Goal: Task Accomplishment & Management: Complete application form

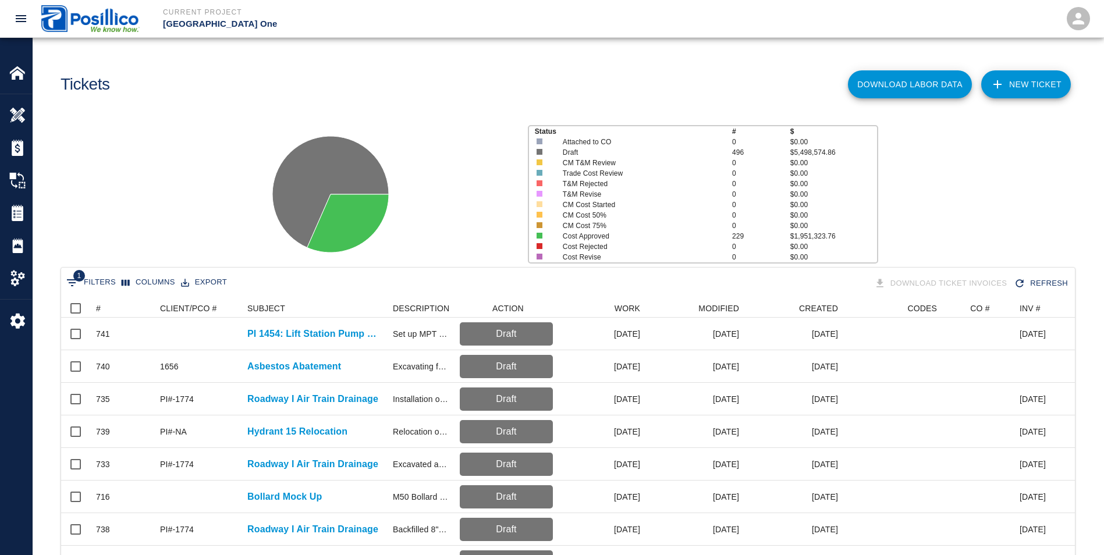
scroll to position [671, 1005]
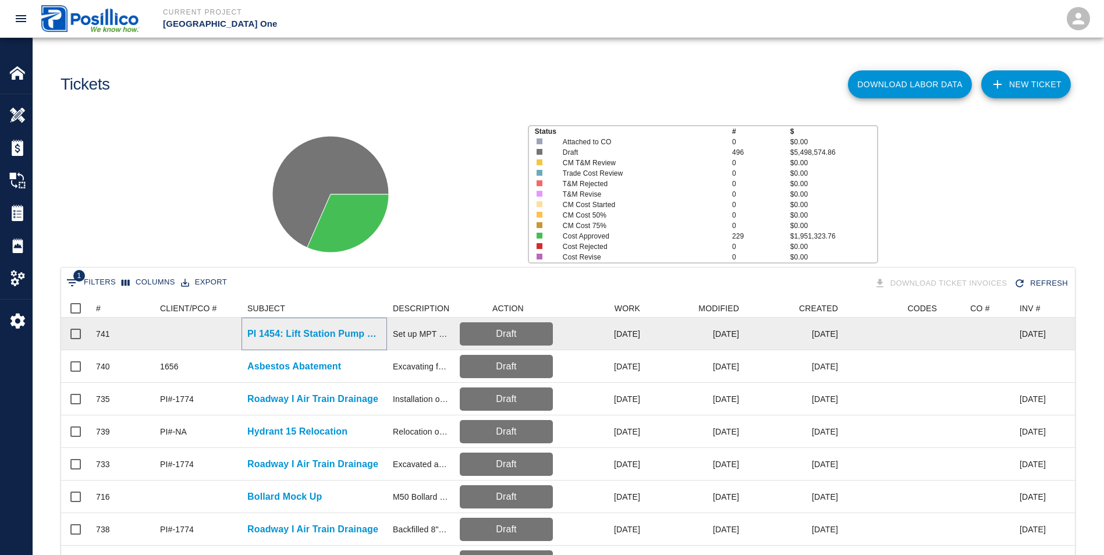
click at [282, 339] on p "PI 1454: Lift Station Pump Replacement" at bounding box center [314, 334] width 134 height 14
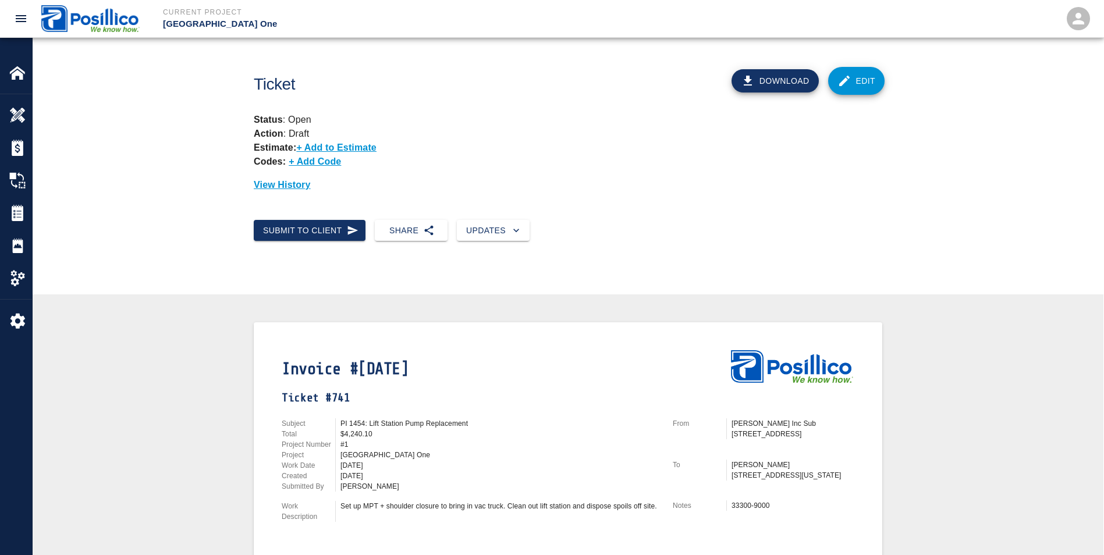
click at [772, 72] on button "Download" at bounding box center [775, 80] width 87 height 23
click at [17, 78] on img at bounding box center [17, 73] width 16 height 16
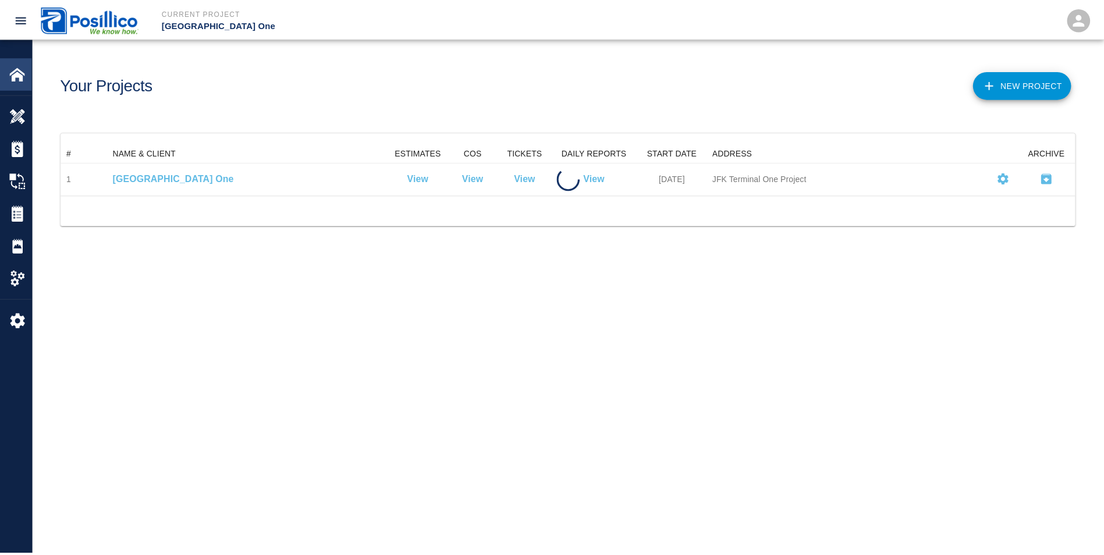
scroll to position [42, 1014]
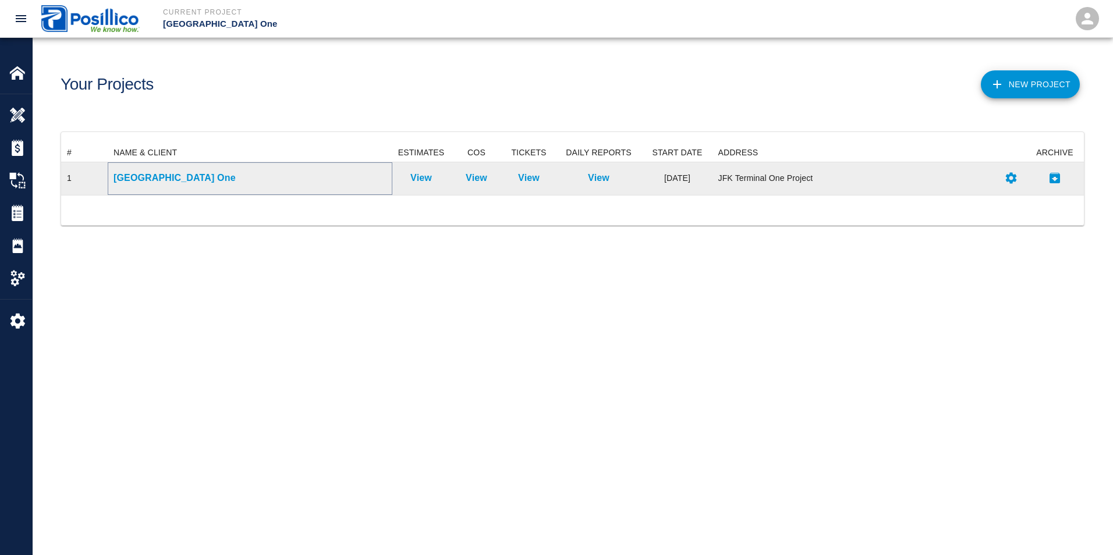
click at [151, 181] on p "[GEOGRAPHIC_DATA] One" at bounding box center [250, 178] width 273 height 14
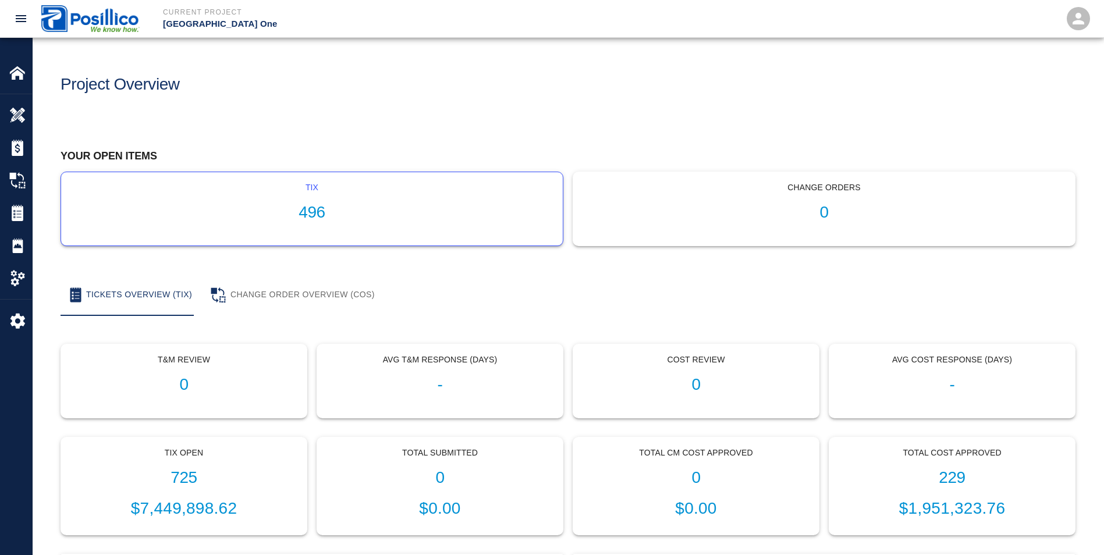
click at [385, 187] on p "tix" at bounding box center [311, 188] width 483 height 12
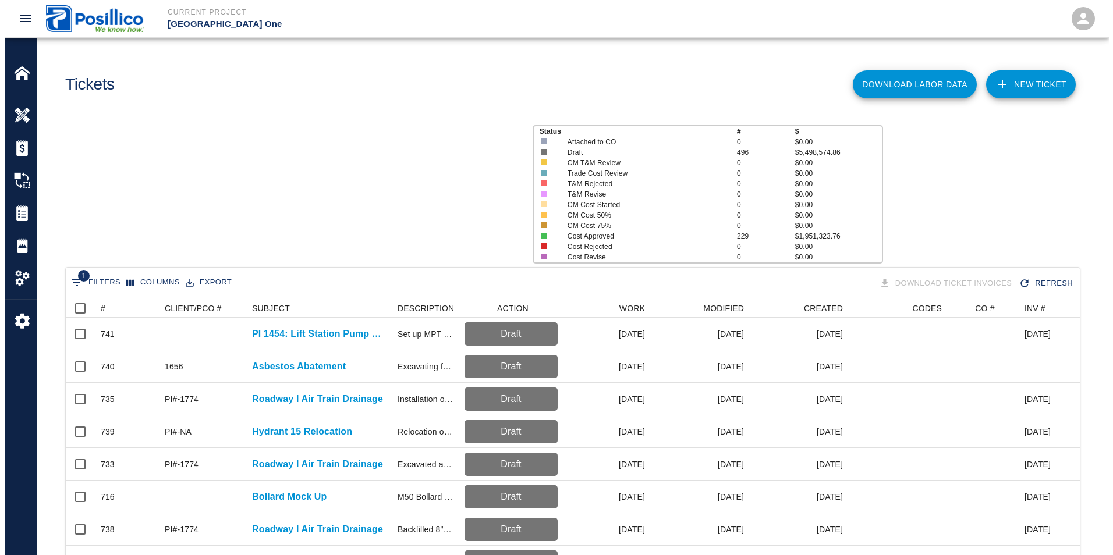
scroll to position [671, 1005]
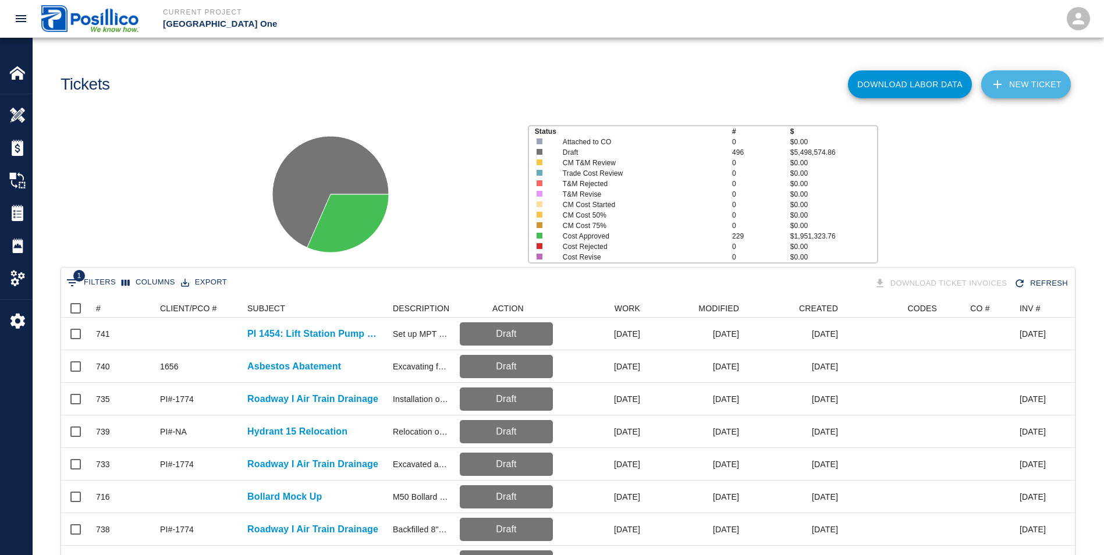
click at [1032, 94] on link "NEW TICKET" at bounding box center [1026, 84] width 90 height 28
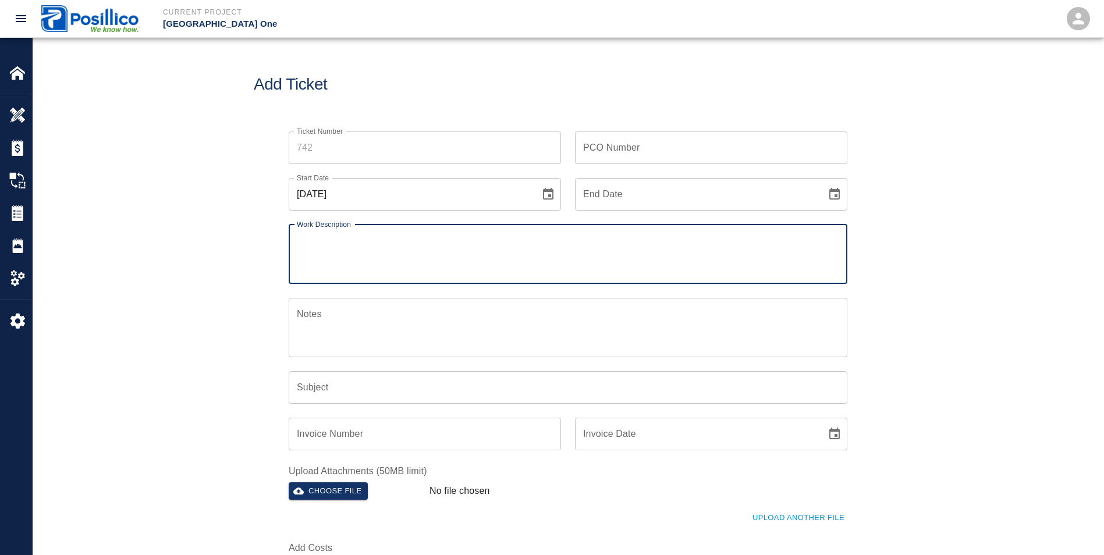
click at [405, 154] on input "Ticket Number" at bounding box center [425, 148] width 272 height 33
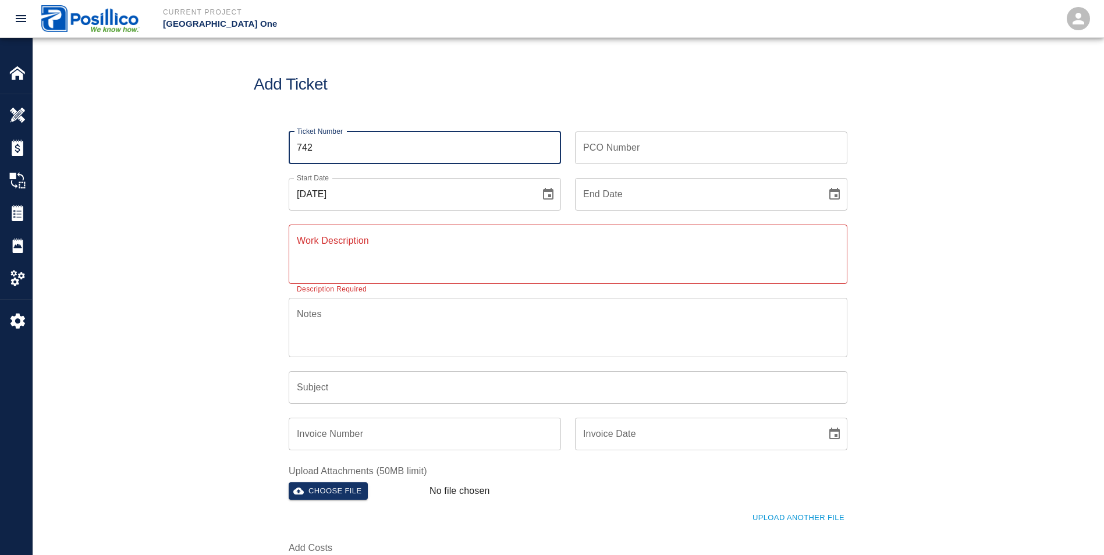
type input "742"
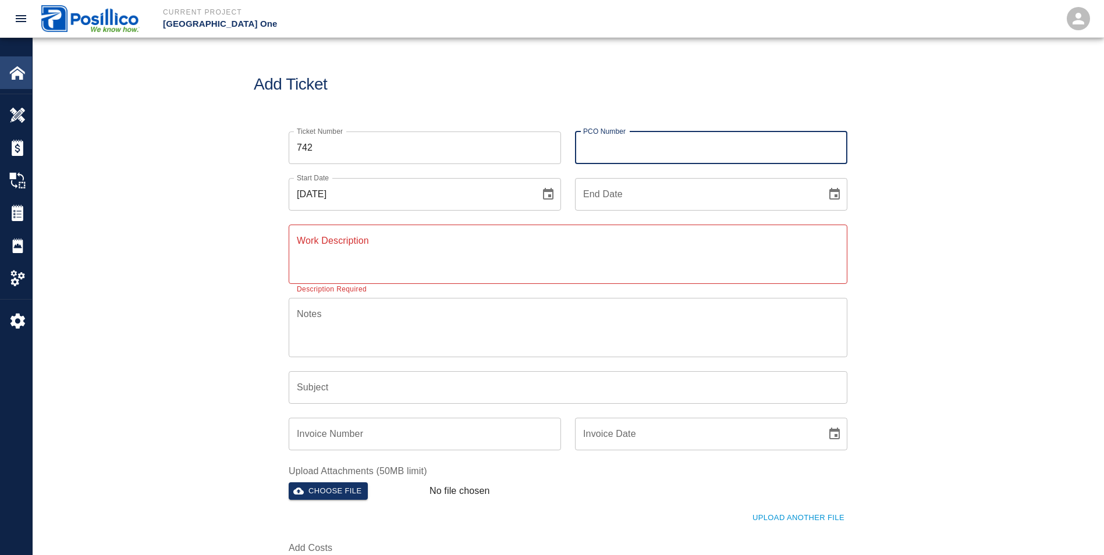
click at [20, 76] on img at bounding box center [17, 73] width 16 height 16
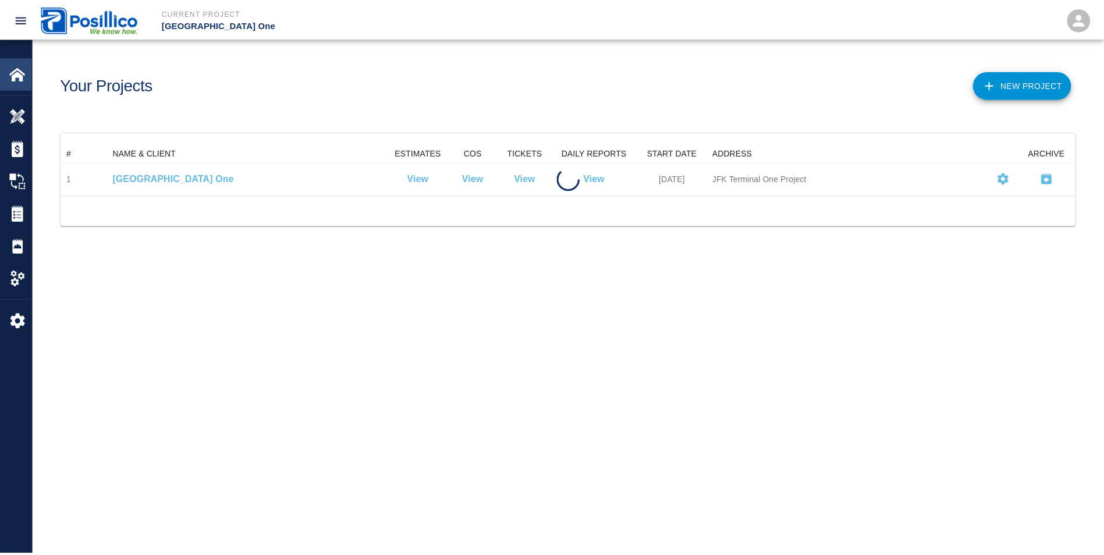
scroll to position [42, 1014]
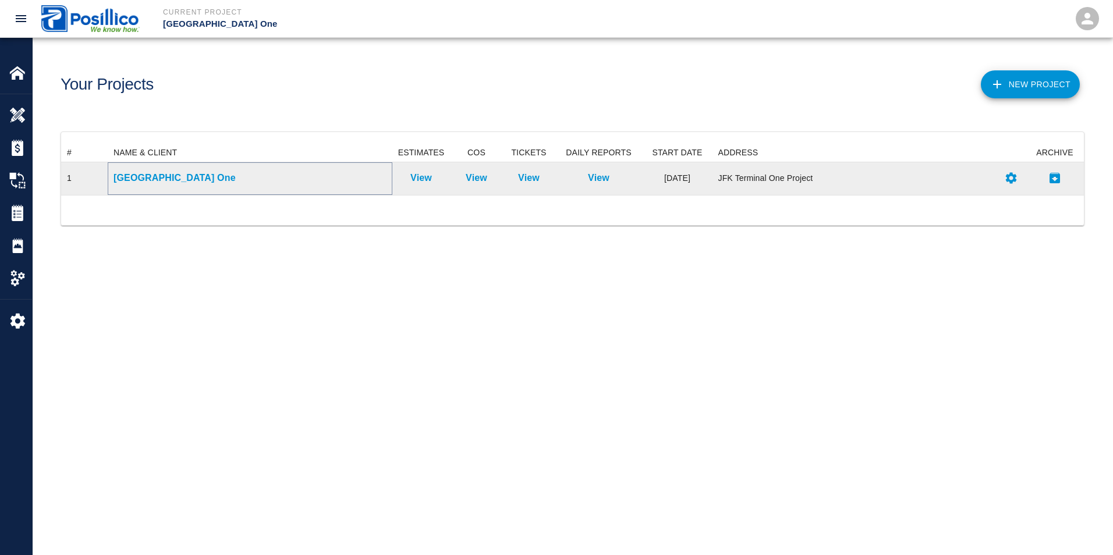
click at [158, 185] on p "[GEOGRAPHIC_DATA] One" at bounding box center [250, 178] width 273 height 14
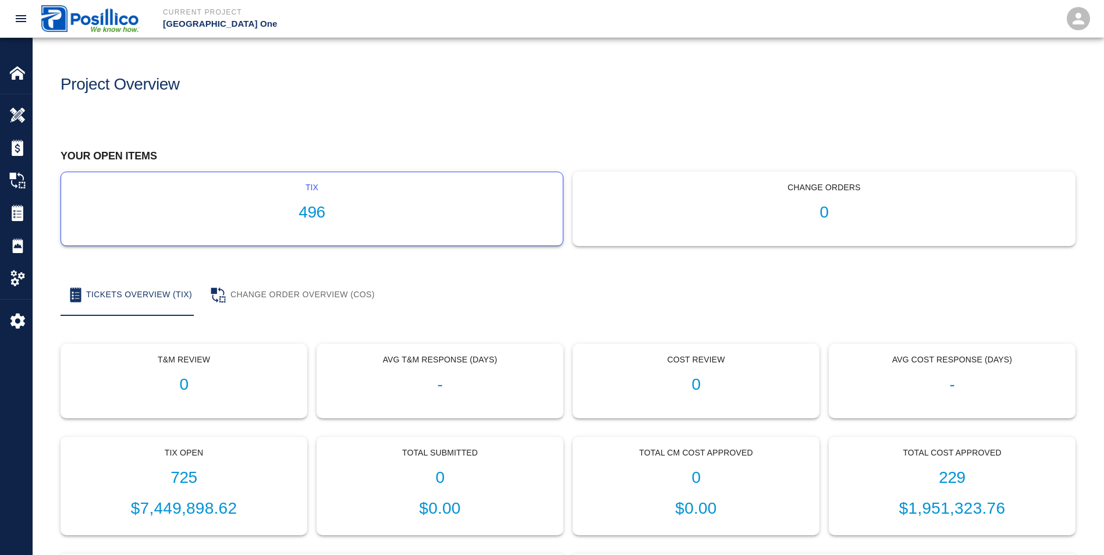
click at [241, 211] on h1 "496" at bounding box center [311, 212] width 483 height 19
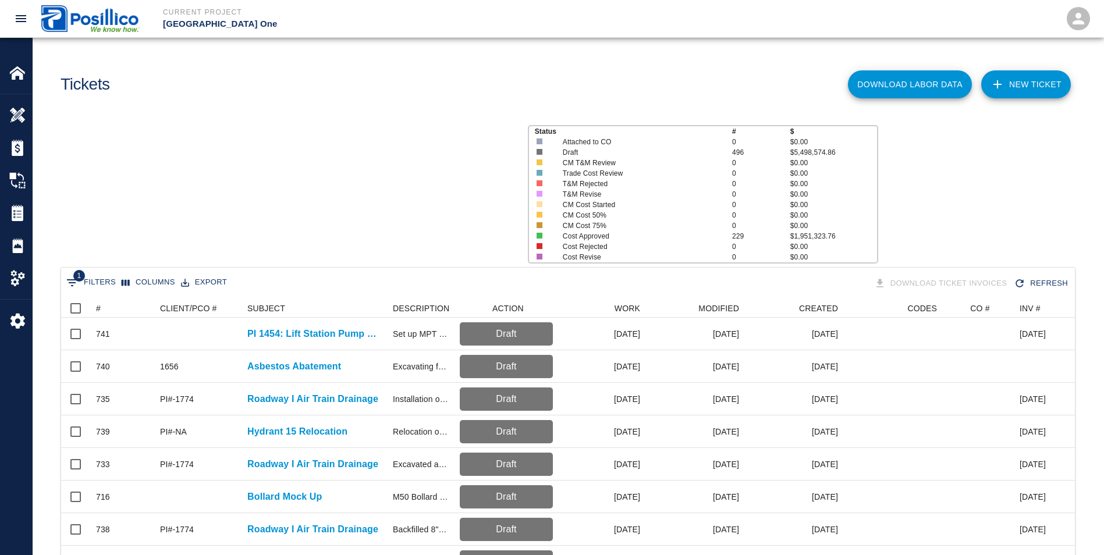
scroll to position [671, 1005]
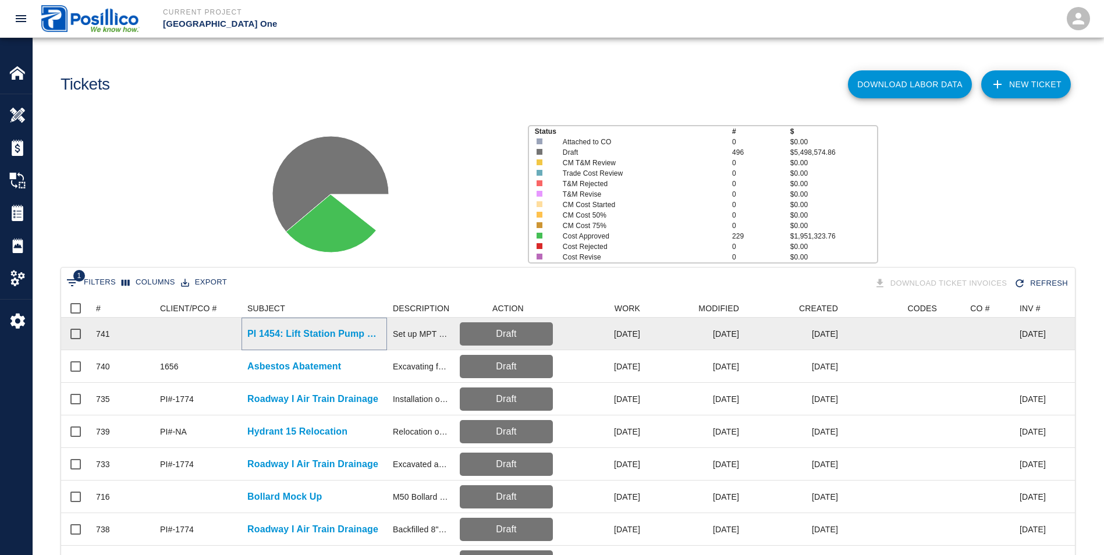
click at [290, 339] on p "PI 1454: Lift Station Pump Replacement" at bounding box center [314, 334] width 134 height 14
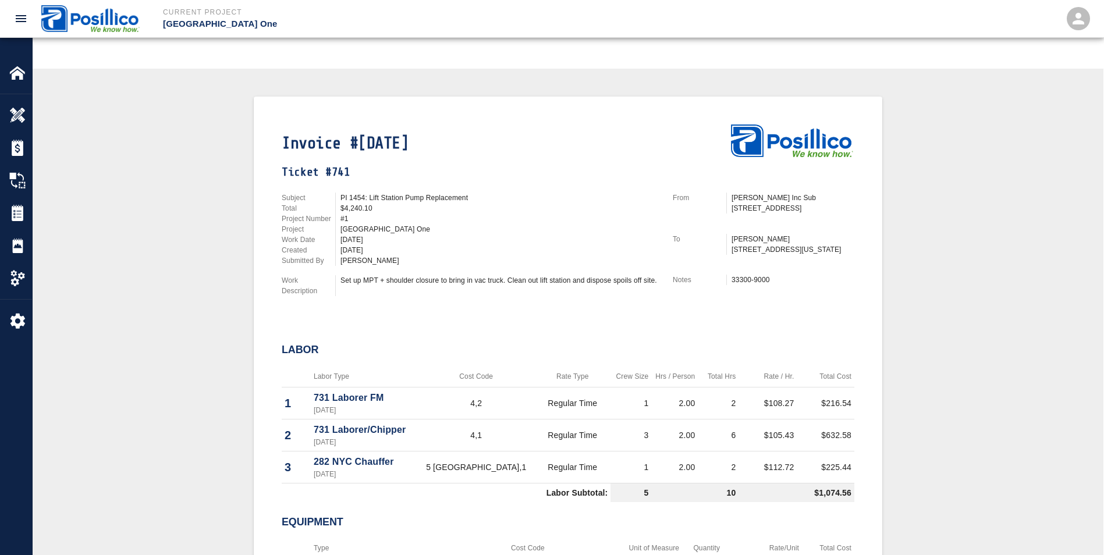
scroll to position [220, 0]
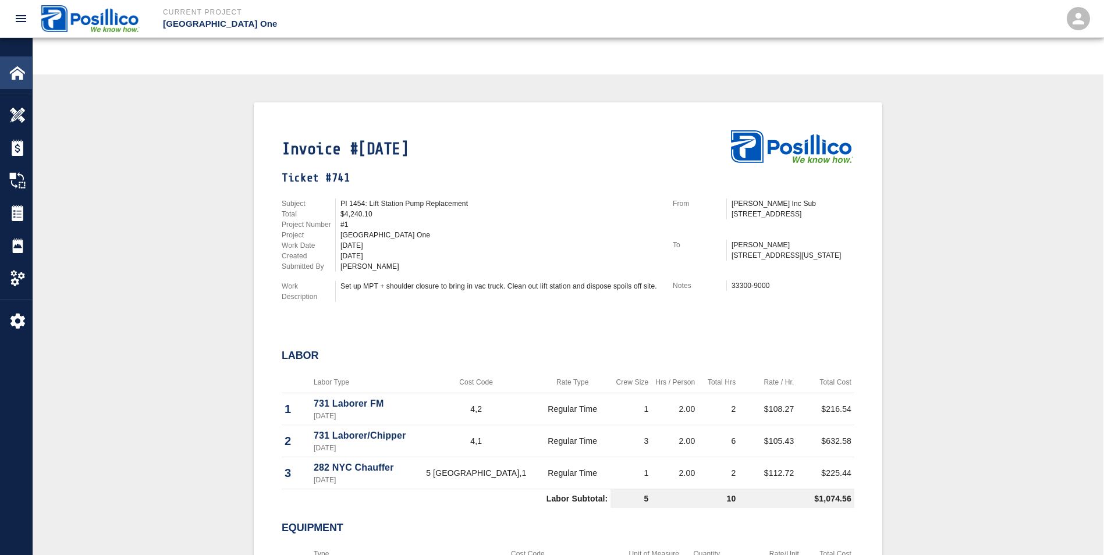
click at [13, 71] on img at bounding box center [17, 73] width 16 height 16
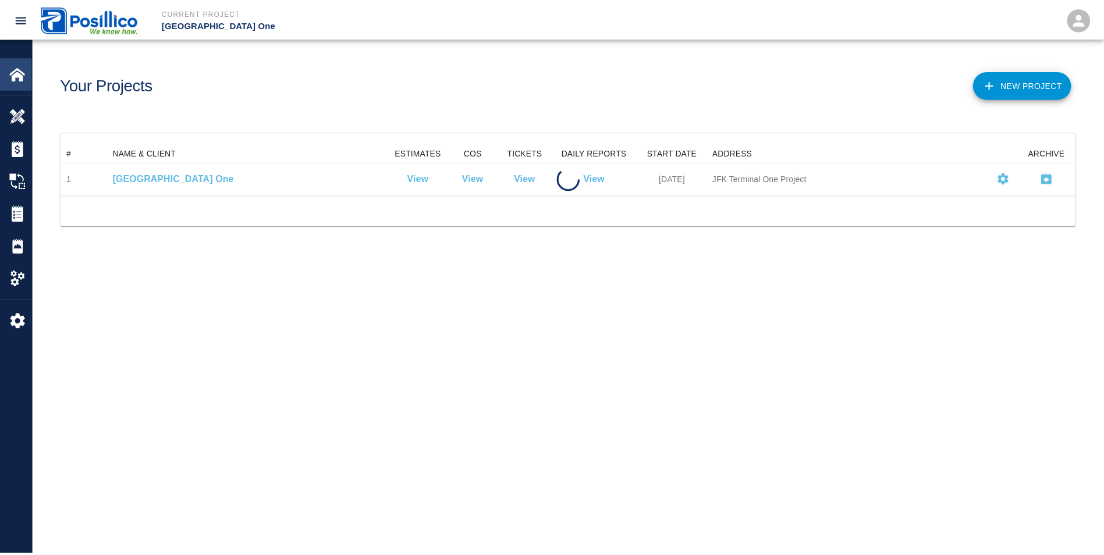
scroll to position [42, 1014]
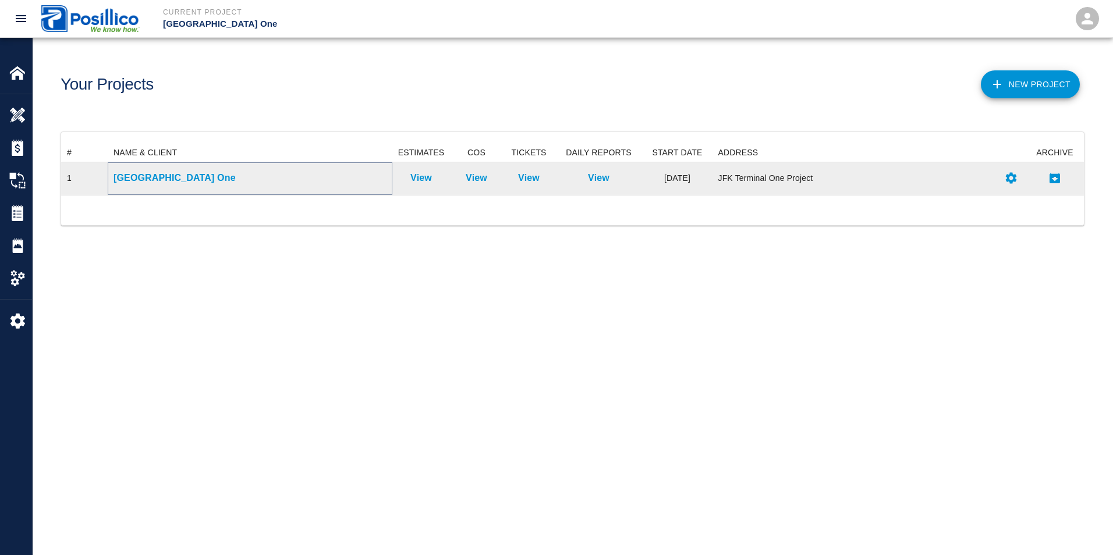
click at [158, 180] on p "[GEOGRAPHIC_DATA] One" at bounding box center [250, 178] width 273 height 14
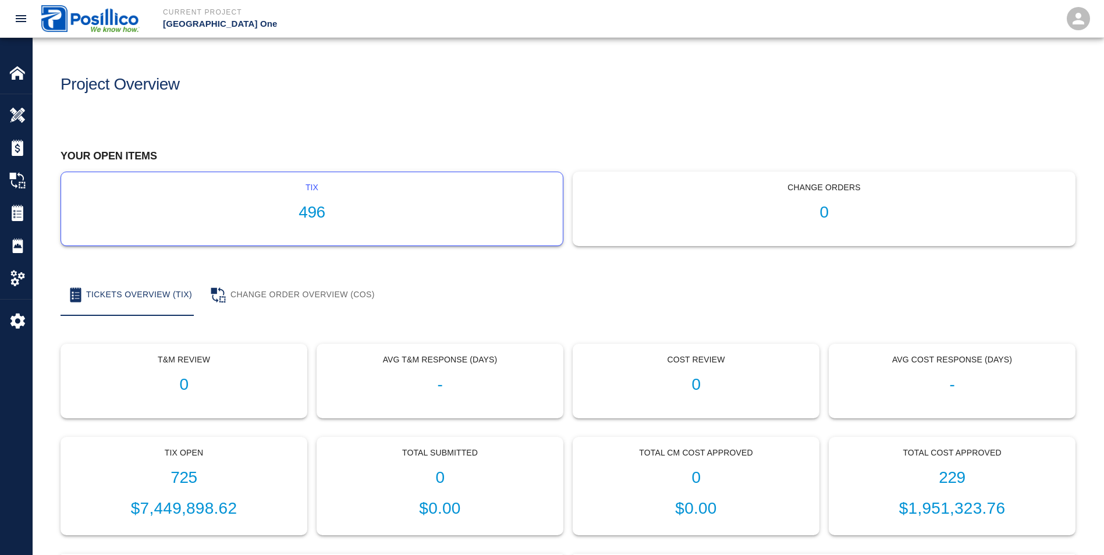
click at [272, 214] on h1 "496" at bounding box center [311, 212] width 483 height 19
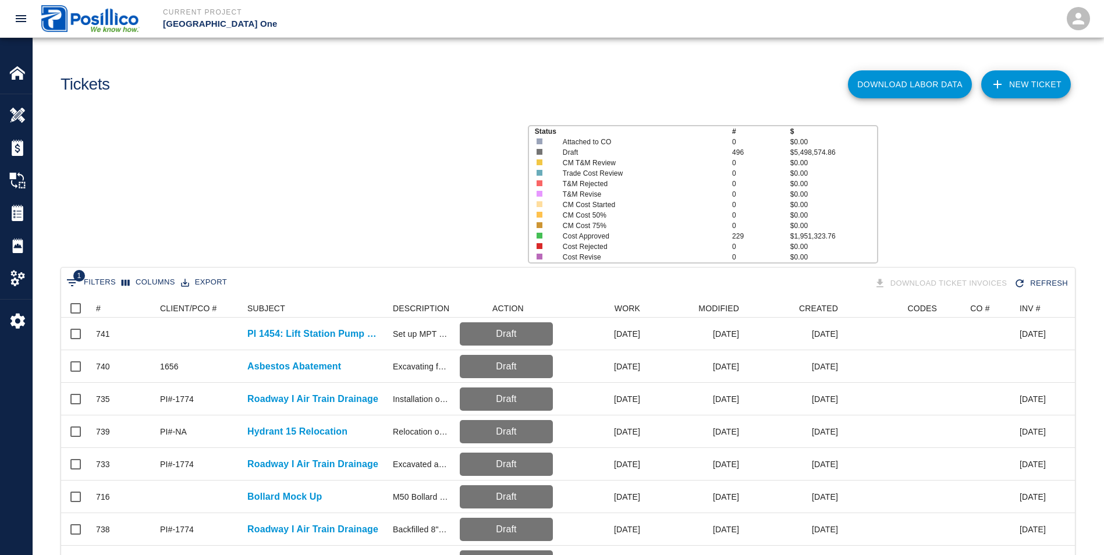
scroll to position [671, 1005]
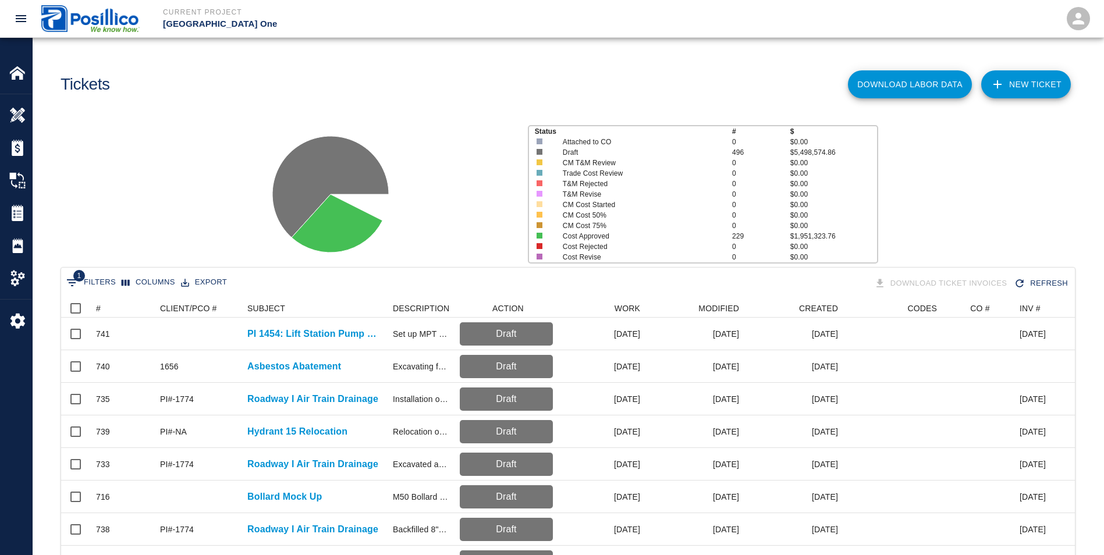
click at [1029, 90] on link "NEW TICKET" at bounding box center [1026, 84] width 90 height 28
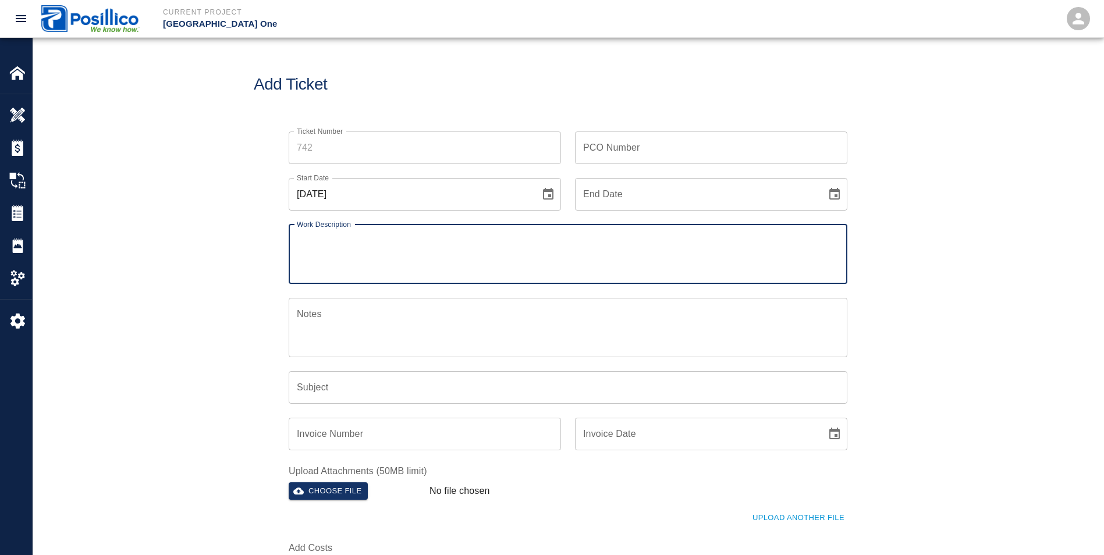
click at [462, 148] on input "Ticket Number" at bounding box center [425, 148] width 272 height 33
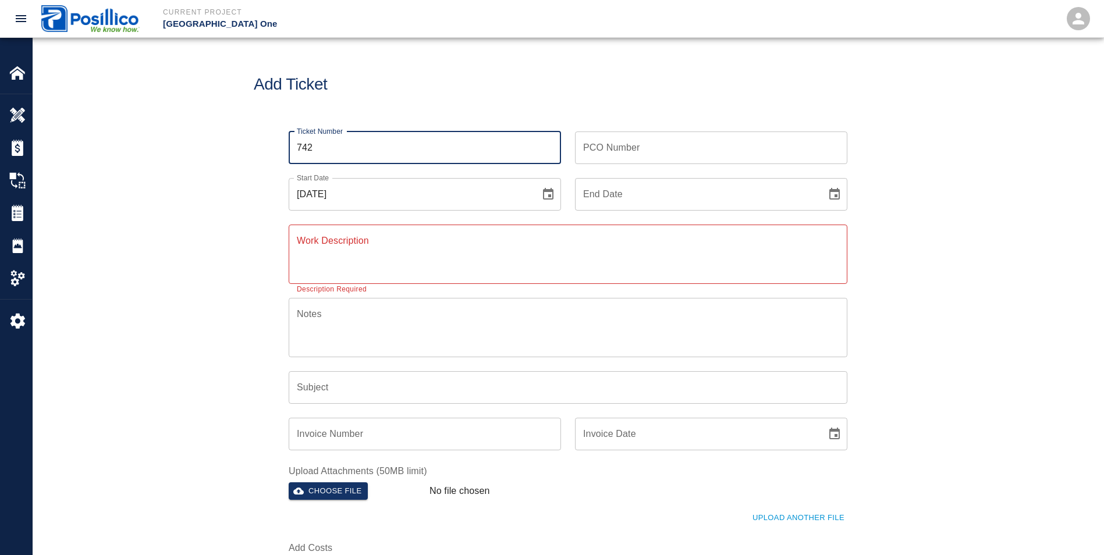
type input "742"
click at [552, 194] on icon "Choose date, selected date is Aug 18, 2025" at bounding box center [548, 194] width 10 height 12
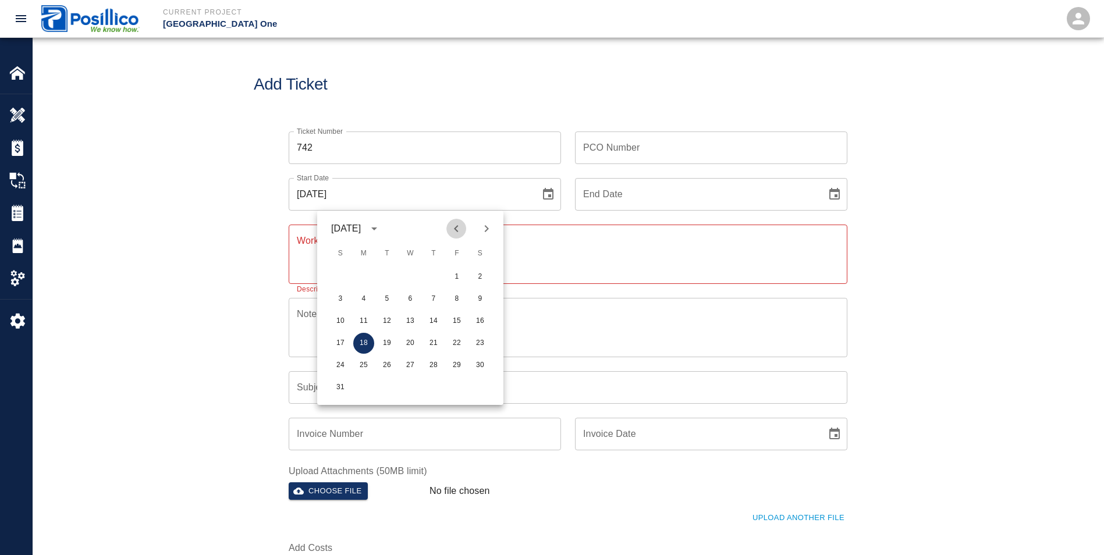
click at [456, 233] on icon "Previous month" at bounding box center [456, 229] width 14 height 14
click at [363, 370] on button "28" at bounding box center [363, 365] width 21 height 21
type input "[DATE]"
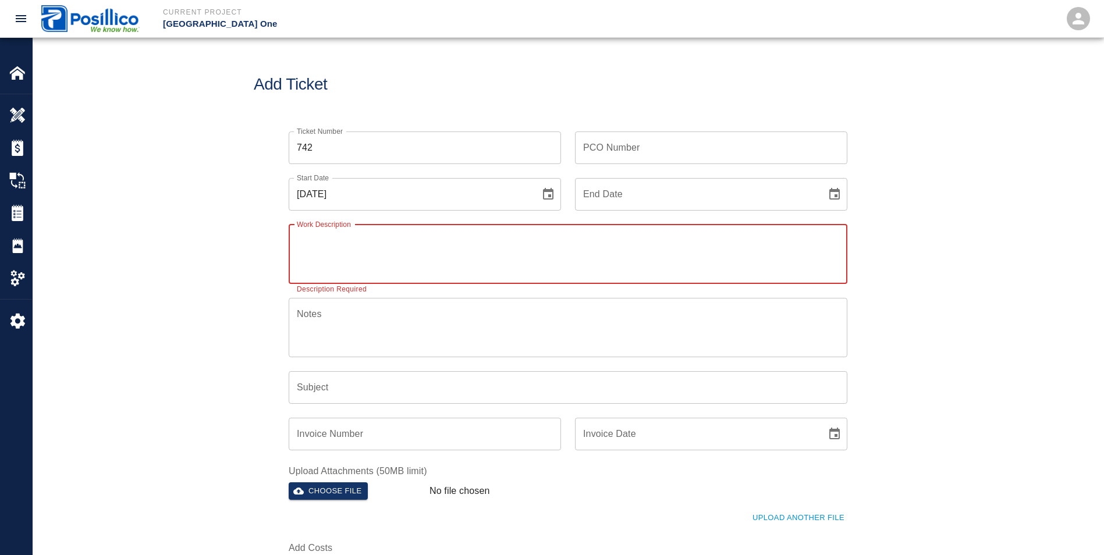
click at [393, 257] on textarea "Work Description" at bounding box center [568, 254] width 543 height 40
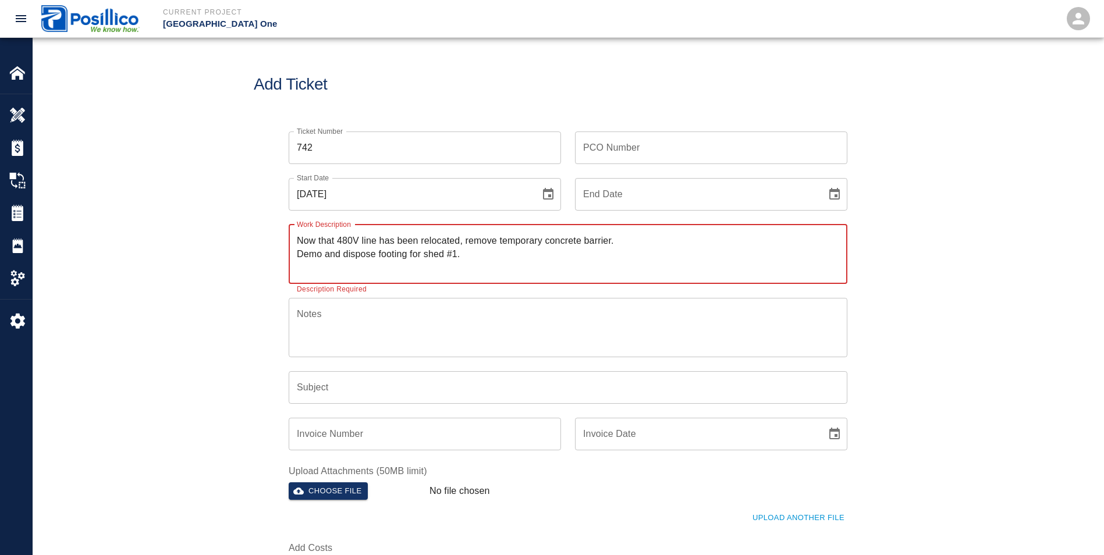
type textarea "Now that 480V line has been relocated, remove temporary concrete barrier. Demo …"
click at [545, 316] on textarea "Notes" at bounding box center [568, 327] width 543 height 40
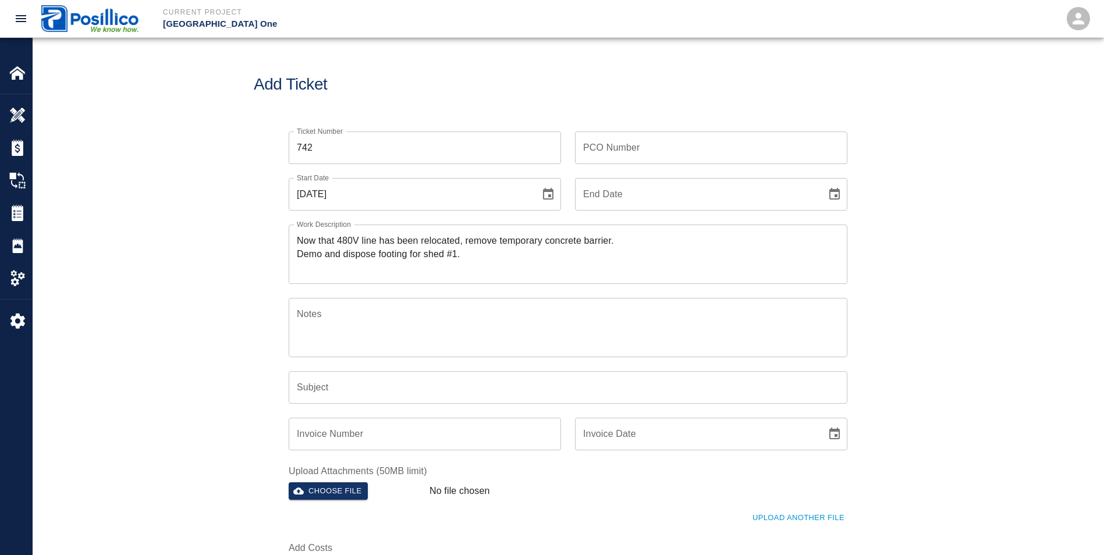
click at [556, 405] on div "Invoice Number Invoice Number" at bounding box center [418, 427] width 286 height 47
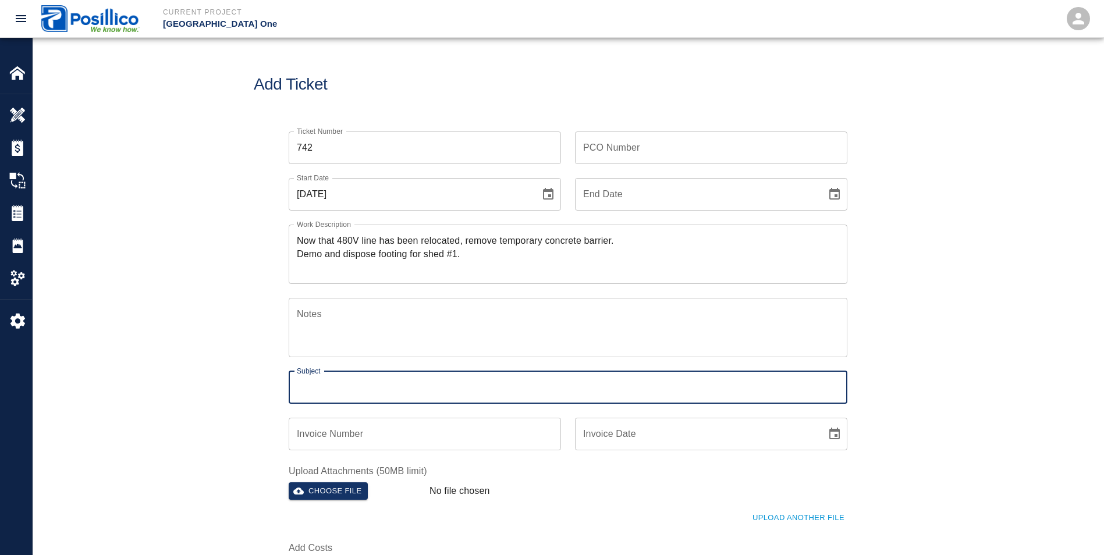
click at [537, 400] on input "Subject" at bounding box center [568, 387] width 559 height 33
type input "Roadways"
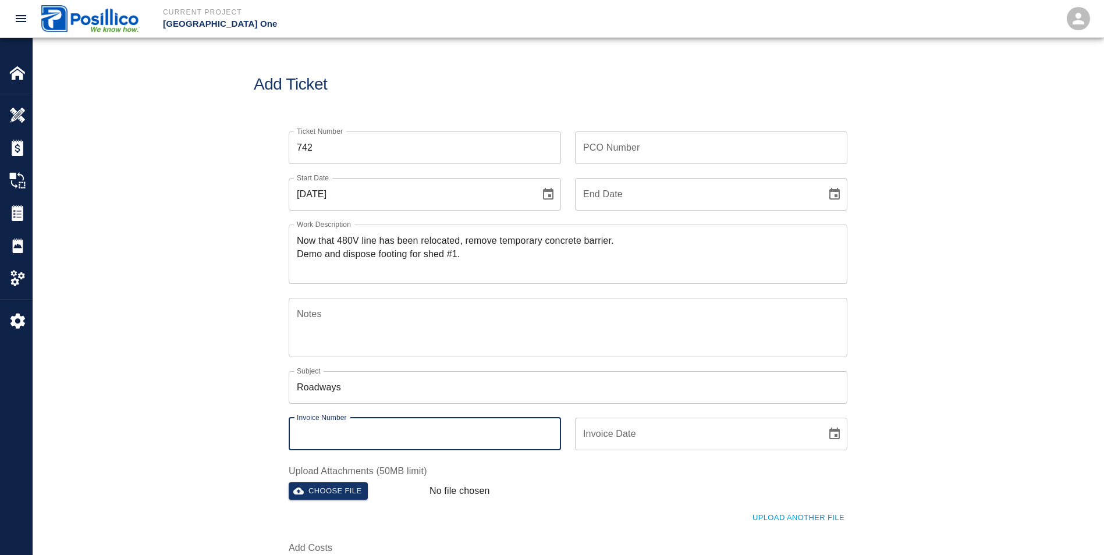
click at [369, 439] on input "Invoice Number" at bounding box center [425, 434] width 272 height 33
type input "J"
type input "[DATE]"
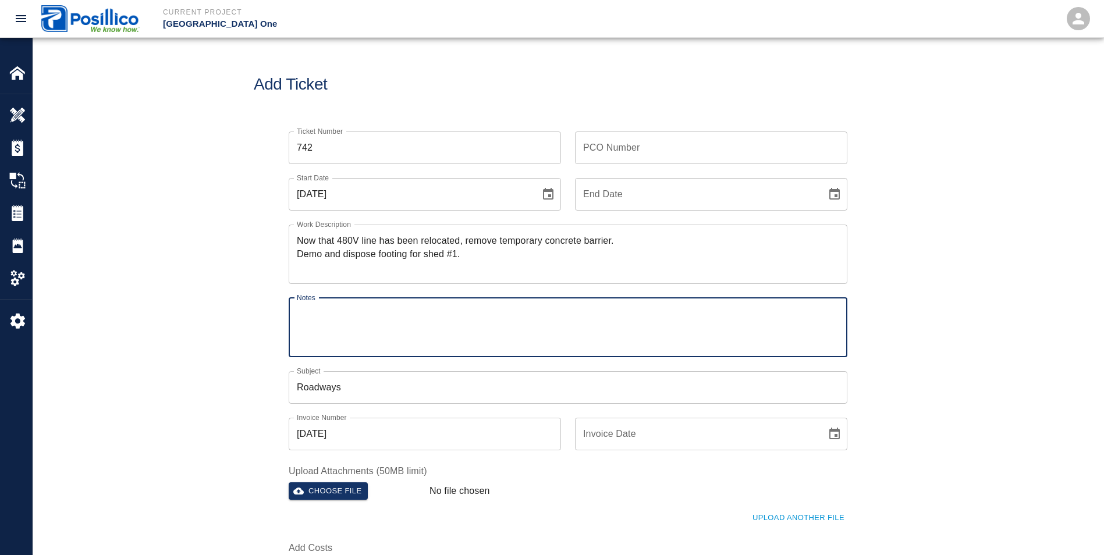
click at [370, 315] on textarea "Notes" at bounding box center [568, 327] width 543 height 40
type textarea "01511-9000"
click at [596, 145] on input "PCO Number" at bounding box center [711, 148] width 272 height 33
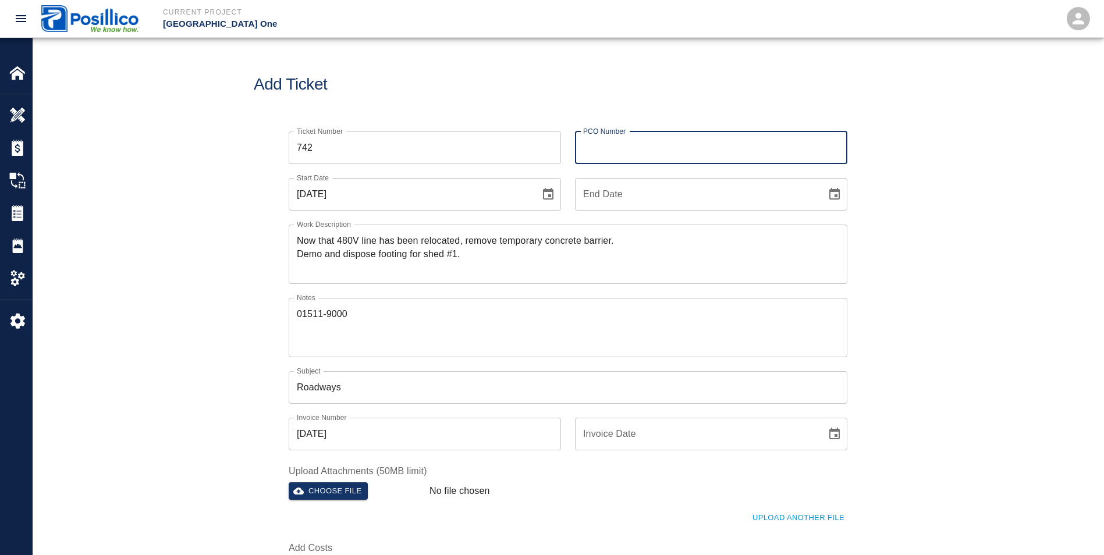
click at [587, 145] on input "PCO Number" at bounding box center [711, 148] width 272 height 33
type input "P"
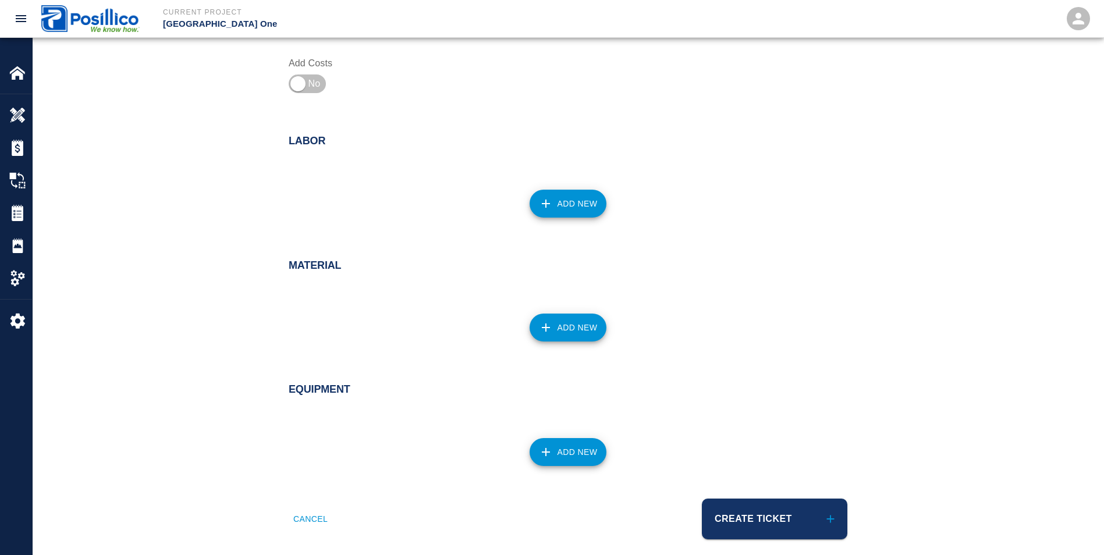
scroll to position [497, 0]
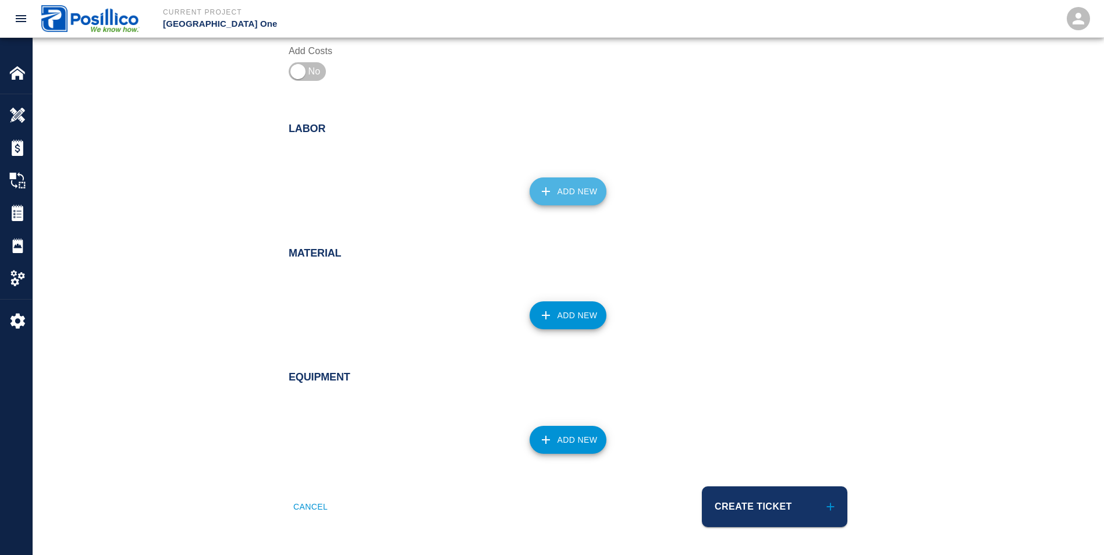
click at [560, 197] on button "Add New" at bounding box center [568, 192] width 77 height 28
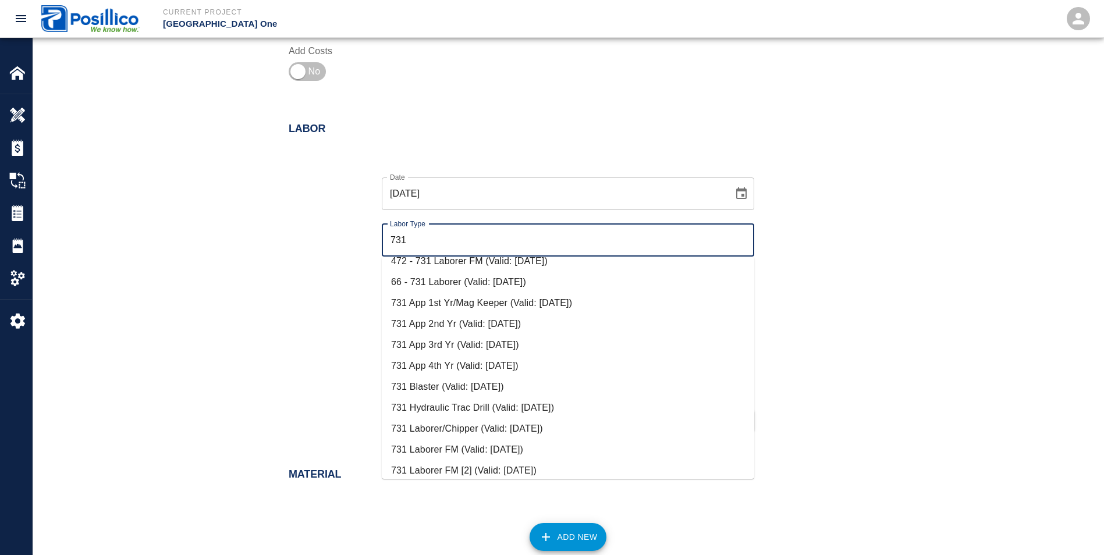
scroll to position [215, 0]
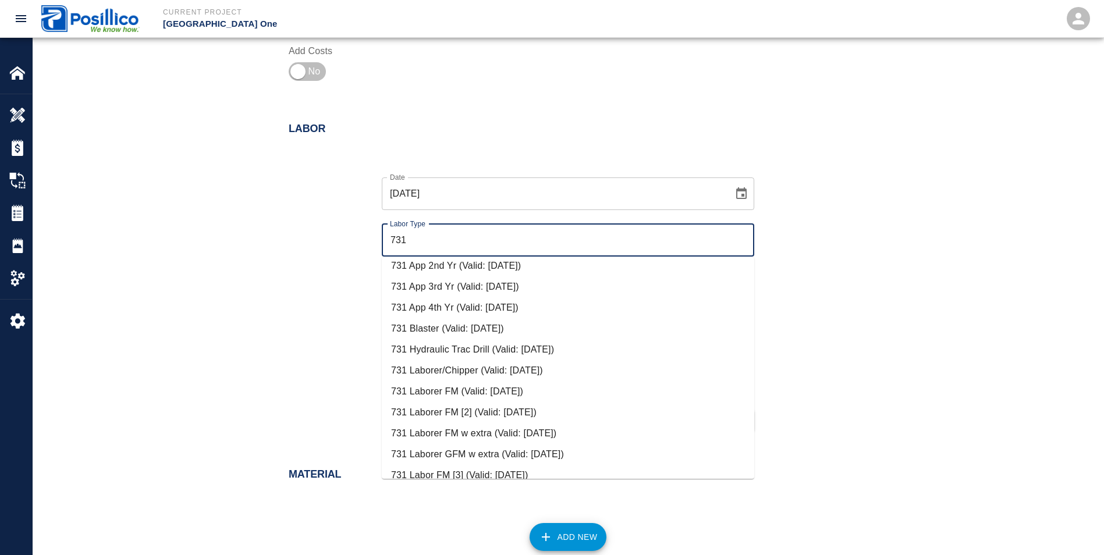
click at [422, 420] on li "731 Laborer FM [2] (Valid: [DATE])" at bounding box center [568, 412] width 373 height 21
type input "731 Laborer FM [2]"
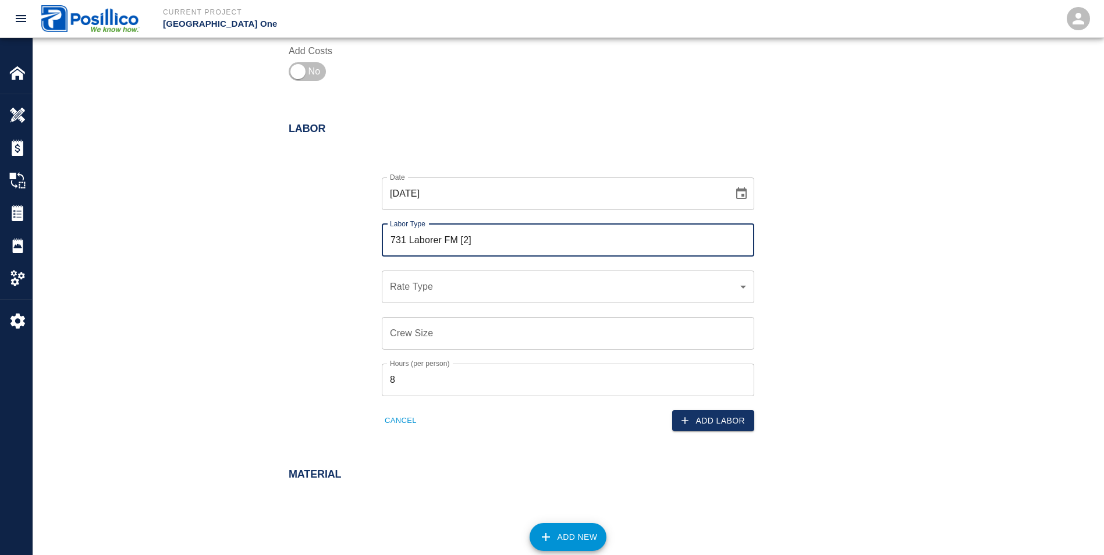
click at [509, 235] on input "731 Laborer FM [2]" at bounding box center [568, 240] width 362 height 22
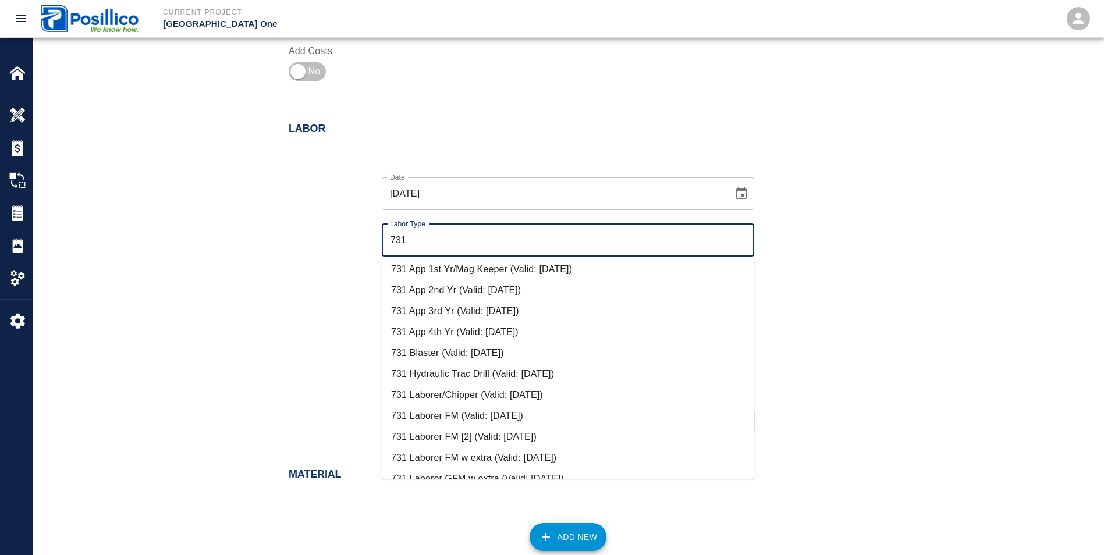
scroll to position [233, 0]
click at [451, 388] on li "731 Laborer FM (Valid: [DATE])" at bounding box center [568, 395] width 373 height 21
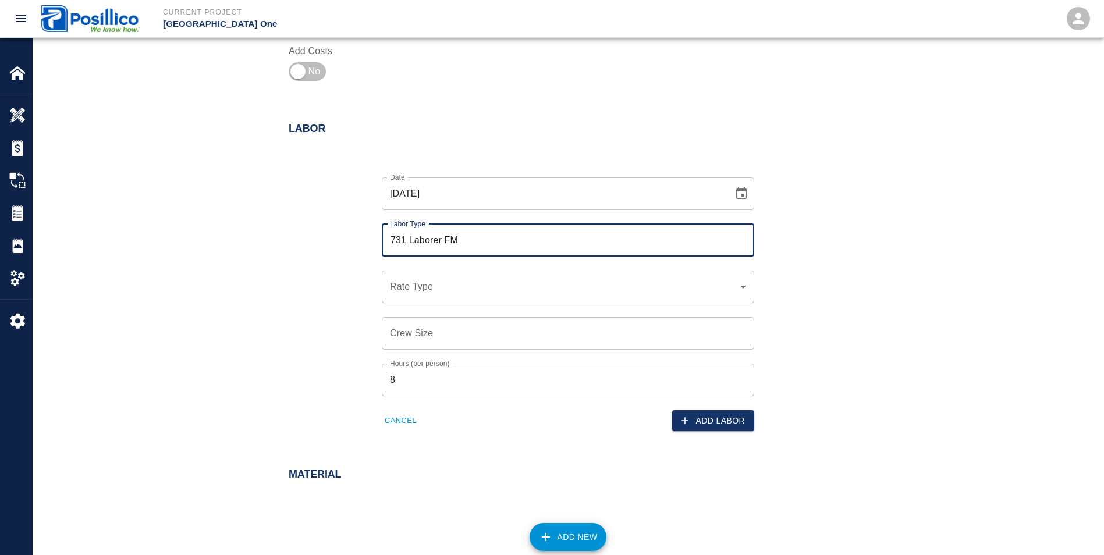
type input "731 Laborer FM"
click at [476, 272] on div "​ Rate Type" at bounding box center [568, 287] width 373 height 33
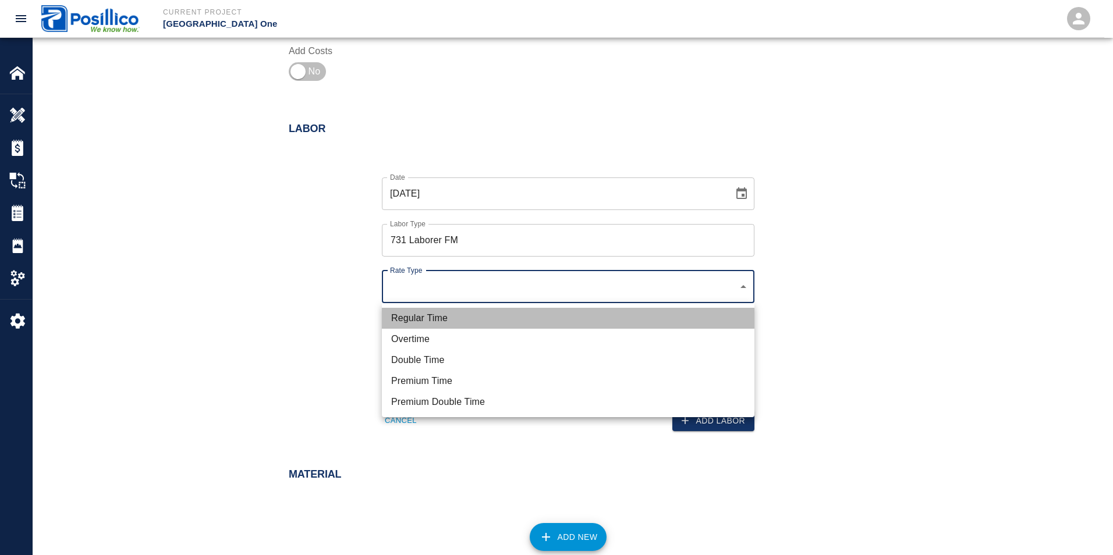
click at [406, 321] on li "Regular Time" at bounding box center [568, 318] width 373 height 21
type input "rate_rt"
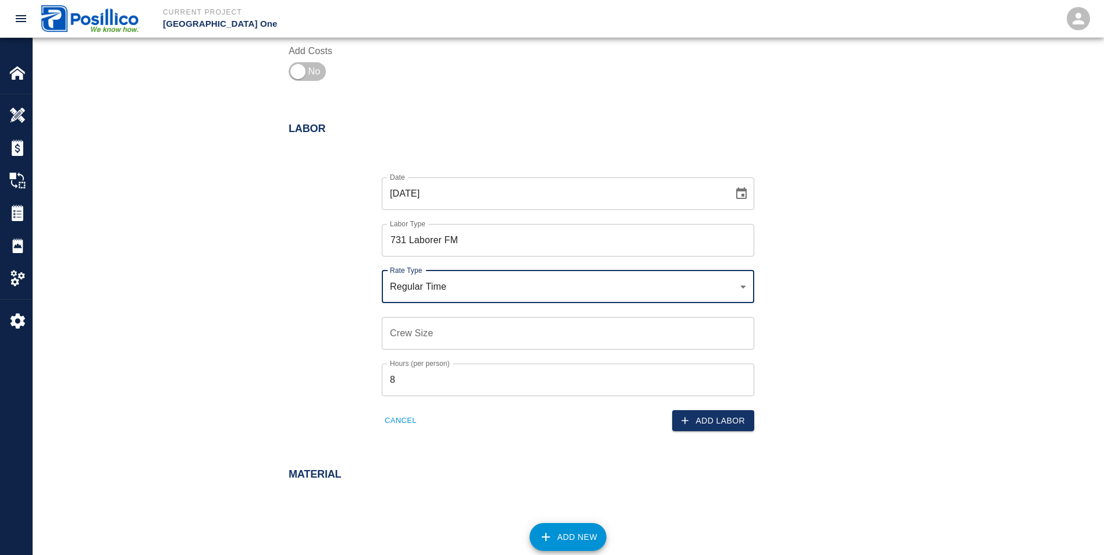
click at [399, 336] on input "Crew Size" at bounding box center [568, 333] width 373 height 33
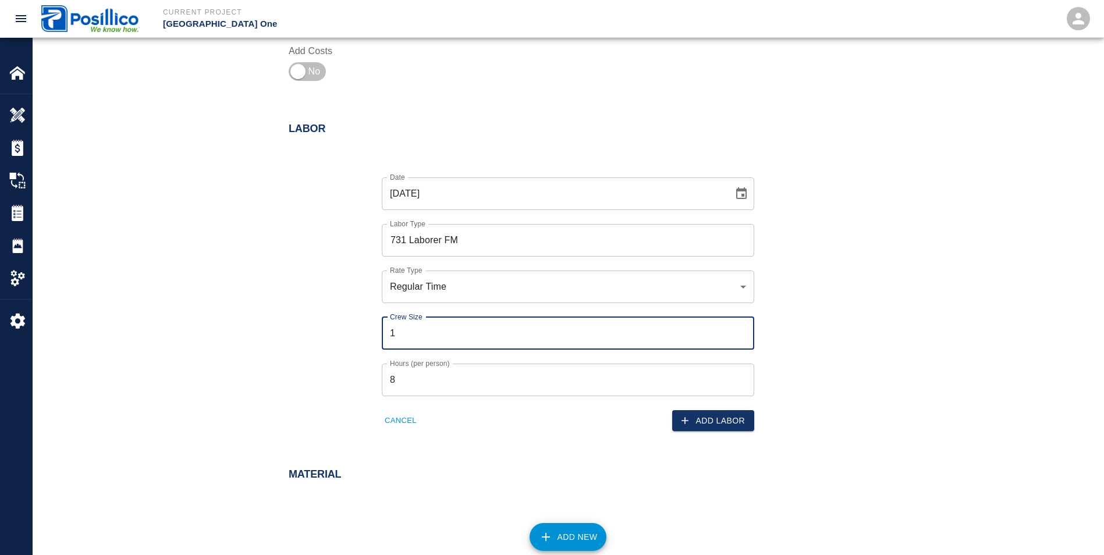
type input "1"
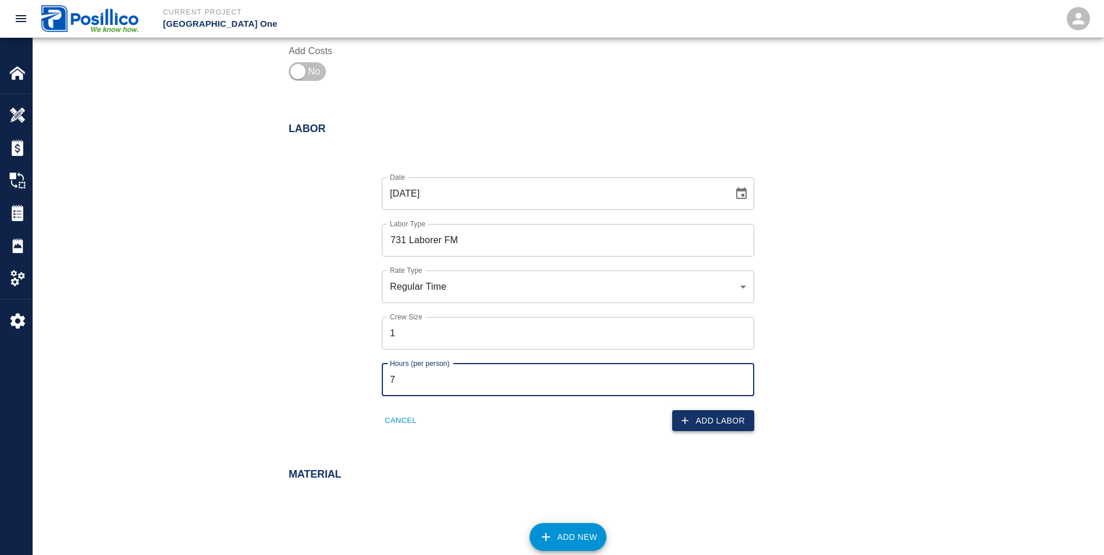
type input "7"
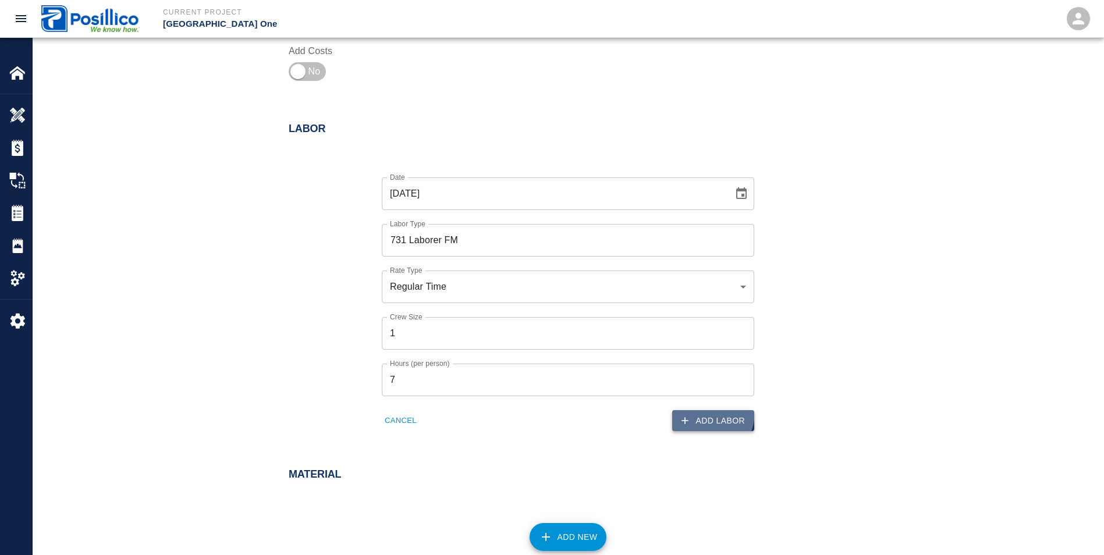
click at [705, 413] on button "Add Labor" at bounding box center [713, 421] width 82 height 22
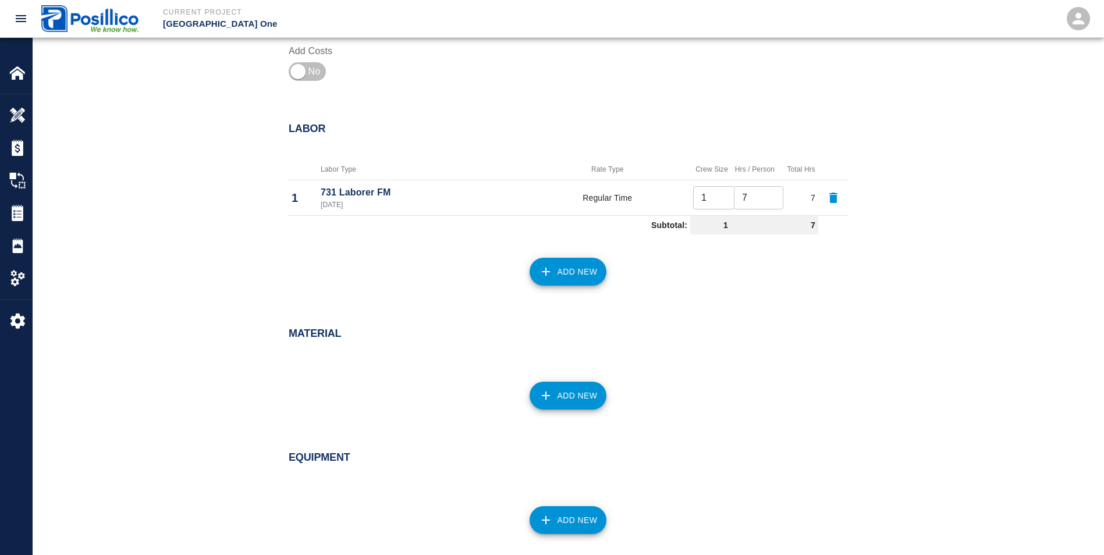
click at [551, 278] on icon "button" at bounding box center [546, 272] width 14 height 14
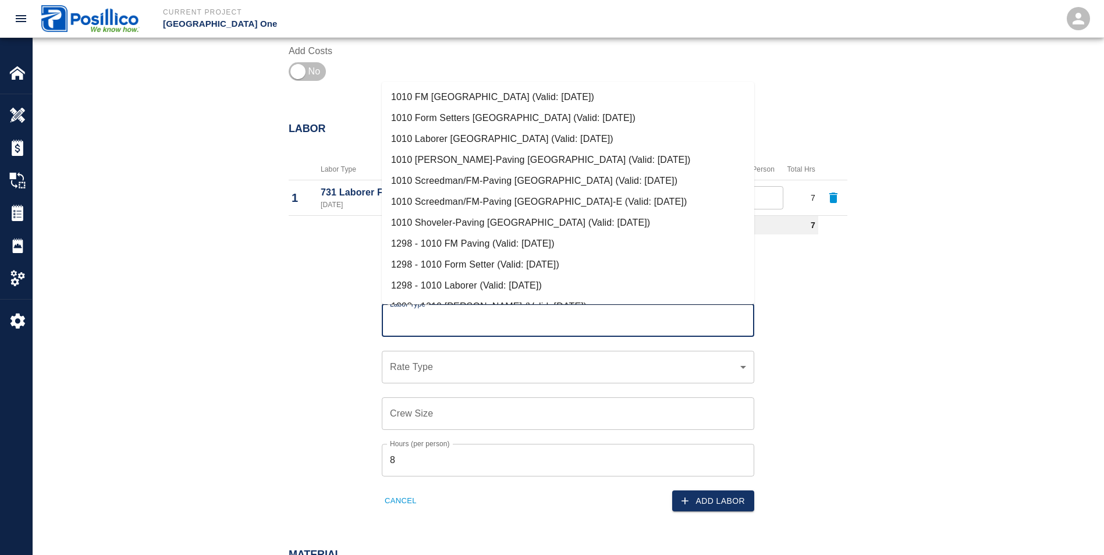
click at [391, 321] on input "Labor Type" at bounding box center [568, 321] width 362 height 22
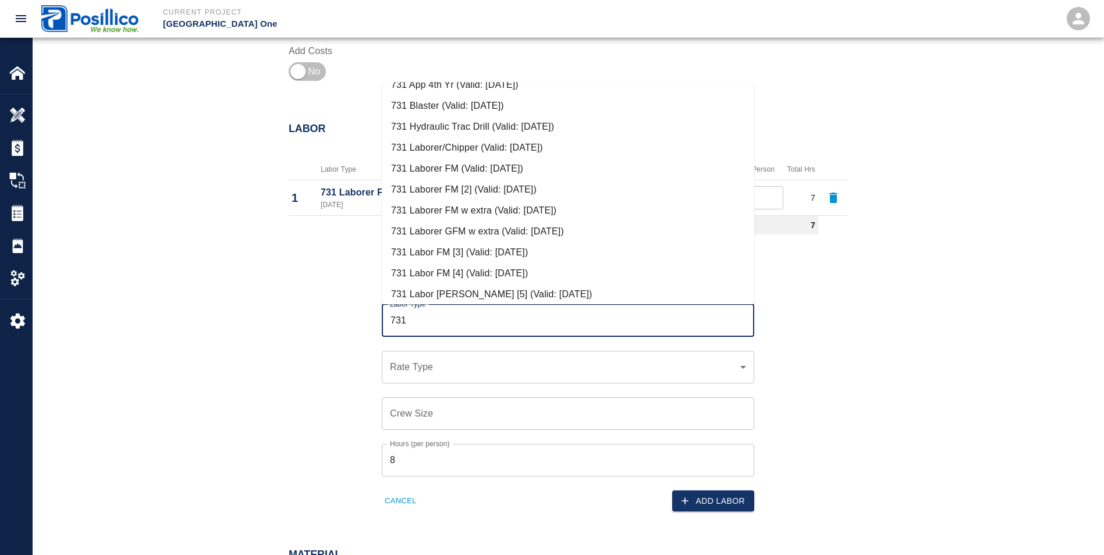
scroll to position [215, 0]
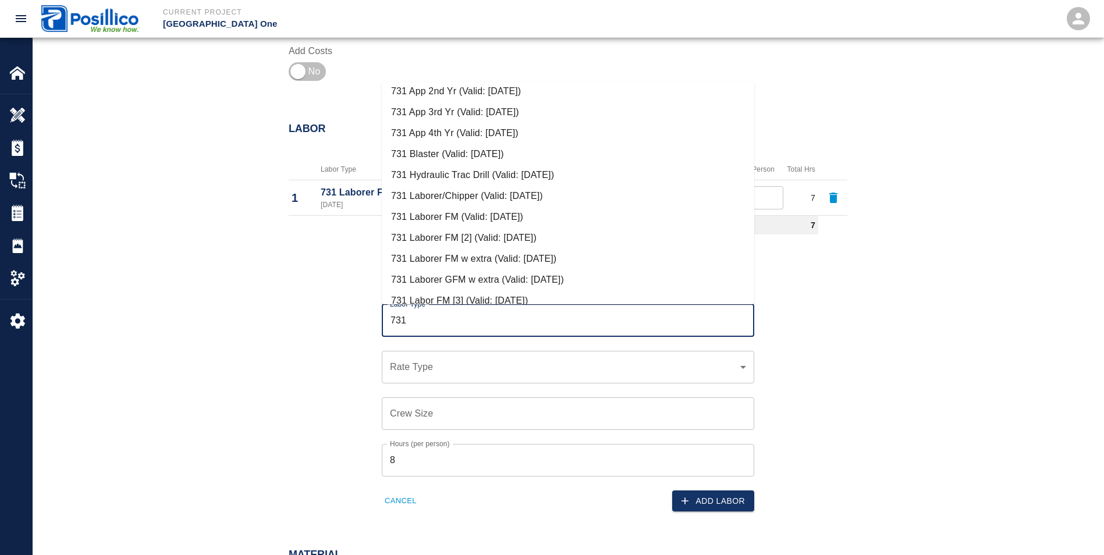
click at [434, 197] on li "731 Laborer/Chipper (Valid: [DATE])" at bounding box center [568, 196] width 373 height 21
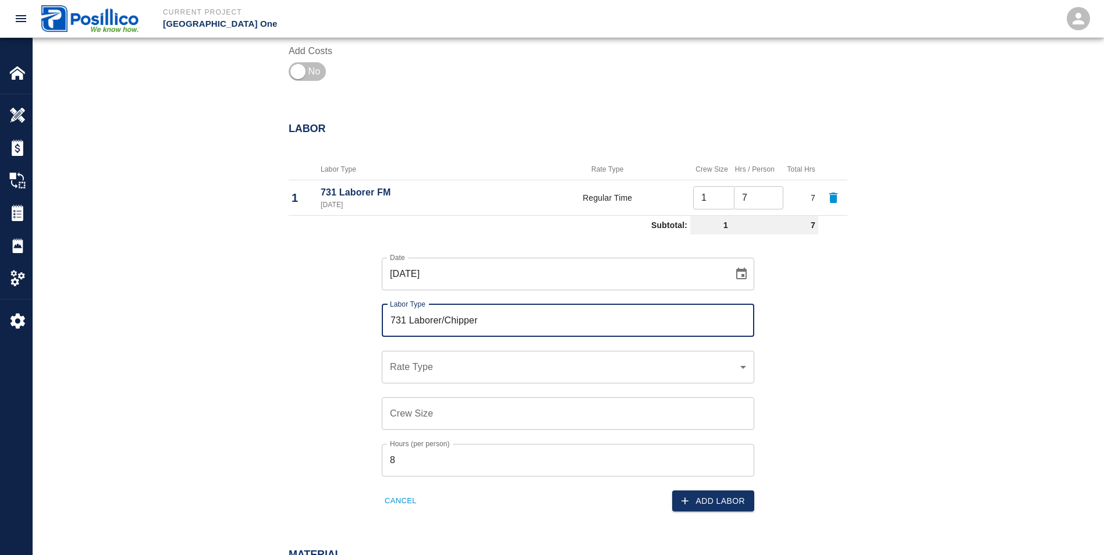
type input "731 Laborer/Chipper"
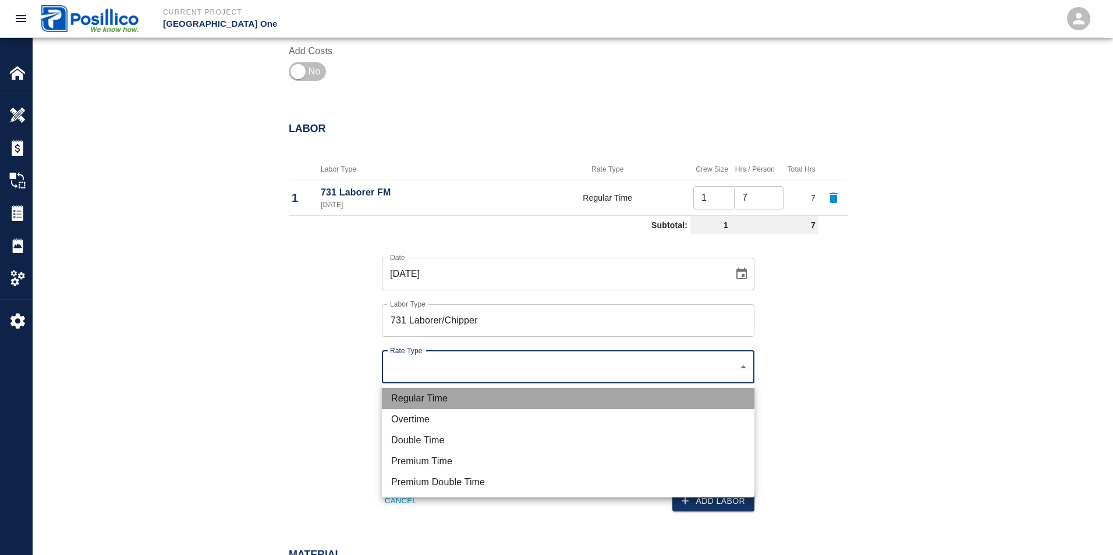
click at [460, 398] on li "Regular Time" at bounding box center [568, 398] width 373 height 21
type input "rate_rt"
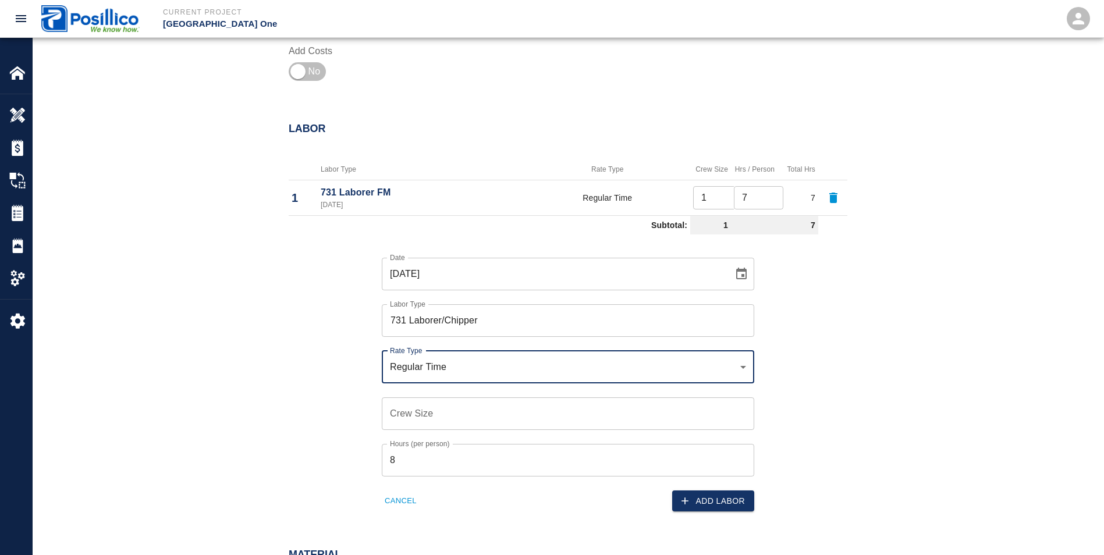
click at [427, 412] on input "Crew Size" at bounding box center [568, 414] width 373 height 33
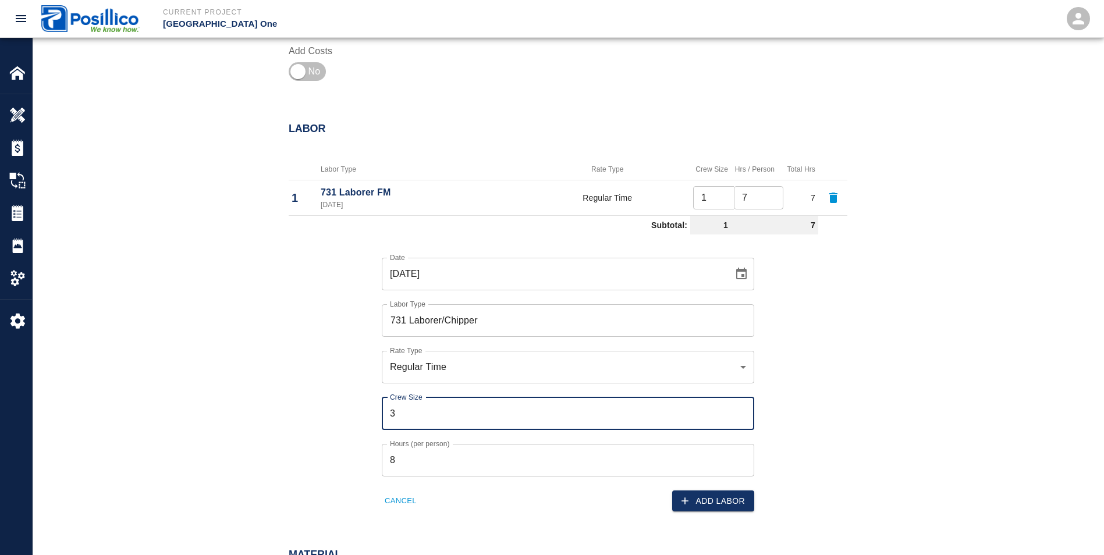
type input "3"
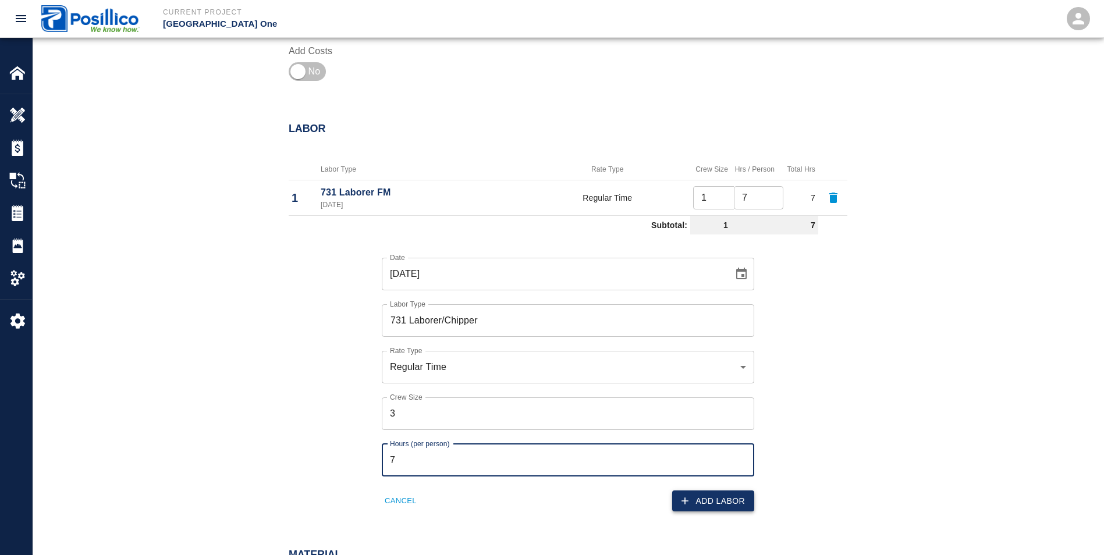
type input "7"
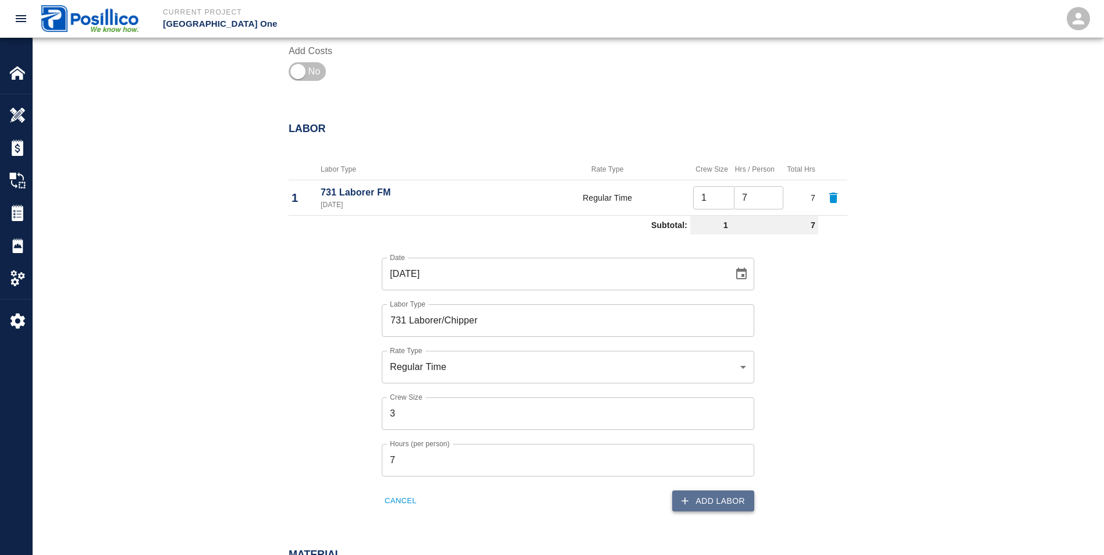
click at [722, 504] on button "Add Labor" at bounding box center [713, 502] width 82 height 22
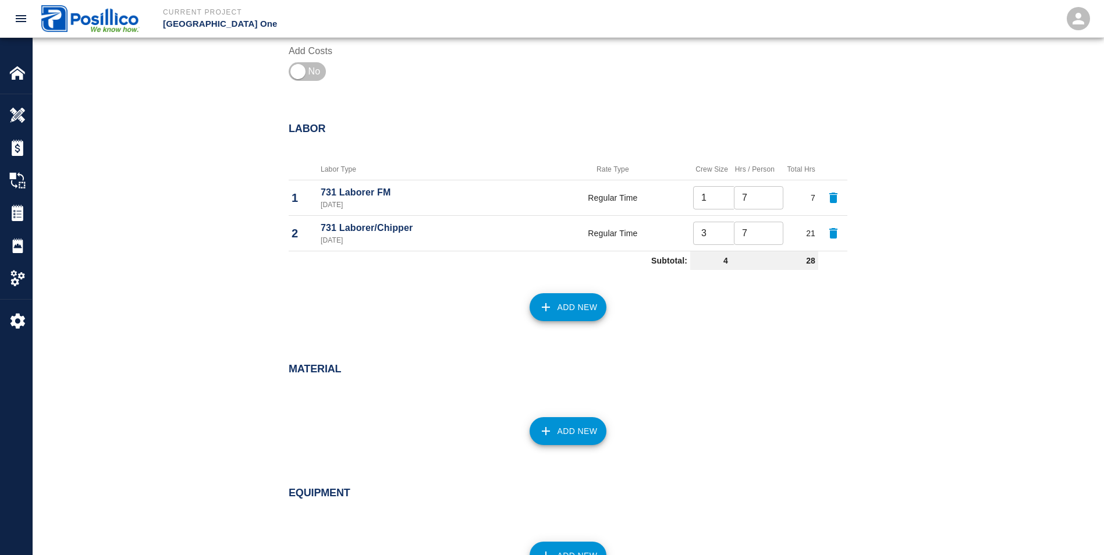
click at [548, 312] on icon "button" at bounding box center [546, 307] width 14 height 14
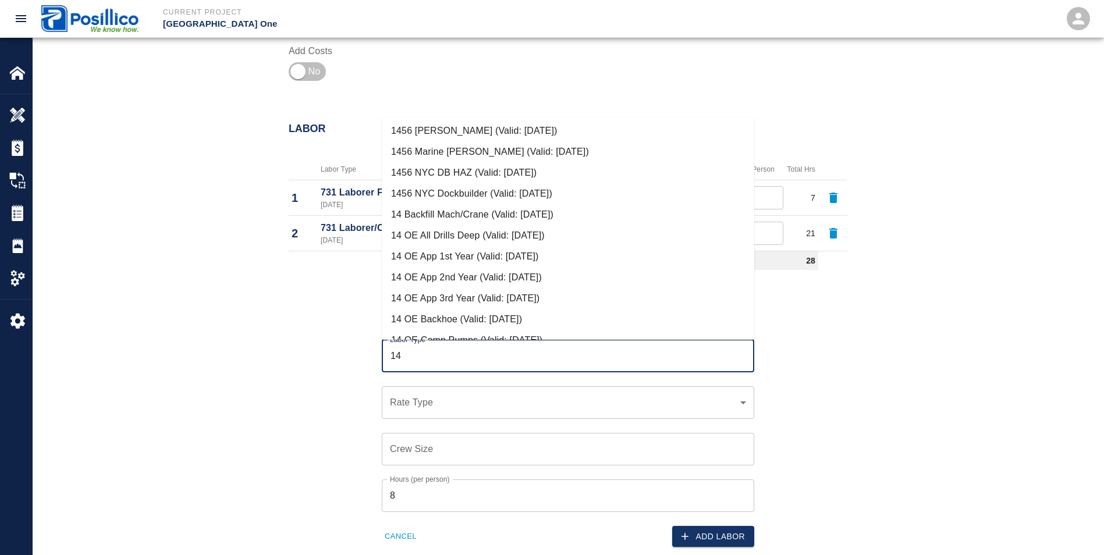
scroll to position [291, 0]
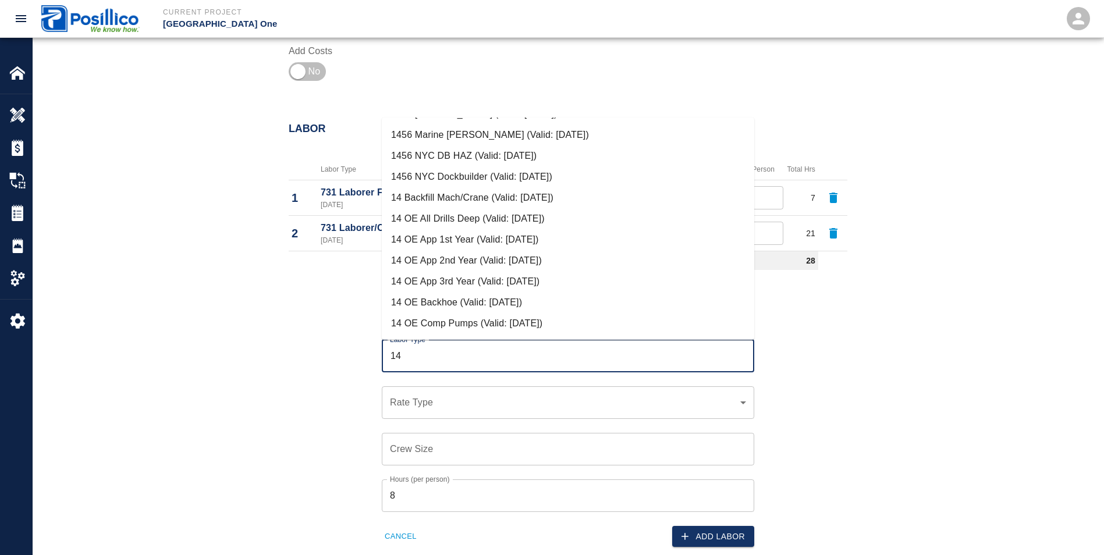
click at [406, 300] on li "14 OE Backhoe (Valid: [DATE])" at bounding box center [568, 302] width 373 height 21
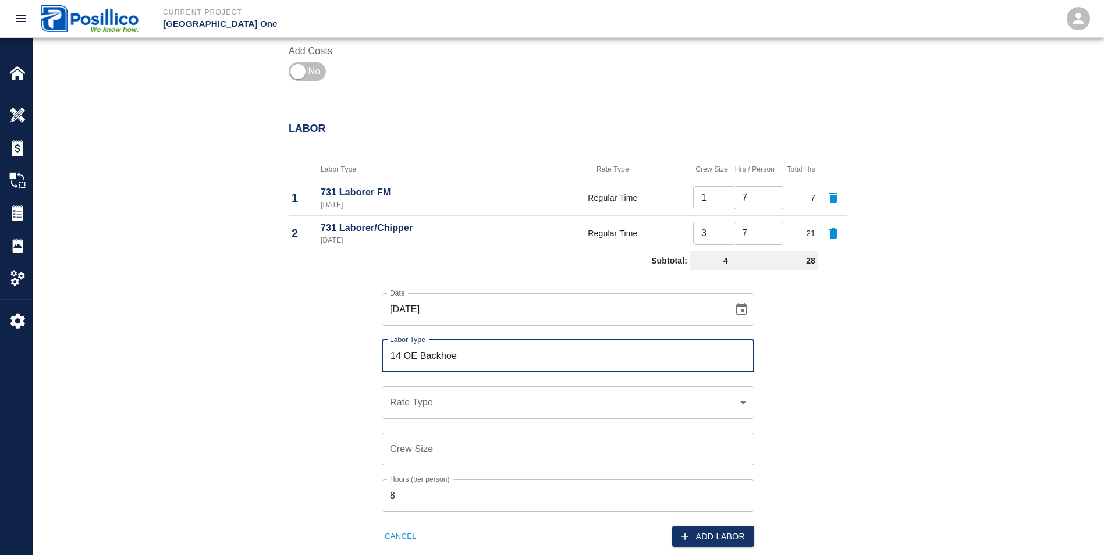
type input "14 OE Backhoe"
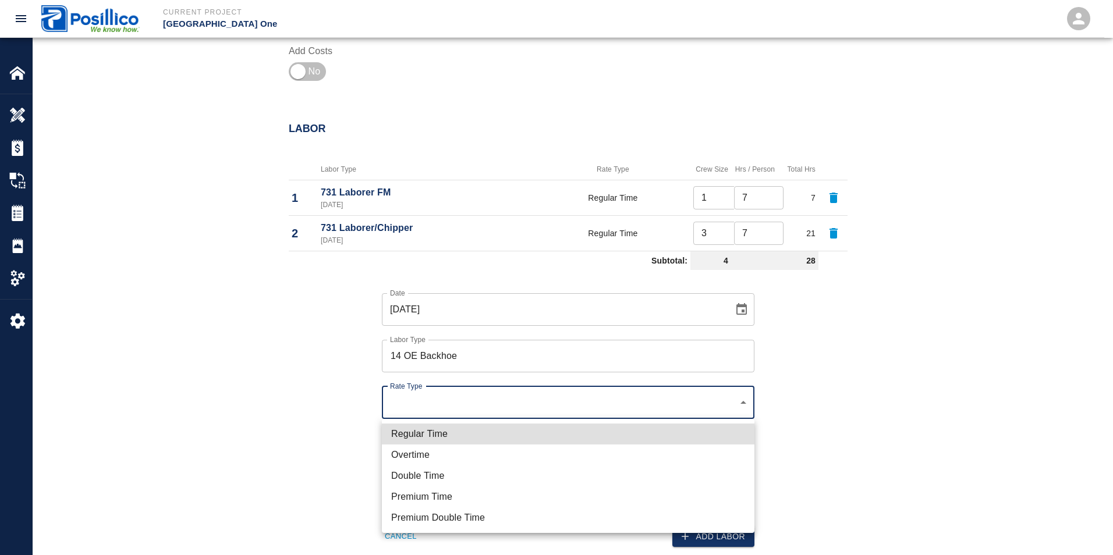
click at [428, 432] on li "Regular Time" at bounding box center [568, 434] width 373 height 21
type input "rate_rt"
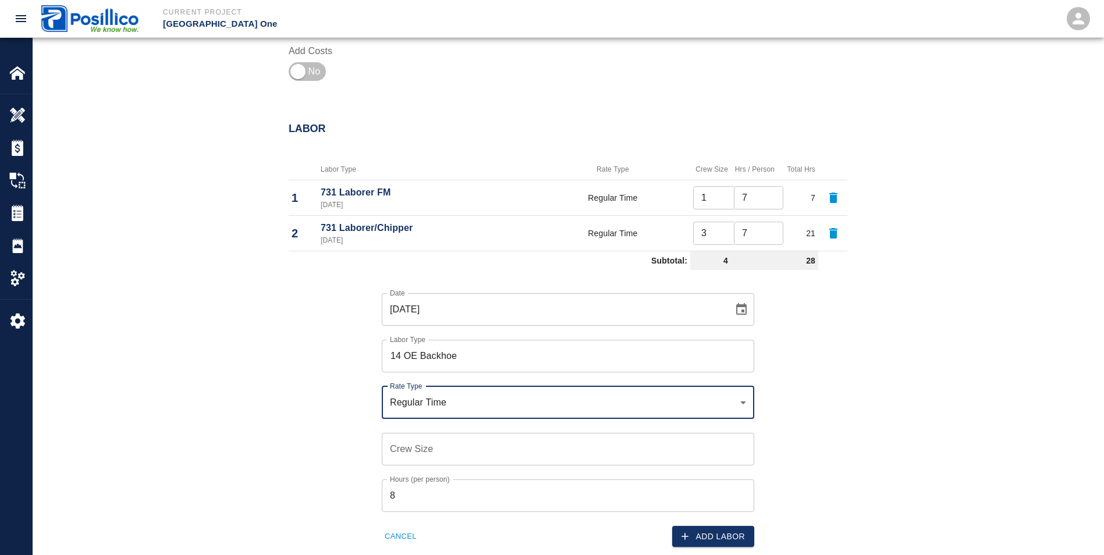
click at [419, 441] on input "Crew Size" at bounding box center [568, 449] width 373 height 33
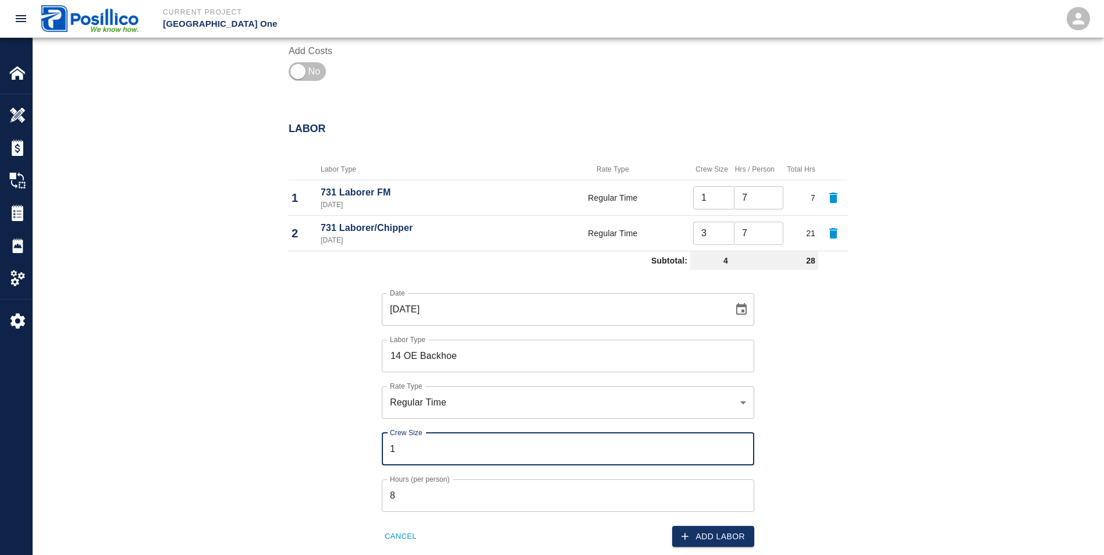
type input "1"
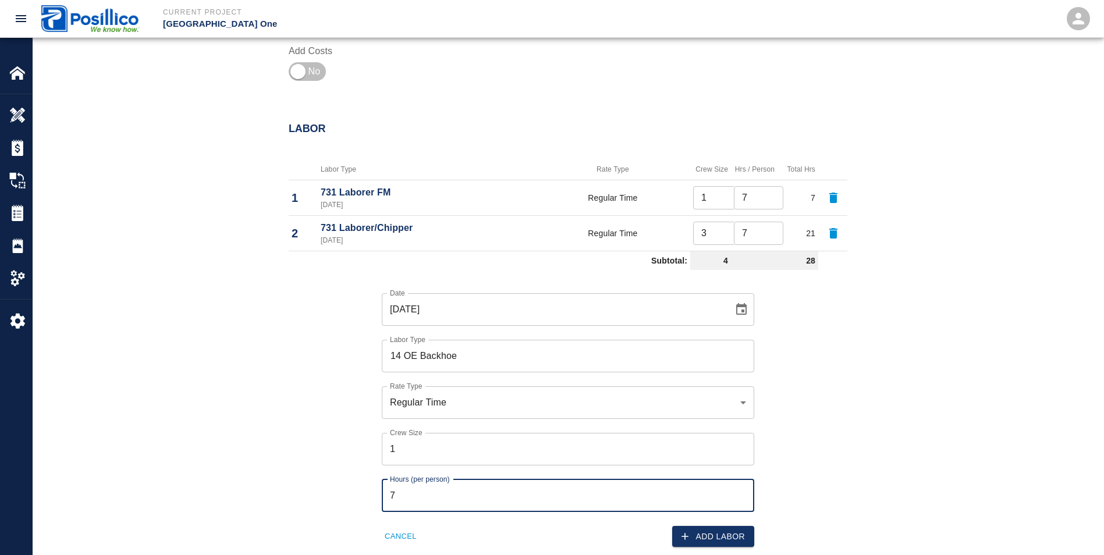
type input "7"
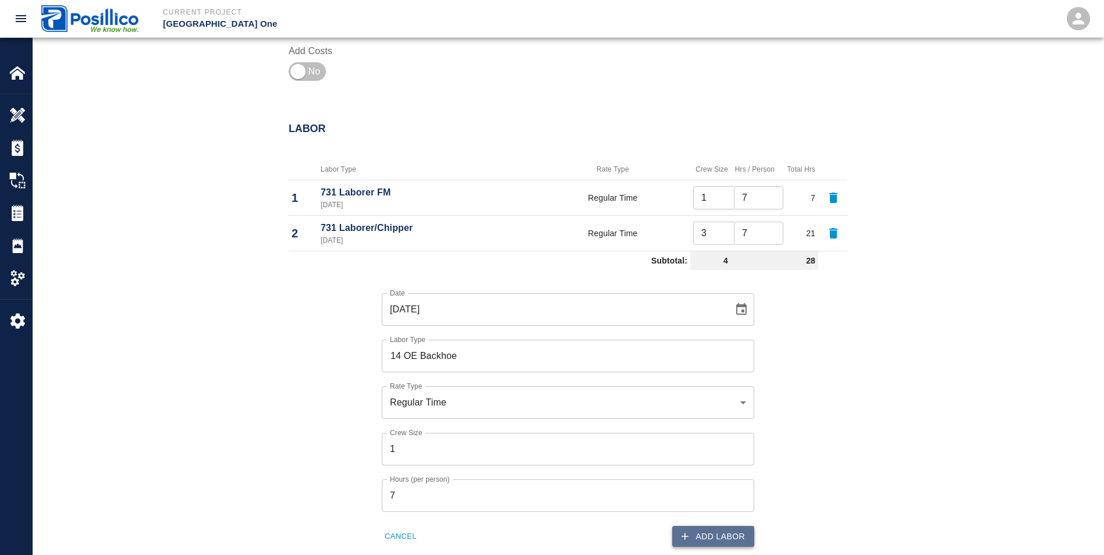
click at [742, 532] on button "Add Labor" at bounding box center [713, 537] width 82 height 22
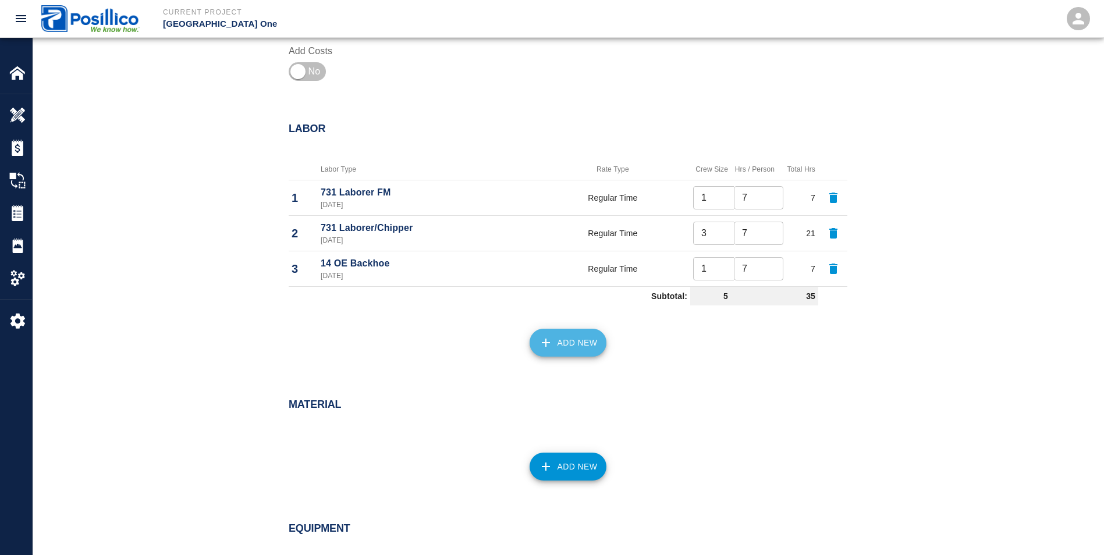
click at [570, 342] on button "Add New" at bounding box center [568, 343] width 77 height 28
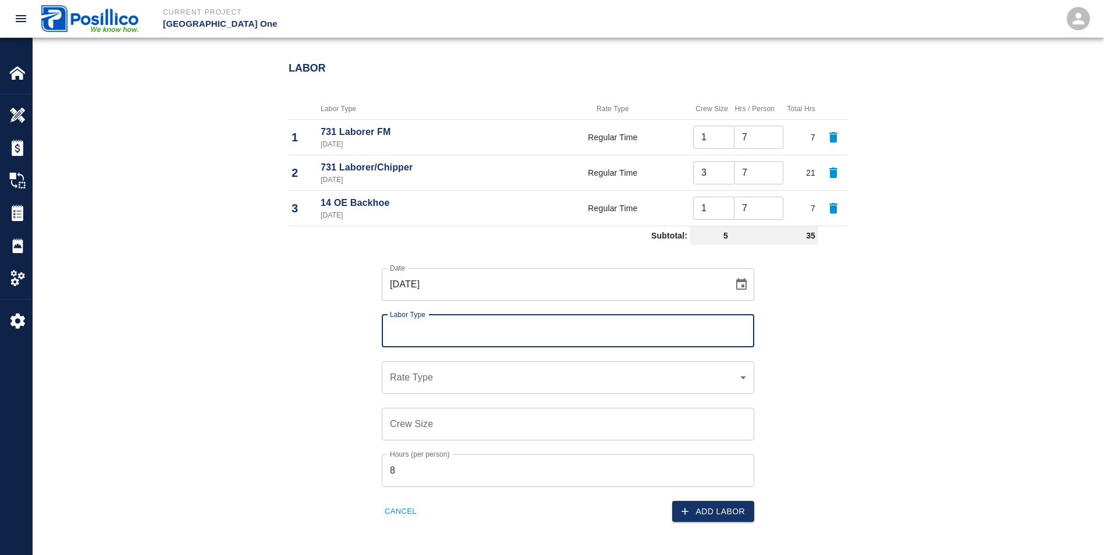
scroll to position [614, 0]
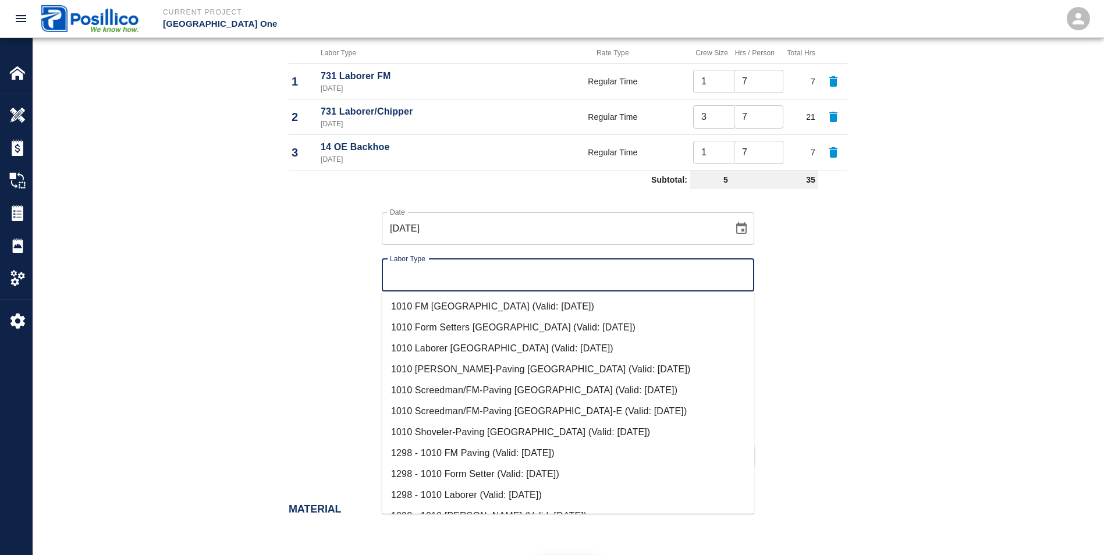
click at [396, 276] on input "Labor Type" at bounding box center [568, 275] width 362 height 22
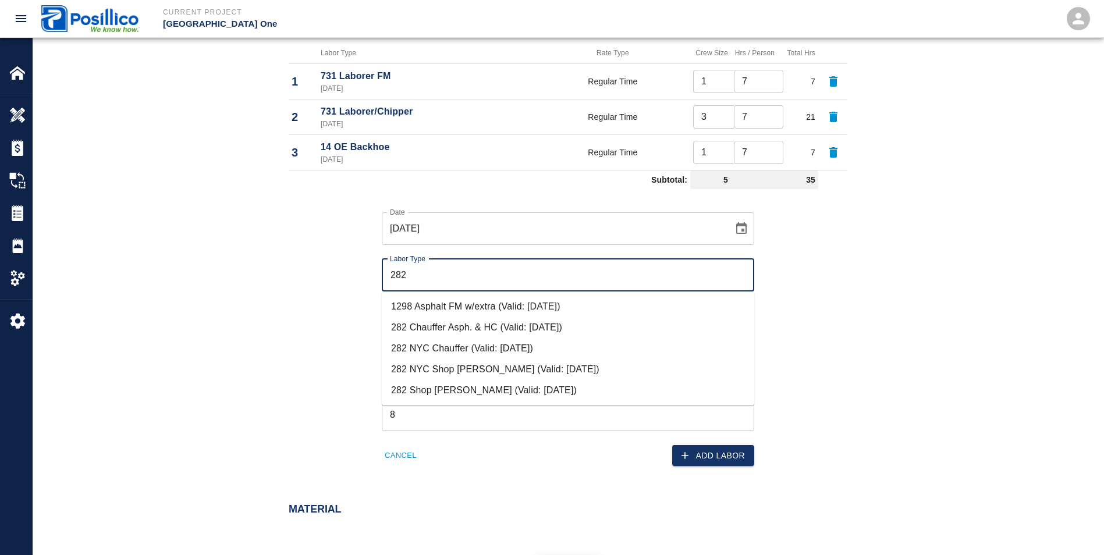
click at [445, 349] on li "282 NYC Chauffer (Valid: [DATE])" at bounding box center [568, 348] width 373 height 21
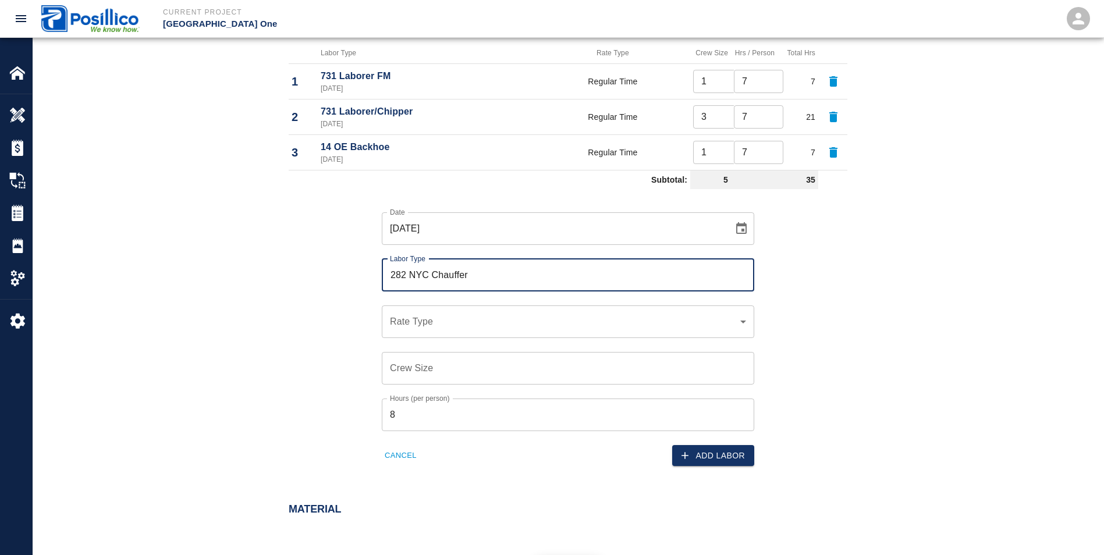
type input "282 NYC Chauffer"
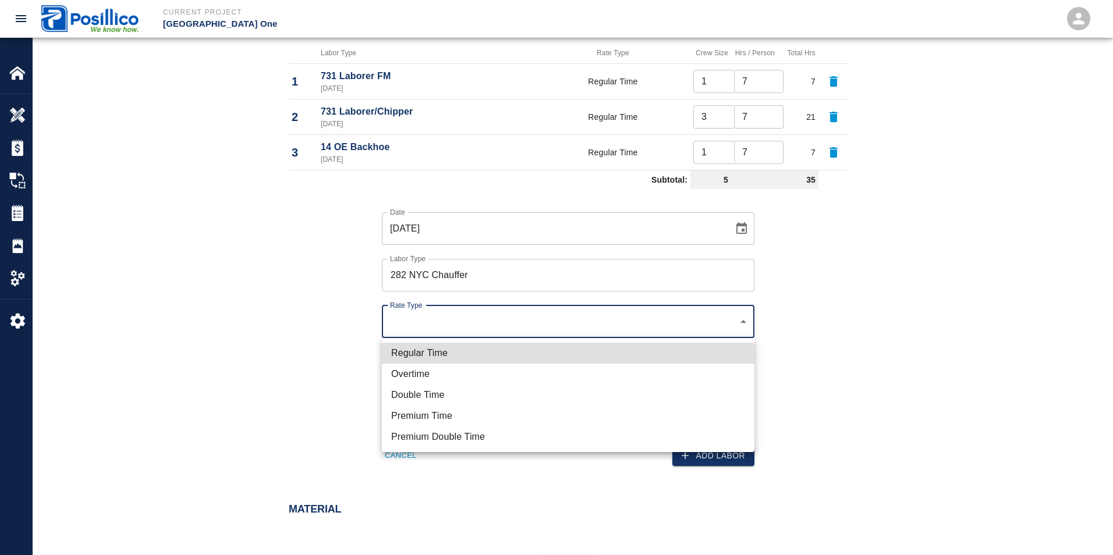
click at [411, 349] on li "Regular Time" at bounding box center [568, 353] width 373 height 21
type input "rate_rt"
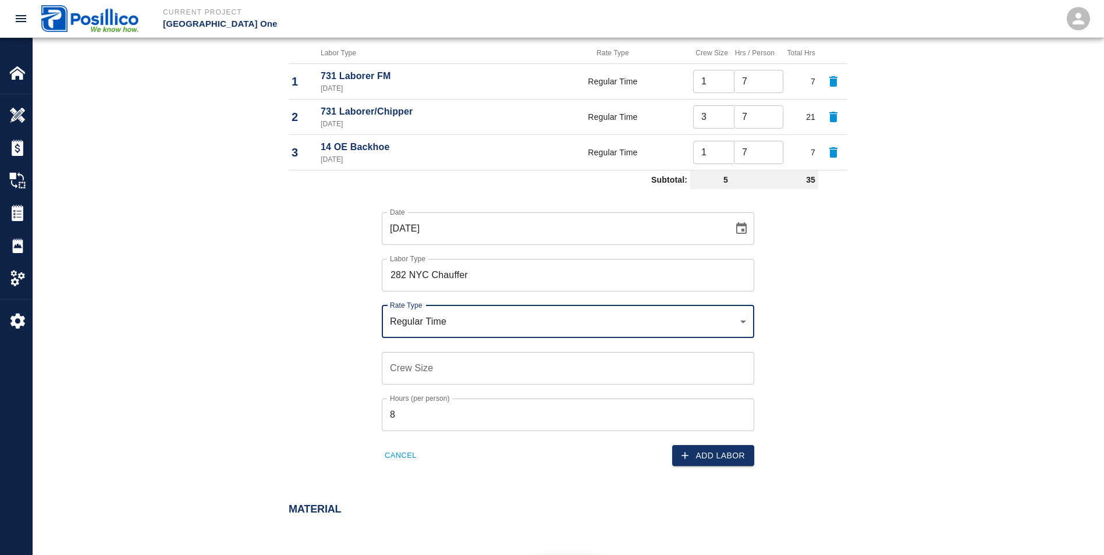
click at [411, 370] on input "Crew Size" at bounding box center [568, 368] width 373 height 33
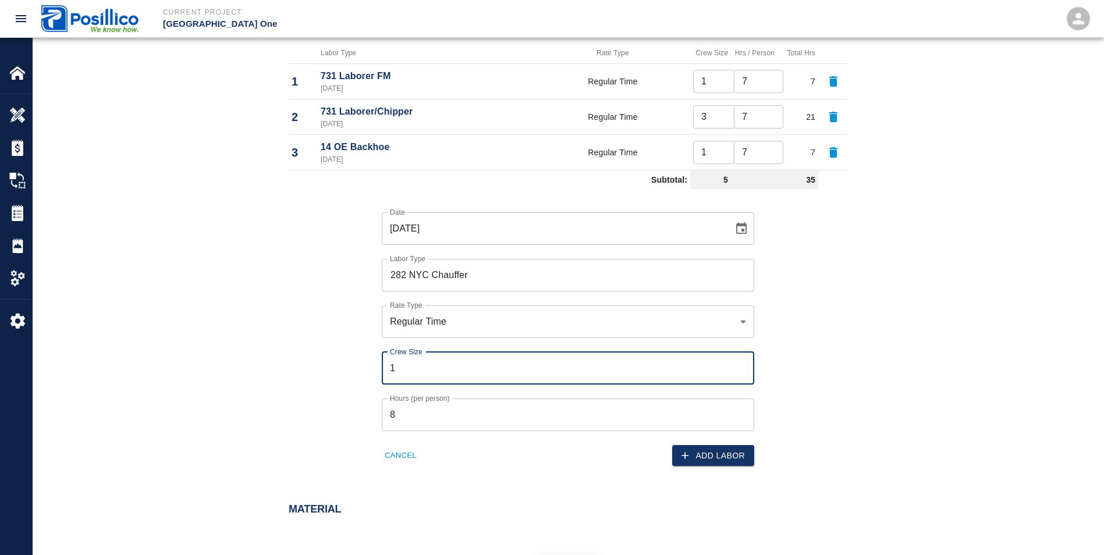
type input "1"
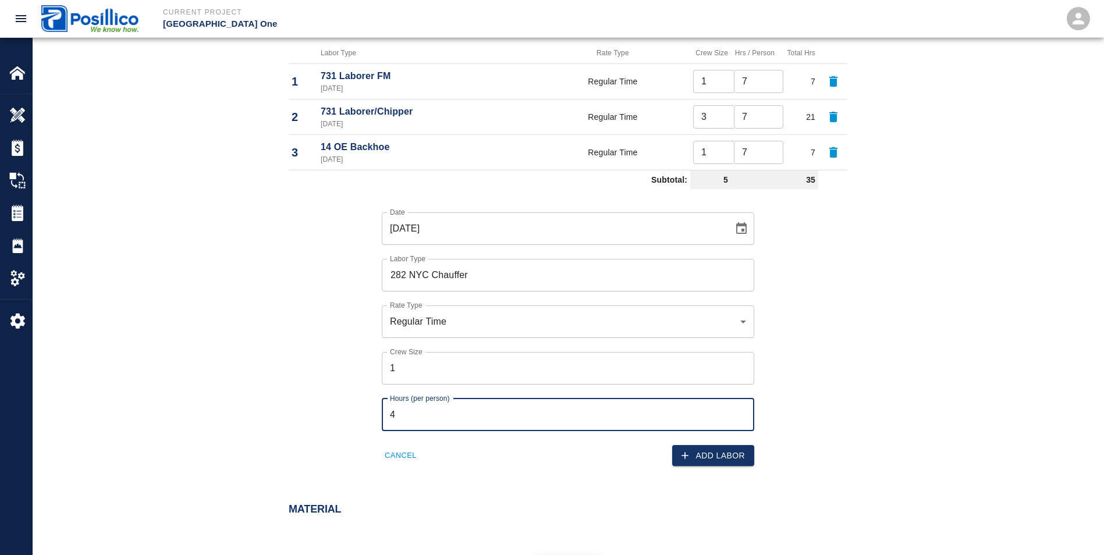
type input "4"
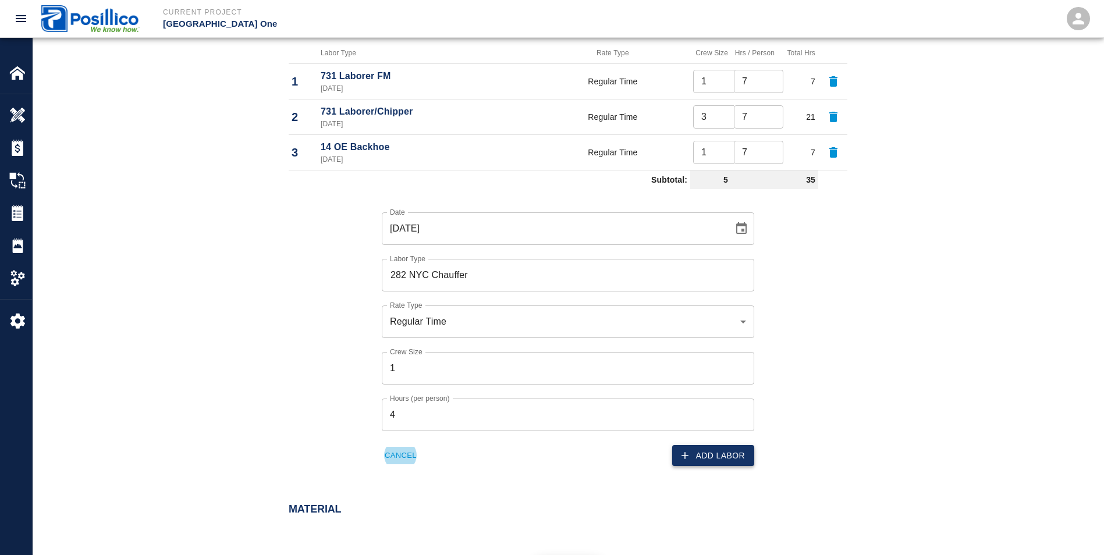
click at [709, 455] on button "Add Labor" at bounding box center [713, 456] width 82 height 22
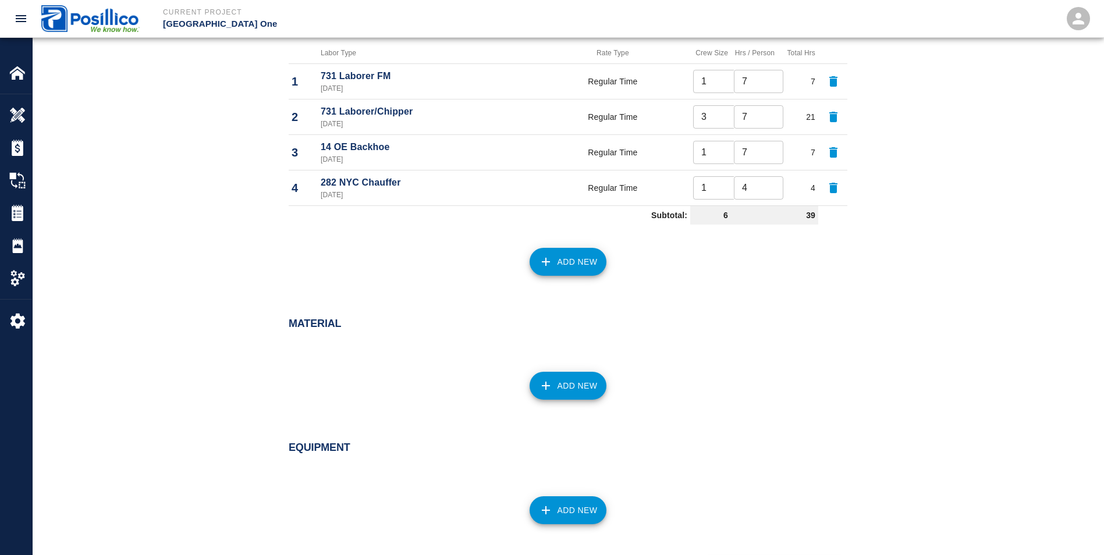
click at [565, 264] on button "Add New" at bounding box center [568, 262] width 77 height 28
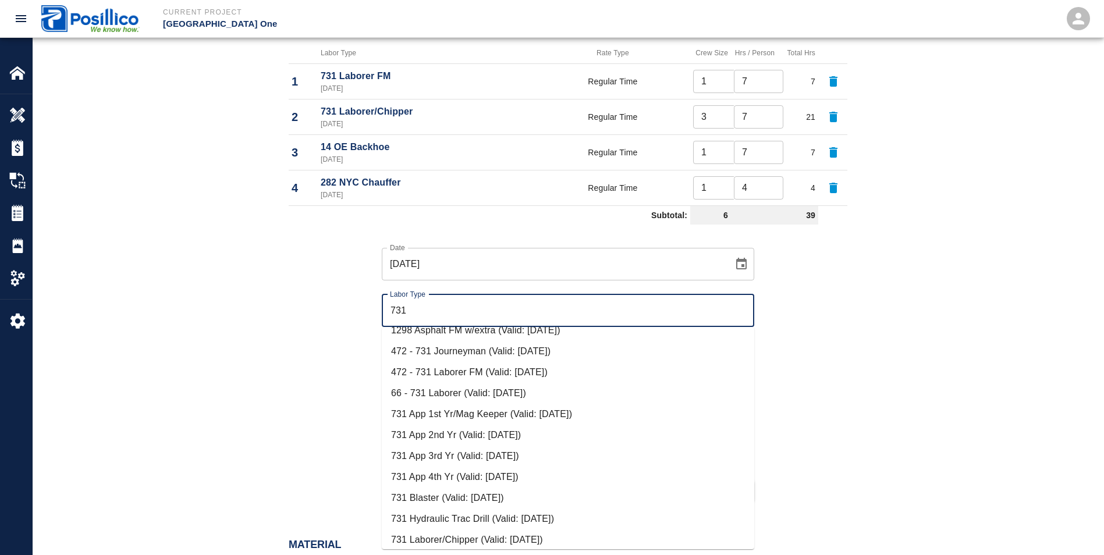
scroll to position [175, 0]
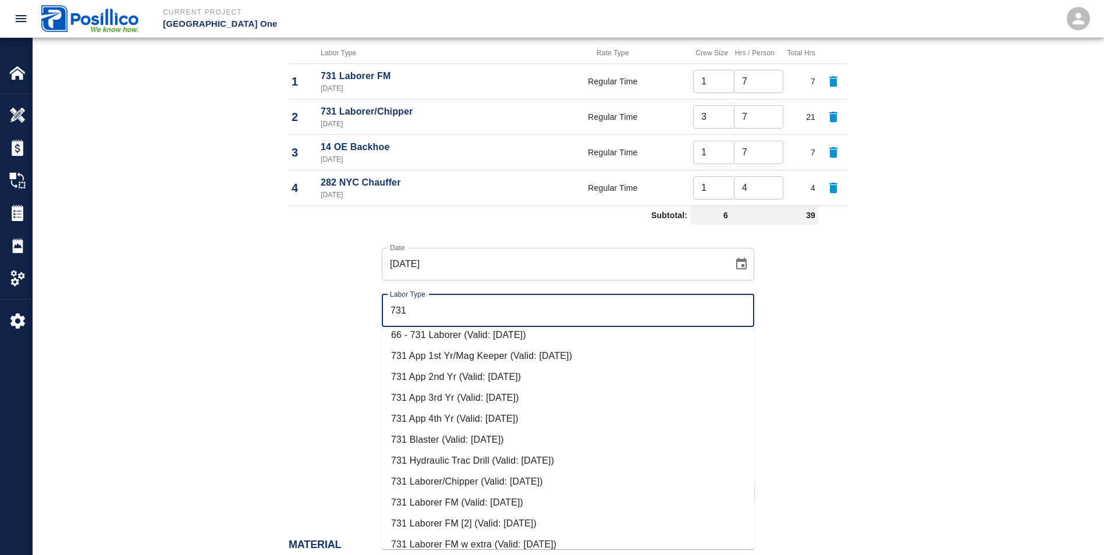
click at [409, 499] on li "731 Laborer FM (Valid: [DATE])" at bounding box center [568, 502] width 373 height 21
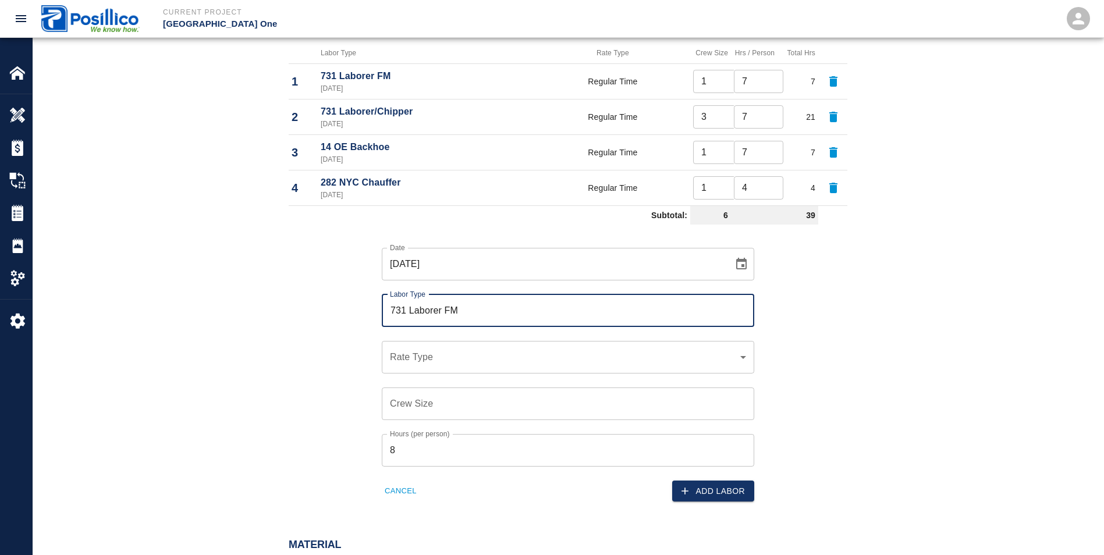
type input "731 Laborer FM"
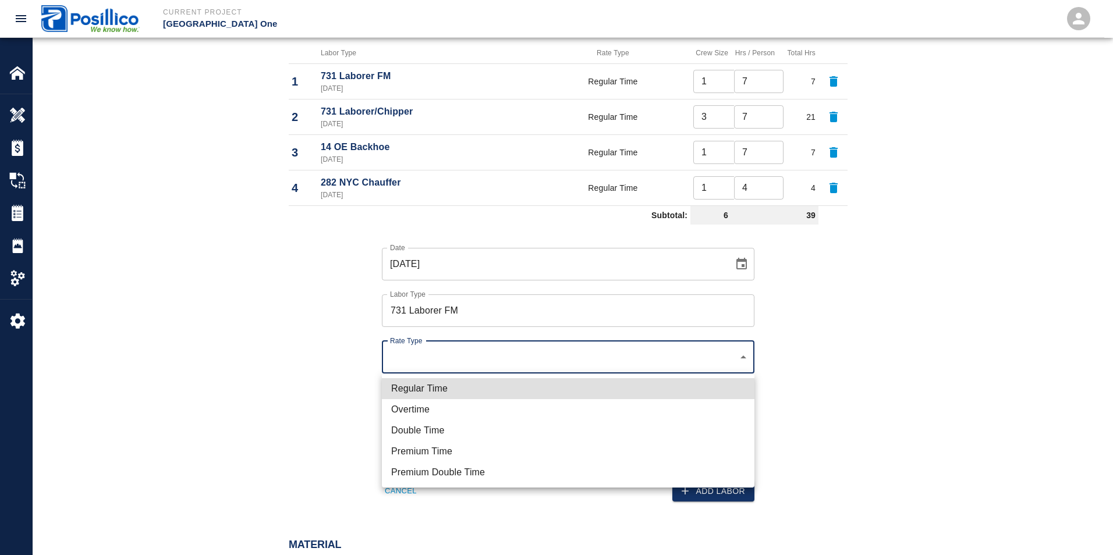
click at [405, 410] on li "Overtime" at bounding box center [568, 409] width 373 height 21
type input "rate_ot"
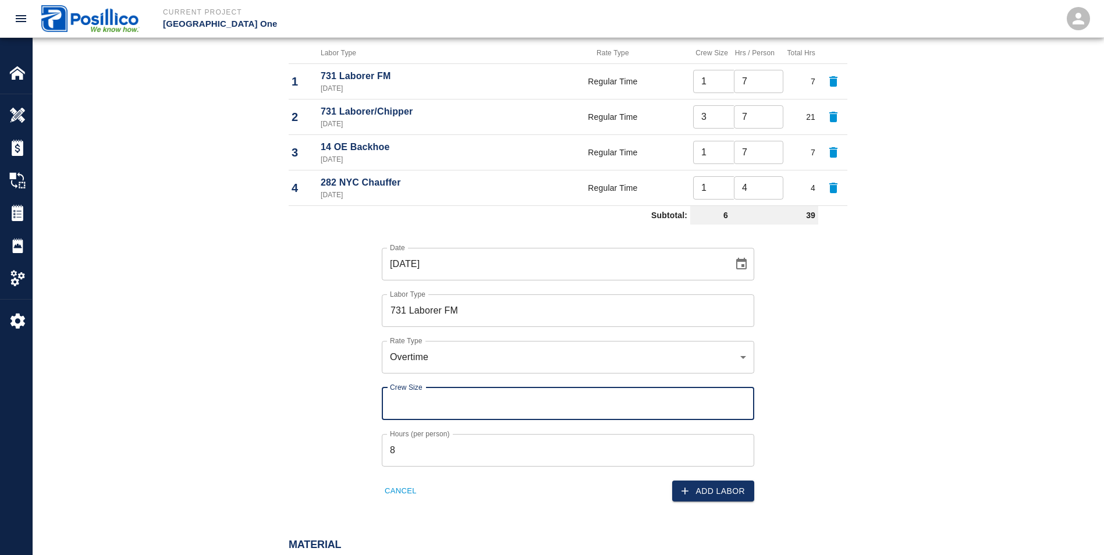
click at [405, 410] on input "Crew Size" at bounding box center [568, 404] width 373 height 33
type input "1"
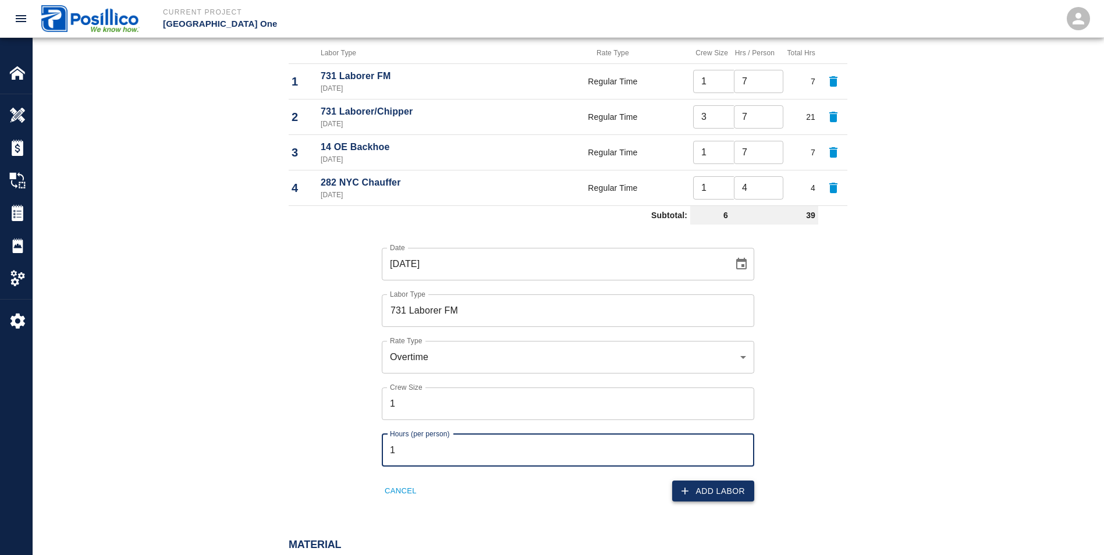
type input "1"
click at [728, 493] on button "Add Labor" at bounding box center [713, 492] width 82 height 22
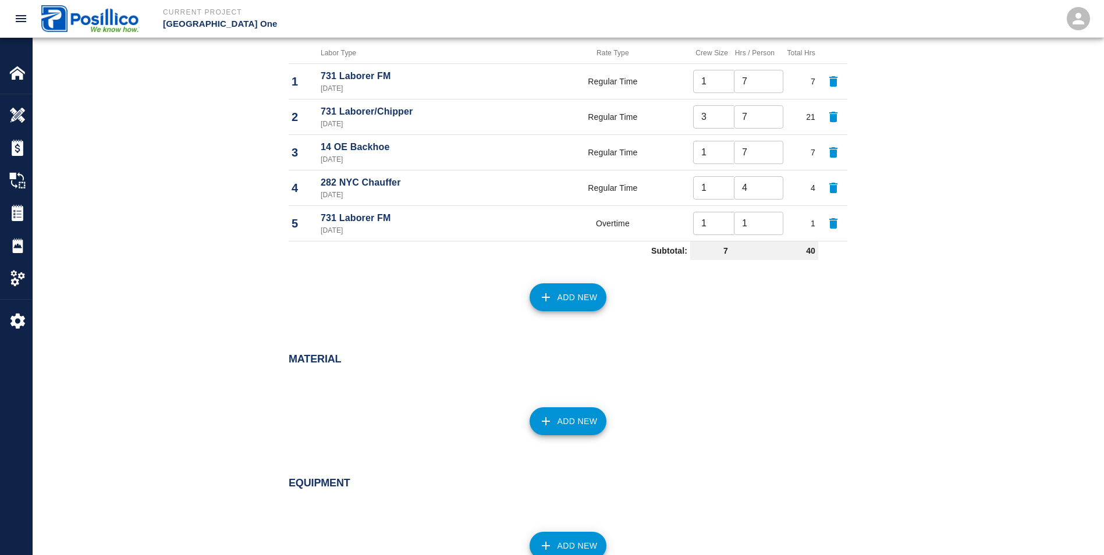
click at [569, 298] on button "Add New" at bounding box center [568, 297] width 77 height 28
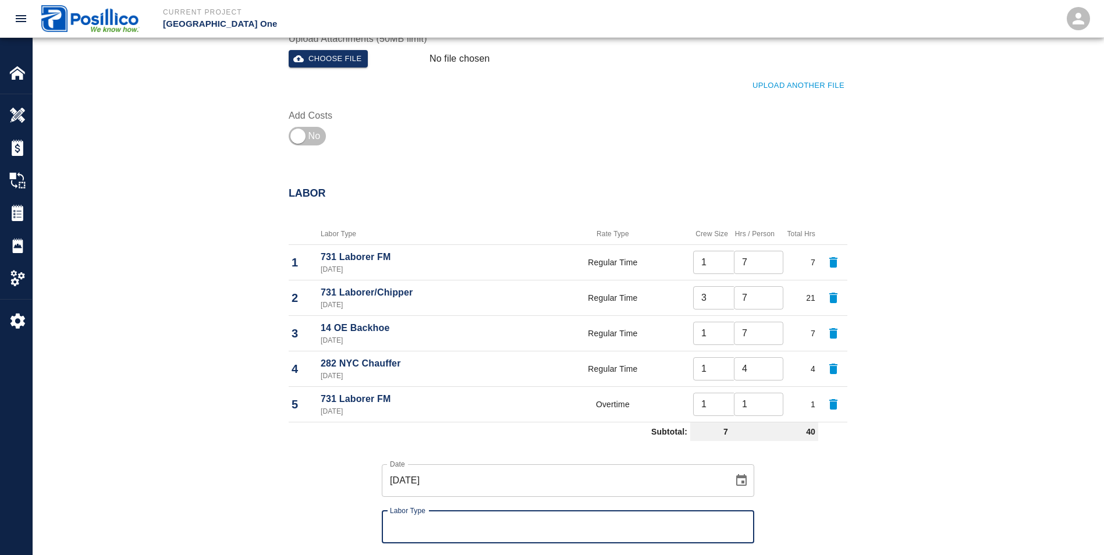
scroll to position [381, 0]
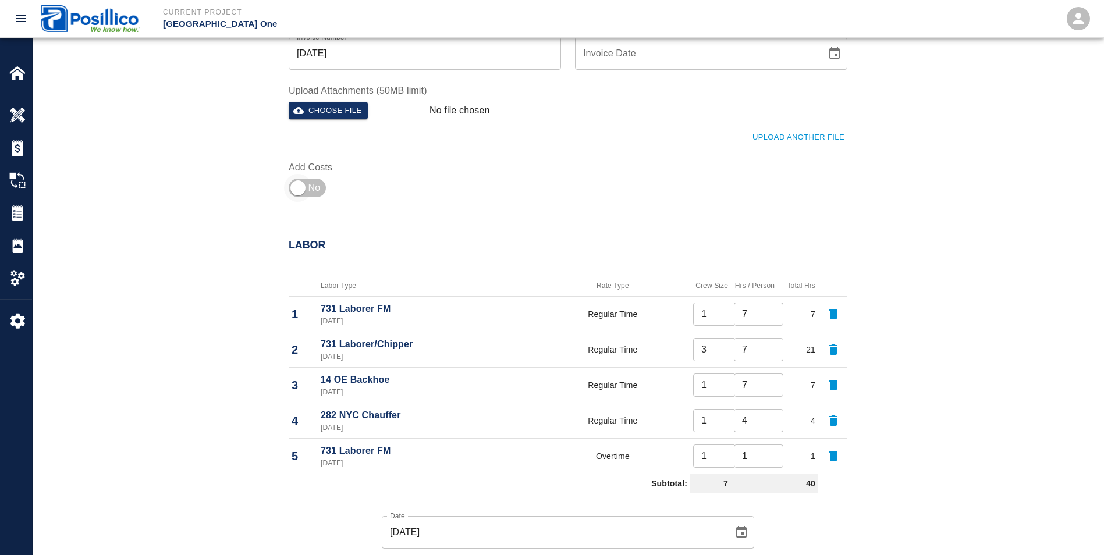
click at [295, 183] on input "checkbox" at bounding box center [298, 188] width 84 height 28
checkbox input "true"
type input "1"
type input "3"
type input "1"
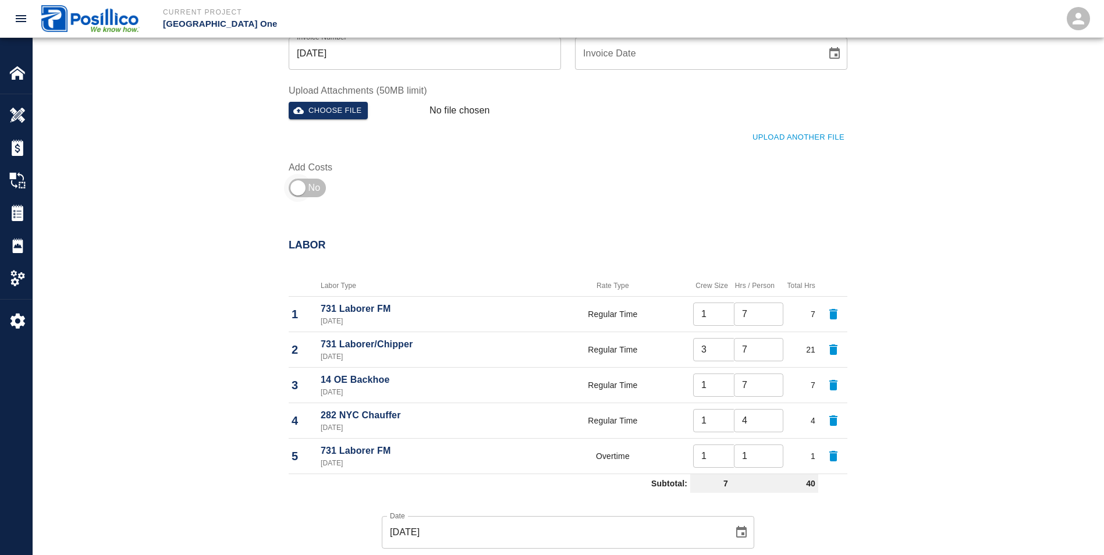
type input "1"
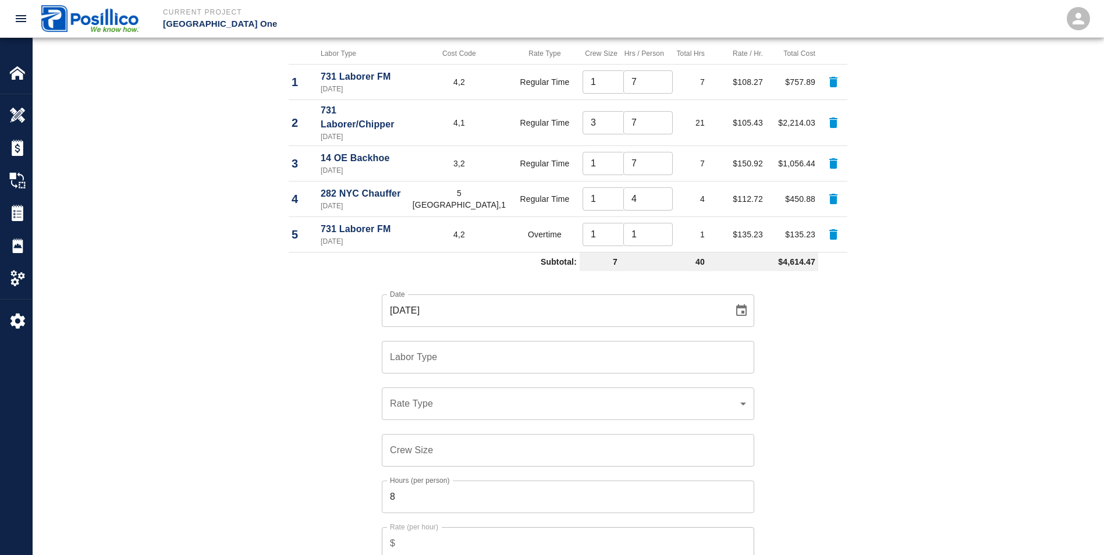
scroll to position [614, 0]
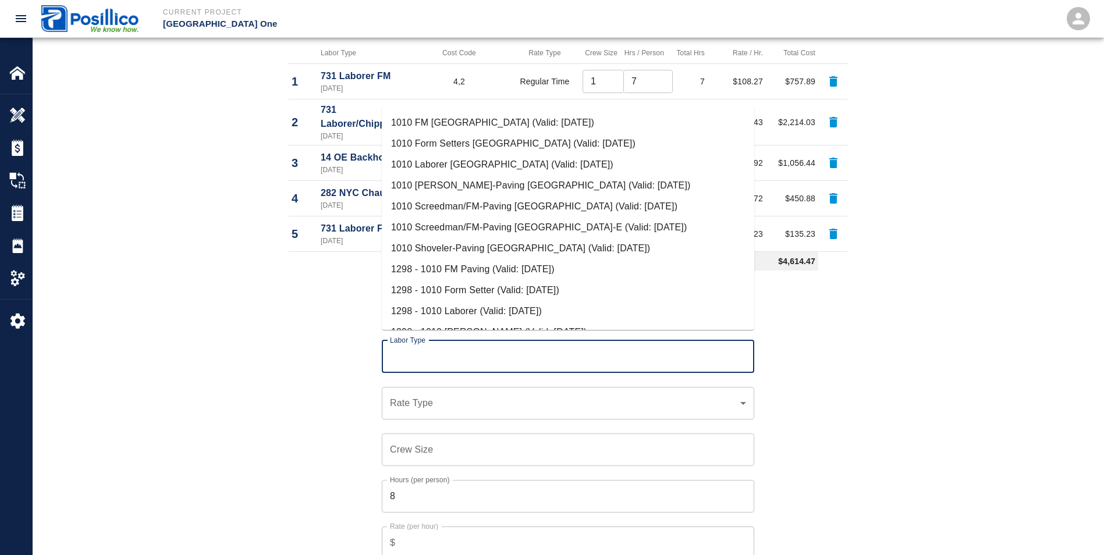
click at [439, 346] on input "Labor Type" at bounding box center [568, 357] width 362 height 22
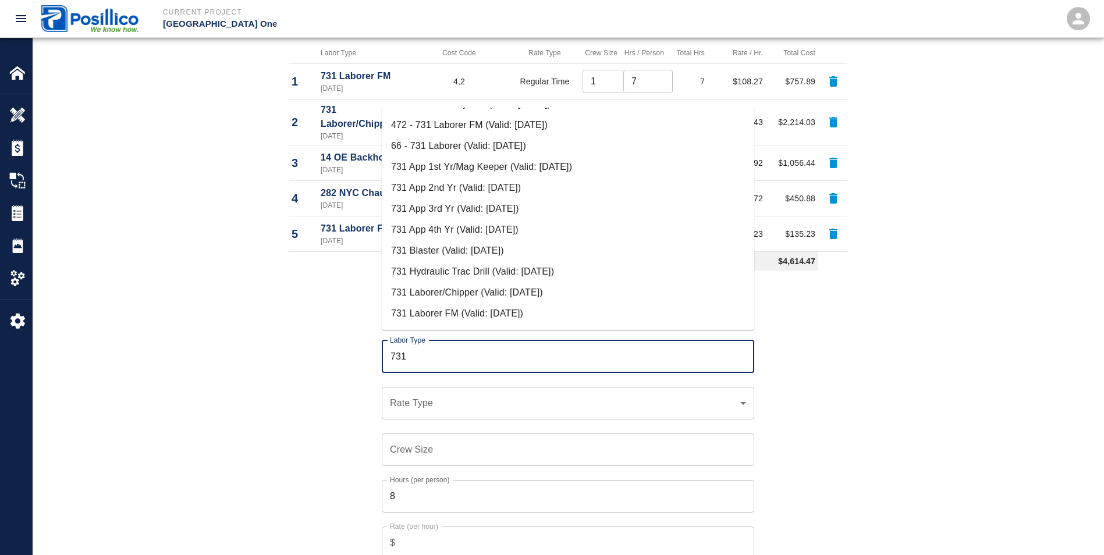
scroll to position [175, 0]
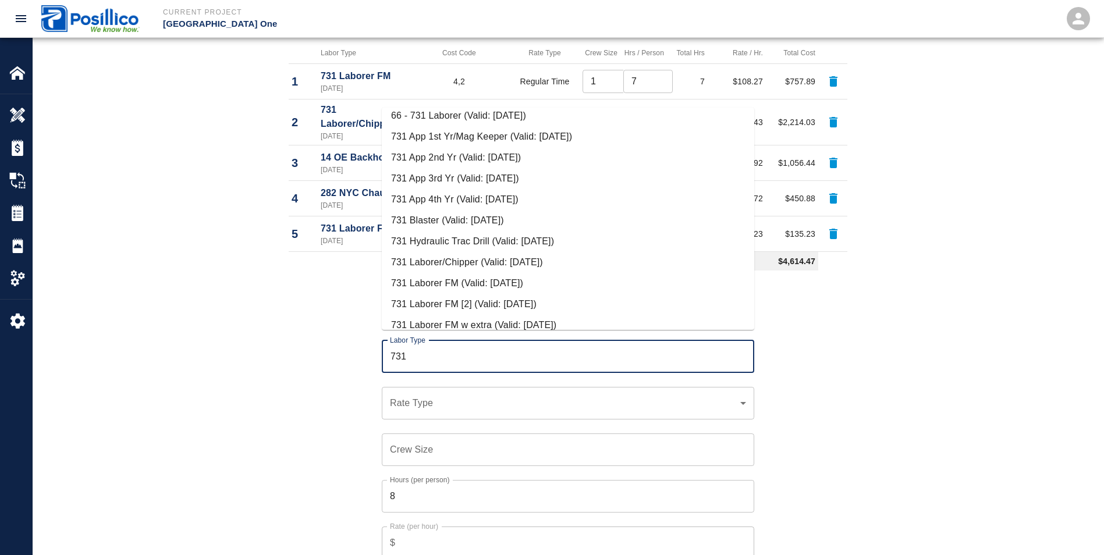
click at [434, 264] on li "731 Laborer/Chipper (Valid: [DATE])" at bounding box center [568, 262] width 373 height 21
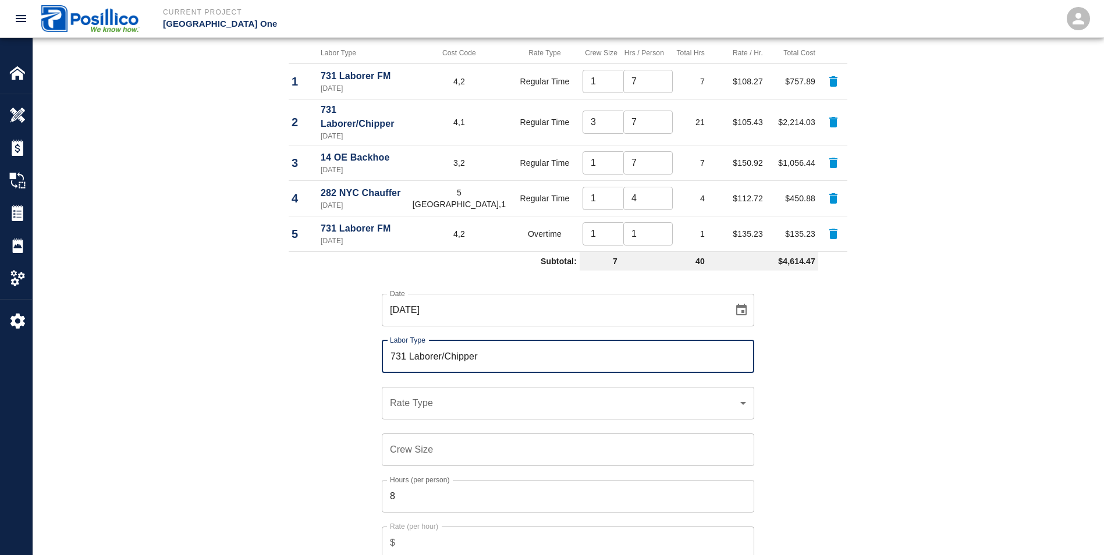
type input "731 Laborer/Chipper"
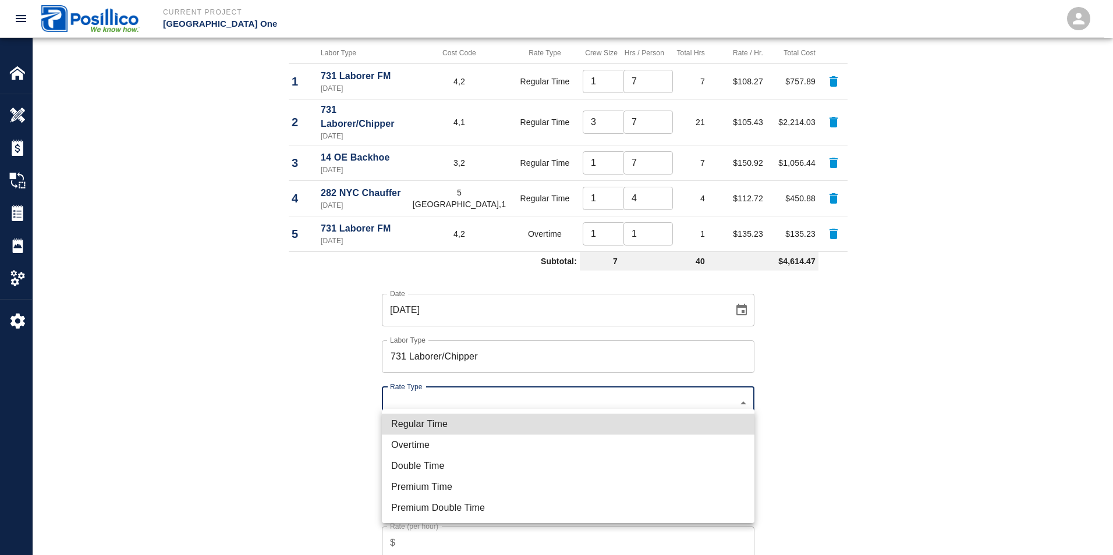
click at [423, 424] on li "Regular Time" at bounding box center [568, 424] width 373 height 21
type input "rate_rt"
type input "105.43"
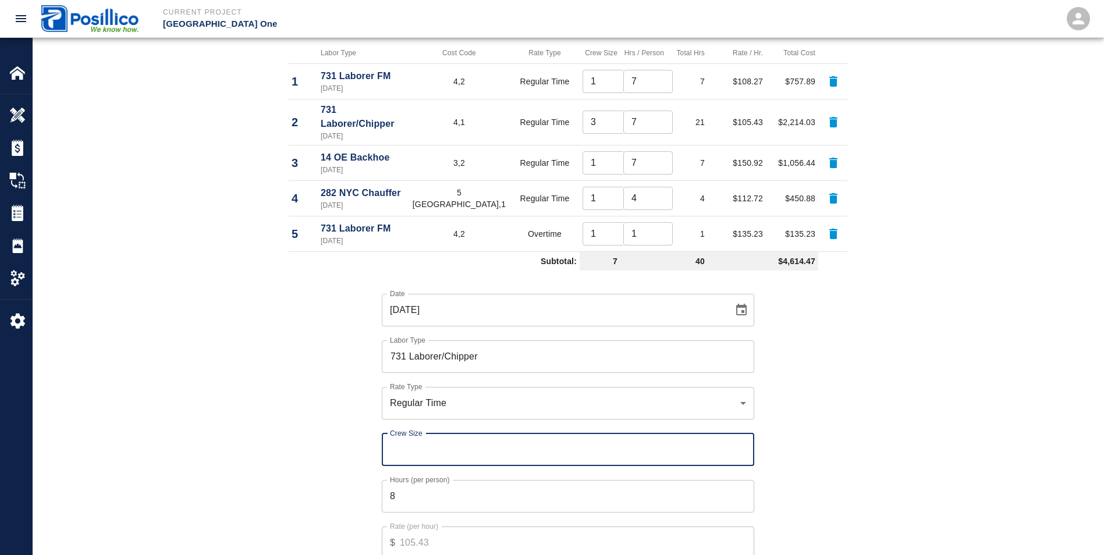
click at [413, 439] on input "Crew Size" at bounding box center [568, 450] width 373 height 33
type input "3"
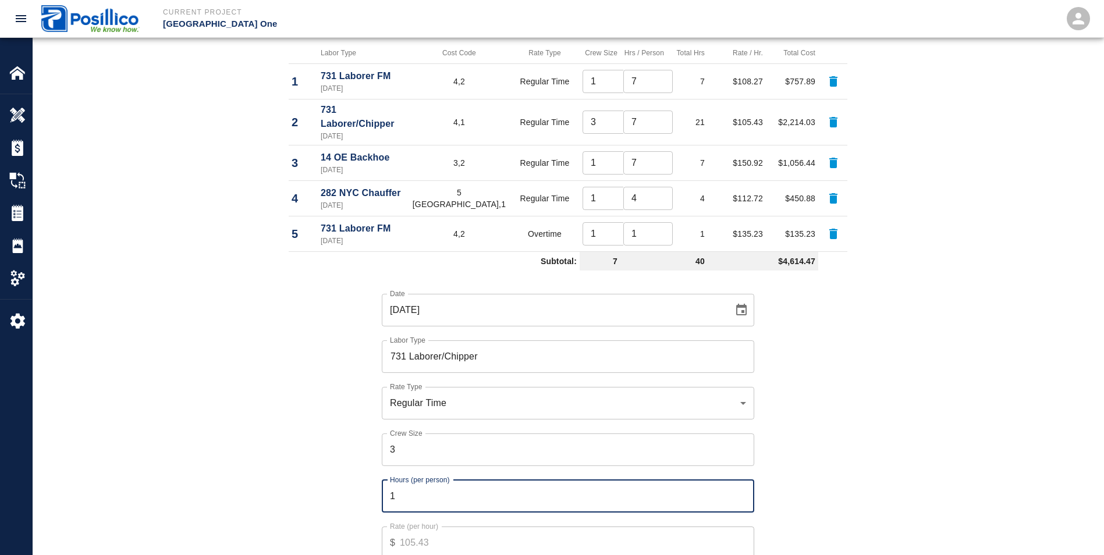
type input "1"
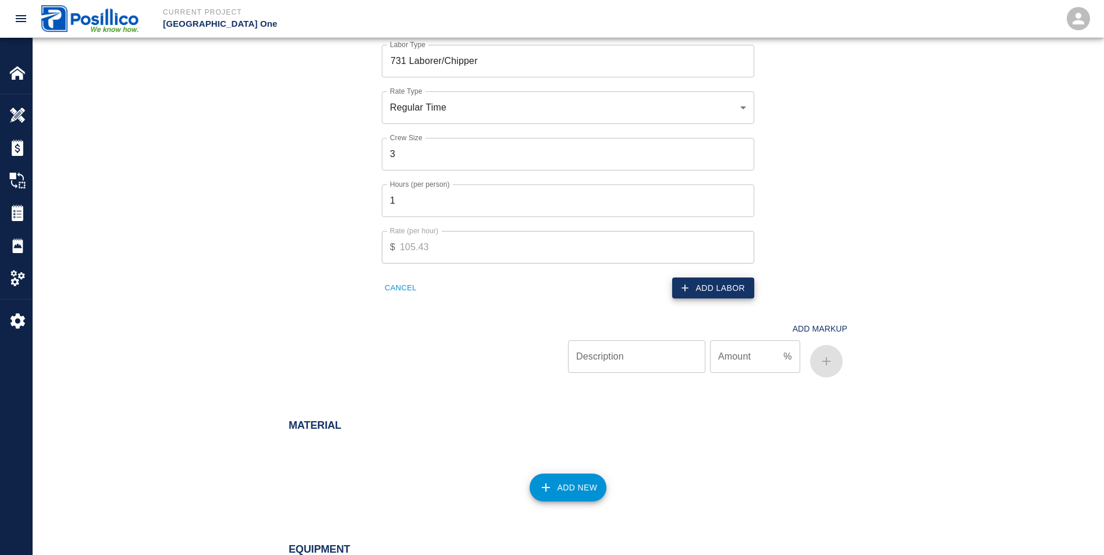
click at [711, 278] on button "Add Labor" at bounding box center [713, 289] width 82 height 22
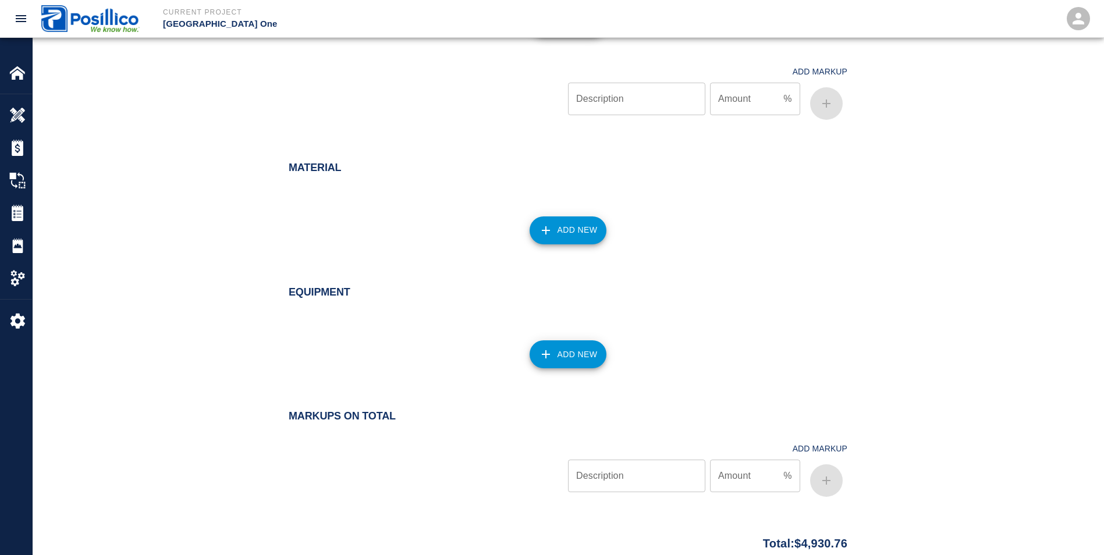
scroll to position [712, 0]
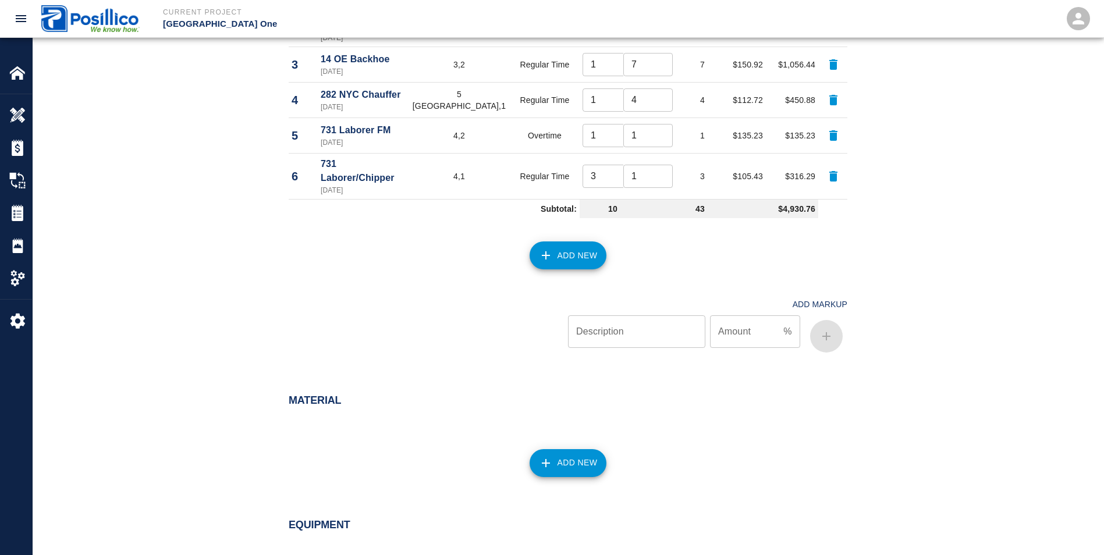
click at [586, 242] on button "Add New" at bounding box center [568, 256] width 77 height 28
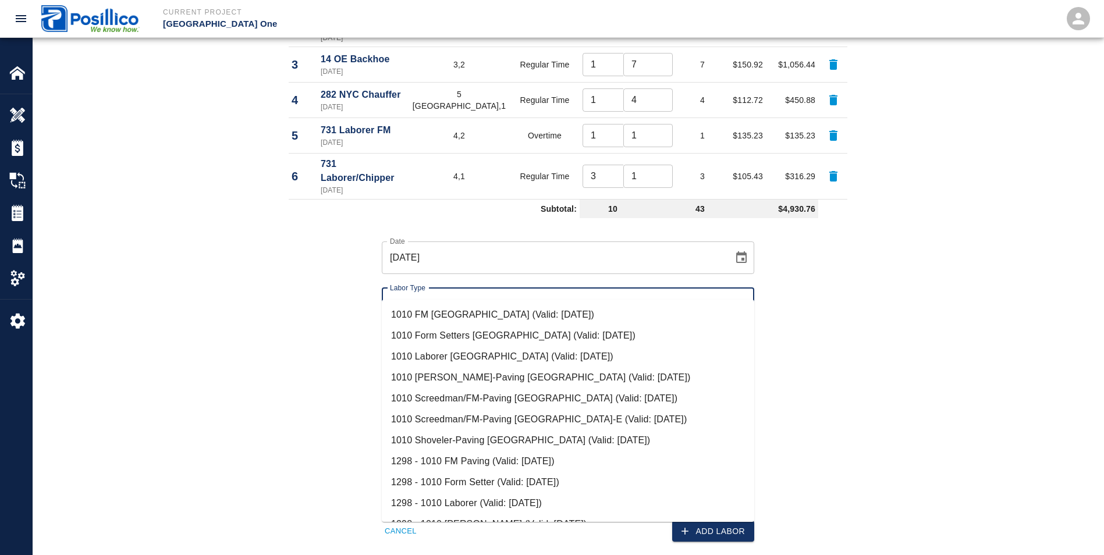
click at [399, 293] on input "Labor Type" at bounding box center [568, 304] width 362 height 22
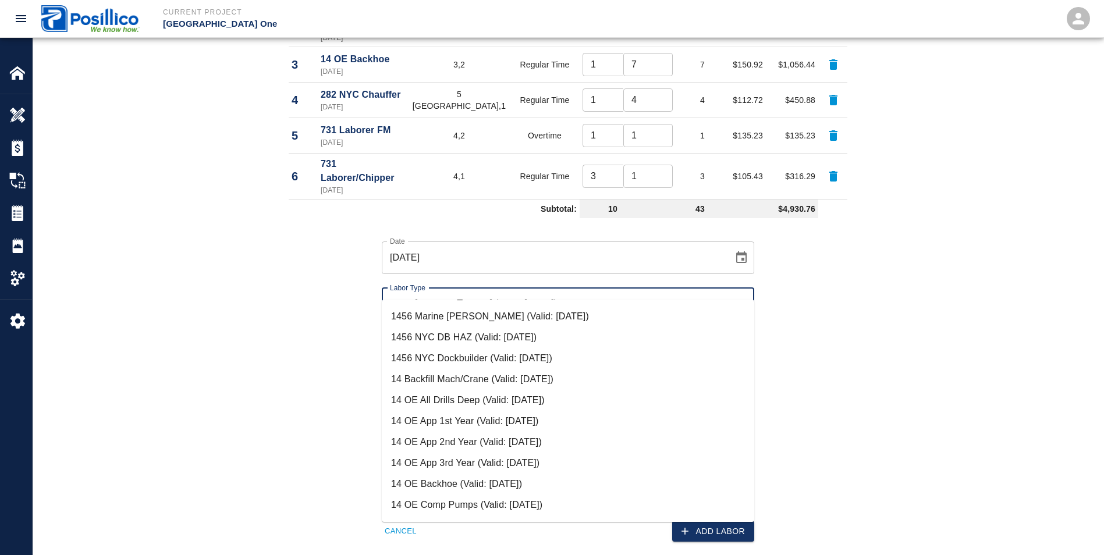
scroll to position [291, 0]
click at [432, 488] on li "14 OE Backhoe (Valid: [DATE])" at bounding box center [568, 484] width 373 height 21
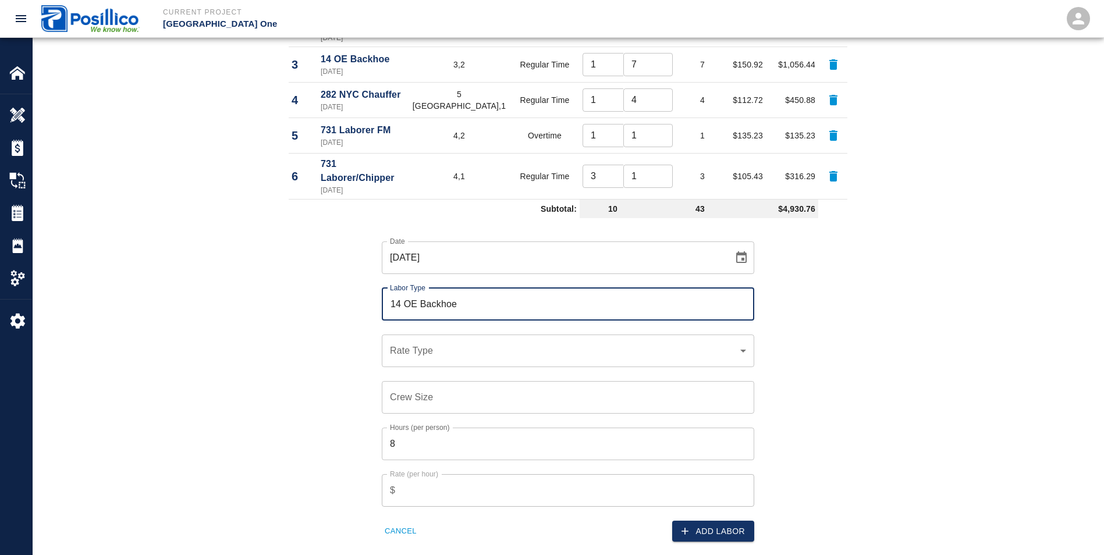
type input "14 OE Backhoe"
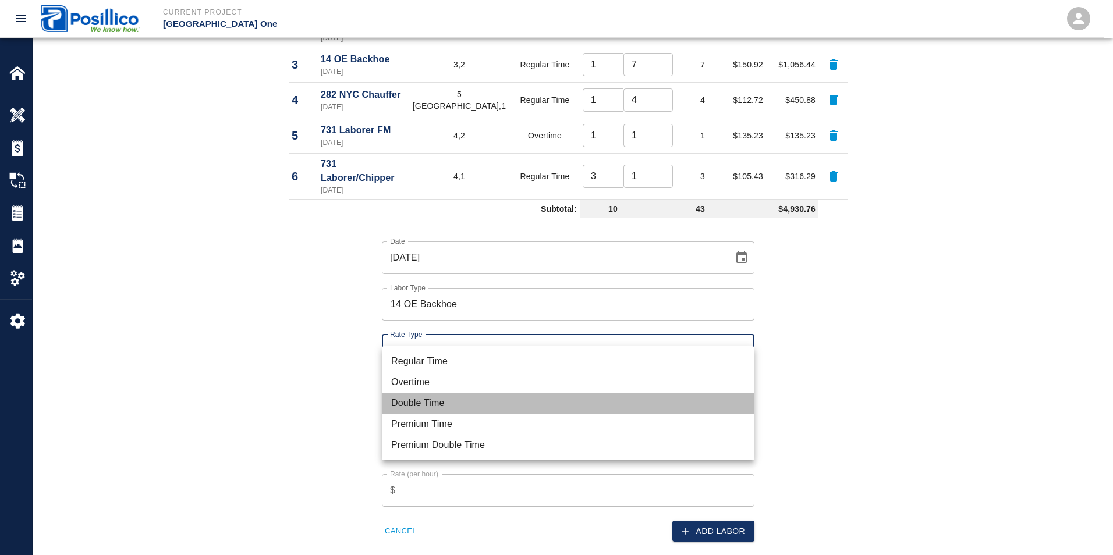
click at [407, 409] on li "Double Time" at bounding box center [568, 403] width 373 height 21
type input "rate_dt"
type input "295.24"
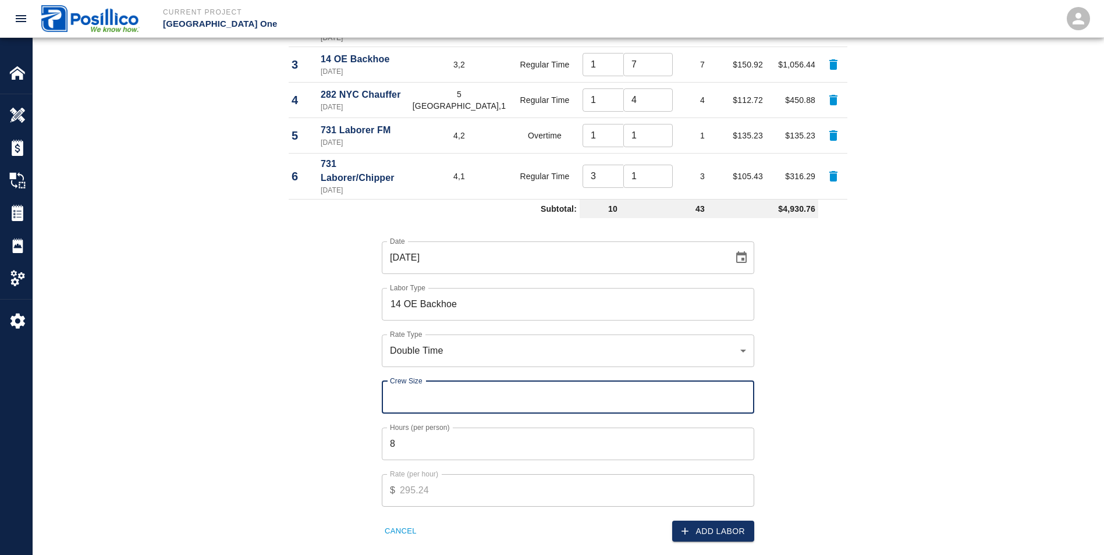
click at [431, 381] on input "Crew Size" at bounding box center [568, 397] width 373 height 33
type input "1"
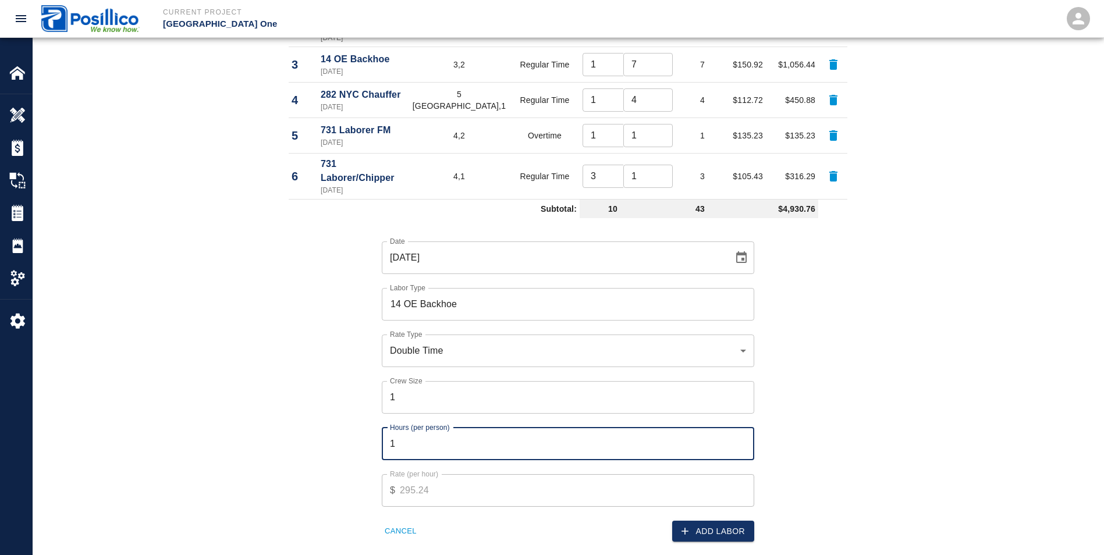
type input "1"
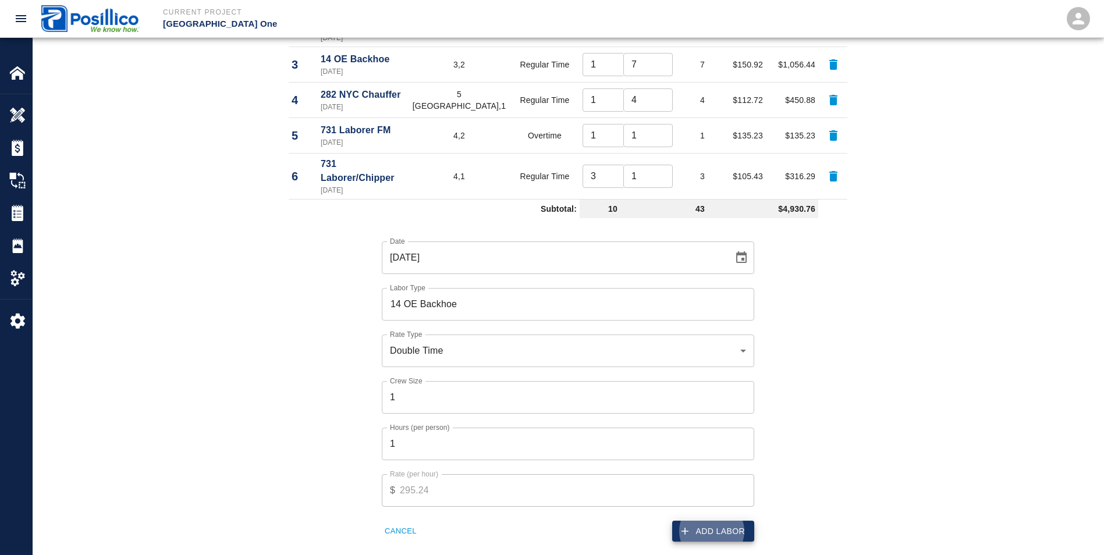
click at [707, 521] on button "Add Labor" at bounding box center [713, 532] width 82 height 22
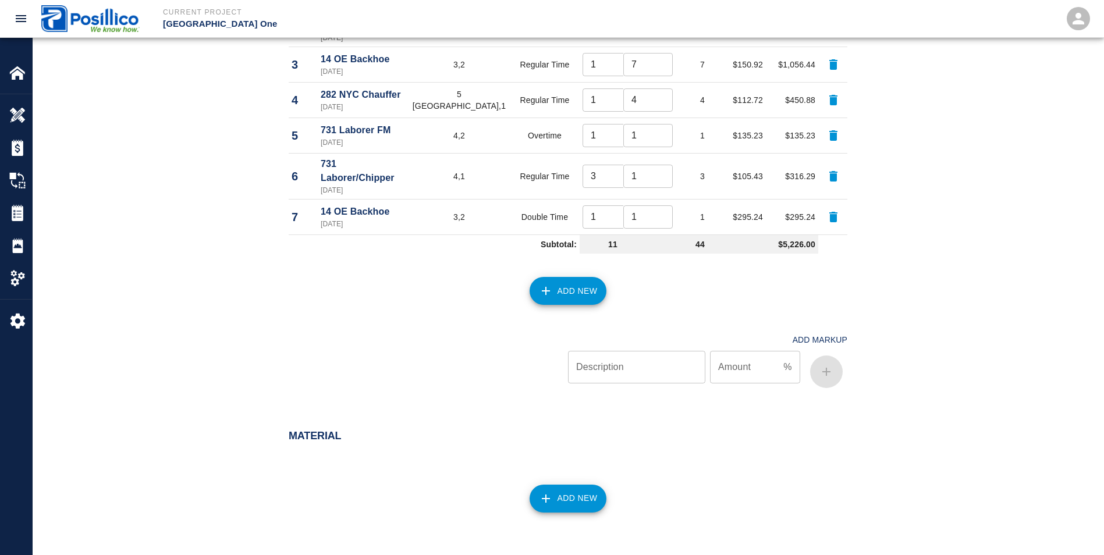
click at [568, 277] on button "Add New" at bounding box center [568, 291] width 77 height 28
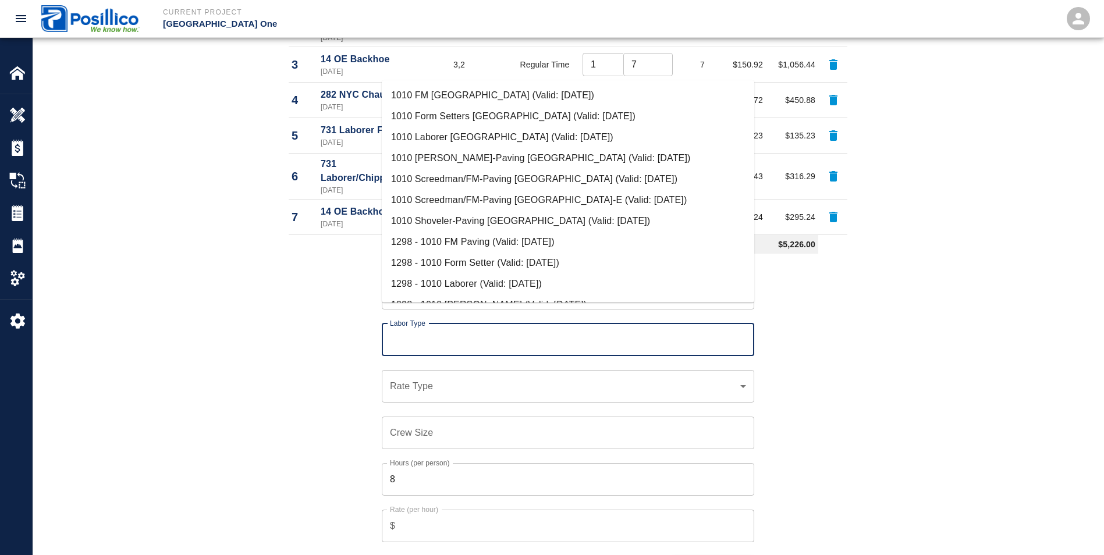
click at [400, 329] on input "Labor Type" at bounding box center [568, 340] width 362 height 22
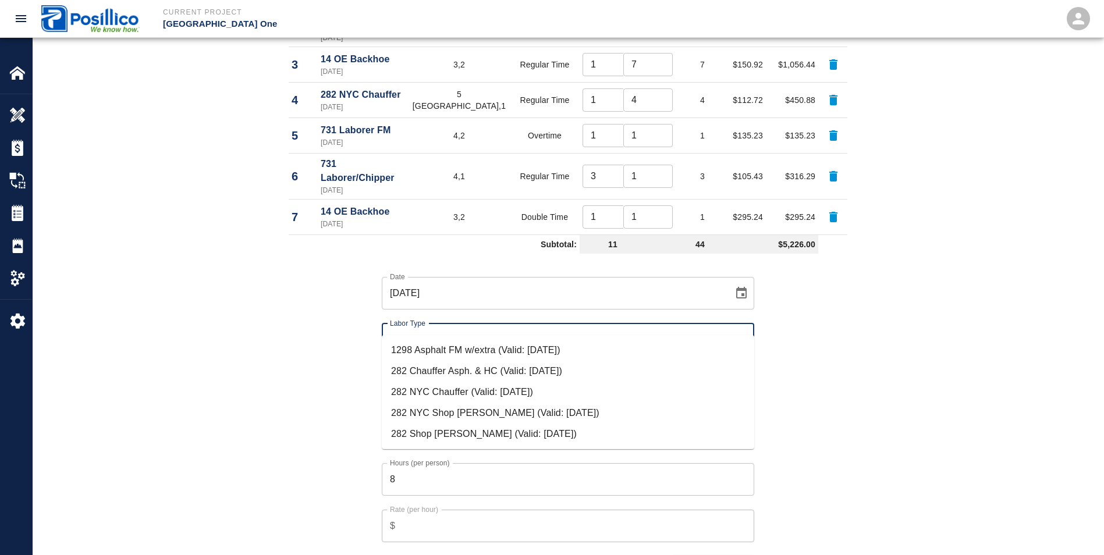
click at [427, 387] on li "282 NYC Chauffer (Valid: [DATE])" at bounding box center [568, 392] width 373 height 21
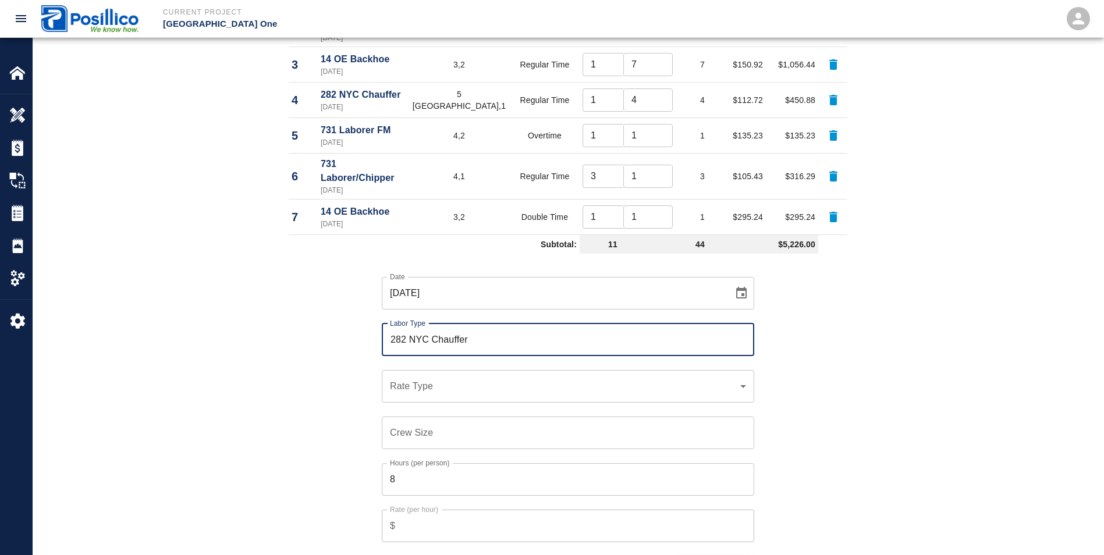
type input "282 NYC Chauffer"
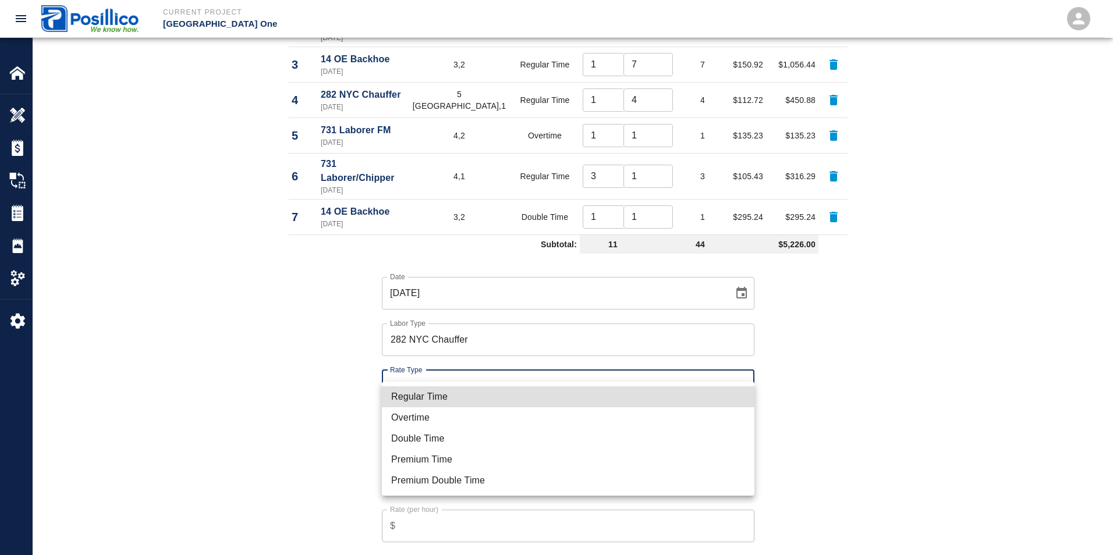
click at [439, 422] on li "Overtime" at bounding box center [568, 417] width 373 height 21
type input "rate_ot"
type input "114.69"
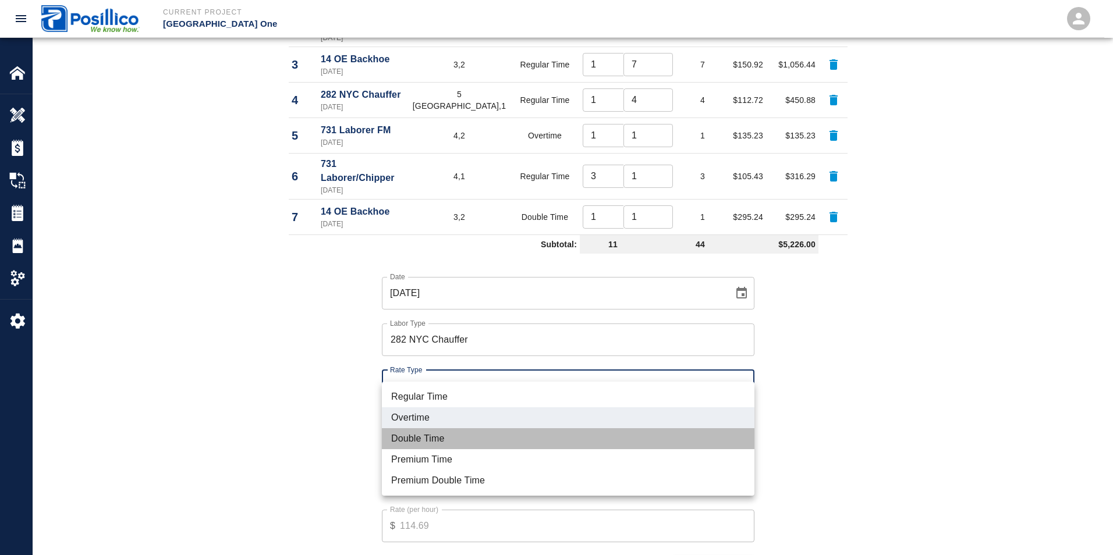
click at [441, 438] on li "Double Time" at bounding box center [568, 438] width 373 height 21
type input "rate_dt"
type input "150.05"
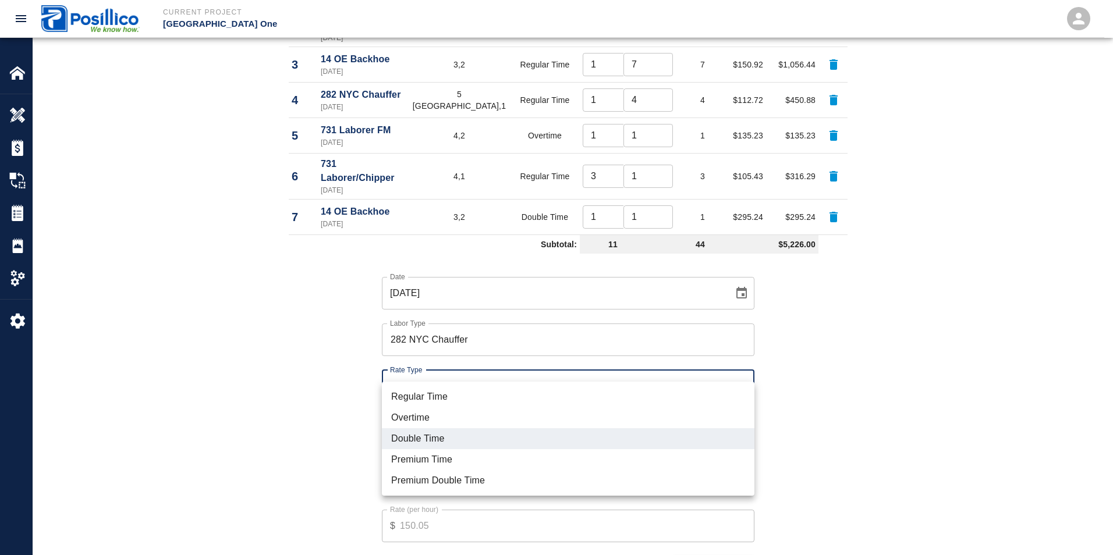
click at [421, 417] on li "Overtime" at bounding box center [568, 417] width 373 height 21
type input "rate_ot"
type input "114.69"
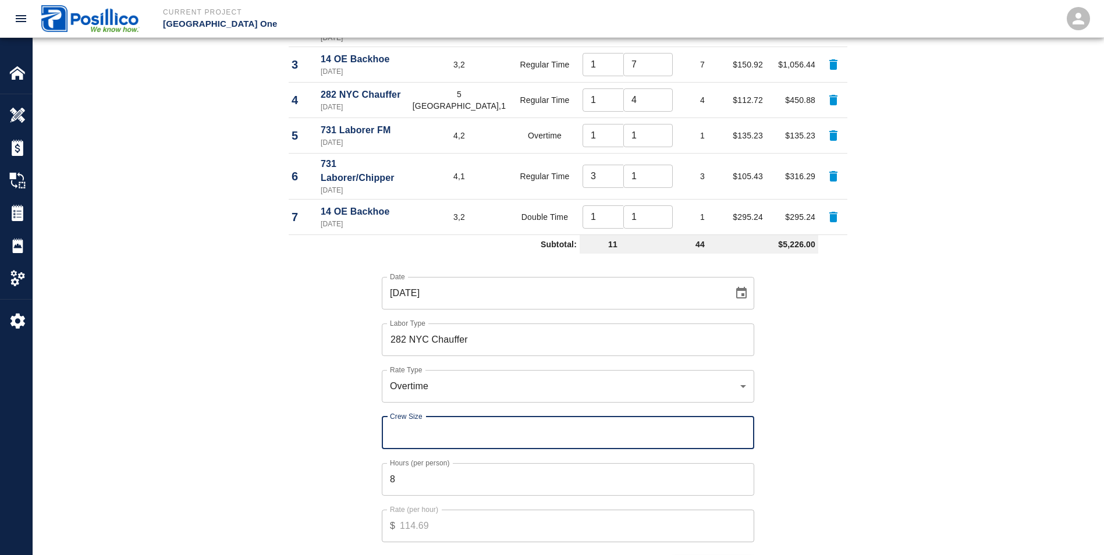
click at [448, 417] on input "Crew Size" at bounding box center [568, 433] width 373 height 33
type input "1"
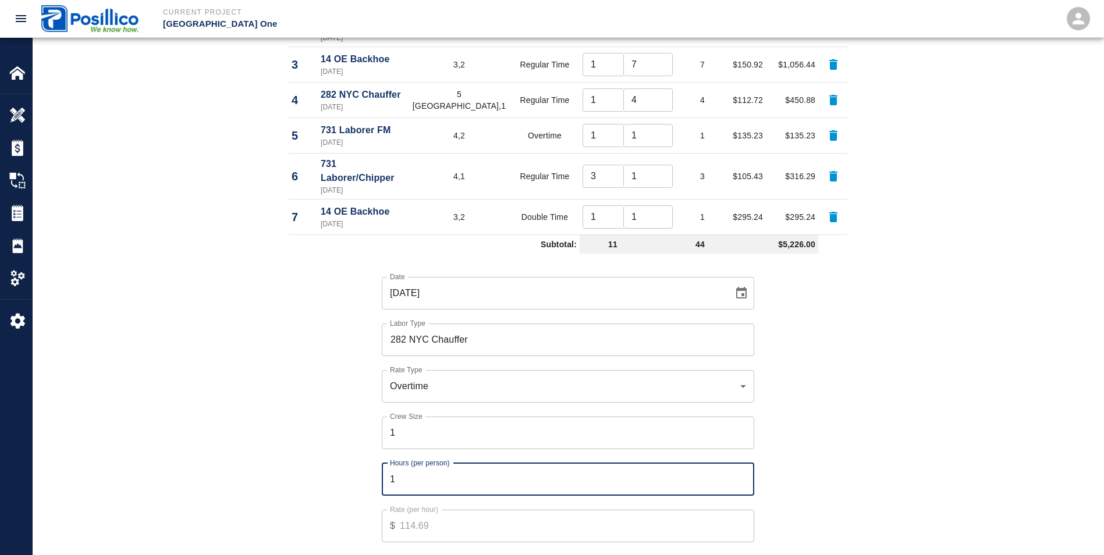
type input "1"
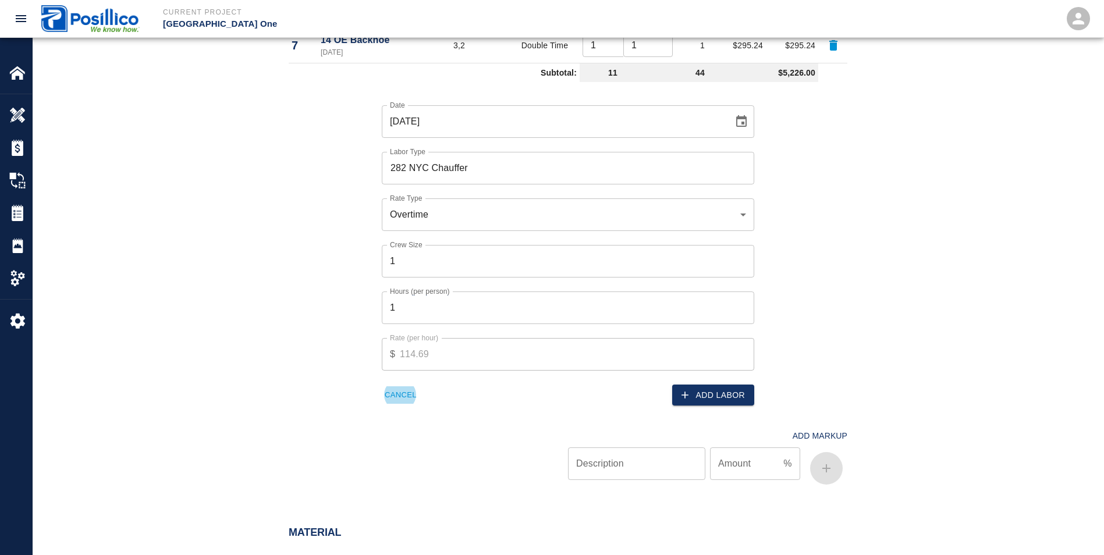
scroll to position [887, 0]
click at [713, 382] on button "Add Labor" at bounding box center [713, 393] width 82 height 22
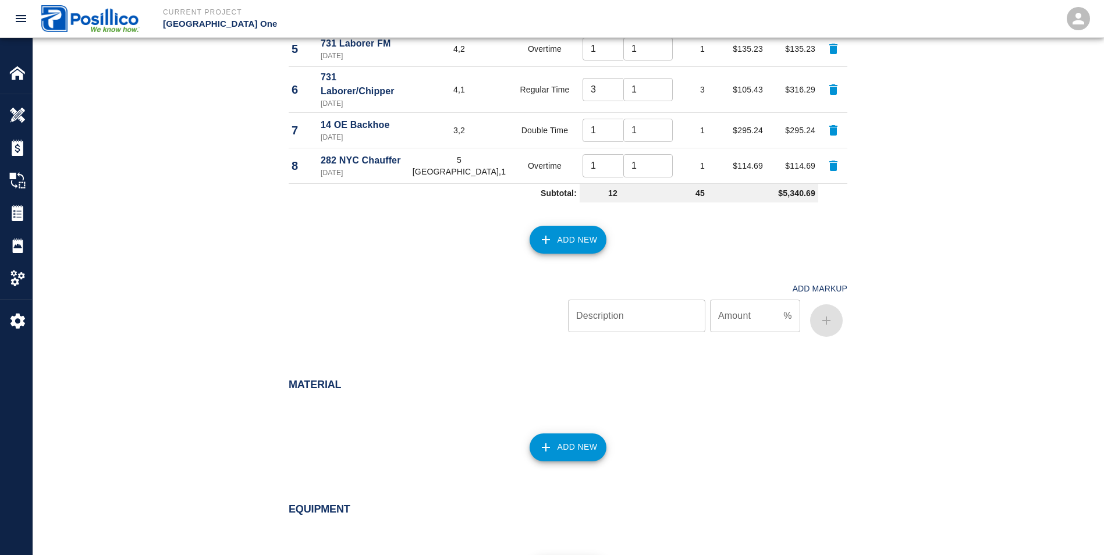
scroll to position [797, 0]
click at [558, 435] on button "Add New" at bounding box center [568, 449] width 77 height 28
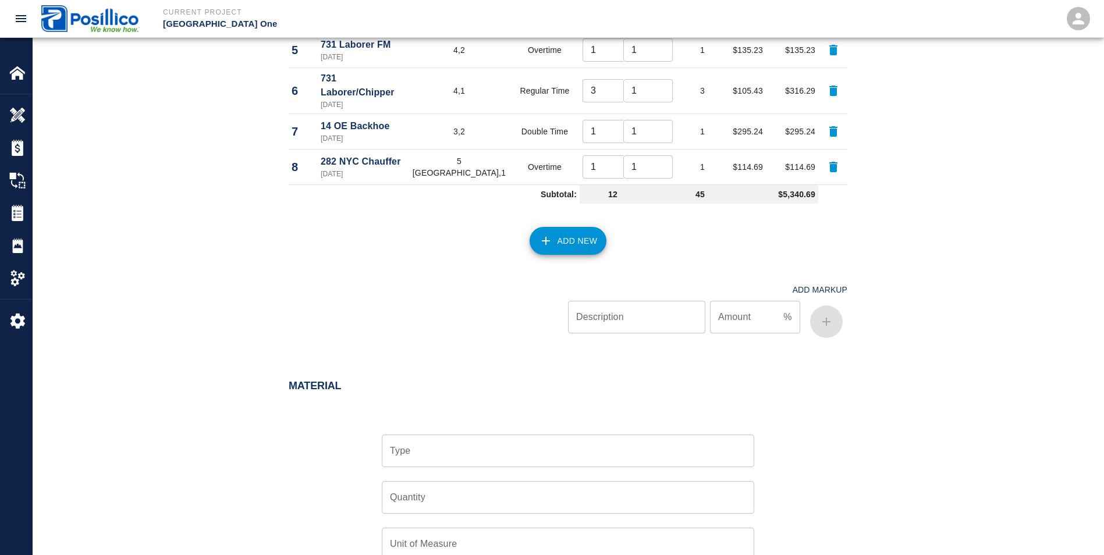
click at [552, 440] on input "Type" at bounding box center [568, 451] width 362 height 22
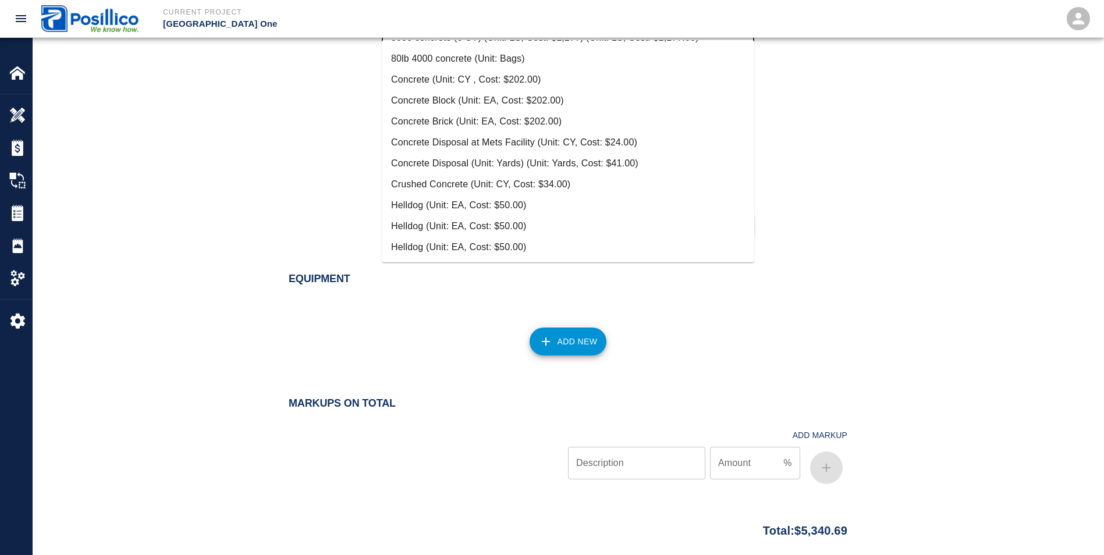
scroll to position [1205, 0]
type input "concre"
click at [849, 359] on div "Equipment Add New" at bounding box center [568, 318] width 1071 height 139
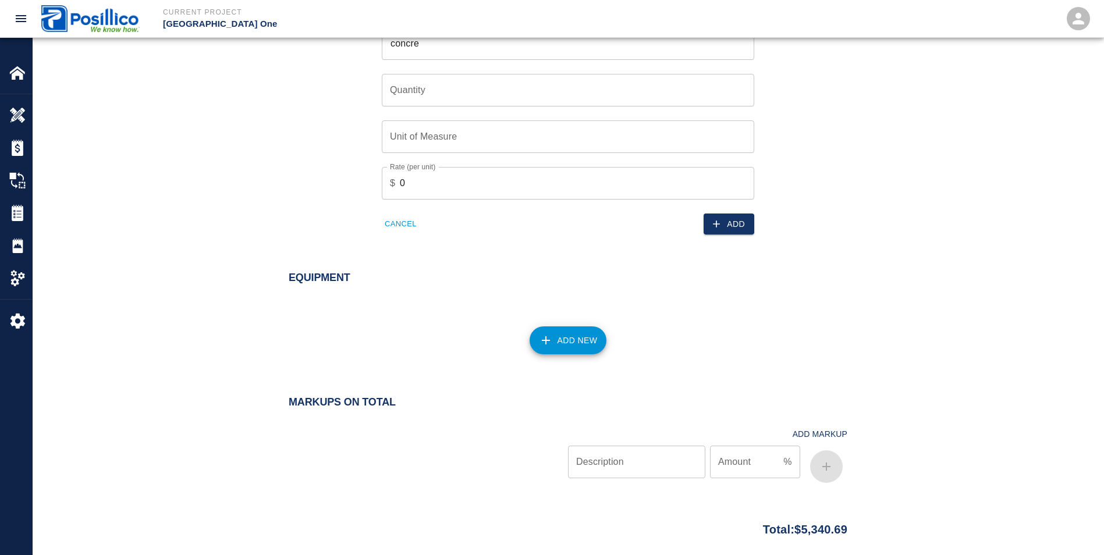
click at [566, 327] on button "Add New" at bounding box center [568, 341] width 77 height 28
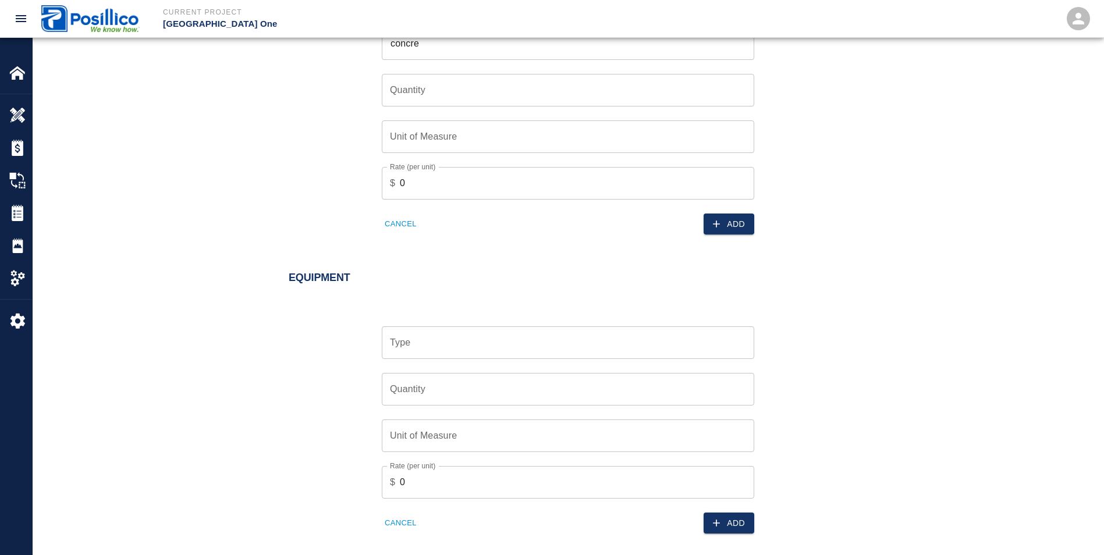
click at [454, 332] on input "Type" at bounding box center [568, 343] width 362 height 22
click at [440, 359] on li "CAT 326 (Unit: hr, Cost: $221.00)" at bounding box center [568, 353] width 373 height 21
type input "CAT 326 (Unit: hr, Cost: $221.00)"
type input "hr"
type input "221"
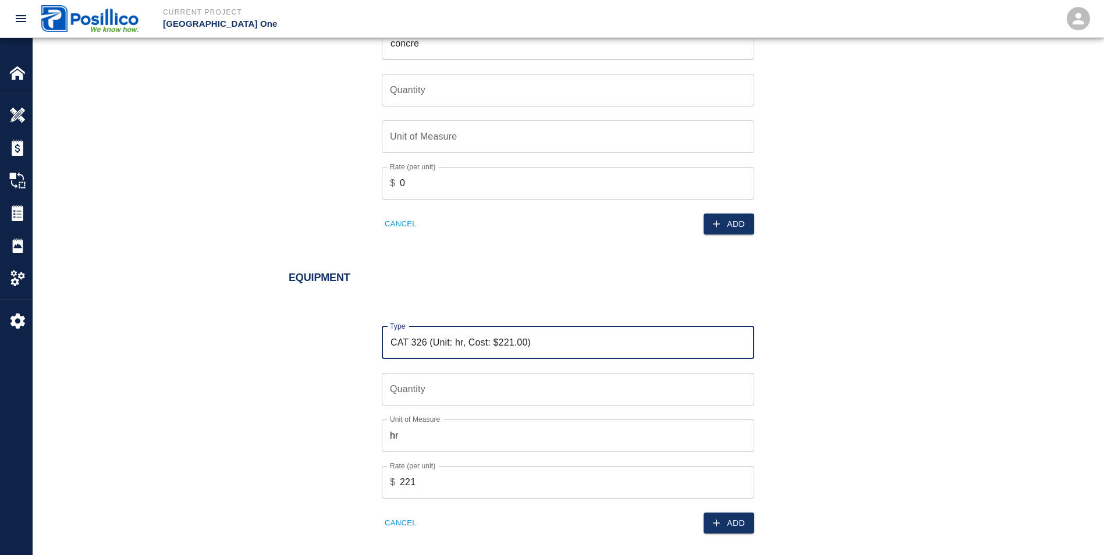
type input "CAT 326 (Unit: hr, Cost: $221.00)"
click at [440, 373] on input "Quantity" at bounding box center [568, 389] width 373 height 33
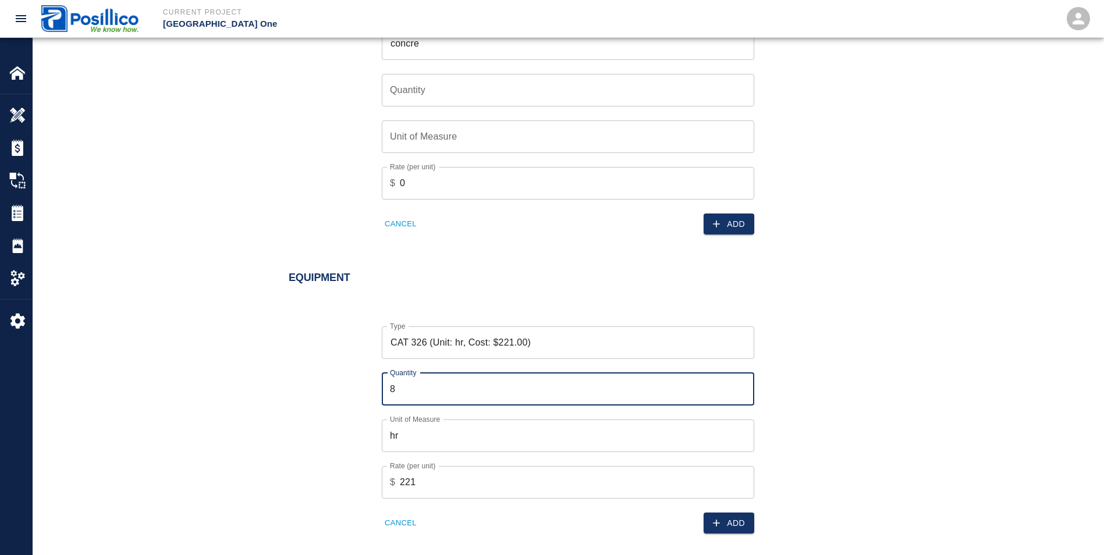
type input "8"
click at [556, 332] on input "CAT 326 (Unit: hr, Cost: $221.00)" at bounding box center [568, 343] width 362 height 22
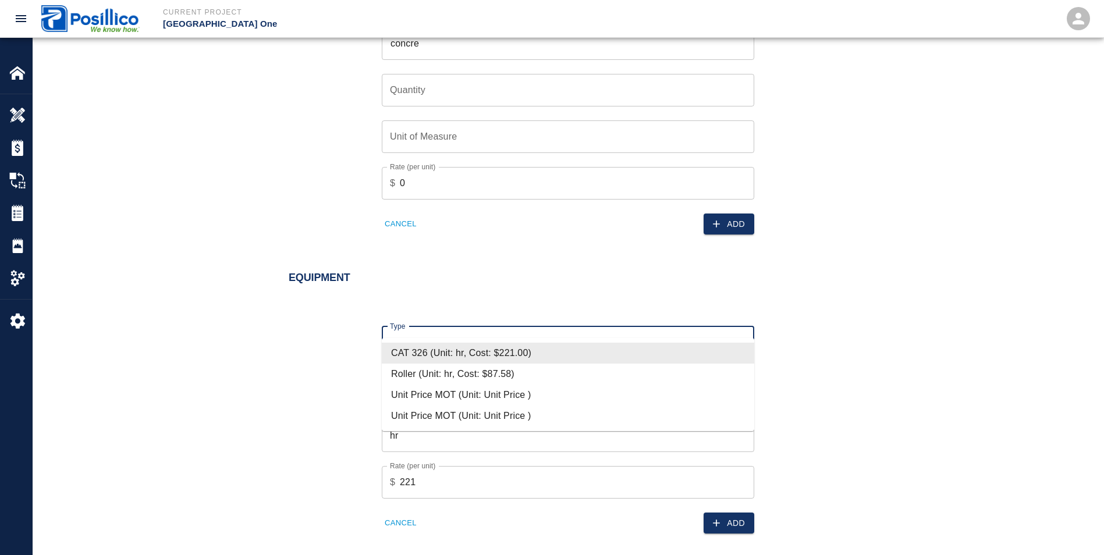
scroll to position [0, 0]
type input "C"
type input "0"
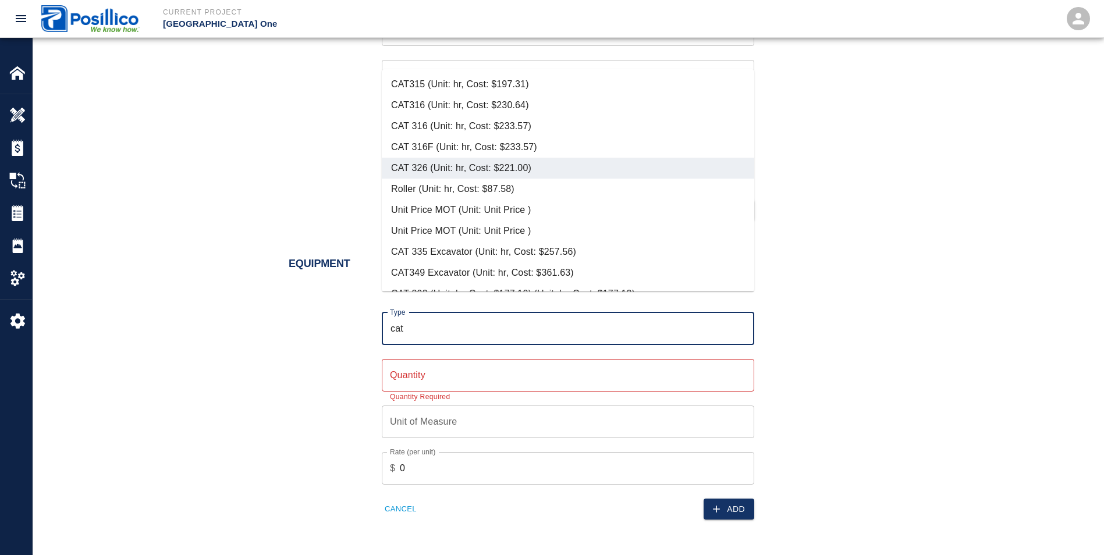
scroll to position [1147, 0]
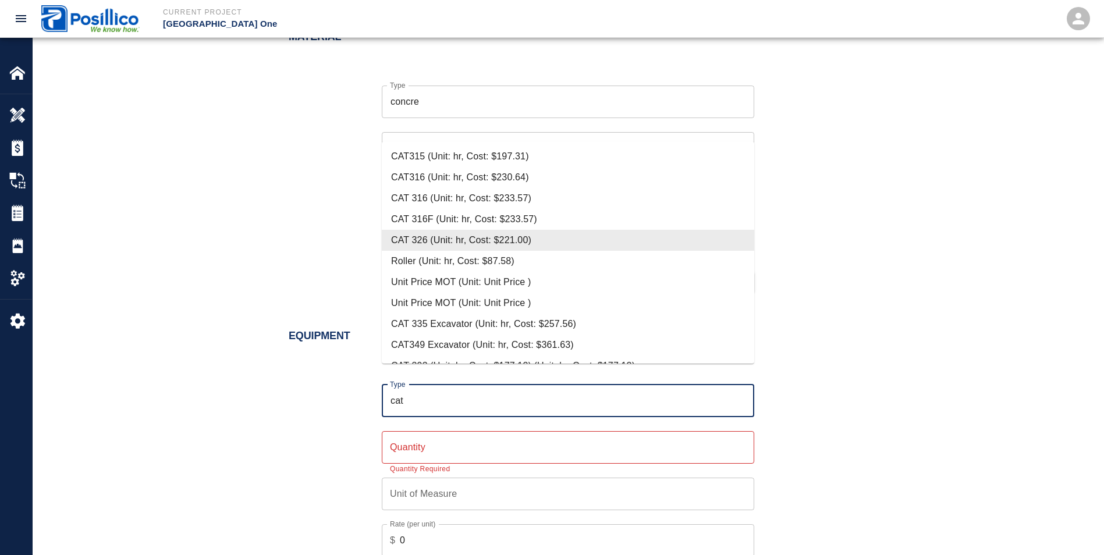
click at [415, 241] on li "CAT 326 (Unit: hr, Cost: $221.00)" at bounding box center [568, 240] width 373 height 21
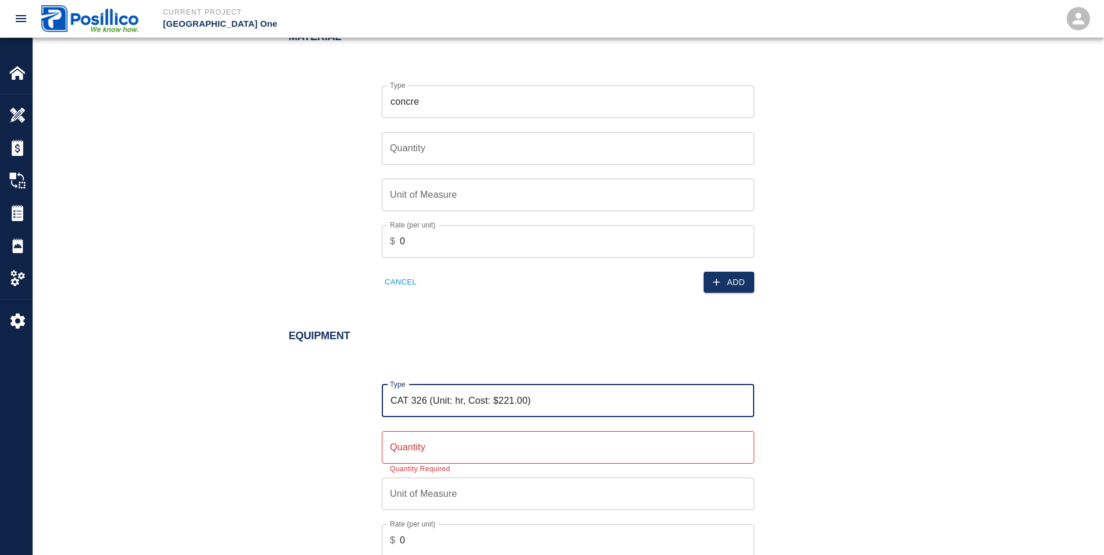
click at [423, 390] on input "CAT 326 (Unit: hr, Cost: $221.00)" at bounding box center [568, 401] width 362 height 22
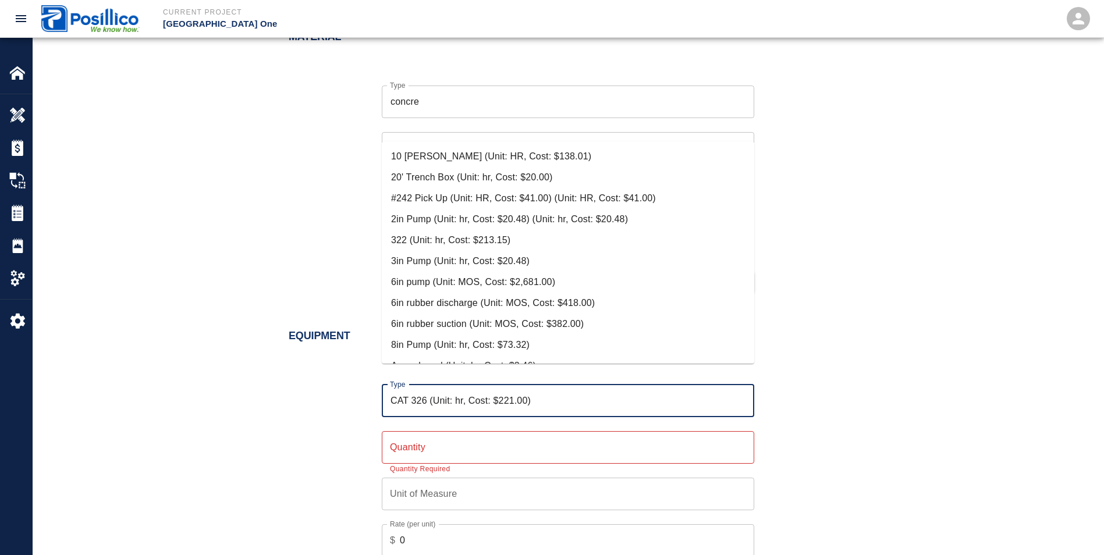
scroll to position [264, 0]
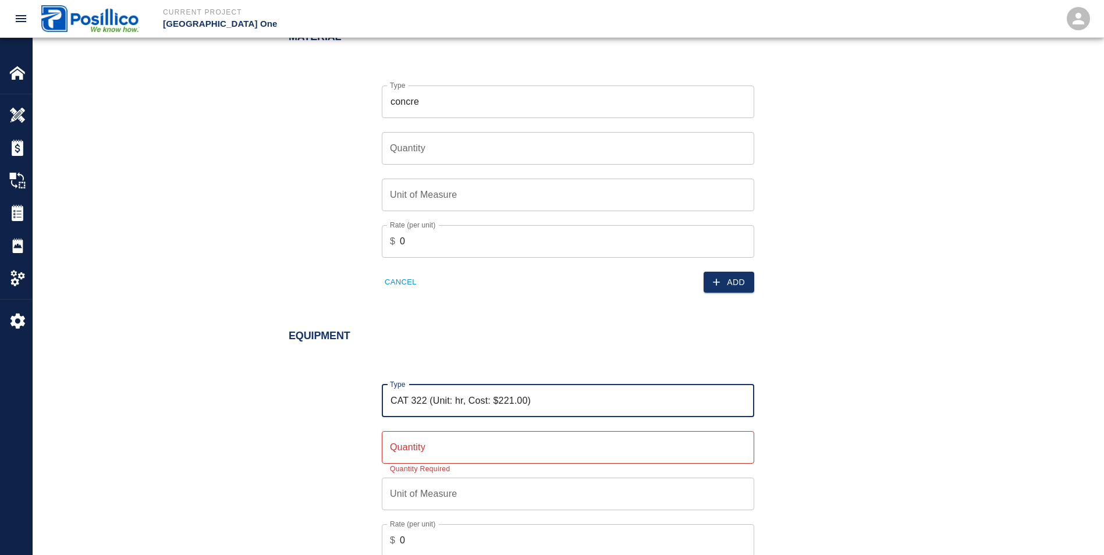
type input "CAT 322 (Unit: hr, Cost: $221.00)"
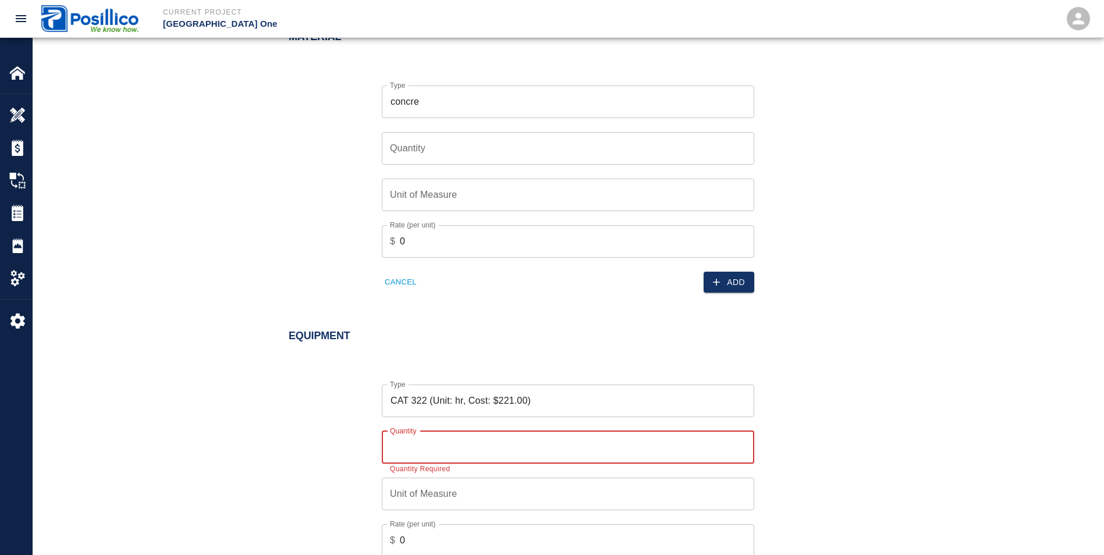
click at [466, 431] on input "Quantity" at bounding box center [568, 447] width 373 height 33
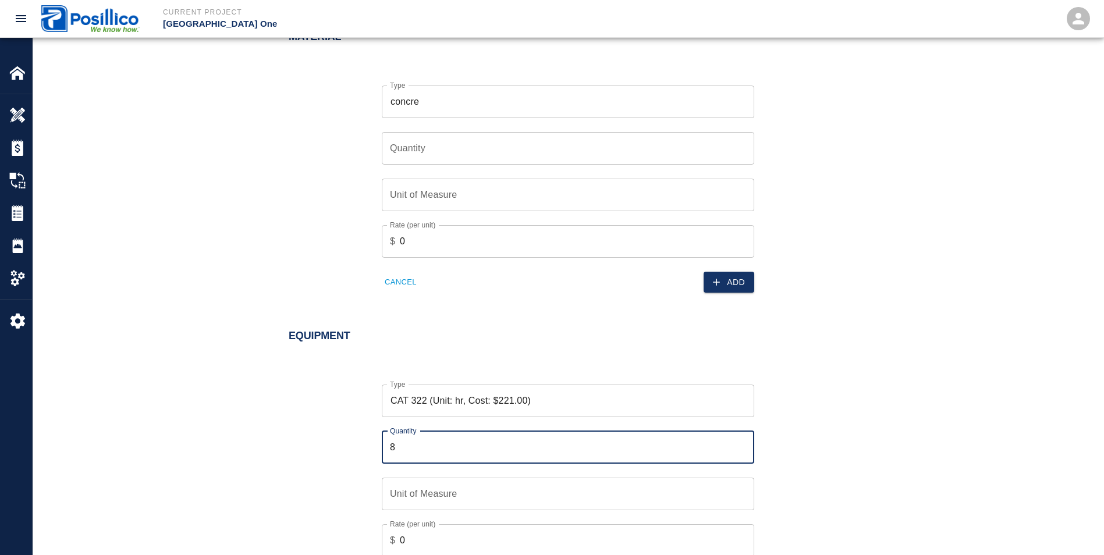
type input "8"
click at [472, 478] on input "Unit of Measure" at bounding box center [568, 494] width 373 height 33
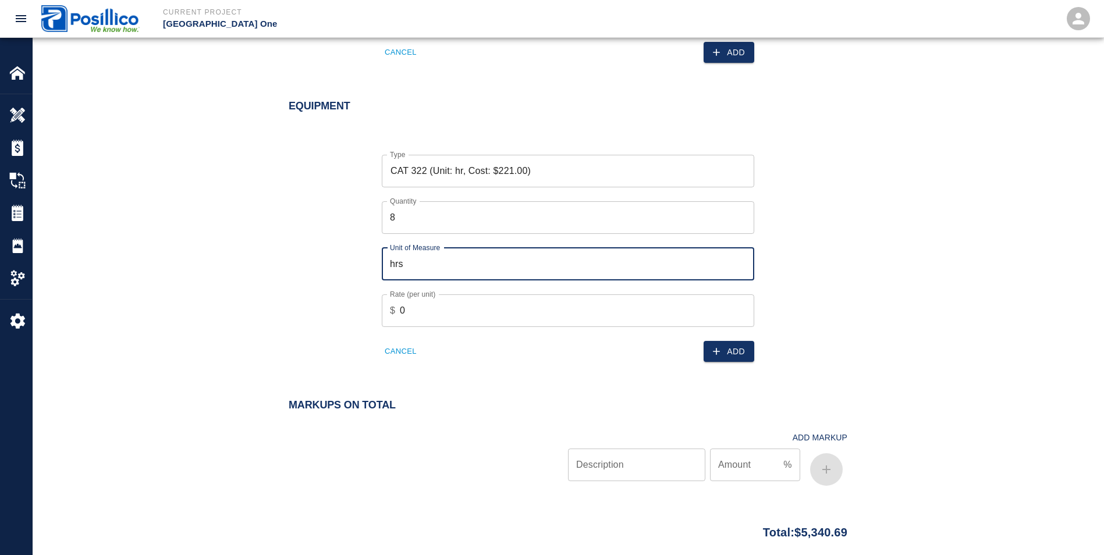
scroll to position [1380, 0]
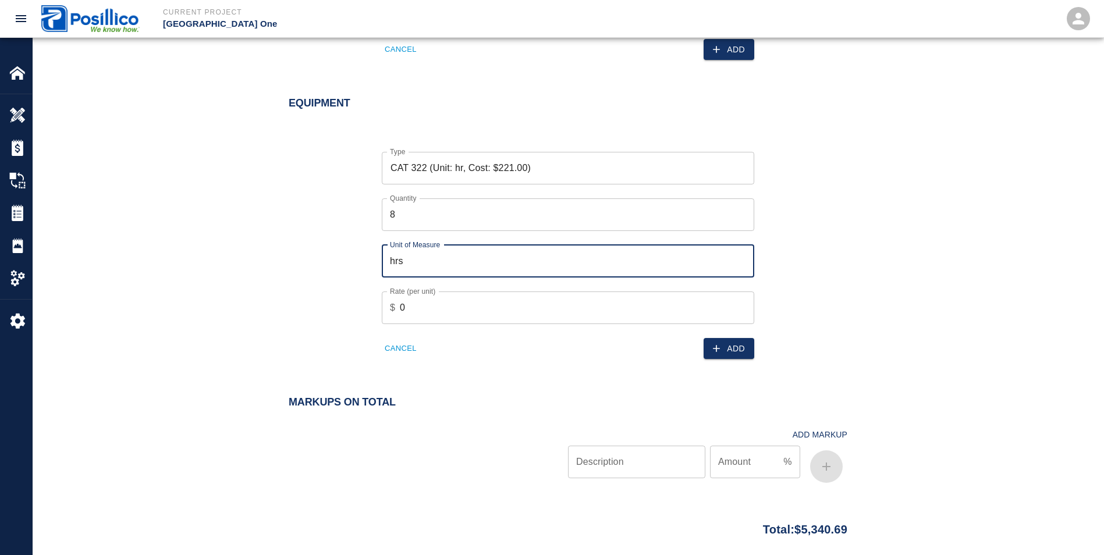
type input "hrs"
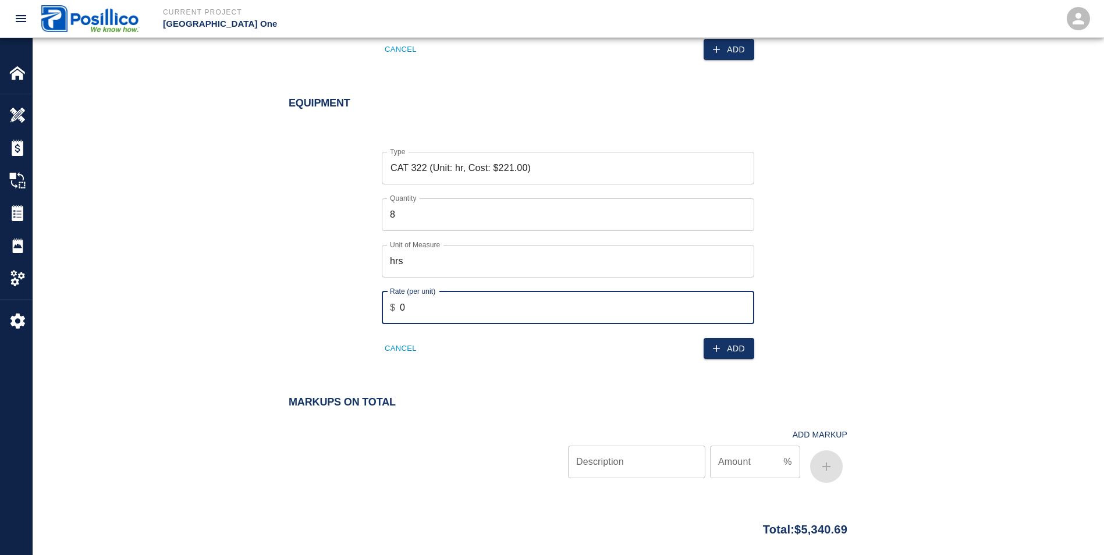
click at [421, 295] on input "0" at bounding box center [577, 308] width 354 height 33
type input "1768"
click at [713, 343] on icon "button" at bounding box center [717, 349] width 12 height 12
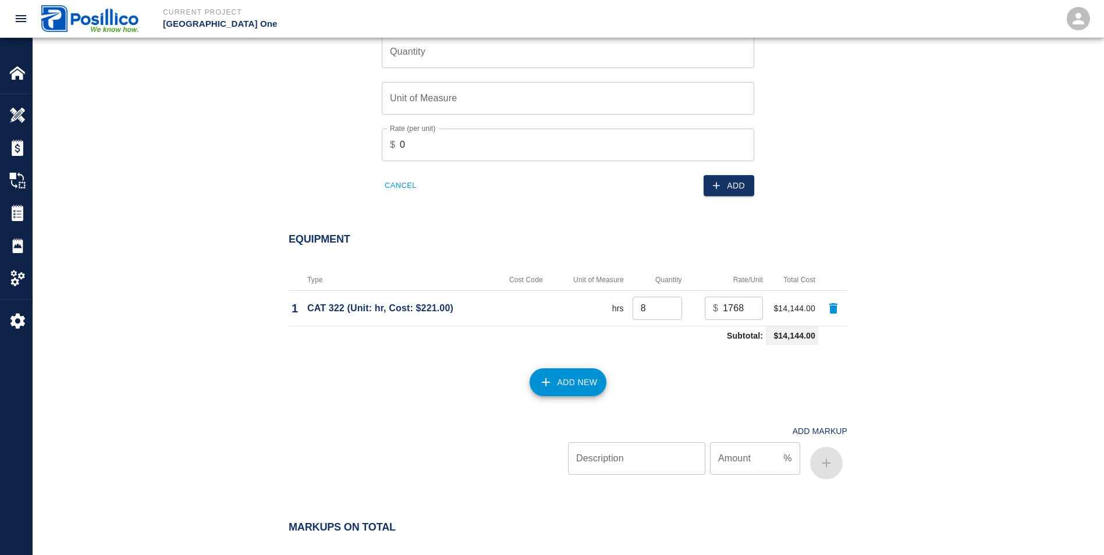
scroll to position [1263, 0]
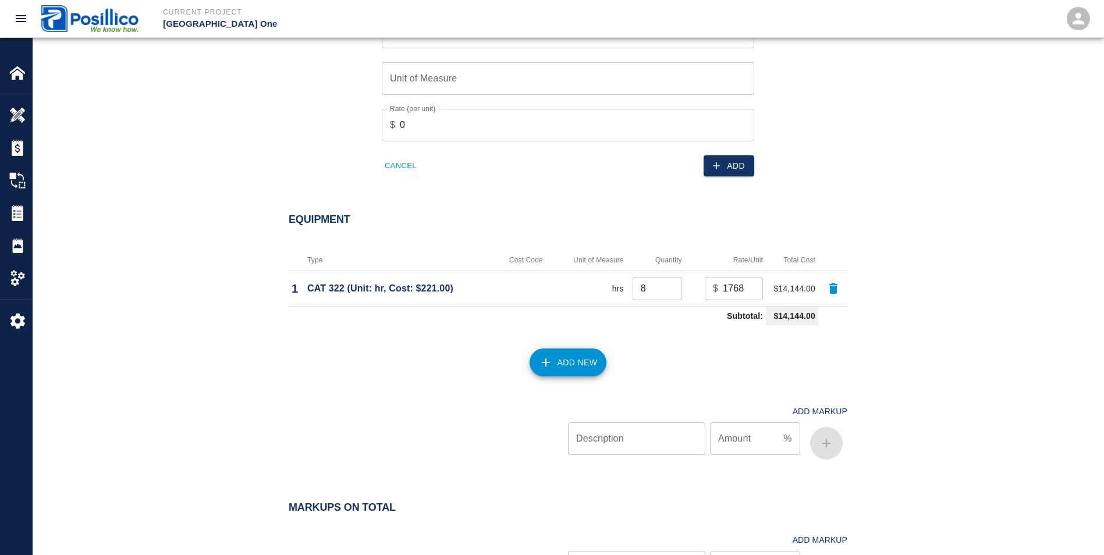
click at [565, 349] on button "Add New" at bounding box center [568, 363] width 77 height 28
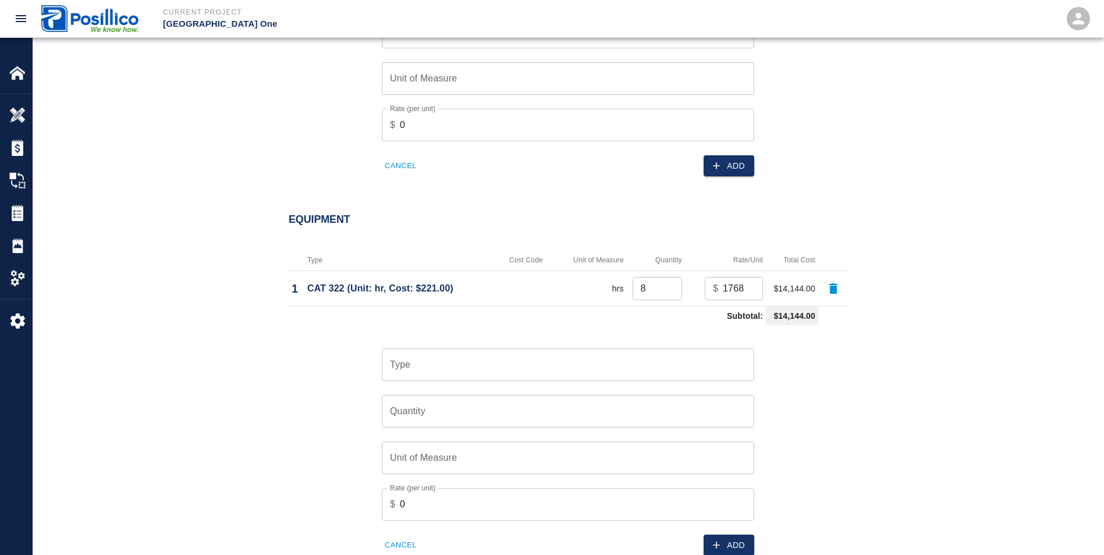
click at [519, 354] on input "Type" at bounding box center [568, 365] width 362 height 22
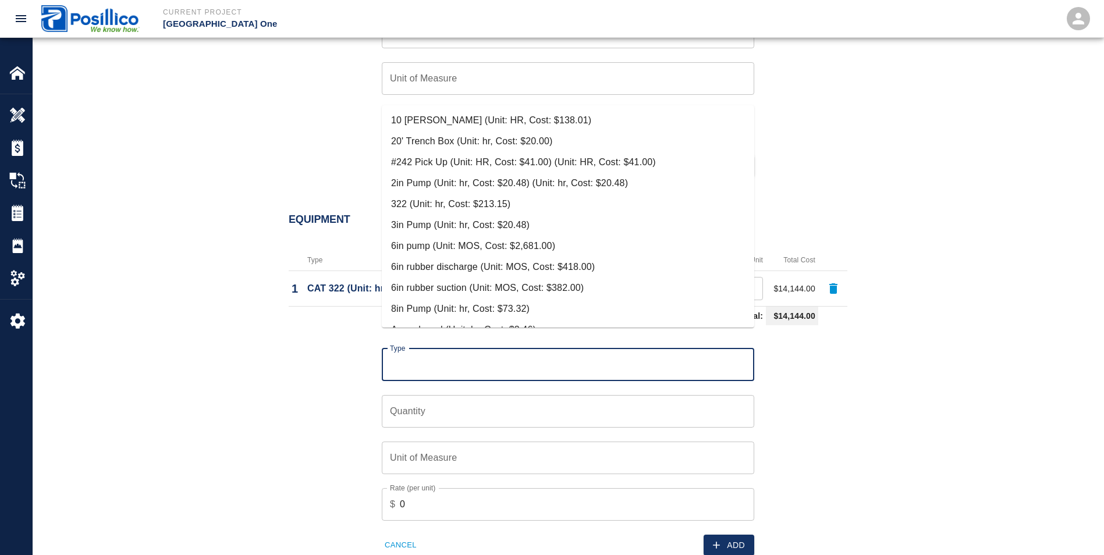
click at [412, 125] on li "10 [PERSON_NAME] (Unit: HR, Cost: $138.01)" at bounding box center [568, 120] width 373 height 21
type input "10 [PERSON_NAME] (Unit: HR, Cost: $138.01)"
type input "HR"
type input "138.01"
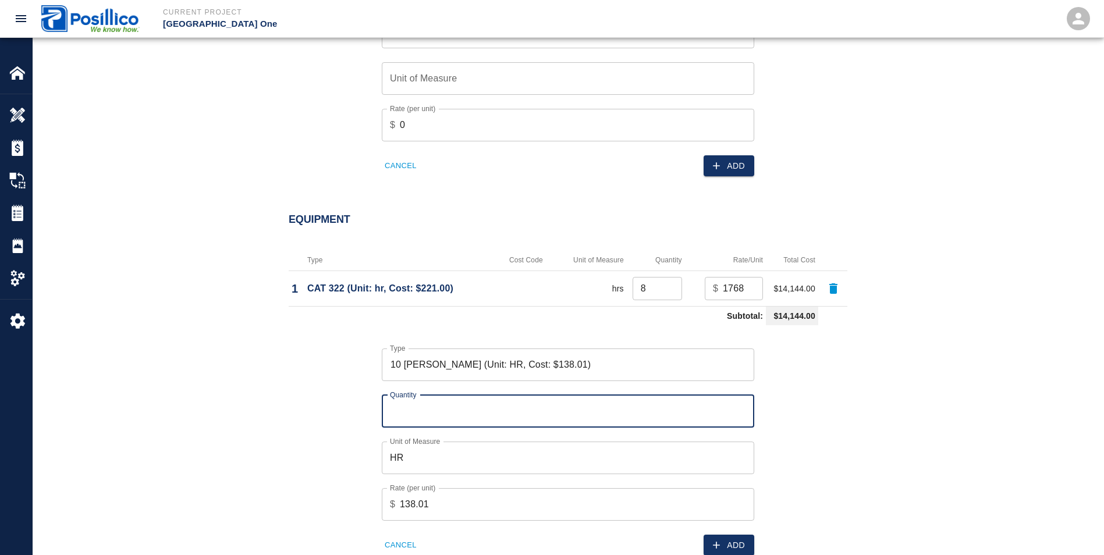
click at [403, 395] on input "Quantity" at bounding box center [568, 411] width 373 height 33
type input "5"
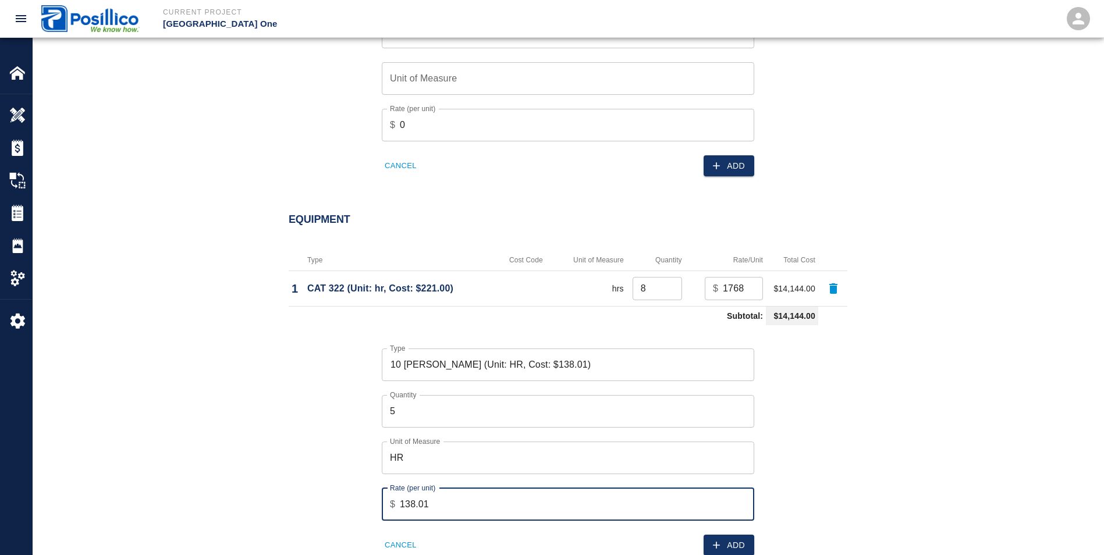
click at [455, 488] on input "138.01" at bounding box center [577, 504] width 354 height 33
type input "1"
type input "690.05"
click at [734, 535] on button "Add" at bounding box center [729, 546] width 51 height 22
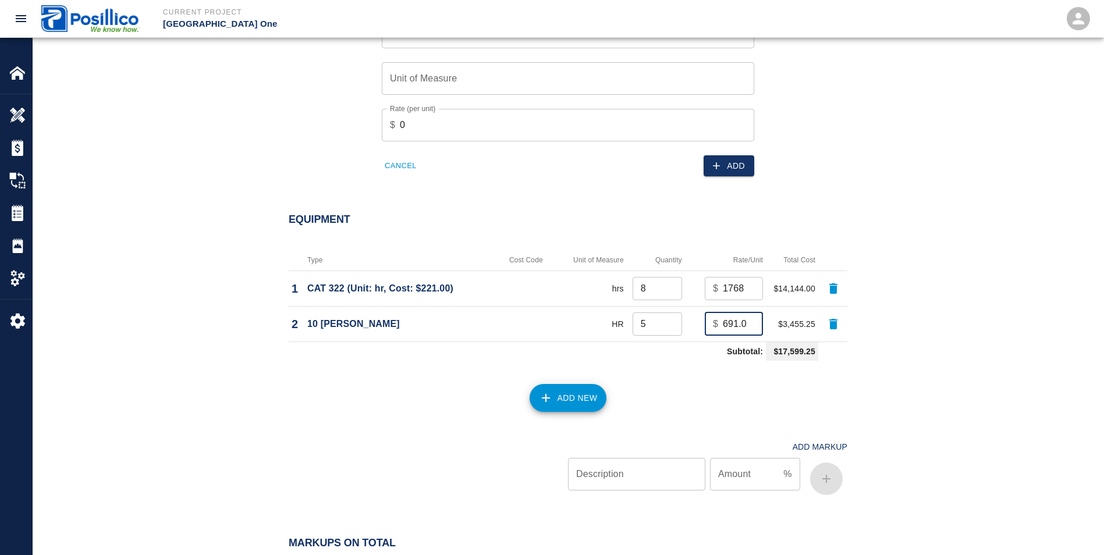
type input "691.05"
click at [749, 313] on input "691.05" at bounding box center [743, 324] width 40 height 23
click at [835, 319] on icon "button" at bounding box center [833, 324] width 8 height 10
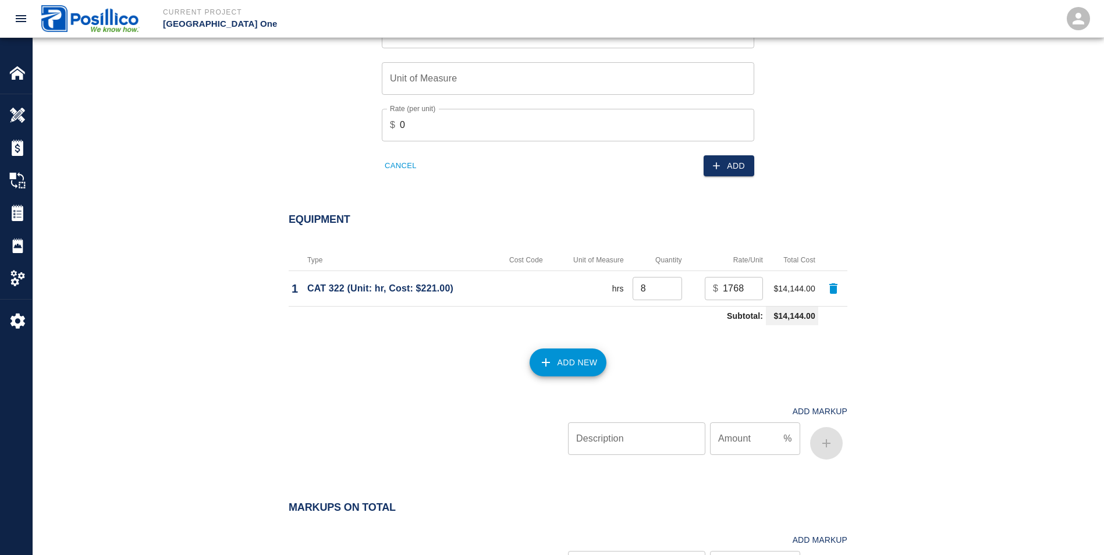
click at [561, 349] on button "Add New" at bounding box center [568, 363] width 77 height 28
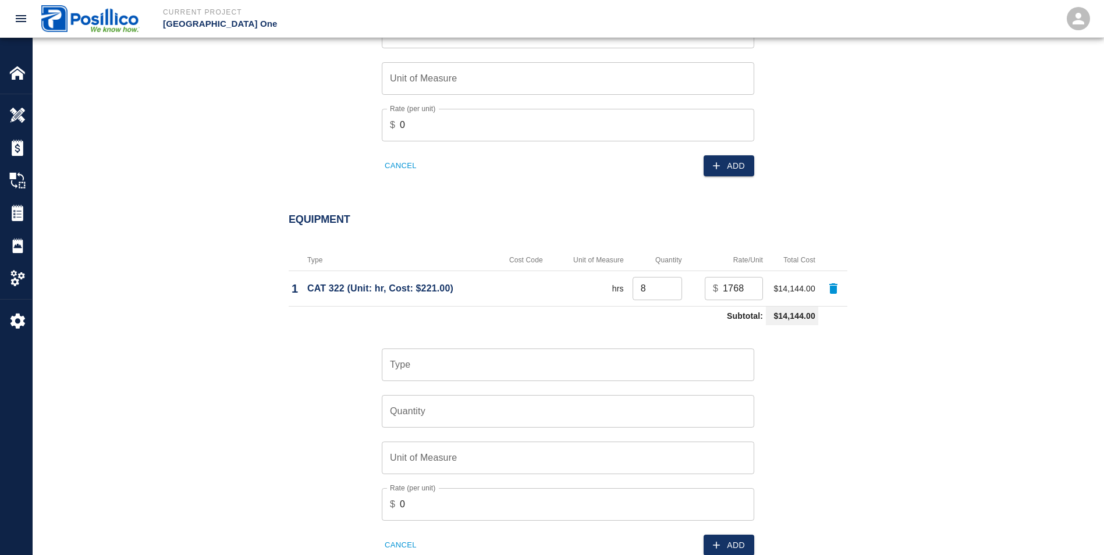
click at [478, 349] on div "Type" at bounding box center [568, 365] width 373 height 33
click at [462, 376] on li "10 [PERSON_NAME] (Unit: HR, Cost: $138.01)" at bounding box center [568, 375] width 373 height 21
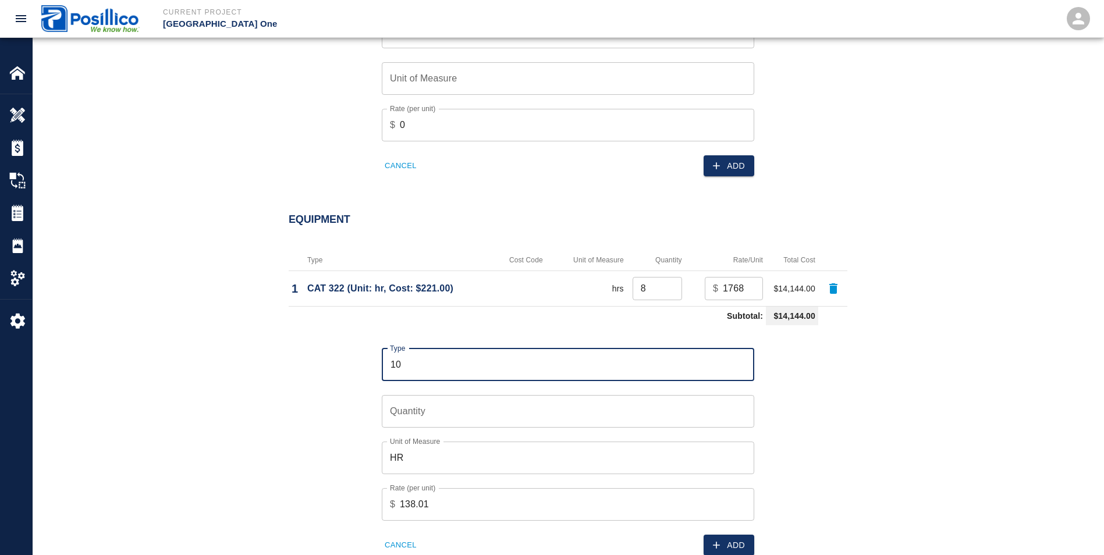
type input "10 [PERSON_NAME] (Unit: HR, Cost: $138.01)"
type input "HR"
type input "138.01"
type input "10 [PERSON_NAME] (Unit: HR, Cost: $138.01)"
click at [466, 395] on input "Quantity" at bounding box center [568, 411] width 373 height 33
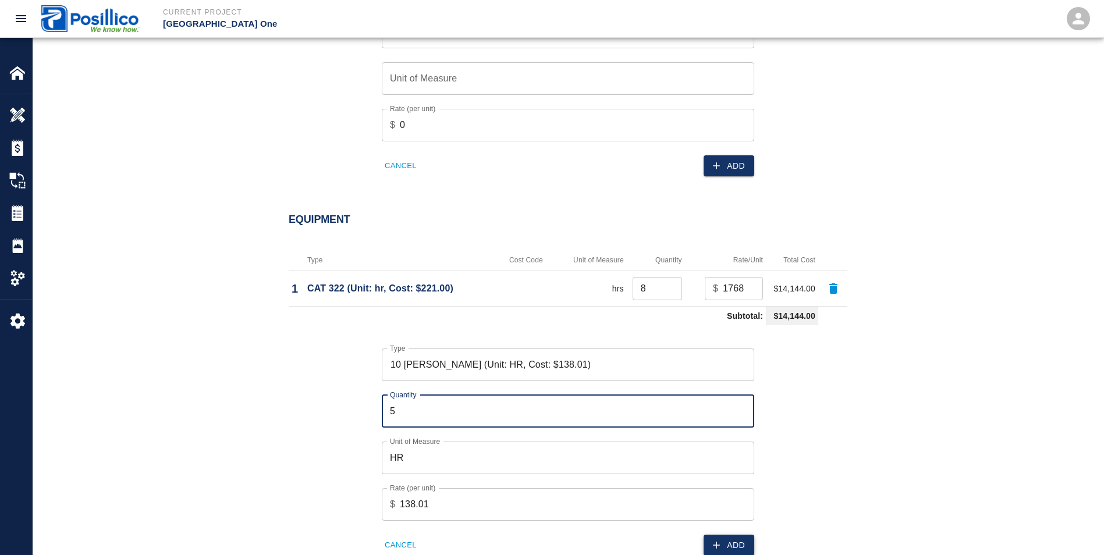
type input "5"
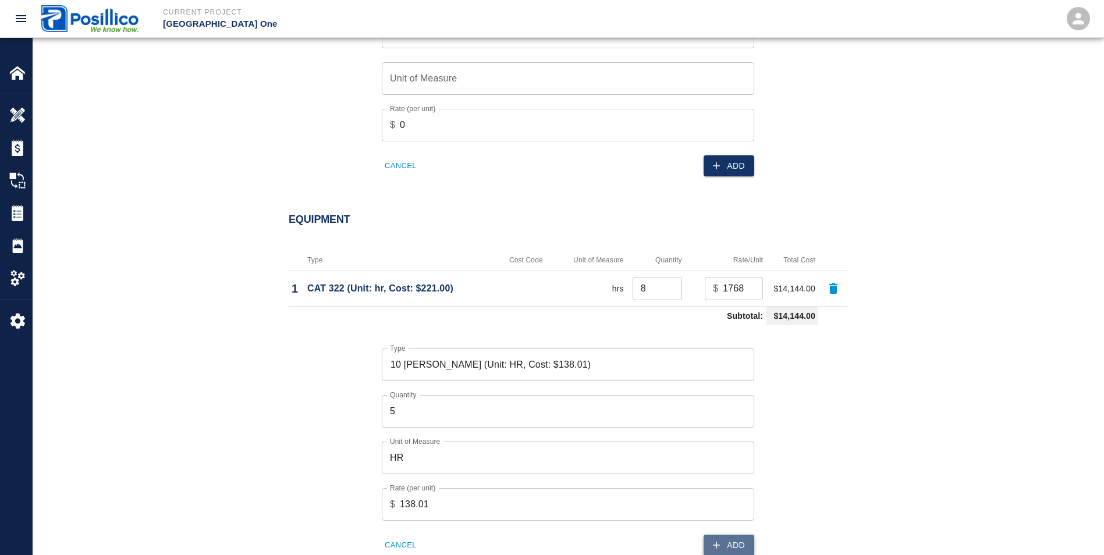
click at [747, 535] on button "Add" at bounding box center [729, 546] width 51 height 22
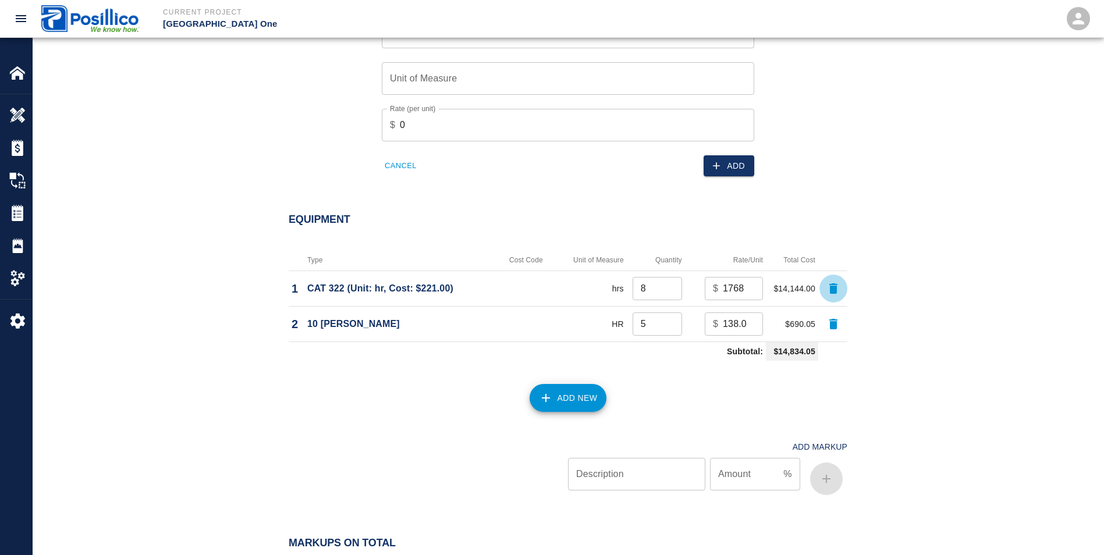
click at [838, 282] on icon "button" at bounding box center [834, 289] width 14 height 14
type input "5"
type input "138.01"
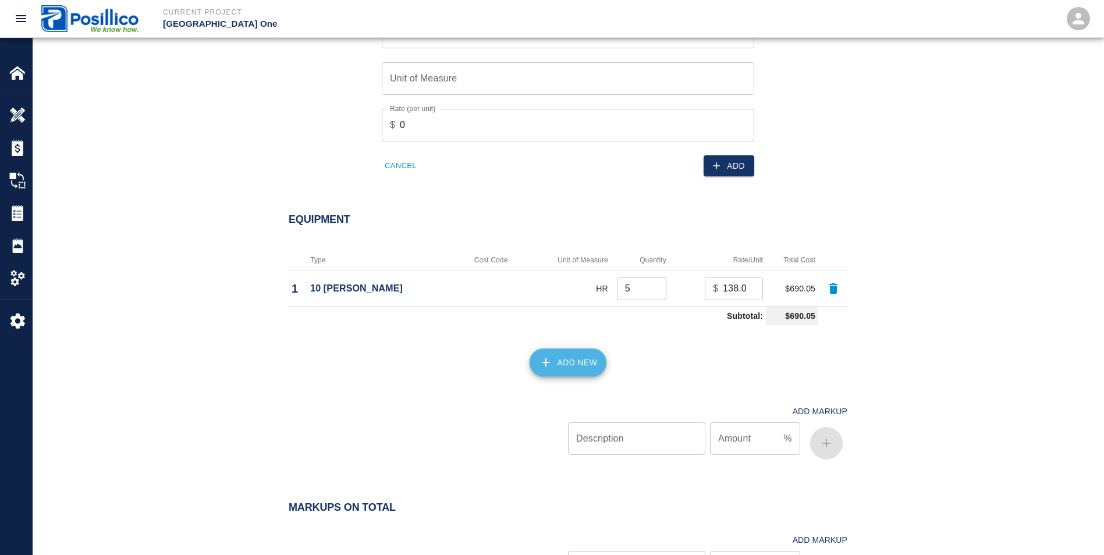
click at [549, 356] on icon "button" at bounding box center [546, 363] width 14 height 14
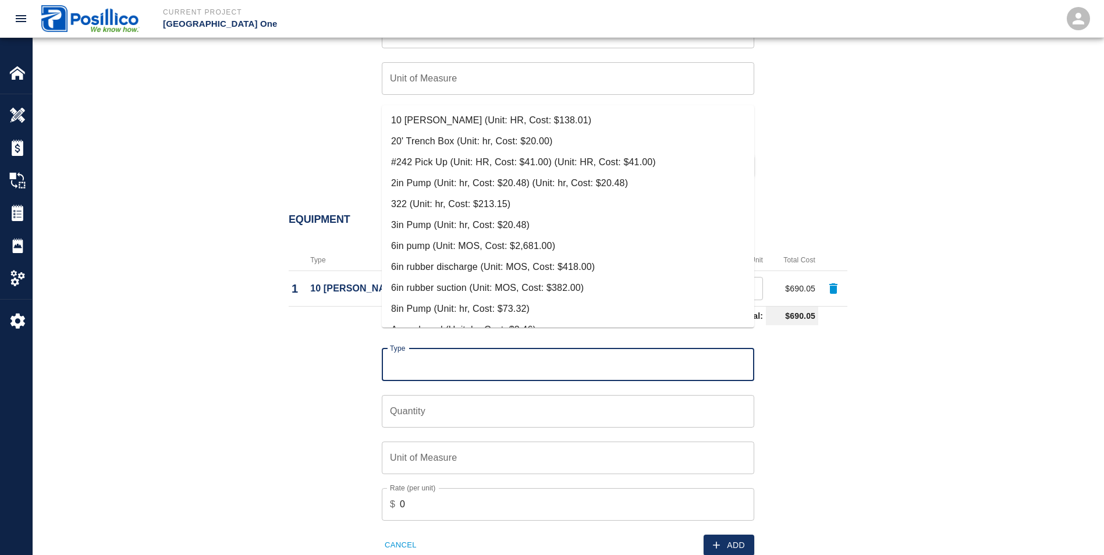
click at [508, 354] on input "Type" at bounding box center [568, 365] width 362 height 22
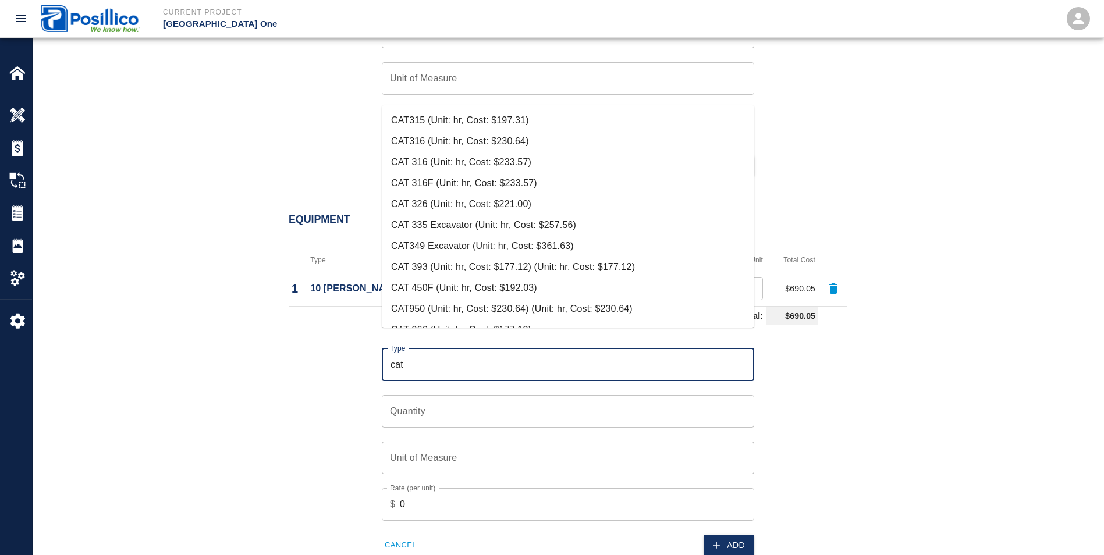
click at [396, 200] on li "CAT 326 (Unit: hr, Cost: $221.00)" at bounding box center [568, 204] width 373 height 21
type input "CAT 326 (Unit: hr, Cost: $221.00)"
type input "hr"
type input "221"
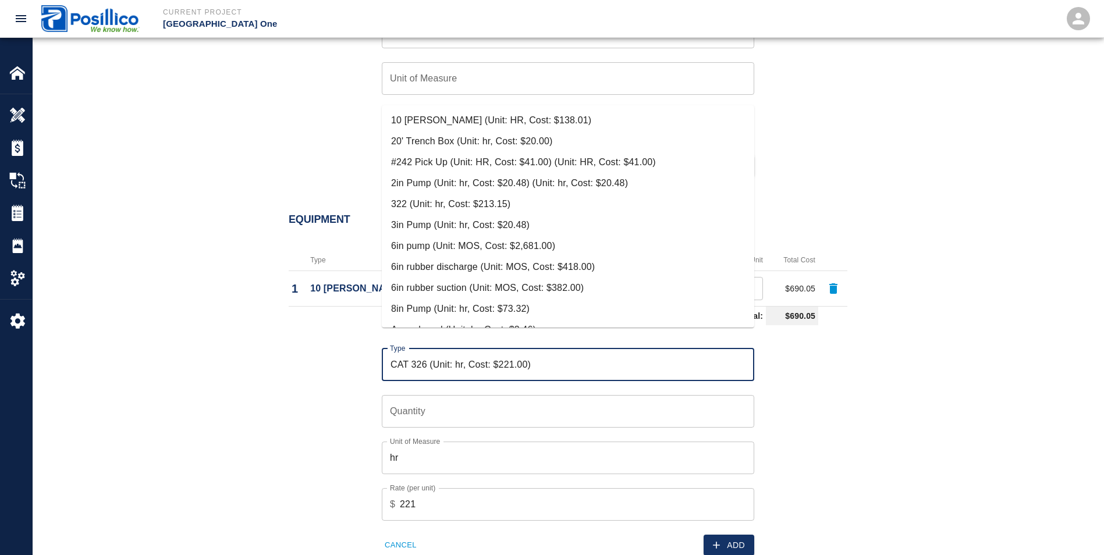
click at [426, 354] on input "CAT 326 (Unit: hr, Cost: $221.00)" at bounding box center [568, 365] width 362 height 22
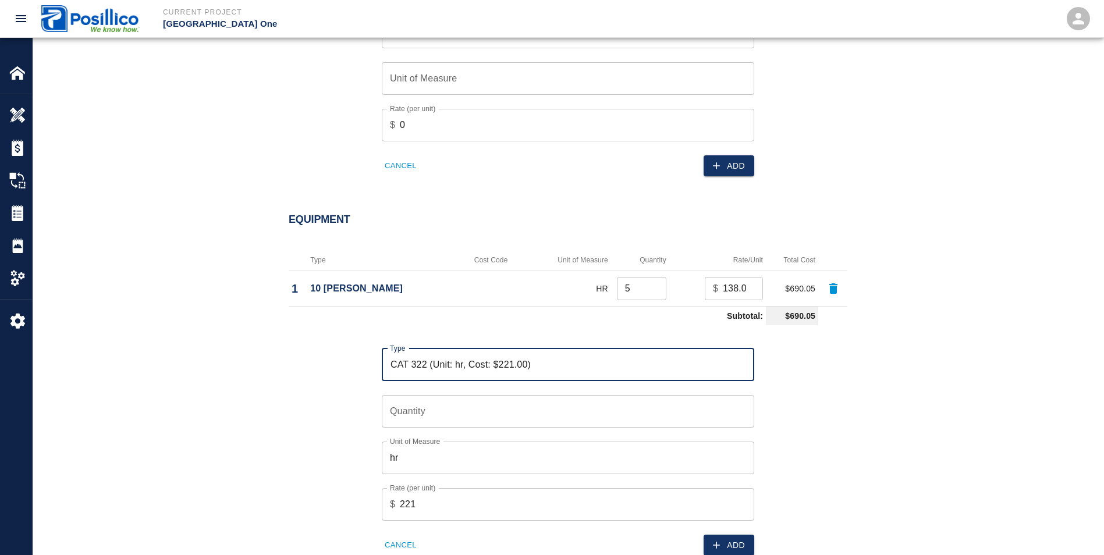
scroll to position [1380, 0]
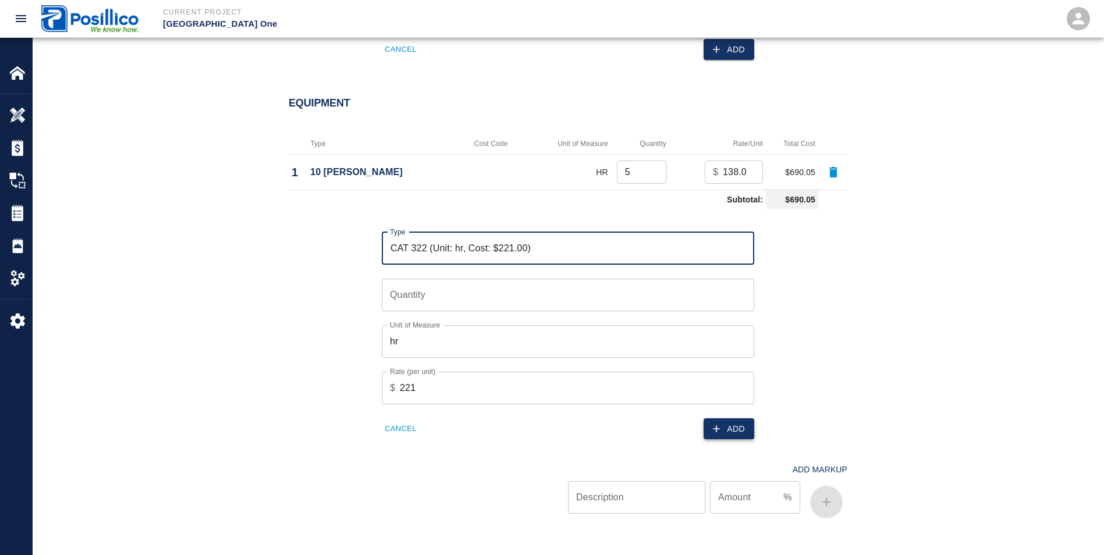
type input "CAT 322 (Unit: hr, Cost: $221.00)"
click at [739, 419] on button "Add" at bounding box center [729, 430] width 51 height 22
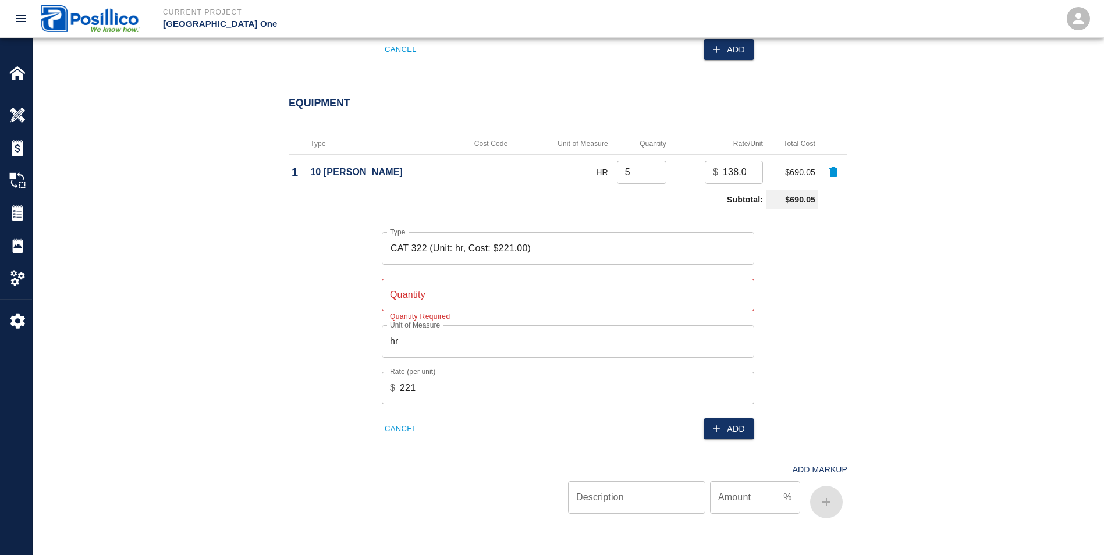
click at [414, 279] on input "Quantity" at bounding box center [568, 295] width 373 height 33
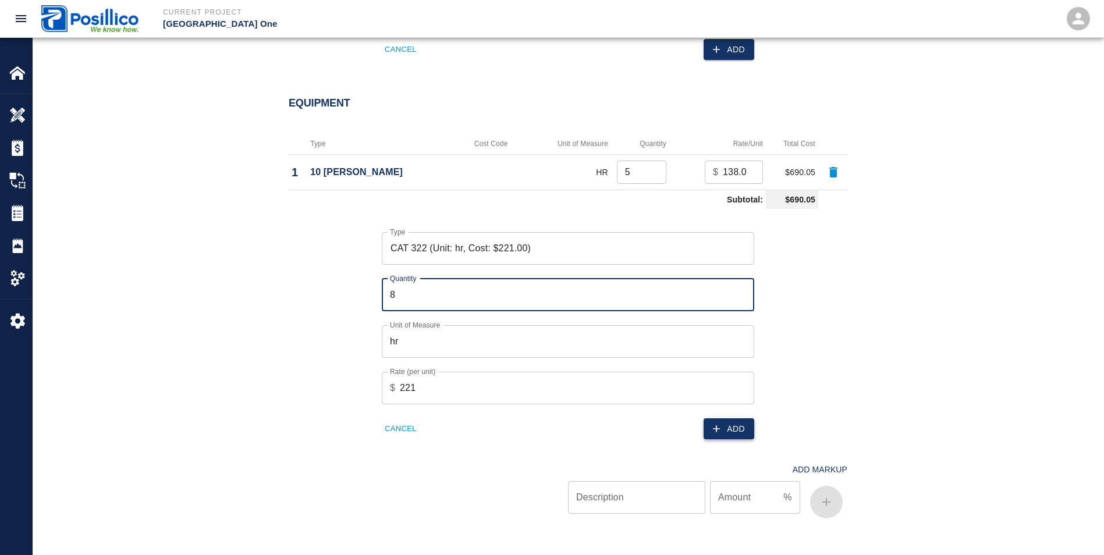
type input "8"
click at [724, 419] on button "Add" at bounding box center [729, 430] width 51 height 22
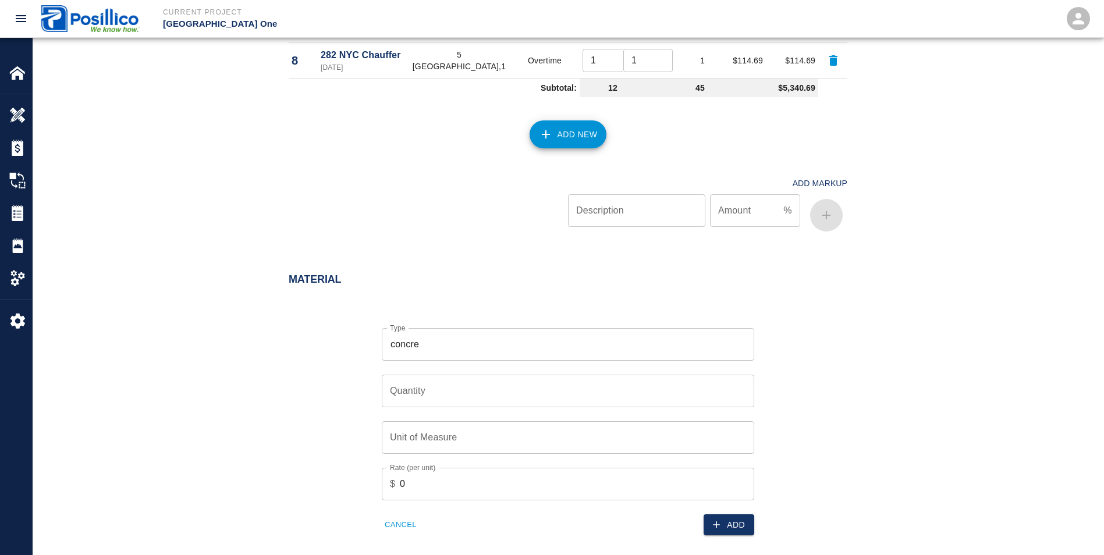
scroll to position [881, 0]
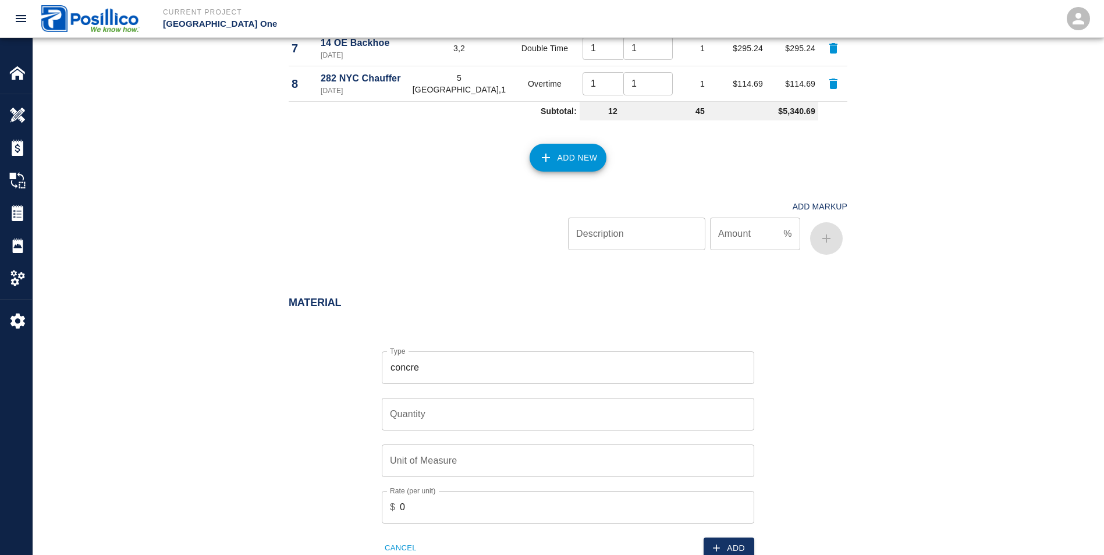
click at [617, 357] on input "concre" at bounding box center [568, 368] width 362 height 22
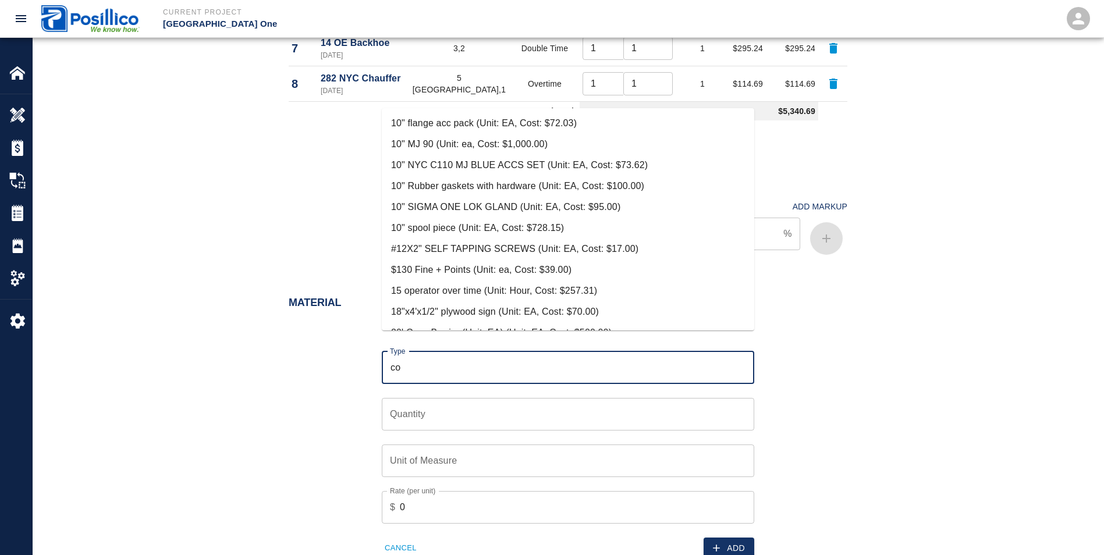
type input "c"
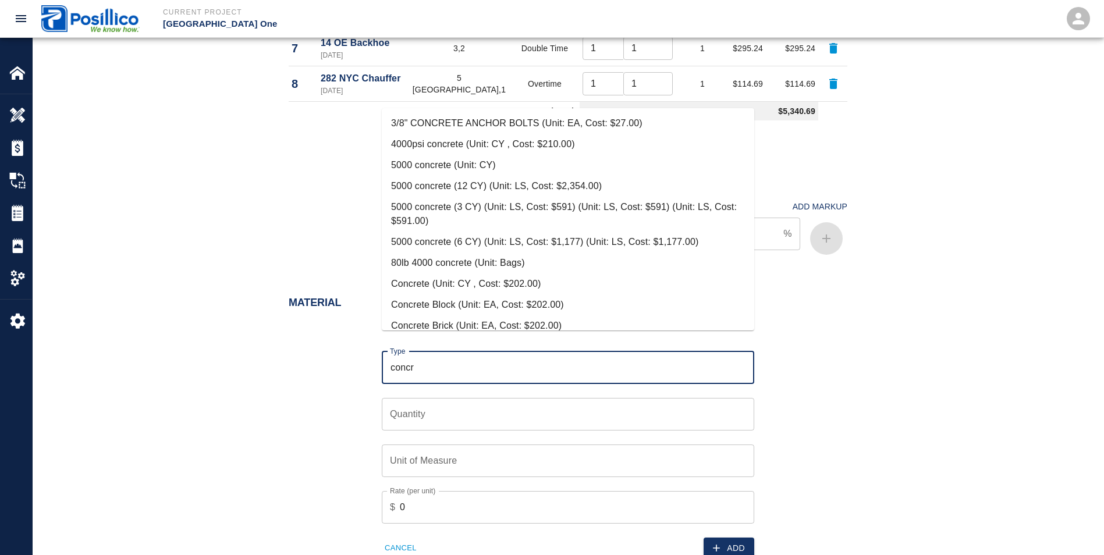
type input "concre"
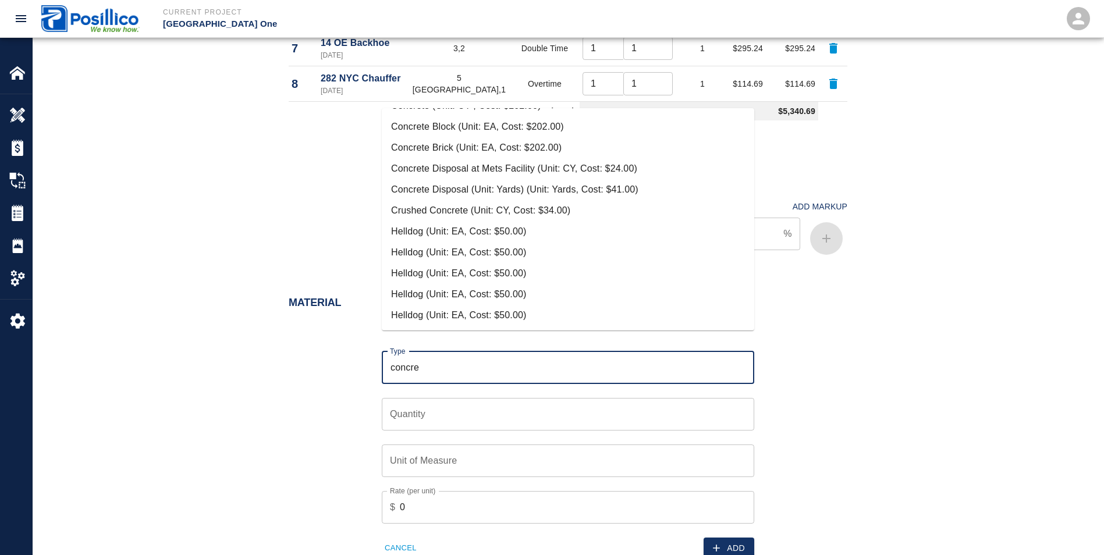
scroll to position [939, 0]
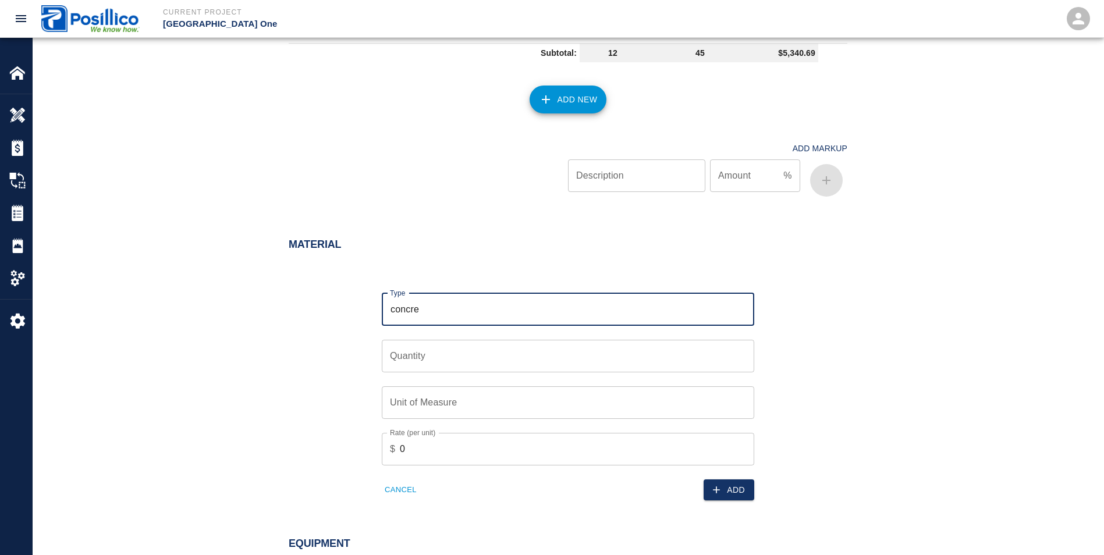
click at [475, 299] on input "concre" at bounding box center [568, 310] width 362 height 22
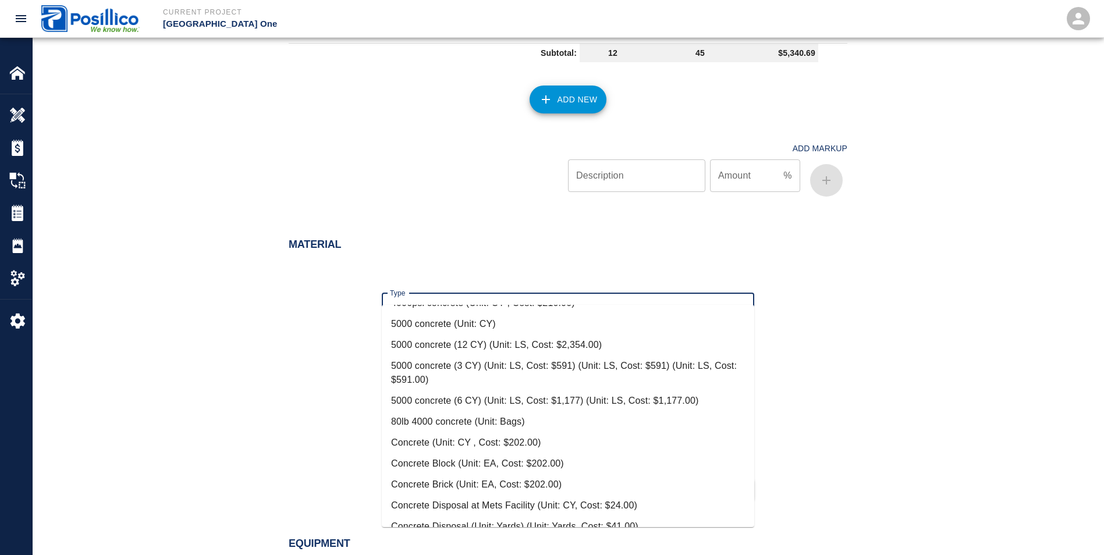
scroll to position [73, 0]
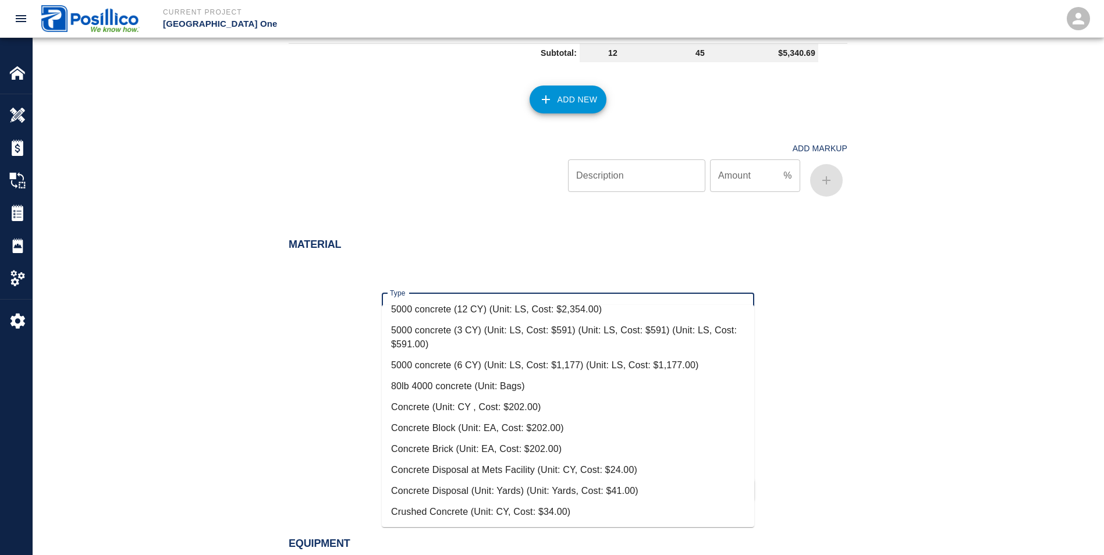
click at [841, 325] on div "Type concre Type Quantity Quantity Unit of Measure Unit of Measure Rate (per un…" at bounding box center [561, 388] width 573 height 226
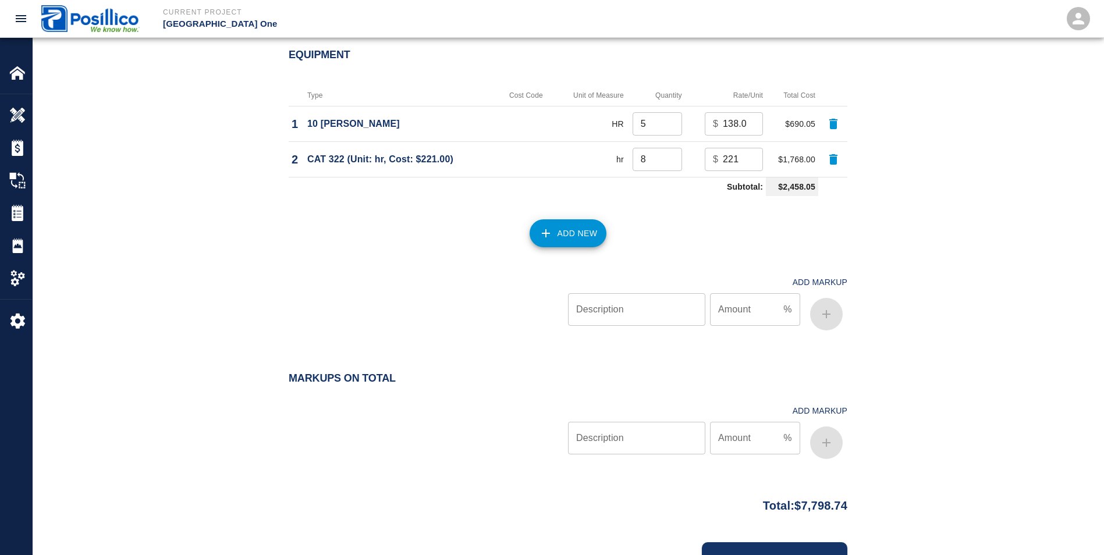
scroll to position [1455, 0]
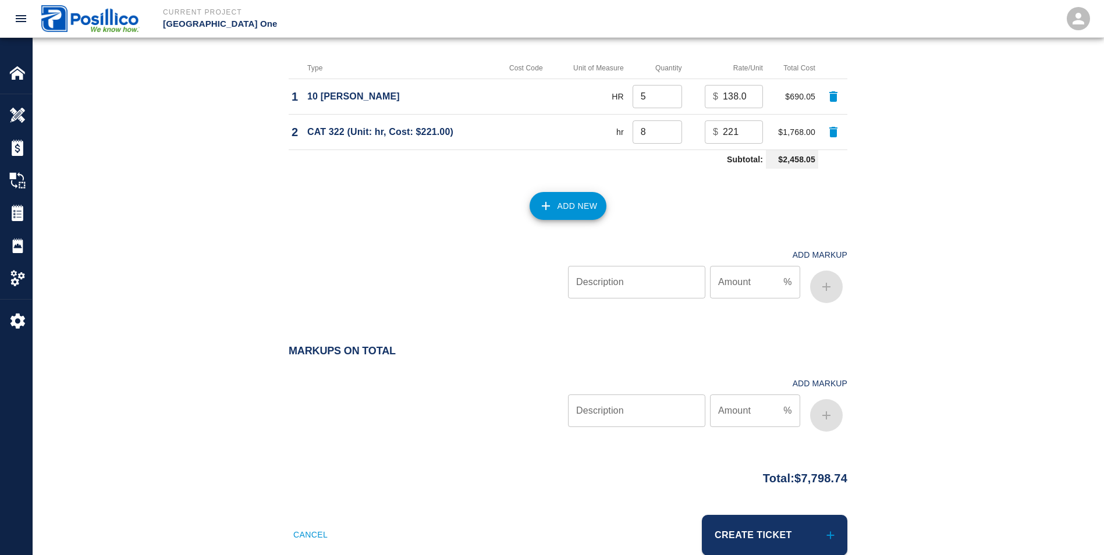
click at [607, 396] on input "Description" at bounding box center [636, 411] width 137 height 33
type input "Overhead and profit"
click at [757, 396] on input "Amount" at bounding box center [744, 411] width 69 height 33
type input "15"
click at [821, 409] on icon "button" at bounding box center [827, 416] width 14 height 14
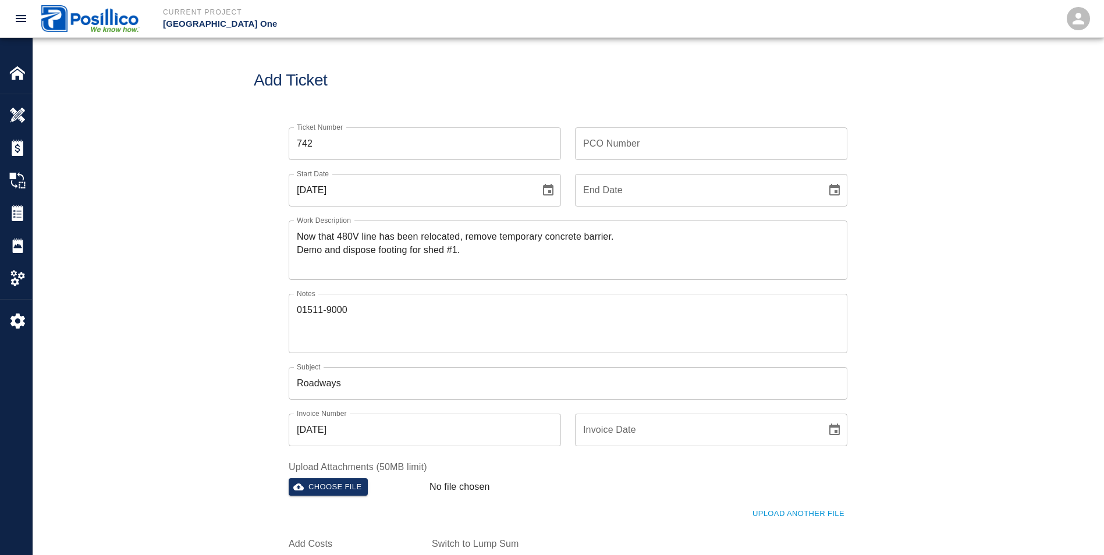
scroll to position [0, 0]
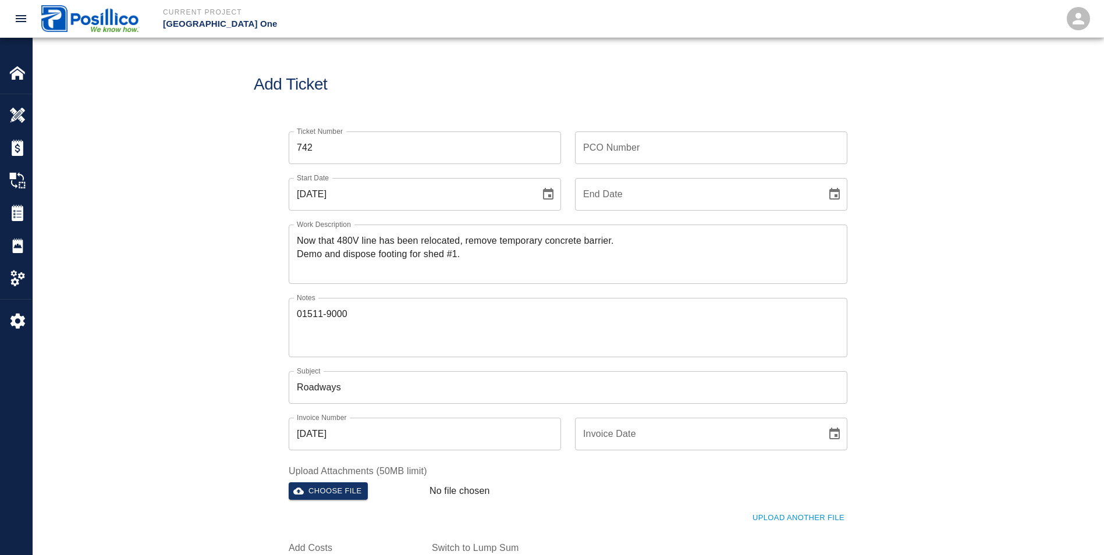
click at [394, 385] on input "Roadways" at bounding box center [568, 387] width 559 height 33
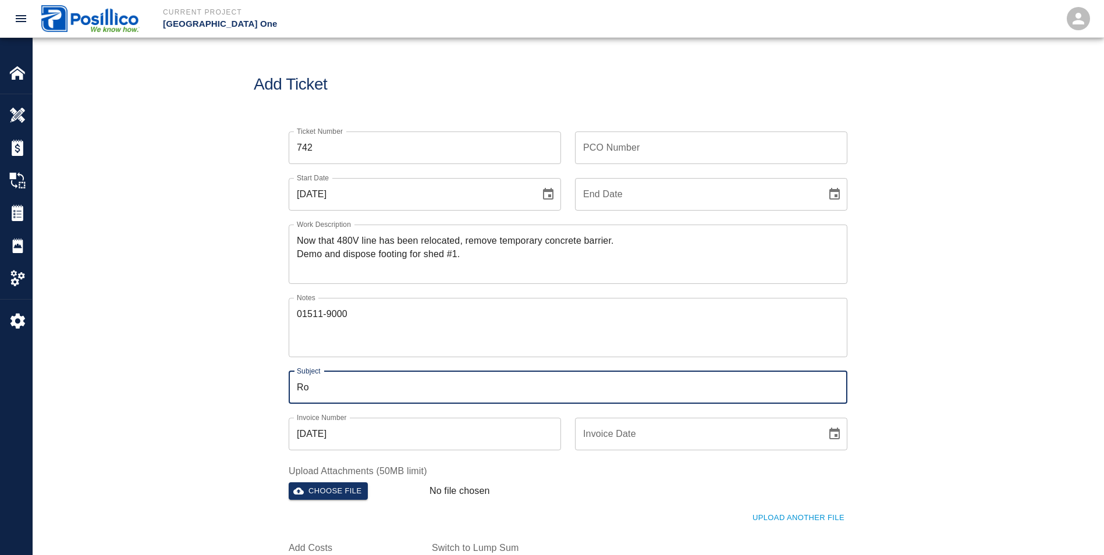
type input "R"
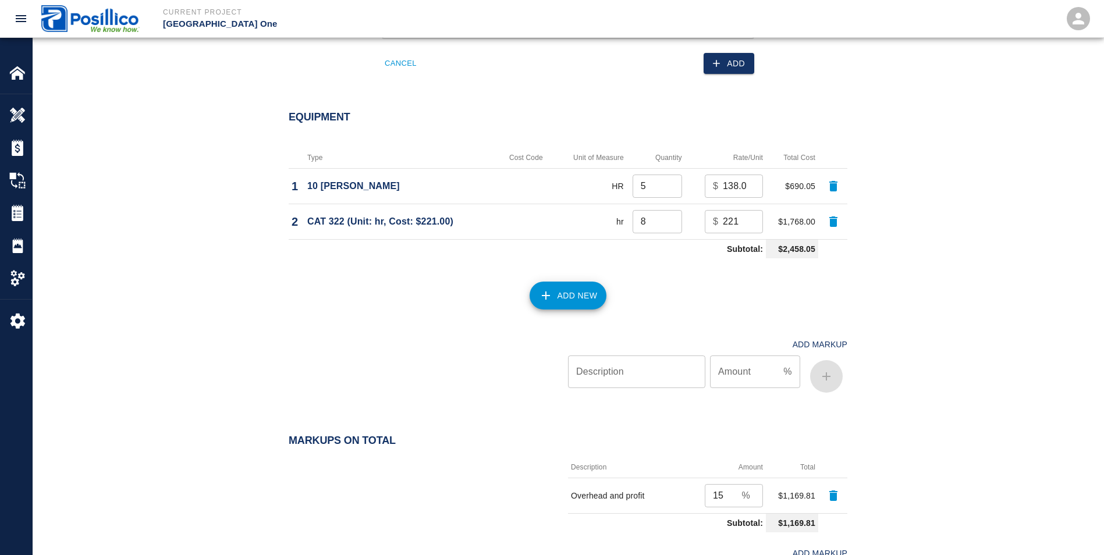
scroll to position [1513, 0]
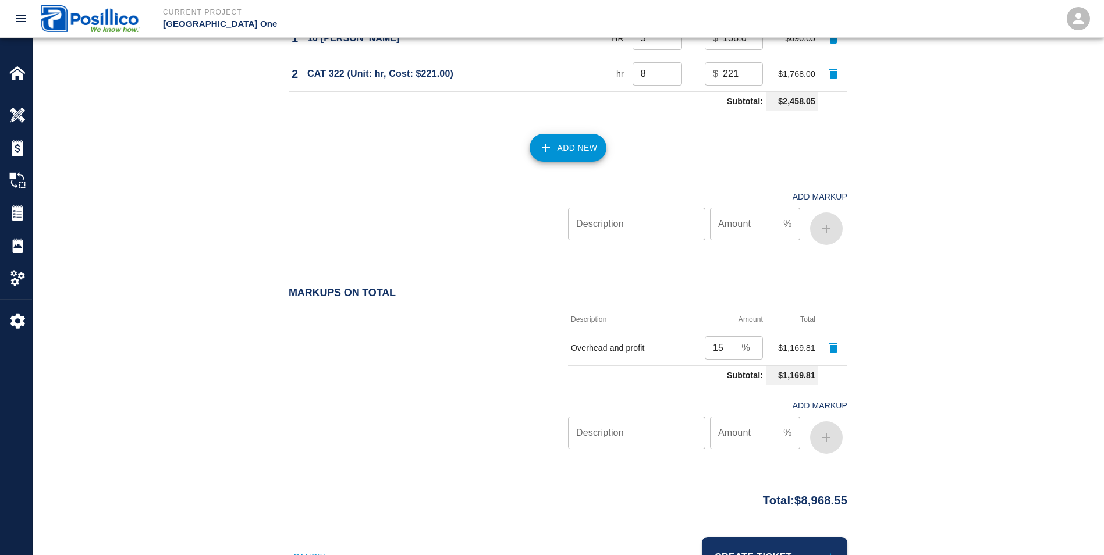
type input "Demo and dispose footing for shed #1"
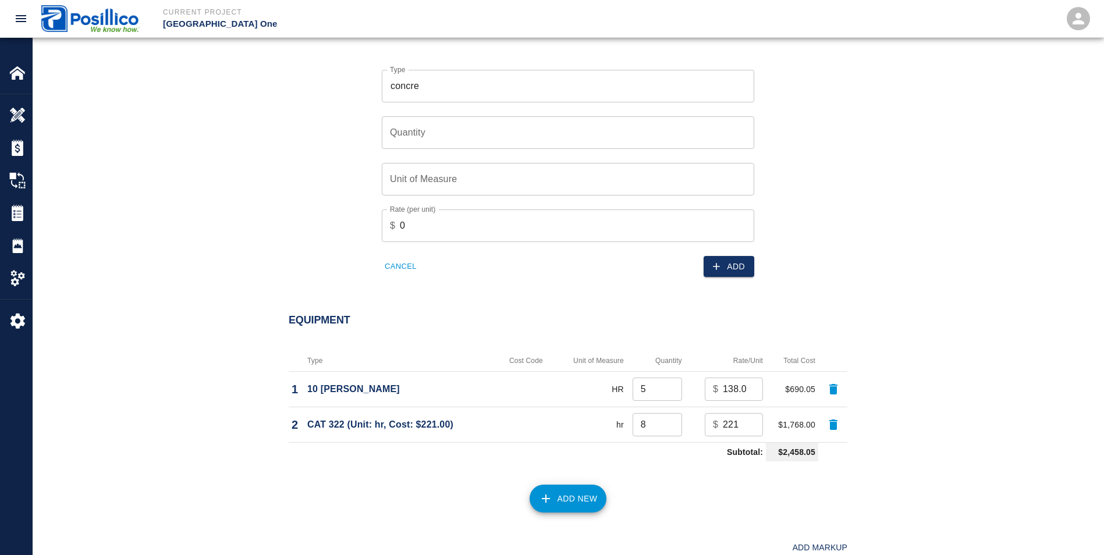
scroll to position [990, 0]
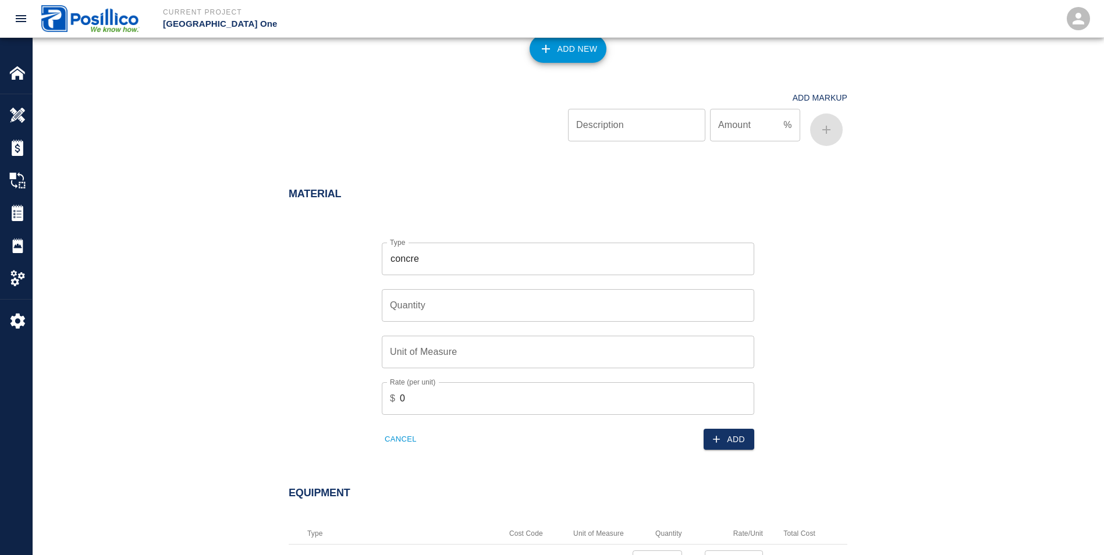
click at [478, 248] on input "concre" at bounding box center [568, 259] width 362 height 22
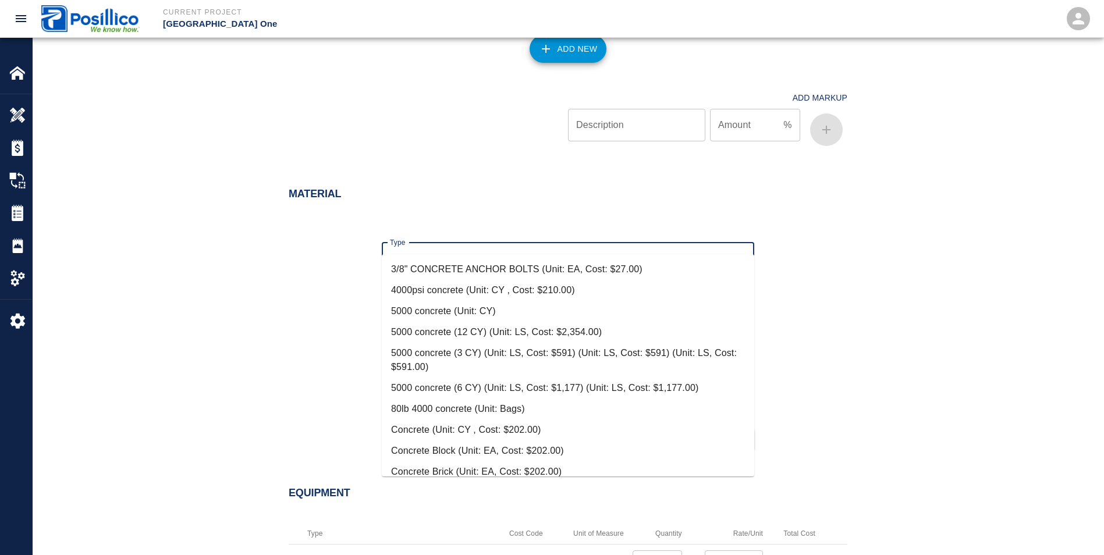
scroll to position [58, 0]
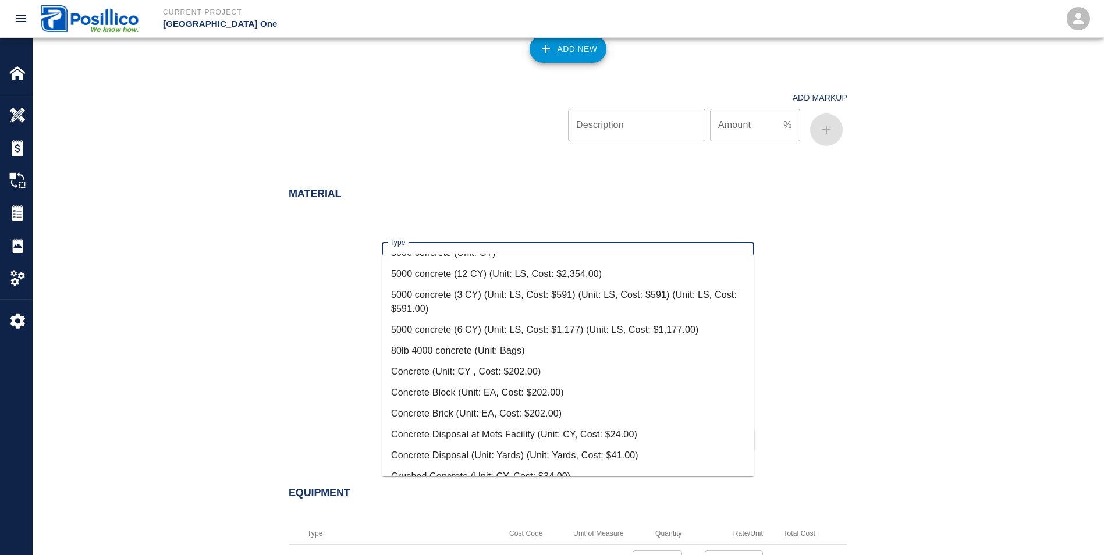
click at [405, 451] on li "Concrete Disposal (Unit: Yards) (Unit: Yards, Cost: $41.00)" at bounding box center [568, 455] width 373 height 21
type input "Concrete Disposal (Unit: Yards) (Unit: Yards, Cost: $41.00)"
type input "Yards"
type input "41"
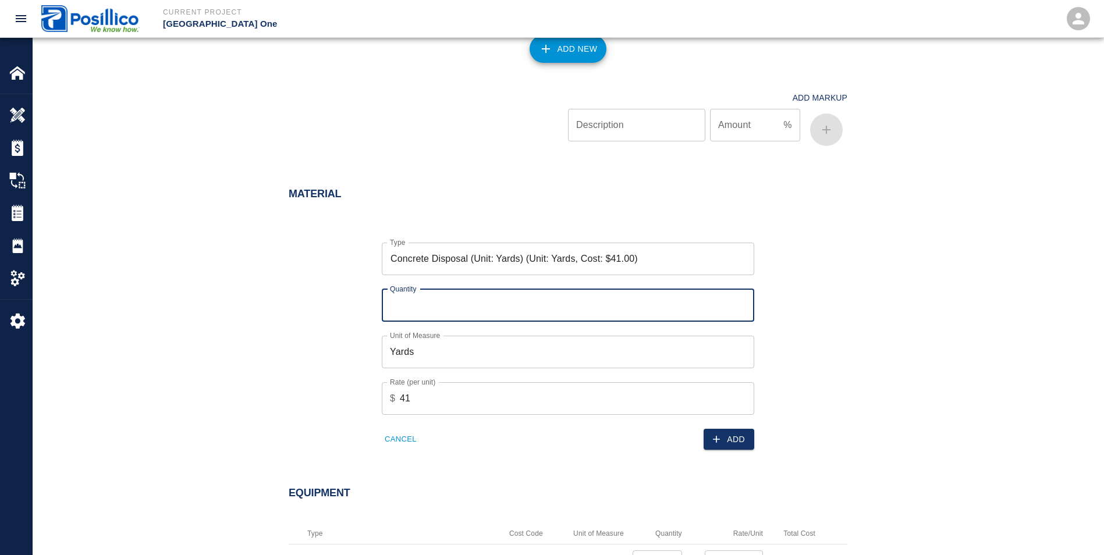
click at [419, 289] on input "Quantity" at bounding box center [568, 305] width 373 height 33
type input "20"
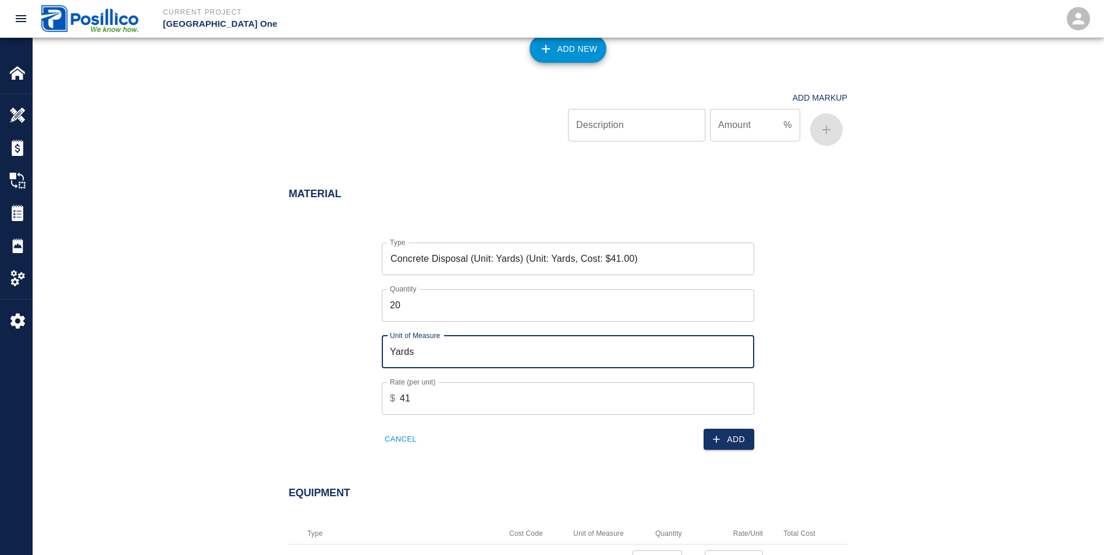
click at [425, 338] on input "Yards" at bounding box center [568, 352] width 373 height 33
type input "Y"
type input "t"
type input "TN"
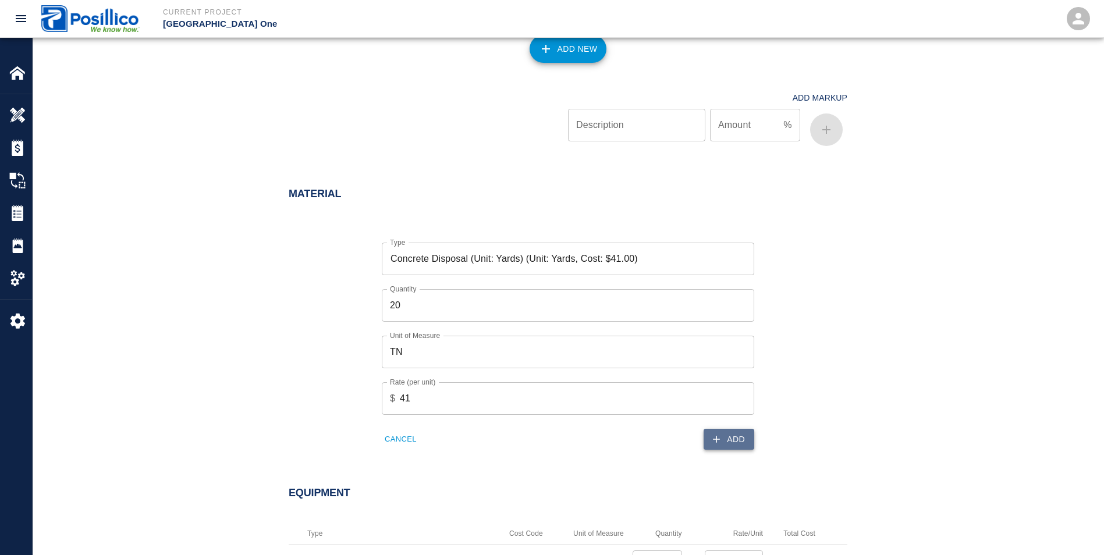
click at [743, 429] on button "Add" at bounding box center [729, 440] width 51 height 22
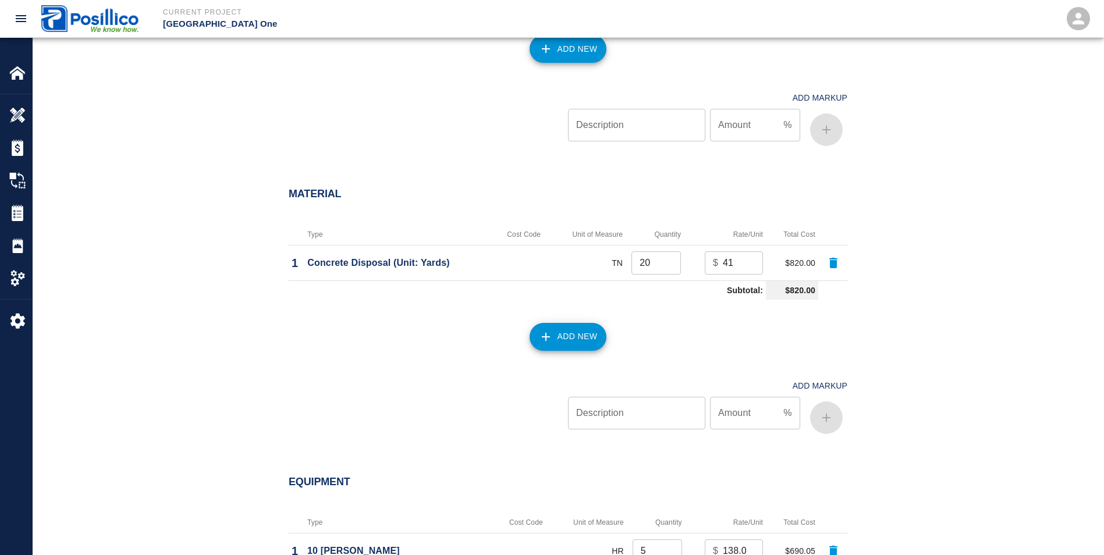
click at [836, 256] on icon "button" at bounding box center [834, 263] width 14 height 14
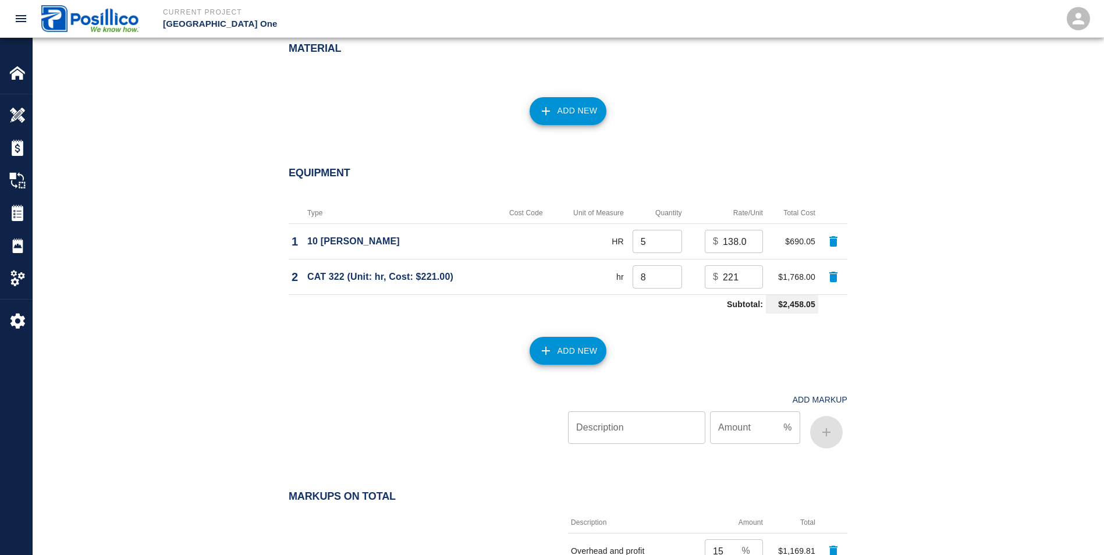
scroll to position [902, 0]
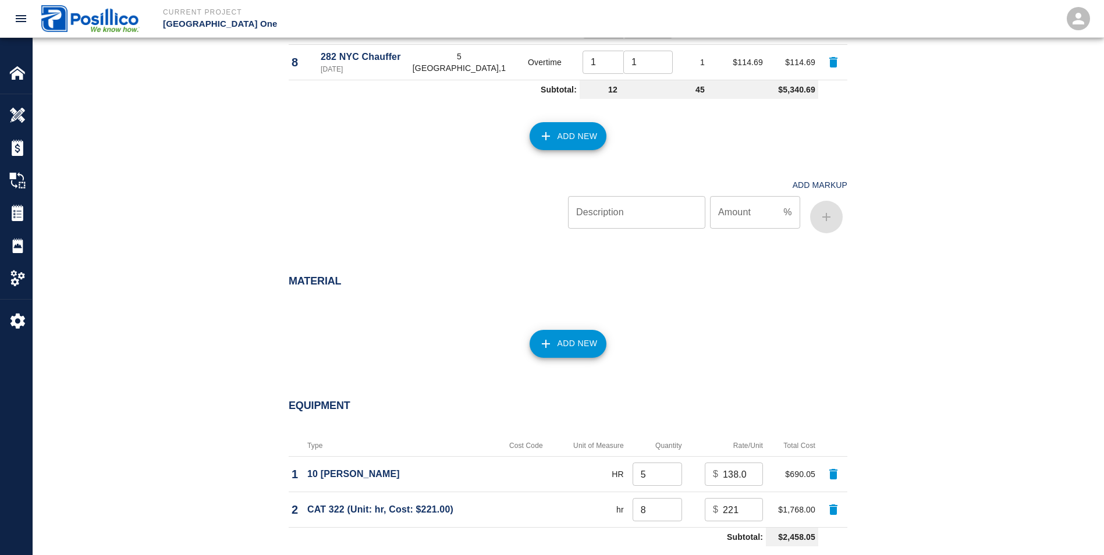
click at [571, 332] on button "Add New" at bounding box center [568, 344] width 77 height 28
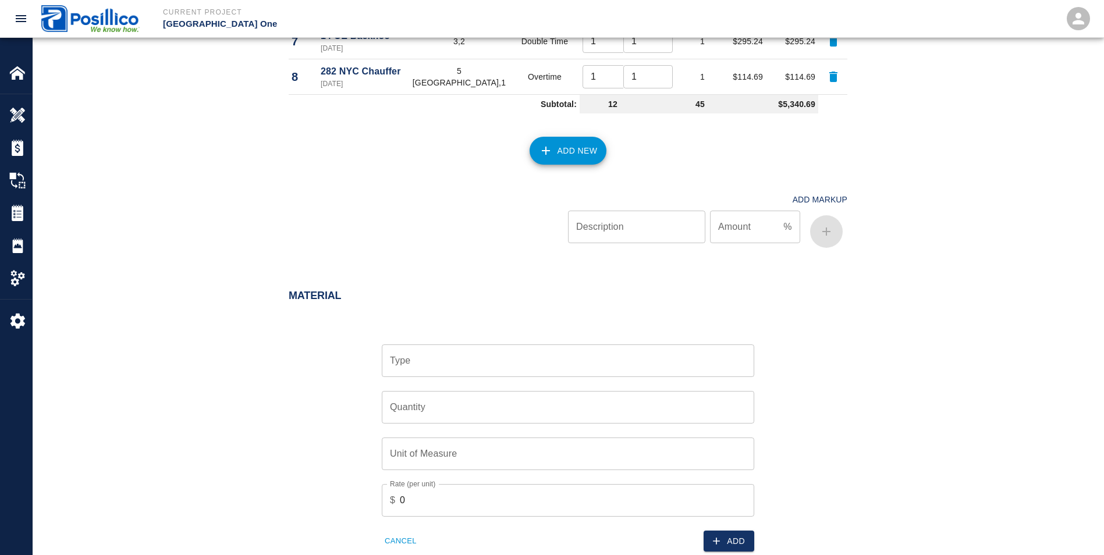
scroll to position [844, 0]
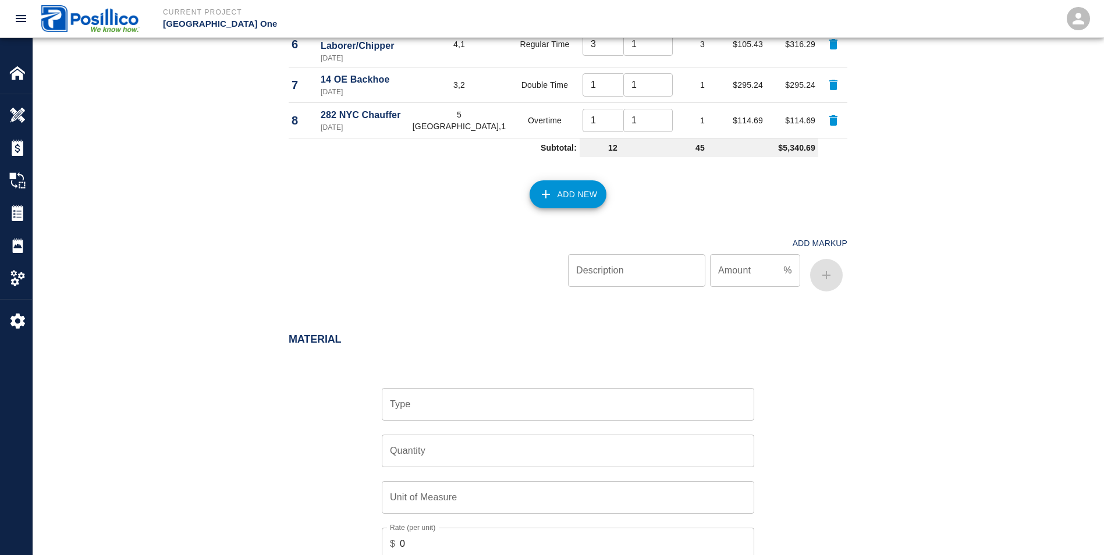
click at [415, 393] on input "Type" at bounding box center [568, 404] width 362 height 22
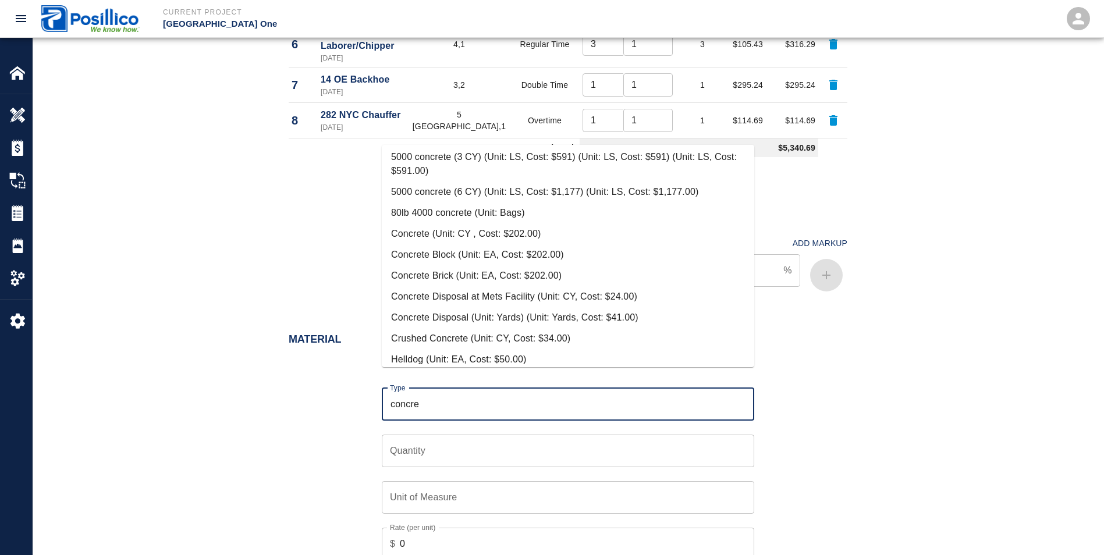
scroll to position [116, 0]
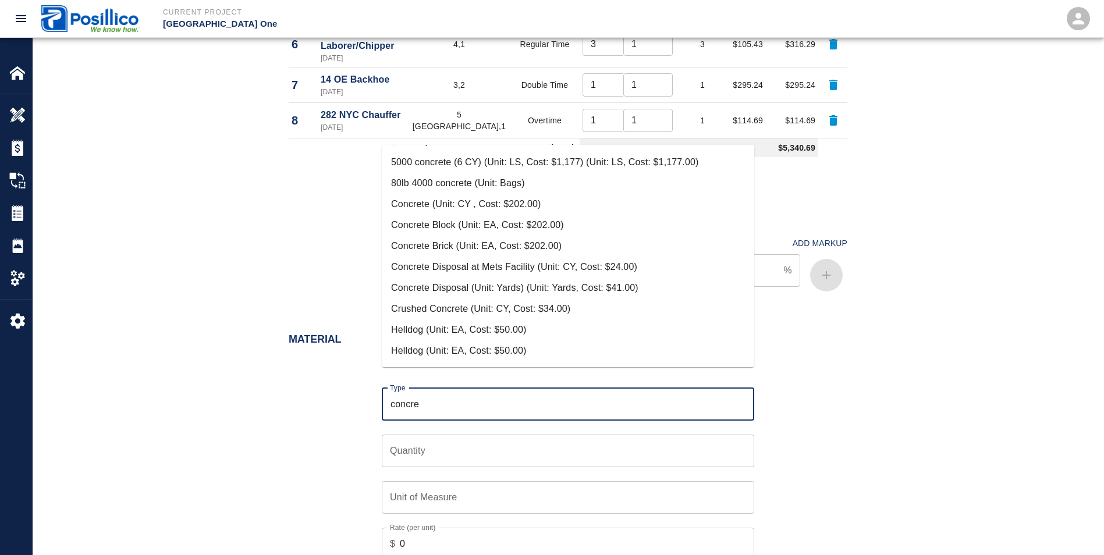
click at [444, 267] on li "Concrete Disposal at Mets Facility (Unit: CY, Cost: $24.00)" at bounding box center [568, 267] width 373 height 21
type input "Concrete Disposal at Mets Facility (Unit: CY, Cost: $24.00)"
type input "CY"
type input "24"
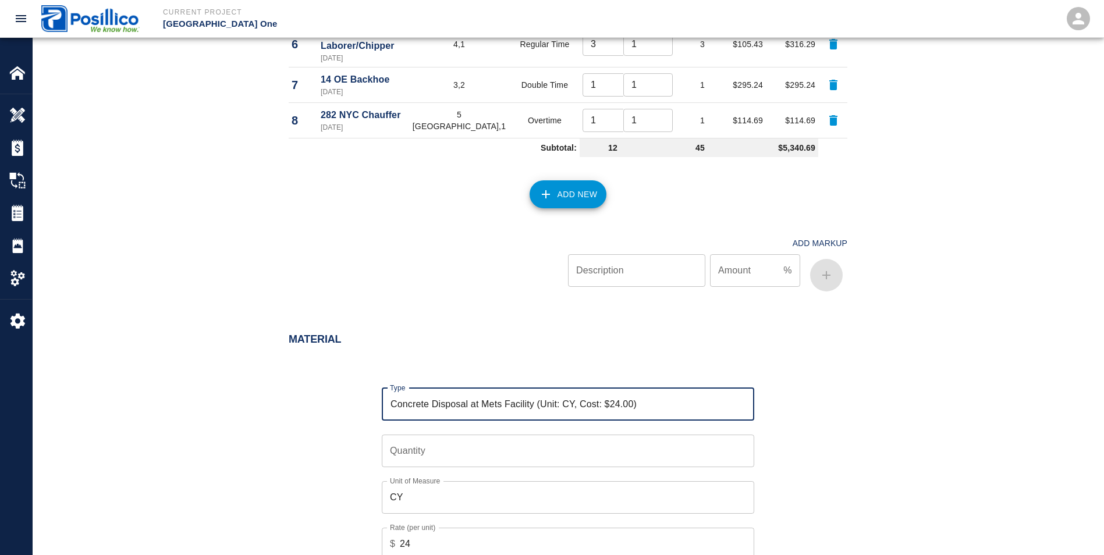
type input "Concrete Disposal at Mets Facility (Unit: CY, Cost: $24.00)"
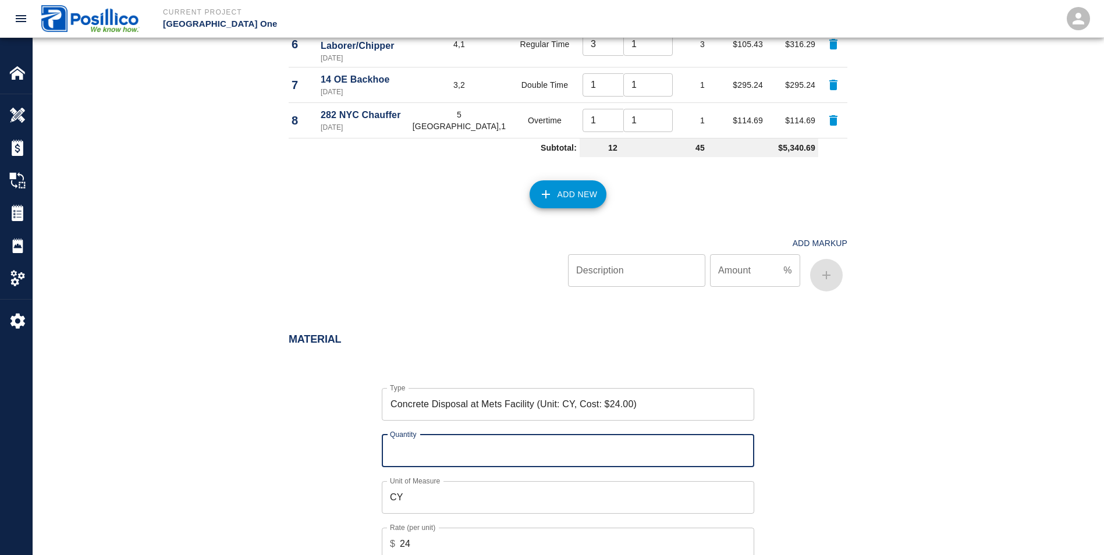
click at [399, 435] on input "Quantity" at bounding box center [568, 451] width 373 height 33
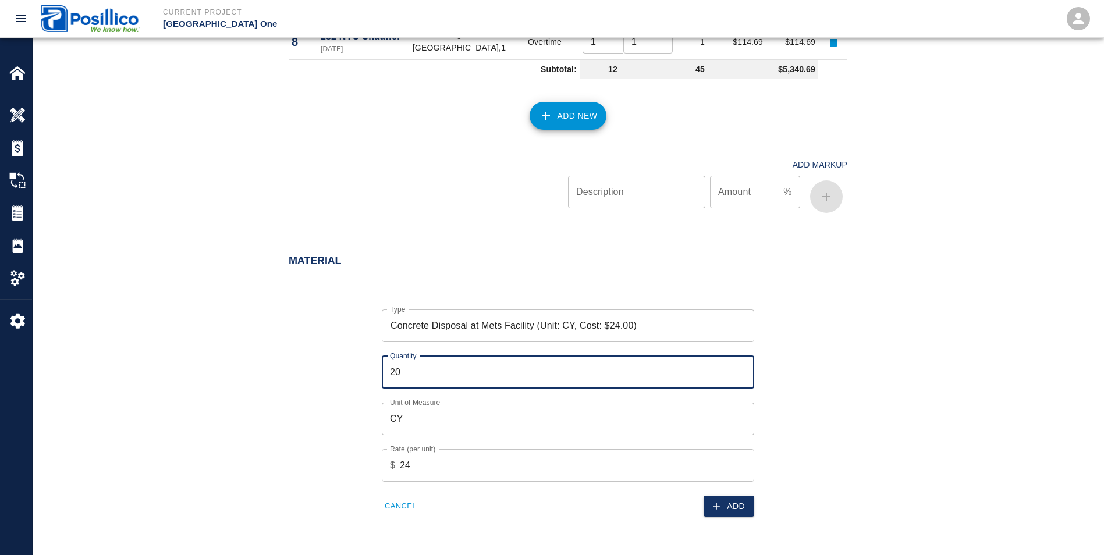
scroll to position [1135, 0]
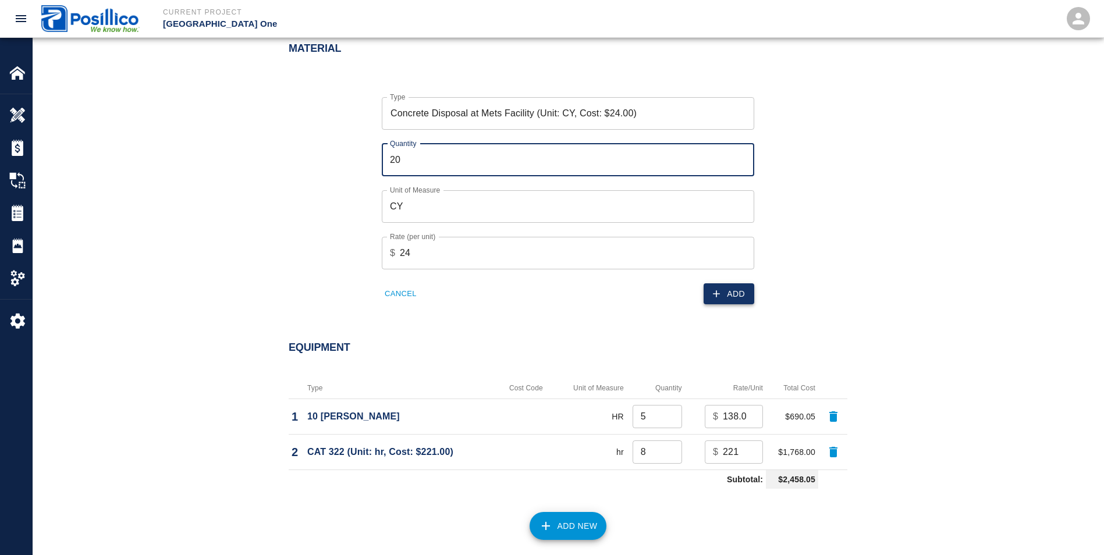
type input "20"
click at [724, 283] on button "Add" at bounding box center [729, 294] width 51 height 22
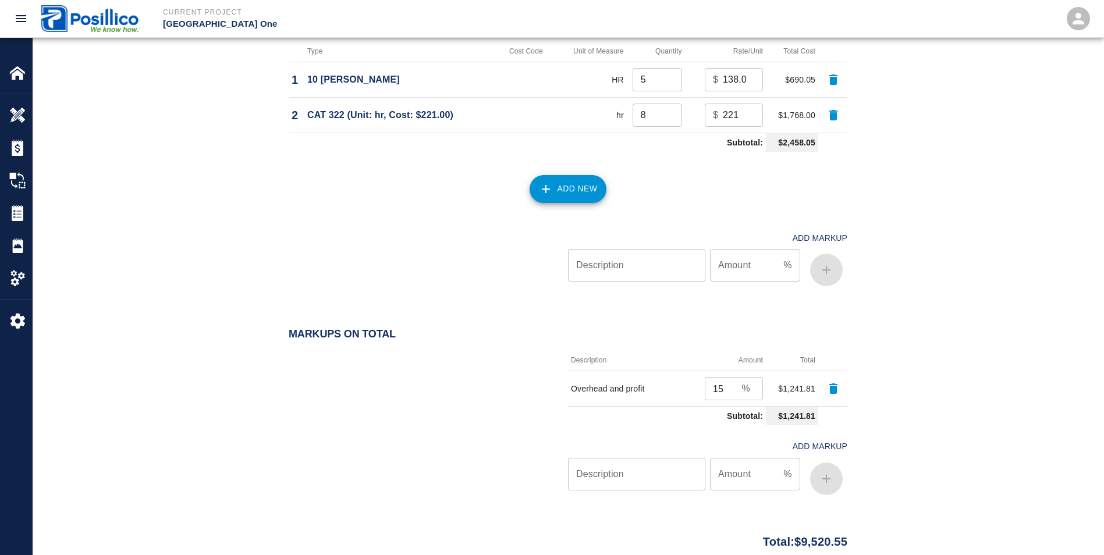
scroll to position [1531, 0]
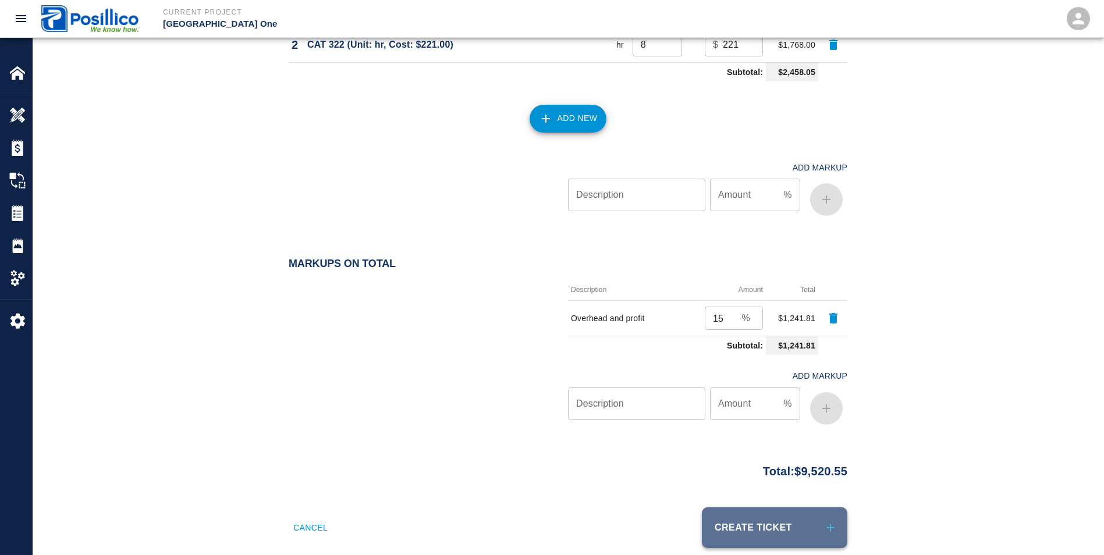
click at [768, 513] on button "Create Ticket" at bounding box center [775, 528] width 146 height 41
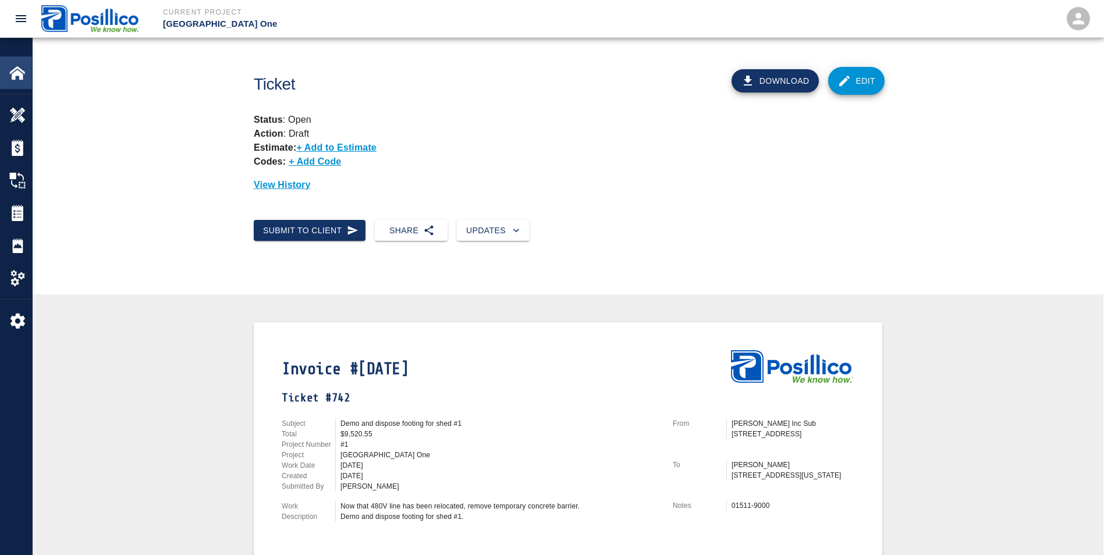
click at [0, 73] on html "Current Project [GEOGRAPHIC_DATA] One Home JFK Terminal One Overview Estimates …" at bounding box center [552, 277] width 1104 height 555
click at [10, 73] on img at bounding box center [17, 73] width 16 height 16
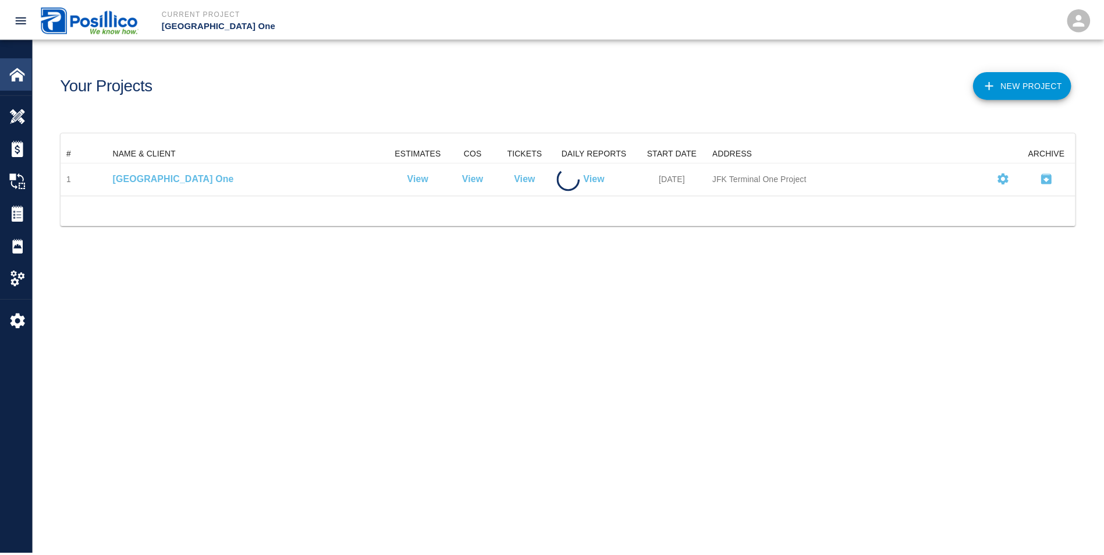
scroll to position [42, 1014]
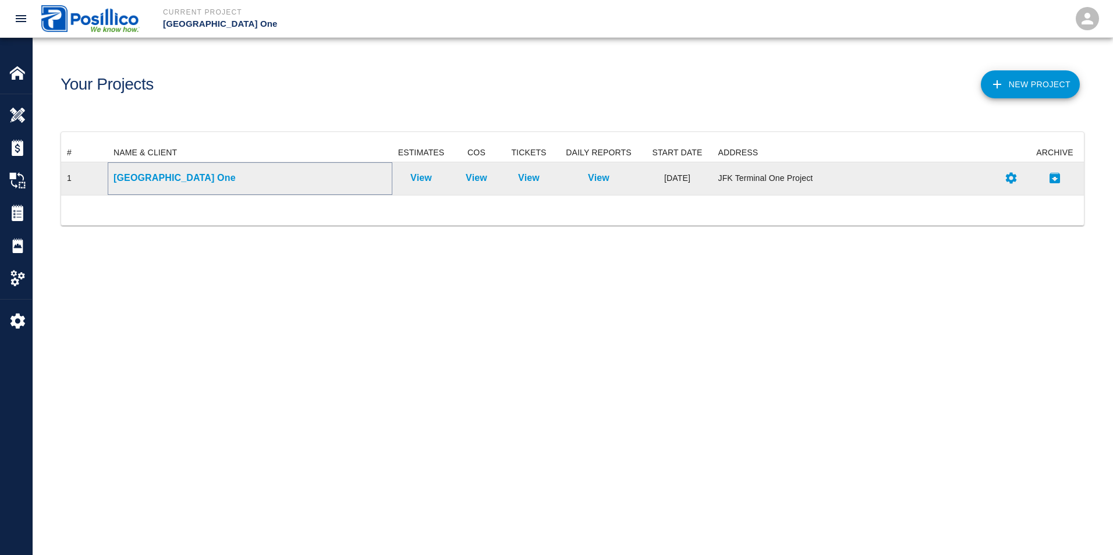
click at [159, 176] on p "[GEOGRAPHIC_DATA] One" at bounding box center [250, 178] width 273 height 14
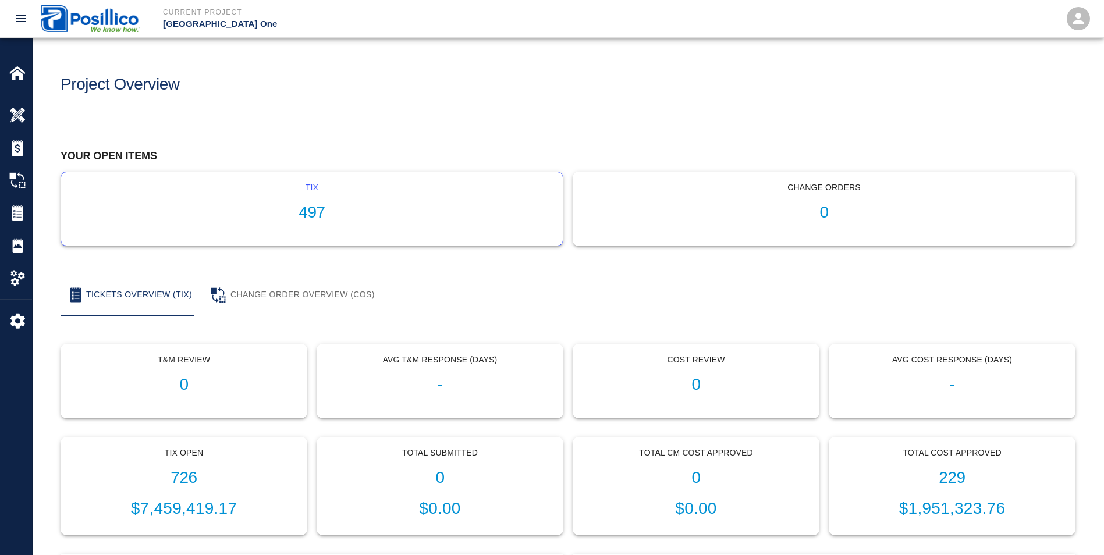
click at [402, 214] on h1 "497" at bounding box center [311, 212] width 483 height 19
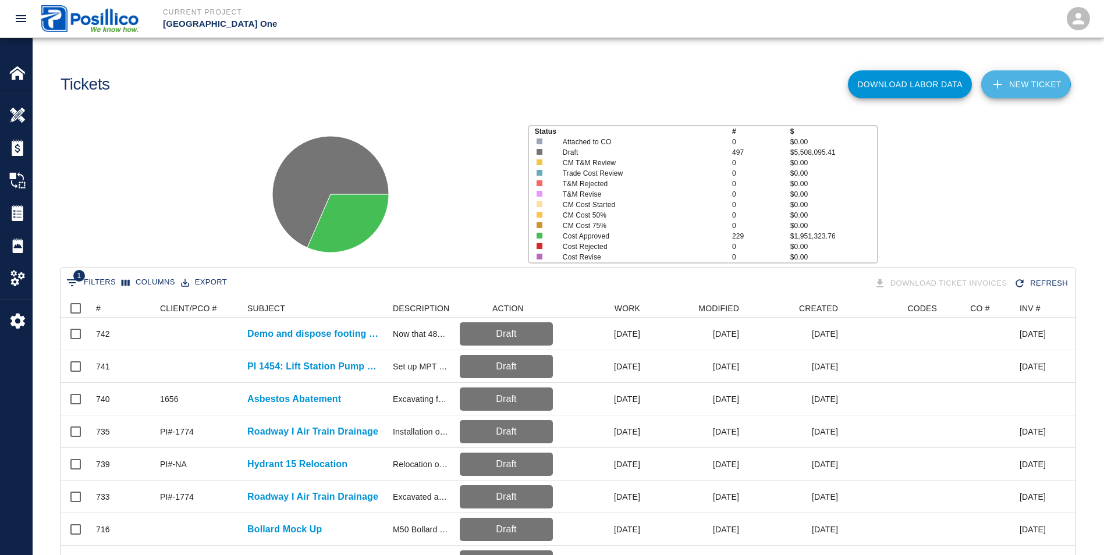
click at [1023, 84] on link "NEW TICKET" at bounding box center [1026, 84] width 90 height 28
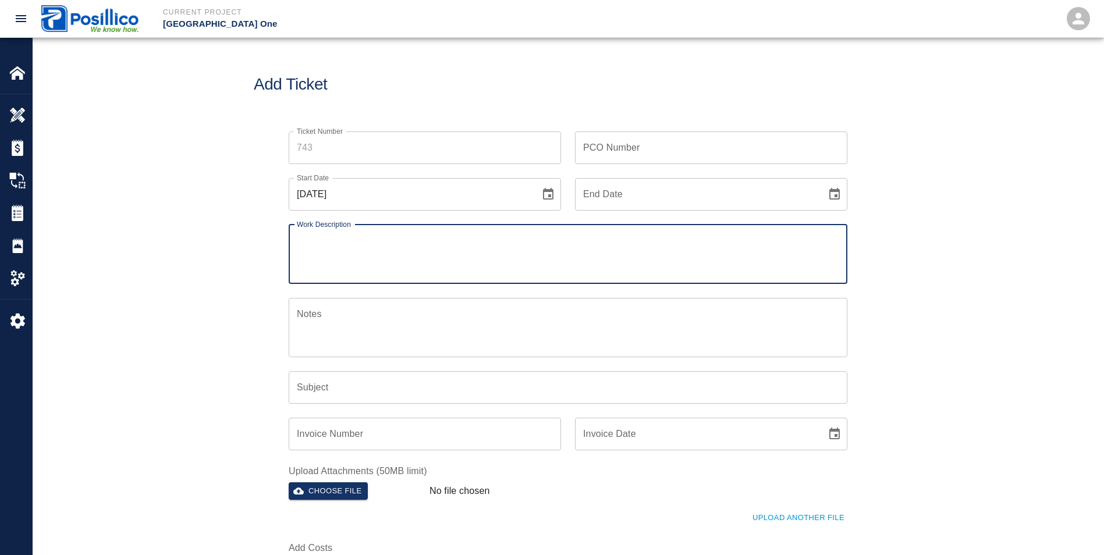
click at [324, 151] on input "Ticket Number" at bounding box center [425, 148] width 272 height 33
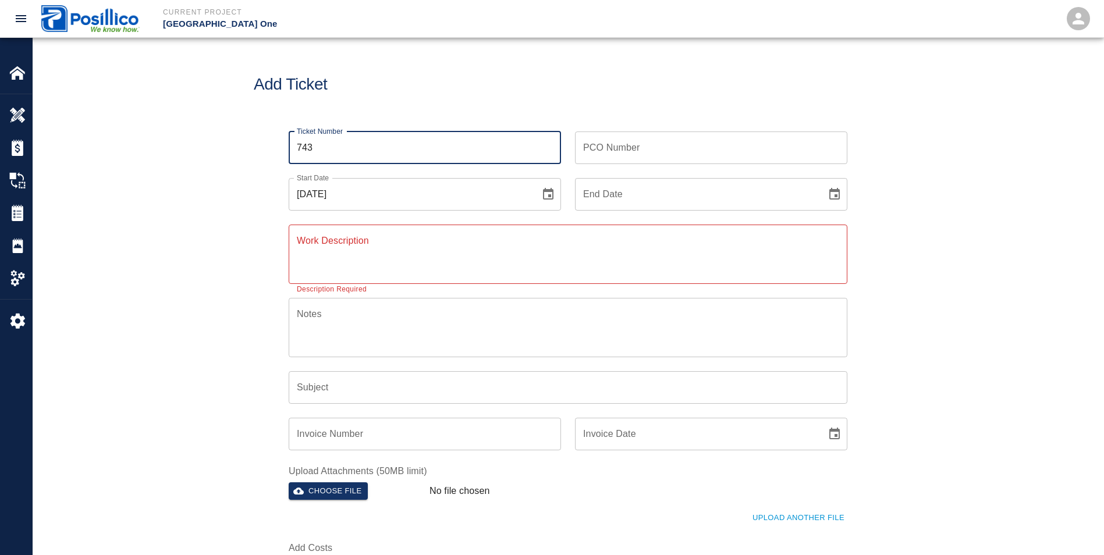
type input "743"
click at [549, 193] on icon "Choose date, selected date is Aug 18, 2025" at bounding box center [548, 194] width 14 height 14
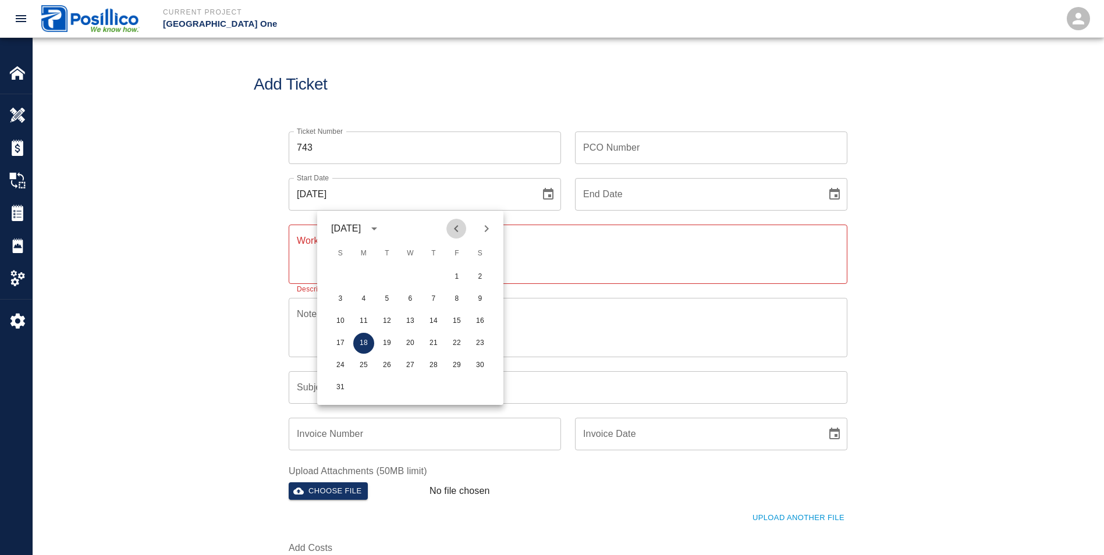
click at [461, 230] on icon "Previous month" at bounding box center [456, 229] width 14 height 14
click at [478, 342] on button "26" at bounding box center [480, 343] width 21 height 21
type input "[DATE]"
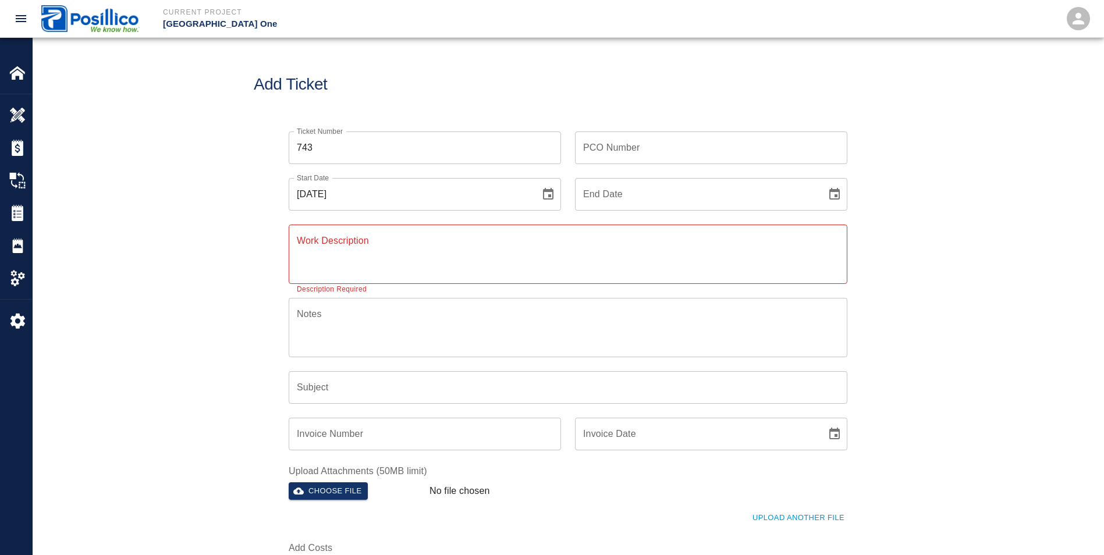
click at [325, 250] on textarea "Work Description" at bounding box center [568, 254] width 543 height 40
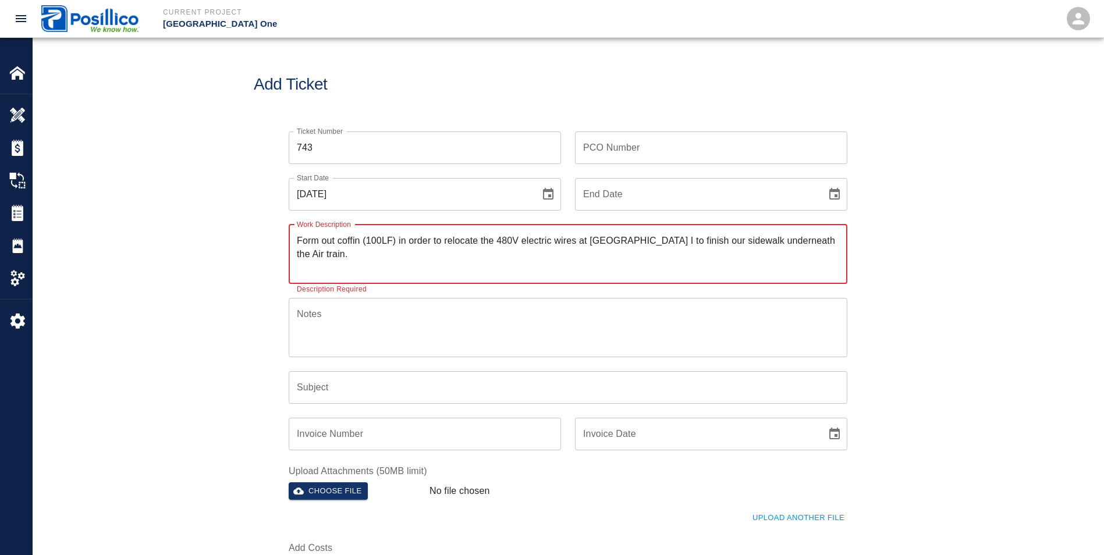
type textarea "Form out coffin (100LF) in order to relocate the 480V electric wires at [GEOGRA…"
click at [399, 327] on textarea "Notes" at bounding box center [568, 327] width 543 height 40
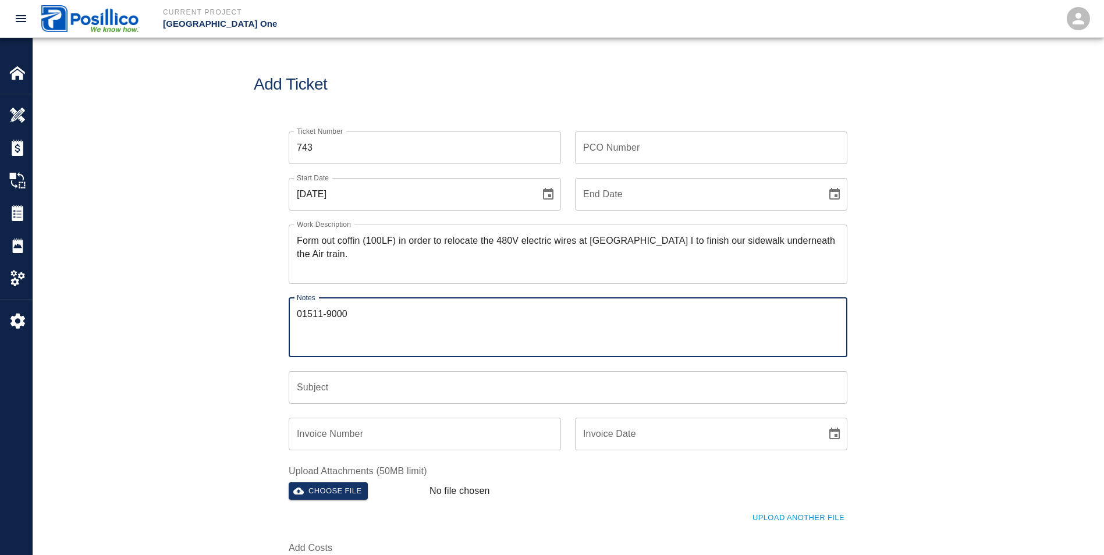
type textarea "01511-9000"
click at [345, 387] on input "Subject" at bounding box center [568, 387] width 559 height 33
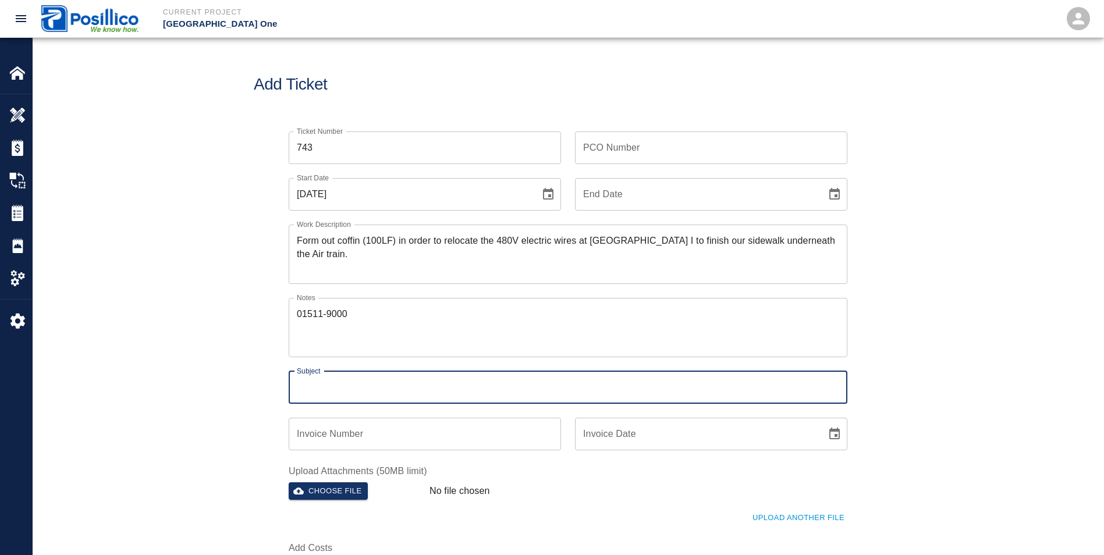
type input "r"
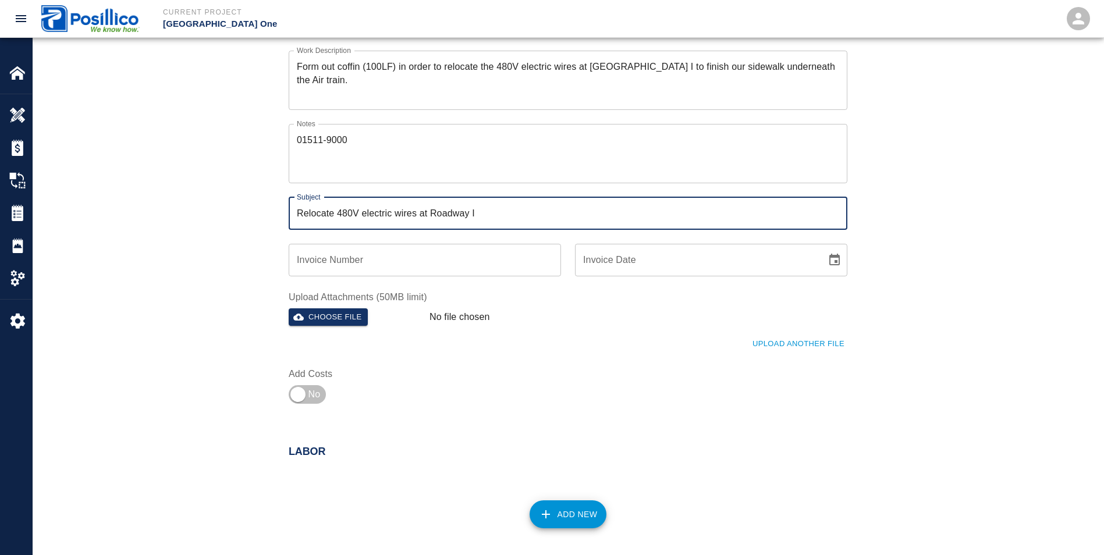
scroll to position [175, 0]
type input "Relocate 480V electric wires at Roadway I"
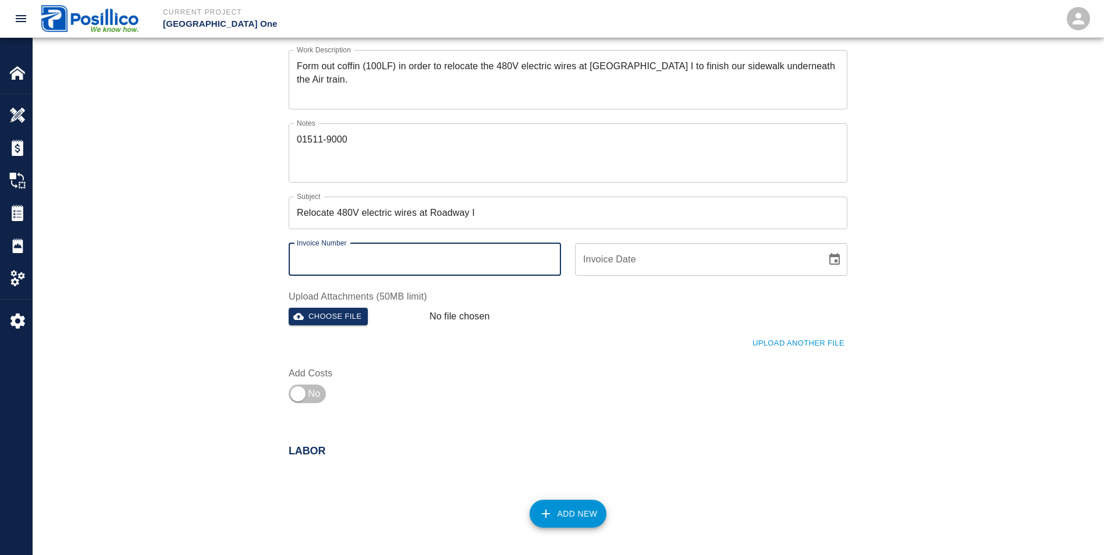
click at [479, 261] on input "Invoice Number" at bounding box center [425, 259] width 272 height 33
type input "[DATE]"
click at [292, 396] on input "checkbox" at bounding box center [298, 394] width 84 height 28
checkbox input "true"
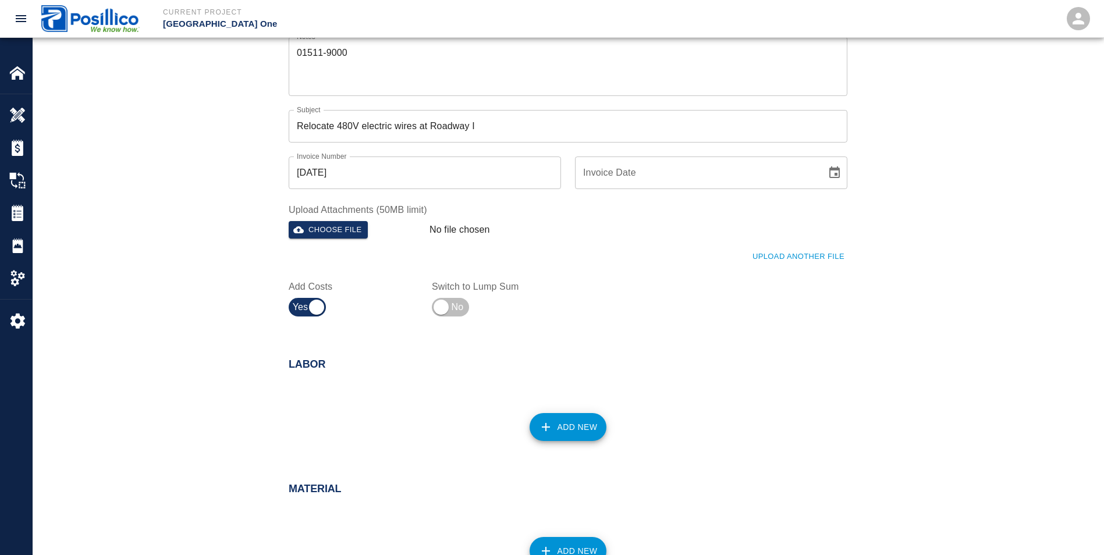
scroll to position [407, 0]
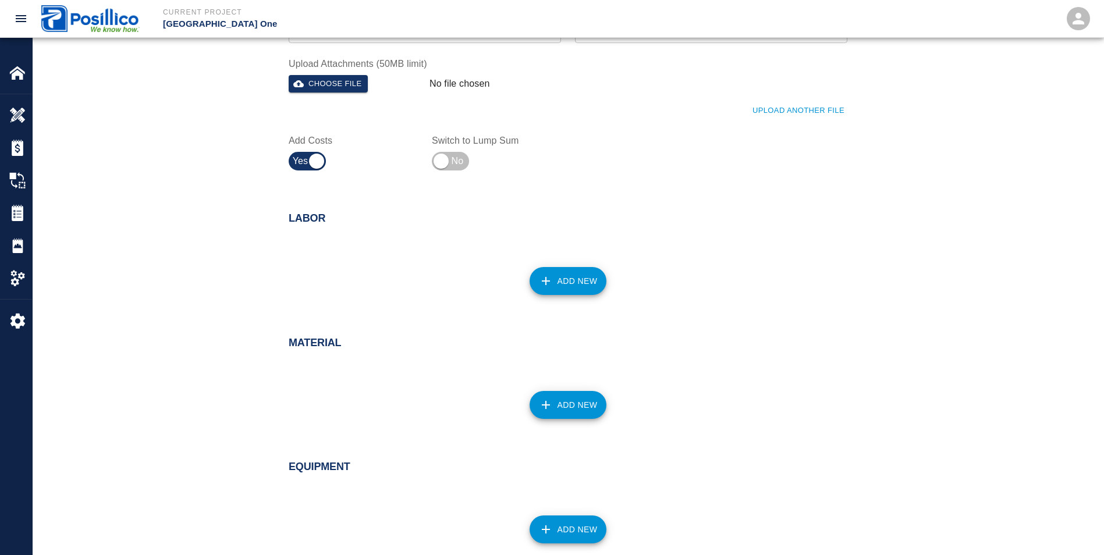
click at [590, 290] on button "Add New" at bounding box center [568, 281] width 77 height 28
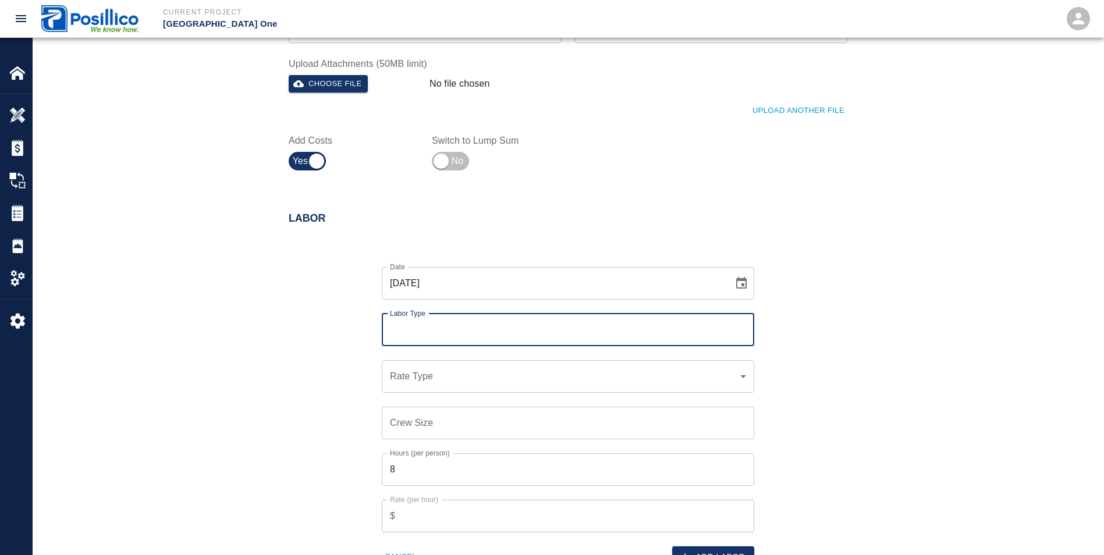
click at [394, 332] on input "Labor Type" at bounding box center [568, 330] width 362 height 22
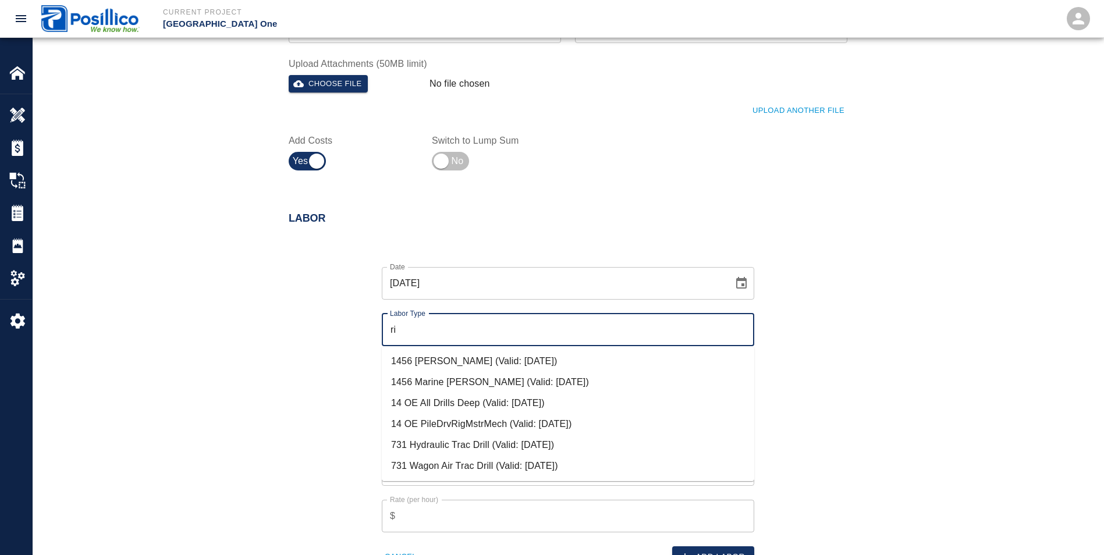
type input "r"
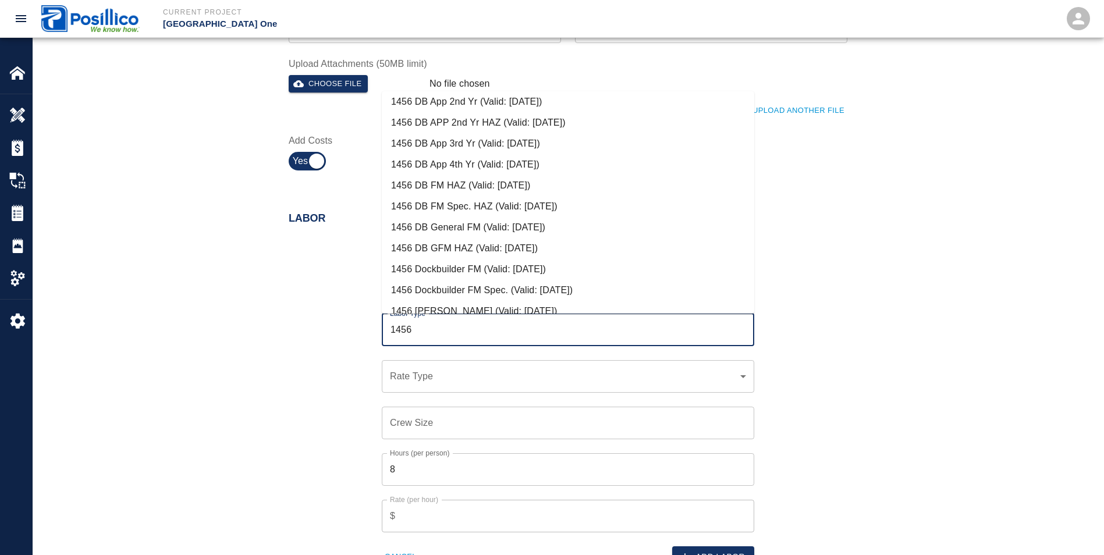
scroll to position [116, 0]
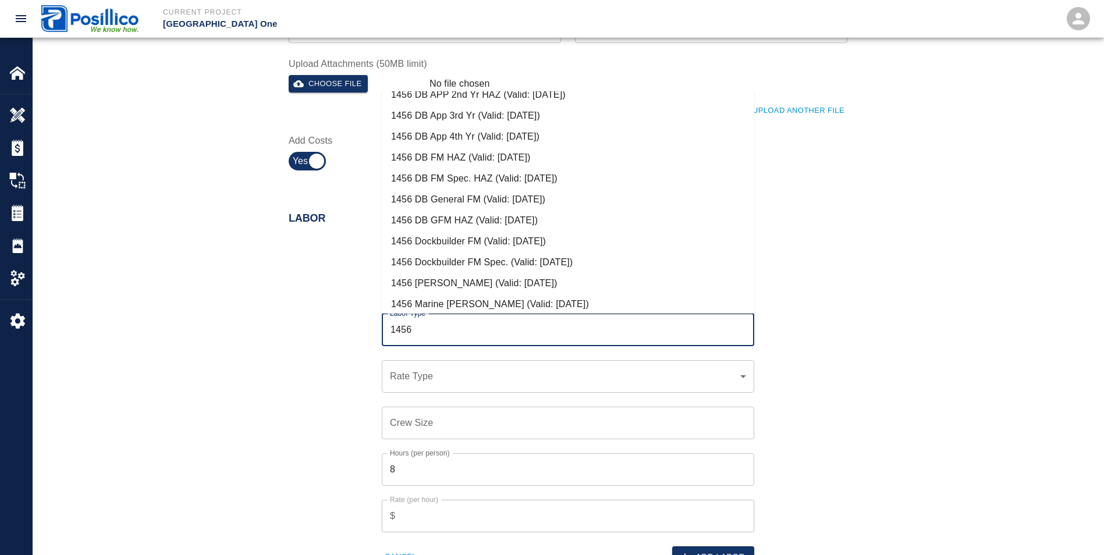
click at [435, 235] on li "1456 Dockbuilder FM (Valid: [DATE])" at bounding box center [568, 241] width 373 height 21
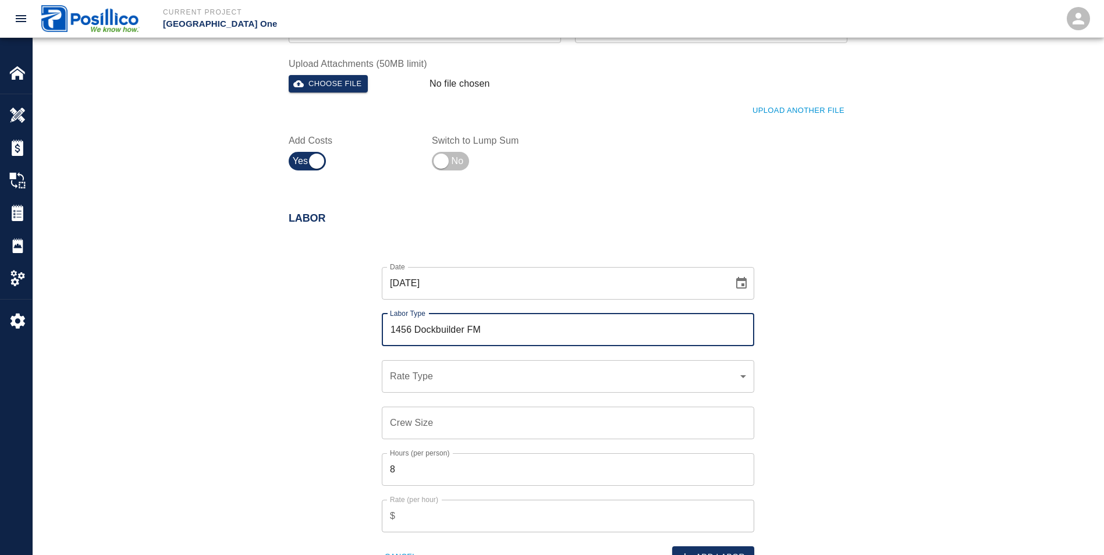
type input "1456 Dockbuilder FM"
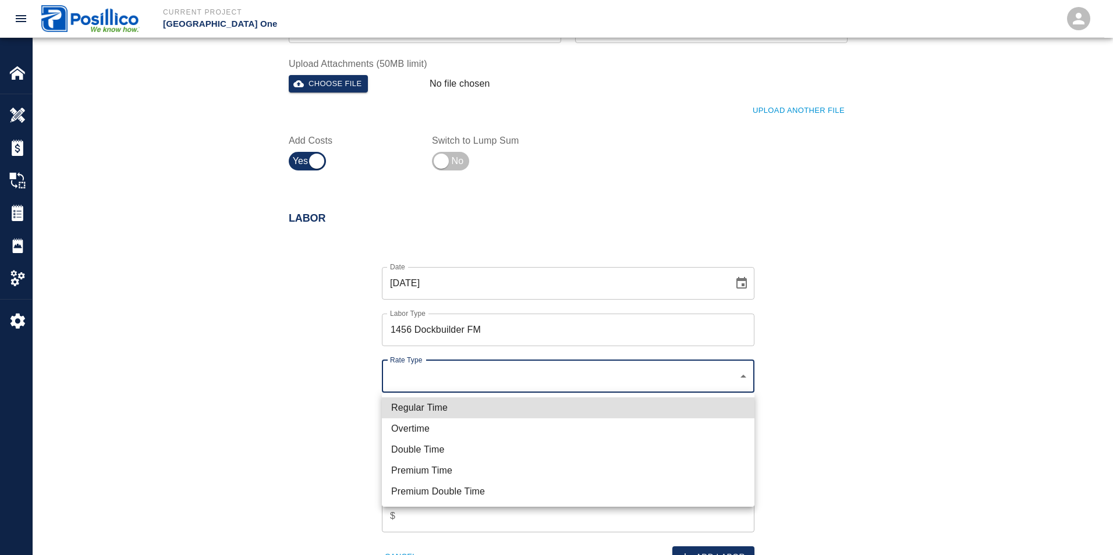
click at [425, 434] on li "Overtime" at bounding box center [568, 429] width 373 height 21
type input "rate_ot"
type input "167.48"
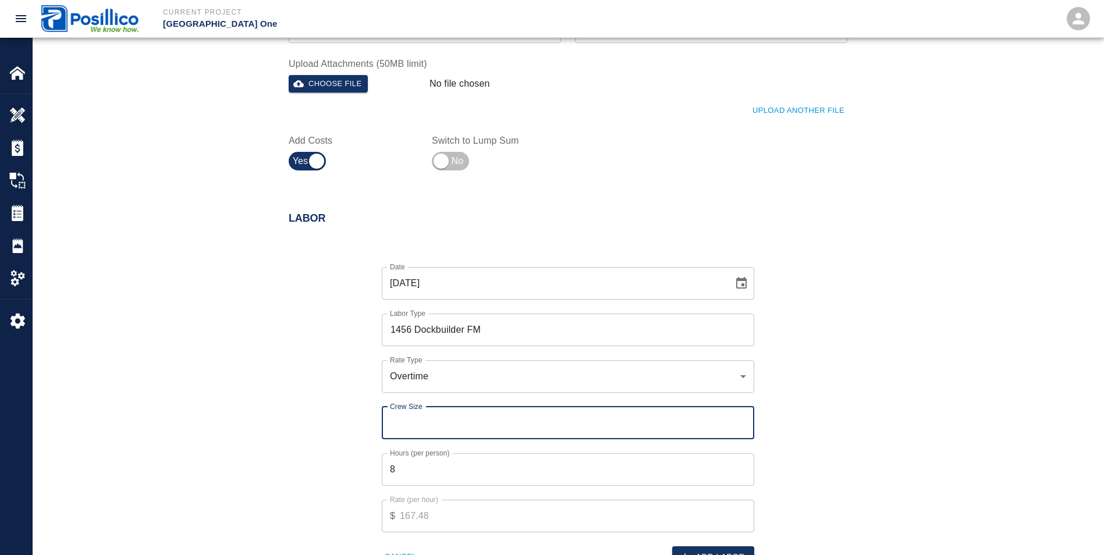
click at [407, 426] on input "Crew Size" at bounding box center [568, 423] width 373 height 33
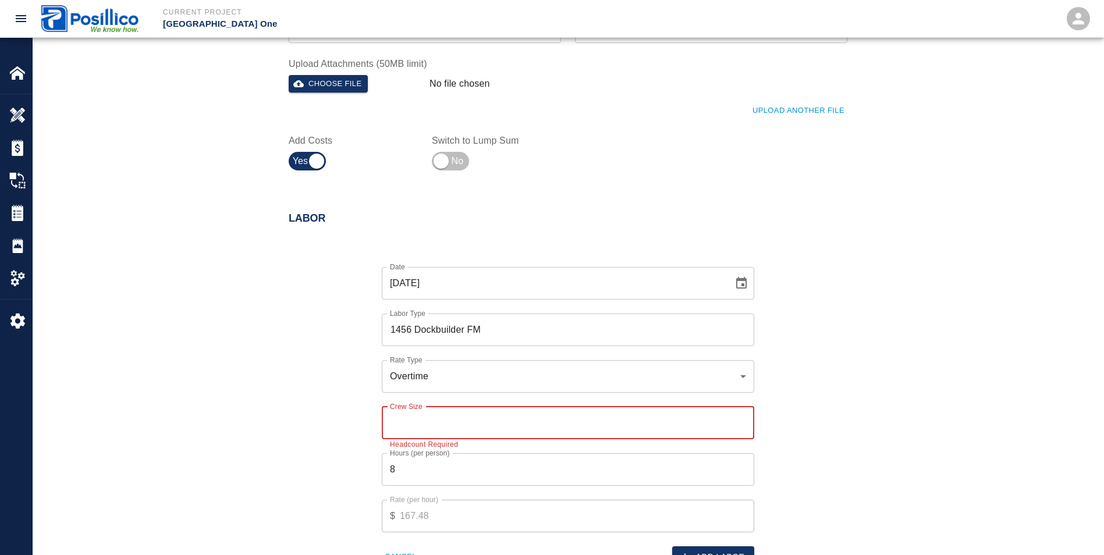
click at [399, 422] on input "Crew Size" at bounding box center [568, 423] width 373 height 33
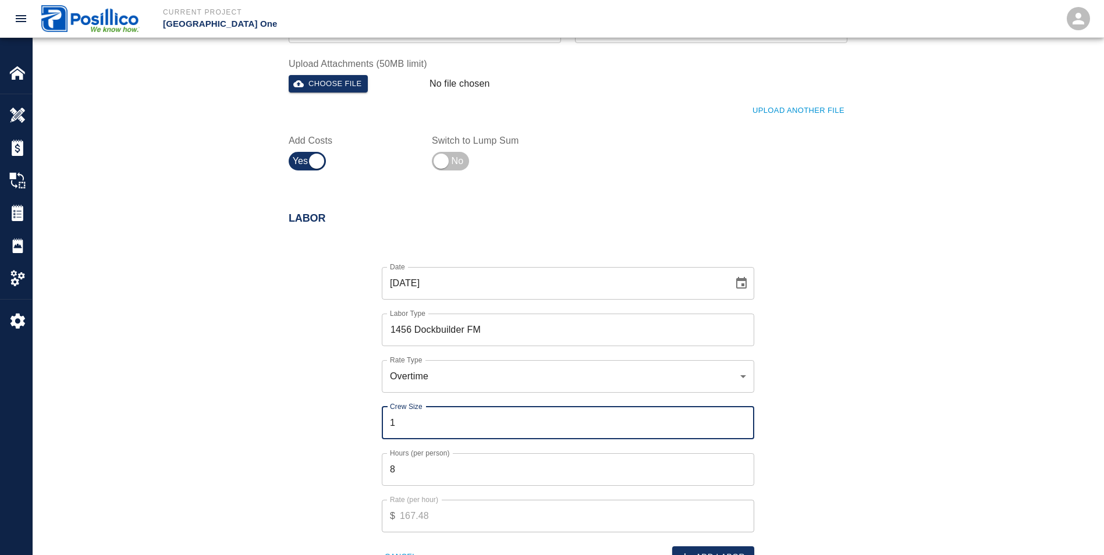
type input "1"
click at [409, 465] on input "8" at bounding box center [568, 469] width 373 height 33
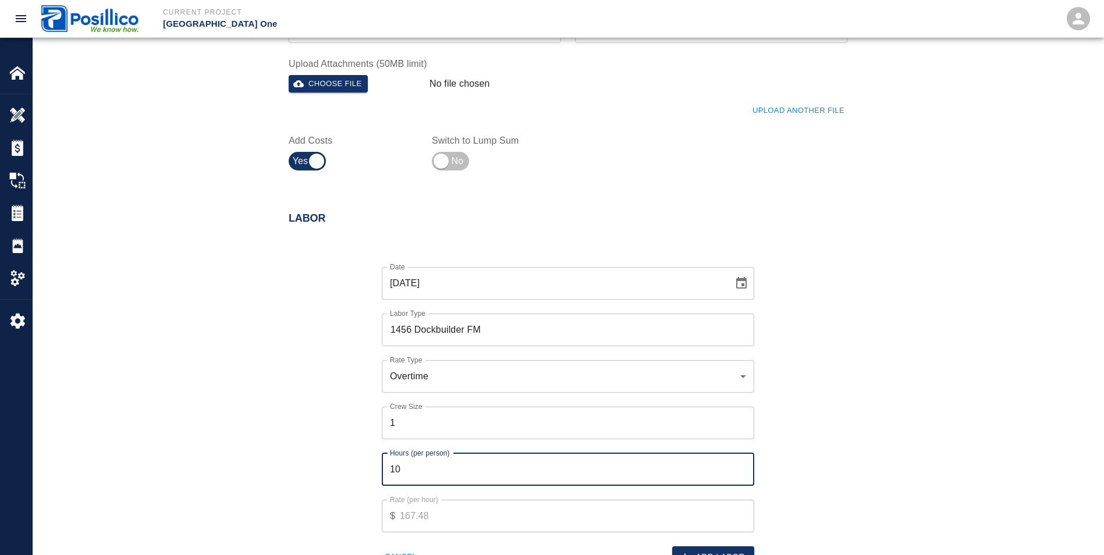
type input "10"
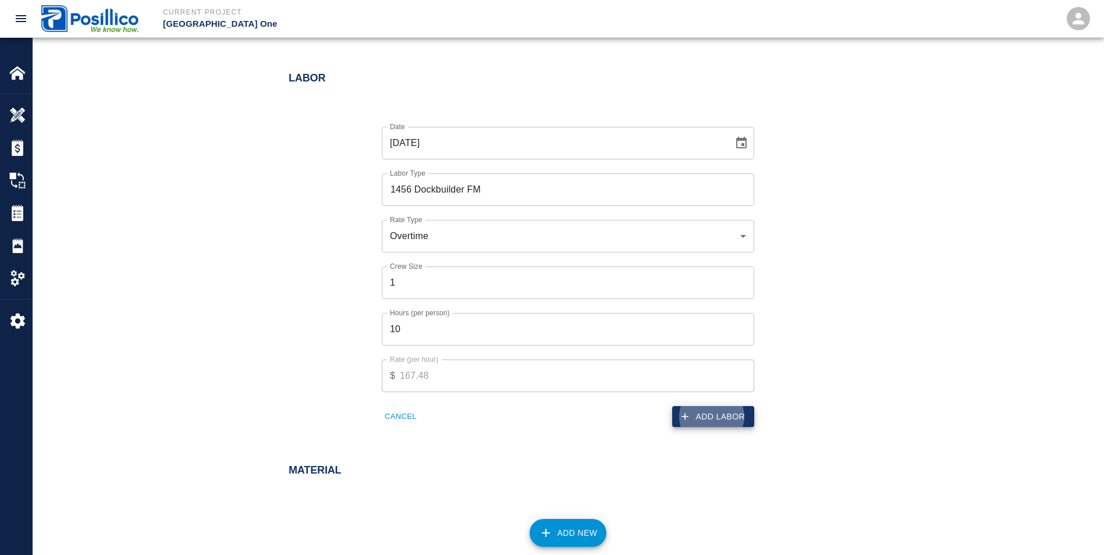
scroll to position [594, 0]
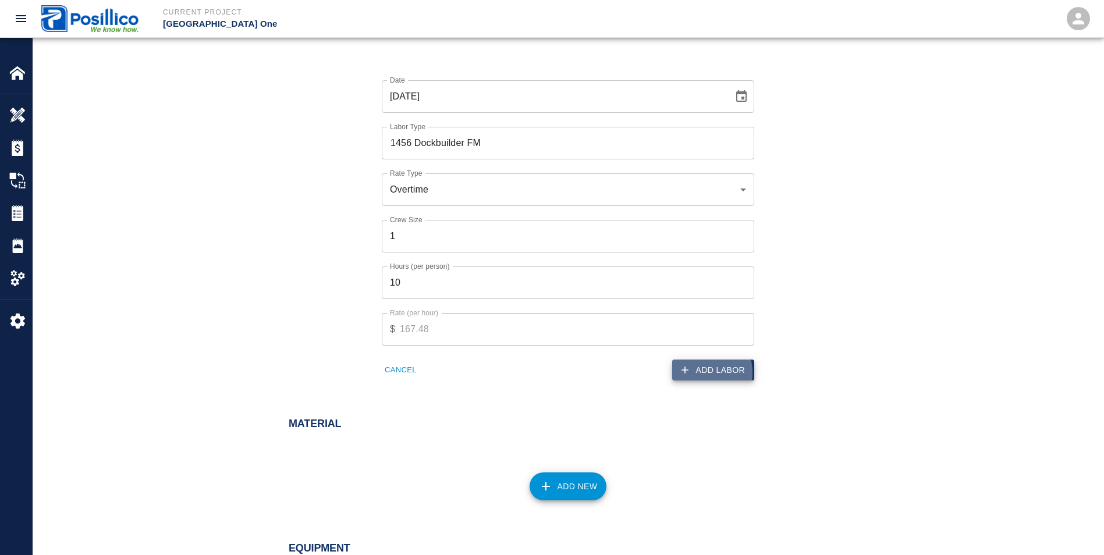
click at [699, 373] on button "Add Labor" at bounding box center [713, 371] width 82 height 22
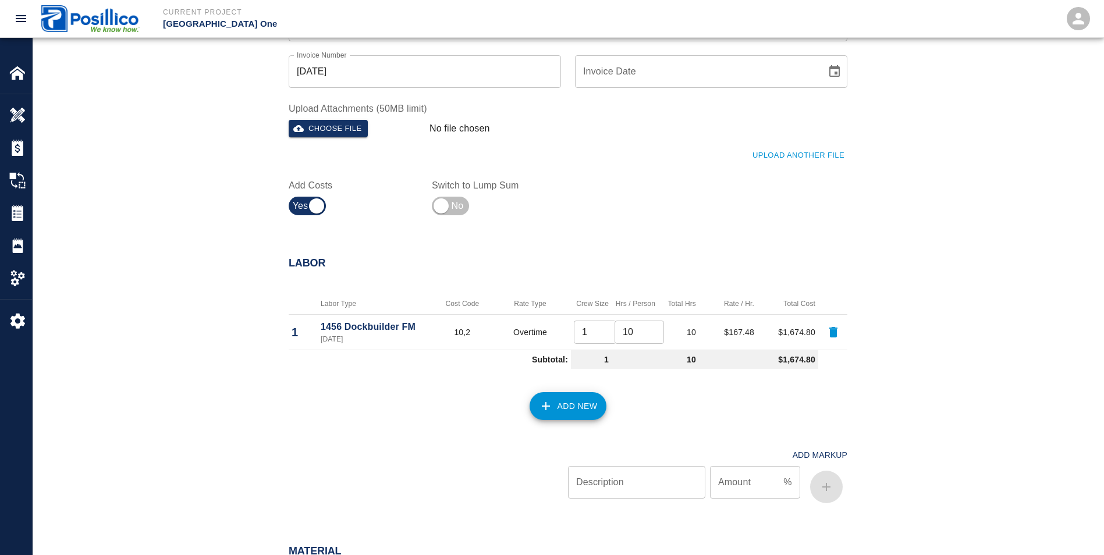
scroll to position [361, 0]
click at [578, 410] on button "Add New" at bounding box center [568, 407] width 77 height 28
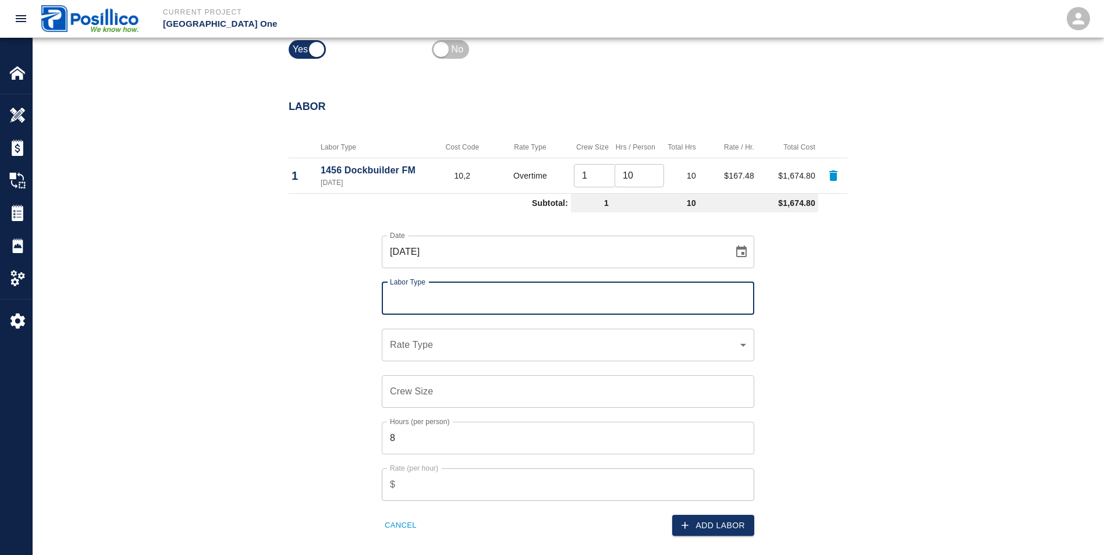
scroll to position [536, 0]
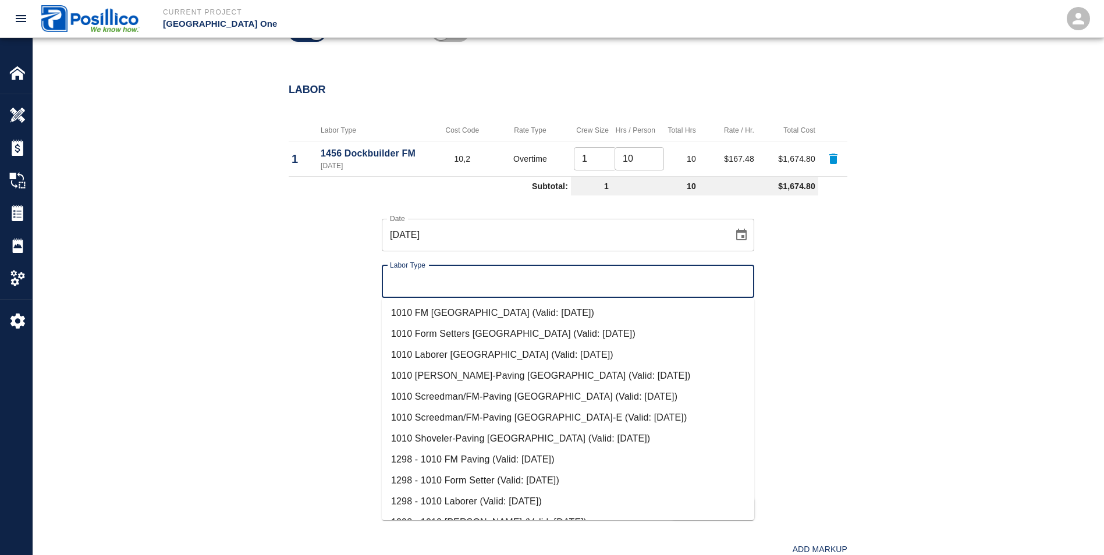
click at [394, 282] on input "Labor Type" at bounding box center [568, 282] width 362 height 22
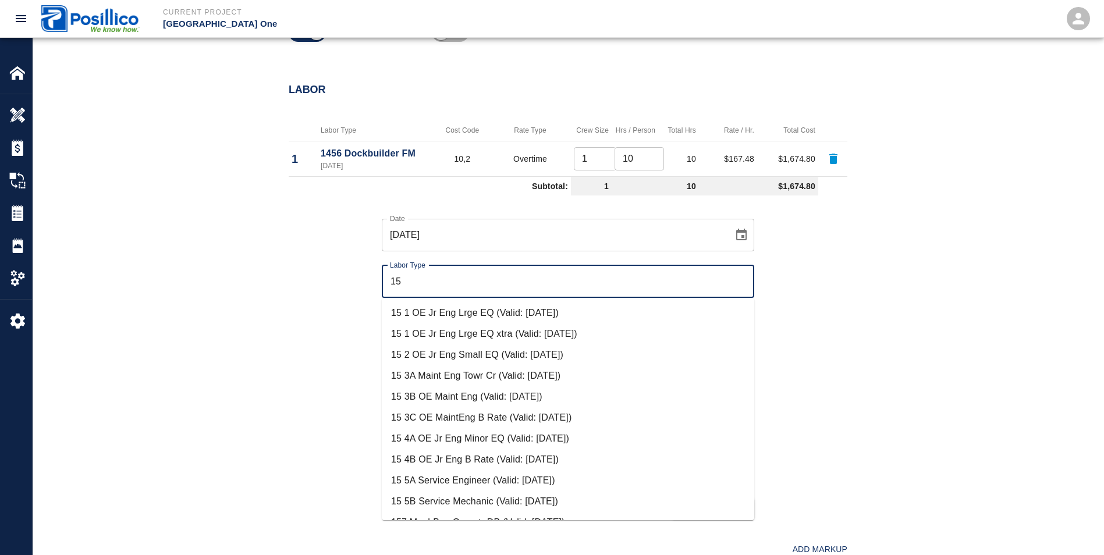
type input "1"
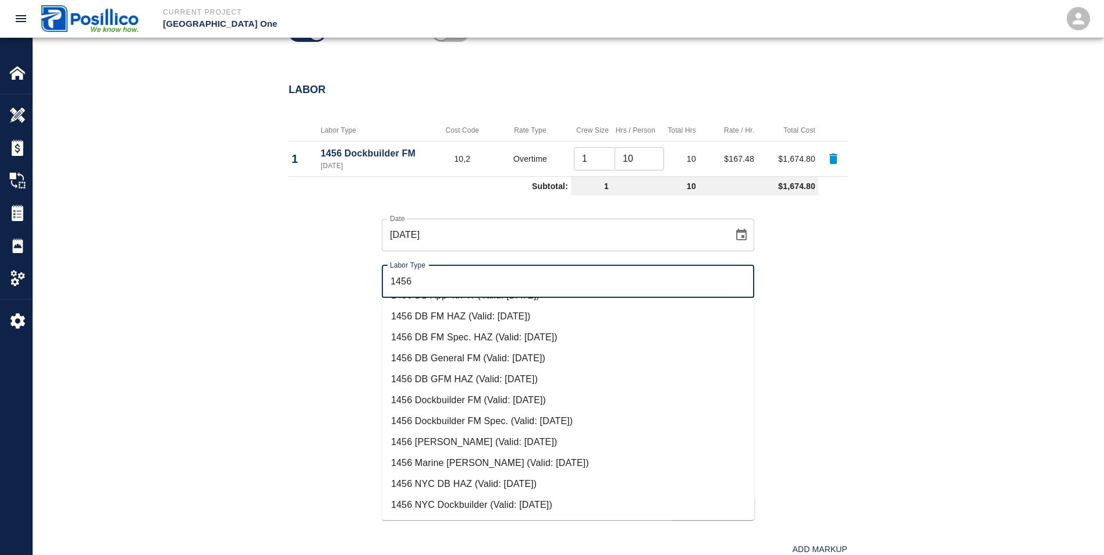
scroll to position [594, 0]
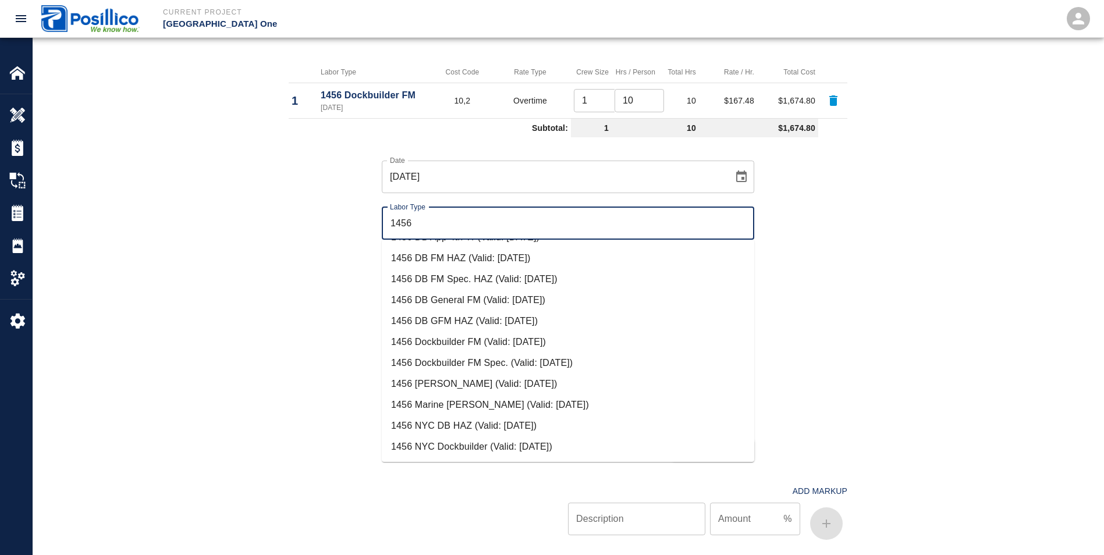
click at [432, 445] on li "1456 NYC Dockbuilder (Valid: [DATE])" at bounding box center [568, 447] width 373 height 21
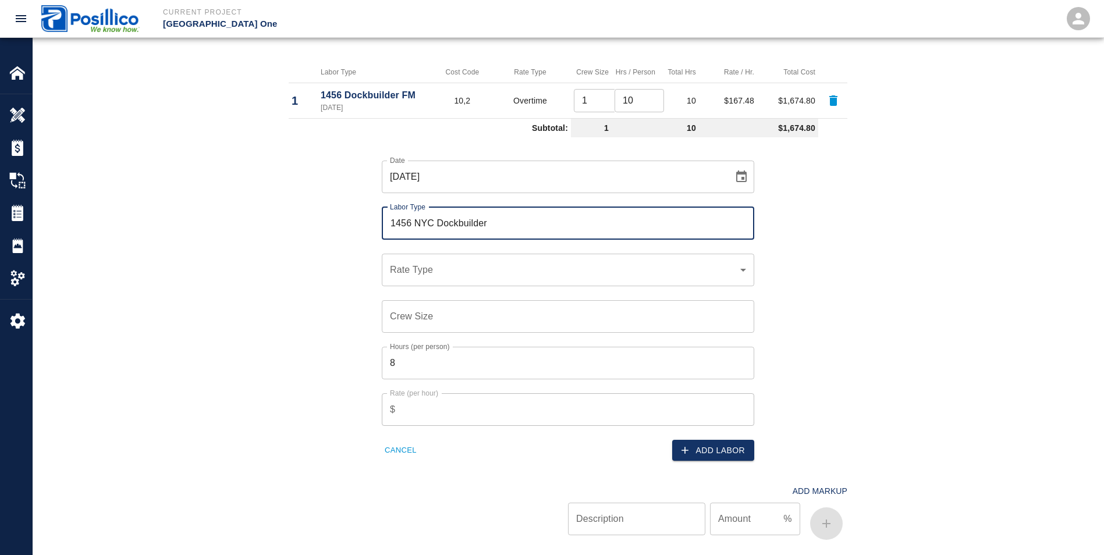
type input "1456 NYC Dockbuilder"
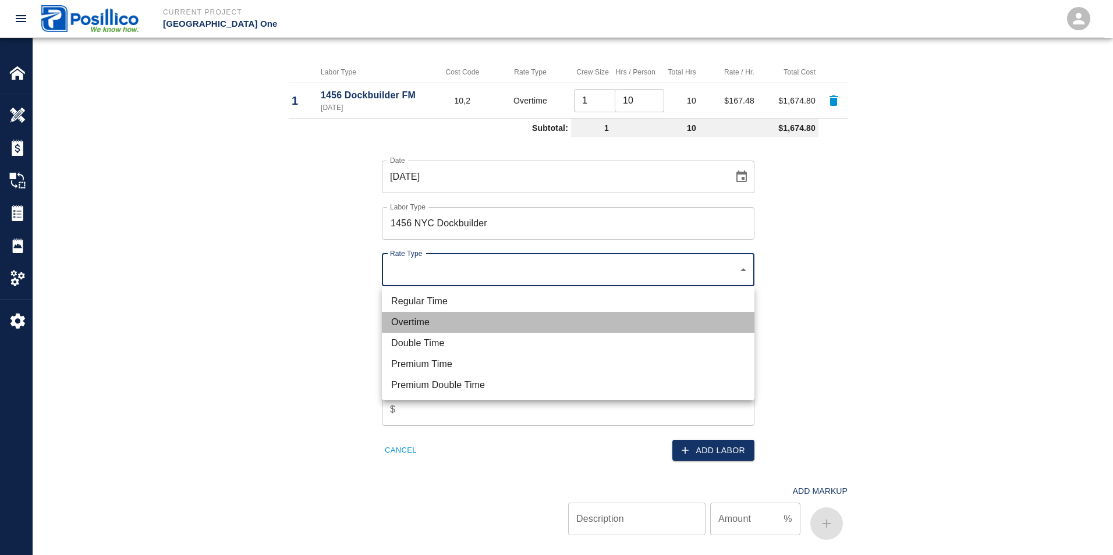
click at [417, 318] on li "Overtime" at bounding box center [568, 322] width 373 height 21
type input "rate_ot"
type input "162.37"
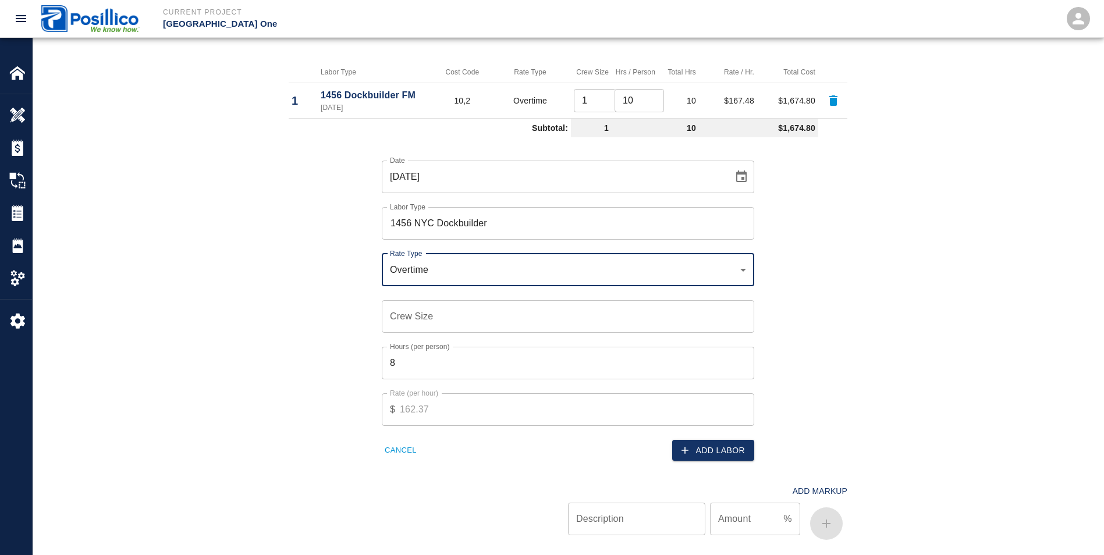
click at [400, 314] on input "Crew Size" at bounding box center [568, 316] width 373 height 33
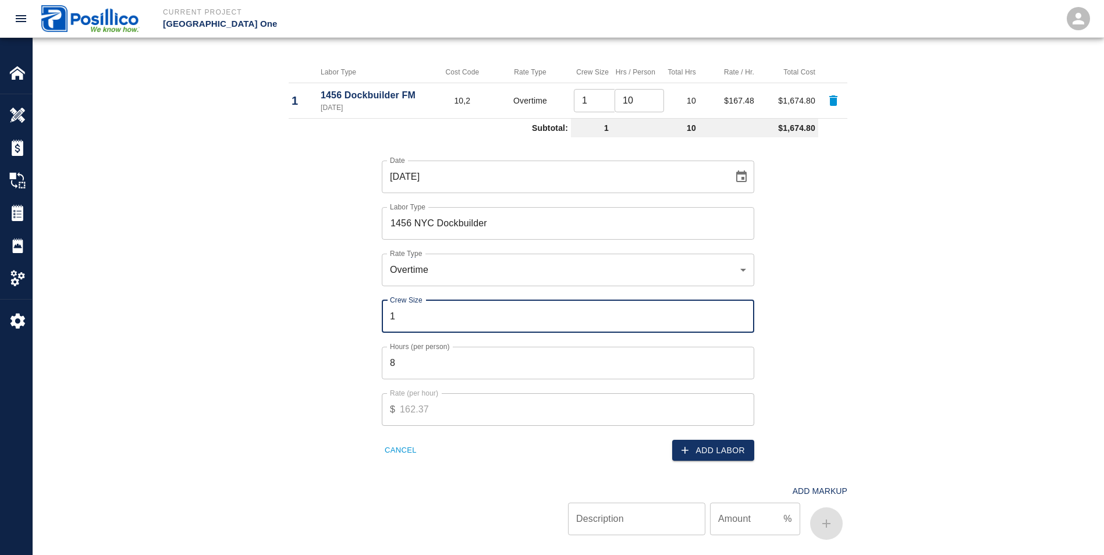
type input "1"
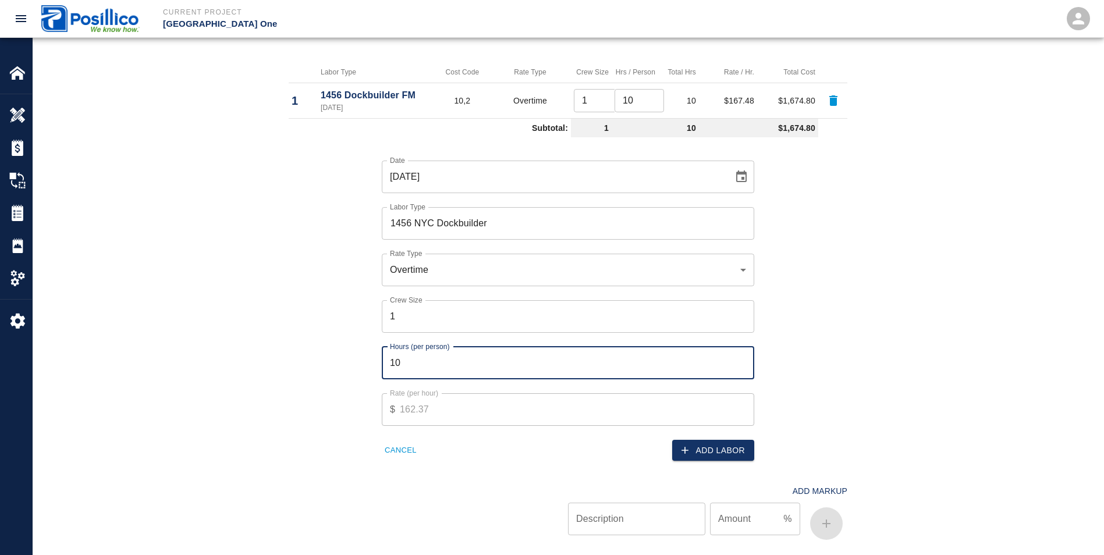
type input "10"
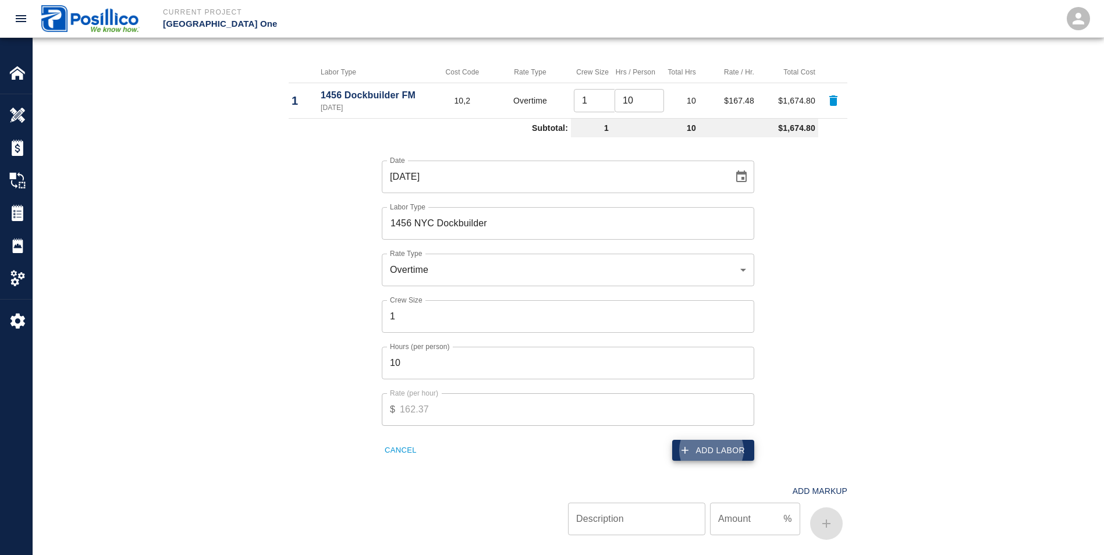
click at [703, 445] on button "Add Labor" at bounding box center [713, 451] width 82 height 22
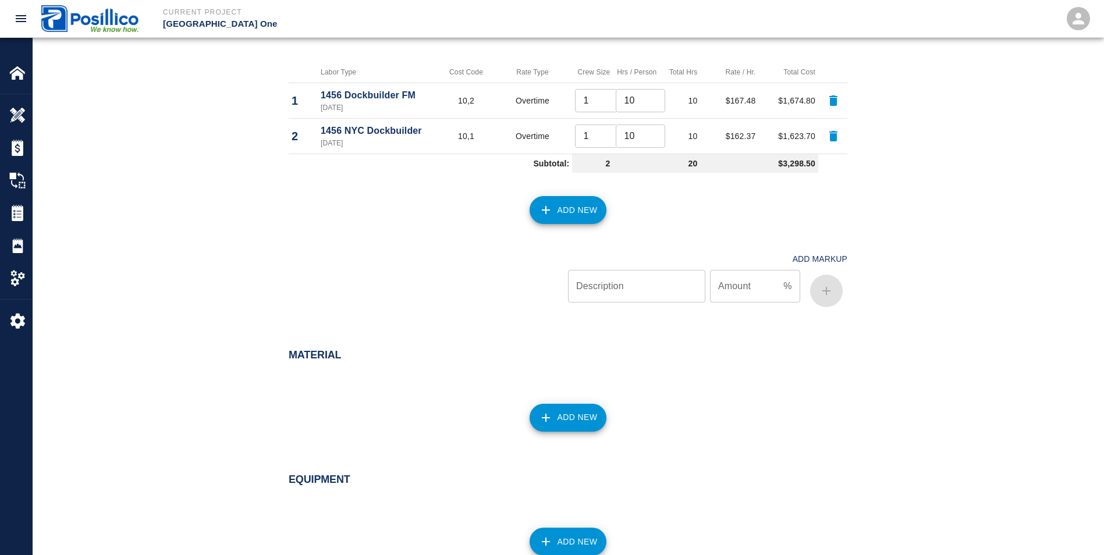
click at [576, 212] on button "Add New" at bounding box center [568, 210] width 77 height 28
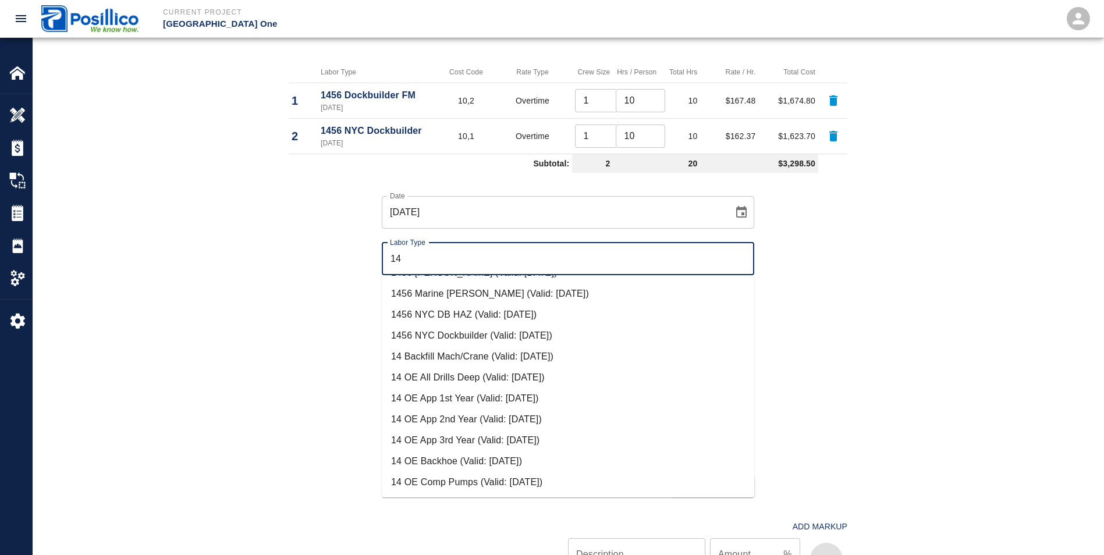
scroll to position [291, 0]
click at [434, 464] on li "14 OE Backhoe (Valid: [DATE])" at bounding box center [568, 460] width 373 height 21
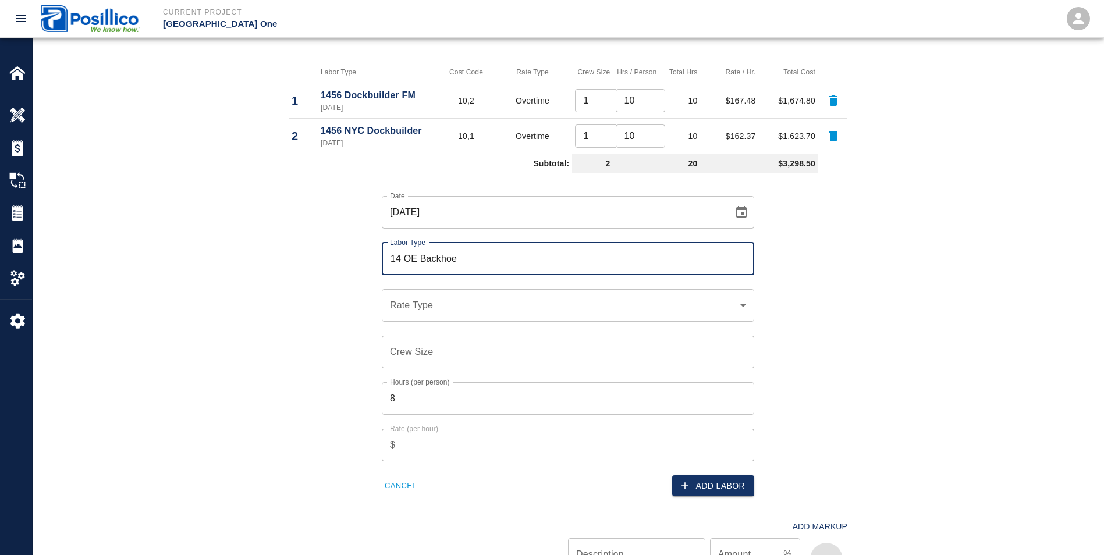
type input "14 OE Backhoe"
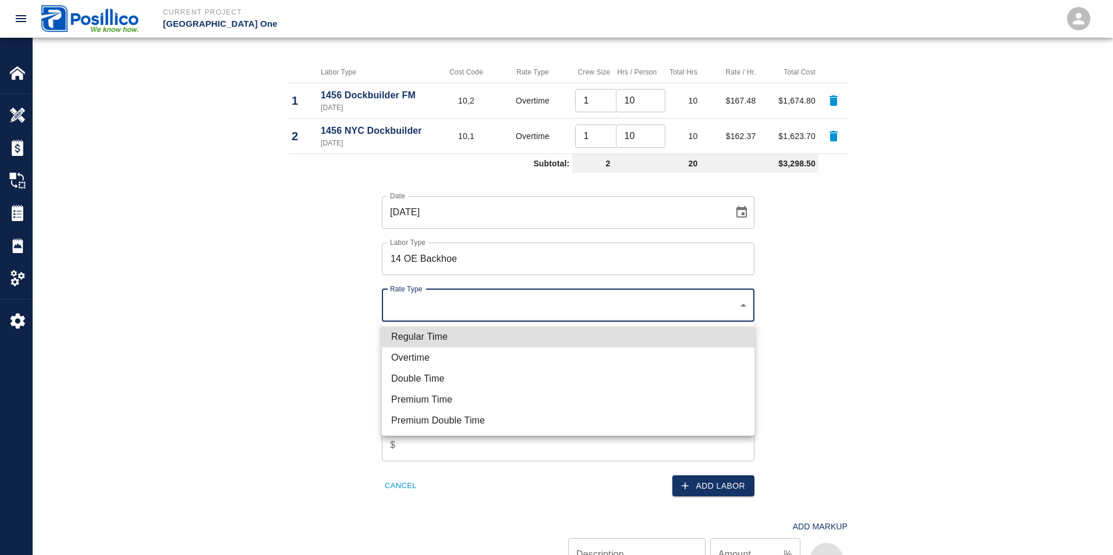
click at [416, 361] on li "Overtime" at bounding box center [568, 358] width 373 height 21
type input "rate_ot"
type input "0.00"
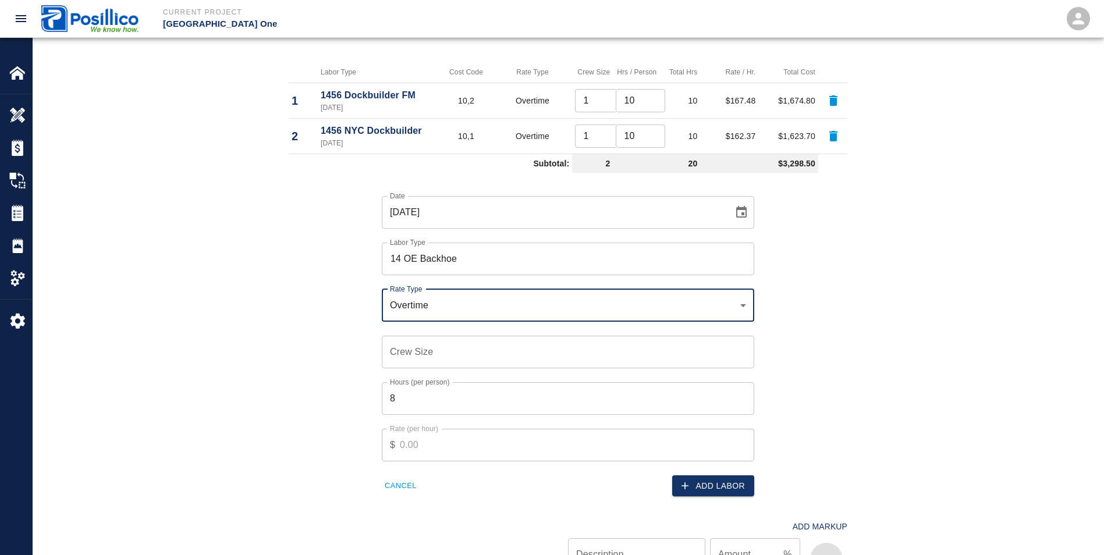
click at [419, 356] on input "Crew Size" at bounding box center [568, 352] width 373 height 33
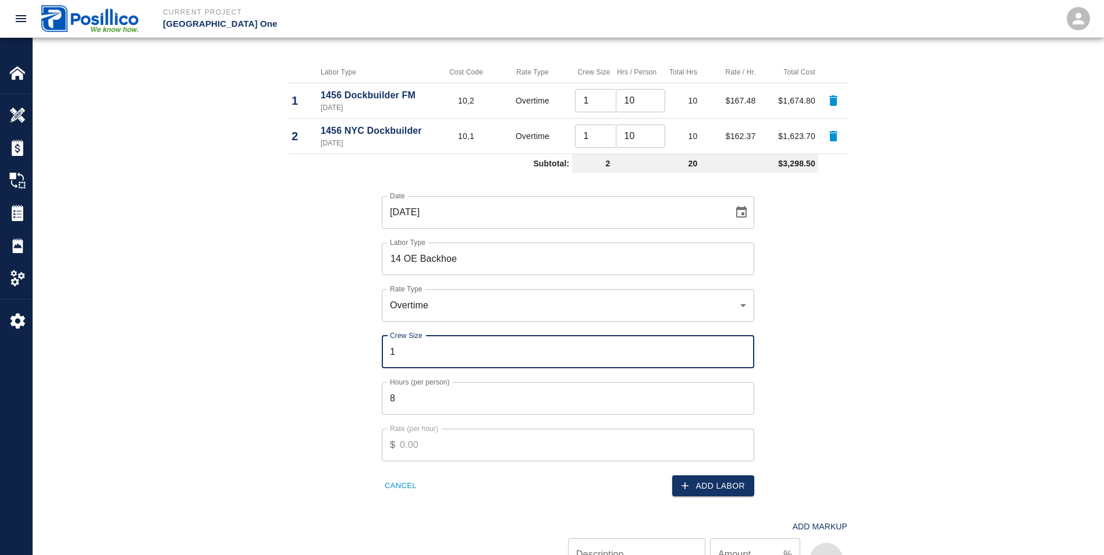
type input "1"
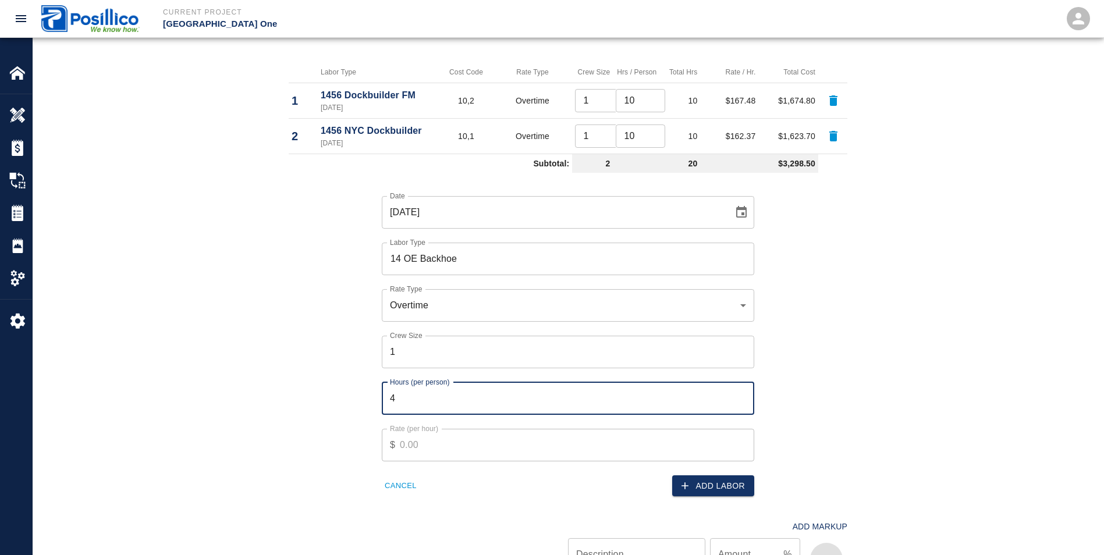
type input "4"
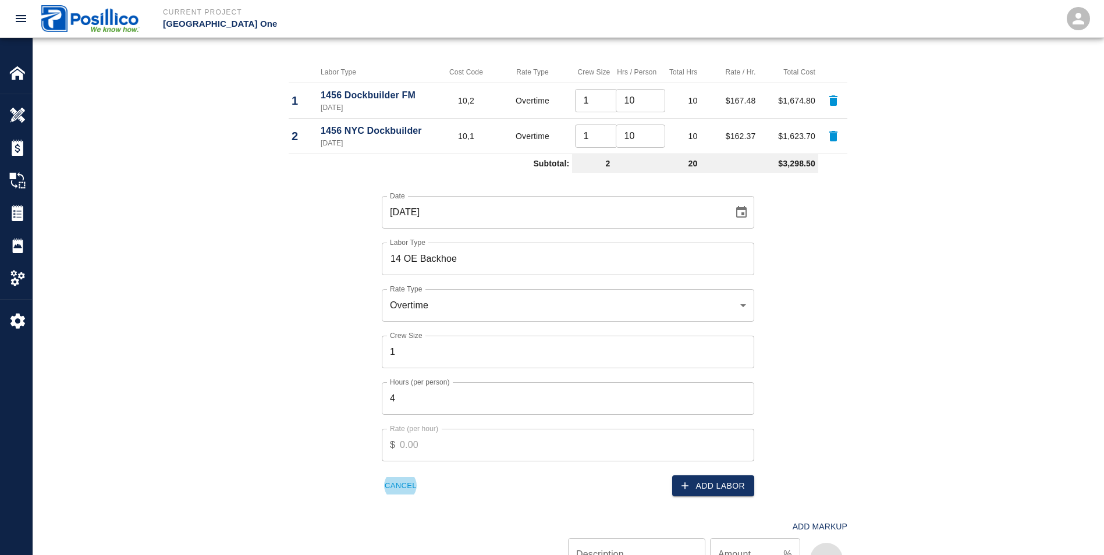
click at [451, 296] on div "Overtime rate_ot Rate Type" at bounding box center [568, 305] width 373 height 33
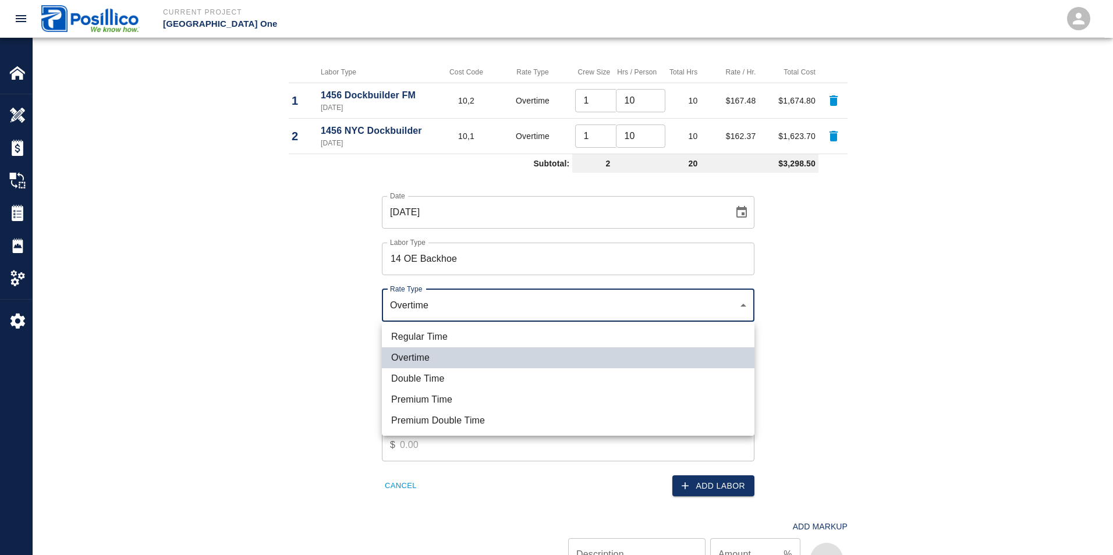
click at [398, 375] on li "Double Time" at bounding box center [568, 378] width 373 height 21
type input "rate_dt"
type input "295.24"
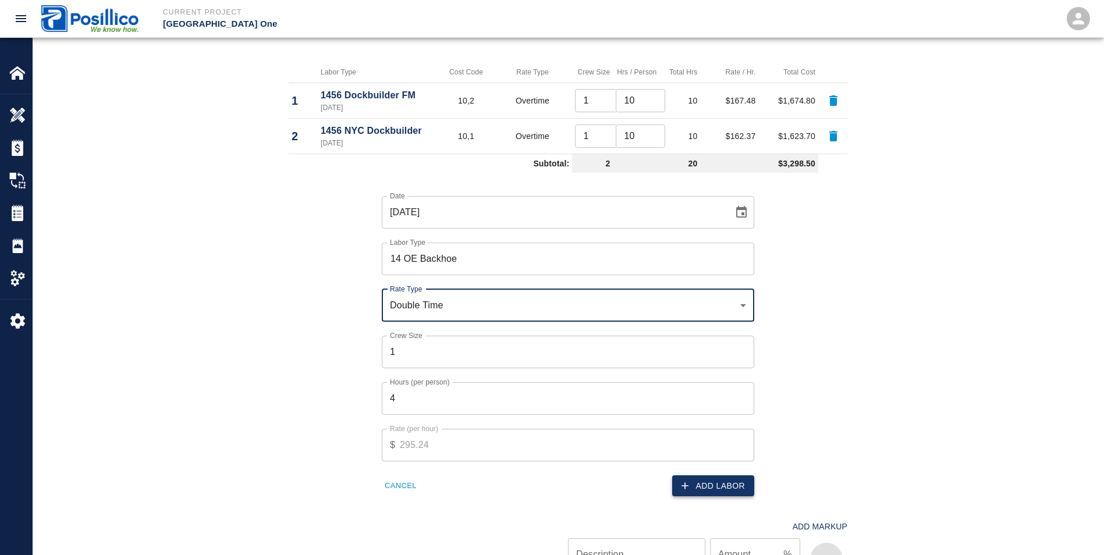
click at [690, 480] on icon "button" at bounding box center [685, 486] width 12 height 12
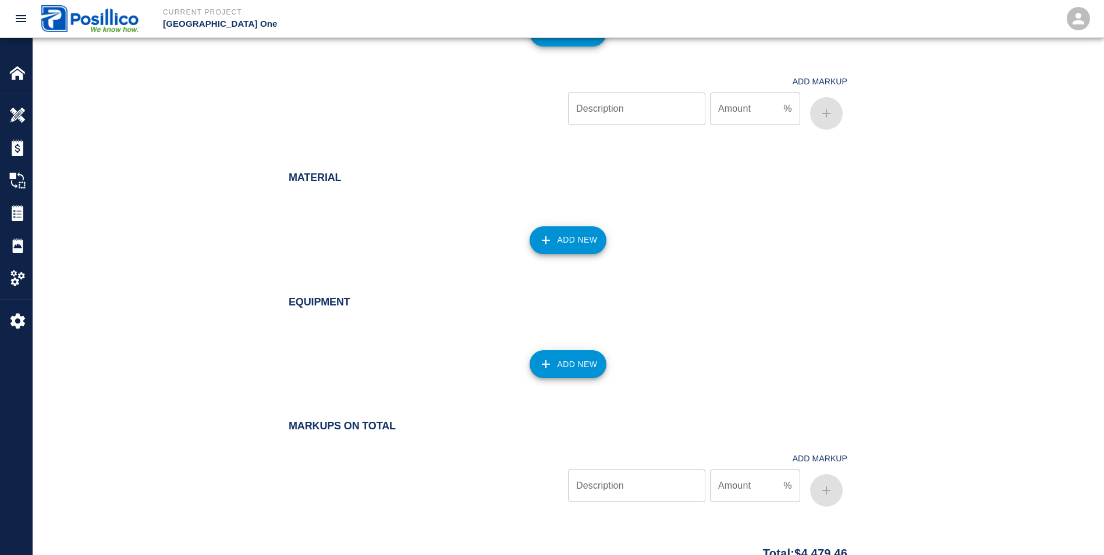
scroll to position [827, 0]
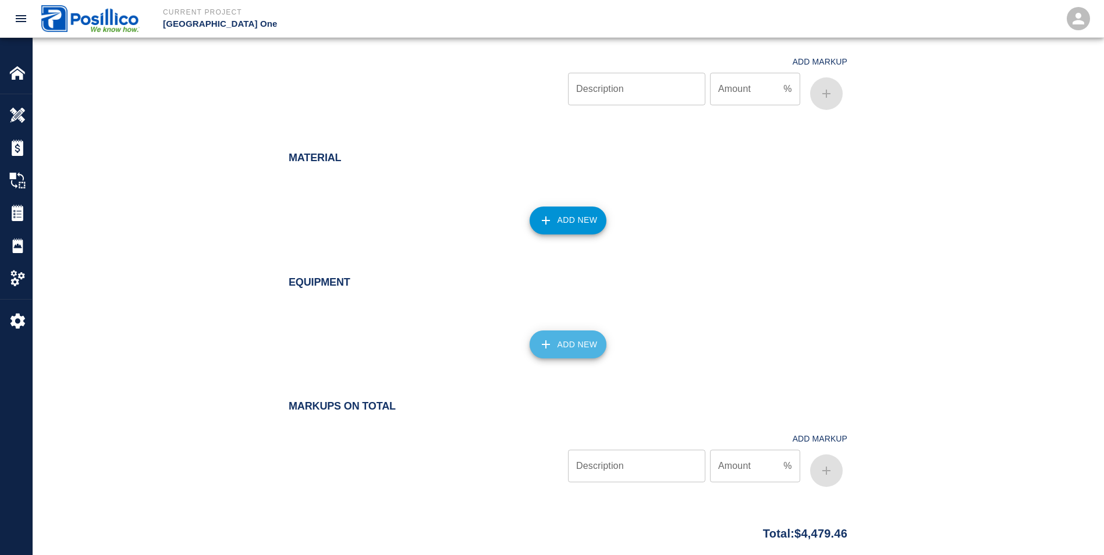
click at [559, 346] on button "Add New" at bounding box center [568, 345] width 77 height 28
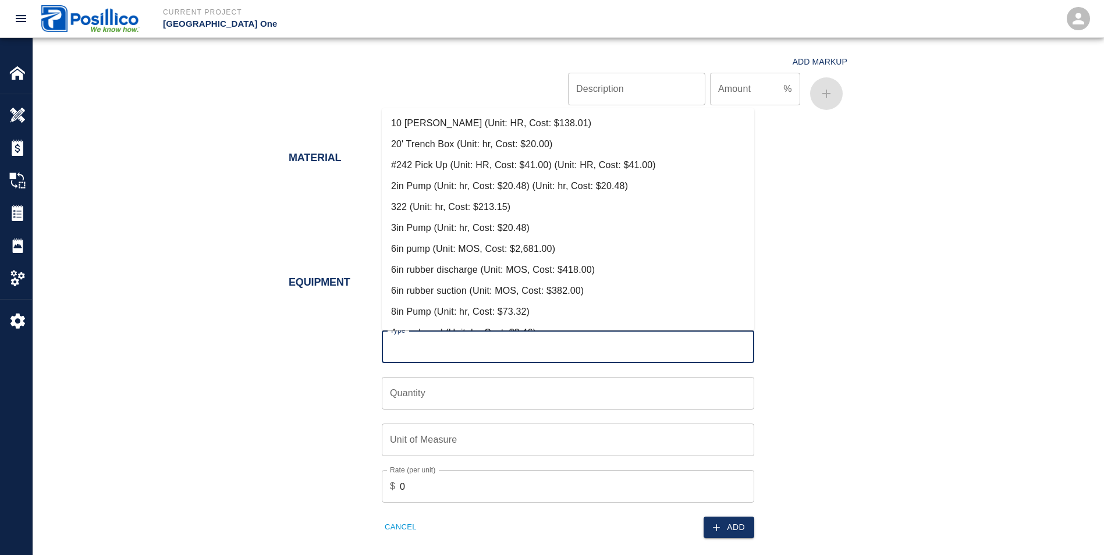
click at [432, 343] on input "Type" at bounding box center [568, 347] width 362 height 22
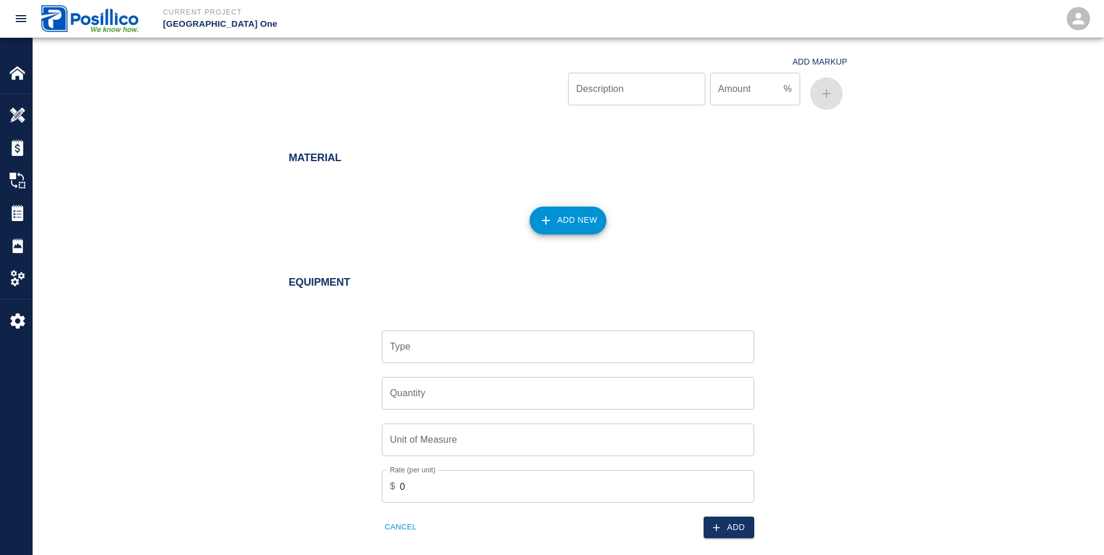
click at [846, 333] on div "Type Type Quantity Quantity Unit of Measure Unit of Measure Rate (per unit) $ 0…" at bounding box center [561, 425] width 573 height 226
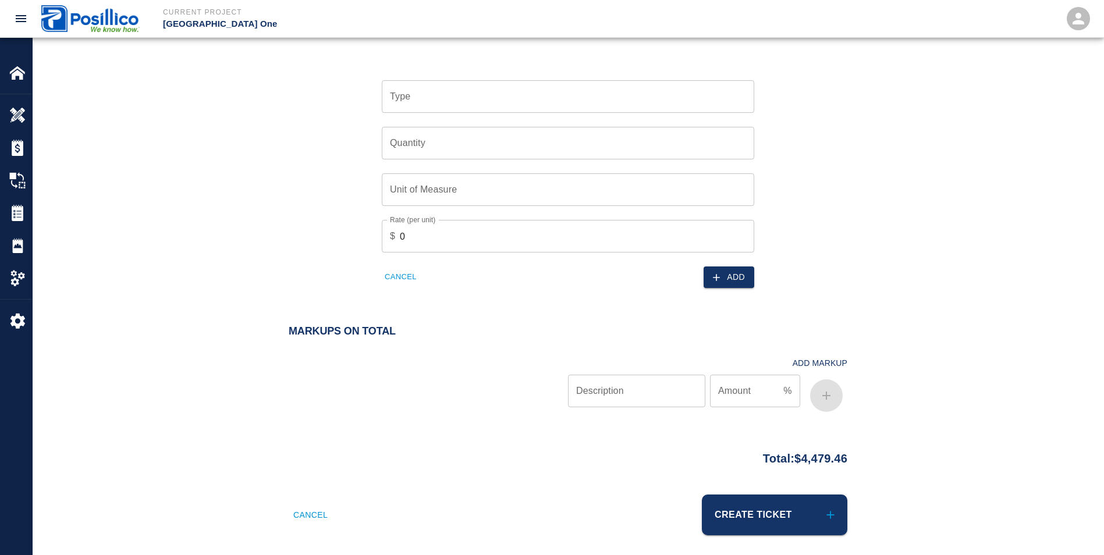
scroll to position [1086, 0]
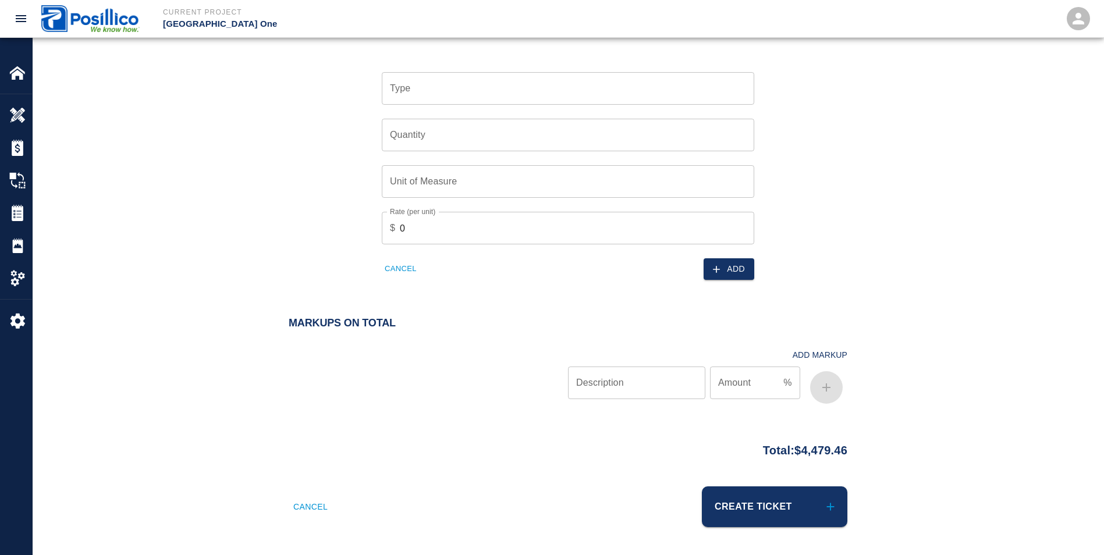
click at [638, 379] on input "Description" at bounding box center [636, 383] width 137 height 33
type input "Overhead and Profit"
click at [736, 388] on input "Amount" at bounding box center [744, 383] width 69 height 33
type input "15"
click at [820, 388] on icon "button" at bounding box center [827, 388] width 14 height 14
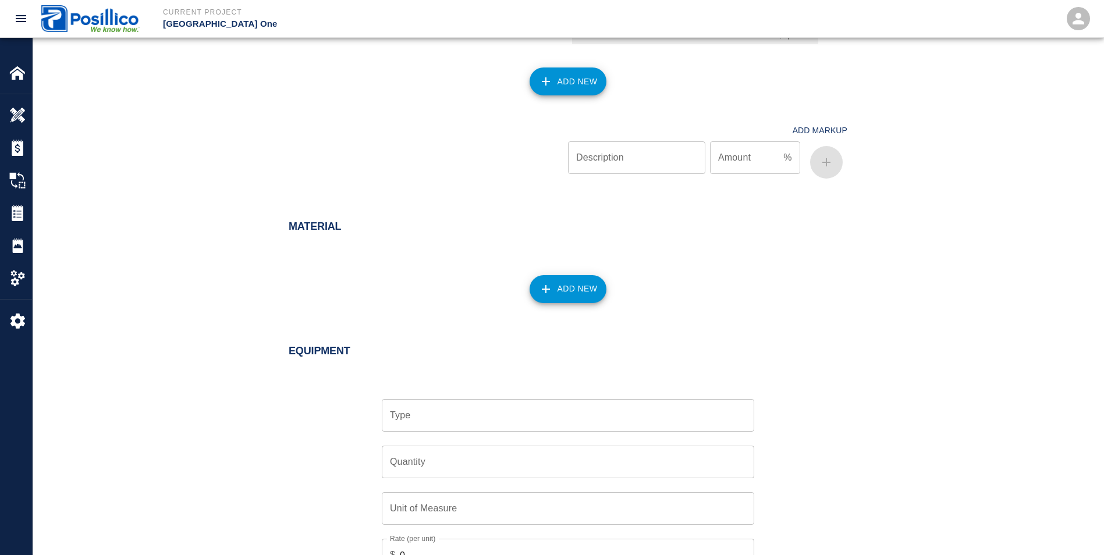
scroll to position [991, 0]
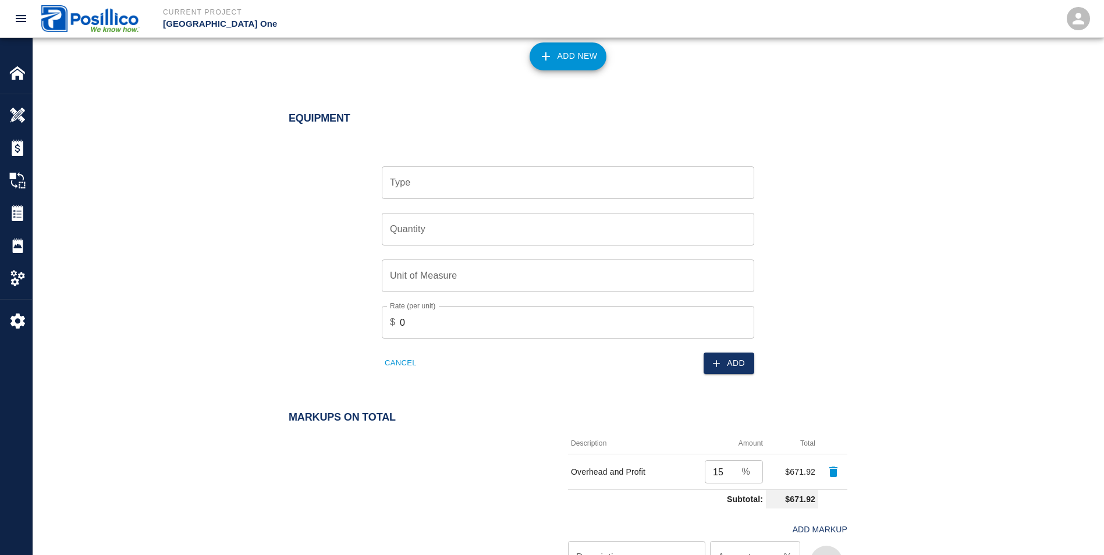
click at [446, 182] on input "Type" at bounding box center [568, 183] width 362 height 22
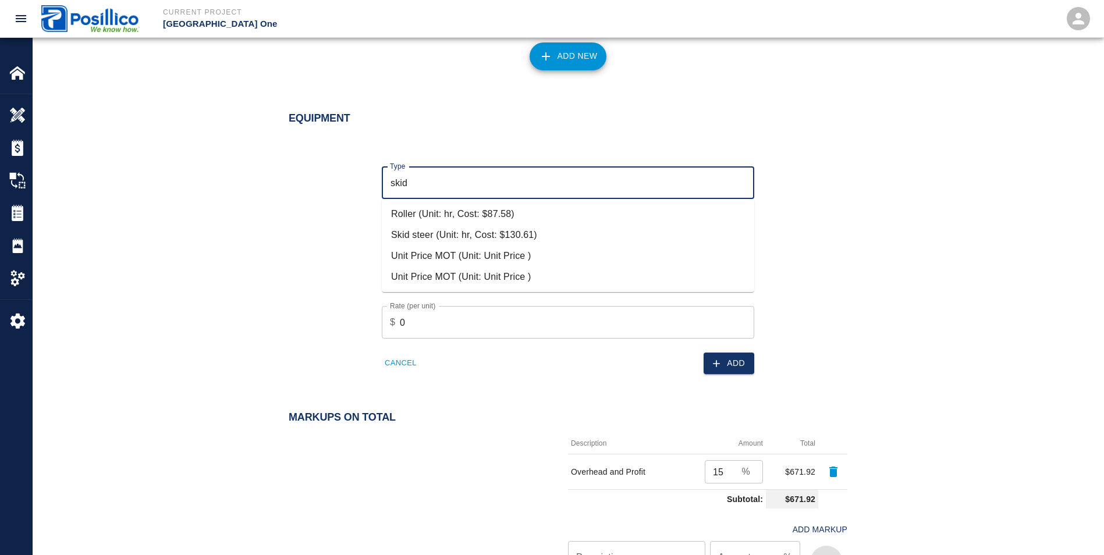
click at [424, 238] on li "Skid steer (Unit: hr, Cost: $130.61)" at bounding box center [568, 235] width 373 height 21
type input "Skid steer (Unit: hr, Cost: $130.61)"
type input "hr"
type input "130.61"
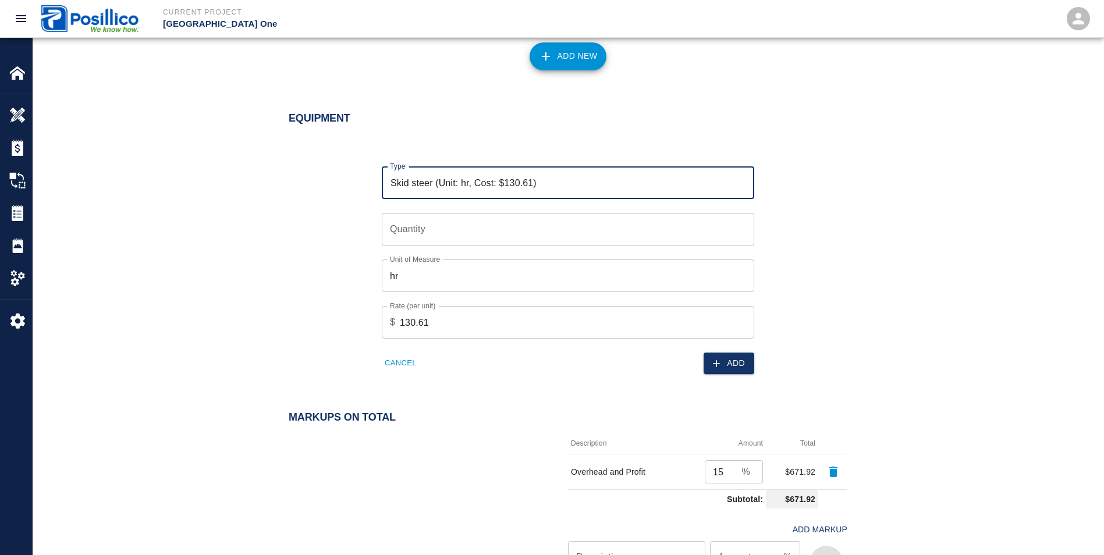
type input "Skid steer (Unit: hr, Cost: $130.61)"
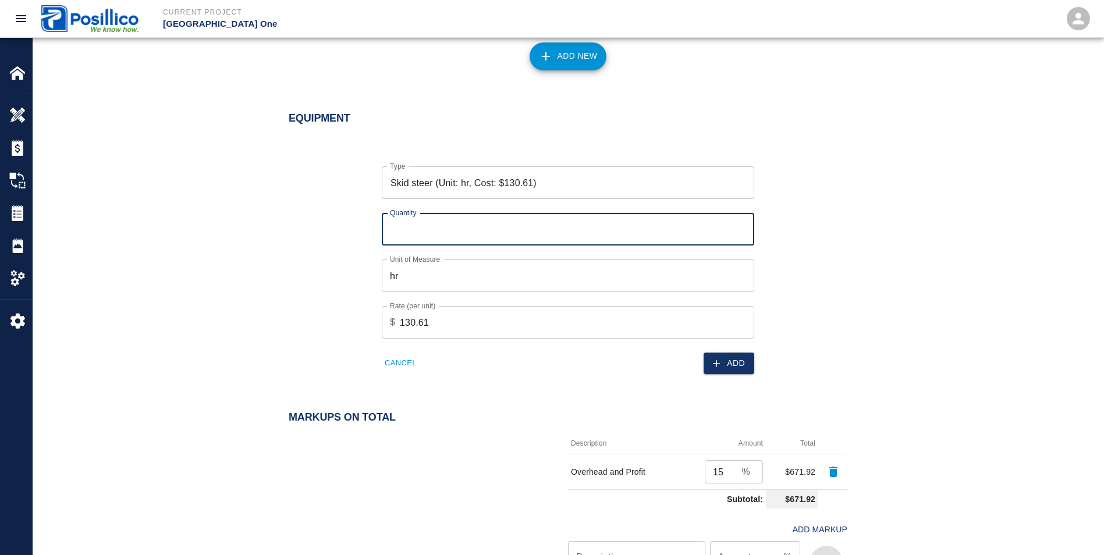
click at [413, 233] on input "Quantity" at bounding box center [568, 229] width 373 height 33
type input "4"
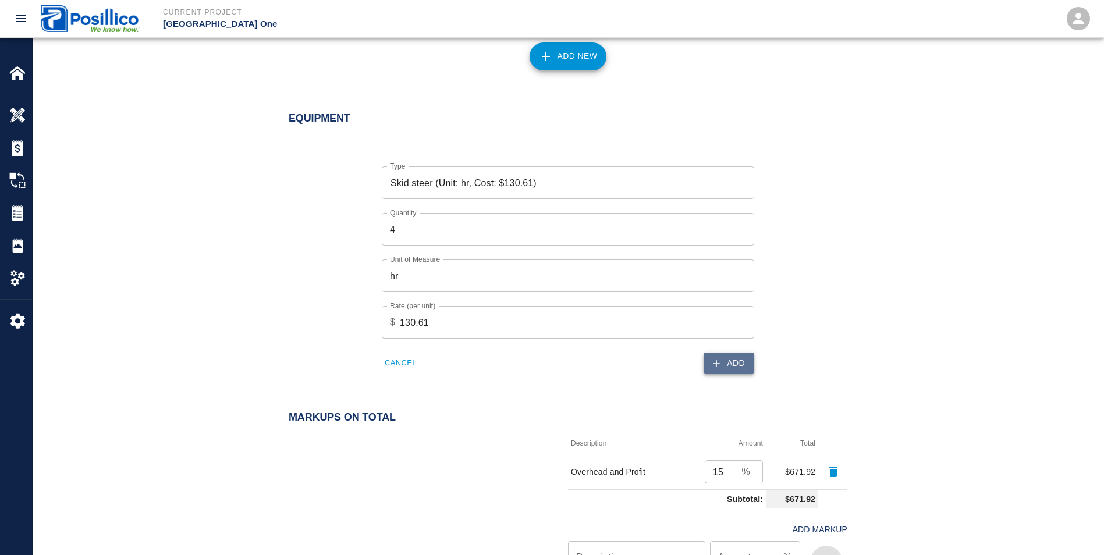
click at [725, 366] on button "Add" at bounding box center [729, 364] width 51 height 22
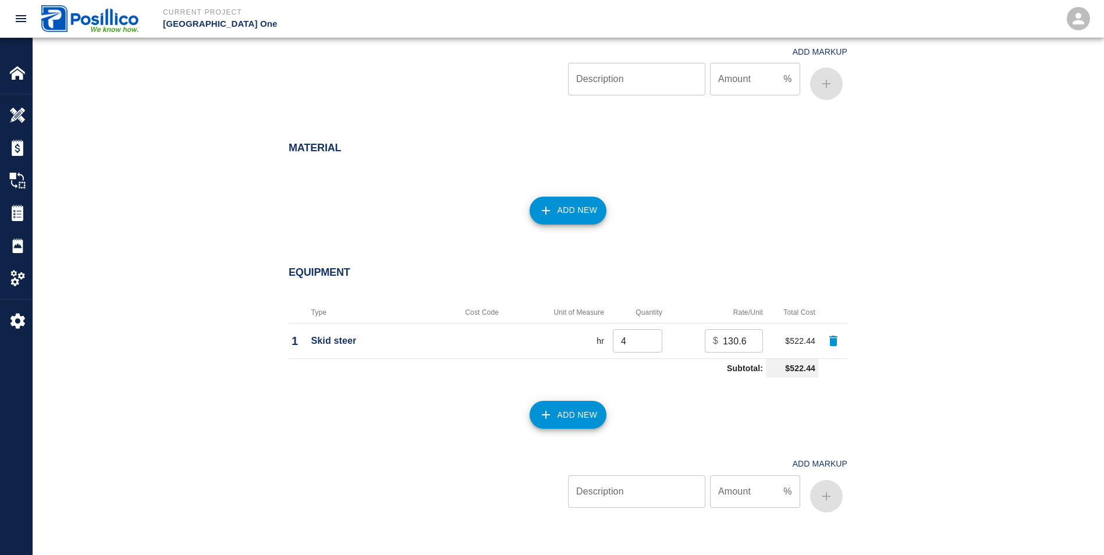
scroll to position [689, 0]
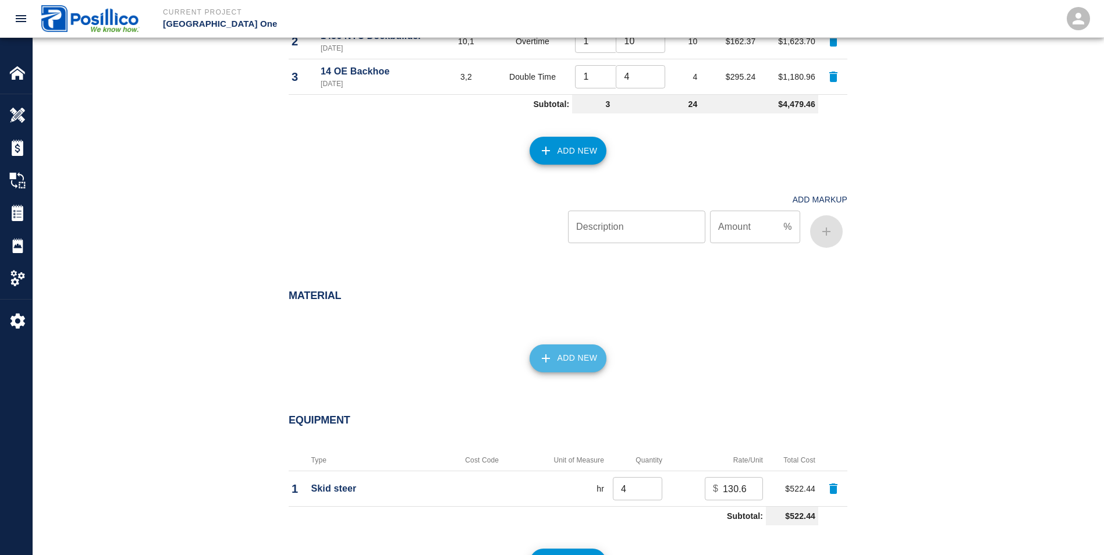
click at [568, 366] on button "Add New" at bounding box center [568, 359] width 77 height 28
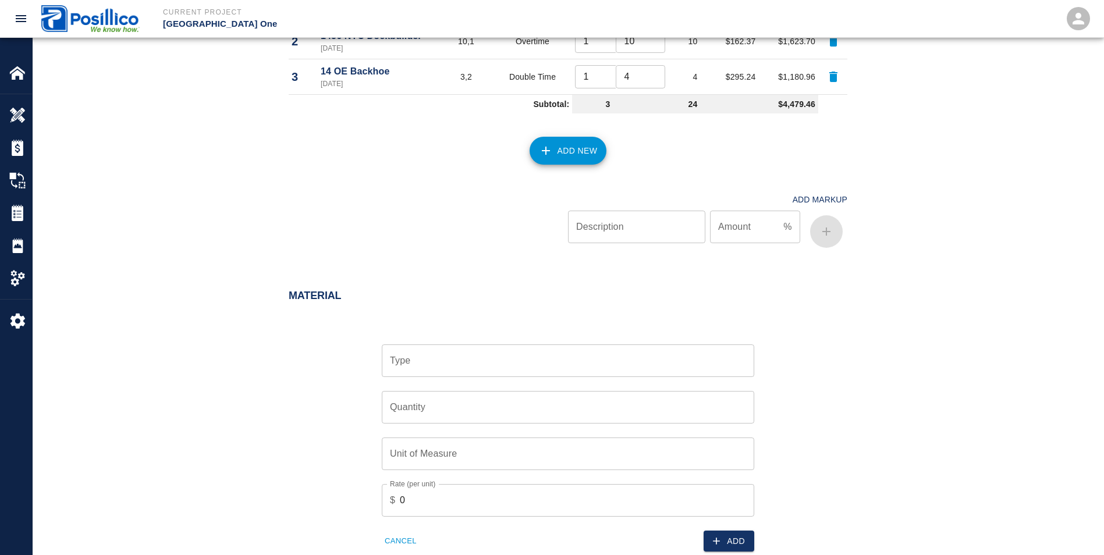
click at [489, 373] on div "Type" at bounding box center [568, 361] width 373 height 33
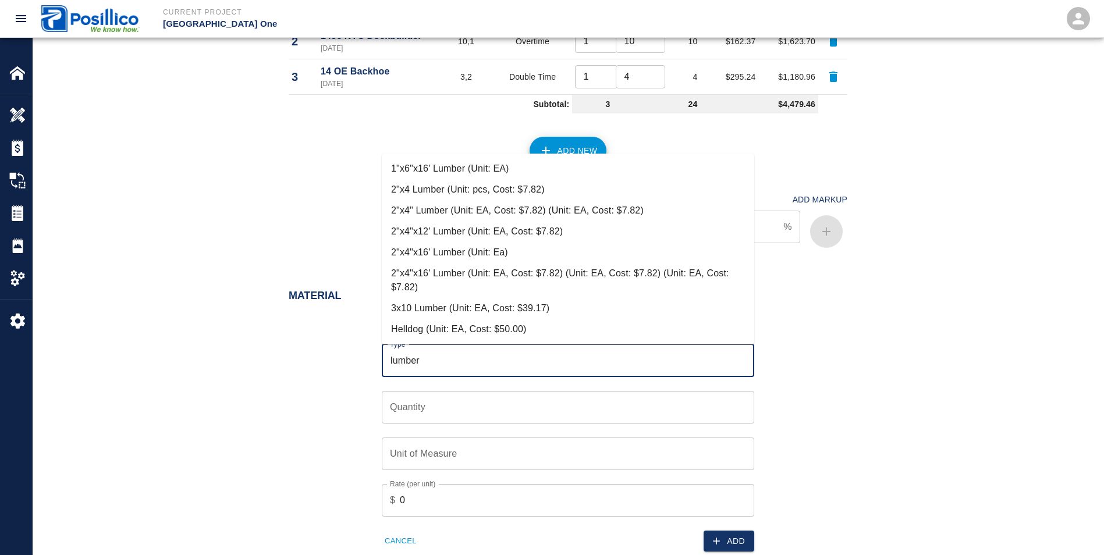
click at [424, 309] on li "3x10 Lumber (Unit: EA, Cost: $39.17)" at bounding box center [568, 308] width 373 height 21
type input "3x10 Lumber (Unit: EA, Cost: $39.17)"
type input "EA"
type input "39.17"
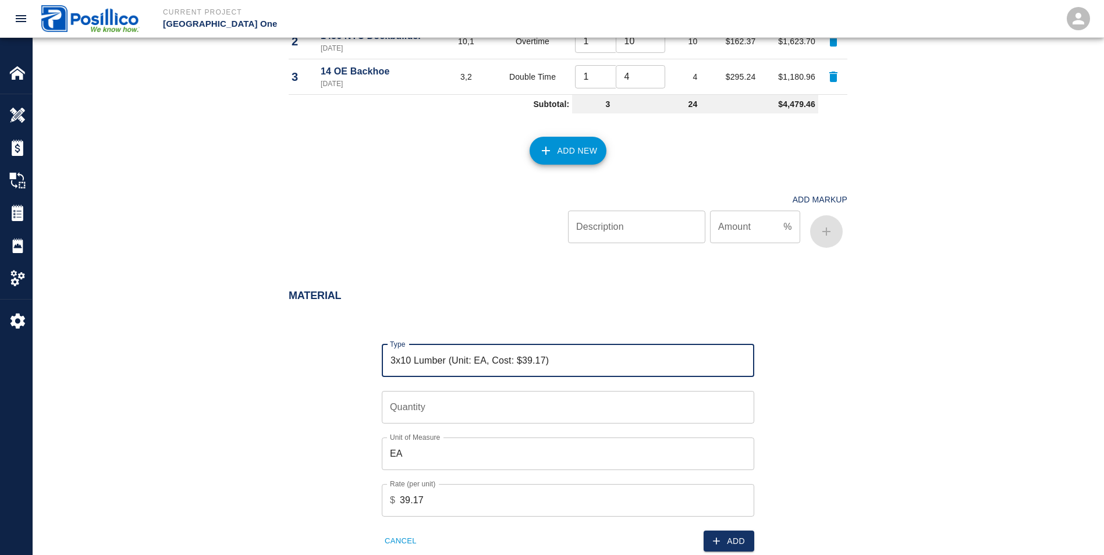
type input "3x10 Lumber (Unit: EA, Cost: $39.17)"
click at [457, 410] on input "Quantity" at bounding box center [568, 407] width 373 height 33
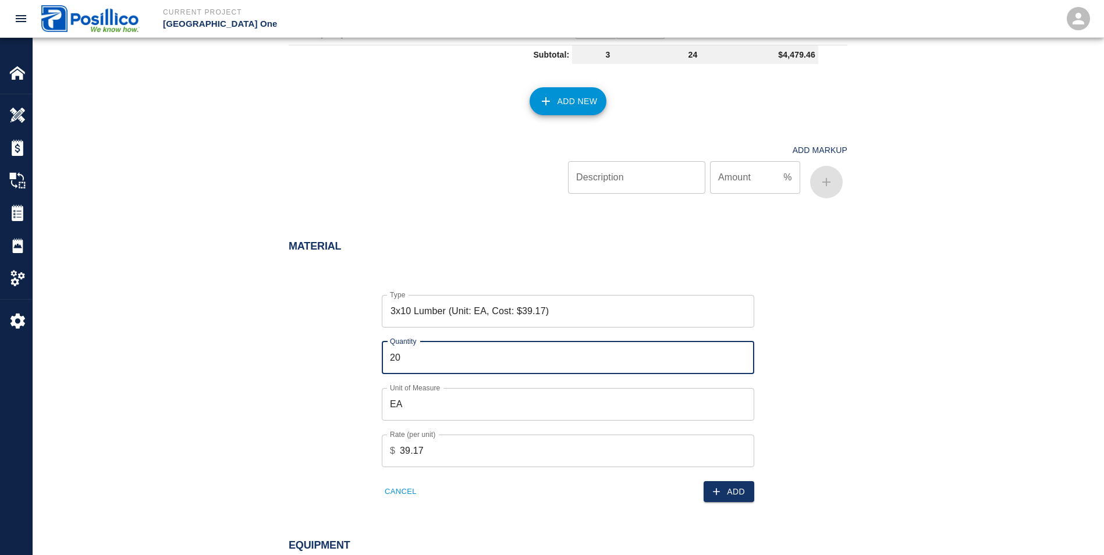
scroll to position [864, 0]
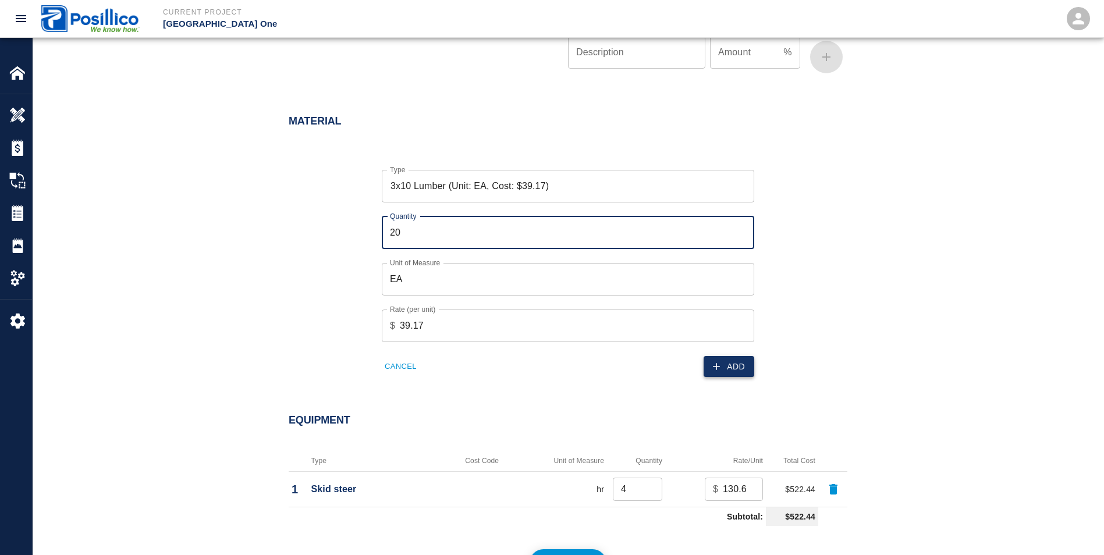
type input "20"
click at [728, 370] on button "Add" at bounding box center [729, 367] width 51 height 22
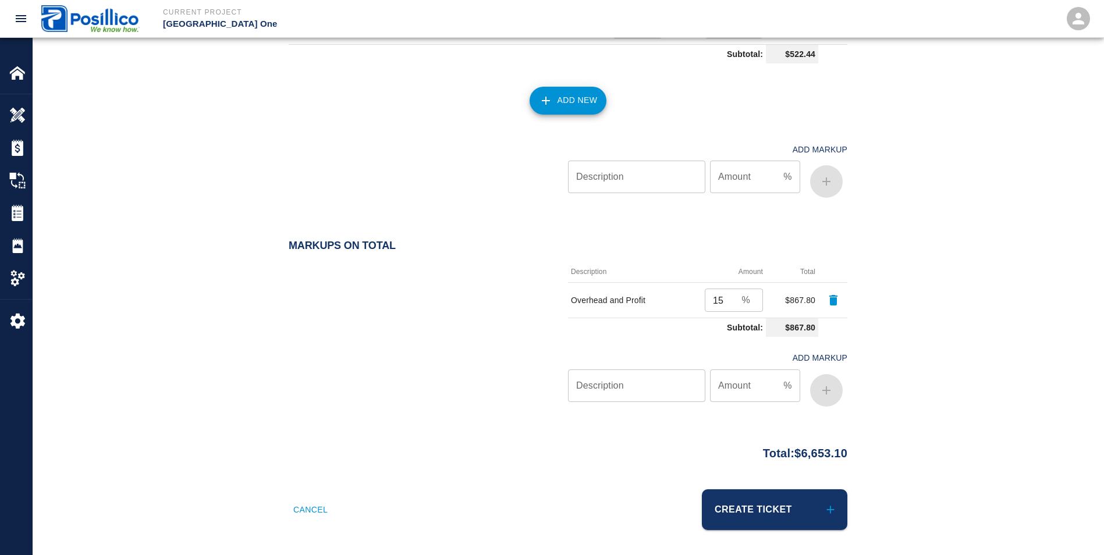
scroll to position [1318, 0]
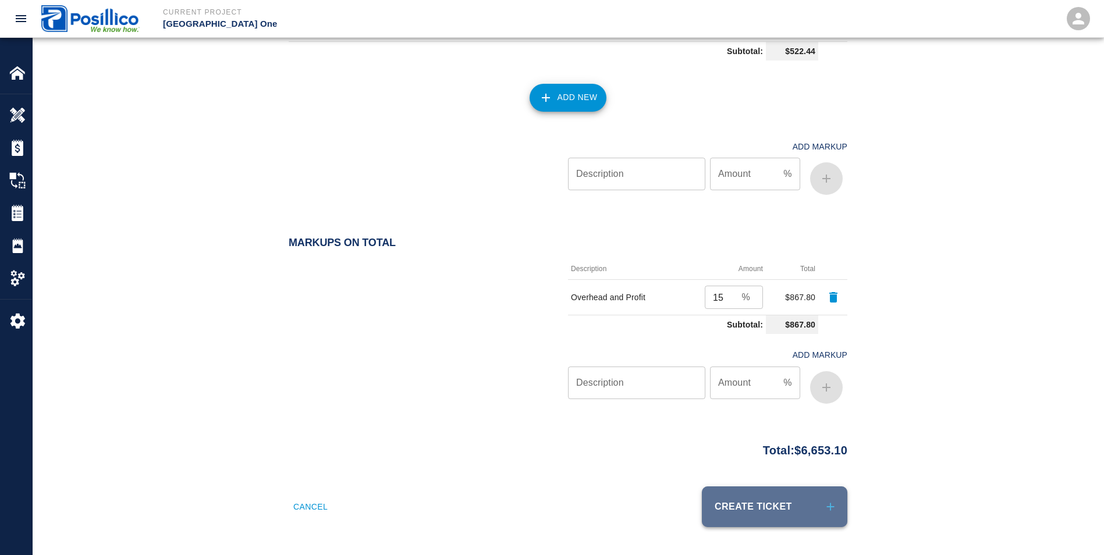
click at [803, 513] on button "Create Ticket" at bounding box center [775, 507] width 146 height 41
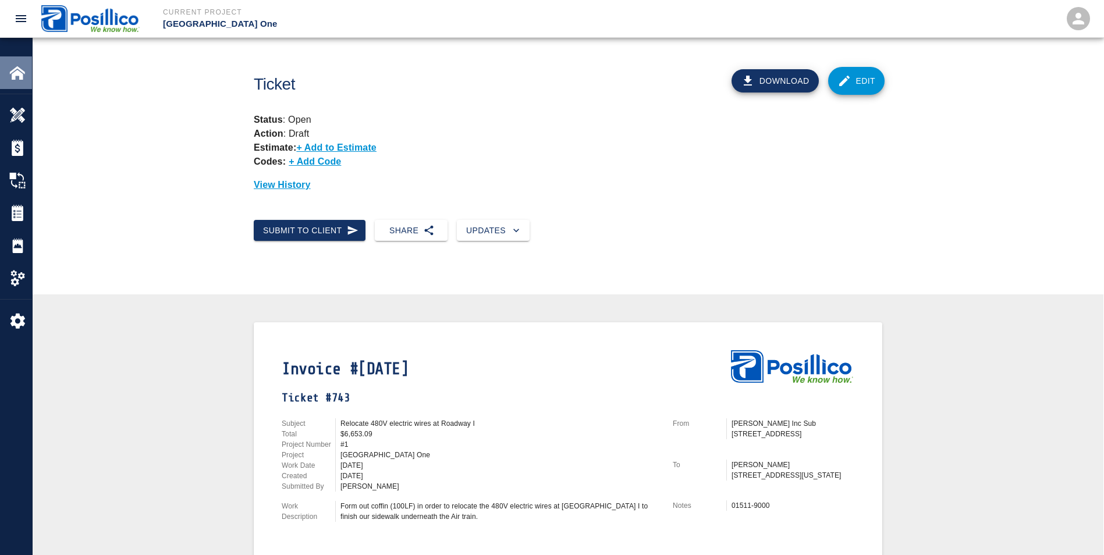
click at [14, 65] on img at bounding box center [17, 73] width 16 height 16
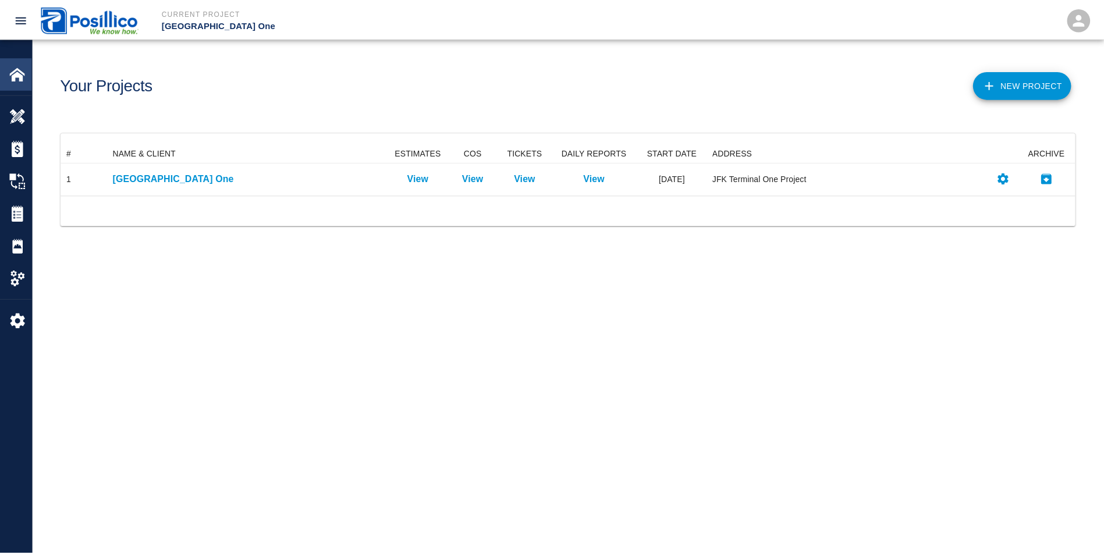
scroll to position [42, 1014]
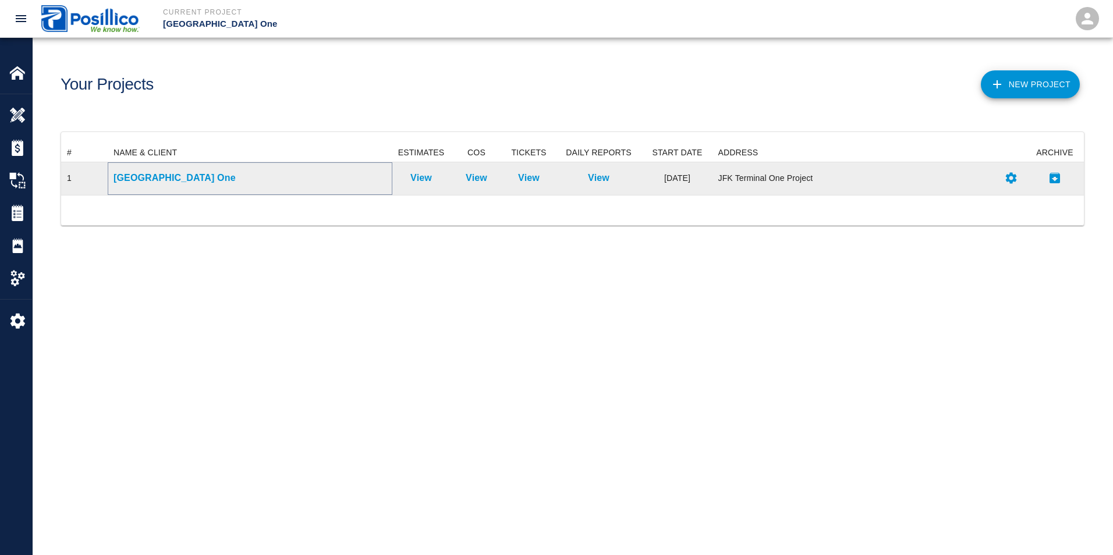
click at [129, 178] on p "[GEOGRAPHIC_DATA] One" at bounding box center [250, 178] width 273 height 14
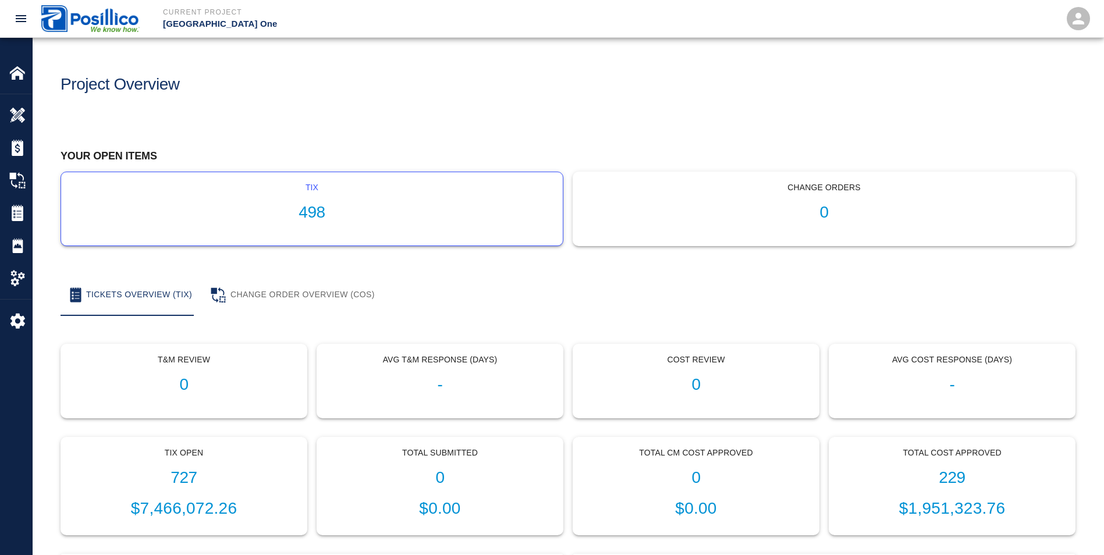
click at [465, 208] on h1 "498" at bounding box center [311, 212] width 483 height 19
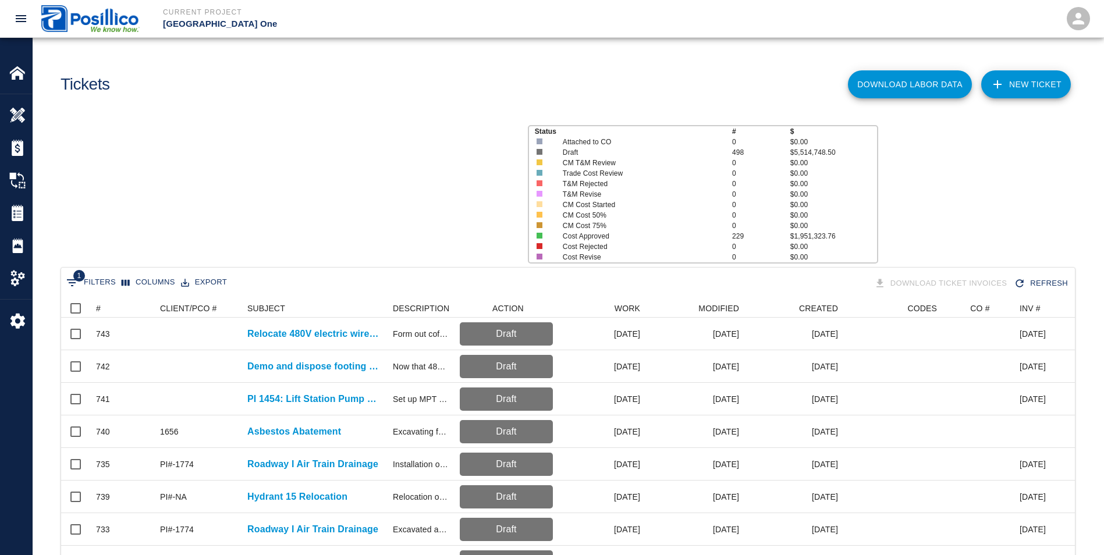
scroll to position [671, 1005]
click at [1038, 89] on link "NEW TICKET" at bounding box center [1026, 84] width 90 height 28
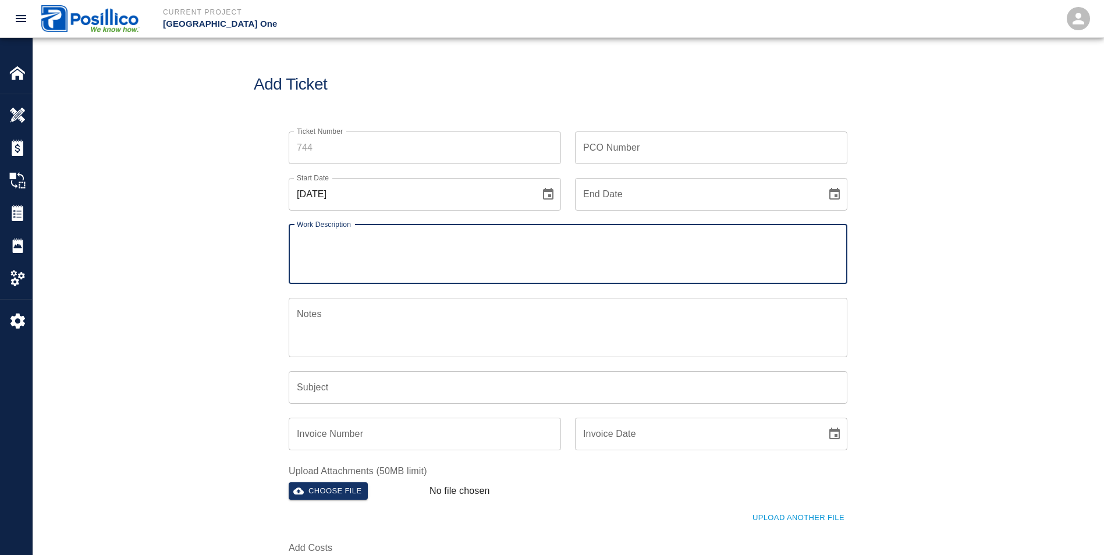
click at [437, 146] on input "Ticket Number" at bounding box center [425, 148] width 272 height 33
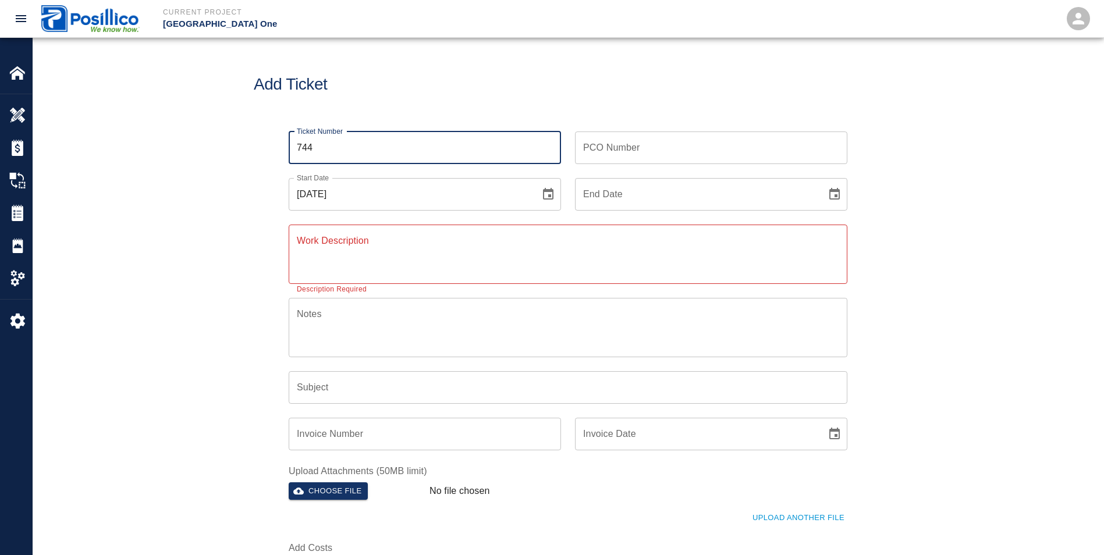
type input "744"
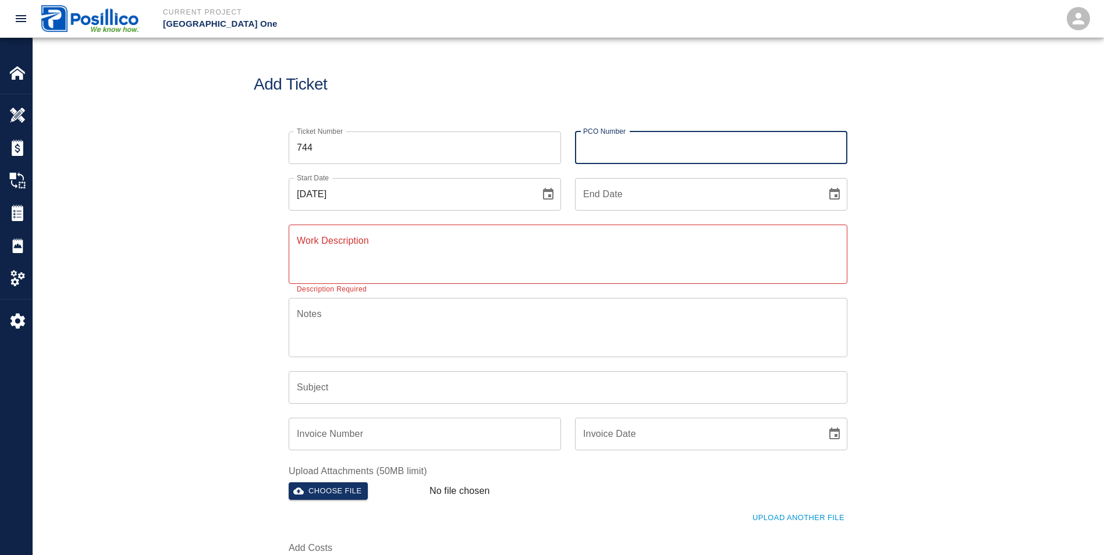
click at [630, 144] on input "PCO Number" at bounding box center [711, 148] width 272 height 33
type input "PI# 1454"
click at [545, 192] on icon "Choose date, selected date is Aug 18, 2025" at bounding box center [548, 194] width 14 height 14
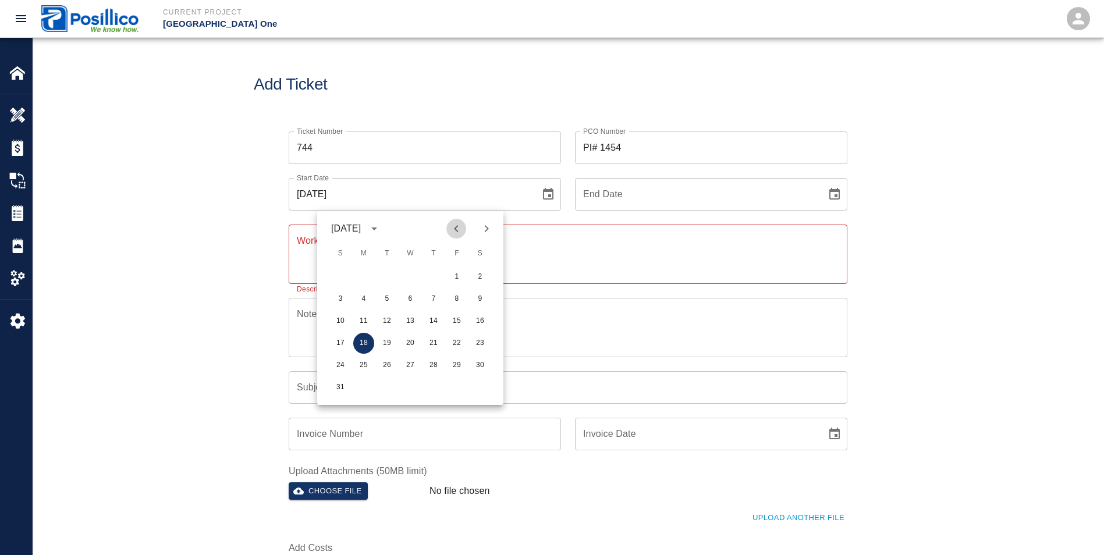
click at [453, 226] on icon "Previous month" at bounding box center [456, 229] width 14 height 14
click at [415, 346] on button "23" at bounding box center [410, 343] width 21 height 21
type input "[DATE]"
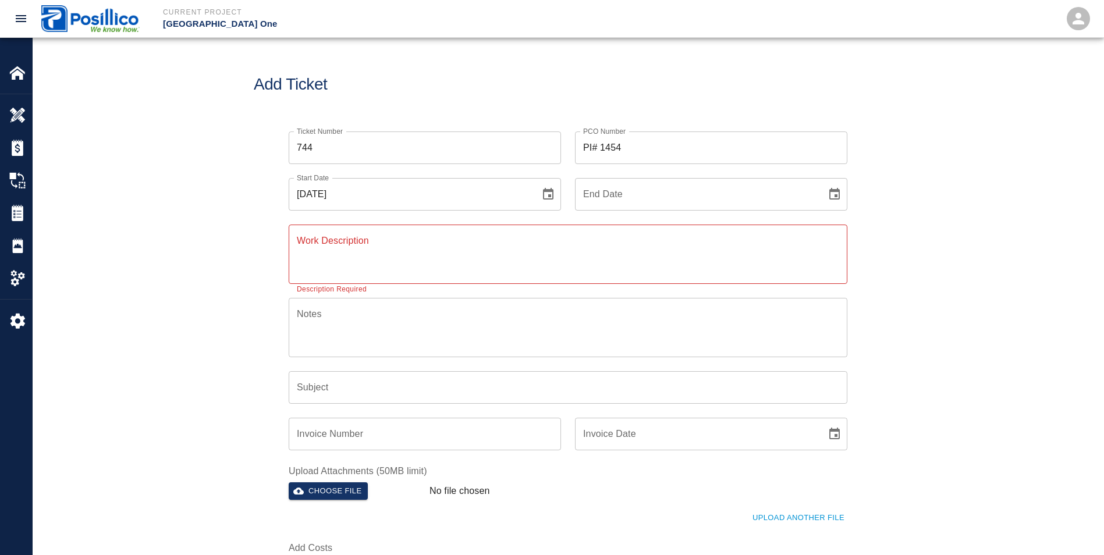
click at [482, 223] on div "Work Description x Work Description Description Required" at bounding box center [561, 247] width 573 height 73
click at [487, 254] on textarea "Work Description" at bounding box center [568, 254] width 543 height 40
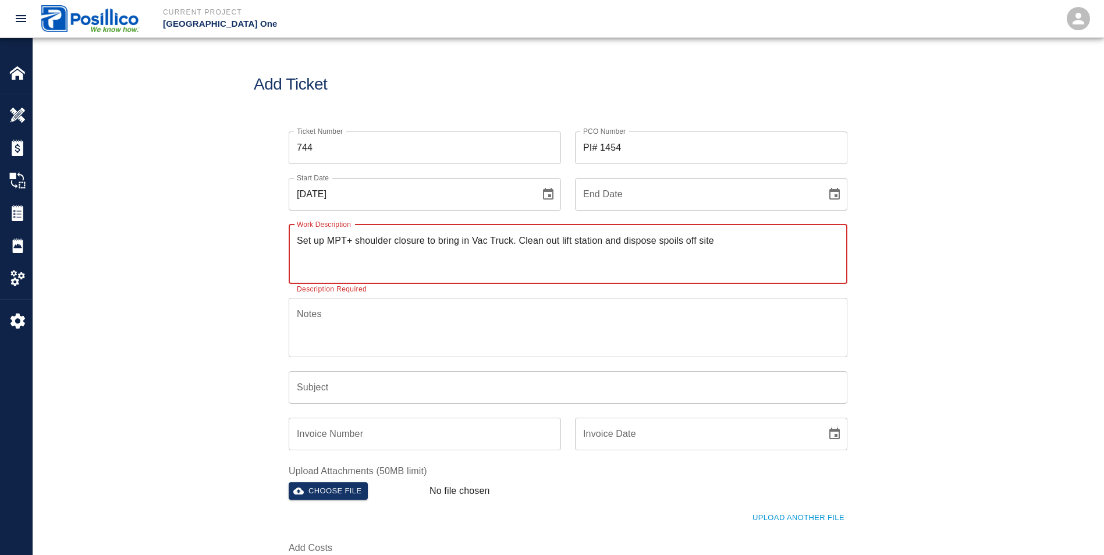
type textarea "Set up MPT+ shoulder closure to bring in Vac Truck. Clean out lift station and …"
click at [439, 338] on textarea "Notes" at bounding box center [568, 327] width 543 height 40
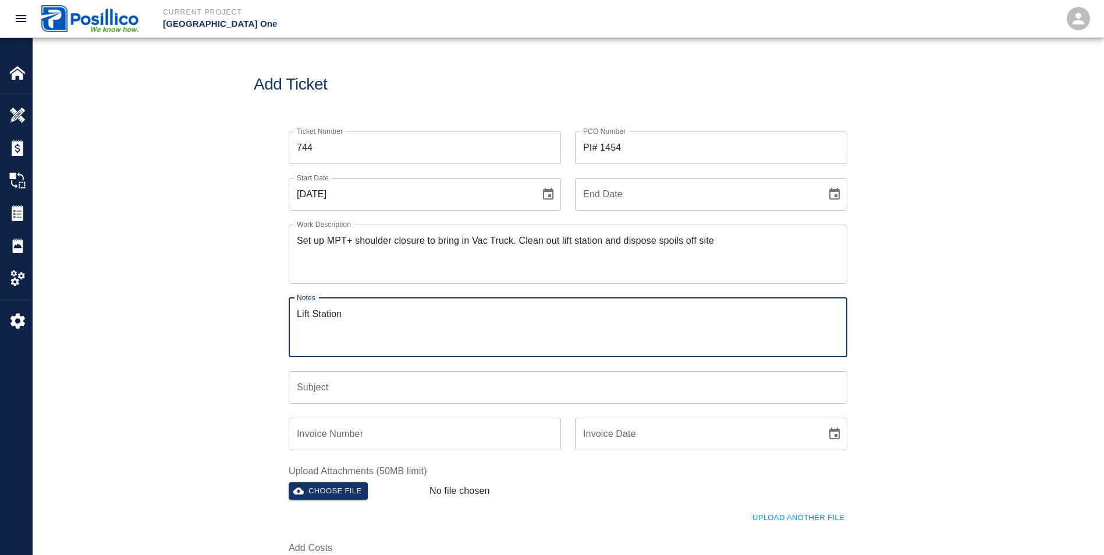
type textarea "Lift Station"
click at [373, 398] on input "Subject" at bounding box center [568, 387] width 559 height 33
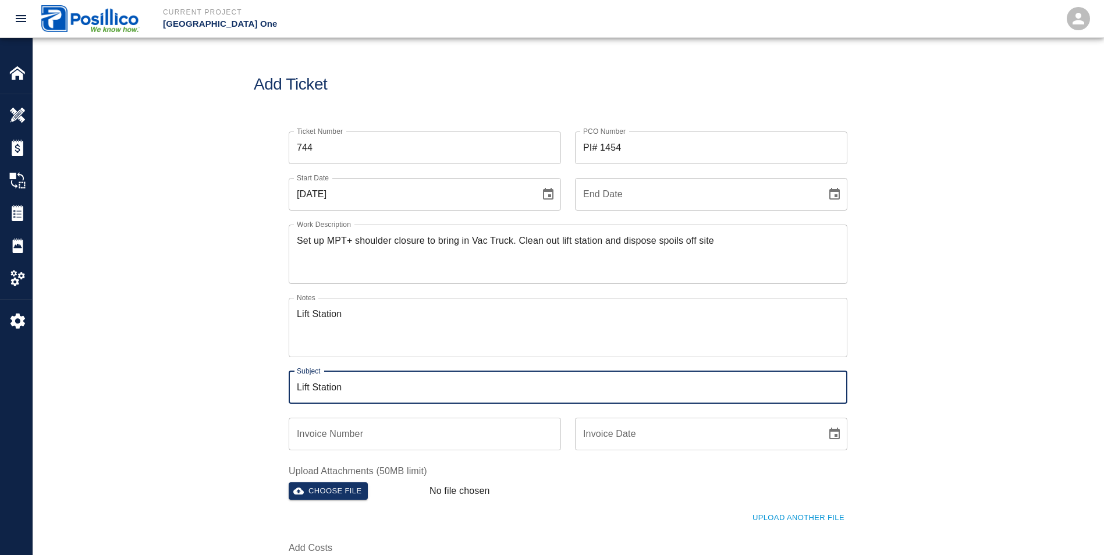
type input "Lift Station"
click at [402, 326] on textarea "Lift Station" at bounding box center [568, 327] width 543 height 40
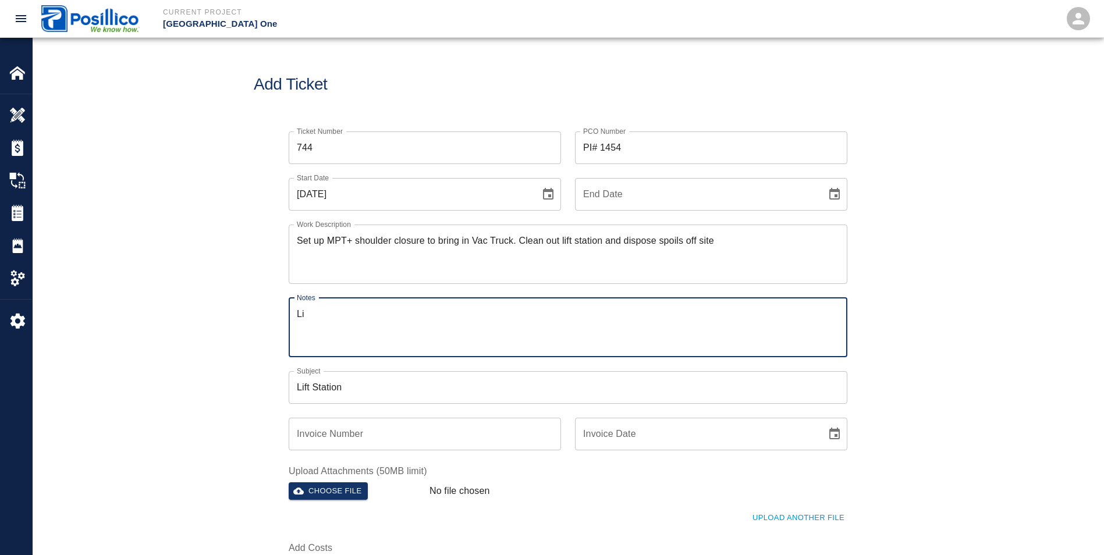
type textarea "L"
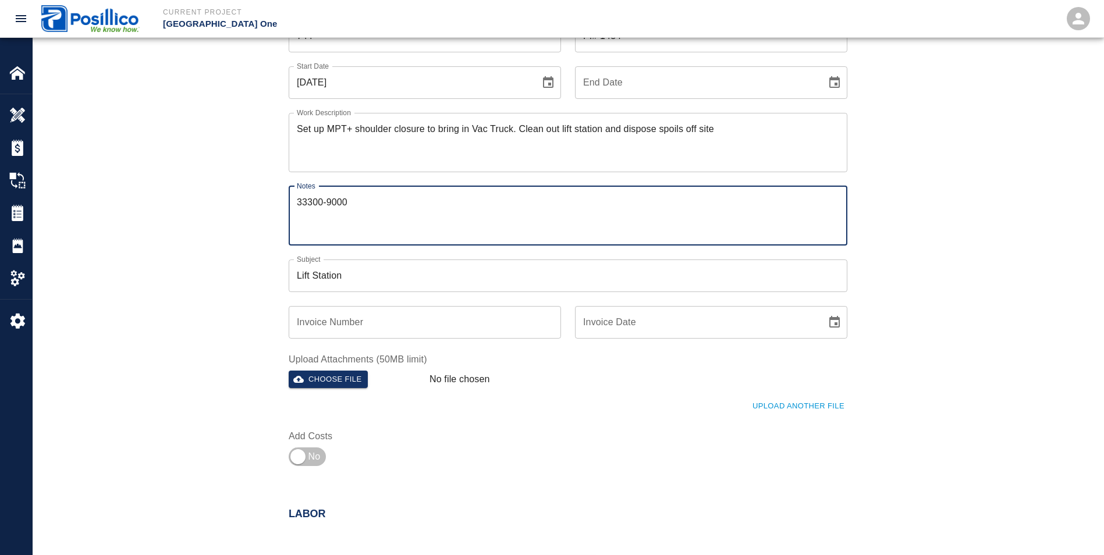
scroll to position [116, 0]
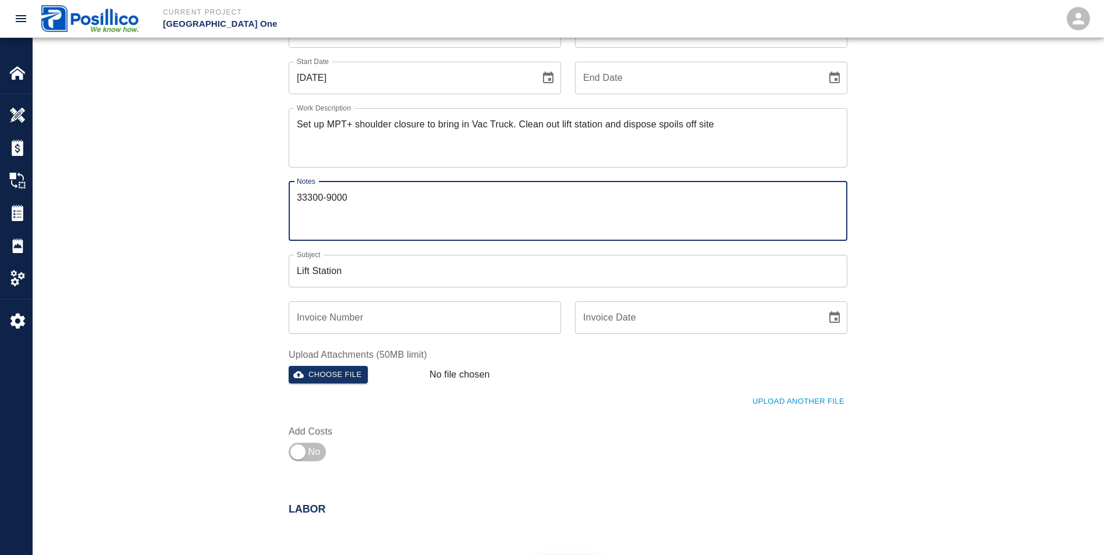
type textarea "33300-9000"
click at [395, 322] on input "Invoice Number" at bounding box center [425, 318] width 272 height 33
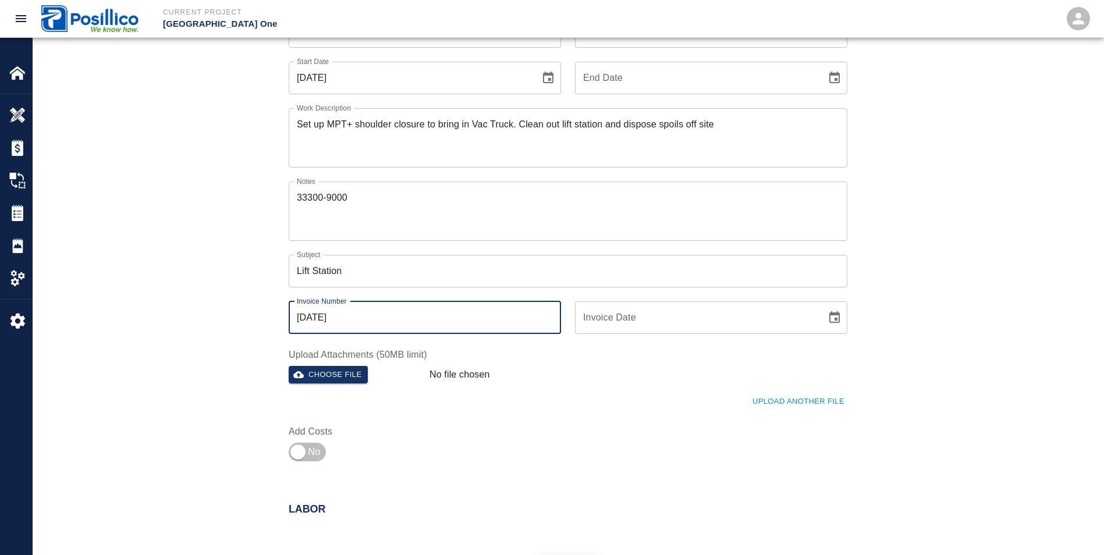
type input "[DATE]"
click at [637, 423] on div "Ticket Number 744 Ticket Number PCO Number PI# 1454 PCO Number Start Date [DATE…" at bounding box center [561, 234] width 573 height 466
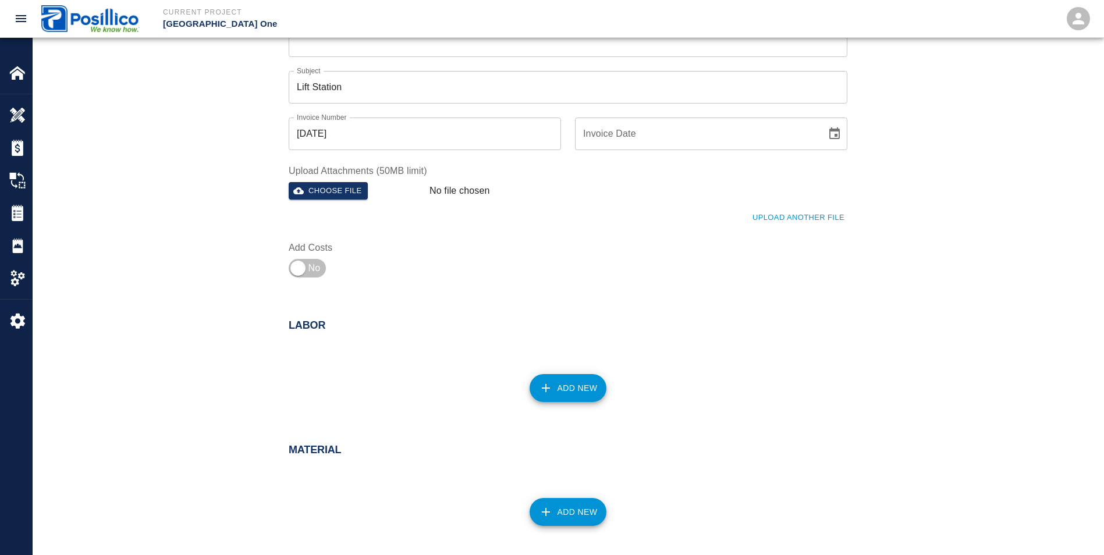
scroll to position [349, 0]
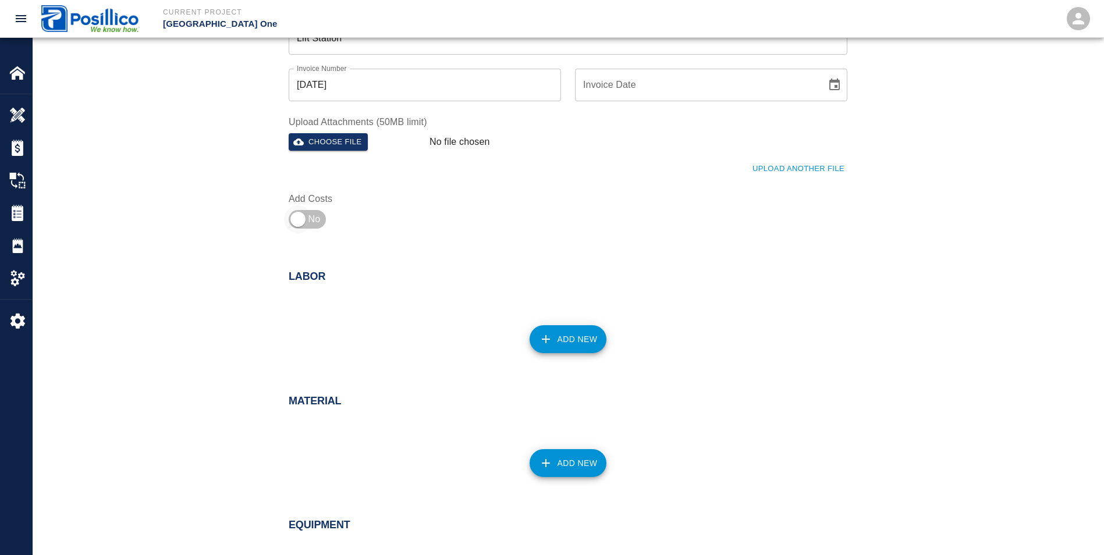
click at [292, 221] on input "checkbox" at bounding box center [298, 219] width 84 height 28
checkbox input "true"
click at [590, 354] on div "Add New" at bounding box center [561, 332] width 573 height 51
click at [570, 340] on button "Add New" at bounding box center [568, 339] width 77 height 28
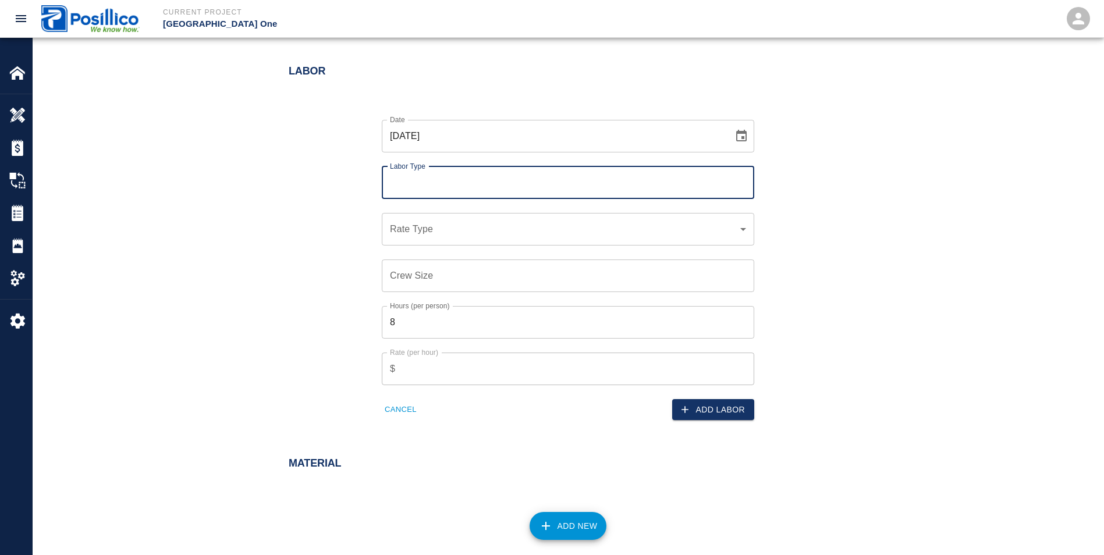
scroll to position [582, 0]
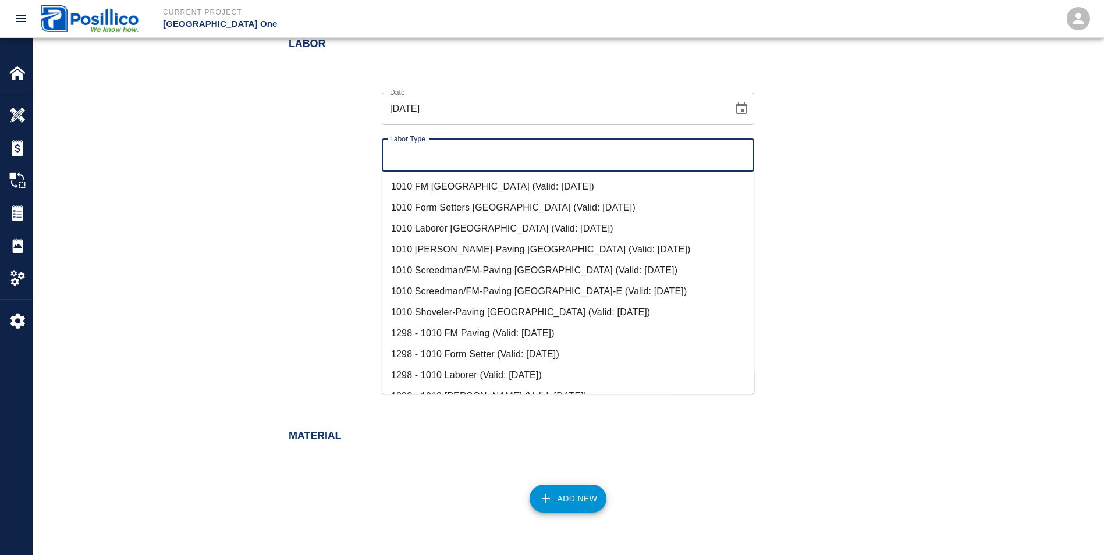
click at [392, 160] on input "Labor Type" at bounding box center [568, 155] width 362 height 22
click at [398, 153] on input "Labor Type" at bounding box center [568, 155] width 362 height 22
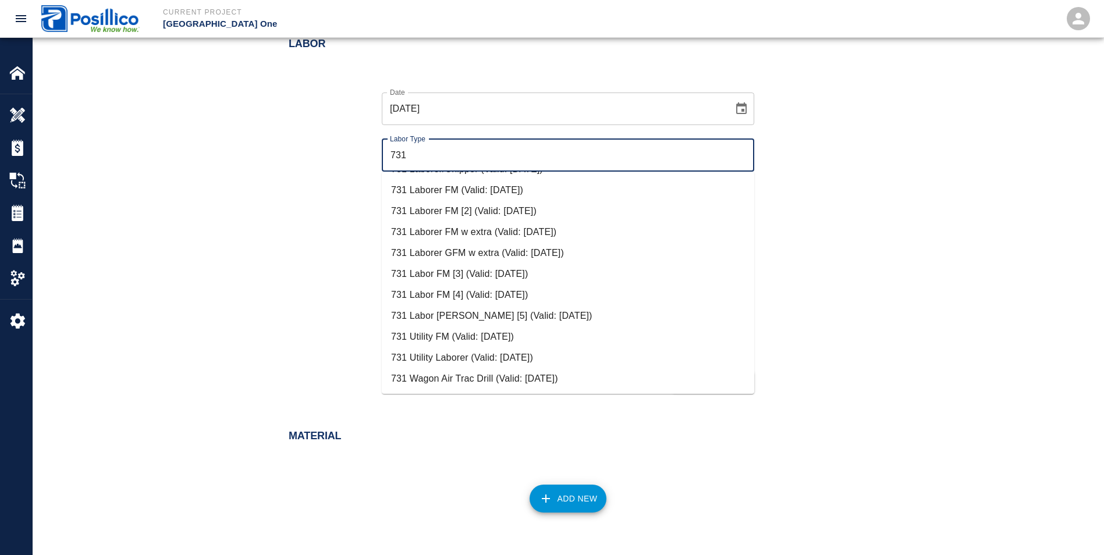
scroll to position [274, 0]
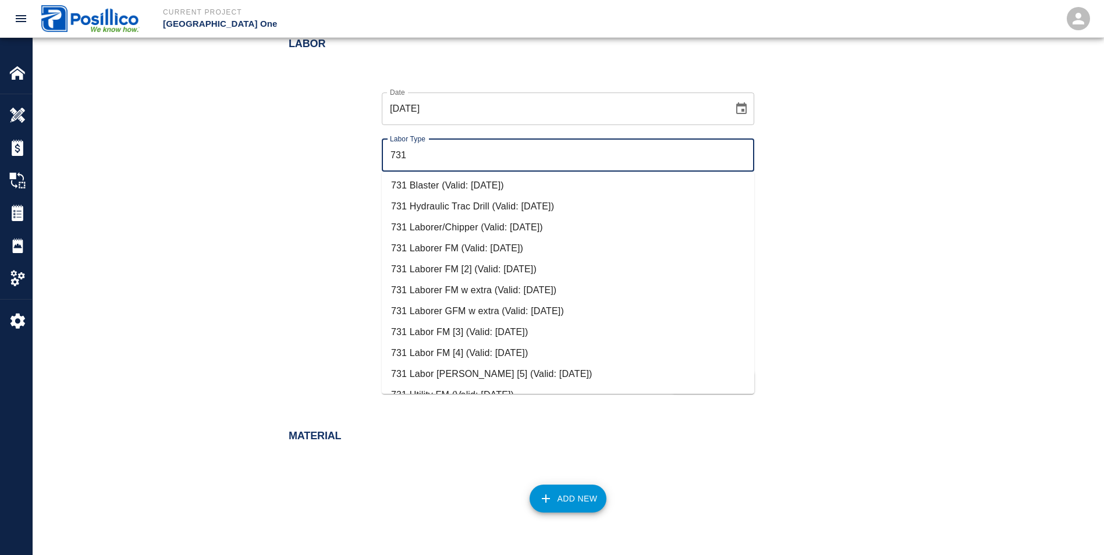
click at [424, 249] on li "731 Laborer FM (Valid: [DATE])" at bounding box center [568, 248] width 373 height 21
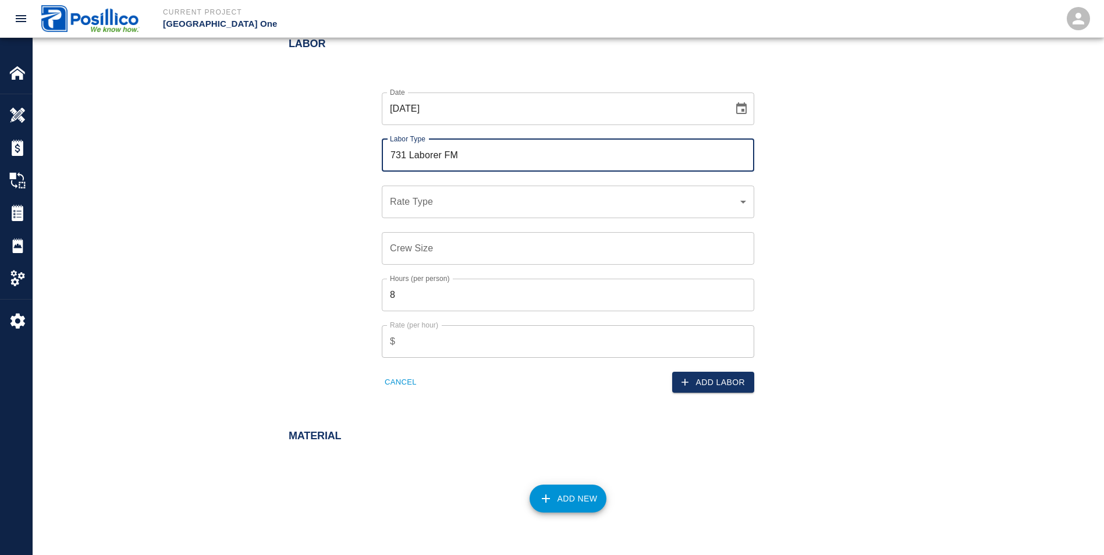
type input "731 Laborer FM"
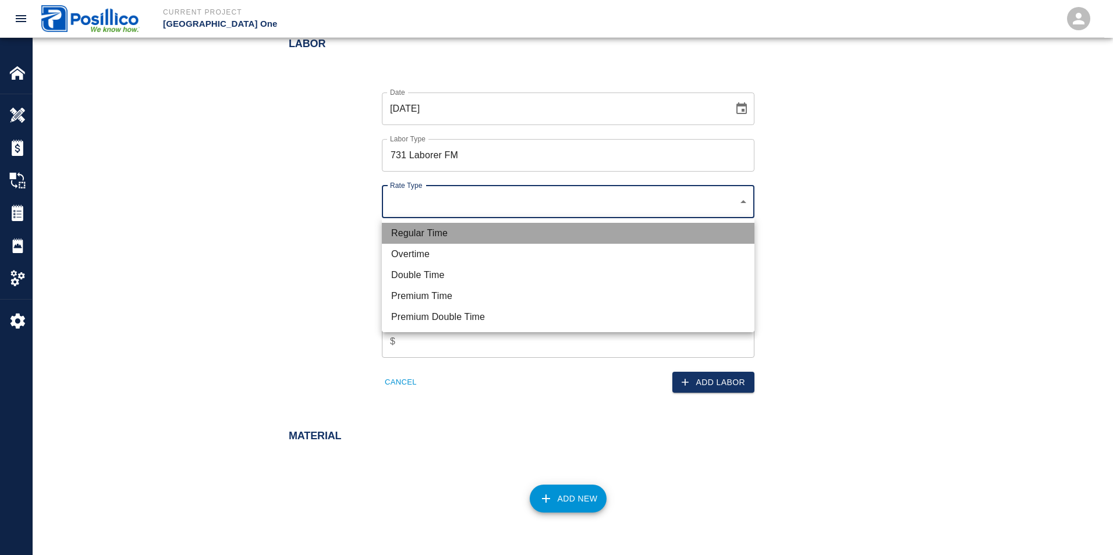
click at [412, 225] on li "Regular Time" at bounding box center [568, 233] width 373 height 21
type input "rate_rt"
type input "108.27"
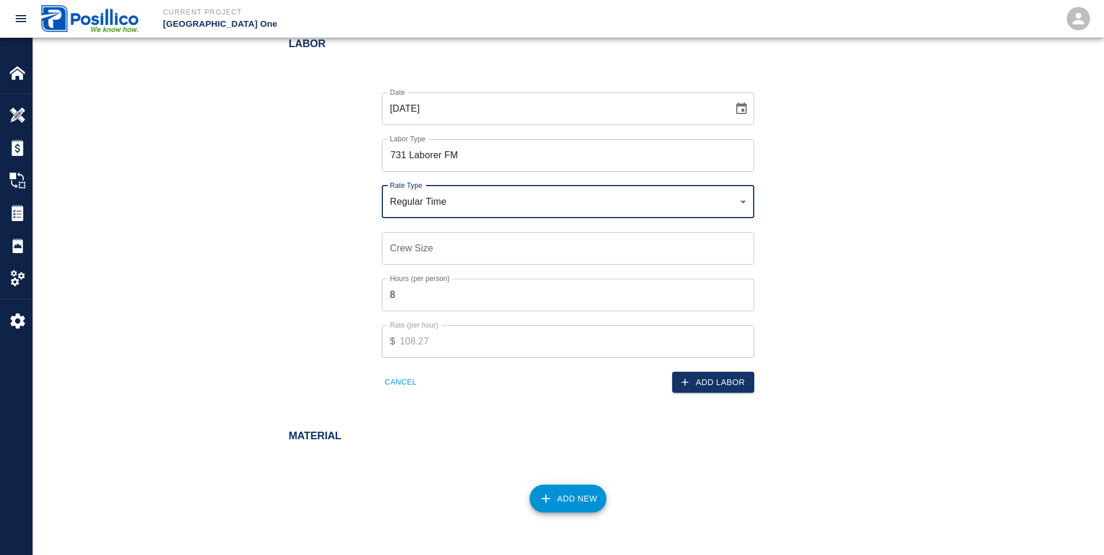
click at [396, 249] on input "Crew Size" at bounding box center [568, 248] width 373 height 33
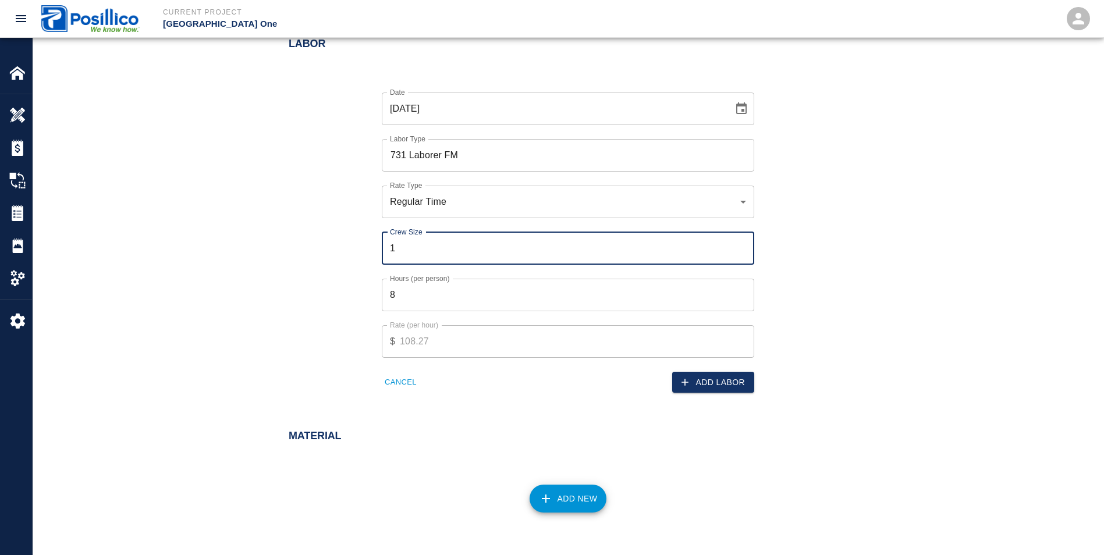
type input "1"
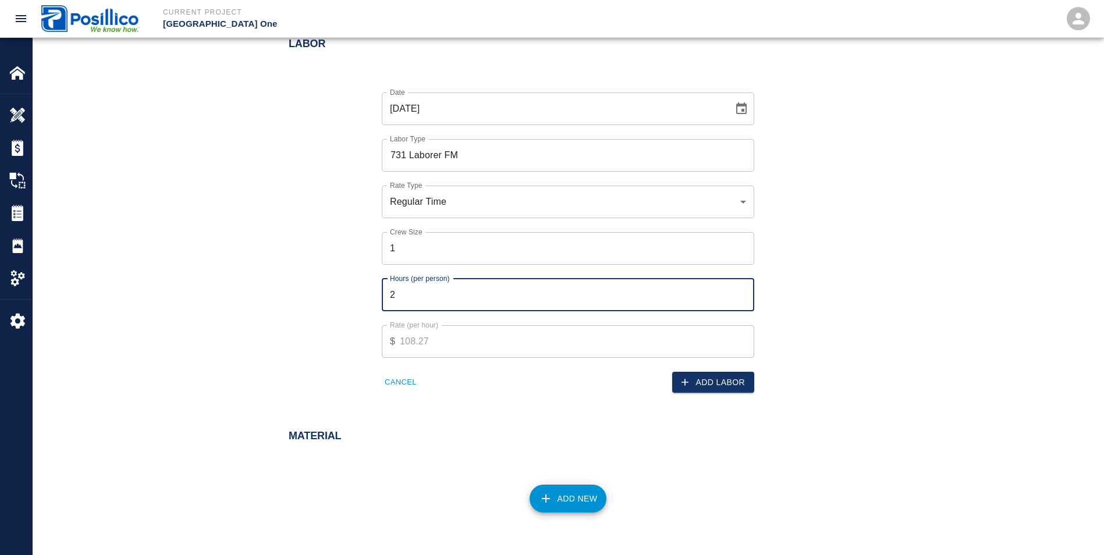
type input "2"
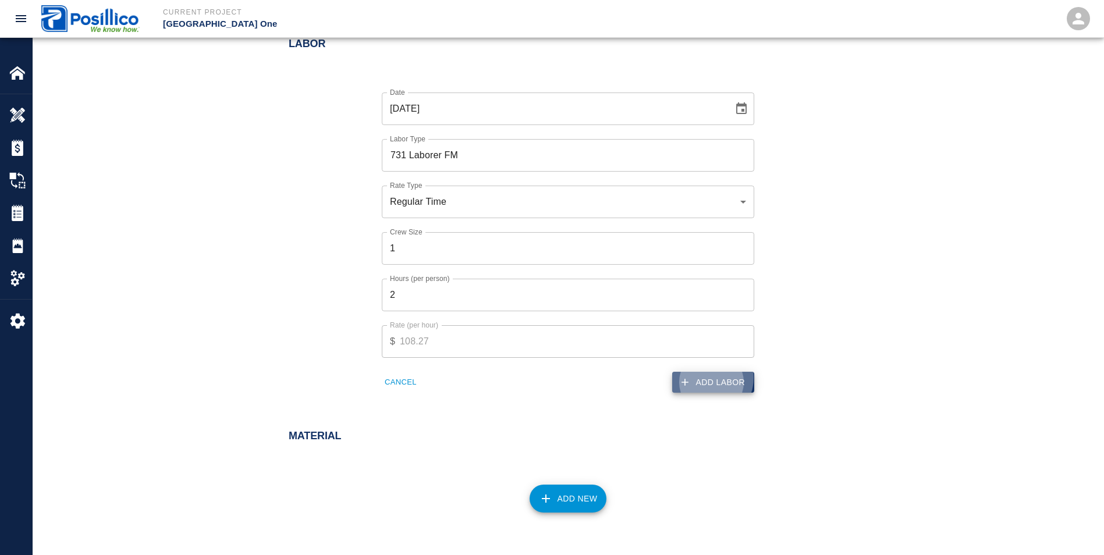
click at [710, 378] on button "Add Labor" at bounding box center [713, 383] width 82 height 22
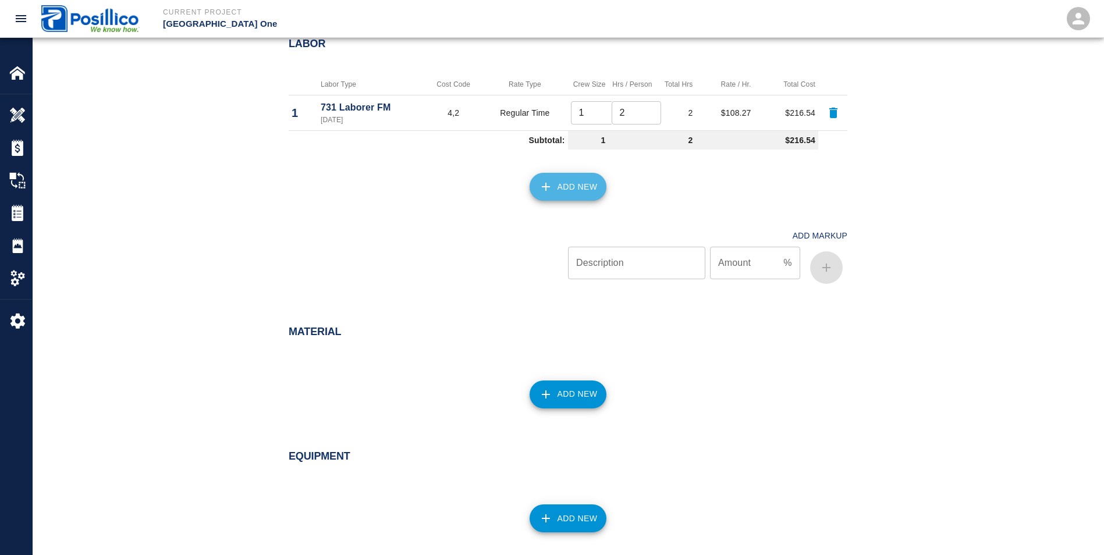
click at [572, 192] on button "Add New" at bounding box center [568, 187] width 77 height 28
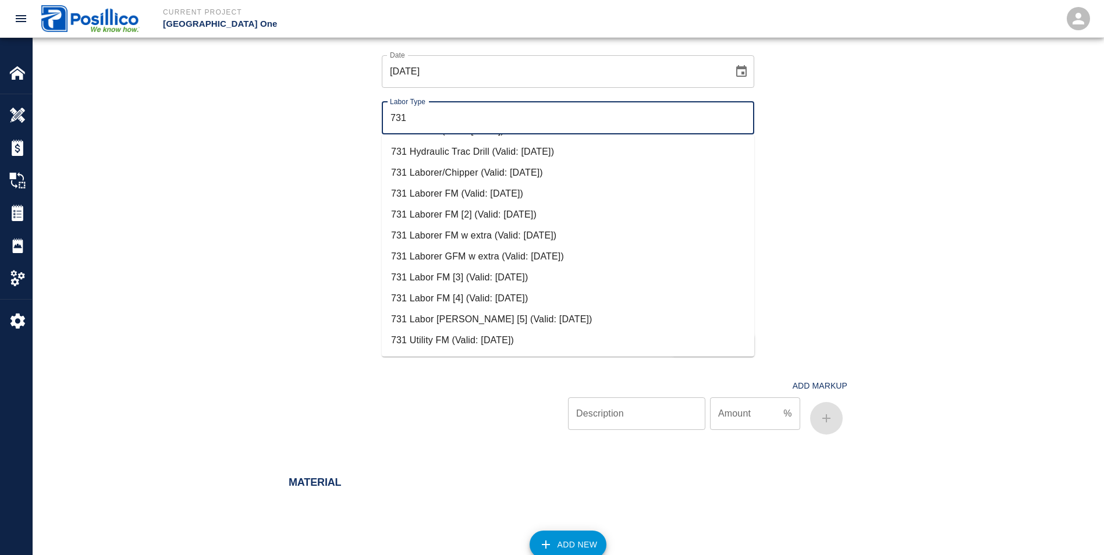
scroll to position [699, 0]
click at [417, 173] on li "731 Laborer/Chipper (Valid: [DATE])" at bounding box center [568, 174] width 373 height 21
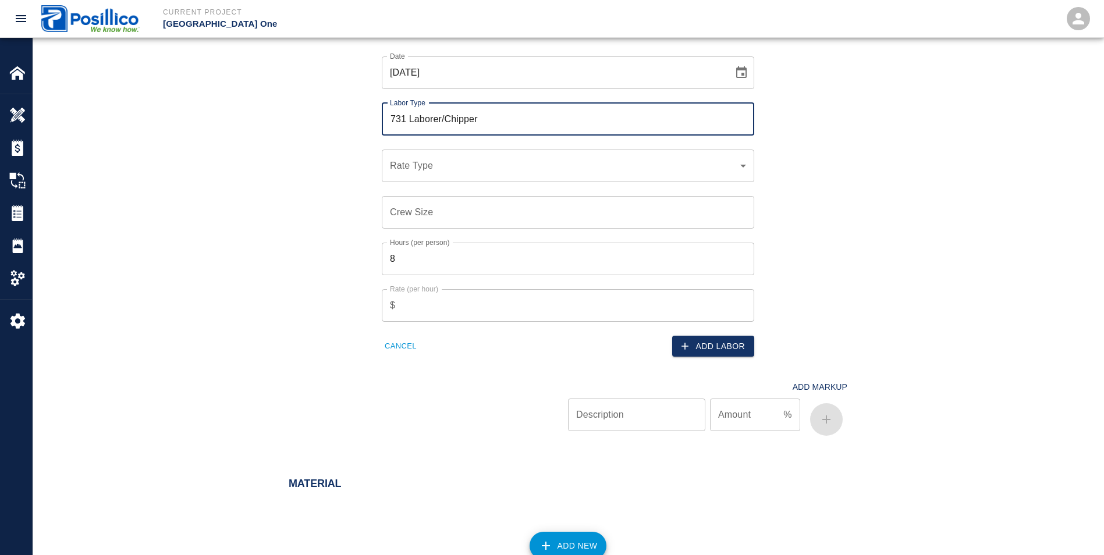
type input "731 Laborer/Chipper"
click at [417, 173] on div "​ Rate Type" at bounding box center [568, 166] width 373 height 33
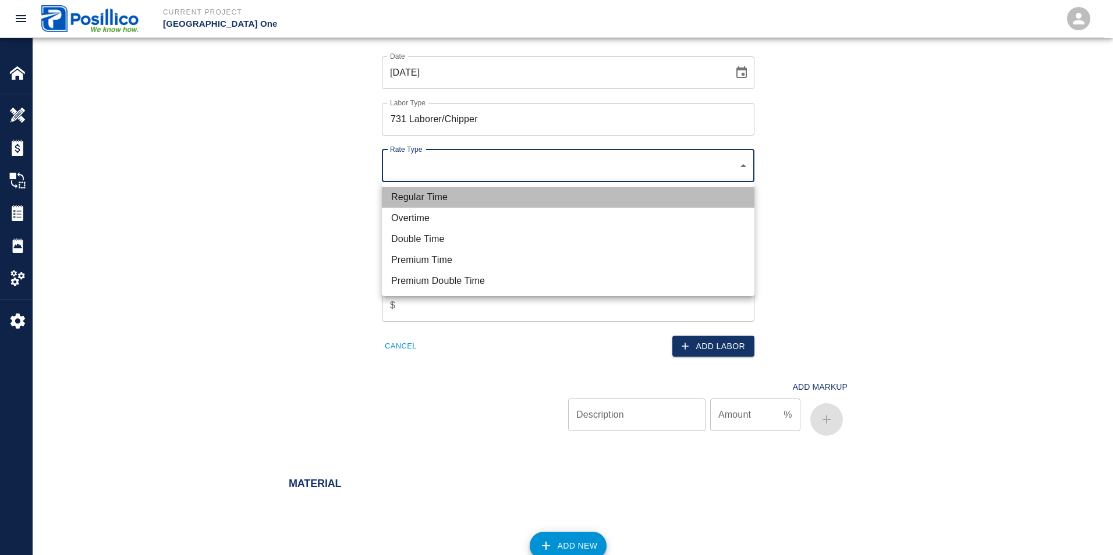
click at [398, 197] on li "Regular Time" at bounding box center [568, 197] width 373 height 21
type input "rate_rt"
type input "105.43"
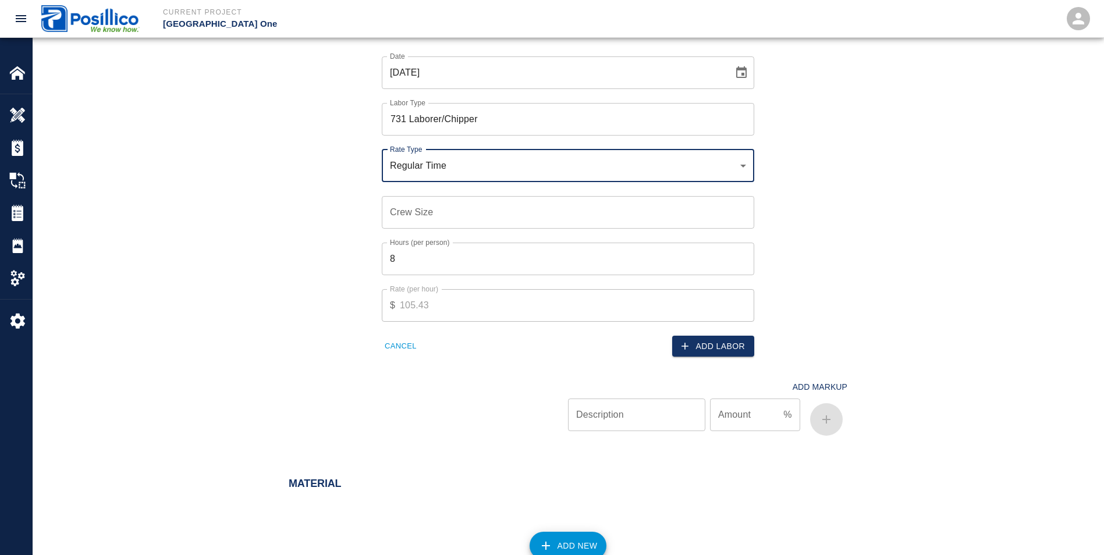
click at [403, 217] on input "Crew Size" at bounding box center [568, 212] width 373 height 33
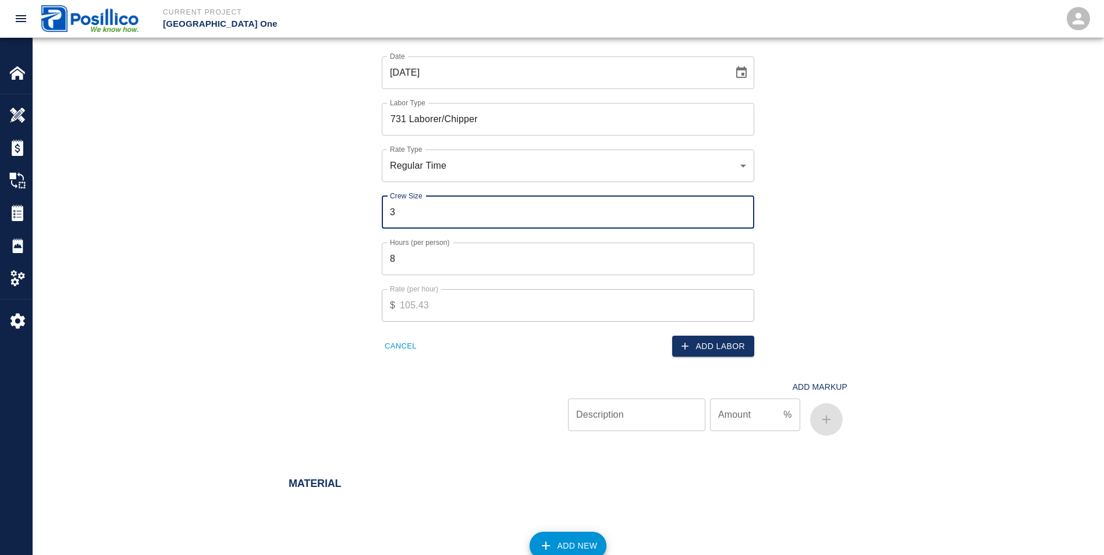
type input "3"
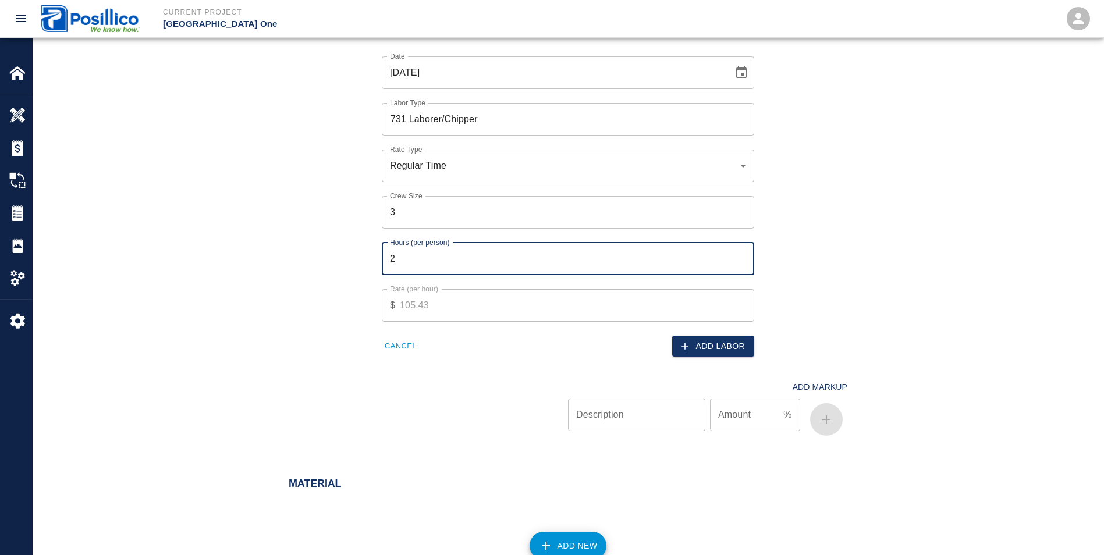
type input "2"
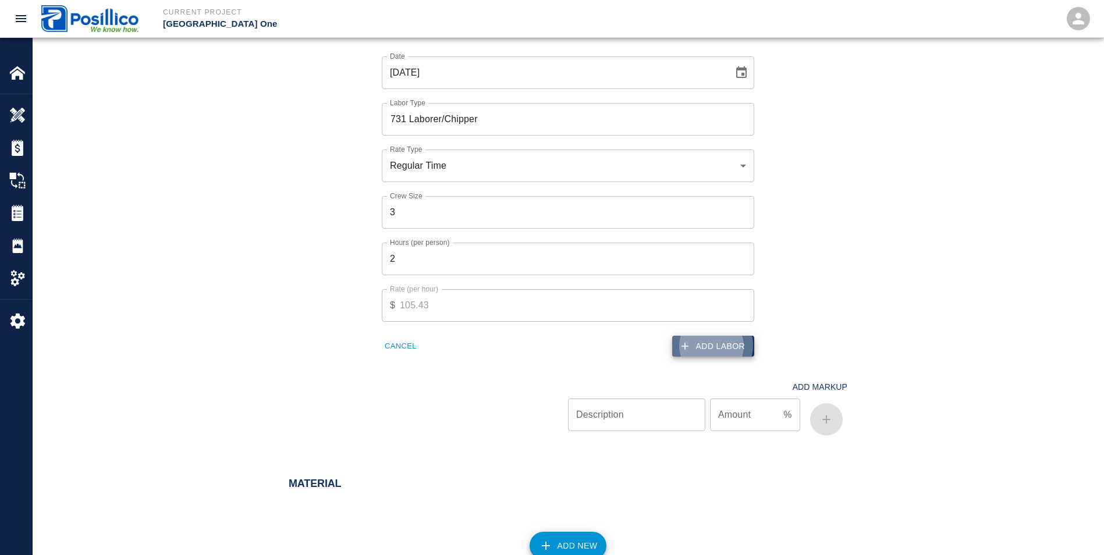
click at [714, 346] on button "Add Labor" at bounding box center [713, 347] width 82 height 22
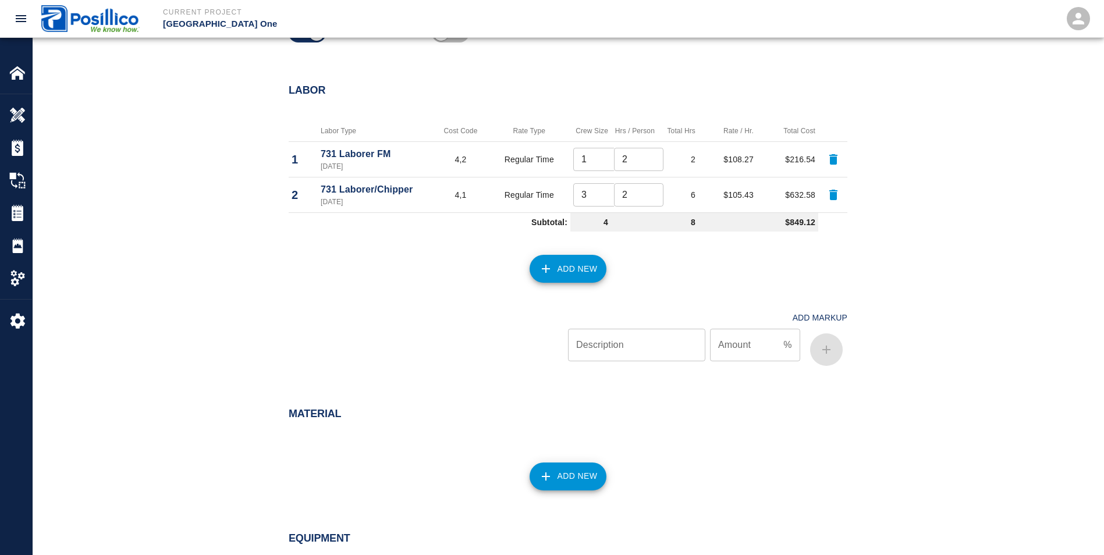
scroll to position [524, 0]
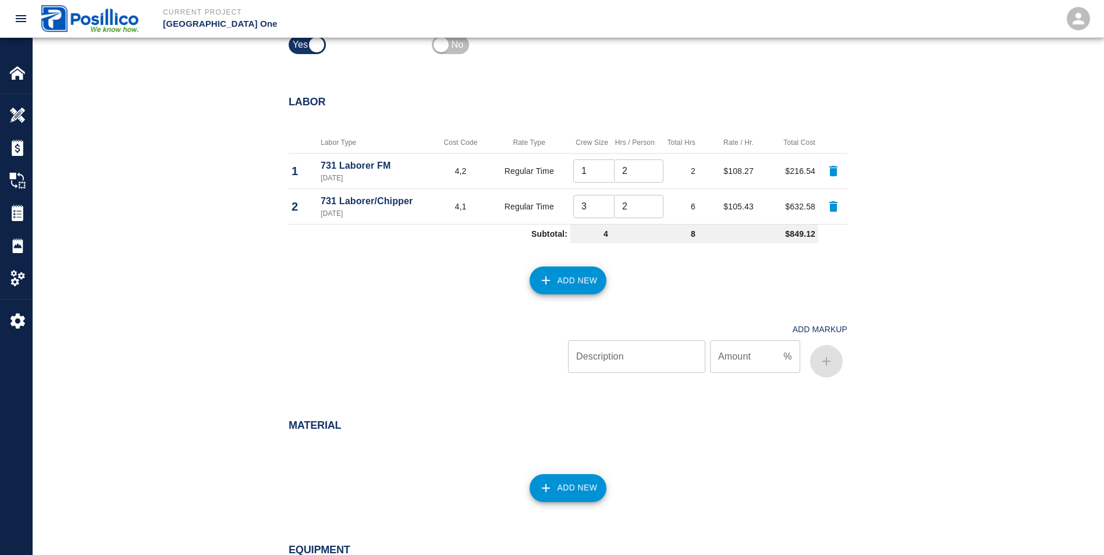
click at [546, 277] on icon "button" at bounding box center [546, 281] width 14 height 14
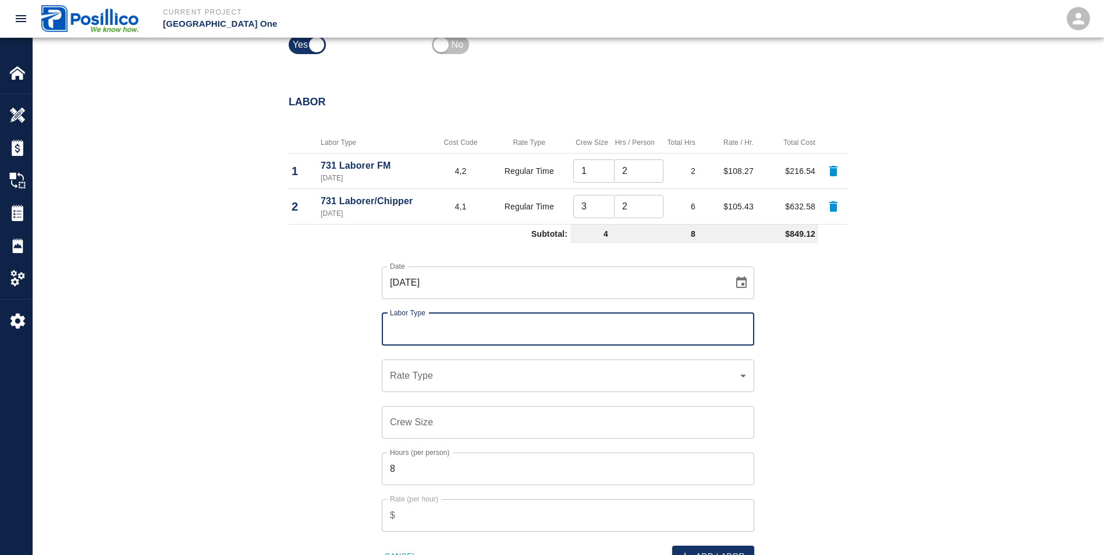
click at [398, 332] on input "Labor Type" at bounding box center [568, 329] width 362 height 22
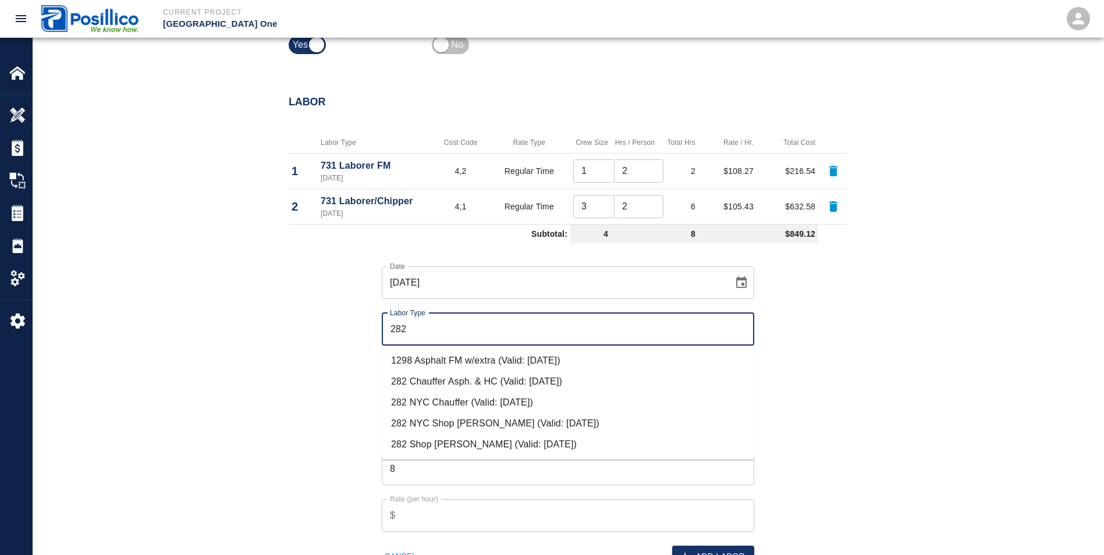
click at [426, 402] on li "282 NYC Chauffer (Valid: [DATE])" at bounding box center [568, 402] width 373 height 21
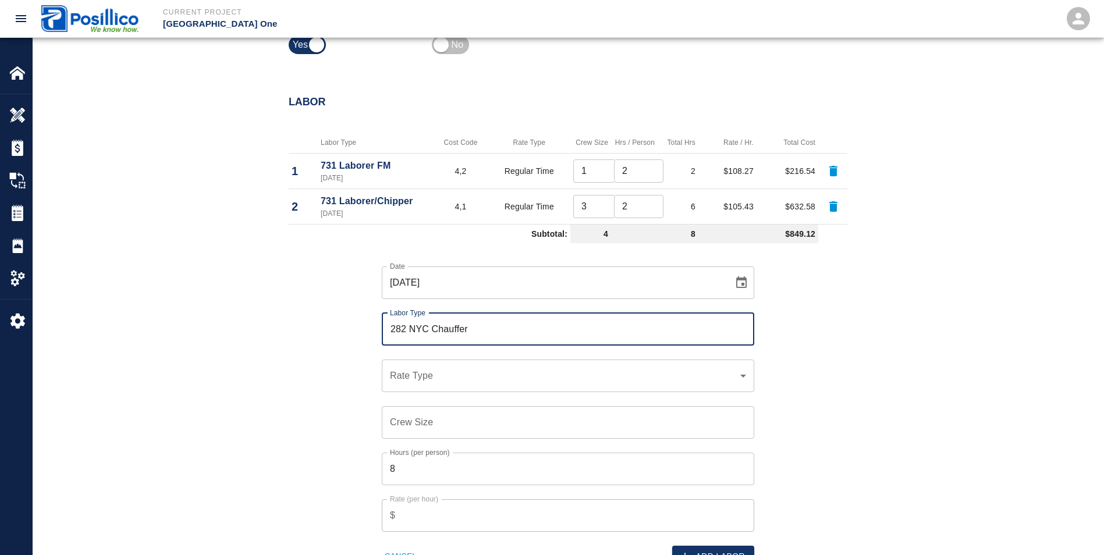
type input "282 NYC Chauffer"
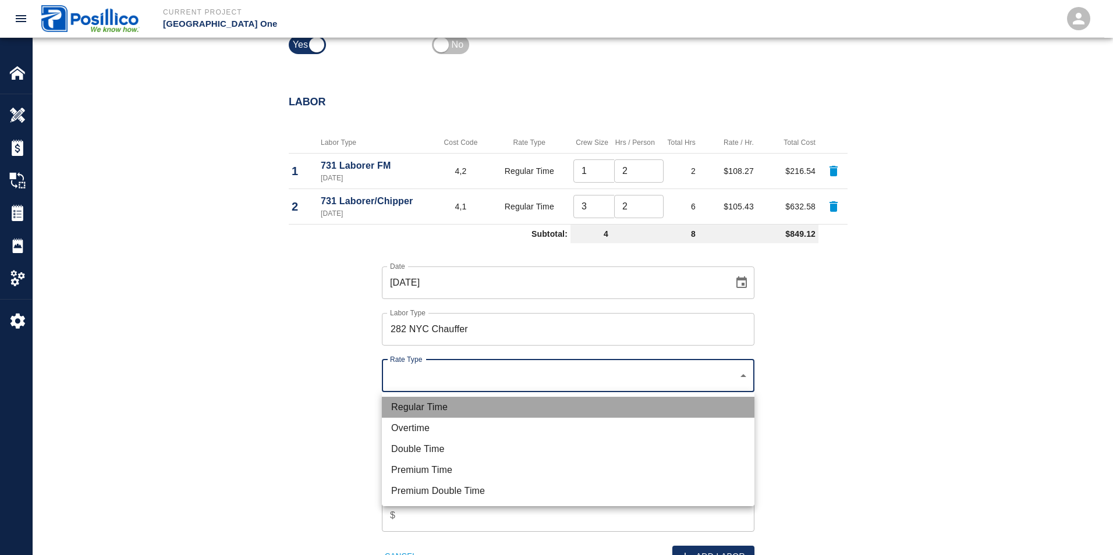
click at [413, 409] on li "Regular Time" at bounding box center [568, 407] width 373 height 21
type input "rate_rt"
type input "112.72"
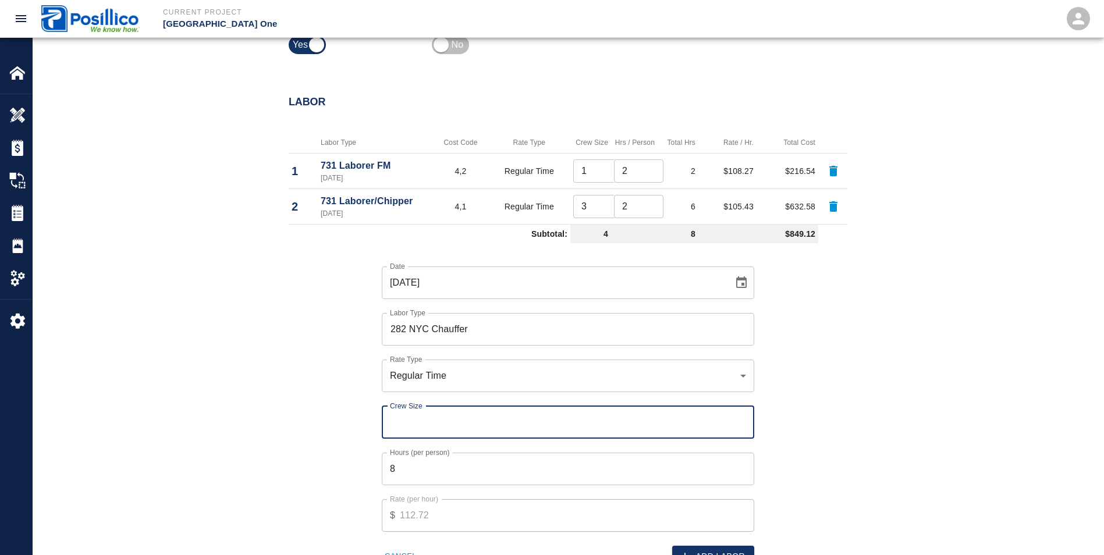
click at [407, 424] on input "Crew Size" at bounding box center [568, 422] width 373 height 33
type input "1"
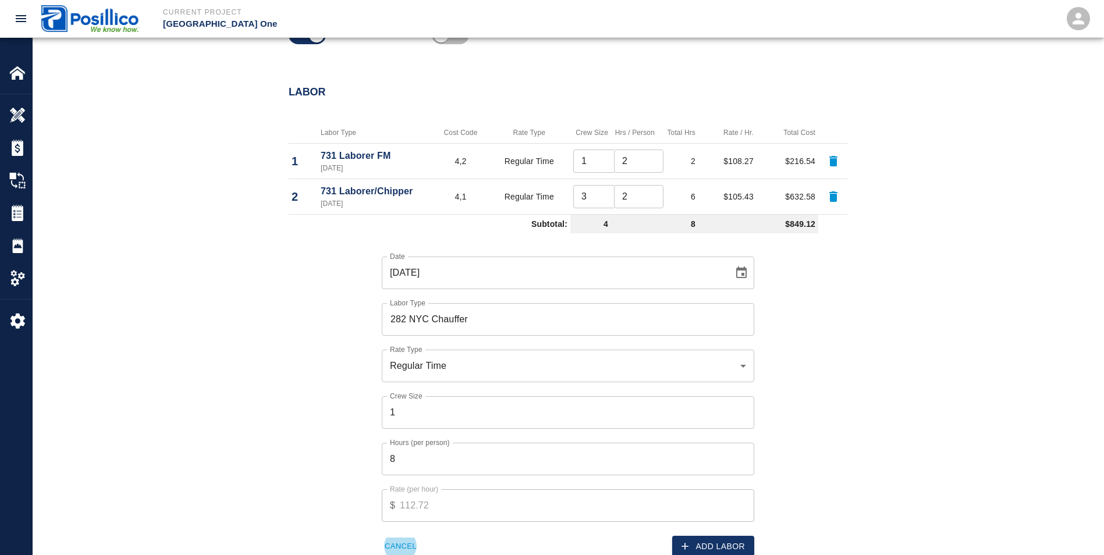
scroll to position [536, 0]
click at [713, 547] on button "Add Labor" at bounding box center [713, 545] width 82 height 22
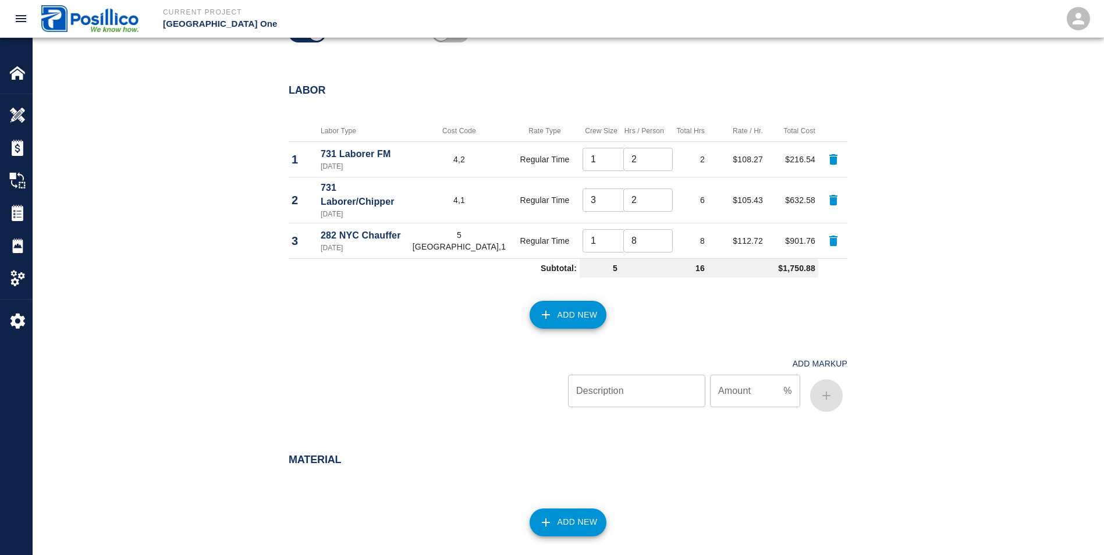
click at [834, 162] on icon "button" at bounding box center [833, 159] width 8 height 10
type input "3"
type input "1"
type input "8"
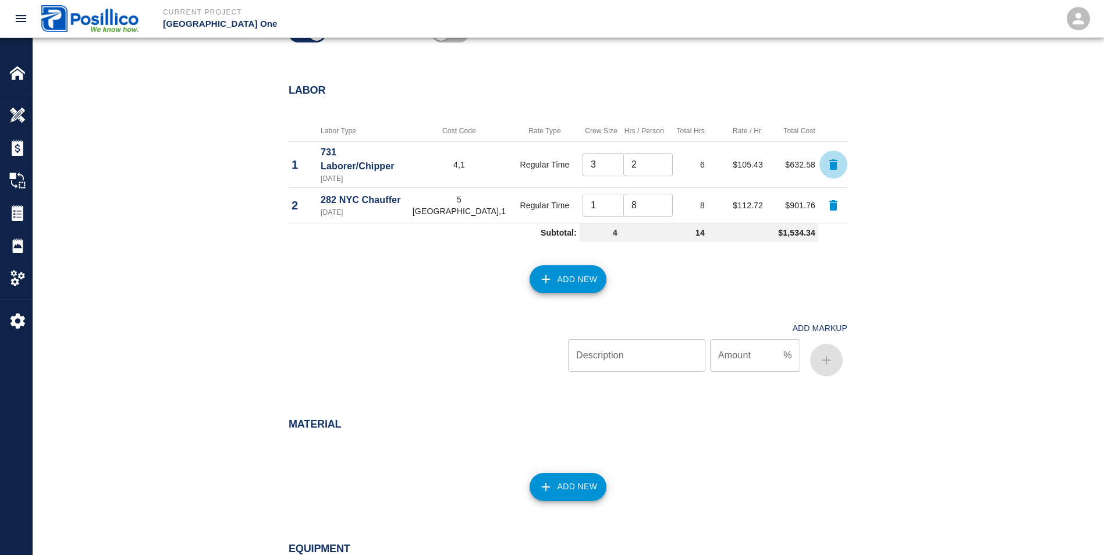
click at [834, 162] on icon "button" at bounding box center [833, 164] width 8 height 10
type input "1"
type input "8"
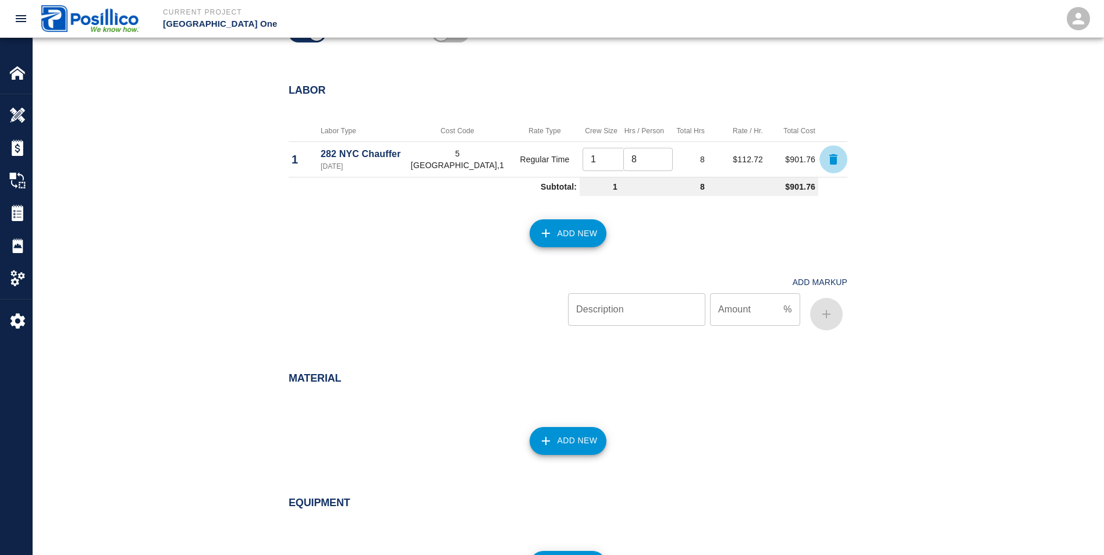
click at [834, 166] on button "button" at bounding box center [834, 160] width 28 height 28
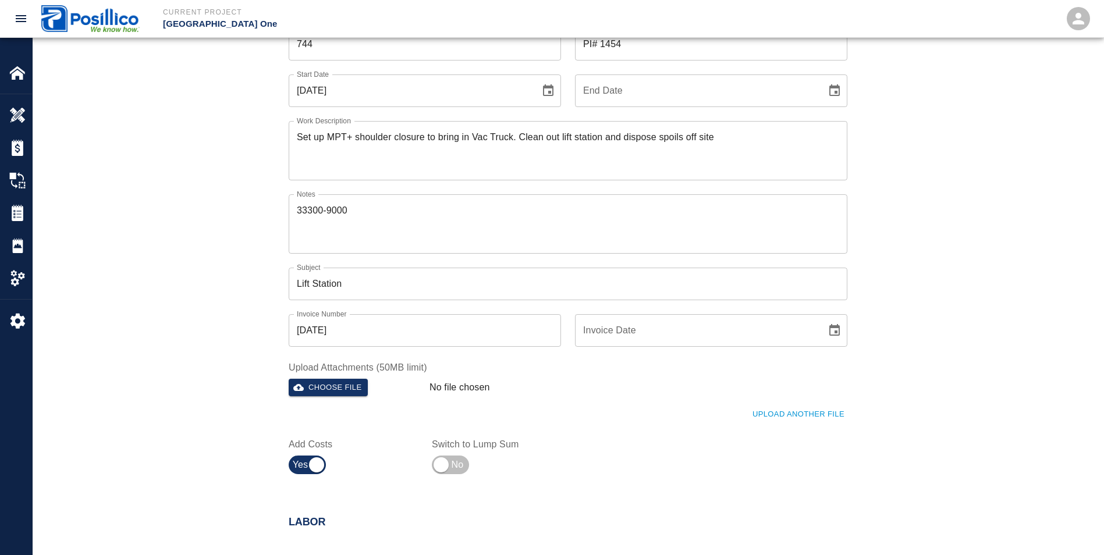
scroll to position [0, 0]
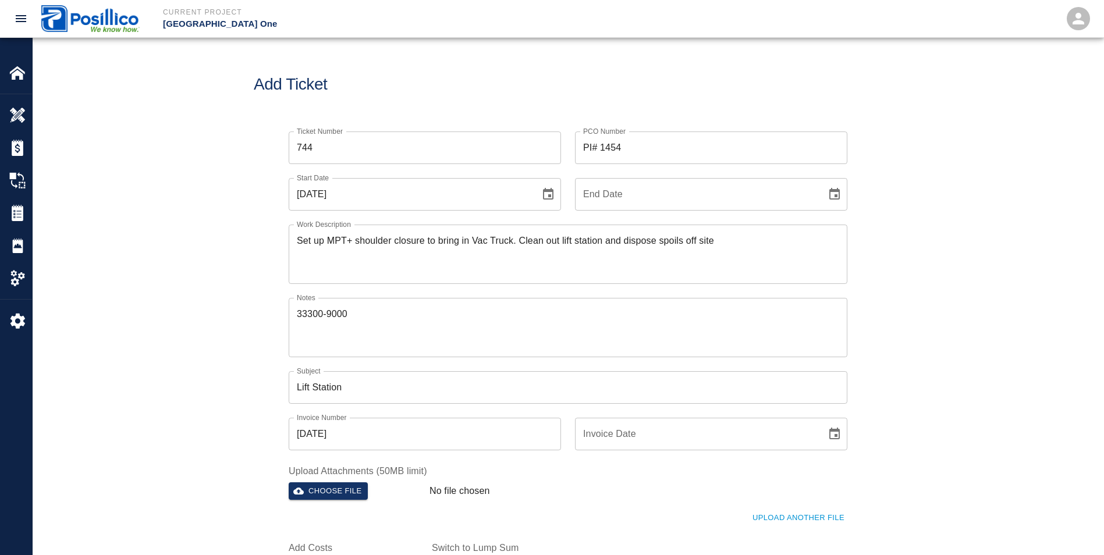
click at [463, 152] on input "744" at bounding box center [425, 148] width 272 height 33
click at [647, 146] on input "PI# 1454" at bounding box center [711, 148] width 272 height 33
click at [551, 194] on icon "Choose date, selected date is Jul 23, 2025" at bounding box center [548, 194] width 14 height 14
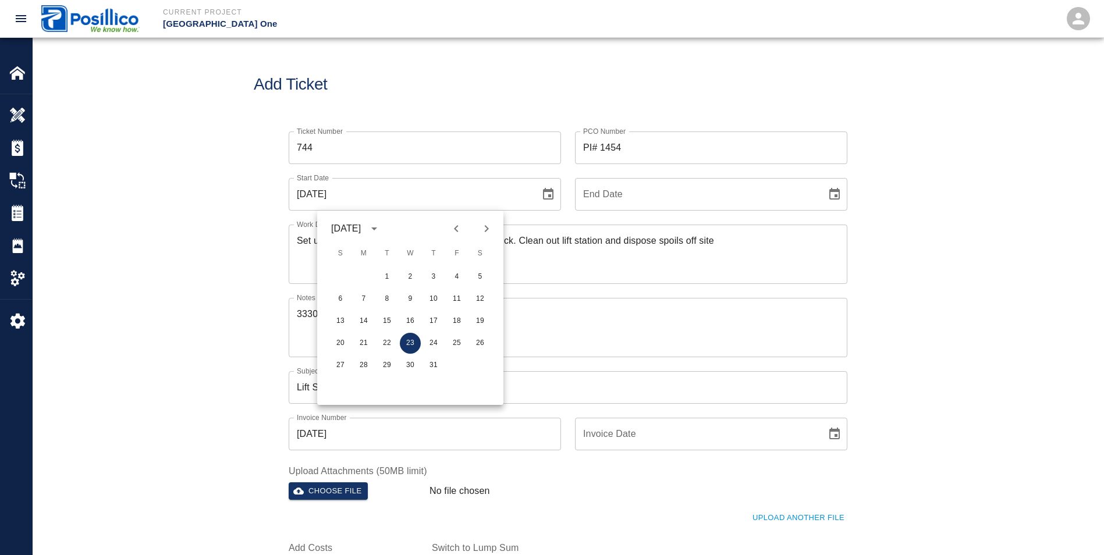
click at [485, 231] on icon "Next month" at bounding box center [487, 228] width 4 height 7
click at [428, 293] on button "7" at bounding box center [433, 299] width 21 height 21
type input "[DATE]"
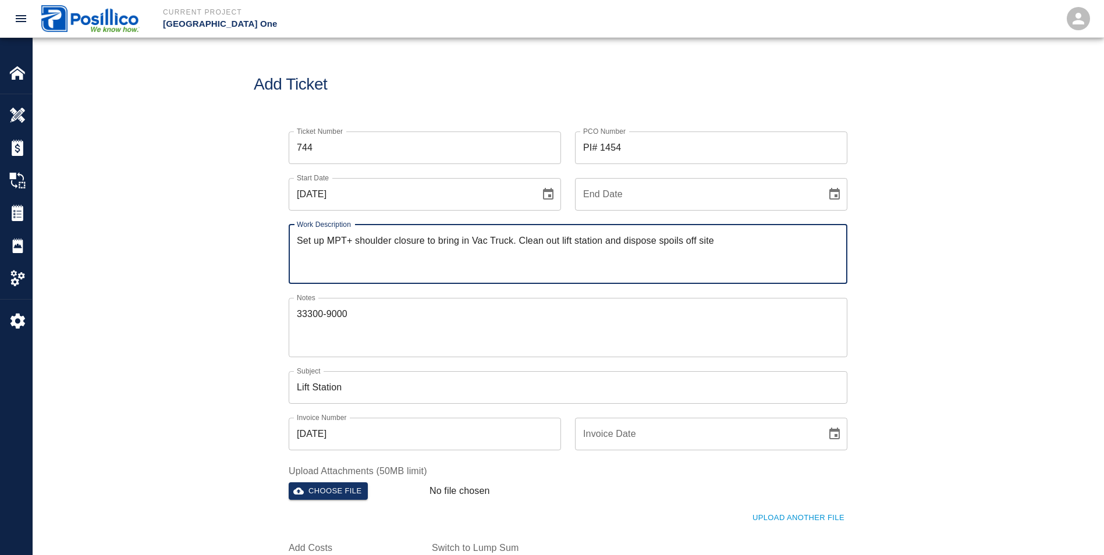
click at [740, 247] on textarea "Set up MPT+ shoulder closure to bring in Vac Truck. Clean out lift station and …" at bounding box center [568, 254] width 543 height 40
click at [717, 240] on textarea "Set up MPT+ shoulder closure to bring in Vac Truck. Clean out lift station and …" at bounding box center [568, 254] width 543 height 40
type textarea "Set up MPT+ shoulder closure to bring in Vac Truck. Clean out lift station"
click at [377, 334] on textarea "33300-9000" at bounding box center [568, 327] width 543 height 40
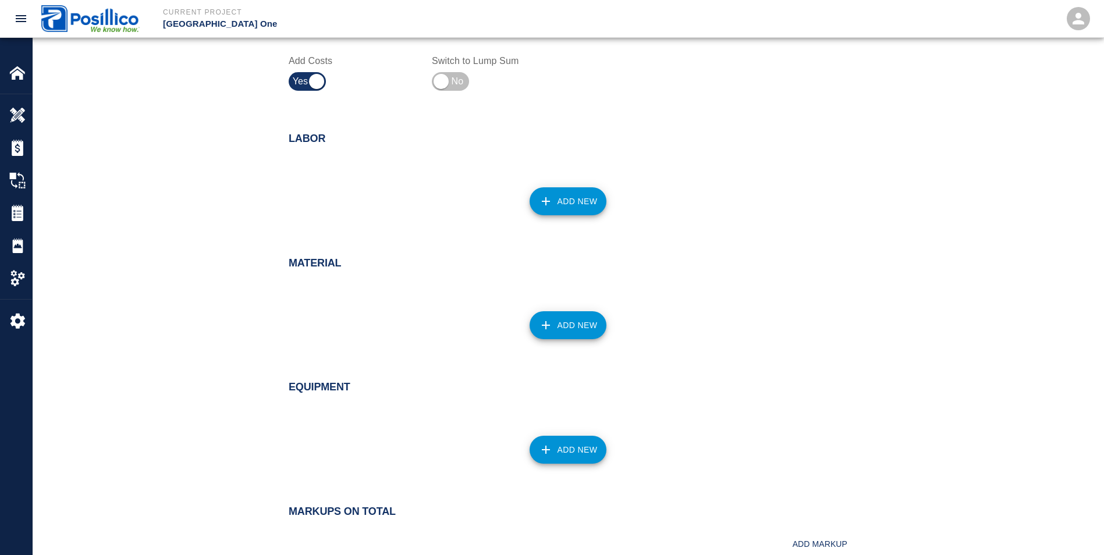
scroll to position [407, 0]
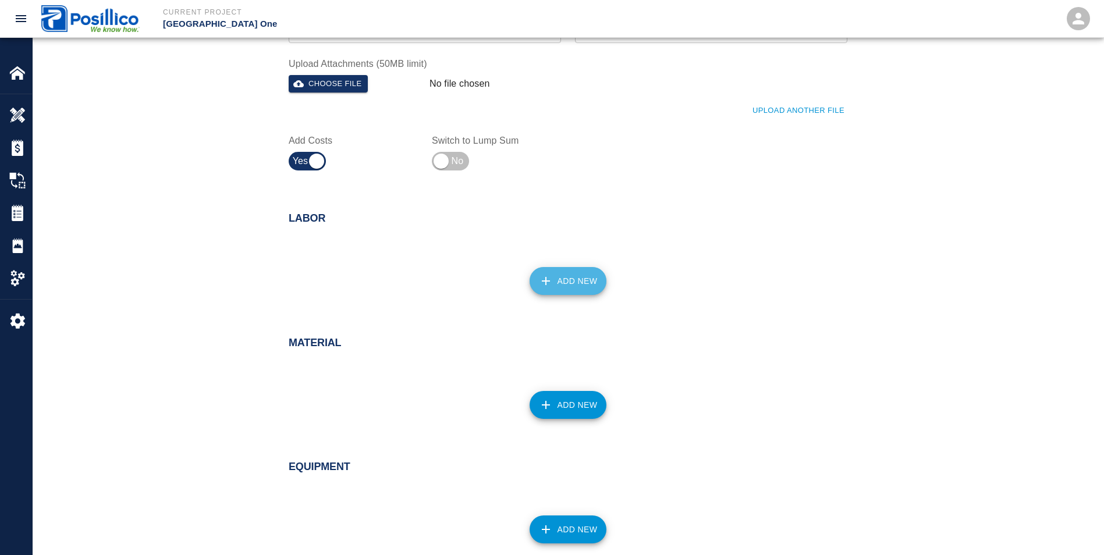
click at [572, 284] on button "Add New" at bounding box center [568, 281] width 77 height 28
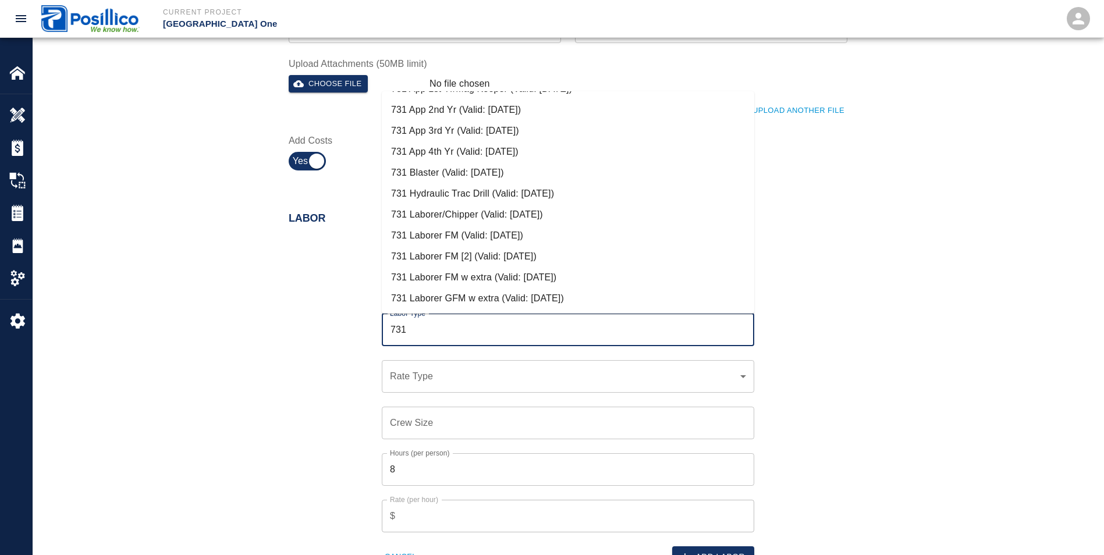
scroll to position [233, 0]
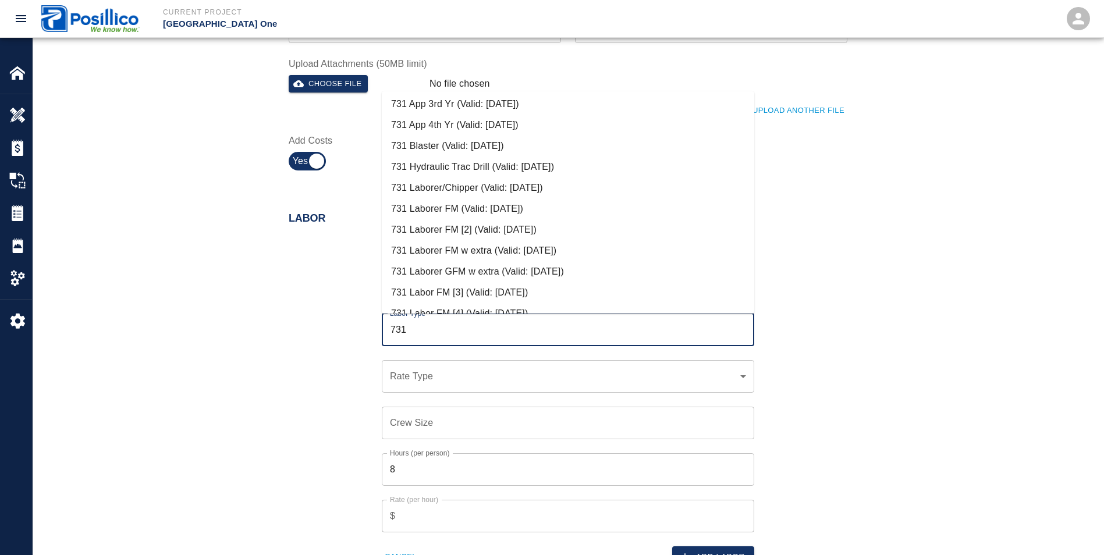
click at [413, 212] on li "731 Laborer FM (Valid: [DATE])" at bounding box center [568, 208] width 373 height 21
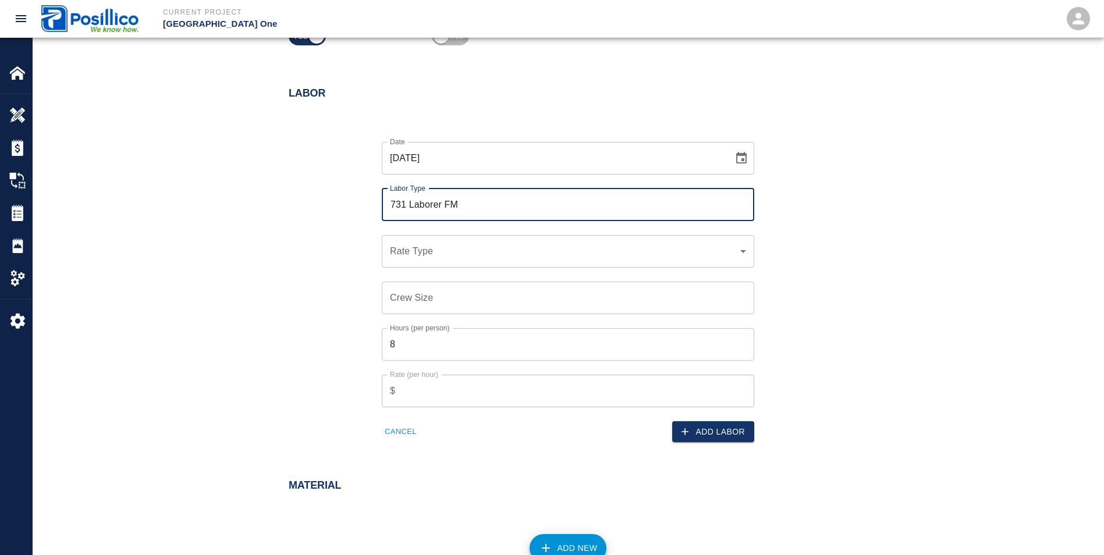
scroll to position [640, 0]
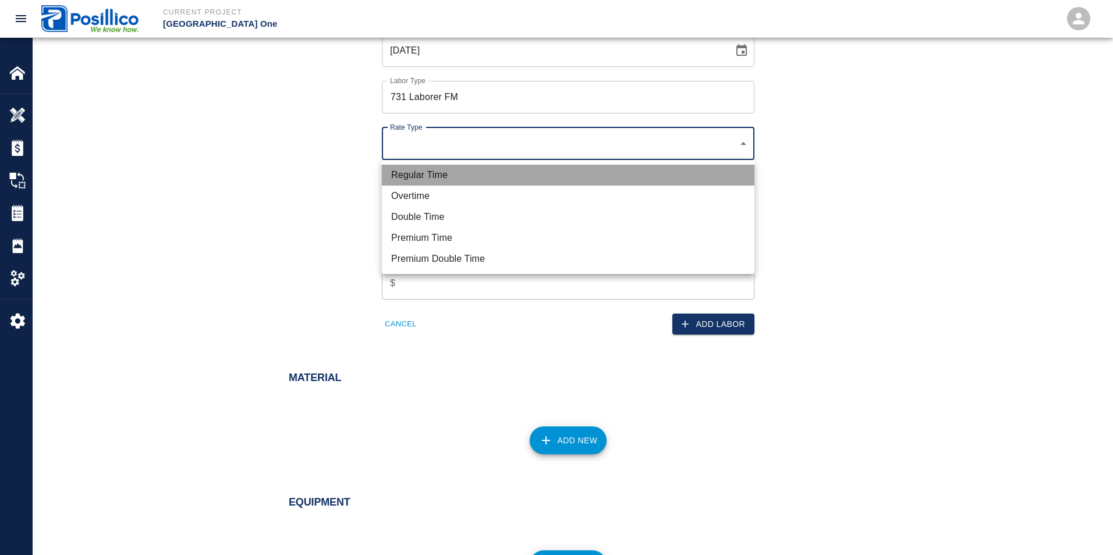
click at [405, 176] on li "Regular Time" at bounding box center [568, 175] width 373 height 21
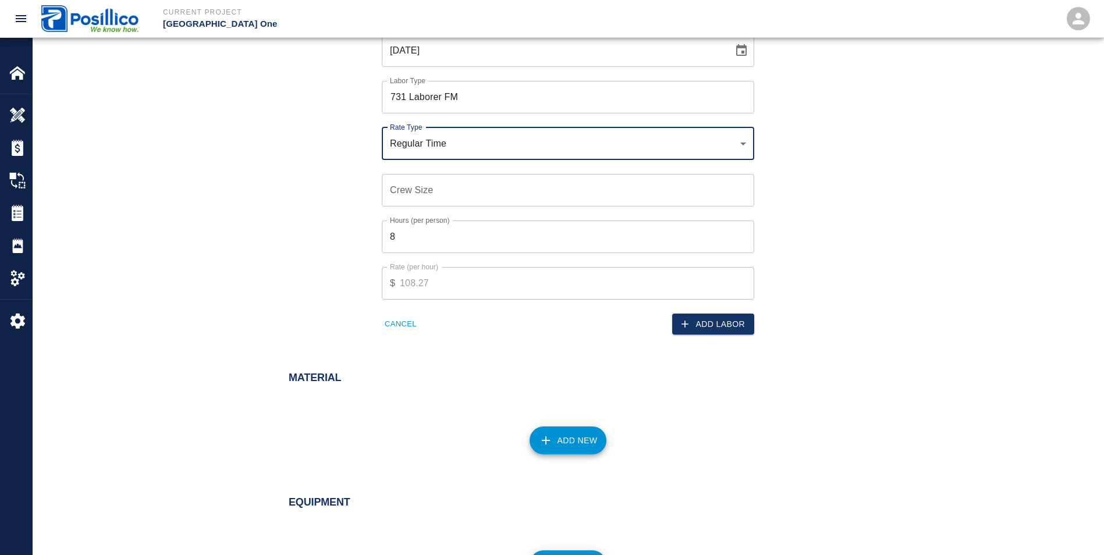
click at [399, 193] on input "Crew Size" at bounding box center [568, 190] width 373 height 33
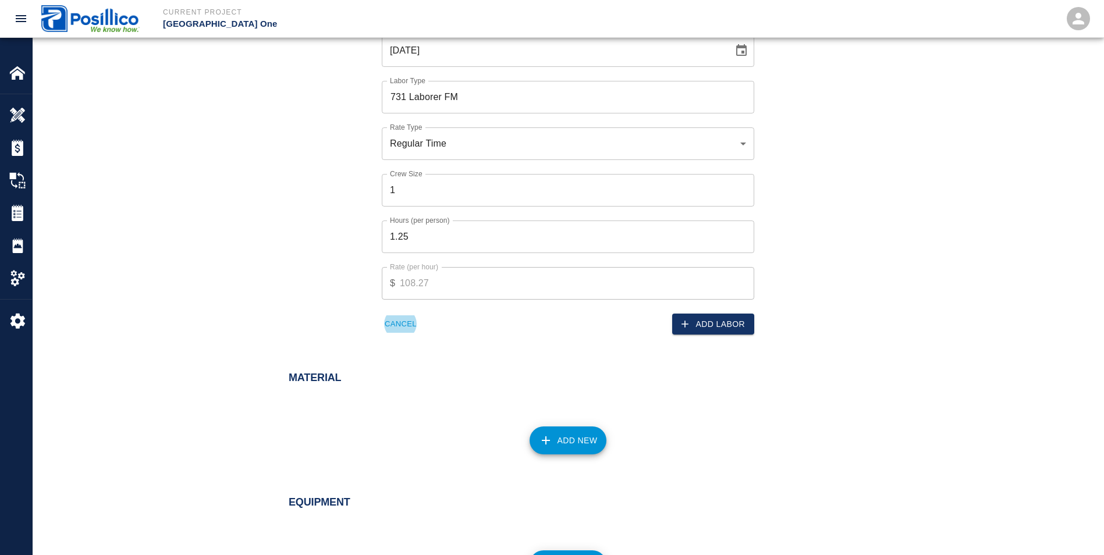
click at [433, 240] on input "1.25" at bounding box center [568, 237] width 373 height 33
click at [714, 324] on button "Add Labor" at bounding box center [713, 325] width 82 height 22
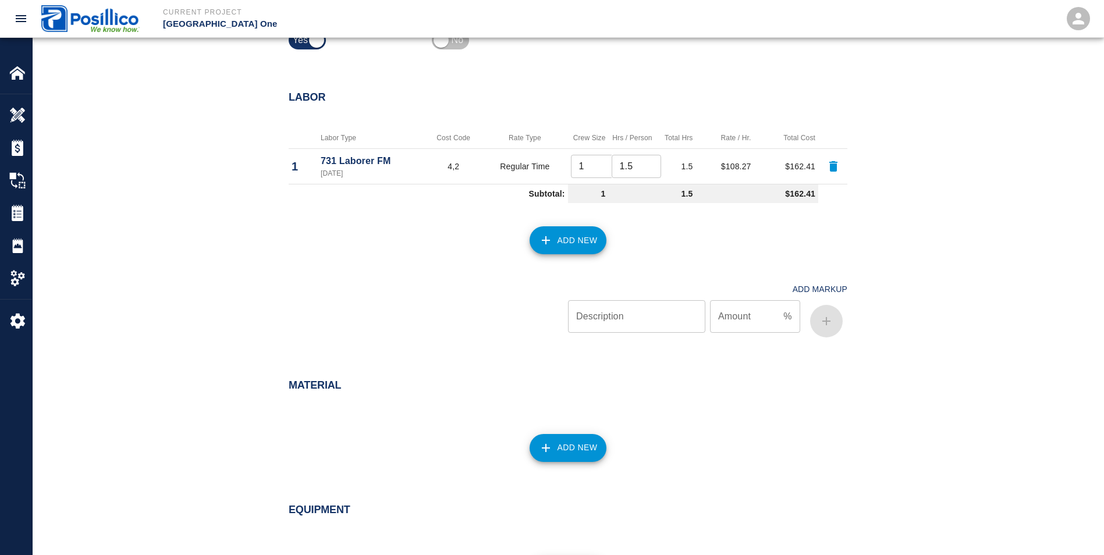
scroll to position [524, 0]
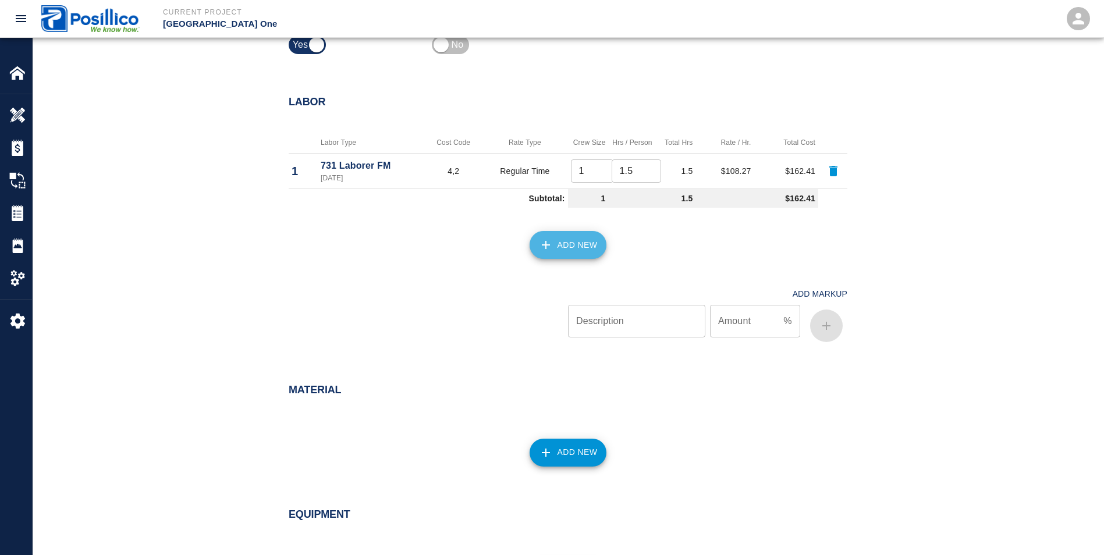
click at [579, 240] on button "Add New" at bounding box center [568, 245] width 77 height 28
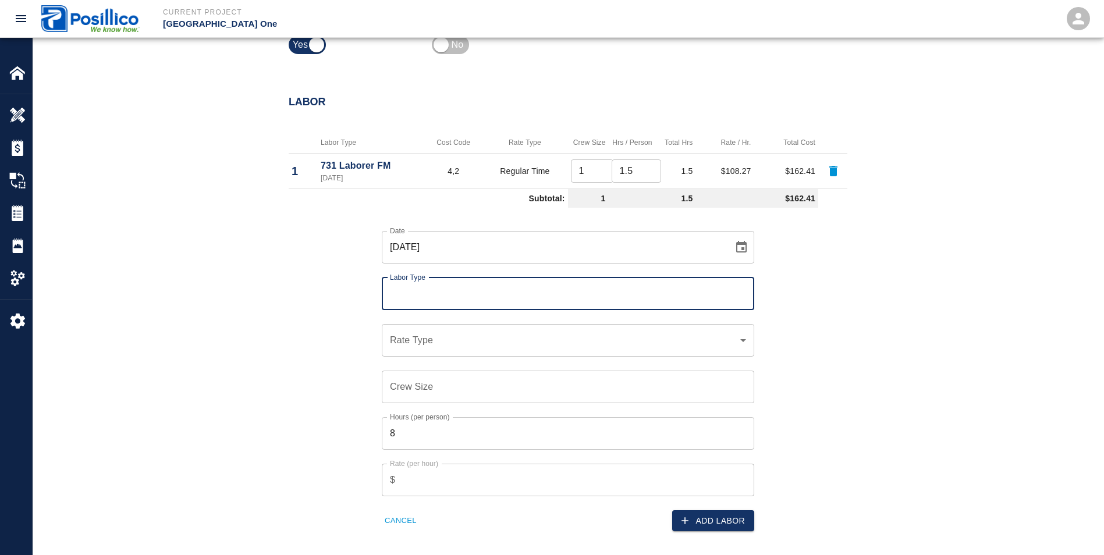
click at [398, 297] on input "Labor Type" at bounding box center [568, 294] width 362 height 22
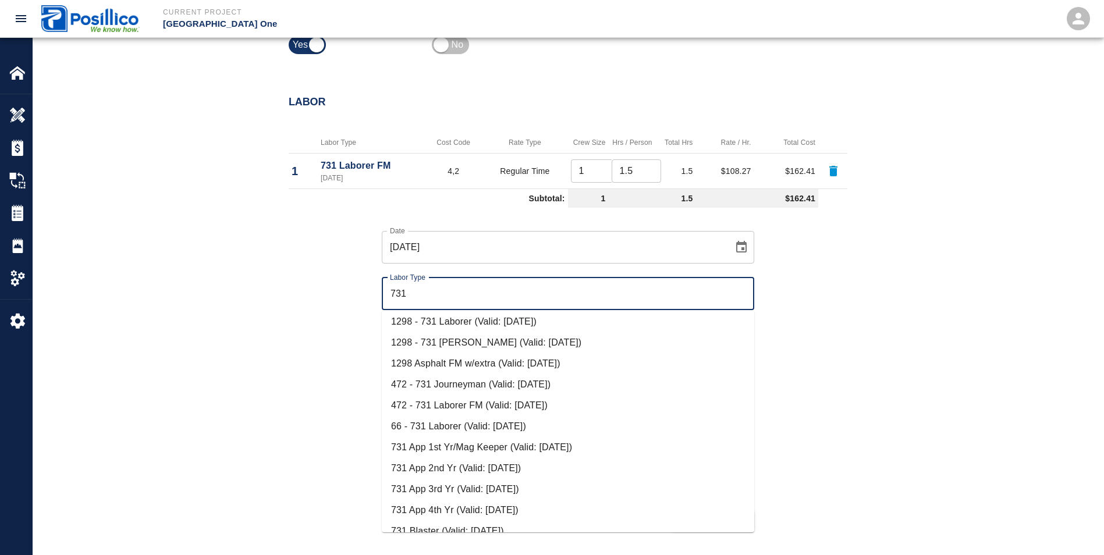
scroll to position [233, 0]
click at [445, 401] on li "731 Laborer/Chipper (Valid: [DATE])" at bounding box center [568, 406] width 373 height 21
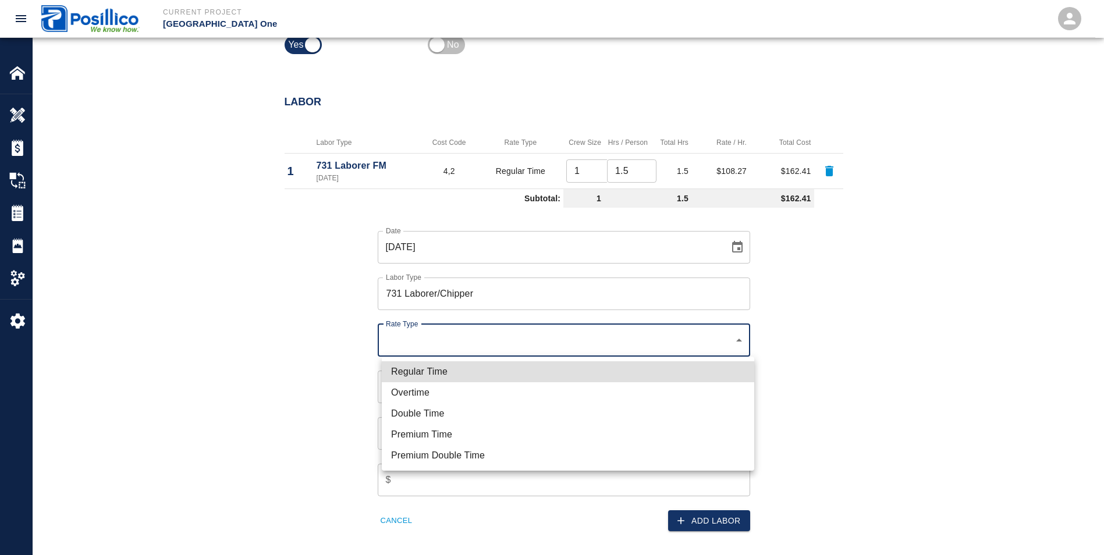
click at [411, 375] on li "Regular Time" at bounding box center [568, 371] width 373 height 21
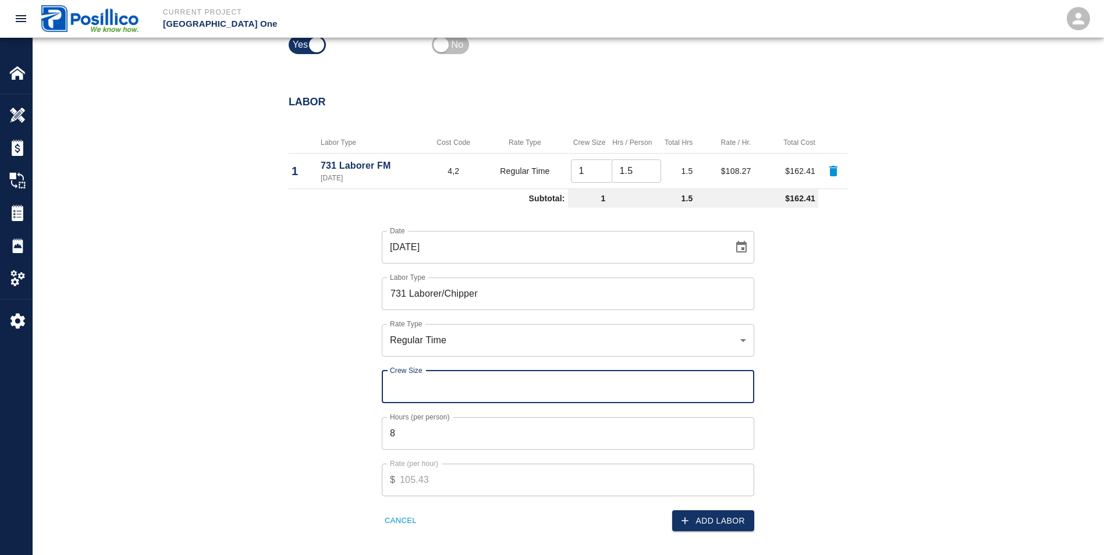
click at [409, 390] on input "Crew Size" at bounding box center [568, 387] width 373 height 33
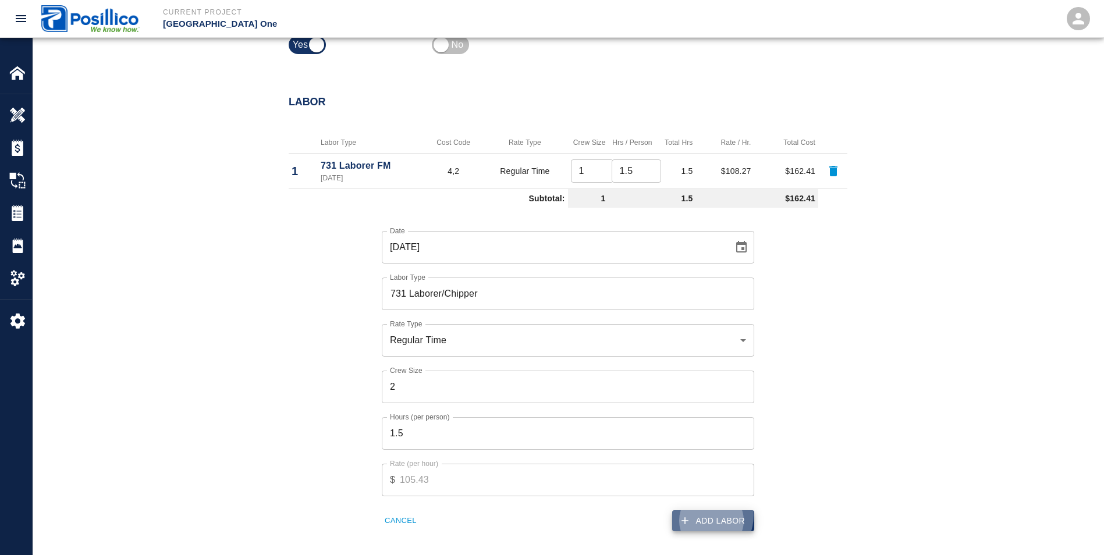
click at [703, 515] on button "Add Labor" at bounding box center [713, 521] width 82 height 22
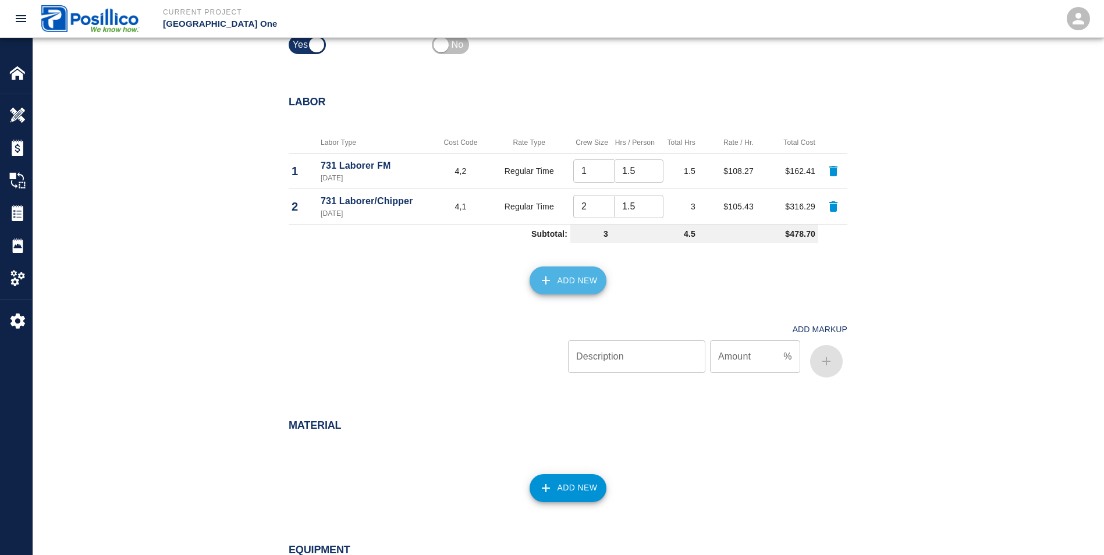
click at [583, 290] on button "Add New" at bounding box center [568, 281] width 77 height 28
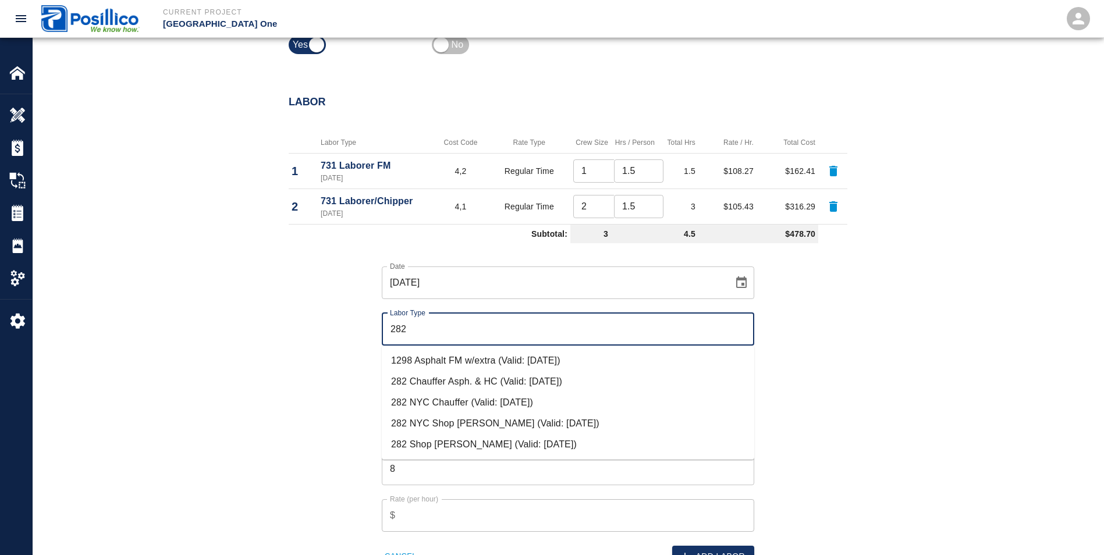
click at [417, 400] on li "282 NYC Chauffer (Valid: [DATE])" at bounding box center [568, 402] width 373 height 21
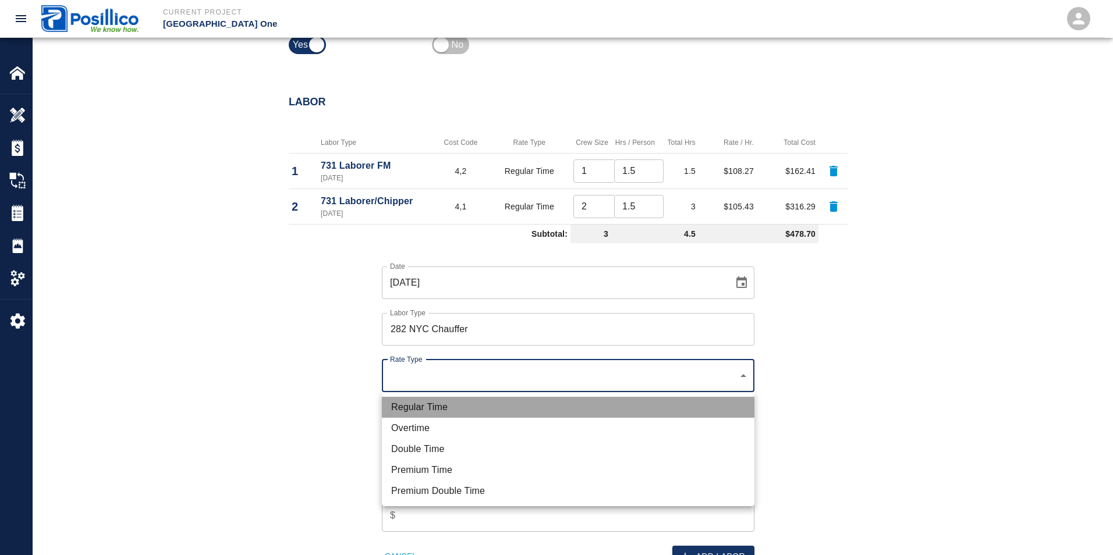
click at [398, 403] on li "Regular Time" at bounding box center [568, 407] width 373 height 21
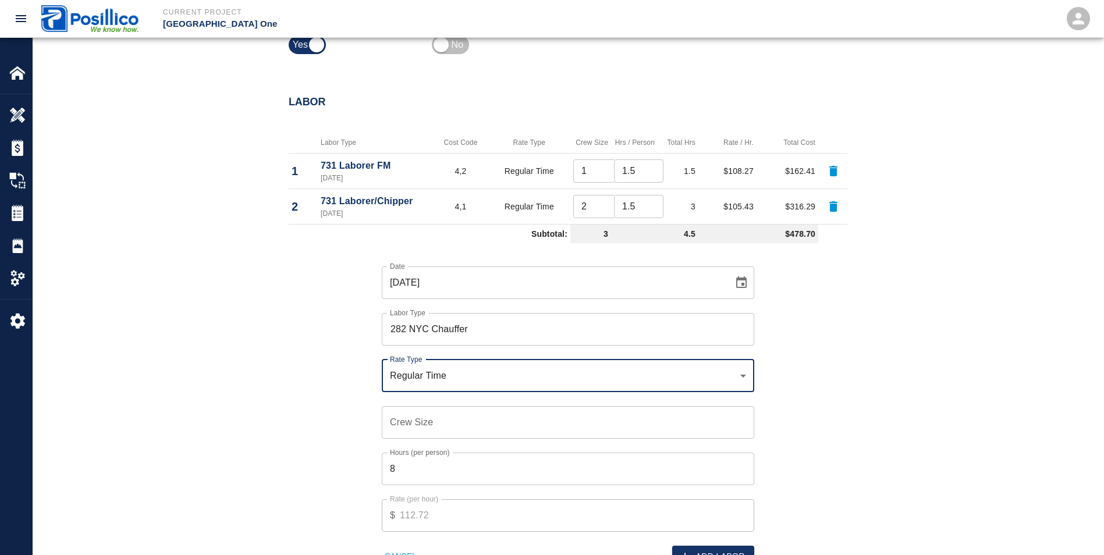
click at [404, 419] on input "Crew Size" at bounding box center [568, 422] width 373 height 33
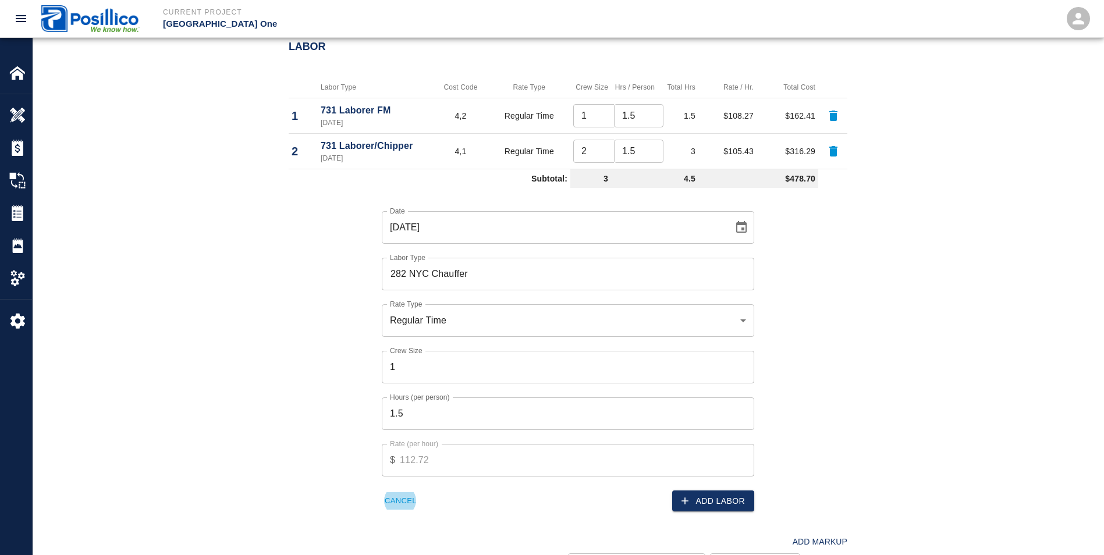
scroll to position [592, 0]
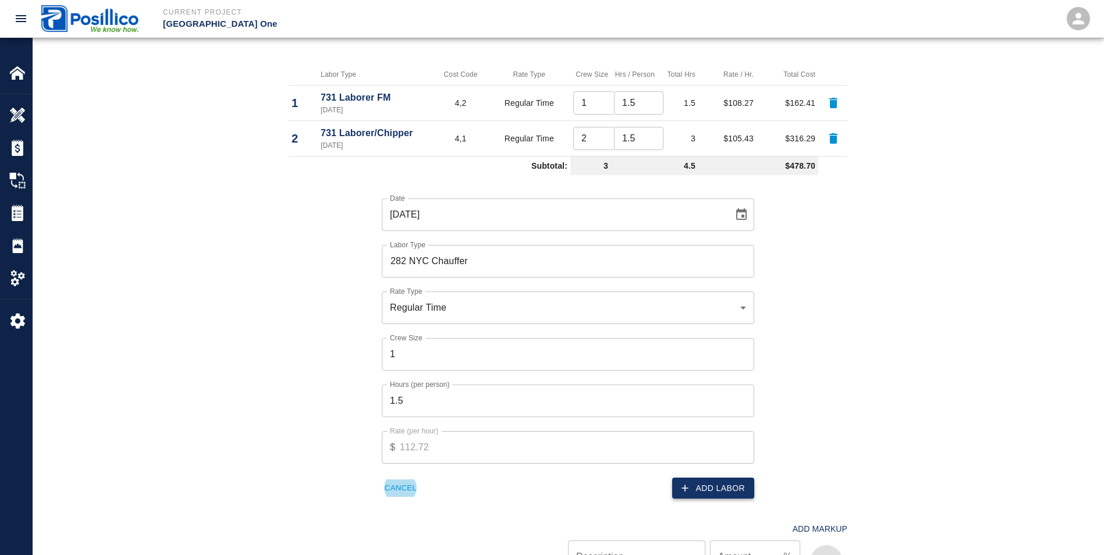
click at [744, 482] on button "Add Labor" at bounding box center [713, 489] width 82 height 22
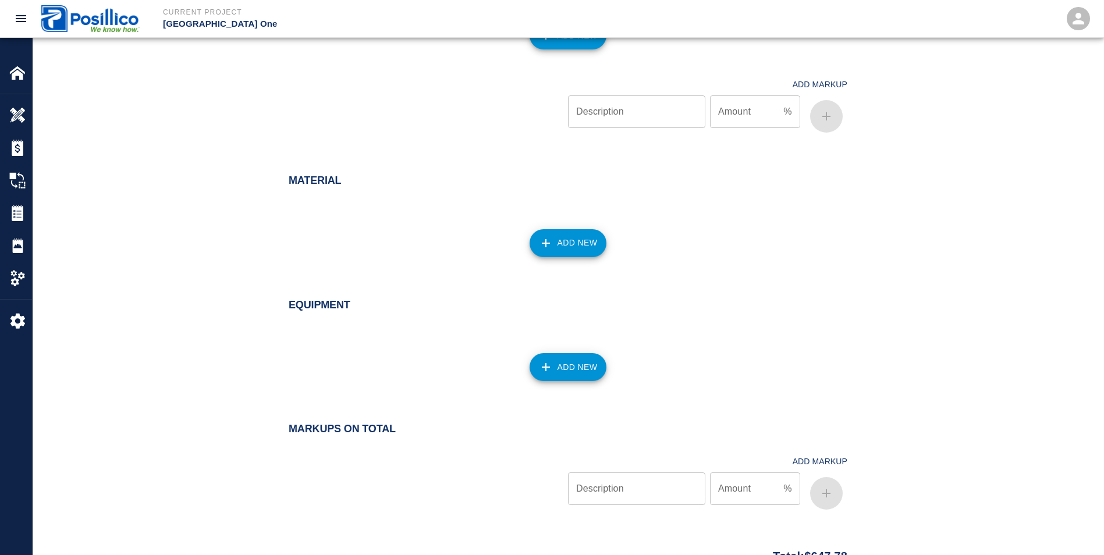
scroll to position [825, 0]
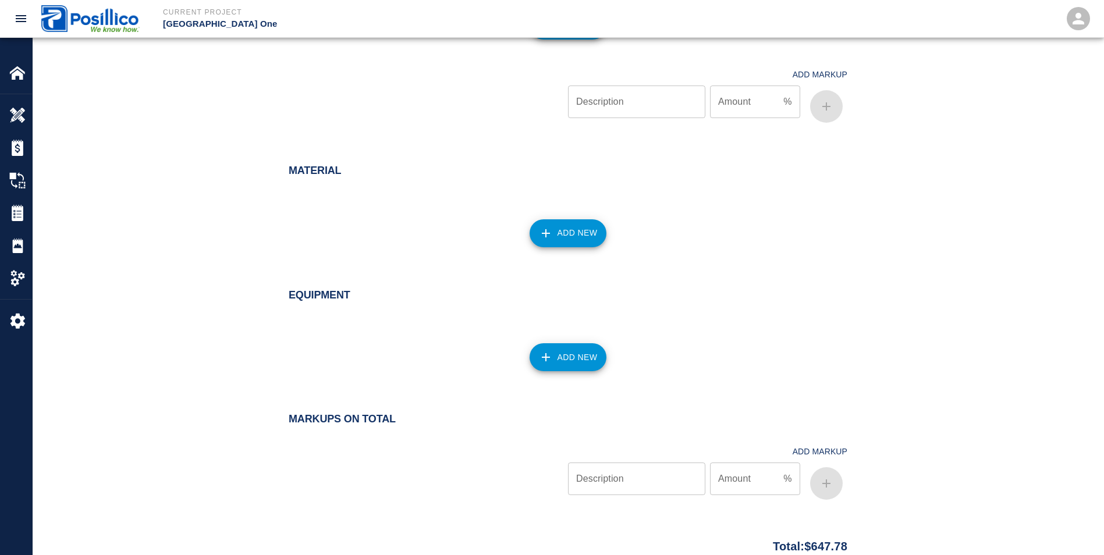
click at [576, 349] on button "Add New" at bounding box center [568, 357] width 77 height 28
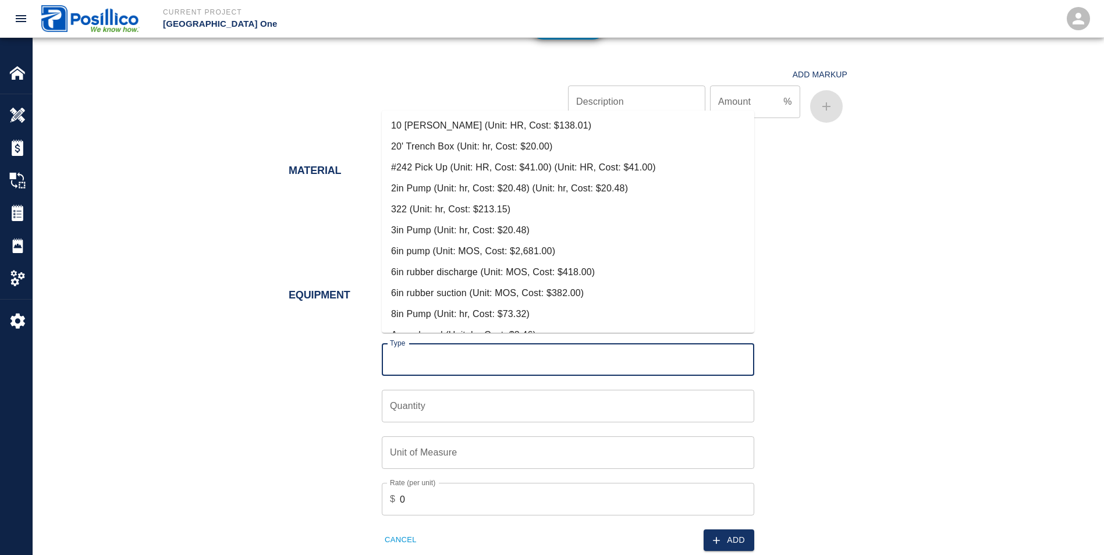
click at [574, 349] on input "Type" at bounding box center [568, 360] width 362 height 22
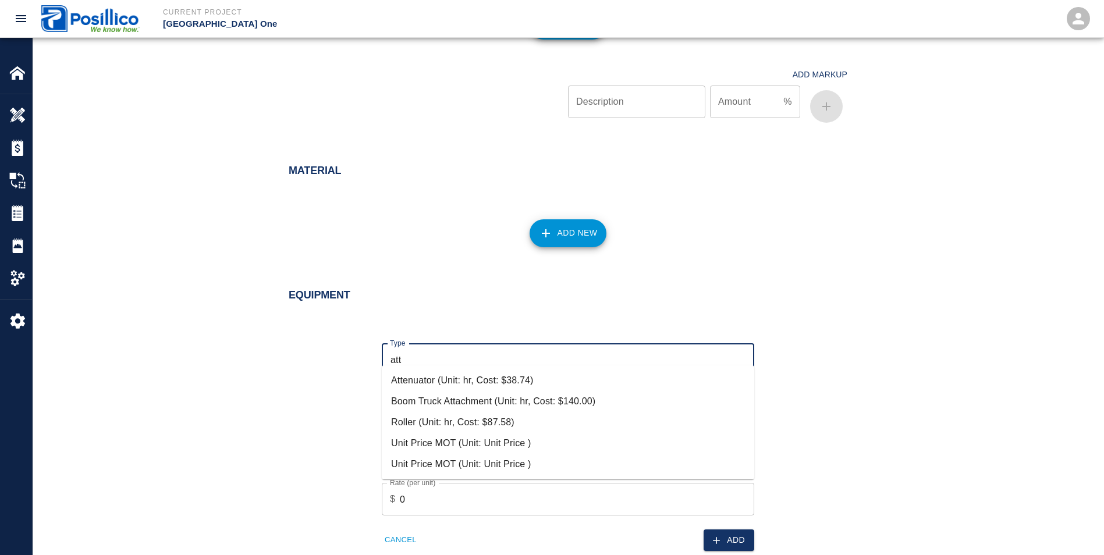
click at [409, 385] on li "Attenuator (Unit: hr, Cost: $38.74)" at bounding box center [568, 380] width 373 height 21
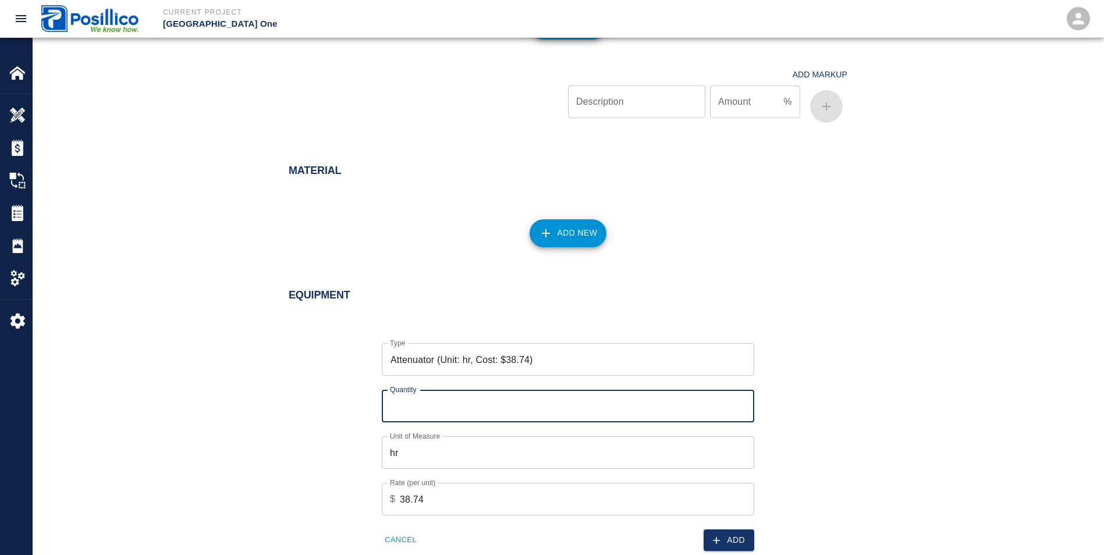
click at [403, 390] on input "Quantity" at bounding box center [568, 406] width 373 height 33
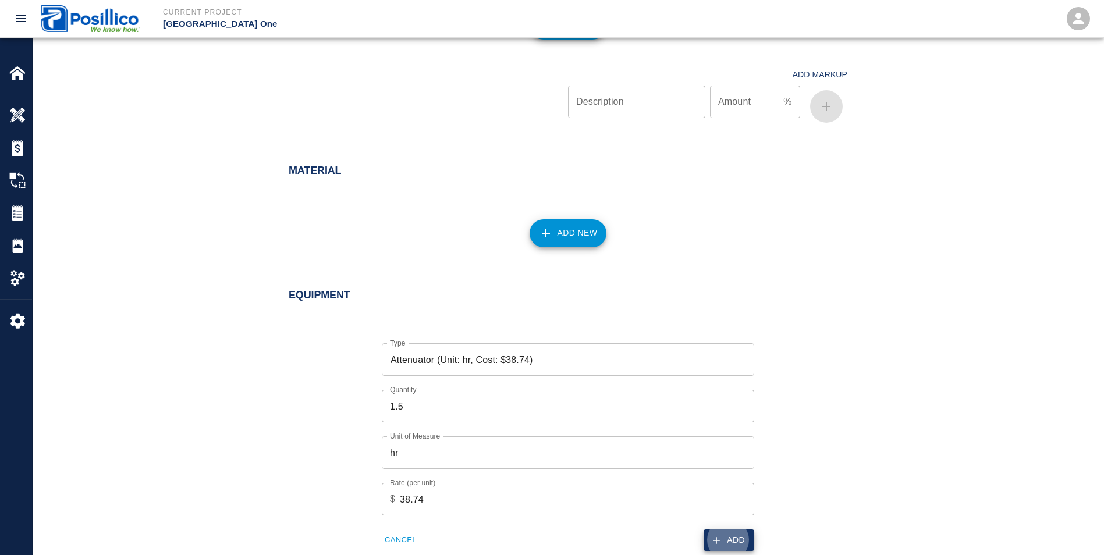
click at [725, 531] on button "Add" at bounding box center [729, 541] width 51 height 22
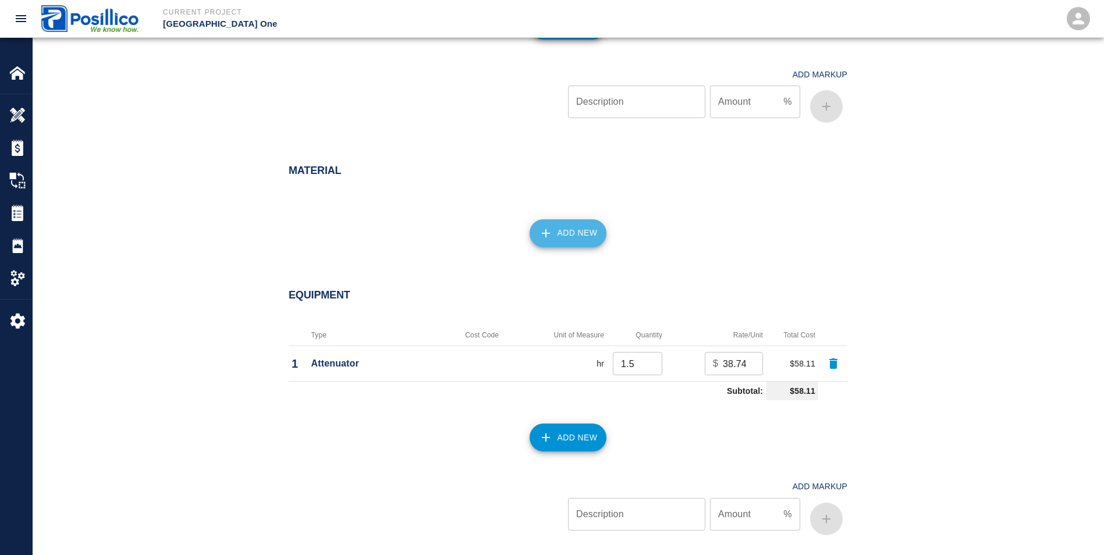
click at [593, 219] on button "Add New" at bounding box center [568, 233] width 77 height 28
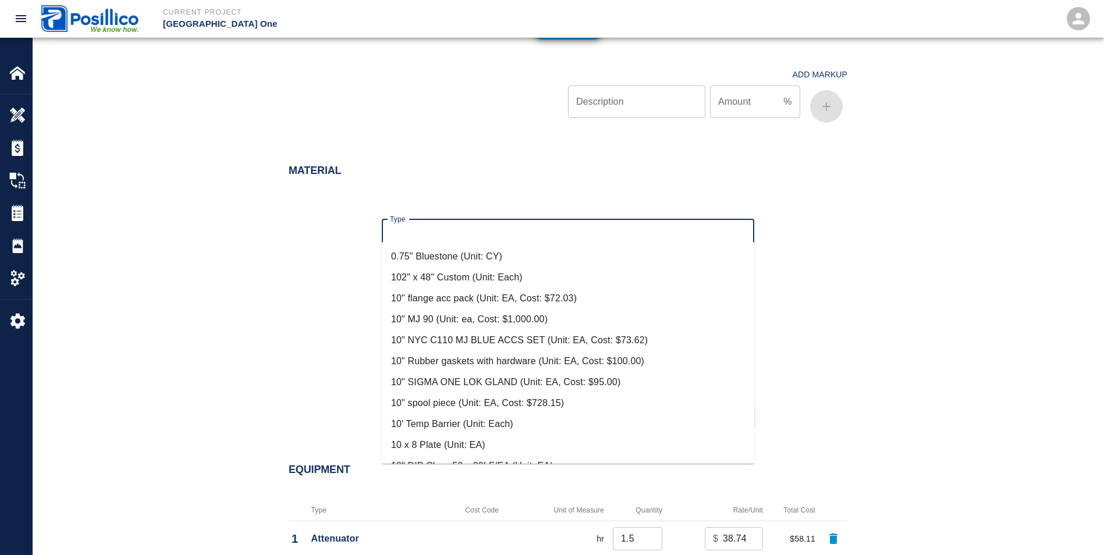
click at [560, 225] on input "Type" at bounding box center [568, 236] width 362 height 22
click at [813, 307] on div "Type Type Quantity Quantity Unit of Measure Unit of Measure Rate (per unit) $ 0…" at bounding box center [561, 314] width 573 height 226
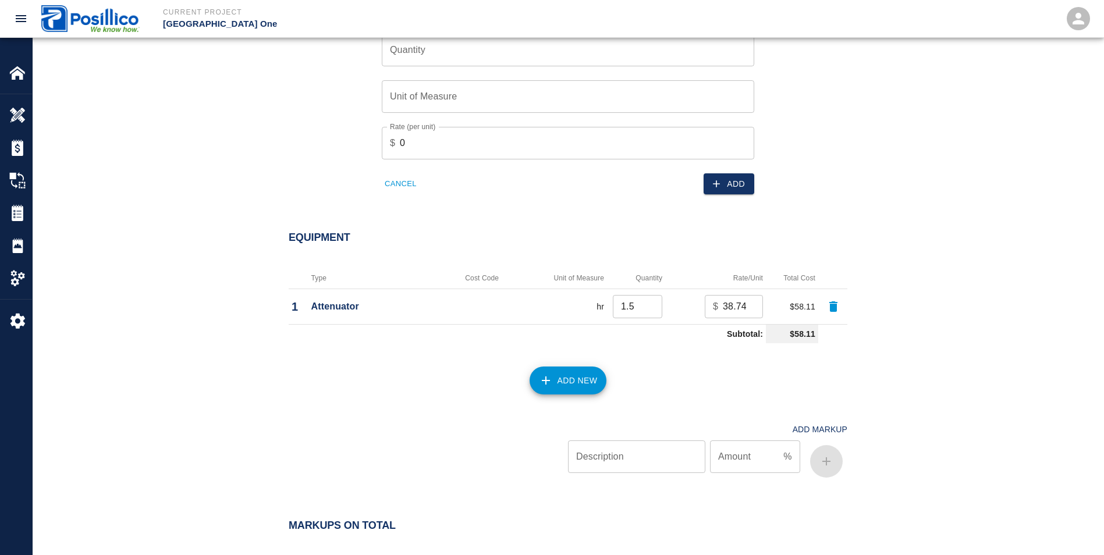
scroll to position [1058, 0]
click at [563, 385] on div "Add New" at bounding box center [561, 373] width 573 height 51
click at [563, 373] on button "Add New" at bounding box center [568, 380] width 77 height 28
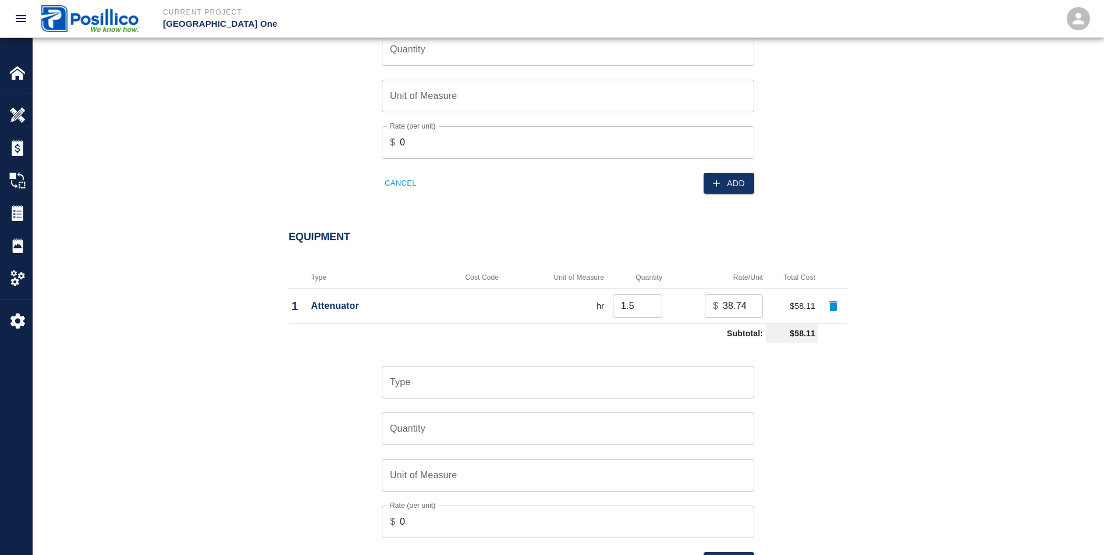
click at [509, 371] on input "Type" at bounding box center [568, 382] width 362 height 22
click at [879, 448] on div "Equipment Type Cost Code Unit of Measure Quantity Rate/Unit Total Cost 1 Attenu…" at bounding box center [568, 432] width 629 height 449
click at [543, 375] on input "atte" at bounding box center [568, 382] width 362 height 22
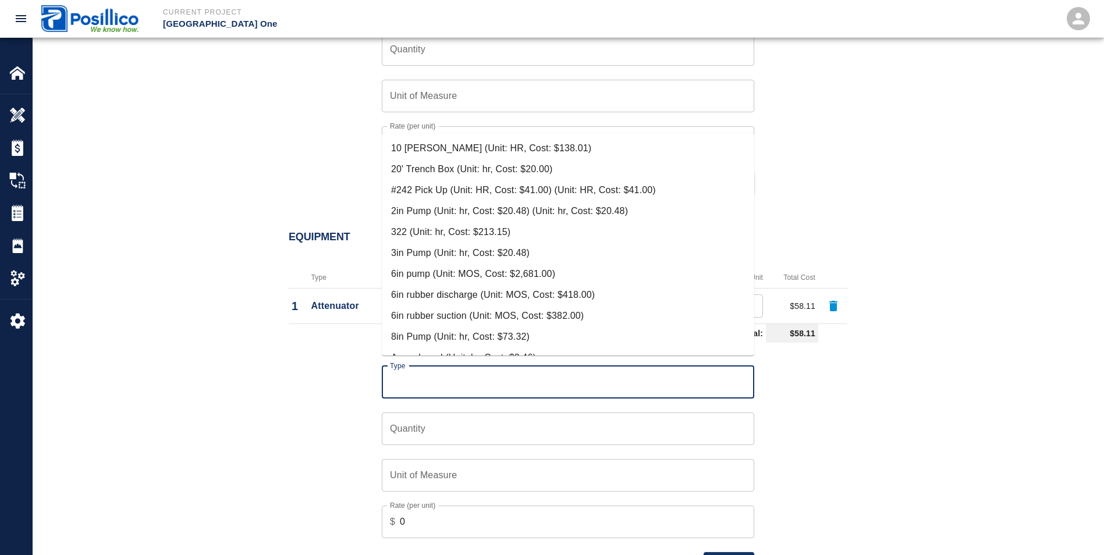
click at [917, 467] on div "Equipment Type Cost Code Unit of Measure Quantity Rate/Unit Total Cost 1 Attenu…" at bounding box center [568, 446] width 1071 height 477
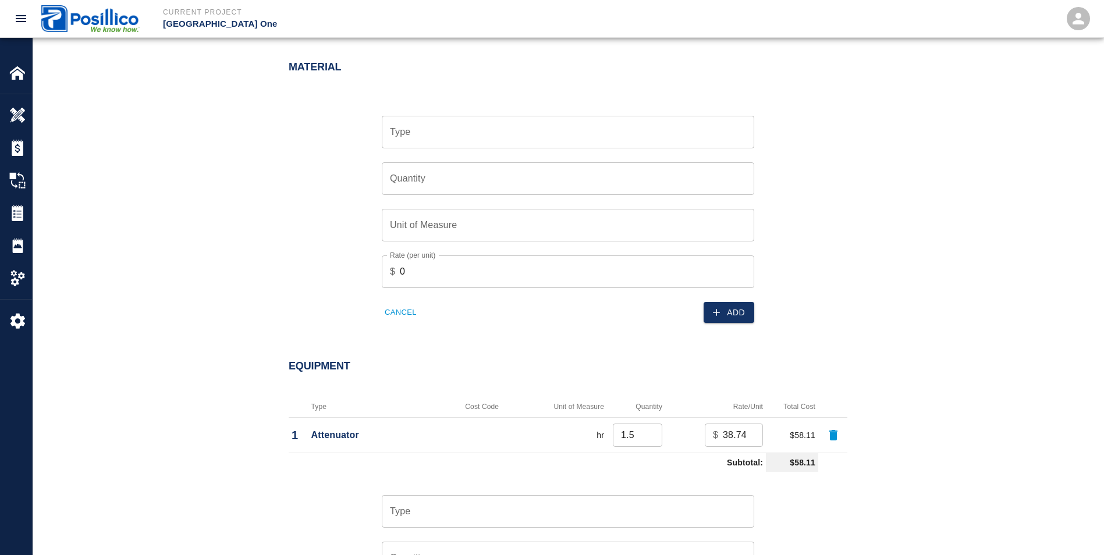
scroll to position [842, 0]
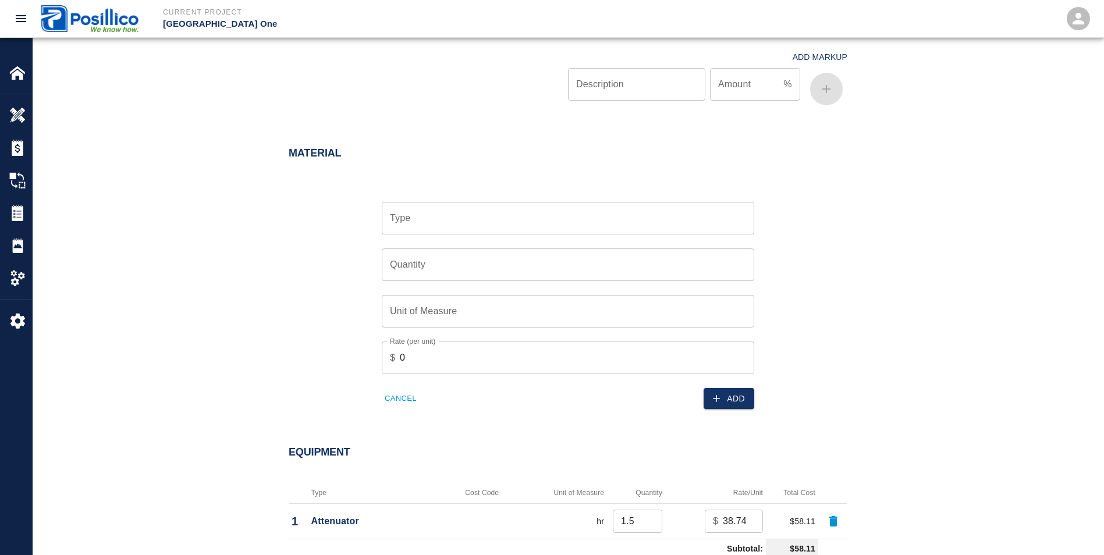
click at [412, 207] on input "Type" at bounding box center [568, 218] width 362 height 22
click at [957, 284] on div "Material Type Type Quantity Quantity Unit of Measure Unit of Measure Rate (per …" at bounding box center [568, 280] width 1071 height 313
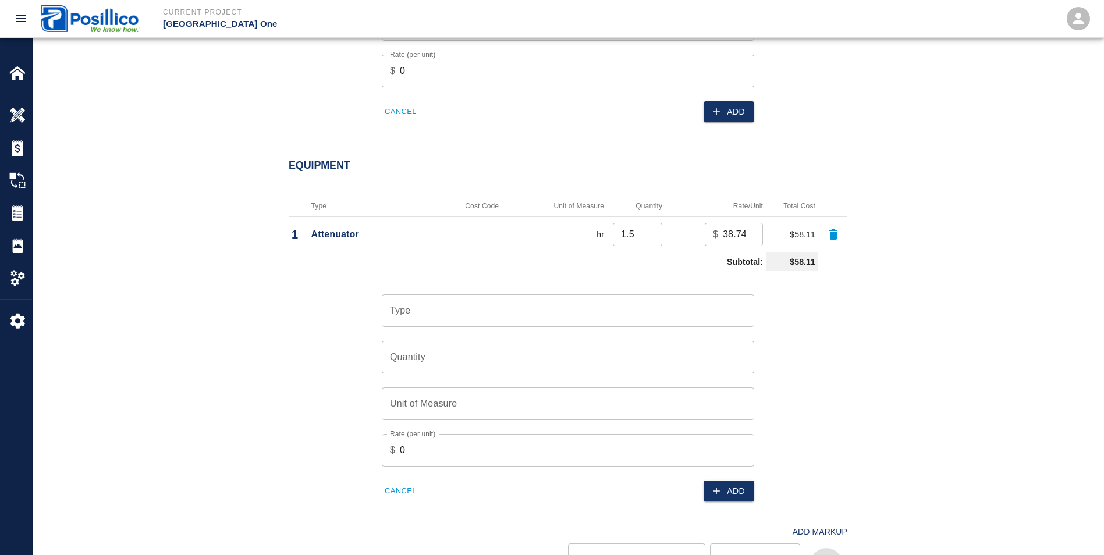
scroll to position [1133, 0]
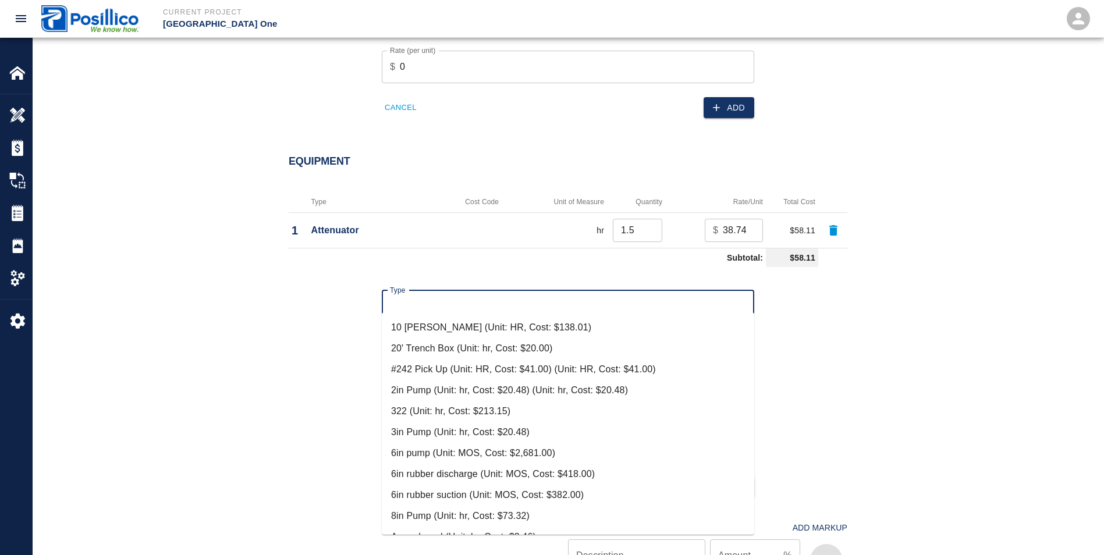
click at [444, 296] on input "Type" at bounding box center [568, 307] width 362 height 22
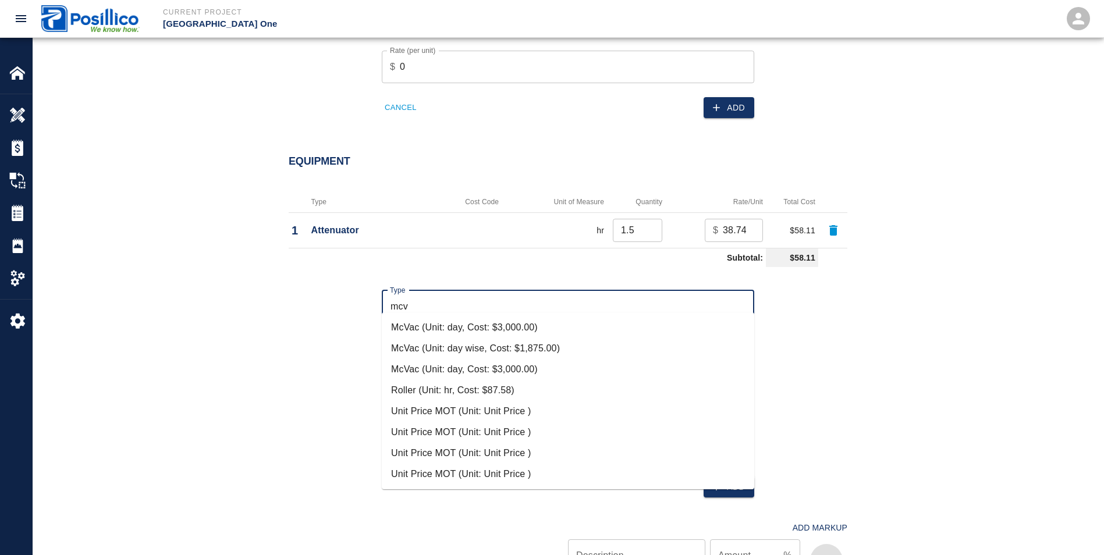
click at [429, 328] on li "McVac (Unit: day, Cost: $3,000.00)" at bounding box center [568, 327] width 373 height 21
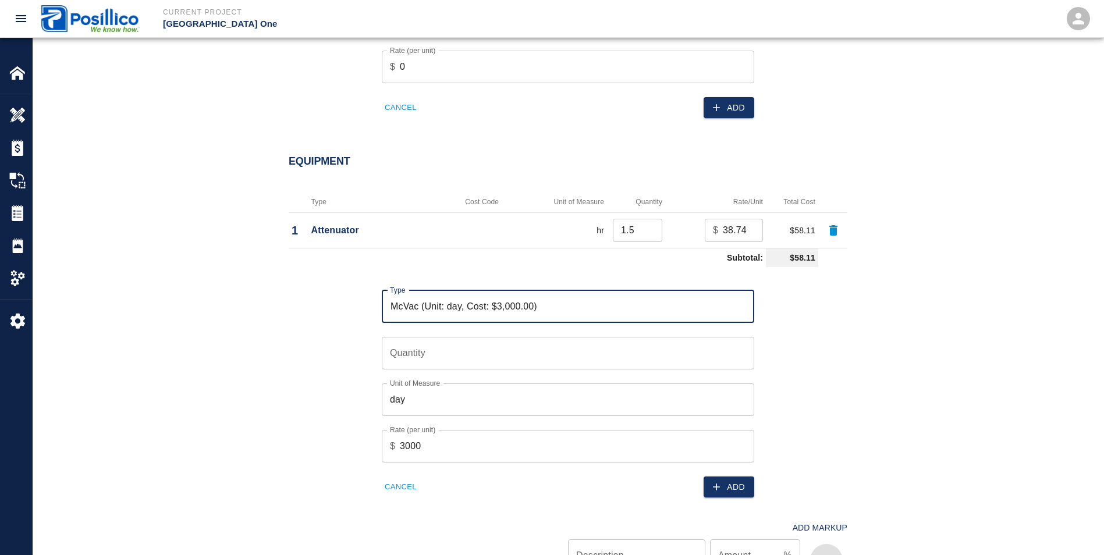
click at [419, 341] on input "Quantity" at bounding box center [568, 353] width 373 height 33
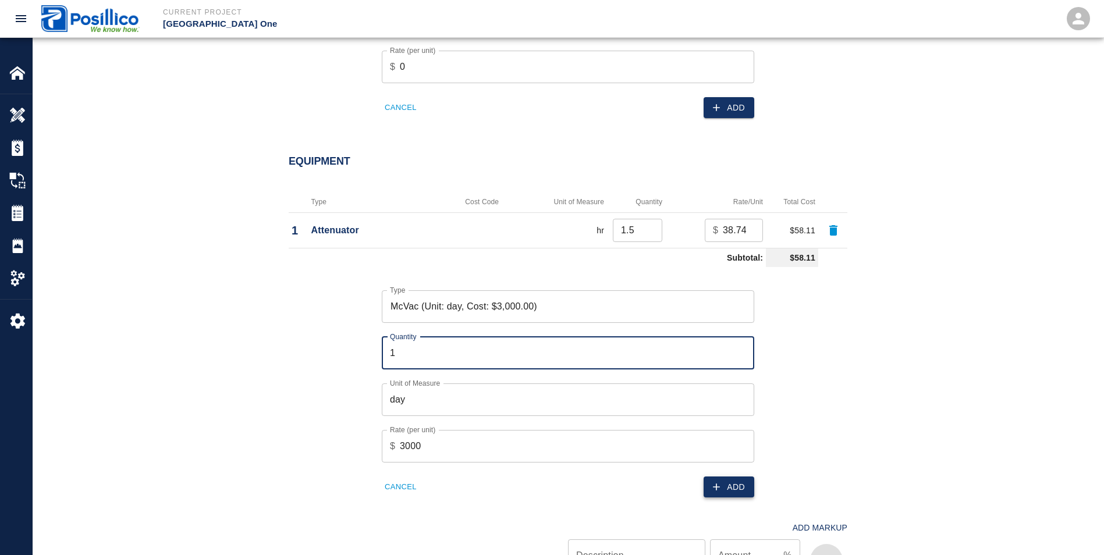
click at [722, 481] on icon "button" at bounding box center [717, 487] width 12 height 12
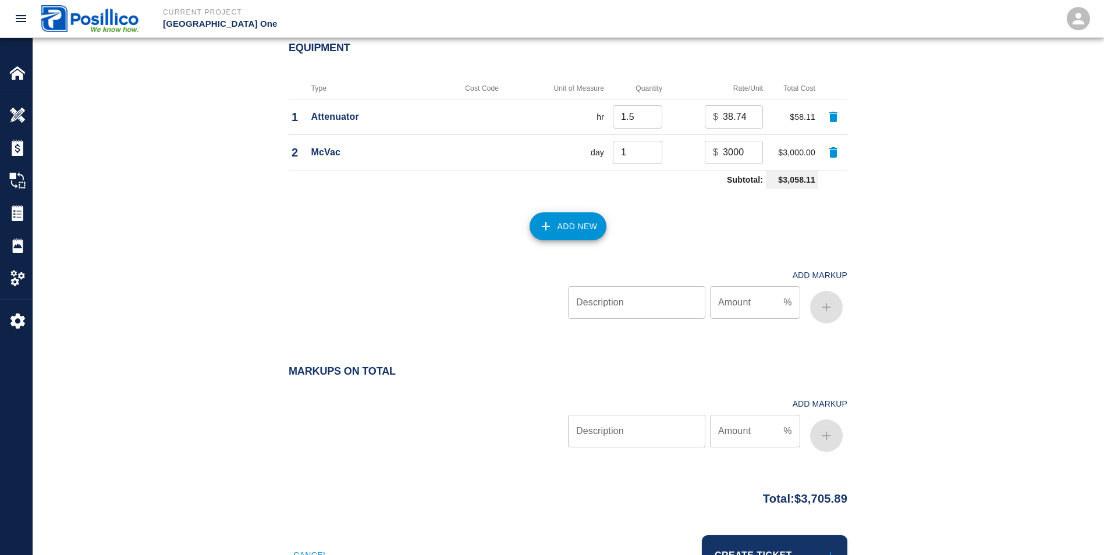
scroll to position [1285, 0]
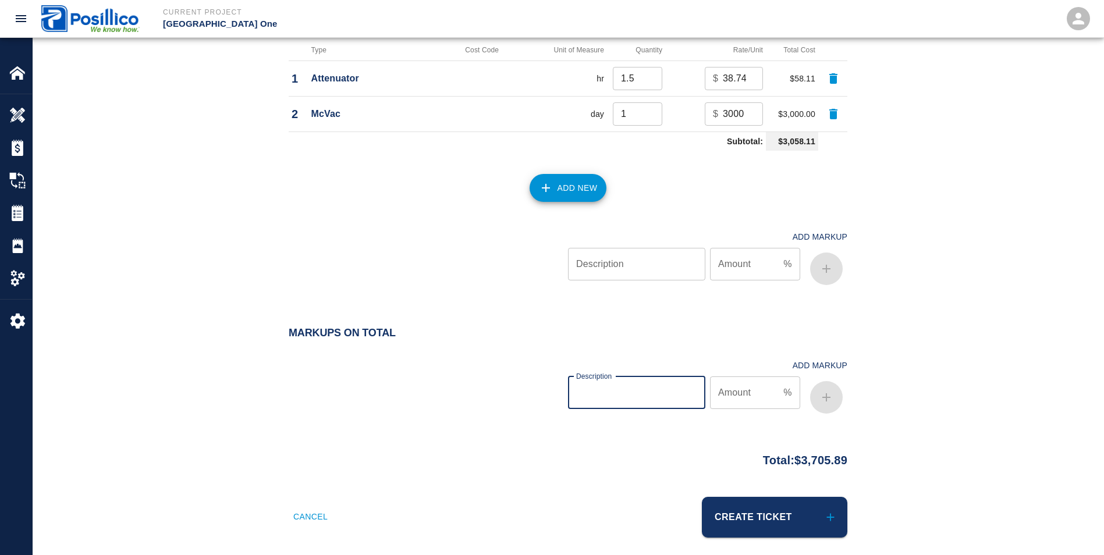
click at [595, 378] on input "Description" at bounding box center [636, 393] width 137 height 33
click at [736, 382] on input "Amount" at bounding box center [744, 393] width 69 height 33
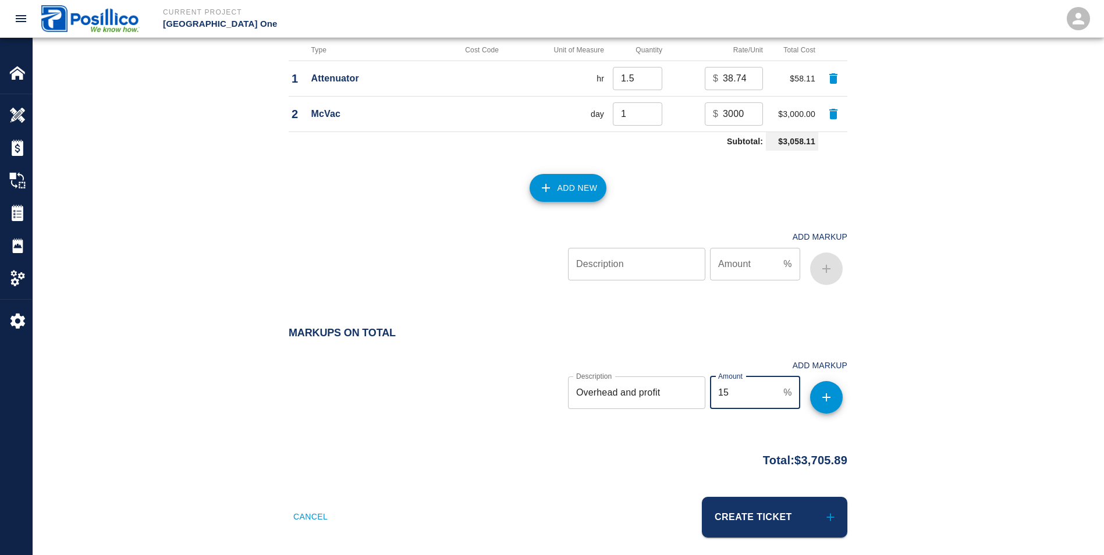
click at [834, 386] on button "button" at bounding box center [826, 397] width 33 height 33
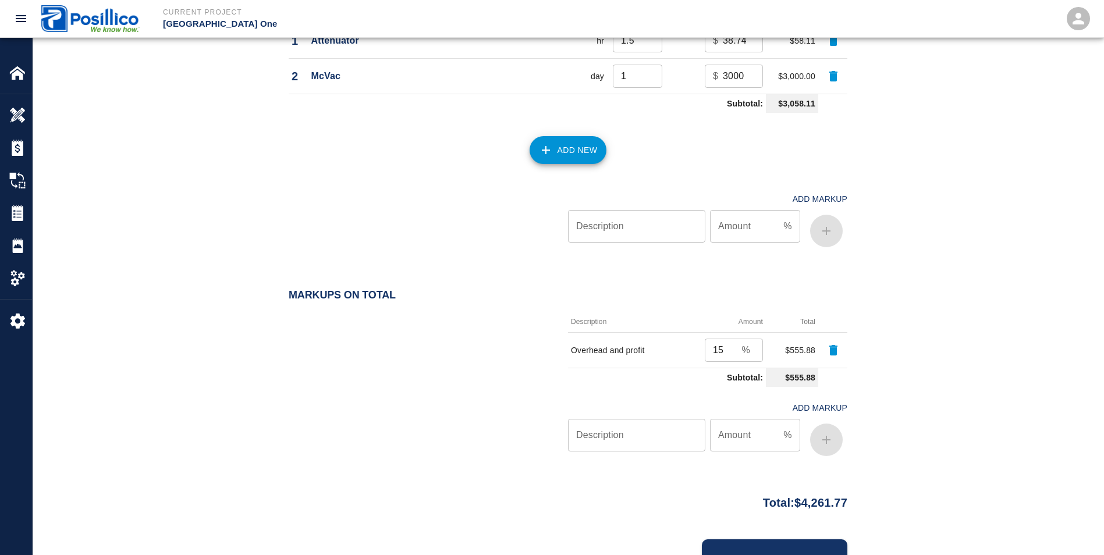
scroll to position [1366, 0]
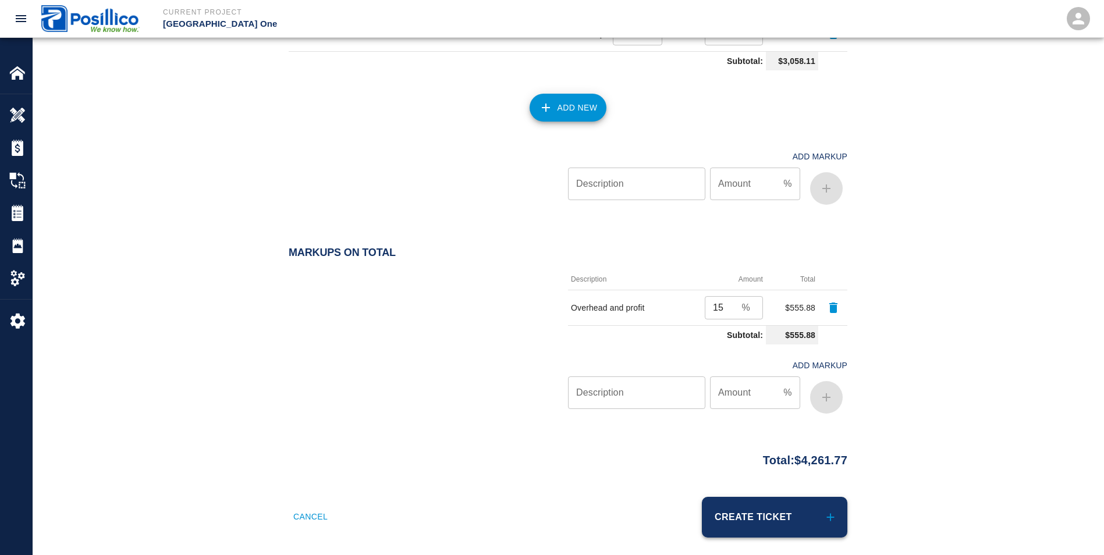
click at [781, 512] on button "Create Ticket" at bounding box center [775, 517] width 146 height 41
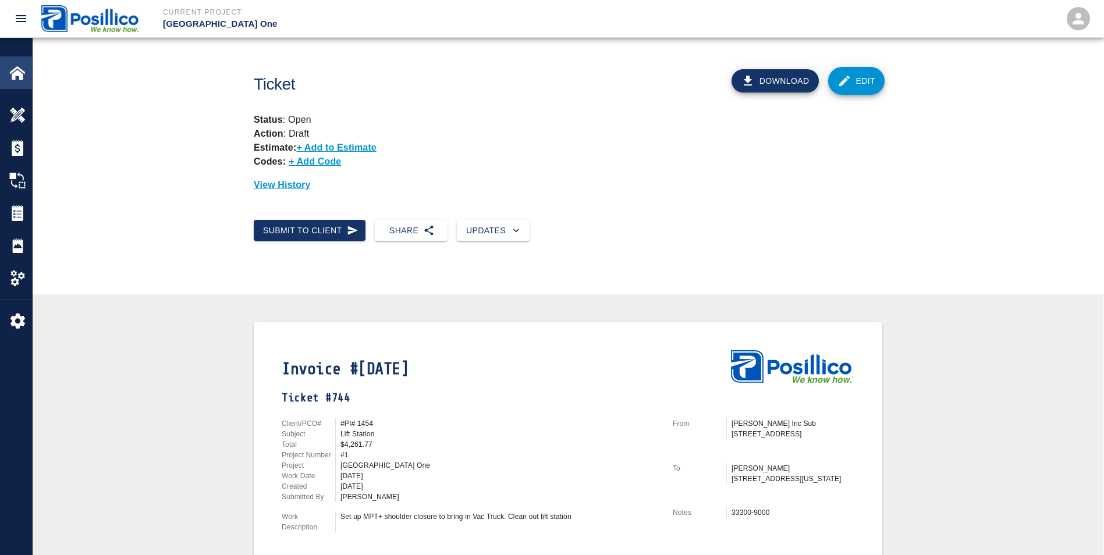
click at [17, 79] on img at bounding box center [17, 73] width 16 height 16
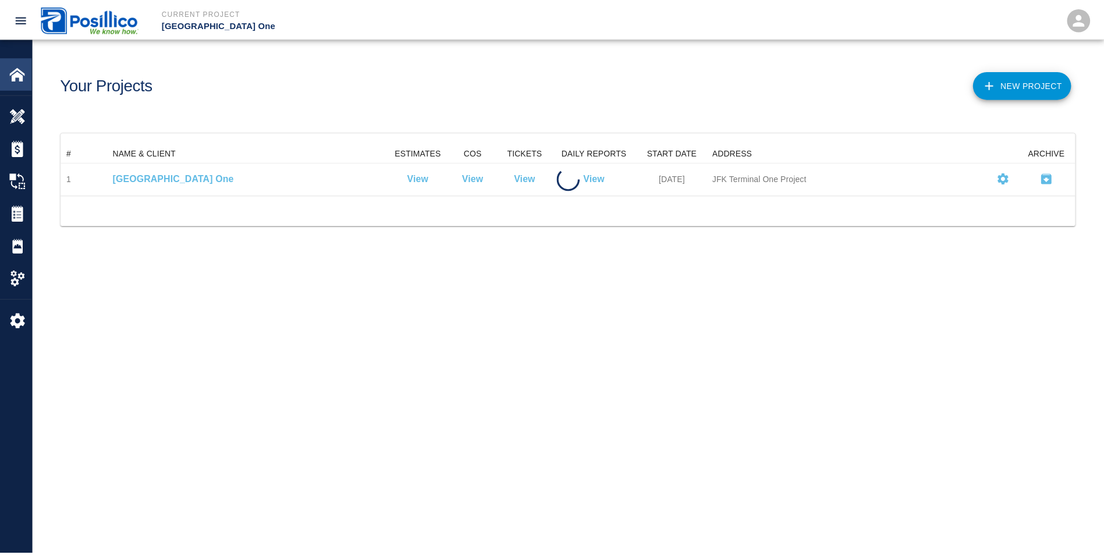
scroll to position [42, 1014]
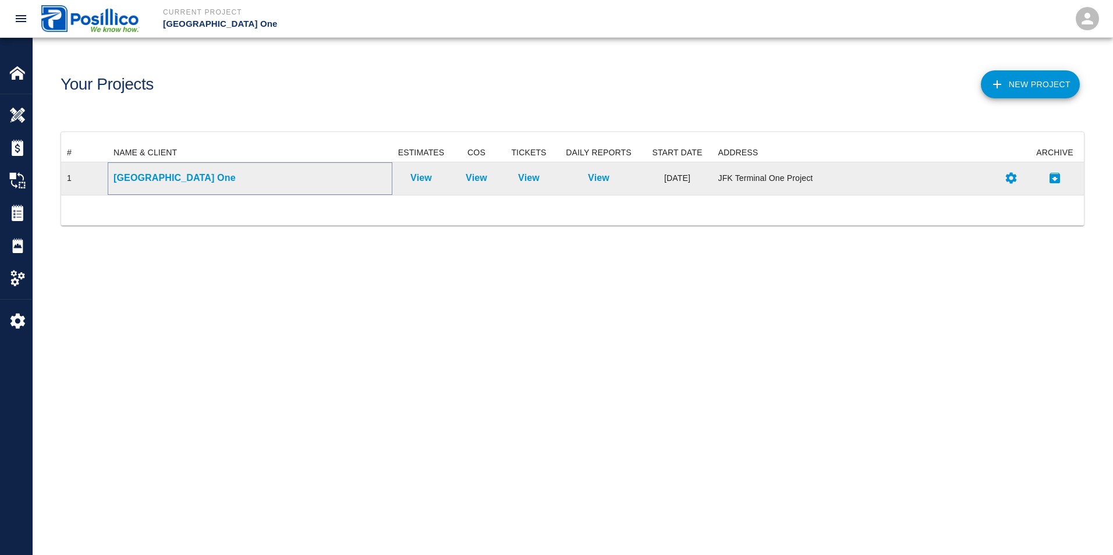
click at [126, 182] on p "[GEOGRAPHIC_DATA] One" at bounding box center [250, 178] width 273 height 14
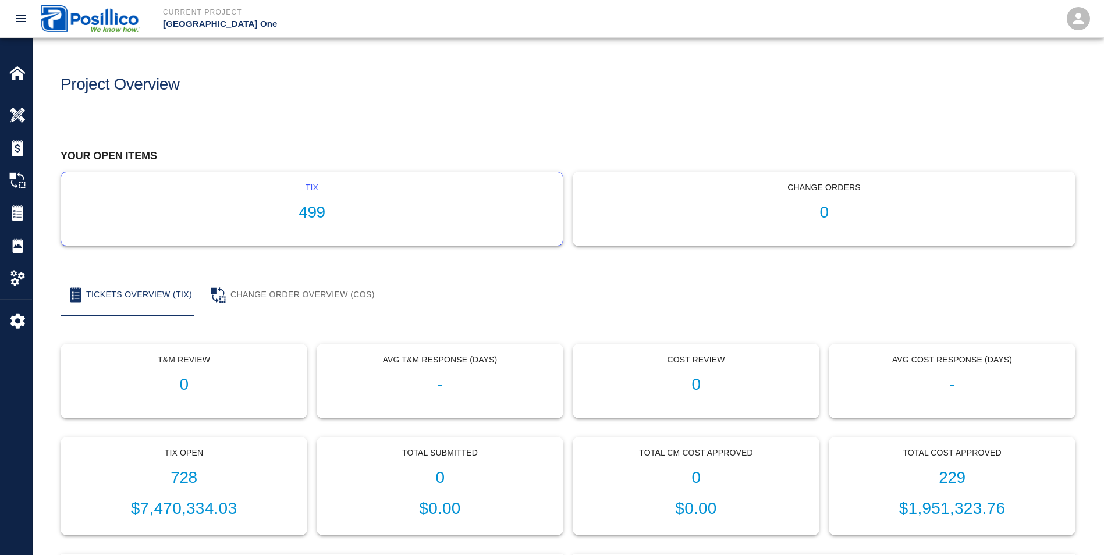
click at [298, 198] on div "tix 499" at bounding box center [312, 208] width 502 height 73
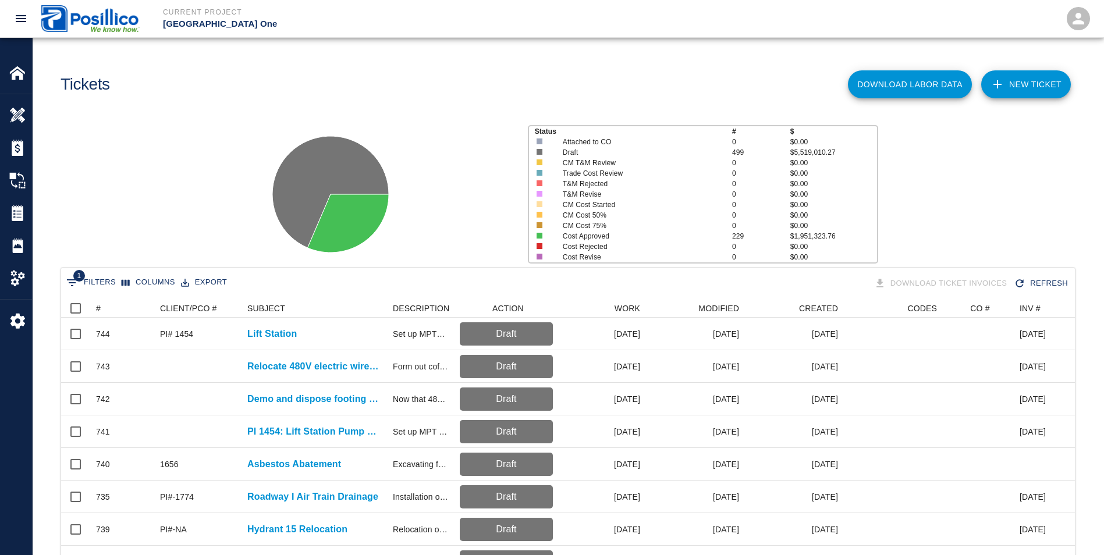
click at [1034, 86] on link "NEW TICKET" at bounding box center [1026, 84] width 90 height 28
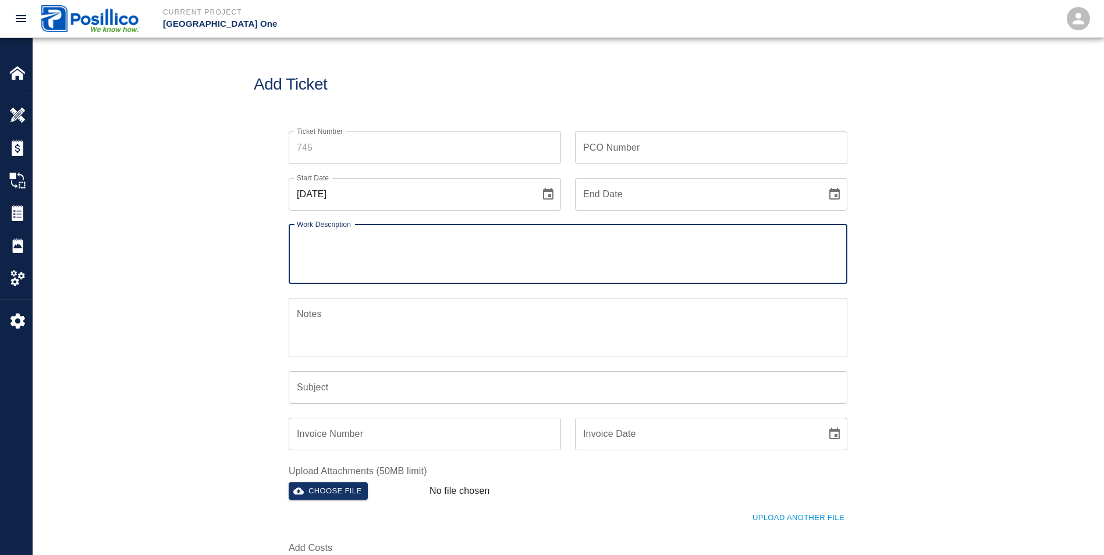
click at [369, 149] on input "Ticket Number" at bounding box center [425, 148] width 272 height 33
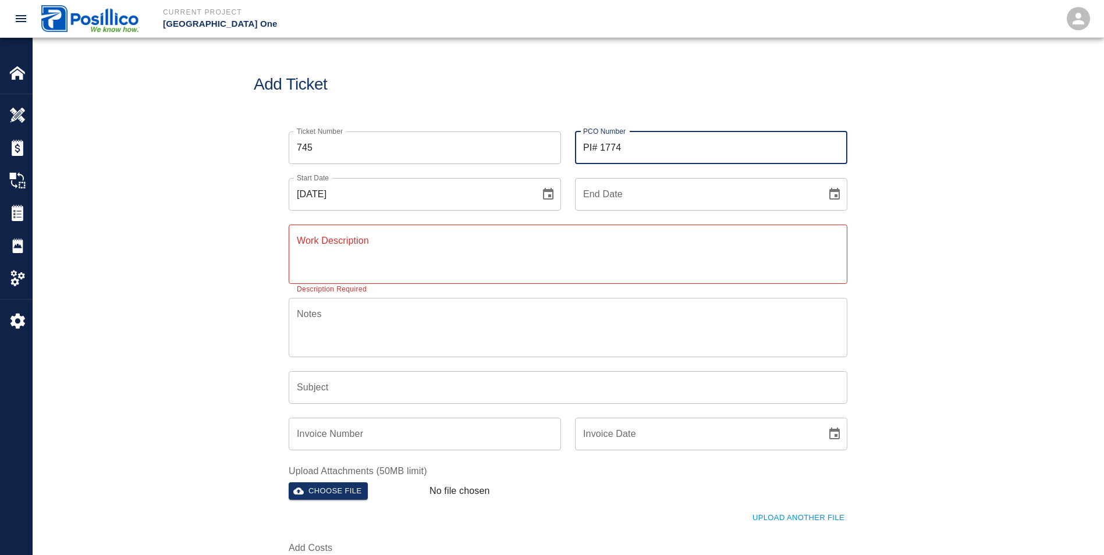
click at [547, 193] on icon "Choose date, selected date is Aug 18, 2025" at bounding box center [548, 194] width 14 height 14
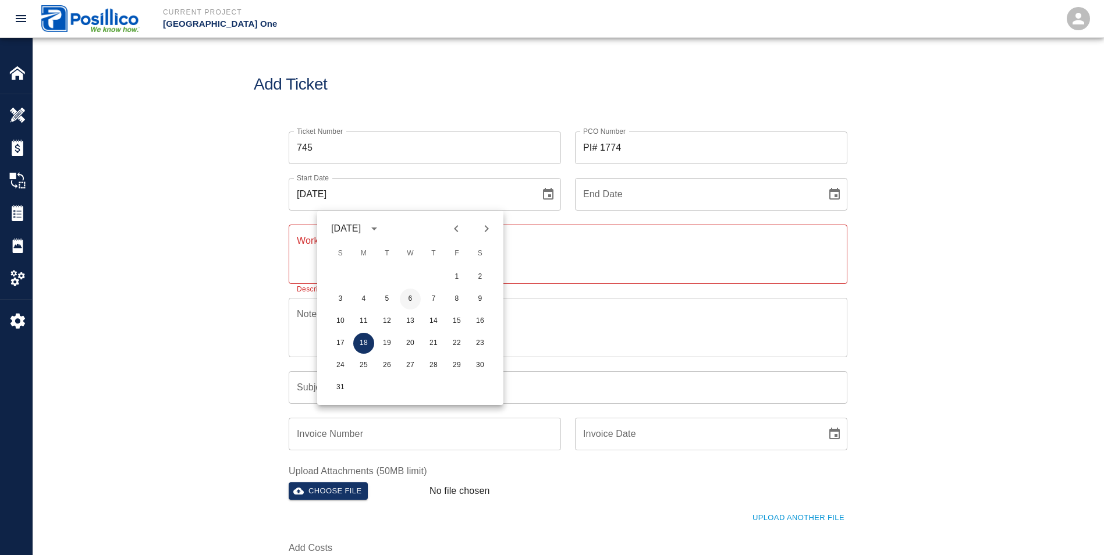
click at [403, 295] on button "6" at bounding box center [410, 299] width 21 height 21
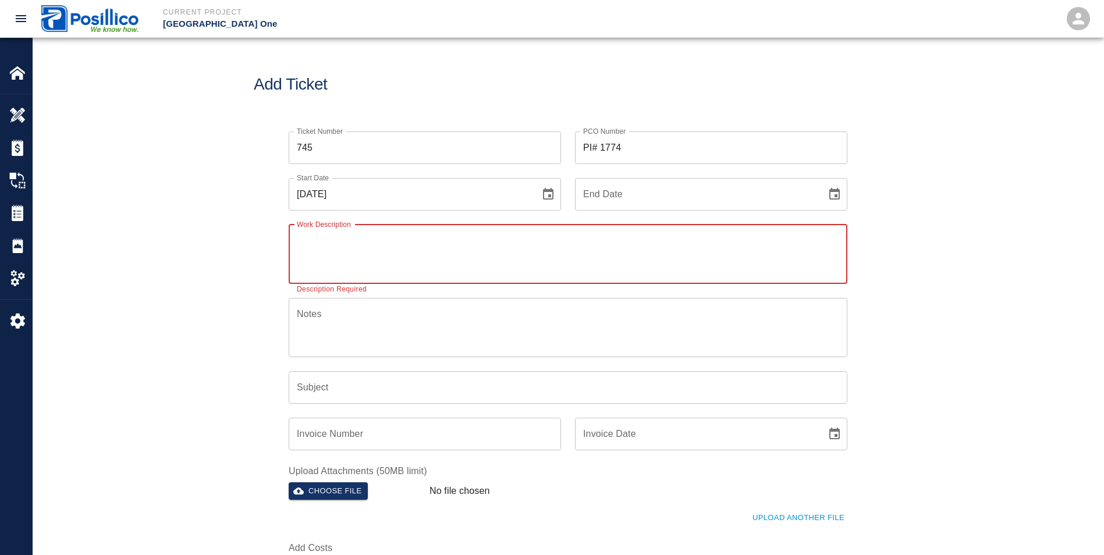
click at [481, 265] on textarea "Work Description" at bounding box center [568, 254] width 543 height 40
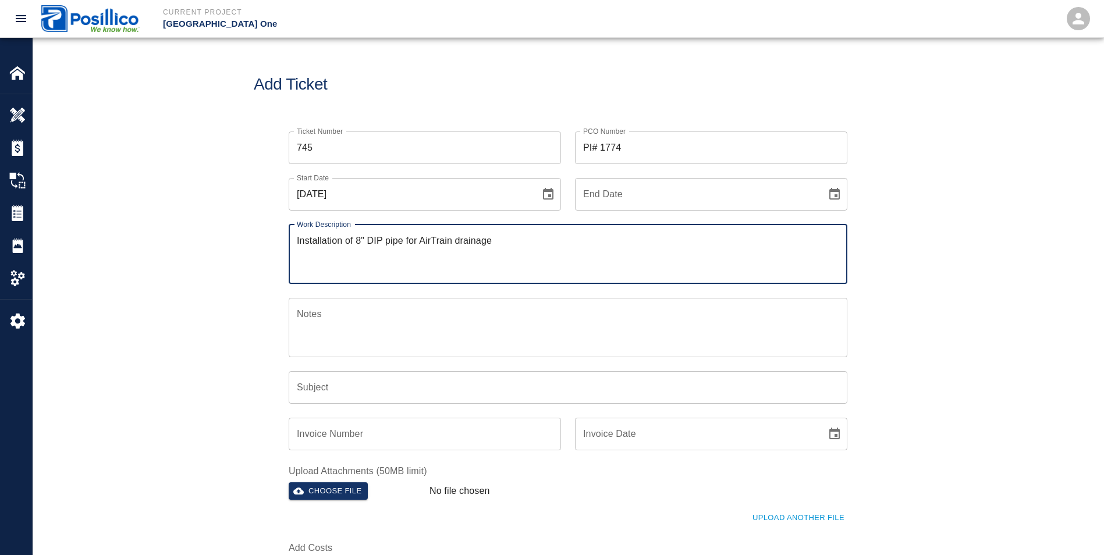
click at [517, 237] on textarea "Installation of 8" DIP pipe for AirTrain drainage" at bounding box center [568, 254] width 543 height 40
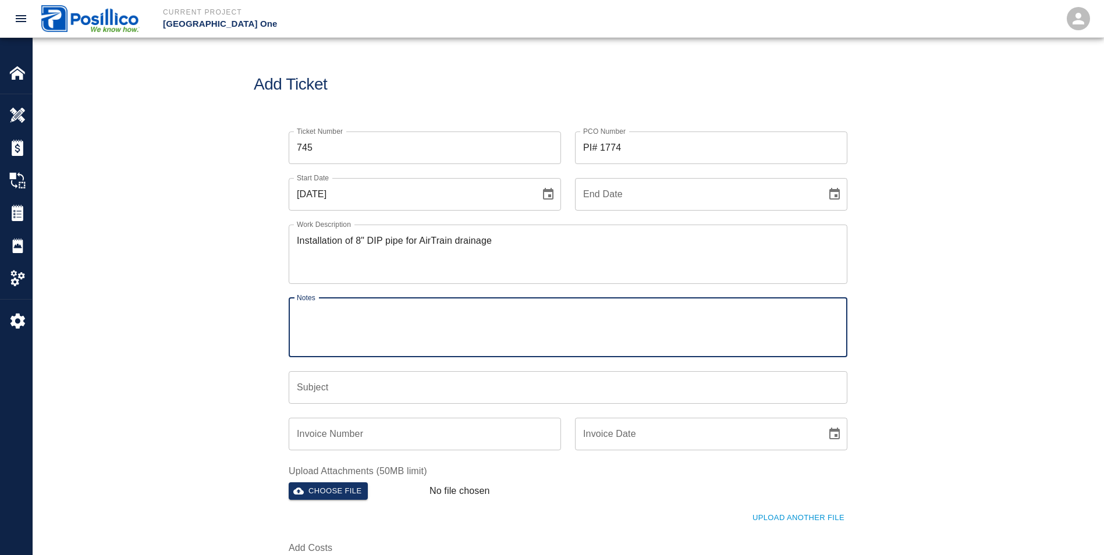
click at [464, 309] on textarea "Notes" at bounding box center [568, 327] width 543 height 40
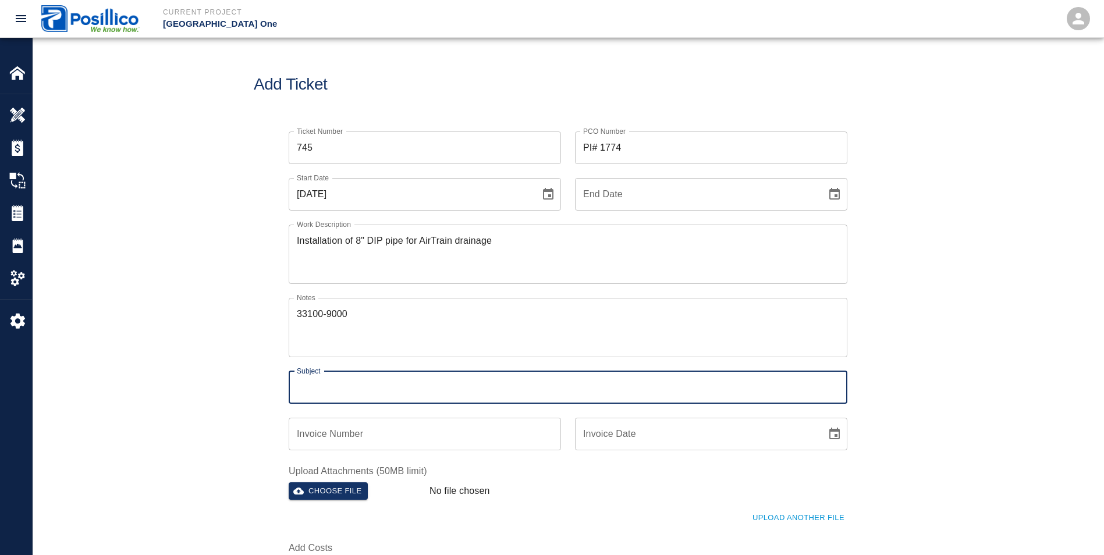
click at [399, 404] on div "Ticket Number 745 Ticket Number PCO Number PI# 1774 PCO Number Start Date [DATE…" at bounding box center [561, 351] width 573 height 466
click at [395, 432] on input "Invoice Number" at bounding box center [425, 434] width 272 height 33
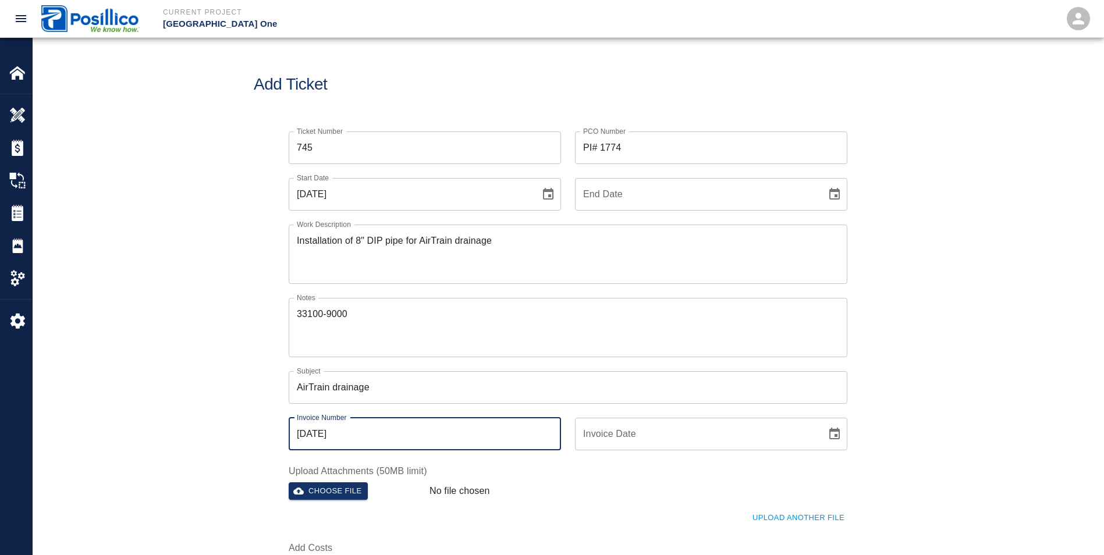
click at [641, 499] on div "Upload Another File" at bounding box center [561, 511] width 573 height 32
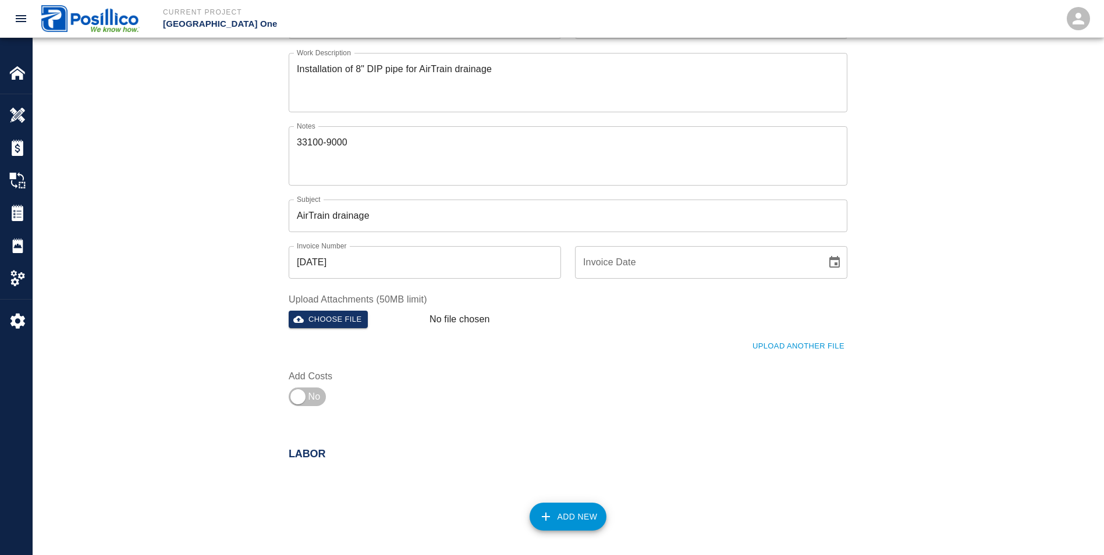
scroll to position [175, 0]
click at [290, 387] on input "checkbox" at bounding box center [298, 394] width 84 height 28
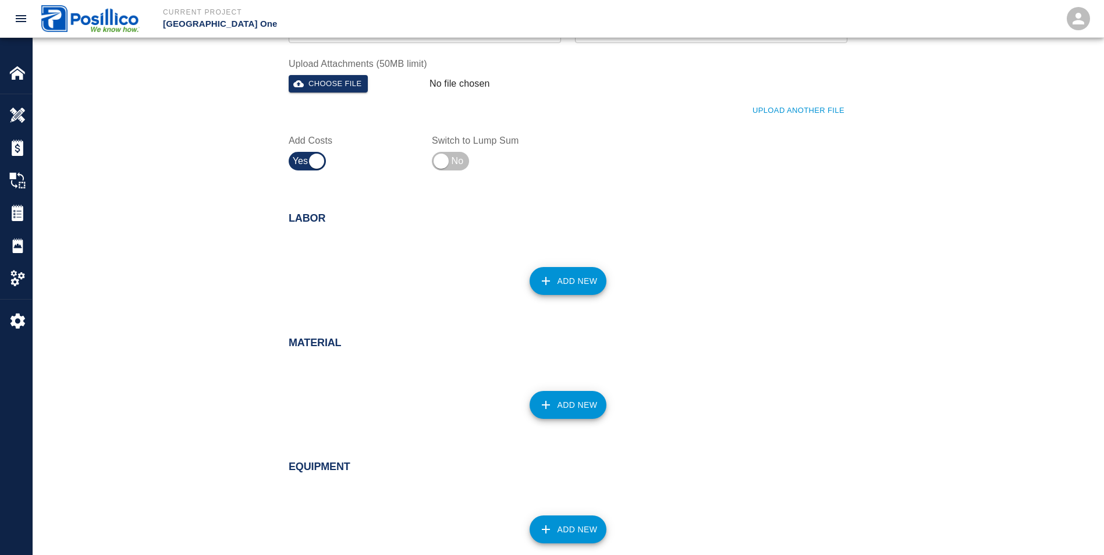
scroll to position [466, 0]
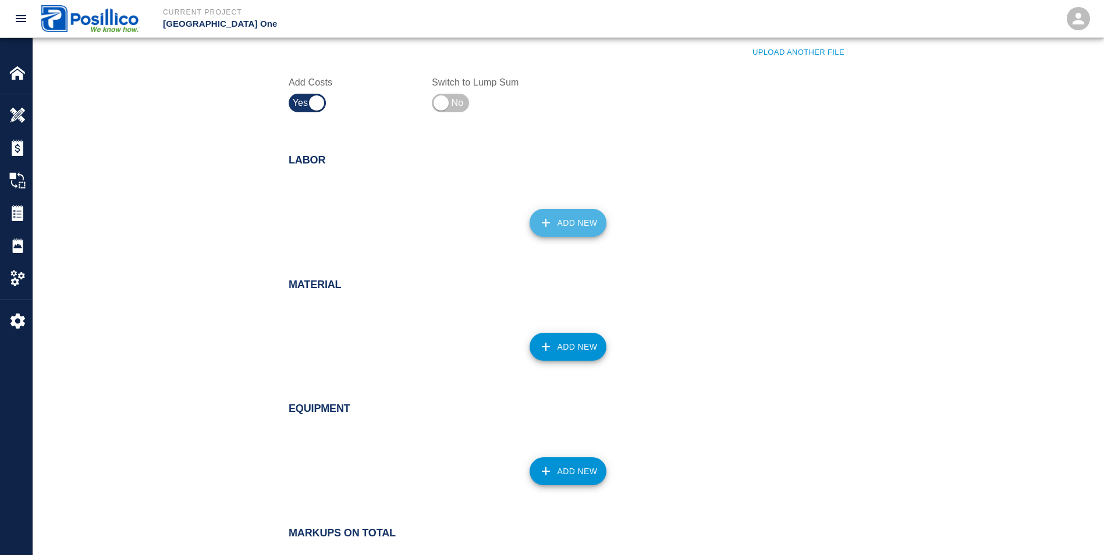
click at [578, 225] on button "Add New" at bounding box center [568, 223] width 77 height 28
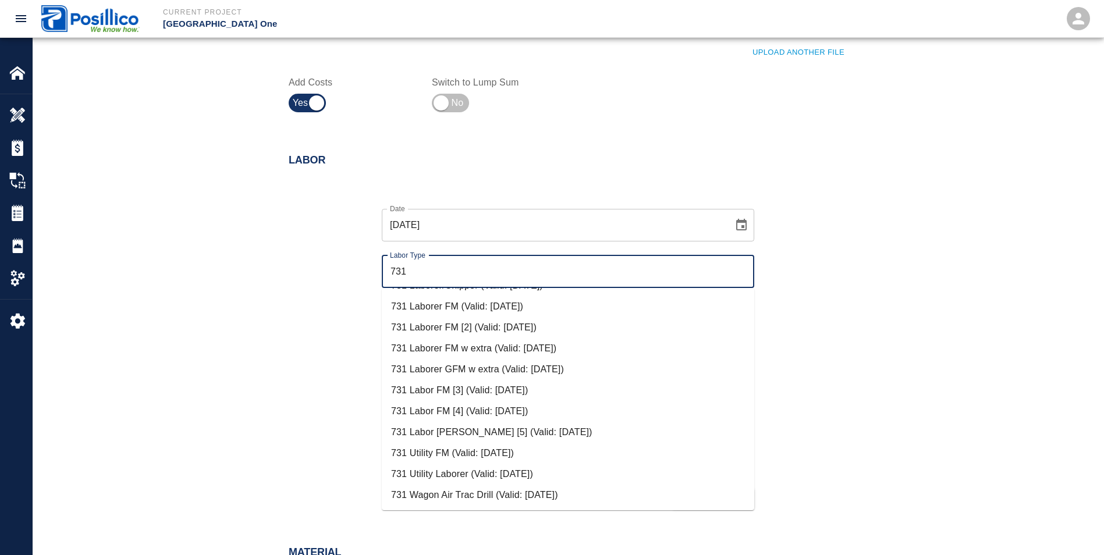
scroll to position [274, 0]
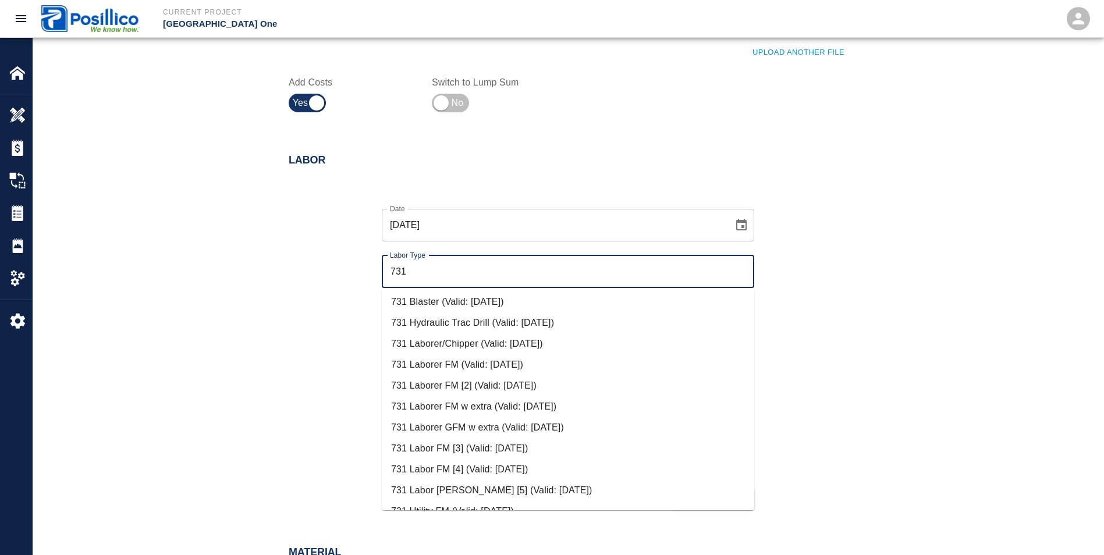
click at [444, 360] on li "731 Laborer FM (Valid: [DATE])" at bounding box center [568, 364] width 373 height 21
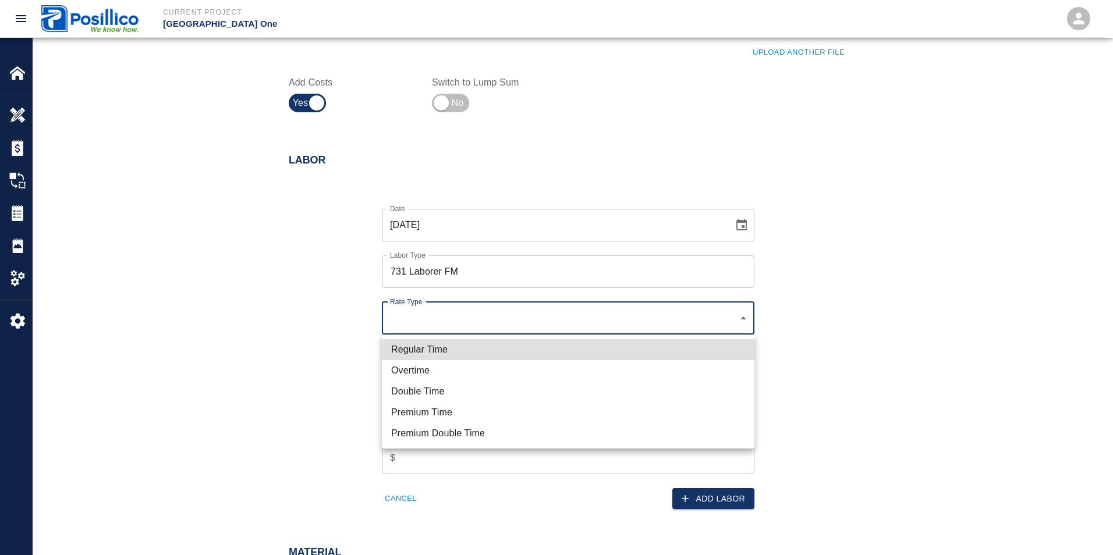
click at [422, 368] on li "Overtime" at bounding box center [568, 370] width 373 height 21
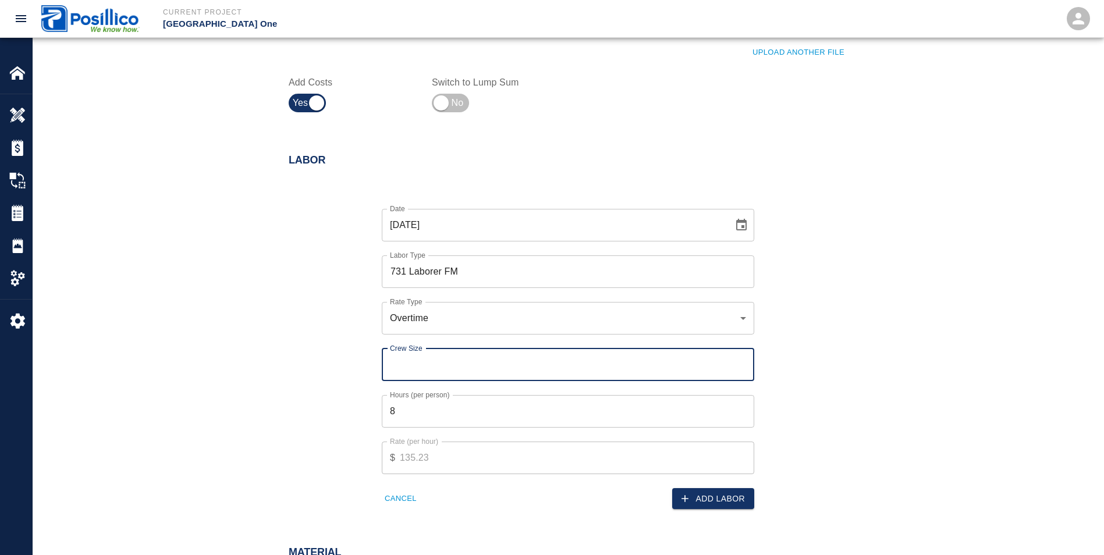
click at [417, 364] on input "Crew Size" at bounding box center [568, 365] width 373 height 33
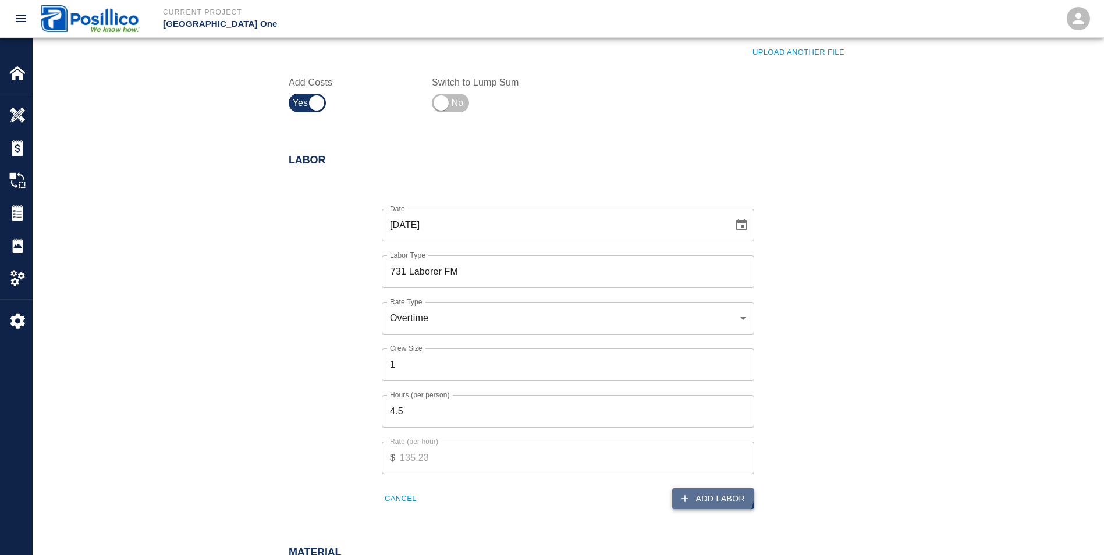
click at [714, 494] on button "Add Labor" at bounding box center [713, 499] width 82 height 22
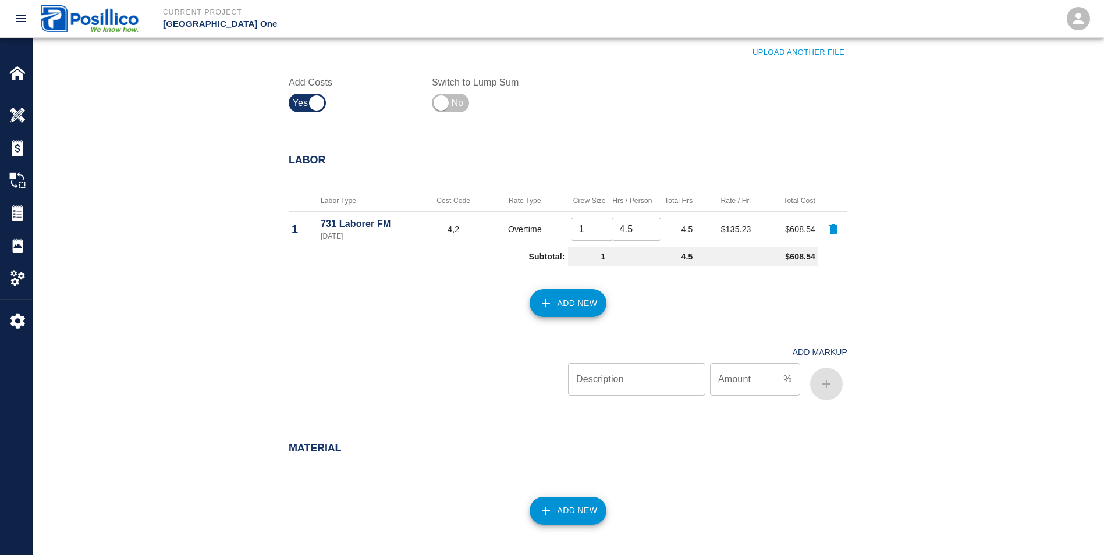
click at [575, 301] on button "Add New" at bounding box center [568, 303] width 77 height 28
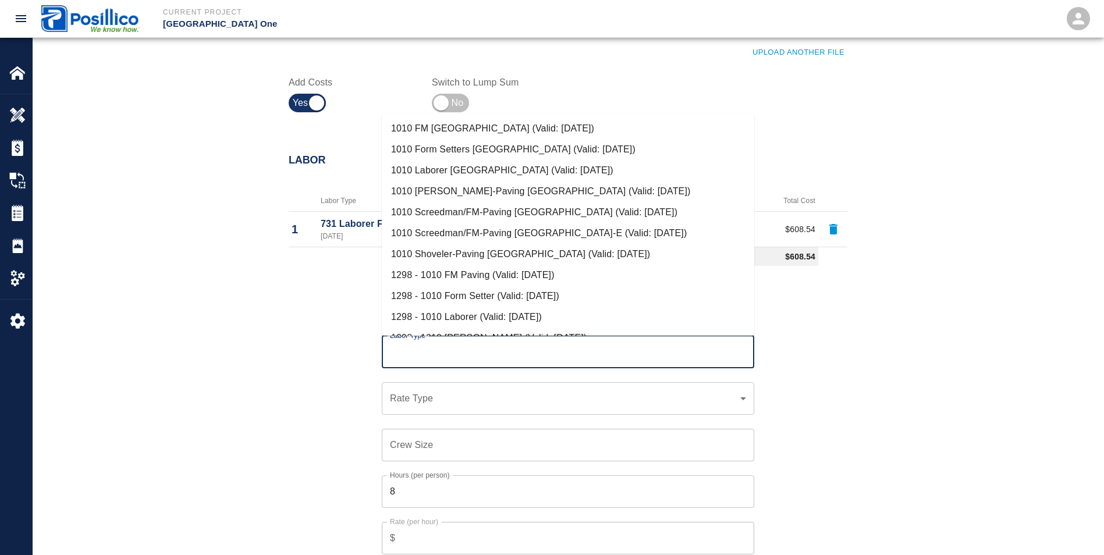
click at [413, 352] on input "Labor Type" at bounding box center [568, 352] width 362 height 22
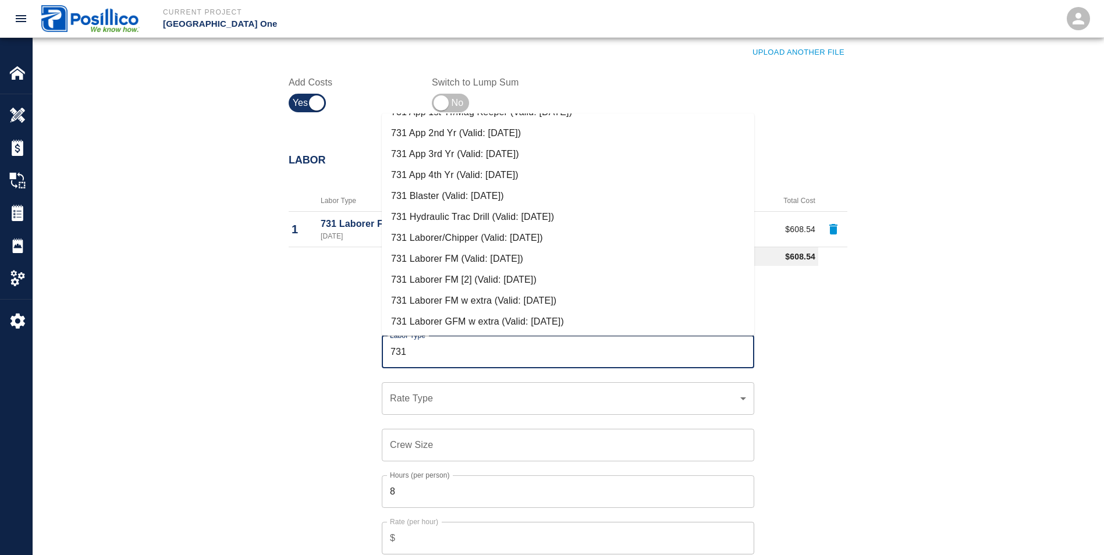
scroll to position [233, 0]
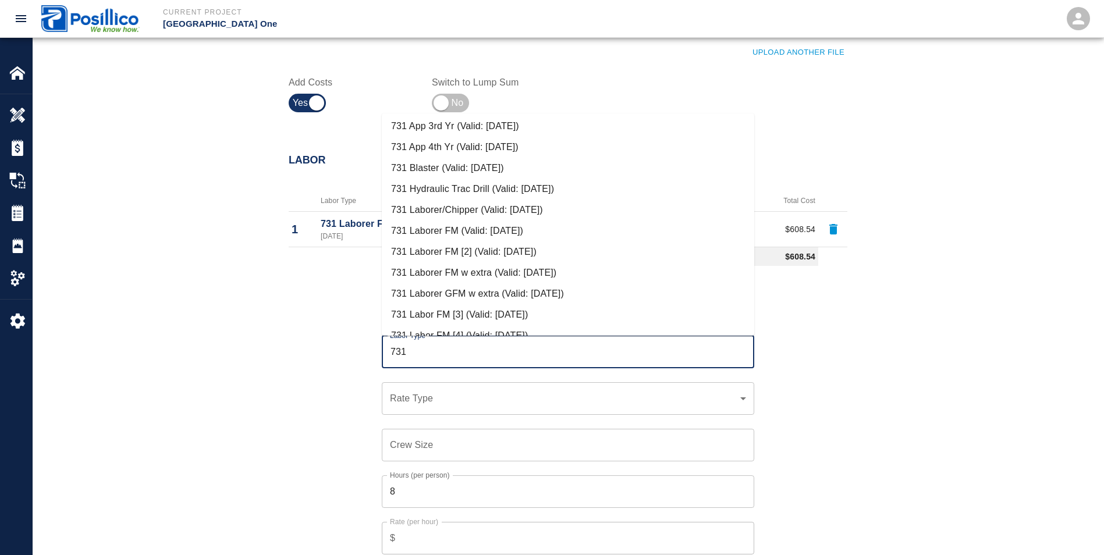
click at [467, 204] on li "731 Laborer/Chipper (Valid: [DATE])" at bounding box center [568, 210] width 373 height 21
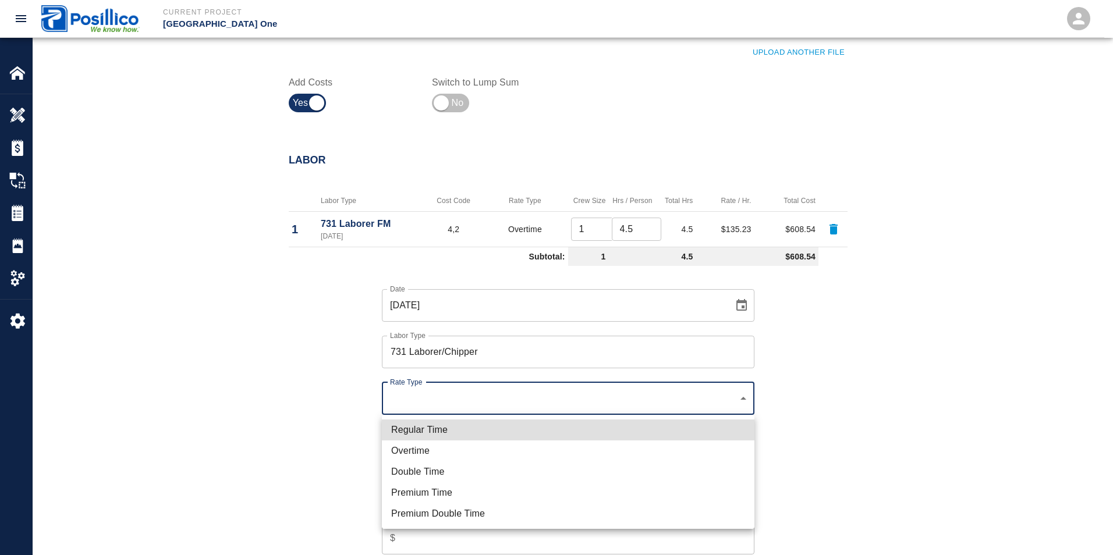
click at [426, 455] on li "Overtime" at bounding box center [568, 451] width 373 height 21
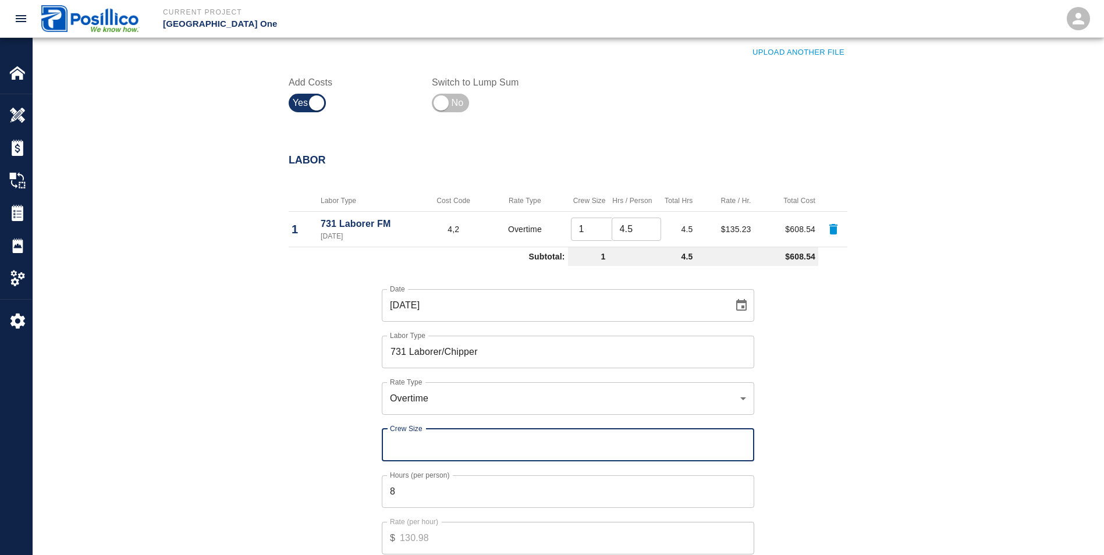
click at [398, 453] on input "Crew Size" at bounding box center [568, 445] width 373 height 33
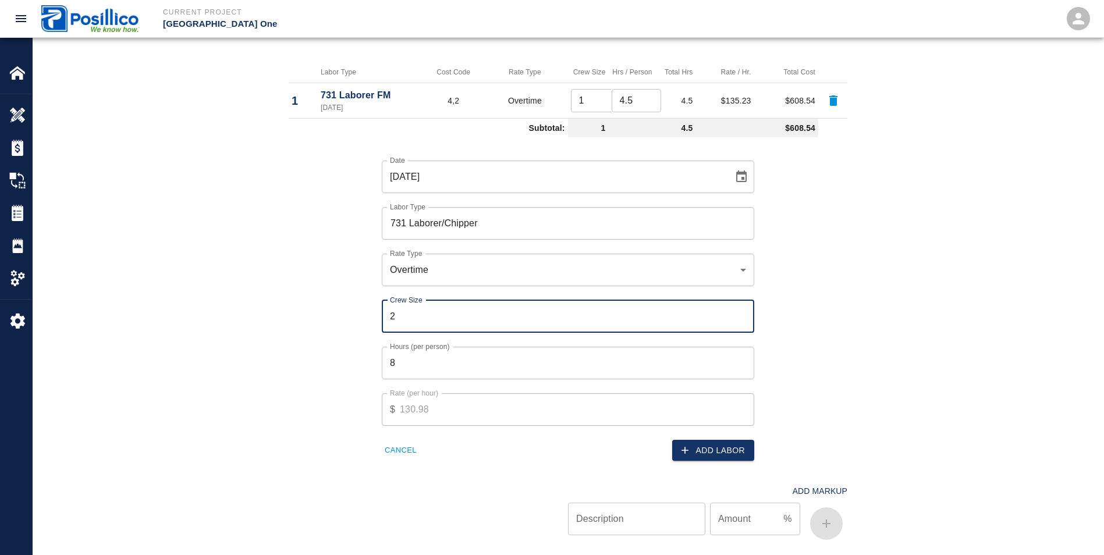
scroll to position [640, 0]
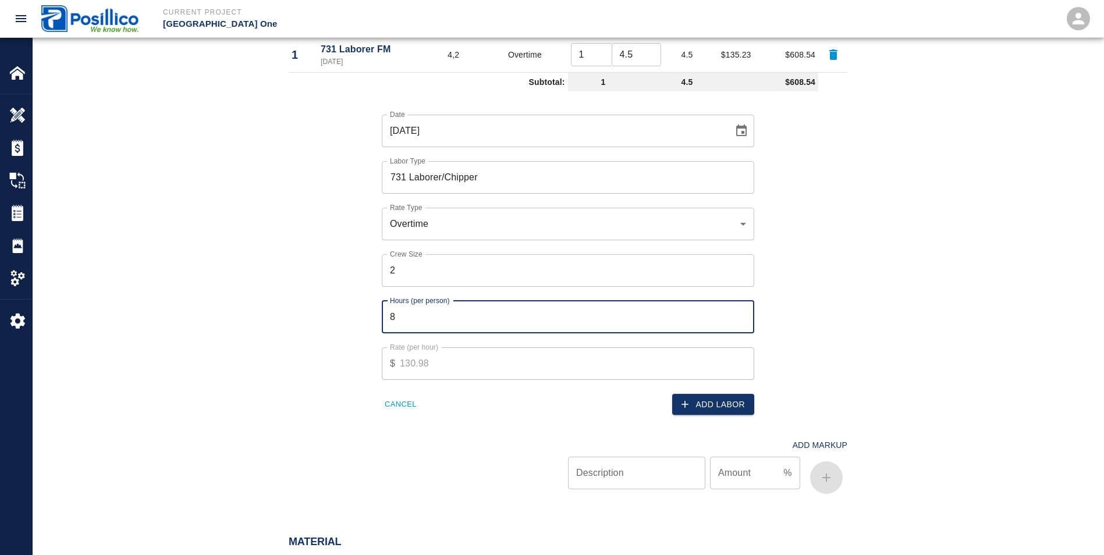
click at [399, 315] on input "8" at bounding box center [568, 317] width 373 height 33
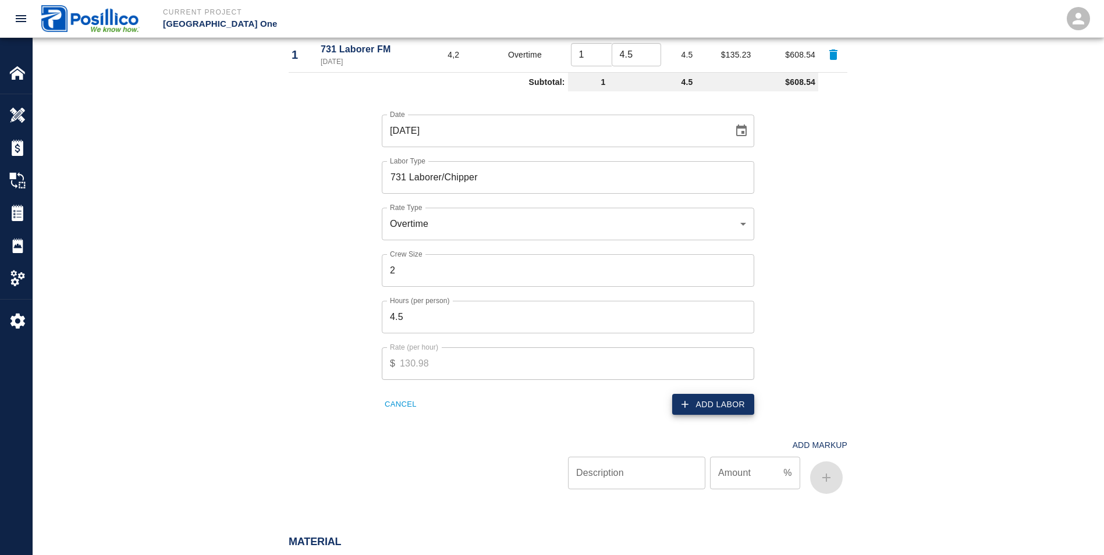
click at [727, 405] on button "Add Labor" at bounding box center [713, 405] width 82 height 22
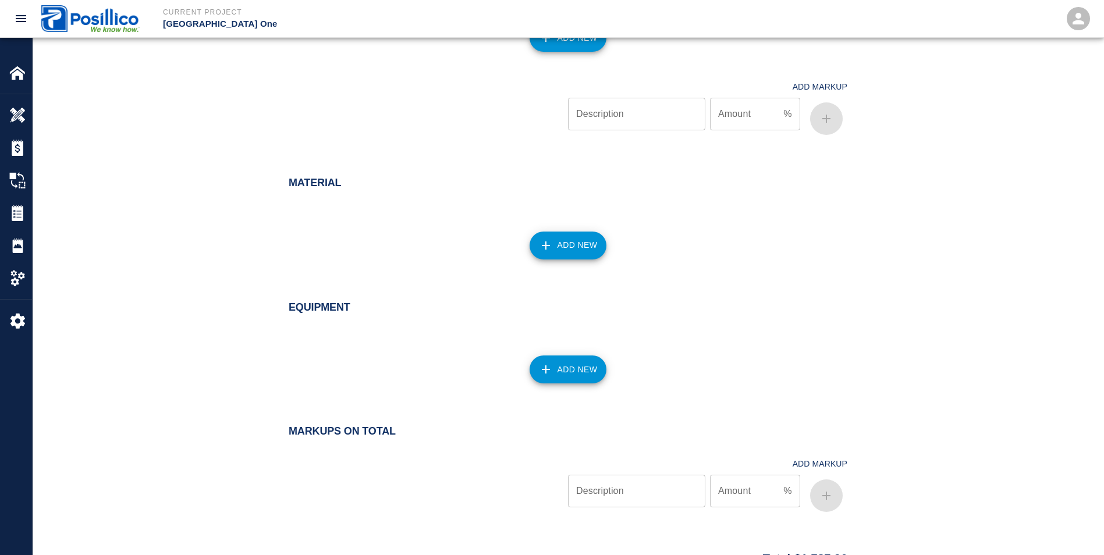
scroll to position [873, 0]
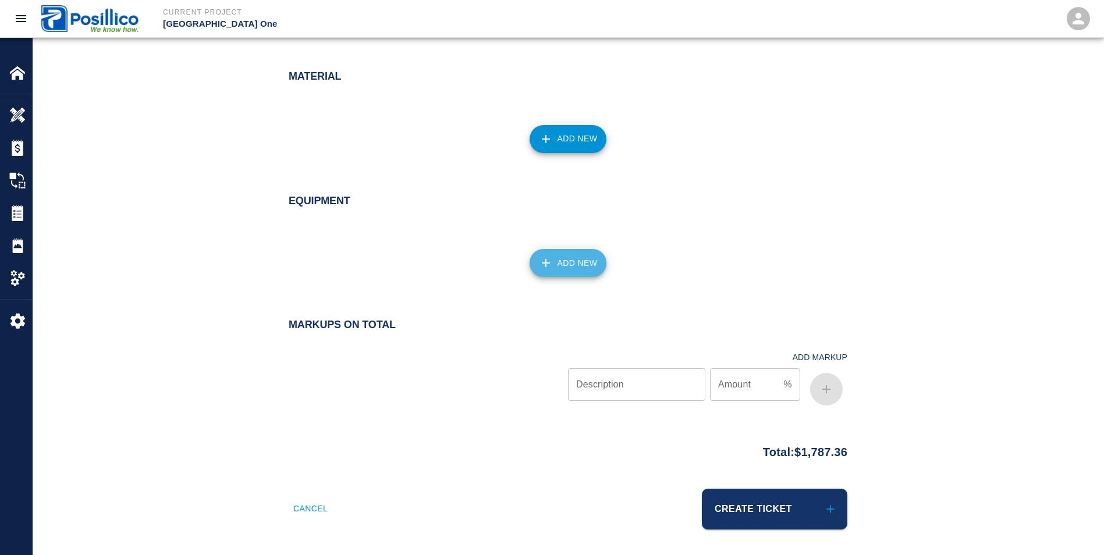
click at [570, 257] on button "Add New" at bounding box center [568, 263] width 77 height 28
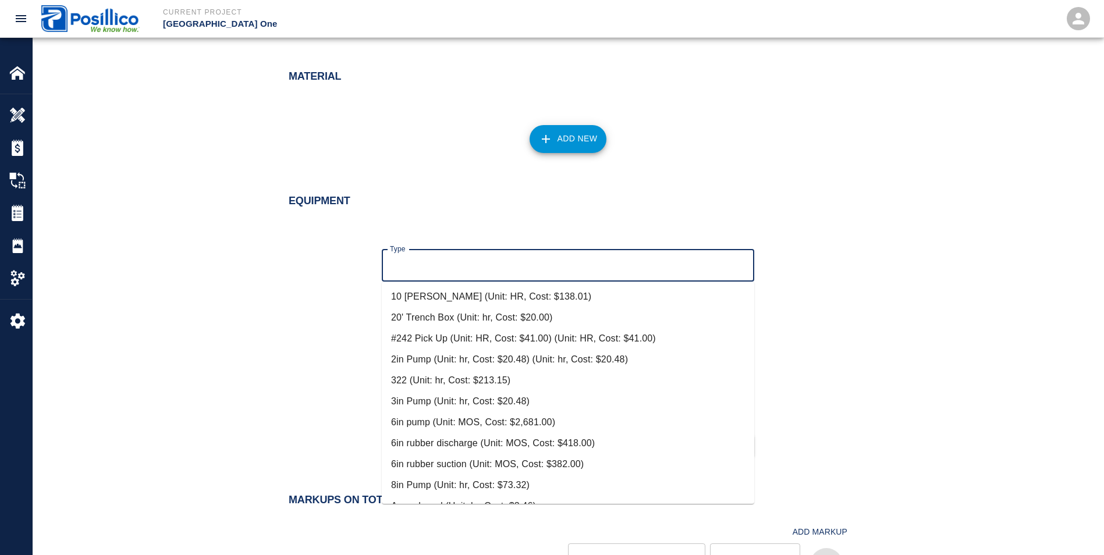
click at [509, 265] on input "Type" at bounding box center [568, 265] width 362 height 22
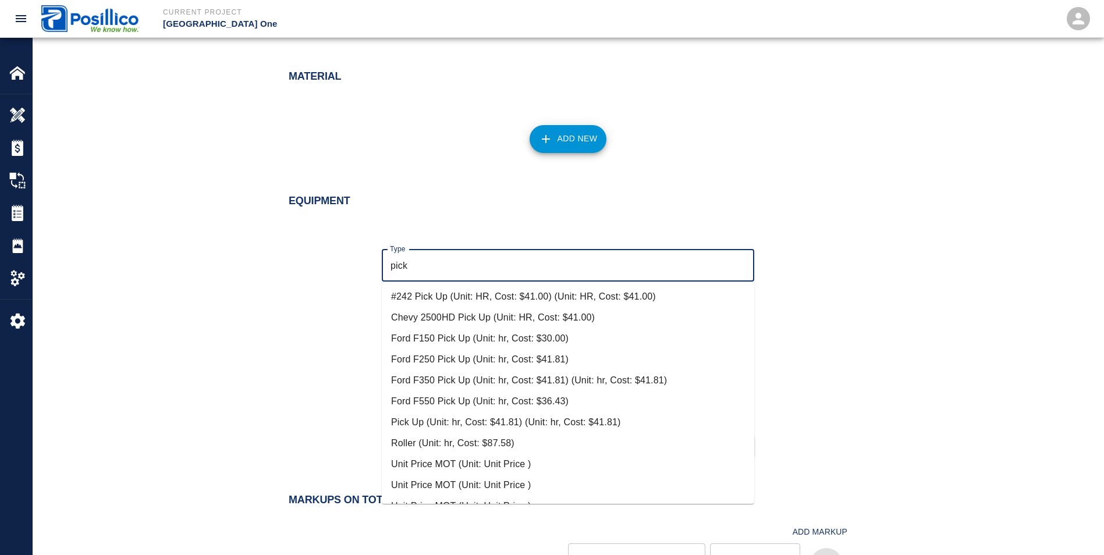
click at [444, 425] on li "Pick Up (Unit: hr, Cost: $41.81) (Unit: hr, Cost: $41.81)" at bounding box center [568, 422] width 373 height 21
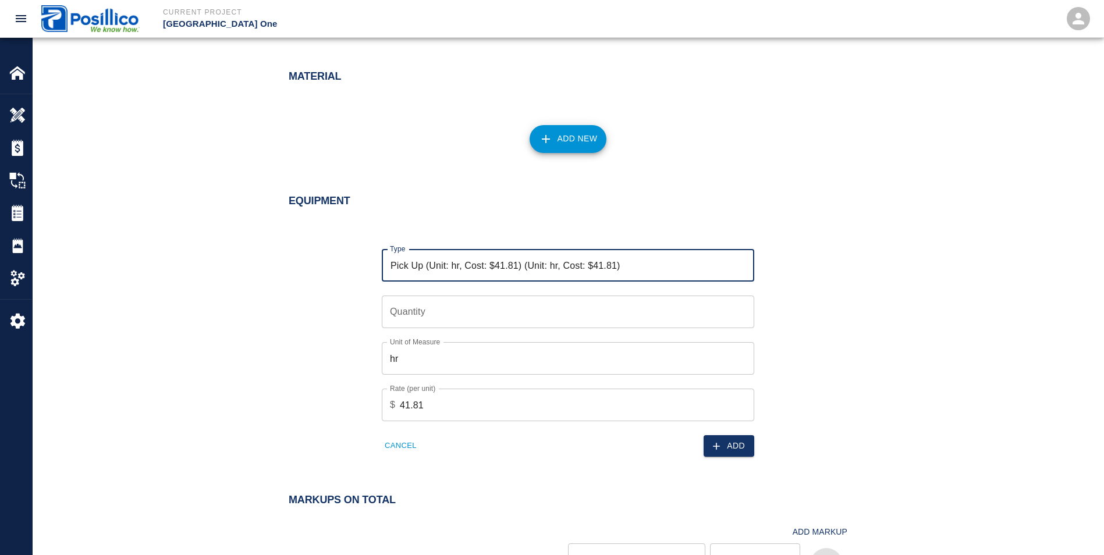
click at [432, 316] on input "Quantity" at bounding box center [568, 312] width 373 height 33
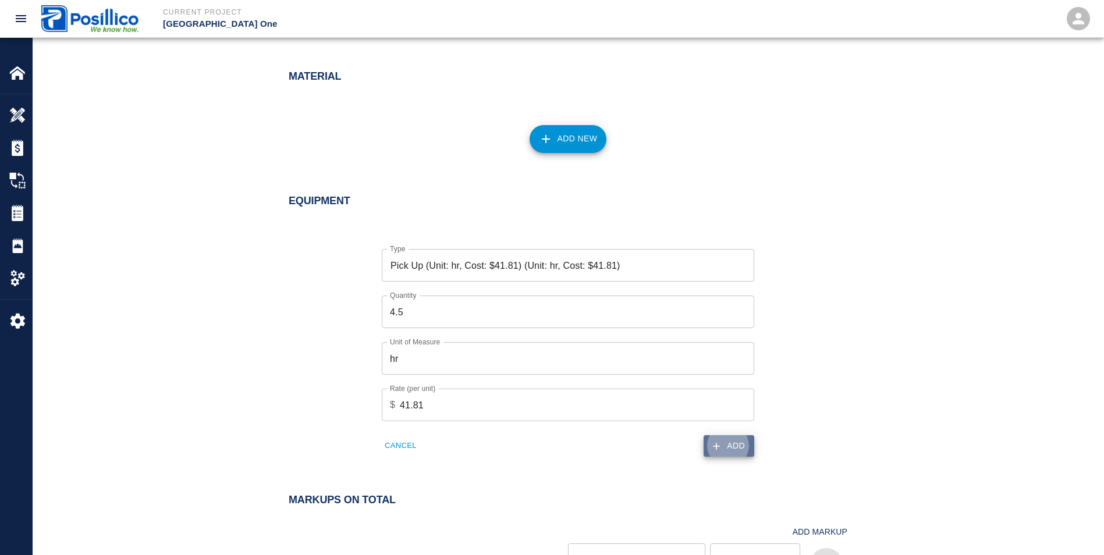
click at [737, 450] on button "Add" at bounding box center [729, 446] width 51 height 22
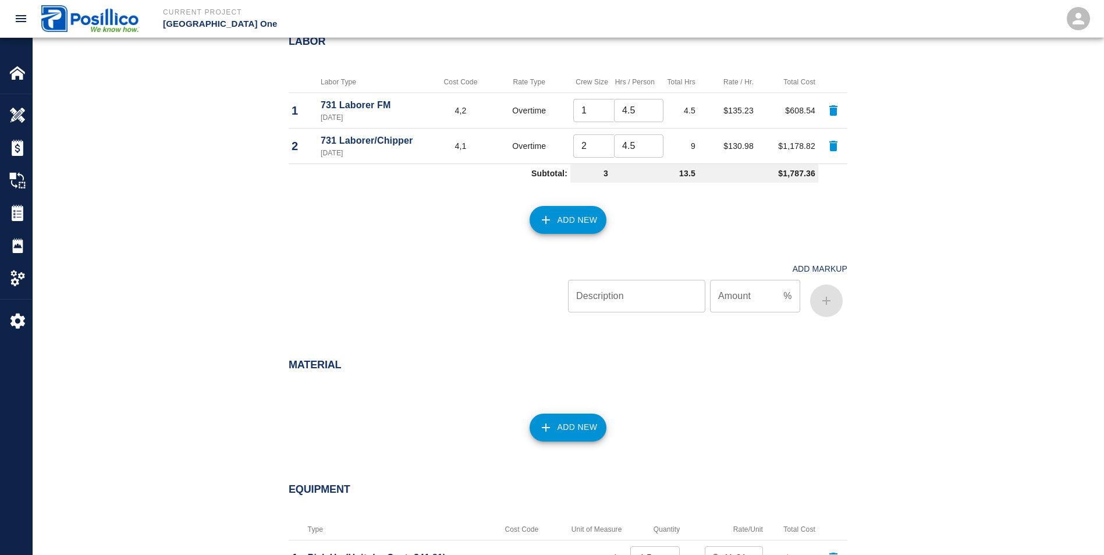
scroll to position [573, 0]
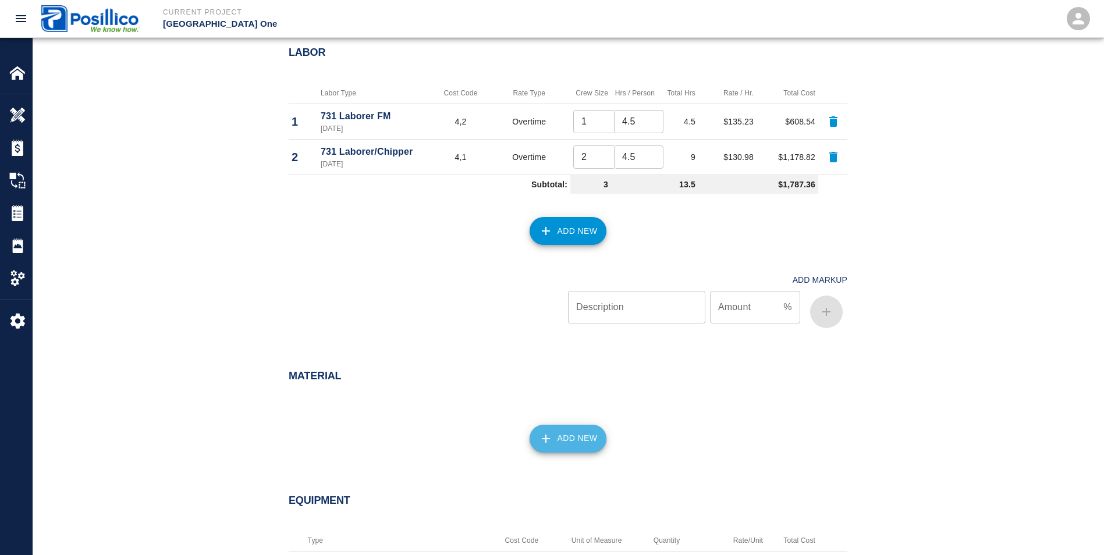
click at [576, 442] on button "Add New" at bounding box center [568, 439] width 77 height 28
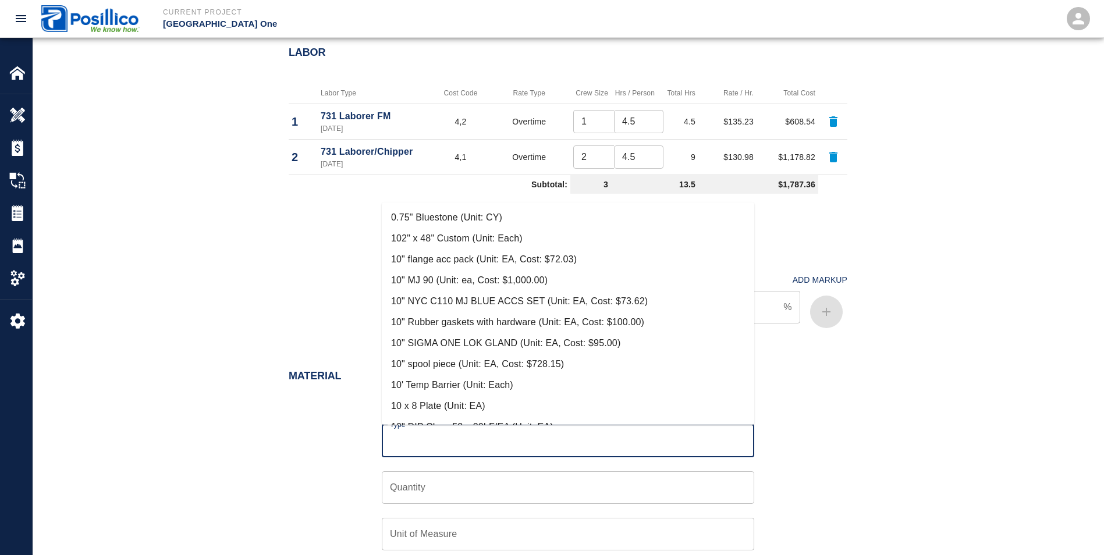
click at [402, 441] on input "Type" at bounding box center [568, 441] width 362 height 22
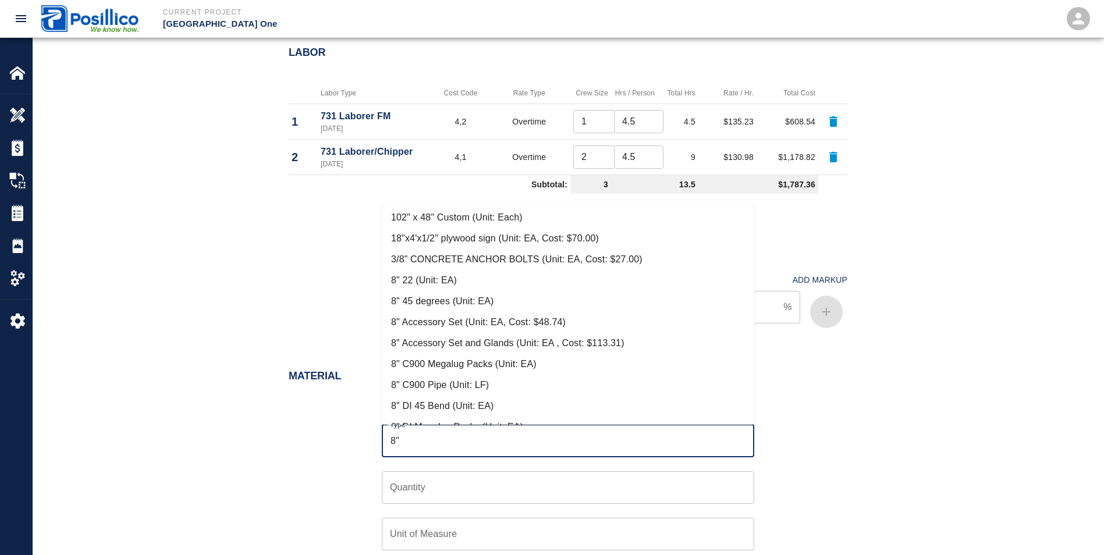
click at [419, 275] on li "8" 22 (Unit: EA)" at bounding box center [568, 280] width 373 height 21
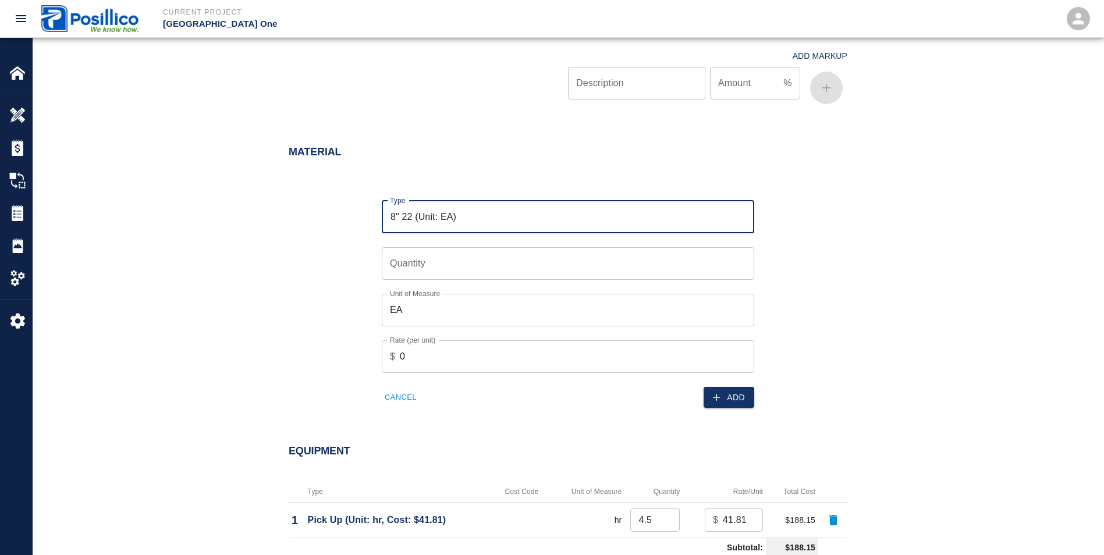
scroll to position [806, 0]
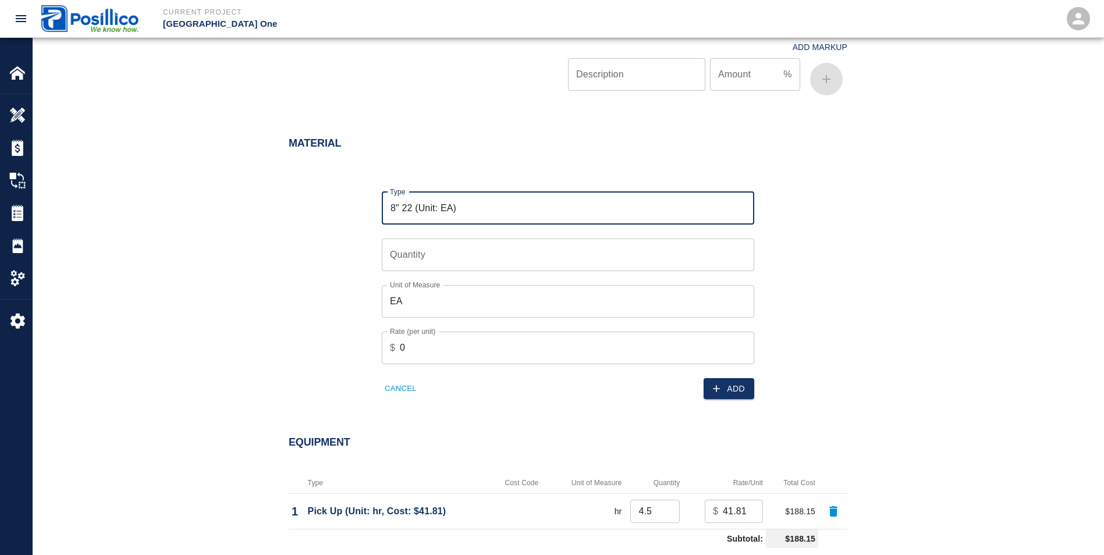
click at [434, 243] on input "Quantity" at bounding box center [568, 255] width 373 height 33
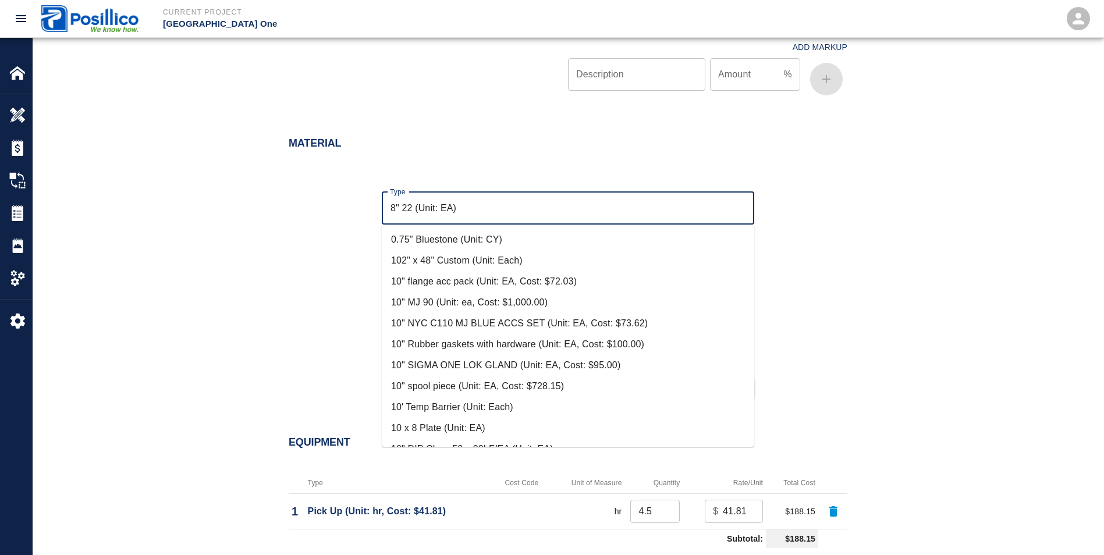
click at [498, 208] on input "8" 22 (Unit: EA)" at bounding box center [568, 208] width 362 height 22
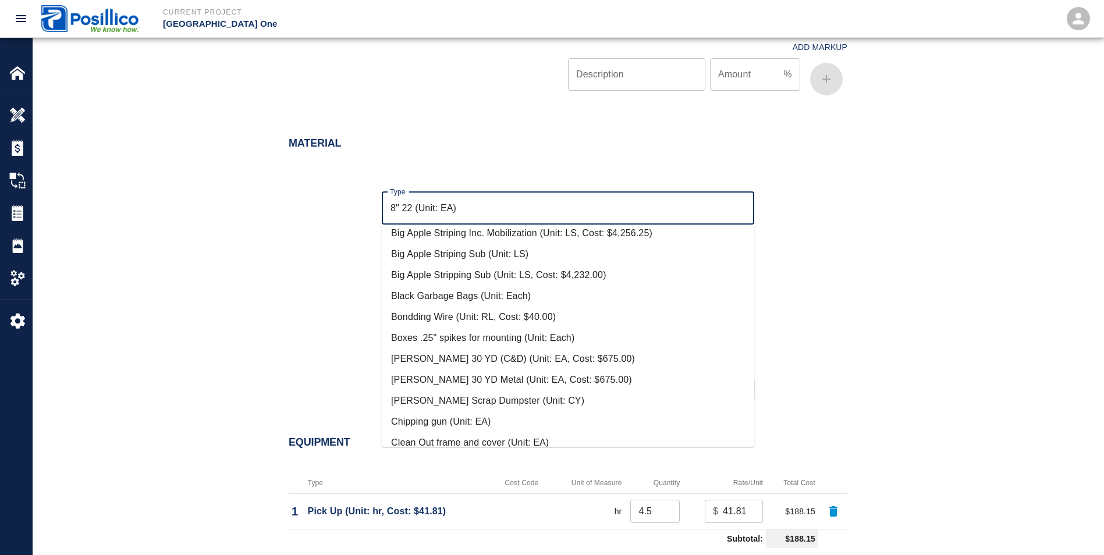
scroll to position [3198, 0]
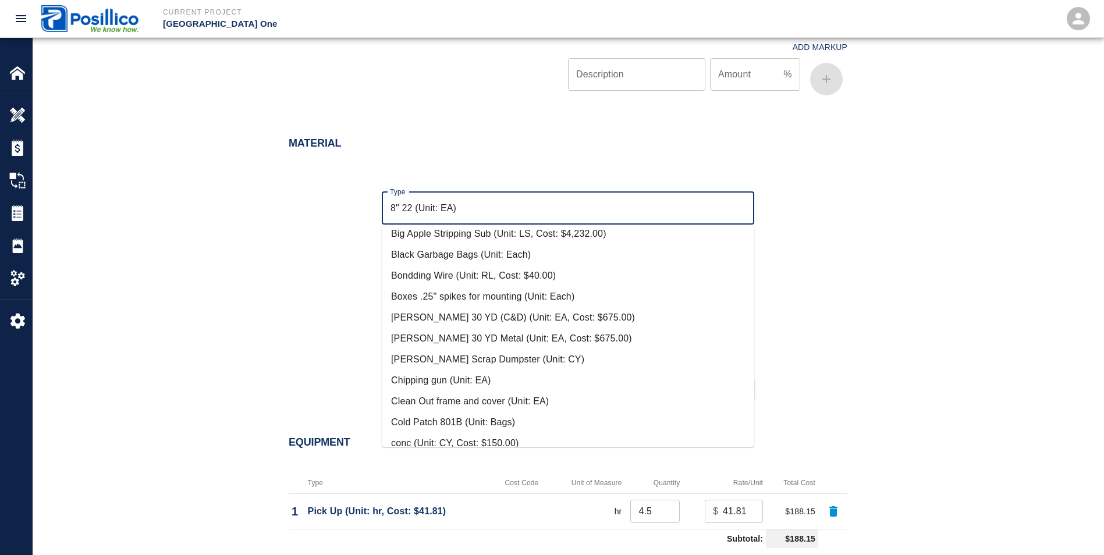
click at [433, 133] on div "Material" at bounding box center [561, 136] width 573 height 45
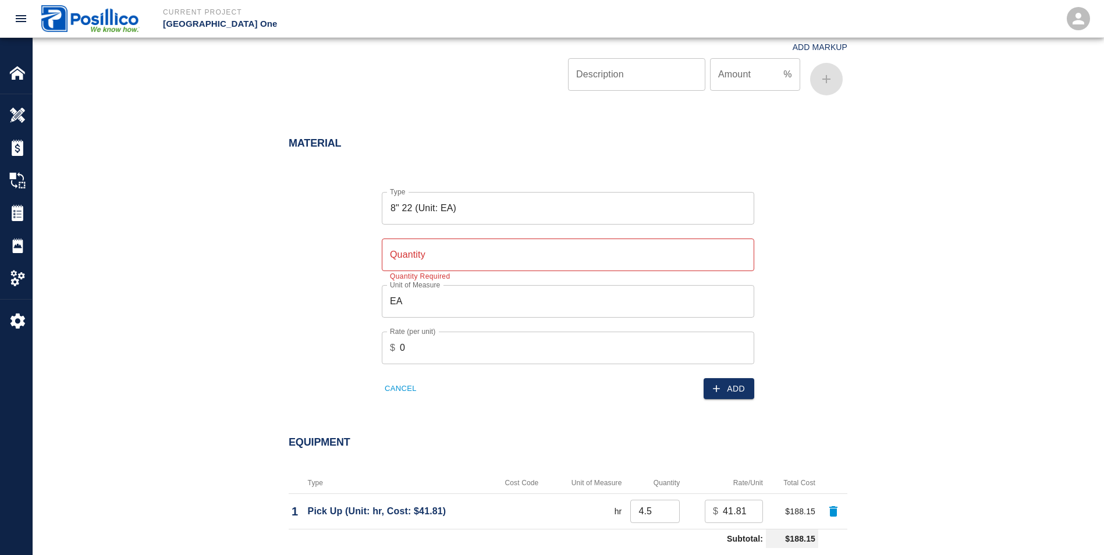
click at [411, 250] on input "Quantity" at bounding box center [568, 255] width 373 height 33
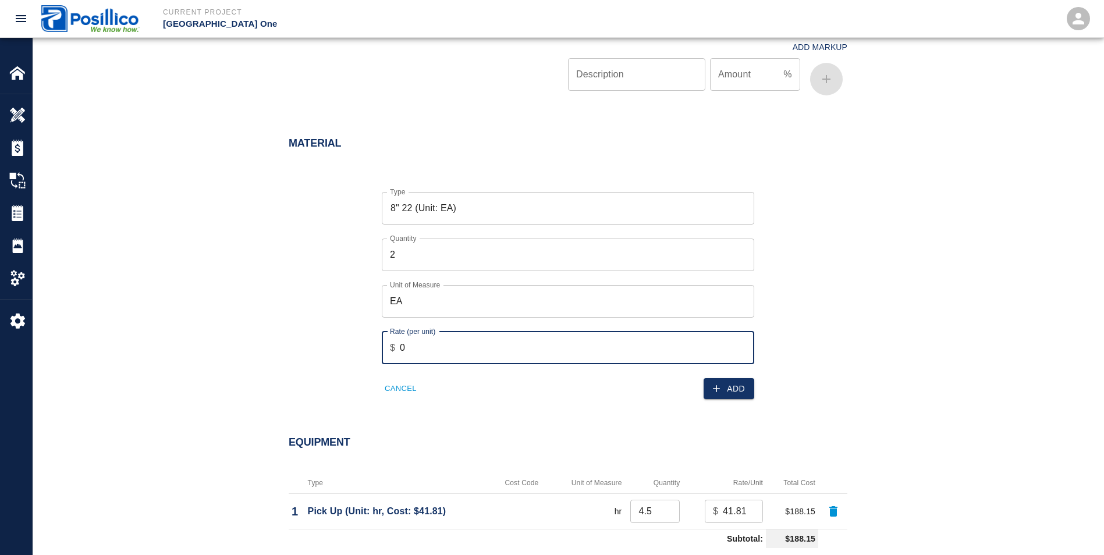
click at [409, 348] on input "0" at bounding box center [577, 348] width 354 height 33
click at [735, 386] on button "Add" at bounding box center [729, 389] width 51 height 22
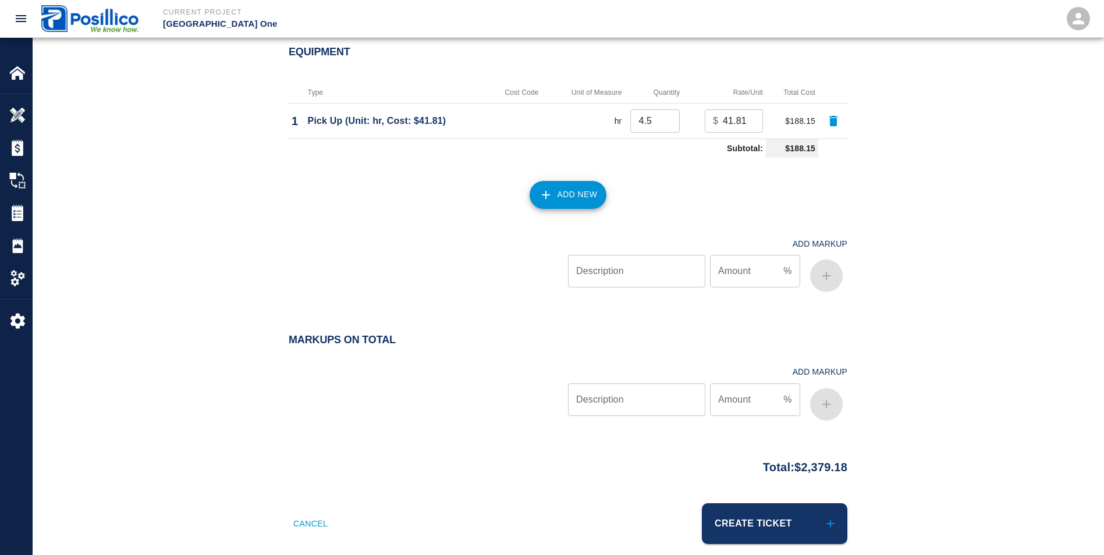
scroll to position [1203, 0]
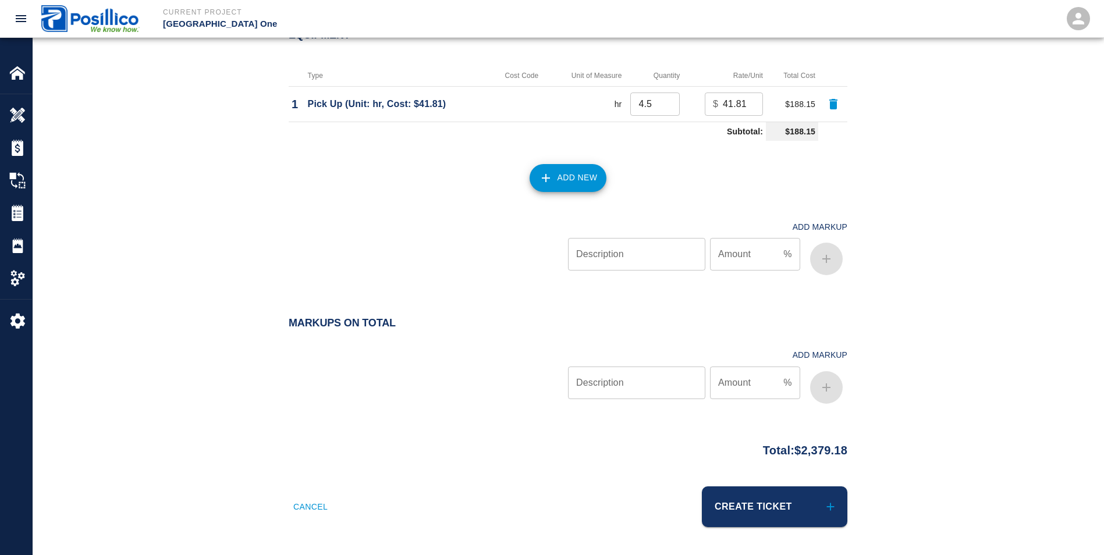
click at [667, 398] on input "Description" at bounding box center [636, 383] width 137 height 33
click at [747, 380] on input "Amount" at bounding box center [744, 383] width 69 height 33
click at [821, 381] on icon "button" at bounding box center [827, 388] width 14 height 14
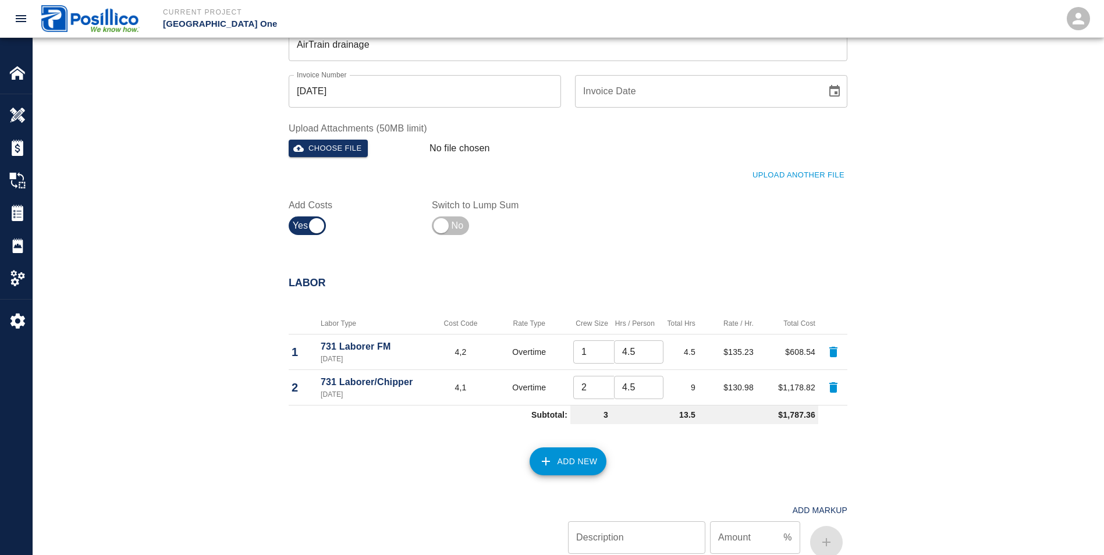
scroll to position [349, 0]
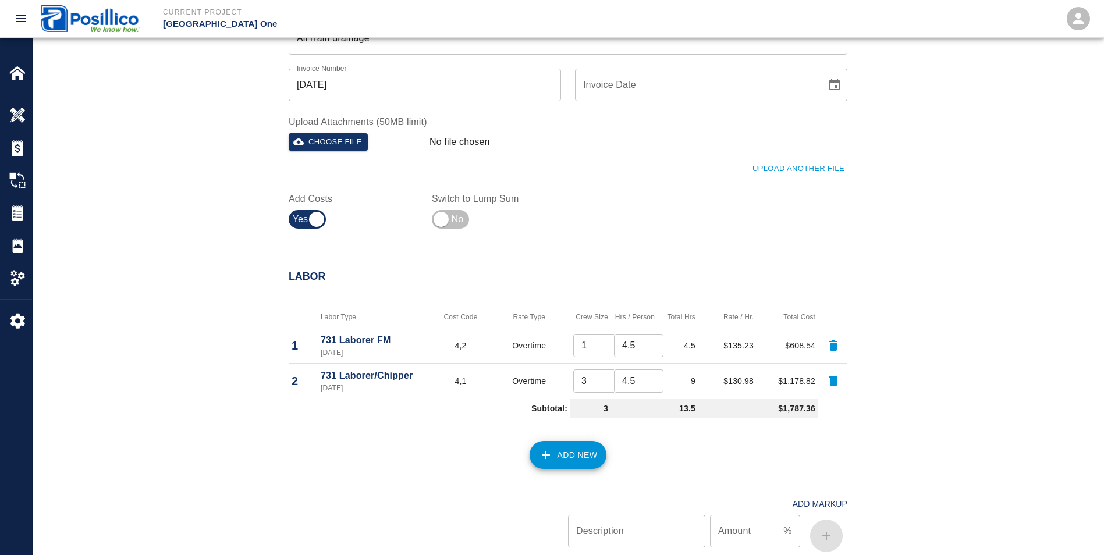
click at [608, 378] on input "3" at bounding box center [597, 381] width 49 height 23
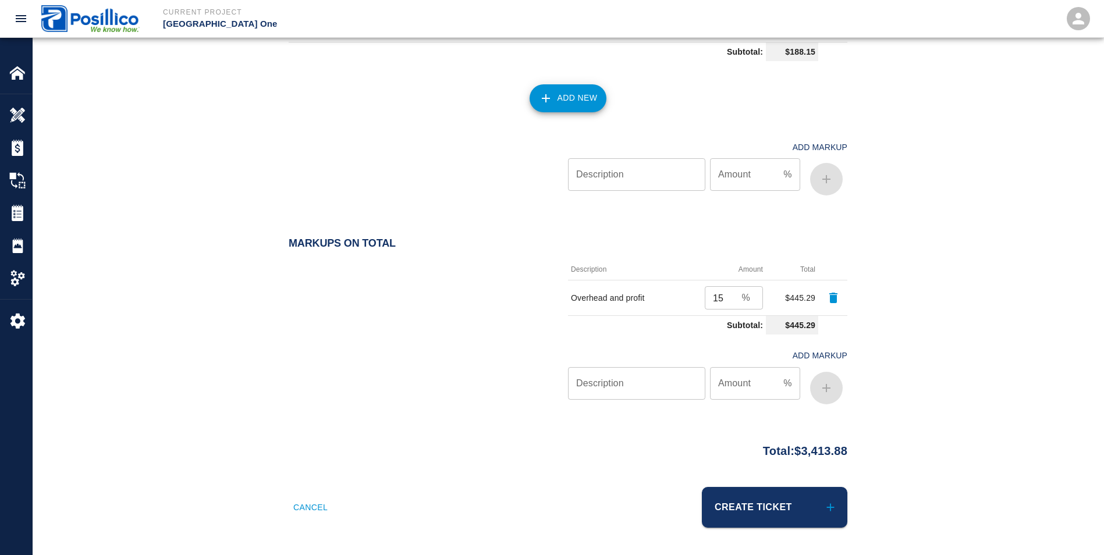
scroll to position [1283, 0]
click at [743, 498] on button "Create Ticket" at bounding box center [775, 507] width 146 height 41
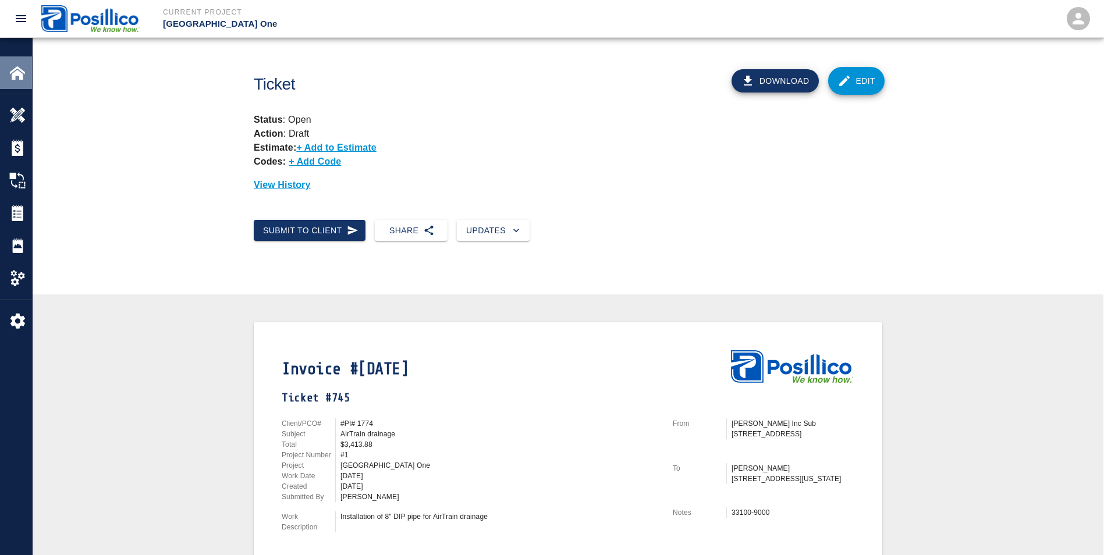
click at [11, 76] on img at bounding box center [17, 73] width 16 height 16
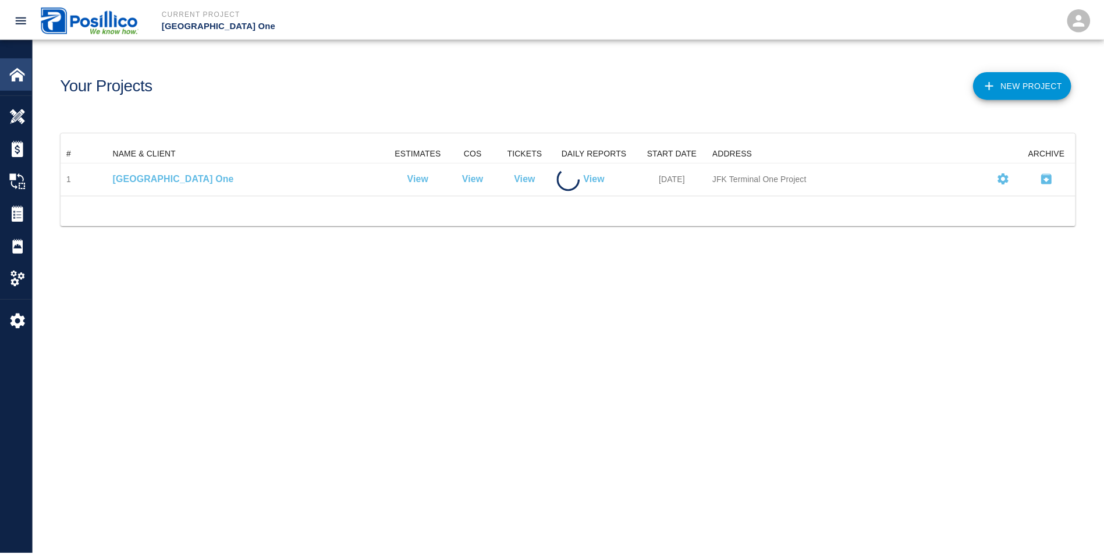
scroll to position [42, 1014]
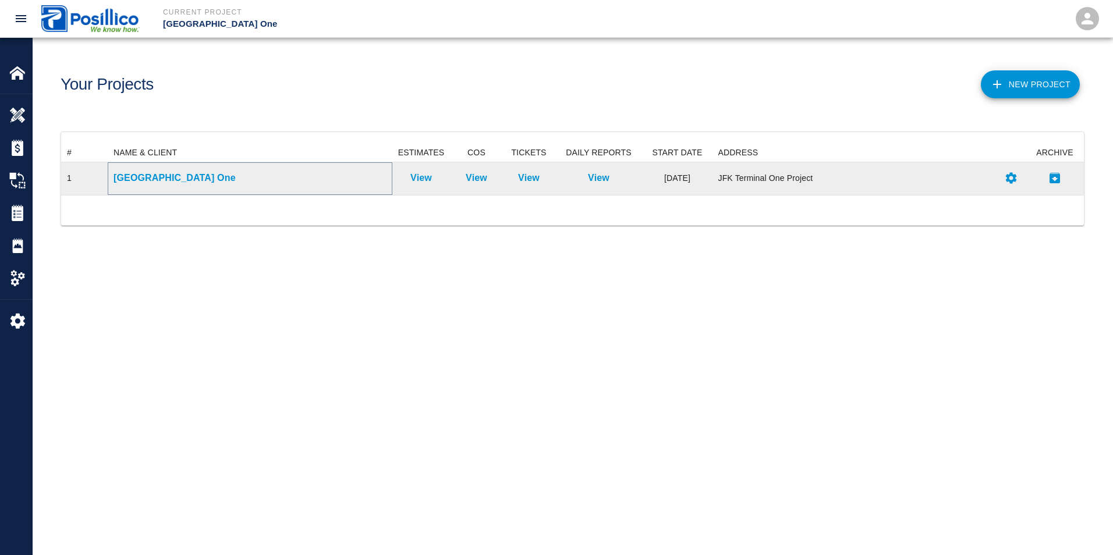
click at [133, 176] on p "[GEOGRAPHIC_DATA] One" at bounding box center [250, 178] width 273 height 14
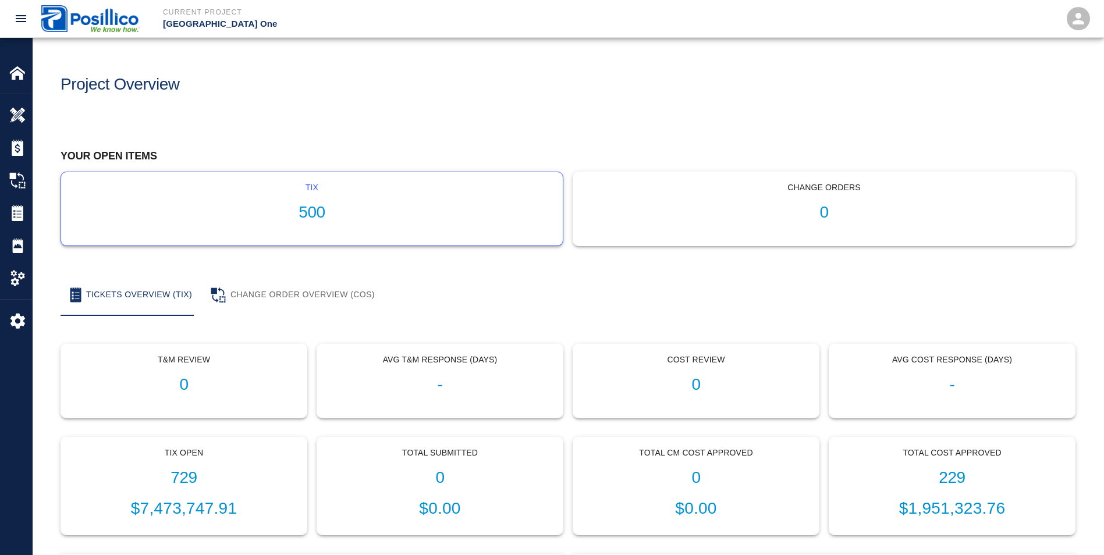
click at [388, 226] on div "tix 500" at bounding box center [312, 208] width 502 height 73
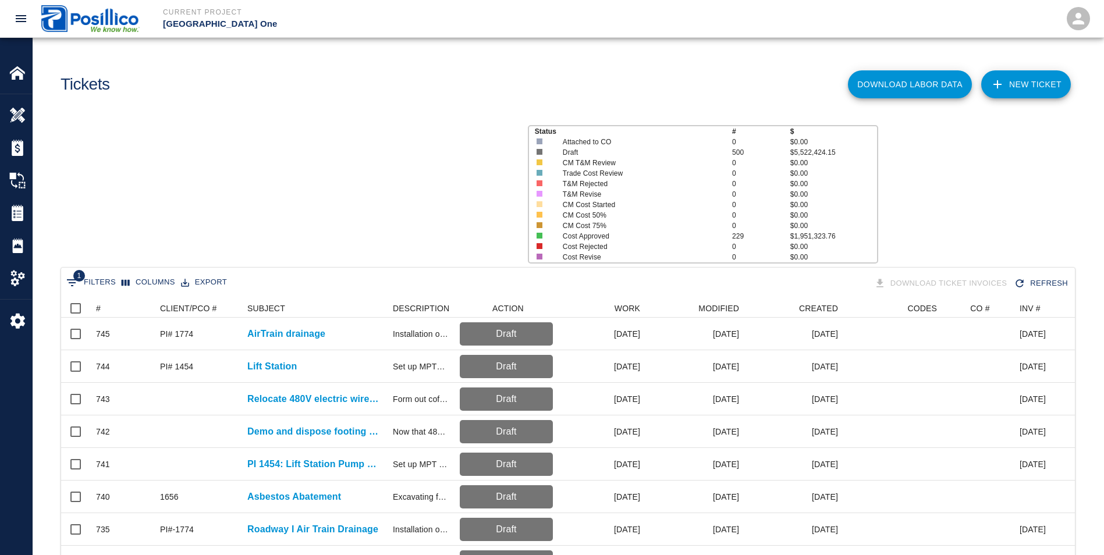
scroll to position [671, 1005]
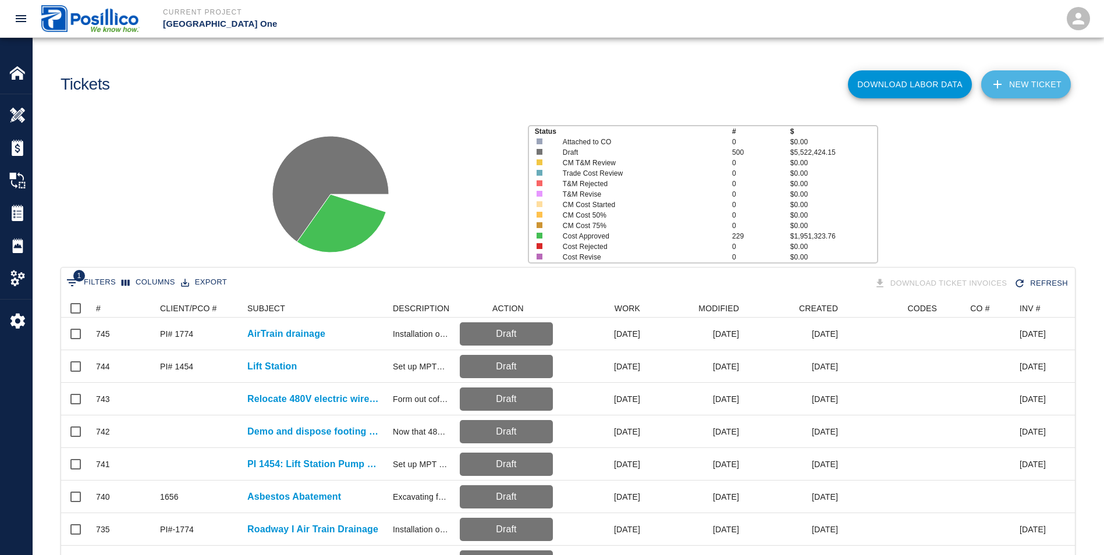
click at [1041, 83] on link "NEW TICKET" at bounding box center [1026, 84] width 90 height 28
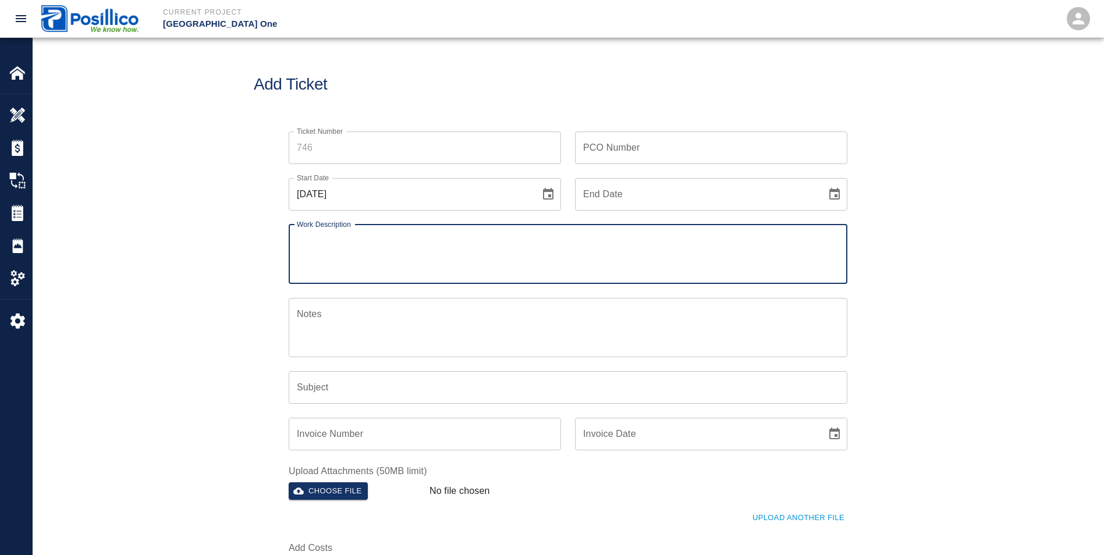
click at [302, 143] on input "Ticket Number" at bounding box center [425, 148] width 272 height 33
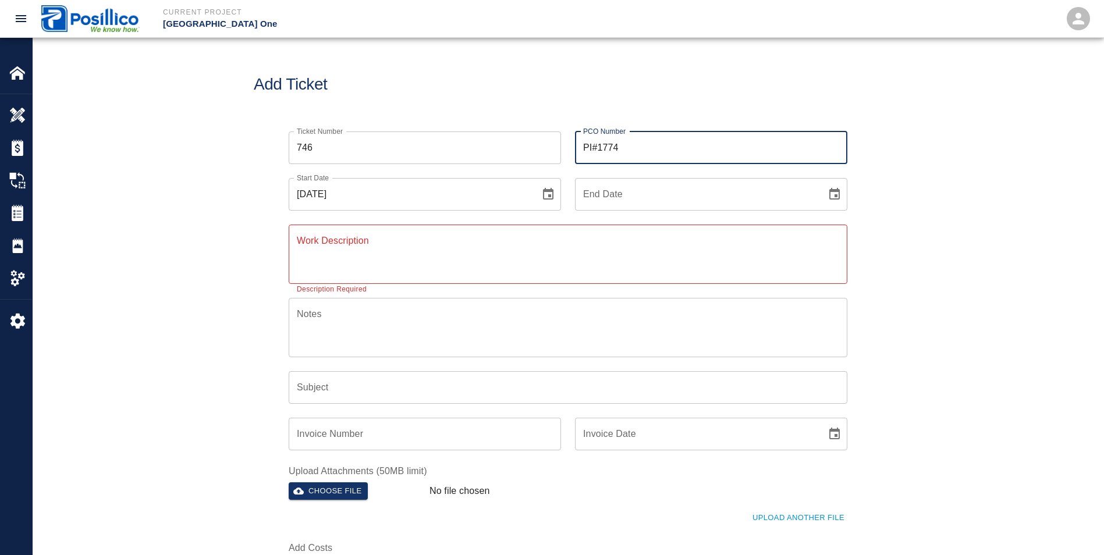
click at [549, 196] on icon "Choose date, selected date is Aug 18, 2025" at bounding box center [548, 194] width 10 height 12
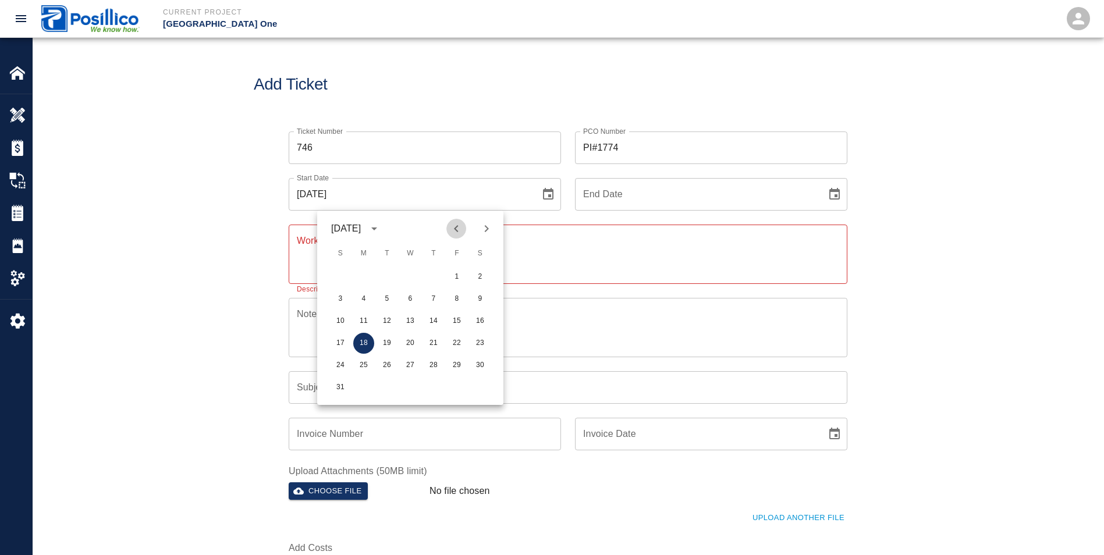
click at [459, 229] on icon "Previous month" at bounding box center [456, 229] width 14 height 14
click at [388, 363] on button "29" at bounding box center [387, 365] width 21 height 21
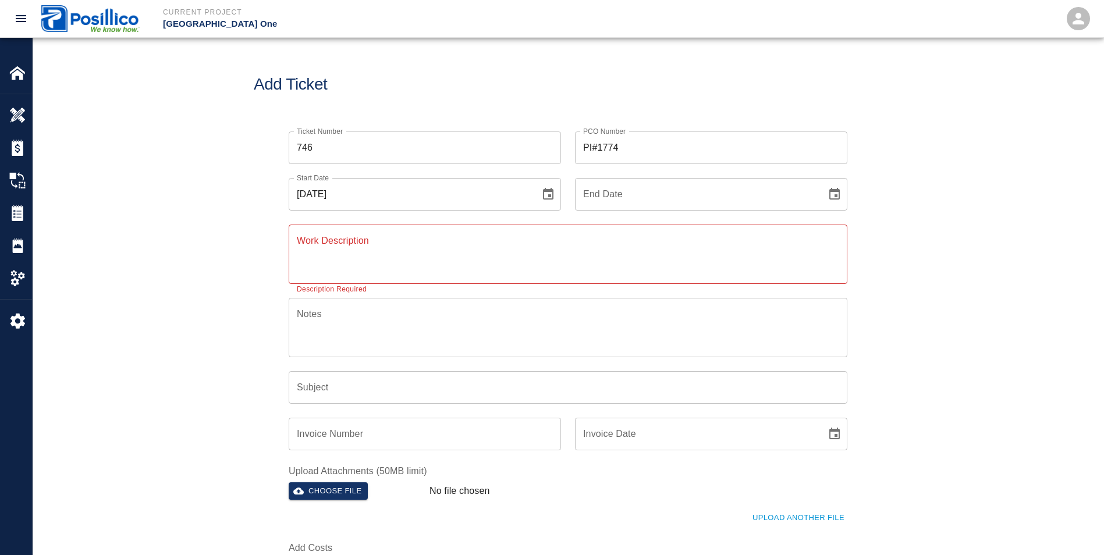
click at [453, 248] on textarea "Work Description" at bounding box center [568, 254] width 543 height 40
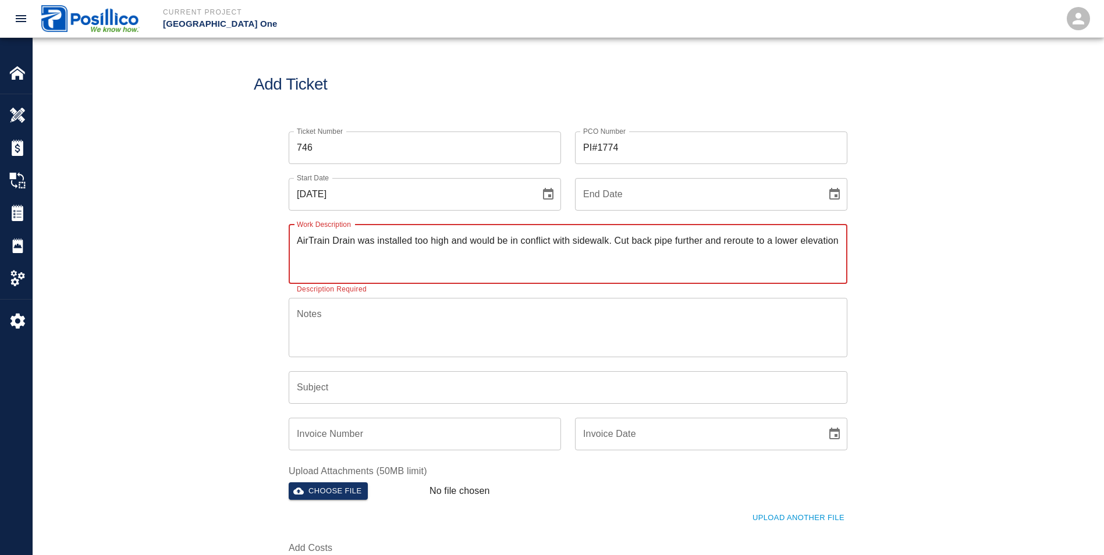
click at [420, 327] on textarea "Notes" at bounding box center [568, 327] width 543 height 40
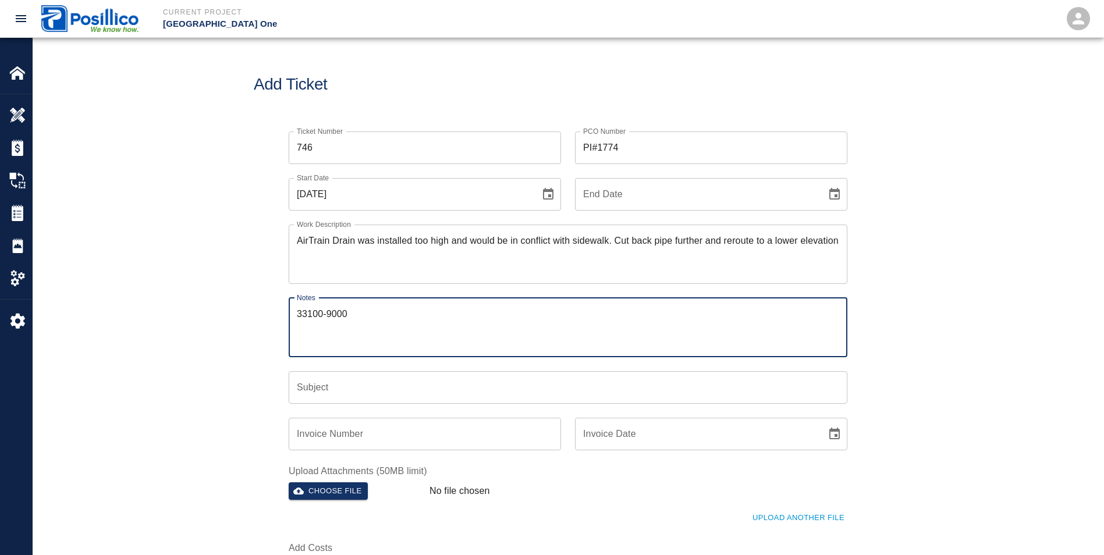
click at [484, 377] on input "Subject" at bounding box center [568, 387] width 559 height 33
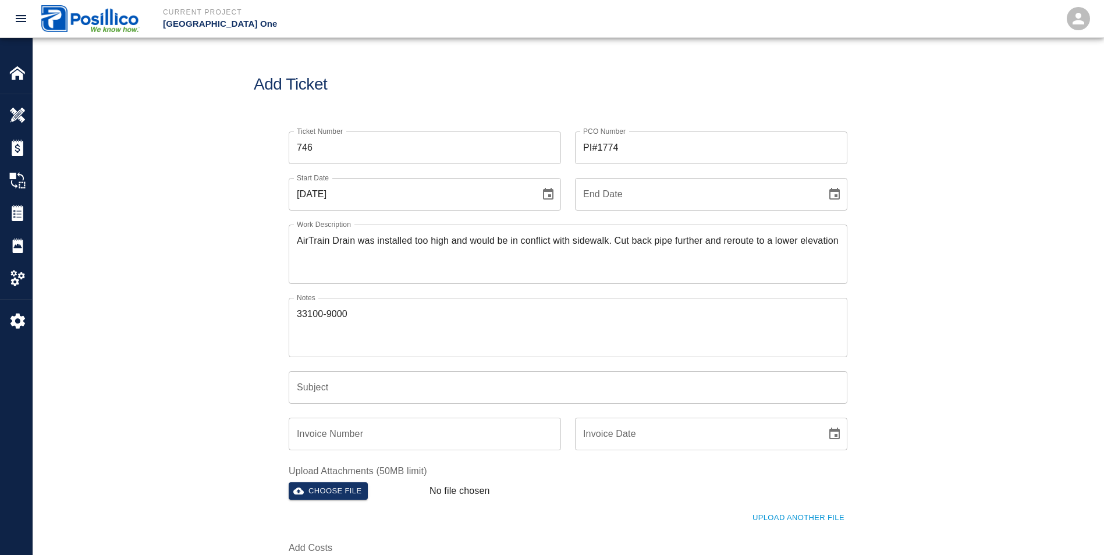
click at [222, 342] on div "Ticket Number 746 Ticket Number PCO Number PI#1774 PCO Number Start Date [DATE]…" at bounding box center [568, 365] width 1071 height 494
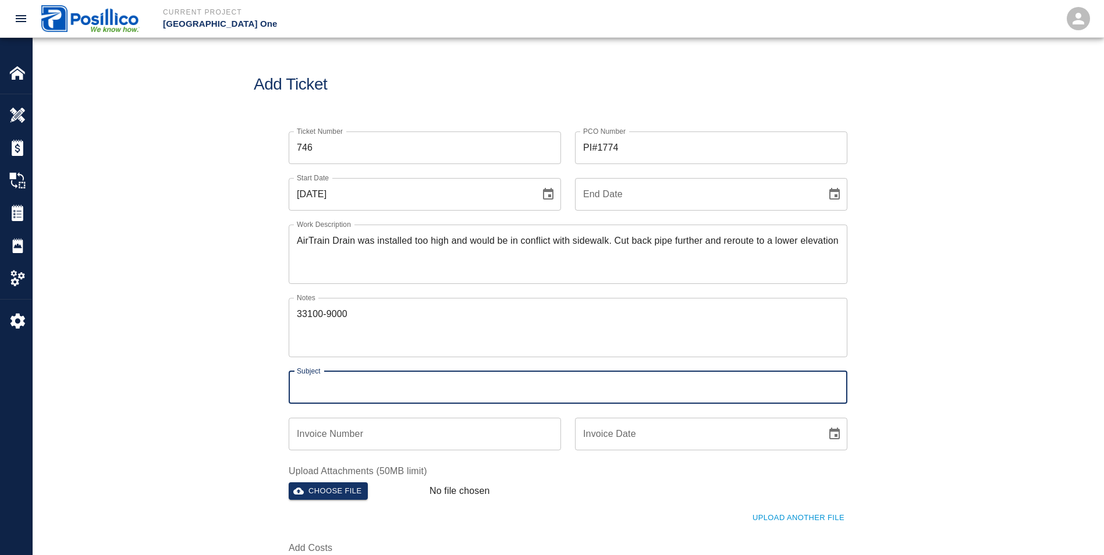
click at [361, 399] on input "Subject" at bounding box center [568, 387] width 559 height 33
click at [215, 388] on div "Ticket Number 746 Ticket Number PCO Number PI#1774 PCO Number Start Date [DATE]…" at bounding box center [568, 365] width 1071 height 494
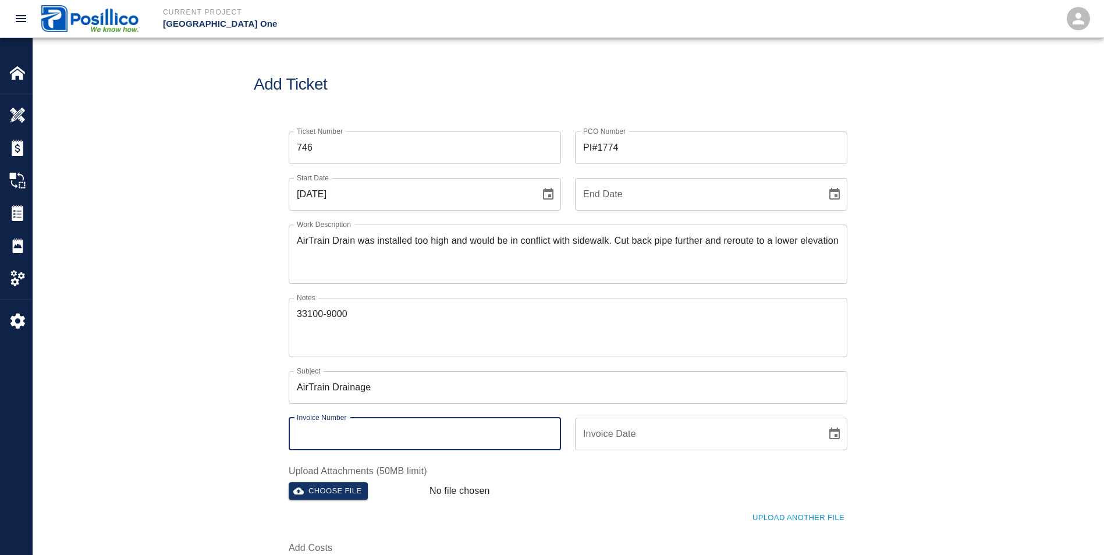
click at [316, 438] on input "Invoice Number" at bounding box center [425, 434] width 272 height 33
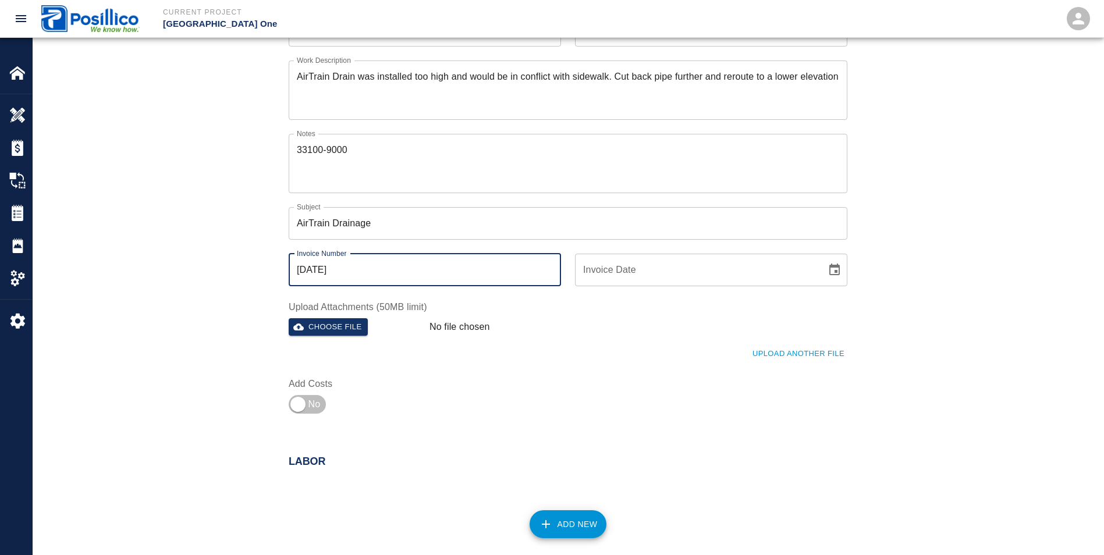
scroll to position [233, 0]
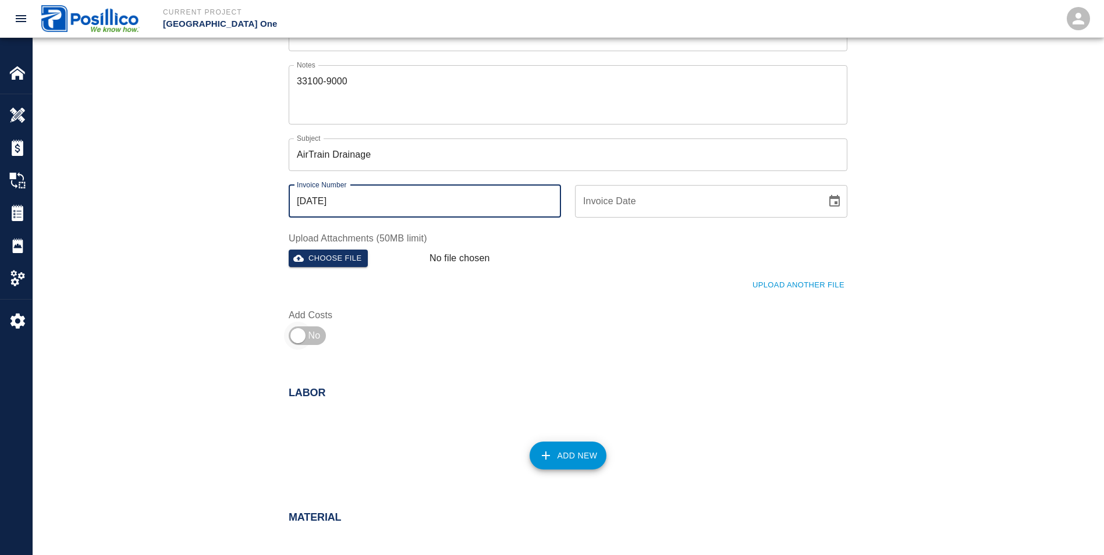
click at [297, 335] on input "checkbox" at bounding box center [298, 336] width 84 height 28
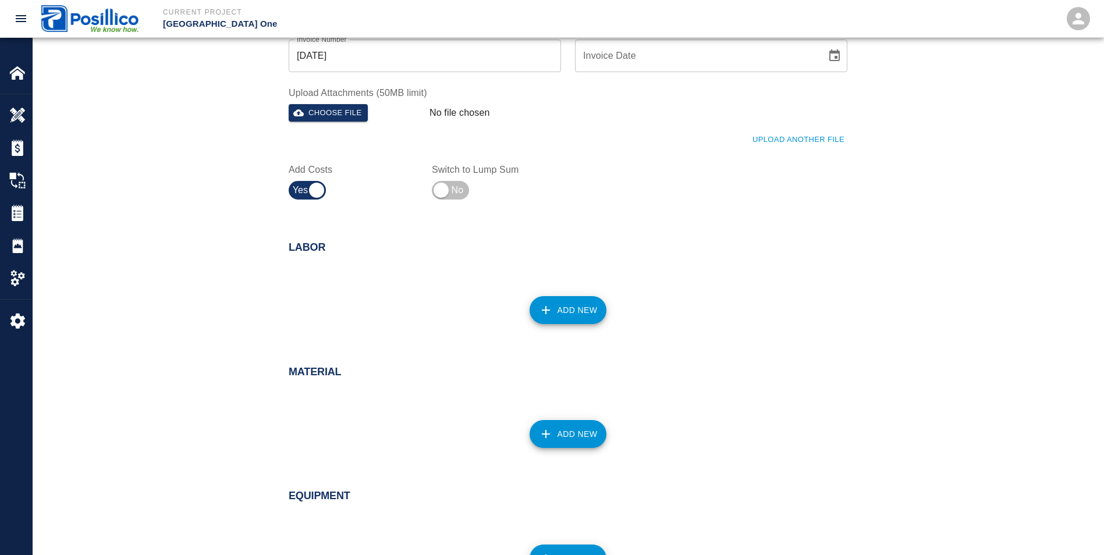
scroll to position [407, 0]
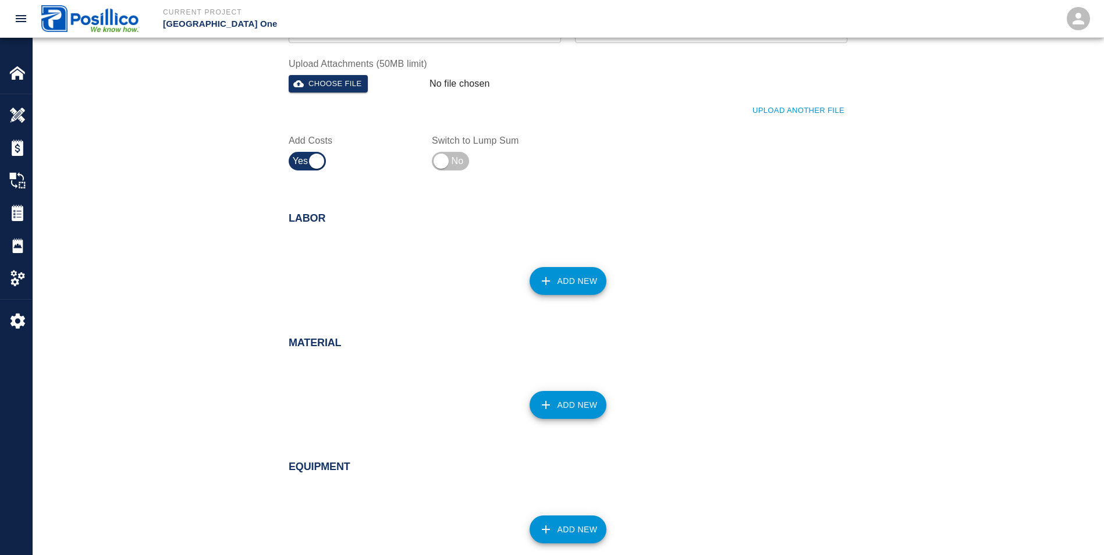
click at [598, 282] on button "Add New" at bounding box center [568, 281] width 77 height 28
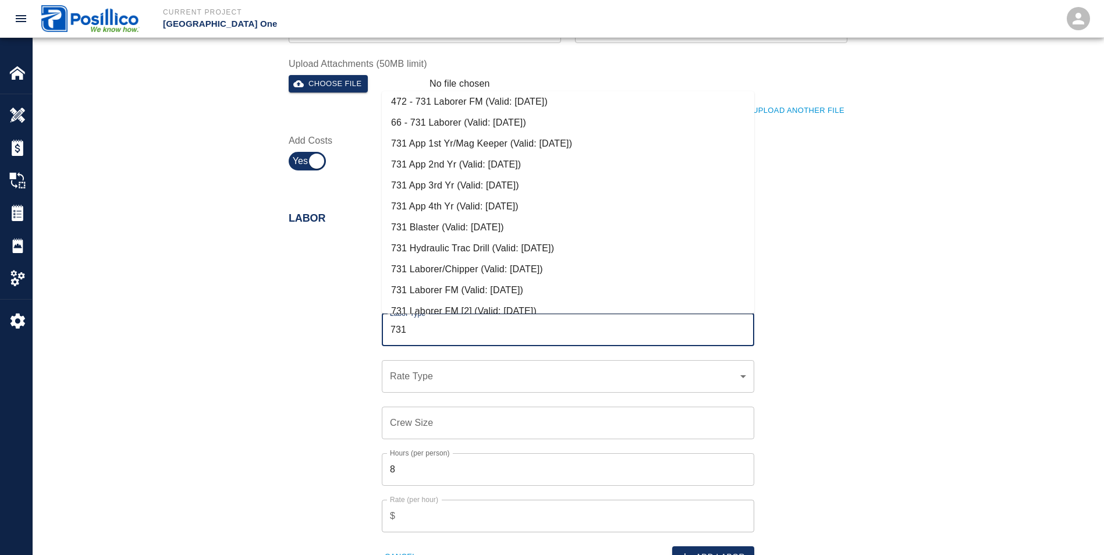
scroll to position [175, 0]
click at [439, 267] on li "731 Laborer FM (Valid: [DATE])" at bounding box center [568, 267] width 373 height 21
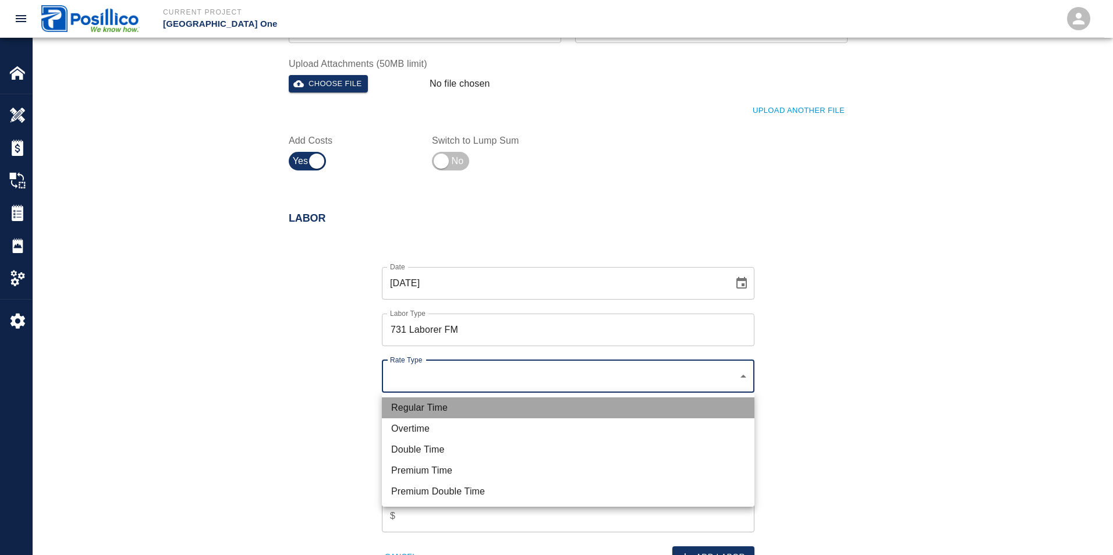
click at [432, 405] on li "Regular Time" at bounding box center [568, 408] width 373 height 21
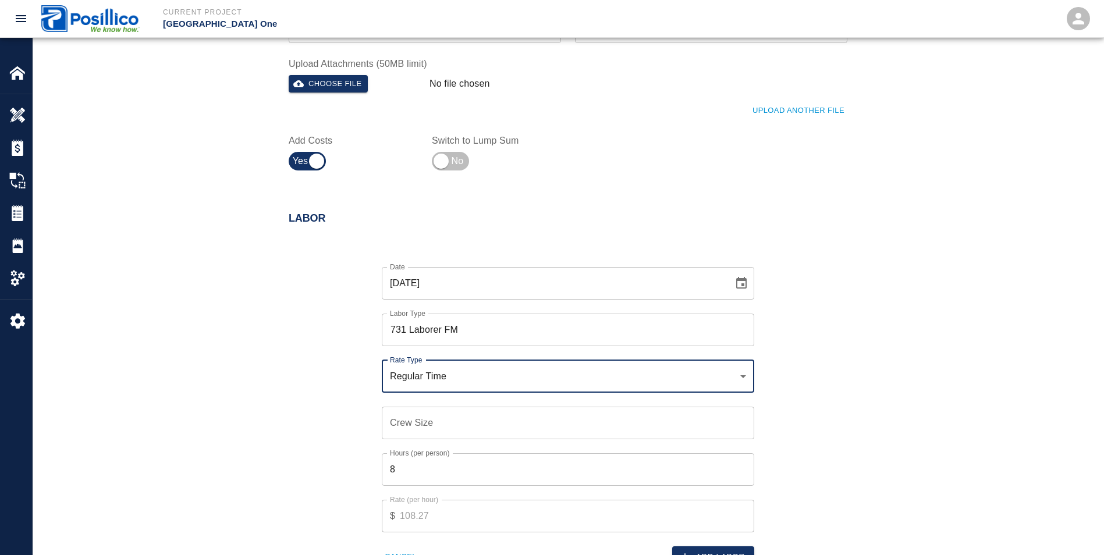
click at [405, 422] on input "Crew Size" at bounding box center [568, 423] width 373 height 33
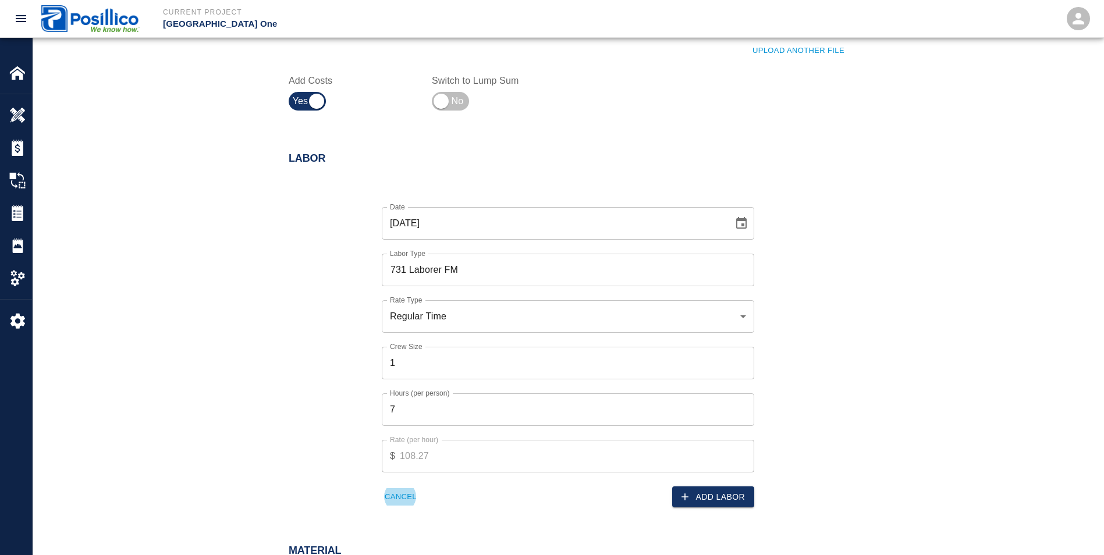
scroll to position [534, 0]
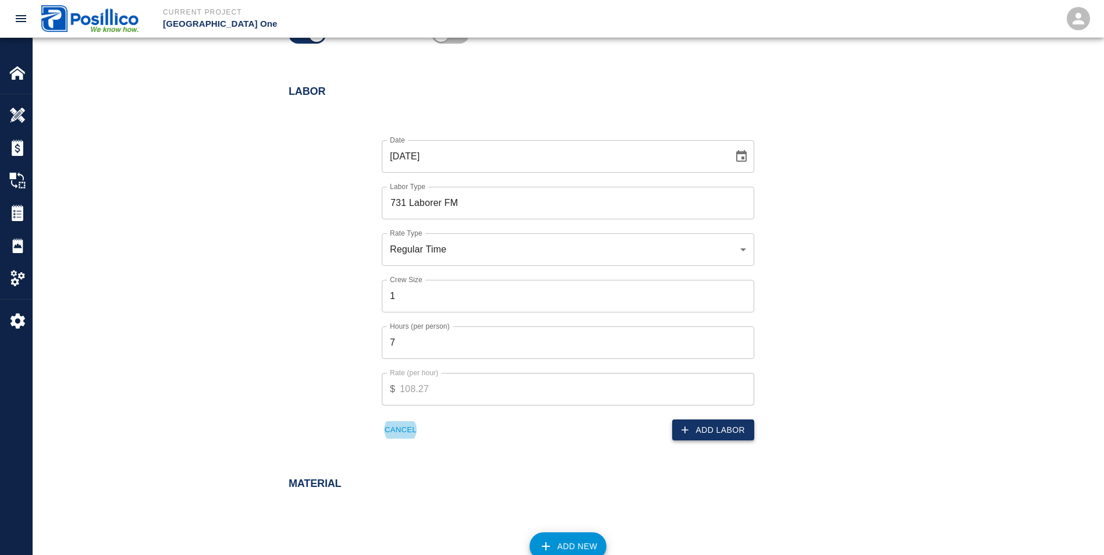
click at [707, 428] on button "Add Labor" at bounding box center [713, 431] width 82 height 22
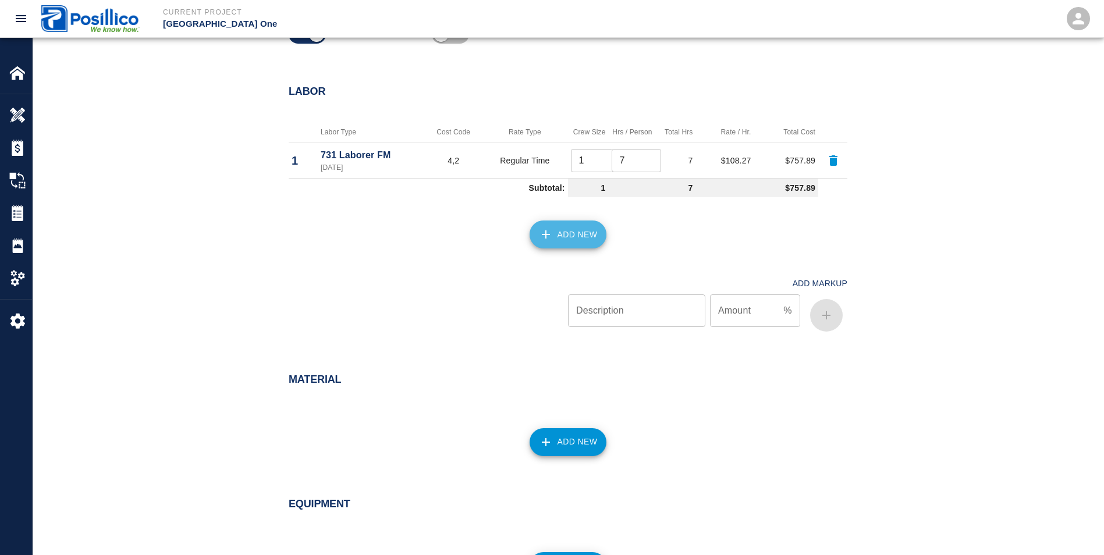
click at [574, 238] on button "Add New" at bounding box center [568, 235] width 77 height 28
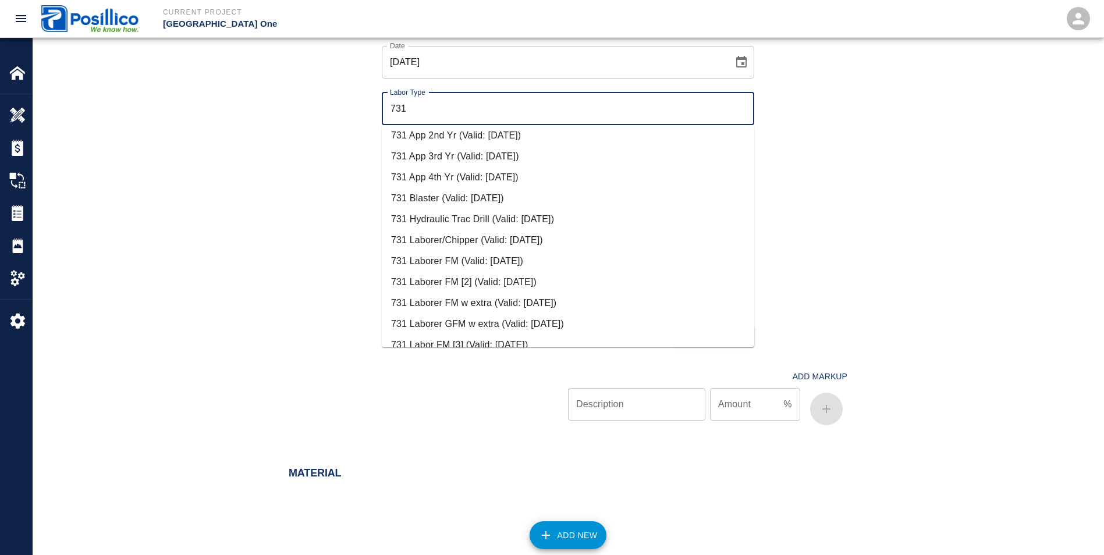
scroll to position [157, 0]
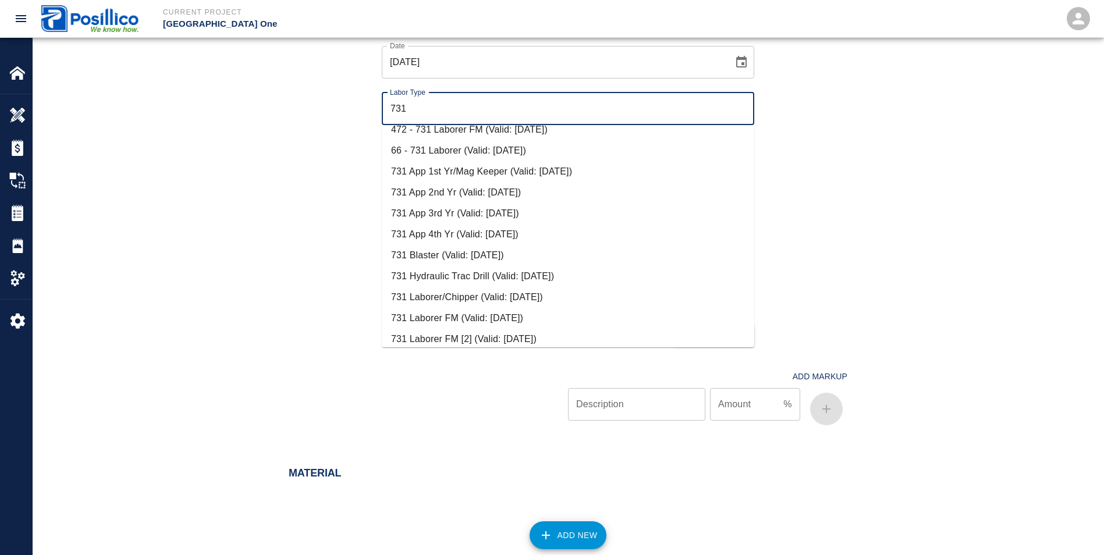
click at [471, 295] on li "731 Laborer/Chipper (Valid: [DATE])" at bounding box center [568, 297] width 373 height 21
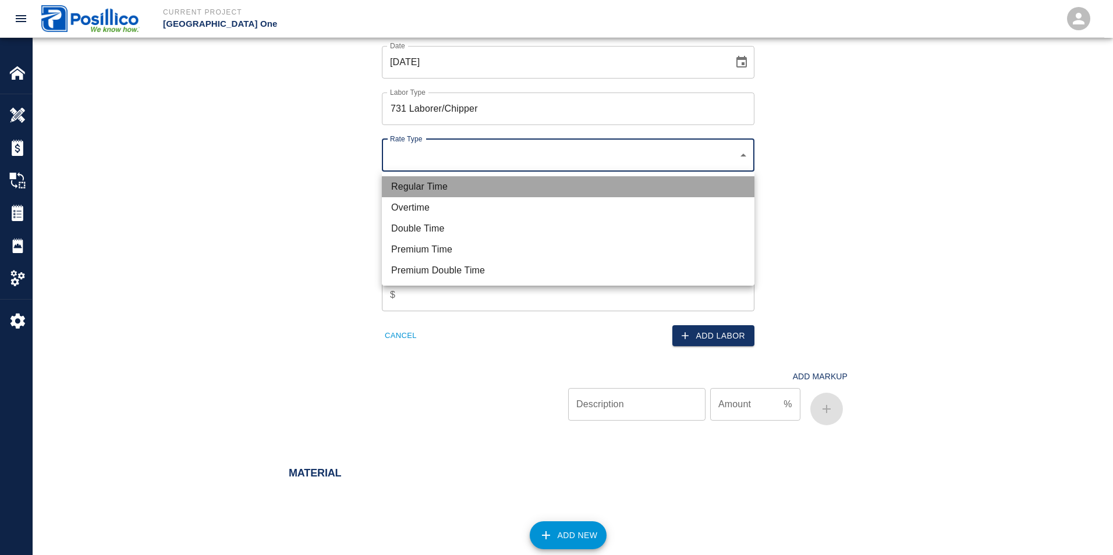
click at [435, 183] on li "Regular Time" at bounding box center [568, 186] width 373 height 21
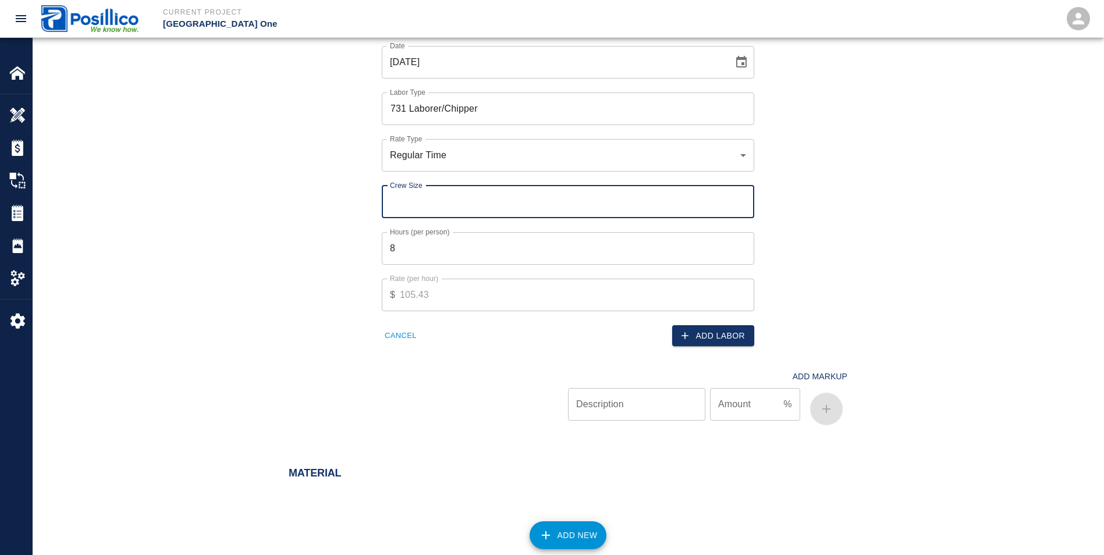
click at [402, 210] on input "Crew Size" at bounding box center [568, 202] width 373 height 33
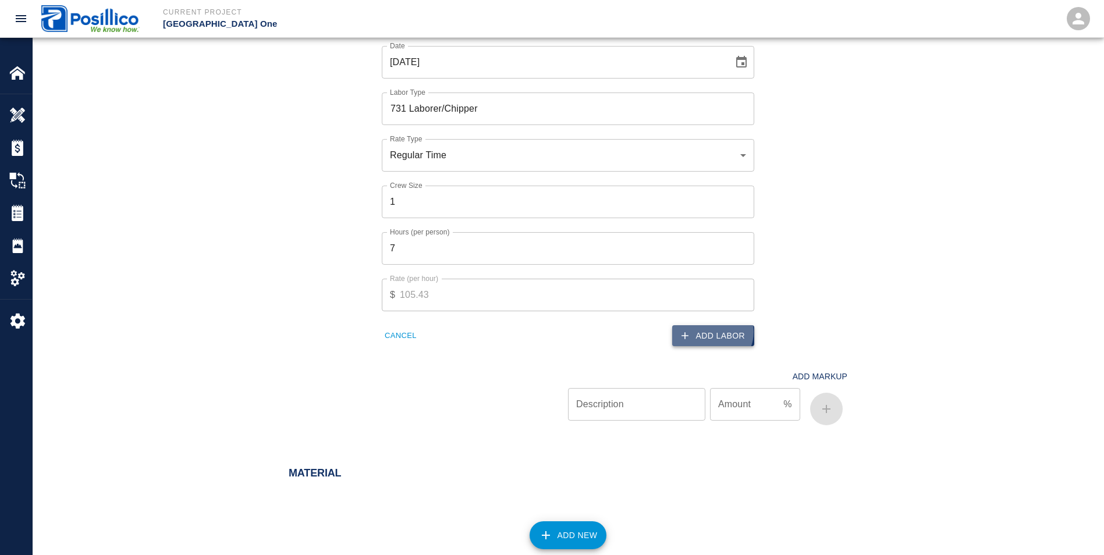
click at [714, 332] on button "Add Labor" at bounding box center [713, 336] width 82 height 22
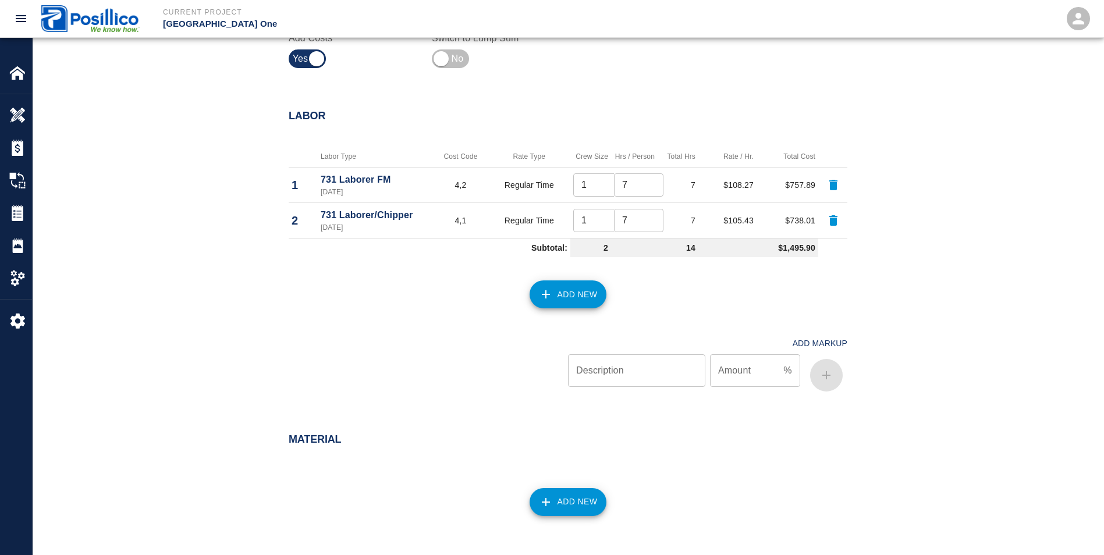
scroll to position [476, 0]
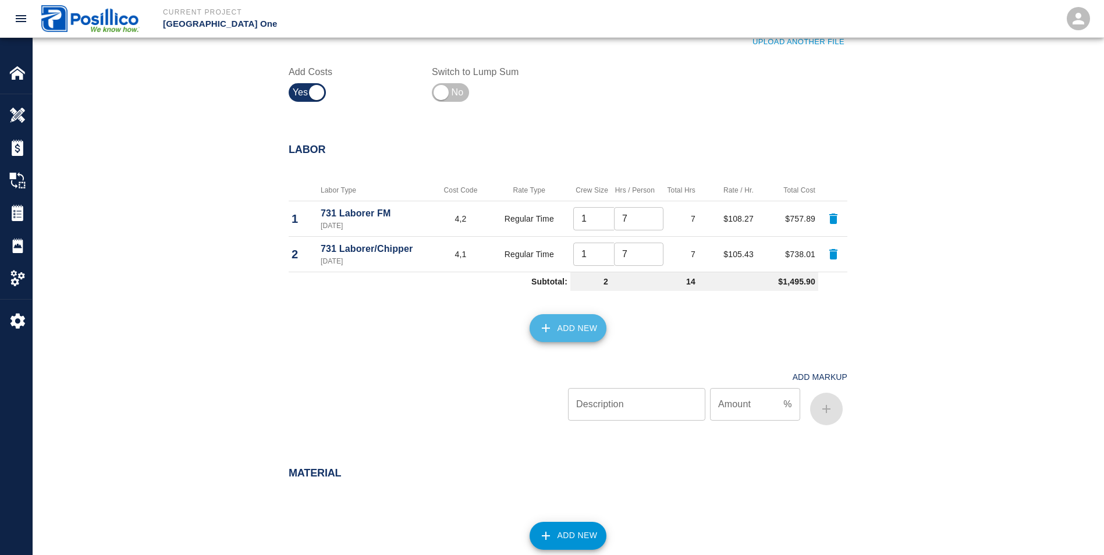
click at [561, 321] on button "Add New" at bounding box center [568, 328] width 77 height 28
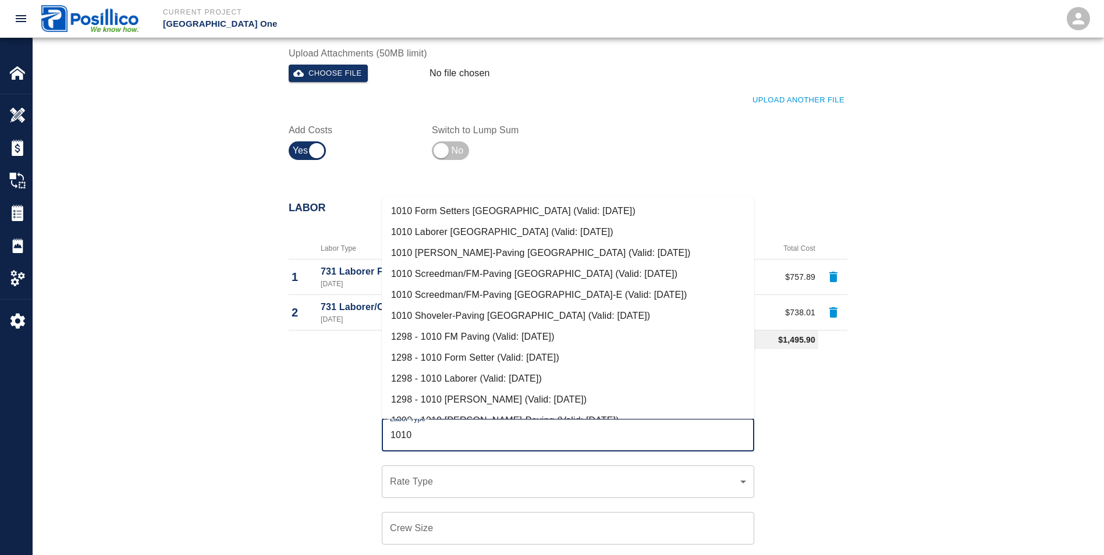
scroll to position [0, 0]
click at [456, 255] on li "1010 Laborer [GEOGRAPHIC_DATA] (Valid: [DATE])" at bounding box center [568, 253] width 373 height 21
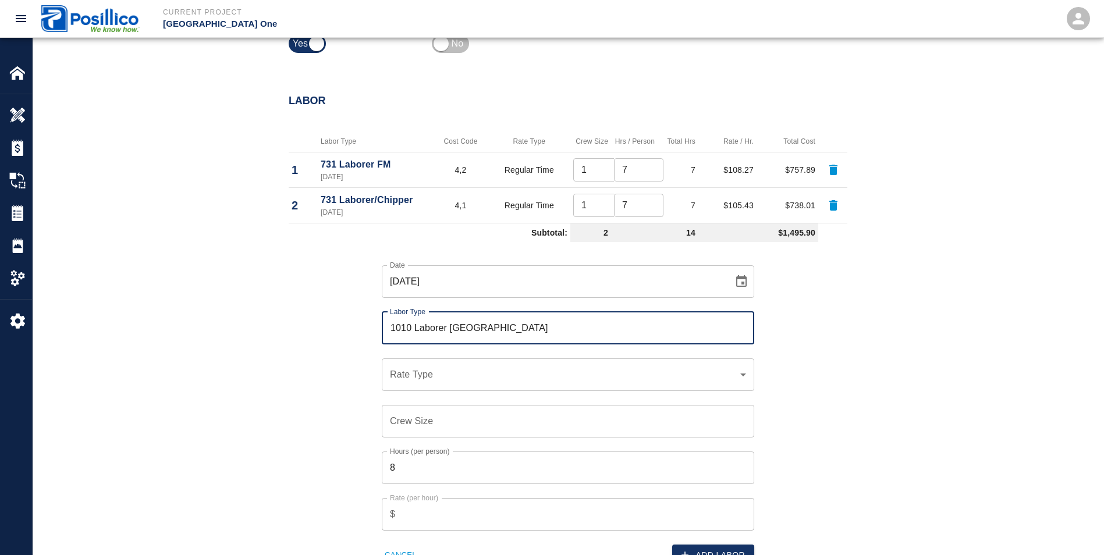
scroll to position [651, 0]
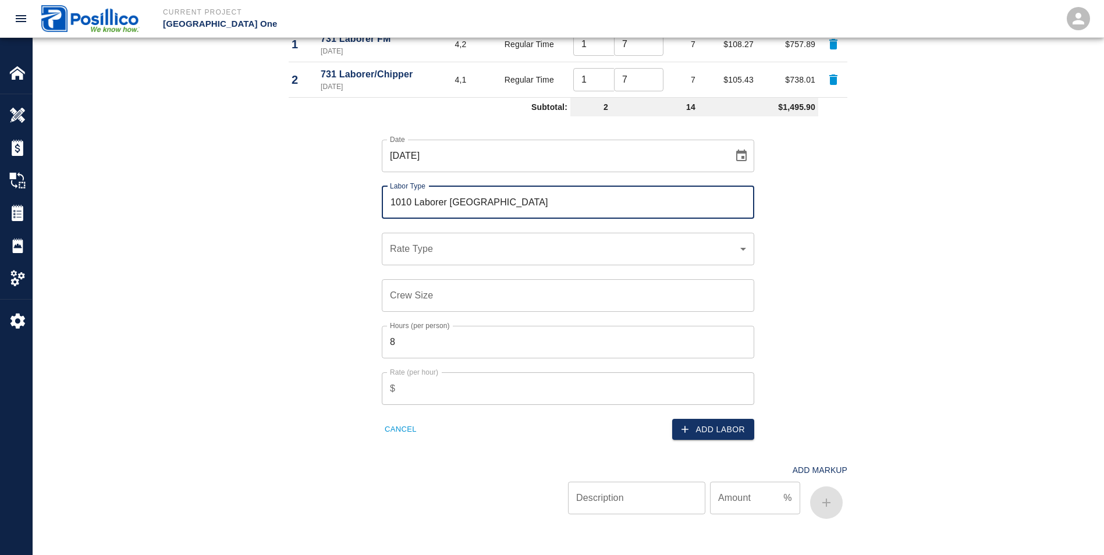
click at [409, 258] on div "​ Rate Type" at bounding box center [568, 249] width 373 height 33
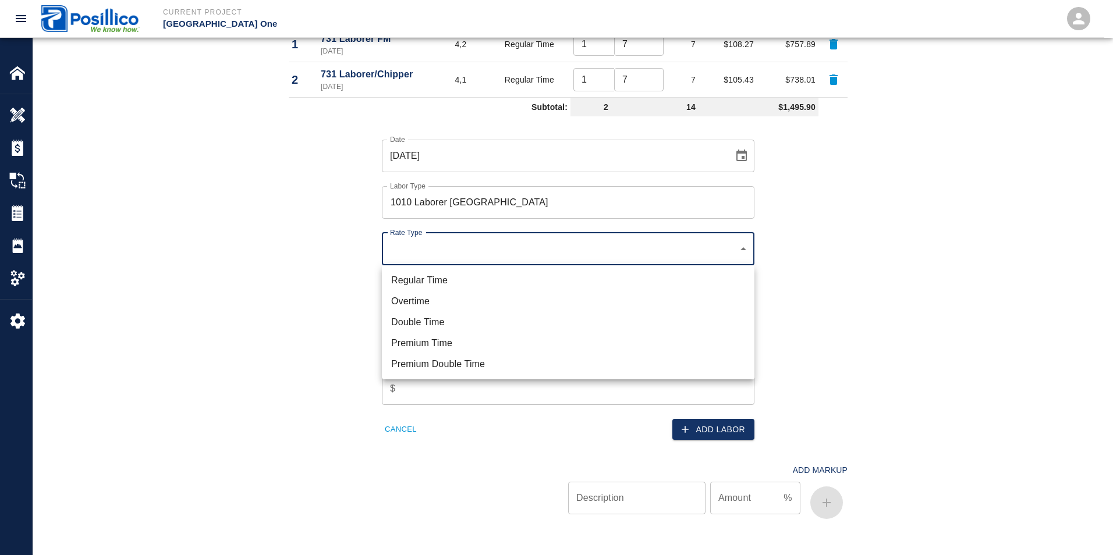
click at [397, 286] on li "Regular Time" at bounding box center [568, 280] width 373 height 21
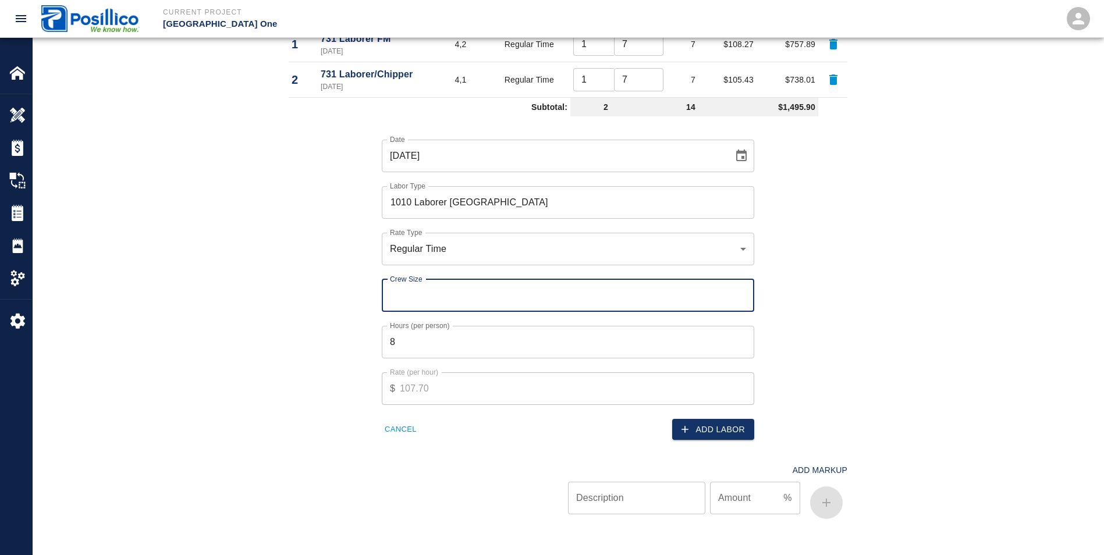
click at [402, 294] on input "Crew Size" at bounding box center [568, 295] width 373 height 33
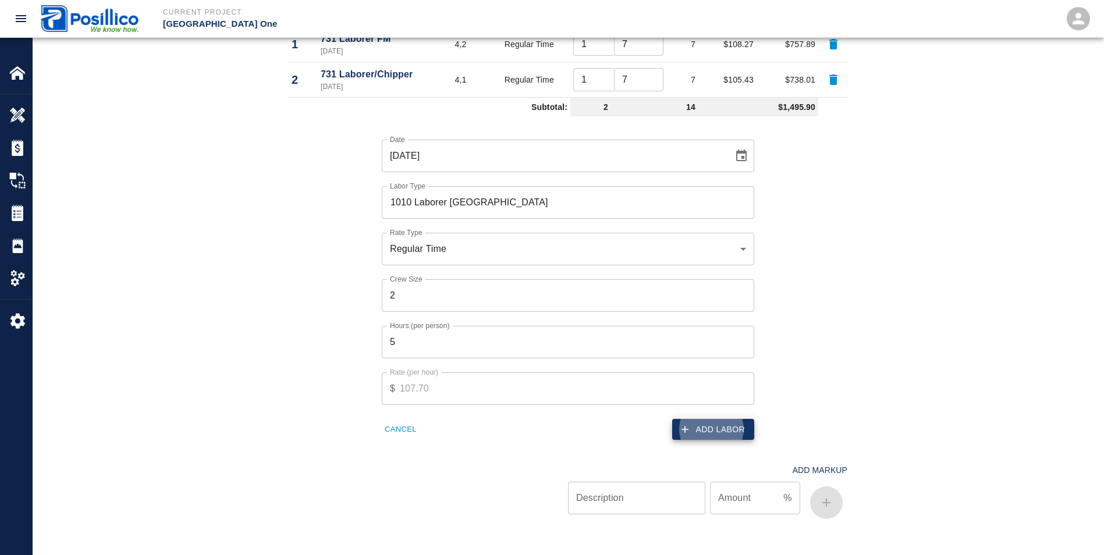
click at [725, 437] on button "Add Labor" at bounding box center [713, 430] width 82 height 22
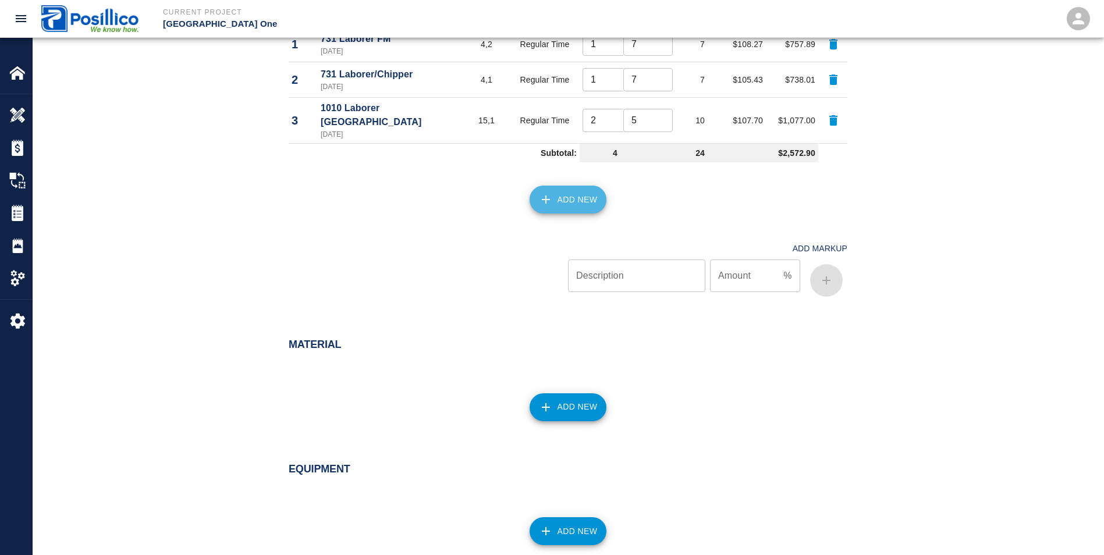
click at [561, 186] on button "Add New" at bounding box center [568, 200] width 77 height 28
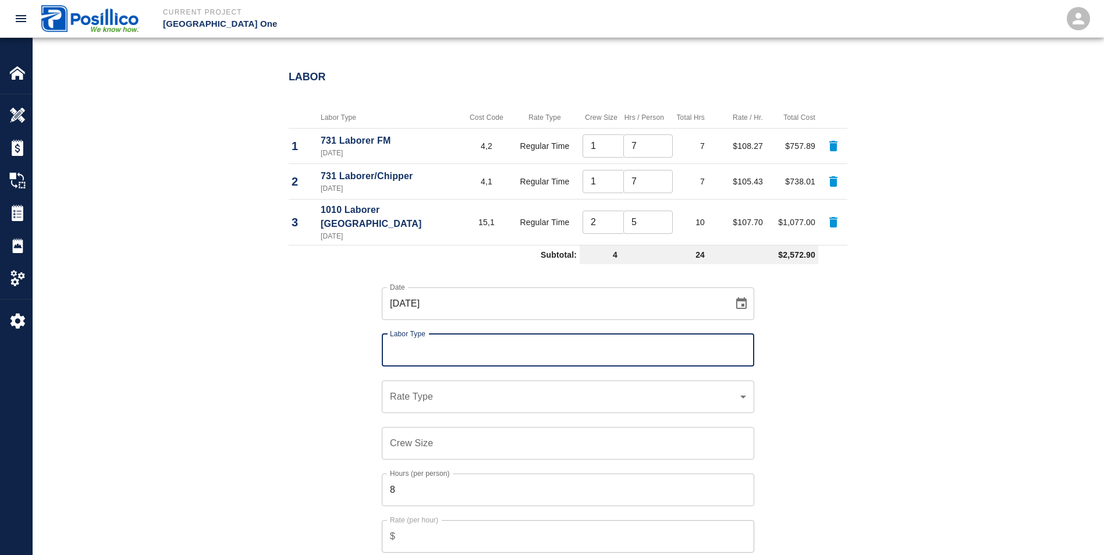
scroll to position [534, 0]
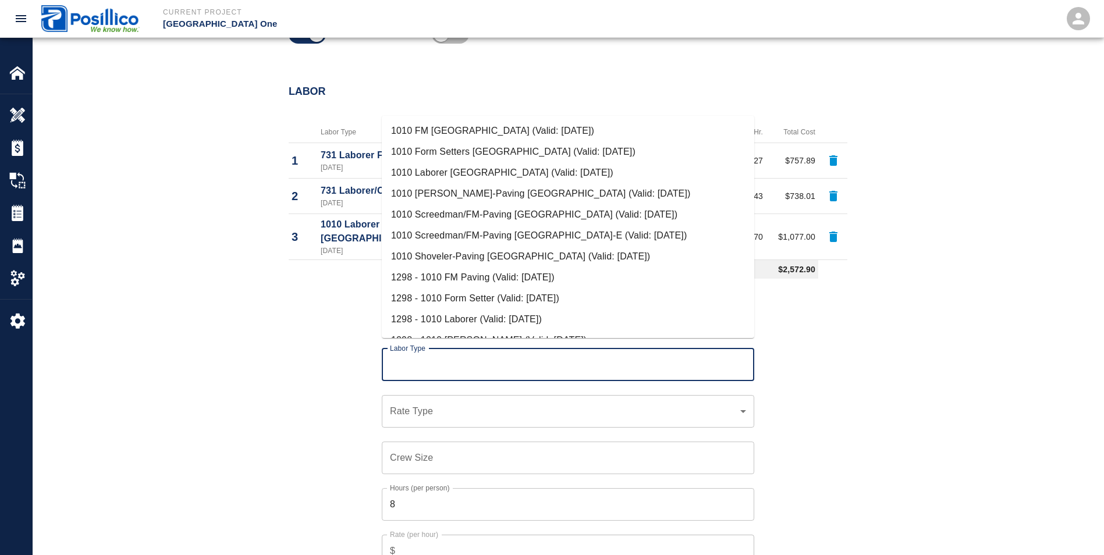
click at [442, 365] on input "Labor Type" at bounding box center [568, 365] width 362 height 22
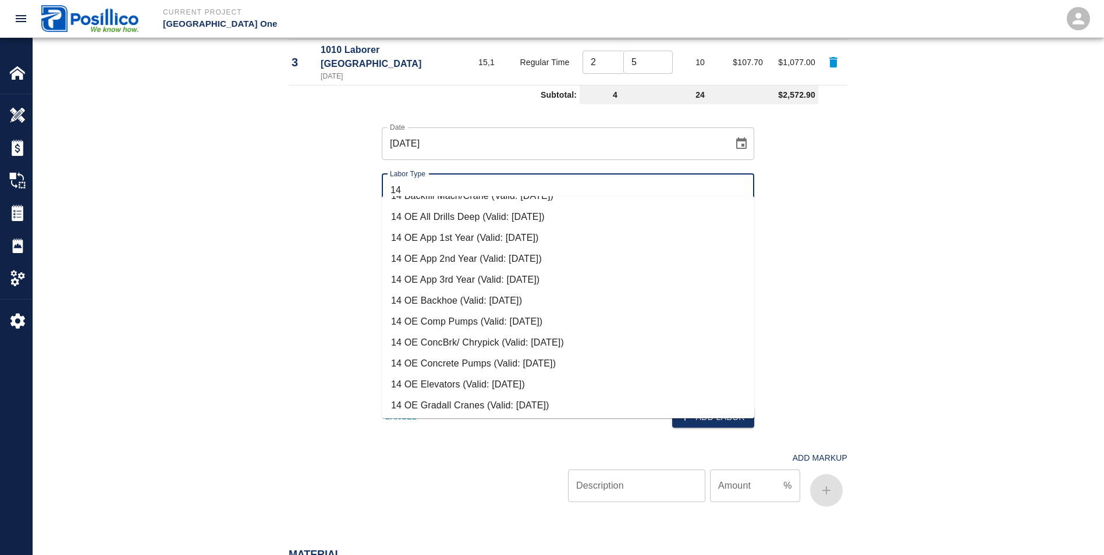
scroll to position [313, 0]
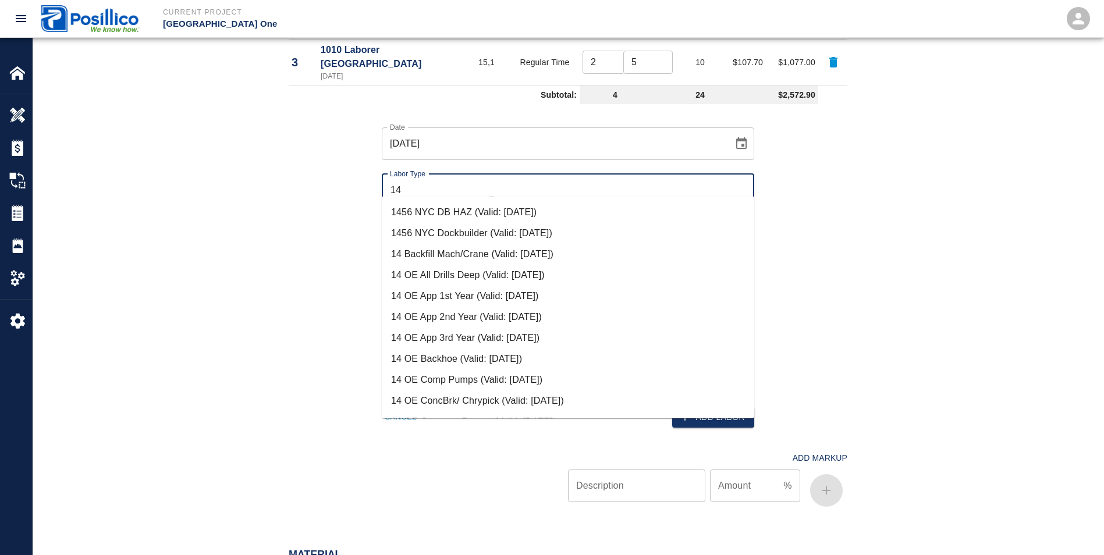
click at [432, 359] on li "14 OE Backhoe (Valid: [DATE])" at bounding box center [568, 359] width 373 height 21
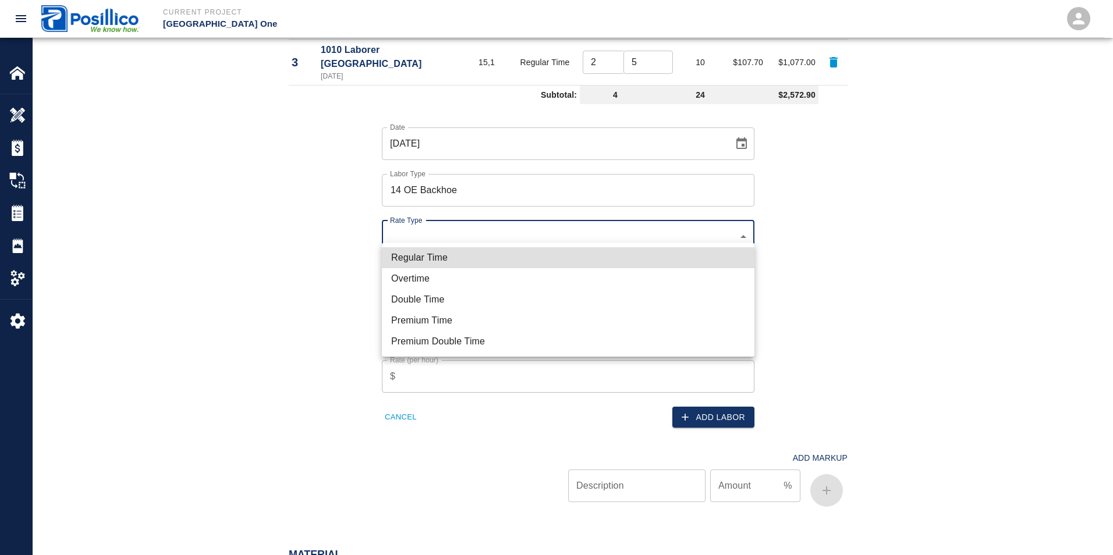
click at [441, 262] on li "Regular Time" at bounding box center [568, 257] width 373 height 21
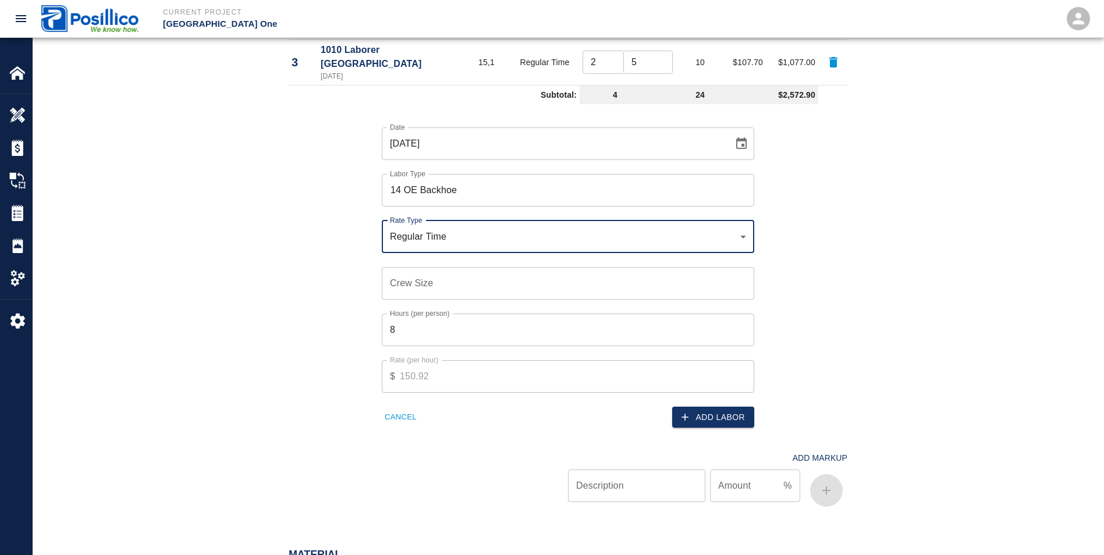
click at [402, 272] on input "Crew Size" at bounding box center [568, 283] width 373 height 33
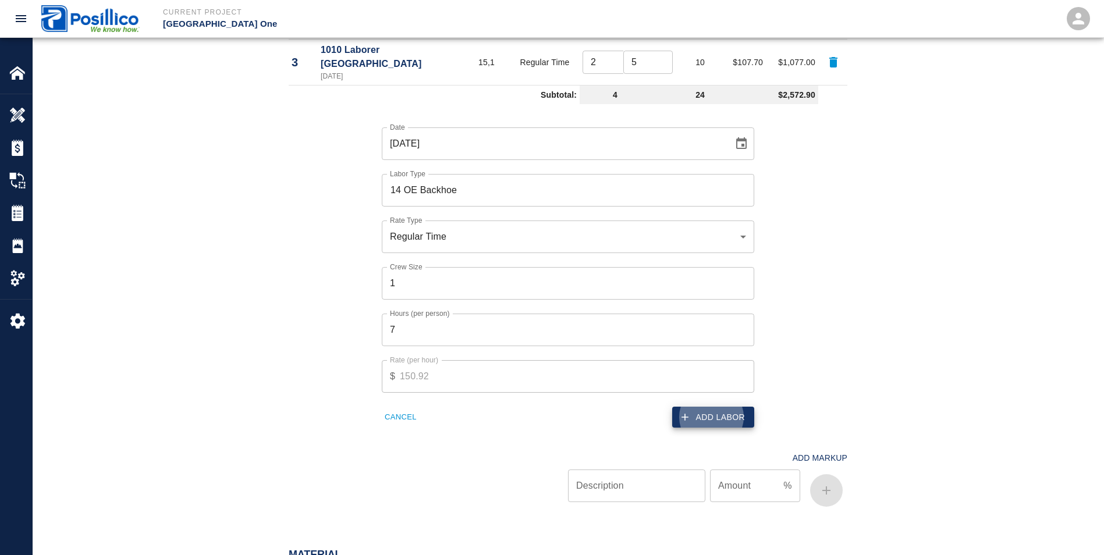
click at [739, 407] on button "Add Labor" at bounding box center [713, 418] width 82 height 22
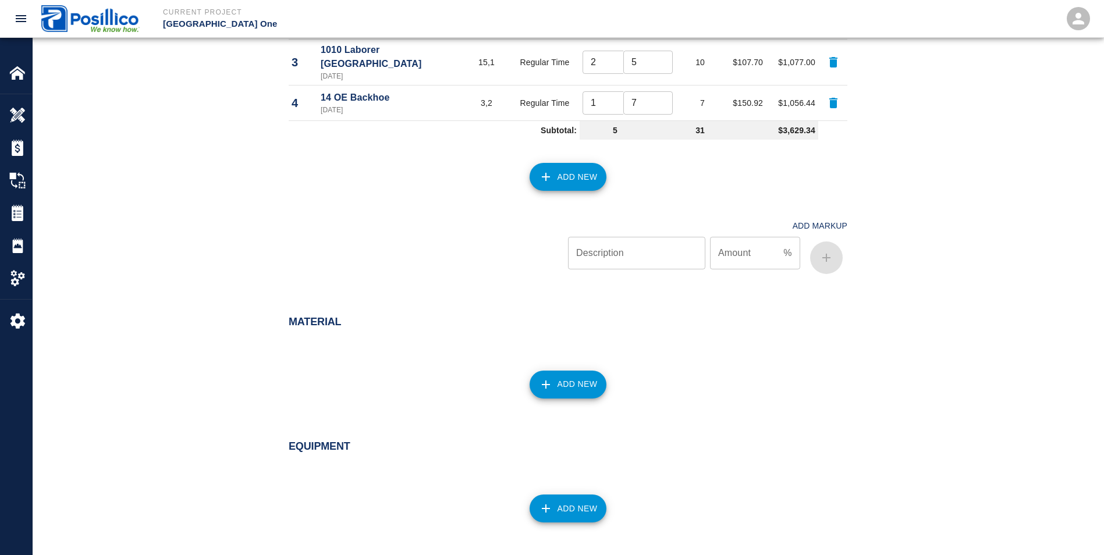
click at [580, 169] on button "Add New" at bounding box center [568, 177] width 77 height 28
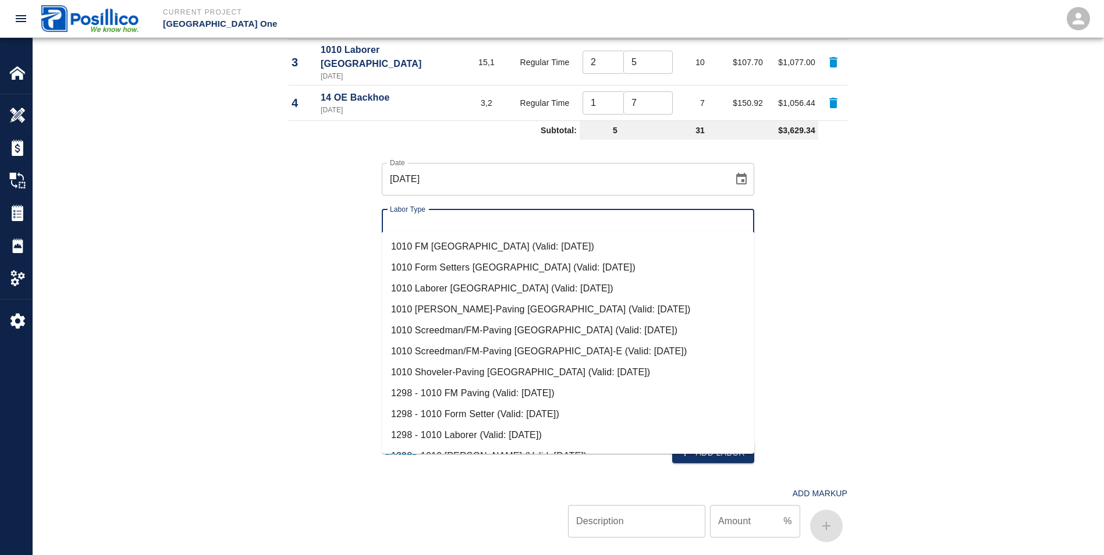
click at [440, 215] on input "Labor Type" at bounding box center [568, 226] width 362 height 22
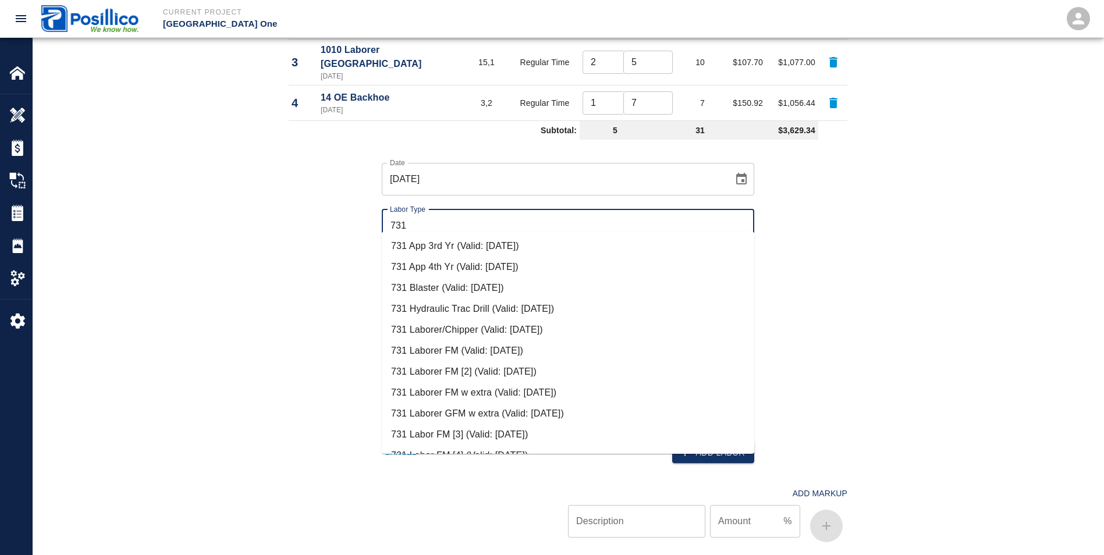
scroll to position [233, 0]
click at [430, 351] on li "731 Laborer FM (Valid: [DATE])" at bounding box center [568, 349] width 373 height 21
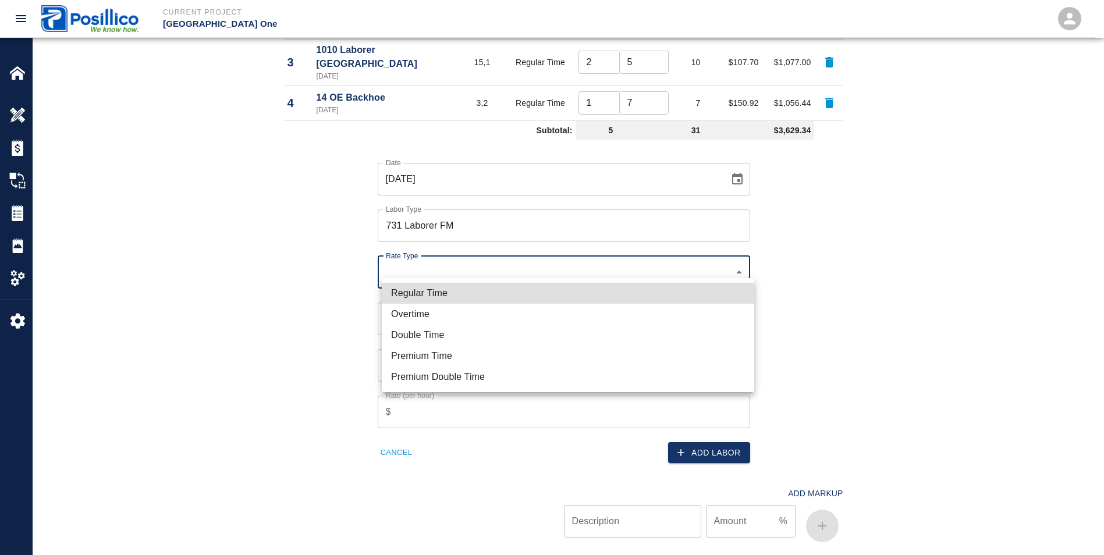
click at [407, 310] on li "Overtime" at bounding box center [568, 314] width 373 height 21
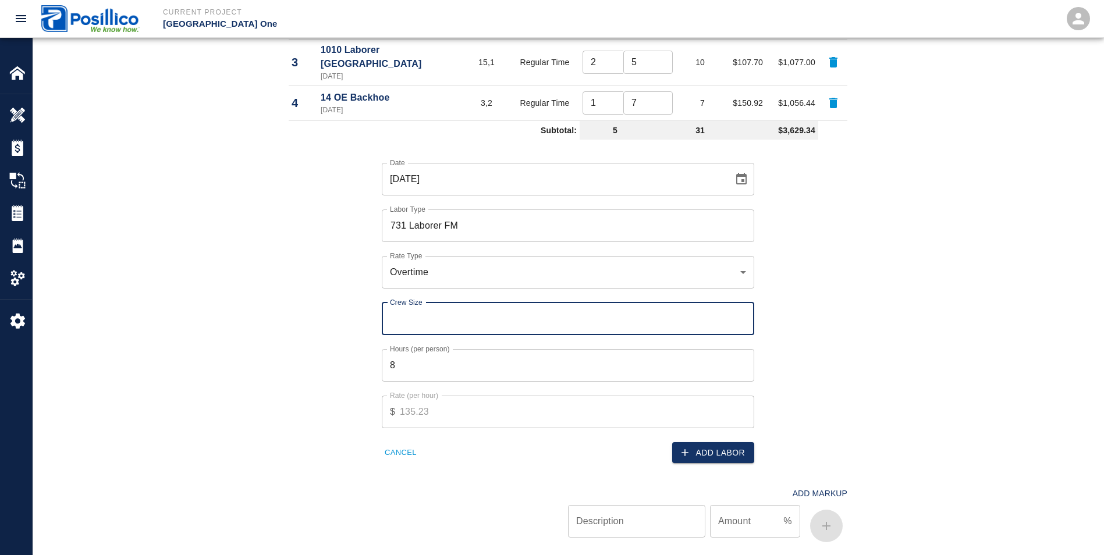
click at [391, 304] on input "Crew Size" at bounding box center [568, 319] width 373 height 33
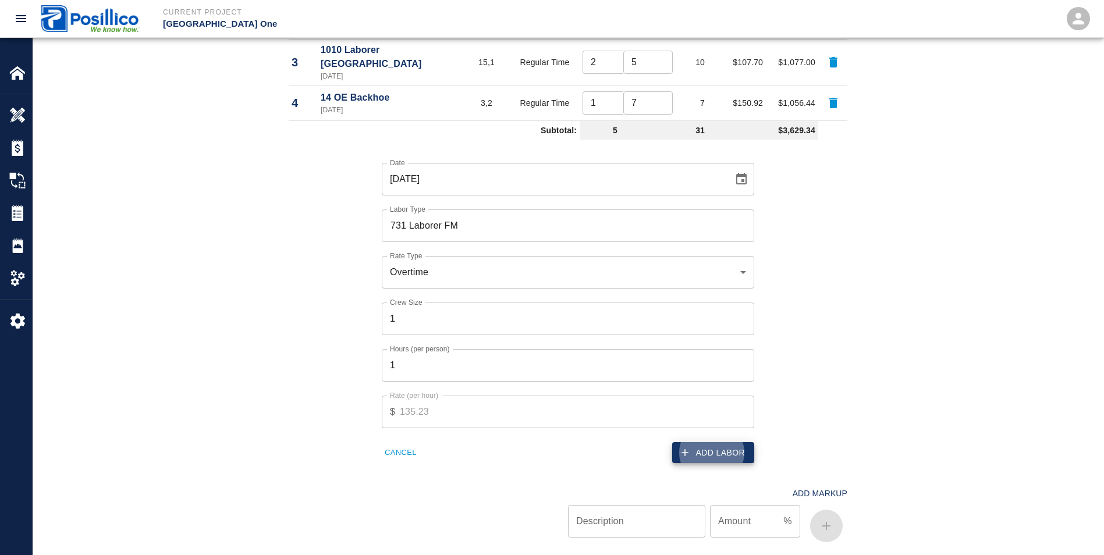
click at [740, 446] on button "Add Labor" at bounding box center [713, 453] width 82 height 22
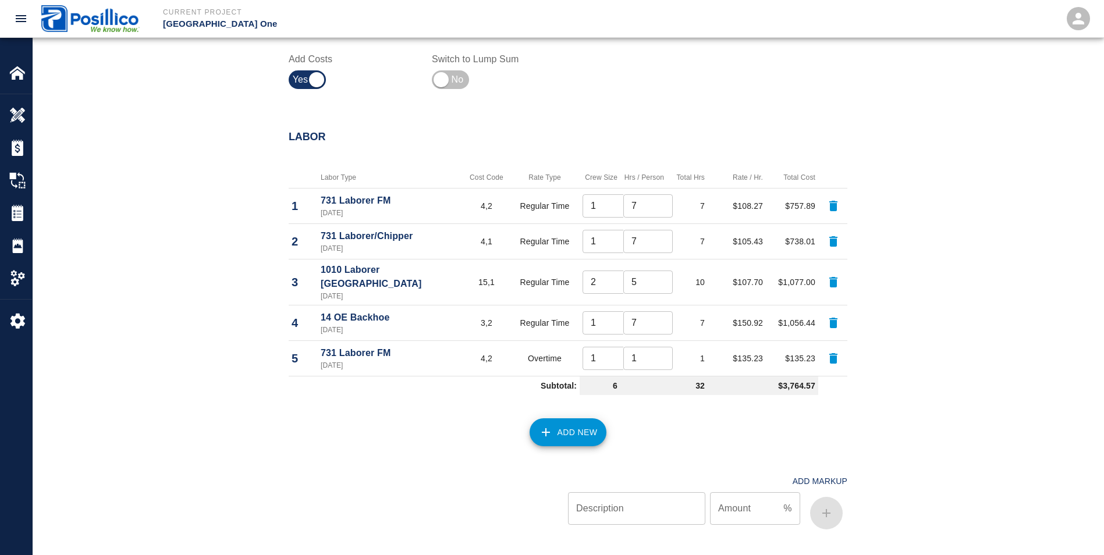
scroll to position [476, 0]
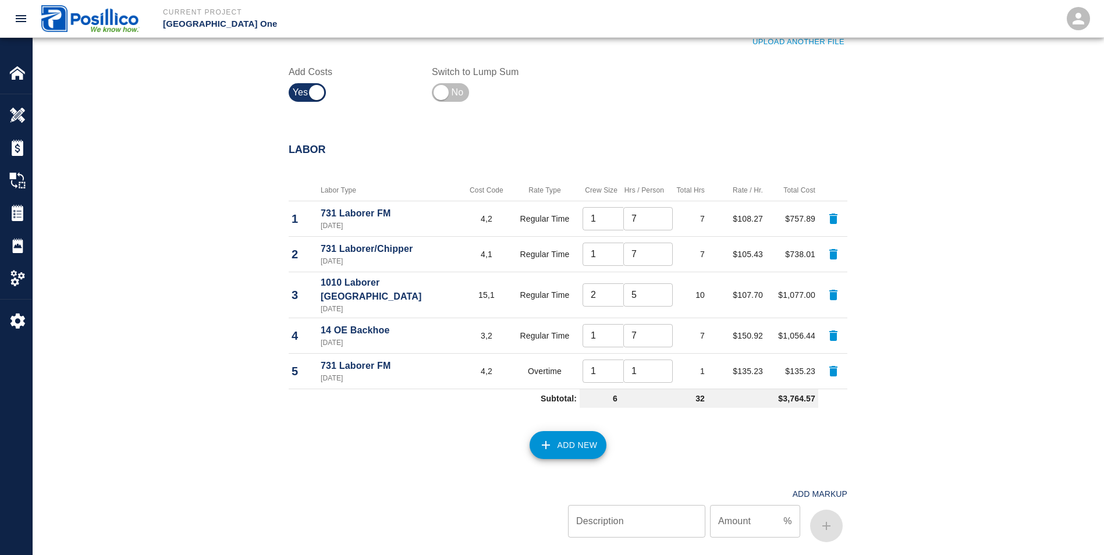
click at [570, 436] on button "Add New" at bounding box center [568, 445] width 77 height 28
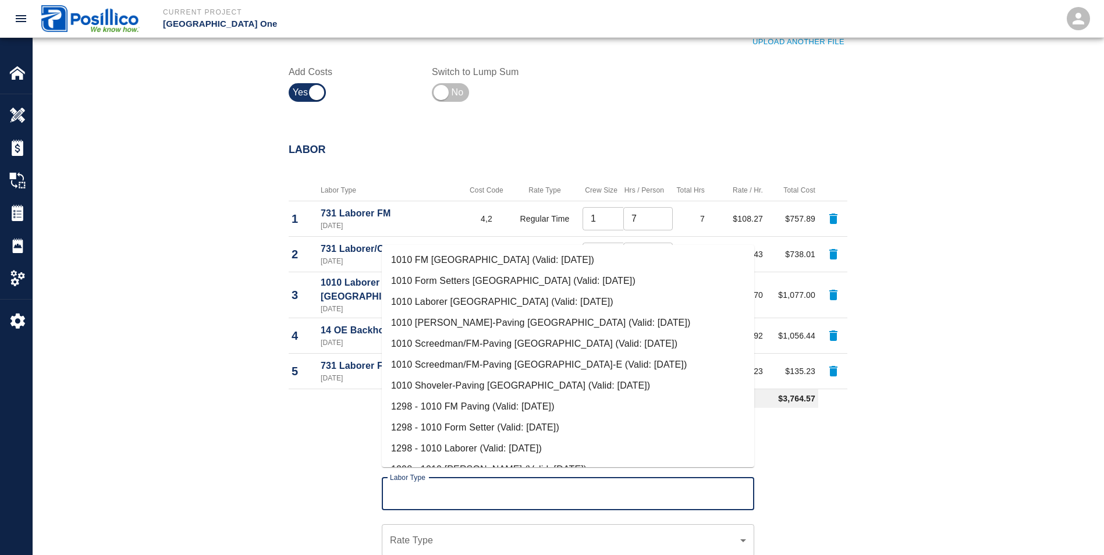
click at [399, 483] on input "Labor Type" at bounding box center [568, 494] width 362 height 22
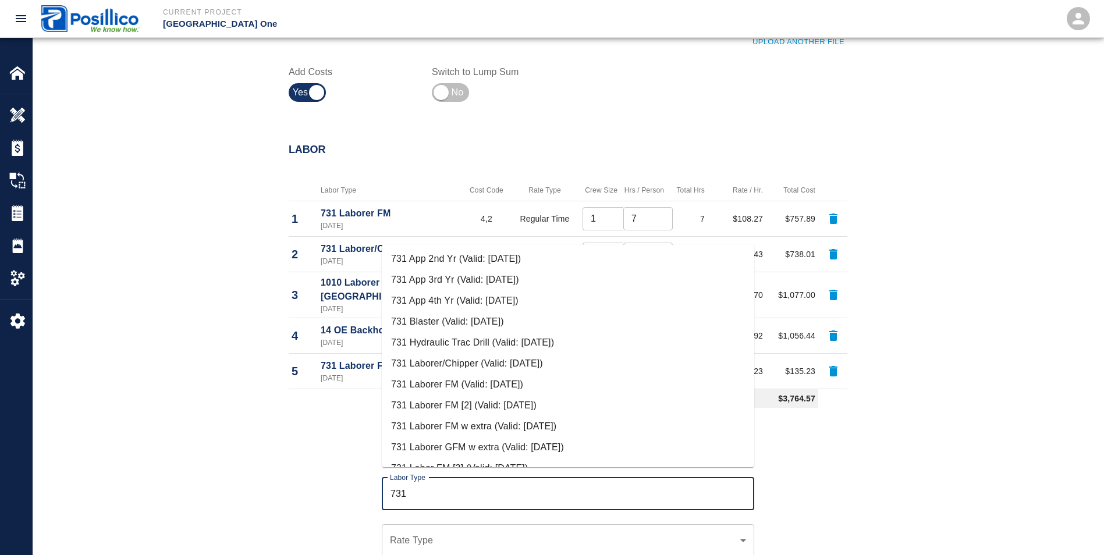
scroll to position [233, 0]
click at [465, 347] on li "731 Laborer/Chipper (Valid: [DATE])" at bounding box center [568, 341] width 373 height 21
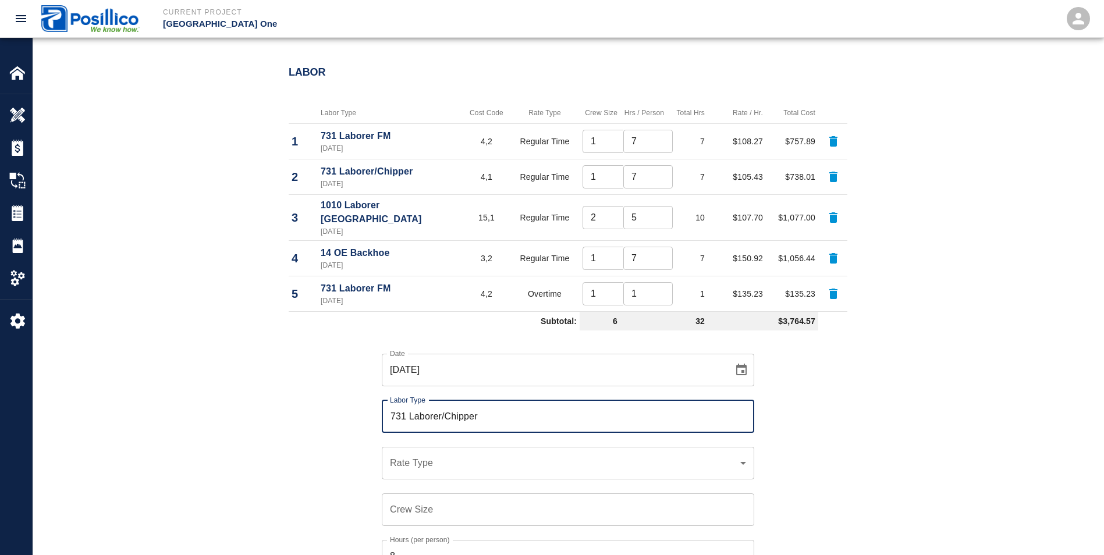
scroll to position [651, 0]
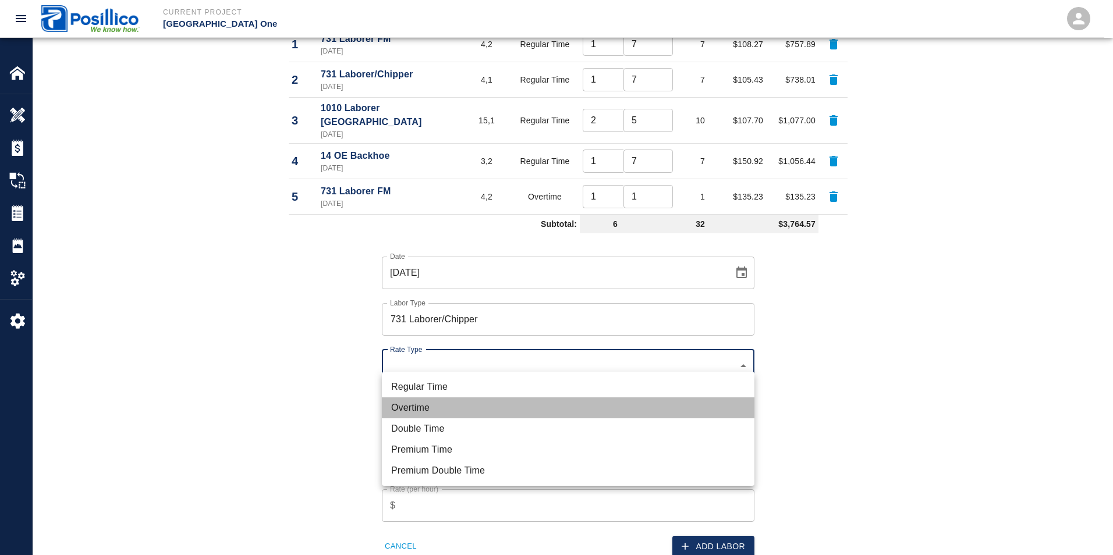
click at [406, 405] on li "Overtime" at bounding box center [568, 408] width 373 height 21
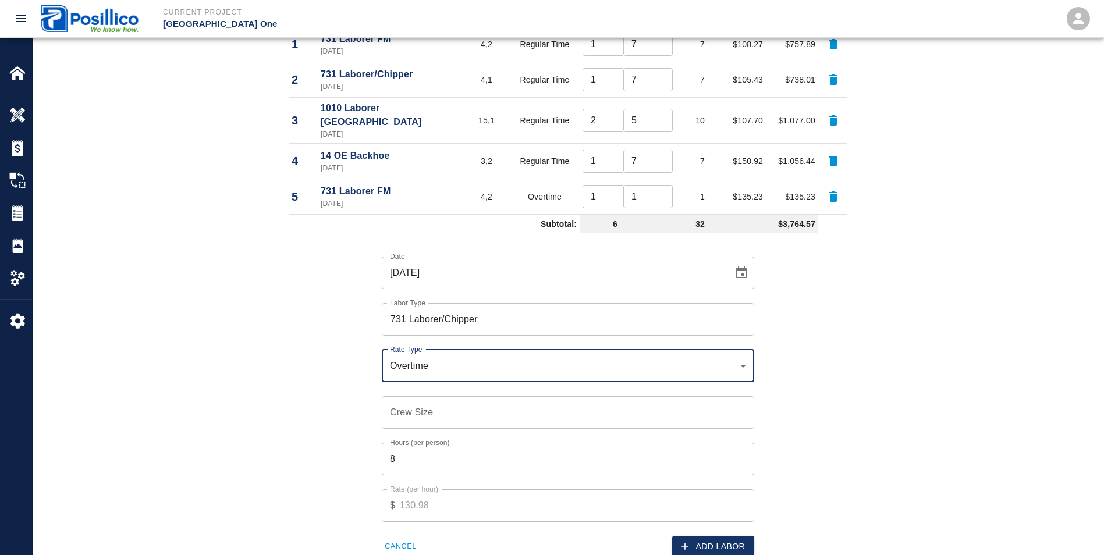
click at [394, 400] on input "Crew Size" at bounding box center [568, 412] width 373 height 33
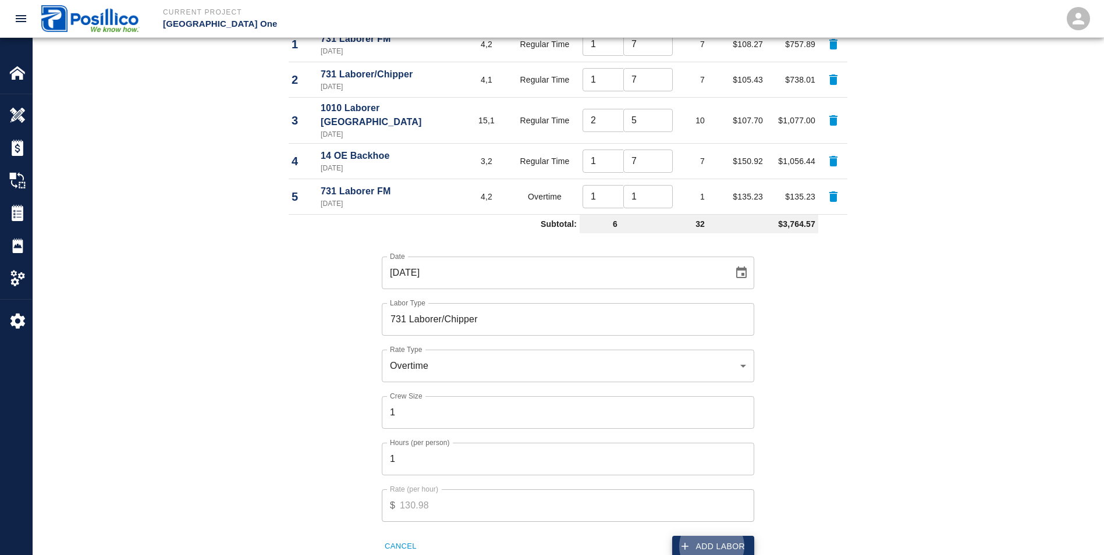
click at [714, 536] on button "Add Labor" at bounding box center [713, 547] width 82 height 22
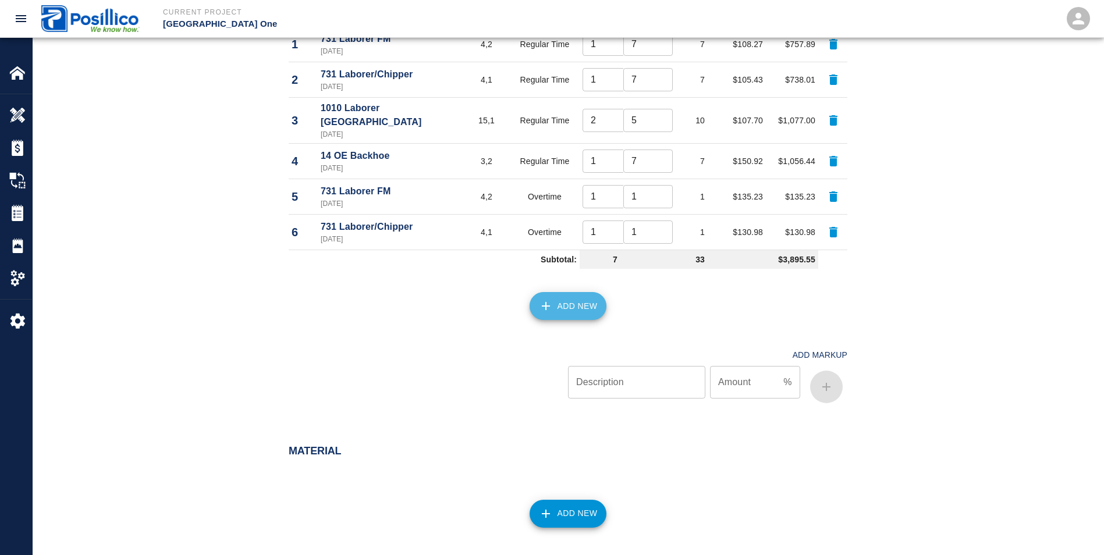
click at [586, 295] on button "Add New" at bounding box center [568, 306] width 77 height 28
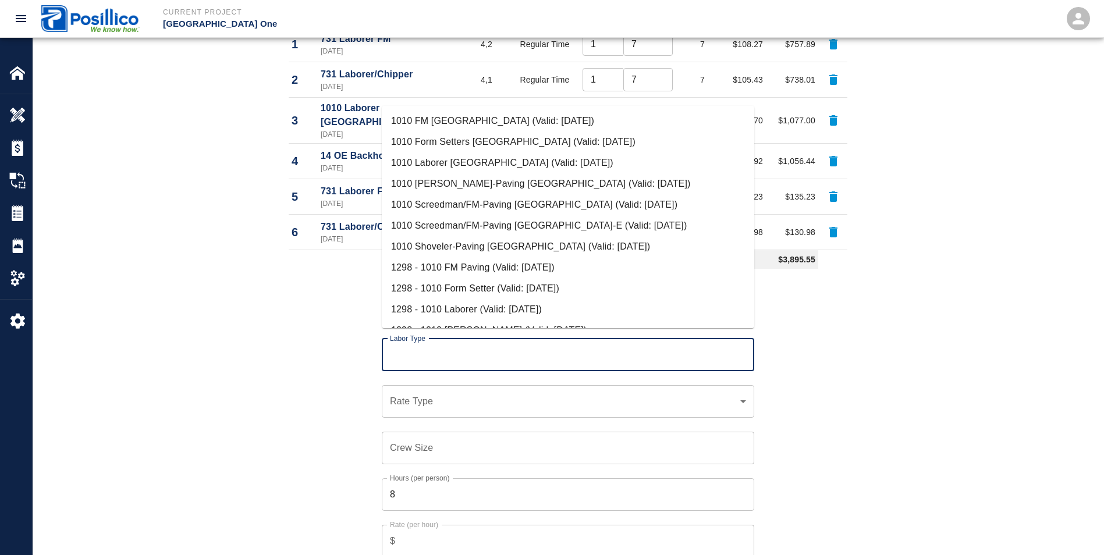
click at [387, 346] on input "Labor Type" at bounding box center [568, 355] width 362 height 22
click at [427, 159] on li "1010 Laborer [GEOGRAPHIC_DATA] (Valid: [DATE])" at bounding box center [568, 163] width 373 height 21
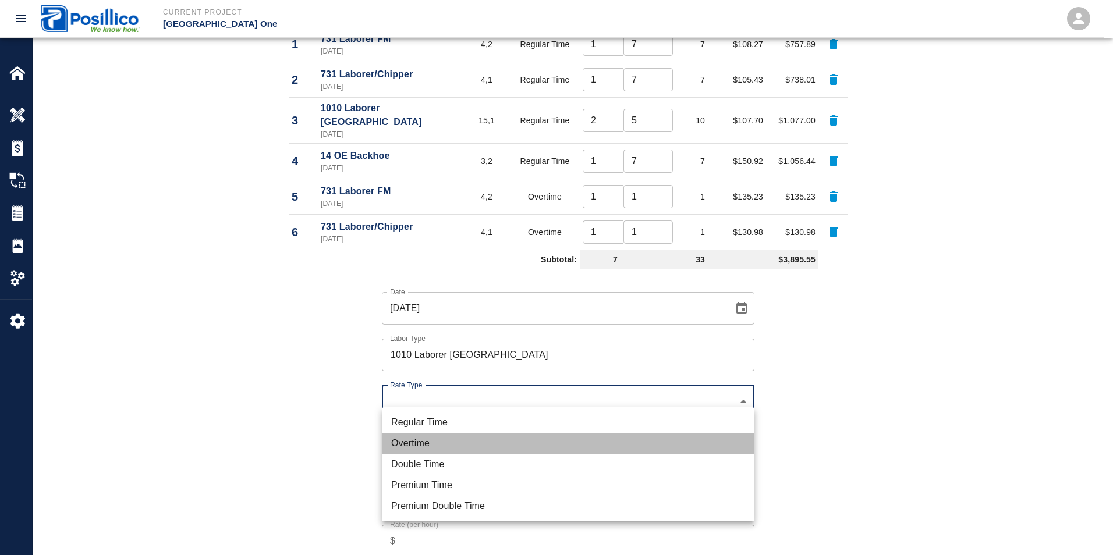
click at [408, 449] on li "Overtime" at bounding box center [568, 443] width 373 height 21
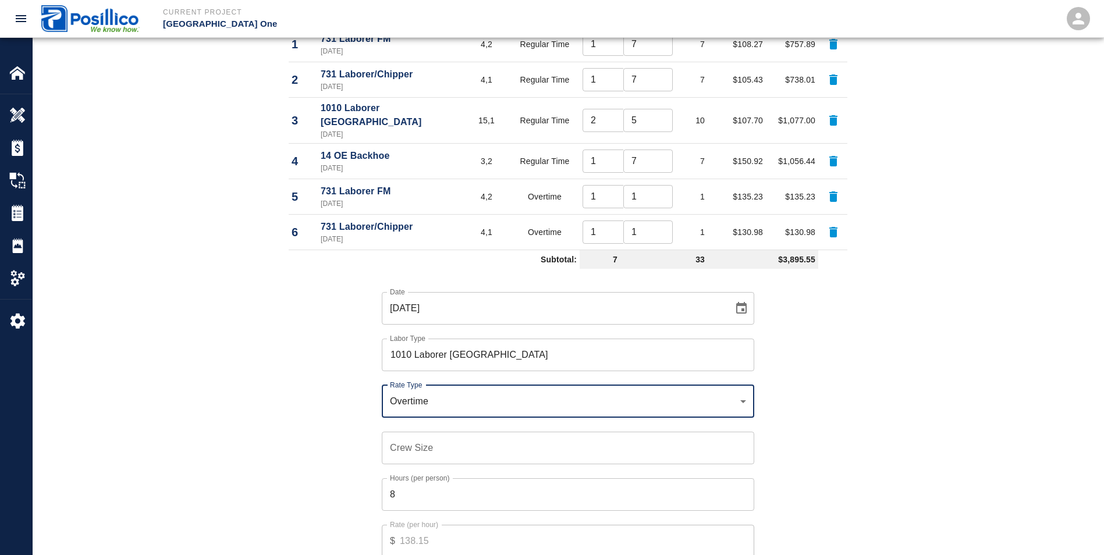
click at [396, 438] on input "Crew Size" at bounding box center [568, 448] width 373 height 33
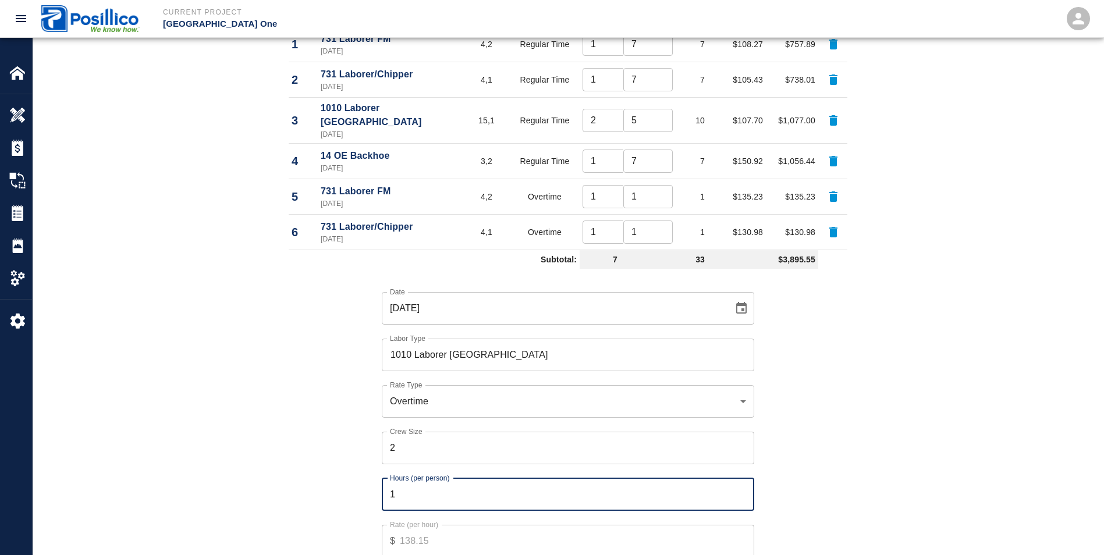
scroll to position [945, 0]
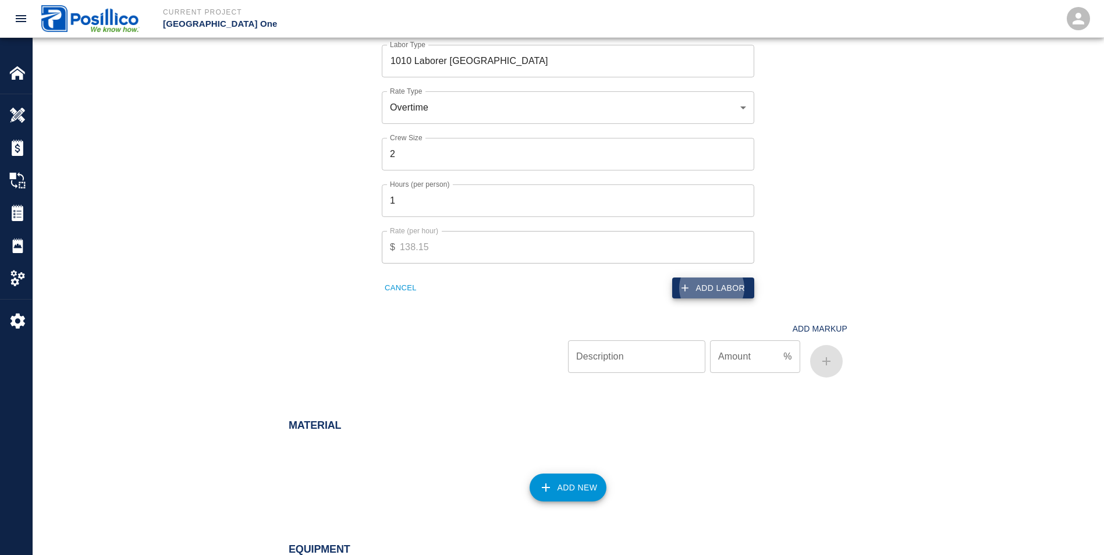
click at [718, 282] on button "Add Labor" at bounding box center [713, 289] width 82 height 22
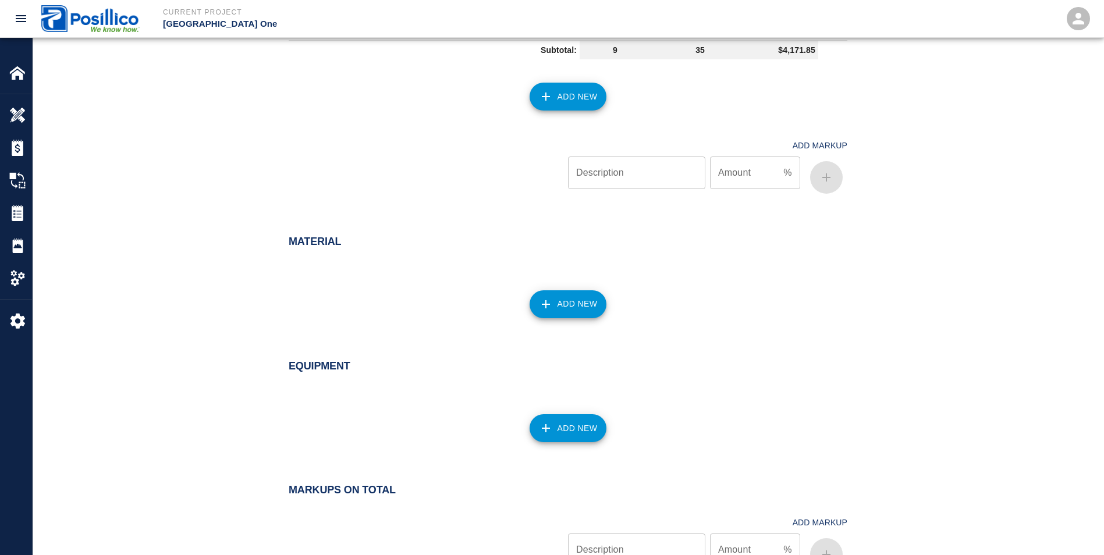
scroll to position [747, 0]
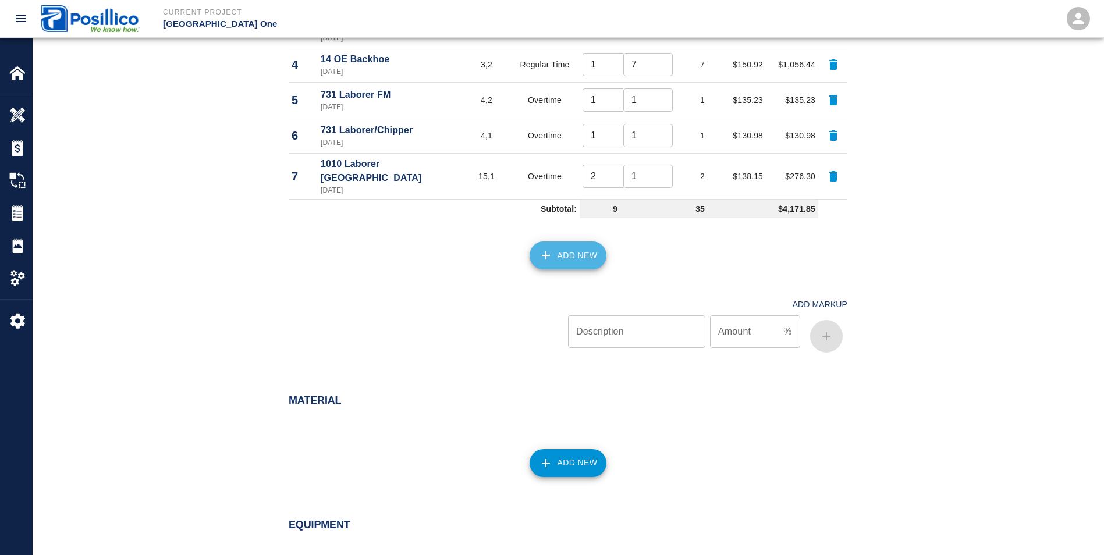
click at [568, 242] on button "Add New" at bounding box center [568, 256] width 77 height 28
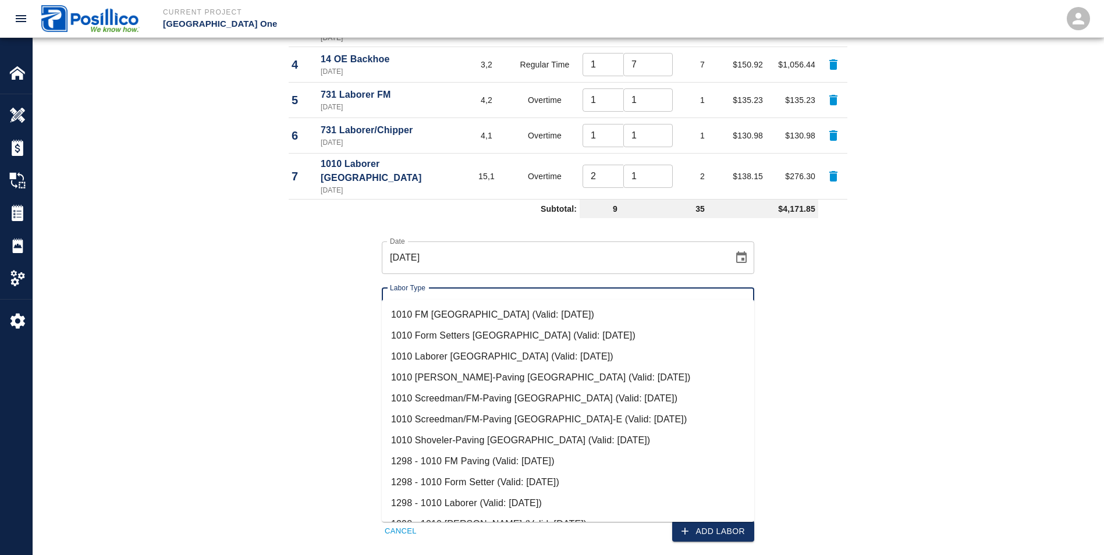
click at [402, 293] on input "Labor Type" at bounding box center [568, 304] width 362 height 22
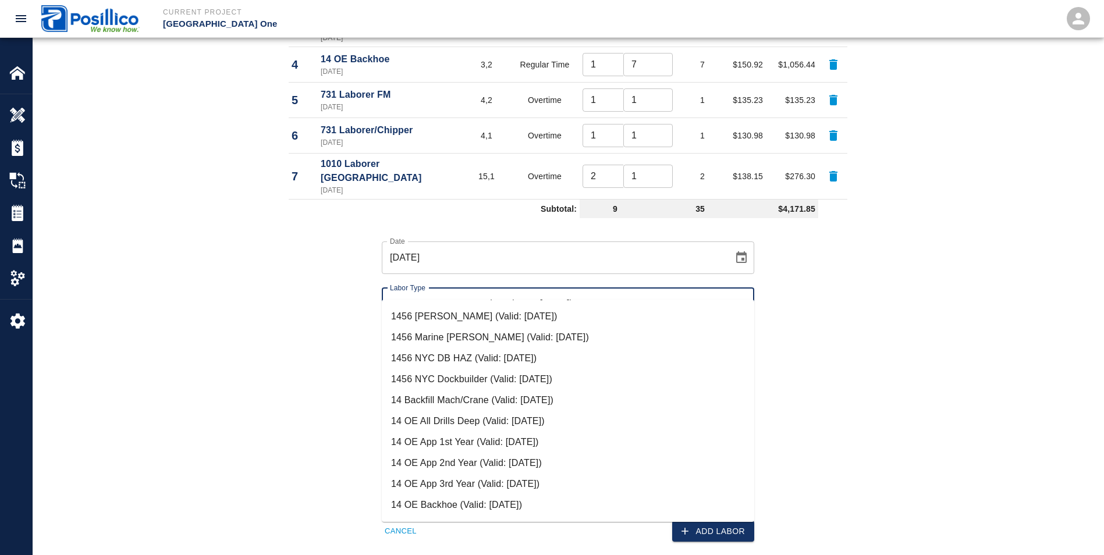
scroll to position [291, 0]
click at [438, 481] on li "14 OE Backhoe (Valid: [DATE])" at bounding box center [568, 484] width 373 height 21
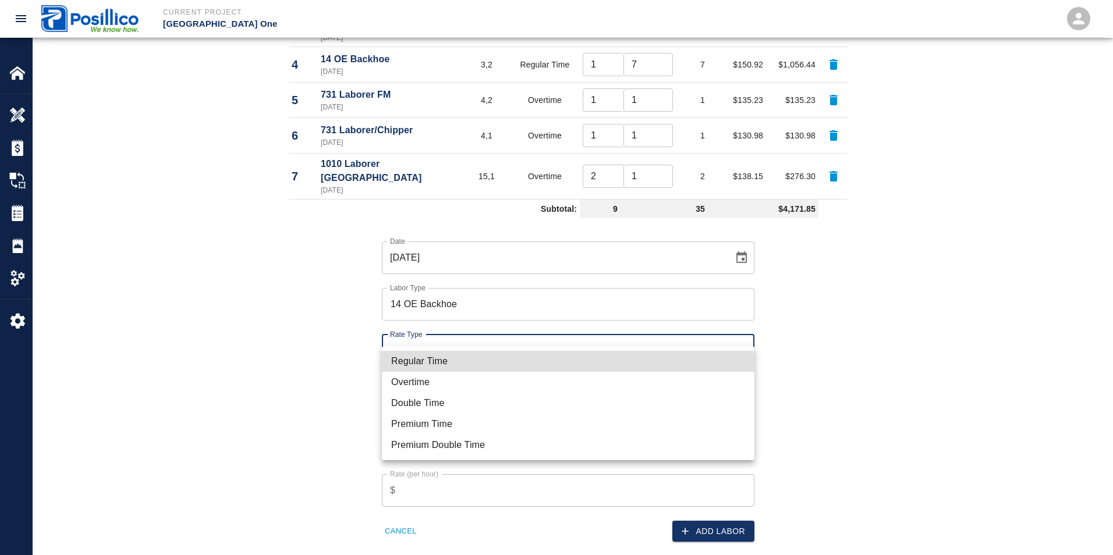
click at [410, 400] on li "Double Time" at bounding box center [568, 403] width 373 height 21
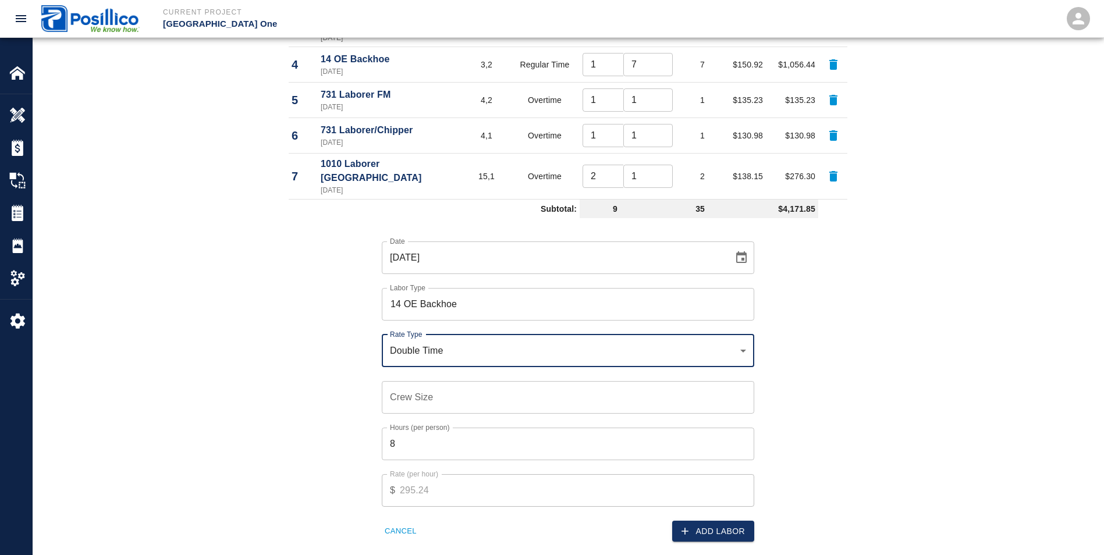
click at [407, 381] on input "Crew Size" at bounding box center [568, 397] width 373 height 33
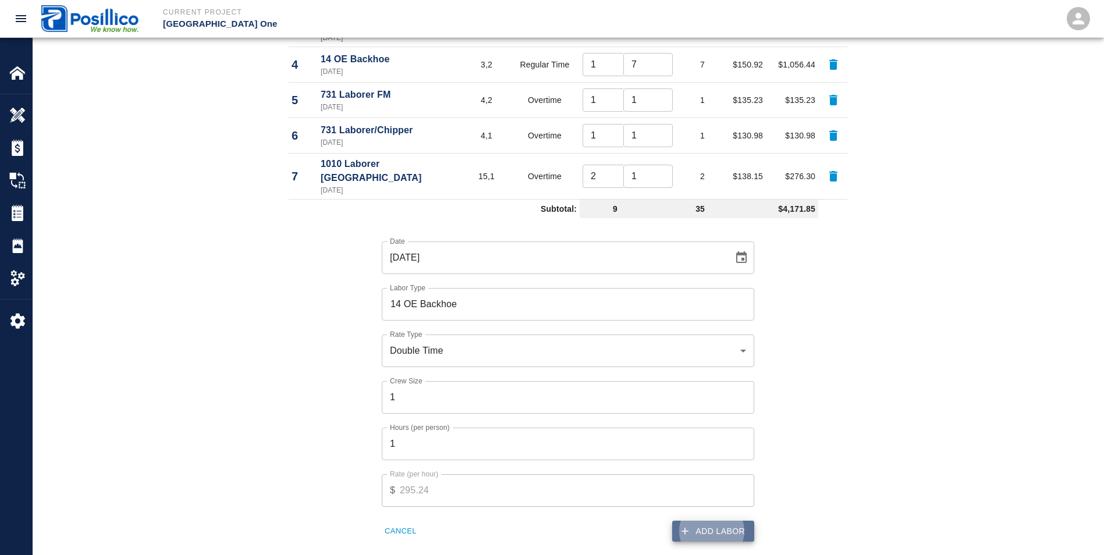
click at [726, 521] on button "Add Labor" at bounding box center [713, 532] width 82 height 22
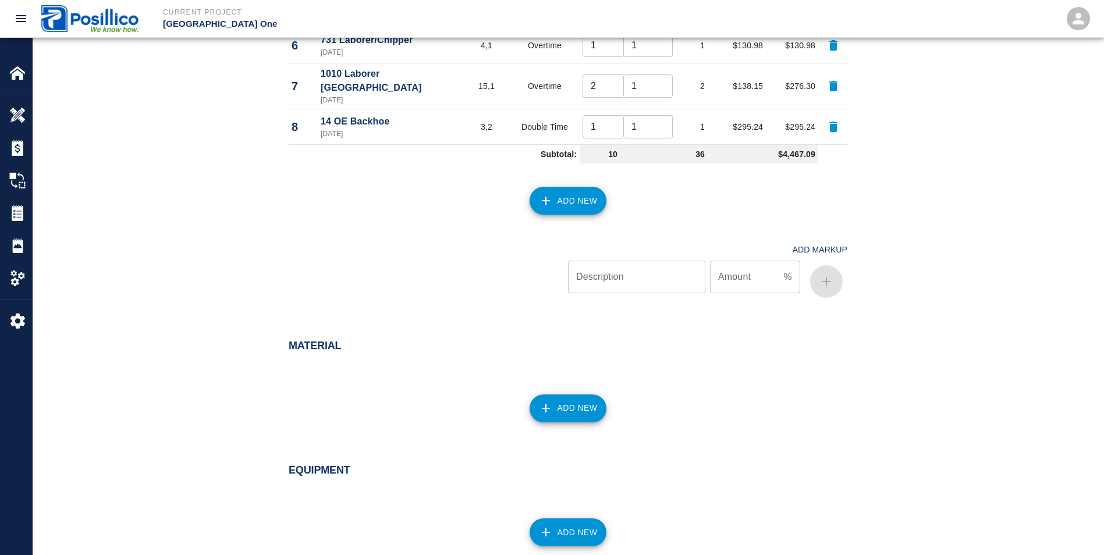
scroll to position [980, 0]
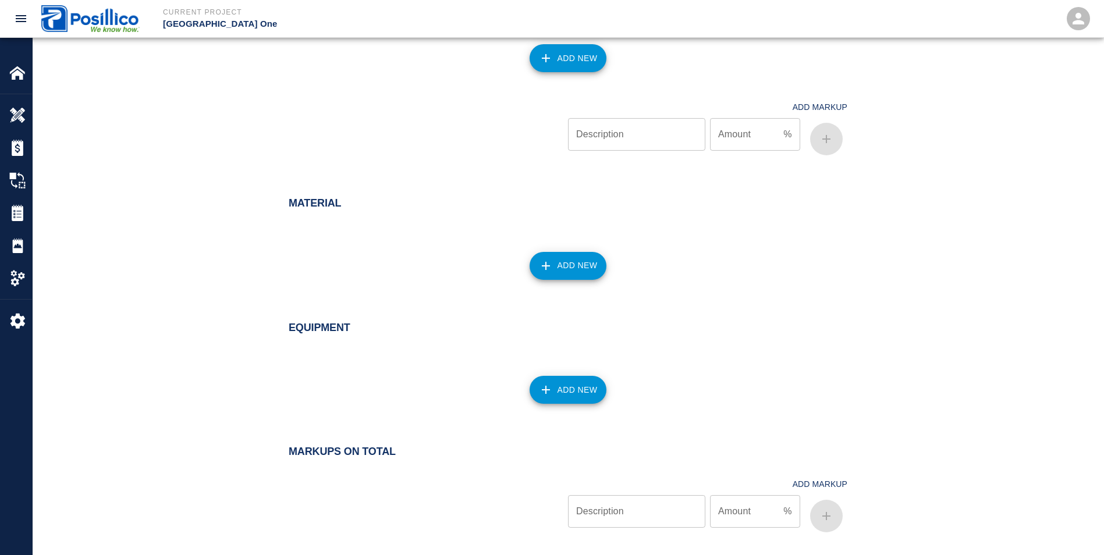
click at [556, 376] on button "Add New" at bounding box center [568, 390] width 77 height 28
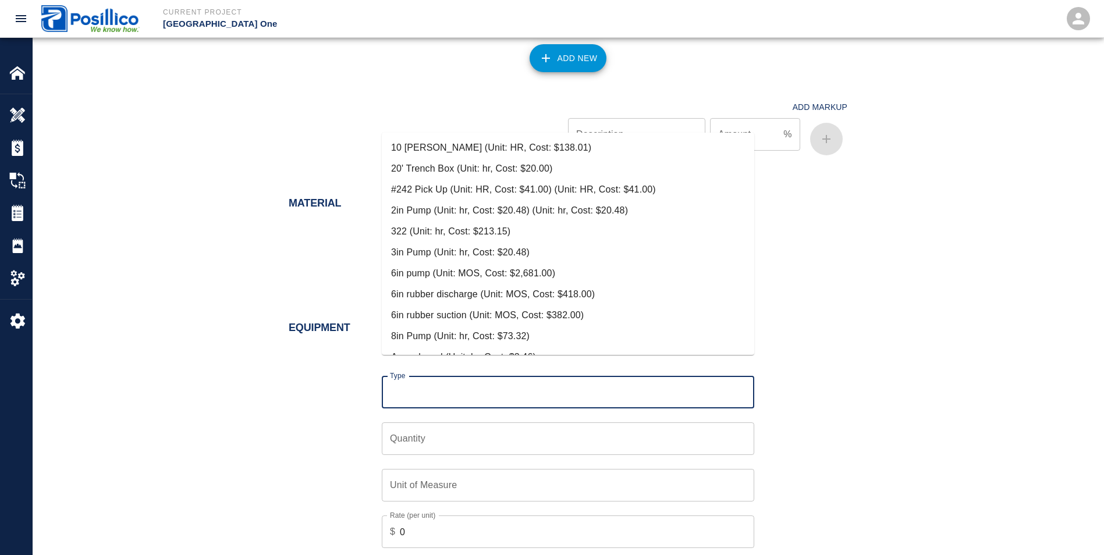
click at [552, 381] on input "Type" at bounding box center [568, 392] width 362 height 22
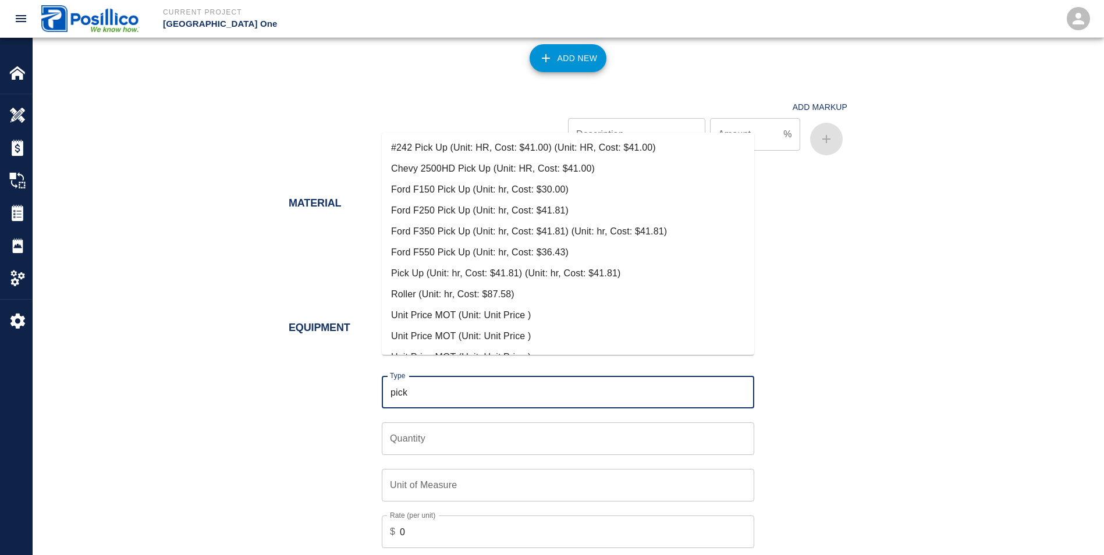
click at [417, 272] on li "Pick Up (Unit: hr, Cost: $41.81) (Unit: hr, Cost: $41.81)" at bounding box center [568, 273] width 373 height 21
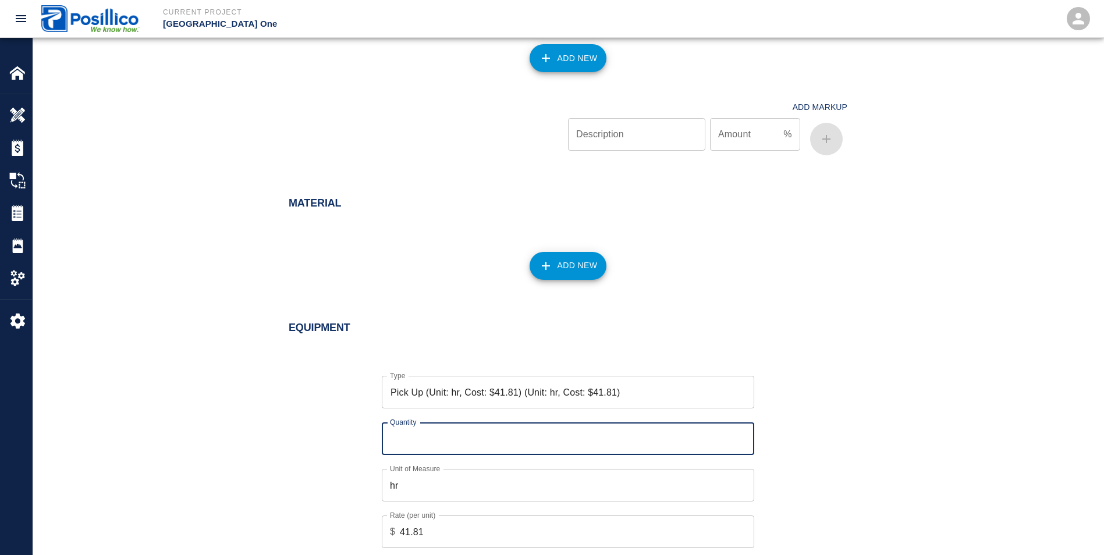
click at [431, 423] on input "Quantity" at bounding box center [568, 439] width 373 height 33
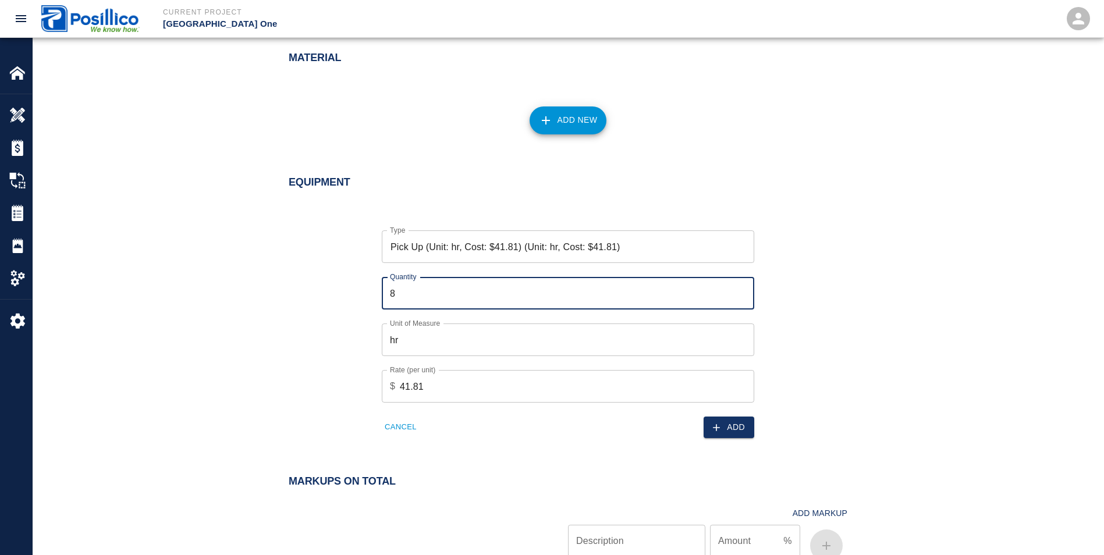
scroll to position [1155, 0]
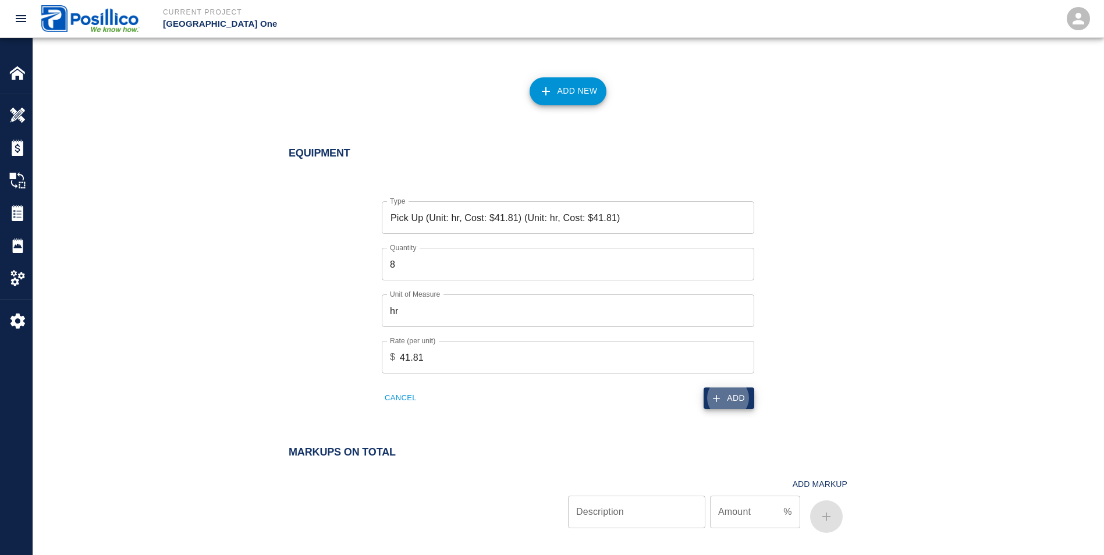
click at [742, 388] on button "Add" at bounding box center [729, 399] width 51 height 22
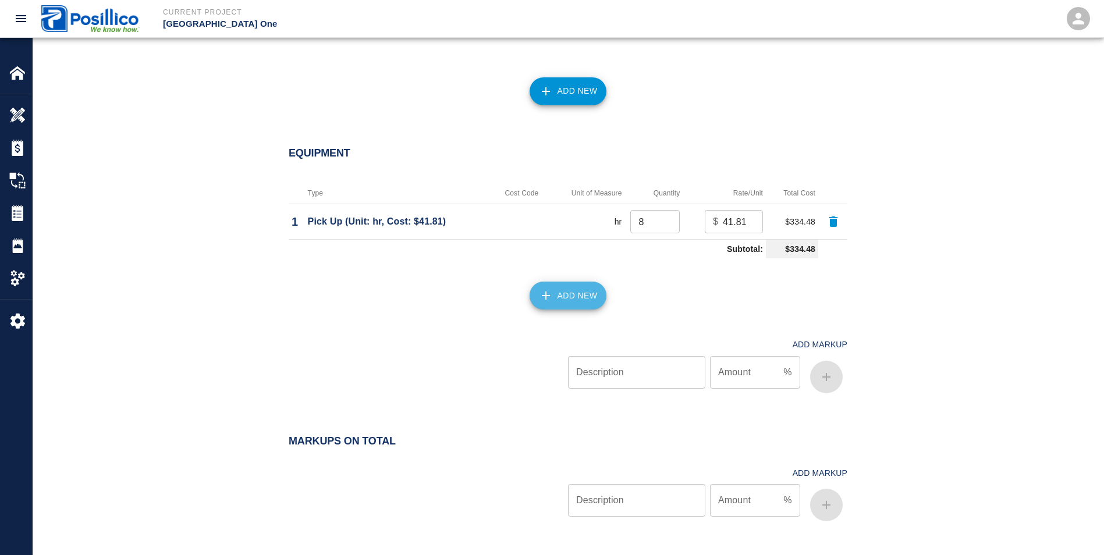
click at [572, 285] on button "Add New" at bounding box center [568, 296] width 77 height 28
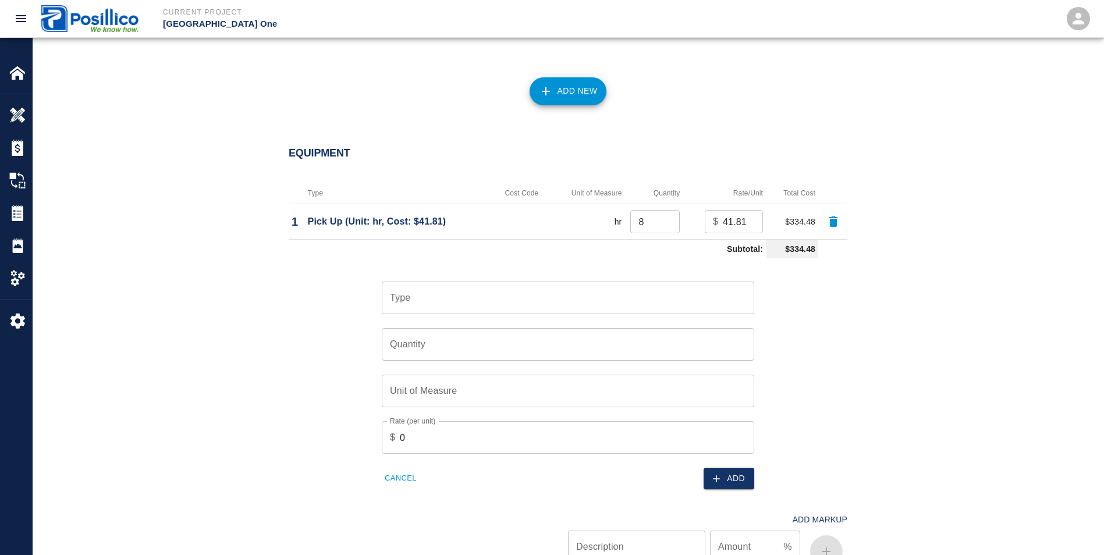
click at [499, 287] on input "Type" at bounding box center [568, 298] width 362 height 22
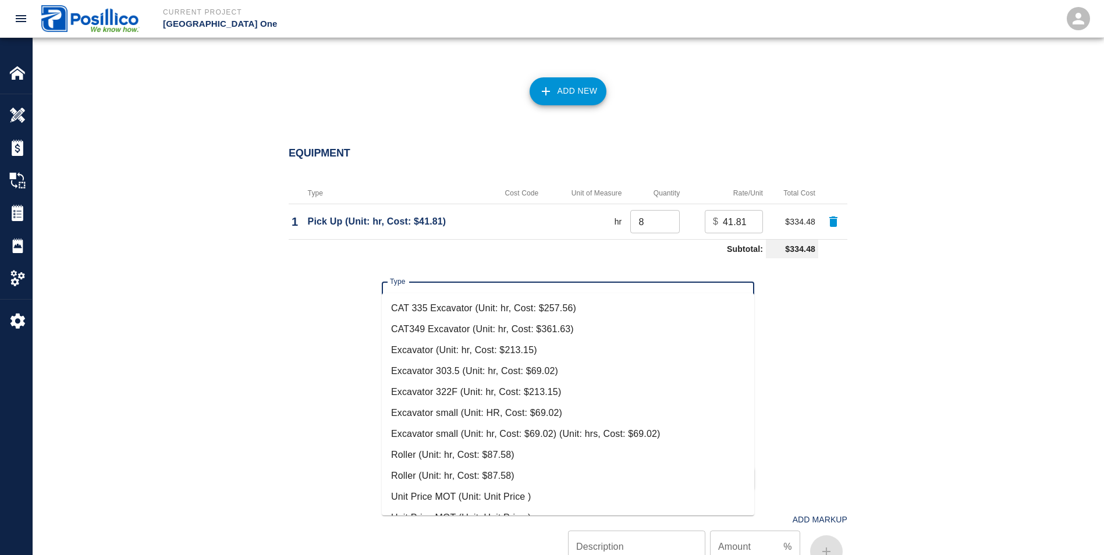
click at [436, 412] on li "Excavator small (Unit: HR, Cost: $69.02)" at bounding box center [568, 413] width 373 height 21
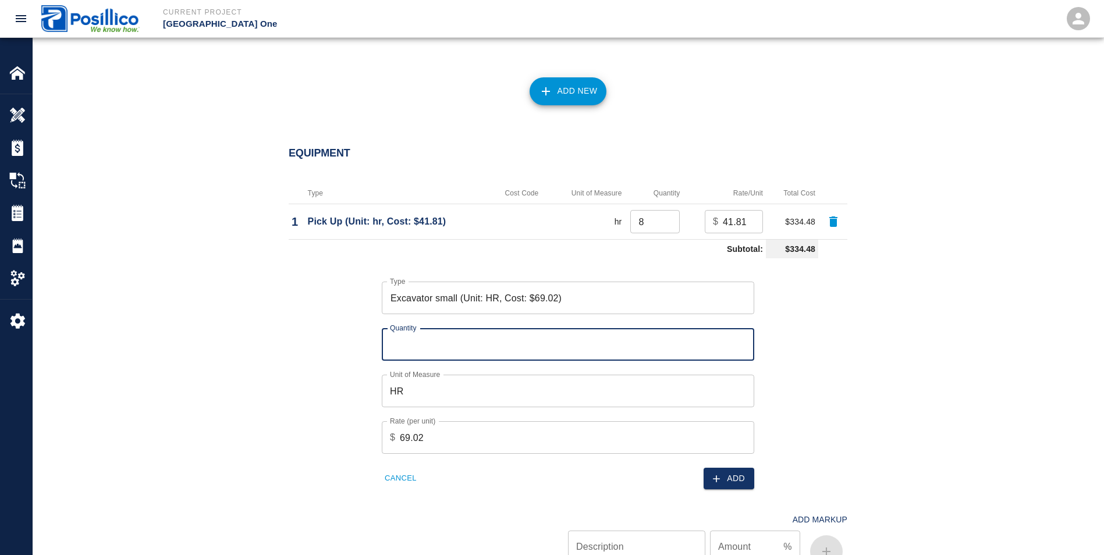
click at [403, 328] on input "Quantity" at bounding box center [568, 344] width 373 height 33
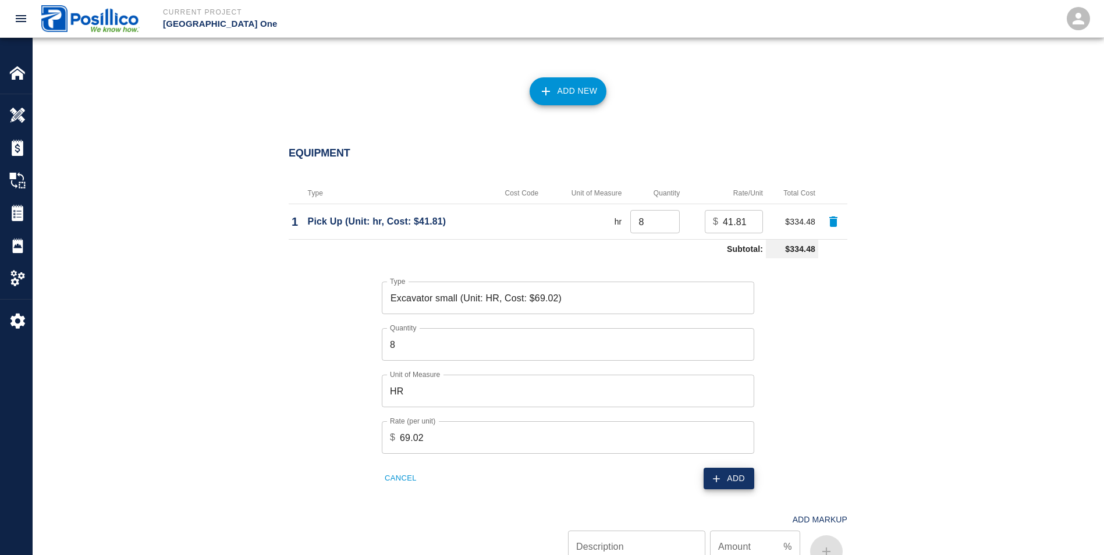
click at [743, 468] on button "Add" at bounding box center [729, 479] width 51 height 22
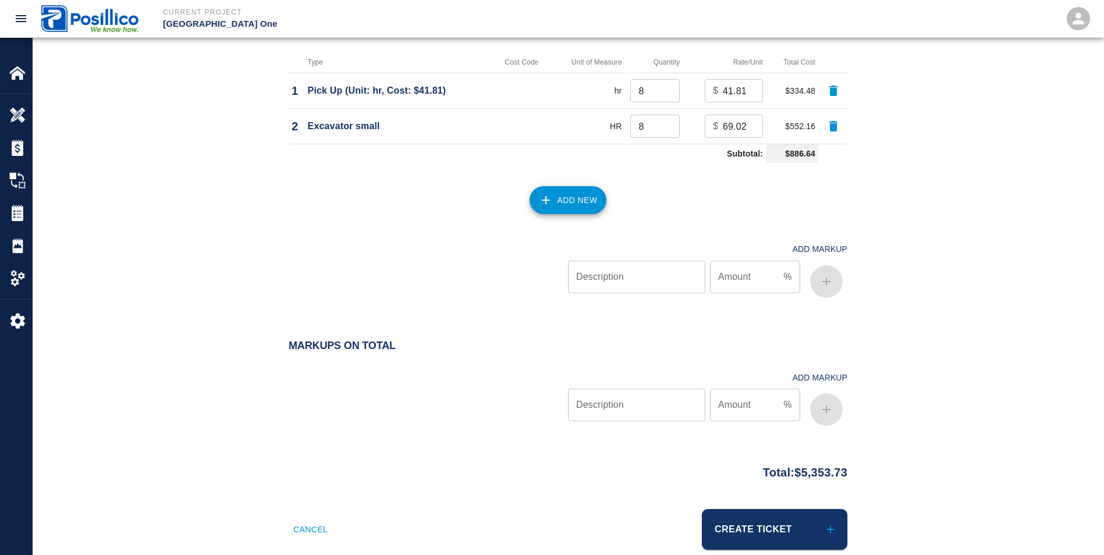
scroll to position [1288, 0]
click at [594, 387] on input "Description" at bounding box center [636, 403] width 137 height 33
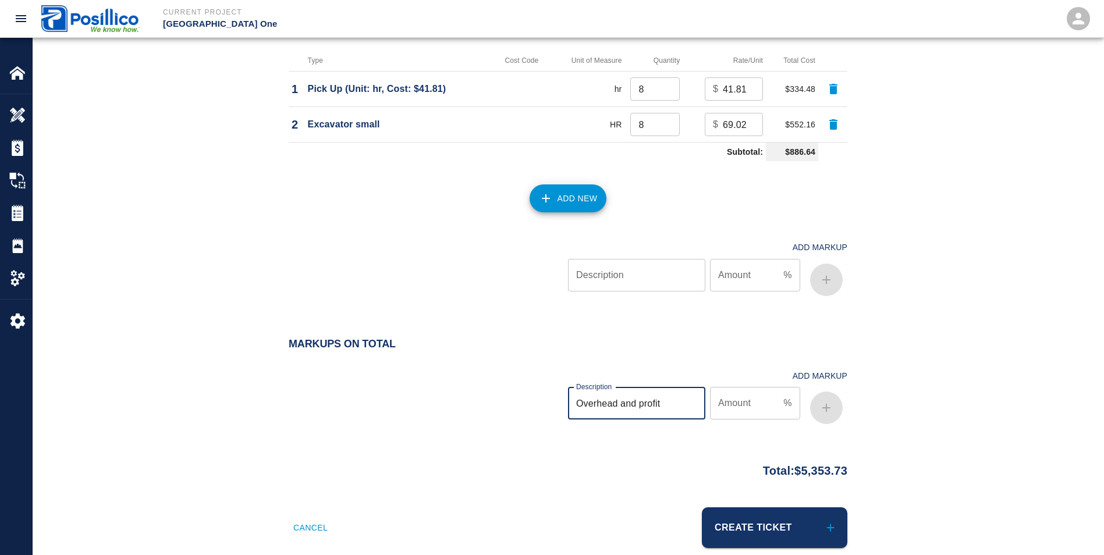
click at [750, 392] on input "Amount" at bounding box center [744, 403] width 69 height 33
click at [835, 392] on button "button" at bounding box center [826, 408] width 33 height 33
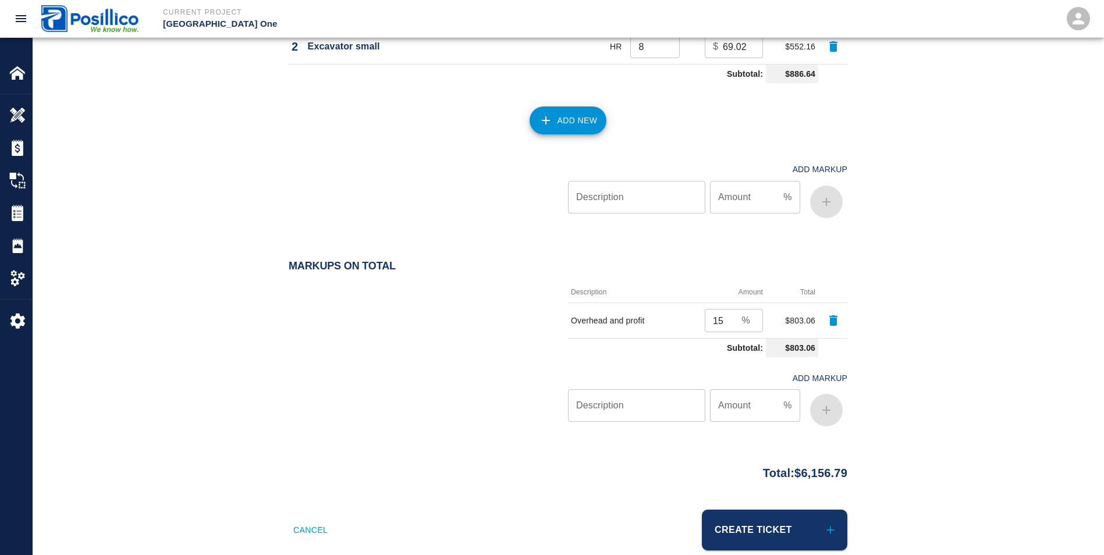
scroll to position [1368, 0]
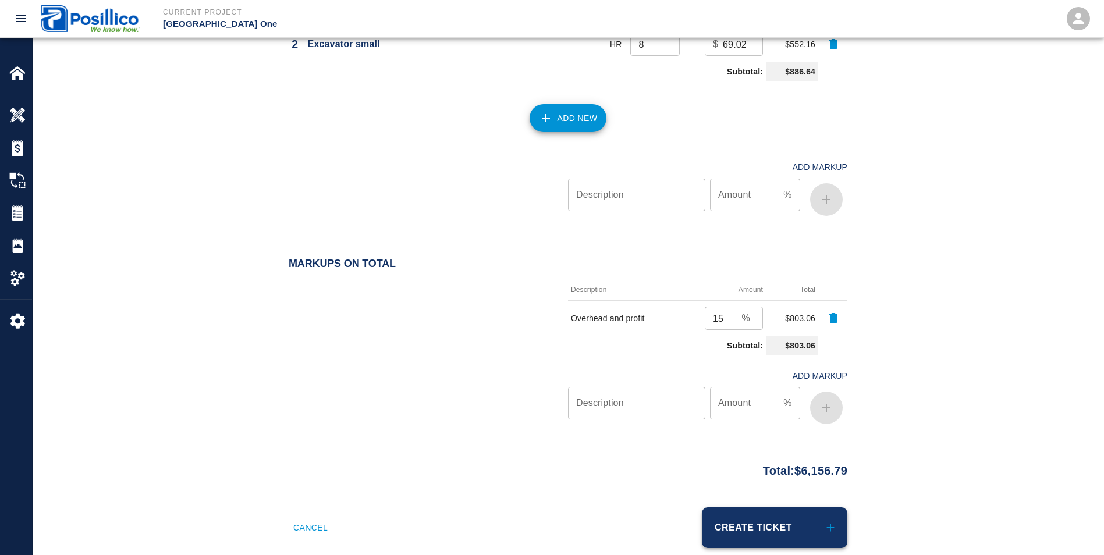
click at [817, 513] on button "Create Ticket" at bounding box center [775, 528] width 146 height 41
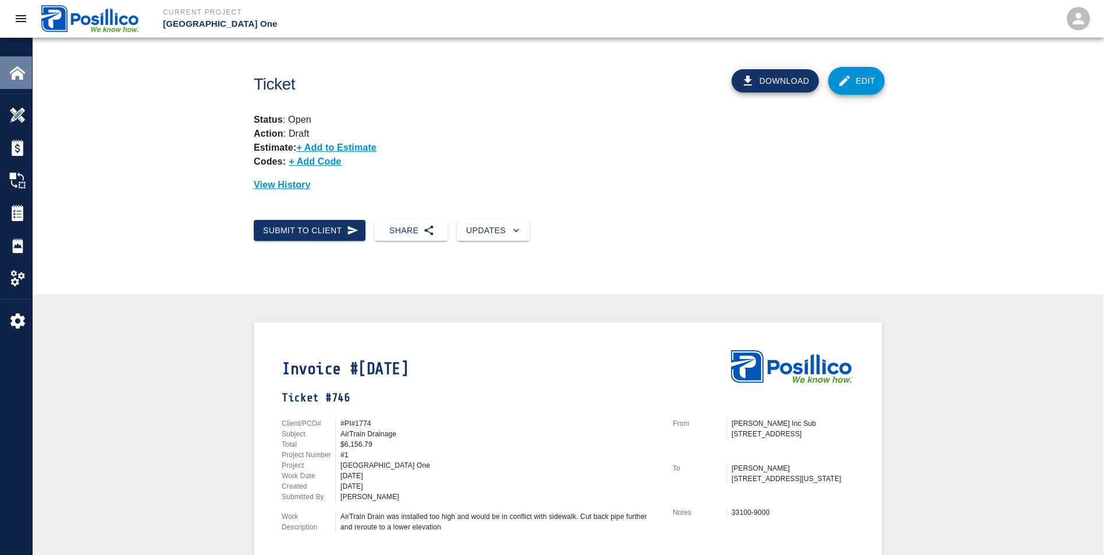
click at [13, 83] on div "Home" at bounding box center [16, 72] width 32 height 33
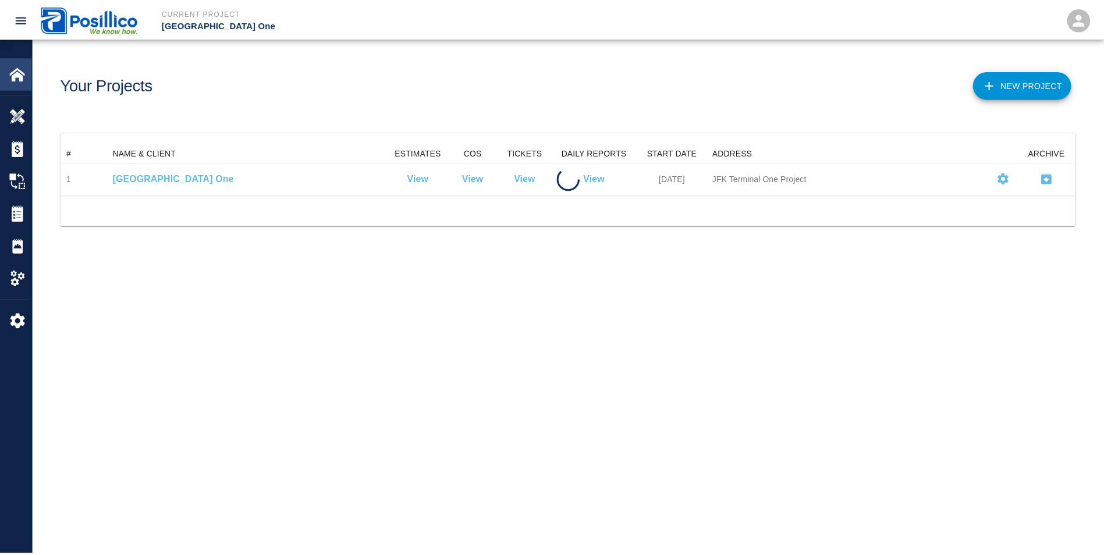
scroll to position [42, 1014]
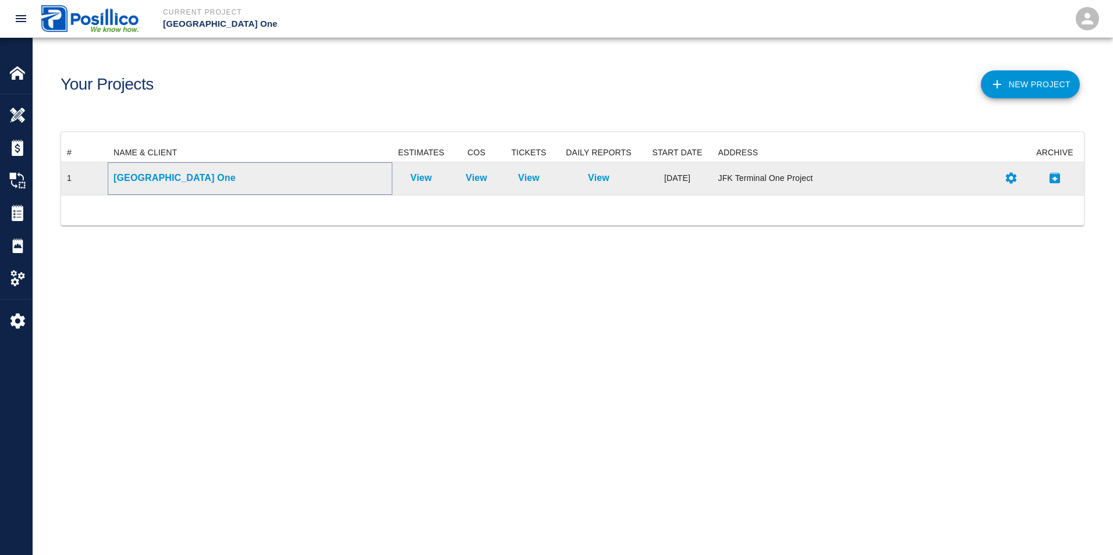
click at [177, 175] on p "[GEOGRAPHIC_DATA] One" at bounding box center [250, 178] width 273 height 14
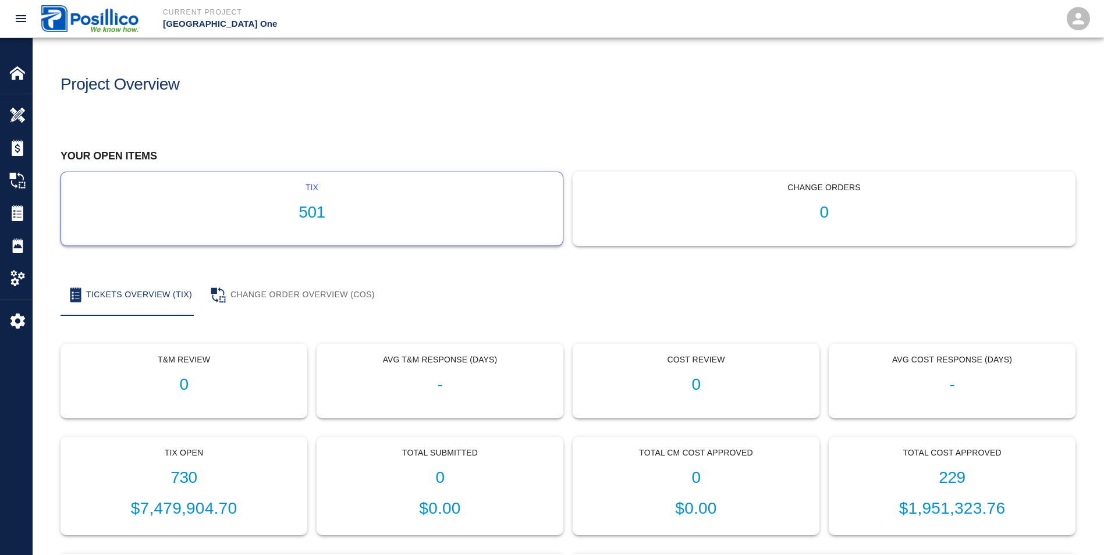
click at [320, 221] on h1 "501" at bounding box center [311, 212] width 483 height 19
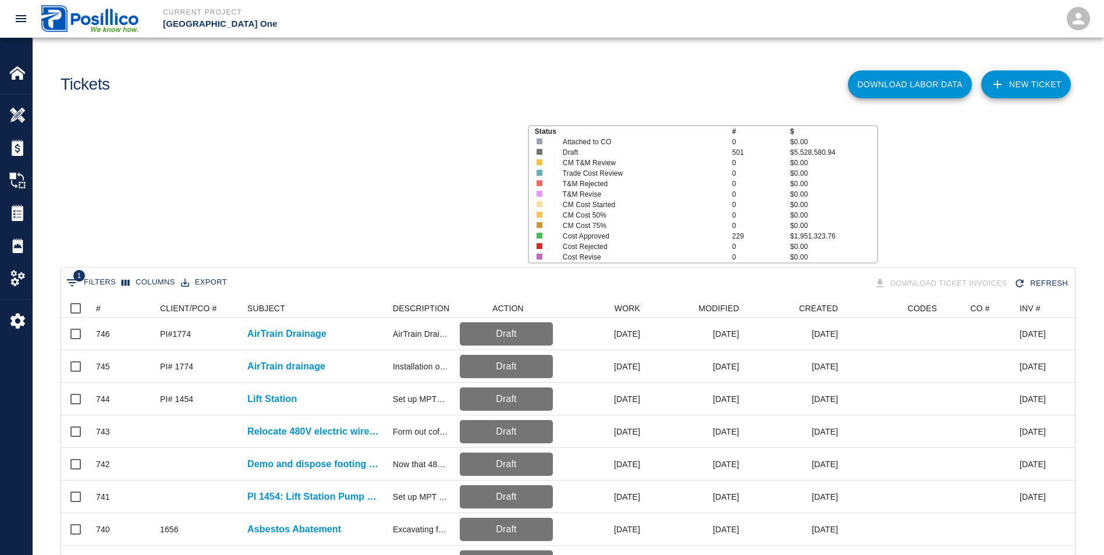
scroll to position [671, 1005]
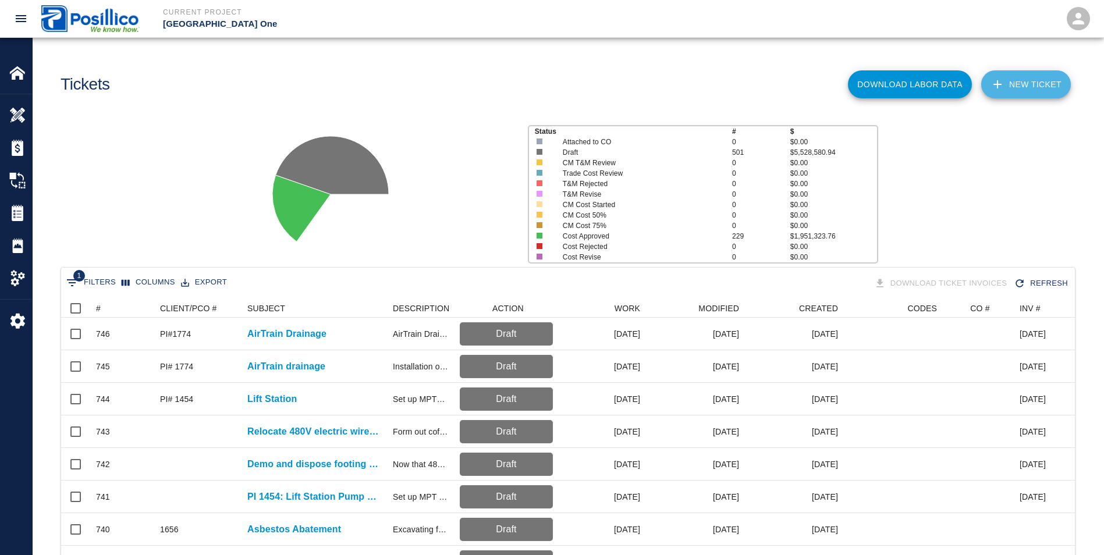
click at [1051, 80] on link "NEW TICKET" at bounding box center [1026, 84] width 90 height 28
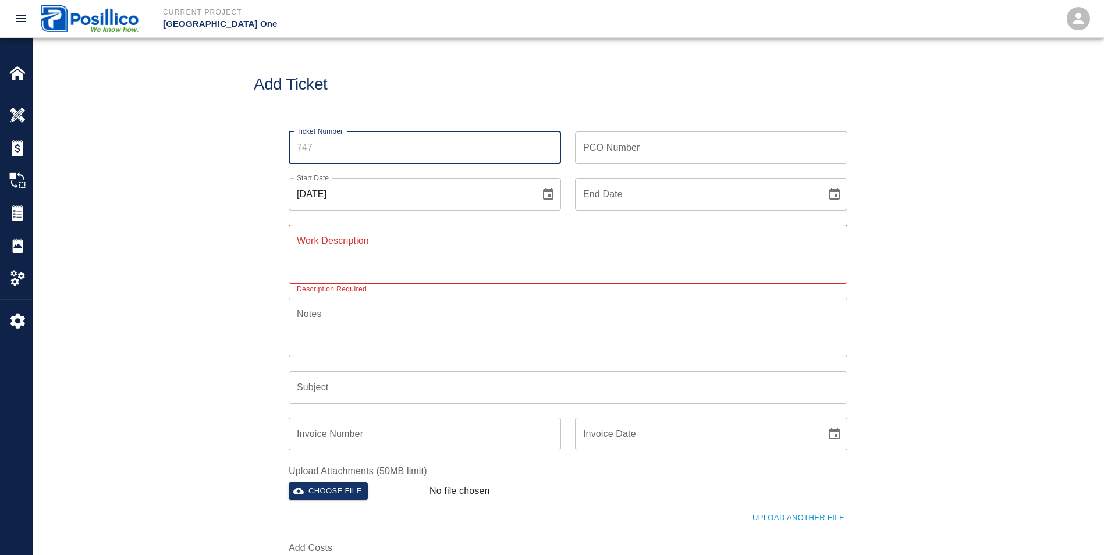
click at [344, 153] on input "Ticket Number" at bounding box center [425, 148] width 272 height 33
click at [546, 192] on icon "Choose date, selected date is Aug 18, 2025" at bounding box center [548, 194] width 14 height 14
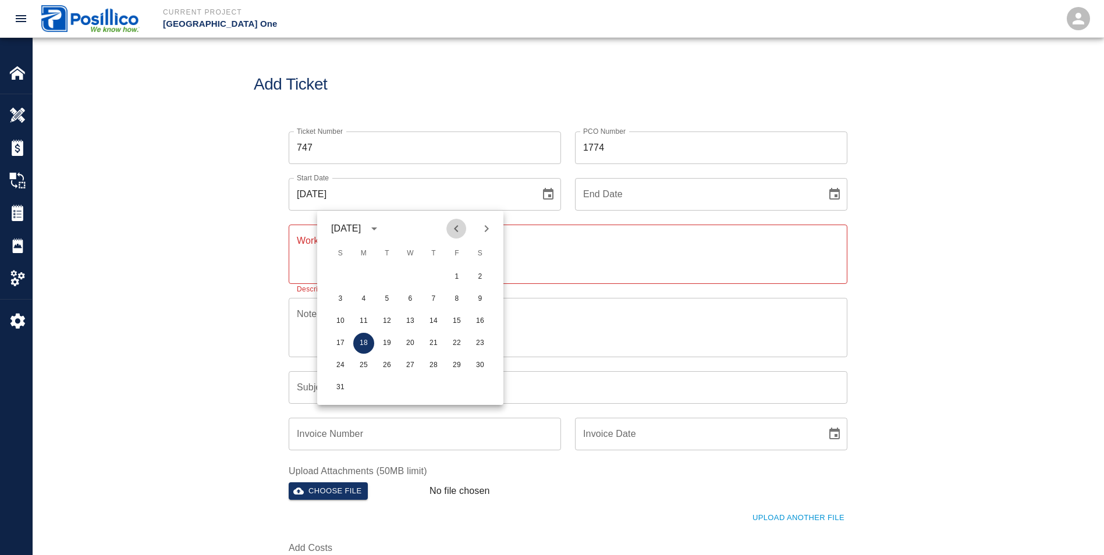
click at [455, 225] on icon "Previous month" at bounding box center [456, 229] width 14 height 14
click at [411, 368] on button "30" at bounding box center [410, 365] width 21 height 21
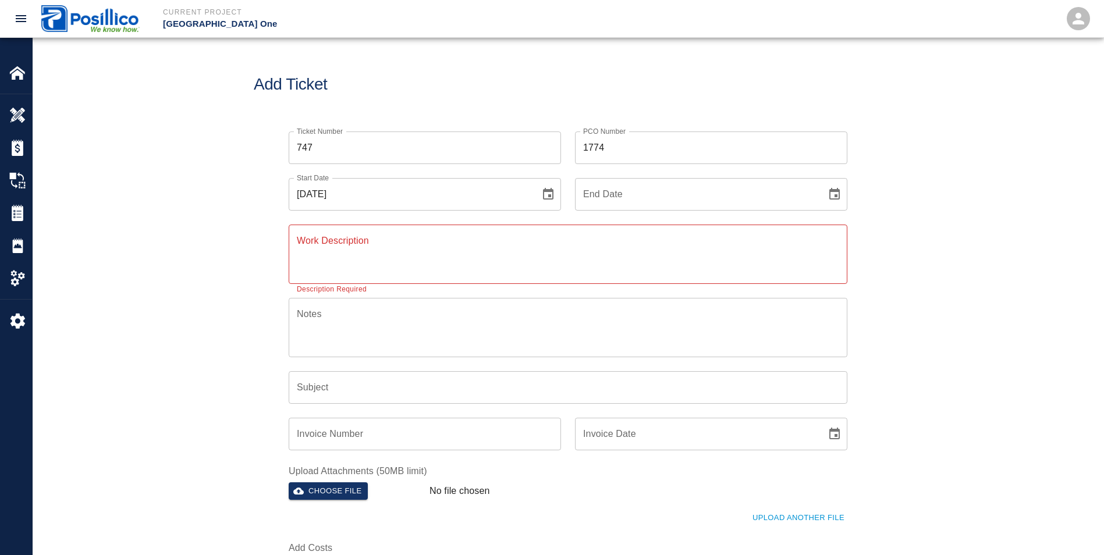
click at [538, 243] on textarea "Work Description" at bounding box center [568, 254] width 543 height 40
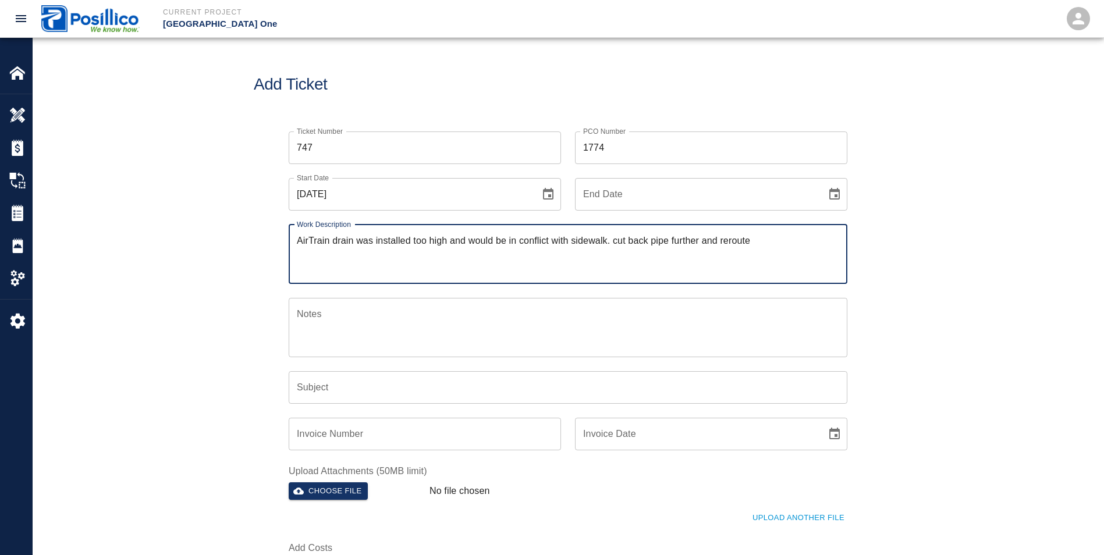
click at [785, 254] on textarea "AirTrain drain was installed too high and would be in conflict with sidewalk. c…" at bounding box center [568, 254] width 543 height 40
click at [573, 323] on textarea "Notes" at bounding box center [568, 327] width 543 height 40
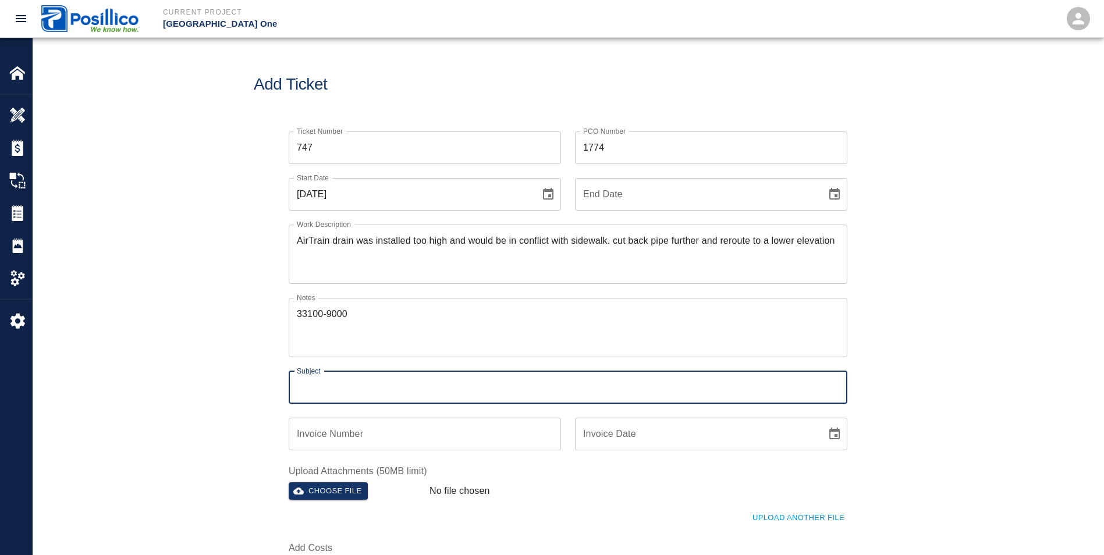
click at [479, 386] on input "Subject" at bounding box center [568, 387] width 559 height 33
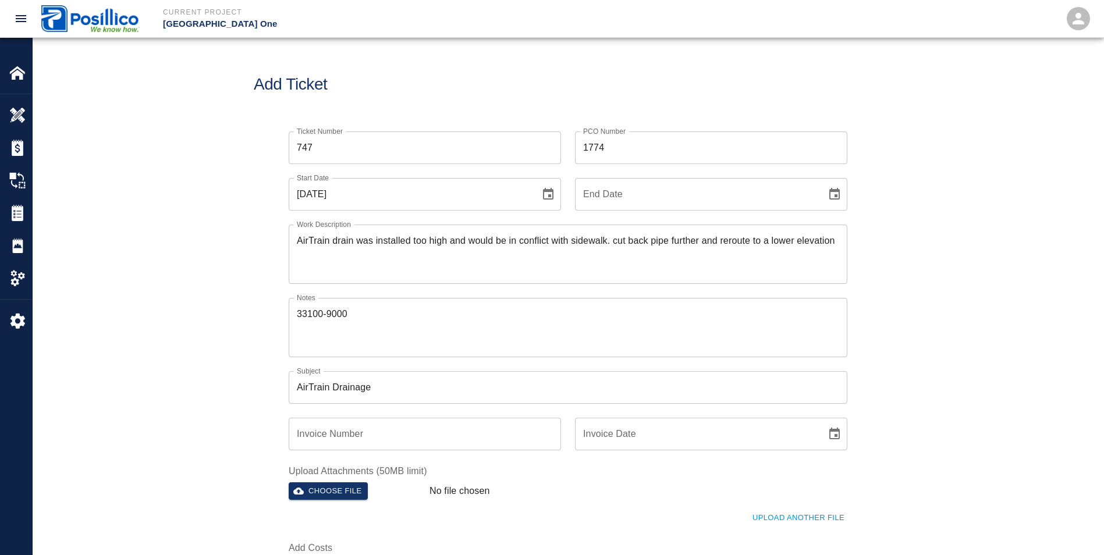
click at [664, 491] on div "No file chosen" at bounding box center [589, 489] width 329 height 23
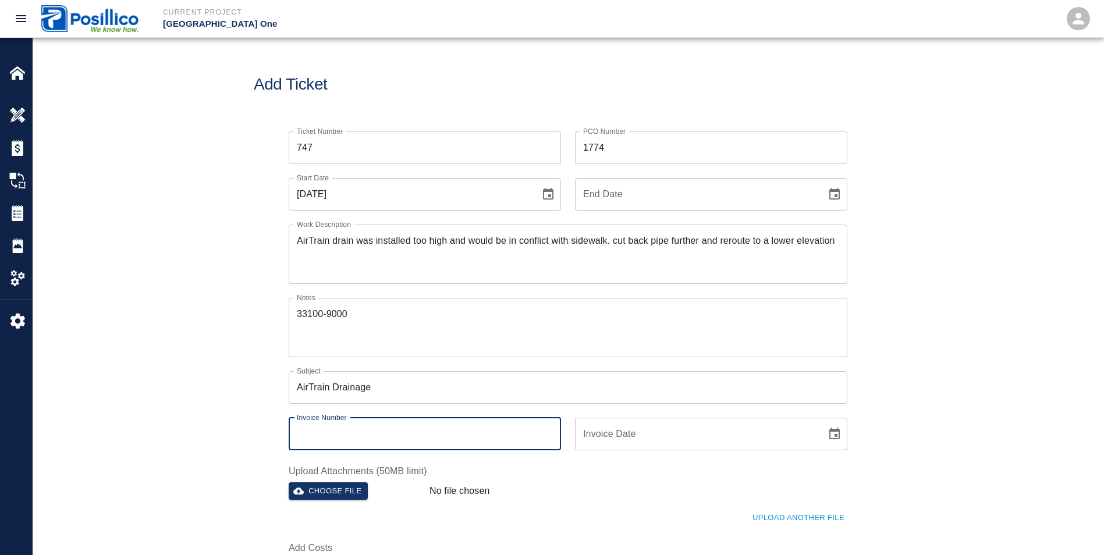
click at [443, 425] on input "Invoice Number" at bounding box center [425, 434] width 272 height 33
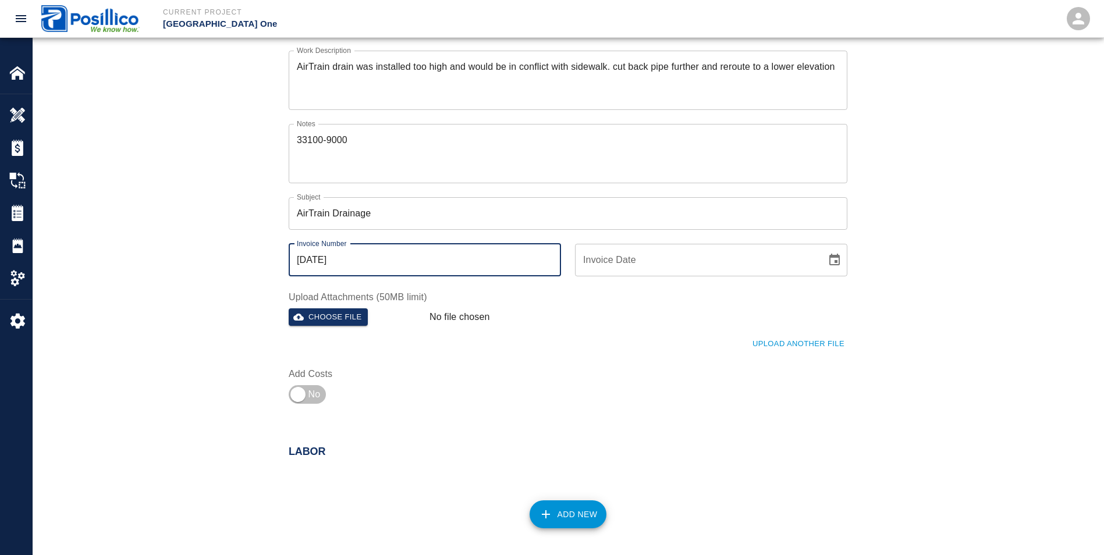
scroll to position [175, 0]
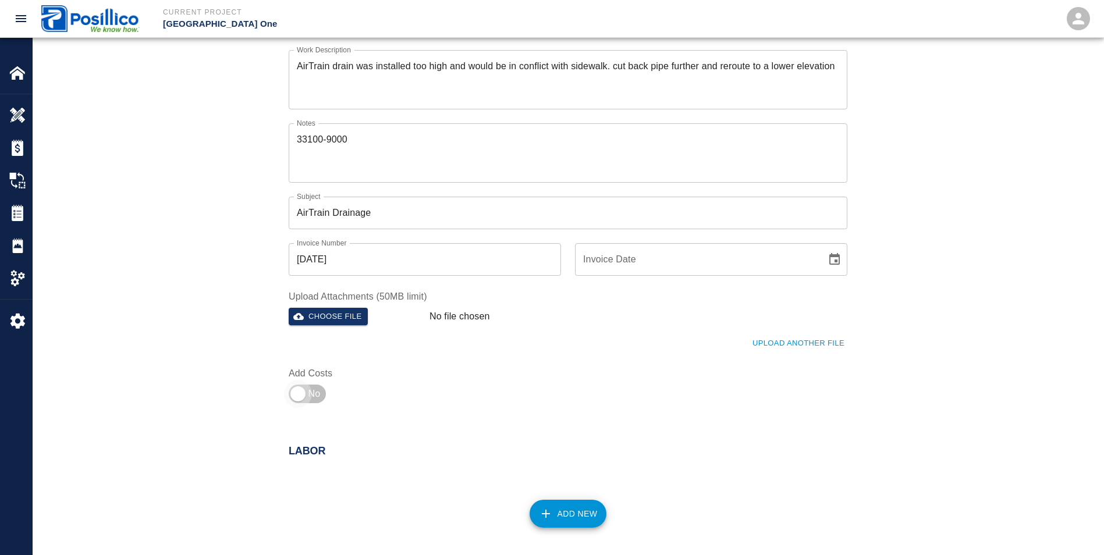
click at [296, 398] on input "checkbox" at bounding box center [298, 394] width 84 height 28
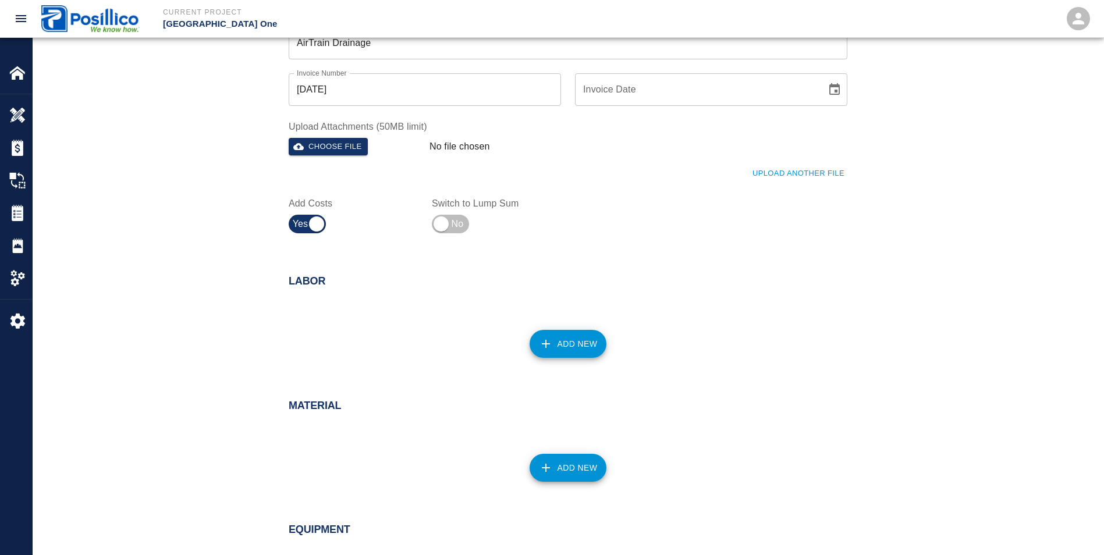
scroll to position [349, 0]
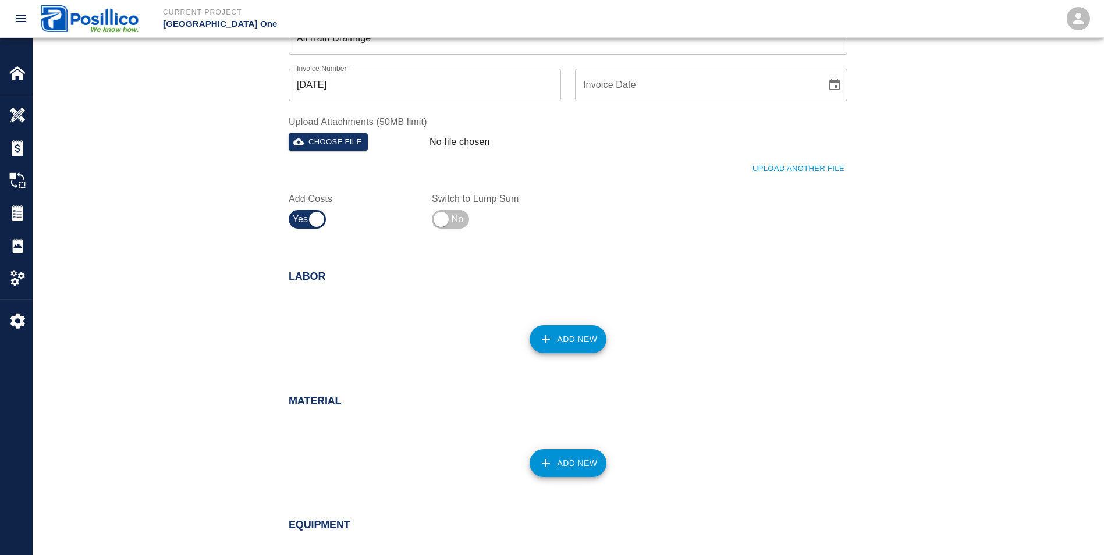
click at [614, 335] on div "Add New" at bounding box center [561, 332] width 573 height 51
click at [590, 338] on button "Add New" at bounding box center [568, 339] width 77 height 28
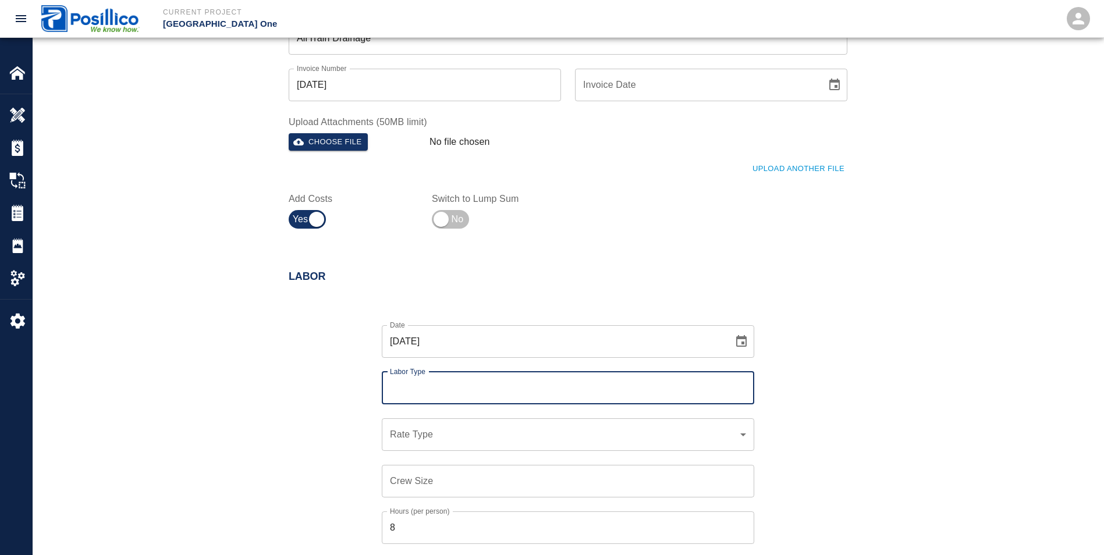
click at [395, 394] on input "Labor Type" at bounding box center [568, 388] width 362 height 22
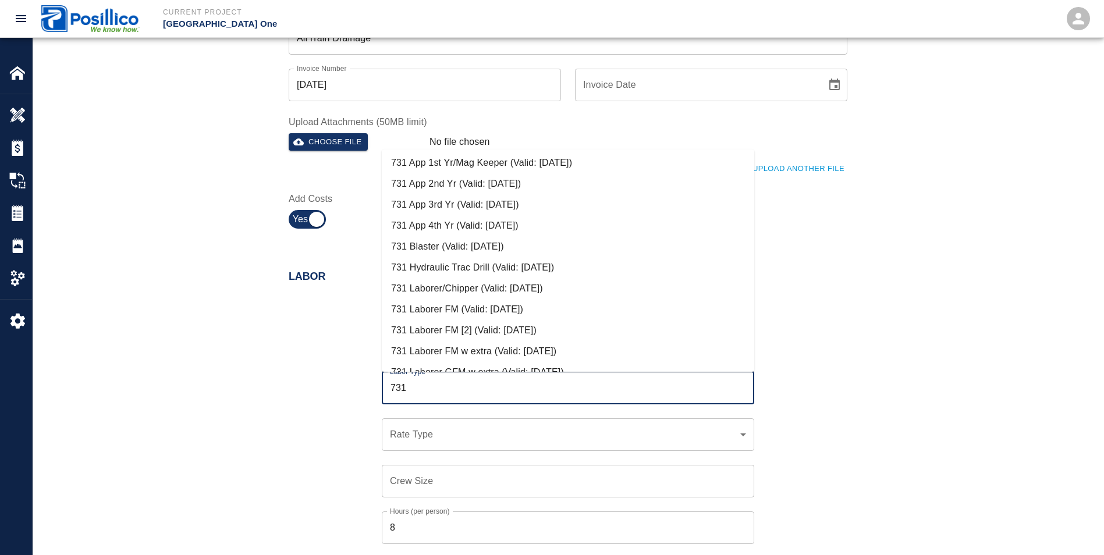
scroll to position [233, 0]
click at [421, 272] on li "731 Laborer FM (Valid: [DATE])" at bounding box center [568, 267] width 373 height 21
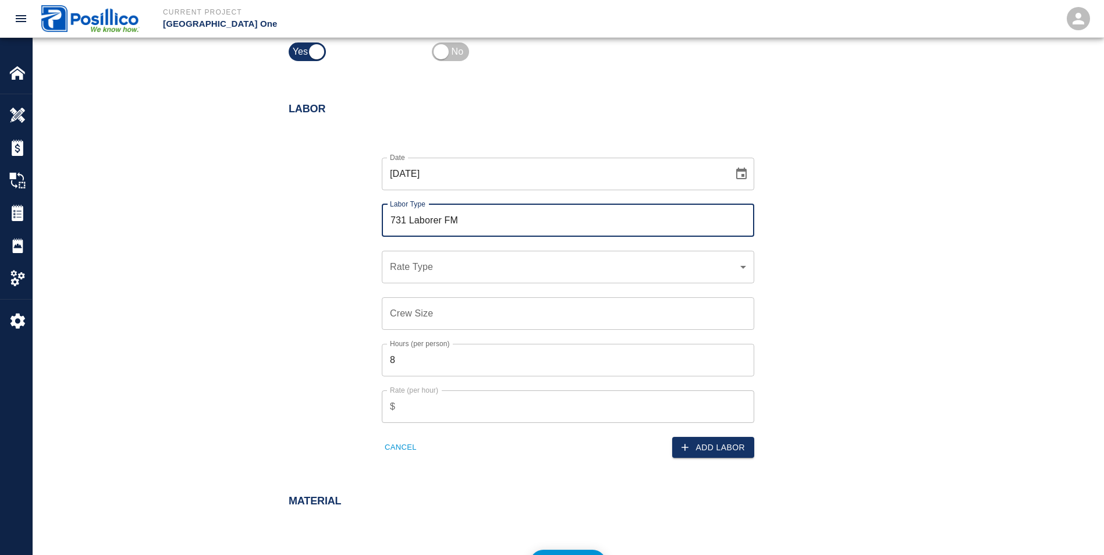
scroll to position [524, 0]
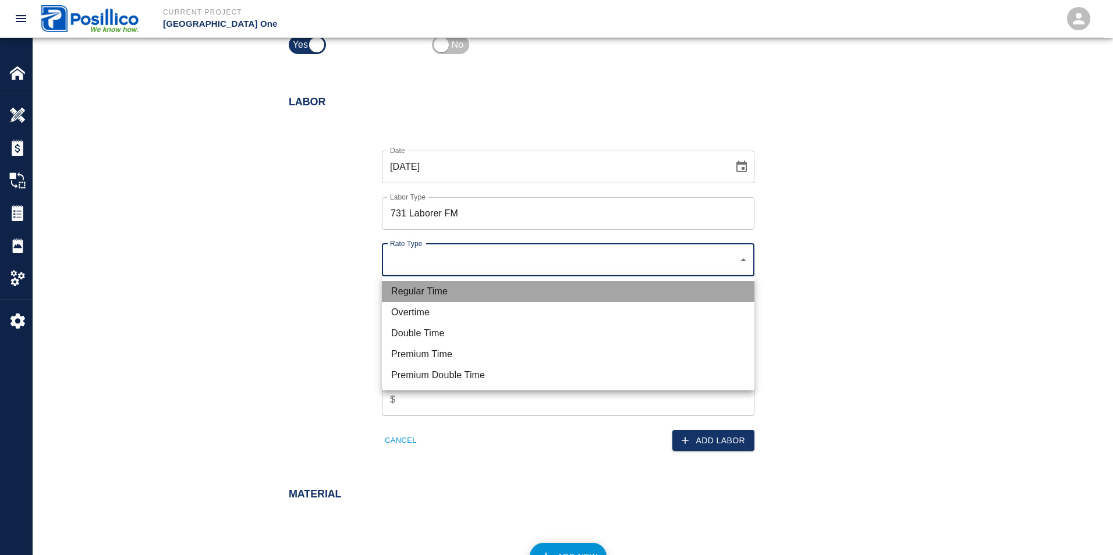
click at [406, 296] on li "Regular Time" at bounding box center [568, 291] width 373 height 21
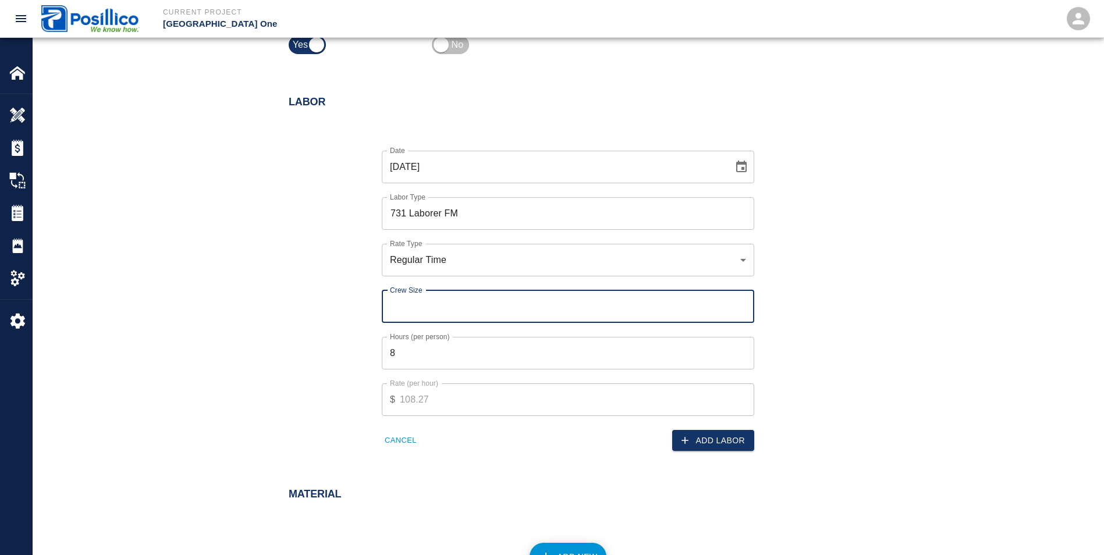
click at [395, 309] on input "Crew Size" at bounding box center [568, 306] width 373 height 33
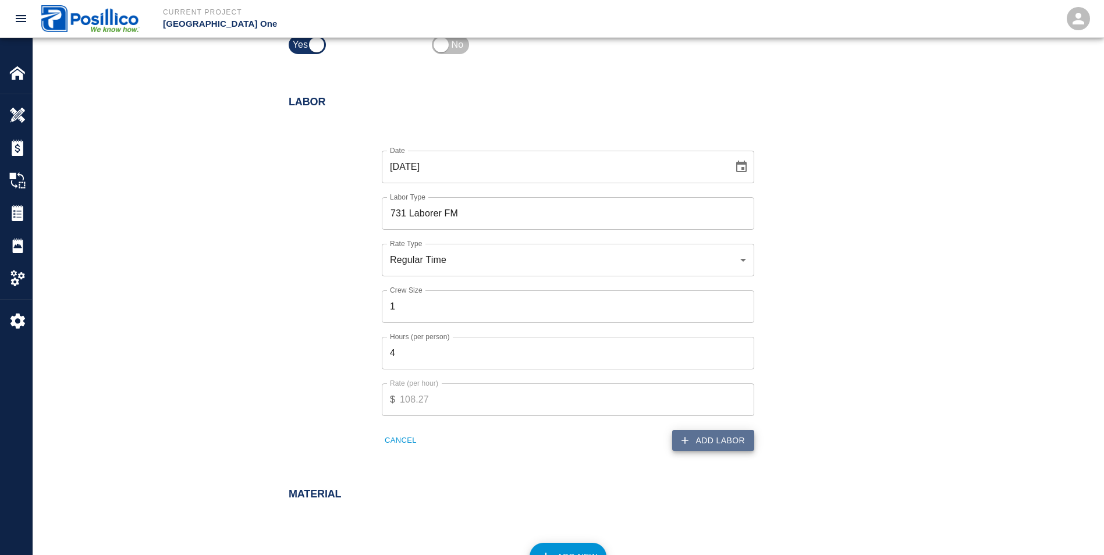
click at [733, 442] on button "Add Labor" at bounding box center [713, 441] width 82 height 22
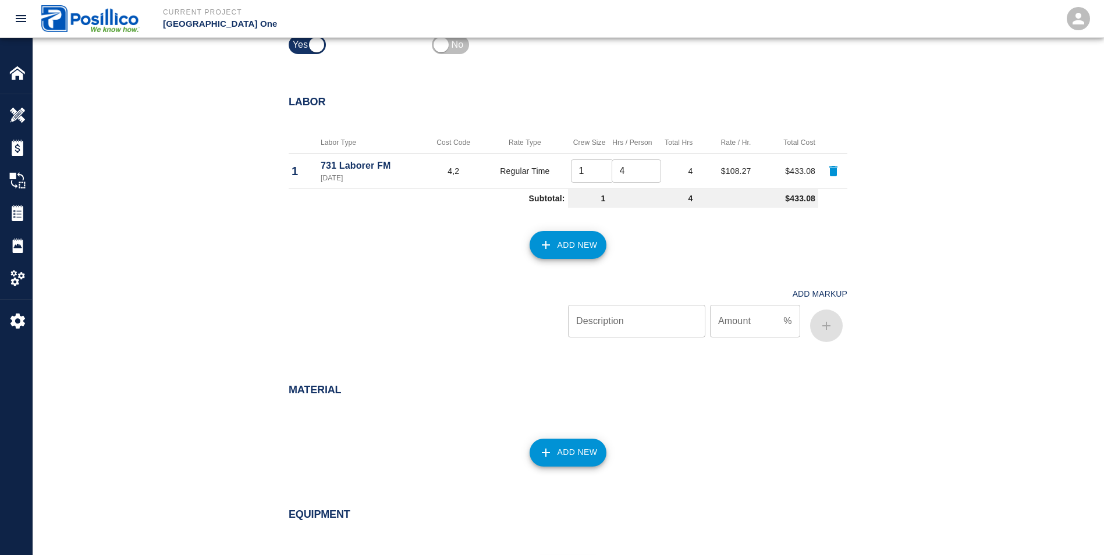
click at [547, 239] on icon "button" at bounding box center [546, 245] width 14 height 14
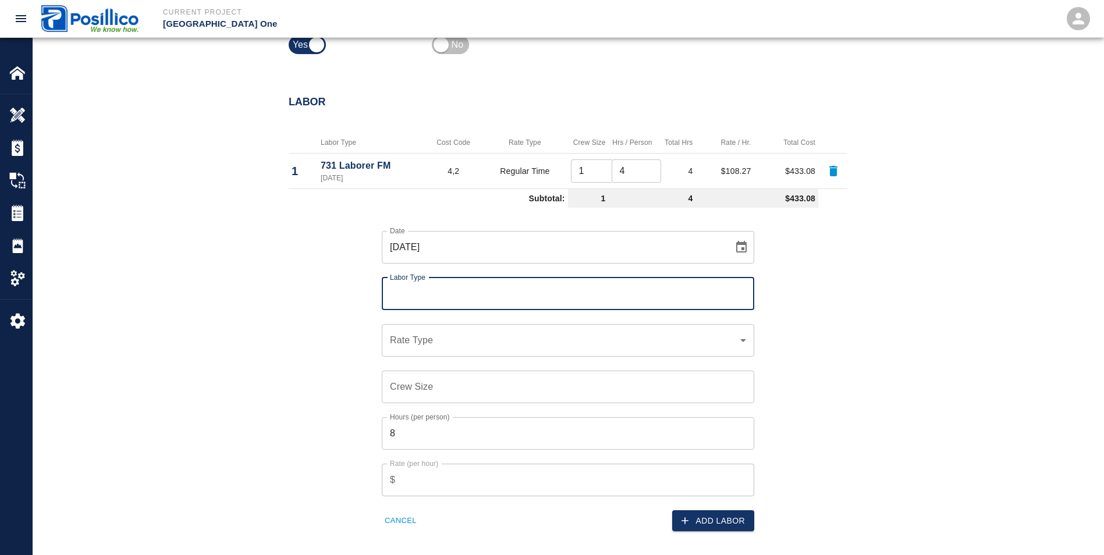
click at [396, 297] on input "Labor Type" at bounding box center [568, 294] width 362 height 22
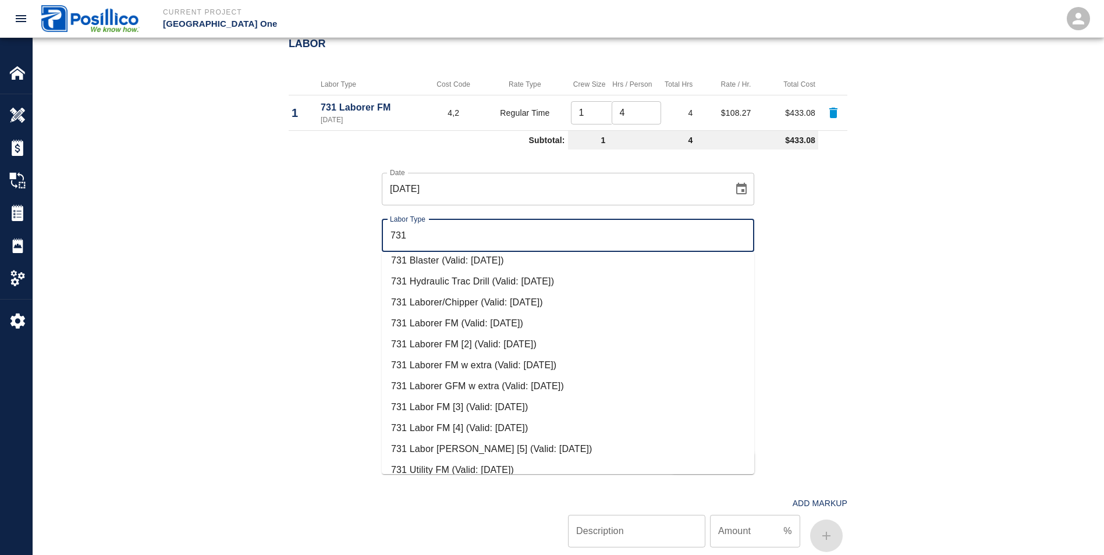
scroll to position [215, 0]
click at [458, 366] on li "731 Laborer/Chipper (Valid: [DATE])" at bounding box center [568, 366] width 373 height 21
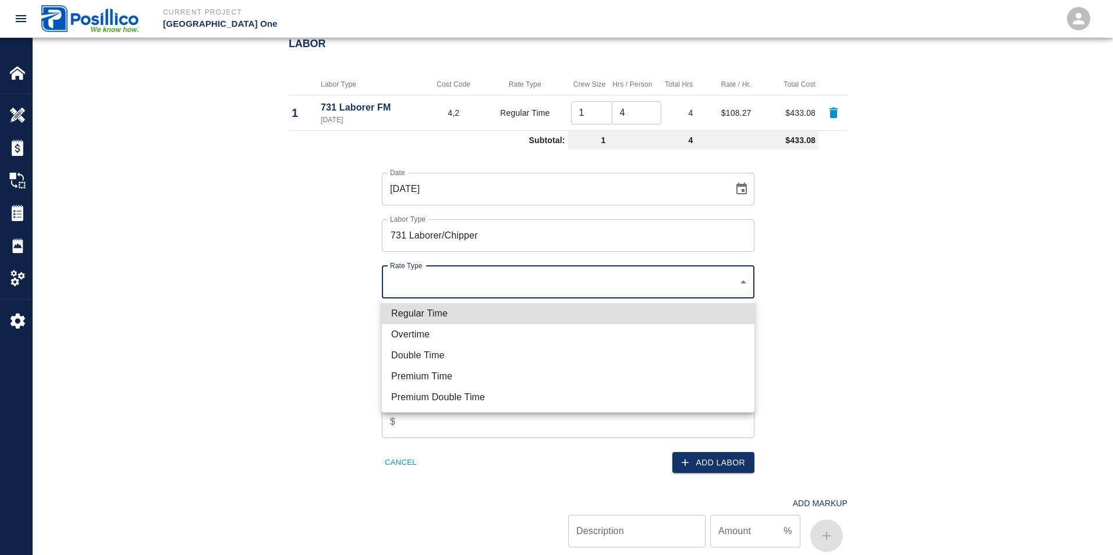
click at [410, 322] on li "Regular Time" at bounding box center [568, 313] width 373 height 21
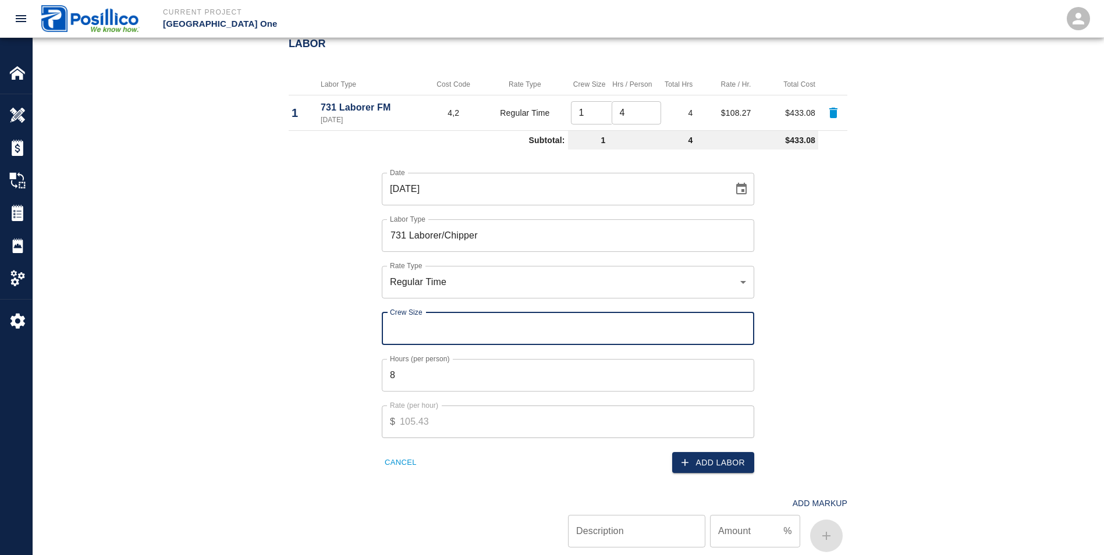
click at [402, 320] on input "Crew Size" at bounding box center [568, 329] width 373 height 33
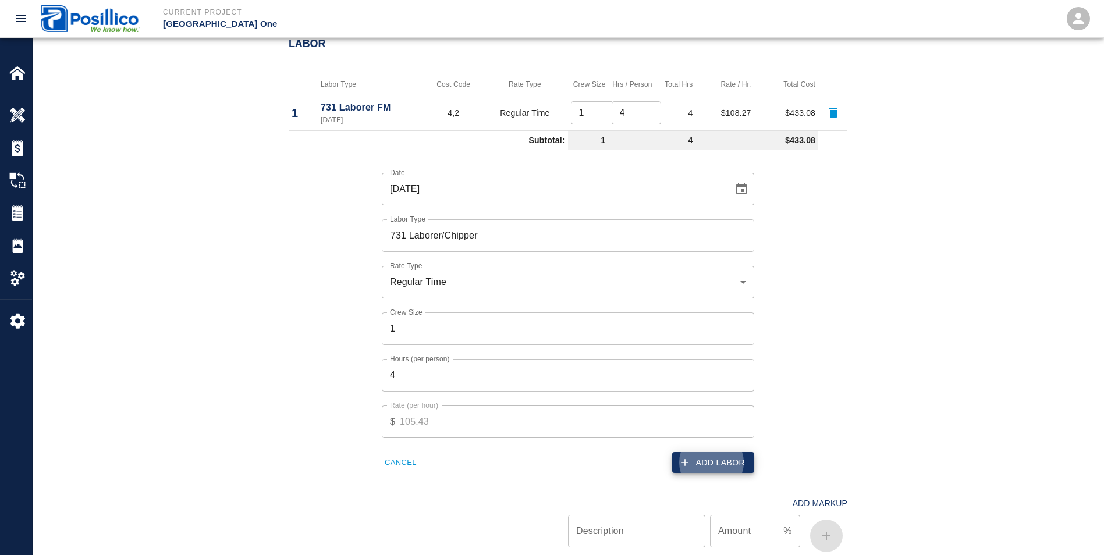
click at [718, 465] on button "Add Labor" at bounding box center [713, 463] width 82 height 22
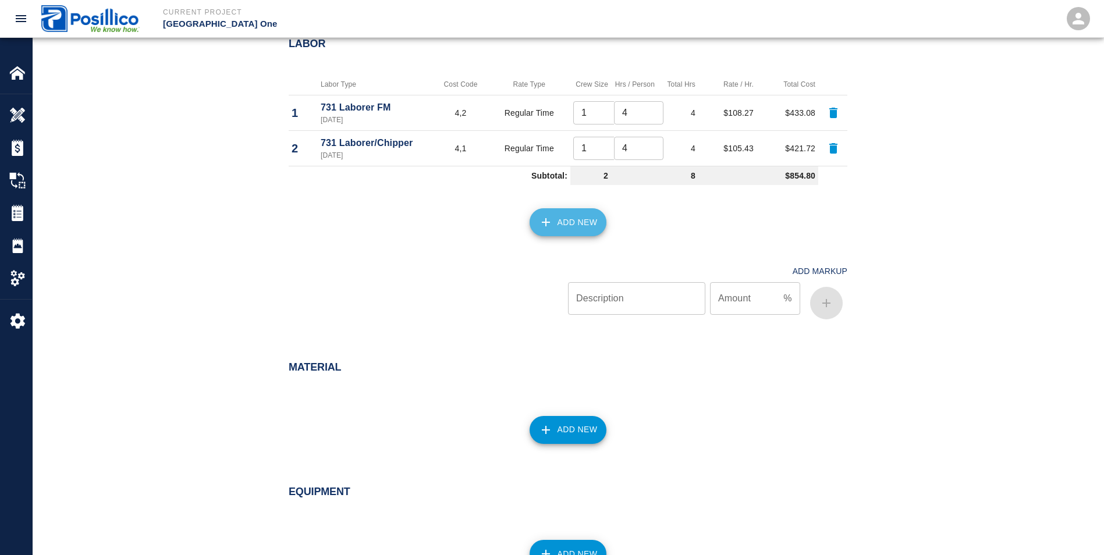
click at [584, 218] on button "Add New" at bounding box center [568, 222] width 77 height 28
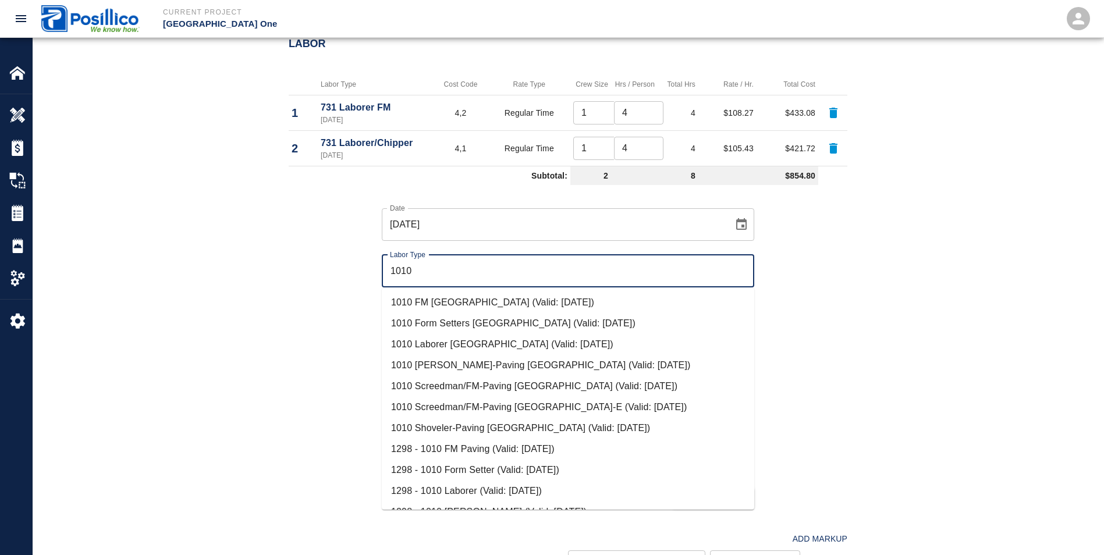
click at [421, 348] on li "1010 Laborer [GEOGRAPHIC_DATA] (Valid: [DATE])" at bounding box center [568, 344] width 373 height 21
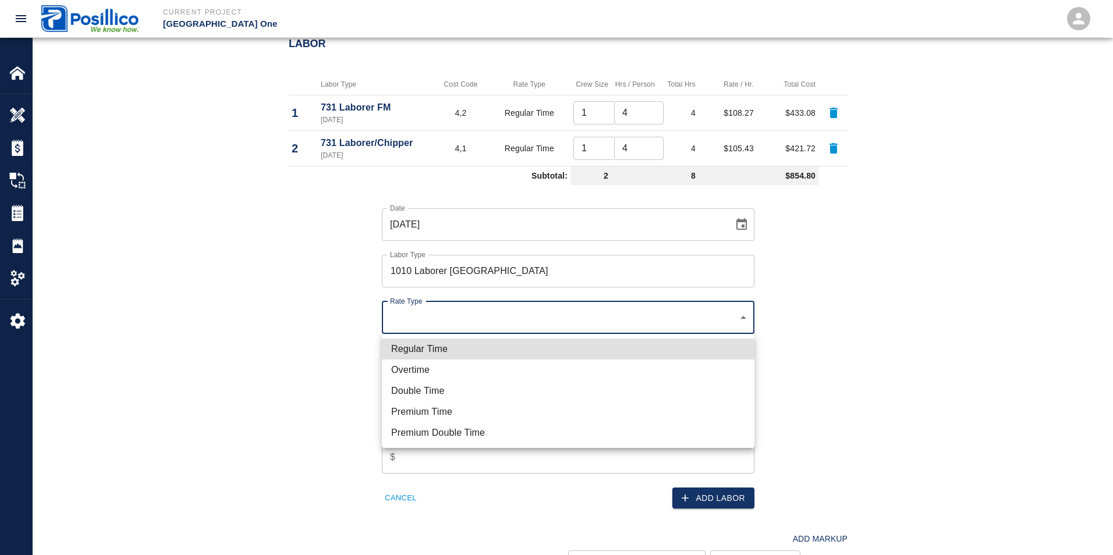
click at [426, 352] on li "Regular Time" at bounding box center [568, 349] width 373 height 21
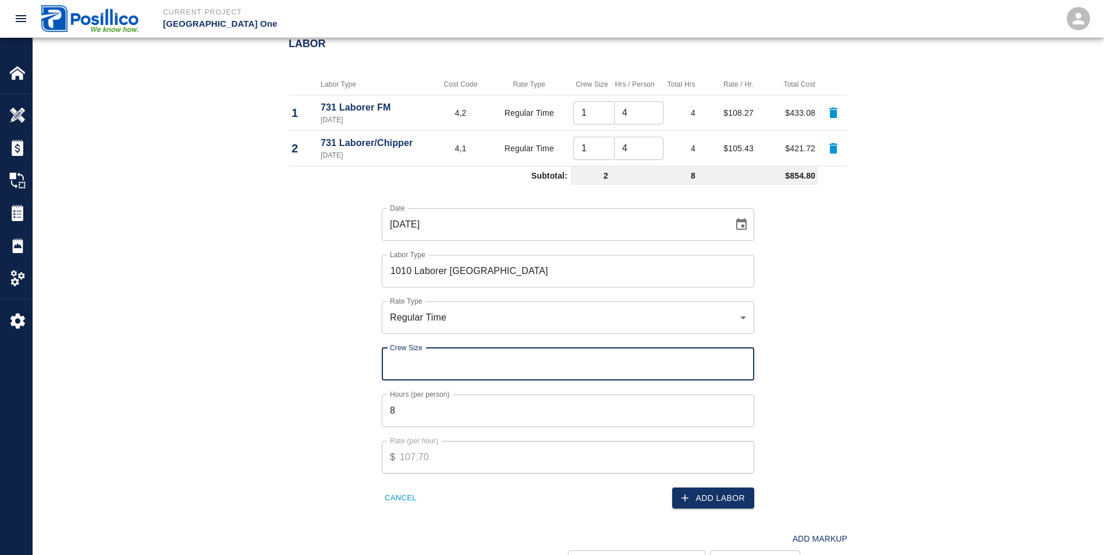
click at [404, 361] on input "Crew Size" at bounding box center [568, 364] width 373 height 33
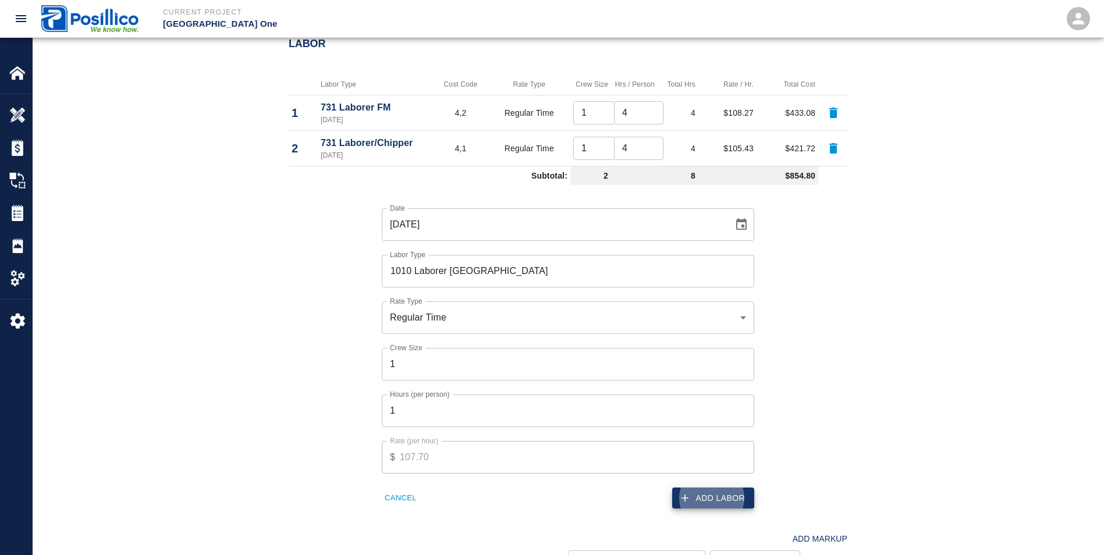
click at [711, 485] on div "Add Labor" at bounding box center [657, 492] width 193 height 36
click at [707, 495] on button "Add Labor" at bounding box center [713, 499] width 82 height 22
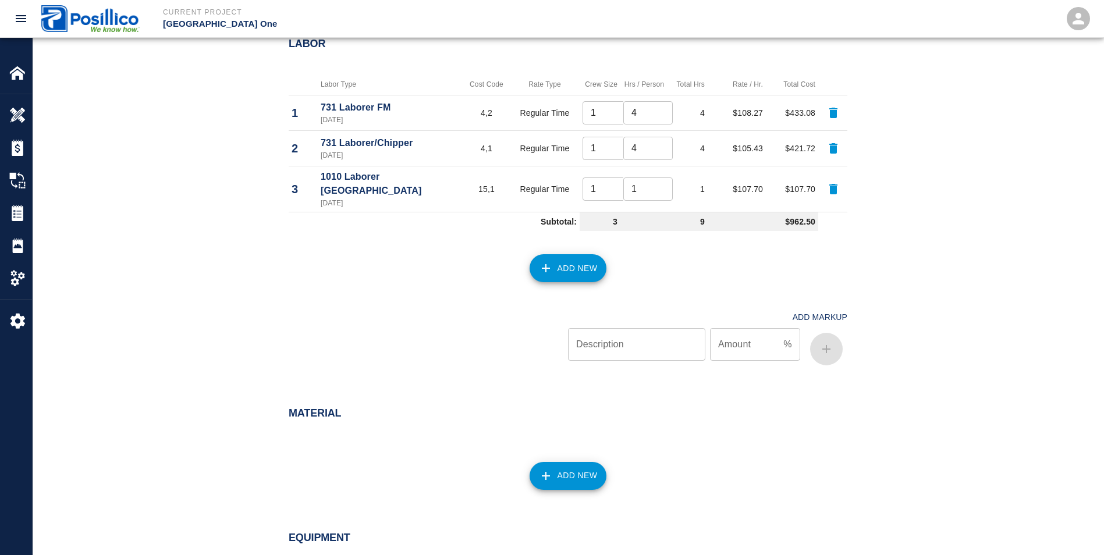
click at [535, 256] on button "Add New" at bounding box center [568, 268] width 77 height 28
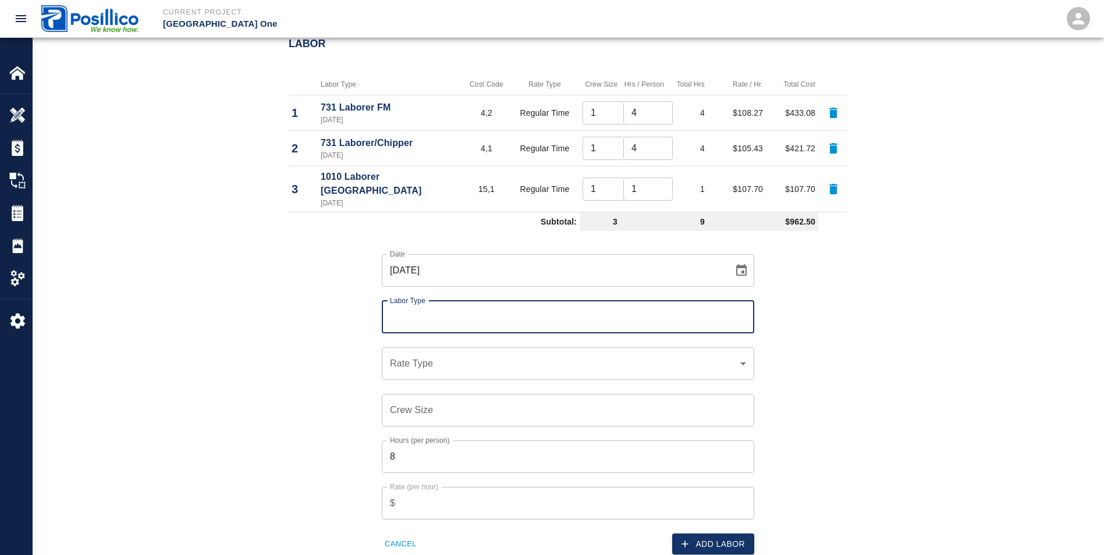
click at [394, 308] on input "Labor Type" at bounding box center [568, 317] width 362 height 22
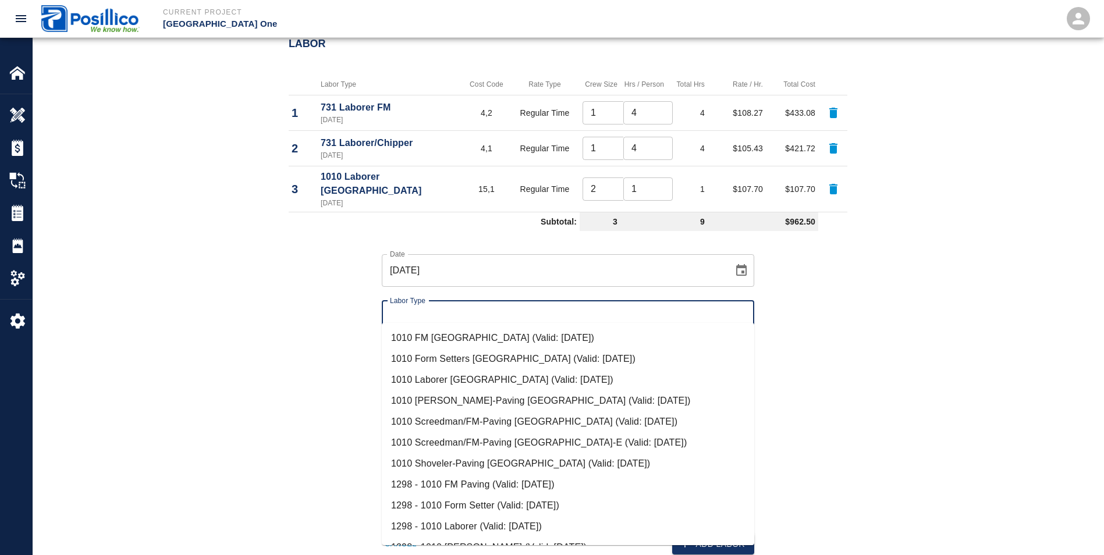
click at [610, 180] on input "2" at bounding box center [607, 189] width 49 height 23
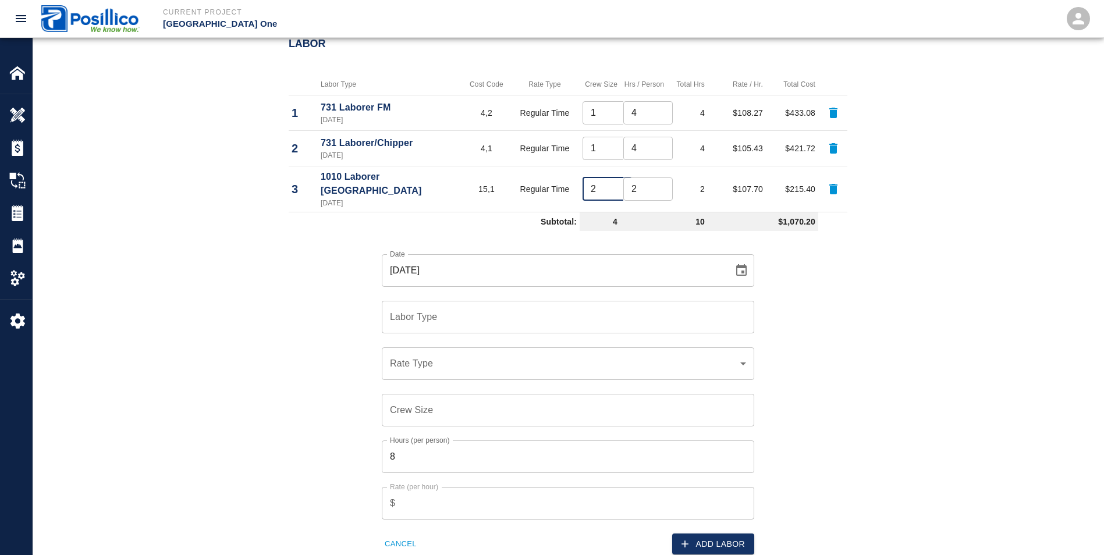
click at [651, 181] on input "2" at bounding box center [647, 189] width 49 height 23
click at [651, 181] on input "3" at bounding box center [647, 189] width 49 height 23
click at [651, 181] on input "4" at bounding box center [647, 189] width 49 height 23
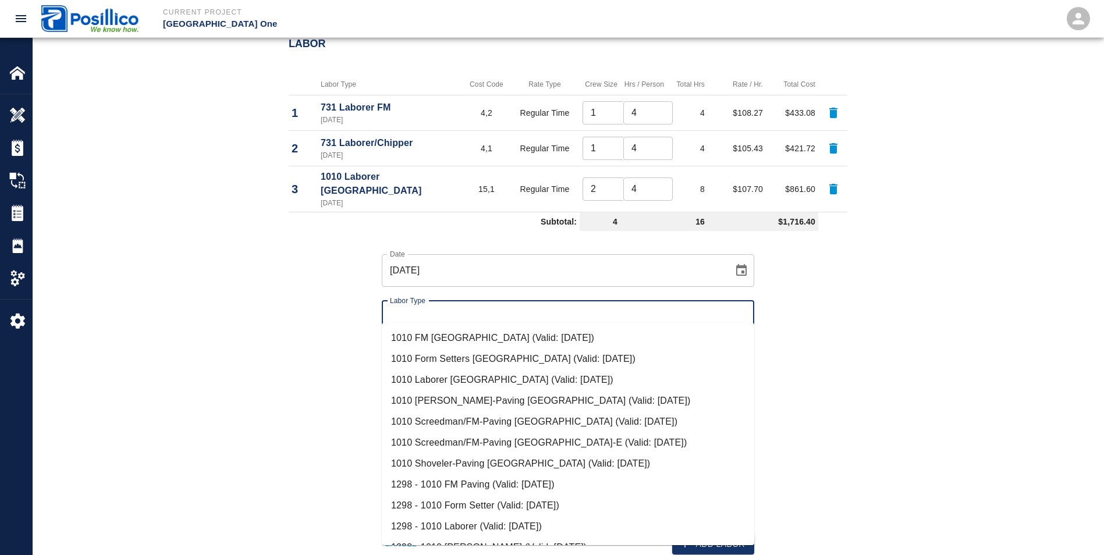
click at [423, 306] on input "Labor Type" at bounding box center [568, 317] width 362 height 22
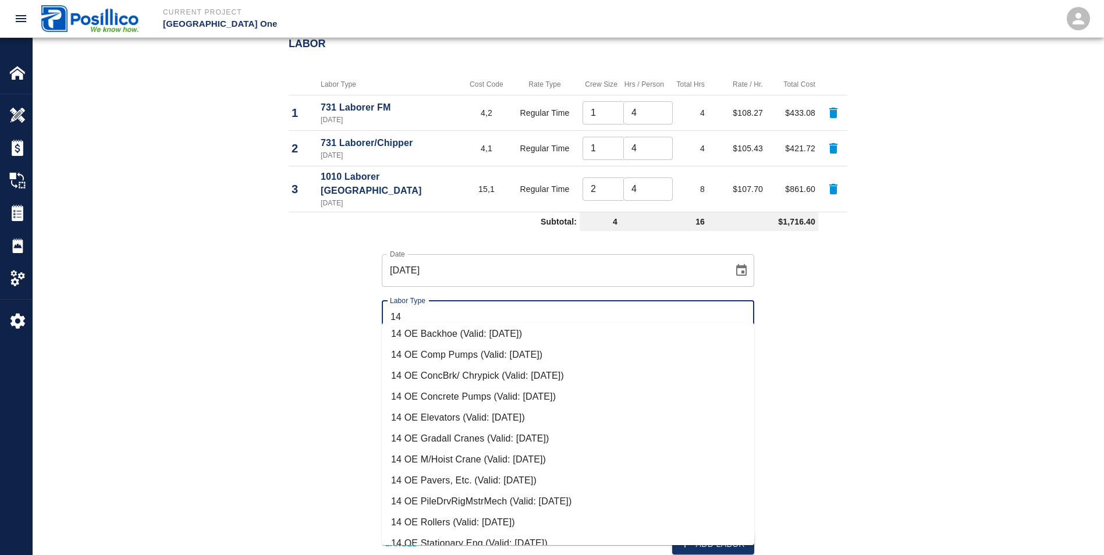
scroll to position [466, 0]
click at [426, 329] on li "14 OE Backhoe (Valid: [DATE])" at bounding box center [568, 333] width 373 height 21
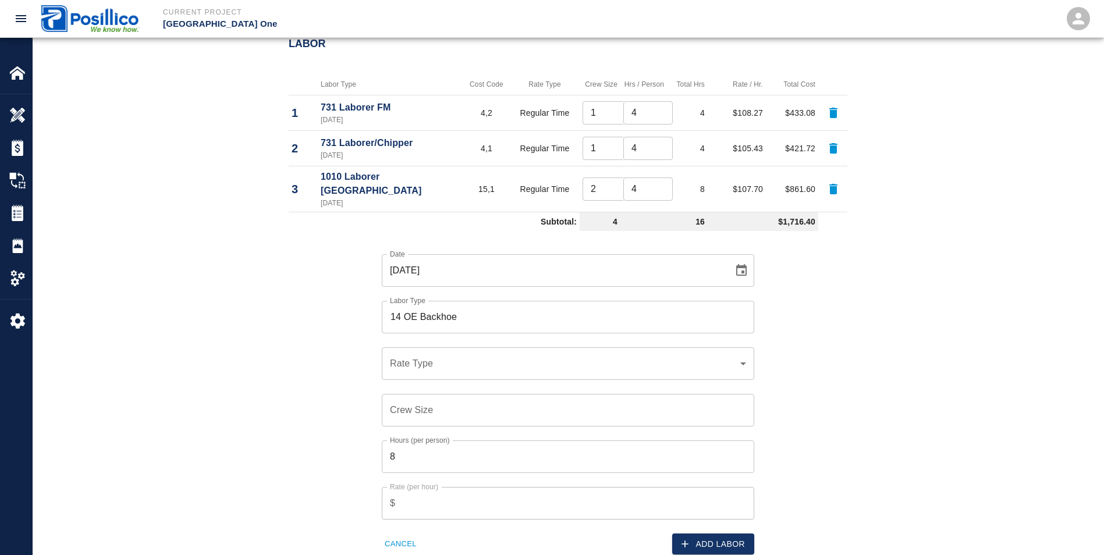
click at [416, 360] on div "​ Rate Type" at bounding box center [568, 364] width 373 height 33
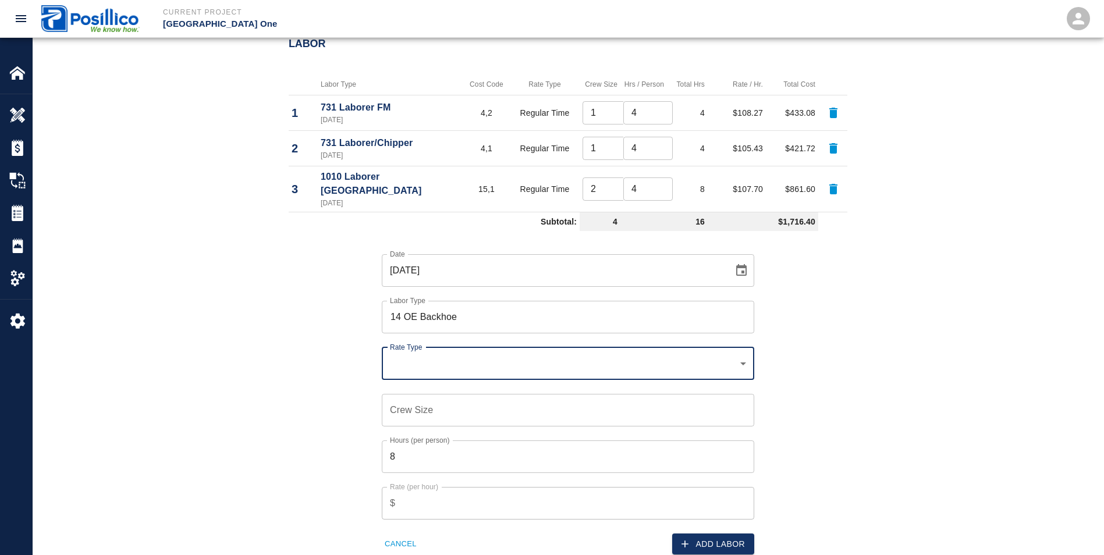
click at [388, 348] on div "​ Rate Type" at bounding box center [568, 364] width 373 height 33
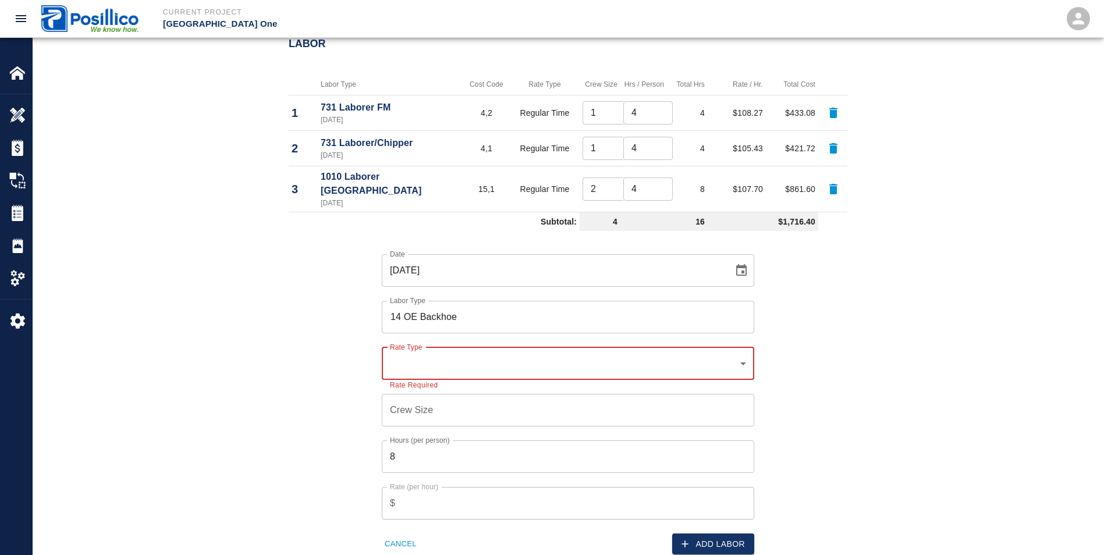
click at [389, 357] on div "​ Rate Type" at bounding box center [568, 364] width 373 height 33
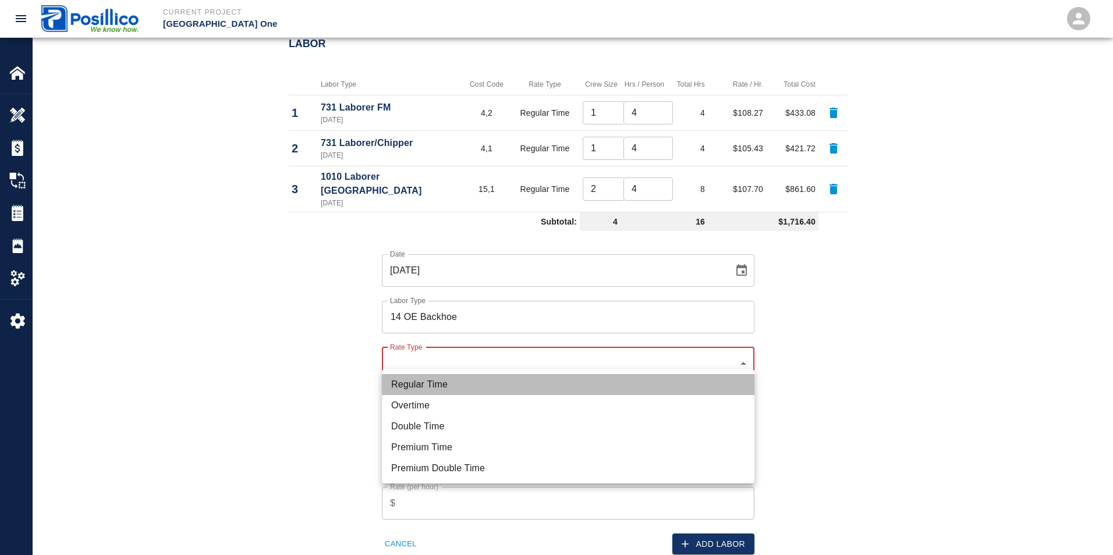
click at [407, 385] on li "Regular Time" at bounding box center [568, 384] width 373 height 21
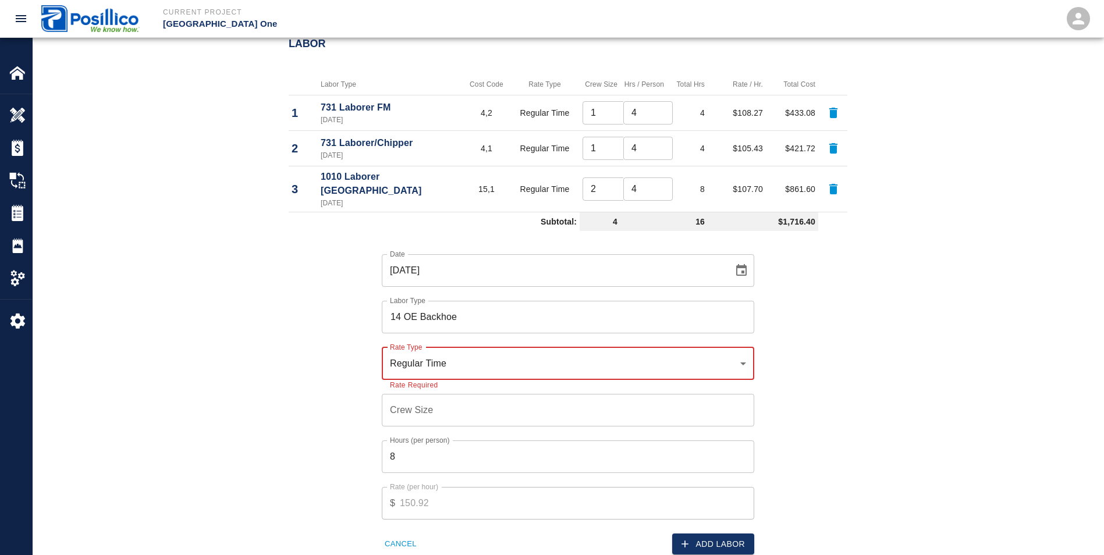
click at [400, 394] on input "Crew Size" at bounding box center [568, 410] width 373 height 33
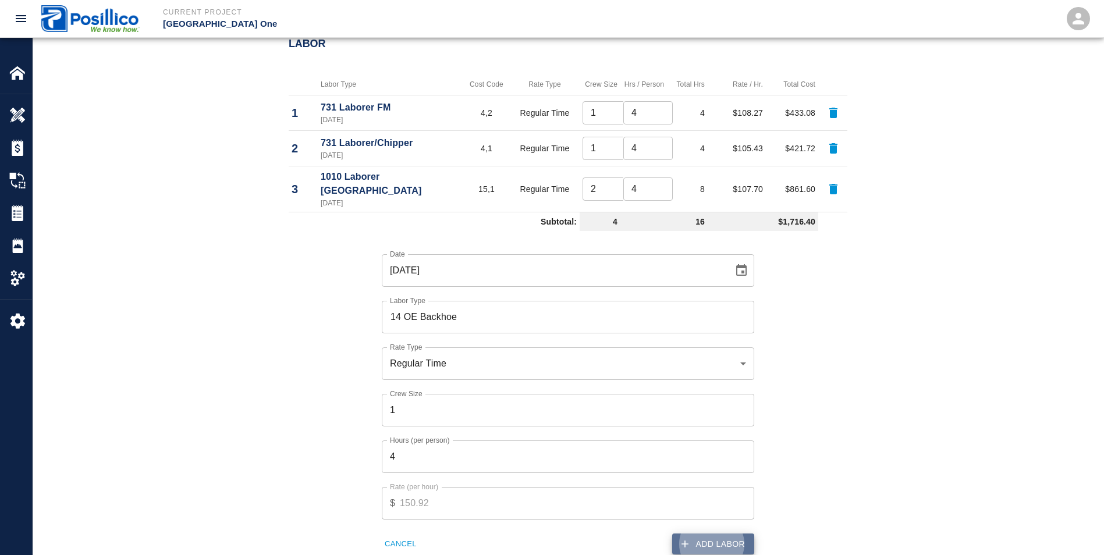
click at [730, 534] on button "Add Labor" at bounding box center [713, 545] width 82 height 22
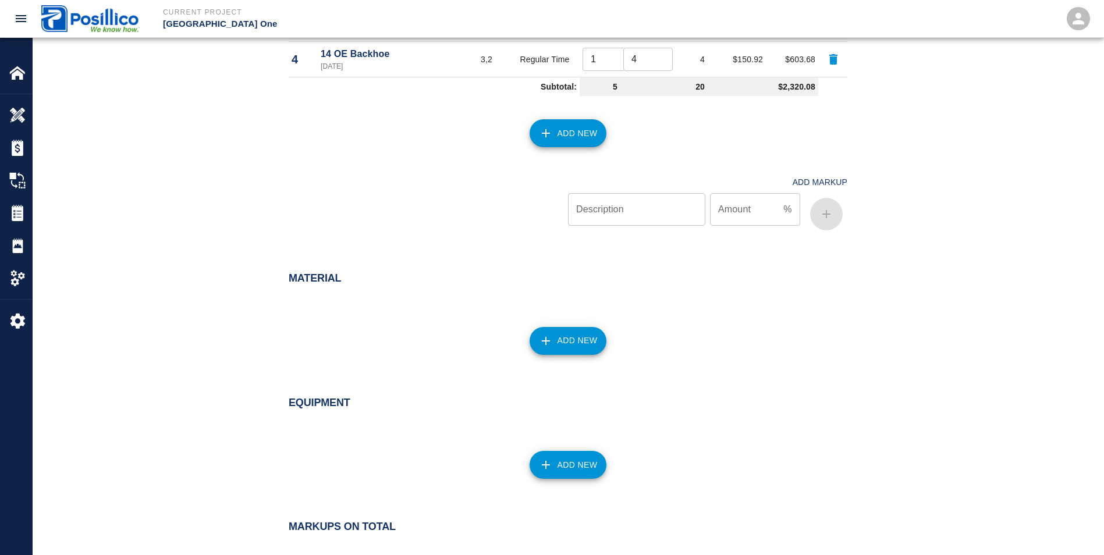
scroll to position [757, 0]
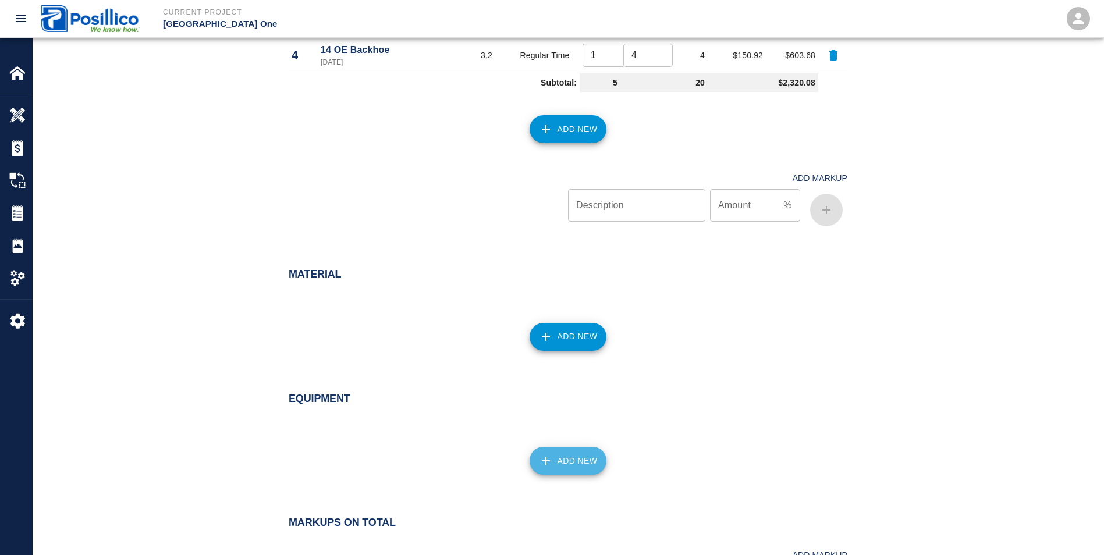
click at [541, 454] on icon "button" at bounding box center [546, 461] width 14 height 14
click at [434, 452] on input "Type" at bounding box center [568, 463] width 362 height 22
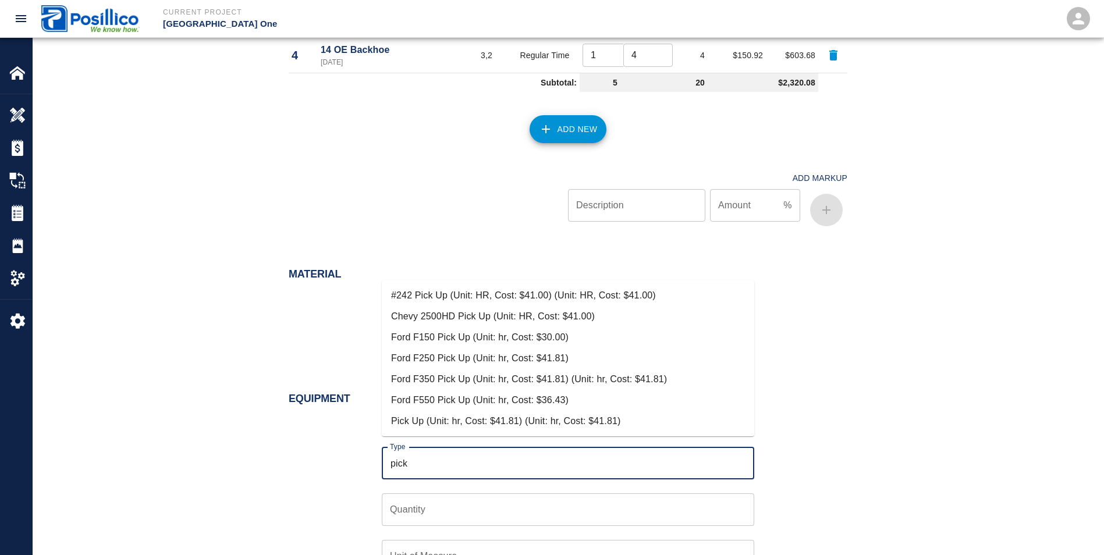
click at [427, 423] on li "Pick Up (Unit: hr, Cost: $41.81) (Unit: hr, Cost: $41.81)" at bounding box center [568, 421] width 373 height 21
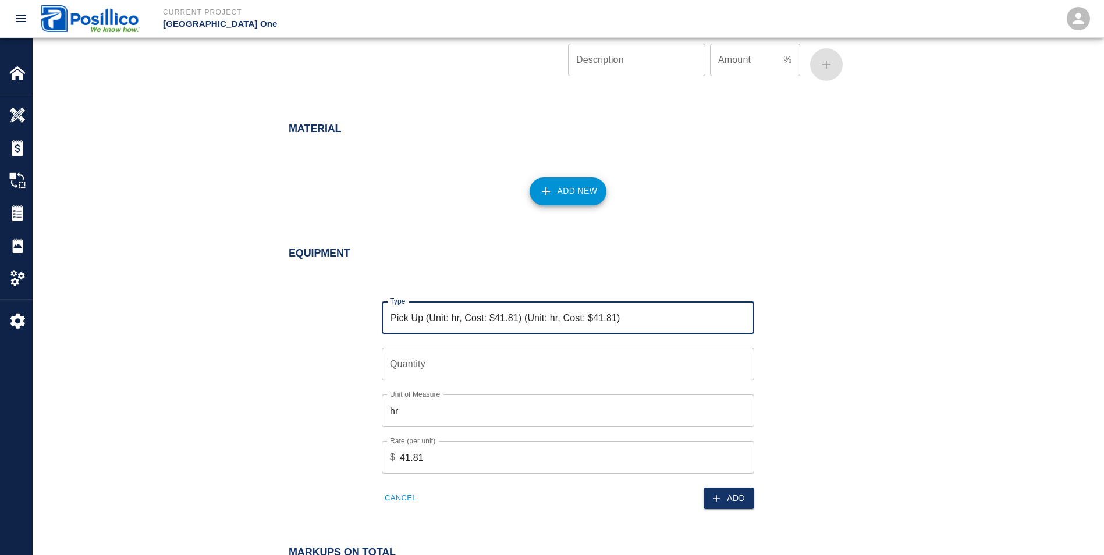
scroll to position [931, 0]
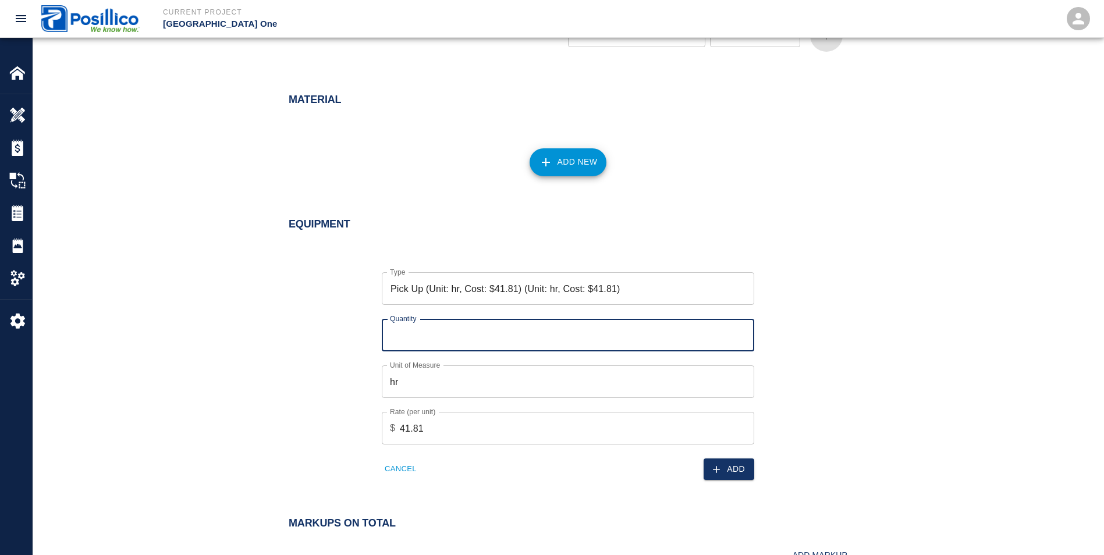
click at [403, 320] on input "Quantity" at bounding box center [568, 335] width 373 height 33
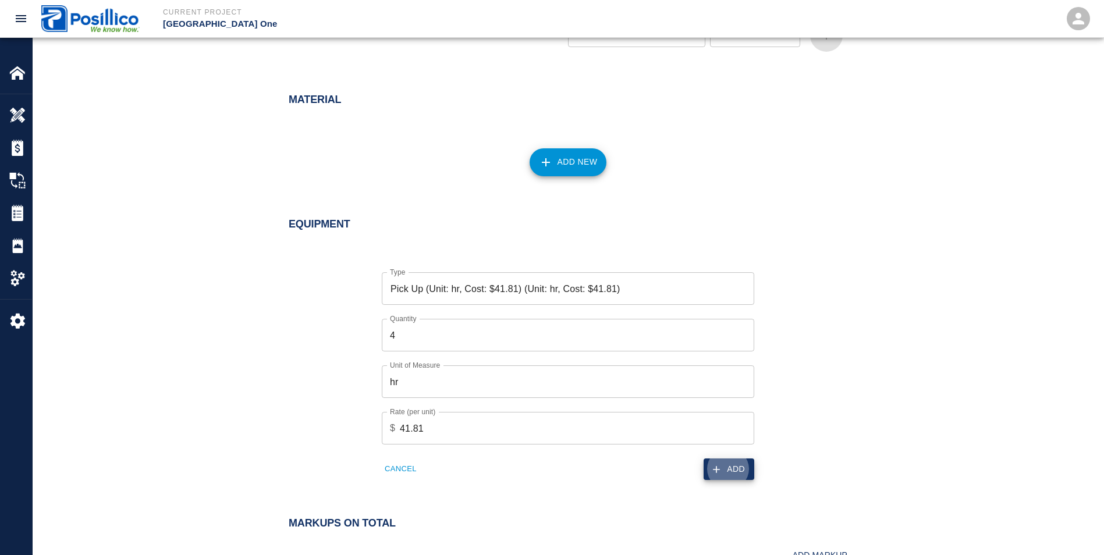
click at [737, 462] on button "Add" at bounding box center [729, 470] width 51 height 22
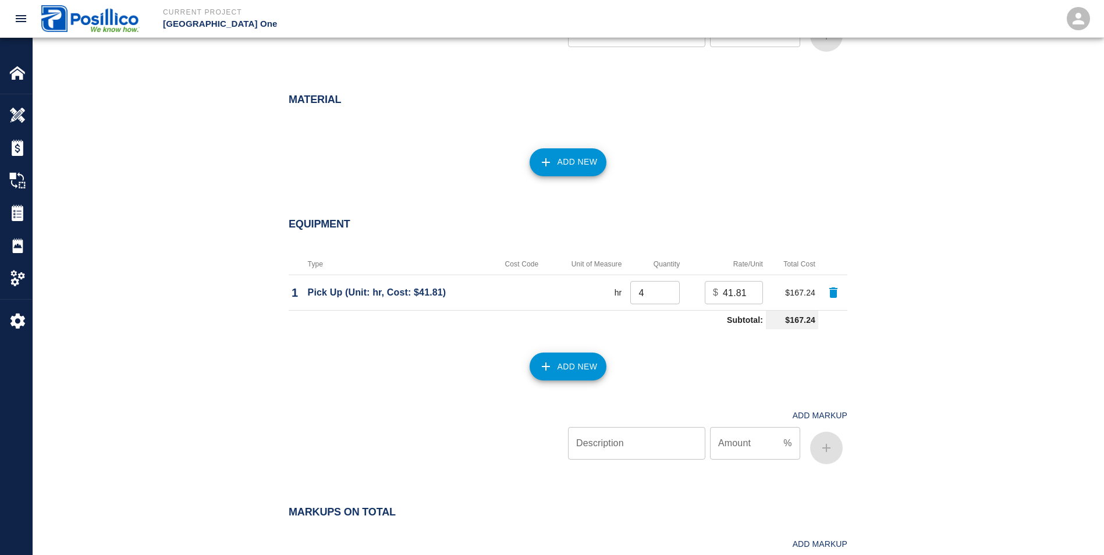
click at [581, 354] on button "Add New" at bounding box center [568, 367] width 77 height 28
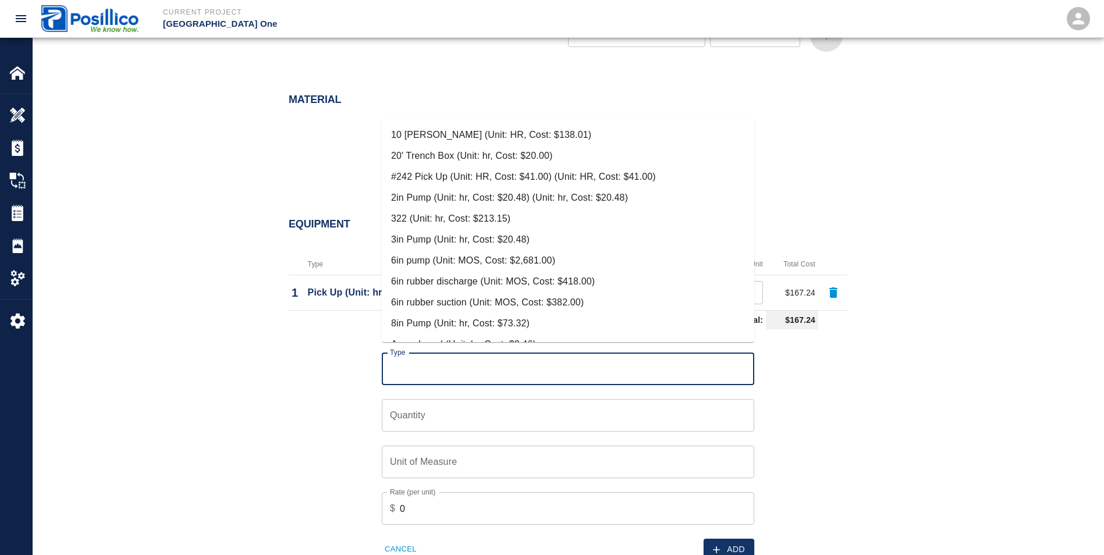
click at [581, 358] on input "Type" at bounding box center [568, 369] width 362 height 22
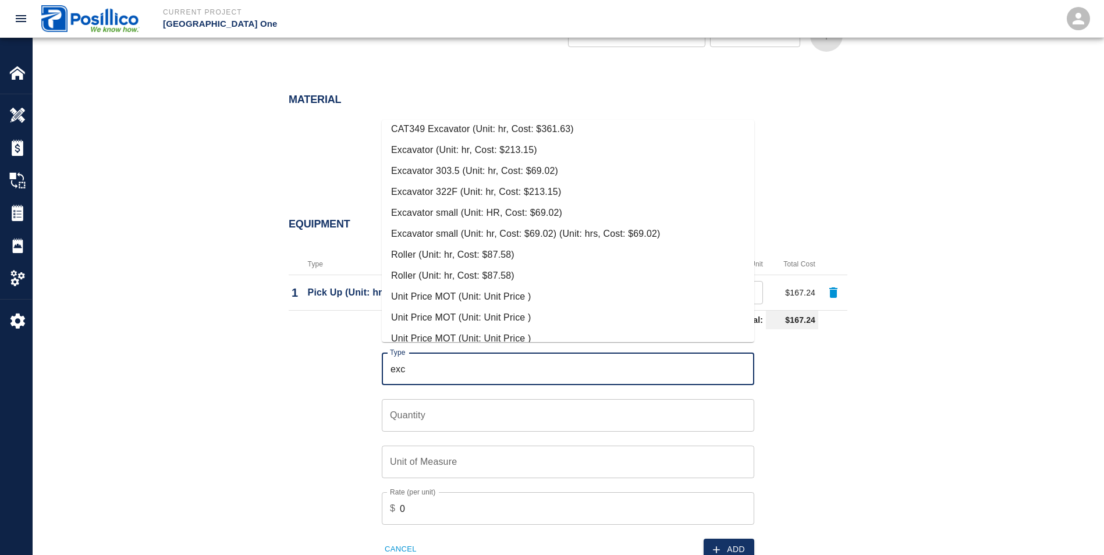
scroll to position [0, 0]
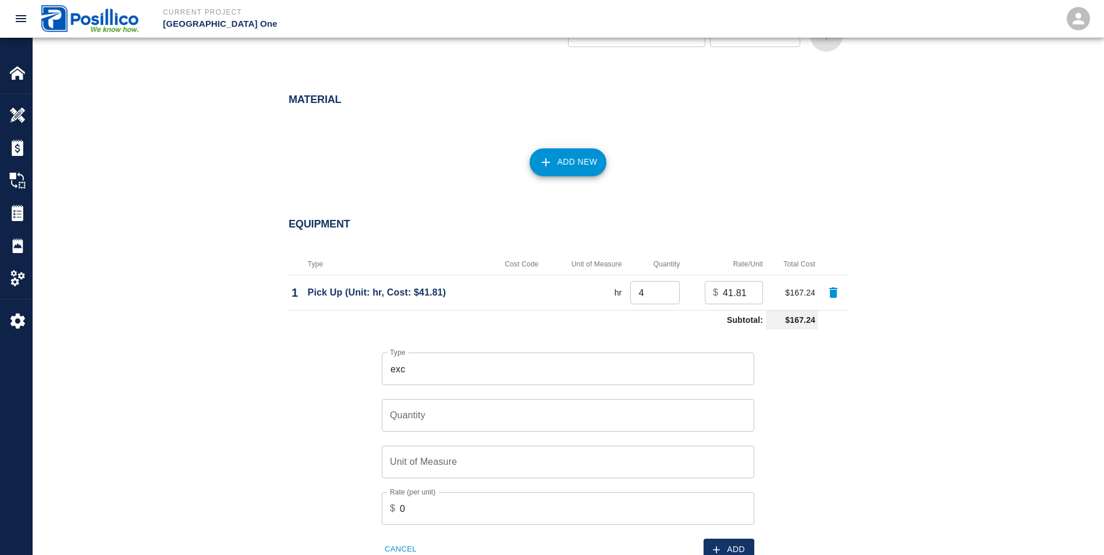
click at [550, 359] on input "exc" at bounding box center [568, 369] width 362 height 22
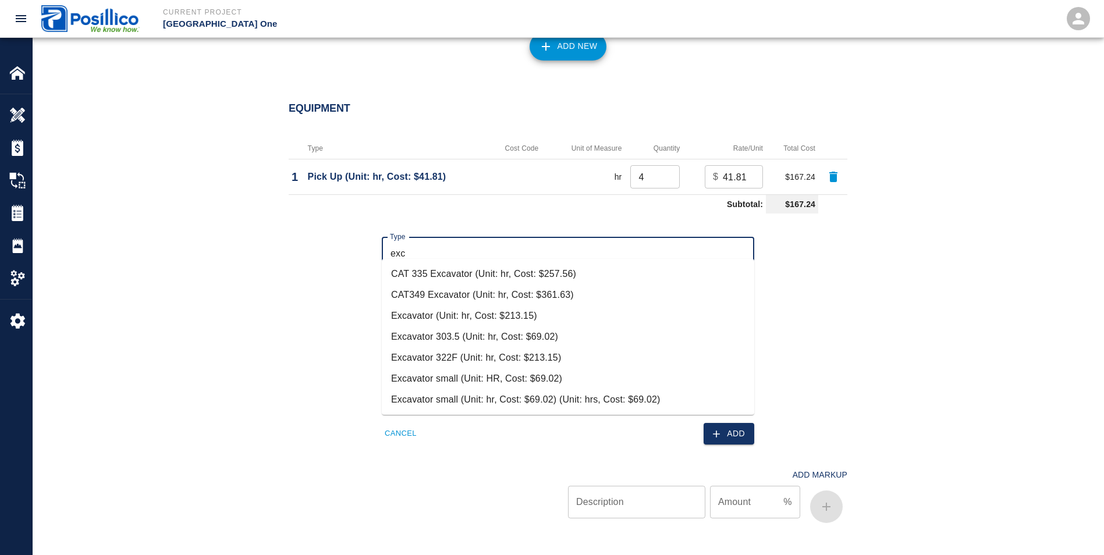
scroll to position [1048, 0]
click at [412, 317] on li "Excavator (Unit: hr, Cost: $213.15)" at bounding box center [568, 315] width 373 height 21
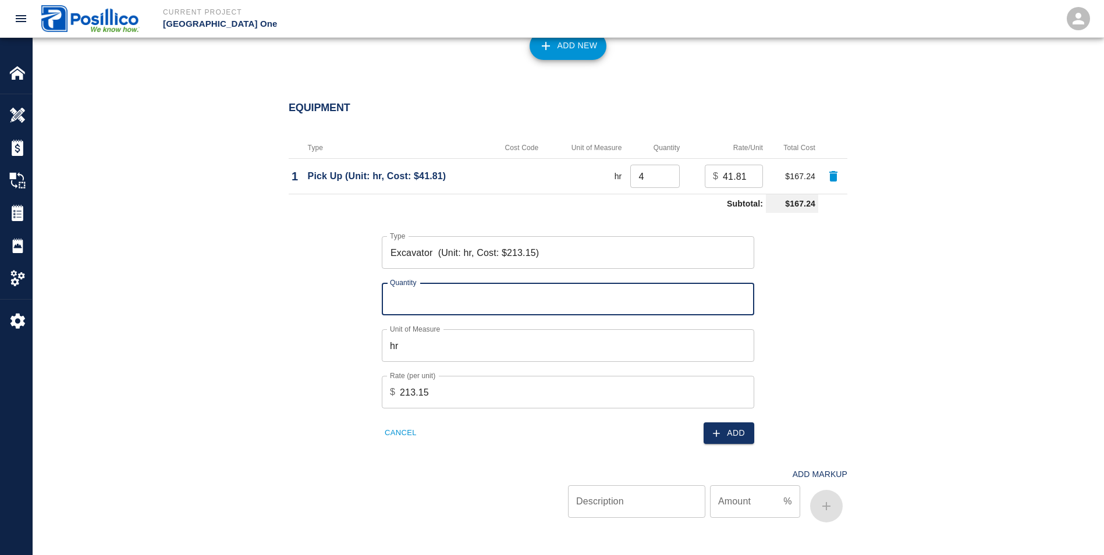
click at [419, 283] on input "Quantity" at bounding box center [568, 299] width 373 height 33
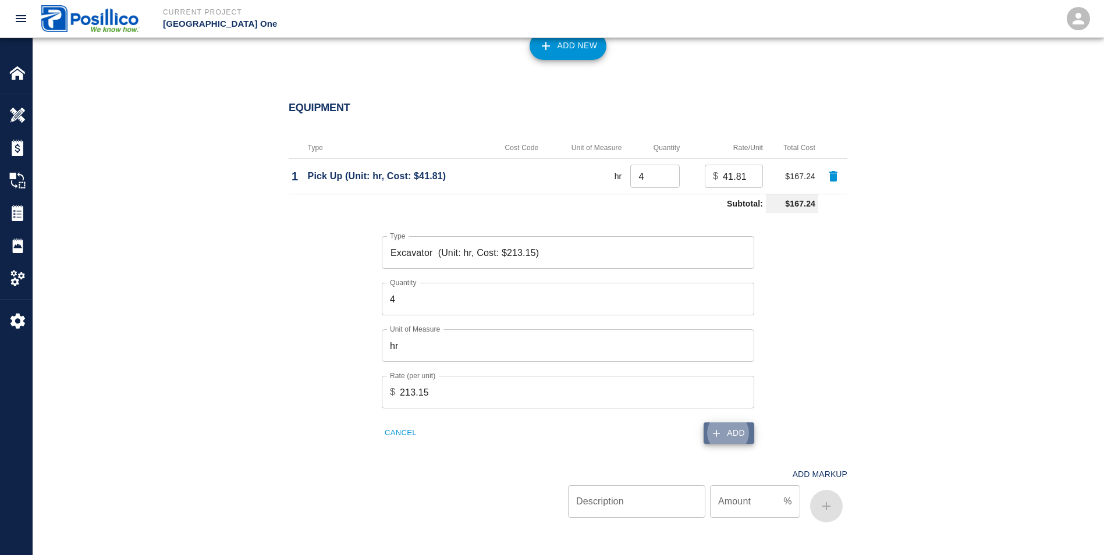
click at [729, 423] on button "Add" at bounding box center [729, 434] width 51 height 22
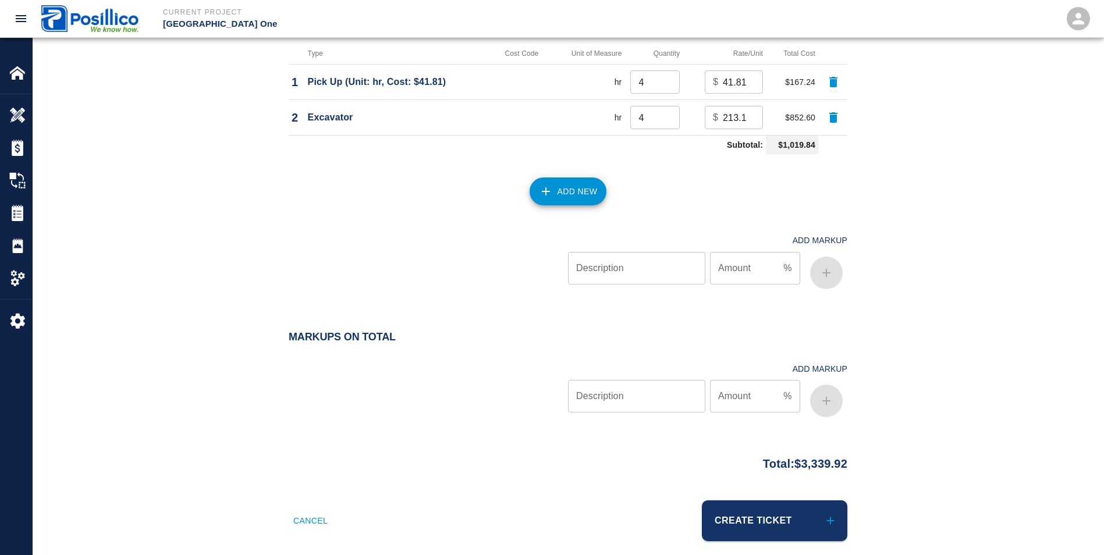
scroll to position [1146, 0]
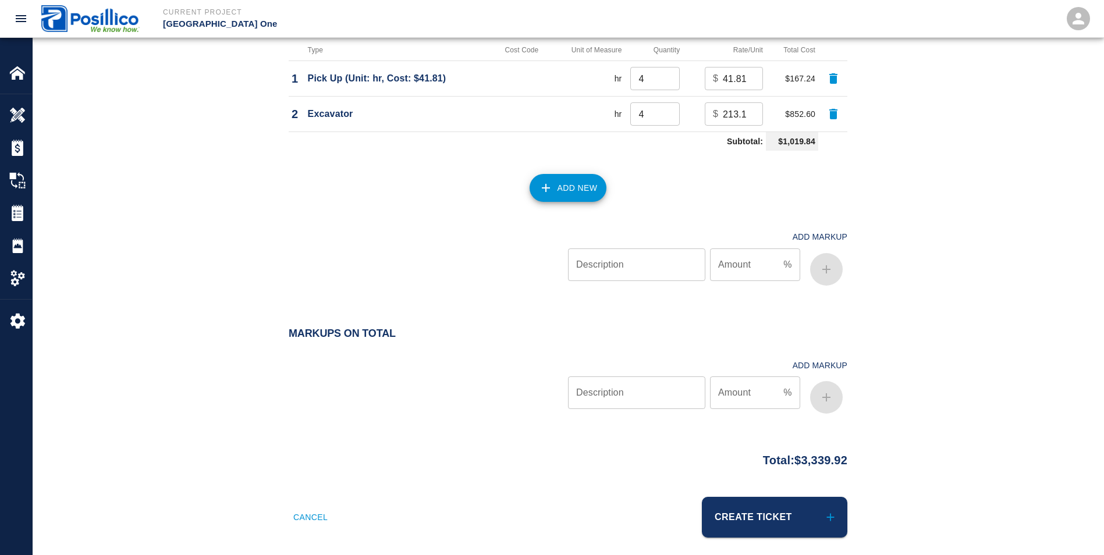
click at [636, 380] on input "Description" at bounding box center [636, 393] width 137 height 33
click at [738, 385] on input "Amount" at bounding box center [744, 393] width 69 height 33
click at [817, 387] on button "button" at bounding box center [826, 397] width 33 height 33
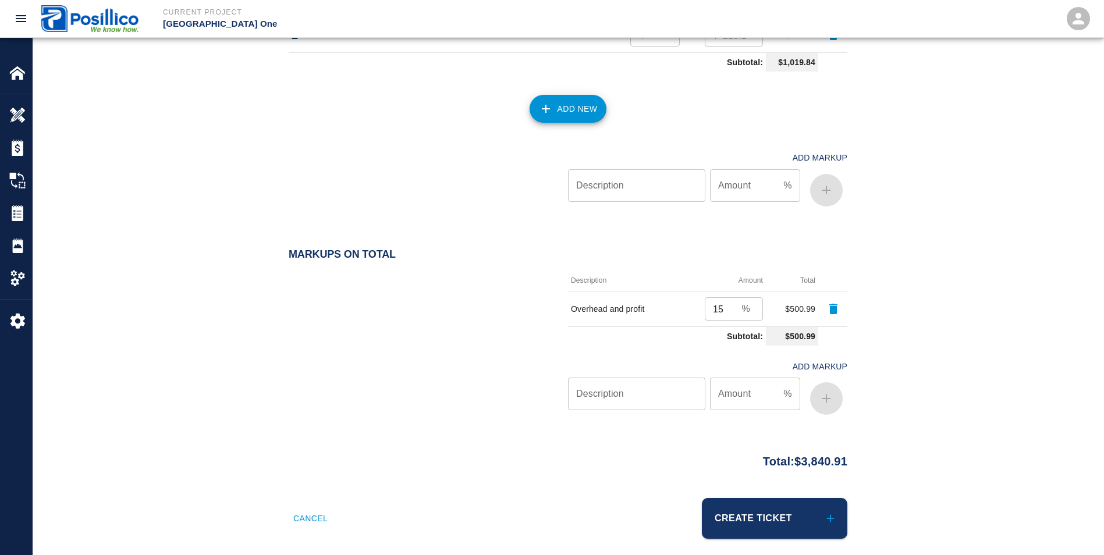
scroll to position [1226, 0]
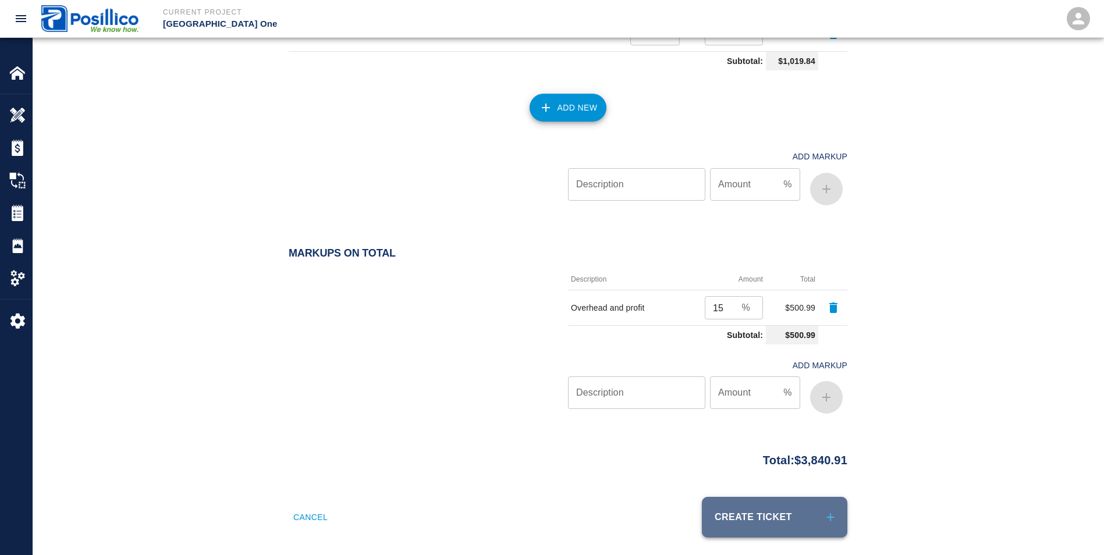
click at [763, 497] on button "Create Ticket" at bounding box center [775, 517] width 146 height 41
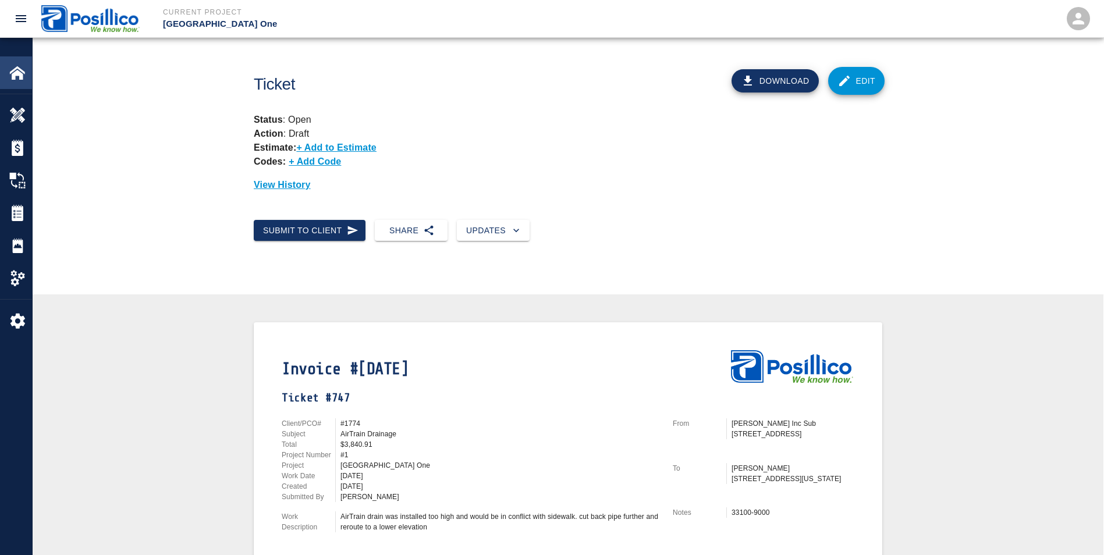
click at [8, 75] on div "Home" at bounding box center [16, 72] width 32 height 33
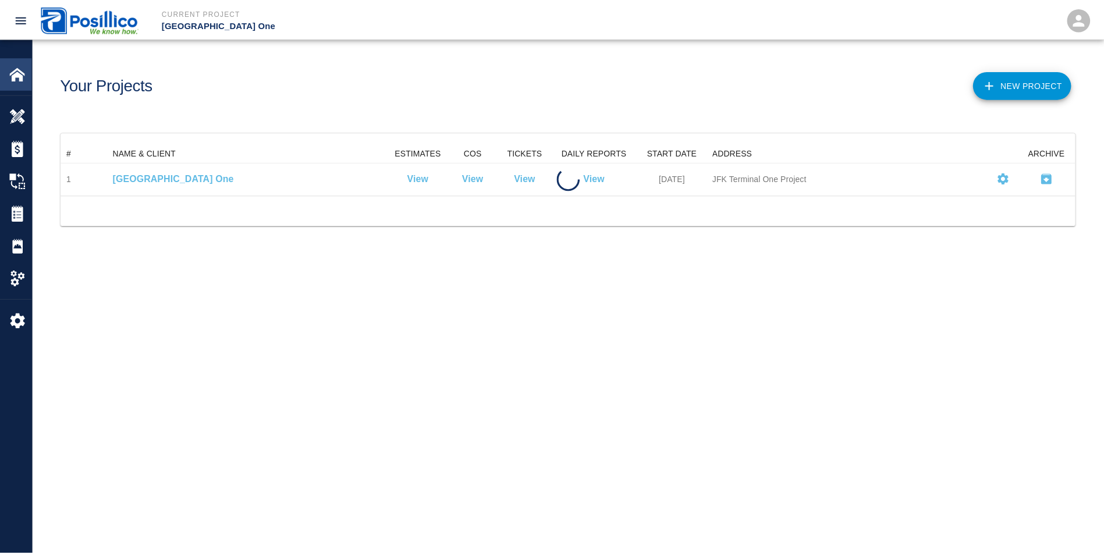
scroll to position [42, 1014]
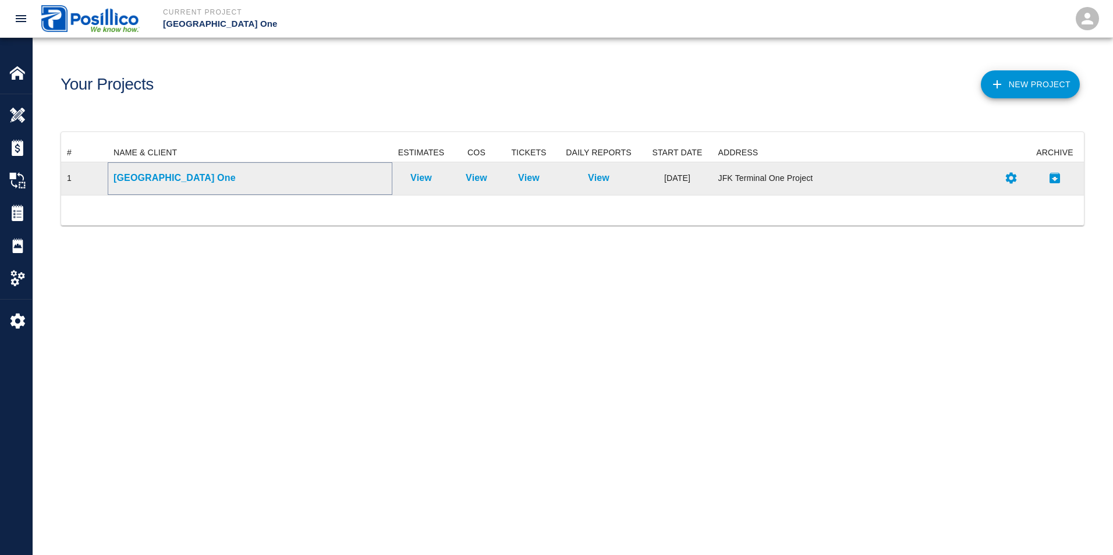
click at [158, 178] on p "[GEOGRAPHIC_DATA] One" at bounding box center [250, 178] width 273 height 14
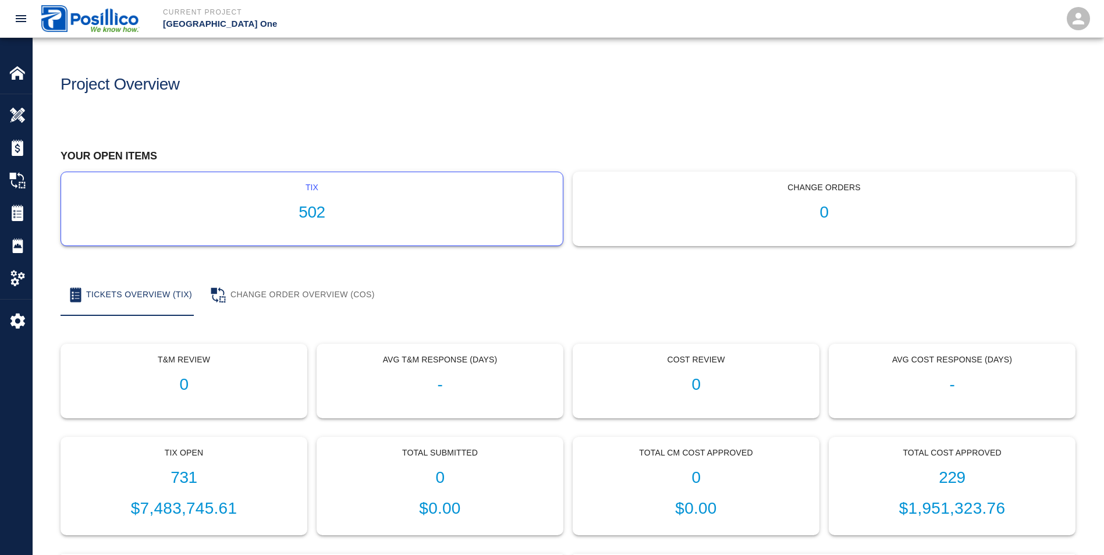
click at [318, 225] on div "tix 502" at bounding box center [312, 208] width 502 height 73
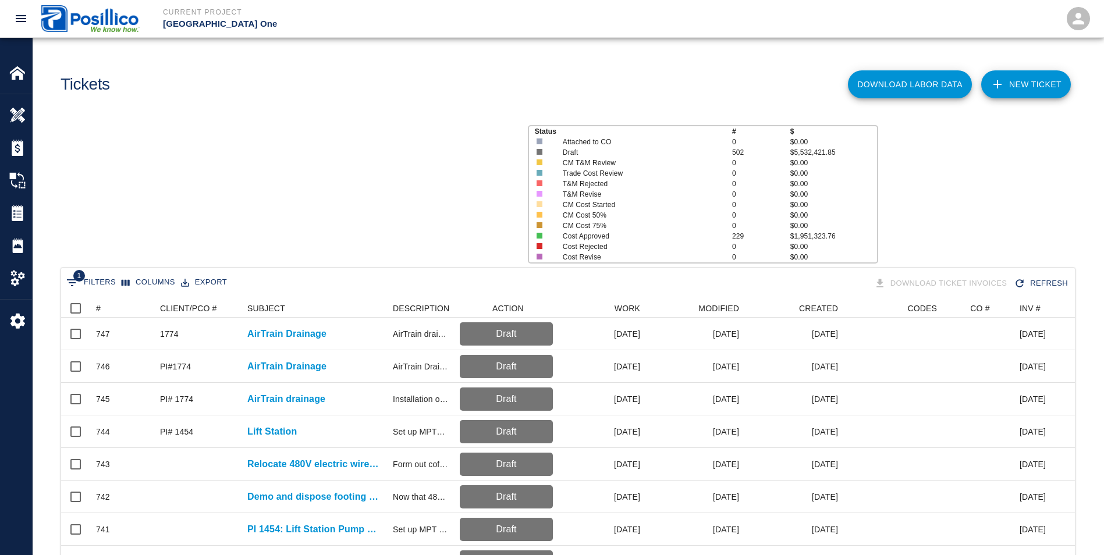
scroll to position [671, 1005]
click at [1038, 59] on div "Download Labor Data NEW TICKET" at bounding box center [819, 79] width 512 height 47
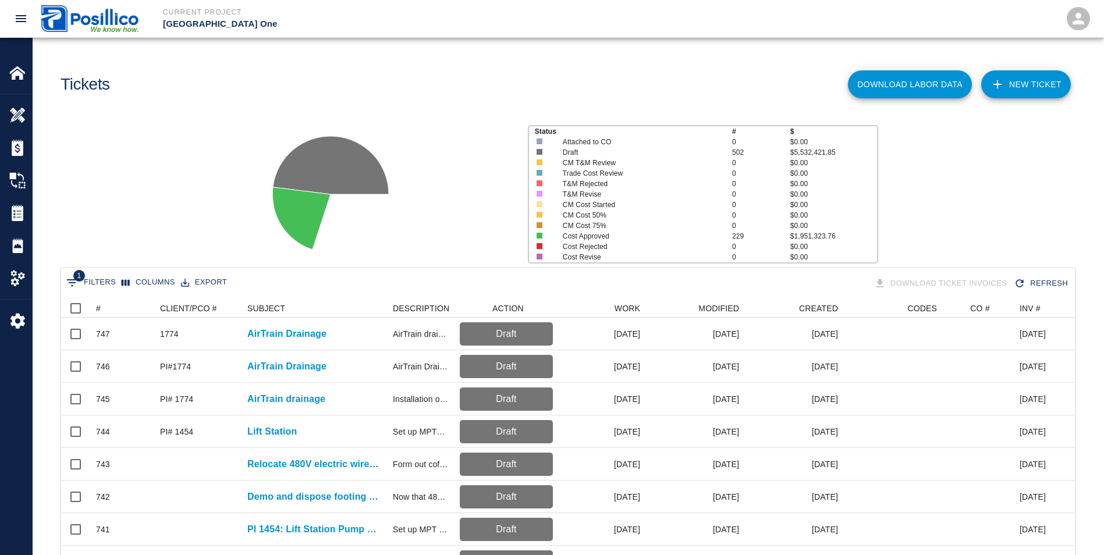
click at [1038, 84] on link "NEW TICKET" at bounding box center [1026, 84] width 90 height 28
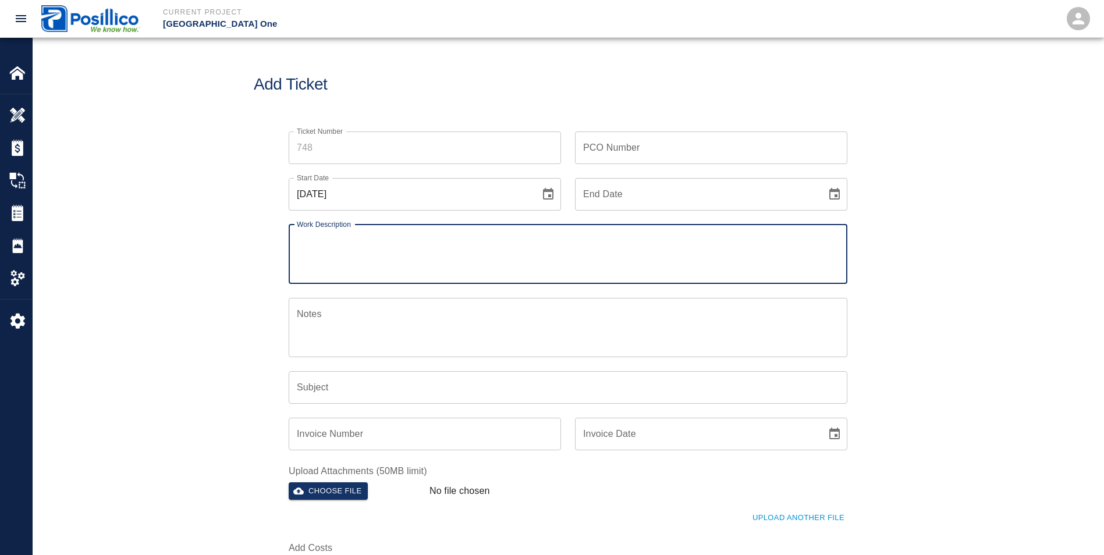
click at [349, 150] on input "Ticket Number" at bounding box center [425, 148] width 272 height 33
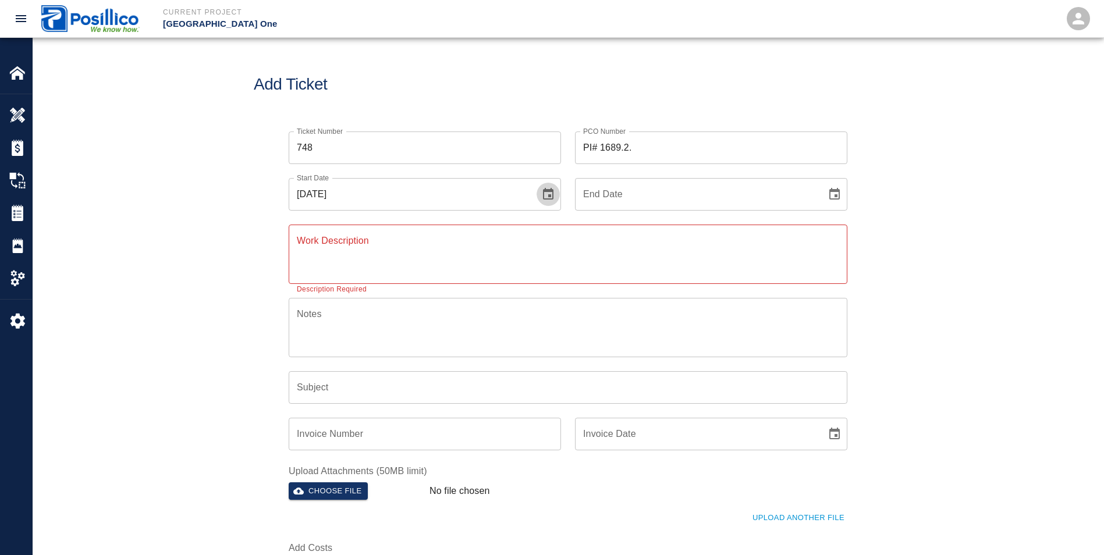
click at [548, 193] on icon "Choose date, selected date is Aug 18, 2025" at bounding box center [548, 194] width 14 height 14
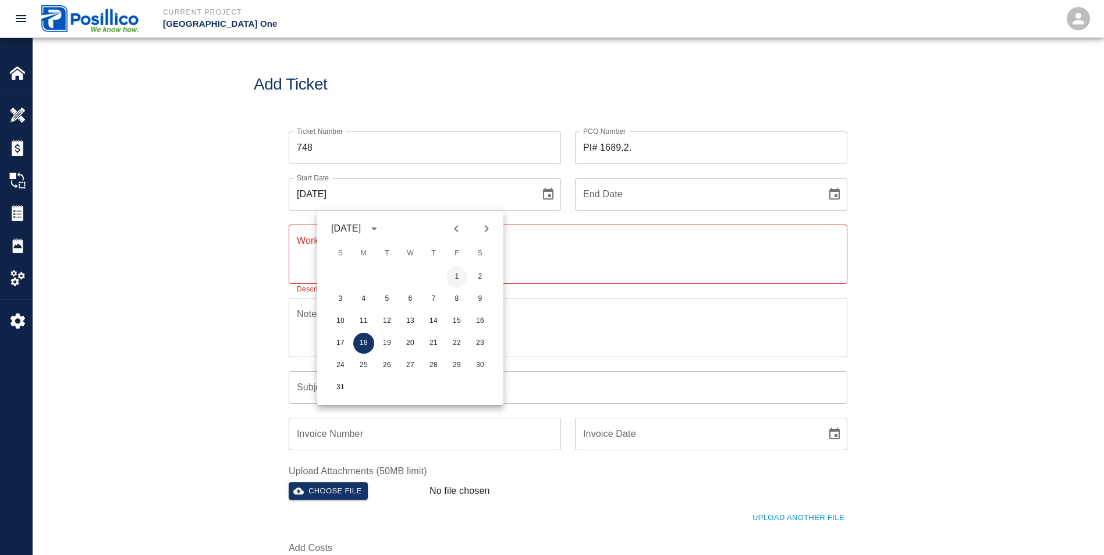
click at [461, 279] on button "1" at bounding box center [456, 277] width 21 height 21
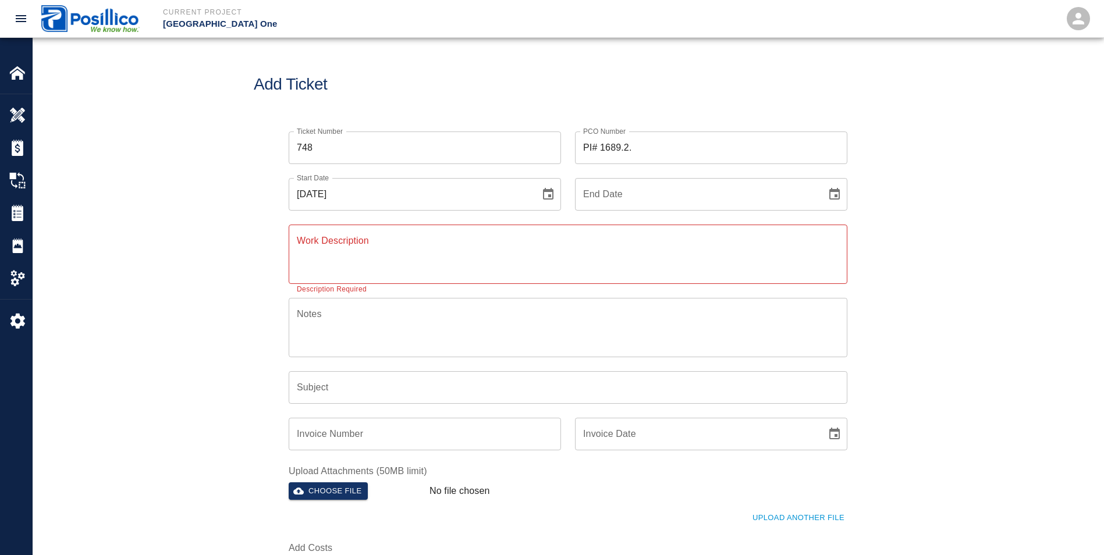
click at [485, 260] on textarea "Work Description" at bounding box center [568, 254] width 543 height 40
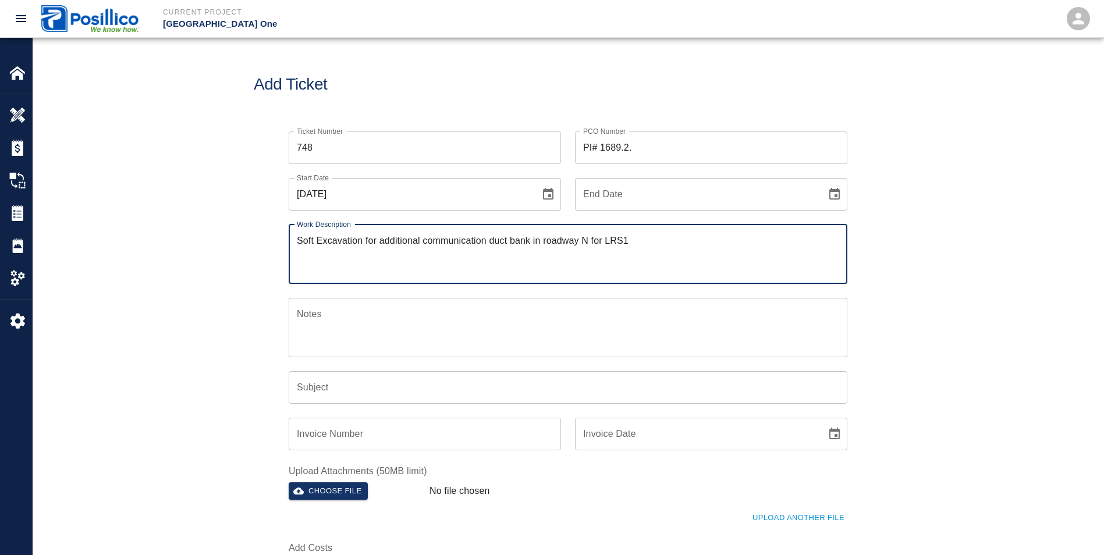
click at [347, 335] on textarea "Notes" at bounding box center [568, 327] width 543 height 40
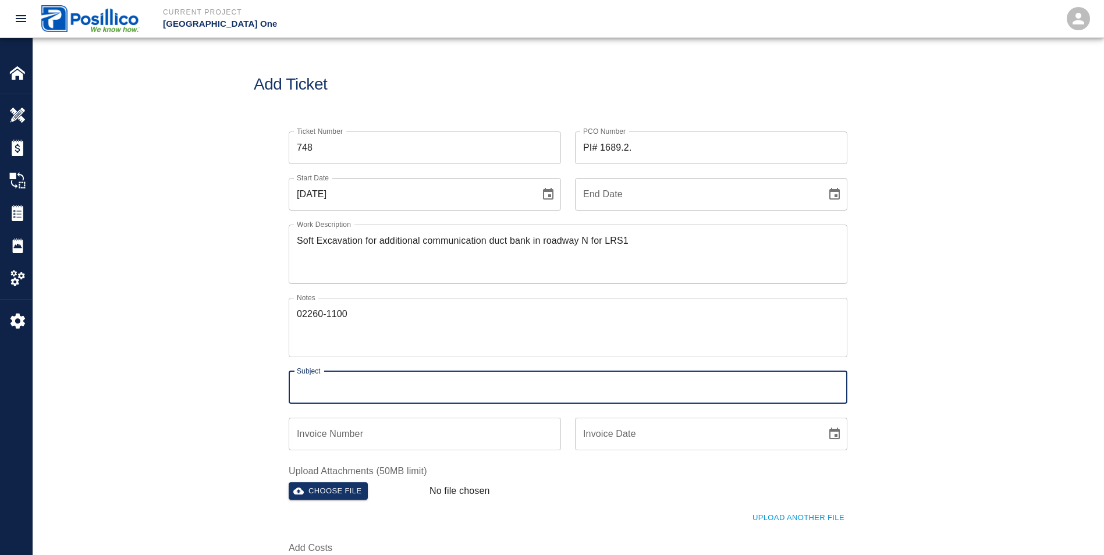
click at [403, 389] on input "Subject" at bounding box center [568, 387] width 559 height 33
click at [377, 428] on input "Invoice Number" at bounding box center [425, 434] width 272 height 33
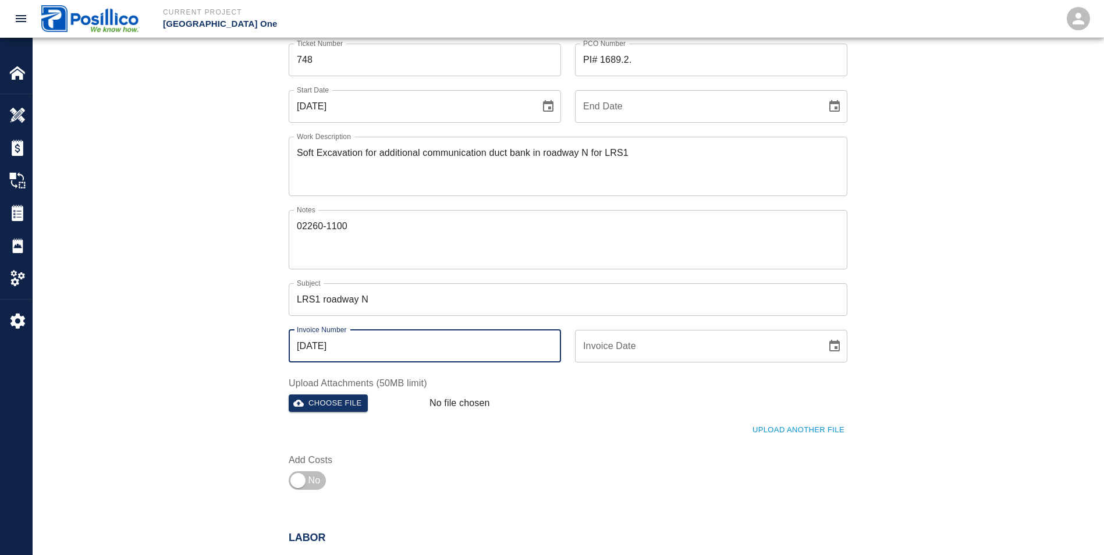
scroll to position [116, 0]
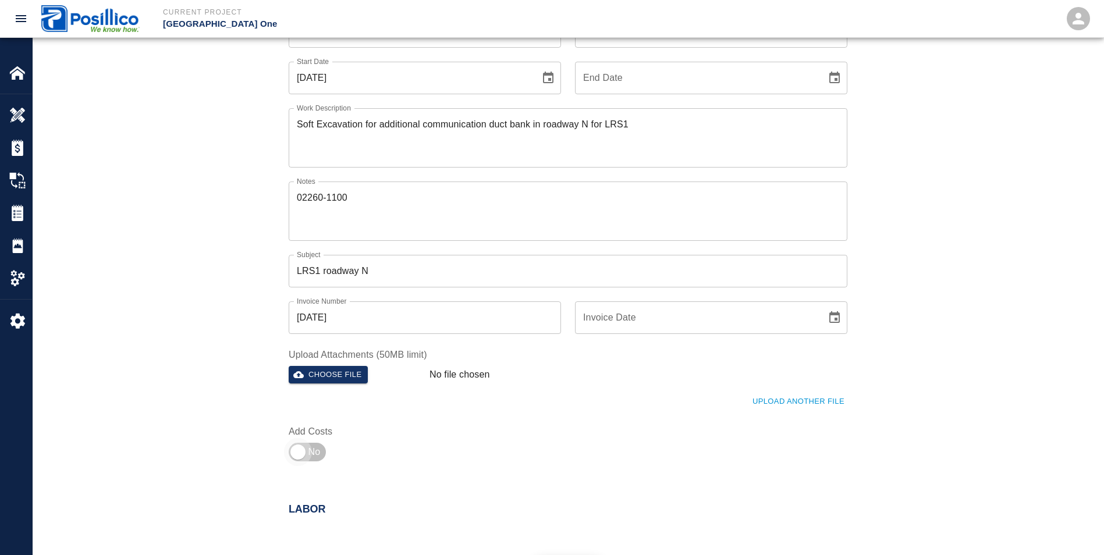
click at [298, 451] on input "checkbox" at bounding box center [298, 452] width 84 height 28
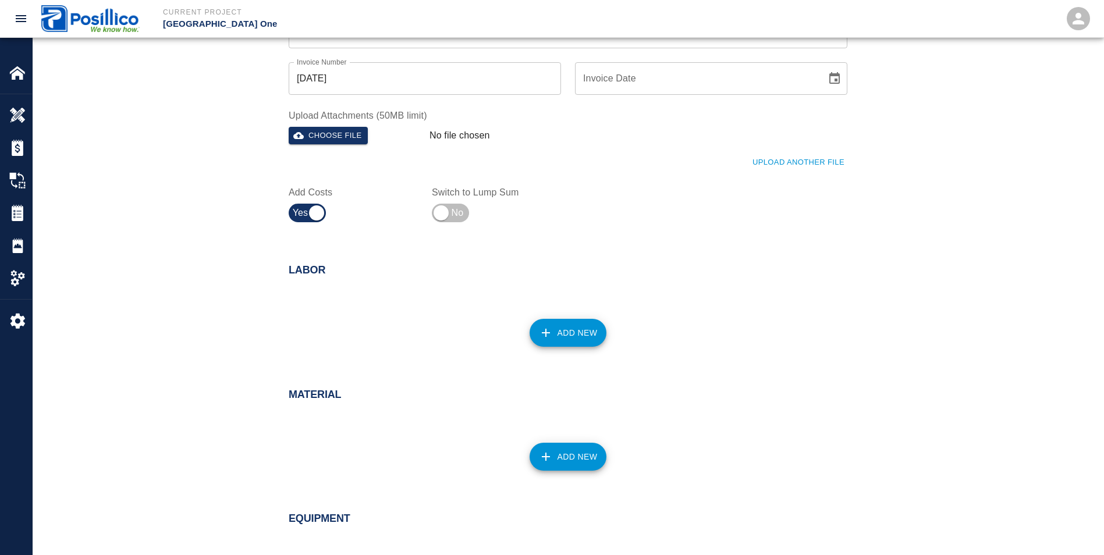
scroll to position [407, 0]
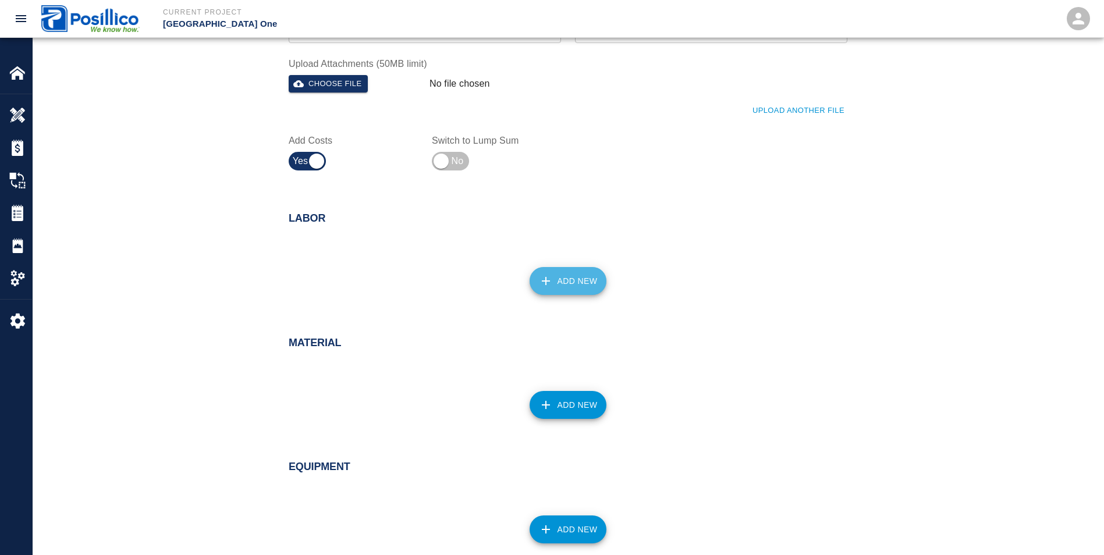
click at [575, 283] on button "Add New" at bounding box center [568, 281] width 77 height 28
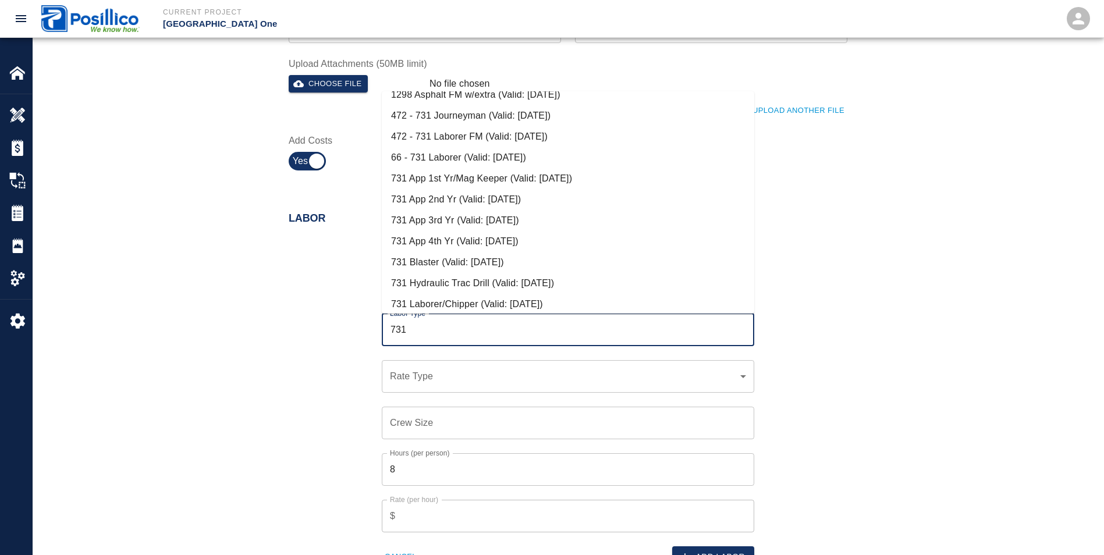
scroll to position [175, 0]
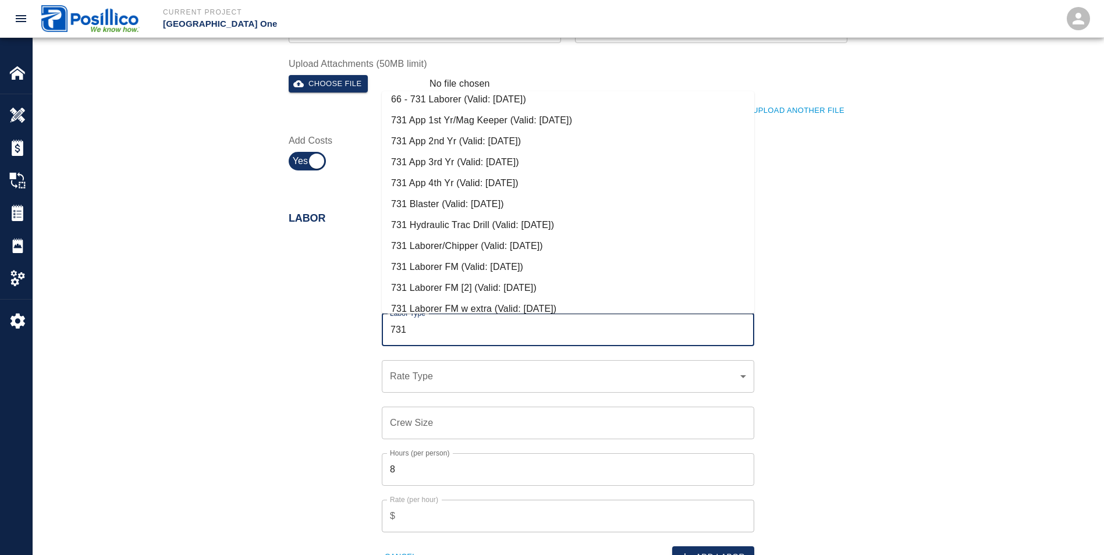
click at [417, 264] on li "731 Laborer FM (Valid: [DATE])" at bounding box center [568, 267] width 373 height 21
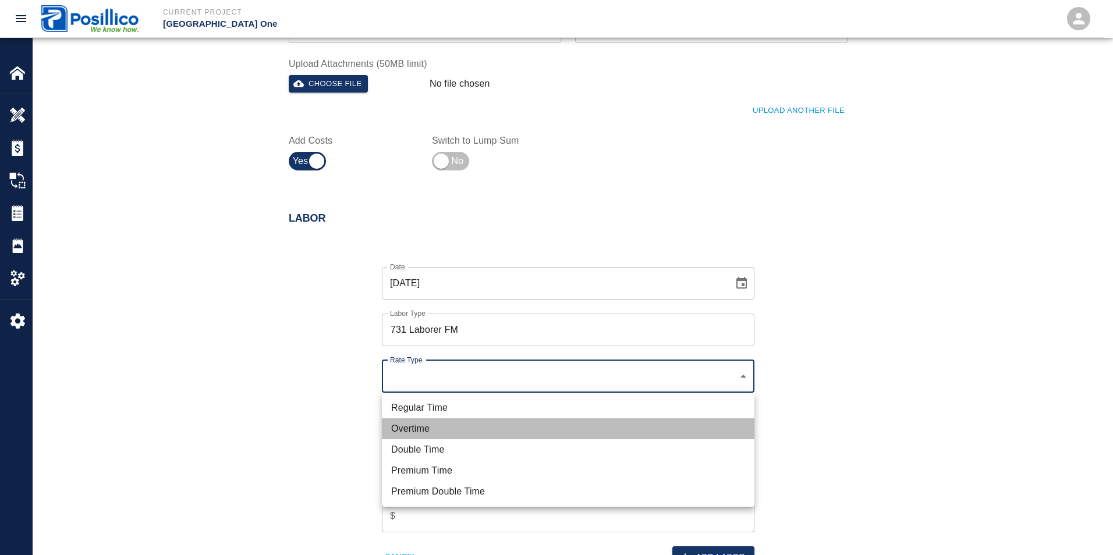
click at [431, 429] on li "Overtime" at bounding box center [568, 429] width 373 height 21
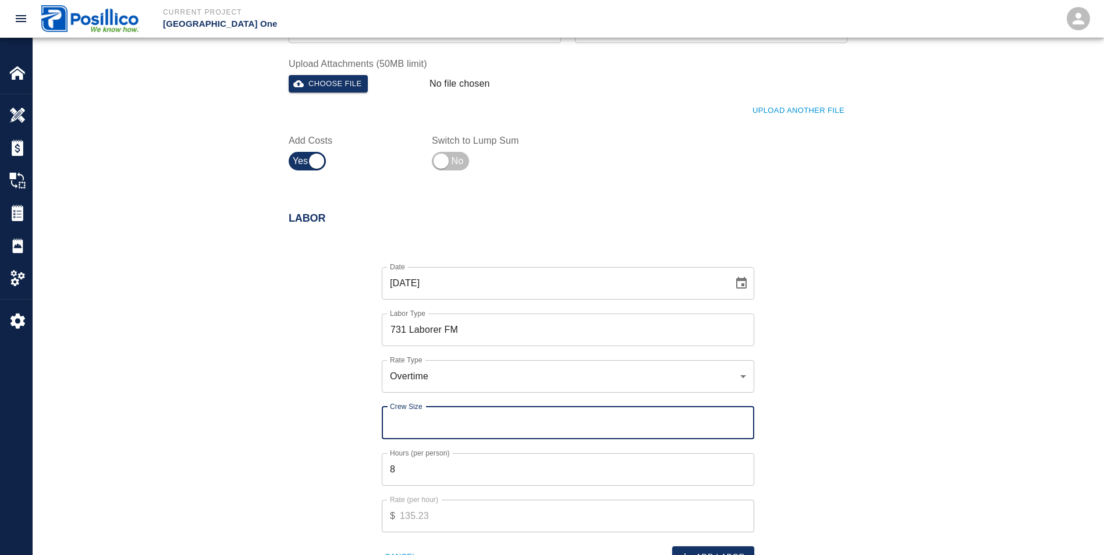
click at [439, 427] on input "Crew Size" at bounding box center [568, 423] width 373 height 33
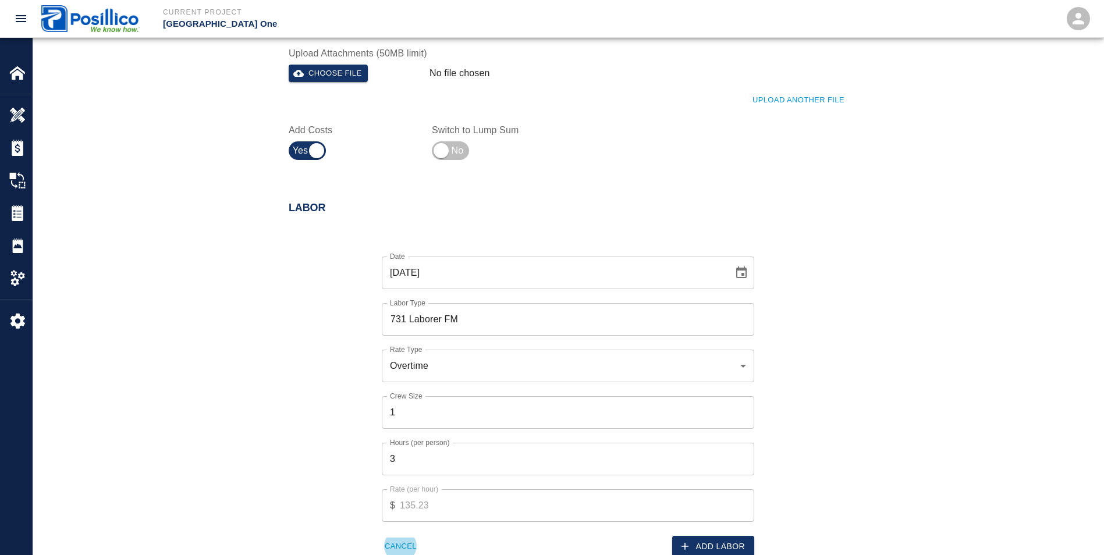
scroll to position [420, 0]
click at [739, 542] on button "Add Labor" at bounding box center [713, 545] width 82 height 22
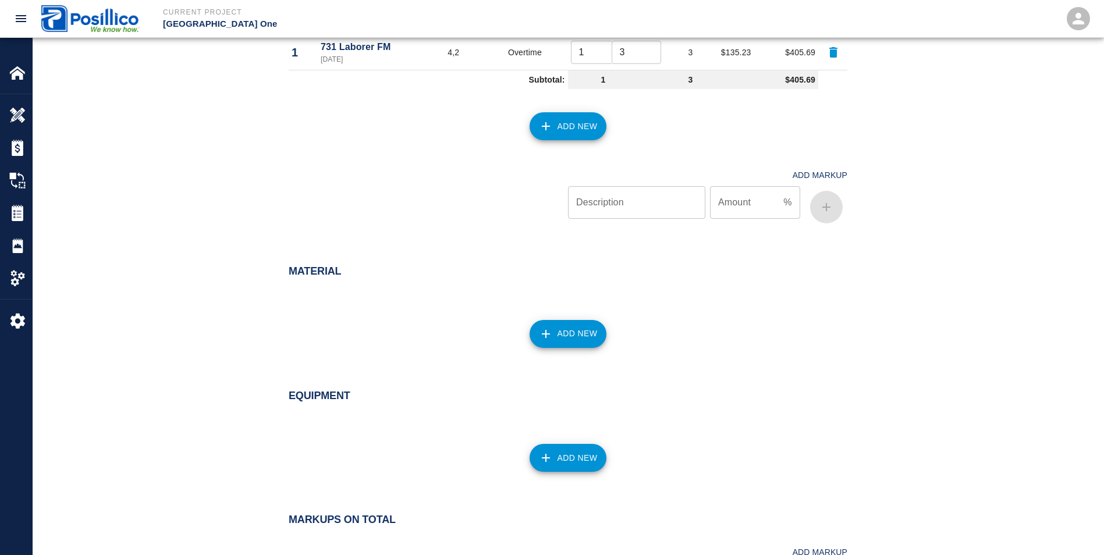
scroll to position [653, 0]
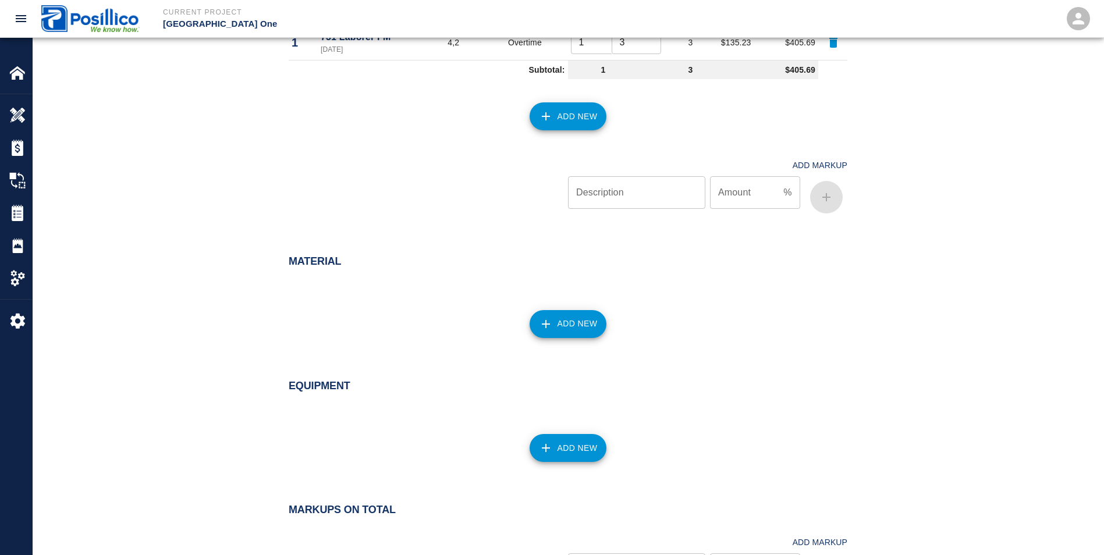
click at [580, 112] on button "Add New" at bounding box center [568, 116] width 77 height 28
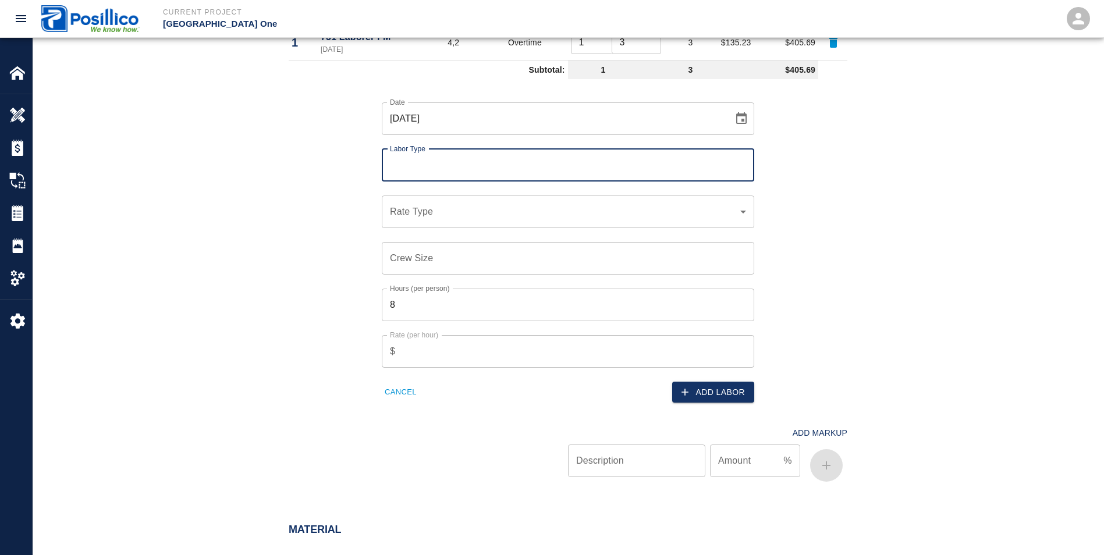
click at [403, 161] on input "Labor Type" at bounding box center [568, 165] width 362 height 22
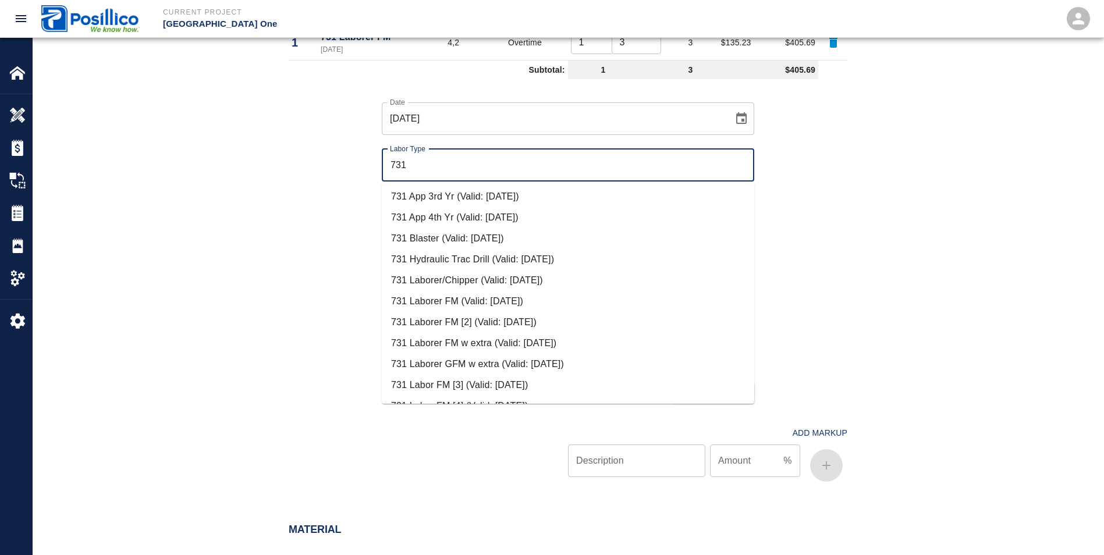
scroll to position [233, 0]
click at [454, 281] on li "731 Laborer/Chipper (Valid: [DATE])" at bounding box center [568, 278] width 373 height 21
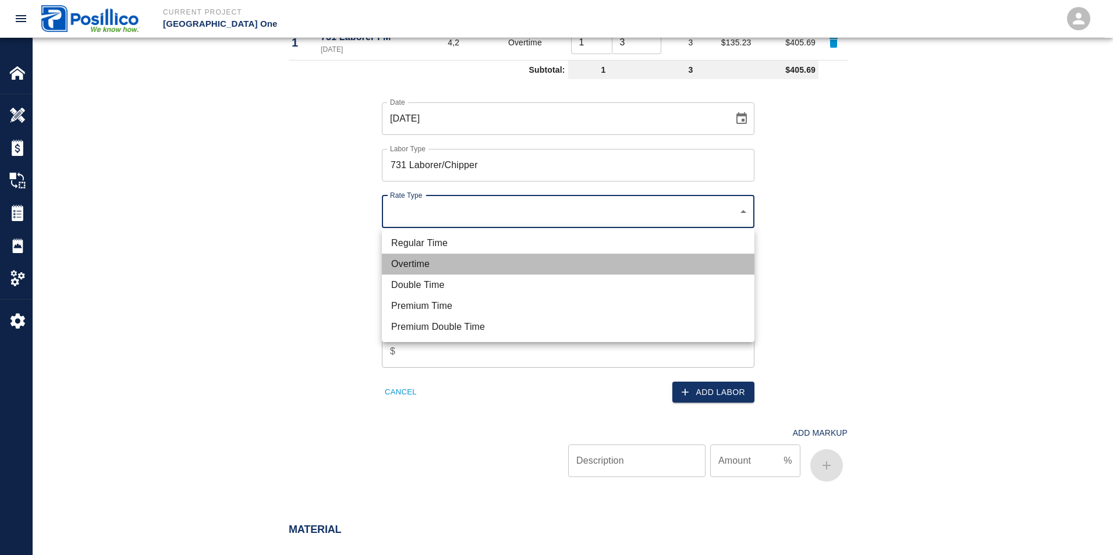
click at [403, 264] on li "Overtime" at bounding box center [568, 264] width 373 height 21
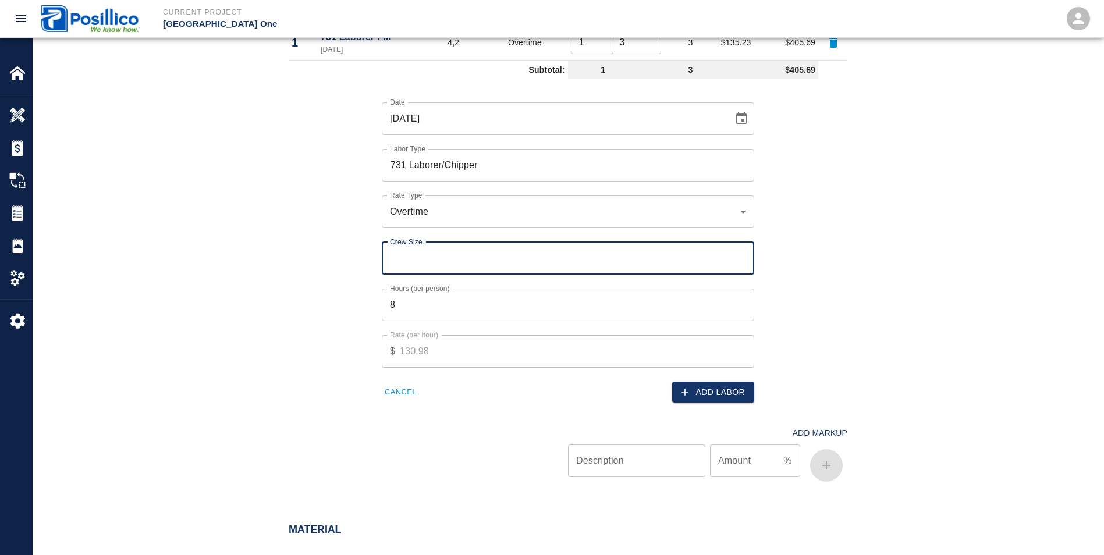
click at [404, 259] on input "Crew Size" at bounding box center [568, 258] width 373 height 33
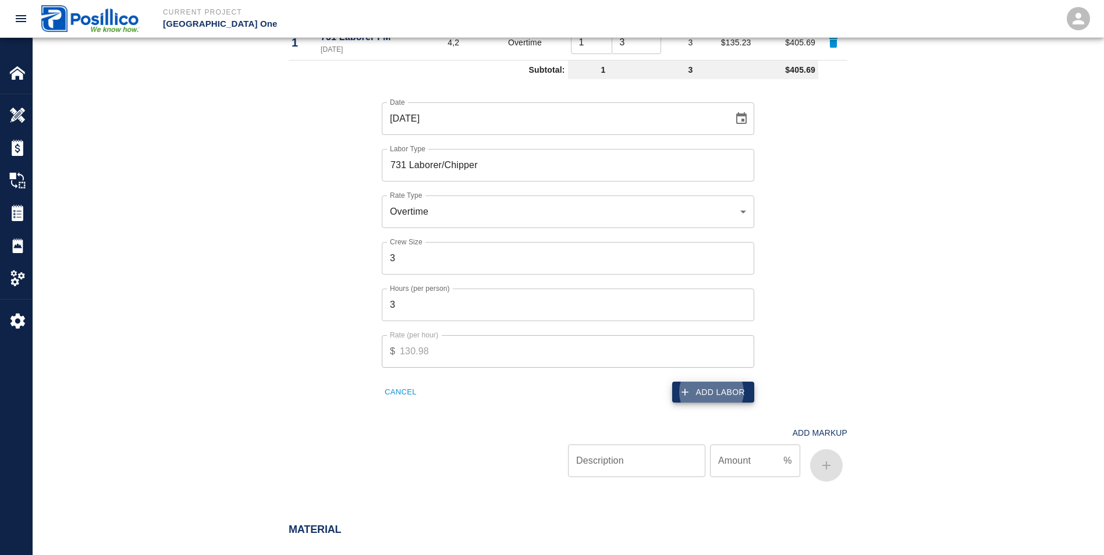
click at [723, 394] on button "Add Labor" at bounding box center [713, 393] width 82 height 22
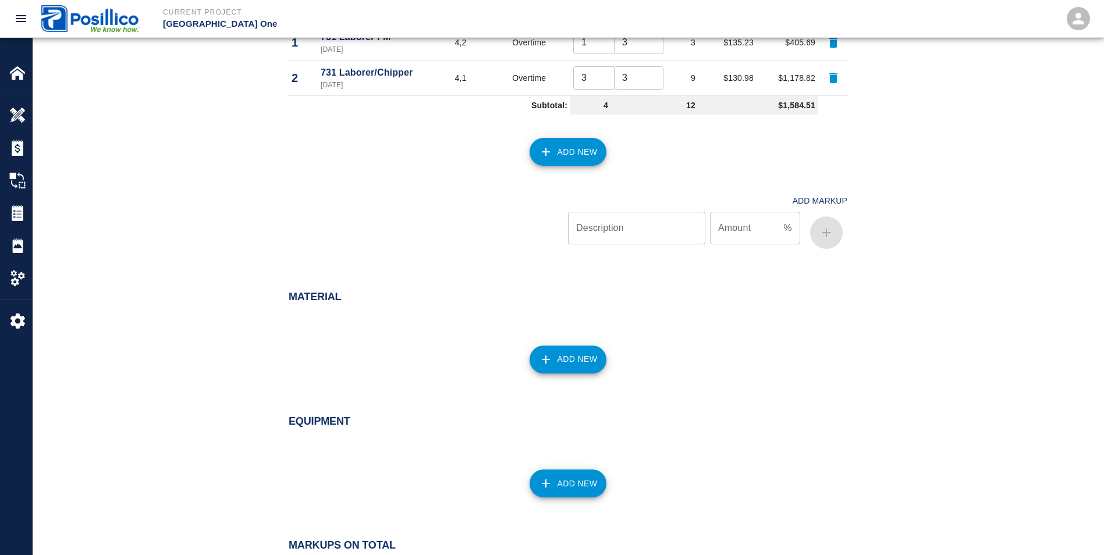
click at [586, 162] on button "Add New" at bounding box center [568, 152] width 77 height 28
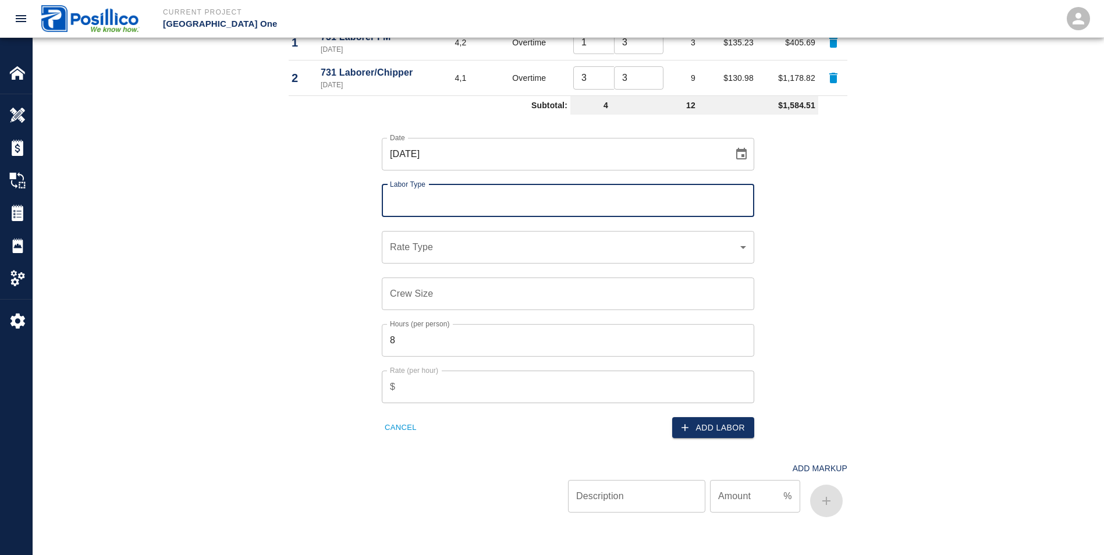
click at [409, 202] on input "Labor Type" at bounding box center [568, 201] width 362 height 22
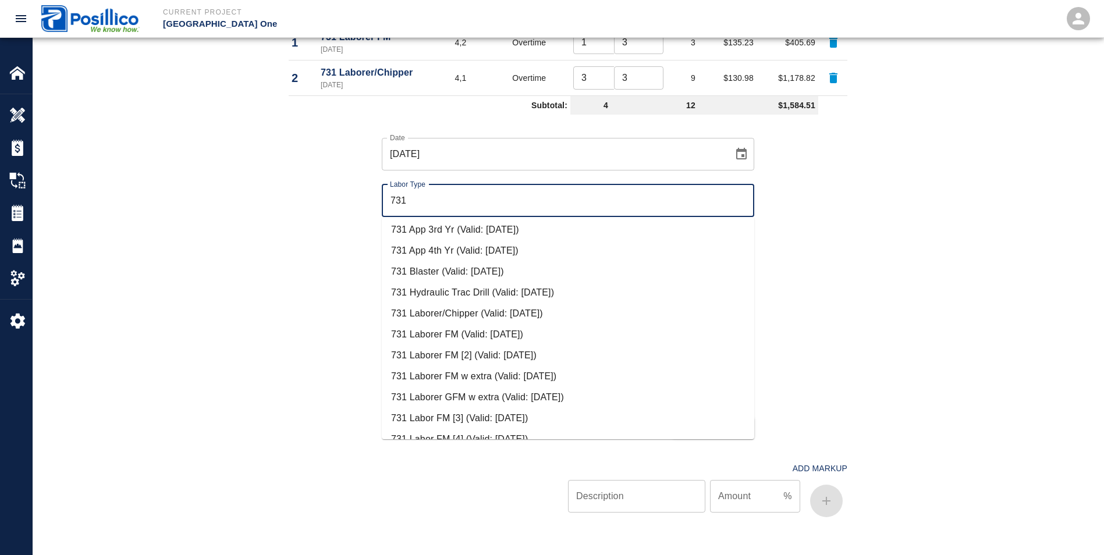
click at [453, 313] on li "731 Laborer/Chipper (Valid: [DATE])" at bounding box center [568, 313] width 373 height 21
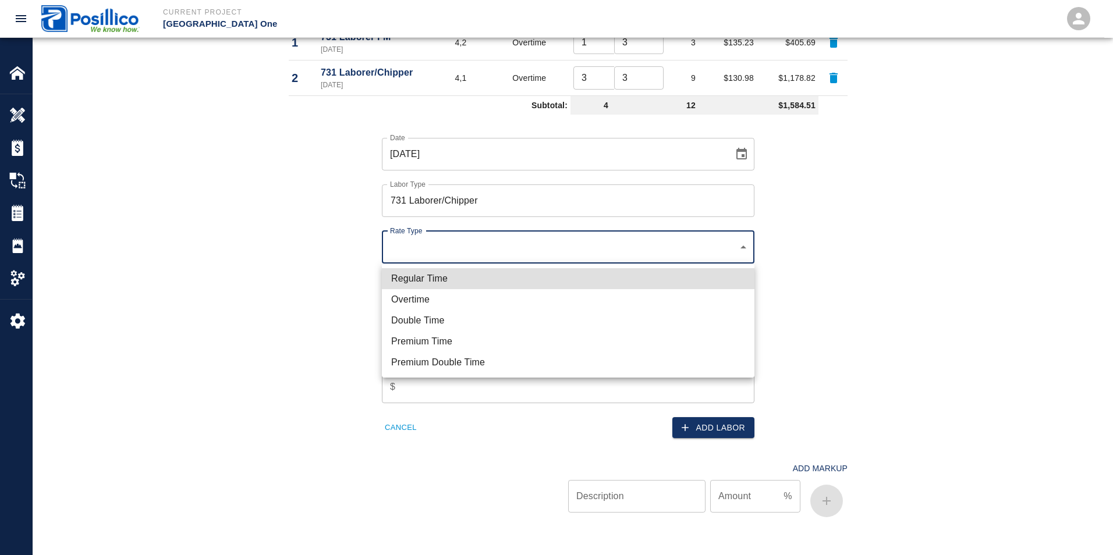
click at [400, 275] on li "Regular Time" at bounding box center [568, 278] width 373 height 21
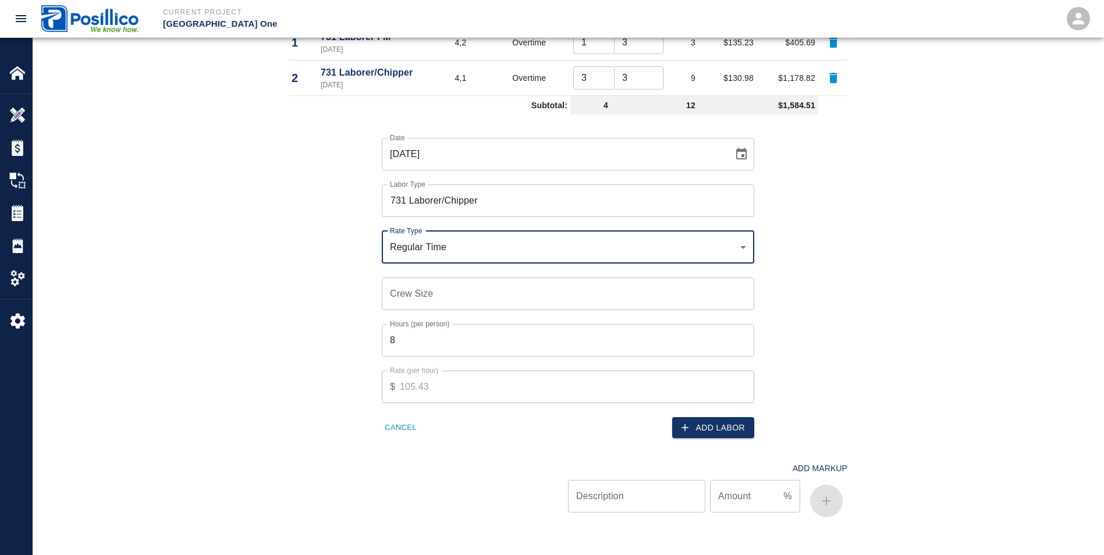
click at [393, 289] on input "Crew Size" at bounding box center [568, 294] width 373 height 33
click at [710, 415] on div "Add Labor" at bounding box center [657, 421] width 193 height 36
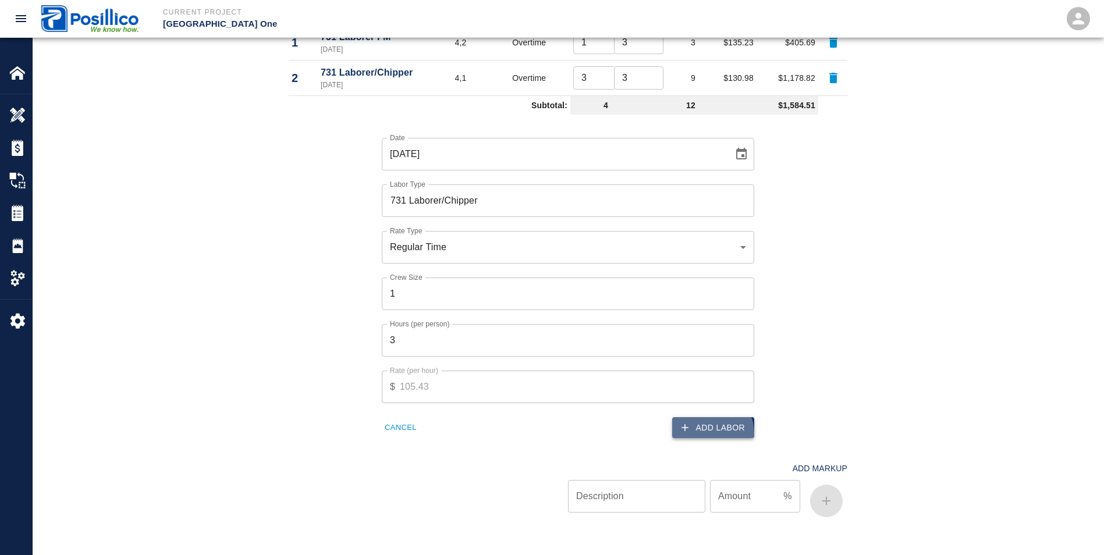
click at [715, 433] on button "Add Labor" at bounding box center [713, 428] width 82 height 22
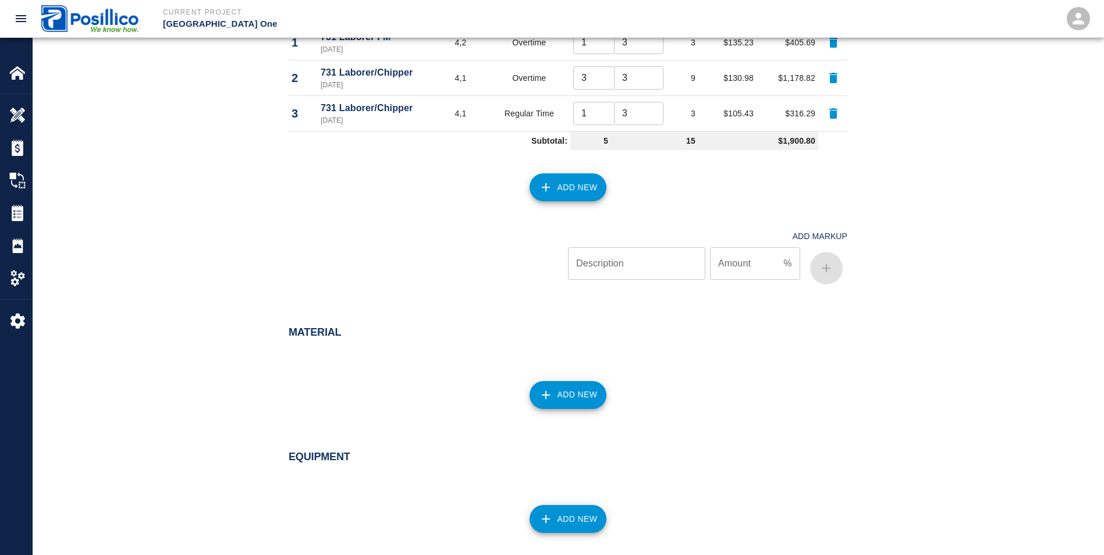
click at [547, 194] on button "Add New" at bounding box center [568, 187] width 77 height 28
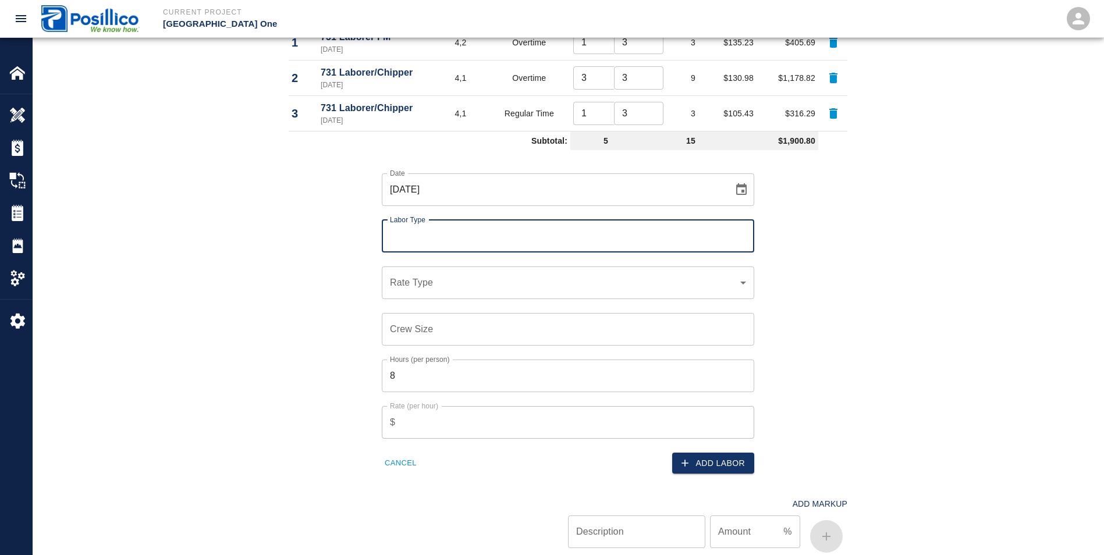
click at [405, 246] on input "Labor Type" at bounding box center [568, 236] width 362 height 22
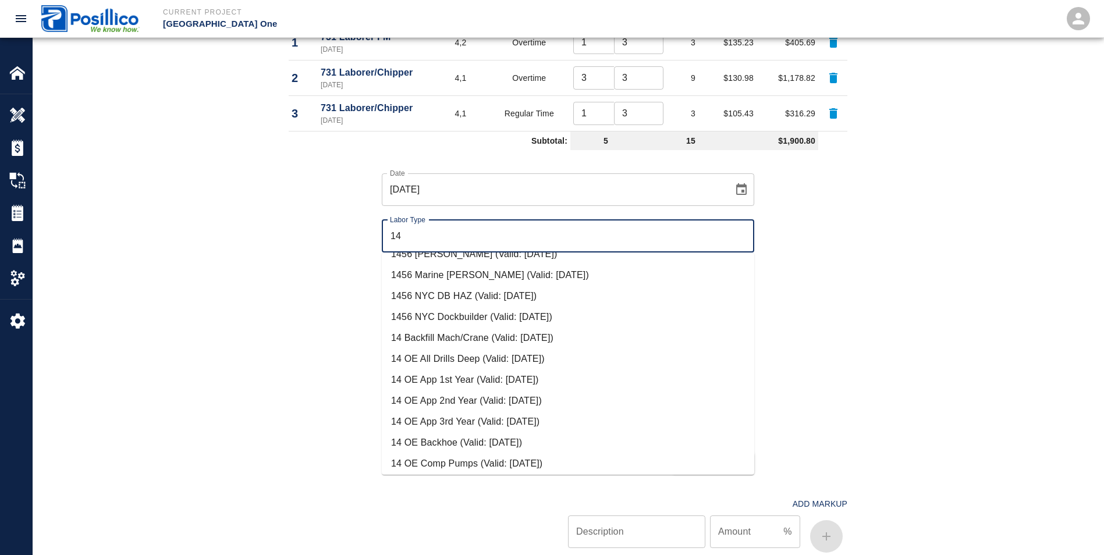
scroll to position [349, 0]
click at [435, 377] on li "14 OE Backhoe (Valid: [DATE])" at bounding box center [568, 379] width 373 height 21
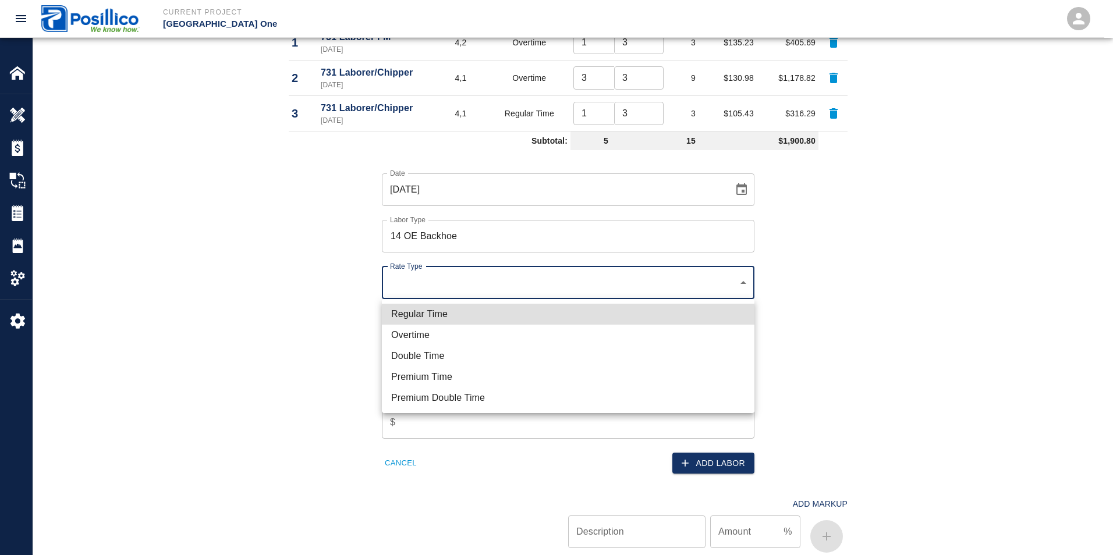
click at [392, 331] on li "Overtime" at bounding box center [568, 335] width 373 height 21
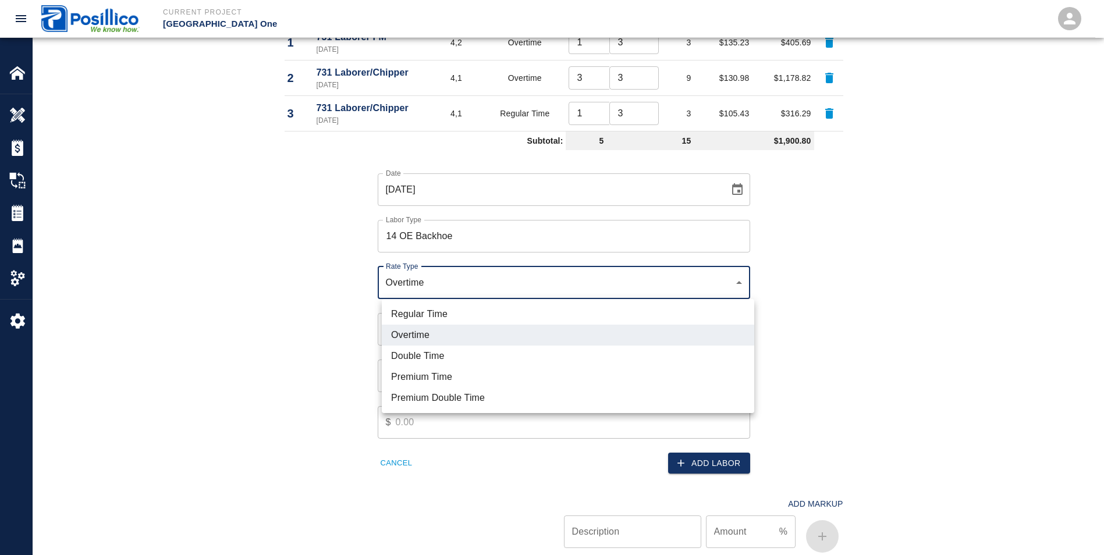
click at [395, 360] on li "Double Time" at bounding box center [568, 356] width 373 height 21
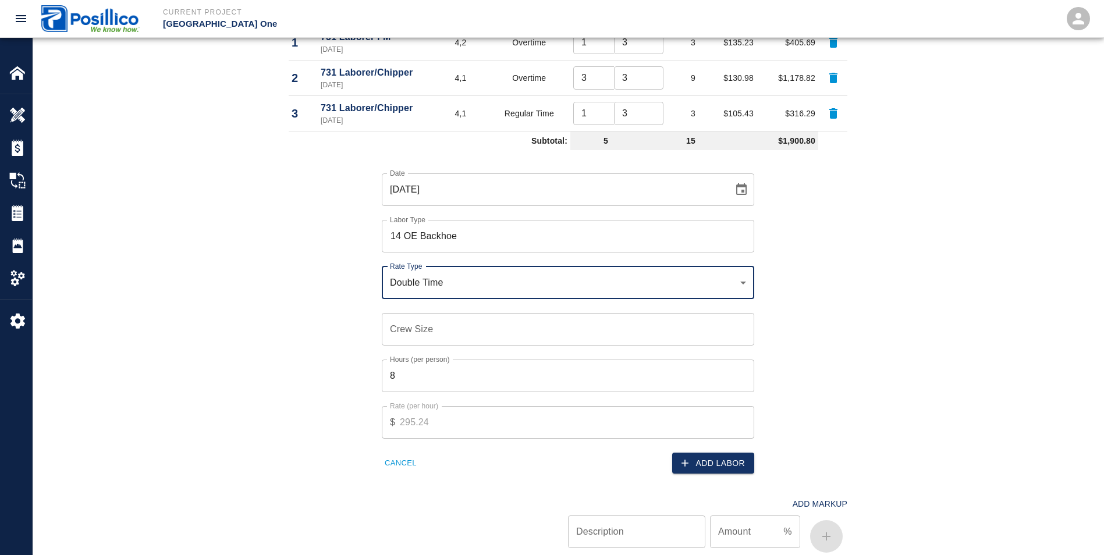
click at [415, 329] on input "Crew Size" at bounding box center [568, 329] width 373 height 33
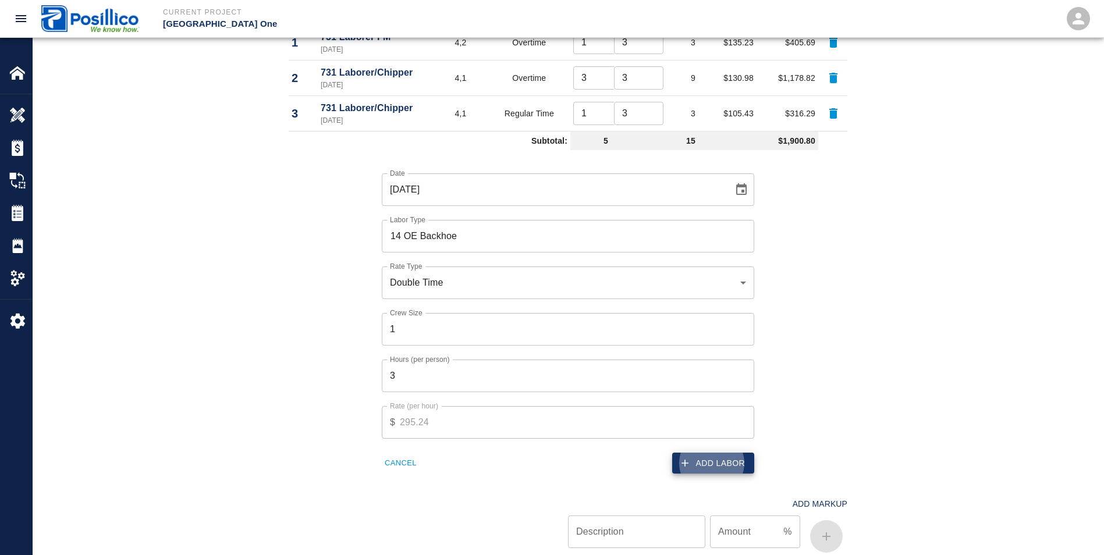
click at [691, 460] on icon "button" at bounding box center [685, 464] width 12 height 12
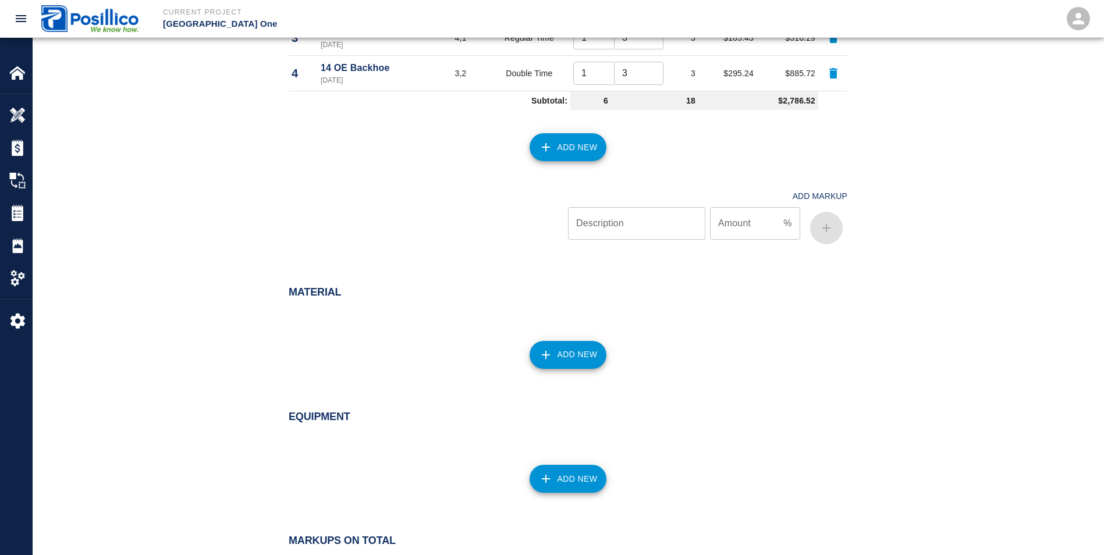
scroll to position [827, 0]
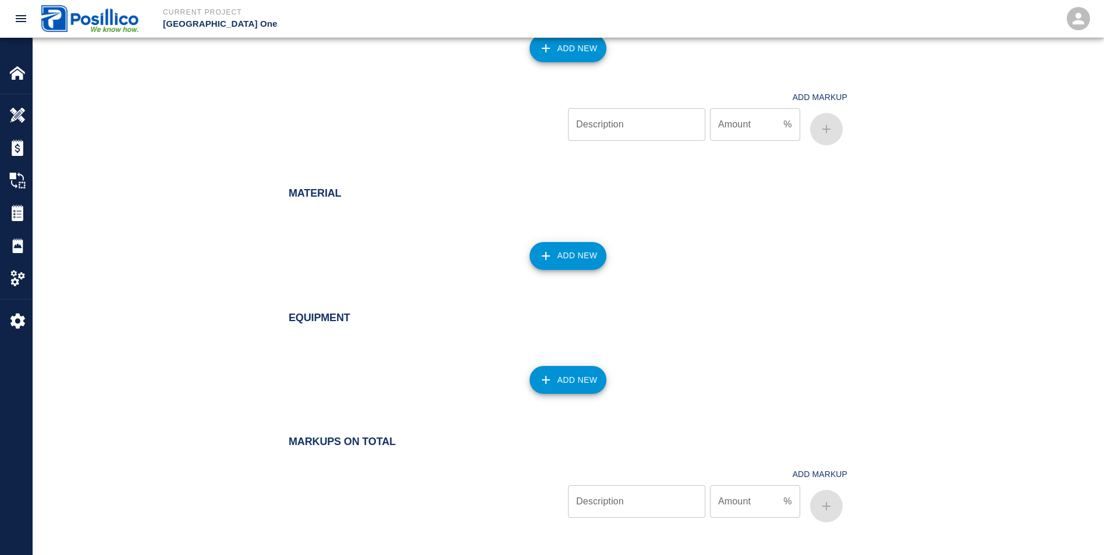
click at [557, 377] on button "Add New" at bounding box center [568, 380] width 77 height 28
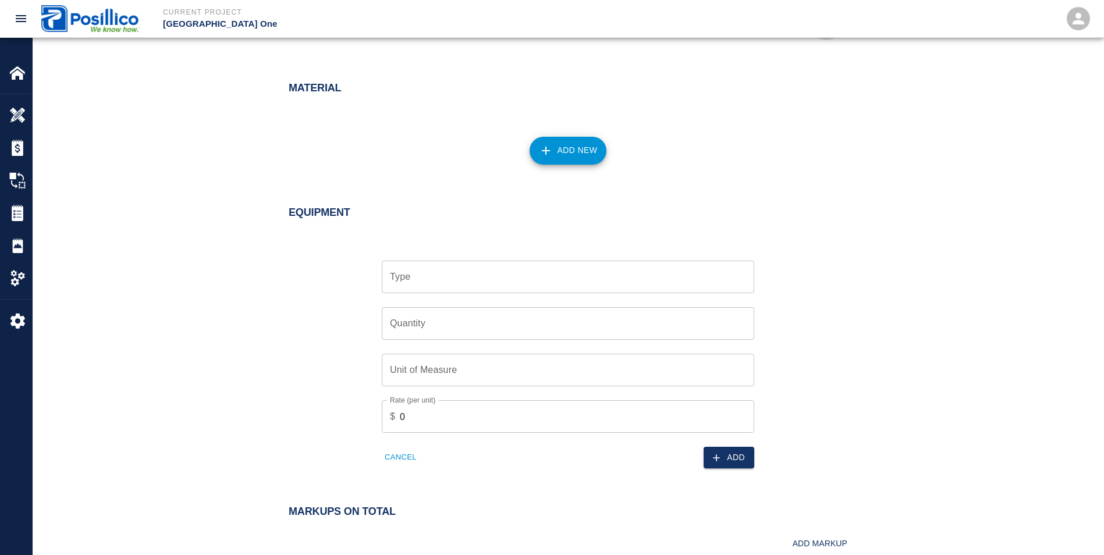
scroll to position [944, 0]
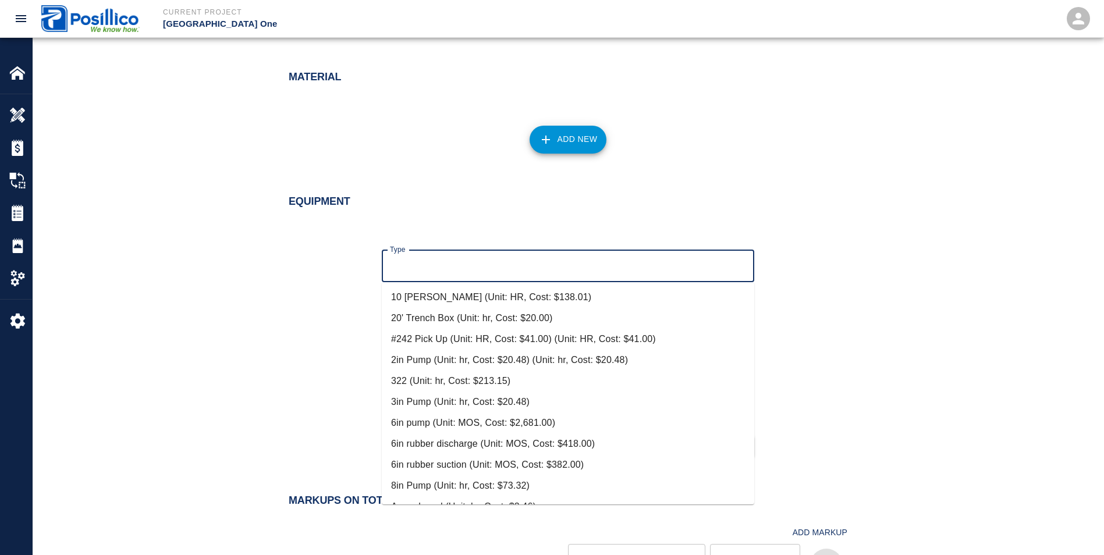
click at [413, 264] on input "Type" at bounding box center [568, 266] width 362 height 22
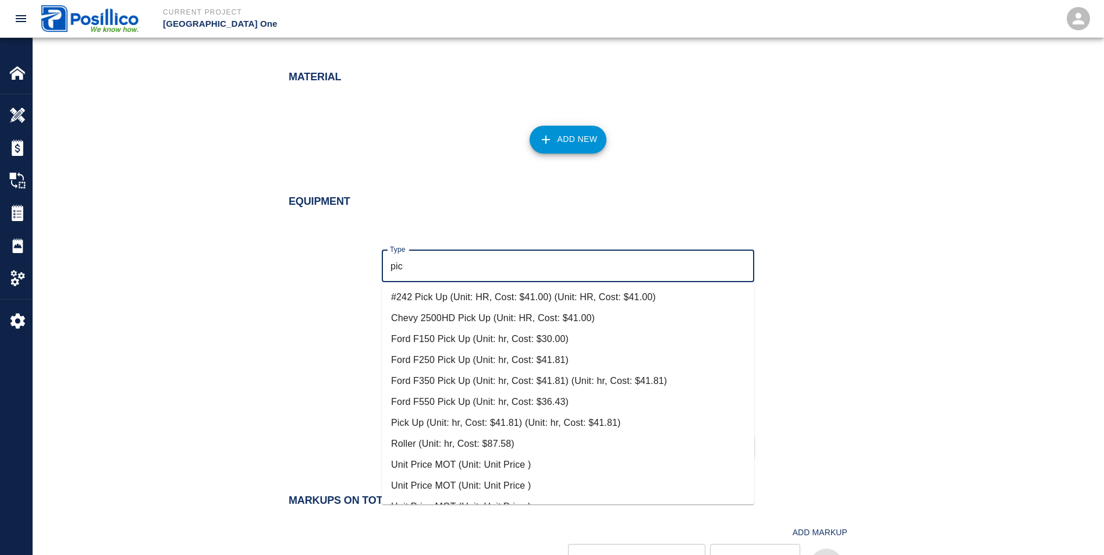
click at [456, 421] on li "Pick Up (Unit: hr, Cost: $41.81) (Unit: hr, Cost: $41.81)" at bounding box center [568, 423] width 373 height 21
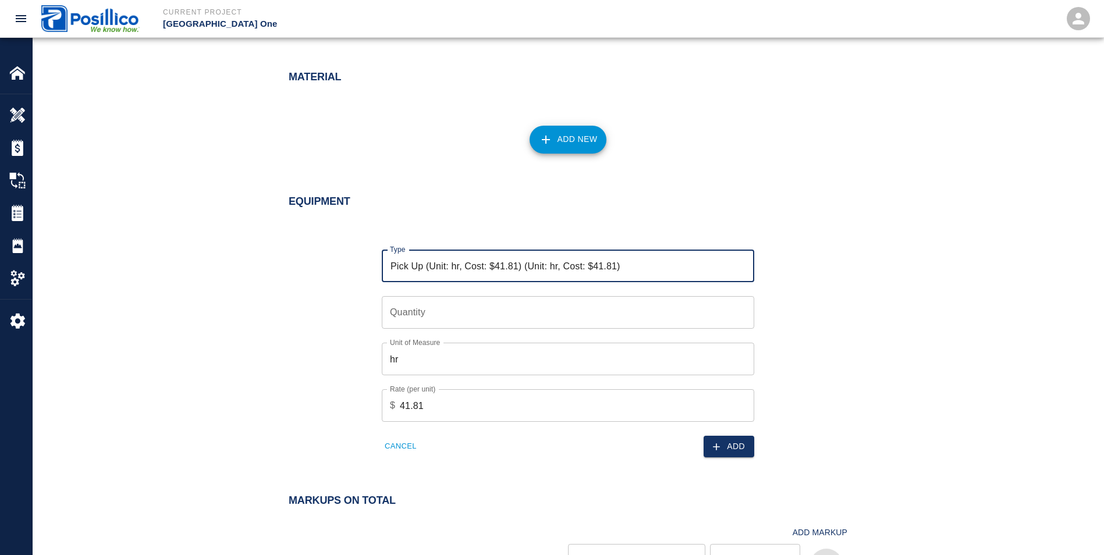
click at [405, 305] on input "Quantity" at bounding box center [568, 312] width 373 height 33
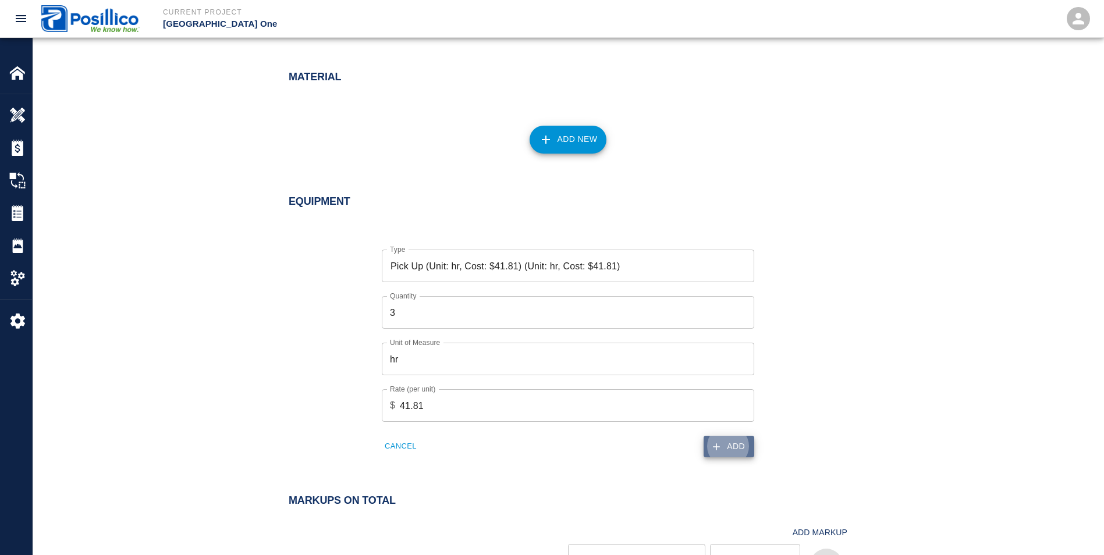
click at [739, 446] on button "Add" at bounding box center [729, 447] width 51 height 22
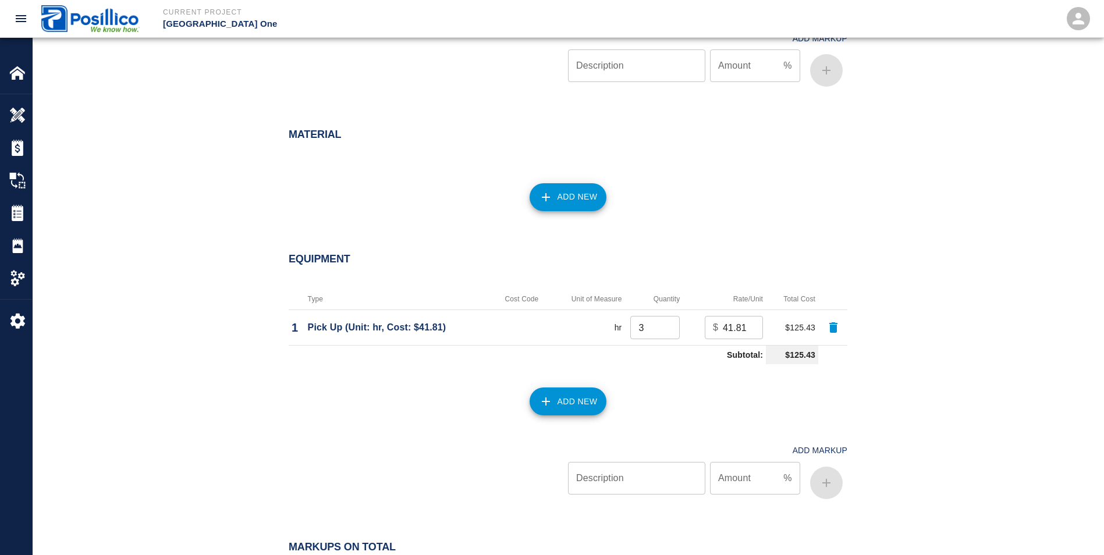
scroll to position [1002, 0]
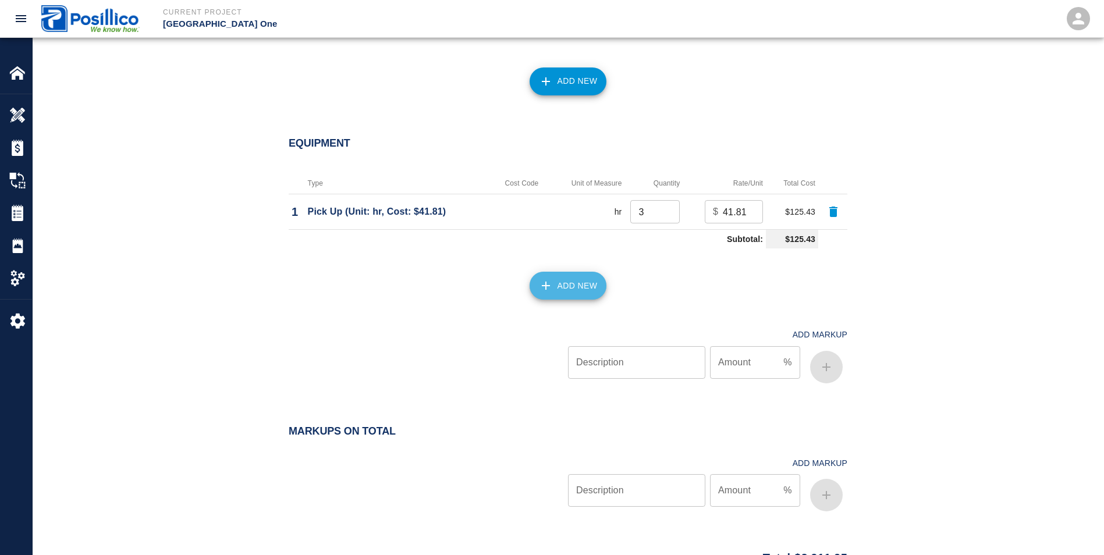
click at [576, 286] on button "Add New" at bounding box center [568, 286] width 77 height 28
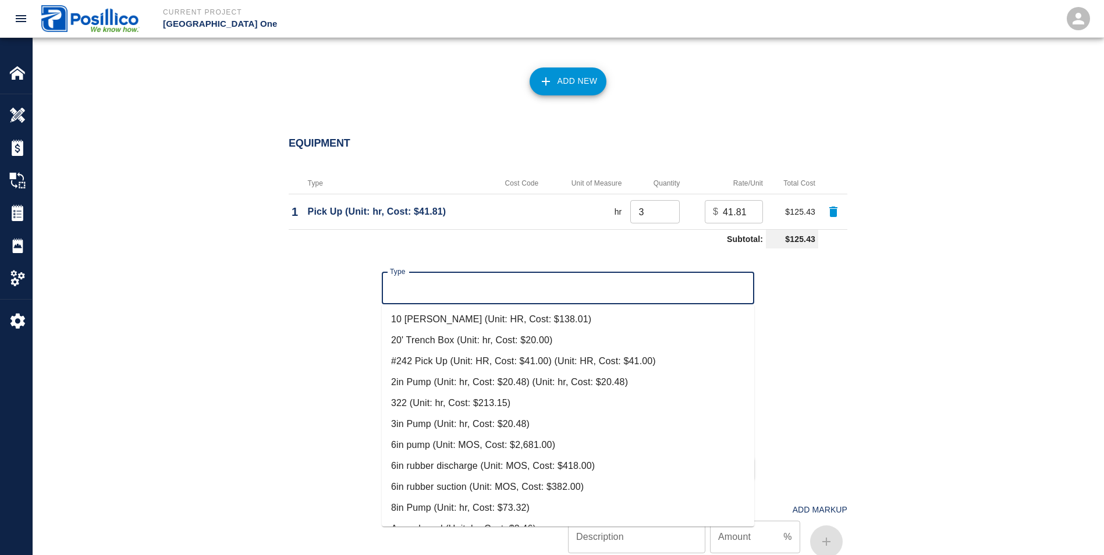
click at [467, 286] on input "Type" at bounding box center [568, 288] width 362 height 22
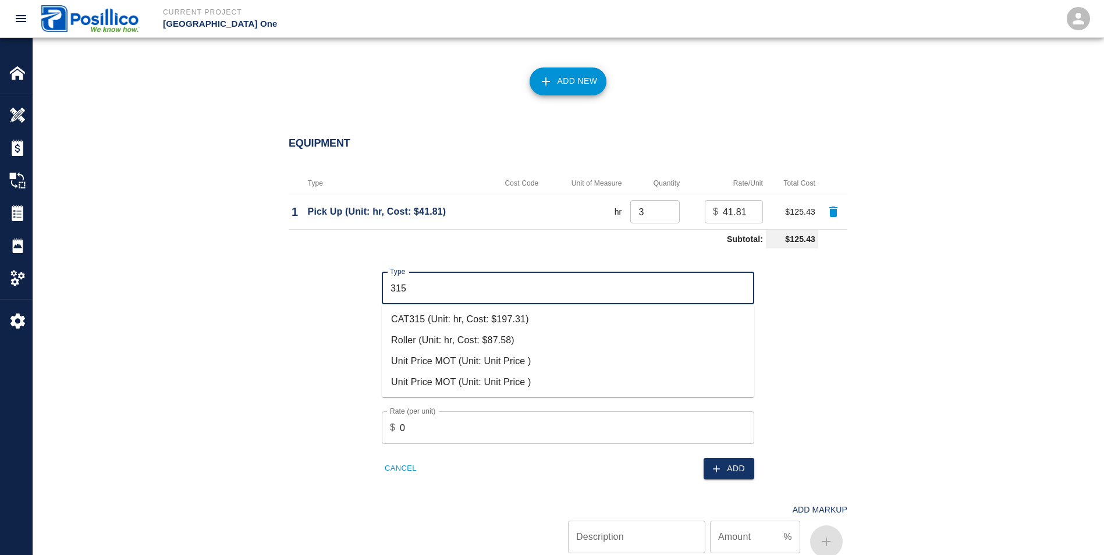
click at [404, 318] on li "CAT315 (Unit: hr, Cost: $197.31)" at bounding box center [568, 319] width 373 height 21
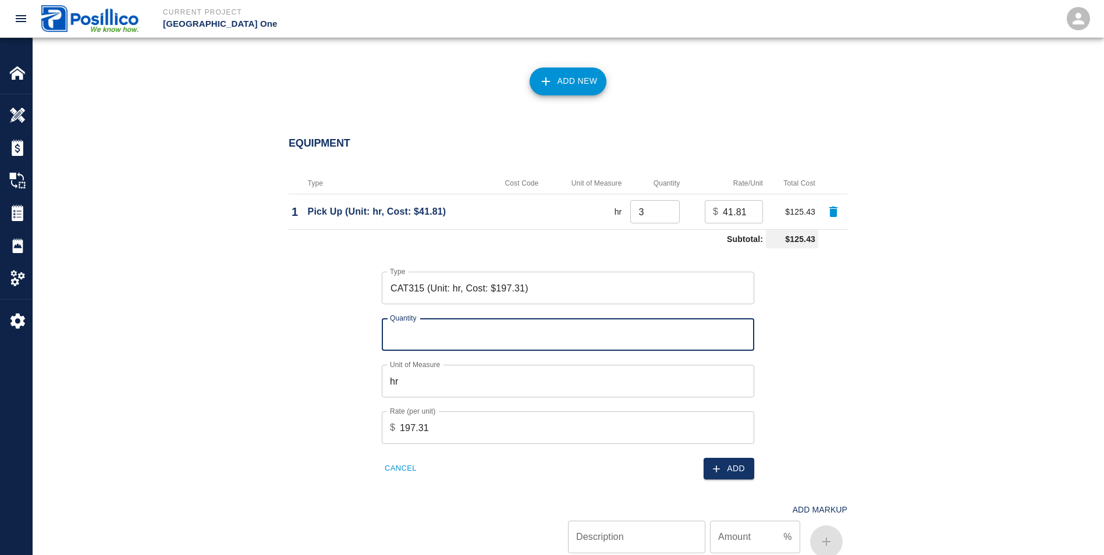
click at [413, 329] on input "Quantity" at bounding box center [568, 334] width 373 height 33
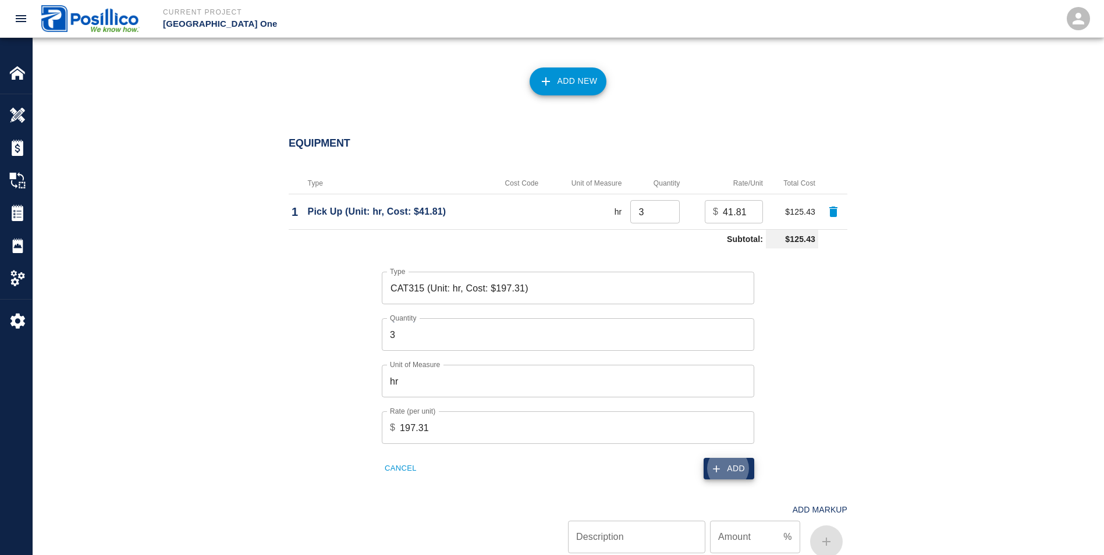
click at [739, 473] on button "Add" at bounding box center [729, 469] width 51 height 22
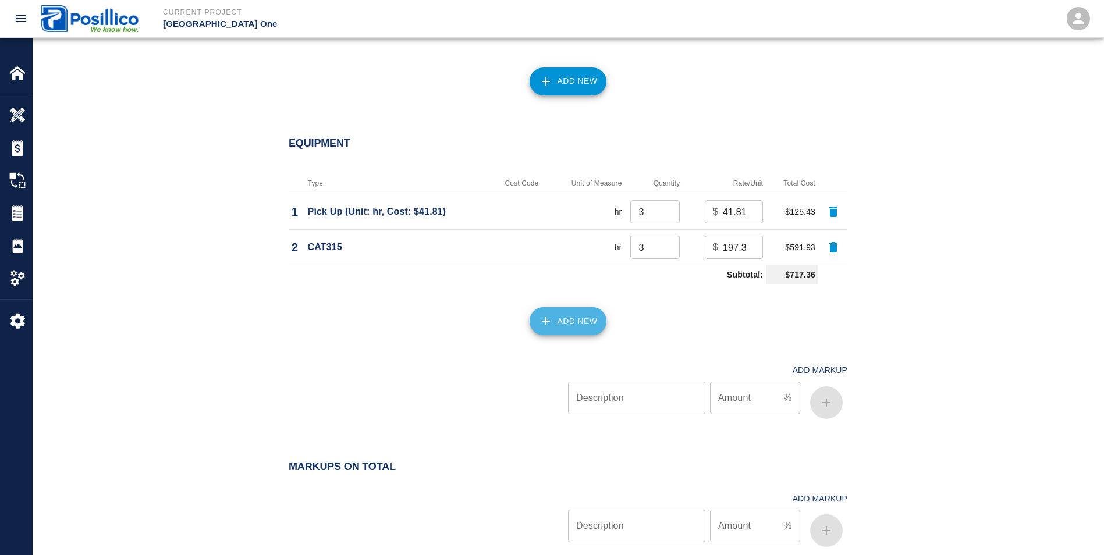
click at [567, 324] on button "Add New" at bounding box center [568, 321] width 77 height 28
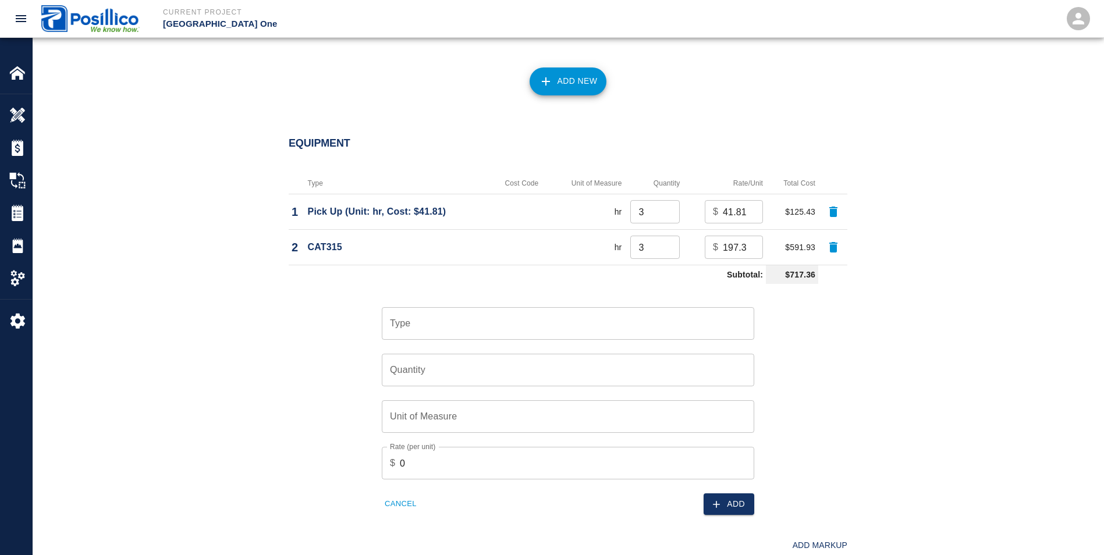
click at [567, 324] on input "Type" at bounding box center [568, 324] width 362 height 22
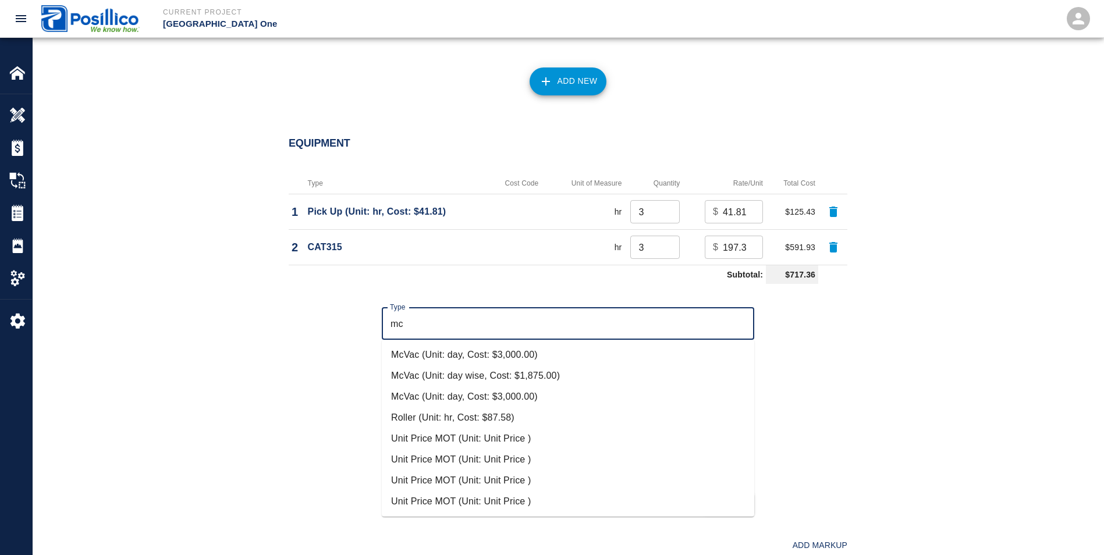
click at [412, 352] on li "McVac (Unit: day, Cost: $3,000.00)" at bounding box center [568, 355] width 373 height 21
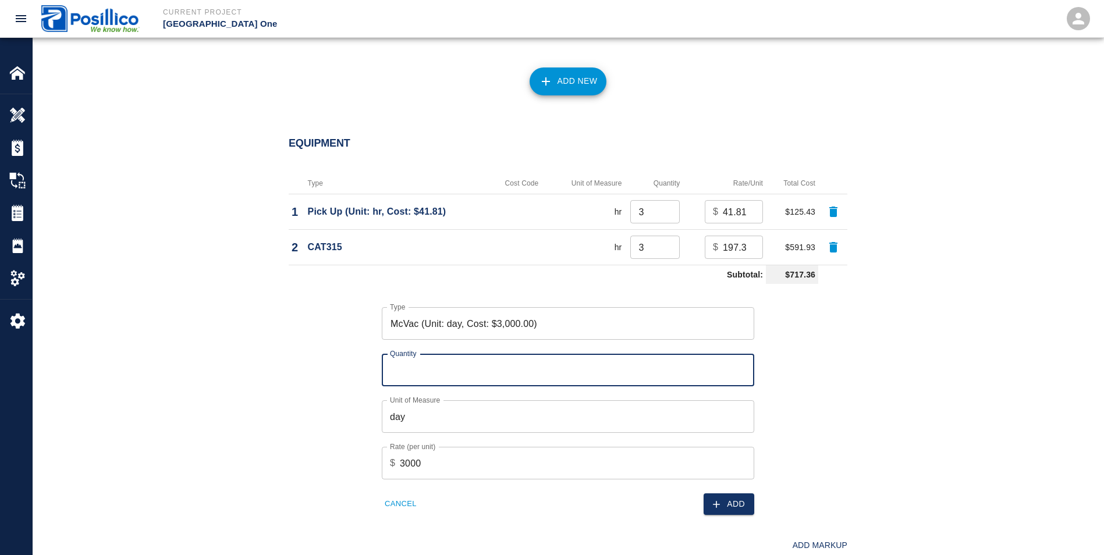
click at [400, 370] on input "Quantity" at bounding box center [568, 370] width 373 height 33
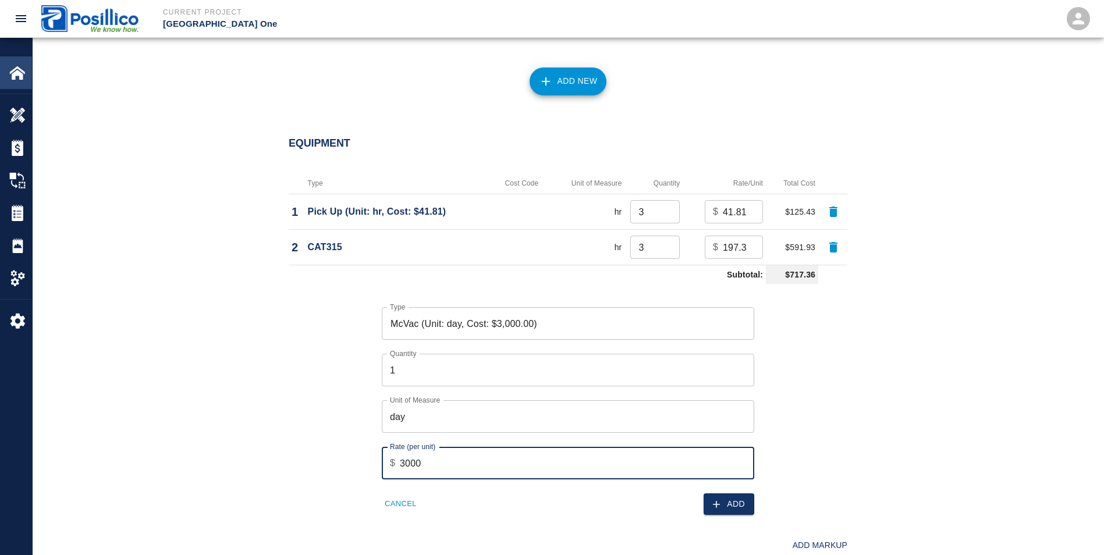
click at [15, 65] on img at bounding box center [17, 73] width 16 height 16
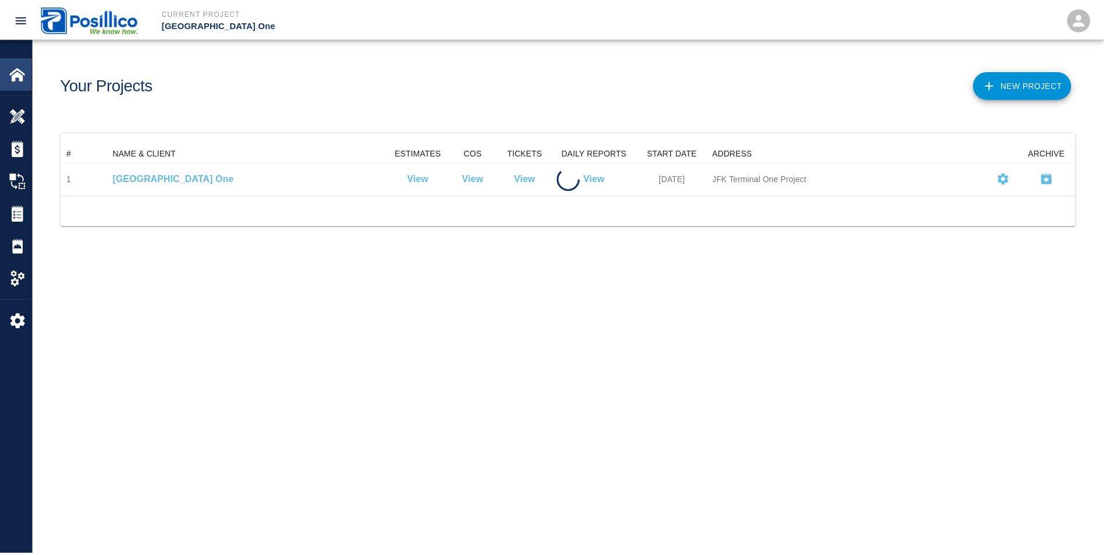
scroll to position [42, 1014]
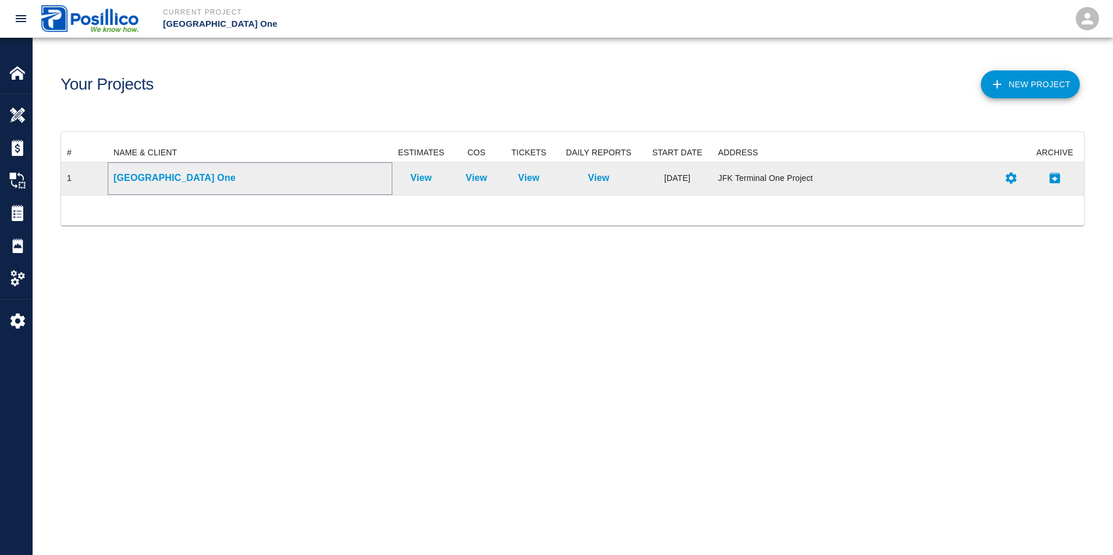
click at [132, 174] on p "[GEOGRAPHIC_DATA] One" at bounding box center [250, 178] width 273 height 14
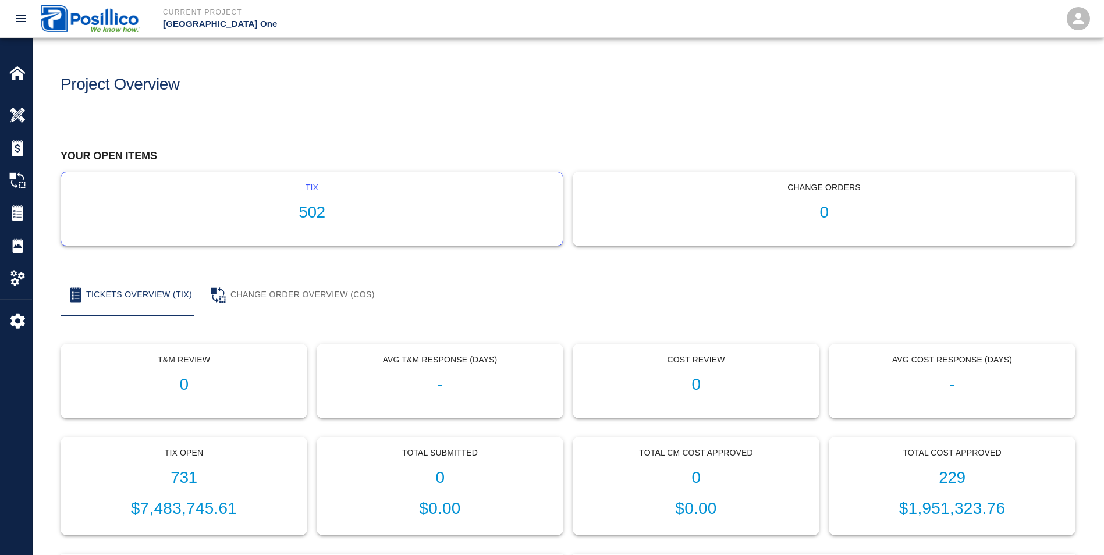
click at [255, 216] on h1 "502" at bounding box center [311, 212] width 483 height 19
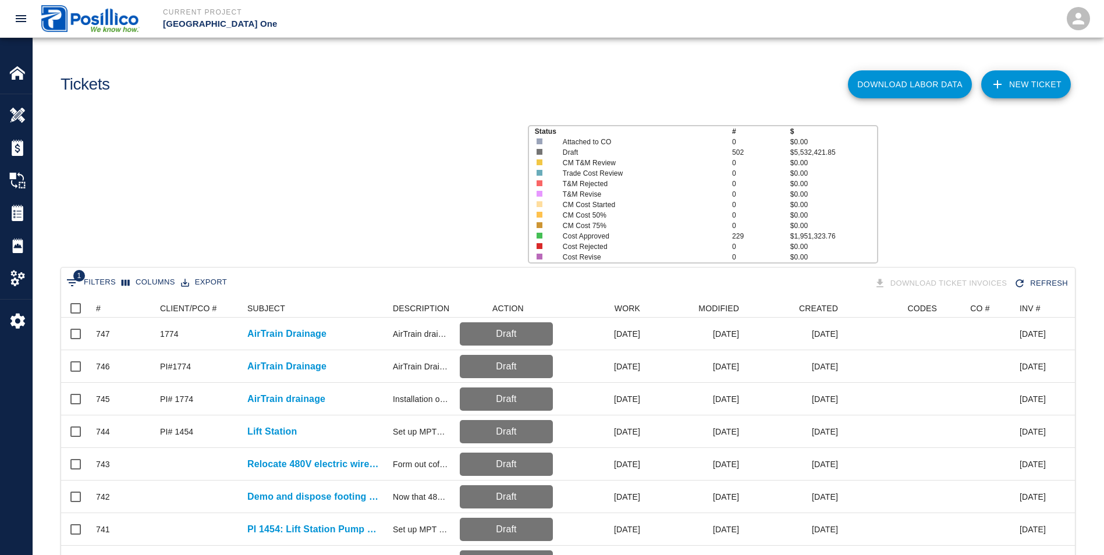
scroll to position [671, 1005]
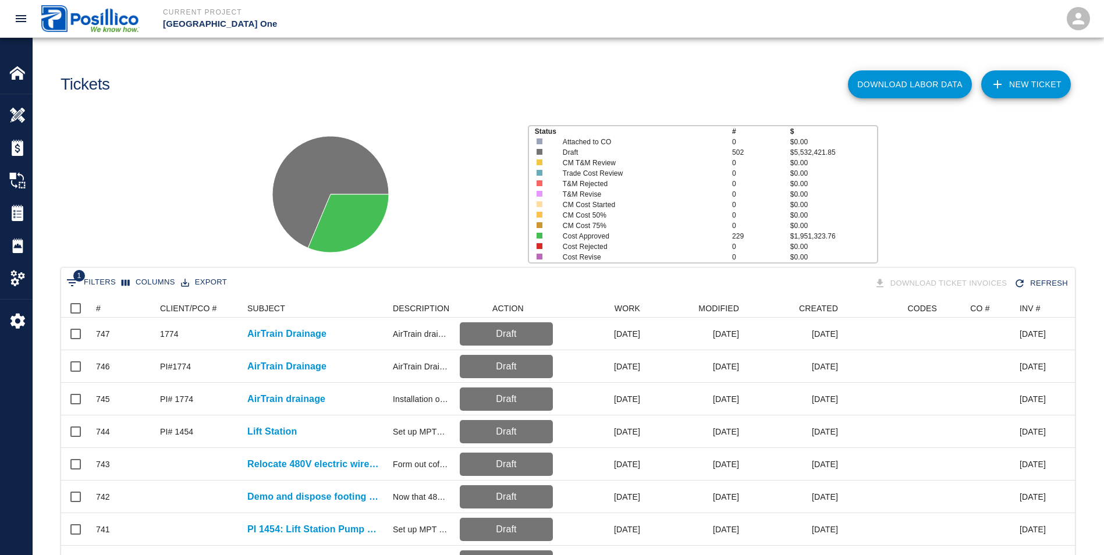
click at [1019, 91] on link "NEW TICKET" at bounding box center [1026, 84] width 90 height 28
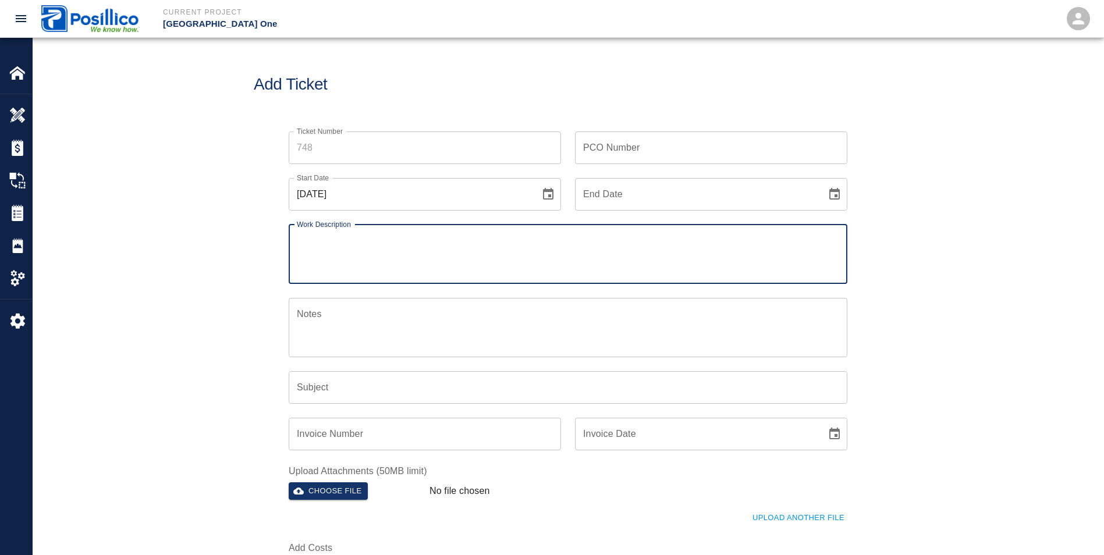
click at [354, 155] on input "Ticket Number" at bounding box center [425, 148] width 272 height 33
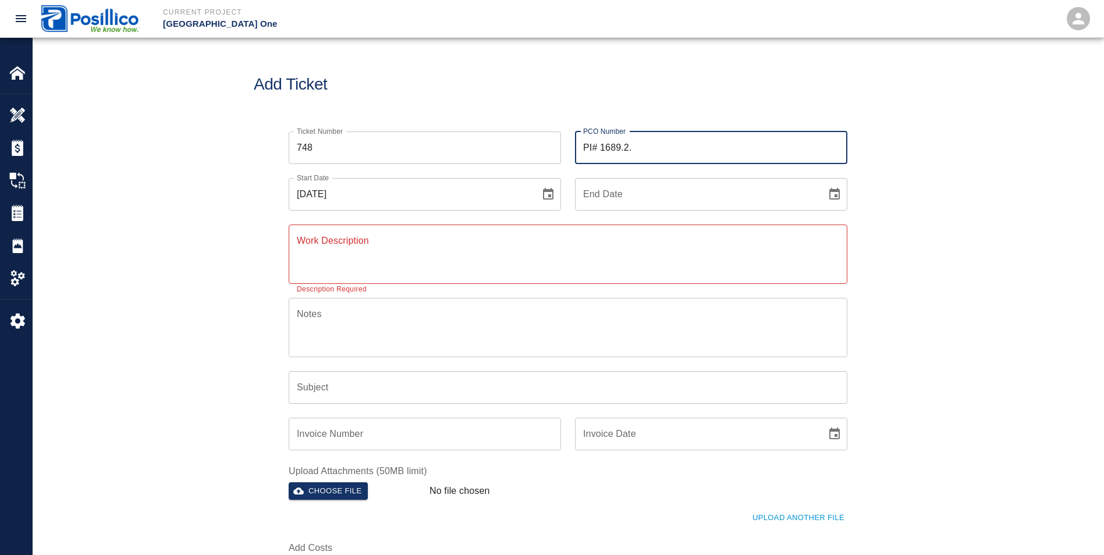
click at [548, 196] on icon "Choose date, selected date is Aug 18, 2025" at bounding box center [548, 194] width 10 height 12
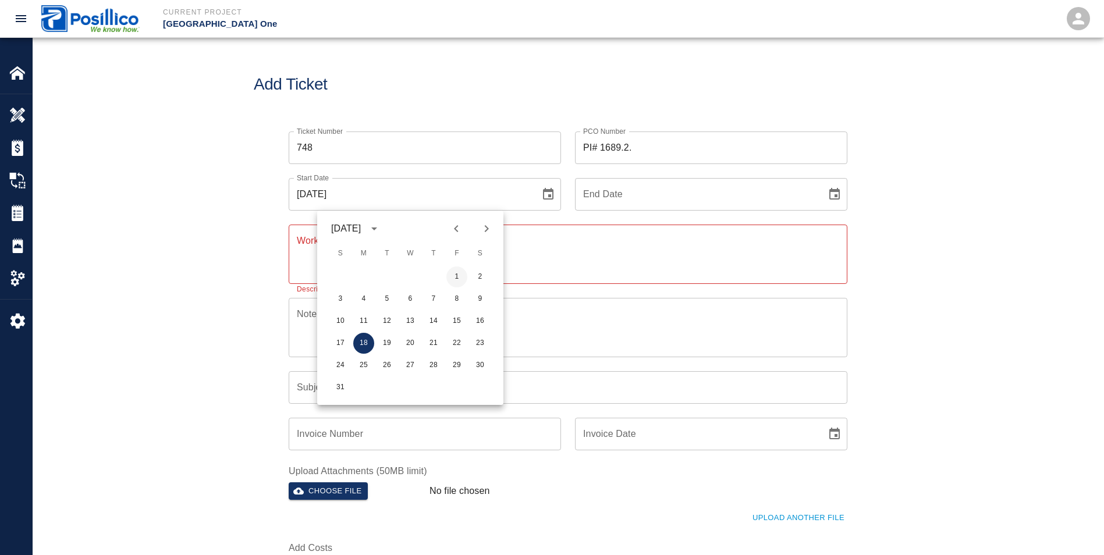
click at [461, 279] on button "1" at bounding box center [456, 277] width 21 height 21
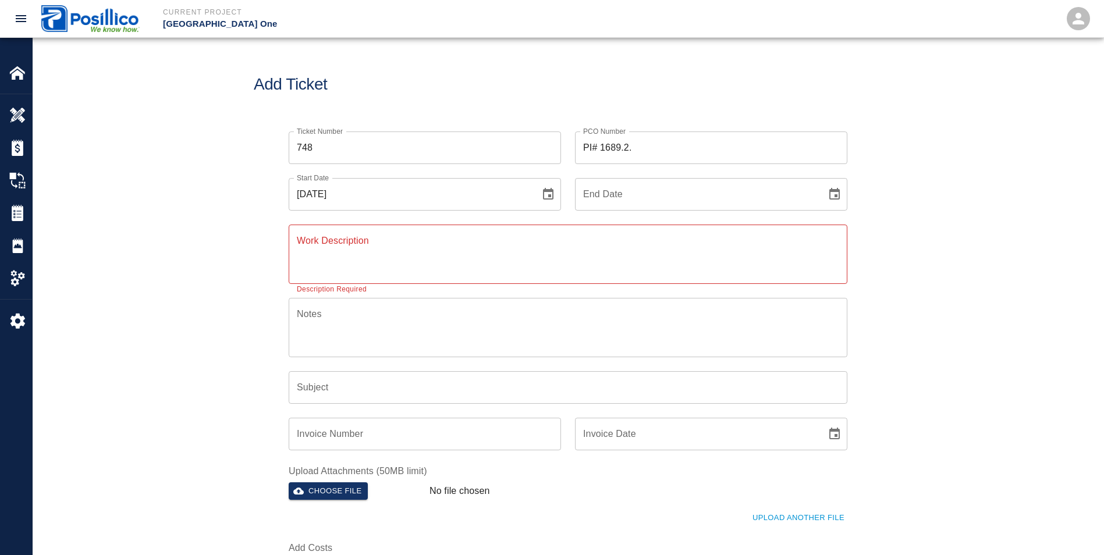
click at [376, 251] on textarea "Work Description" at bounding box center [568, 254] width 543 height 40
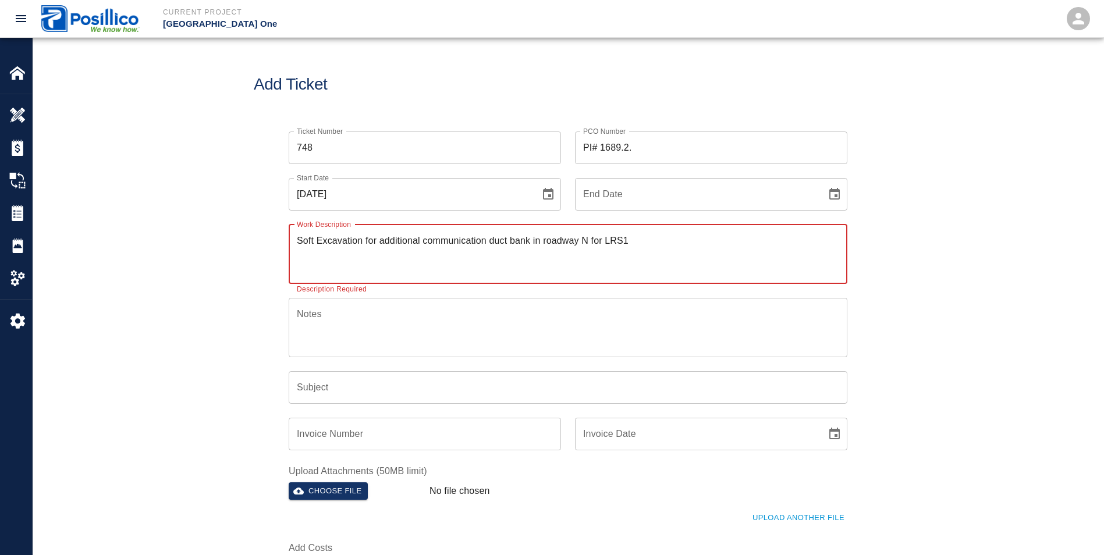
click at [364, 329] on textarea "Notes" at bounding box center [568, 327] width 543 height 40
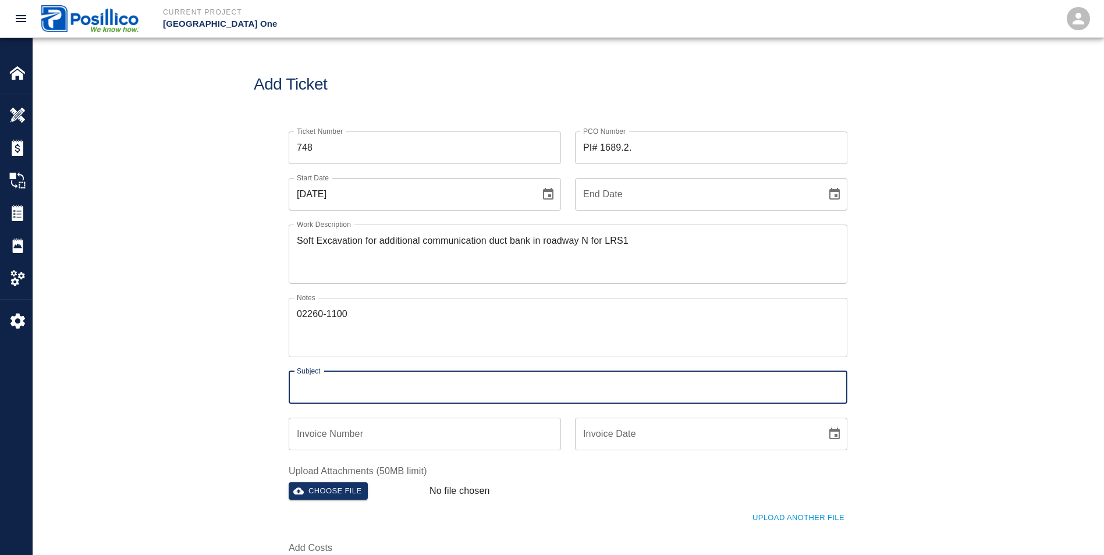
click at [349, 392] on input "Subject" at bounding box center [568, 387] width 559 height 33
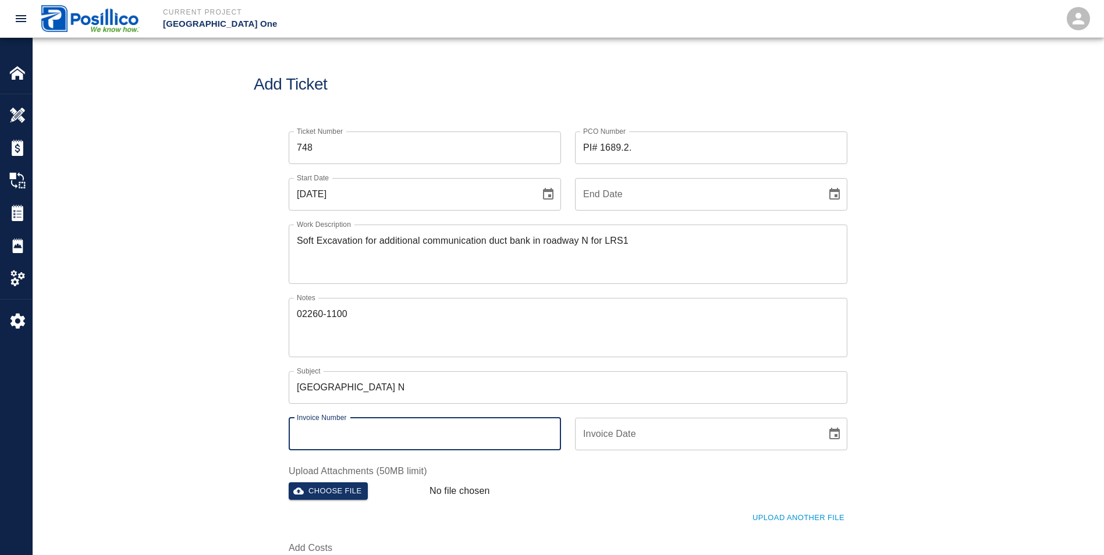
click at [399, 437] on input "Invoice Number" at bounding box center [425, 434] width 272 height 33
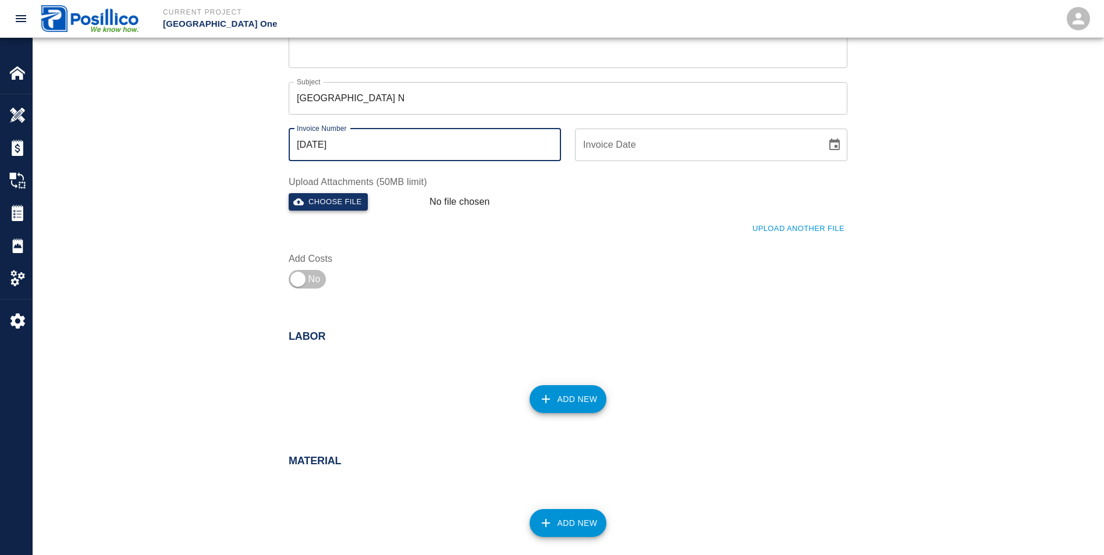
scroll to position [291, 0]
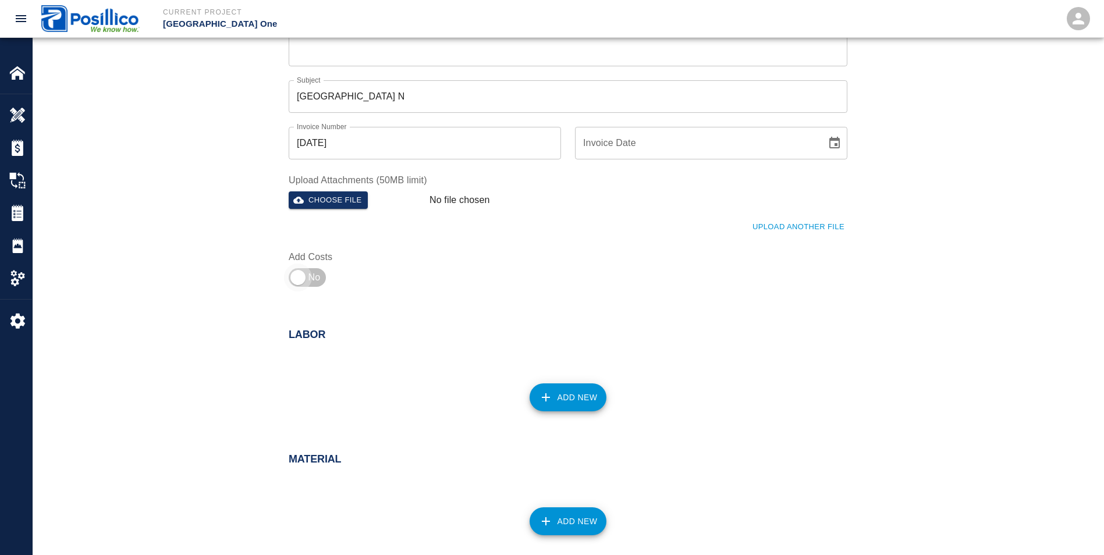
click at [305, 274] on input "checkbox" at bounding box center [298, 278] width 84 height 28
click at [553, 392] on icon "button" at bounding box center [546, 398] width 14 height 14
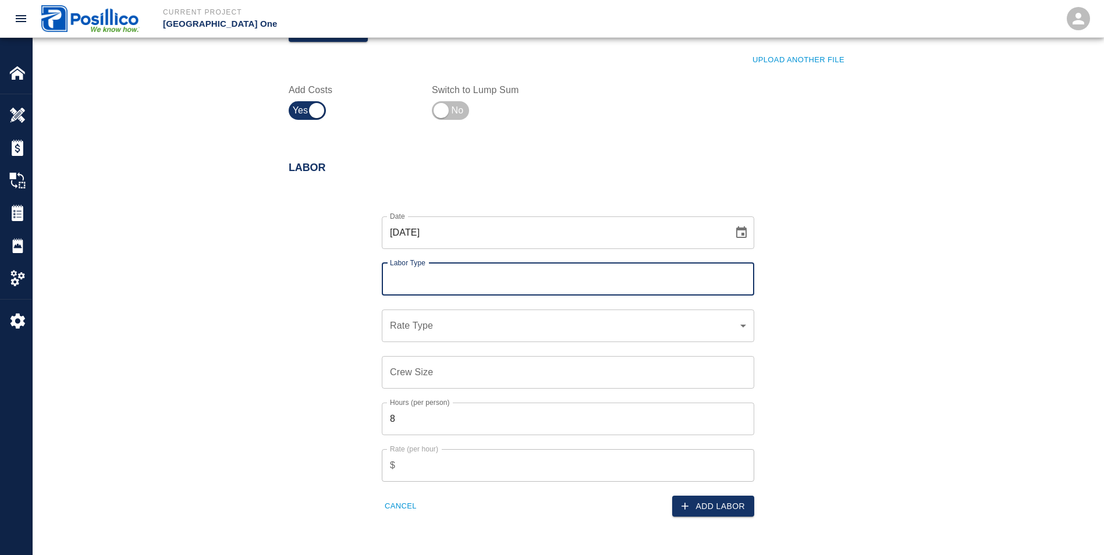
scroll to position [524, 0]
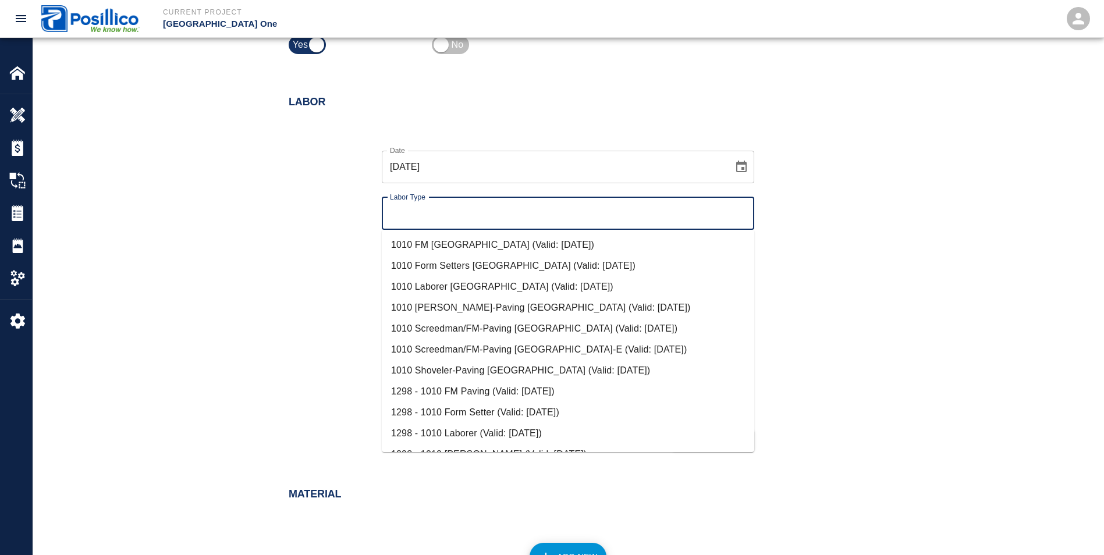
click at [391, 220] on input "Labor Type" at bounding box center [568, 214] width 362 height 22
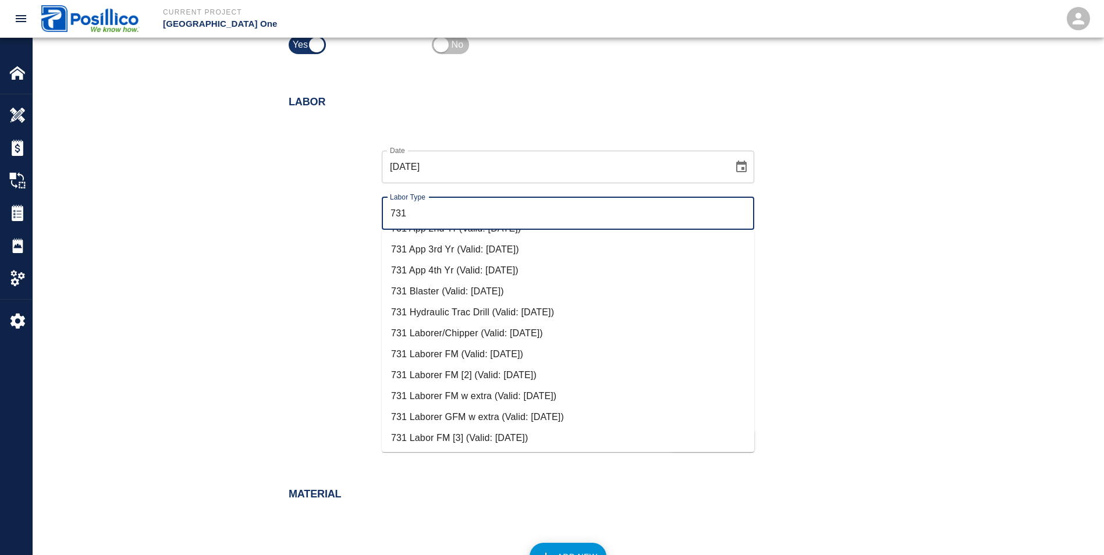
scroll to position [233, 0]
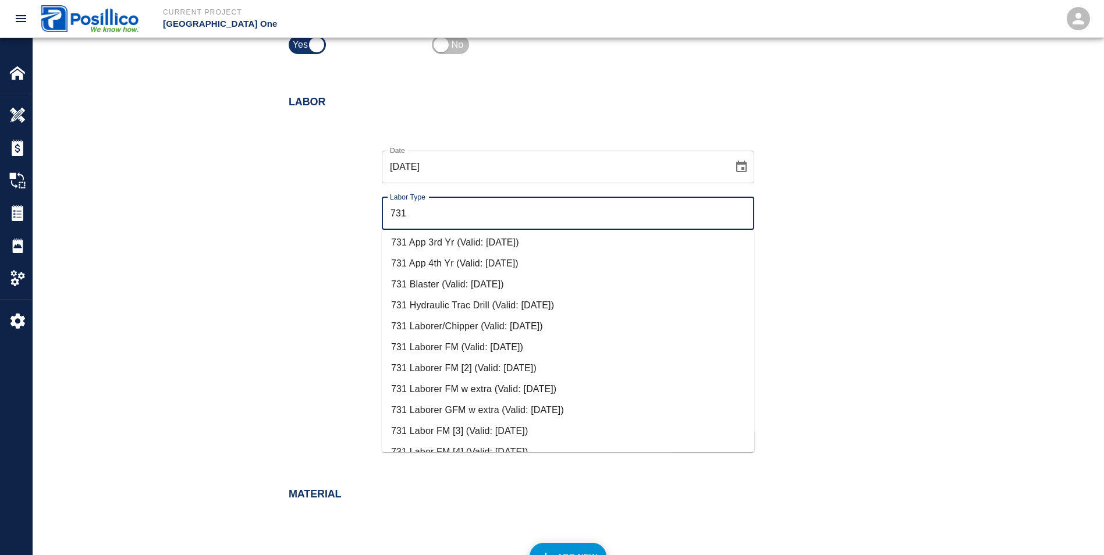
click at [465, 354] on li "731 Laborer FM (Valid: [DATE])" at bounding box center [568, 347] width 373 height 21
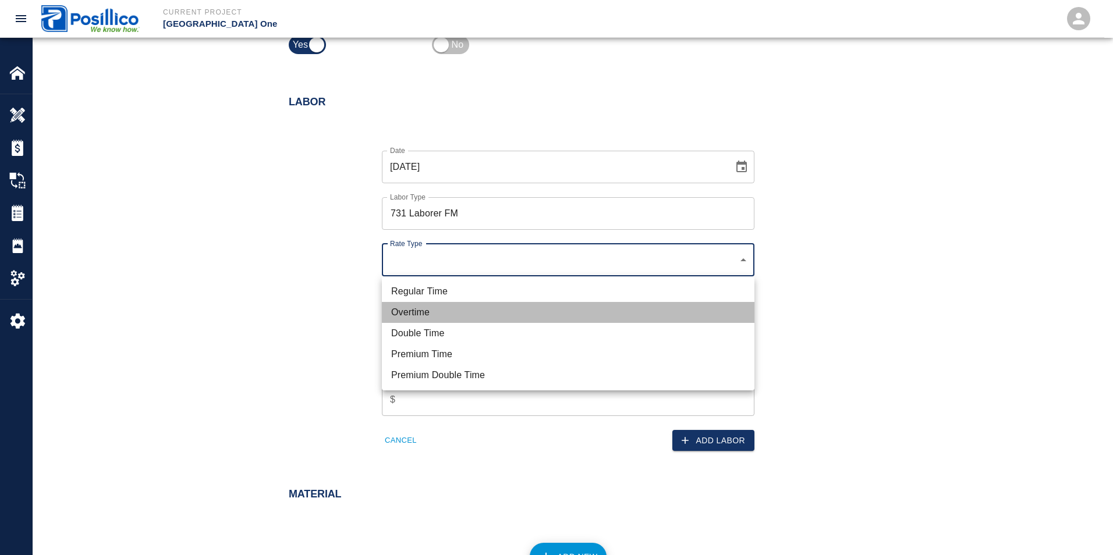
click at [413, 317] on li "Overtime" at bounding box center [568, 312] width 373 height 21
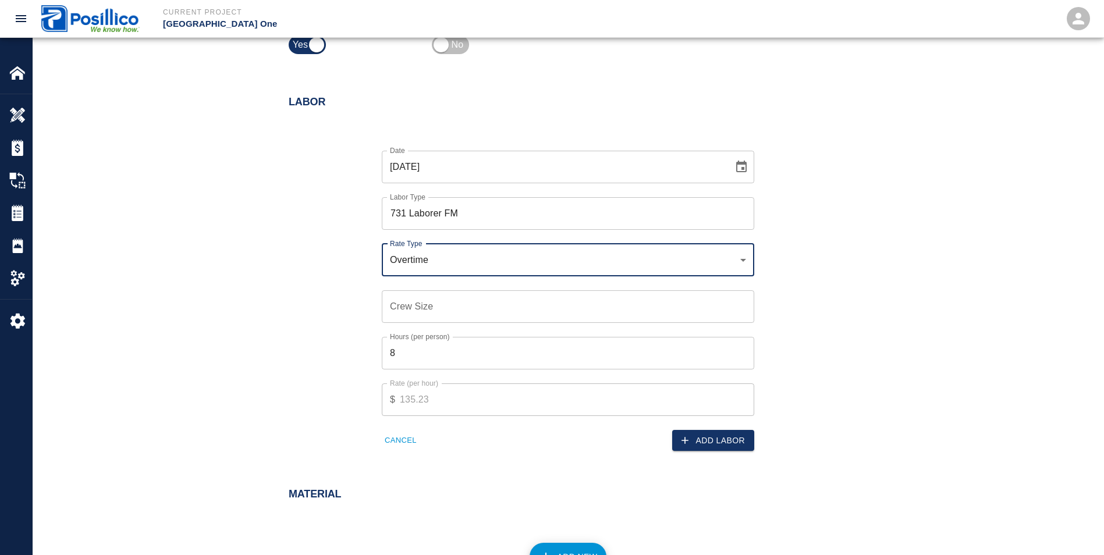
click at [398, 310] on input "Crew Size" at bounding box center [568, 306] width 373 height 33
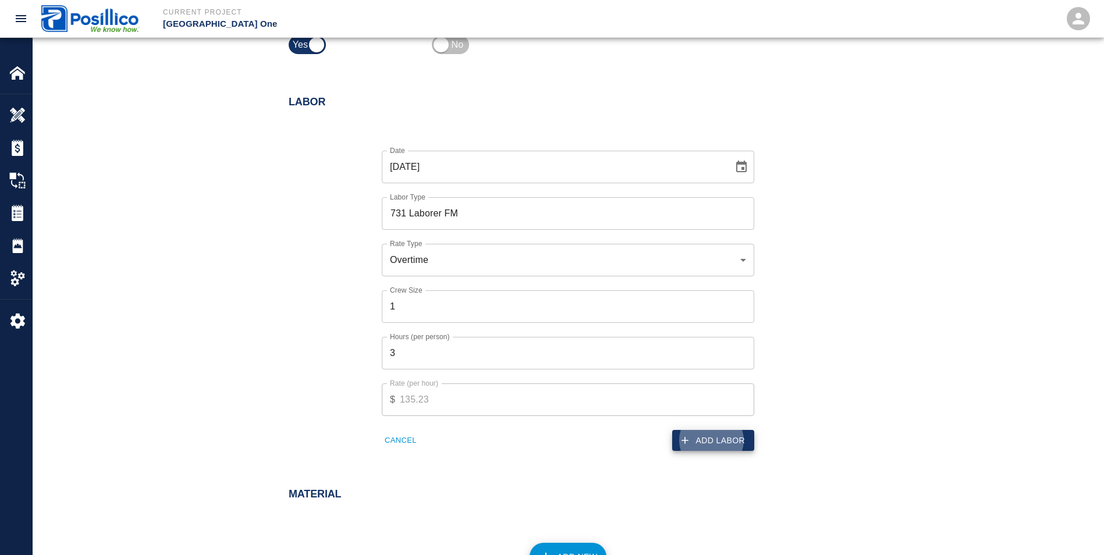
click at [704, 441] on button "Add Labor" at bounding box center [713, 441] width 82 height 22
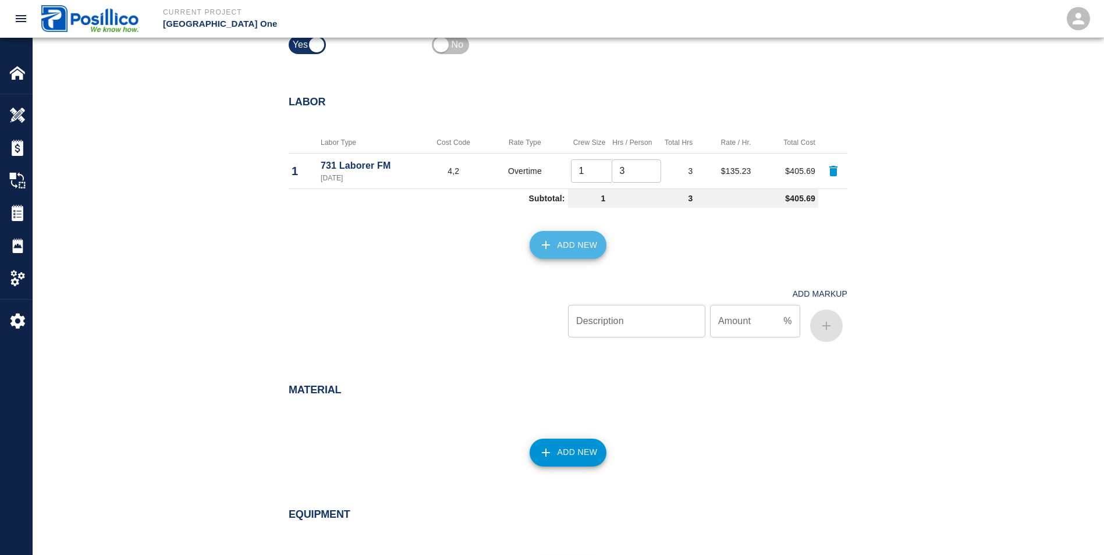
click at [568, 238] on button "Add New" at bounding box center [568, 245] width 77 height 28
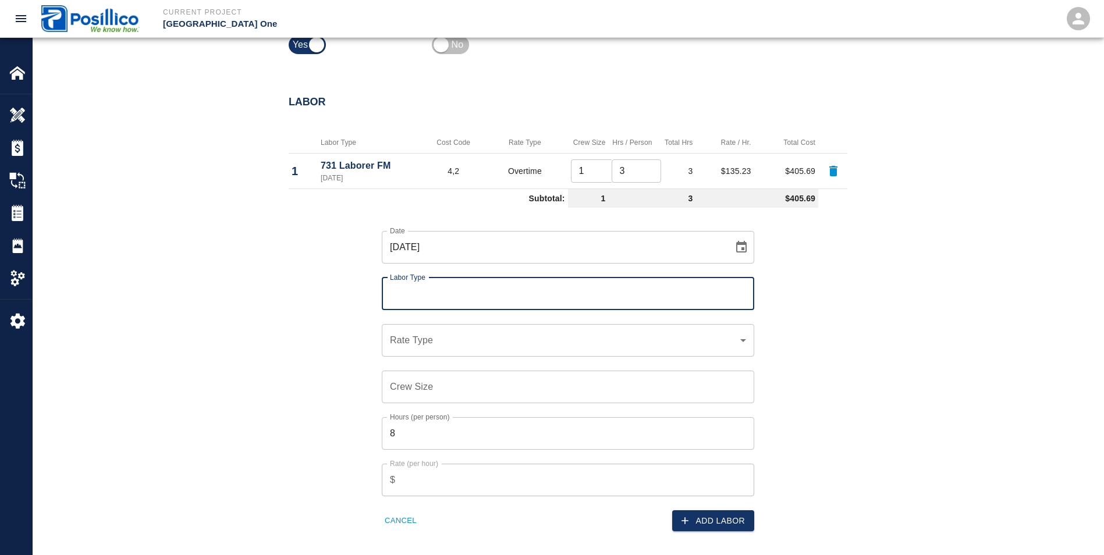
click at [402, 296] on input "Labor Type" at bounding box center [568, 294] width 362 height 22
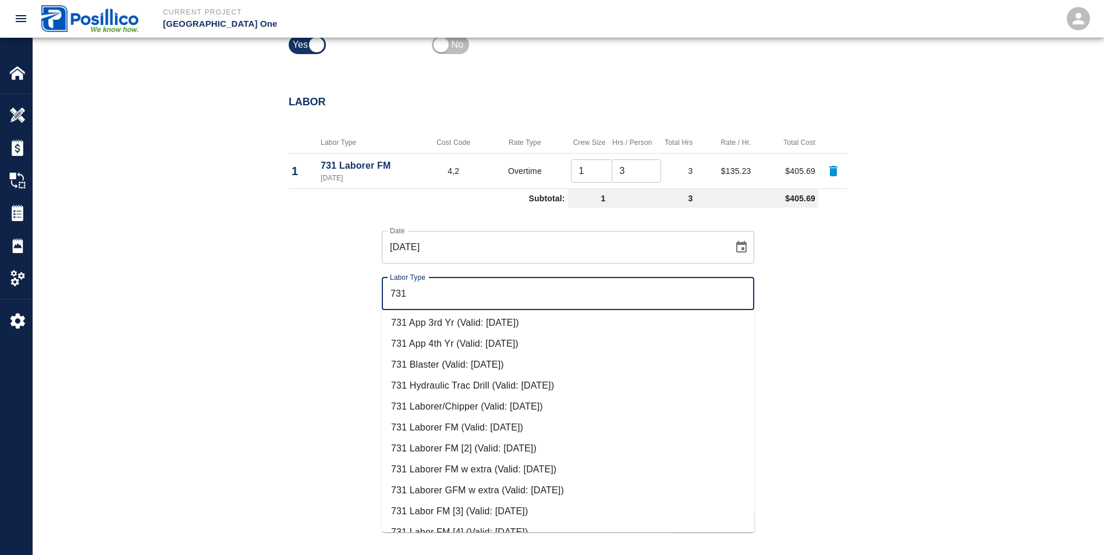
click at [460, 407] on li "731 Laborer/Chipper (Valid: [DATE])" at bounding box center [568, 406] width 373 height 21
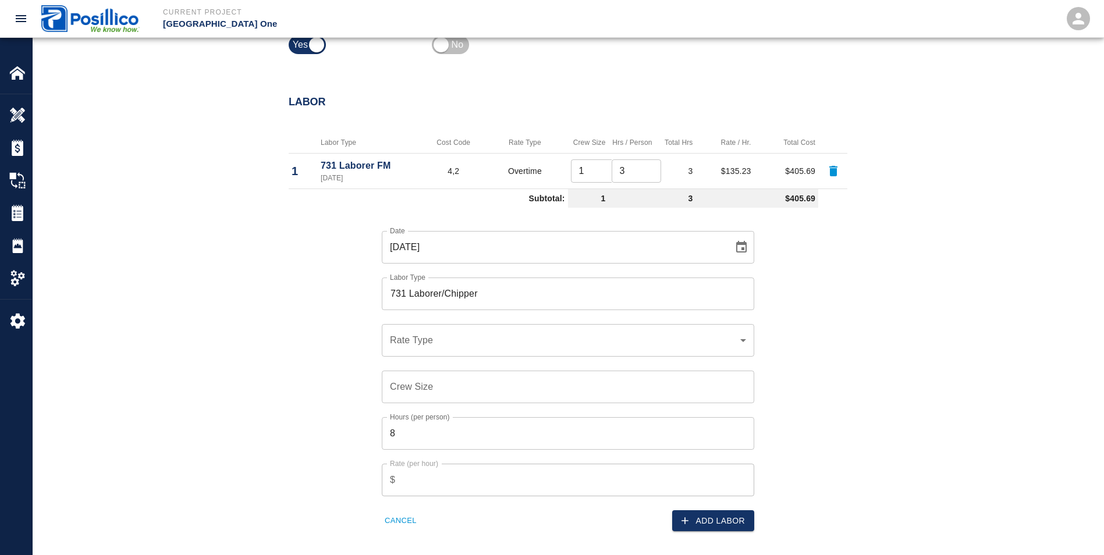
click at [387, 340] on div "​ Rate Type" at bounding box center [568, 340] width 373 height 33
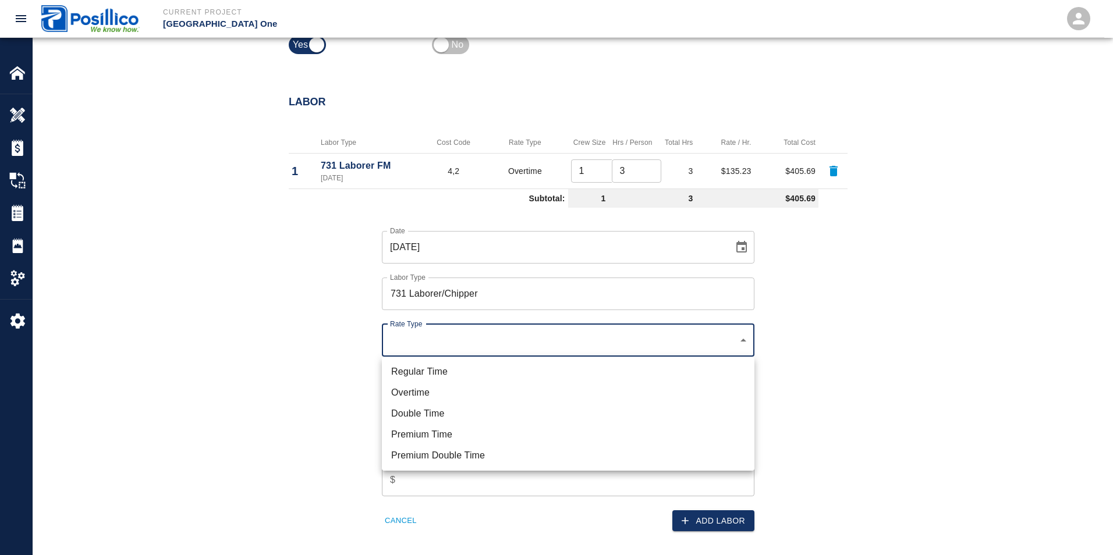
click at [396, 371] on li "Regular Time" at bounding box center [568, 371] width 373 height 21
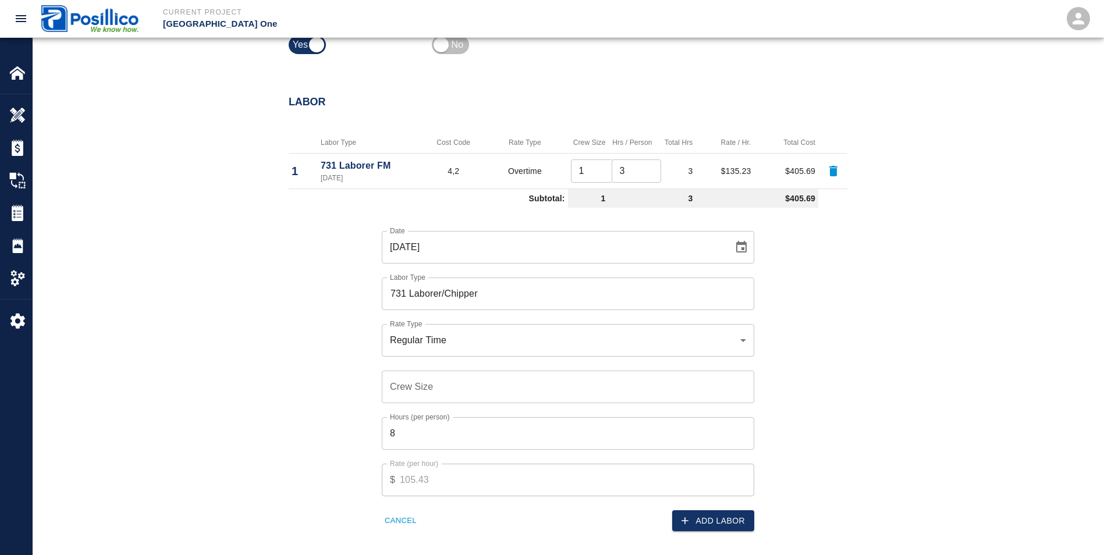
click at [395, 351] on div "Regular Time rate_rt Rate Type" at bounding box center [568, 340] width 373 height 33
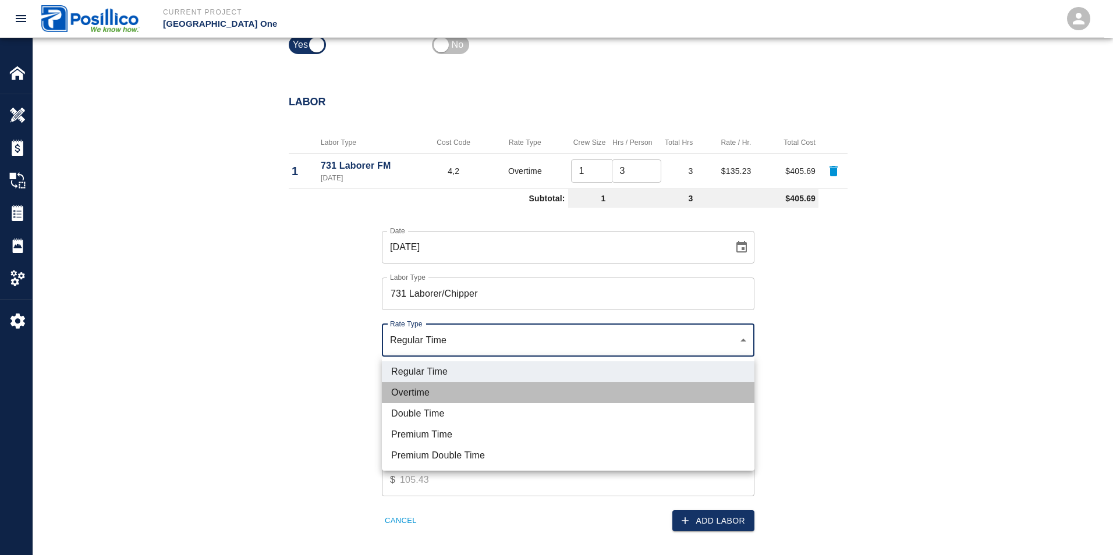
click at [402, 393] on li "Overtime" at bounding box center [568, 392] width 373 height 21
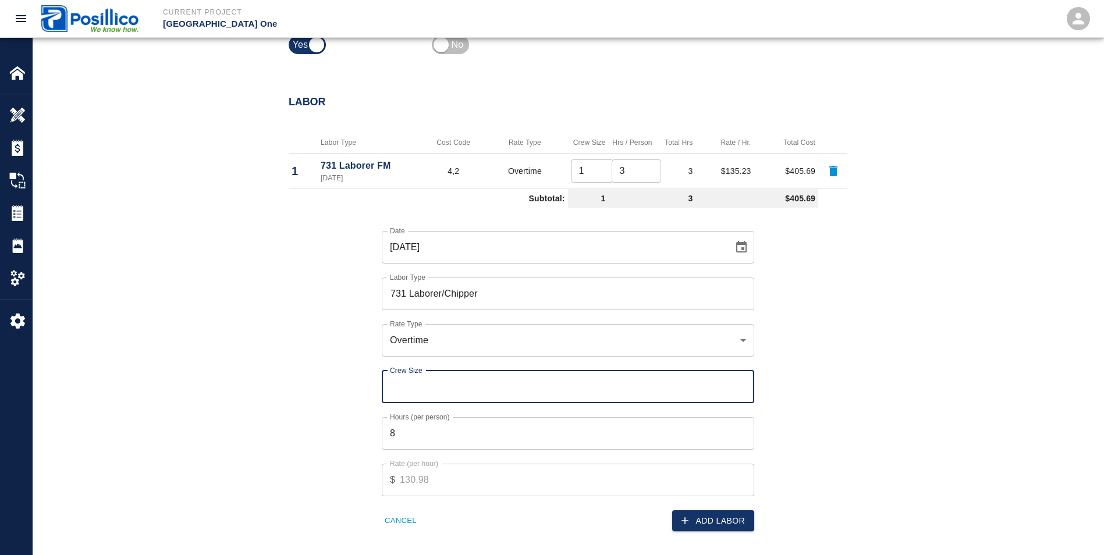
click at [402, 393] on input "Crew Size" at bounding box center [568, 387] width 373 height 33
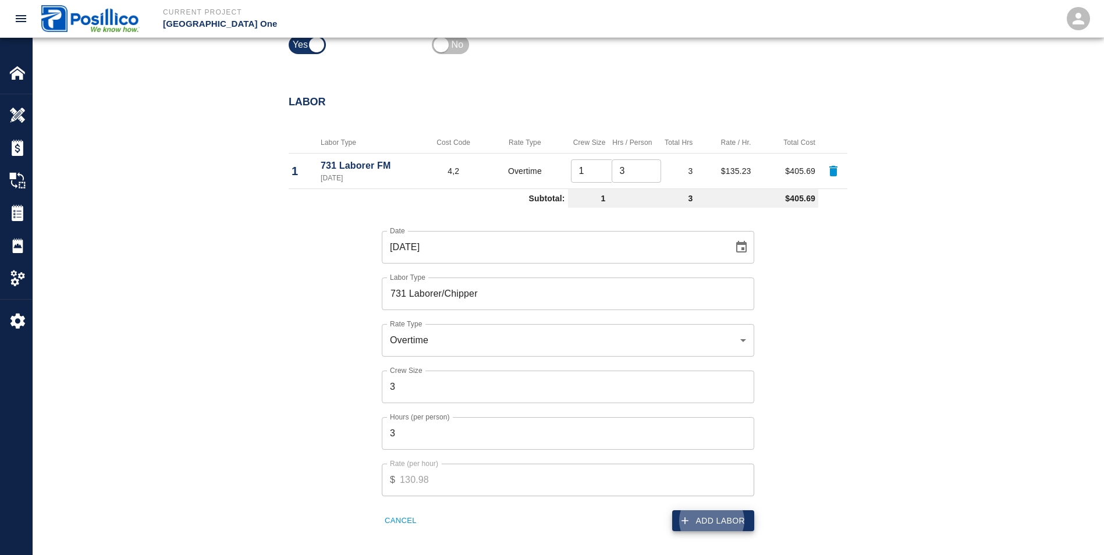
click at [723, 523] on button "Add Labor" at bounding box center [713, 521] width 82 height 22
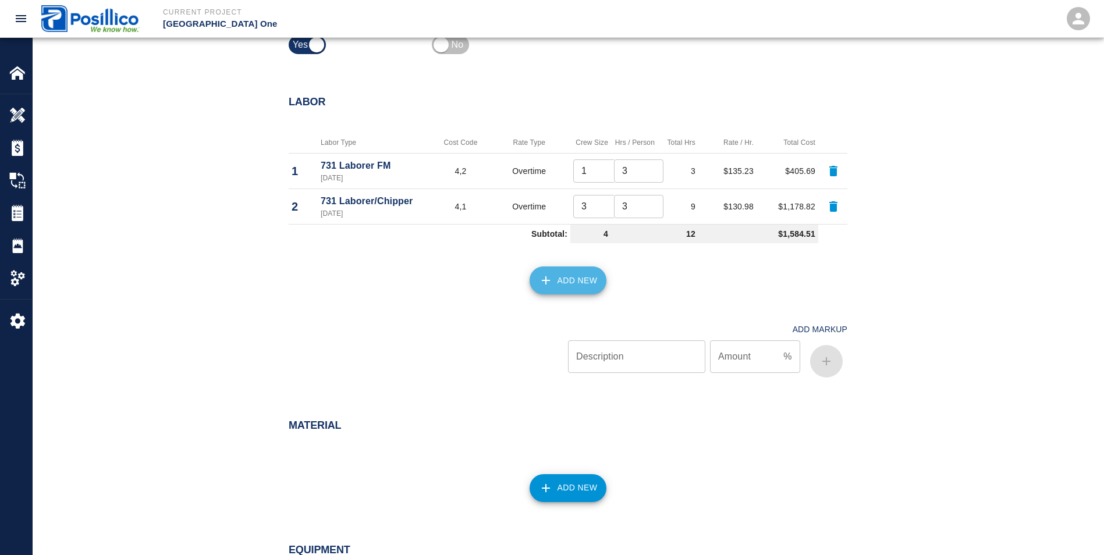
click at [590, 293] on button "Add New" at bounding box center [568, 281] width 77 height 28
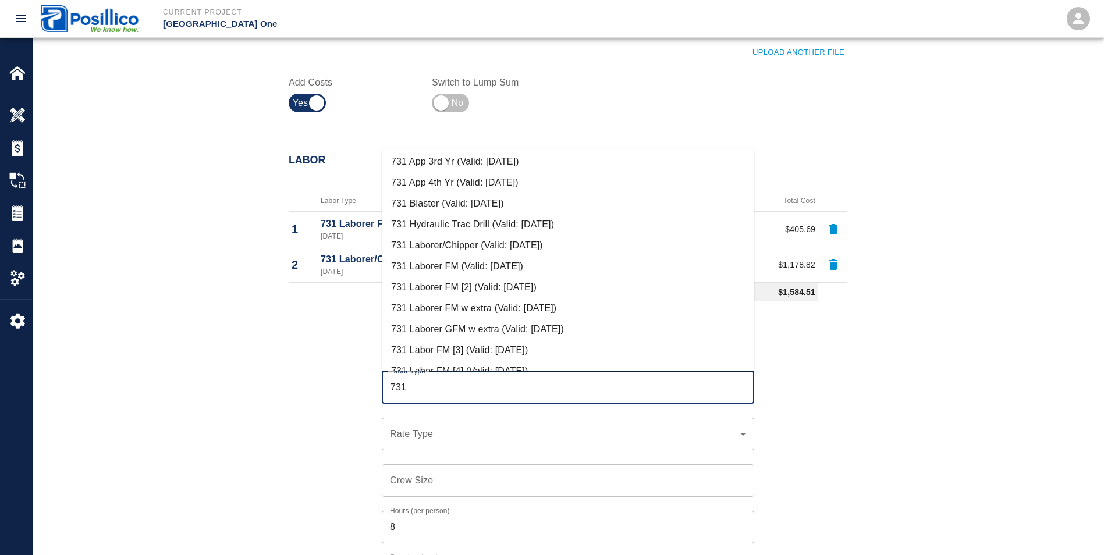
click at [427, 254] on li "731 Laborer/Chipper (Valid: [DATE])" at bounding box center [568, 245] width 373 height 21
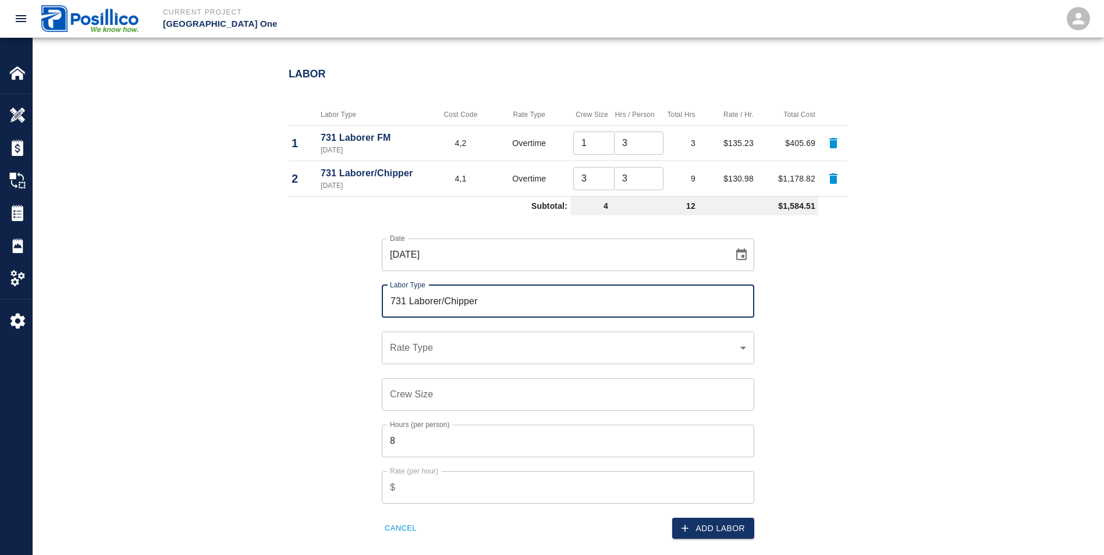
scroll to position [640, 0]
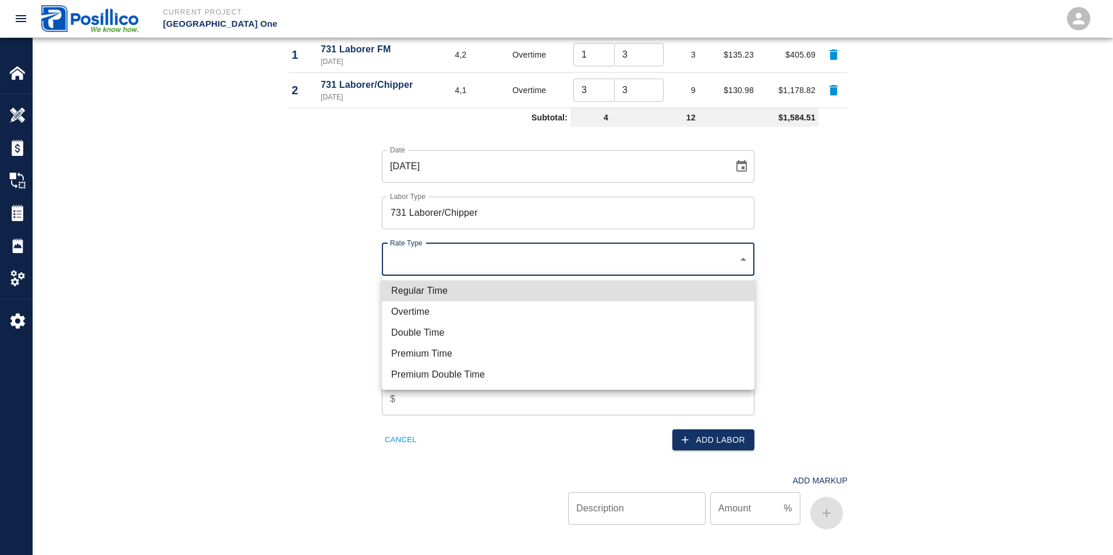
click at [406, 296] on li "Regular Time" at bounding box center [568, 291] width 373 height 21
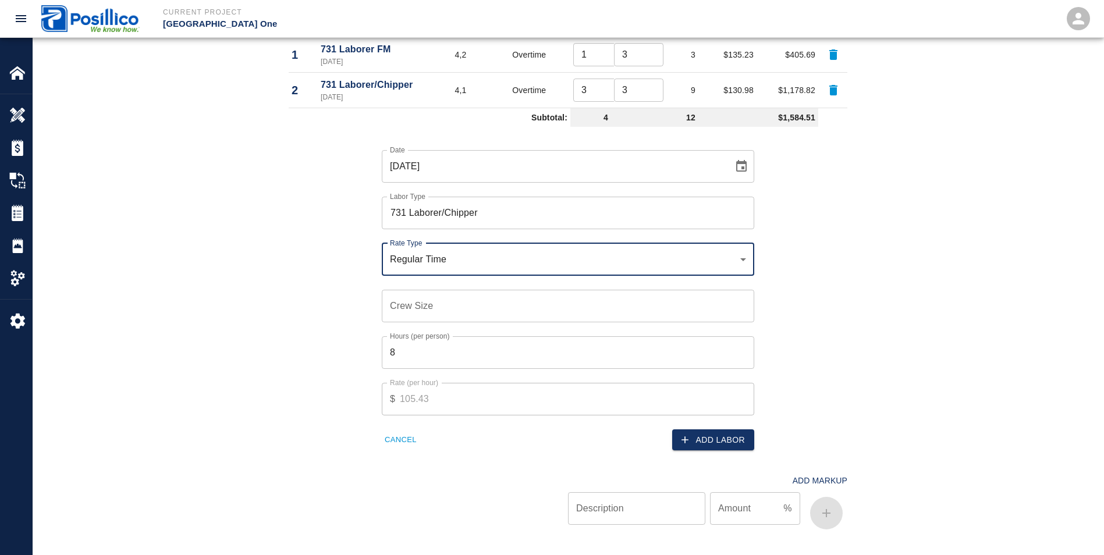
click at [396, 305] on input "Crew Size" at bounding box center [568, 306] width 373 height 33
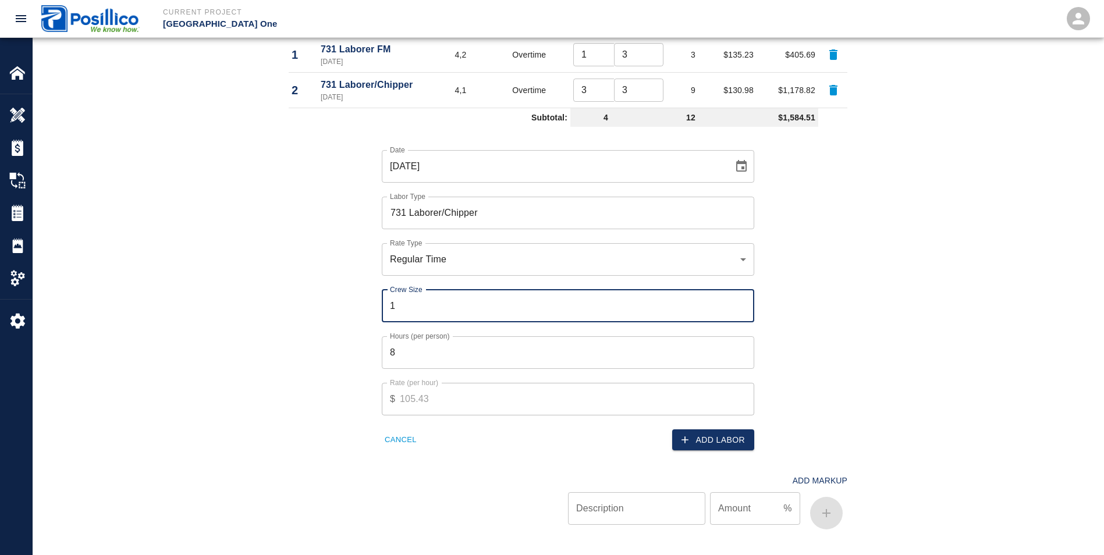
click at [430, 348] on input "8" at bounding box center [568, 352] width 373 height 33
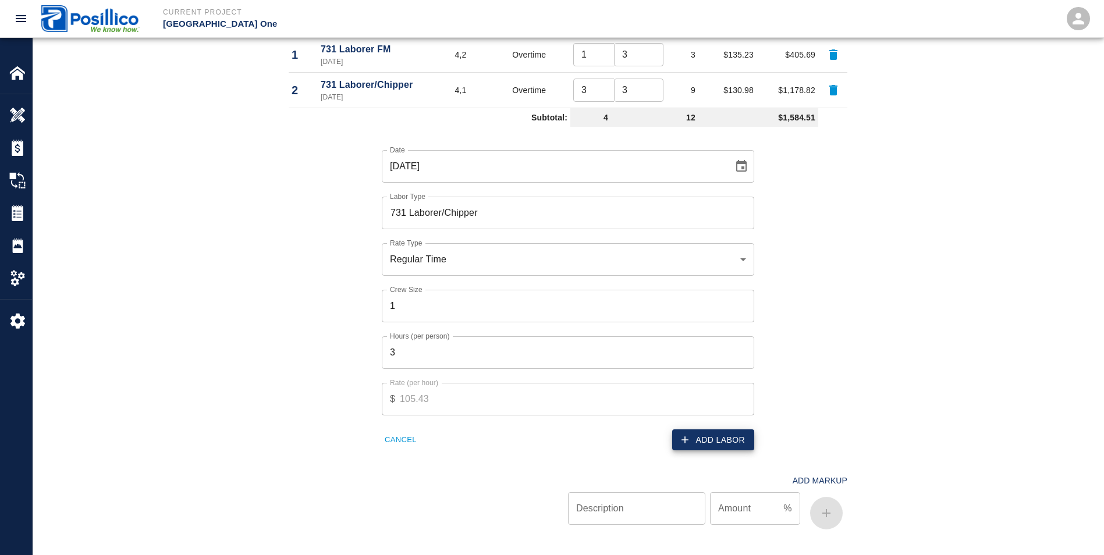
click at [732, 452] on div "Add Markup Description Description Amount % Amount" at bounding box center [561, 492] width 573 height 83
click at [729, 446] on button "Add Labor" at bounding box center [713, 441] width 82 height 22
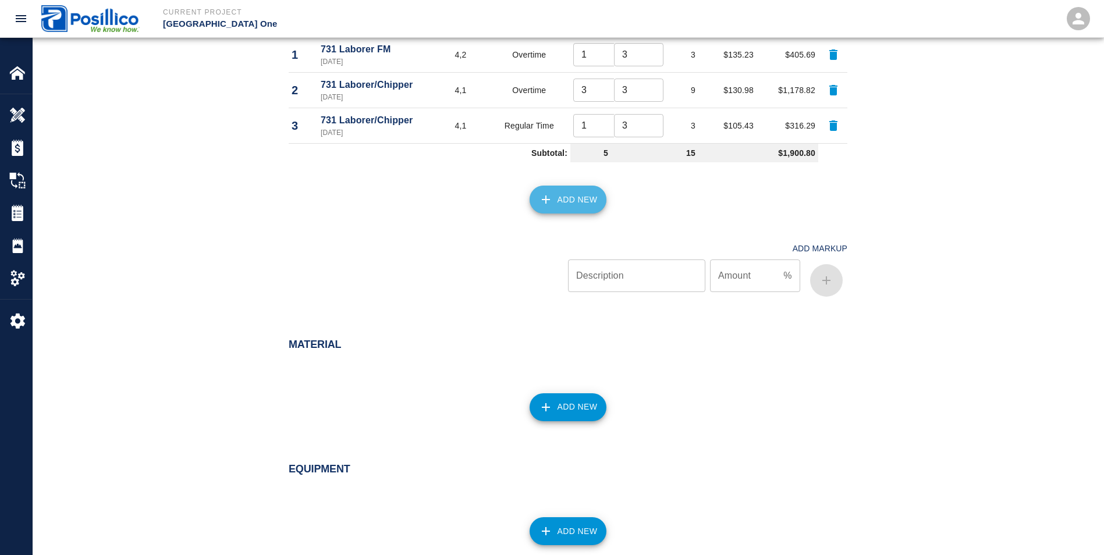
click at [564, 196] on button "Add New" at bounding box center [568, 200] width 77 height 28
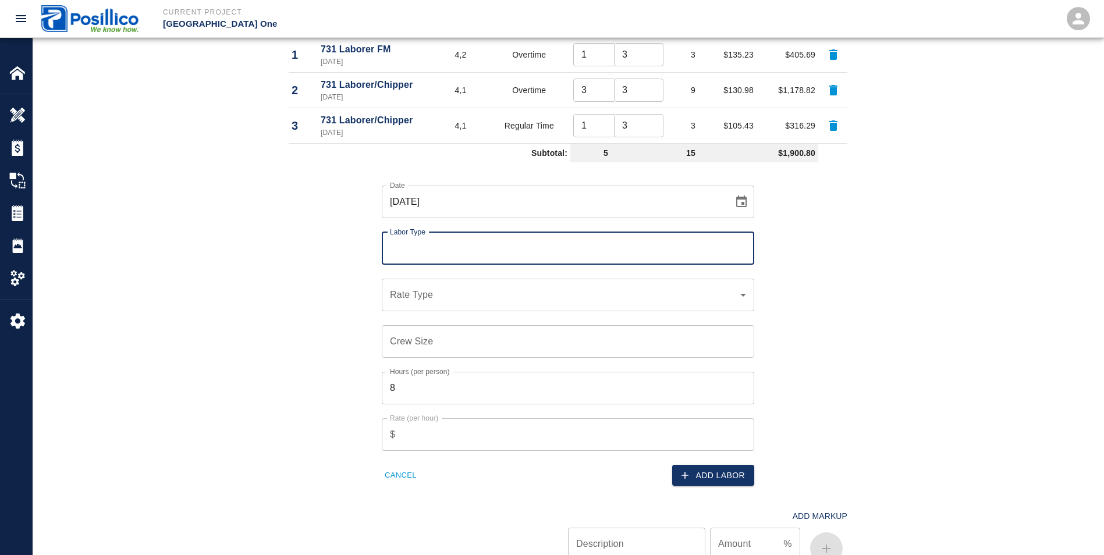
click at [398, 250] on input "Labor Type" at bounding box center [568, 248] width 362 height 22
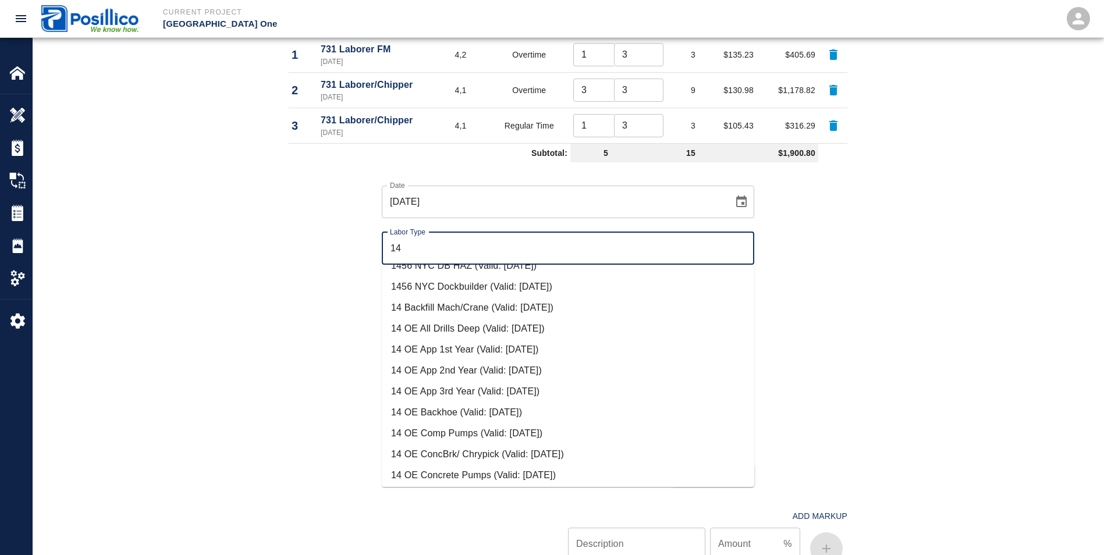
scroll to position [407, 0]
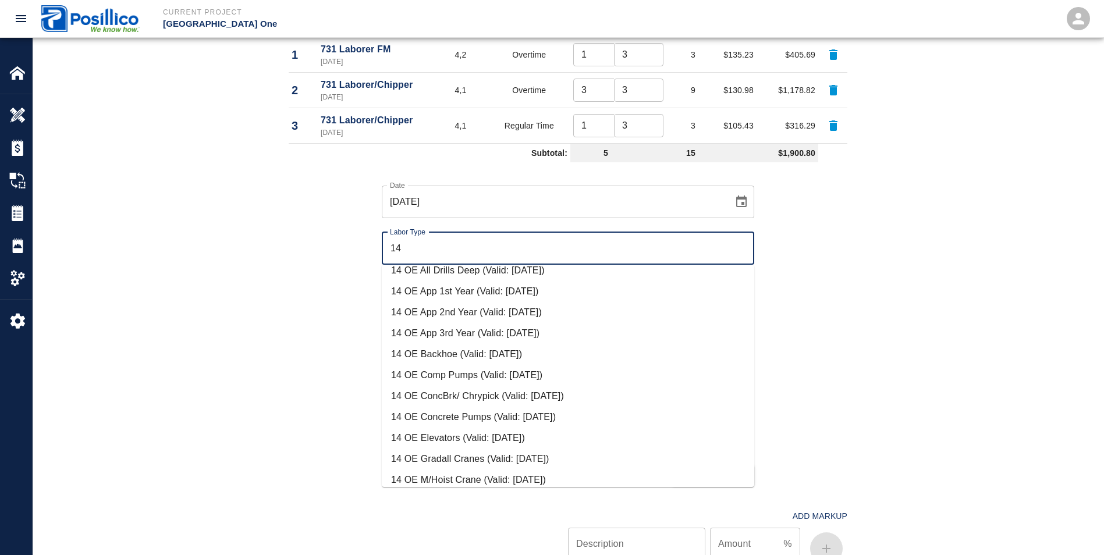
click at [436, 355] on li "14 OE Backhoe (Valid: [DATE])" at bounding box center [568, 354] width 373 height 21
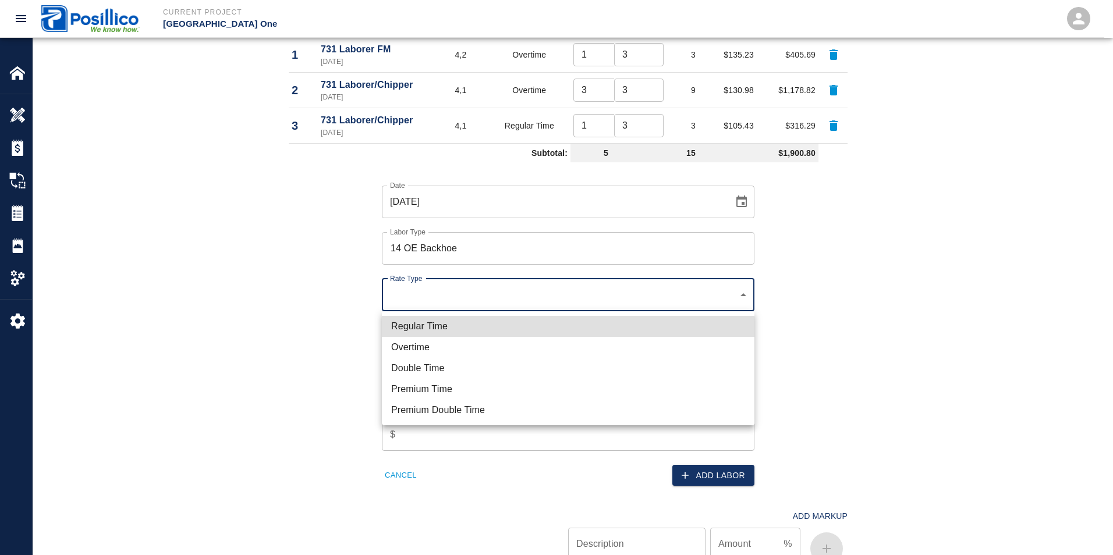
click at [405, 349] on li "Overtime" at bounding box center [568, 347] width 373 height 21
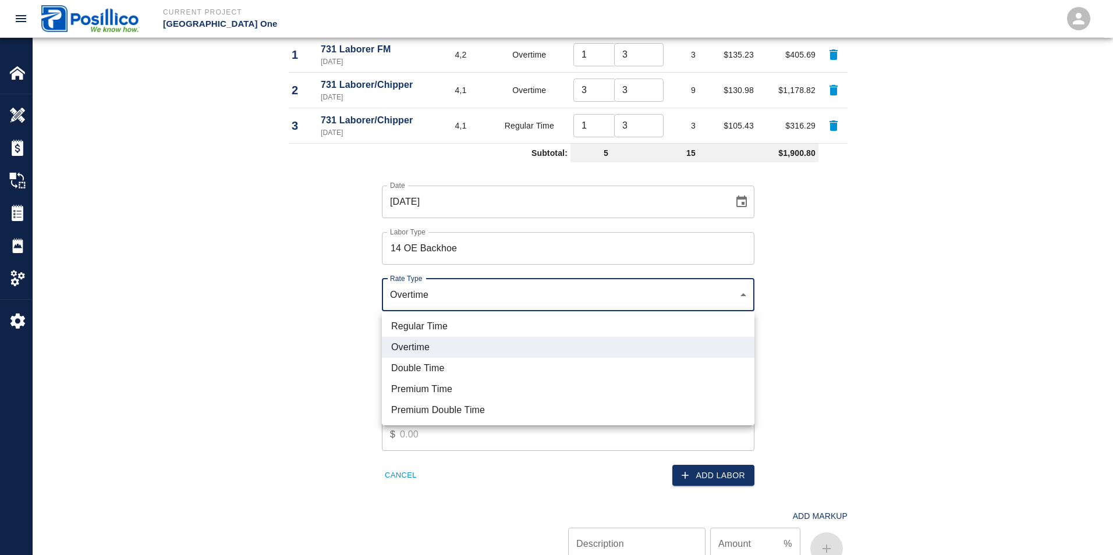
click at [410, 365] on li "Double Time" at bounding box center [568, 368] width 373 height 21
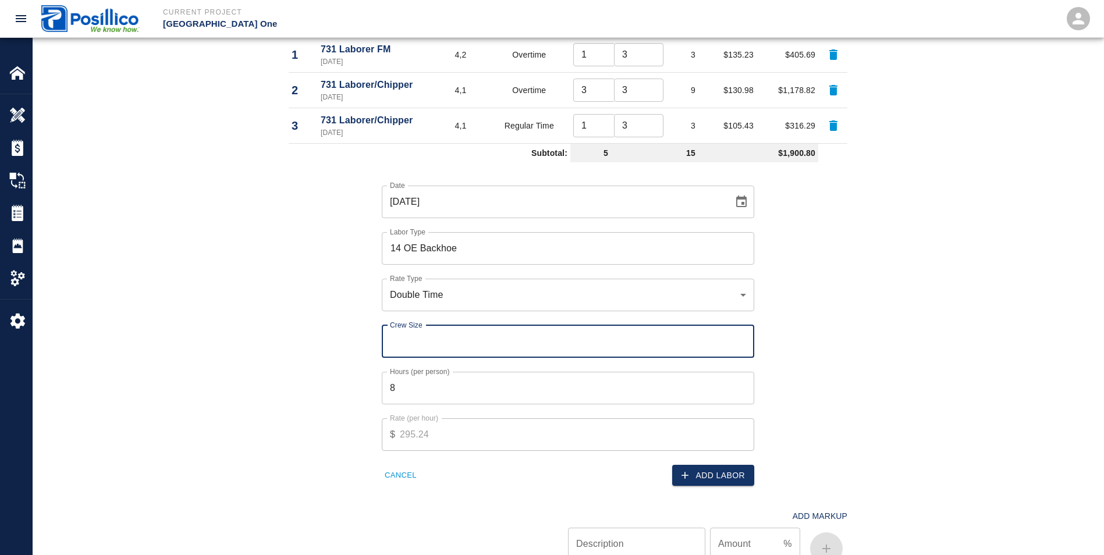
click at [403, 333] on div "Crew Size Crew Size" at bounding box center [568, 341] width 373 height 33
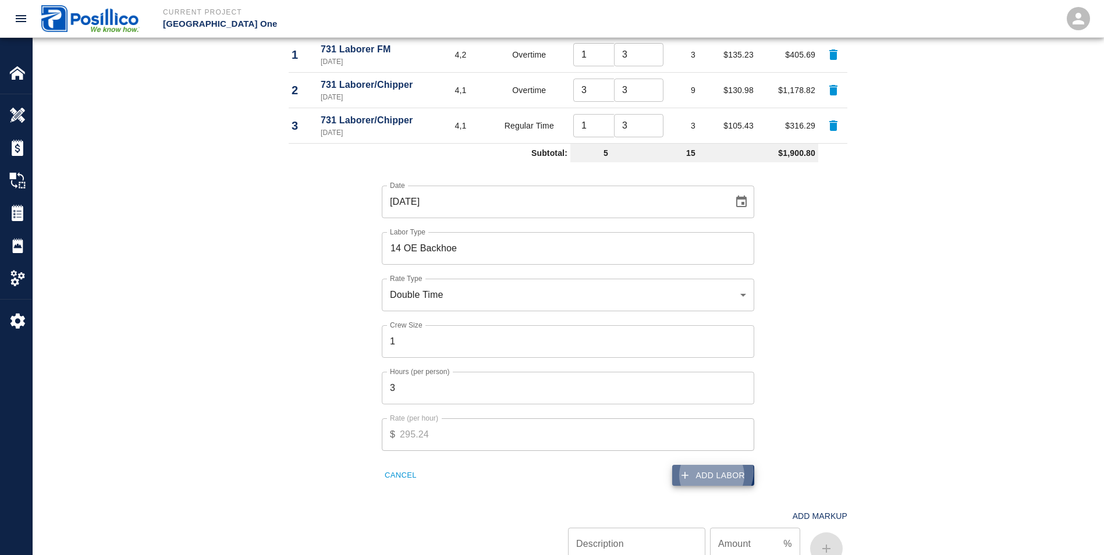
click at [714, 472] on button "Add Labor" at bounding box center [713, 476] width 82 height 22
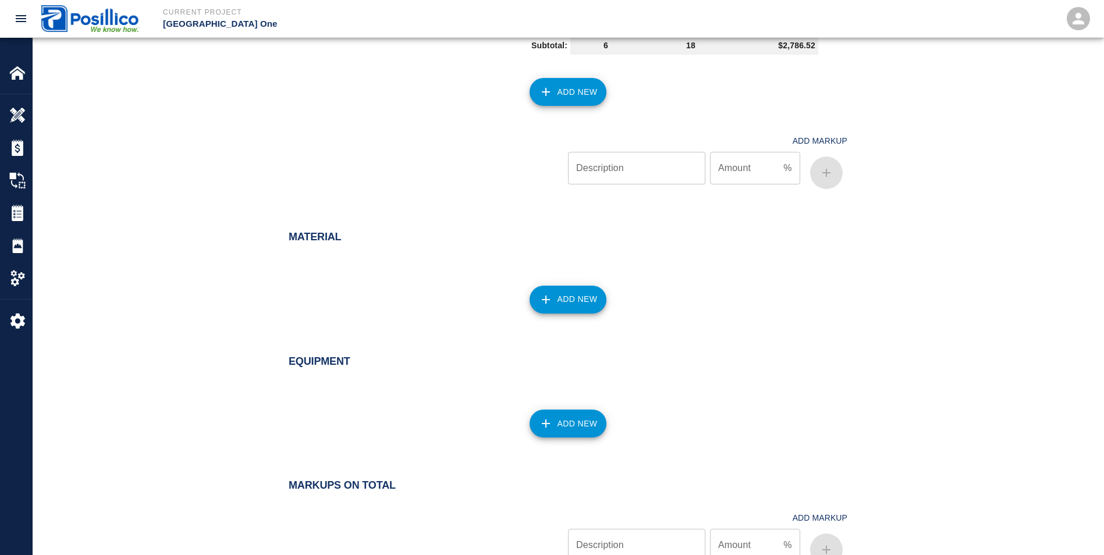
scroll to position [815, 0]
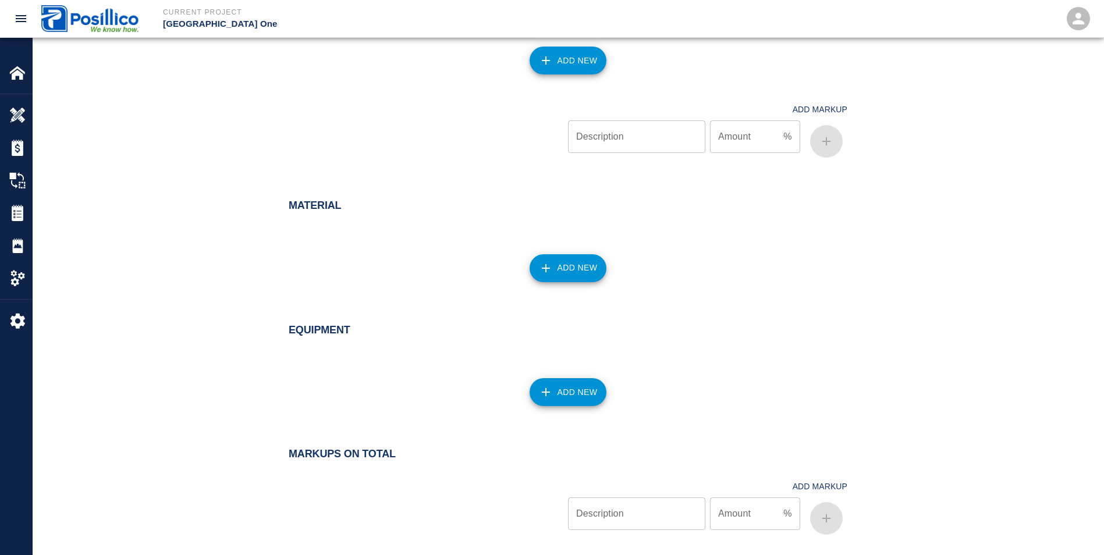
click at [566, 404] on button "Add New" at bounding box center [568, 392] width 77 height 28
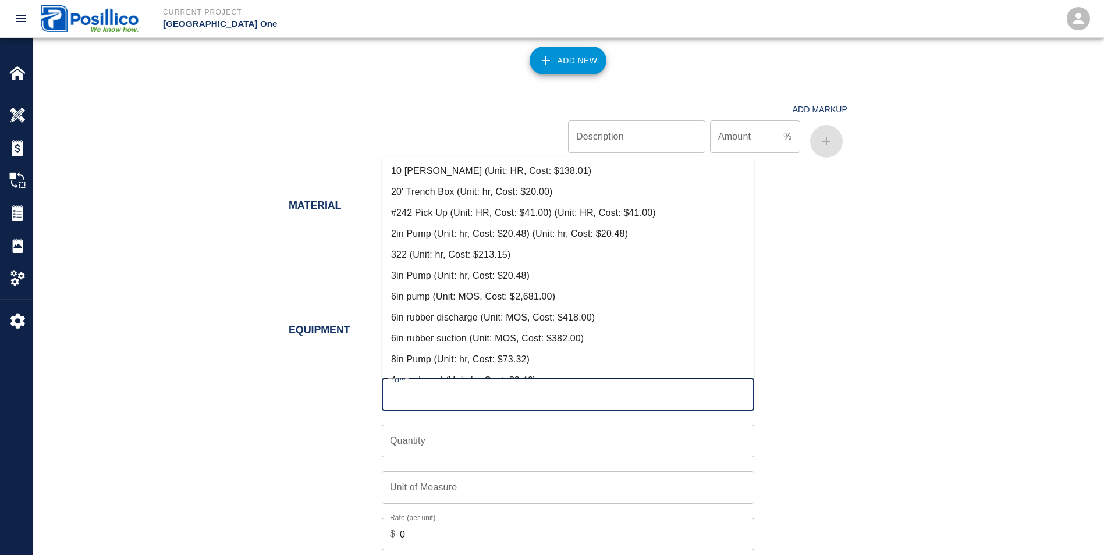
click at [541, 397] on input "Type" at bounding box center [568, 395] width 362 height 22
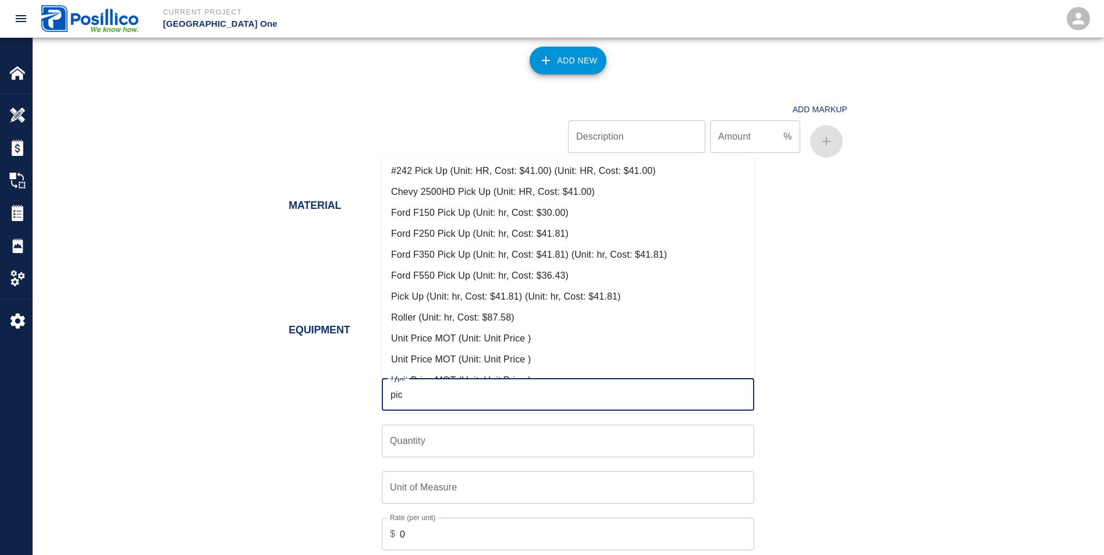
click at [413, 300] on li "Pick Up (Unit: hr, Cost: $41.81) (Unit: hr, Cost: $41.81)" at bounding box center [568, 296] width 373 height 21
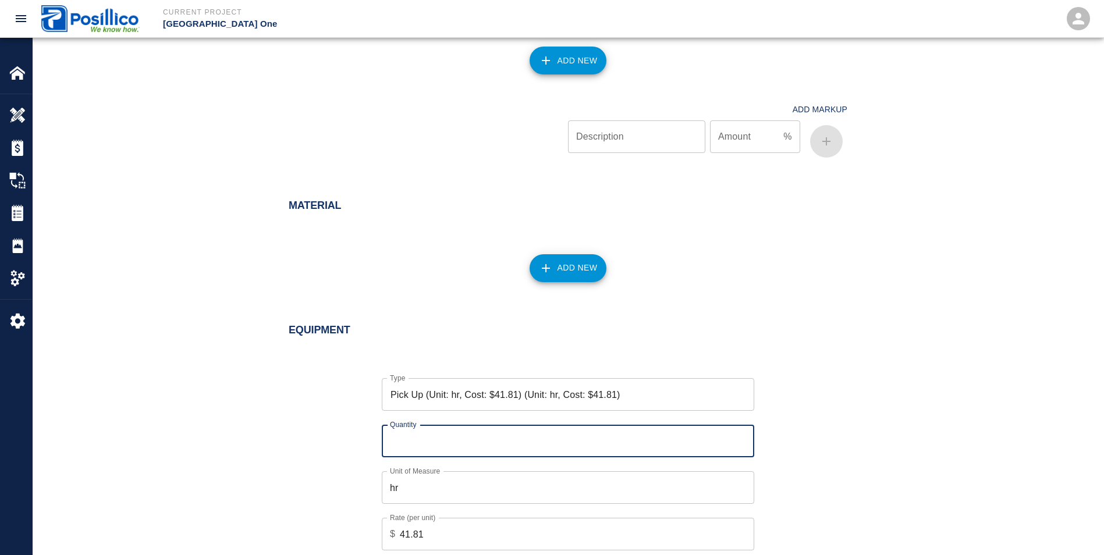
click at [388, 430] on input "Quantity" at bounding box center [568, 441] width 373 height 33
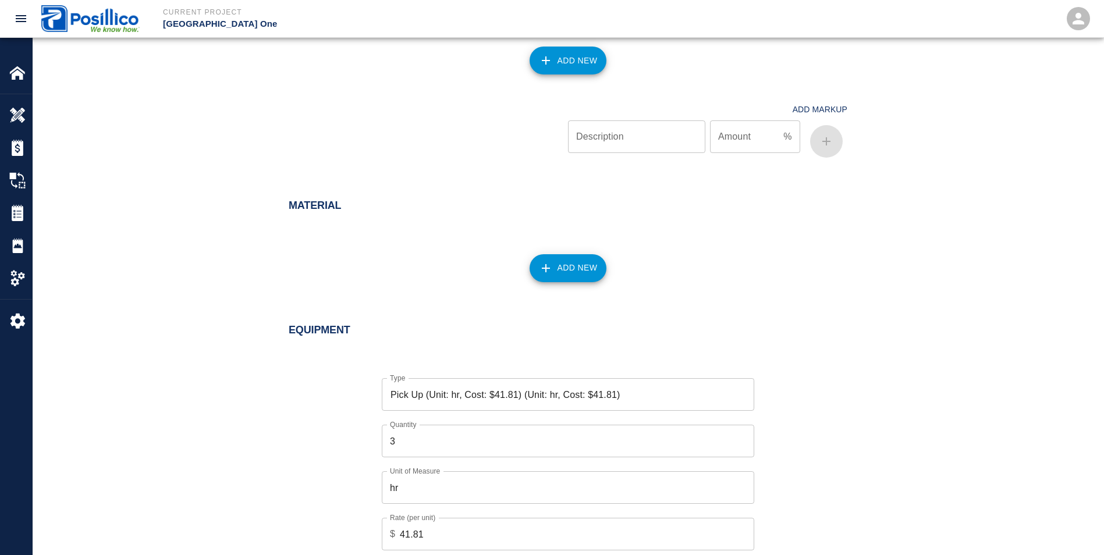
scroll to position [1113, 0]
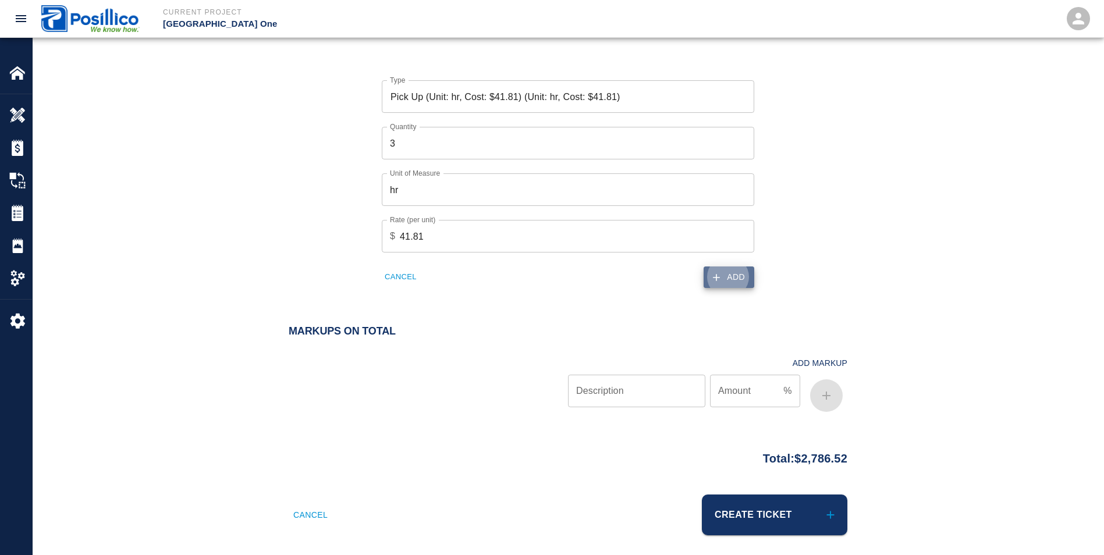
click at [729, 273] on button "Add" at bounding box center [729, 278] width 51 height 22
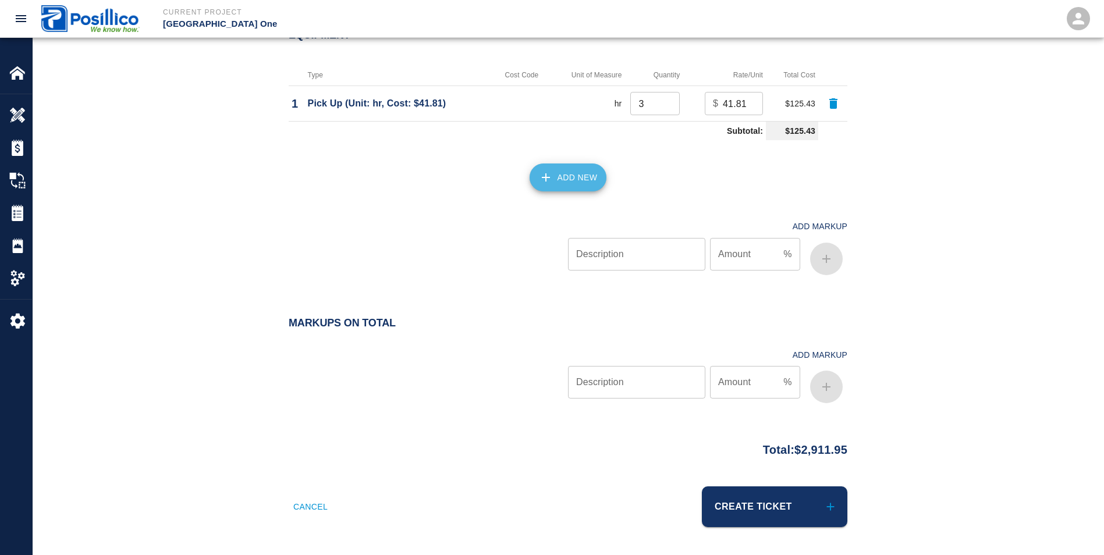
click at [551, 172] on icon "button" at bounding box center [546, 178] width 14 height 14
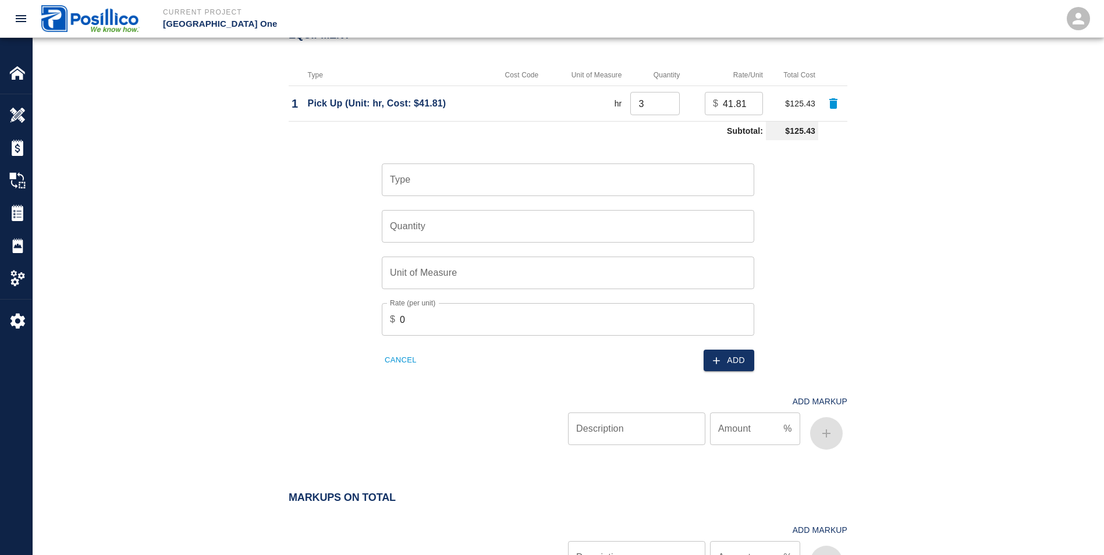
click at [438, 183] on input "Type" at bounding box center [568, 180] width 362 height 22
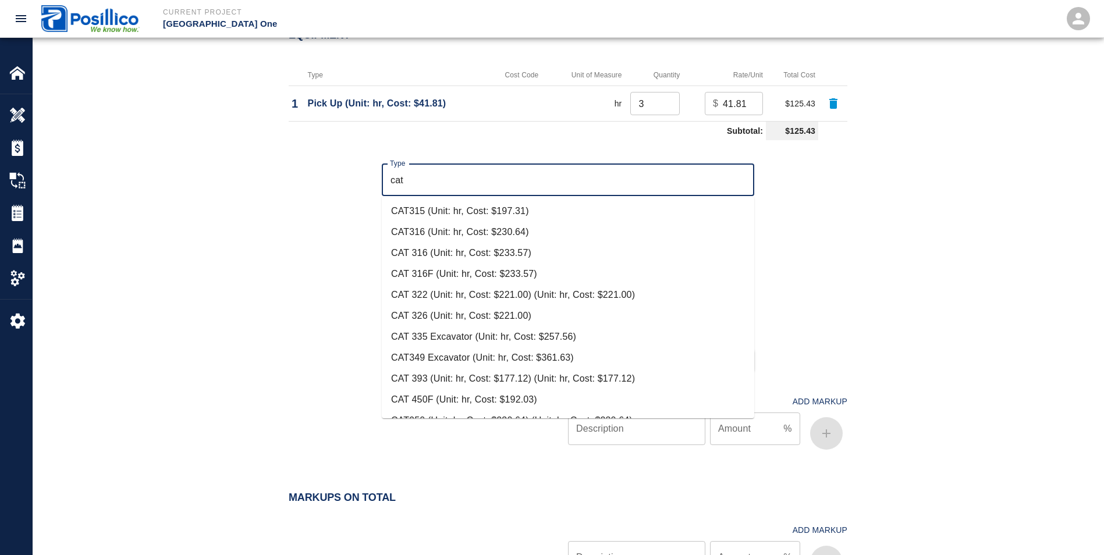
click at [424, 210] on li "CAT315 (Unit: hr, Cost: $197.31)" at bounding box center [568, 211] width 373 height 21
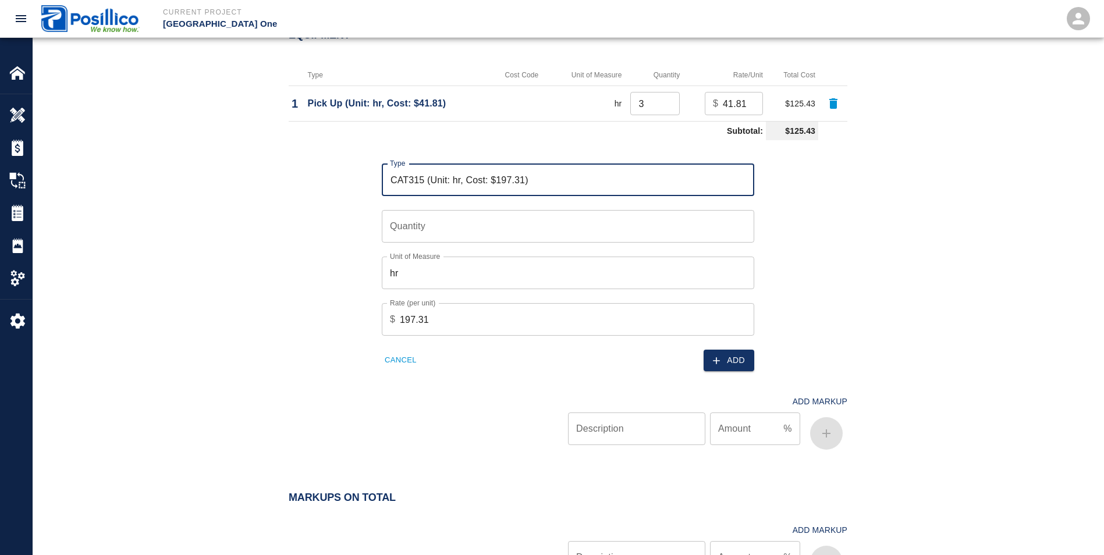
click at [403, 228] on input "Quantity" at bounding box center [568, 226] width 373 height 33
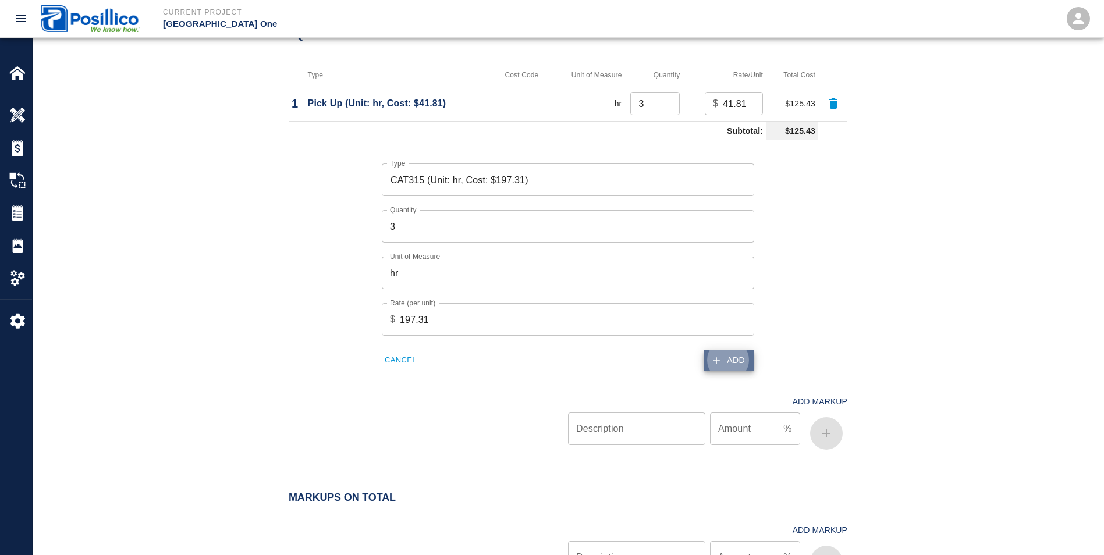
click at [730, 360] on button "Add" at bounding box center [729, 361] width 51 height 22
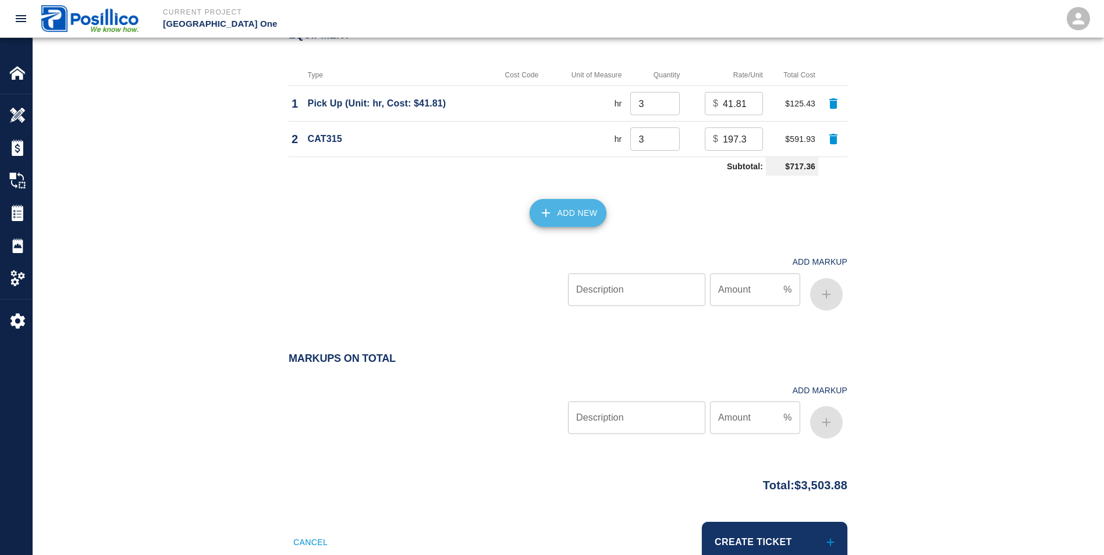
click at [584, 211] on button "Add New" at bounding box center [568, 213] width 77 height 28
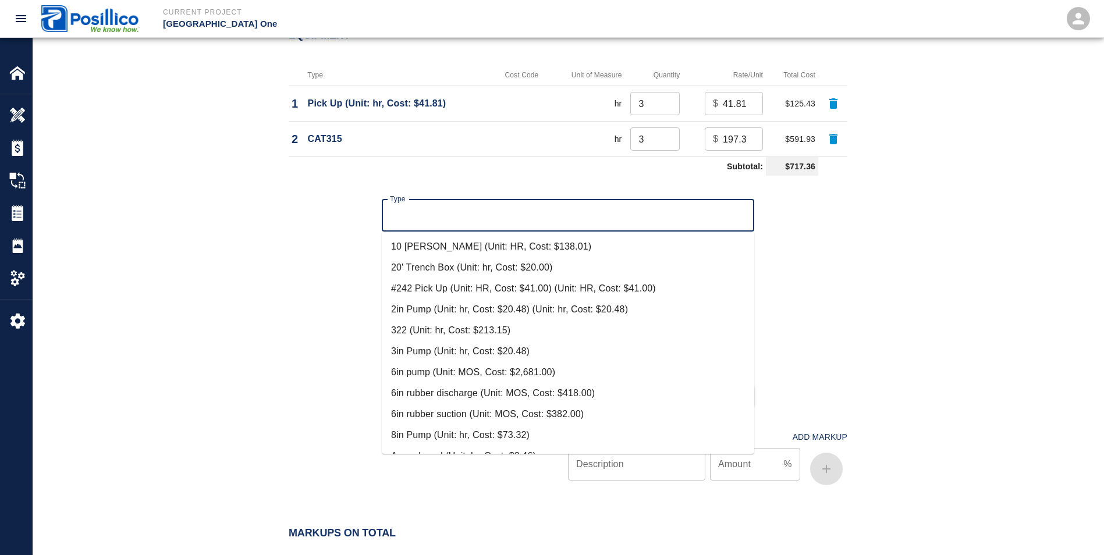
click at [556, 209] on input "Type" at bounding box center [568, 215] width 362 height 22
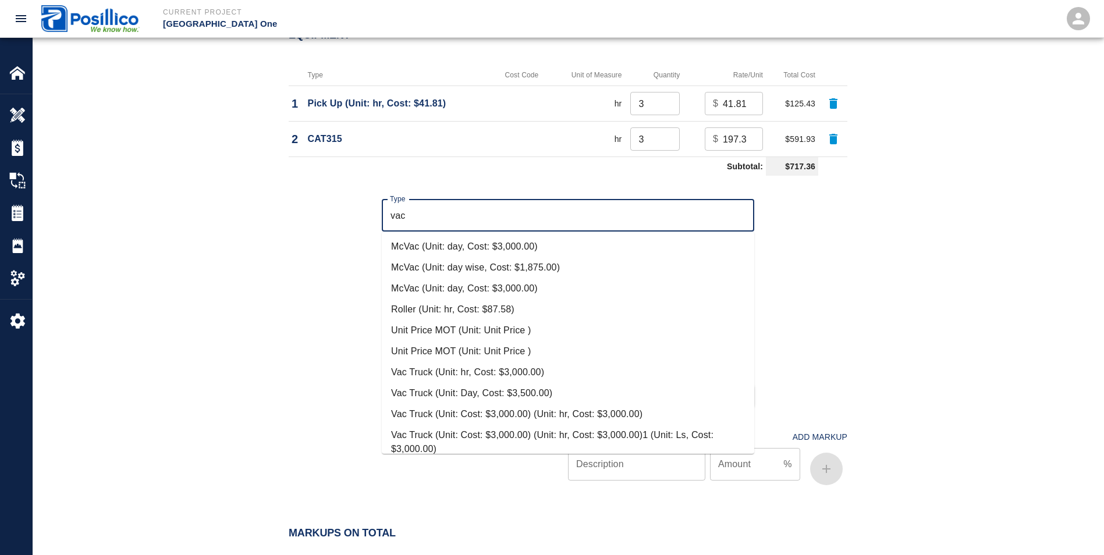
click at [456, 247] on li "McVac (Unit: day, Cost: $3,000.00)" at bounding box center [568, 246] width 373 height 21
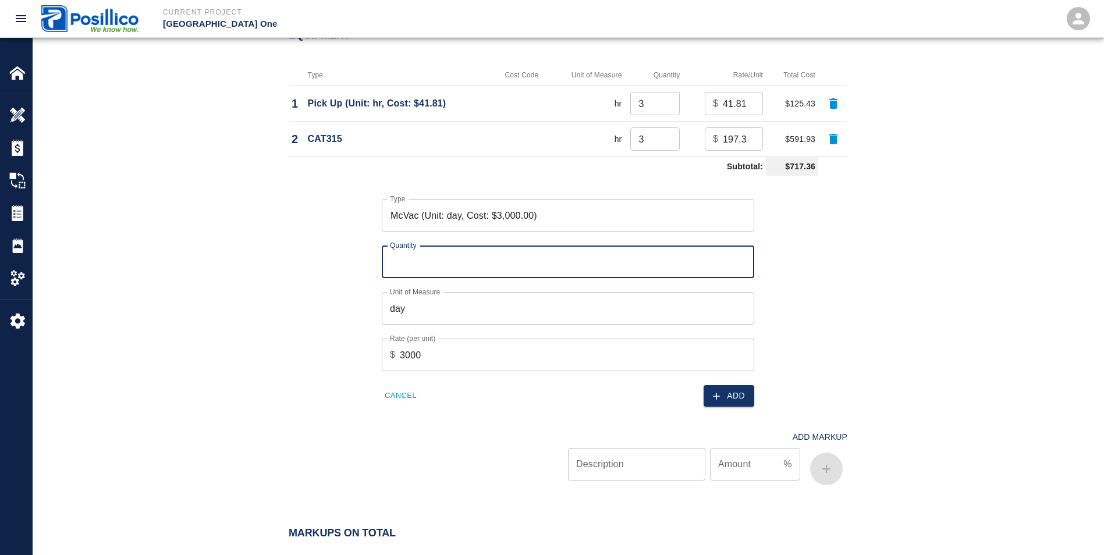
click at [412, 267] on input "Quantity" at bounding box center [568, 262] width 373 height 33
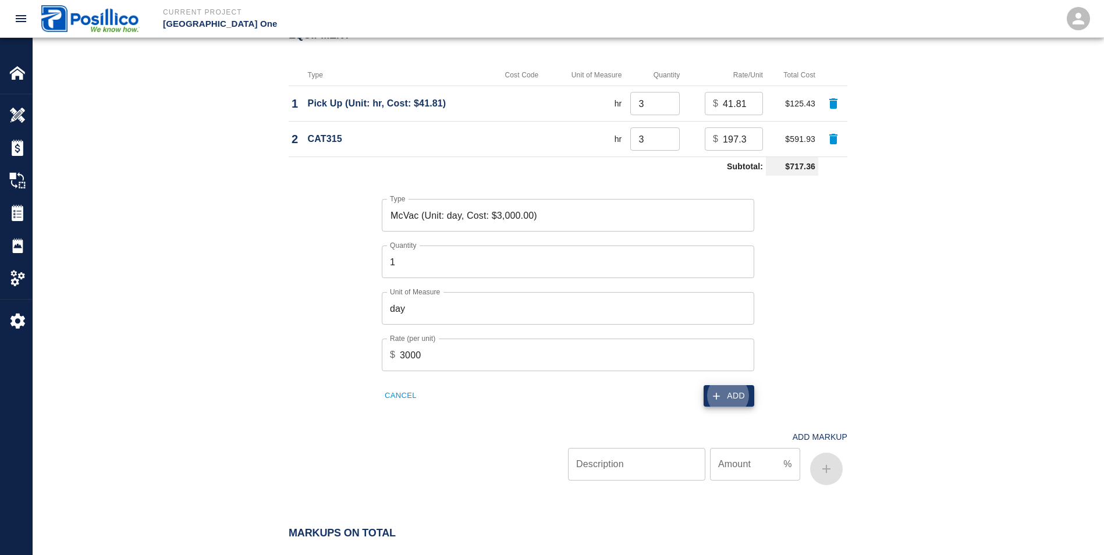
click at [725, 394] on button "Add" at bounding box center [729, 396] width 51 height 22
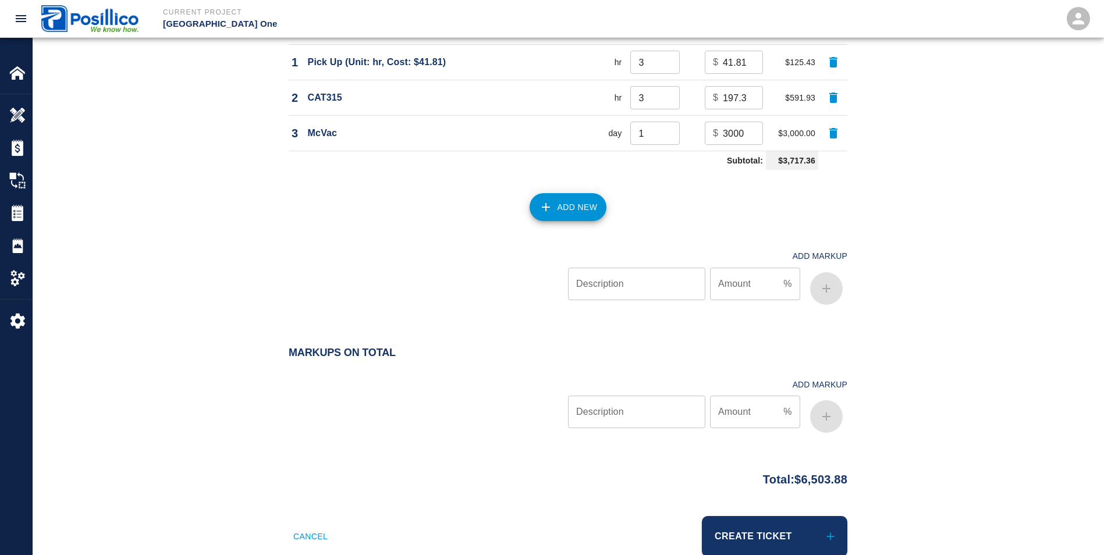
scroll to position [1168, 0]
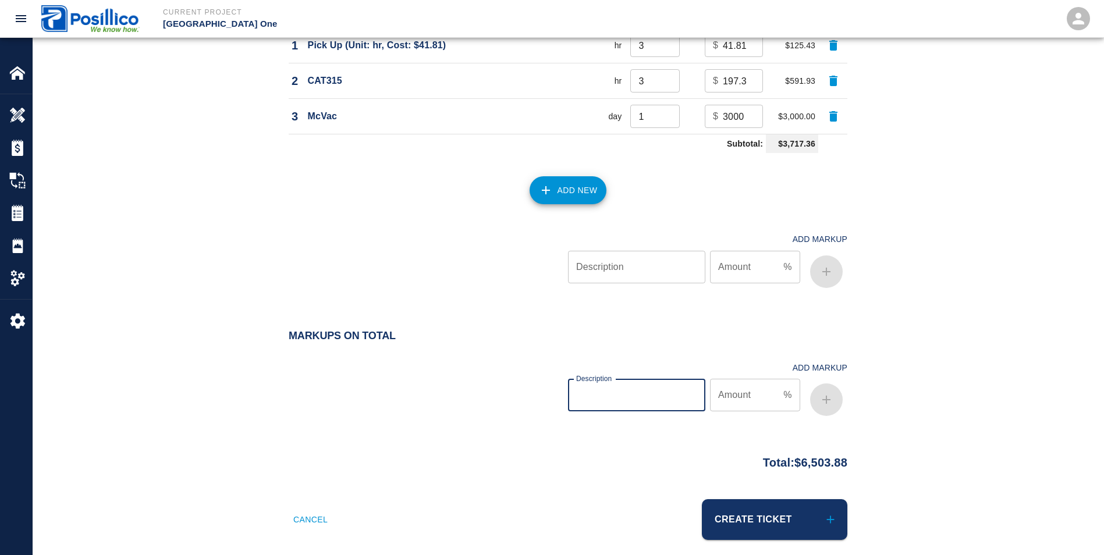
click at [603, 396] on input "Description" at bounding box center [636, 395] width 137 height 33
click at [725, 392] on input "Amount" at bounding box center [744, 395] width 69 height 33
click at [831, 396] on icon "button" at bounding box center [827, 400] width 14 height 14
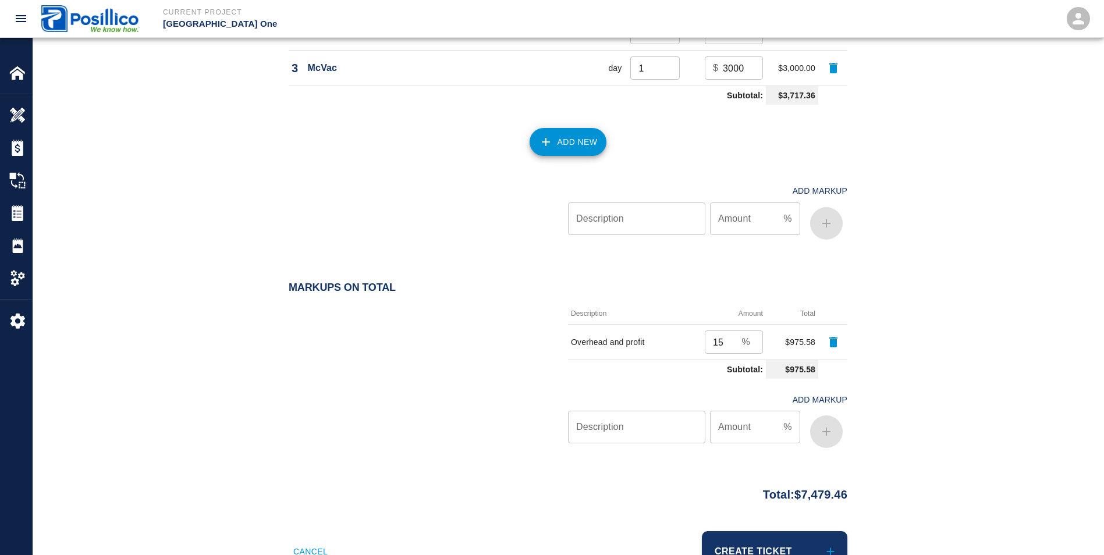
scroll to position [1261, 0]
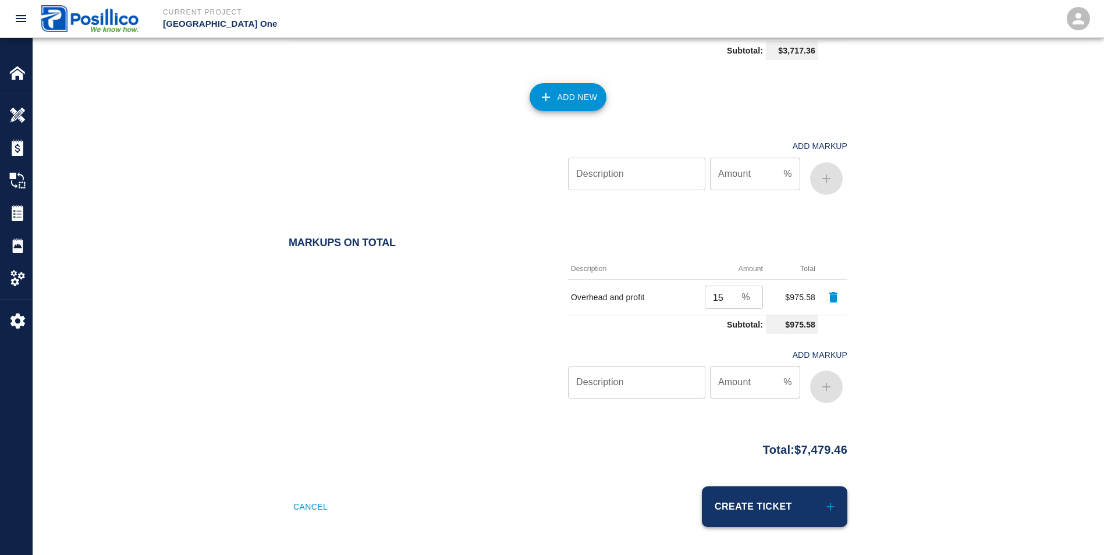
click at [789, 490] on button "Create Ticket" at bounding box center [775, 507] width 146 height 41
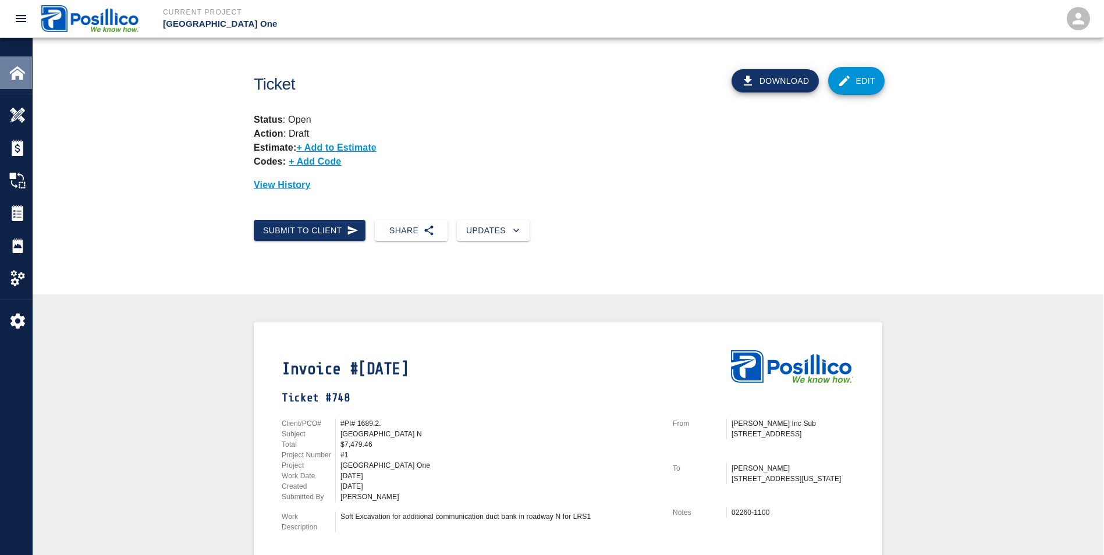
click at [19, 71] on img at bounding box center [17, 73] width 16 height 16
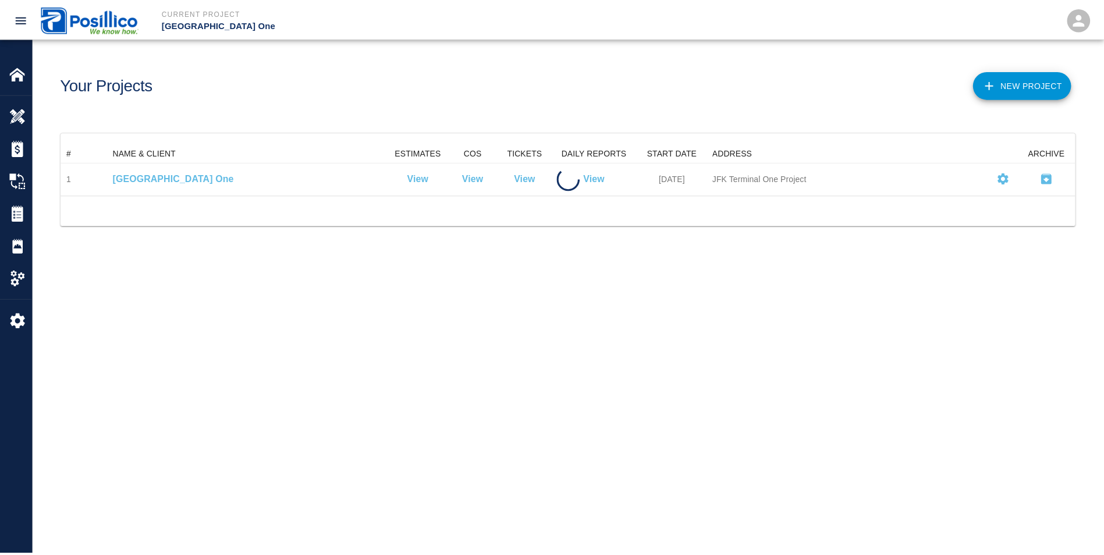
scroll to position [42, 1014]
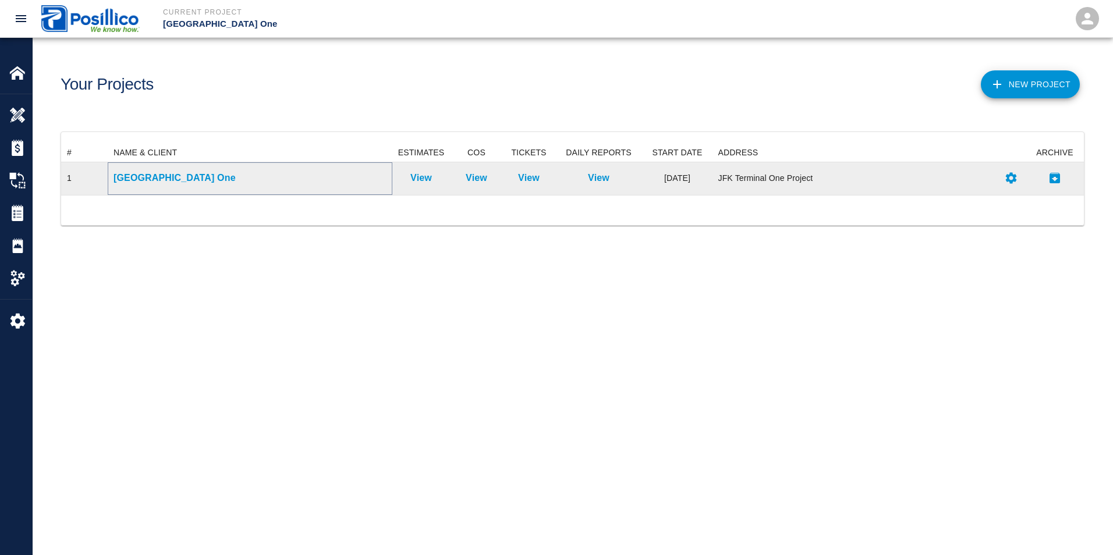
click at [166, 176] on p "[GEOGRAPHIC_DATA] One" at bounding box center [250, 178] width 273 height 14
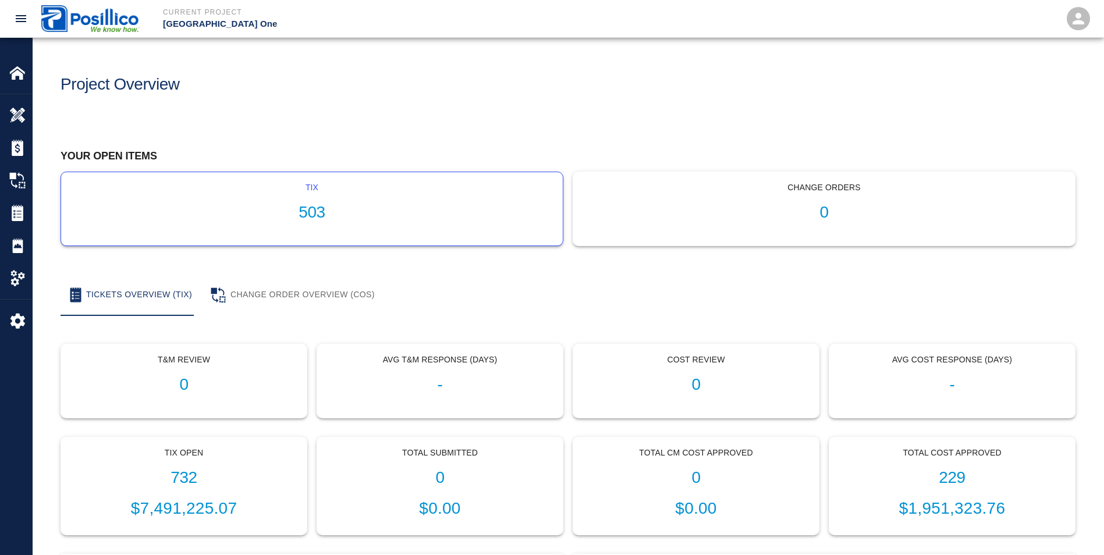
click at [357, 214] on h1 "503" at bounding box center [311, 212] width 483 height 19
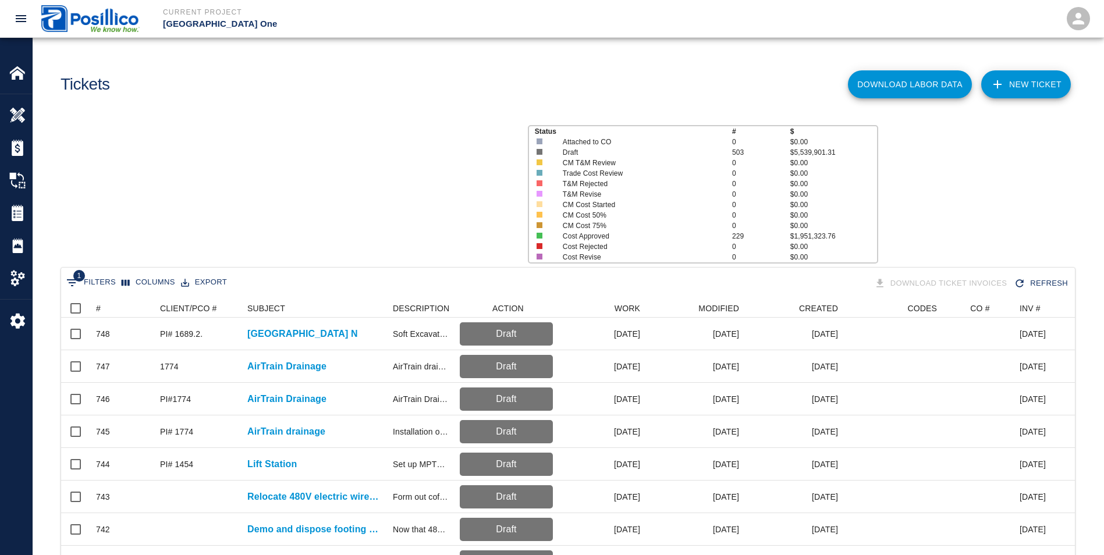
scroll to position [671, 1005]
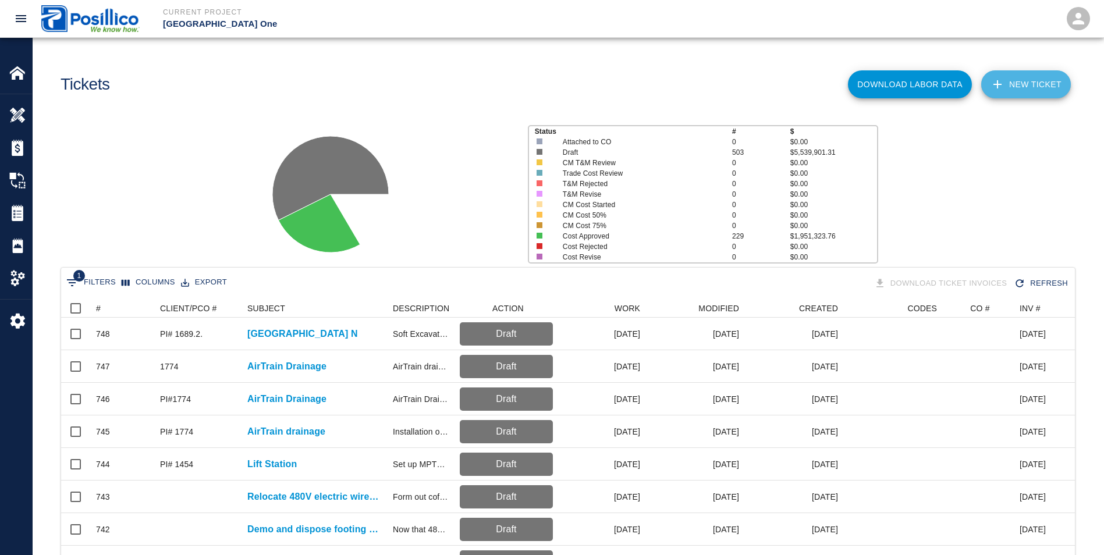
click at [1021, 91] on link "NEW TICKET" at bounding box center [1026, 84] width 90 height 28
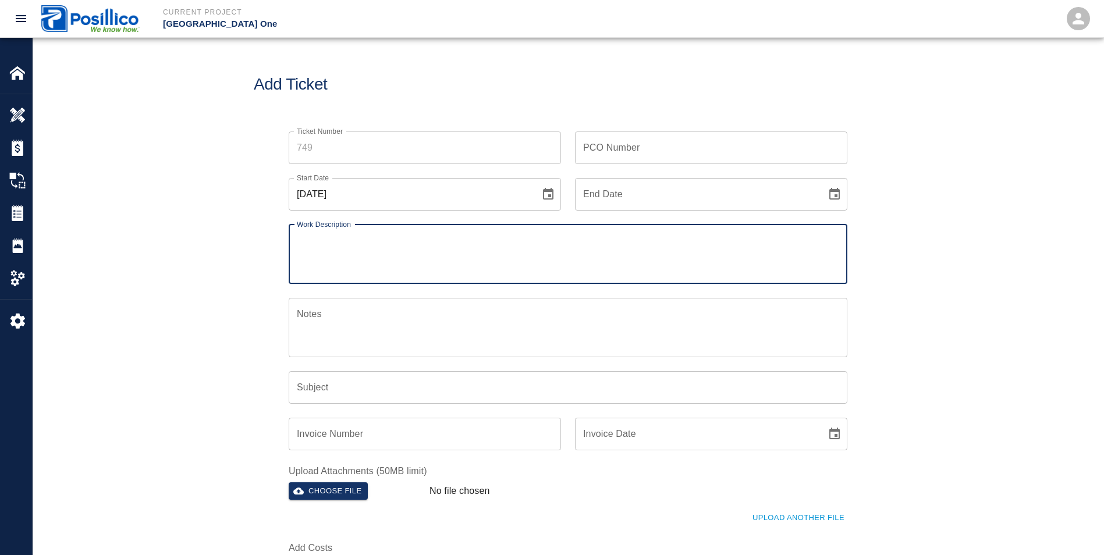
click at [441, 145] on input "Ticket Number" at bounding box center [425, 148] width 272 height 33
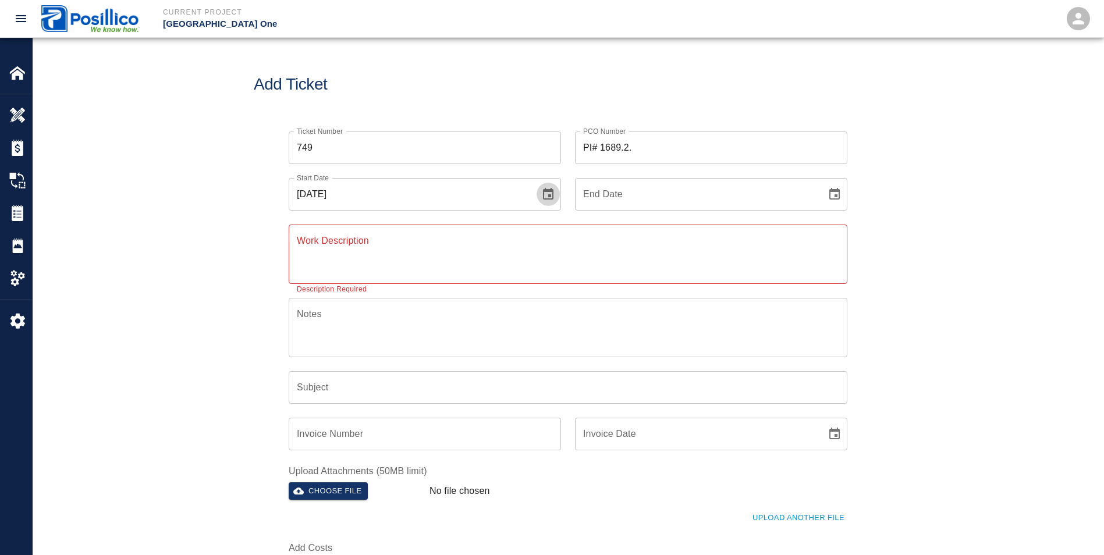
click at [549, 192] on icon "Choose date, selected date is Aug 18, 2025" at bounding box center [548, 194] width 14 height 14
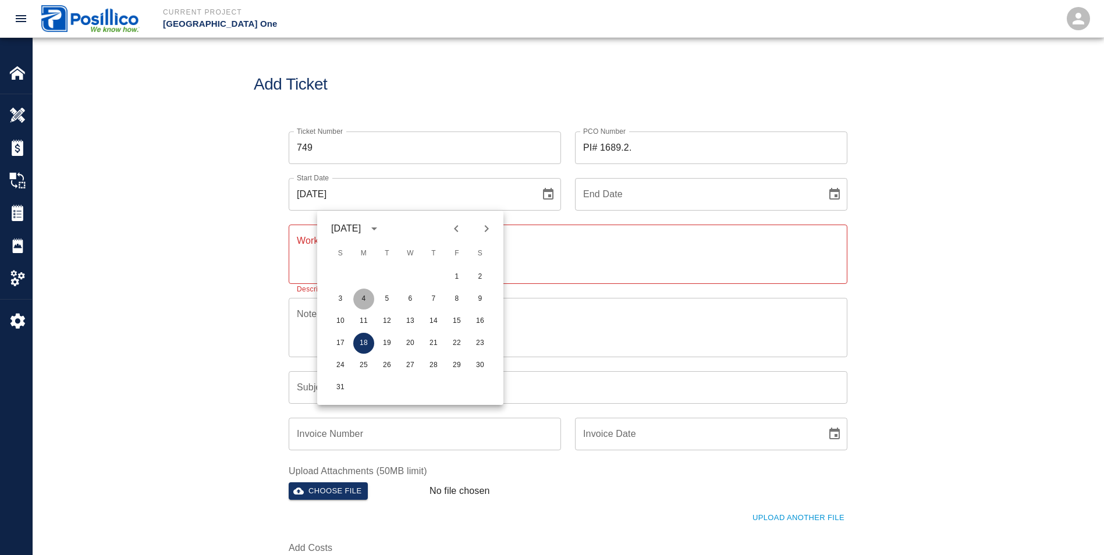
click at [363, 297] on button "4" at bounding box center [363, 299] width 21 height 21
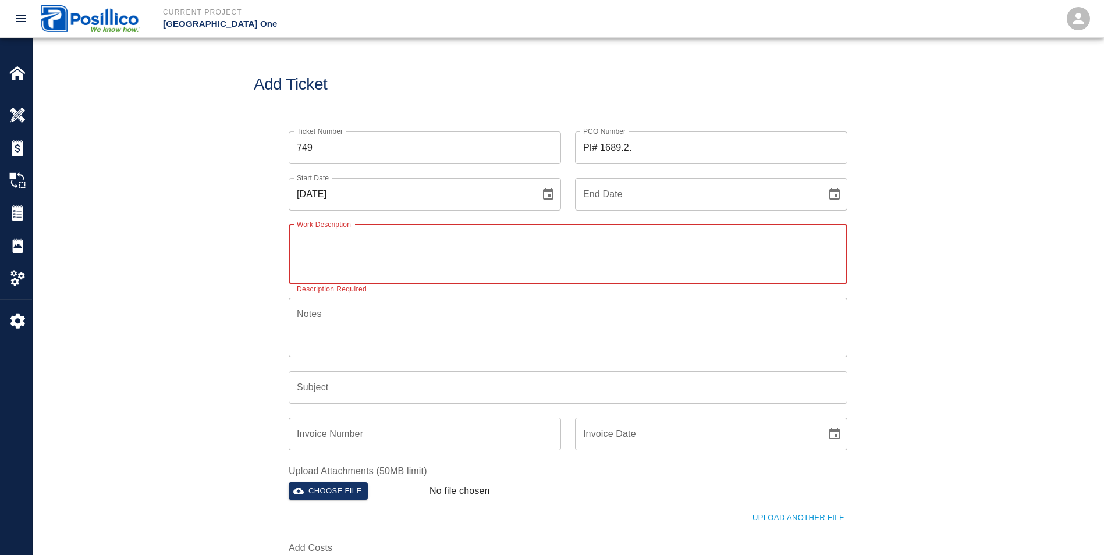
click at [305, 248] on textarea "Work Description" at bounding box center [568, 254] width 543 height 40
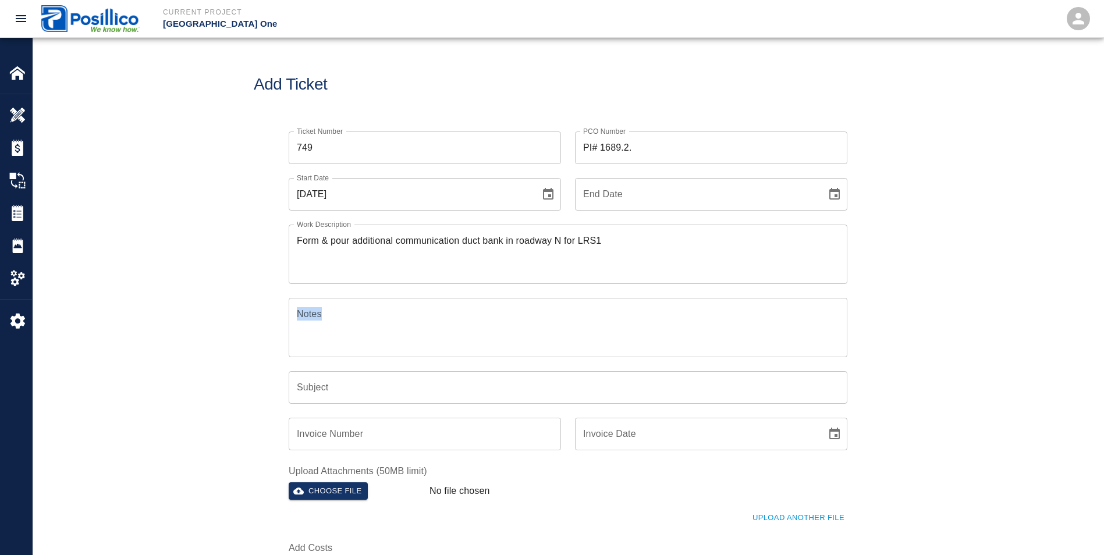
click at [329, 316] on div "Notes x Notes" at bounding box center [561, 320] width 573 height 73
click at [329, 318] on textarea "Notes" at bounding box center [568, 327] width 543 height 40
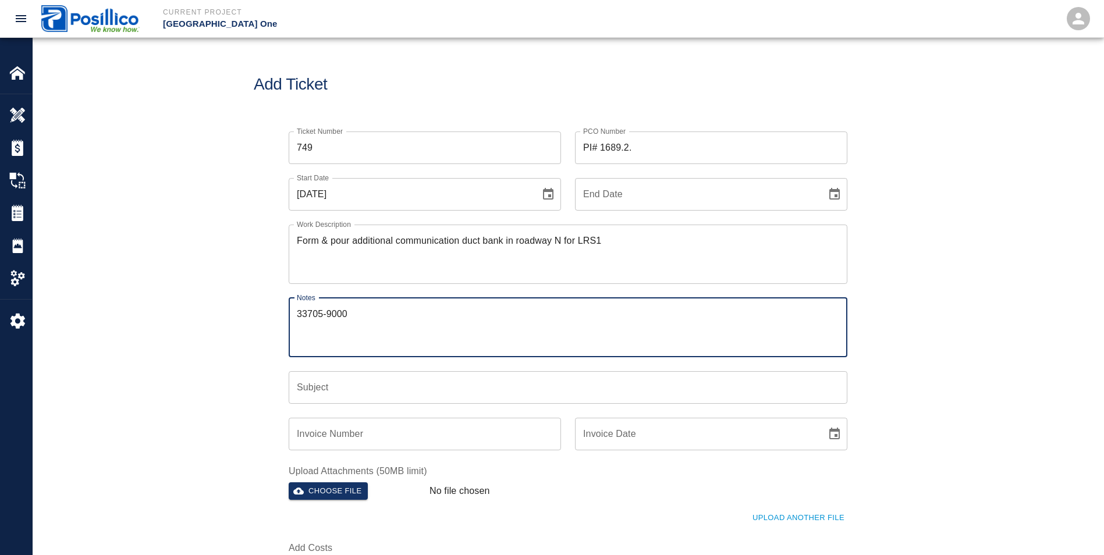
click at [349, 385] on input "Subject" at bounding box center [568, 387] width 559 height 33
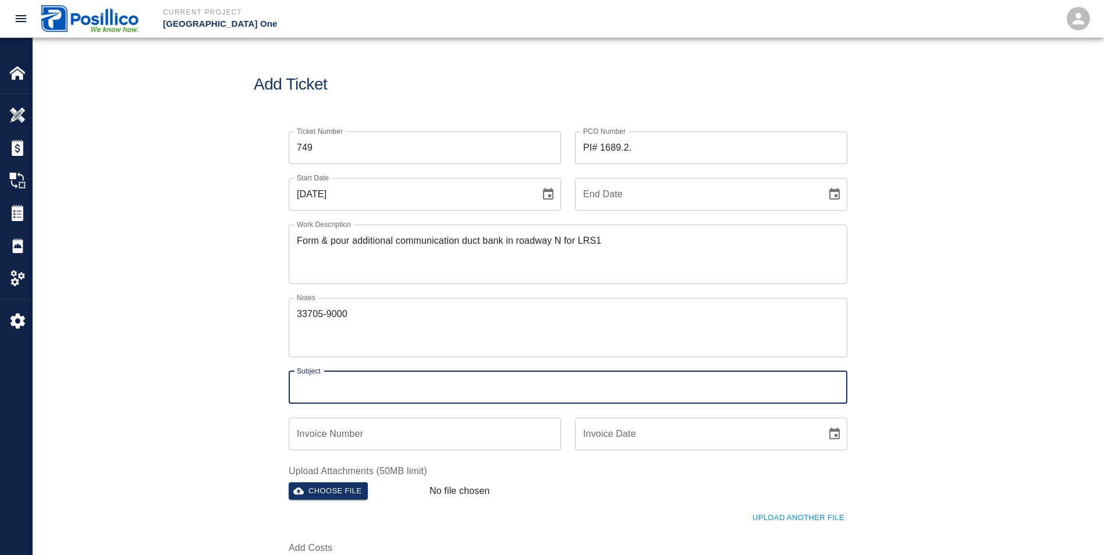
click at [181, 382] on div "Ticket Number 749 Ticket Number PCO Number PI# 1689.2. PCO Number Start Date [D…" at bounding box center [568, 365] width 1071 height 494
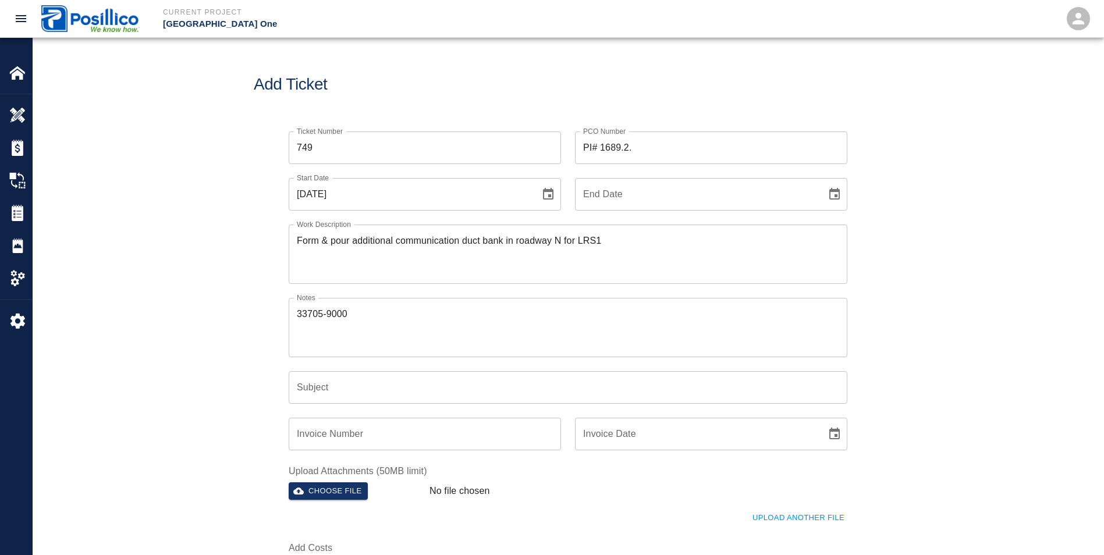
click at [322, 386] on input "Subject" at bounding box center [568, 387] width 559 height 33
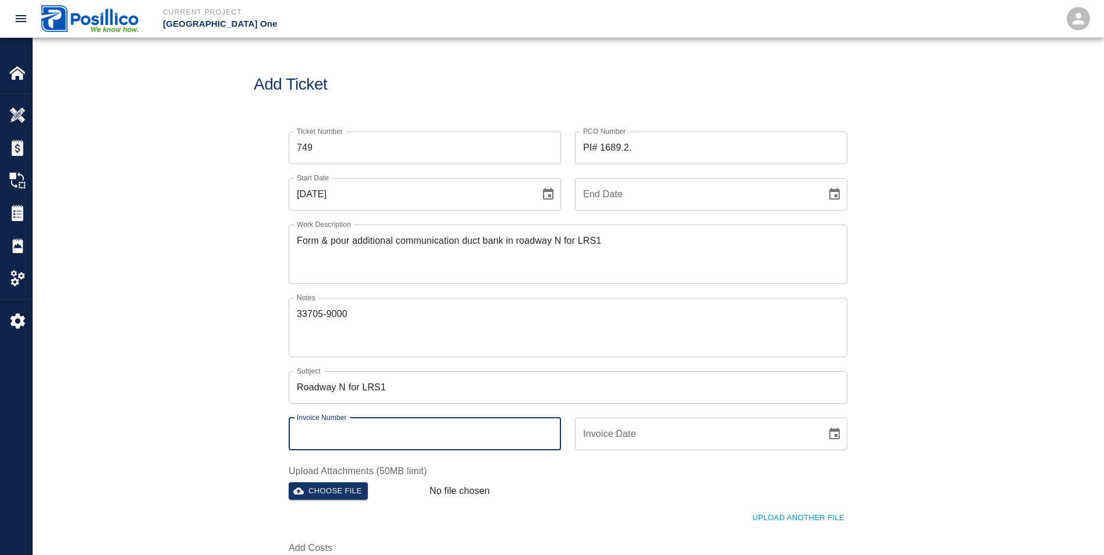
click at [405, 435] on input "Invoice Number" at bounding box center [425, 434] width 272 height 33
click at [674, 504] on div "Upload Another File" at bounding box center [561, 511] width 573 height 32
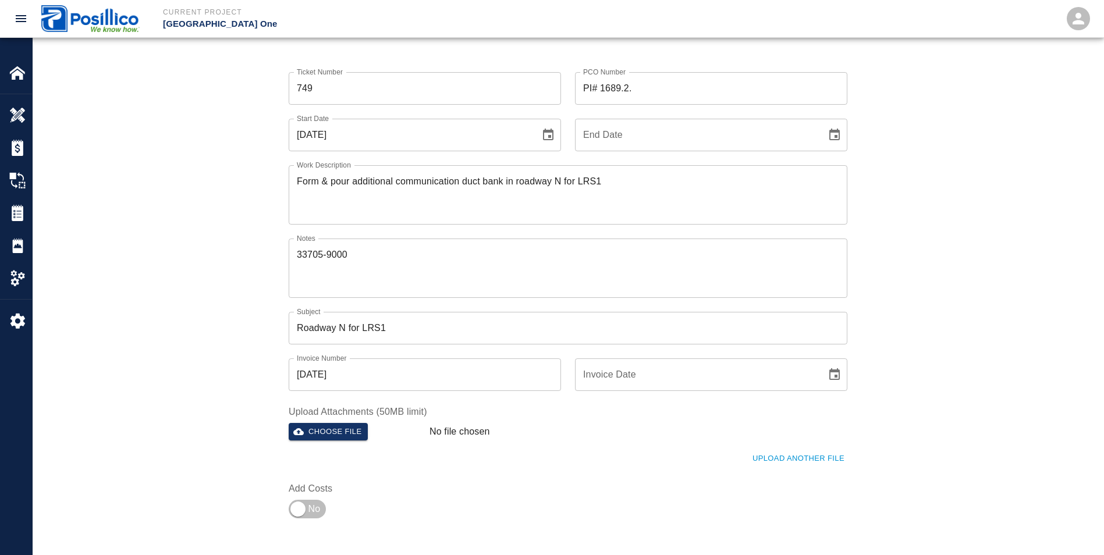
scroll to position [233, 0]
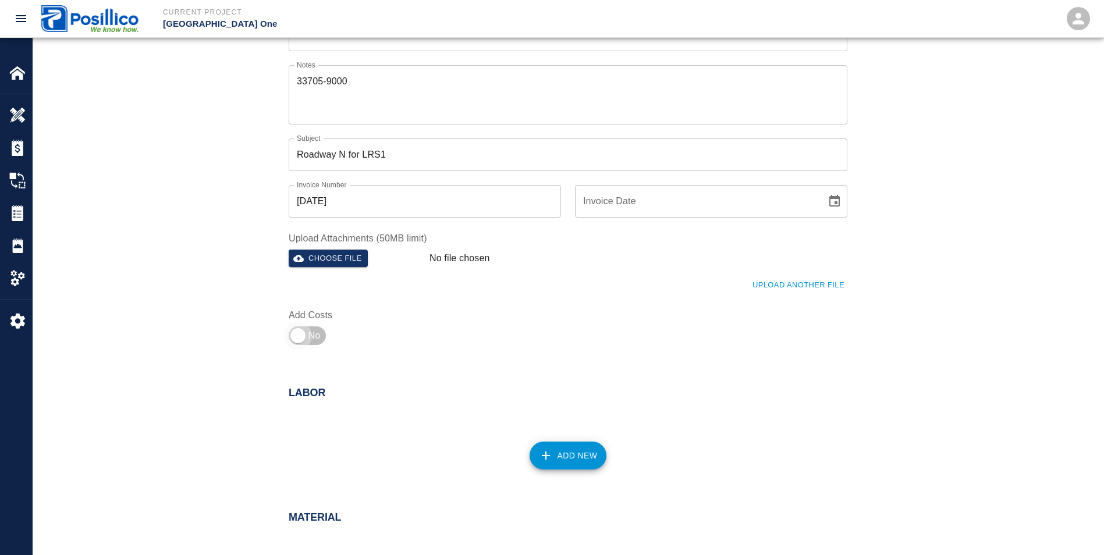
click at [300, 342] on input "checkbox" at bounding box center [298, 336] width 84 height 28
click at [538, 446] on button "Add New" at bounding box center [568, 456] width 77 height 28
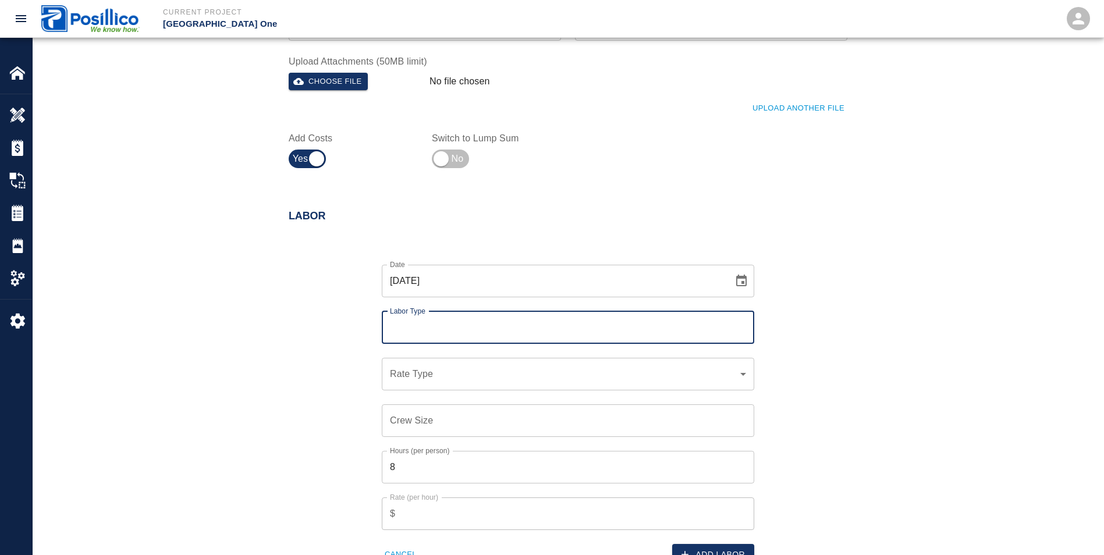
scroll to position [466, 0]
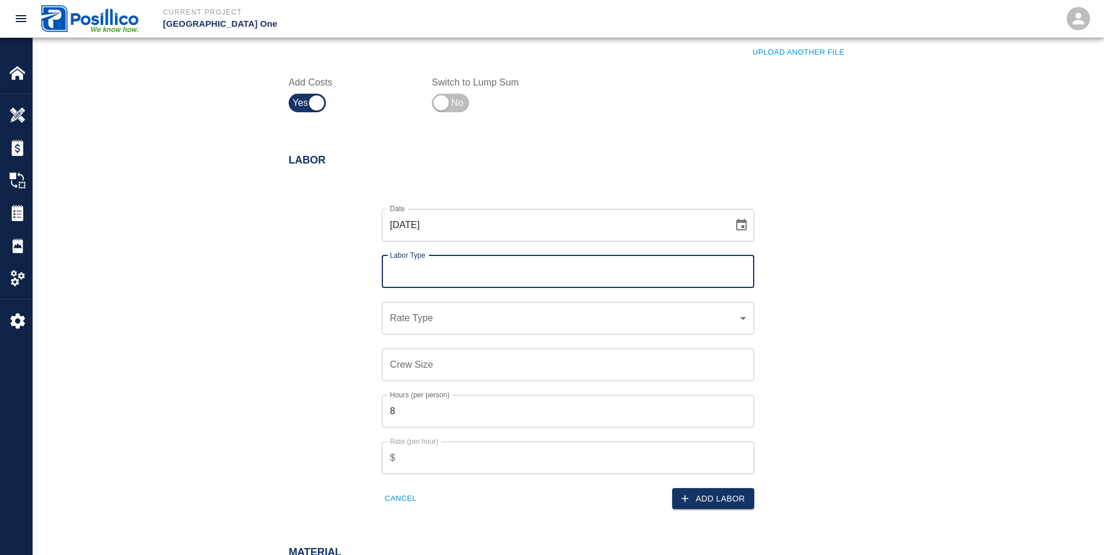
click at [402, 284] on div "Labor Type" at bounding box center [568, 272] width 373 height 33
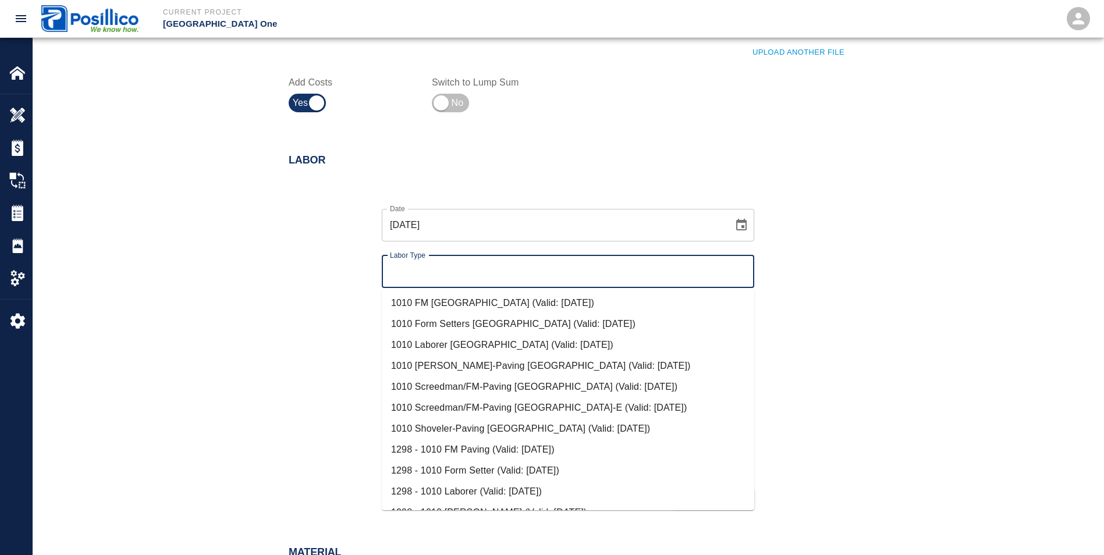
click at [401, 275] on input "Labor Type" at bounding box center [568, 272] width 362 height 22
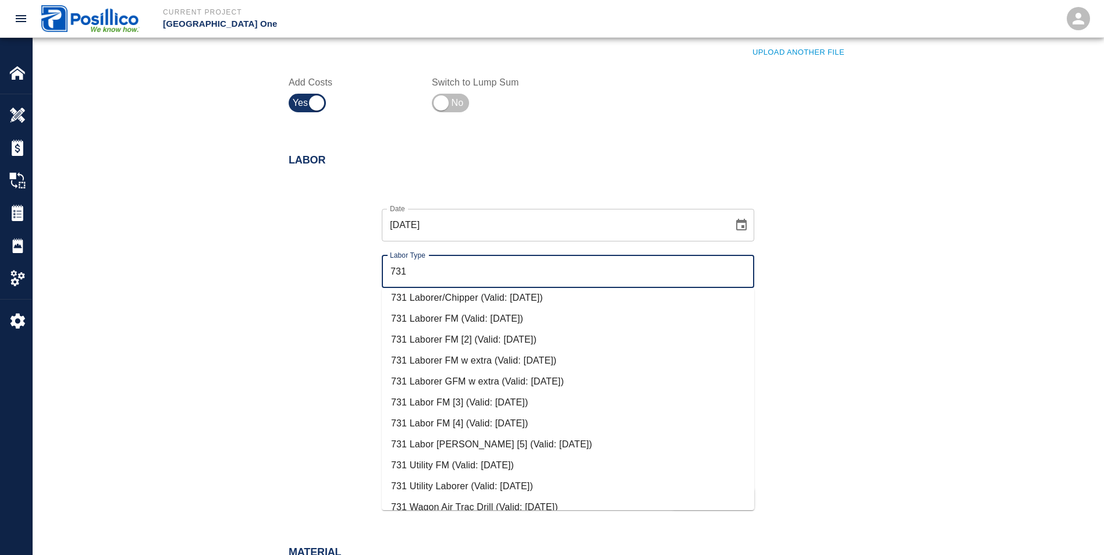
scroll to position [332, 0]
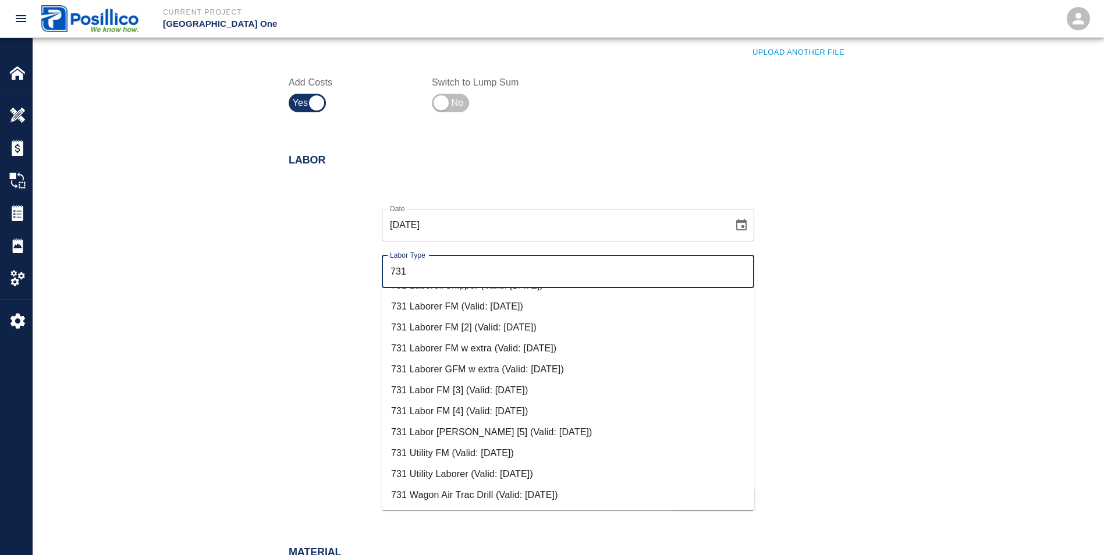
click at [435, 415] on li "731 Labor FM [4] (Valid: [DATE])" at bounding box center [568, 411] width 373 height 21
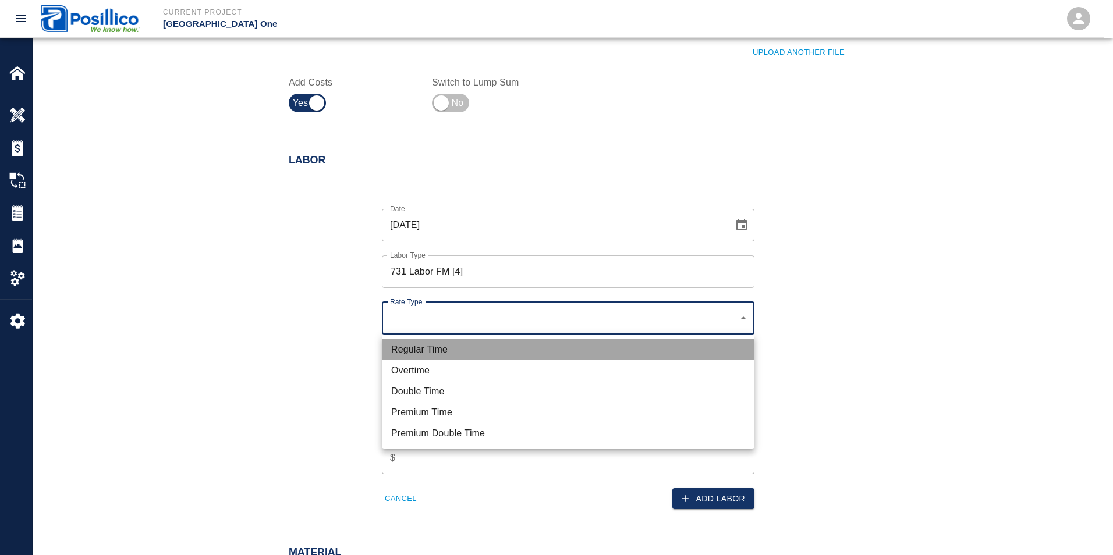
click at [392, 350] on li "Regular Time" at bounding box center [568, 349] width 373 height 21
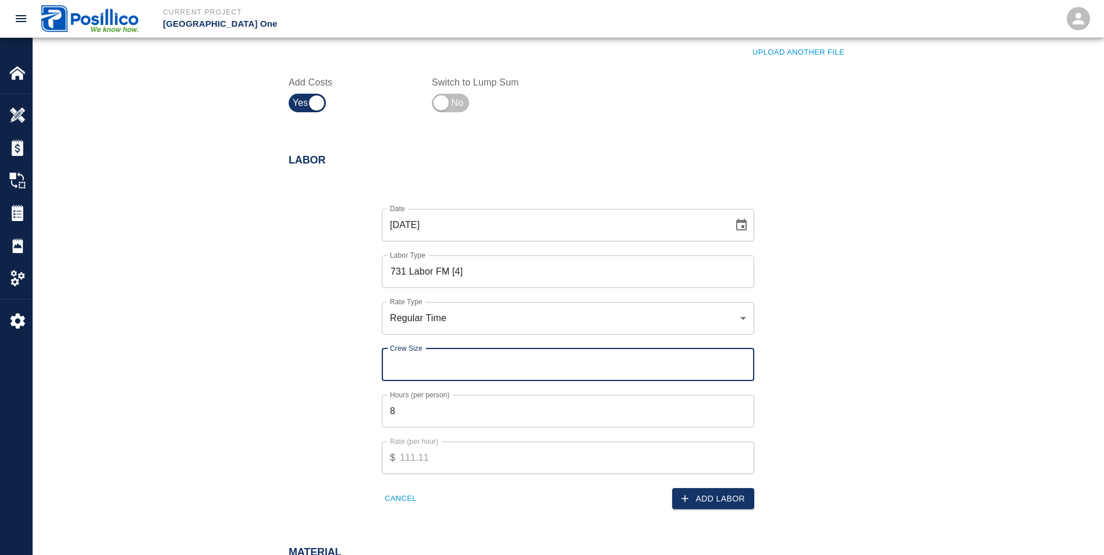
click at [394, 366] on input "Crew Size" at bounding box center [568, 365] width 373 height 33
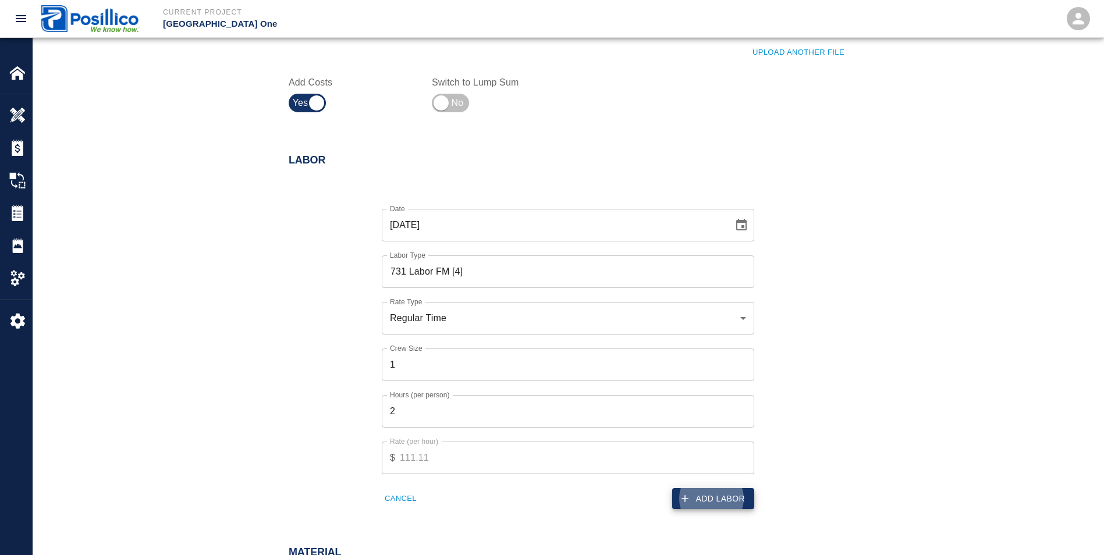
click at [704, 498] on button "Add Labor" at bounding box center [713, 499] width 82 height 22
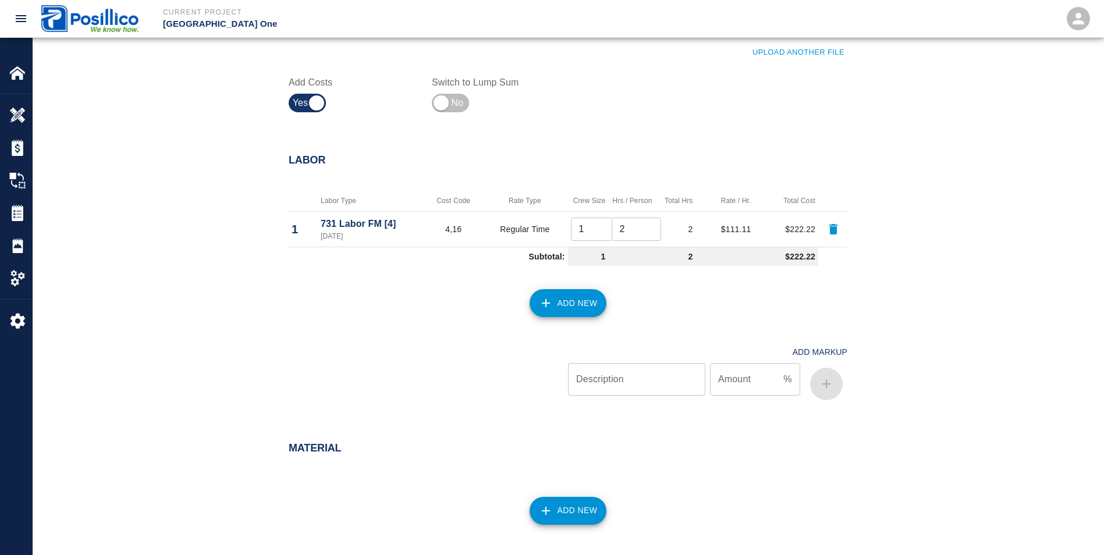
click at [555, 310] on button "Add New" at bounding box center [568, 303] width 77 height 28
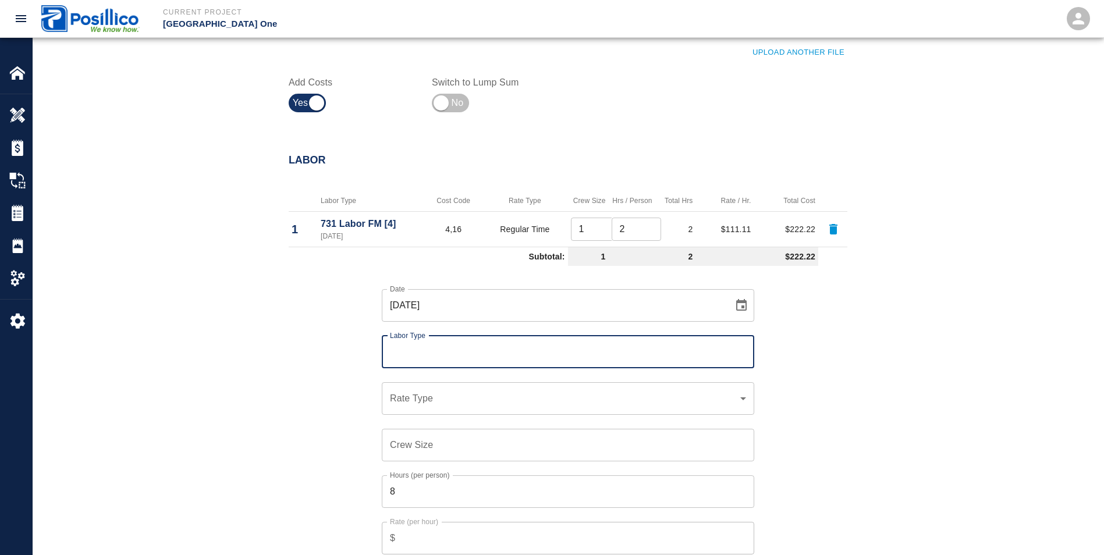
click at [391, 350] on input "Labor Type" at bounding box center [568, 352] width 362 height 22
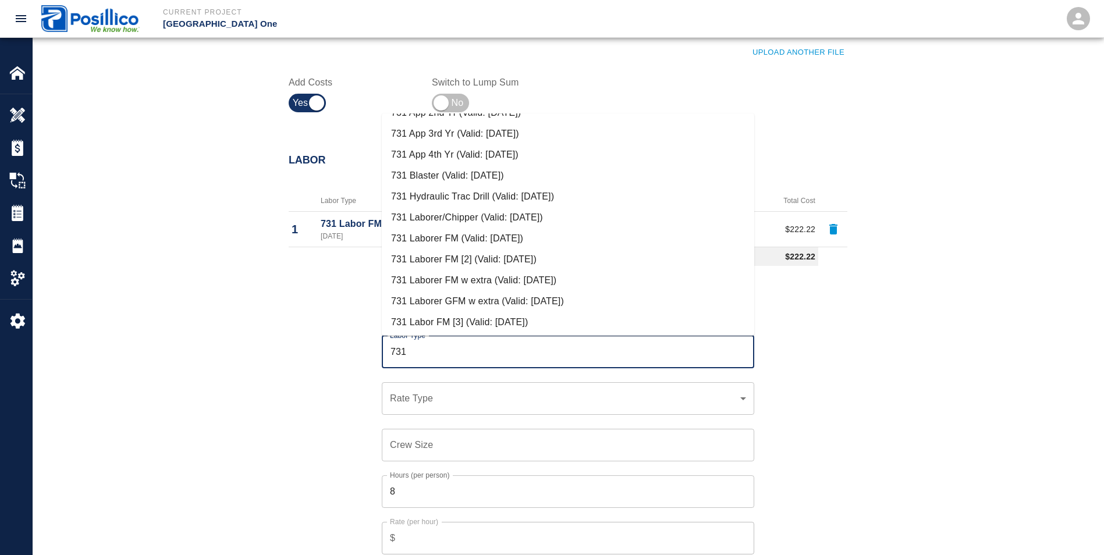
scroll to position [233, 0]
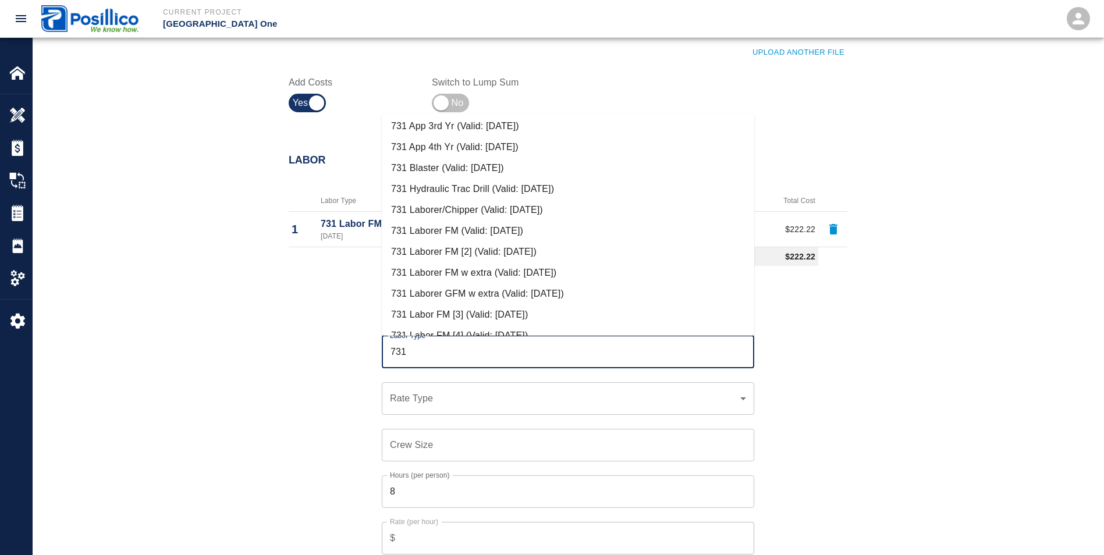
click at [463, 211] on li "731 Laborer/Chipper (Valid: [DATE])" at bounding box center [568, 210] width 373 height 21
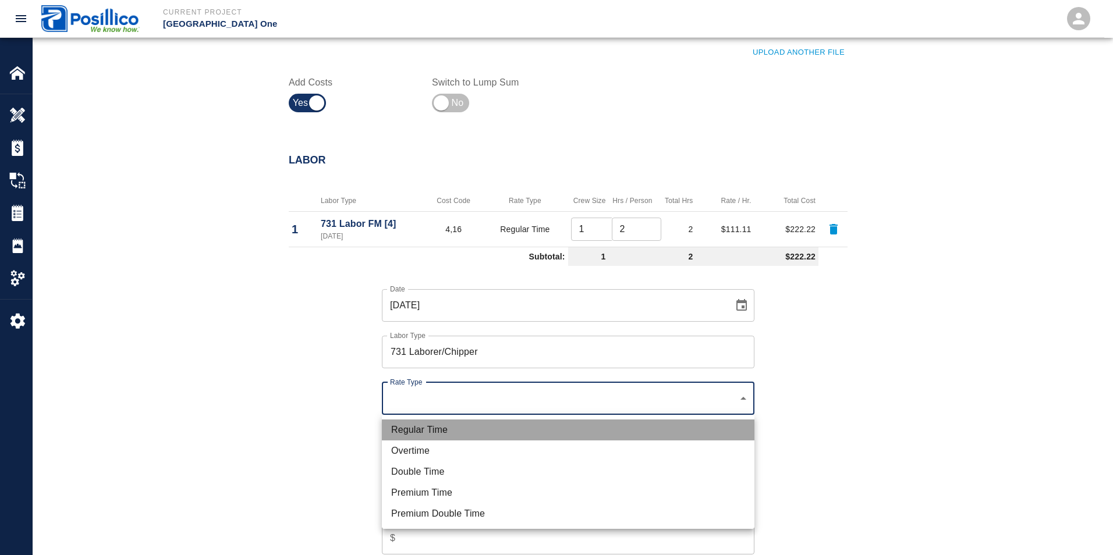
click at [399, 429] on li "Regular Time" at bounding box center [568, 430] width 373 height 21
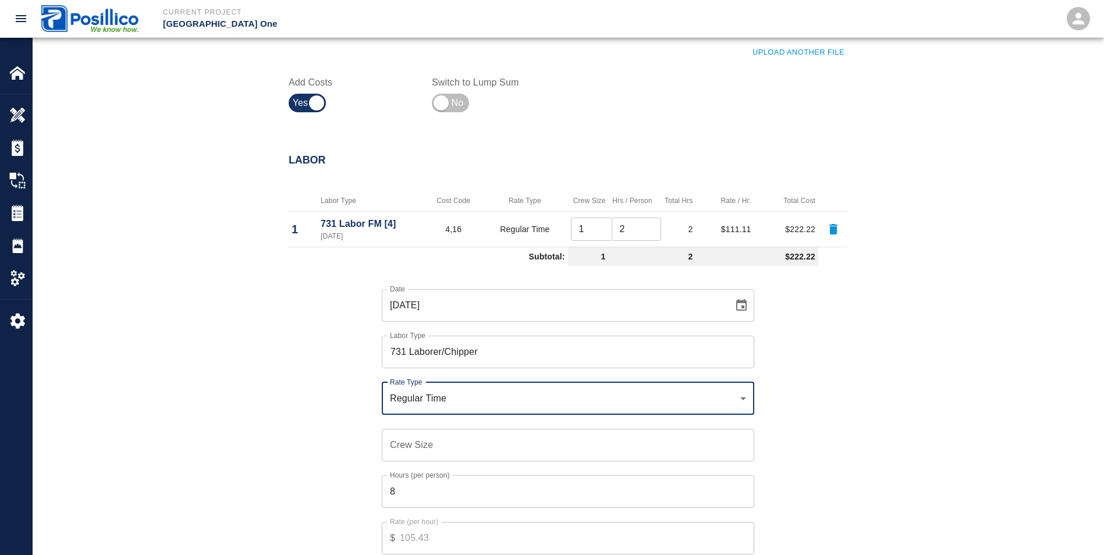
click at [392, 435] on div "Crew Size Crew Size" at bounding box center [568, 445] width 373 height 33
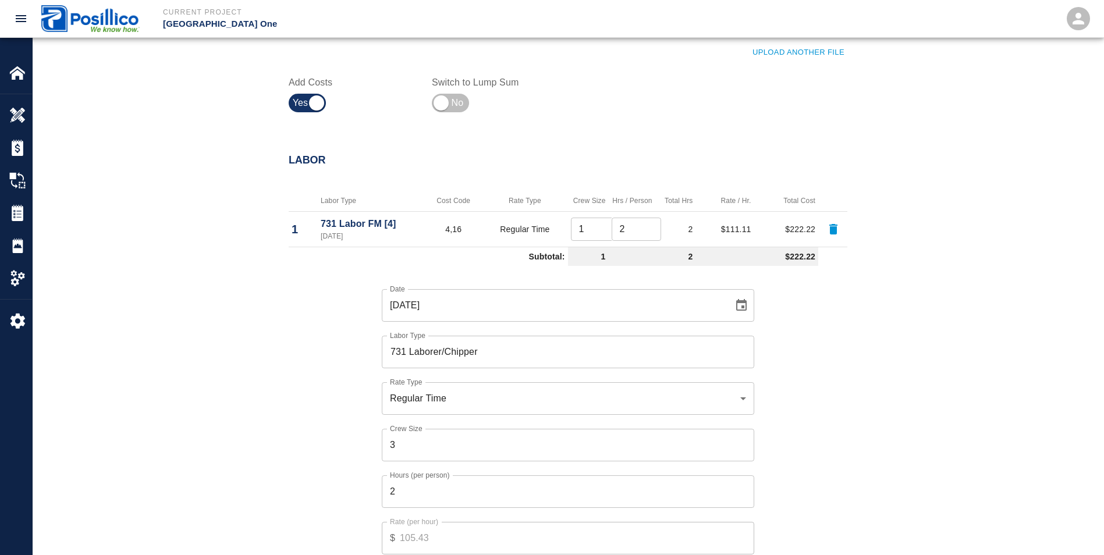
scroll to position [767, 0]
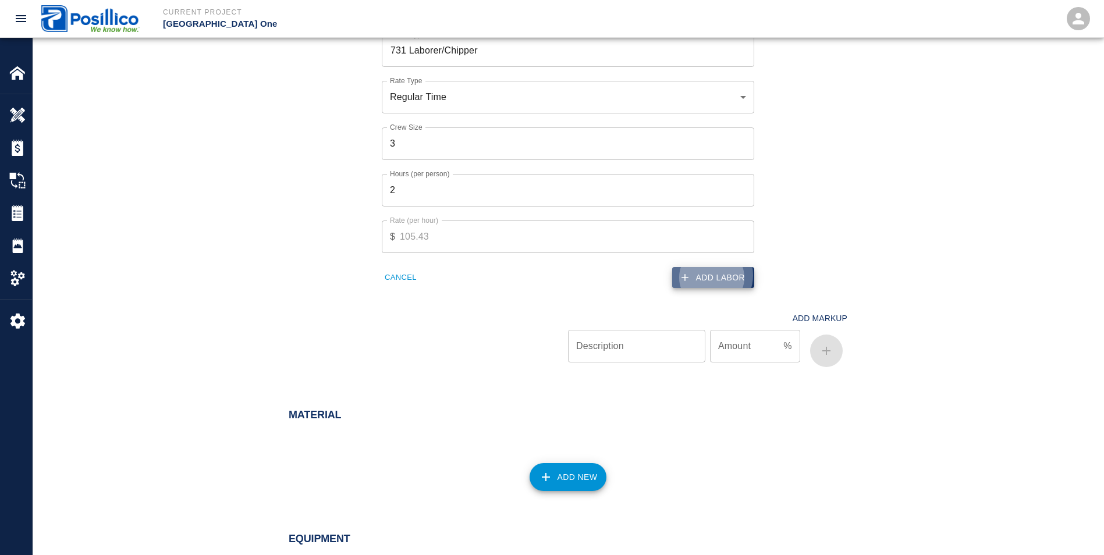
click at [712, 275] on button "Add Labor" at bounding box center [713, 278] width 82 height 22
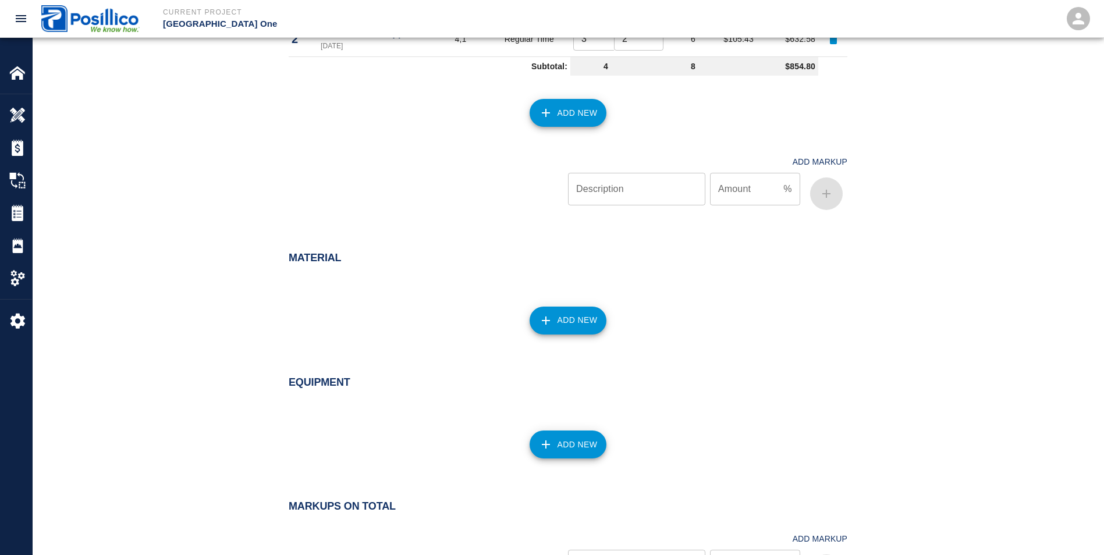
scroll to position [570, 0]
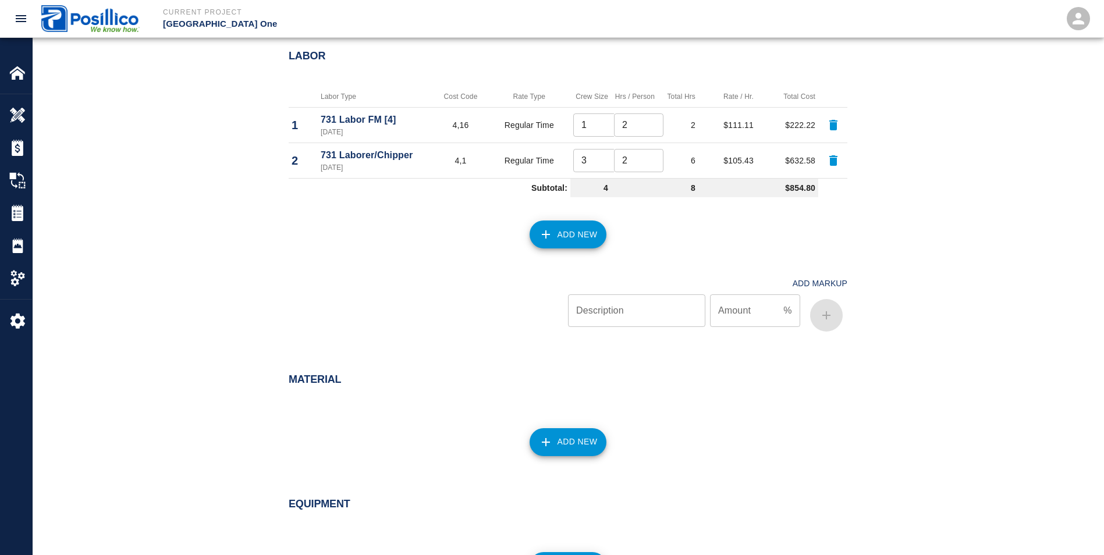
click at [555, 235] on button "Add New" at bounding box center [568, 235] width 77 height 28
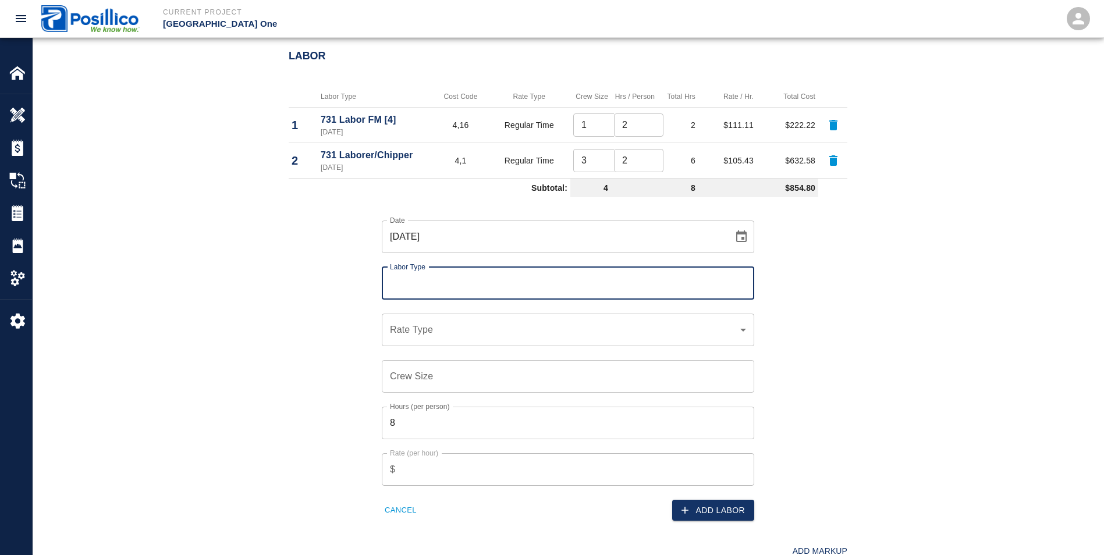
click at [389, 286] on input "Labor Type" at bounding box center [568, 283] width 362 height 22
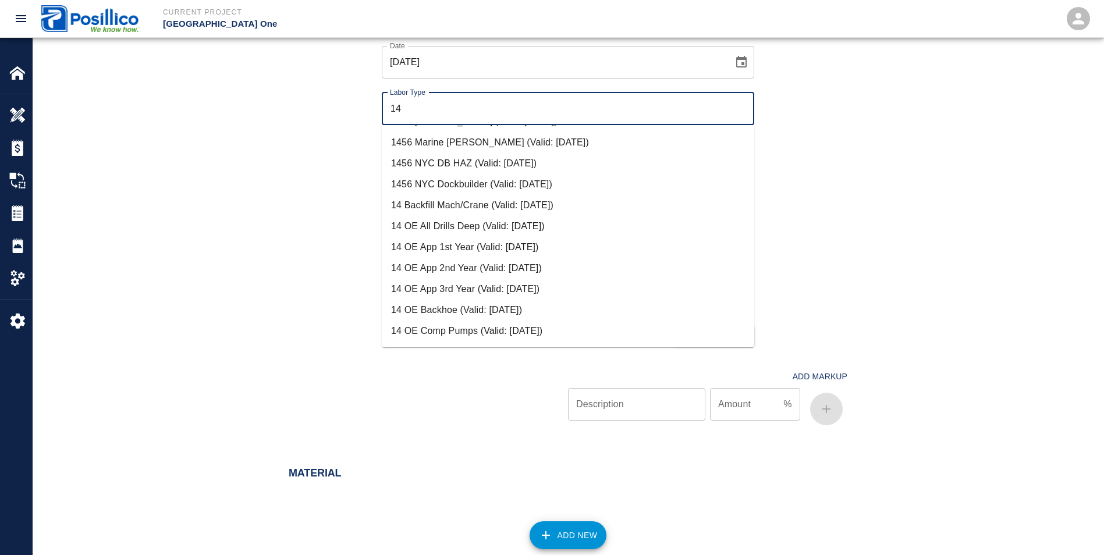
scroll to position [349, 0]
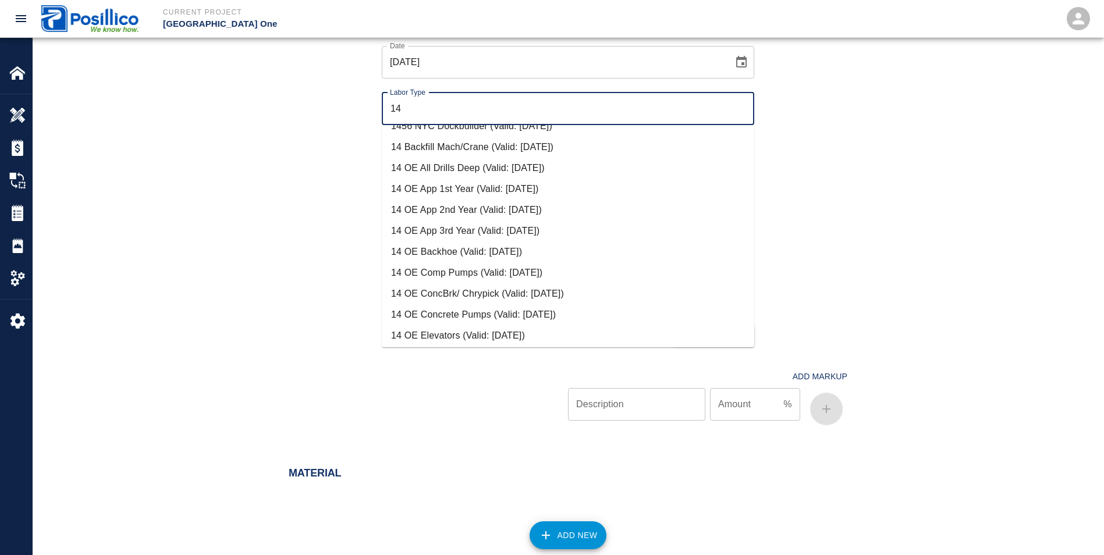
click at [425, 251] on li "14 OE Backhoe (Valid: [DATE])" at bounding box center [568, 252] width 373 height 21
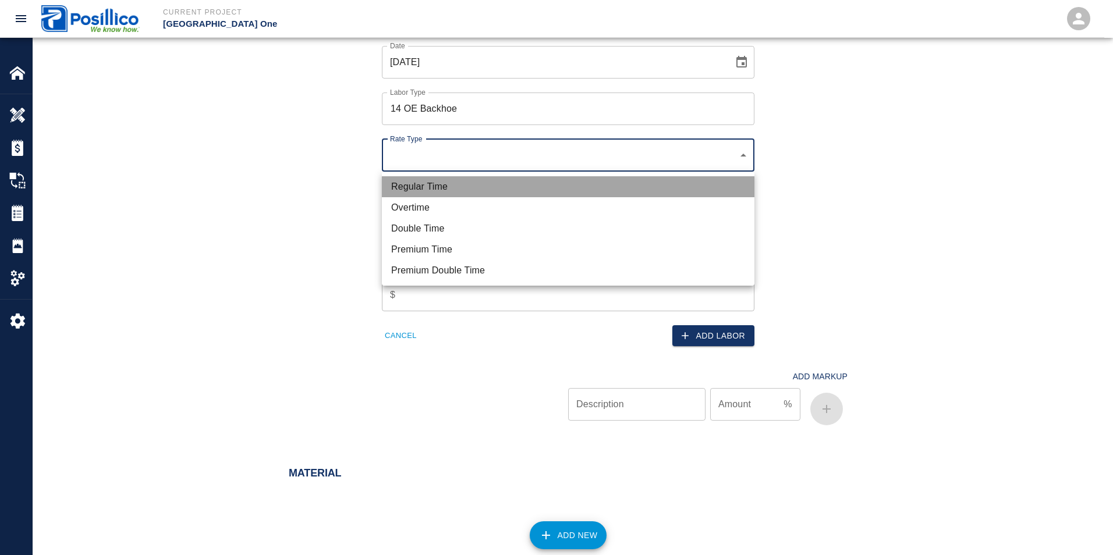
click at [401, 190] on li "Regular Time" at bounding box center [568, 186] width 373 height 21
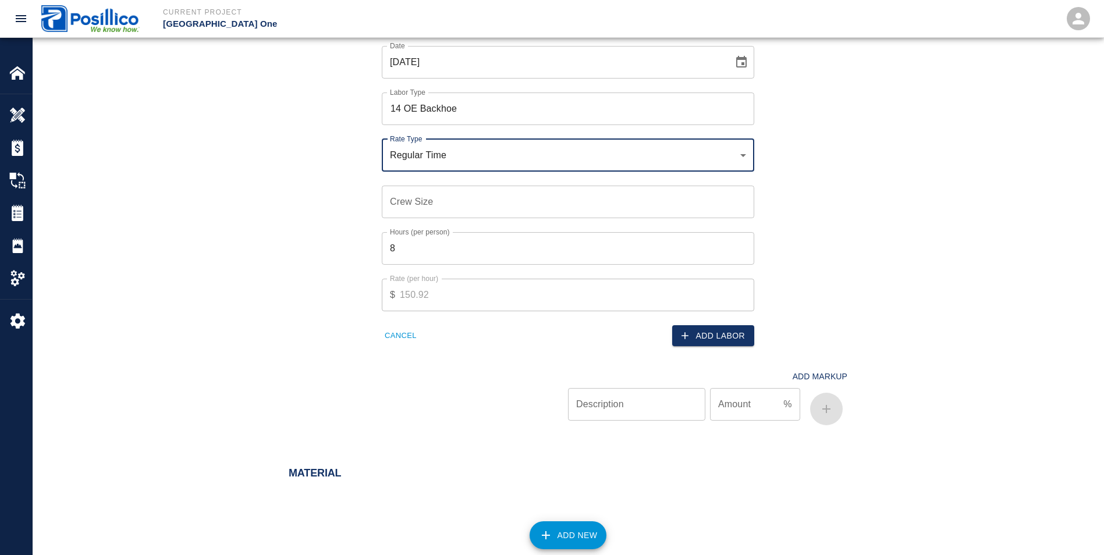
click at [400, 198] on input "Crew Size" at bounding box center [568, 202] width 373 height 33
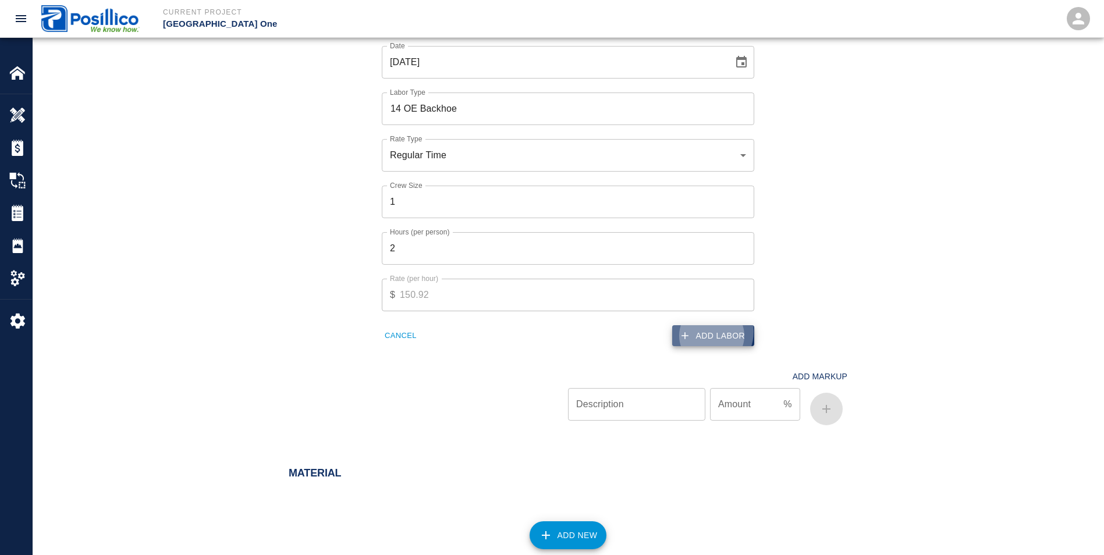
click at [708, 332] on button "Add Labor" at bounding box center [713, 336] width 82 height 22
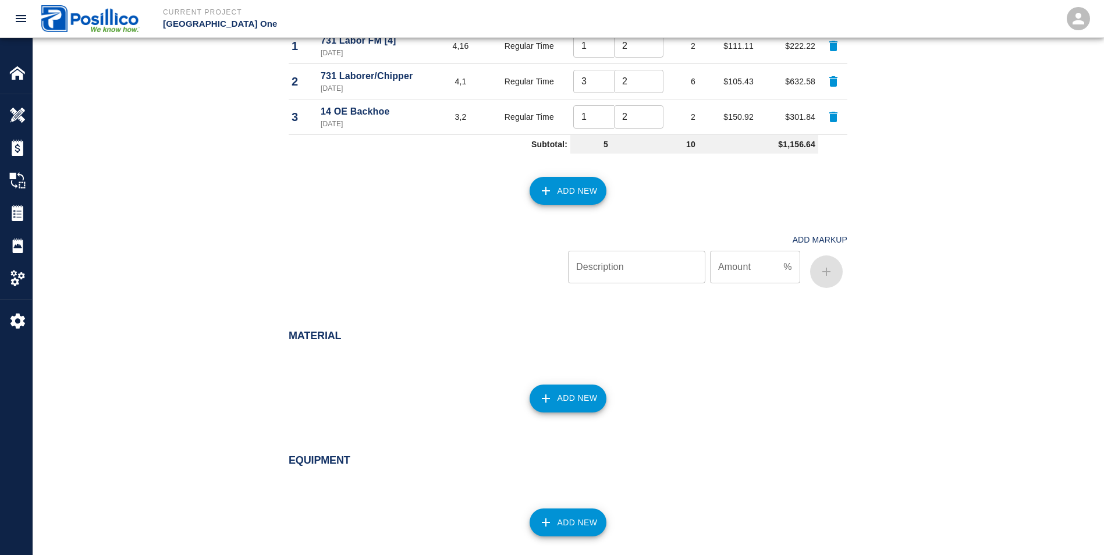
scroll to position [512, 0]
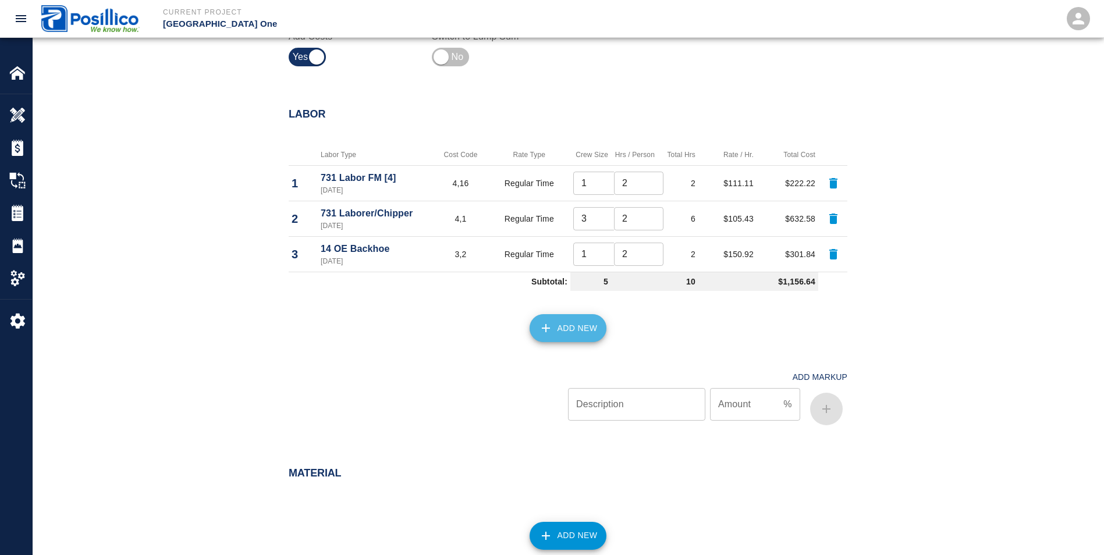
click at [589, 321] on button "Add New" at bounding box center [568, 328] width 77 height 28
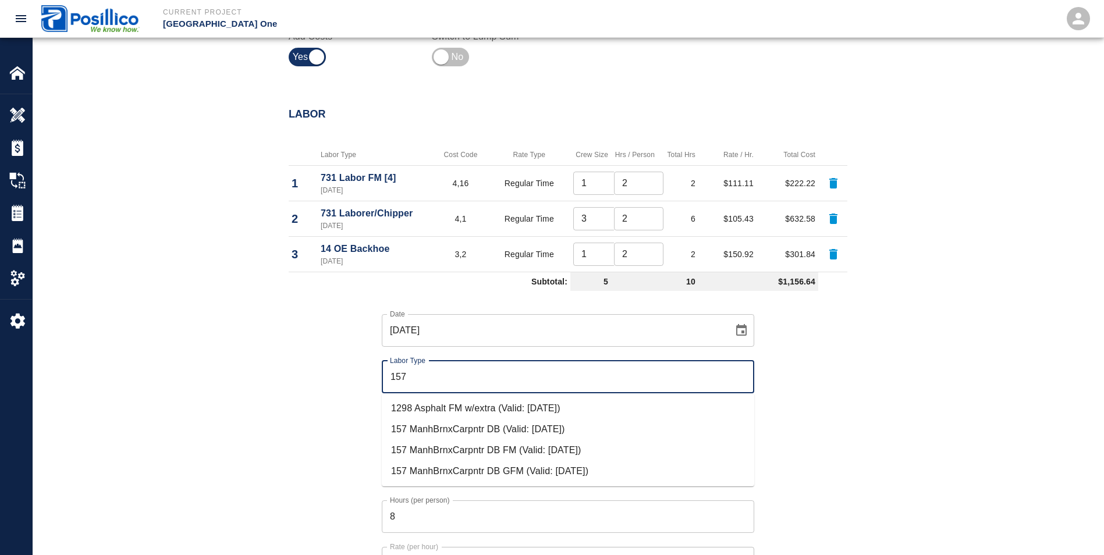
click at [434, 432] on li "157 ManhBrnxCarpntr DB (Valid: [DATE])" at bounding box center [568, 429] width 373 height 21
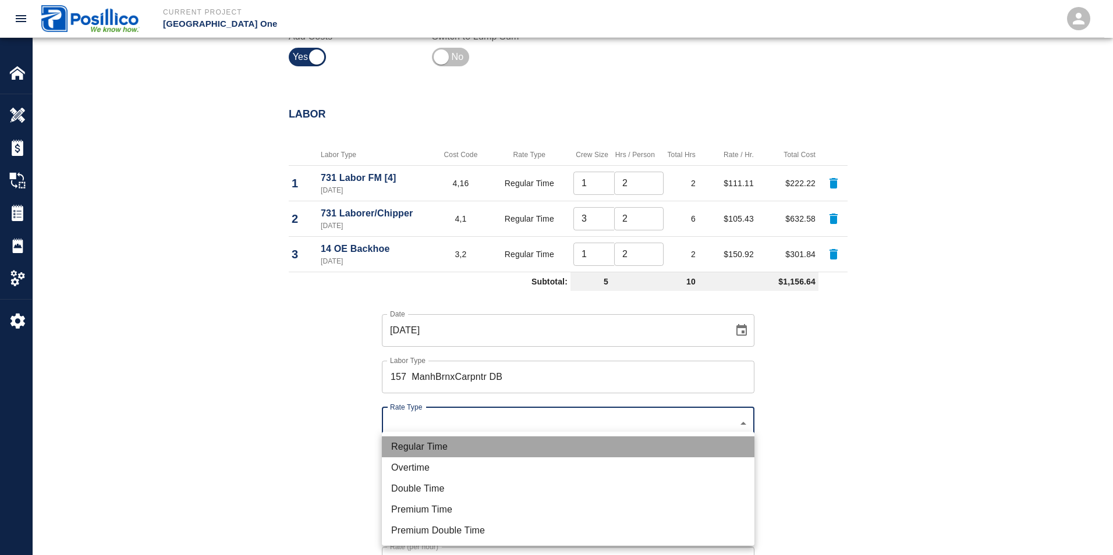
click at [399, 449] on li "Regular Time" at bounding box center [568, 447] width 373 height 21
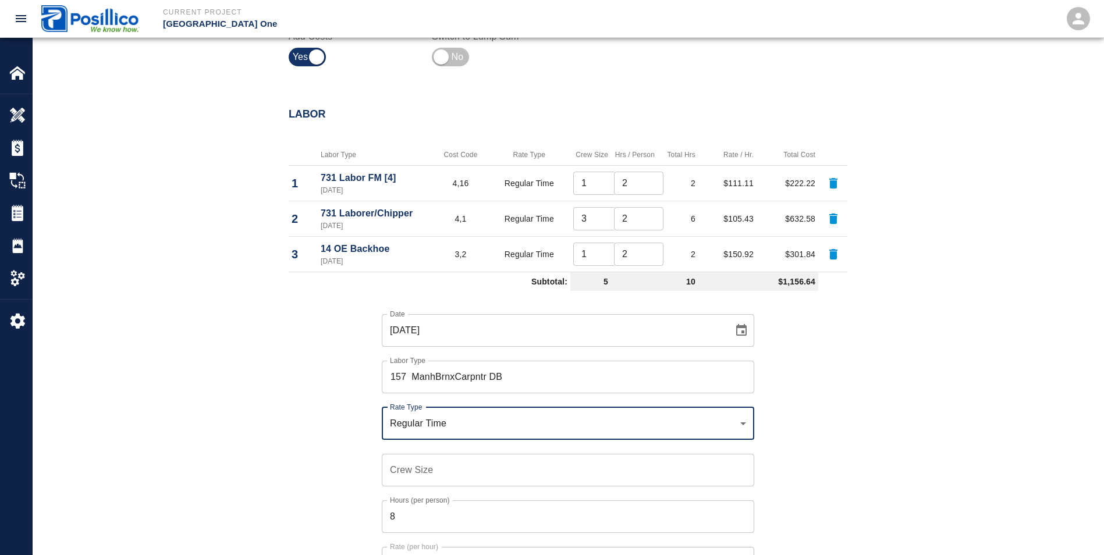
click at [394, 471] on input "Crew Size" at bounding box center [568, 470] width 373 height 33
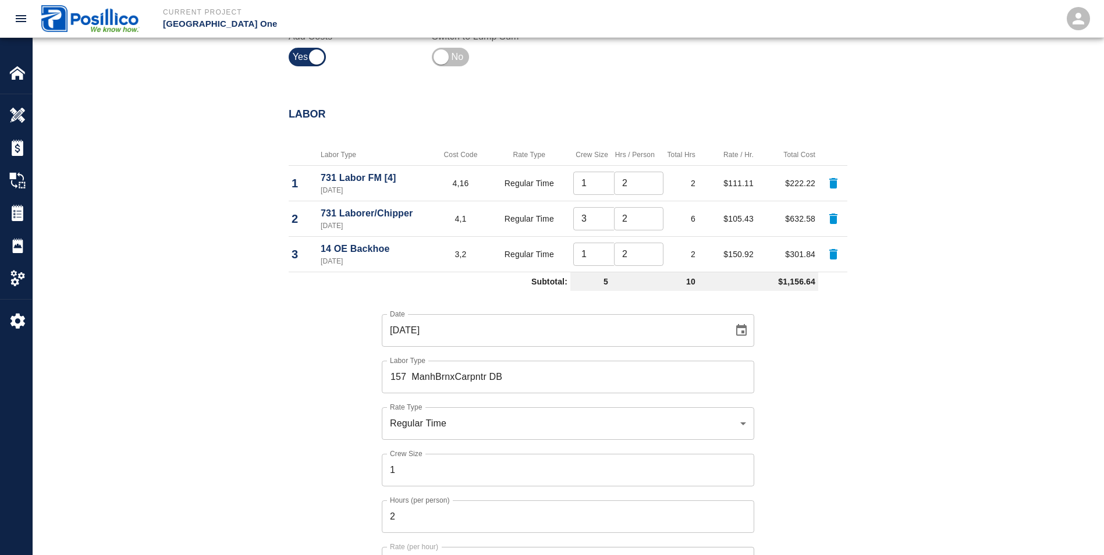
scroll to position [838, 0]
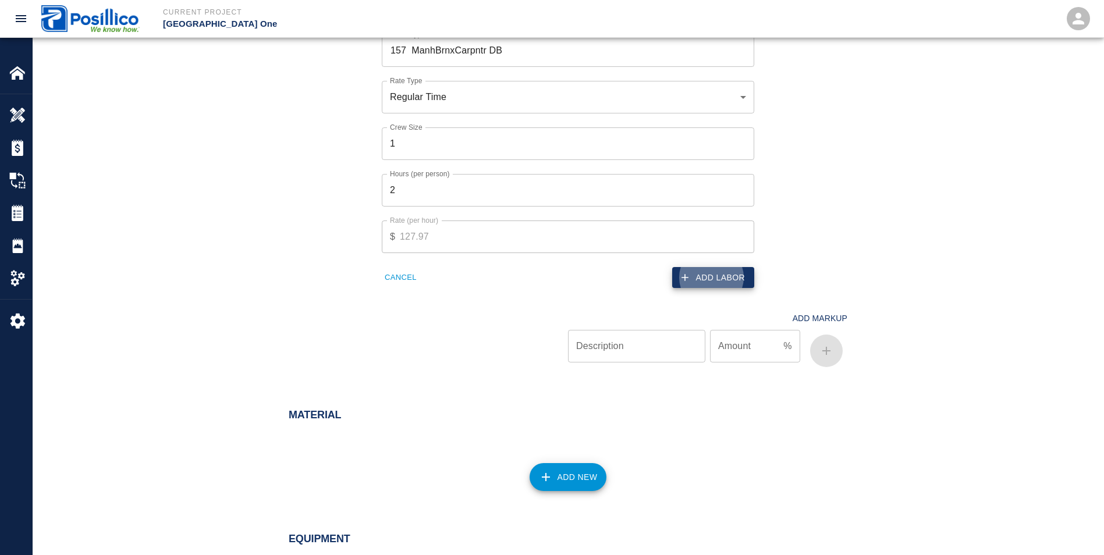
click at [707, 268] on button "Add Labor" at bounding box center [713, 278] width 82 height 22
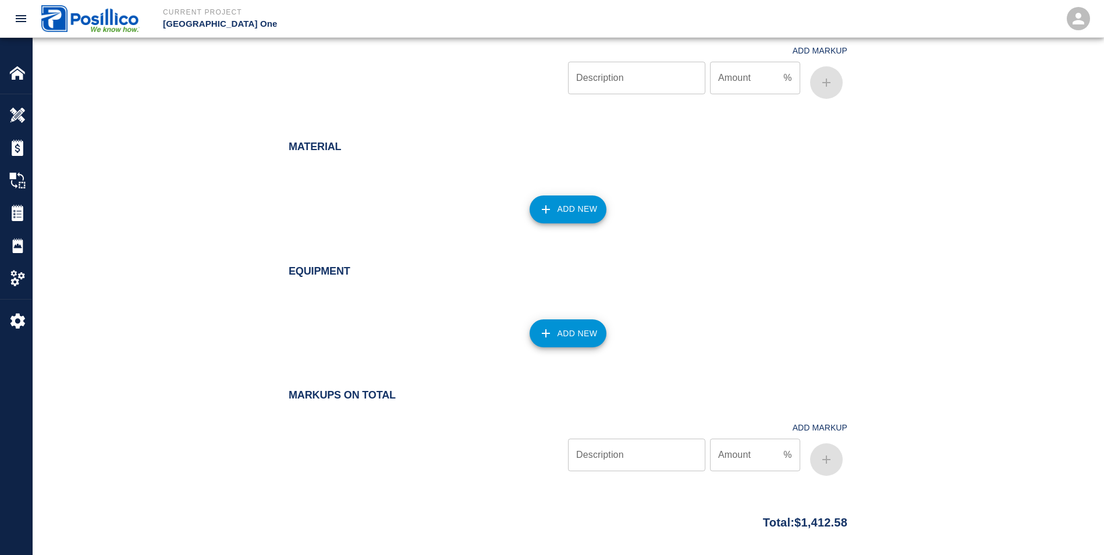
scroll to position [641, 0]
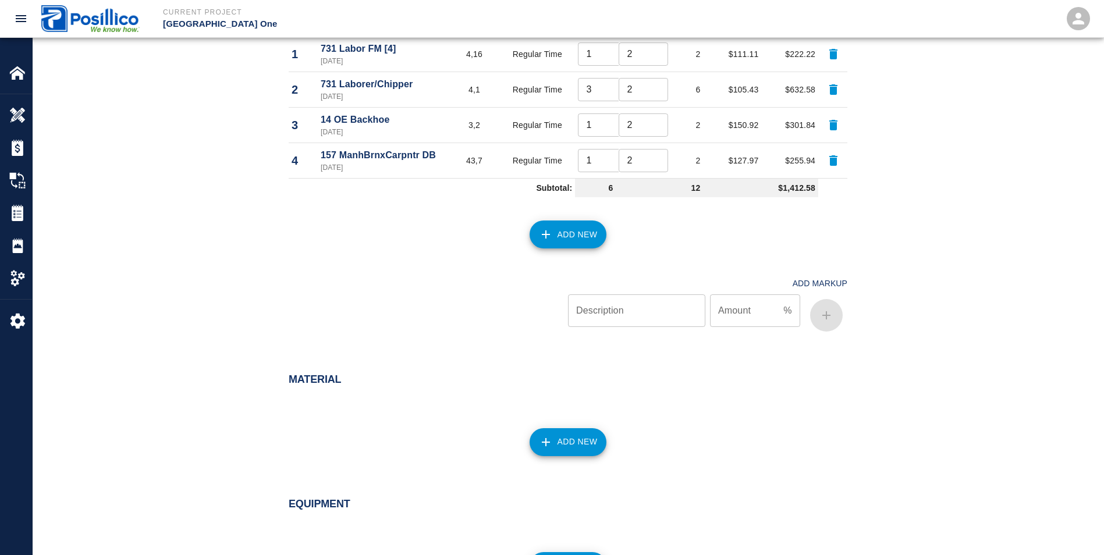
click at [573, 224] on button "Add New" at bounding box center [568, 235] width 77 height 28
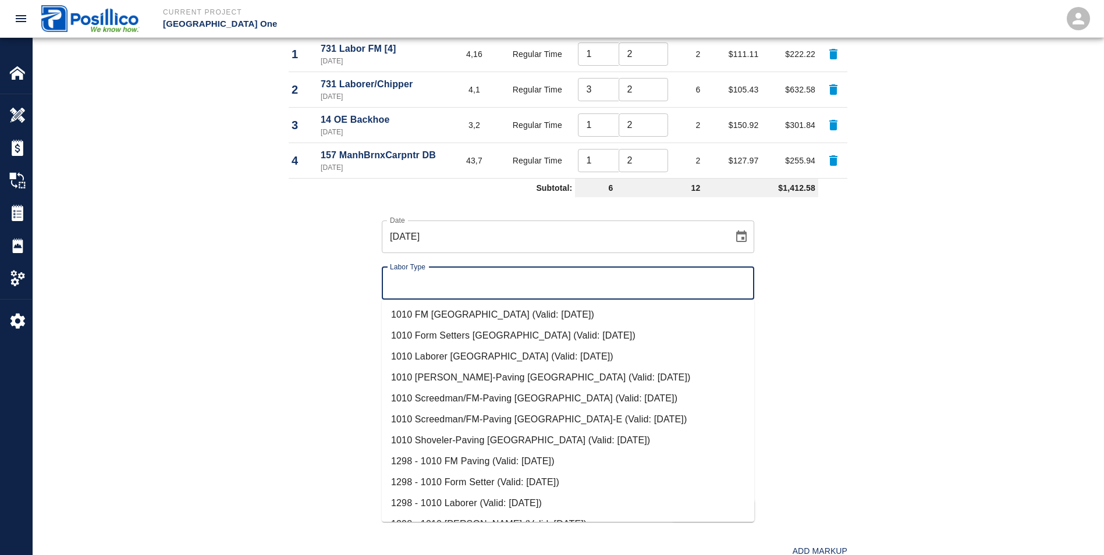
click at [396, 279] on input "Labor Type" at bounding box center [568, 283] width 362 height 22
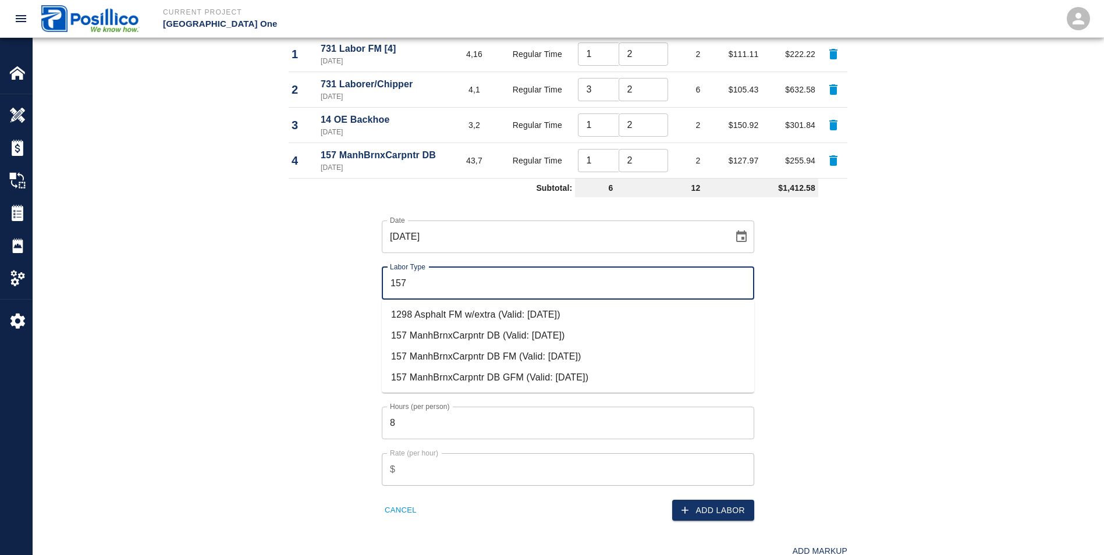
click at [484, 360] on li "157 ManhBrnxCarpntr DB FM (Valid: [DATE])" at bounding box center [568, 356] width 373 height 21
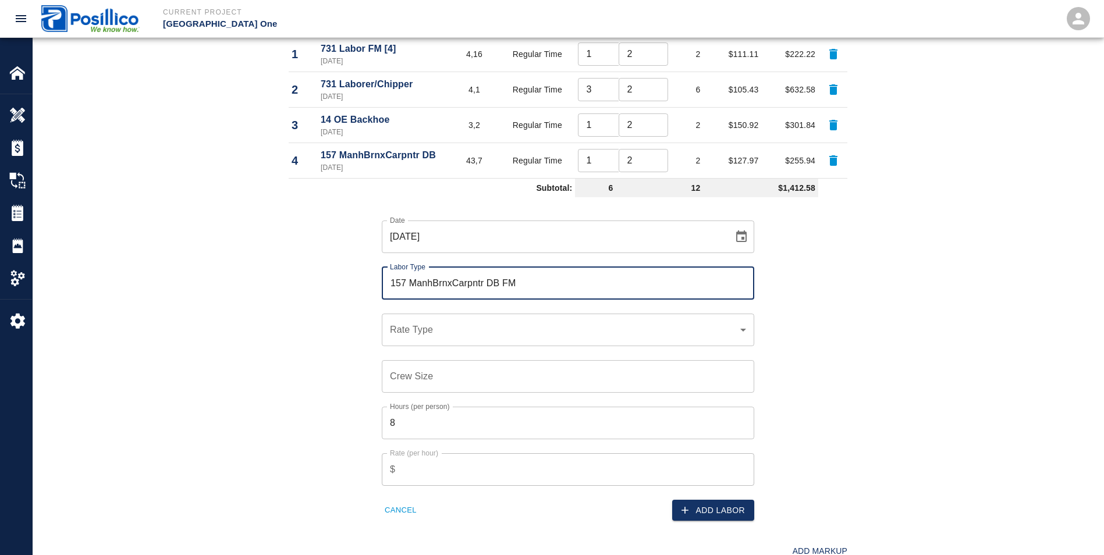
click at [394, 322] on div "​ Rate Type" at bounding box center [568, 330] width 373 height 33
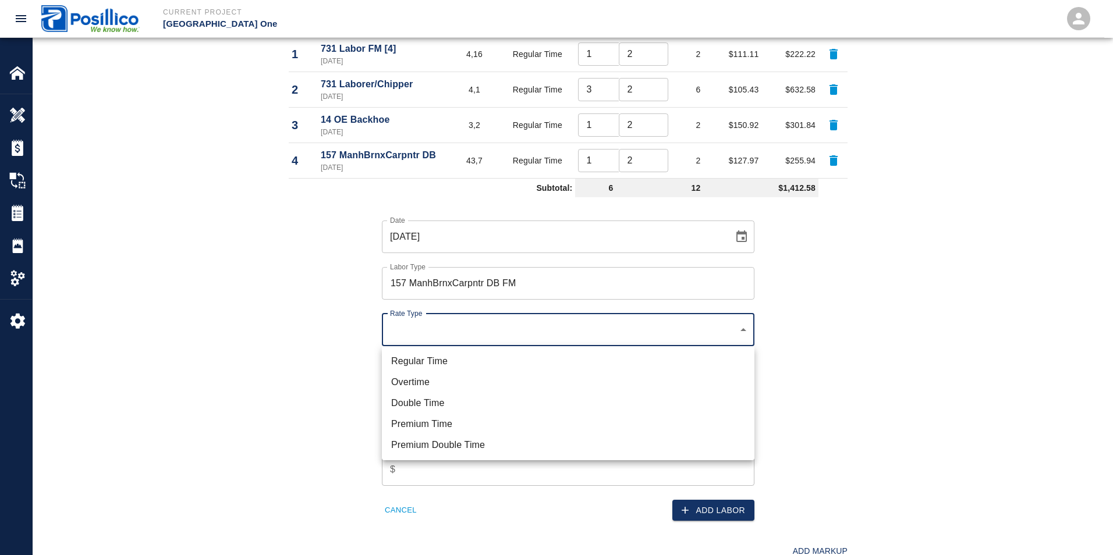
click at [389, 359] on li "Regular Time" at bounding box center [568, 361] width 373 height 21
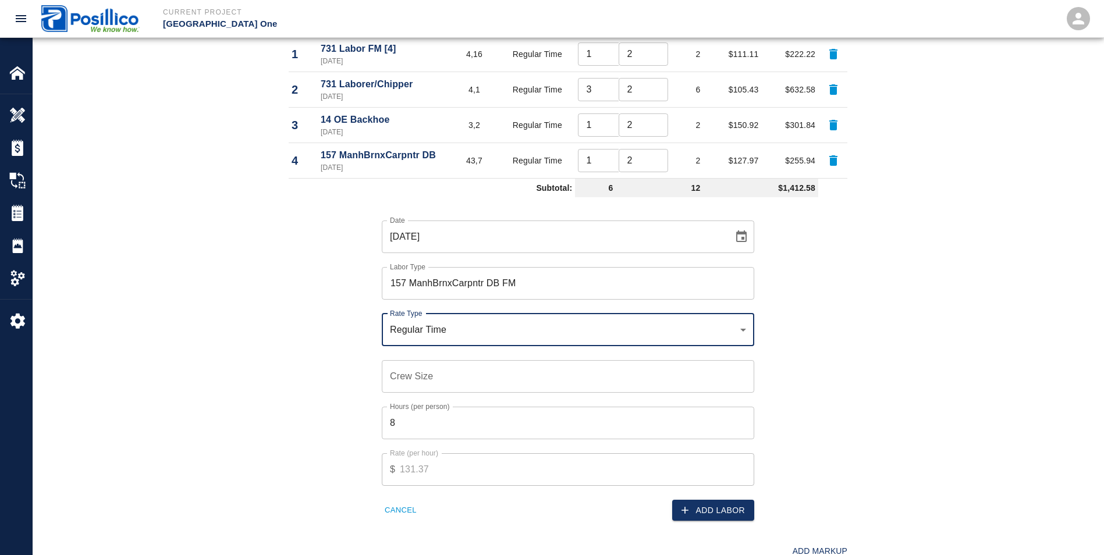
click at [403, 378] on input "Crew Size" at bounding box center [568, 376] width 373 height 33
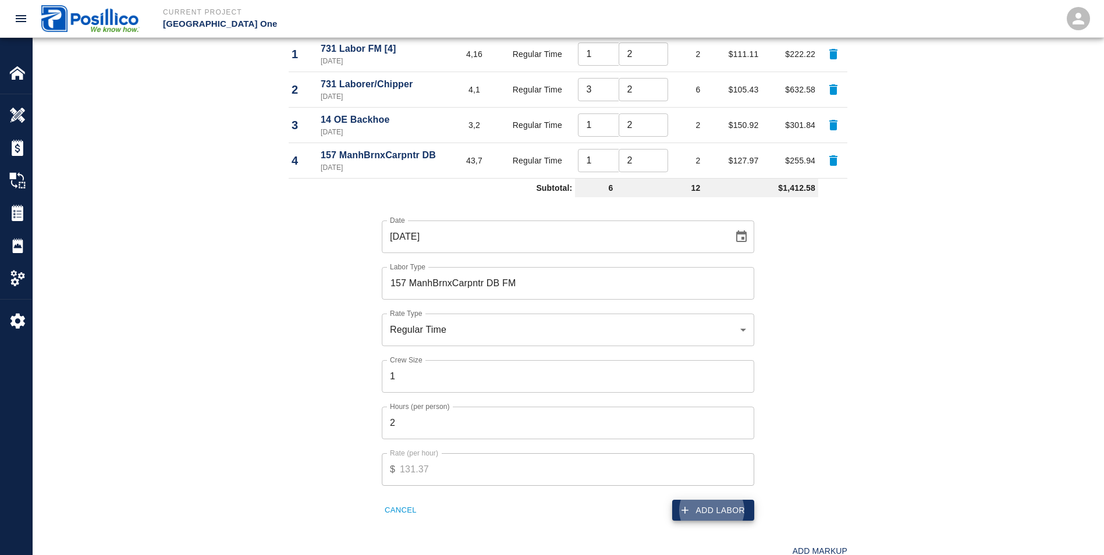
click at [708, 500] on button "Add Labor" at bounding box center [713, 511] width 82 height 22
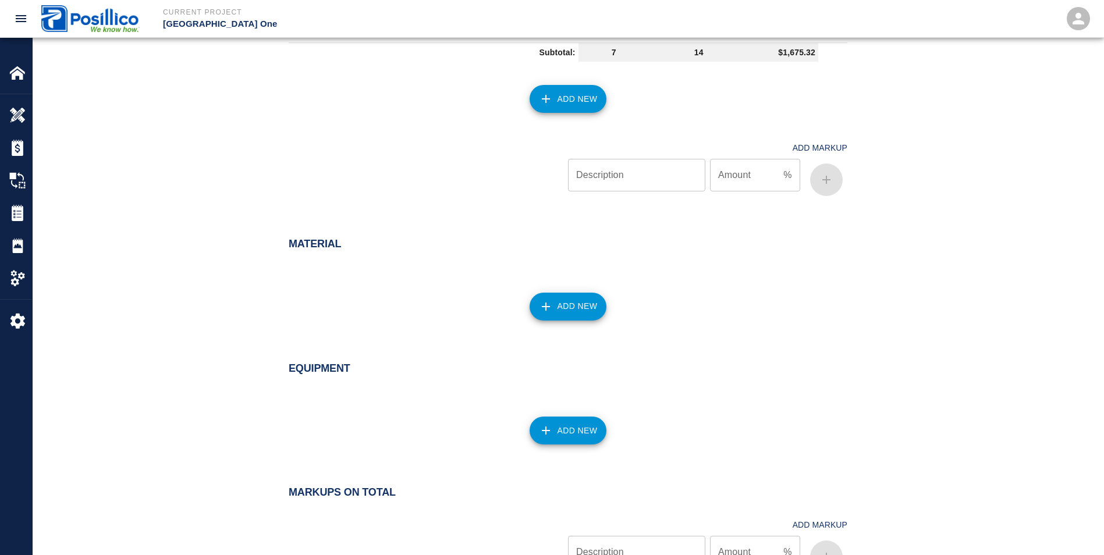
scroll to position [816, 0]
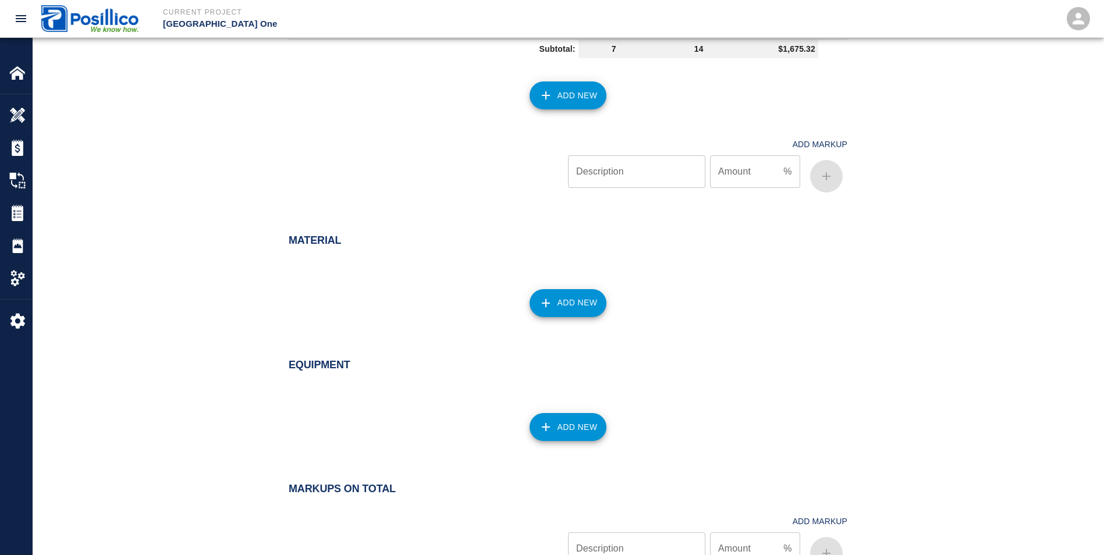
click at [562, 304] on button "Add New" at bounding box center [568, 303] width 77 height 28
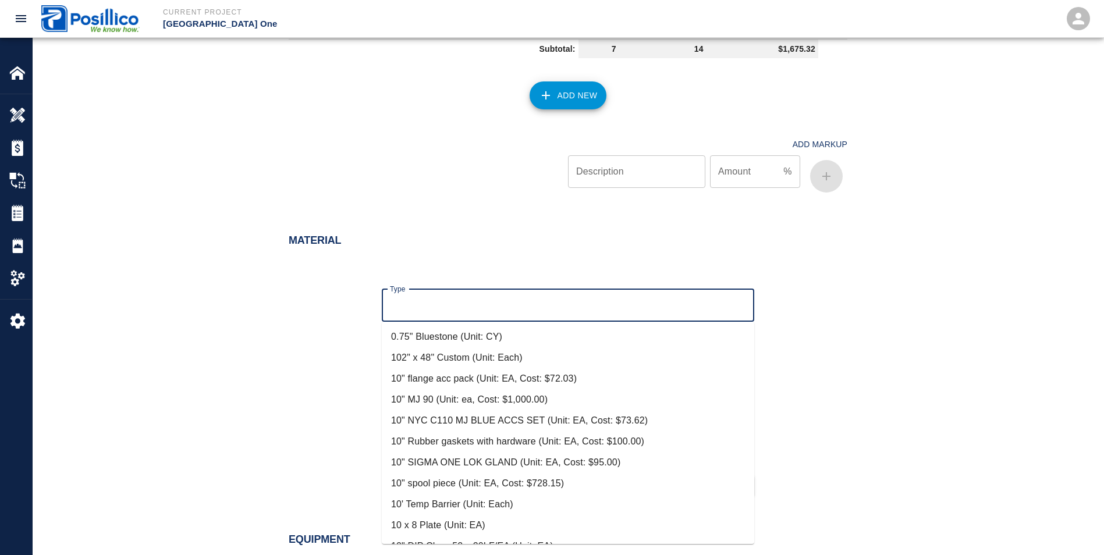
click at [537, 302] on input "Type" at bounding box center [568, 306] width 362 height 22
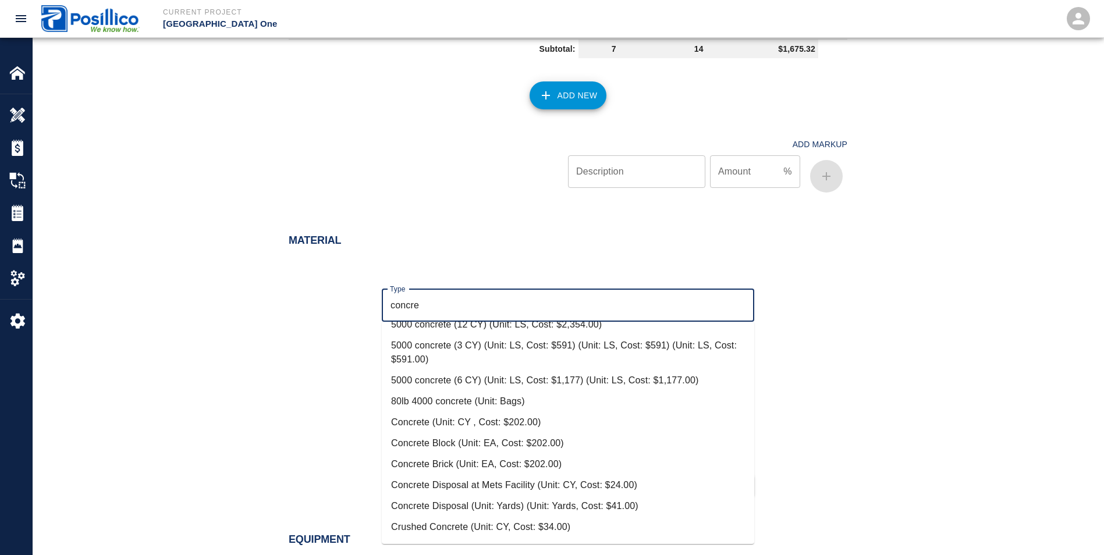
scroll to position [0, 0]
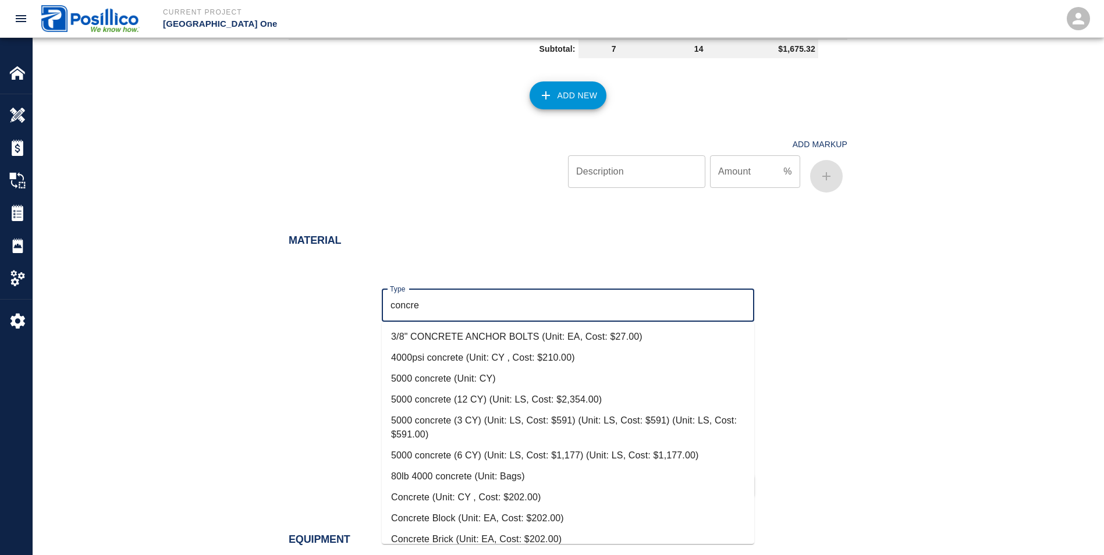
click at [431, 352] on li "4000psi concrete (Unit: CY , Cost: $210.00)" at bounding box center [568, 358] width 373 height 21
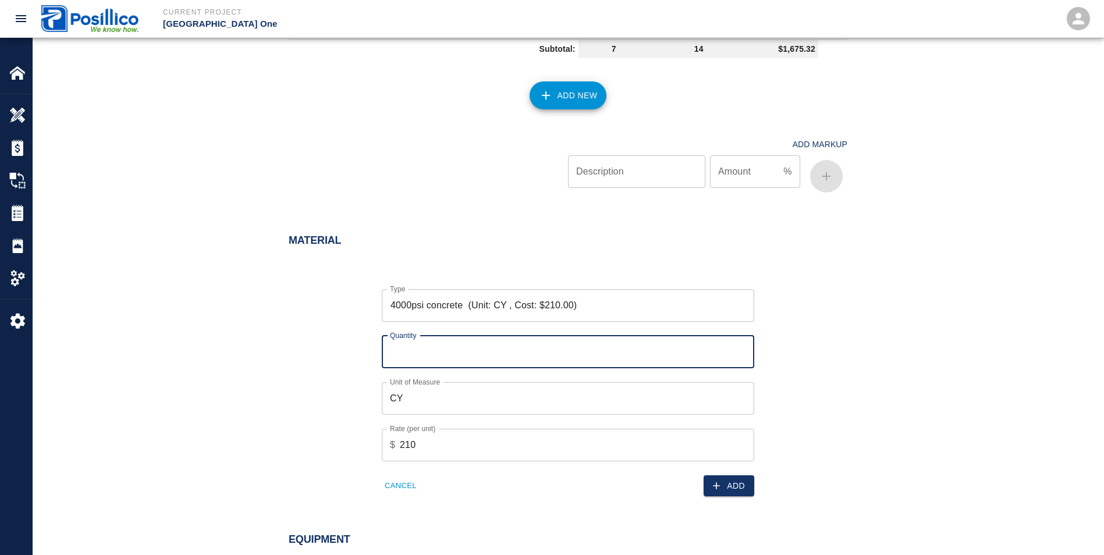
click at [408, 356] on input "Quantity" at bounding box center [568, 352] width 373 height 33
click at [582, 305] on input "4000psi concrete (Unit: CY , Cost: $210.00)" at bounding box center [568, 306] width 362 height 22
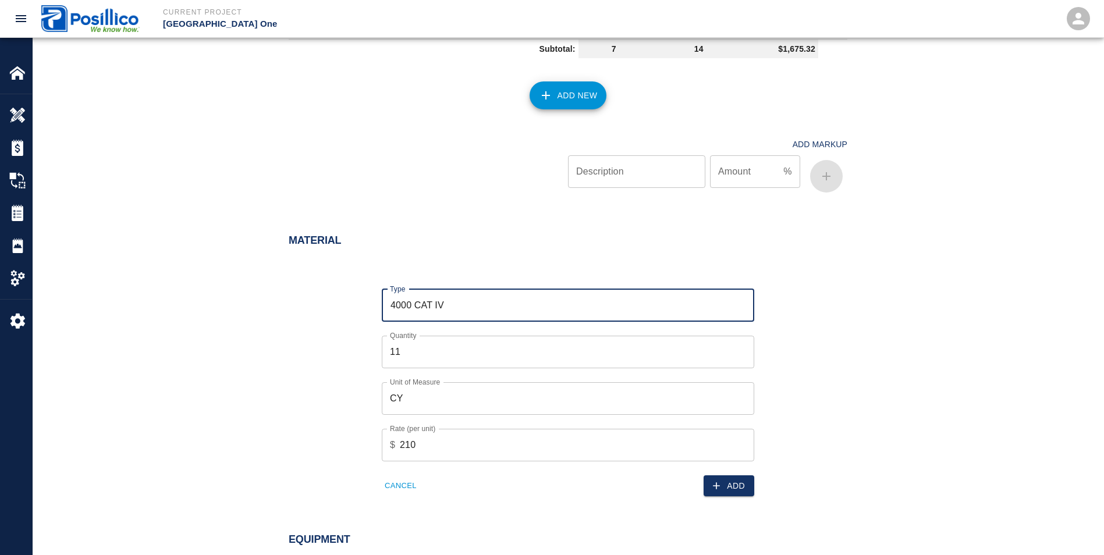
click at [419, 454] on input "210" at bounding box center [577, 445] width 354 height 33
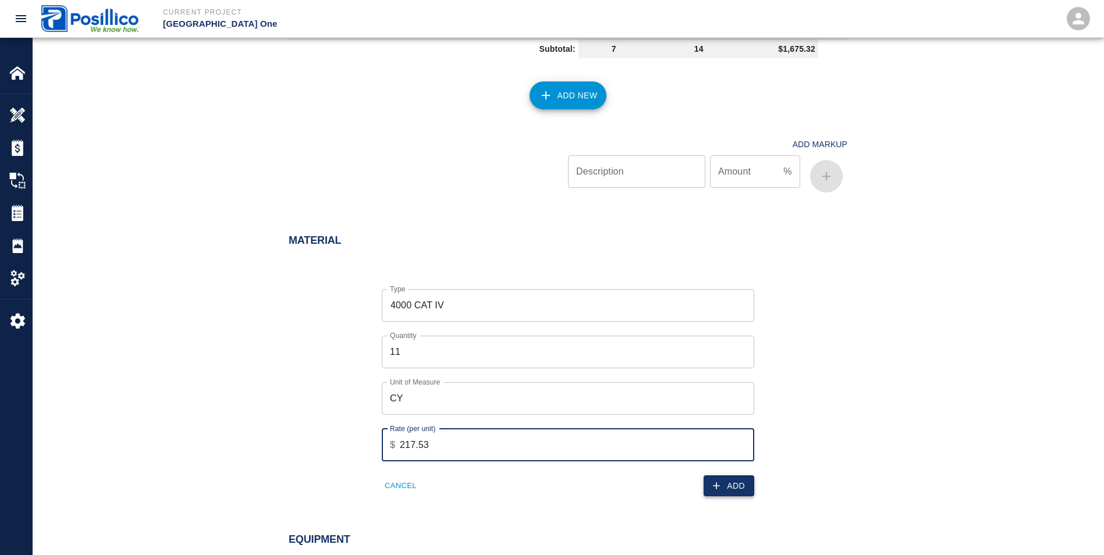
click at [730, 487] on button "Add" at bounding box center [729, 487] width 51 height 22
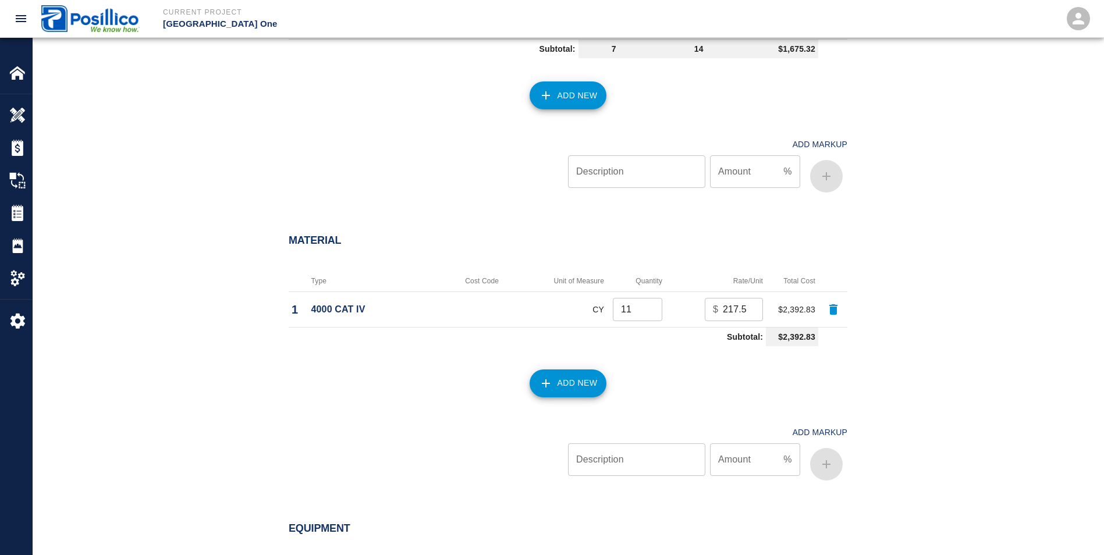
click at [556, 372] on button "Add New" at bounding box center [568, 384] width 77 height 28
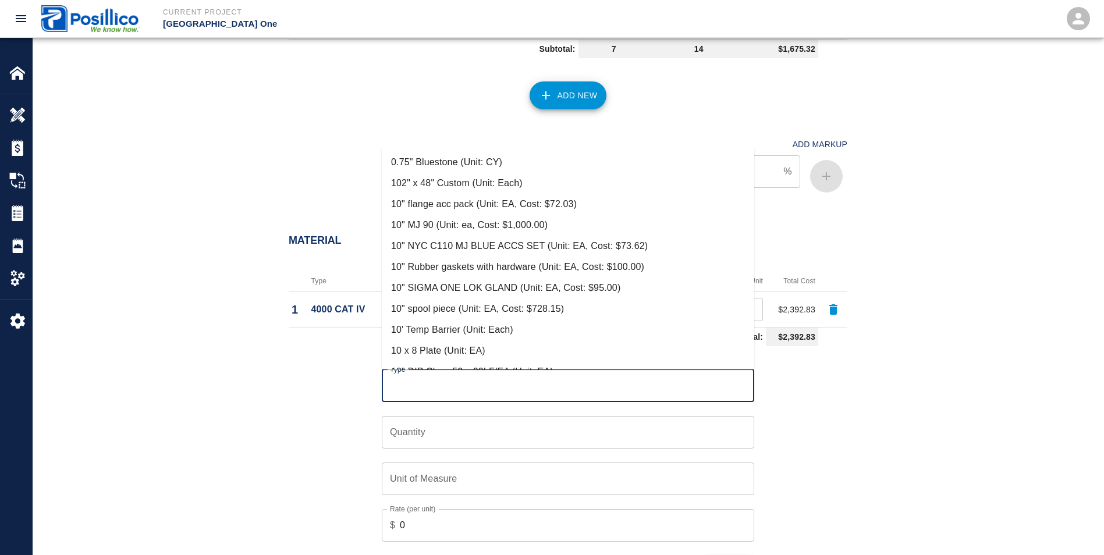
click at [450, 384] on input "Type" at bounding box center [568, 386] width 362 height 22
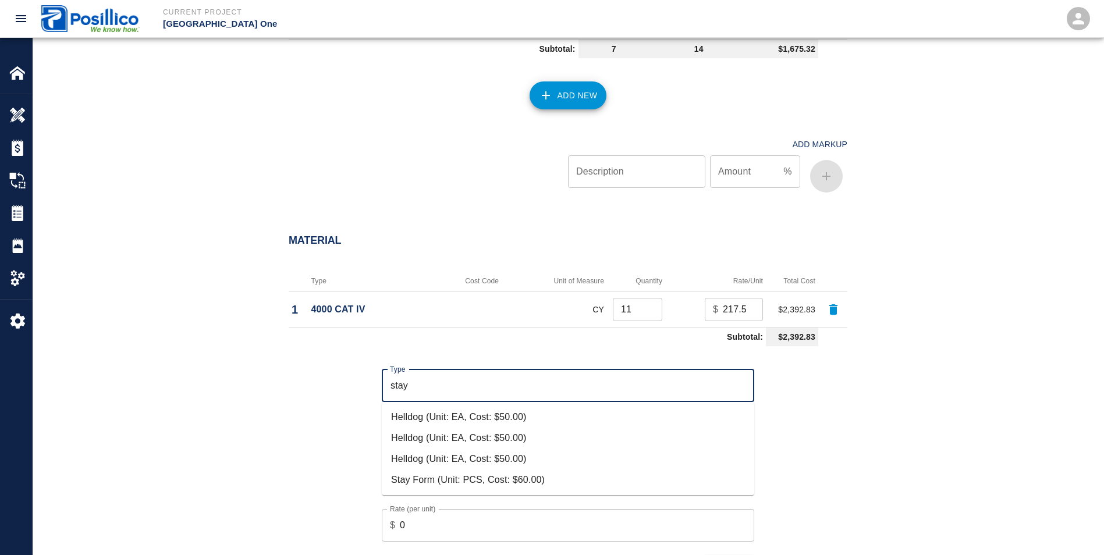
click at [421, 484] on li "Stay Form (Unit: PCS, Cost: $60.00)" at bounding box center [568, 480] width 373 height 21
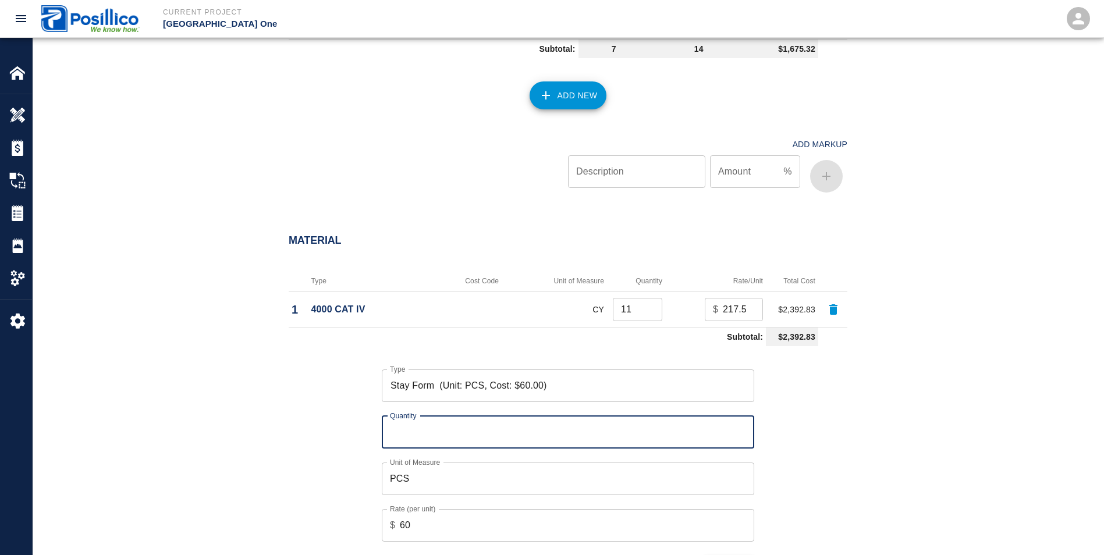
click at [401, 430] on input "Quantity" at bounding box center [568, 432] width 373 height 33
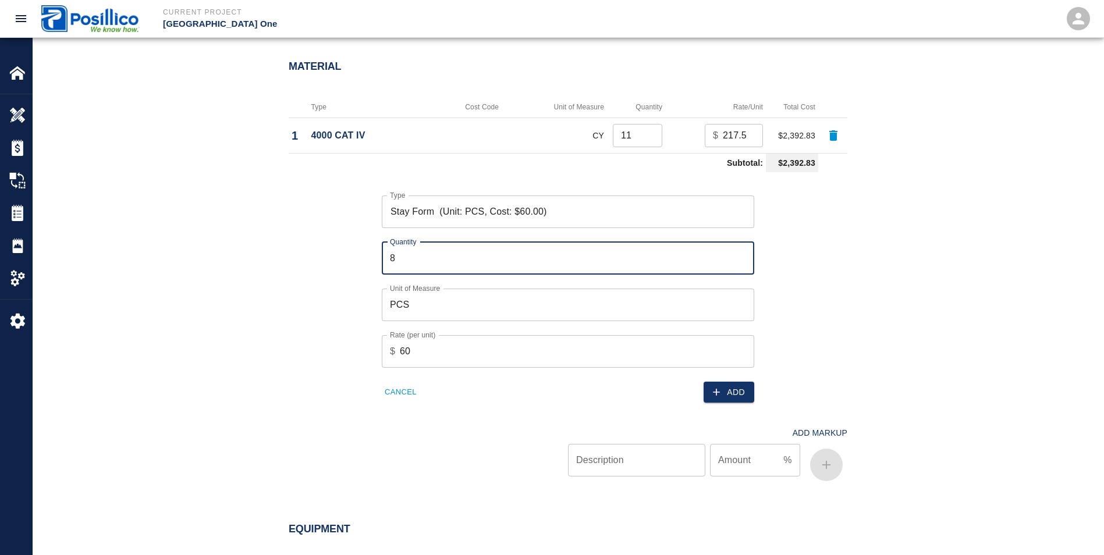
scroll to position [990, 0]
click at [711, 390] on button "Add" at bounding box center [729, 392] width 51 height 22
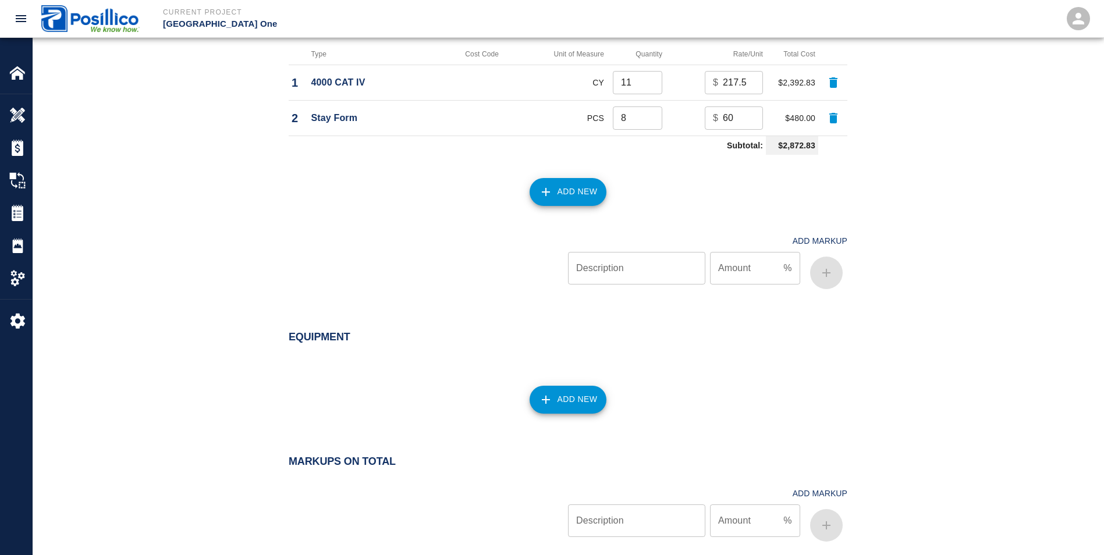
scroll to position [1048, 0]
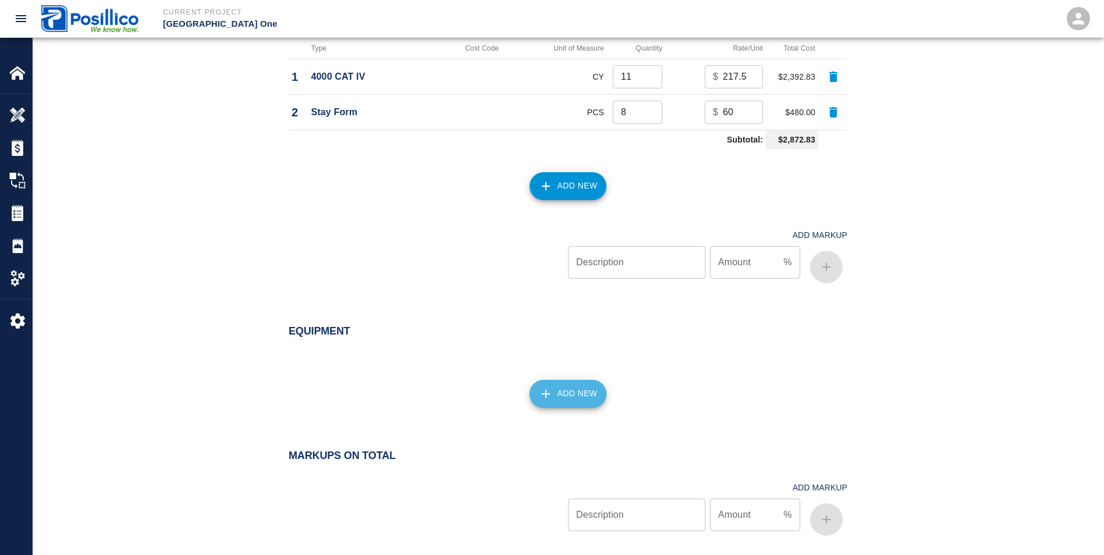
click at [570, 401] on button "Add New" at bounding box center [568, 394] width 77 height 28
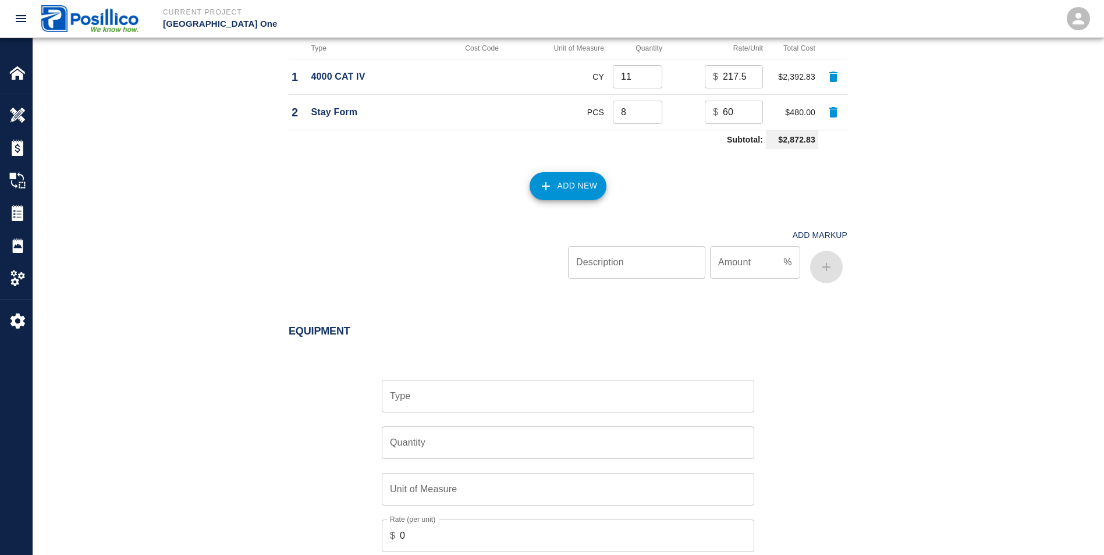
click at [569, 401] on input "Type" at bounding box center [568, 396] width 362 height 22
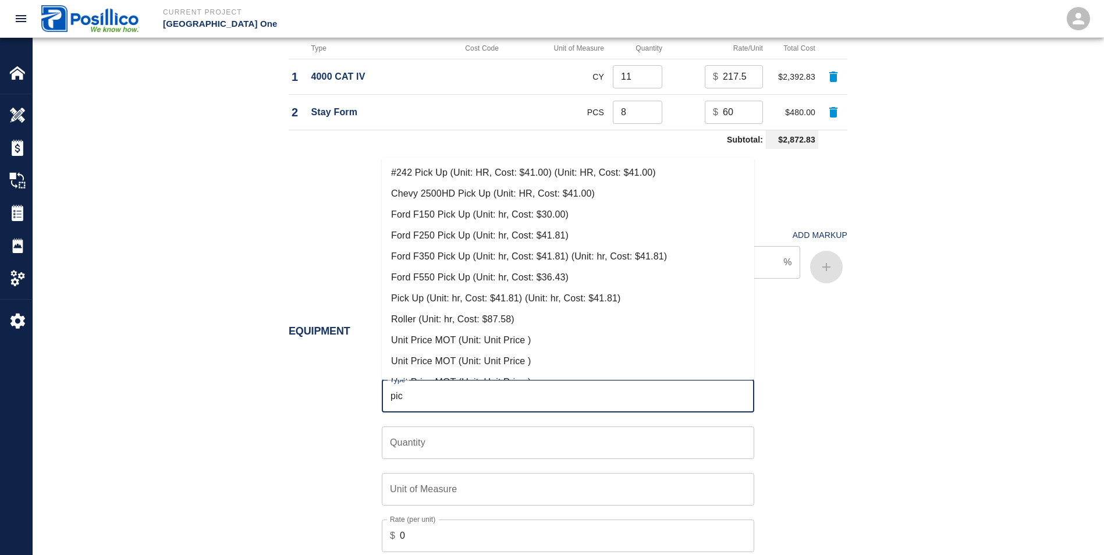
click at [400, 295] on li "Pick Up (Unit: hr, Cost: $41.81) (Unit: hr, Cost: $41.81)" at bounding box center [568, 298] width 373 height 21
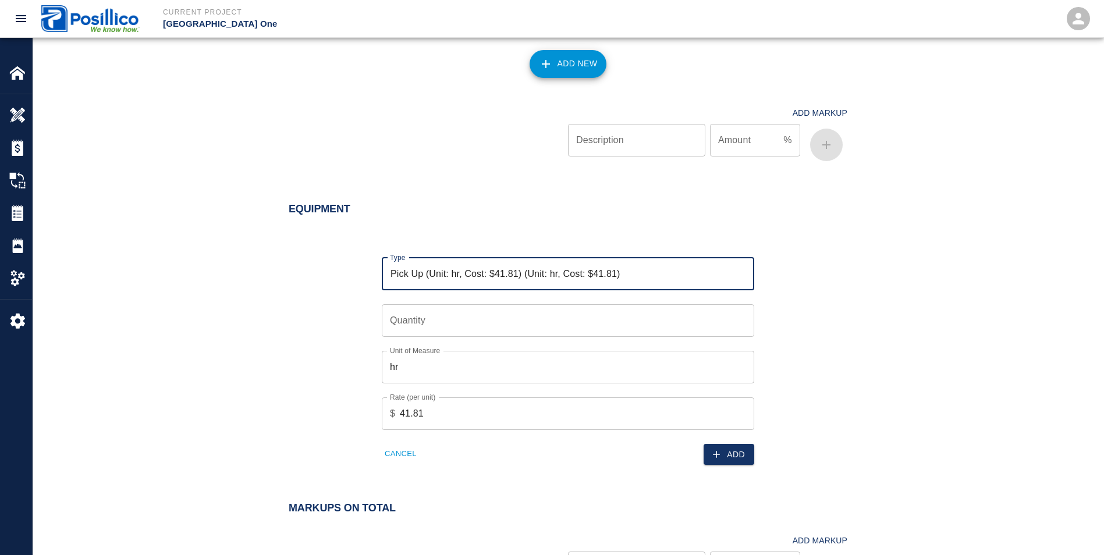
scroll to position [1223, 0]
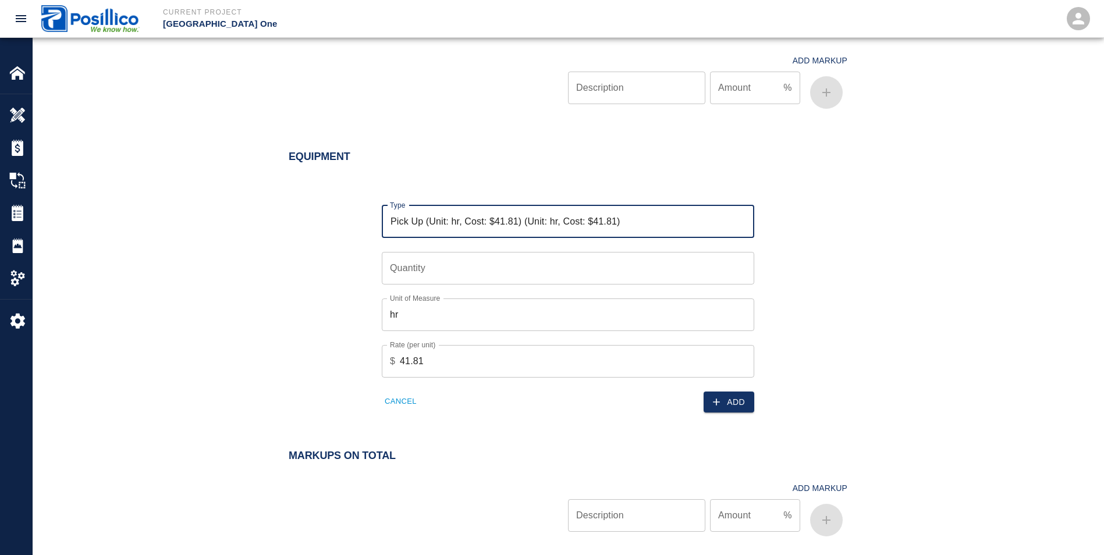
click at [400, 276] on input "Quantity" at bounding box center [568, 268] width 373 height 33
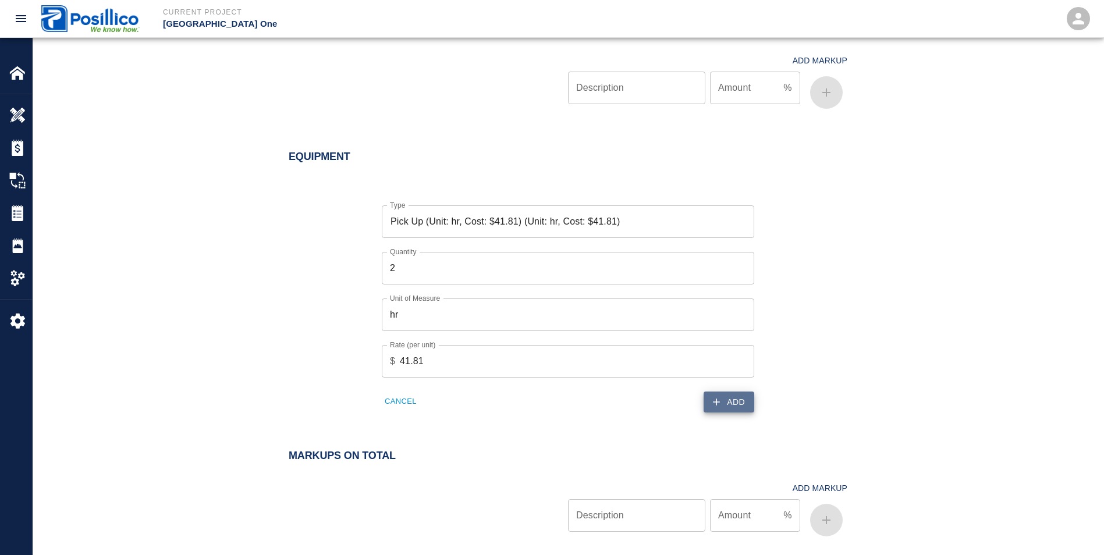
click at [728, 396] on button "Add" at bounding box center [729, 403] width 51 height 22
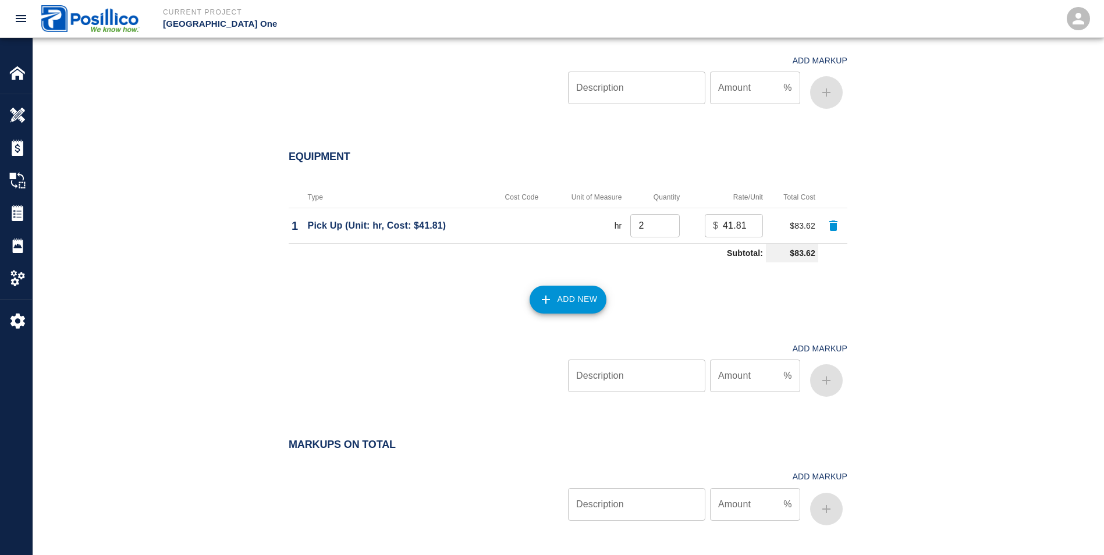
click at [561, 305] on button "Add New" at bounding box center [568, 300] width 77 height 28
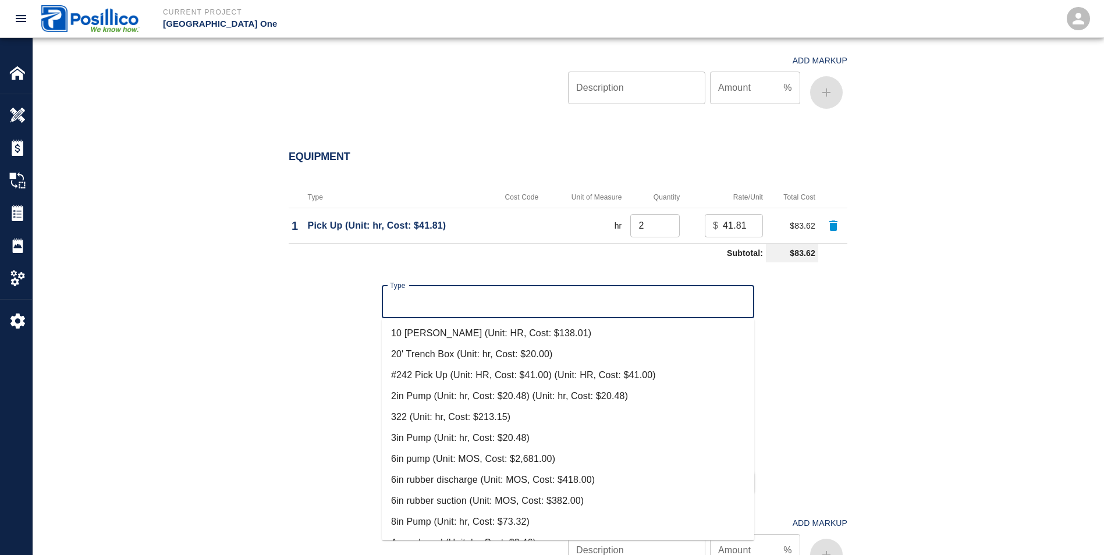
click at [419, 304] on input "Type" at bounding box center [568, 302] width 362 height 22
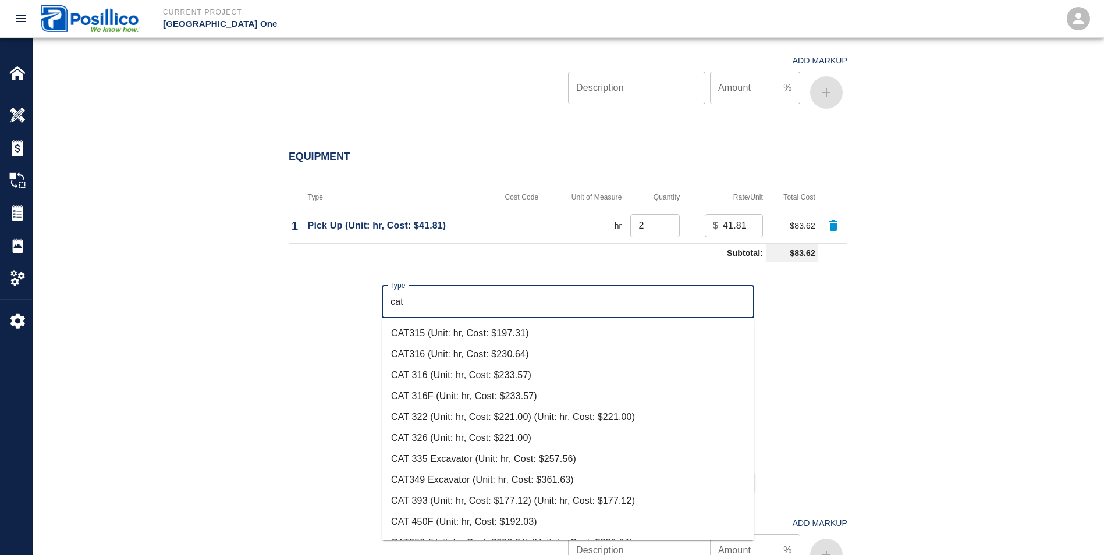
click at [440, 343] on li "CAT315 (Unit: hr, Cost: $197.31)" at bounding box center [568, 333] width 373 height 21
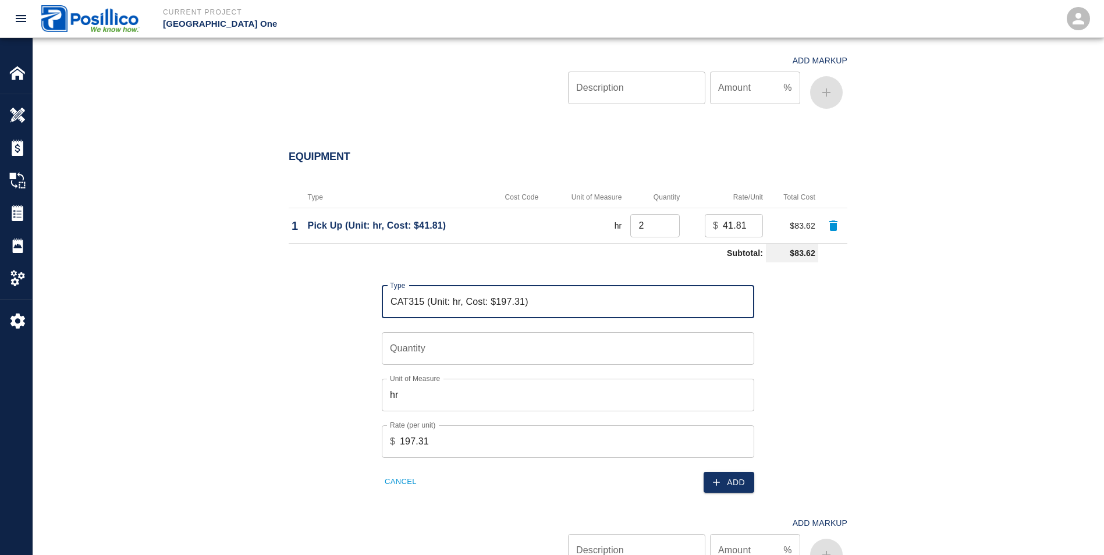
scroll to position [1339, 0]
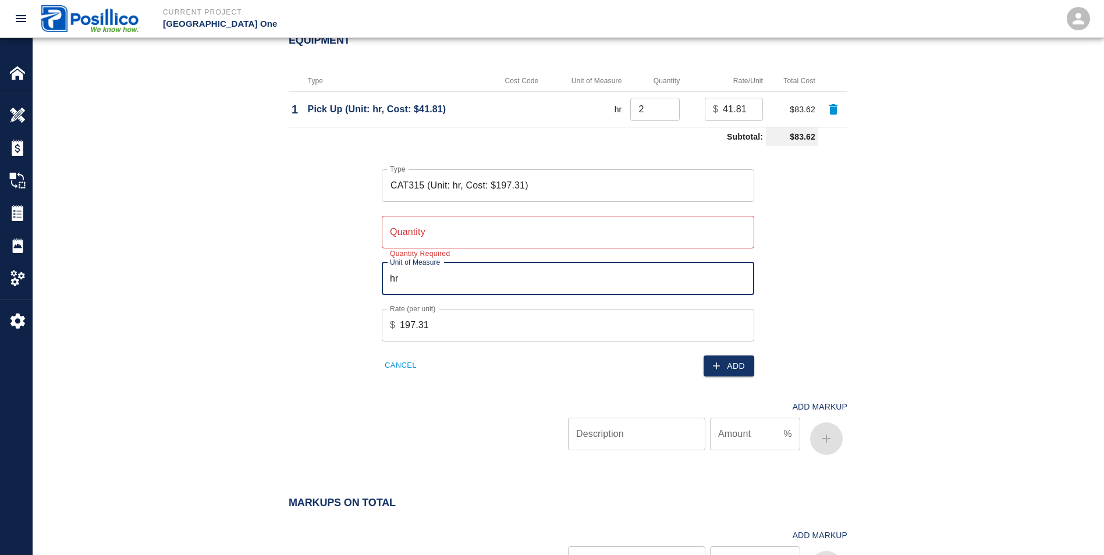
click at [399, 234] on input "Quantity" at bounding box center [568, 232] width 373 height 33
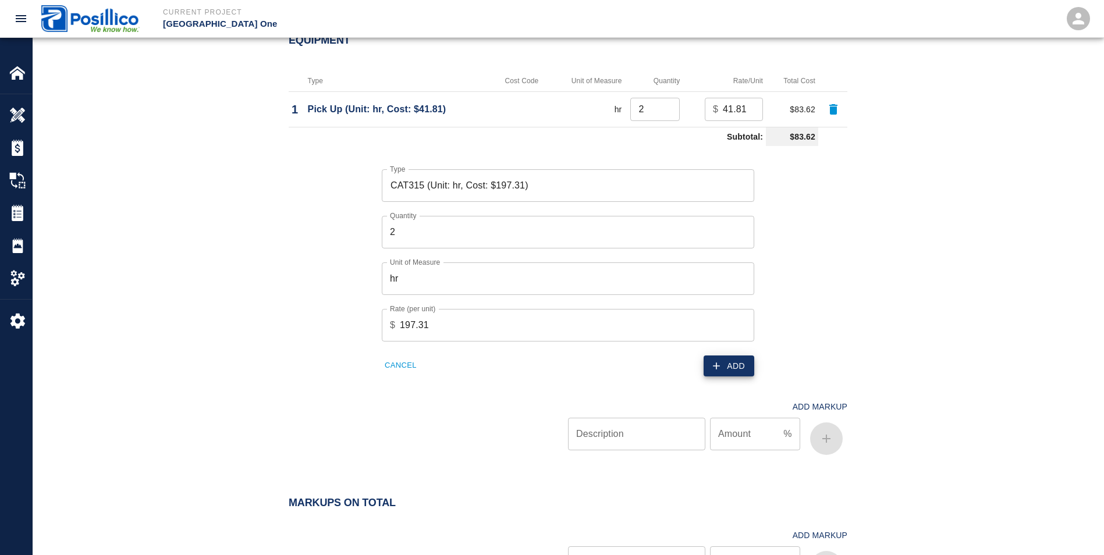
click at [735, 369] on button "Add" at bounding box center [729, 367] width 51 height 22
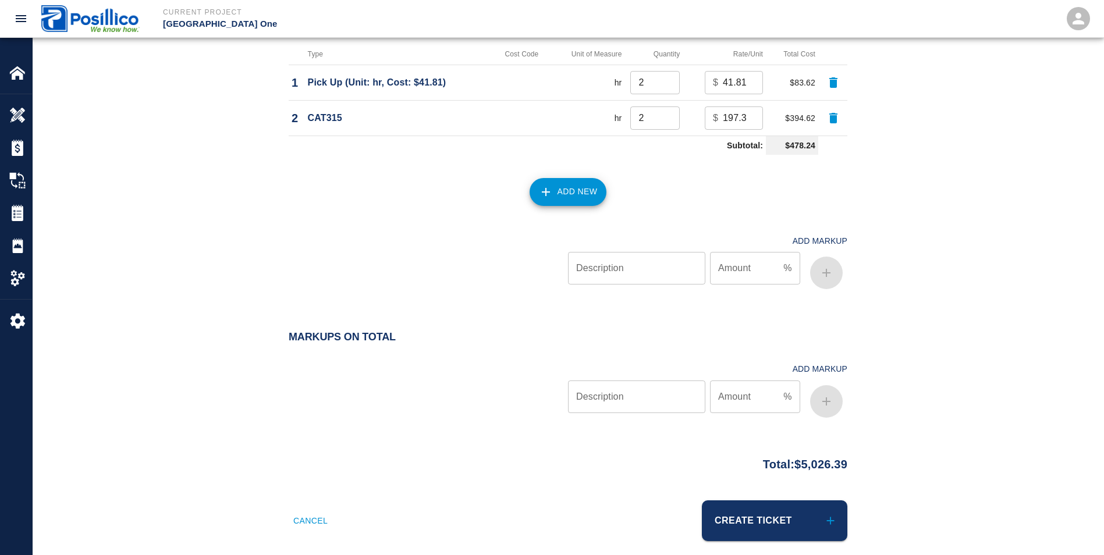
scroll to position [1380, 0]
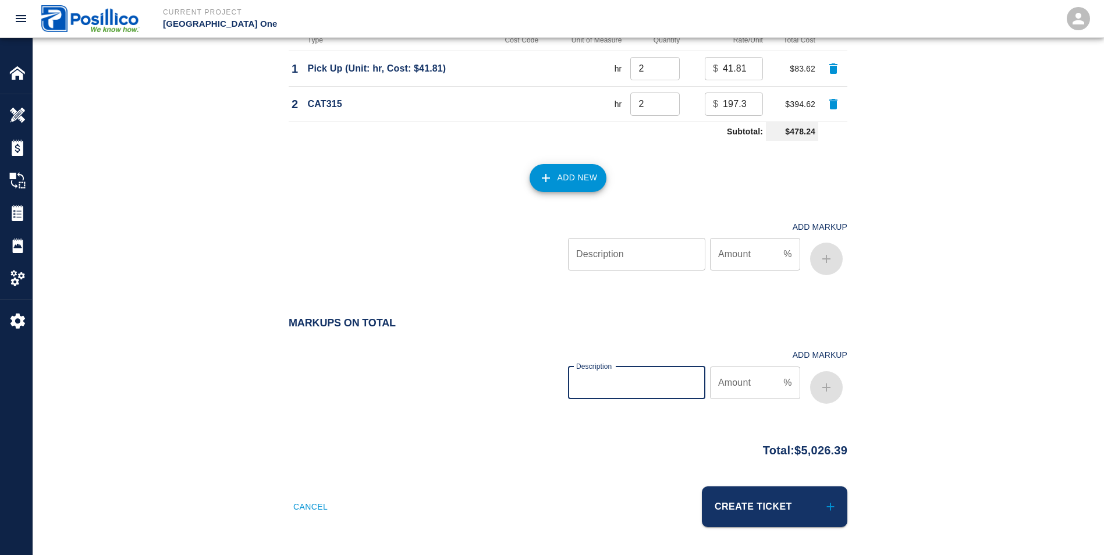
click at [631, 387] on input "Description" at bounding box center [636, 383] width 137 height 33
click at [712, 382] on input "Amount" at bounding box center [744, 383] width 69 height 33
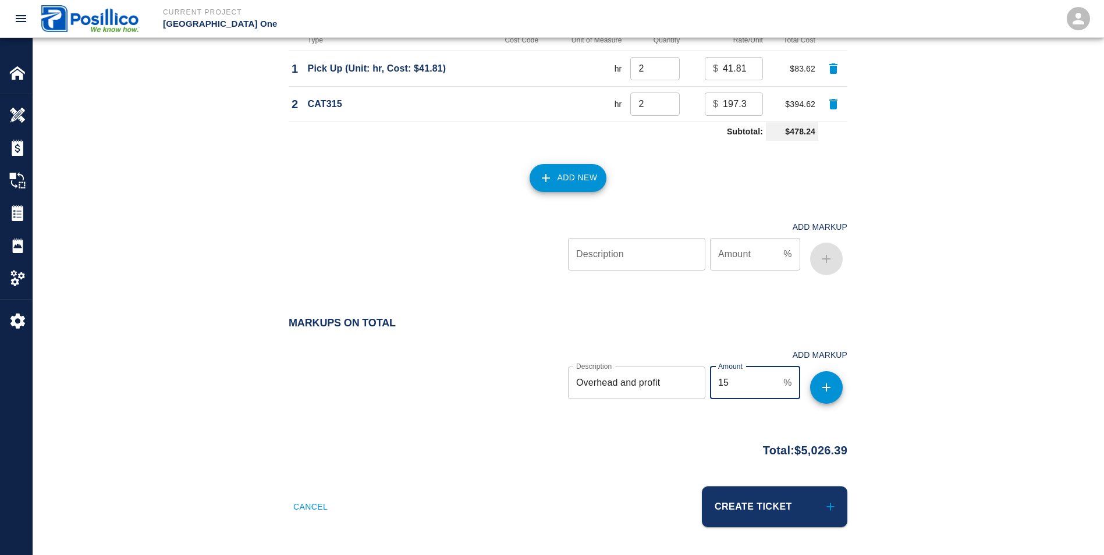
click at [829, 388] on icon "button" at bounding box center [826, 388] width 8 height 8
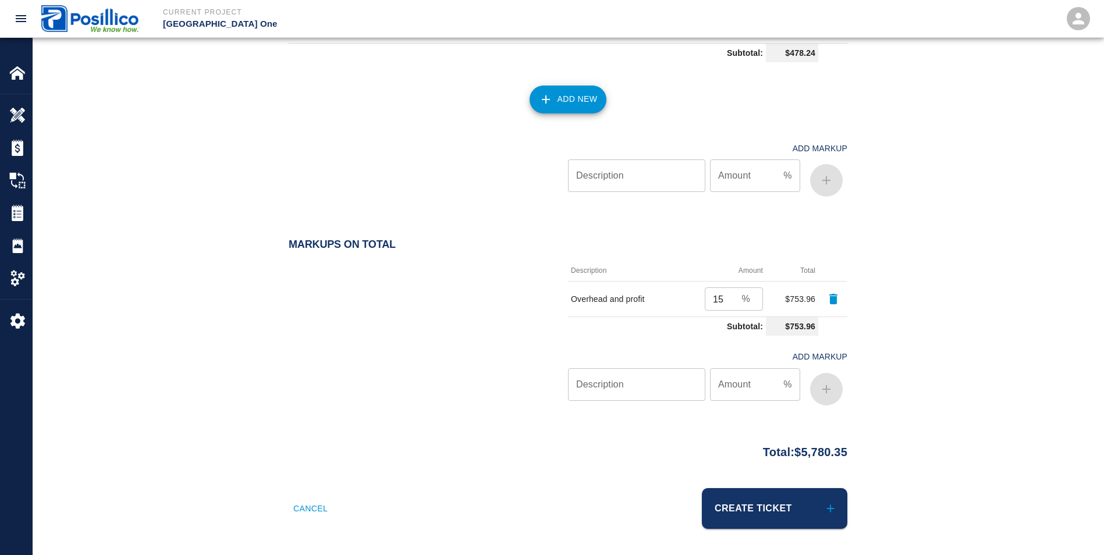
scroll to position [1460, 0]
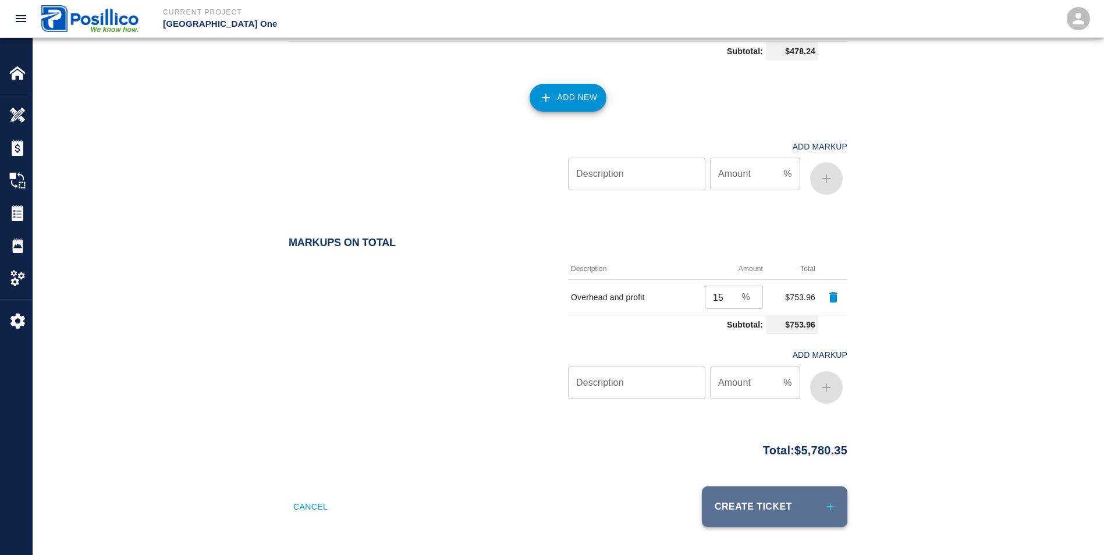
click at [785, 509] on button "Create Ticket" at bounding box center [775, 507] width 146 height 41
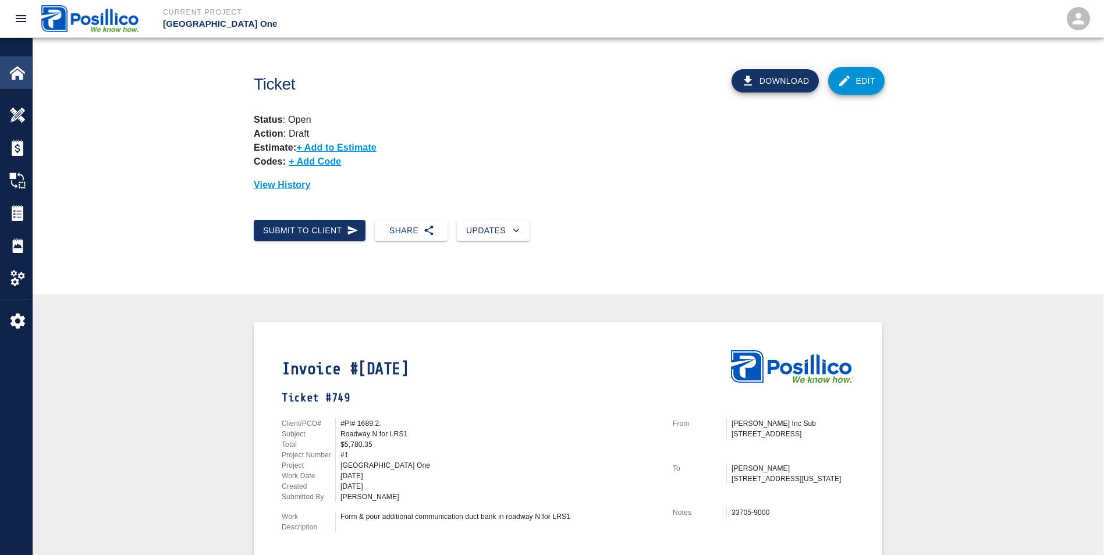
click at [13, 68] on img at bounding box center [17, 73] width 16 height 16
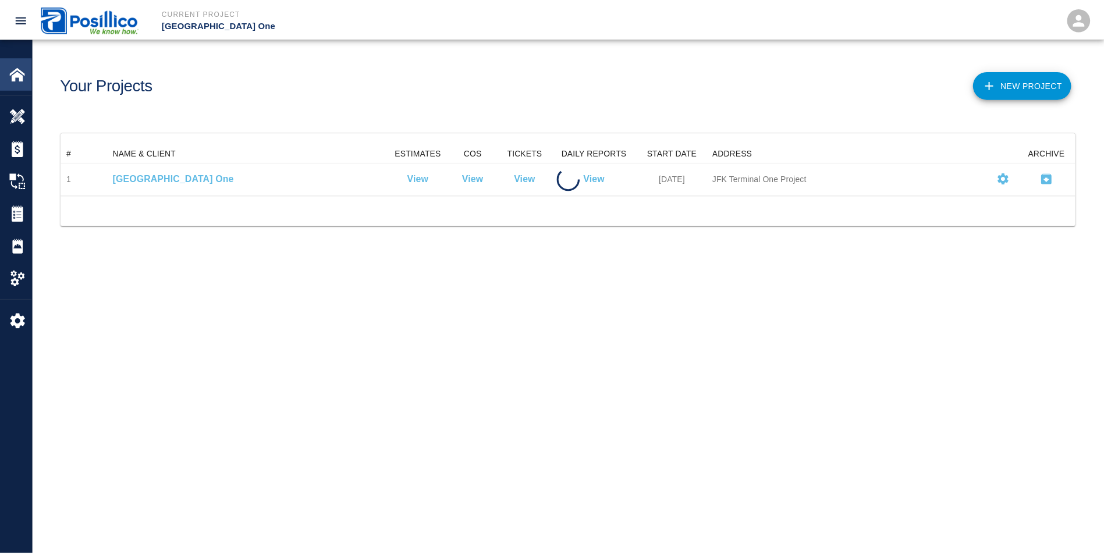
scroll to position [42, 1014]
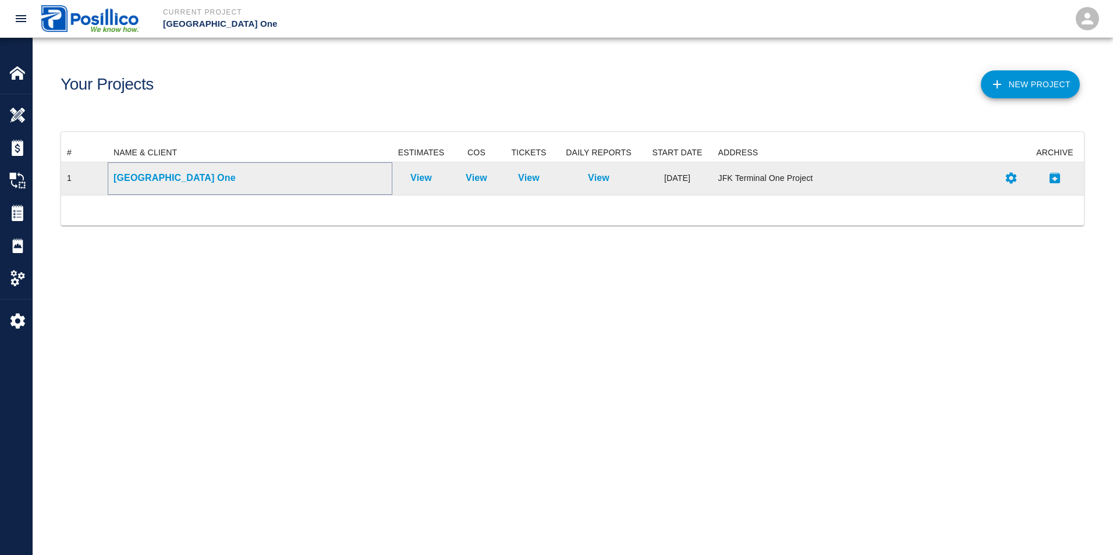
click at [161, 172] on p "[GEOGRAPHIC_DATA] One" at bounding box center [250, 178] width 273 height 14
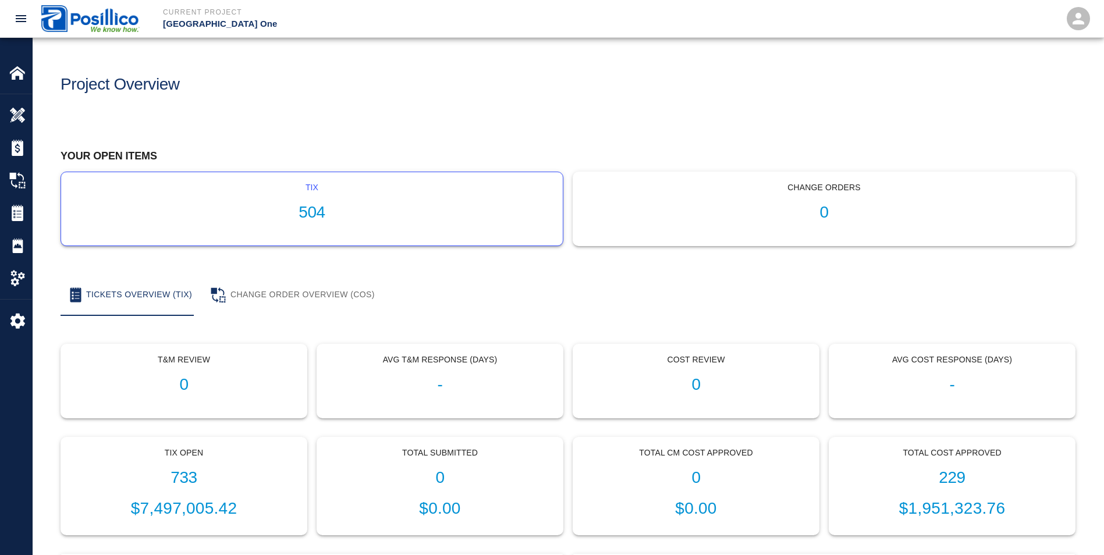
click at [432, 215] on h1 "504" at bounding box center [311, 212] width 483 height 19
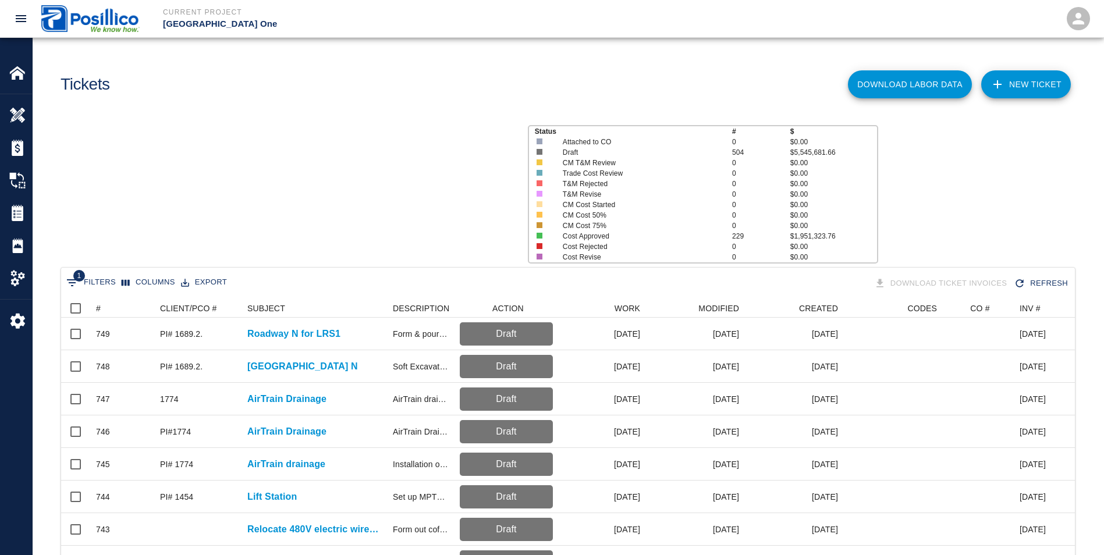
scroll to position [671, 1005]
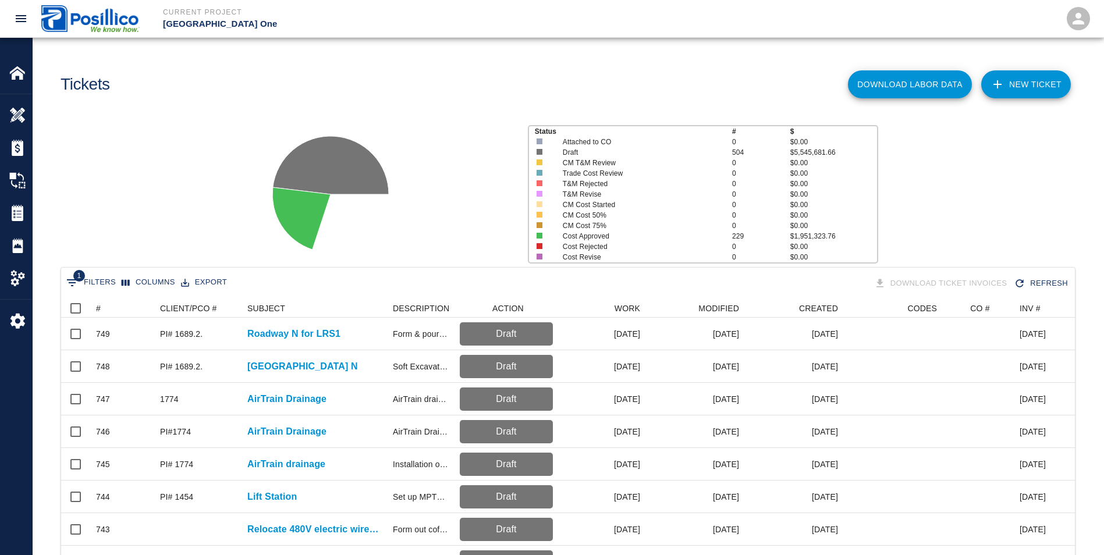
click at [1031, 79] on link "NEW TICKET" at bounding box center [1026, 84] width 90 height 28
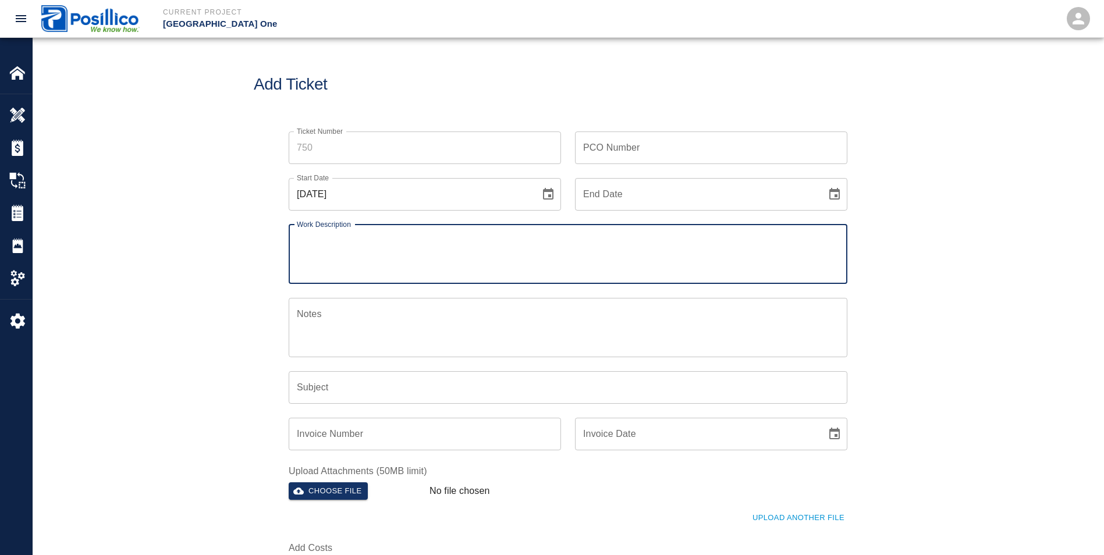
click at [338, 153] on input "Ticket Number" at bounding box center [425, 148] width 272 height 33
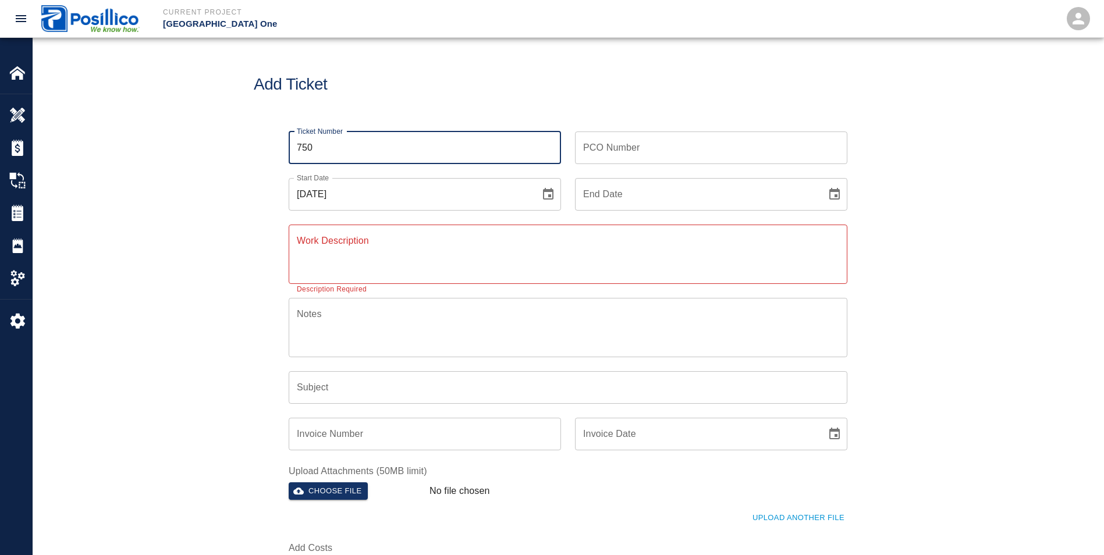
type input "750"
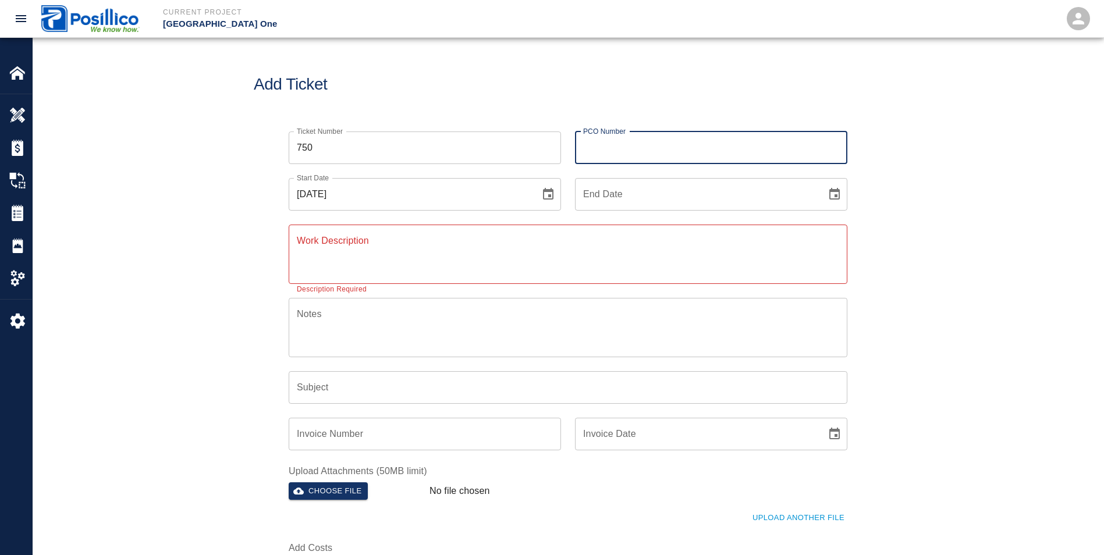
click at [651, 148] on input "PCO Number" at bounding box center [711, 148] width 272 height 33
type input "PI# 1689.2."
click at [500, 188] on input "[DATE]" at bounding box center [410, 194] width 243 height 33
click at [542, 188] on icon "Choose date, selected date is Aug 18, 2025" at bounding box center [548, 194] width 14 height 14
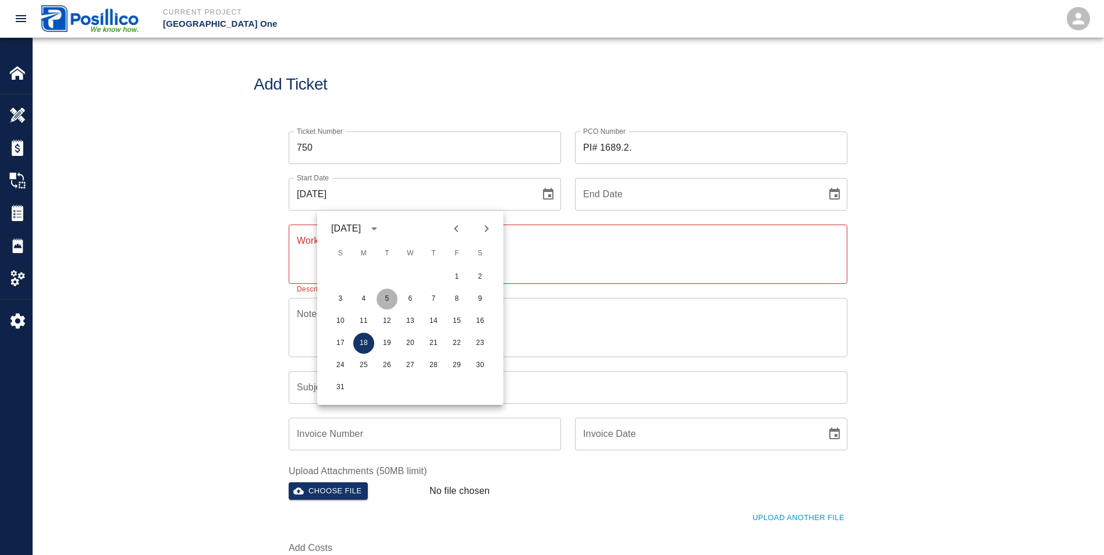
click at [387, 292] on button "5" at bounding box center [387, 299] width 21 height 21
type input "08/05/2025"
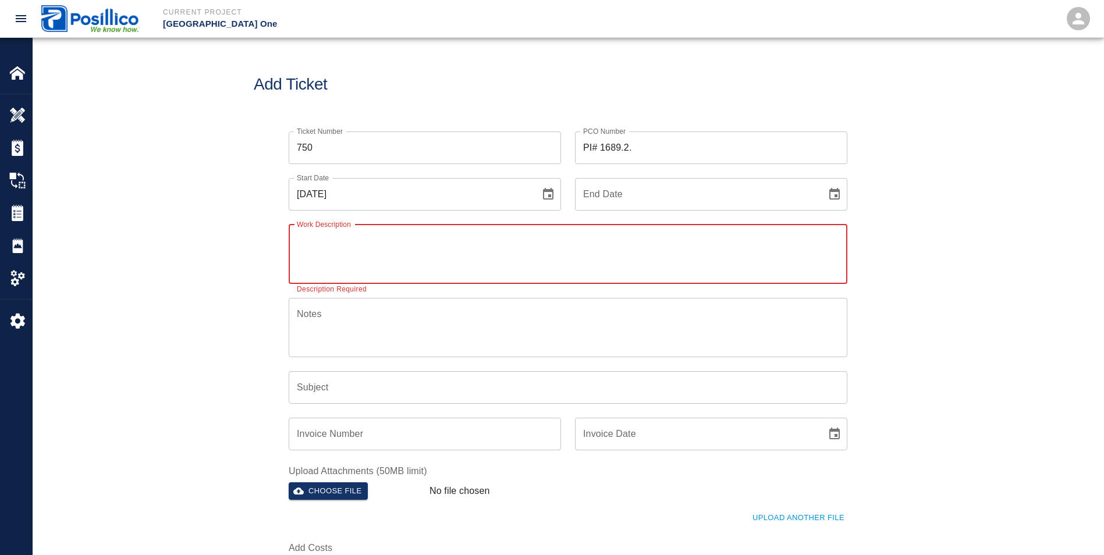
click at [363, 243] on textarea "Work Description" at bounding box center [568, 254] width 543 height 40
type textarea "Backfill for additional communication duct bank in Roadway N for LRS1"
click at [377, 331] on textarea "Notes" at bounding box center [568, 327] width 543 height 40
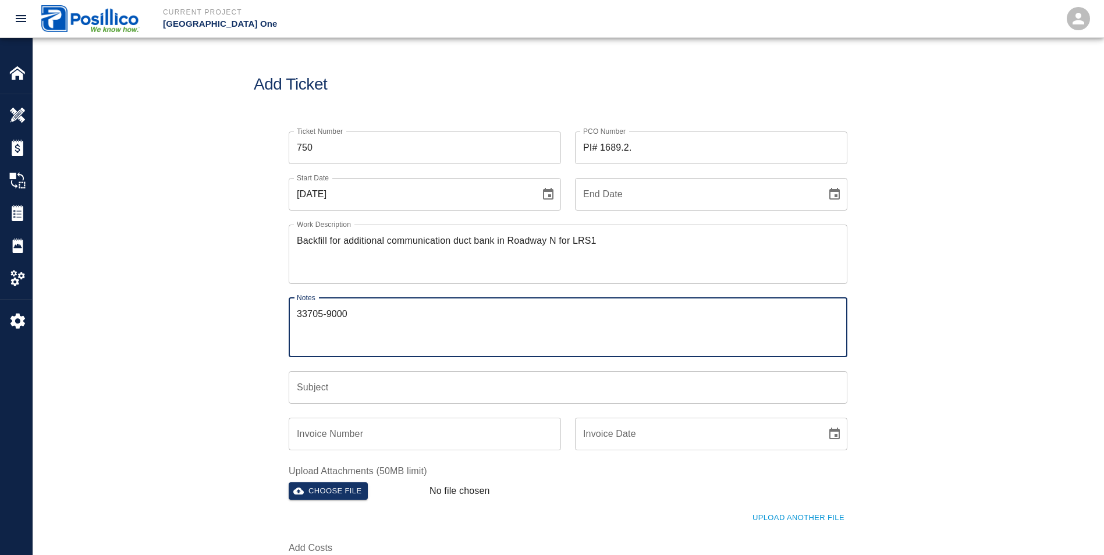
type textarea "33705-9000"
click at [358, 399] on input "Subject" at bounding box center [568, 387] width 559 height 33
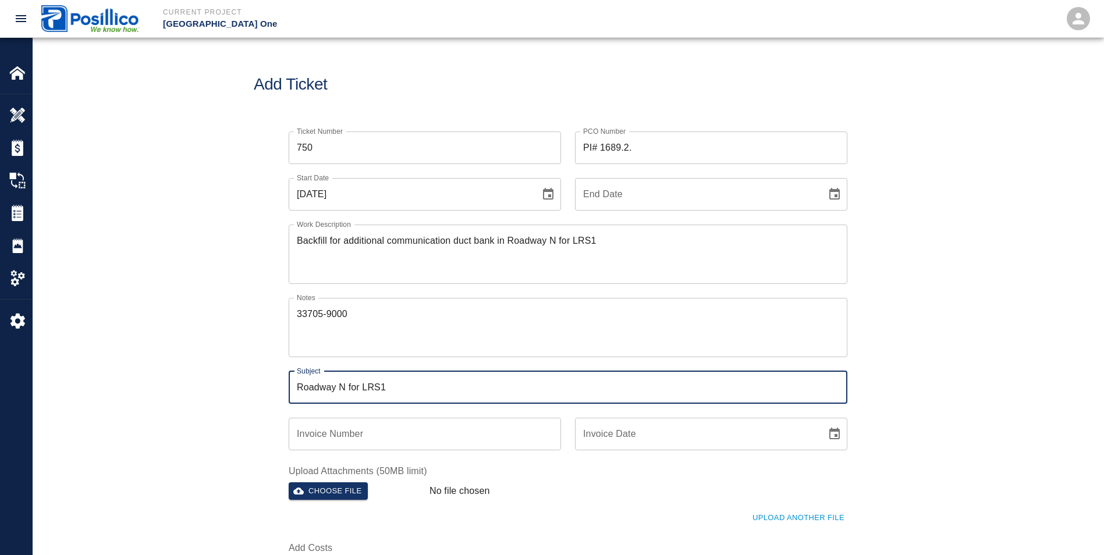
type input "Roadway N for LRS1"
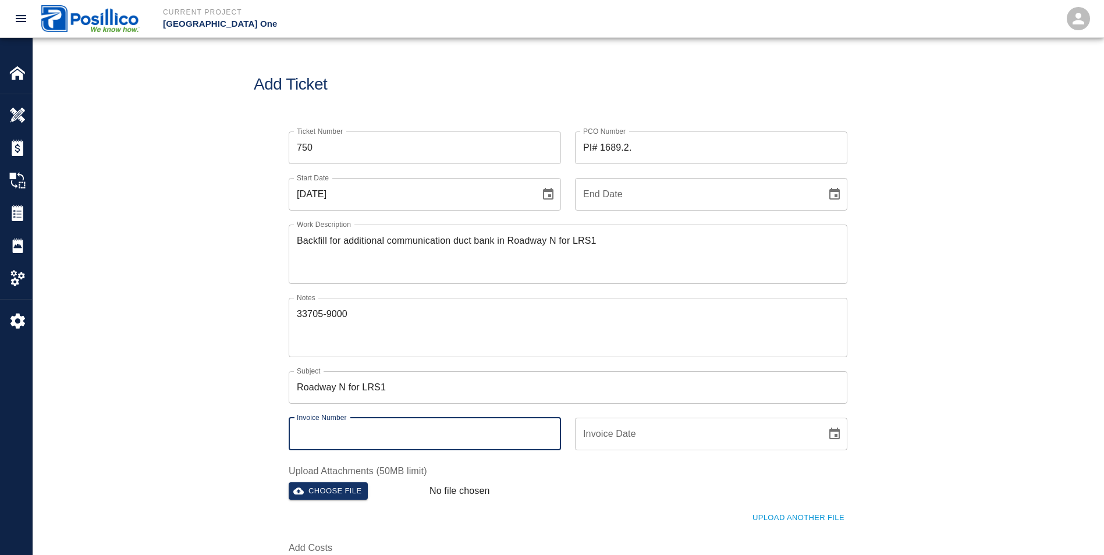
click at [366, 426] on input "Invoice Number" at bounding box center [425, 434] width 272 height 33
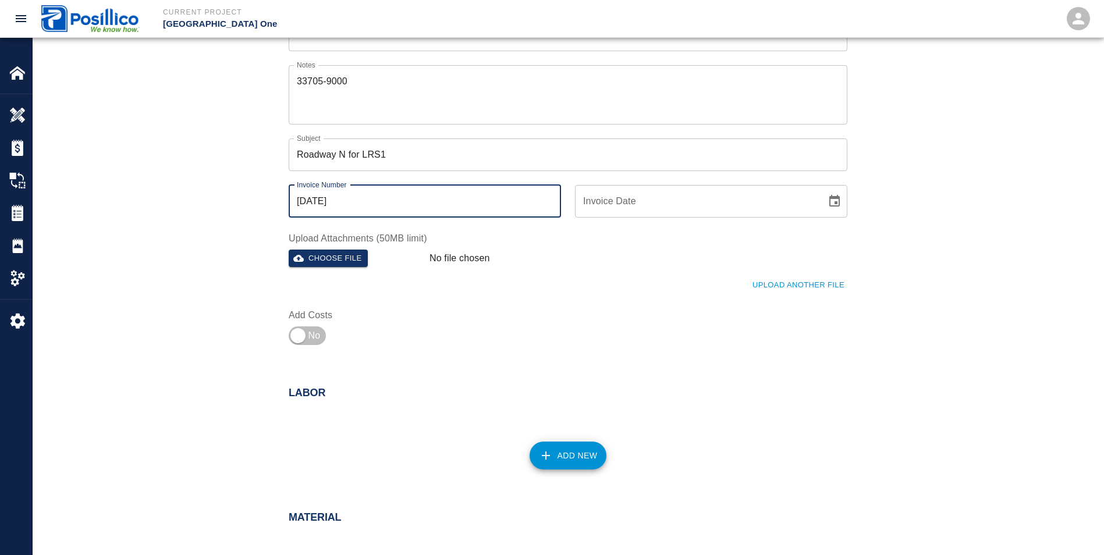
scroll to position [407, 0]
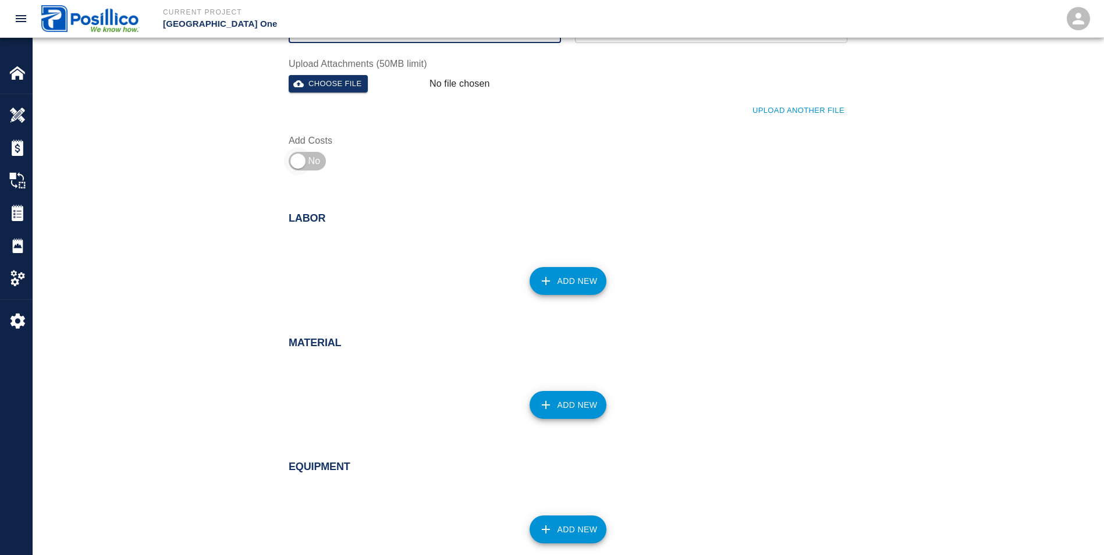
type input "[DATE]"
click at [304, 159] on input "checkbox" at bounding box center [298, 161] width 84 height 28
checkbox input "true"
click at [580, 283] on button "Add New" at bounding box center [568, 281] width 77 height 28
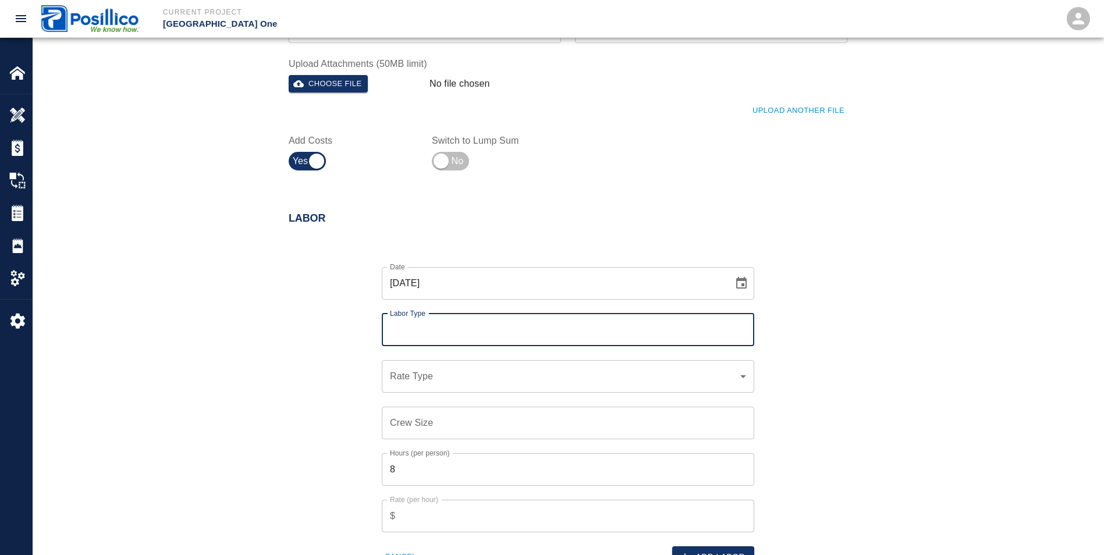
click at [398, 335] on input "Labor Type" at bounding box center [568, 330] width 362 height 22
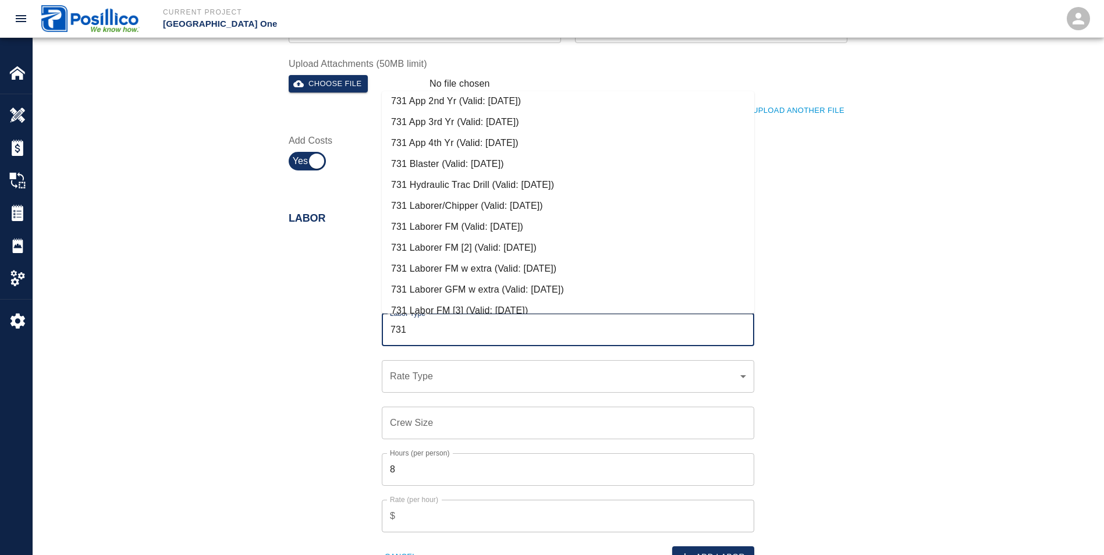
scroll to position [233, 0]
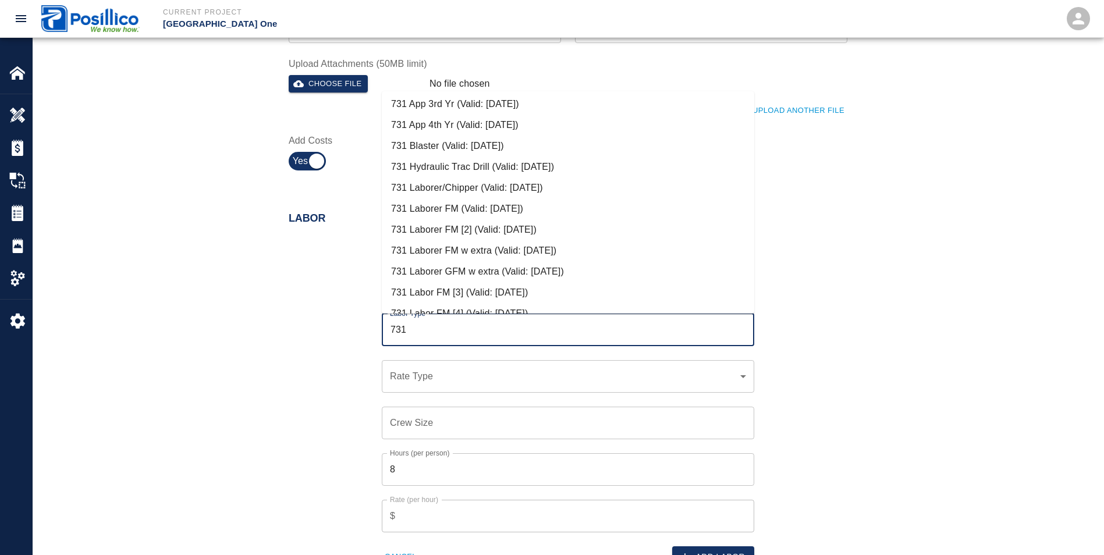
click at [431, 210] on li "731 Laborer FM (Valid: [DATE])" at bounding box center [568, 208] width 373 height 21
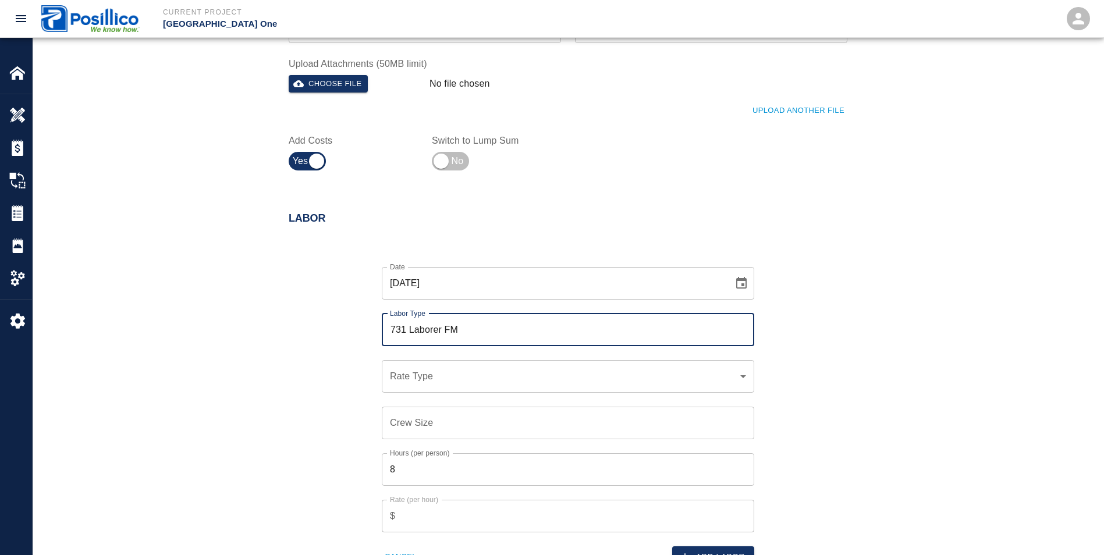
type input "731 Laborer FM"
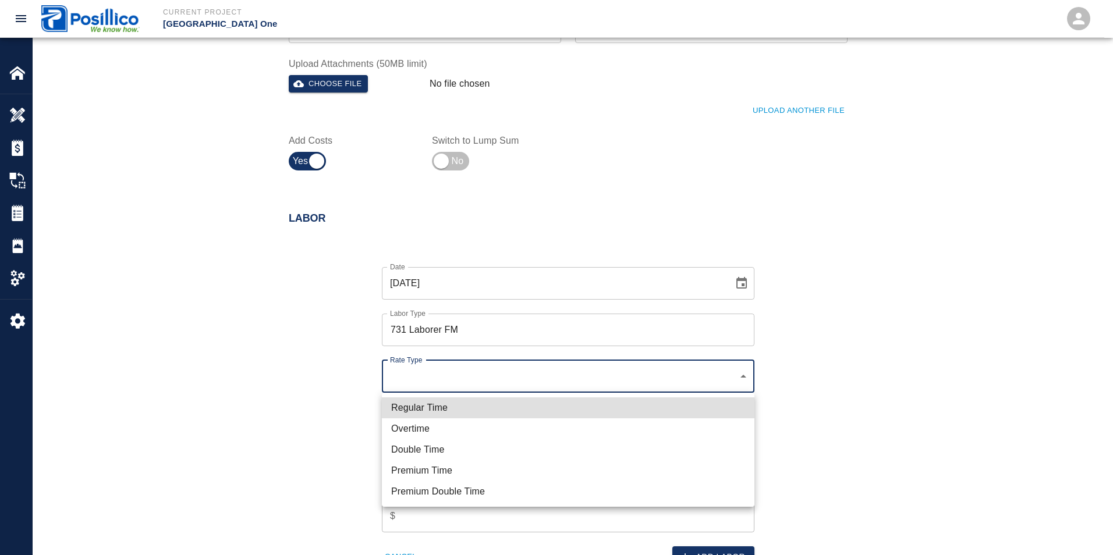
click at [392, 408] on li "Regular Time" at bounding box center [568, 408] width 373 height 21
type input "rate_rt"
type input "108.27"
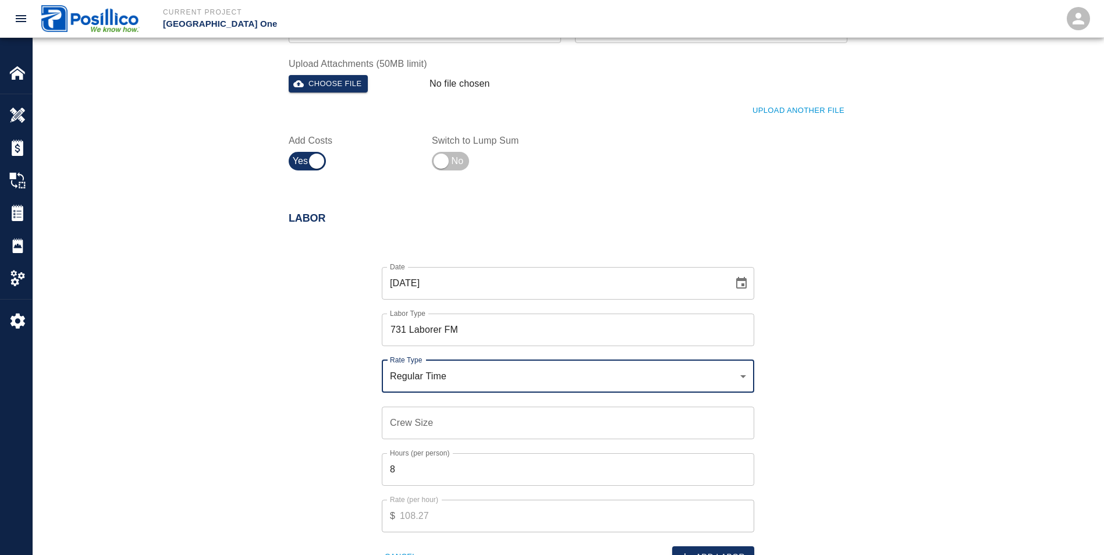
click at [398, 431] on input "Crew Size" at bounding box center [568, 423] width 373 height 33
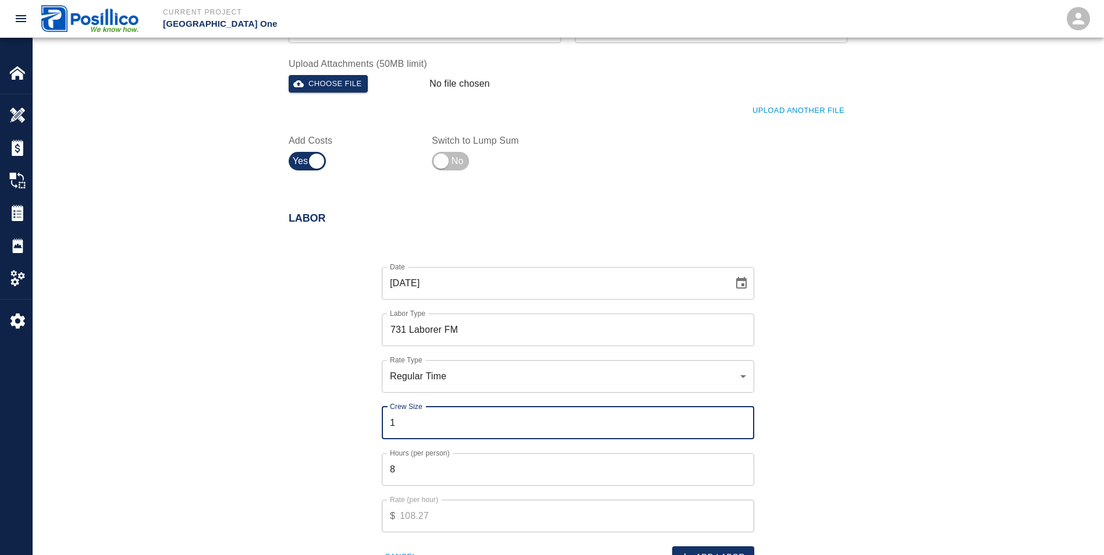
type input "1"
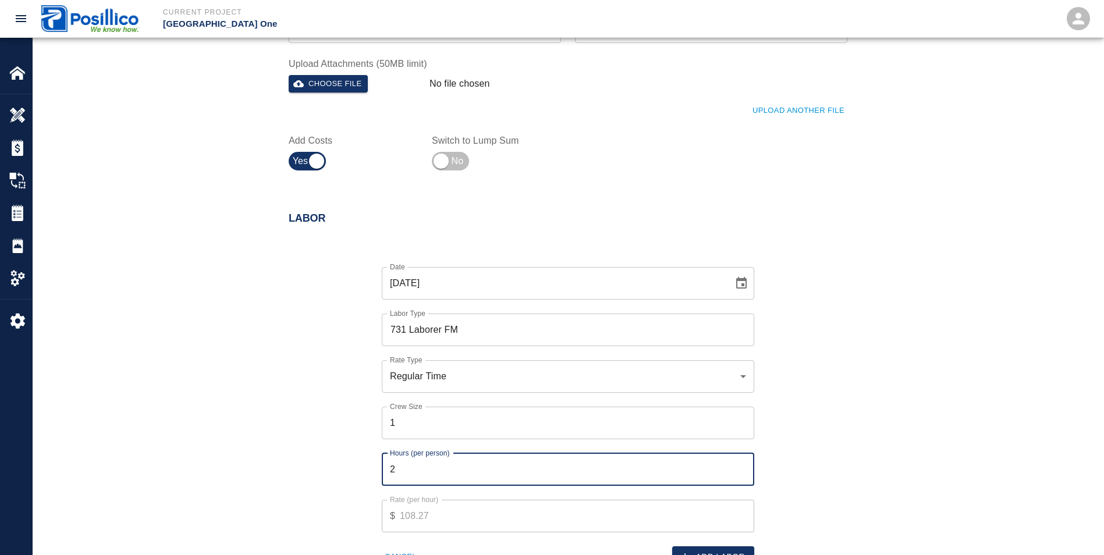
type input "2"
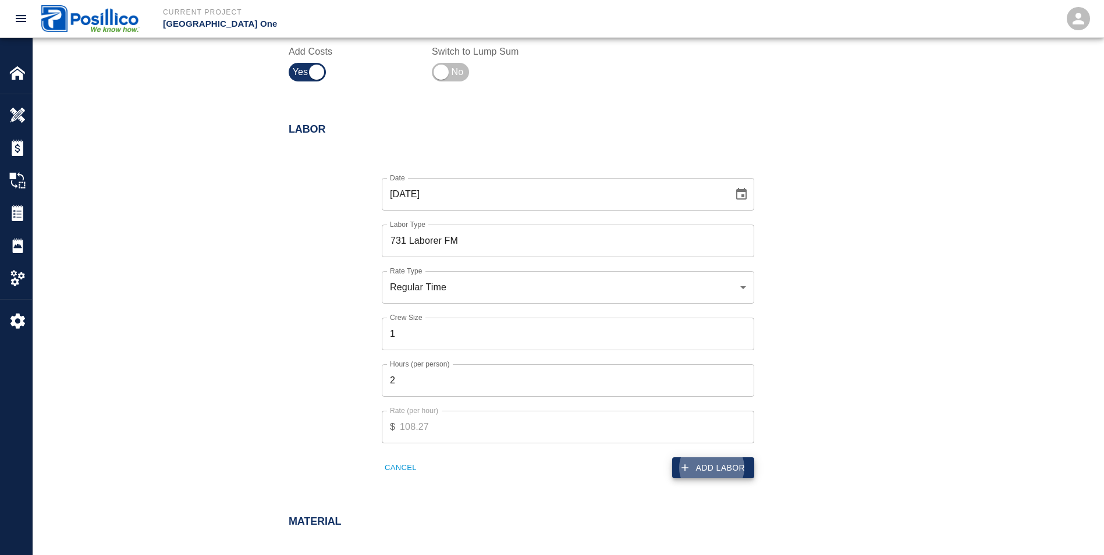
scroll to position [653, 0]
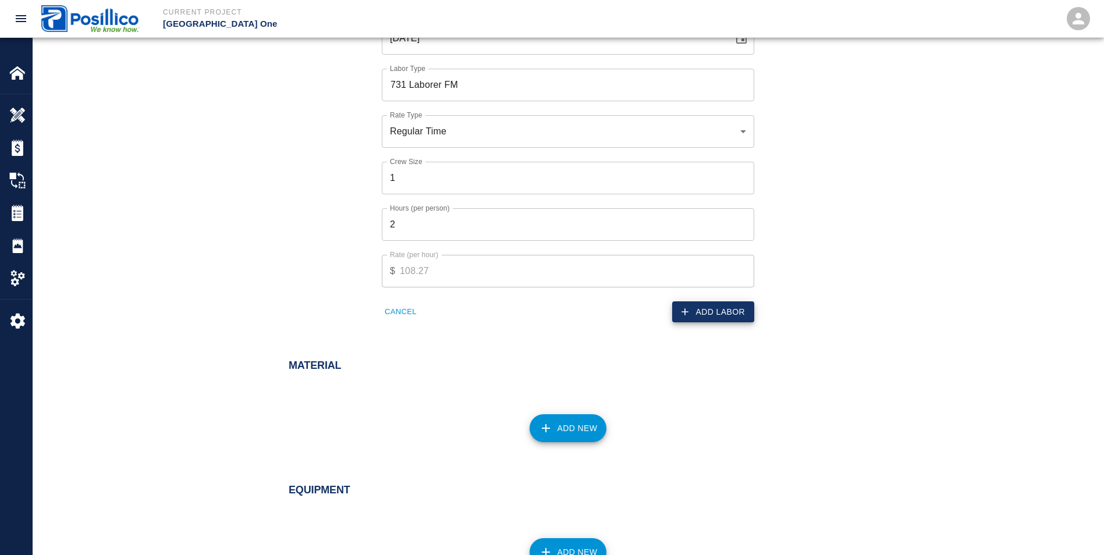
click at [722, 321] on button "Add Labor" at bounding box center [713, 313] width 82 height 22
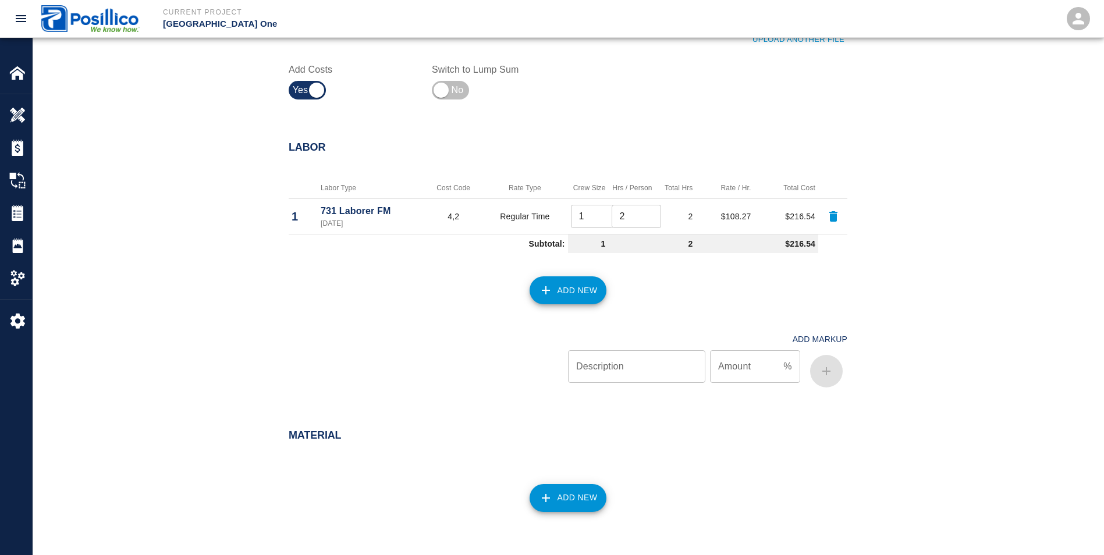
scroll to position [478, 0]
click at [567, 302] on button "Add New" at bounding box center [568, 291] width 77 height 28
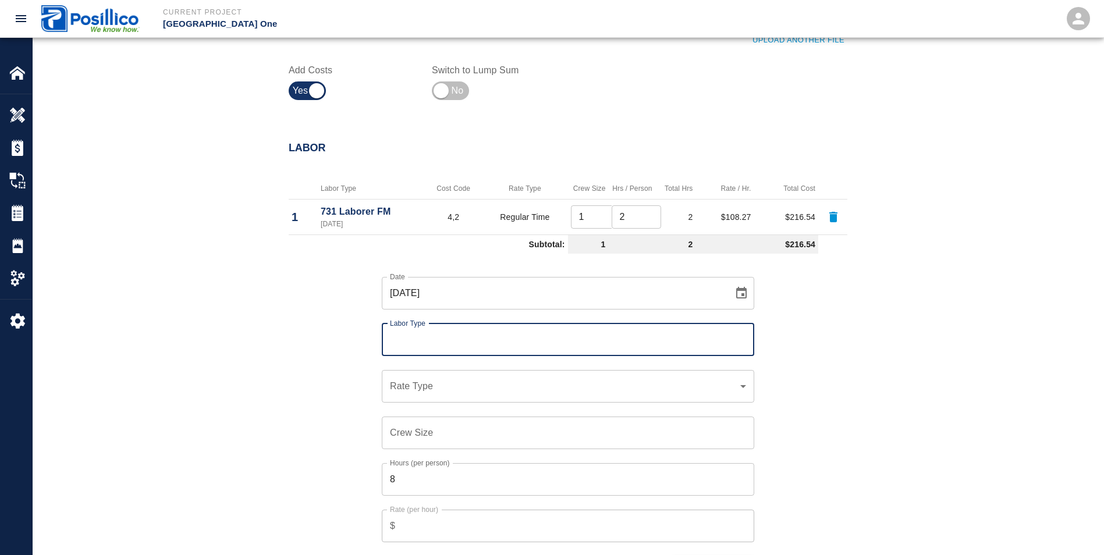
click at [393, 341] on input "Labor Type" at bounding box center [568, 340] width 362 height 22
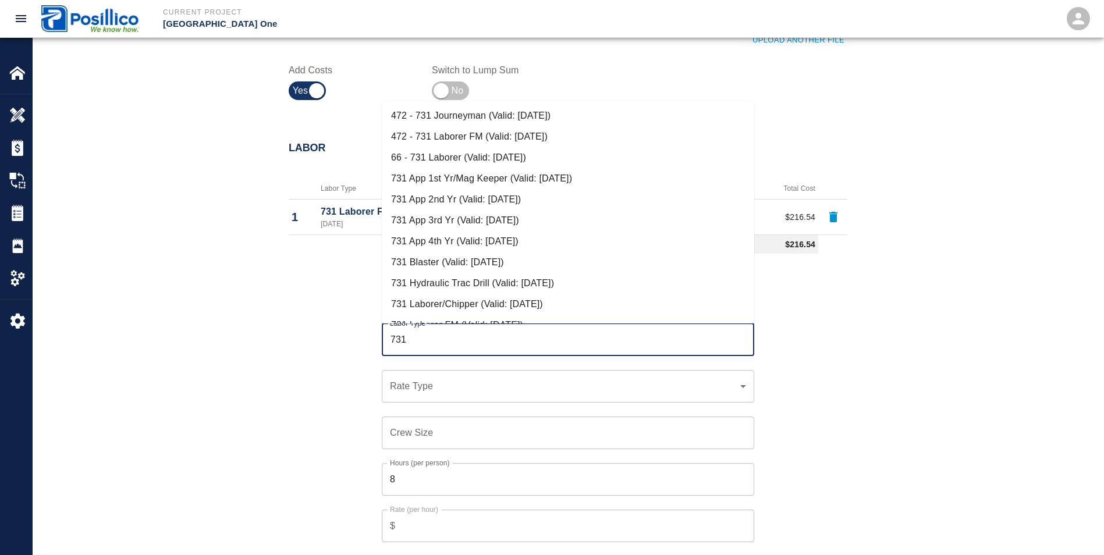
scroll to position [175, 0]
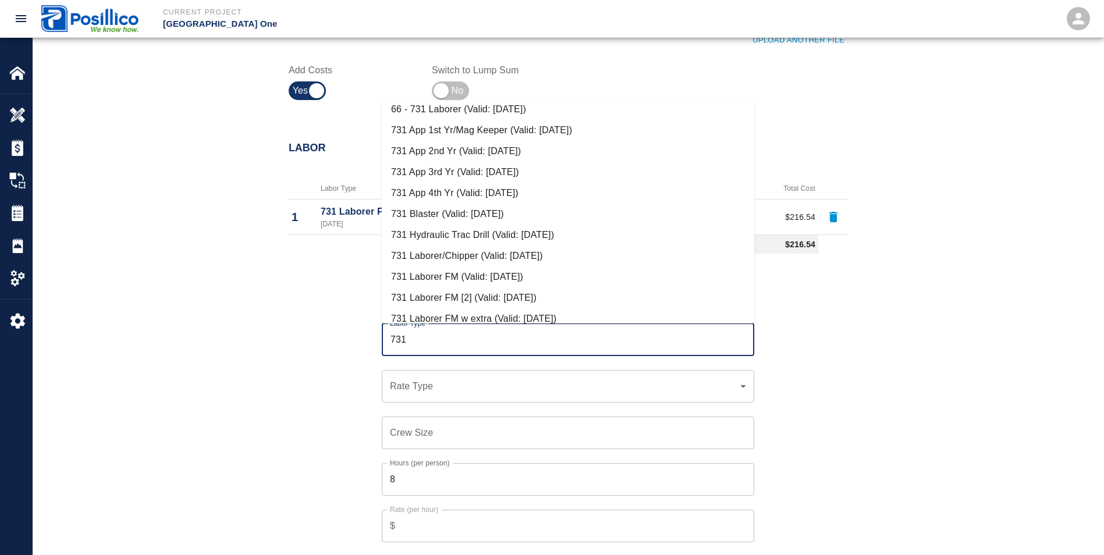
click at [439, 250] on li "731 Laborer/Chipper (Valid: [DATE])" at bounding box center [568, 256] width 373 height 21
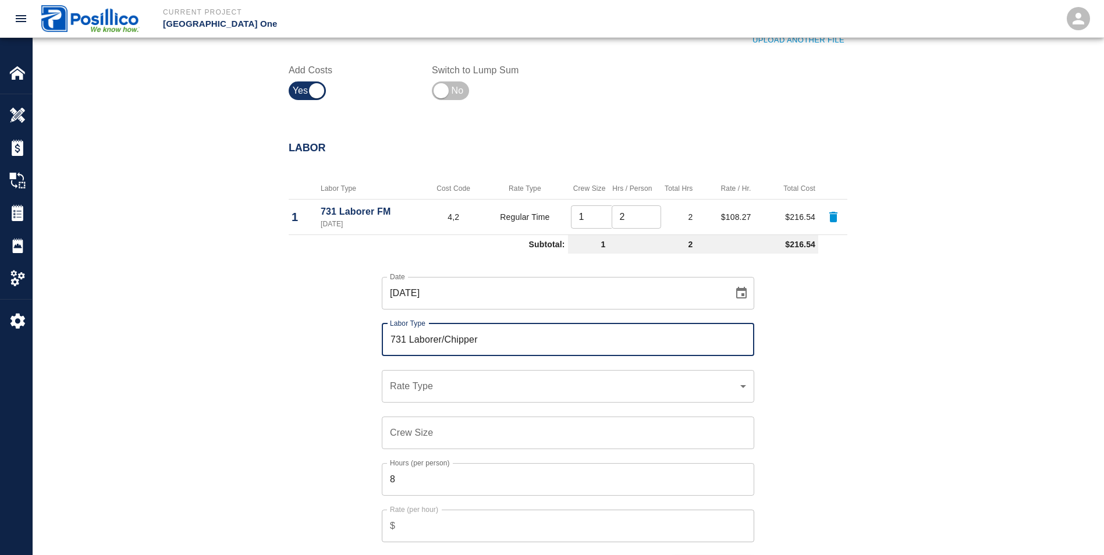
type input "731 Laborer/Chipper"
click at [409, 371] on div "​ Rate Type" at bounding box center [568, 386] width 373 height 33
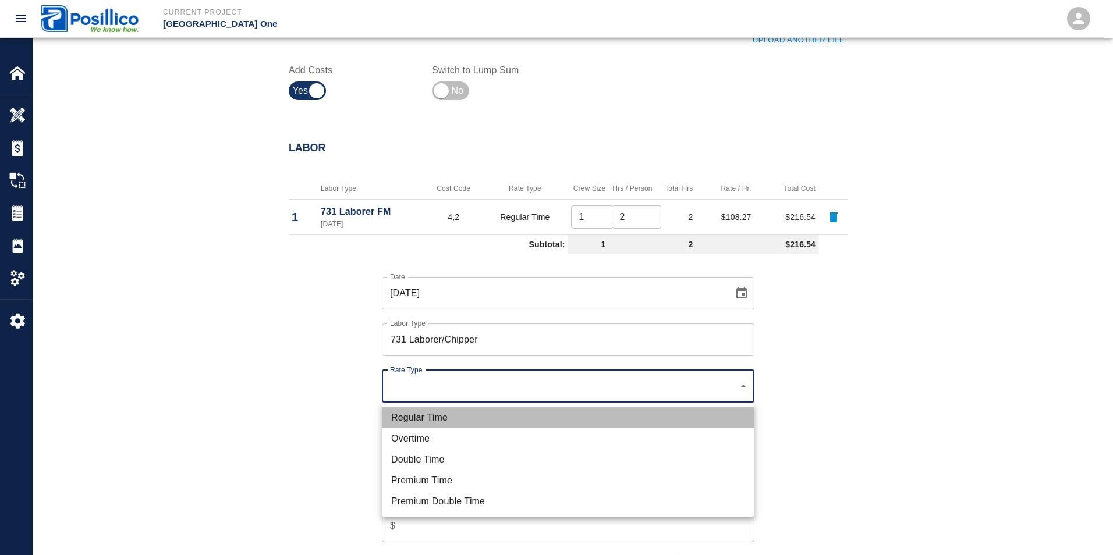
click at [395, 412] on li "Regular Time" at bounding box center [568, 417] width 373 height 21
type input "rate_rt"
type input "105.43"
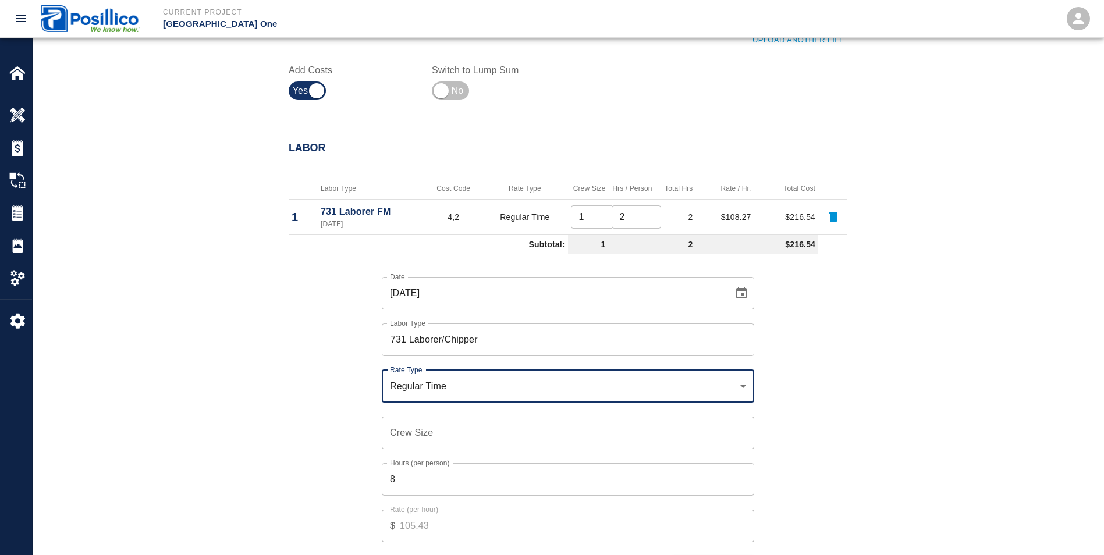
click at [395, 434] on input "Crew Size" at bounding box center [568, 433] width 373 height 33
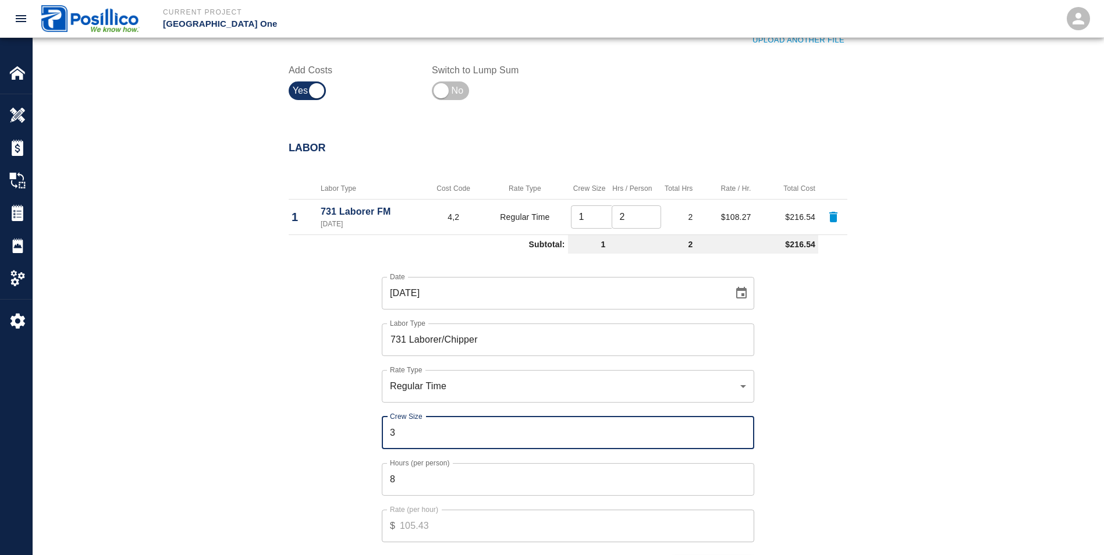
type input "3"
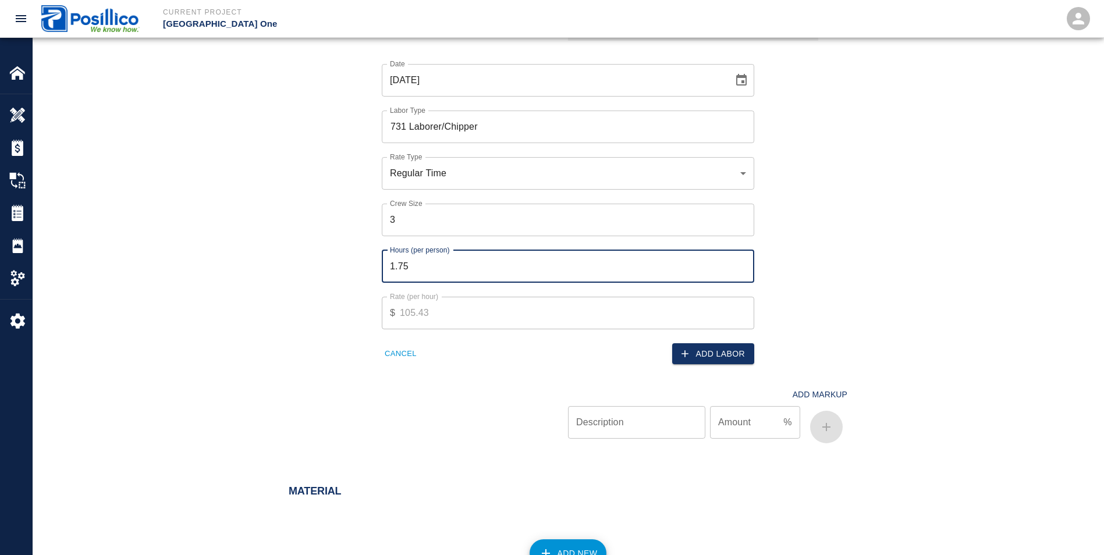
scroll to position [711, 0]
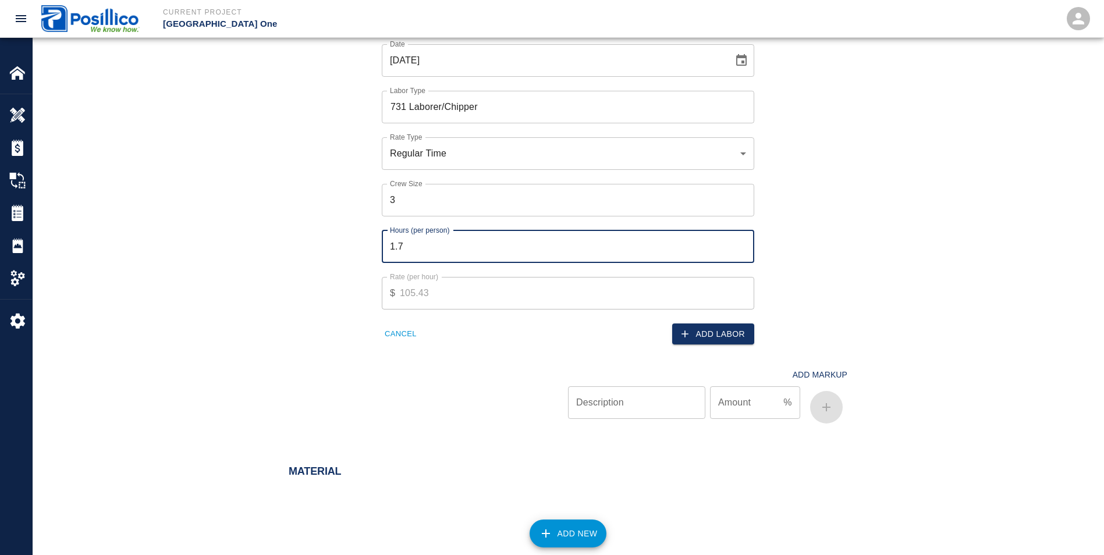
type input "1"
type input "2"
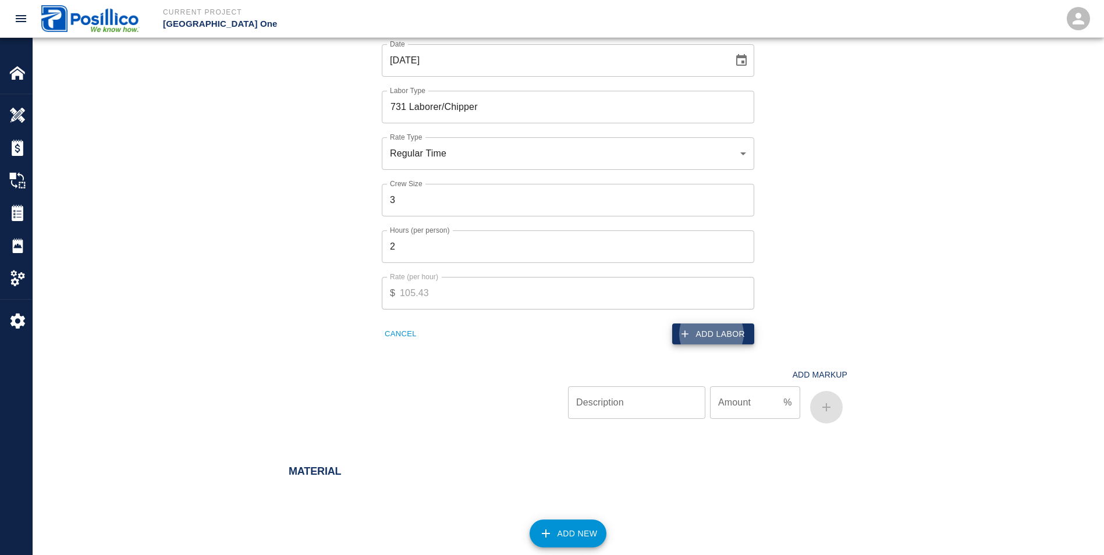
click at [732, 334] on button "Add Labor" at bounding box center [713, 335] width 82 height 22
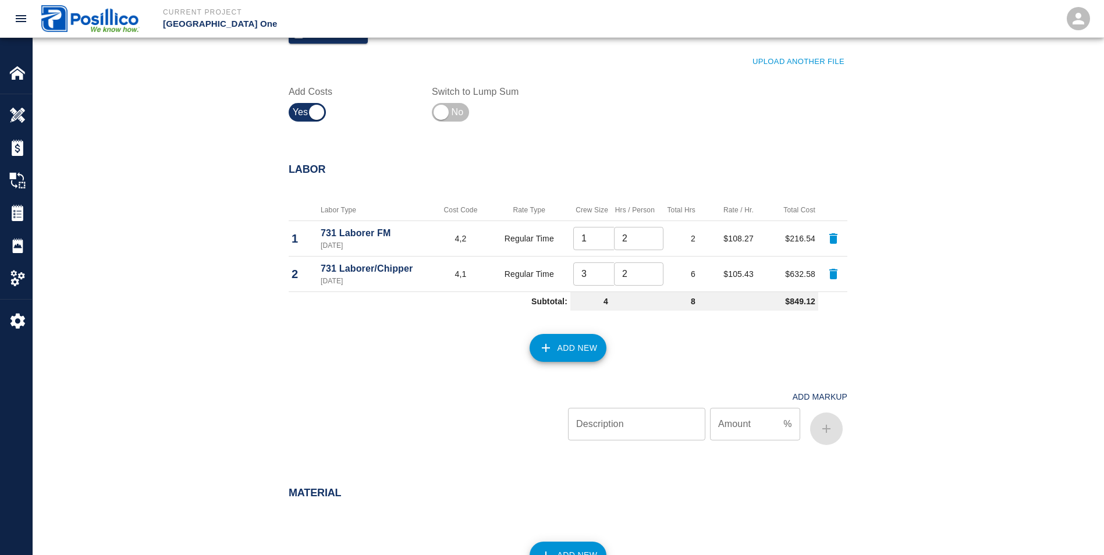
scroll to position [420, 0]
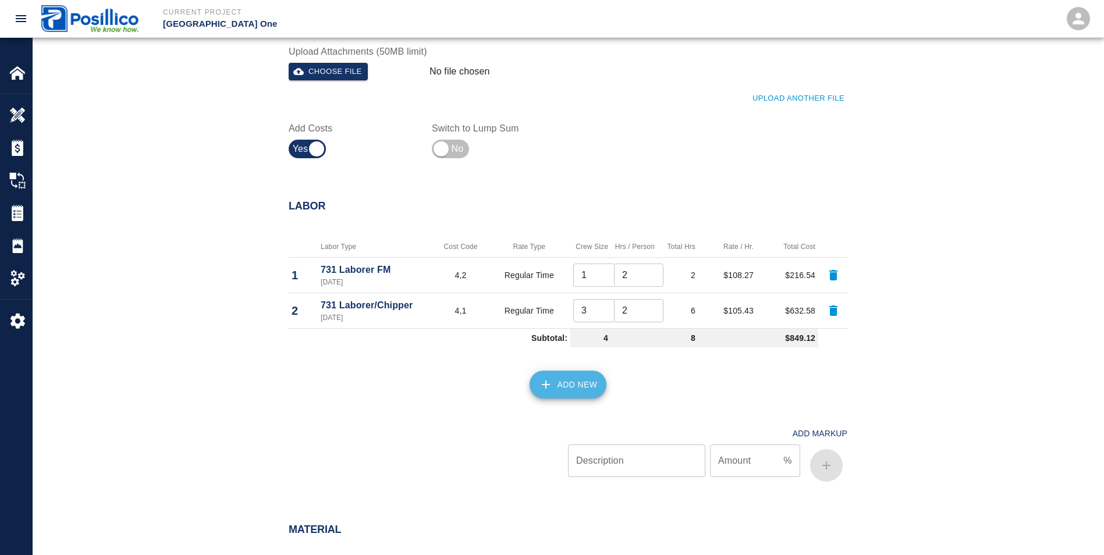
click at [555, 381] on button "Add New" at bounding box center [568, 385] width 77 height 28
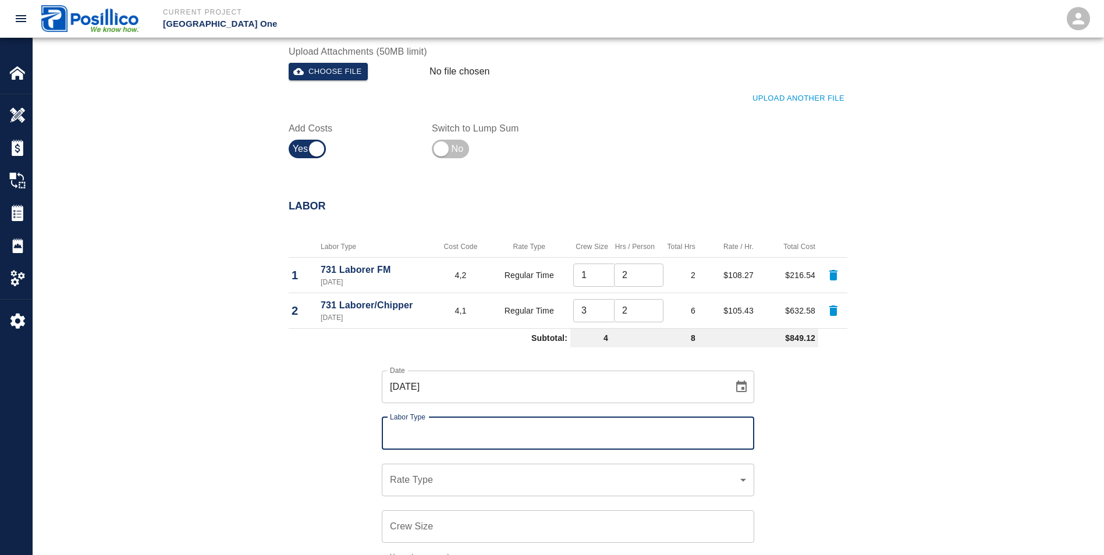
click at [394, 439] on input "Labor Type" at bounding box center [568, 434] width 362 height 22
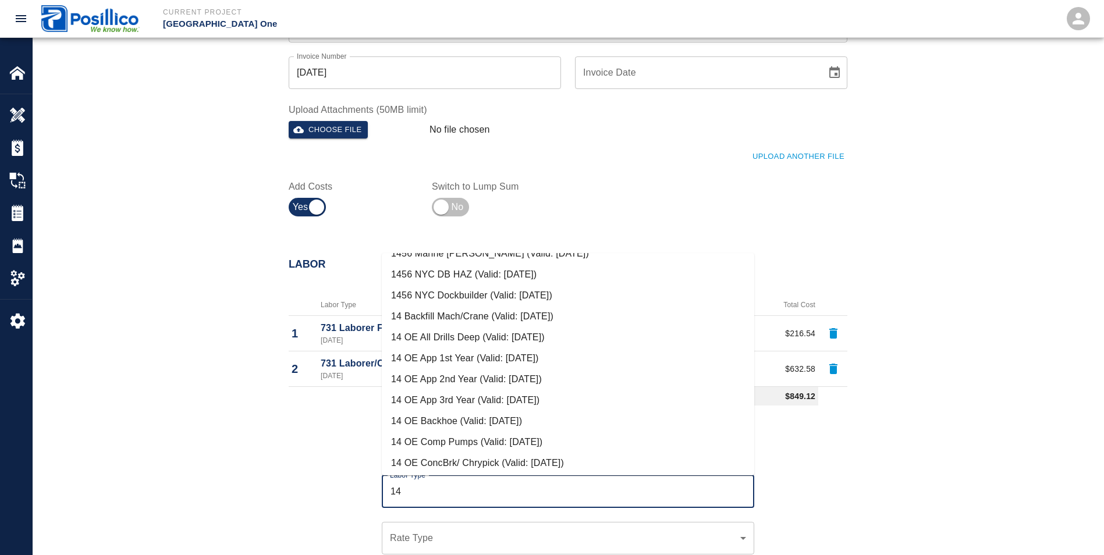
scroll to position [349, 0]
click at [444, 376] on li "14 OE Backhoe (Valid: [DATE])" at bounding box center [568, 380] width 373 height 21
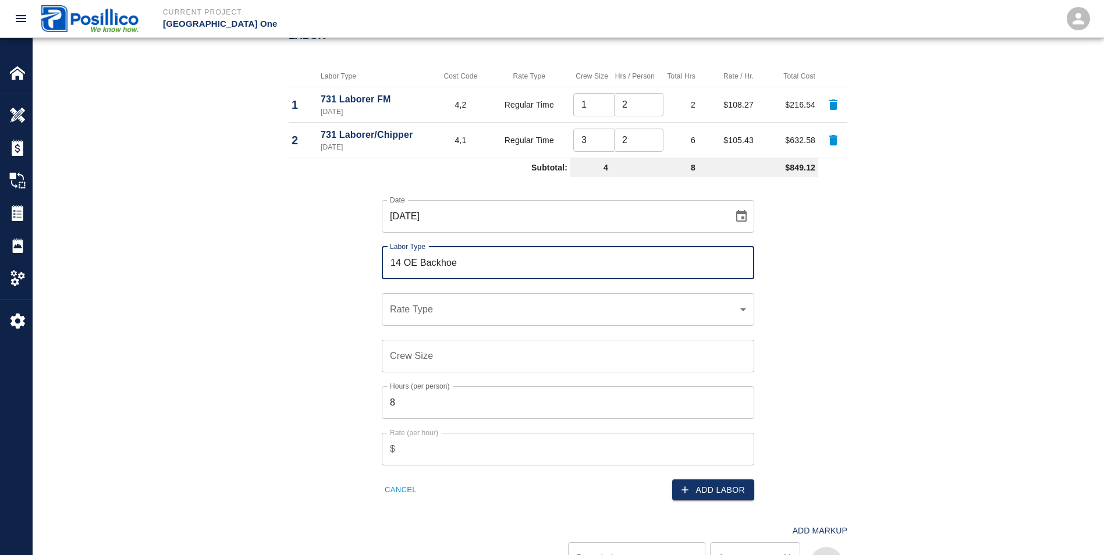
scroll to position [594, 0]
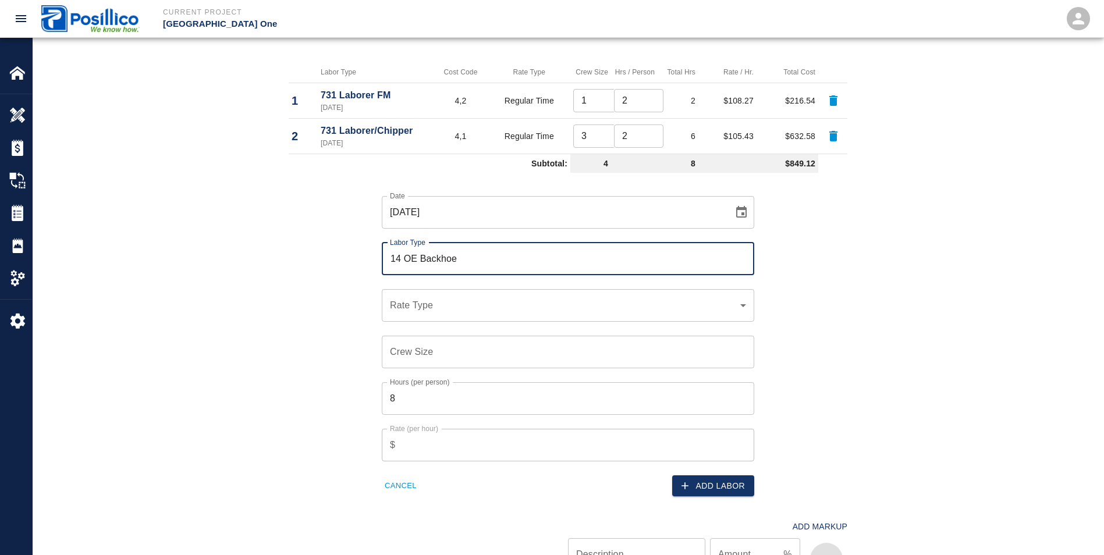
type input "14 OE Backhoe"
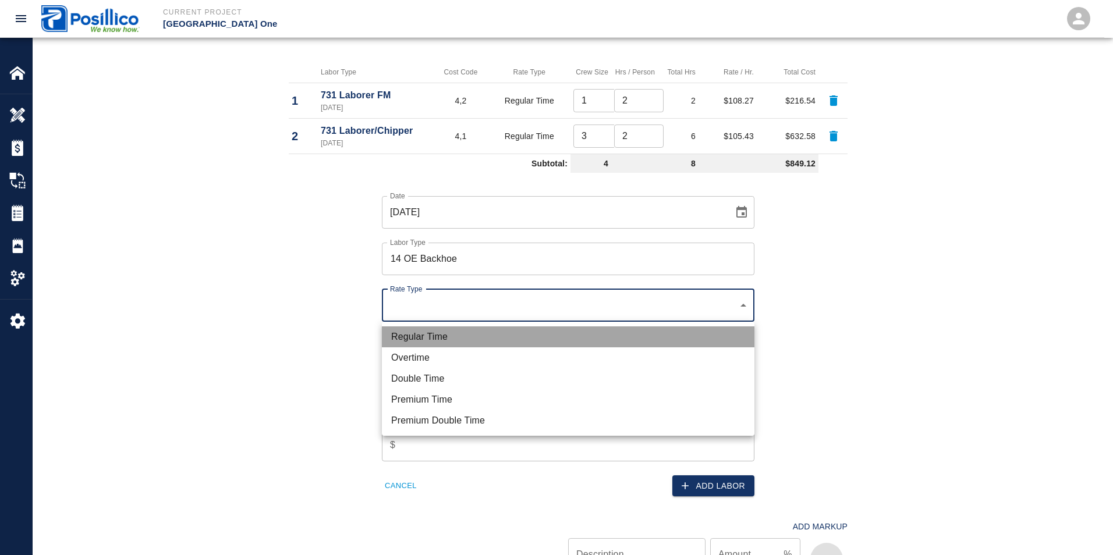
click at [401, 338] on li "Regular Time" at bounding box center [568, 337] width 373 height 21
type input "rate_rt"
type input "150.92"
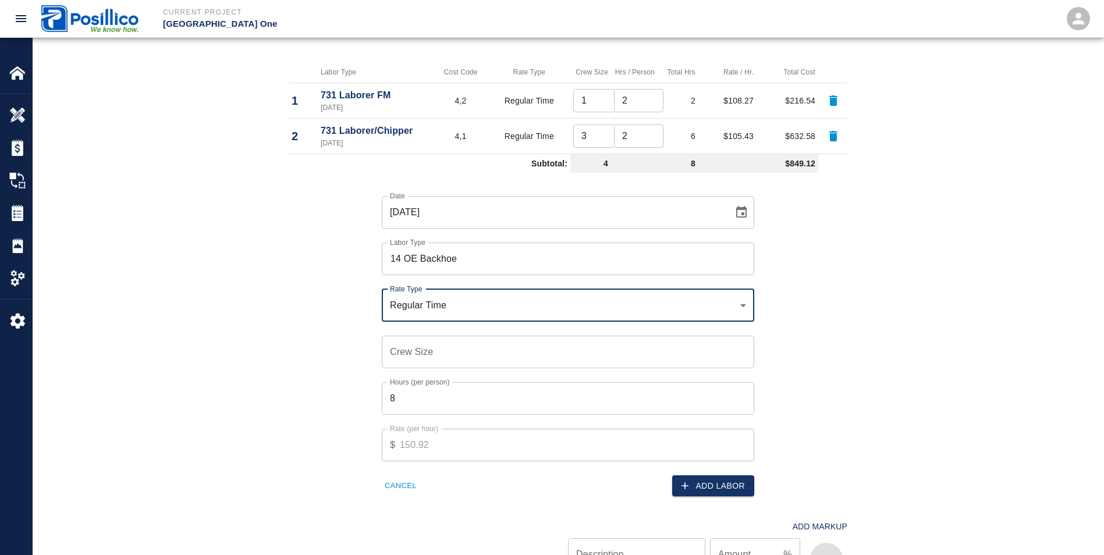
click at [394, 359] on input "Crew Size" at bounding box center [568, 352] width 373 height 33
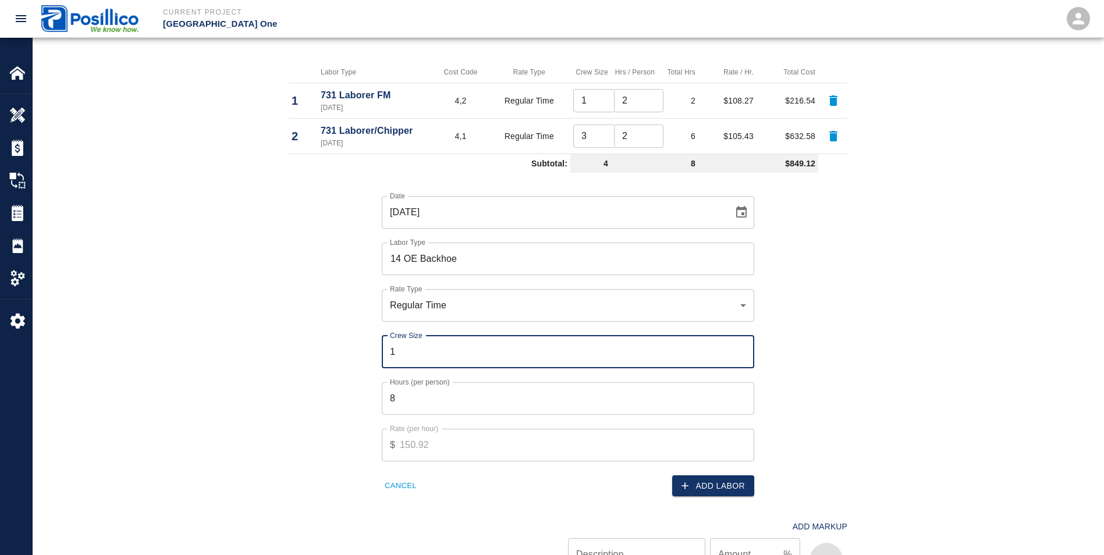
type input "1"
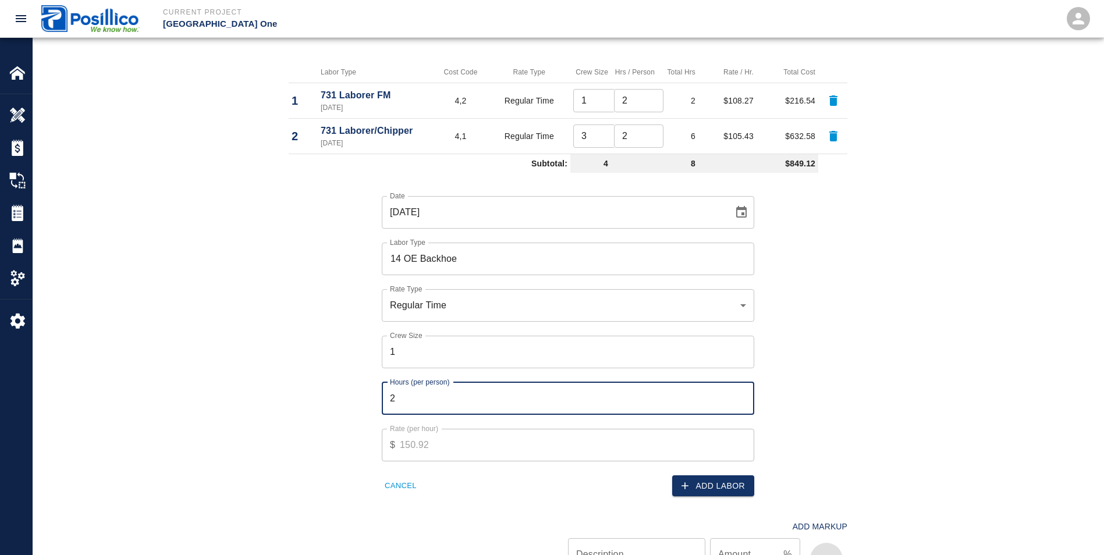
type input "2"
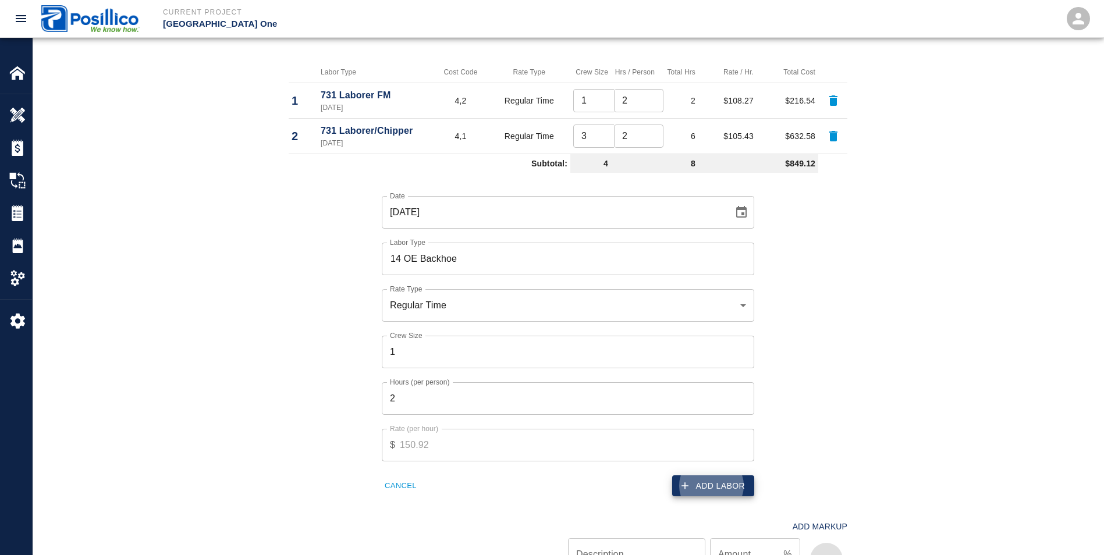
click at [720, 484] on button "Add Labor" at bounding box center [713, 487] width 82 height 22
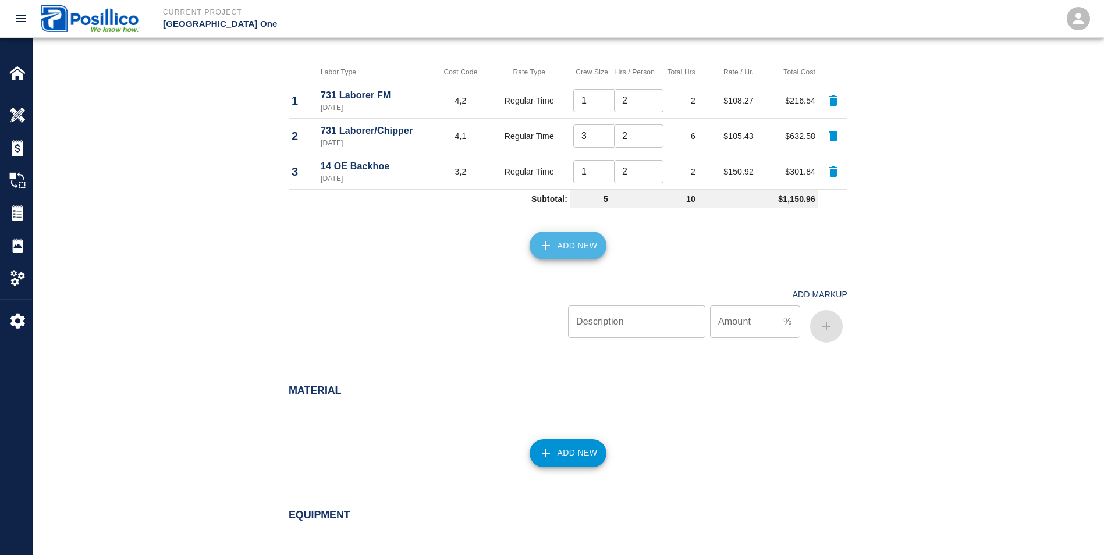
click at [555, 239] on button "Add New" at bounding box center [568, 246] width 77 height 28
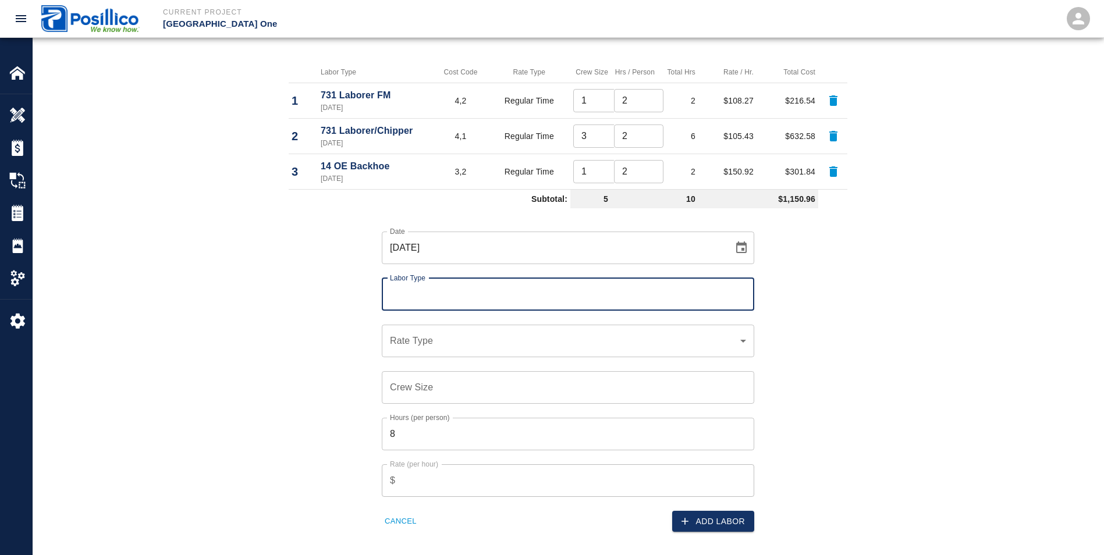
click at [400, 299] on input "Labor Type" at bounding box center [568, 294] width 362 height 22
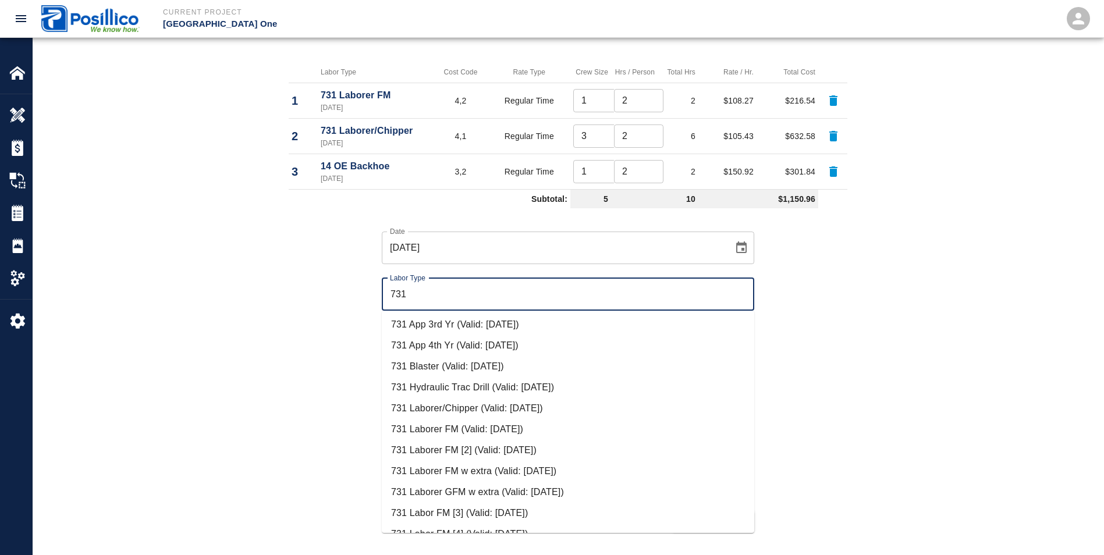
scroll to position [233, 0]
click at [446, 429] on li "731 Laborer FM (Valid: [DATE])" at bounding box center [568, 428] width 373 height 21
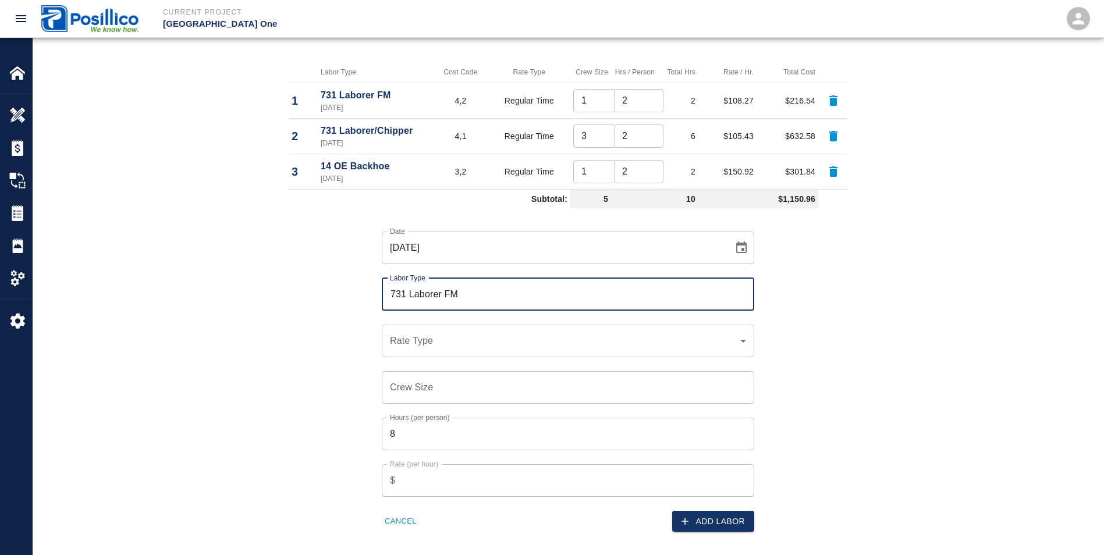
type input "731 Laborer FM"
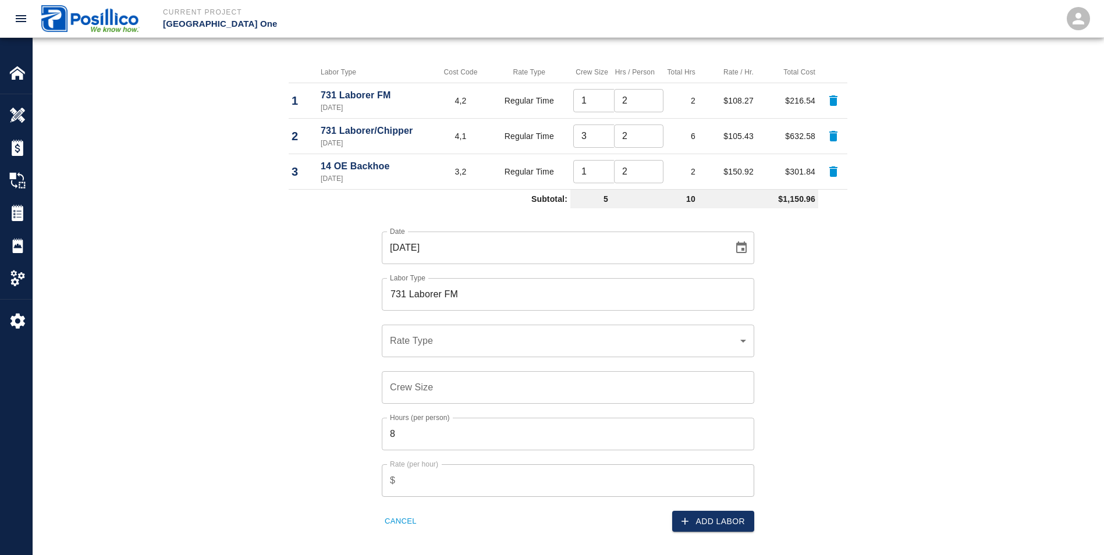
click at [400, 330] on div "​ Rate Type" at bounding box center [568, 341] width 373 height 33
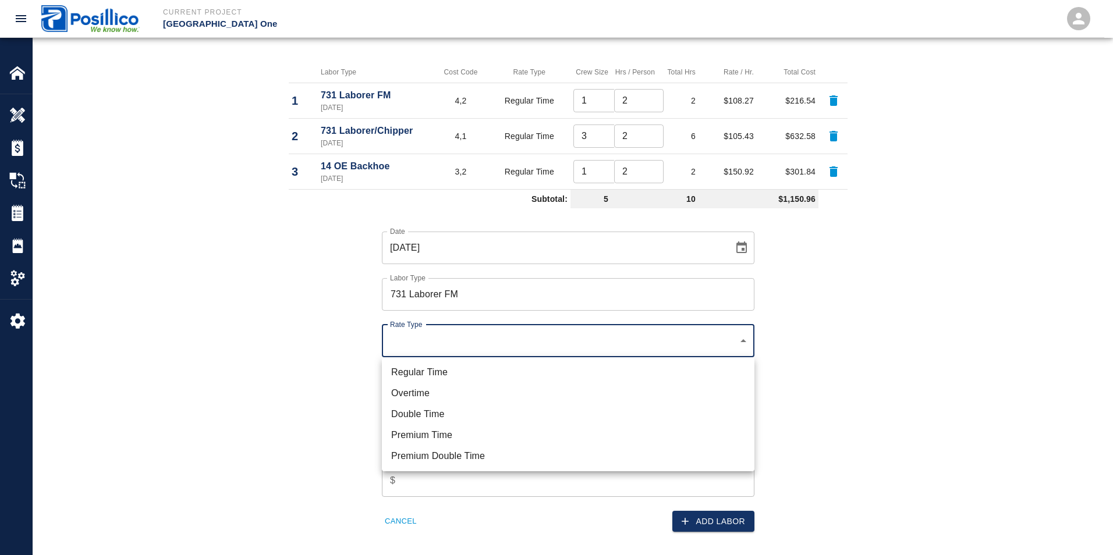
click at [407, 393] on li "Overtime" at bounding box center [568, 393] width 373 height 21
type input "rate_ot"
type input "135.23"
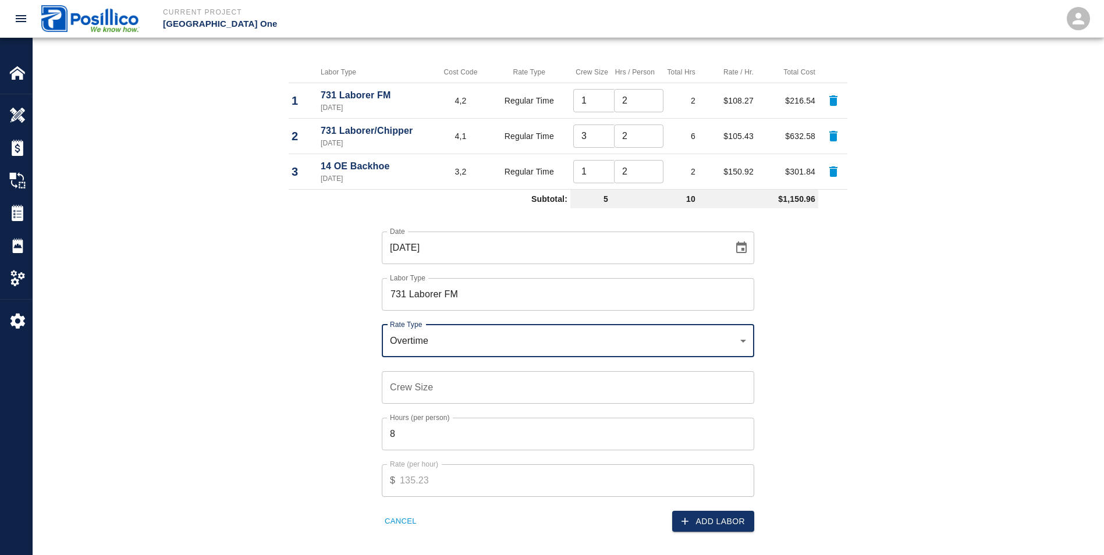
click at [408, 386] on input "Crew Size" at bounding box center [568, 387] width 373 height 33
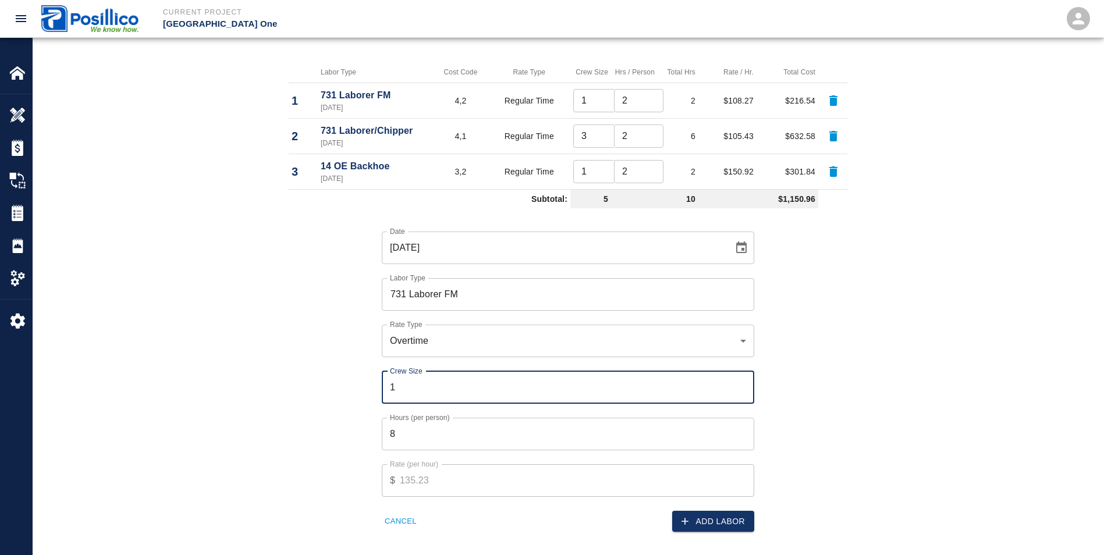
type input "1"
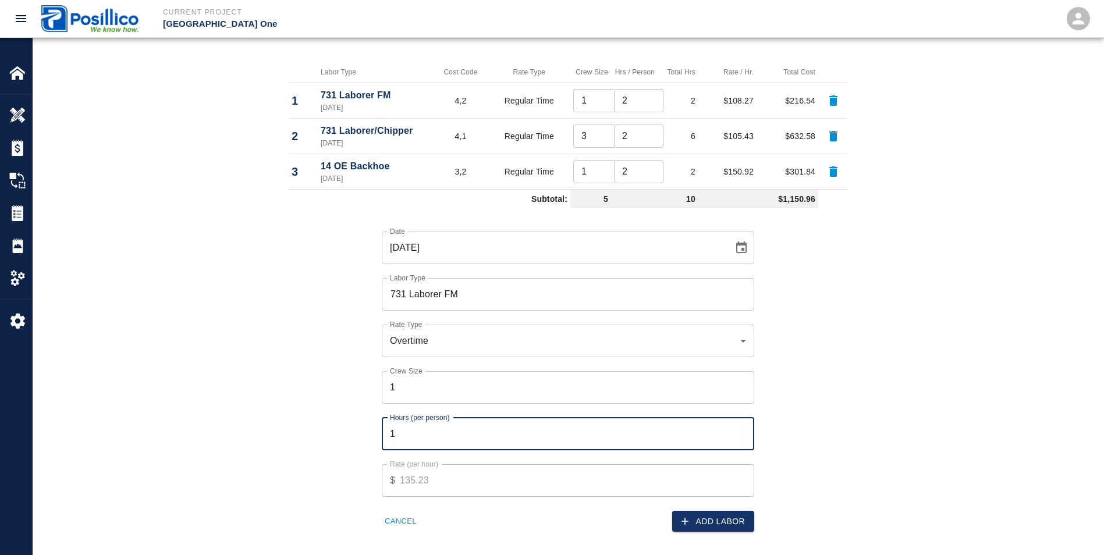
type input "1"
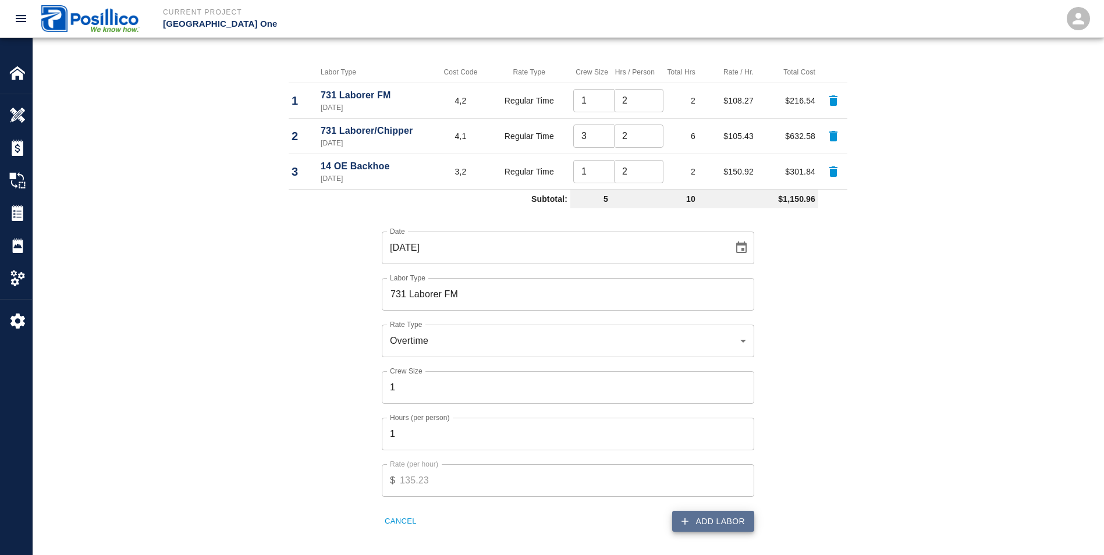
click at [721, 518] on button "Add Labor" at bounding box center [713, 522] width 82 height 22
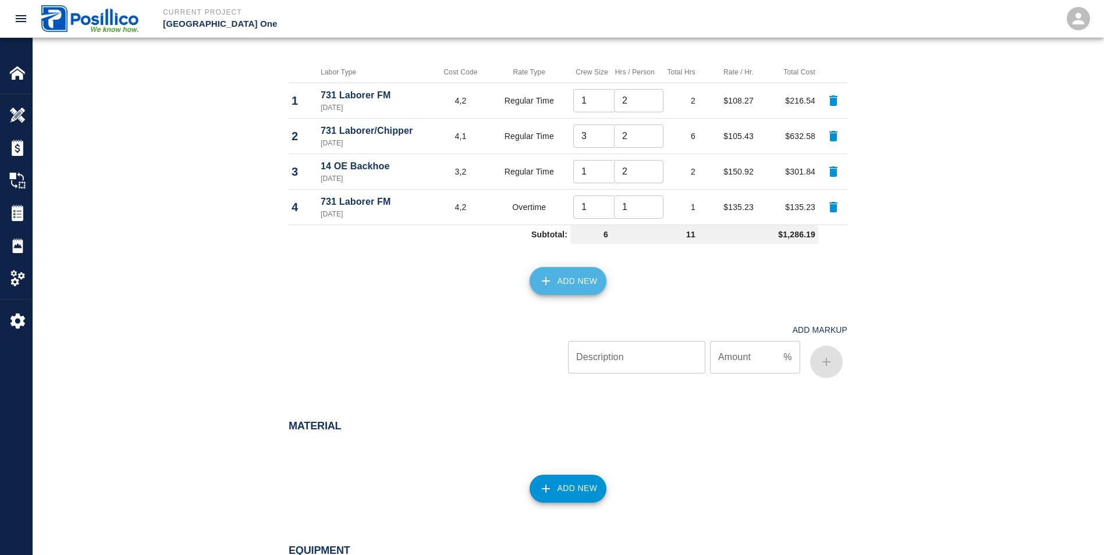
click at [576, 280] on button "Add New" at bounding box center [568, 281] width 77 height 28
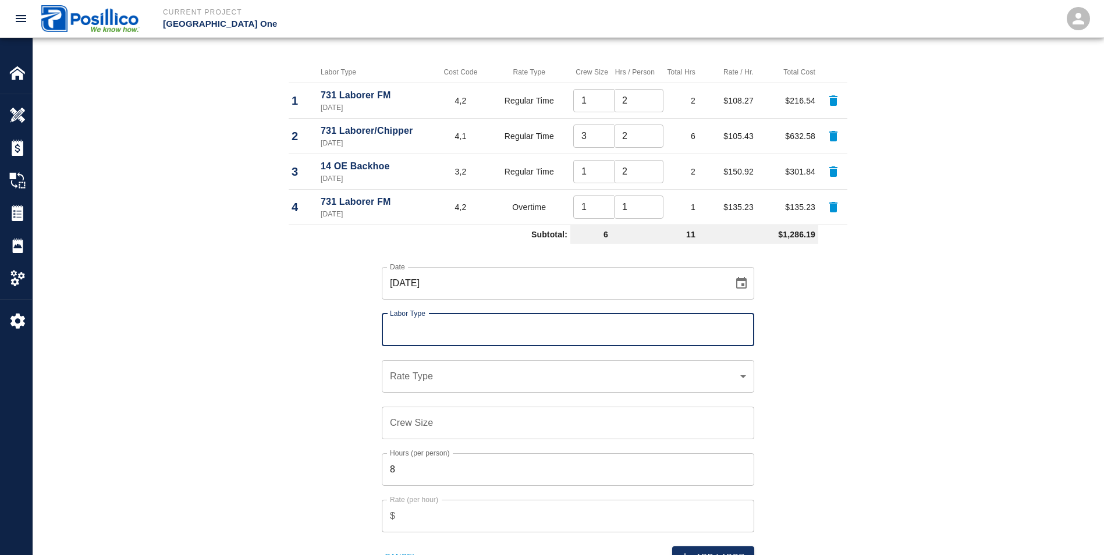
click at [400, 331] on input "Labor Type" at bounding box center [568, 330] width 362 height 22
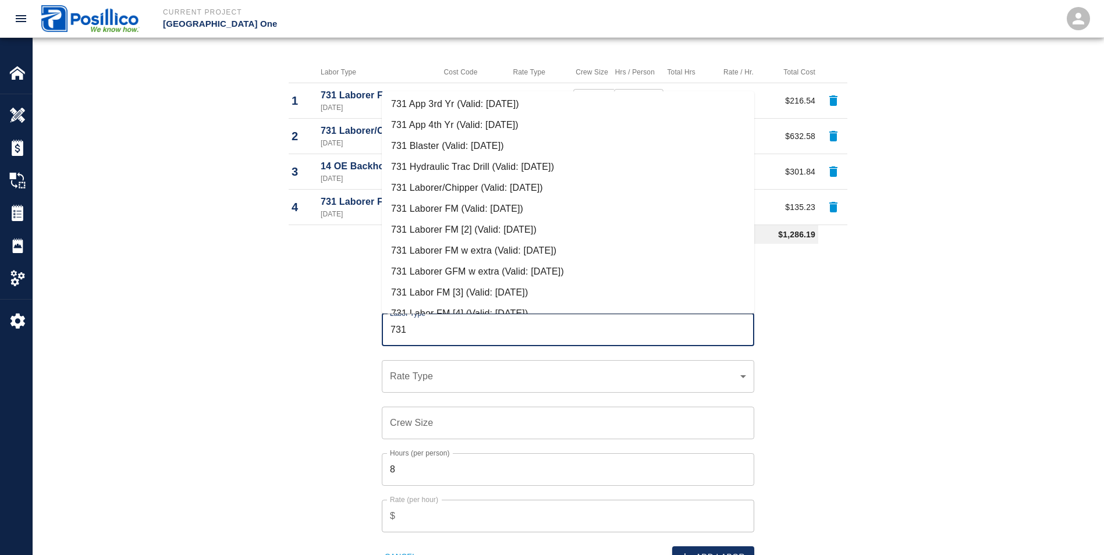
click at [432, 186] on li "731 Laborer/Chipper (Valid: [DATE])" at bounding box center [568, 188] width 373 height 21
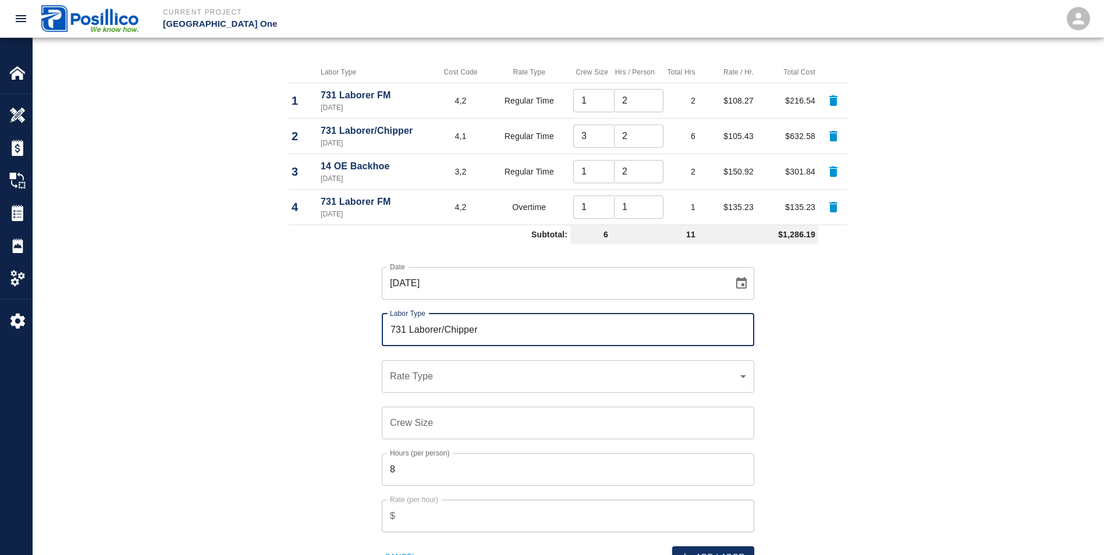
type input "731 Laborer/Chipper"
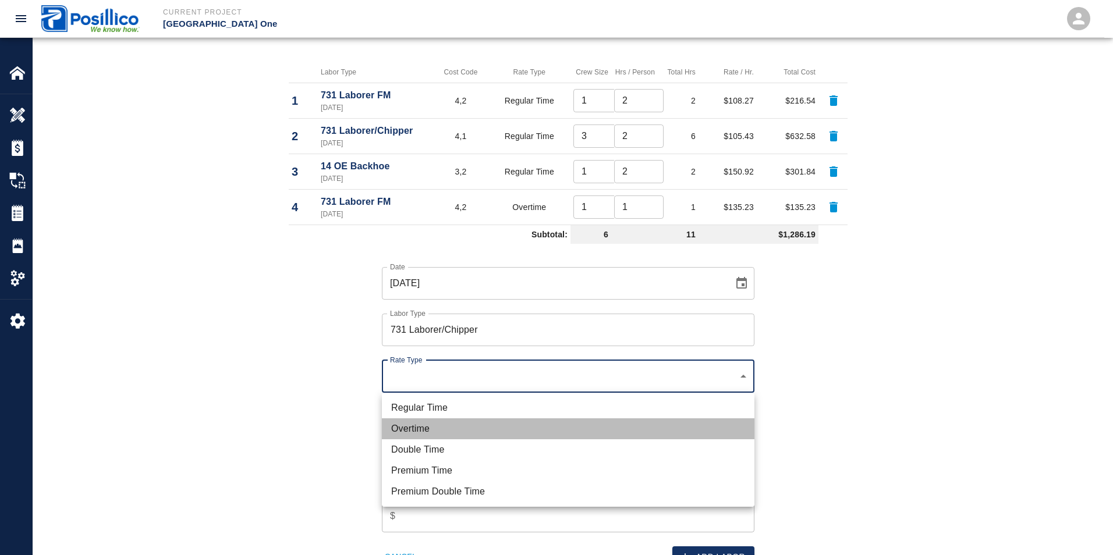
click at [398, 429] on li "Overtime" at bounding box center [568, 429] width 373 height 21
type input "rate_ot"
type input "130.98"
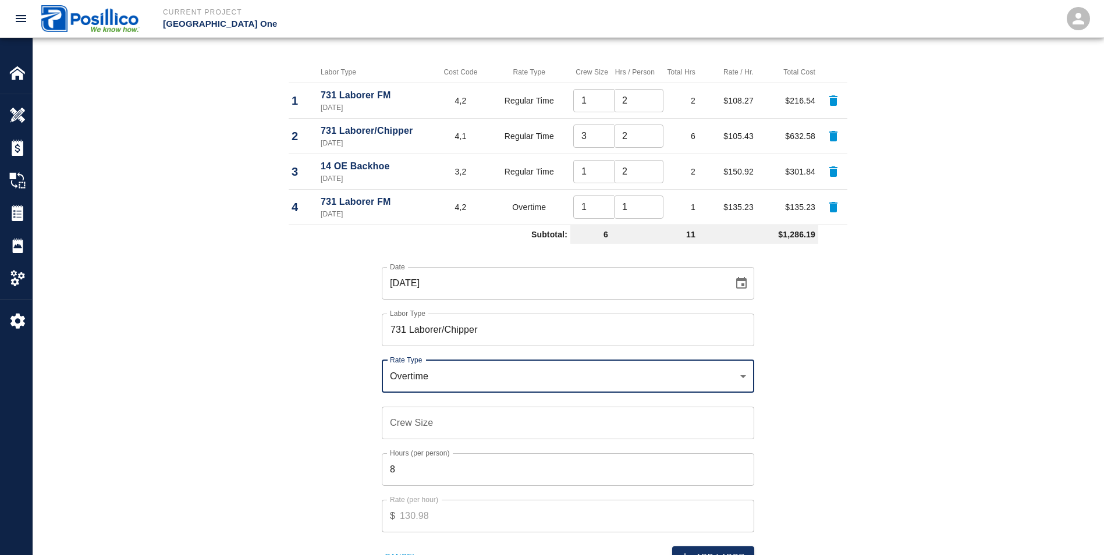
click at [398, 431] on input "Crew Size" at bounding box center [568, 423] width 373 height 33
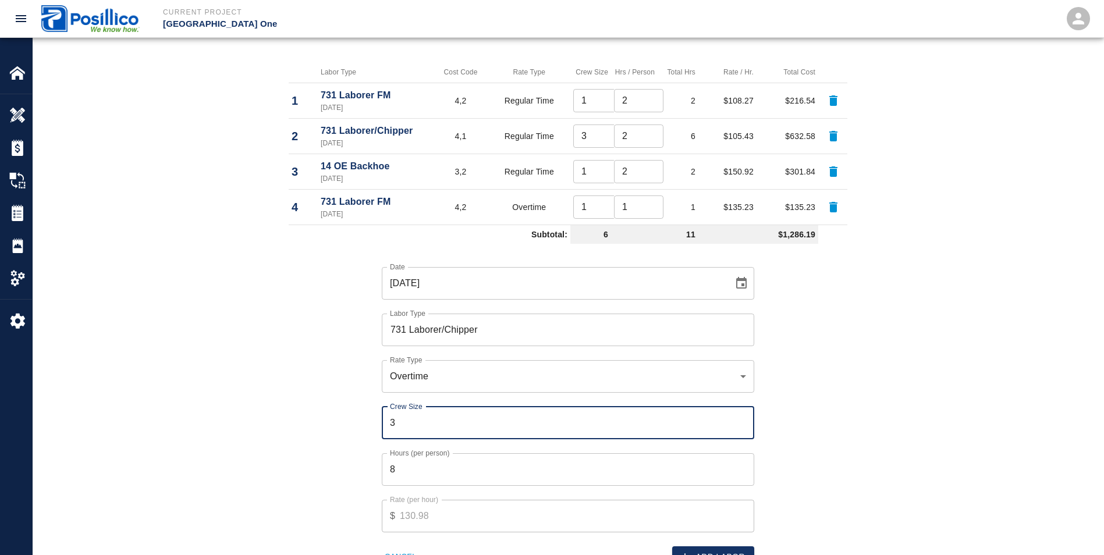
type input "3"
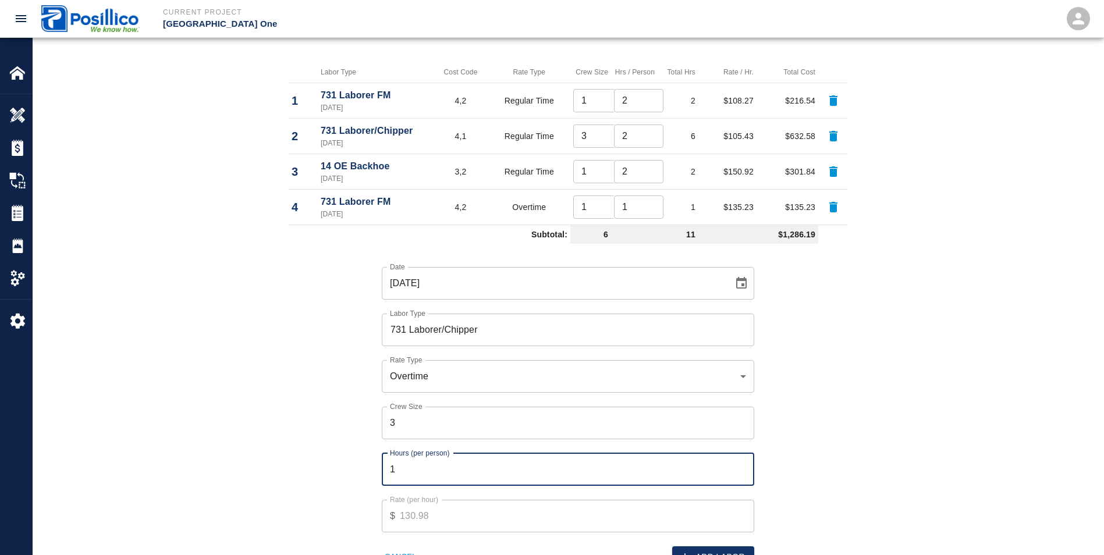
type input "1"
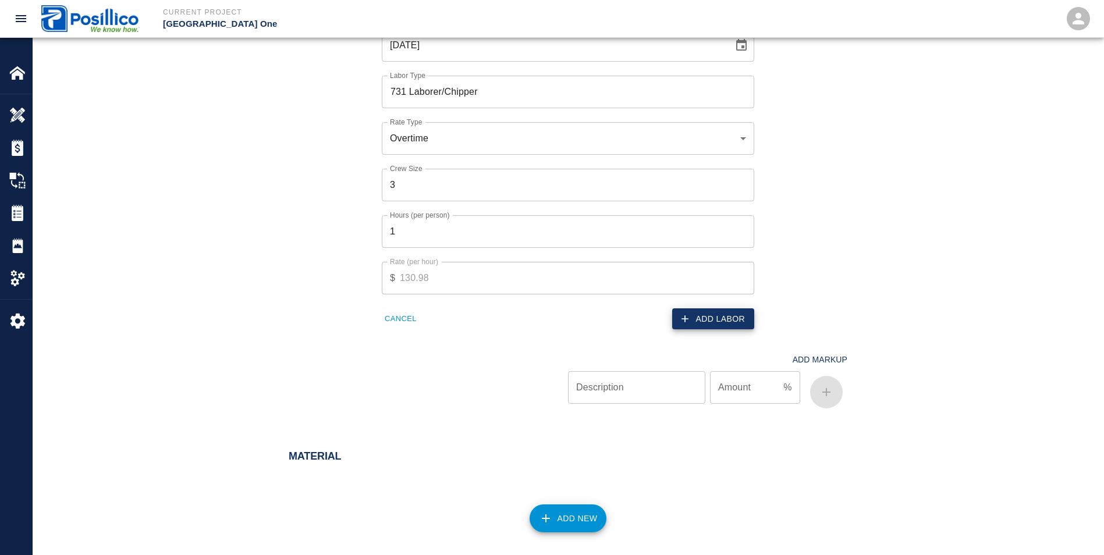
scroll to position [839, 0]
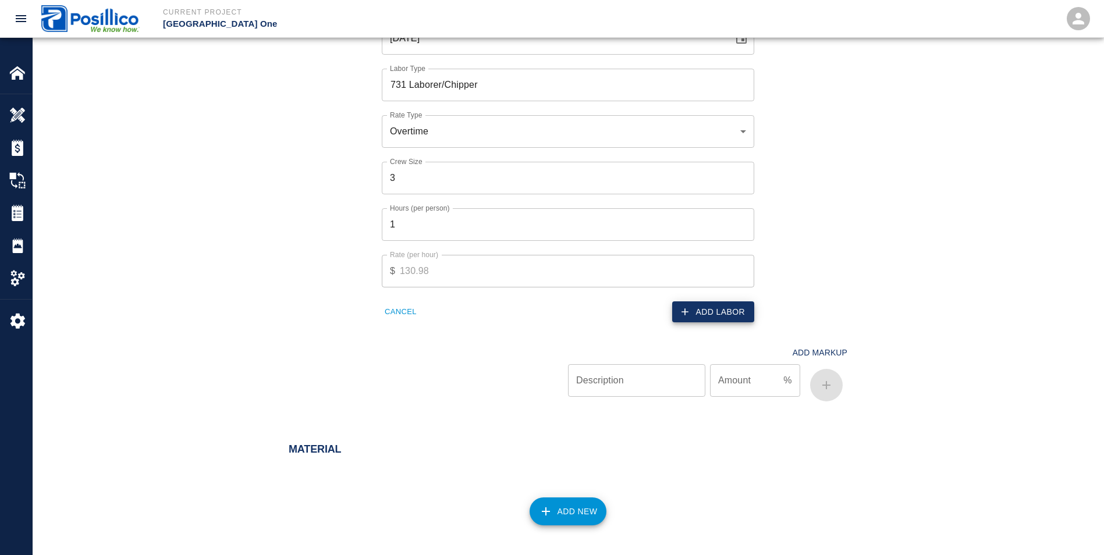
click at [726, 311] on button "Add Labor" at bounding box center [713, 313] width 82 height 22
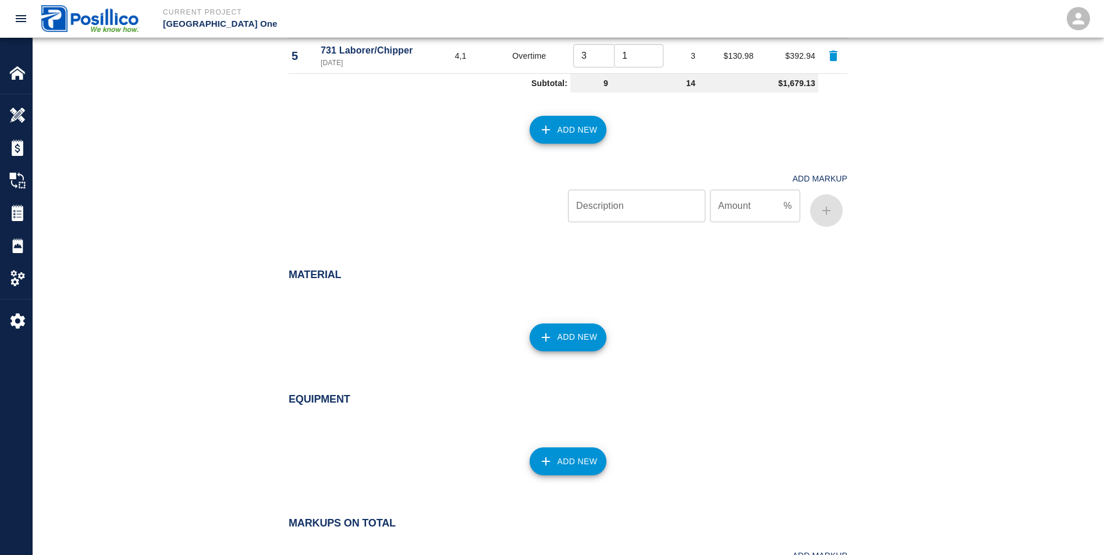
scroll to position [665, 0]
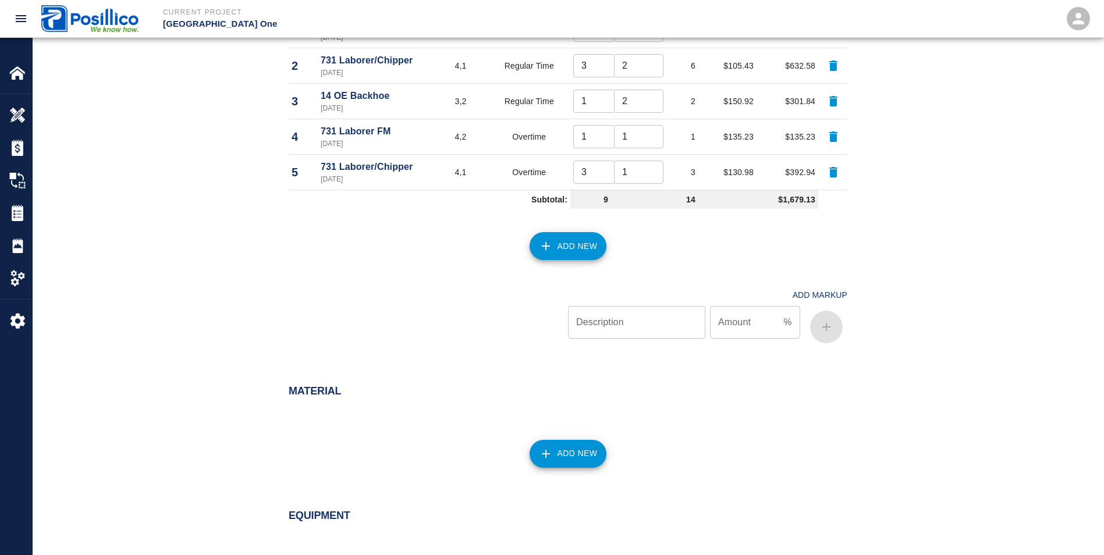
click at [569, 255] on button "Add New" at bounding box center [568, 246] width 77 height 28
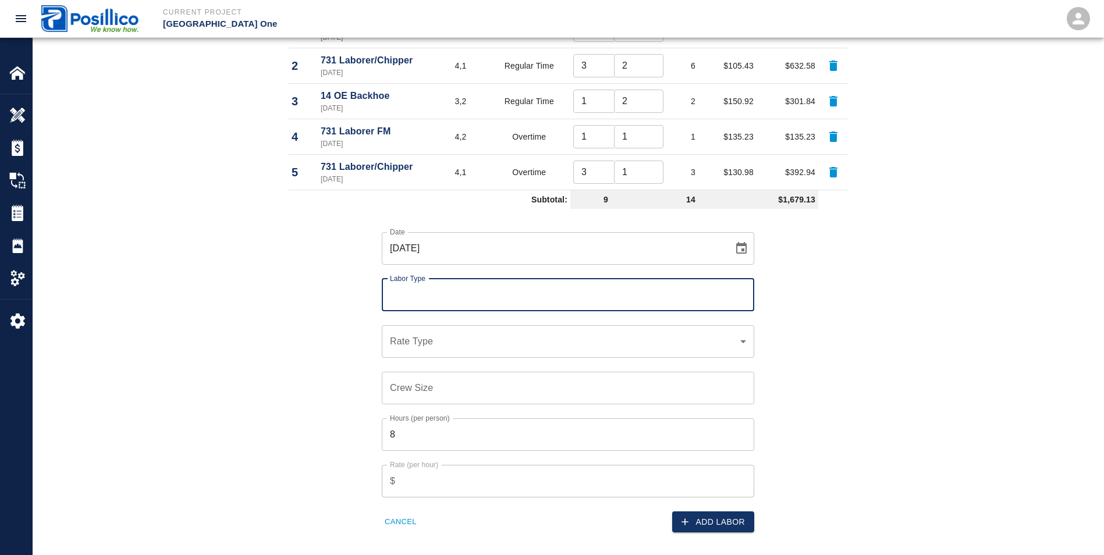
click at [399, 300] on input "Labor Type" at bounding box center [568, 295] width 362 height 22
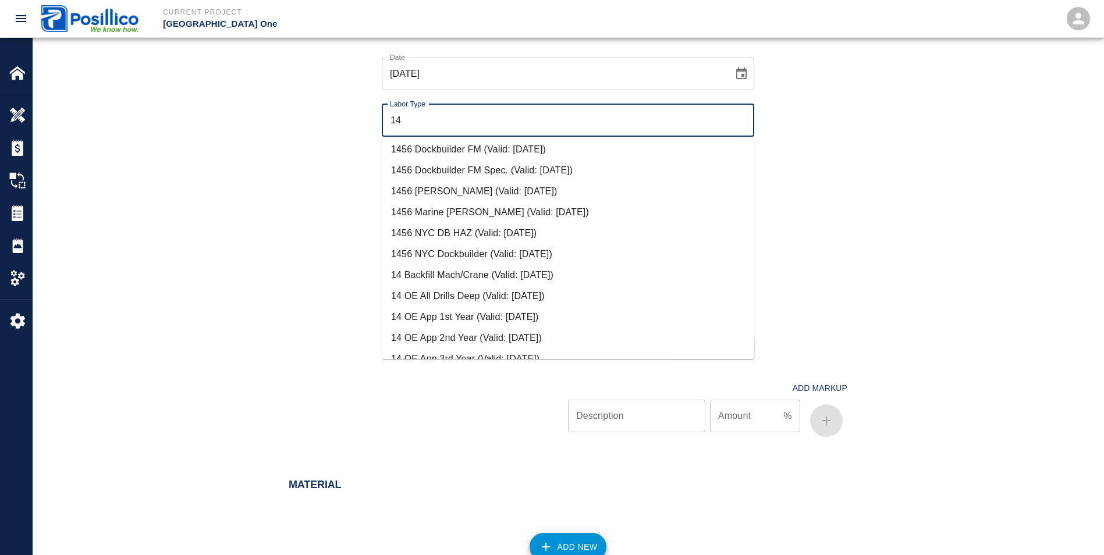
scroll to position [291, 0]
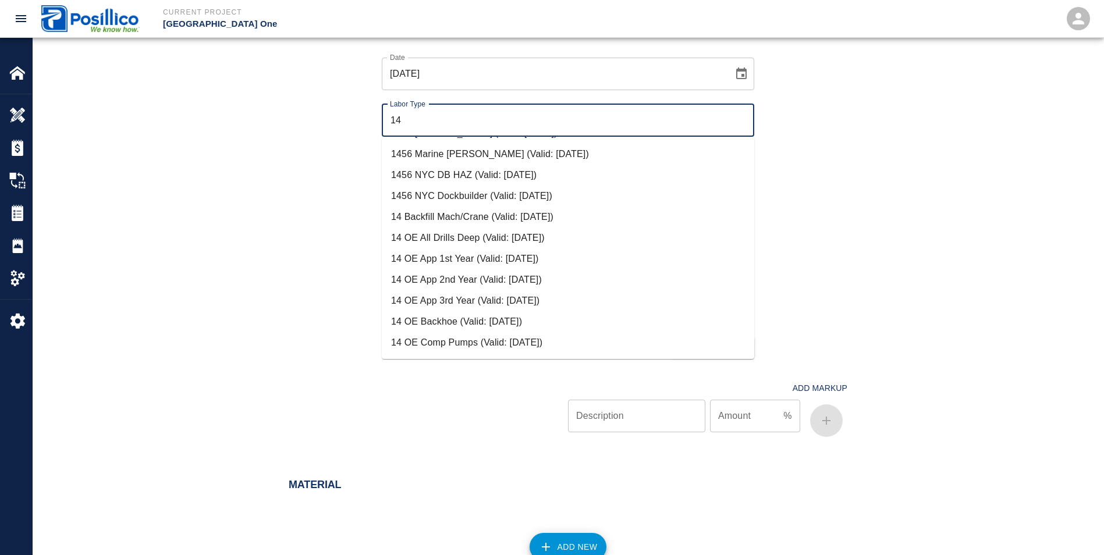
click at [438, 329] on li "14 OE Backhoe (Valid: [DATE])" at bounding box center [568, 321] width 373 height 21
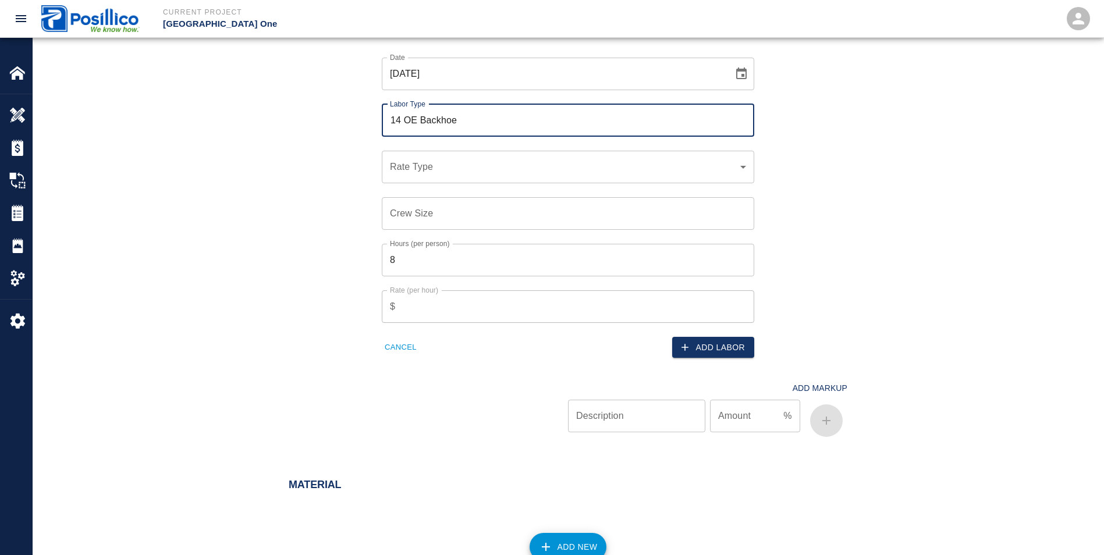
type input "14 OE Backhoe"
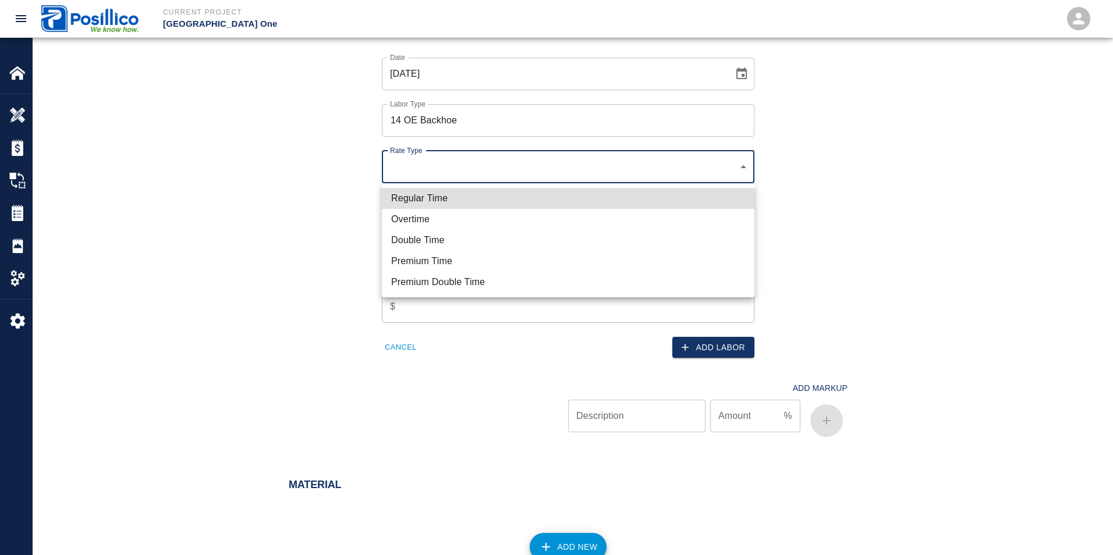
click at [406, 237] on li "Double Time" at bounding box center [568, 240] width 373 height 21
type input "rate_dt"
type input "295.24"
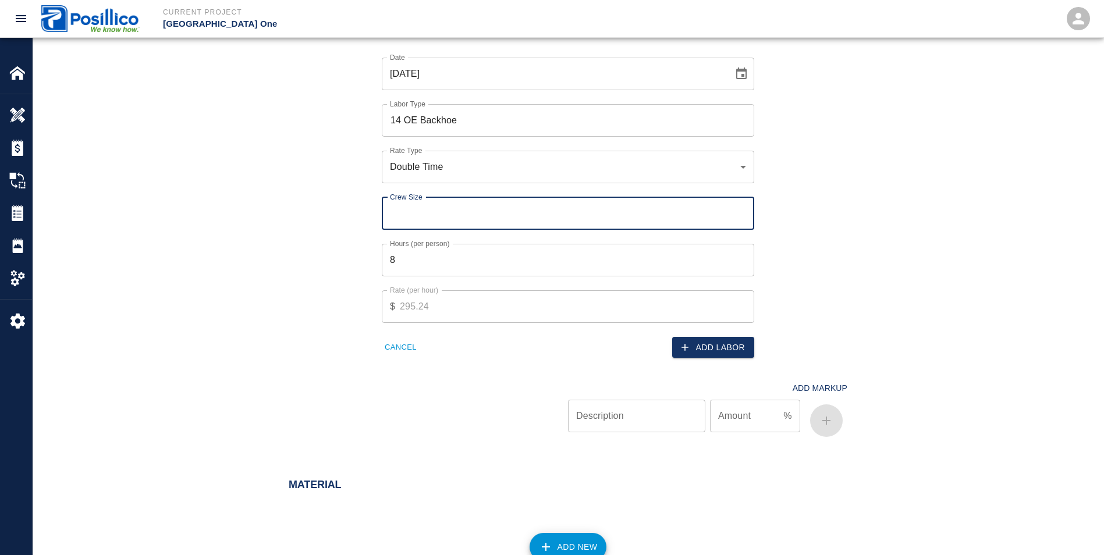
click at [405, 218] on input "Crew Size" at bounding box center [568, 213] width 373 height 33
type input "1"
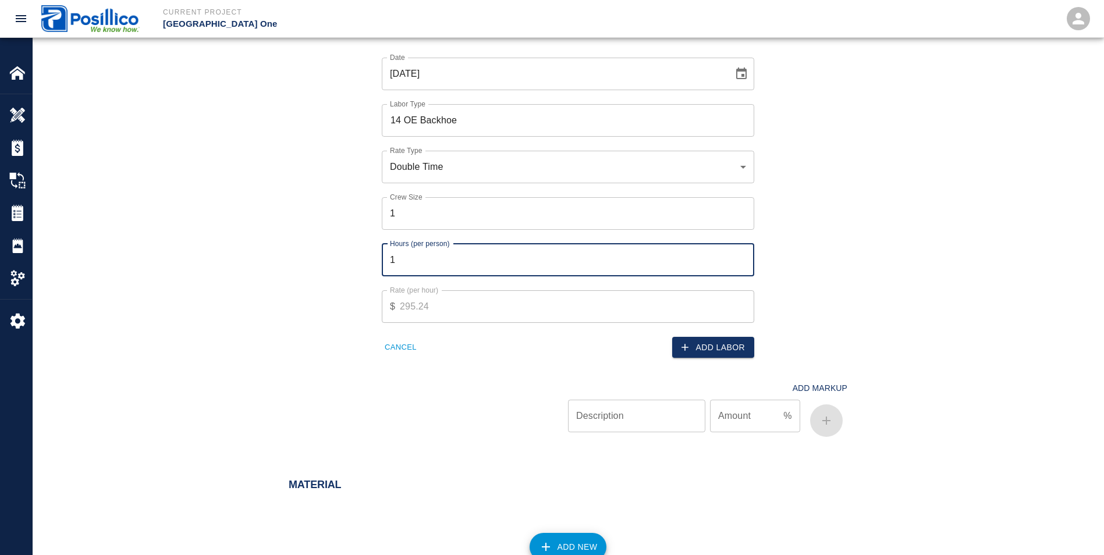
type input "1"
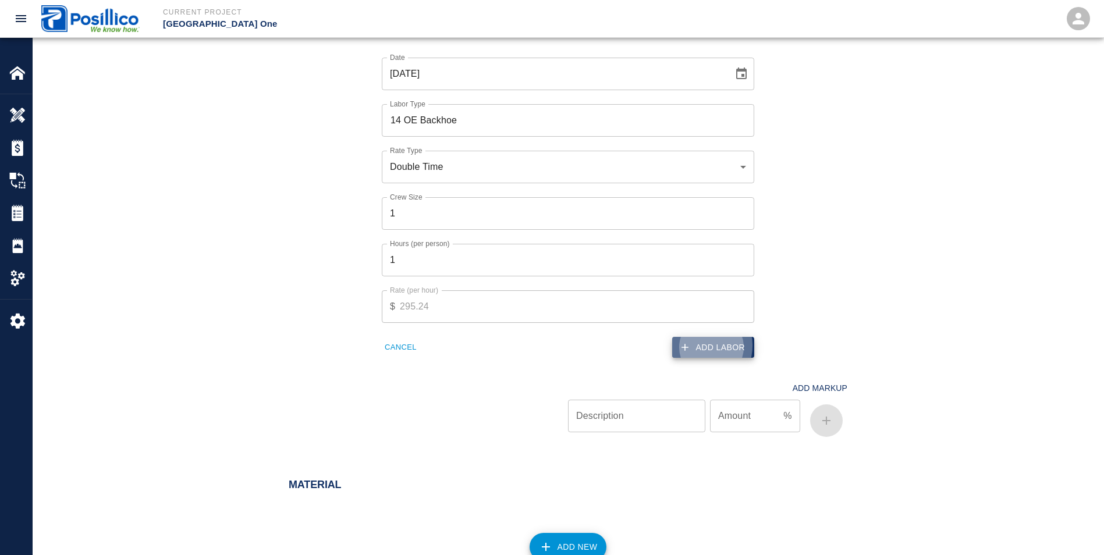
click at [703, 346] on button "Add Labor" at bounding box center [713, 348] width 82 height 22
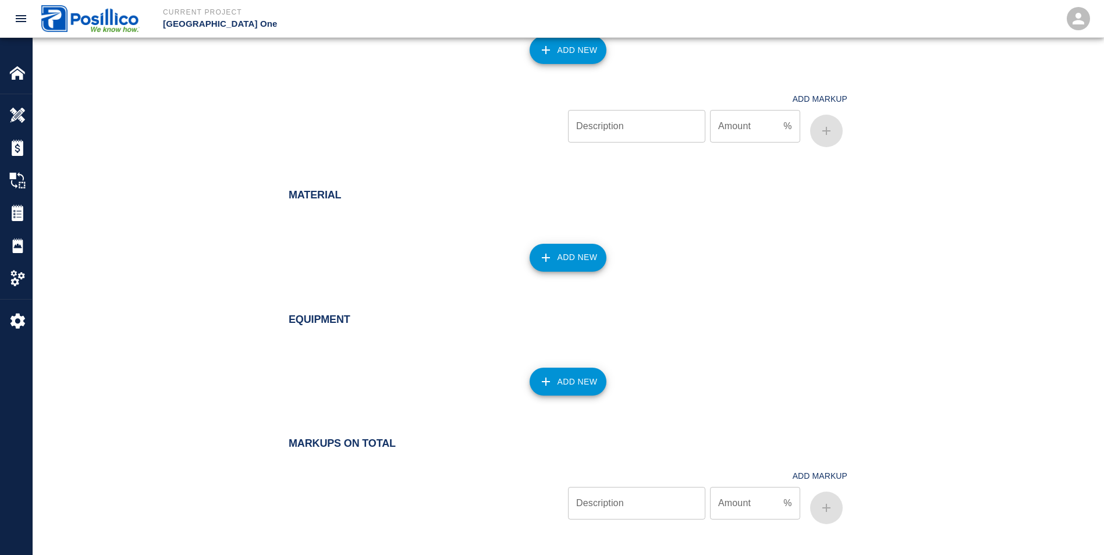
scroll to position [898, 0]
click at [550, 381] on icon "button" at bounding box center [546, 381] width 8 height 8
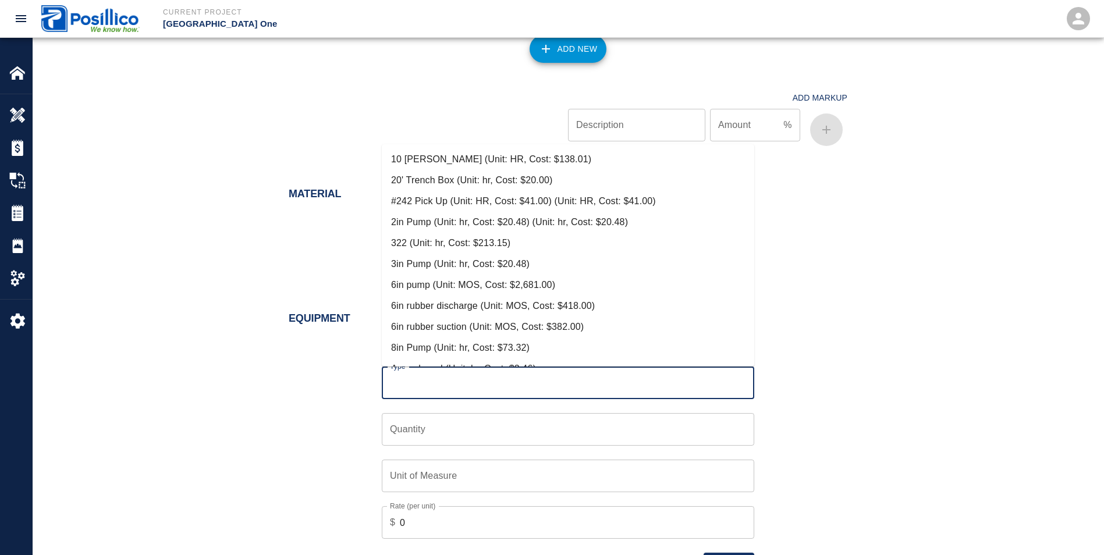
click at [488, 384] on input "Type" at bounding box center [568, 383] width 362 height 22
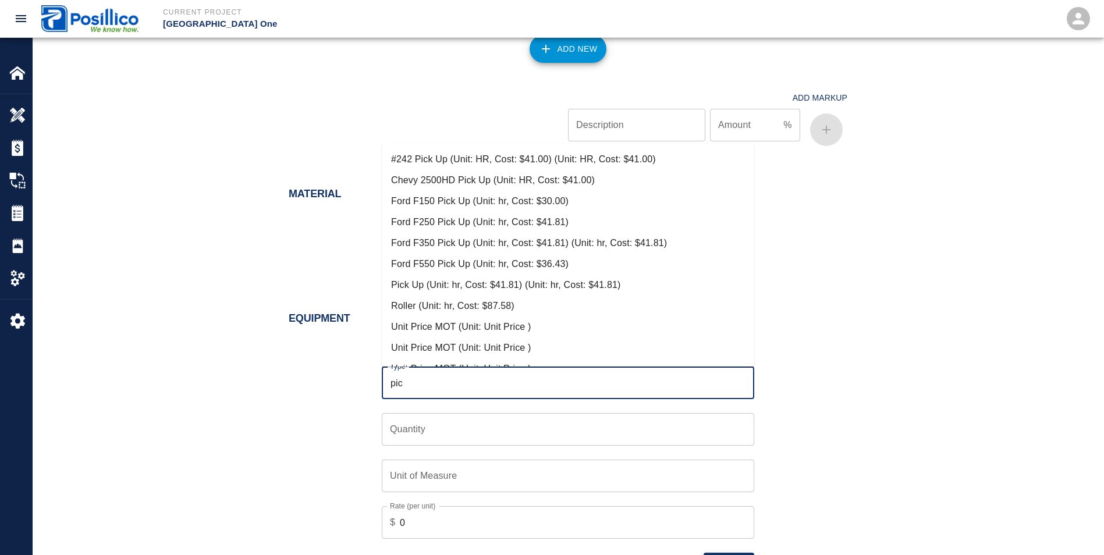
click at [428, 282] on li "Pick Up (Unit: hr, Cost: $41.81) (Unit: hr, Cost: $41.81)" at bounding box center [568, 285] width 373 height 21
type input "Pick Up (Unit: hr, Cost: $41.81) (Unit: hr, Cost: $41.81)"
type input "hr"
type input "41.81"
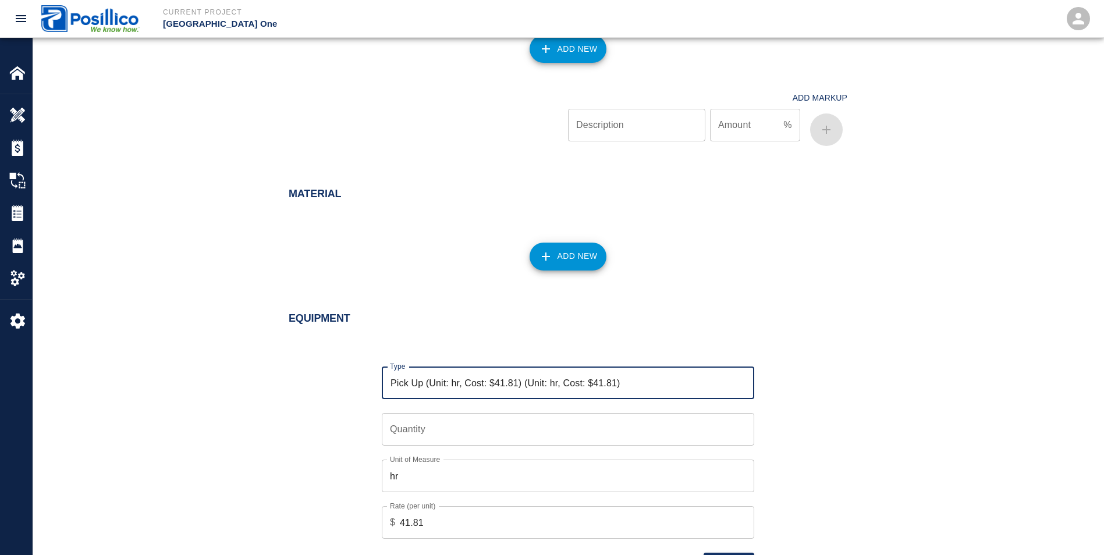
type input "Pick Up (Unit: hr, Cost: $41.81) (Unit: hr, Cost: $41.81)"
click at [403, 428] on input "Quantity" at bounding box center [568, 429] width 373 height 33
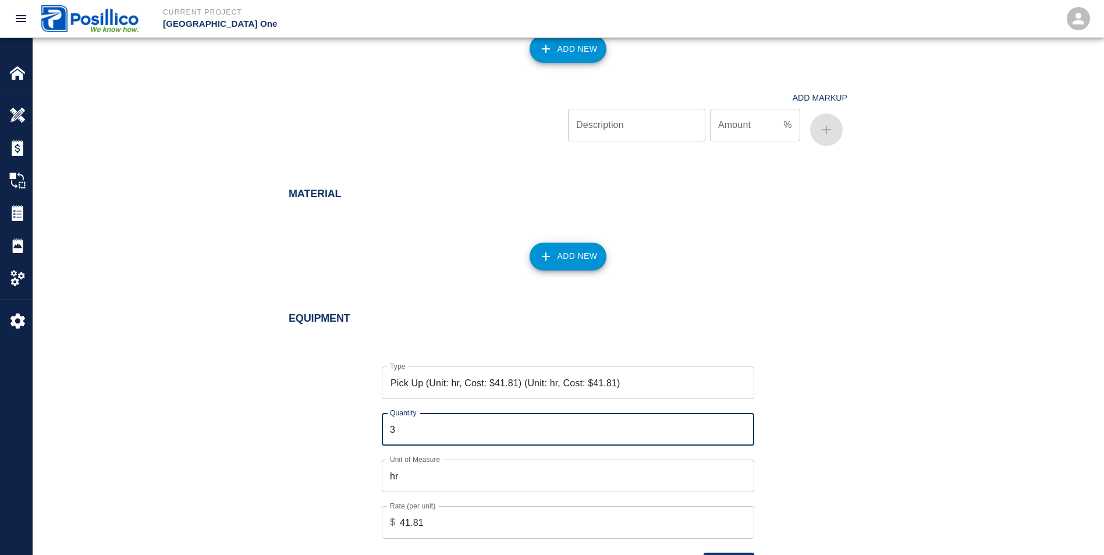
type input "3"
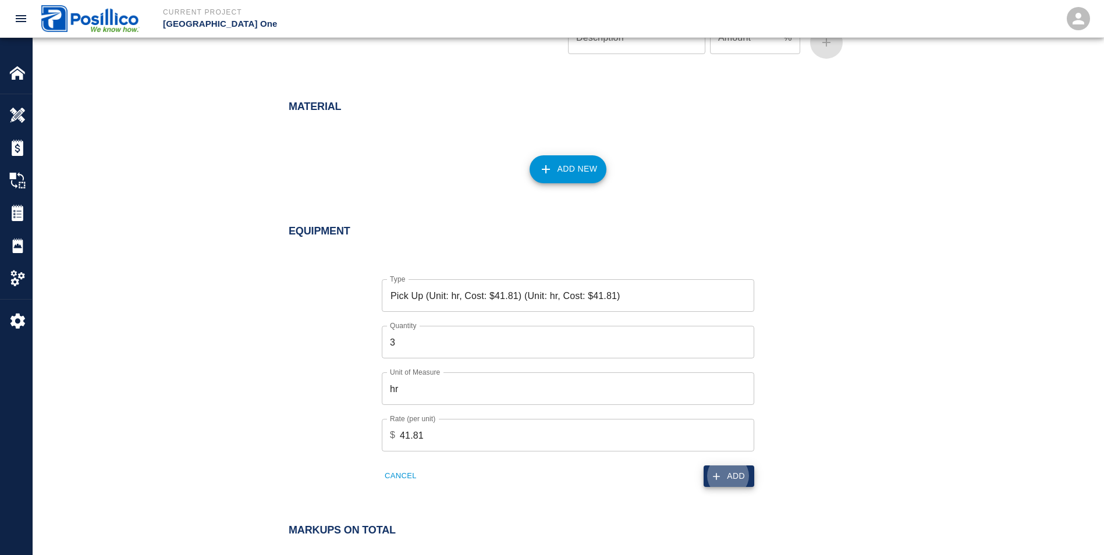
scroll to position [1091, 0]
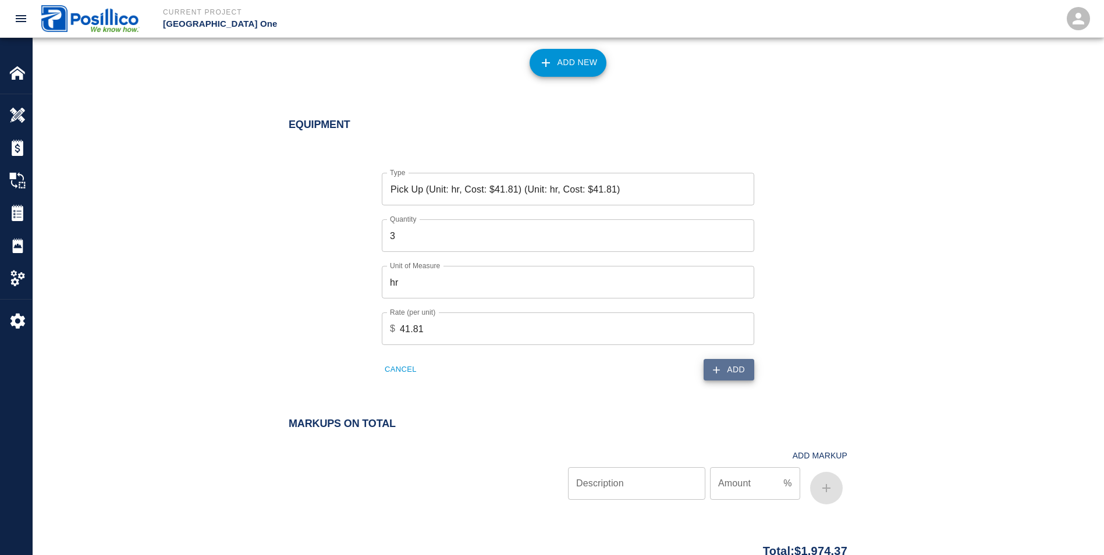
click at [739, 371] on button "Add" at bounding box center [729, 370] width 51 height 22
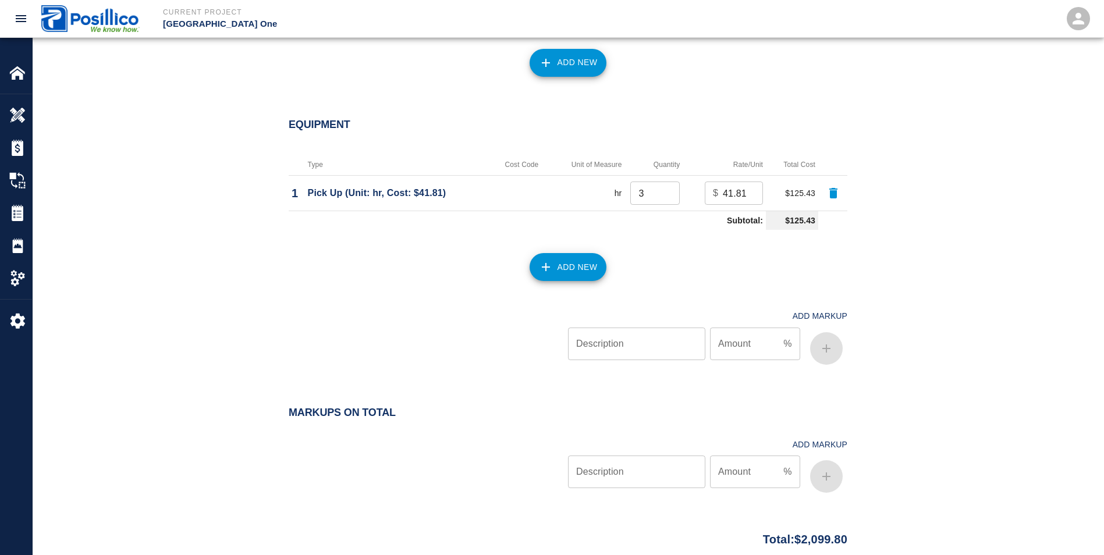
click at [572, 262] on button "Add New" at bounding box center [568, 267] width 77 height 28
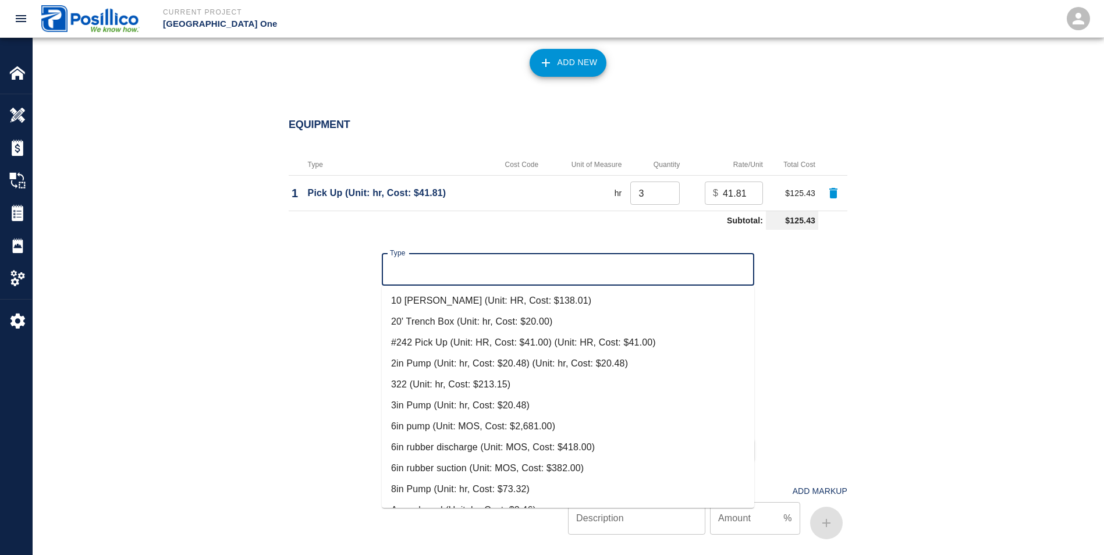
click at [427, 277] on input "Type" at bounding box center [568, 269] width 362 height 22
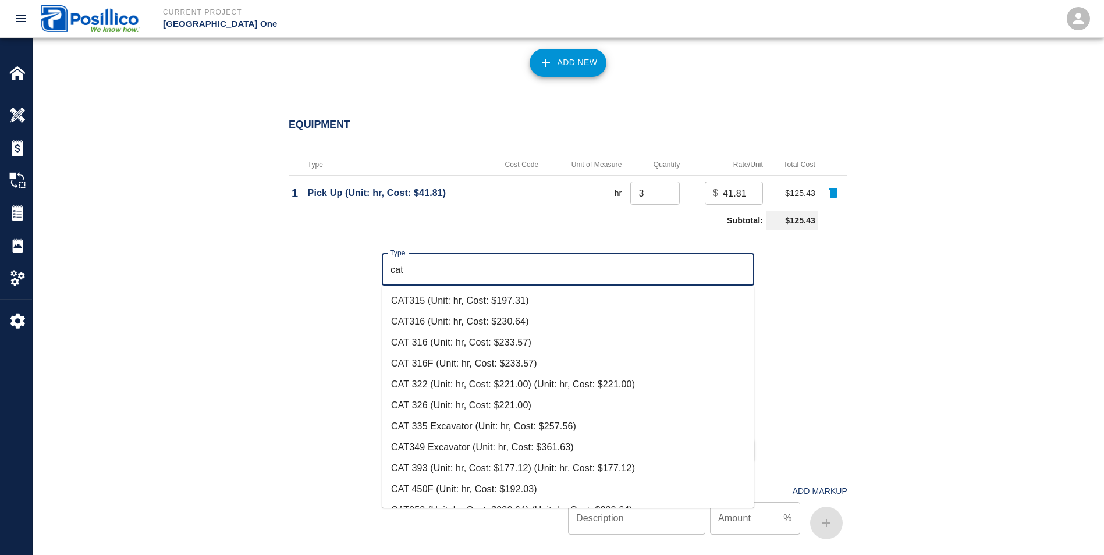
click at [429, 304] on li "CAT315 (Unit: hr, Cost: $197.31)" at bounding box center [568, 300] width 373 height 21
type input "CAT315 (Unit: hr, Cost: $197.31)"
type input "hr"
type input "197.31"
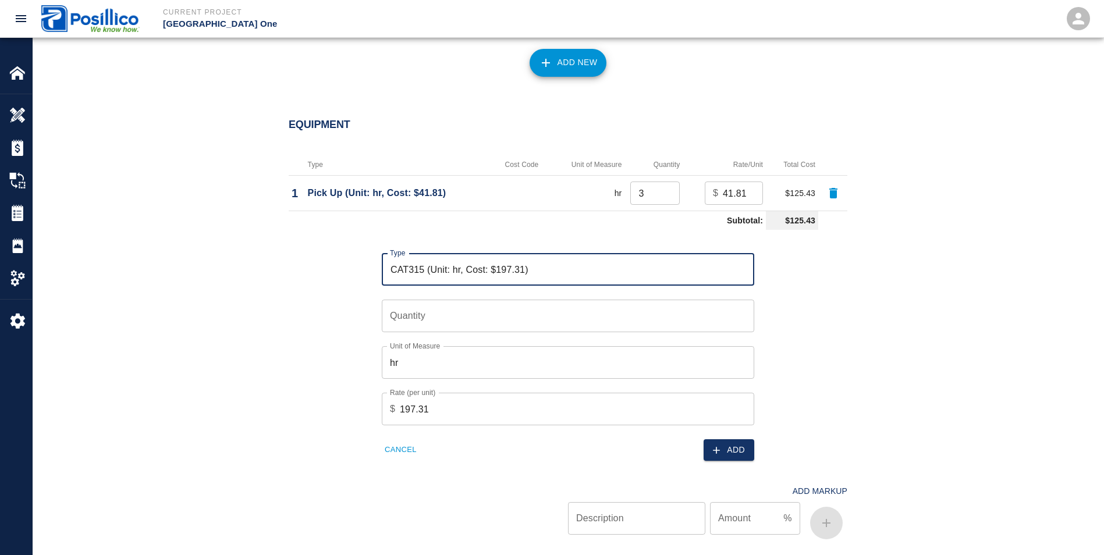
type input "CAT315 (Unit: hr, Cost: $197.31)"
click at [426, 315] on input "Quantity" at bounding box center [568, 316] width 373 height 33
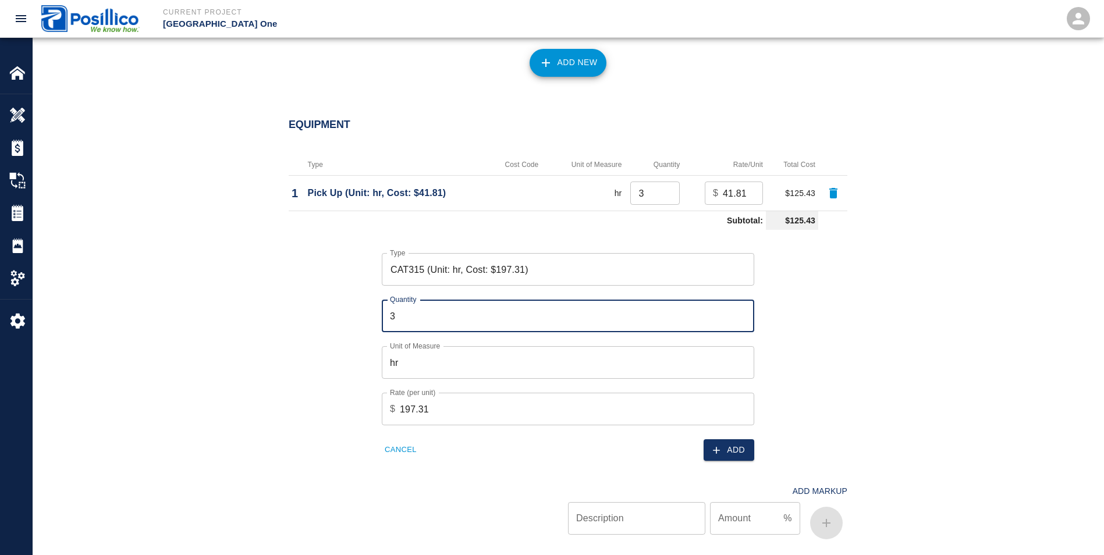
type input "3"
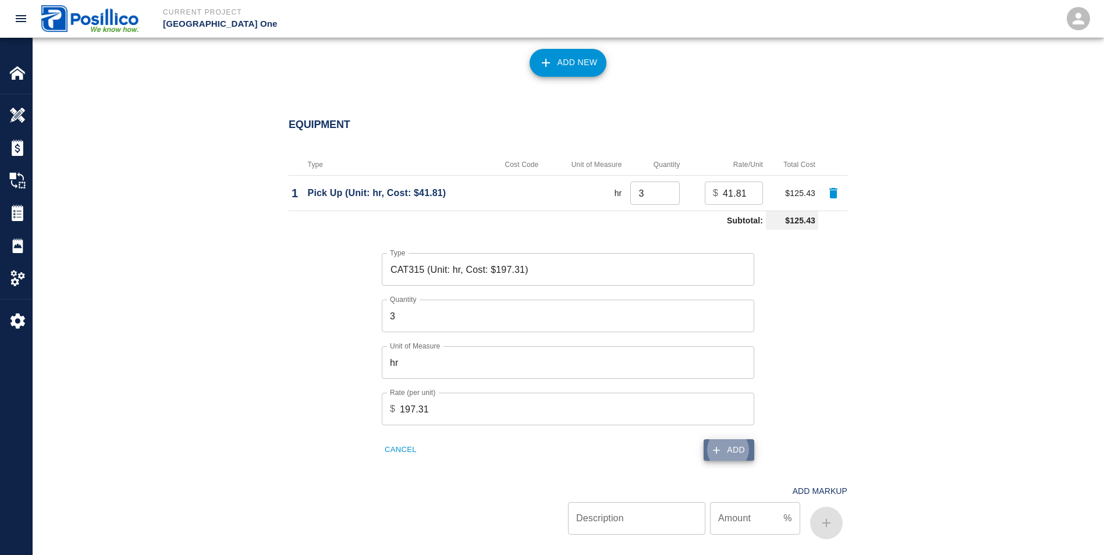
click at [743, 452] on button "Add" at bounding box center [729, 450] width 51 height 22
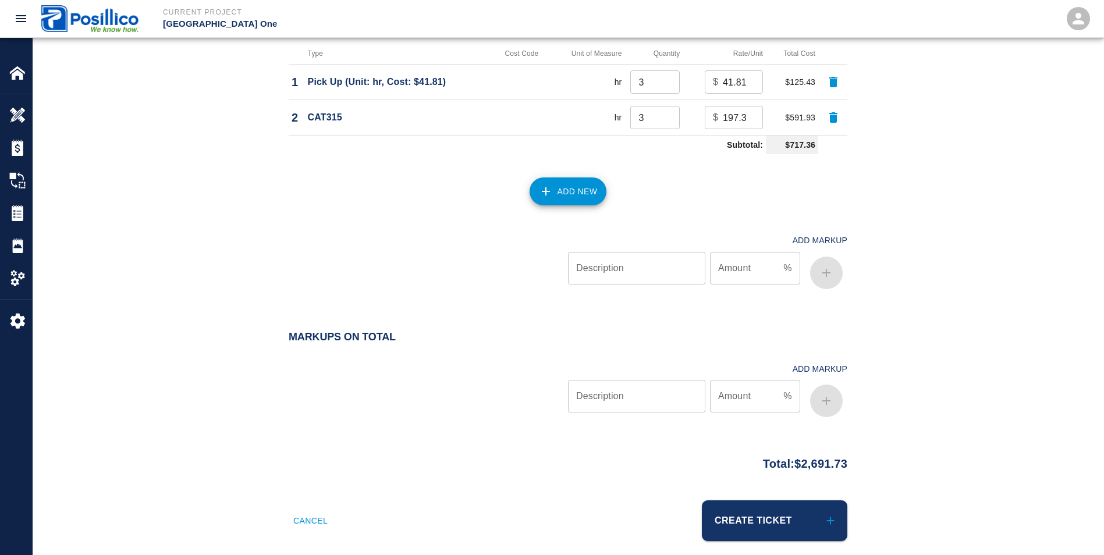
scroll to position [1217, 0]
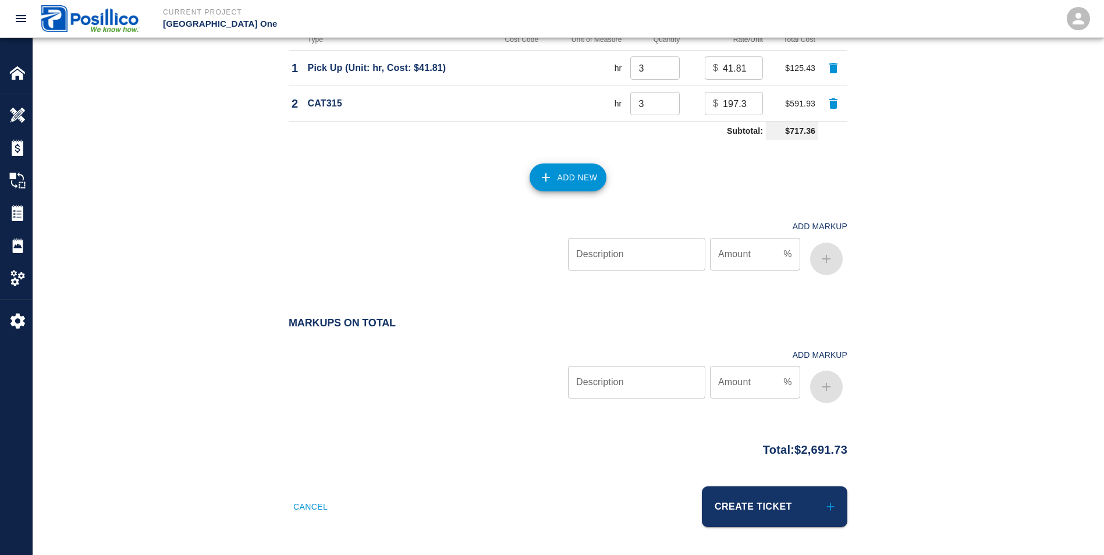
click at [618, 381] on input "Description" at bounding box center [636, 382] width 137 height 33
type input "Overhead and profit"
click at [738, 383] on input "Amount" at bounding box center [744, 382] width 69 height 33
type input "15"
click at [834, 384] on button "button" at bounding box center [826, 387] width 33 height 33
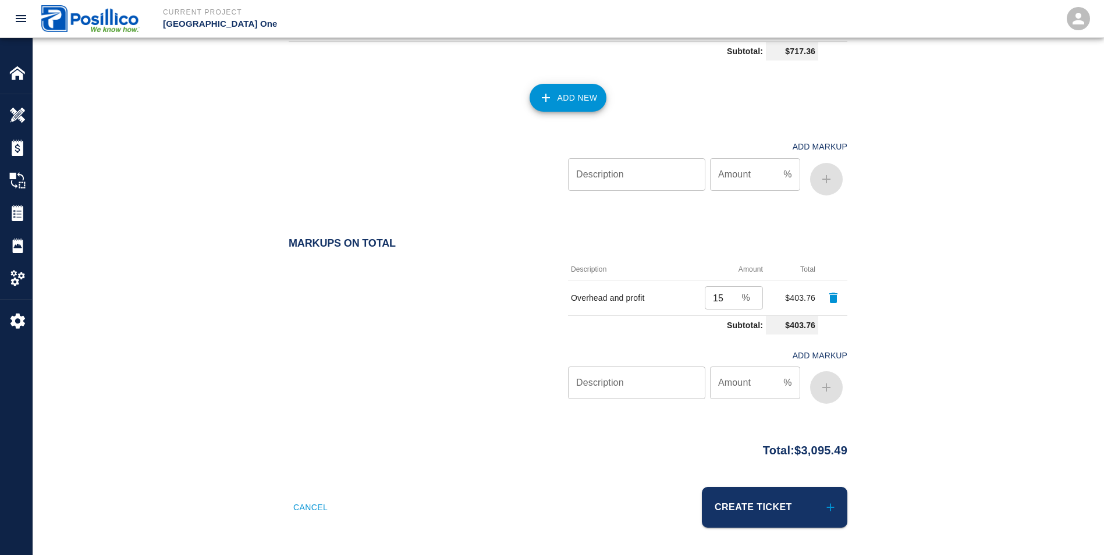
scroll to position [1297, 0]
click at [765, 509] on button "Create Ticket" at bounding box center [775, 507] width 146 height 41
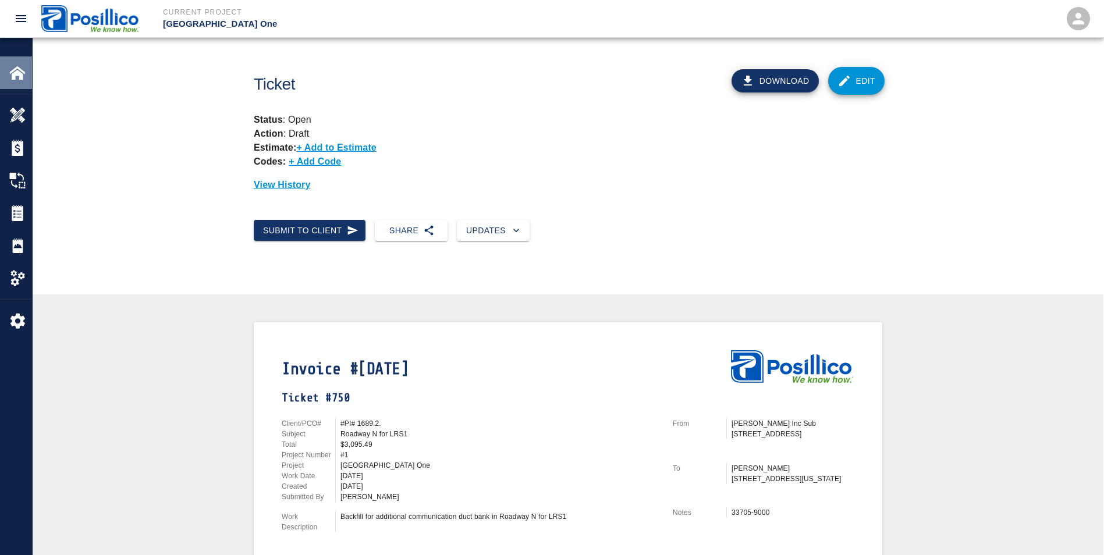
click at [16, 70] on img at bounding box center [17, 73] width 16 height 16
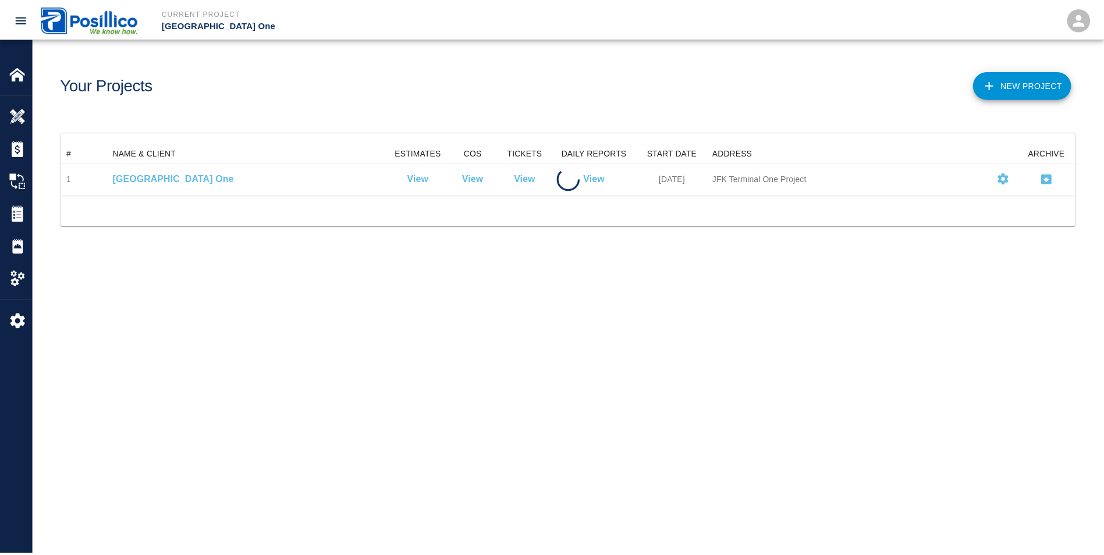
scroll to position [42, 1014]
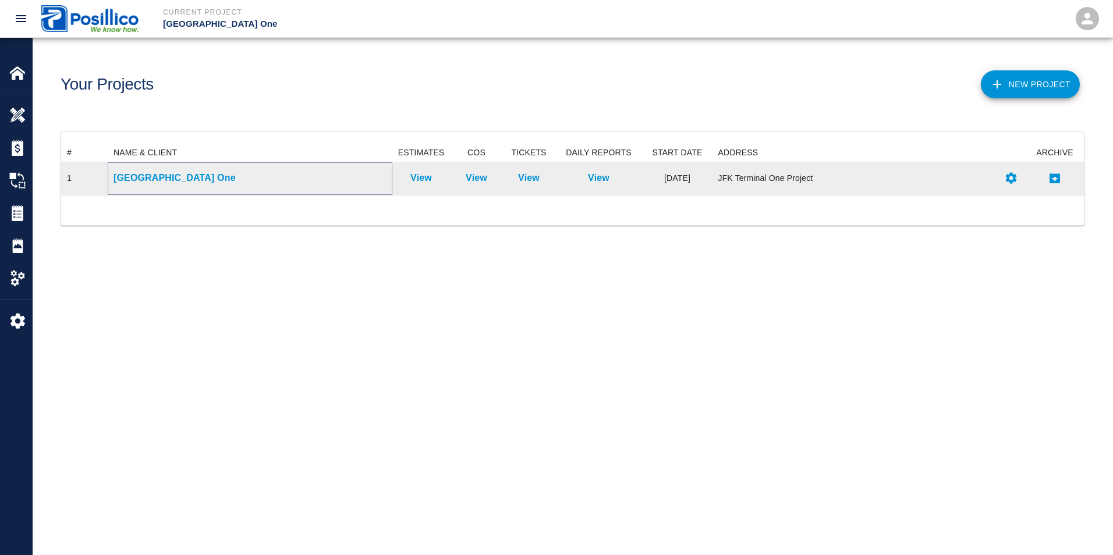
click at [242, 174] on p "[GEOGRAPHIC_DATA] One" at bounding box center [250, 178] width 273 height 14
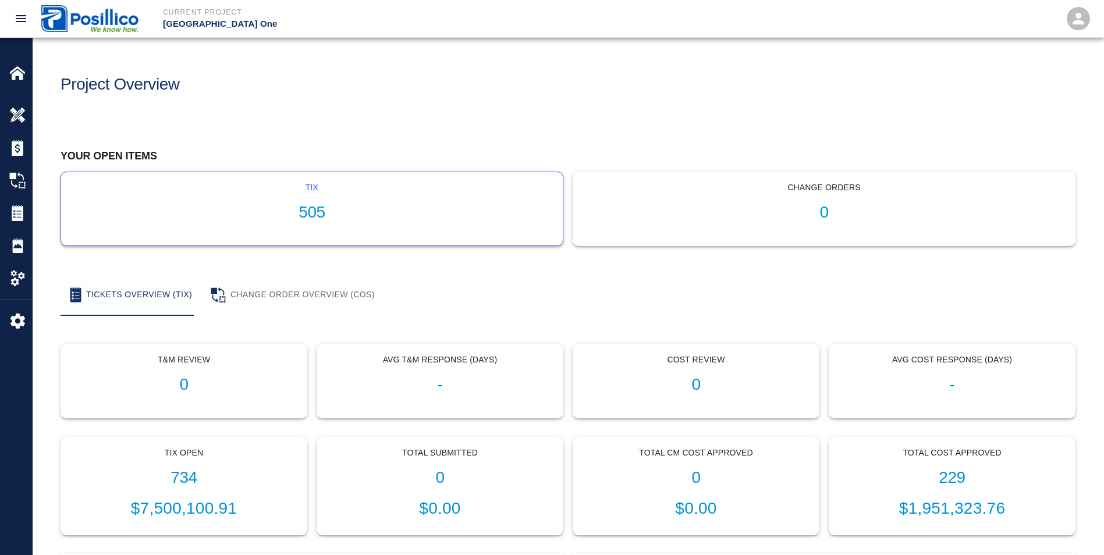
click at [427, 194] on p "tix" at bounding box center [311, 188] width 483 height 12
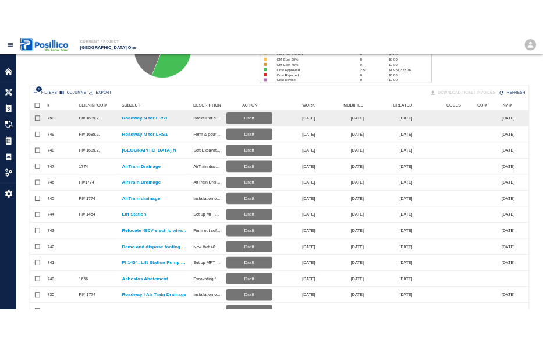
scroll to position [175, 0]
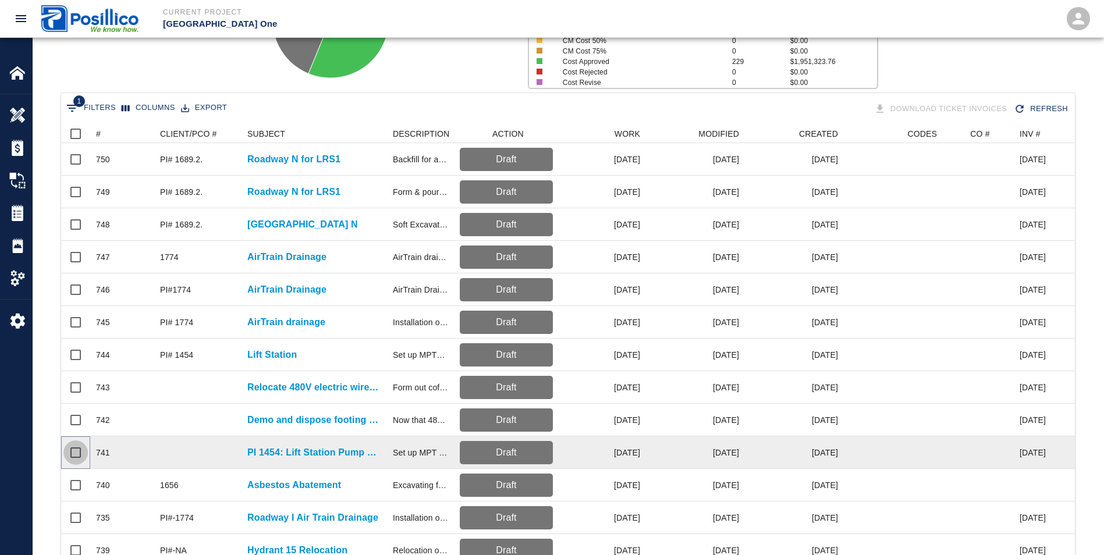
click at [75, 453] on input "Select row" at bounding box center [75, 453] width 24 height 24
checkbox input "true"
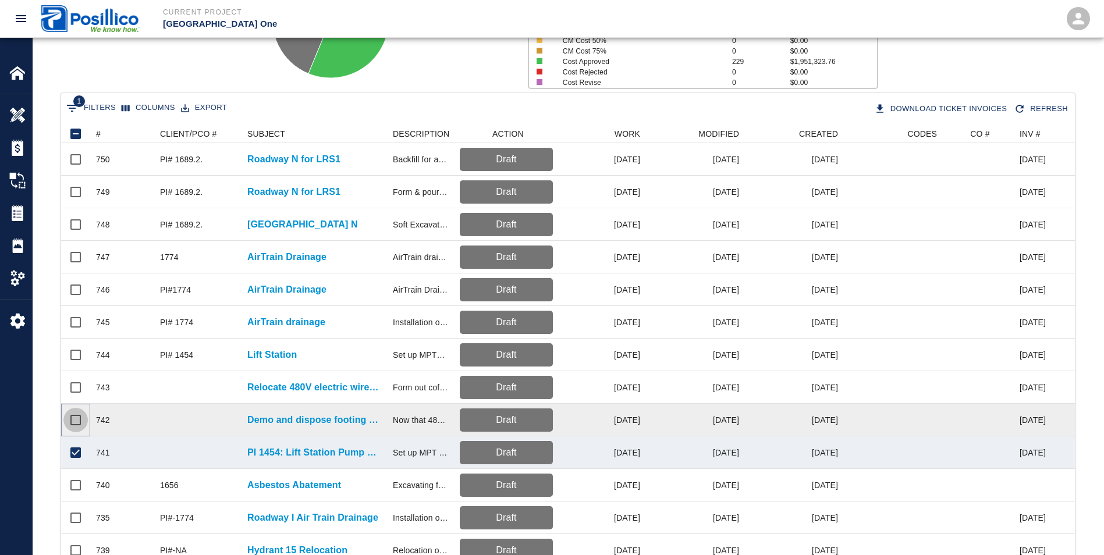
click at [75, 418] on input "Select row" at bounding box center [75, 420] width 24 height 24
checkbox input "true"
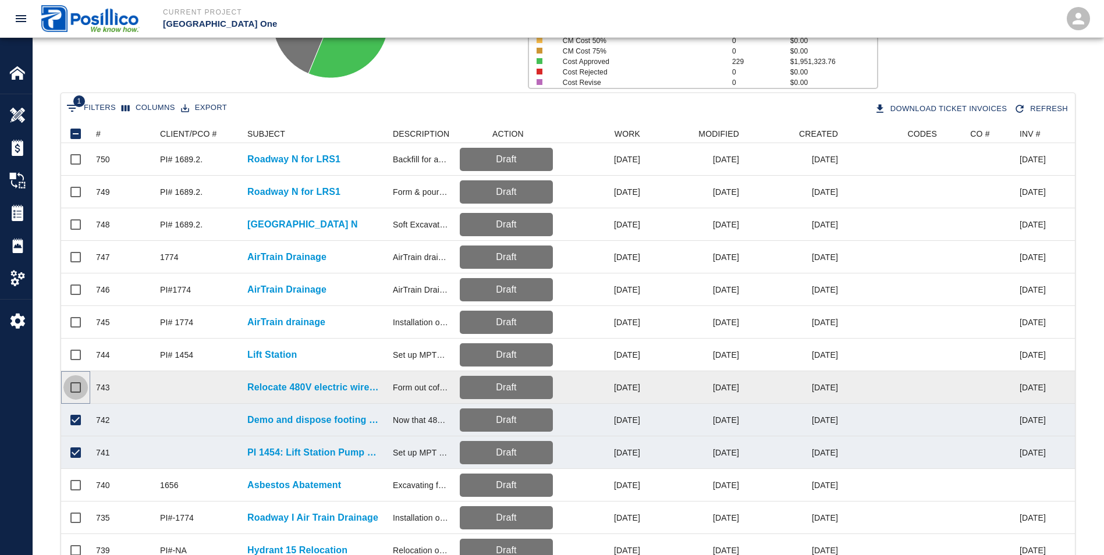
click at [71, 388] on input "Select row" at bounding box center [75, 387] width 24 height 24
checkbox input "true"
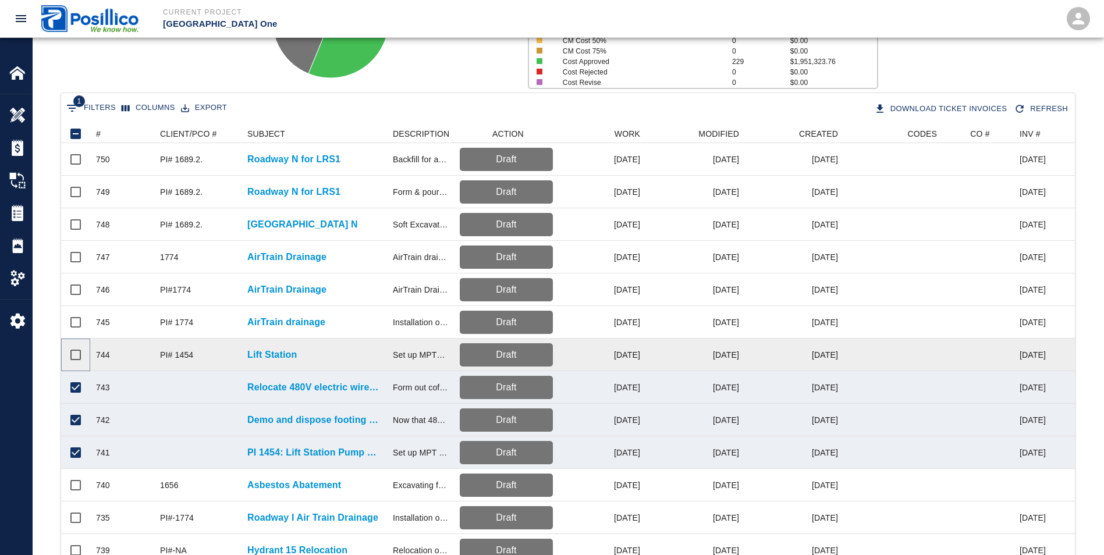
click at [72, 354] on input "Select row" at bounding box center [75, 355] width 24 height 24
checkbox input "true"
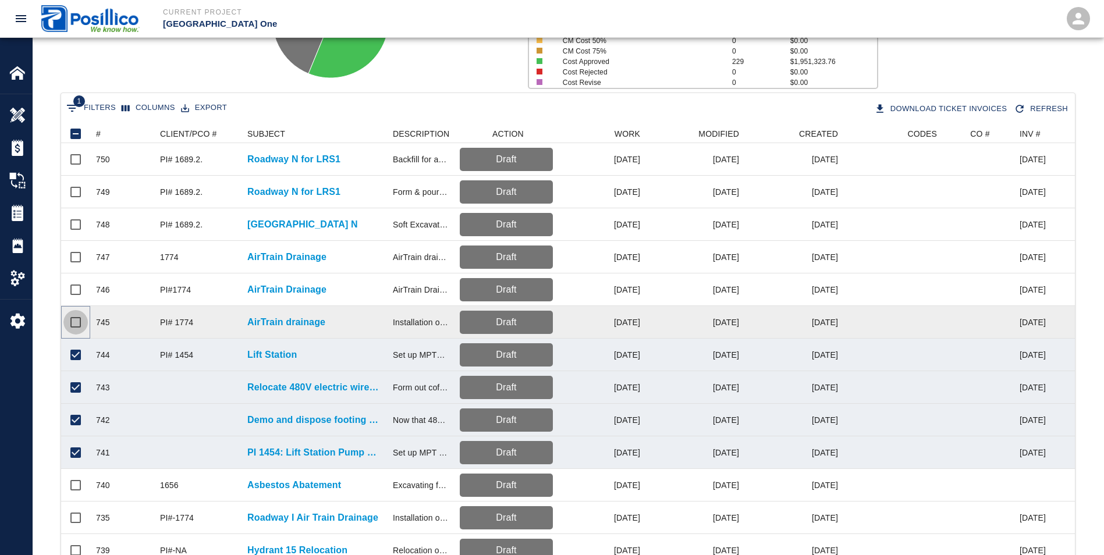
click at [72, 318] on input "Select row" at bounding box center [75, 322] width 24 height 24
checkbox input "true"
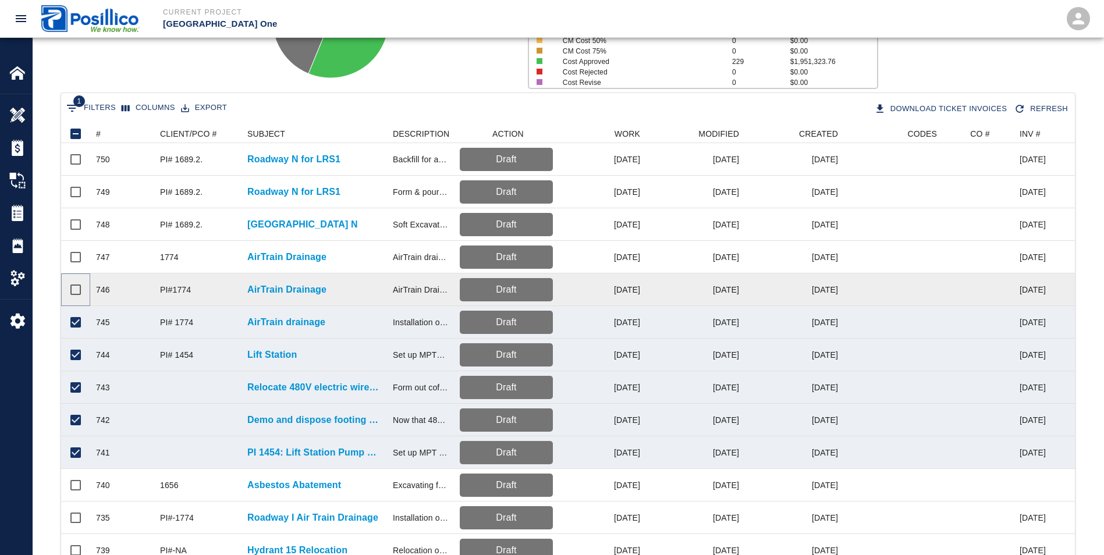
click at [72, 292] on input "Select row" at bounding box center [75, 290] width 24 height 24
checkbox input "true"
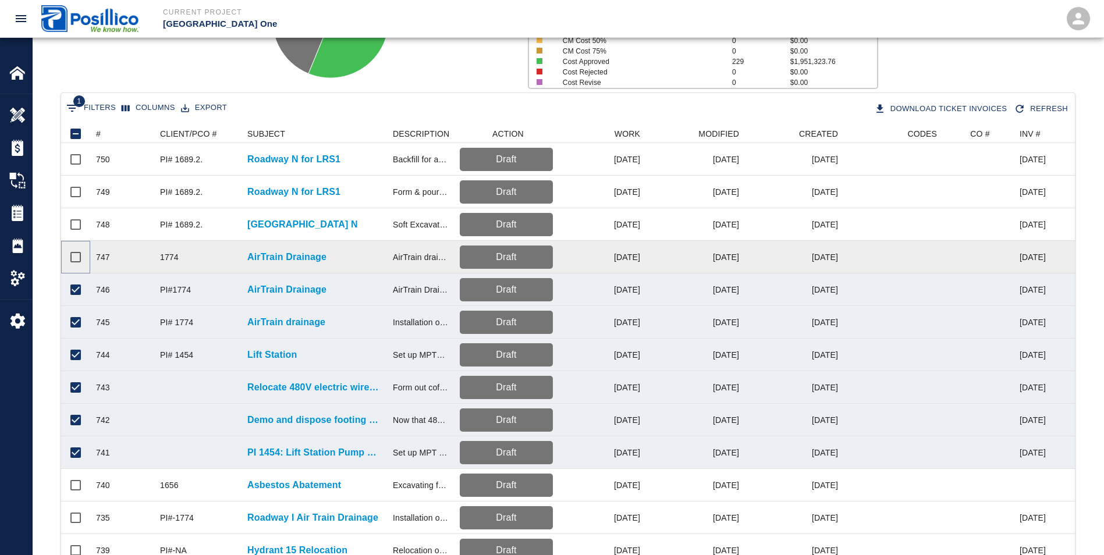
click at [72, 261] on input "Select row" at bounding box center [75, 257] width 24 height 24
checkbox input "true"
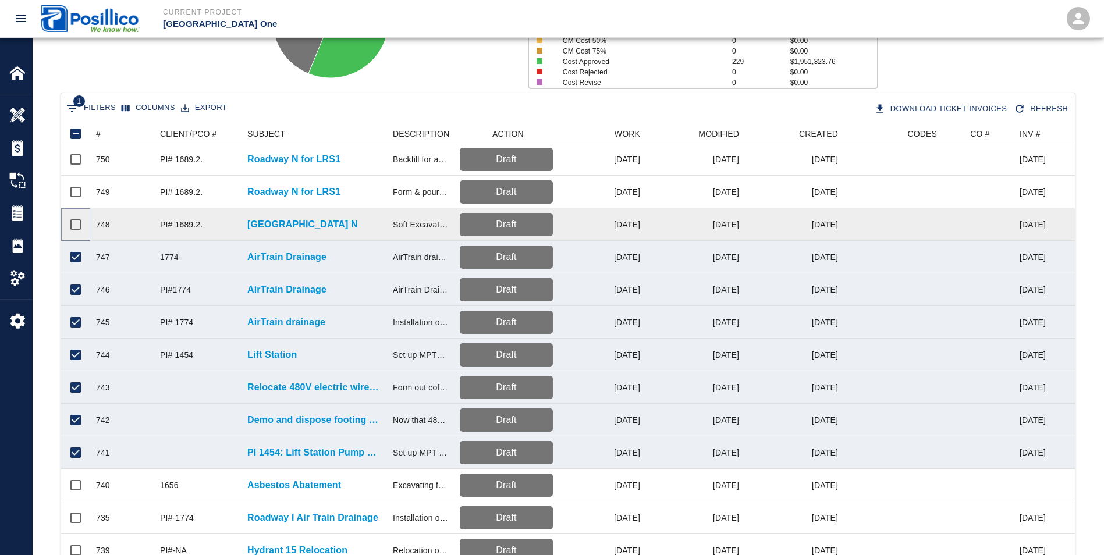
click at [72, 224] on input "Select row" at bounding box center [75, 224] width 24 height 24
checkbox input "true"
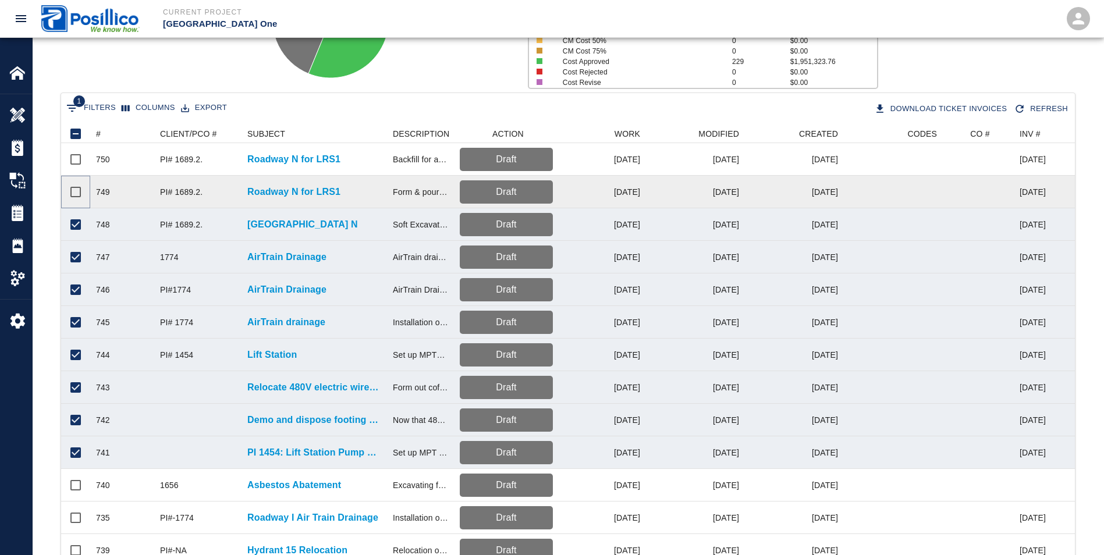
click at [75, 193] on input "Select row" at bounding box center [75, 192] width 24 height 24
checkbox input "true"
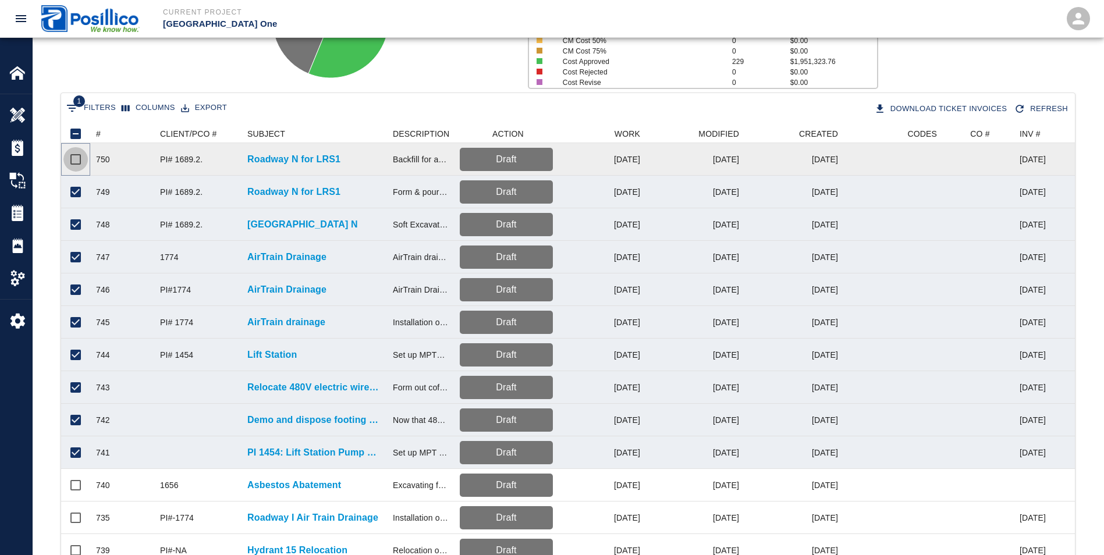
click at [77, 162] on input "Select row" at bounding box center [75, 159] width 24 height 24
checkbox input "true"
click at [937, 111] on button "Download Ticket Invoices" at bounding box center [942, 109] width 140 height 20
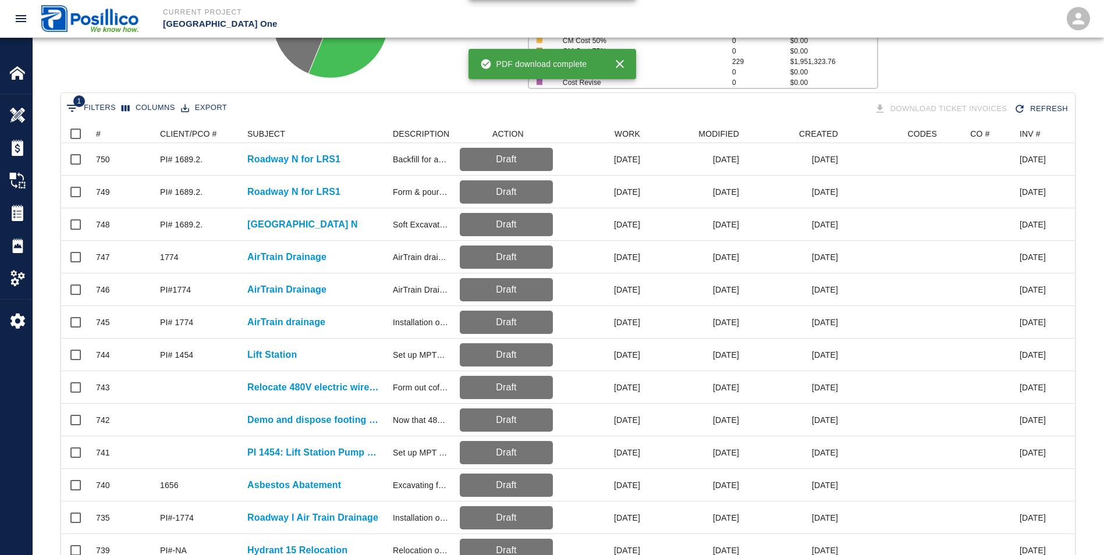
checkbox input "false"
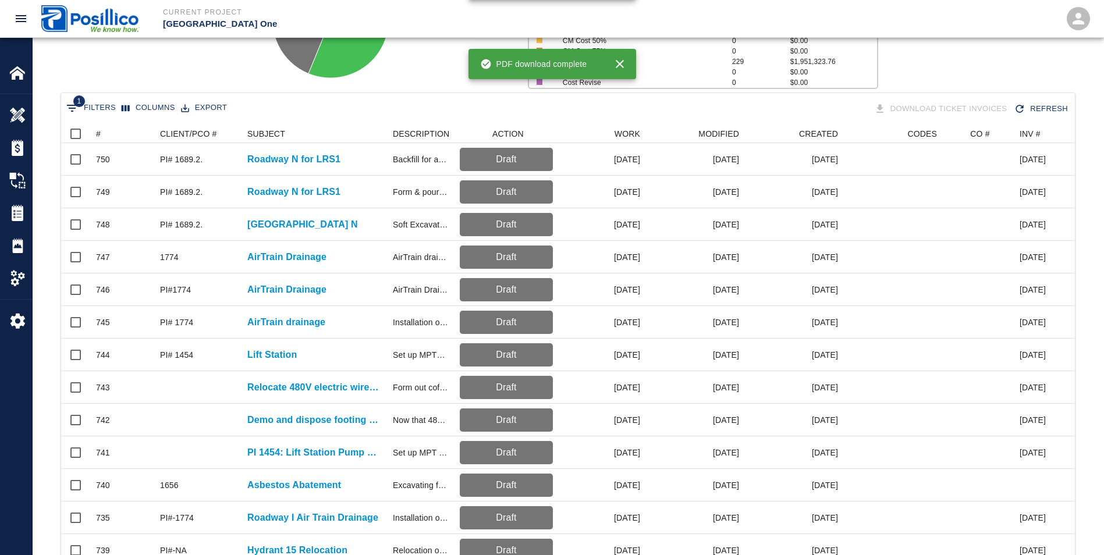
checkbox input "false"
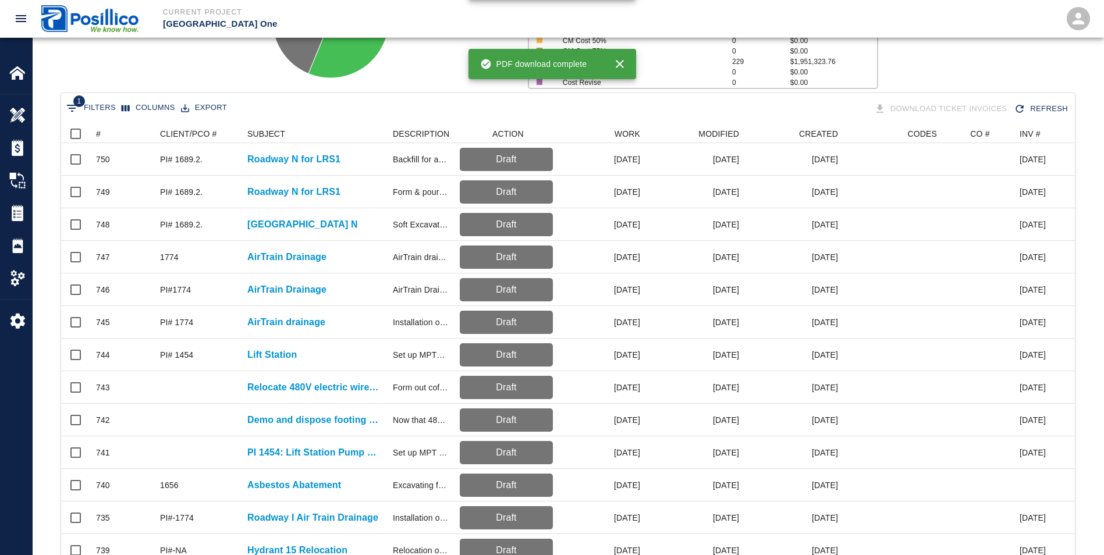
checkbox input "false"
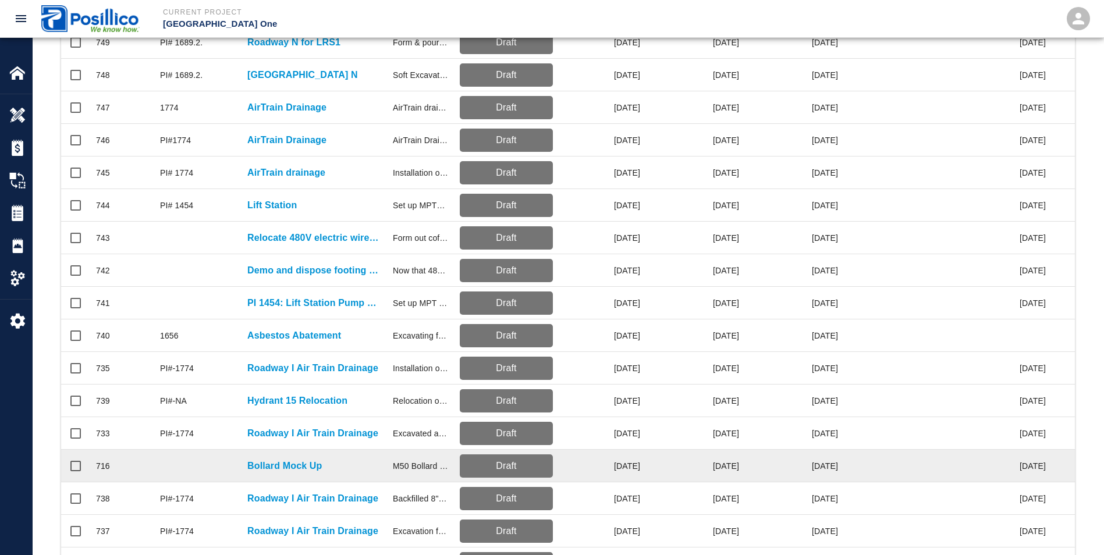
scroll to position [291, 0]
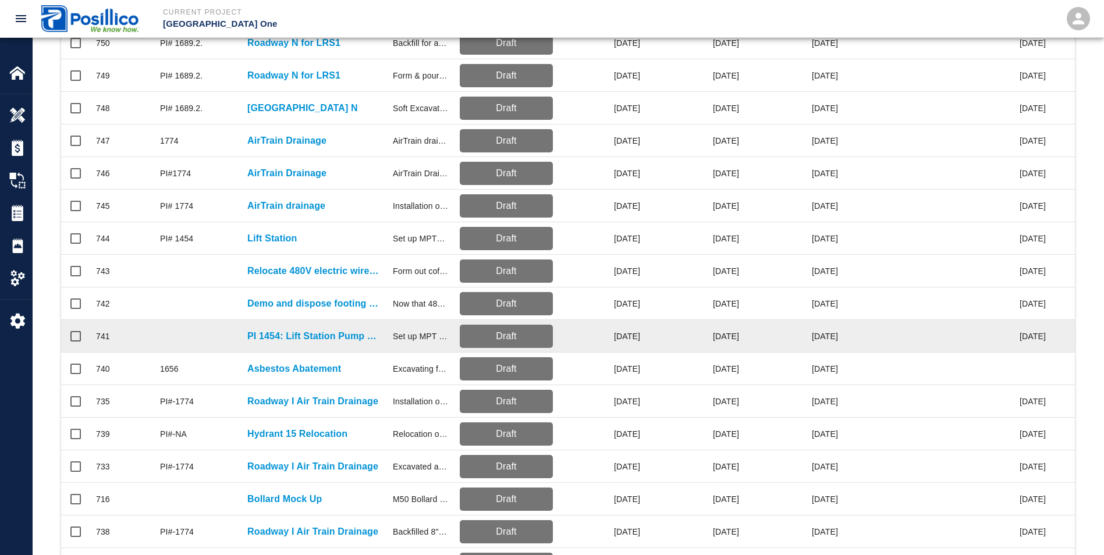
click at [202, 327] on div at bounding box center [197, 336] width 87 height 33
click at [270, 335] on p "PI 1454: Lift Station Pump Replacement" at bounding box center [314, 336] width 134 height 14
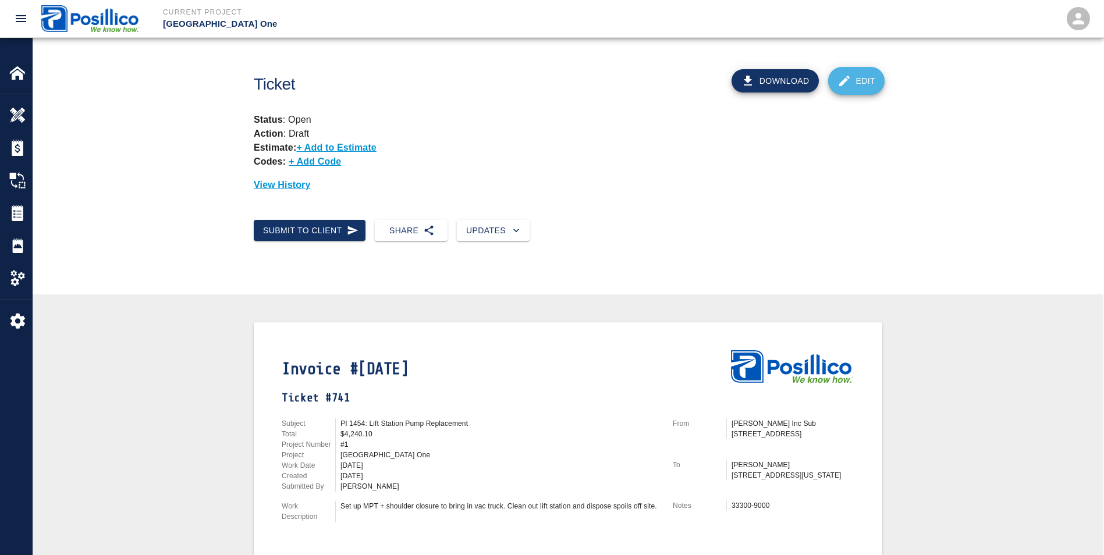
click at [844, 71] on link "Edit" at bounding box center [856, 81] width 57 height 28
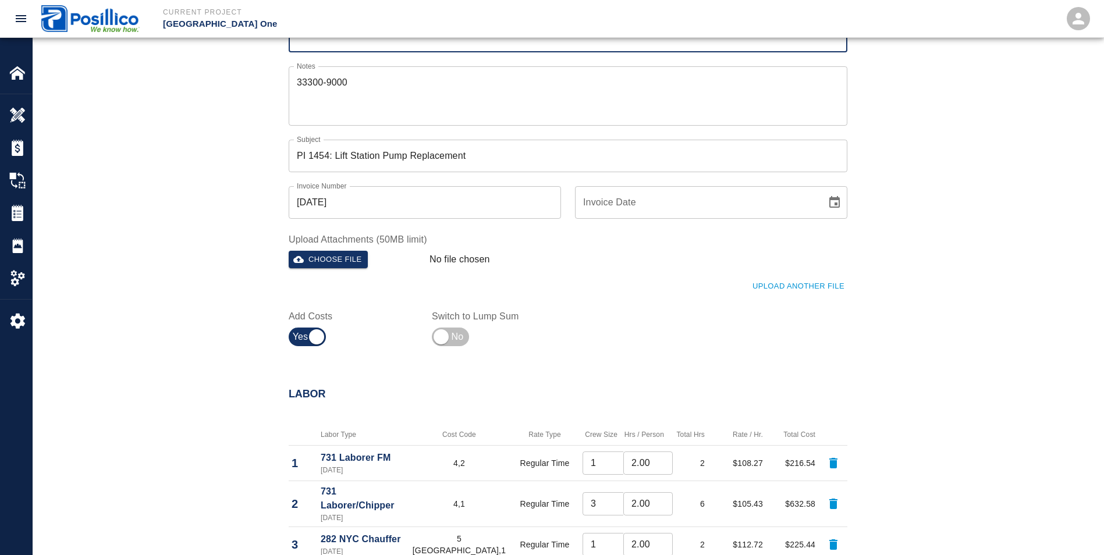
scroll to position [233, 0]
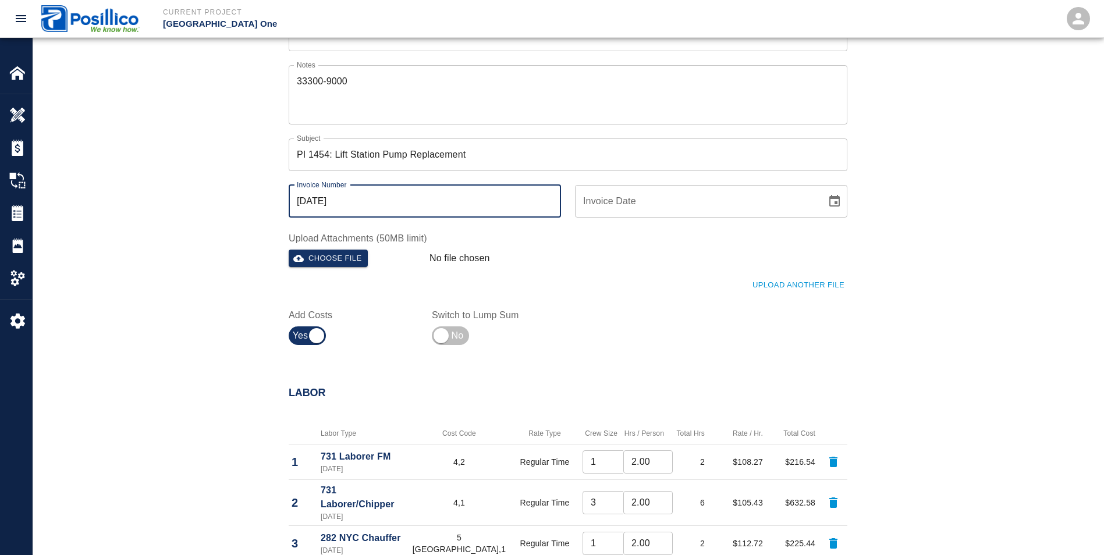
click at [363, 198] on input "[DATE]" at bounding box center [425, 201] width 272 height 33
type input "J"
type input "[DATE]"
click at [589, 309] on div "Ticket Number 741 Ticket Number PCO Number PCO Number Start Date 07/25/2025 Sta…" at bounding box center [561, 118] width 573 height 466
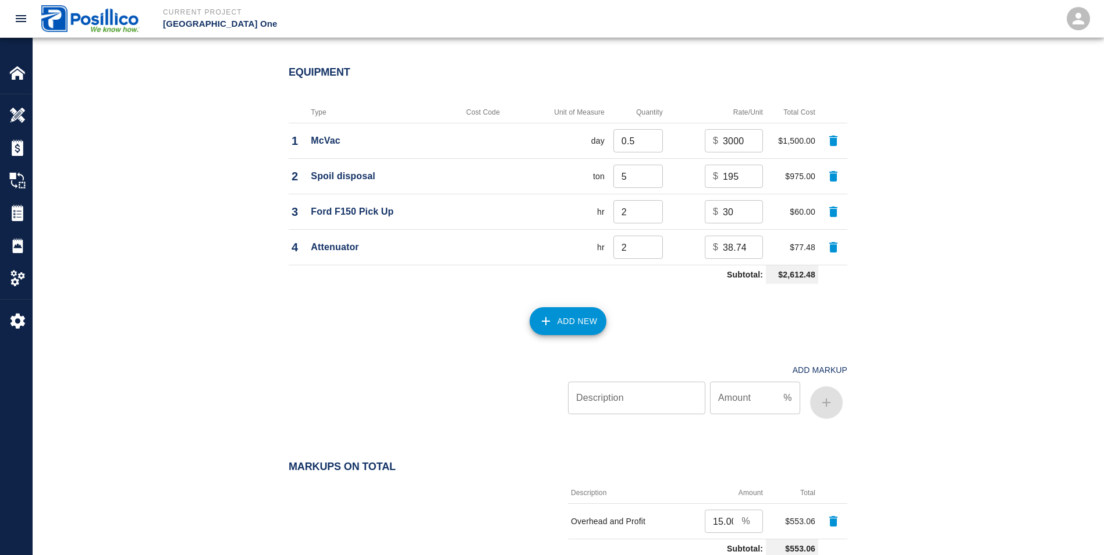
scroll to position [1261, 0]
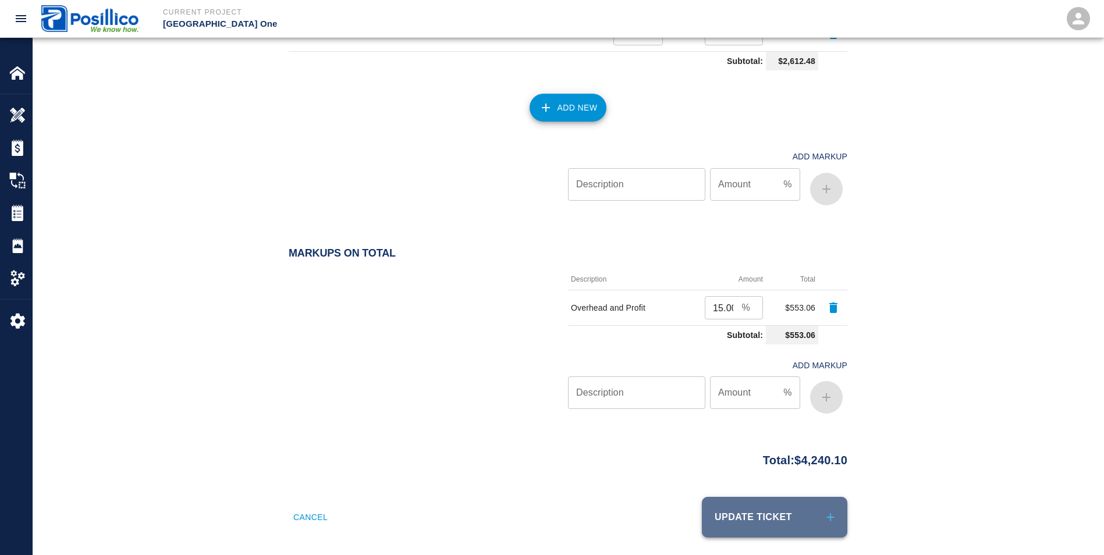
click at [791, 526] on button "Update Ticket" at bounding box center [775, 517] width 146 height 41
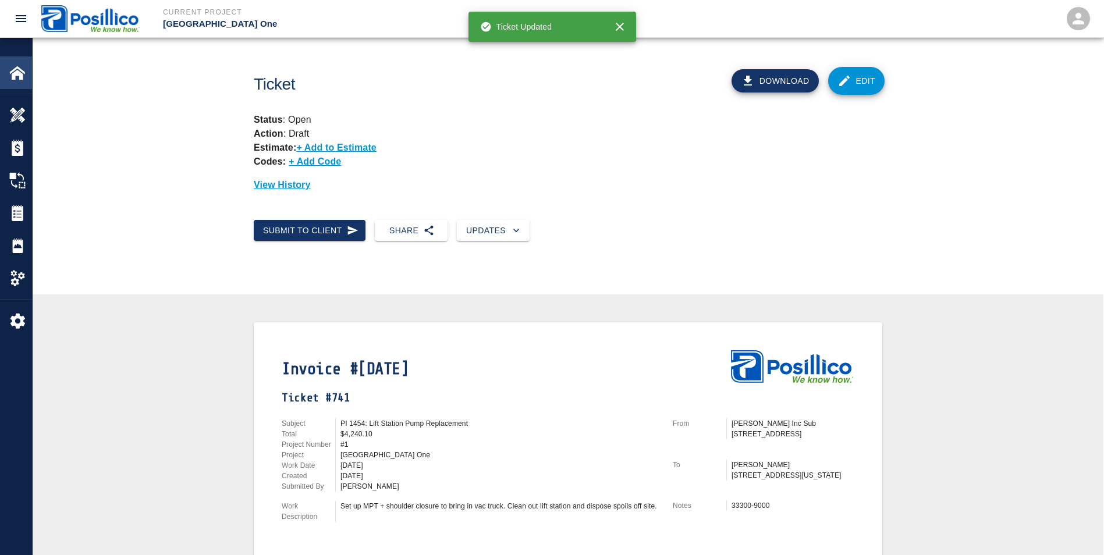
click at [13, 74] on img at bounding box center [17, 73] width 16 height 16
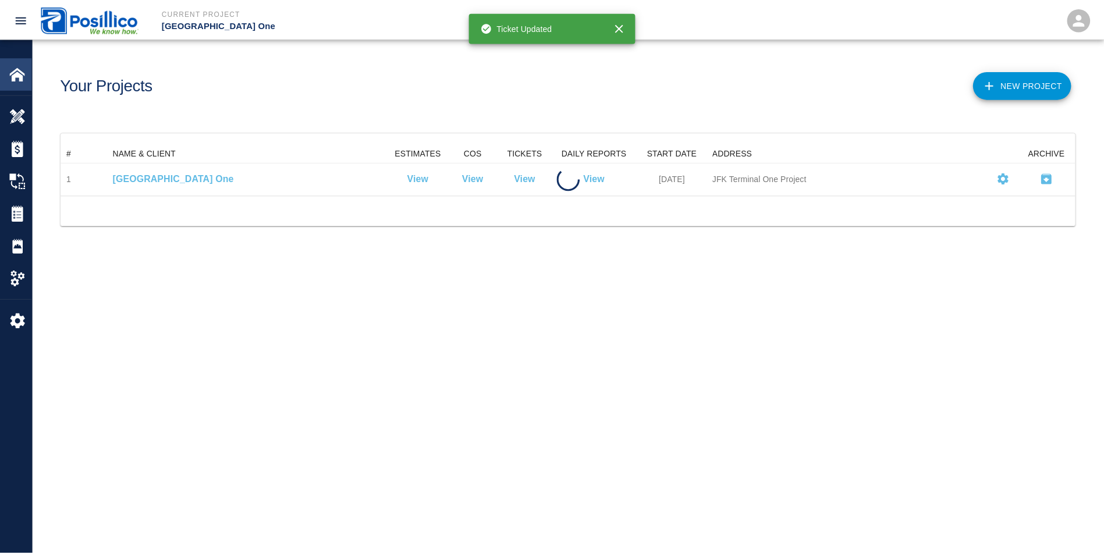
scroll to position [42, 1014]
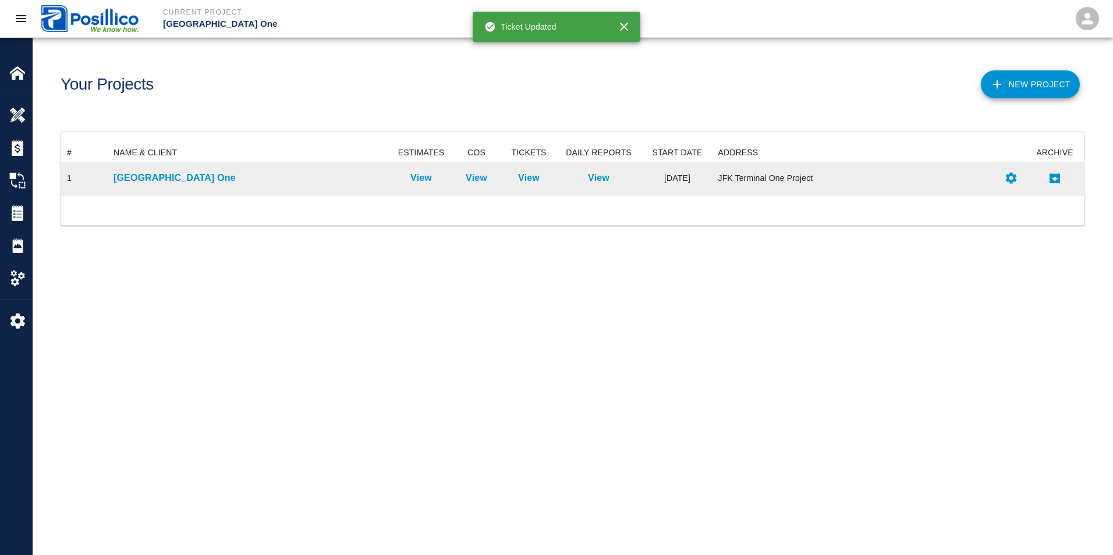
click at [140, 170] on div "[GEOGRAPHIC_DATA] One" at bounding box center [250, 178] width 285 height 33
click at [147, 181] on p "[GEOGRAPHIC_DATA] One" at bounding box center [250, 178] width 273 height 14
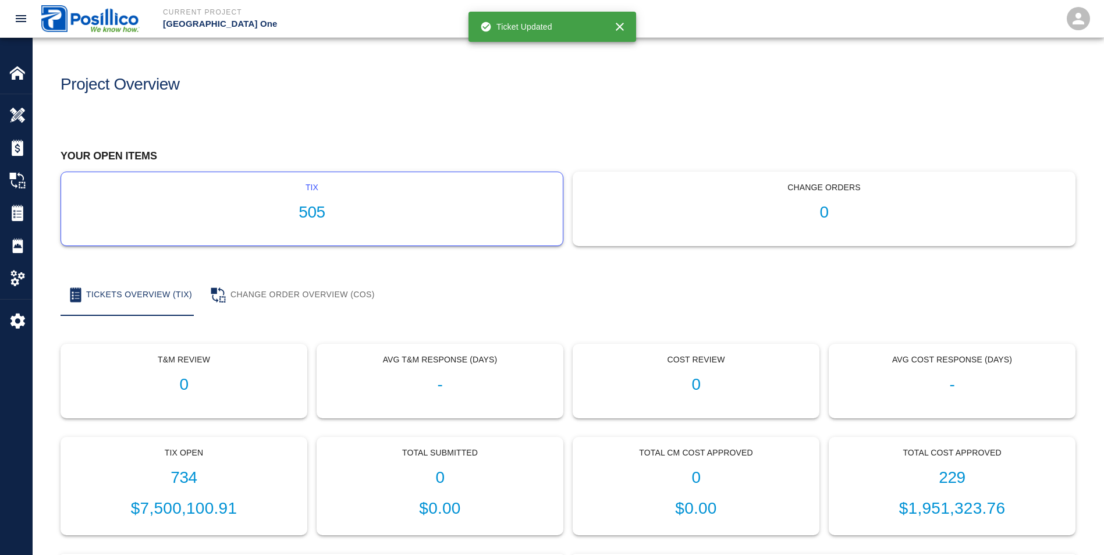
click at [373, 219] on h1 "505" at bounding box center [311, 212] width 483 height 19
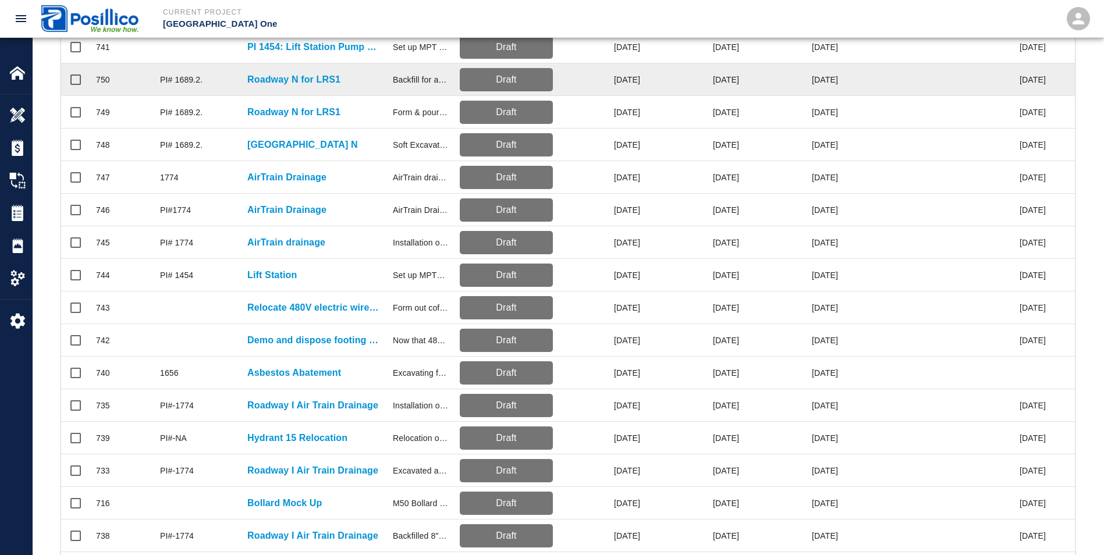
scroll to position [291, 0]
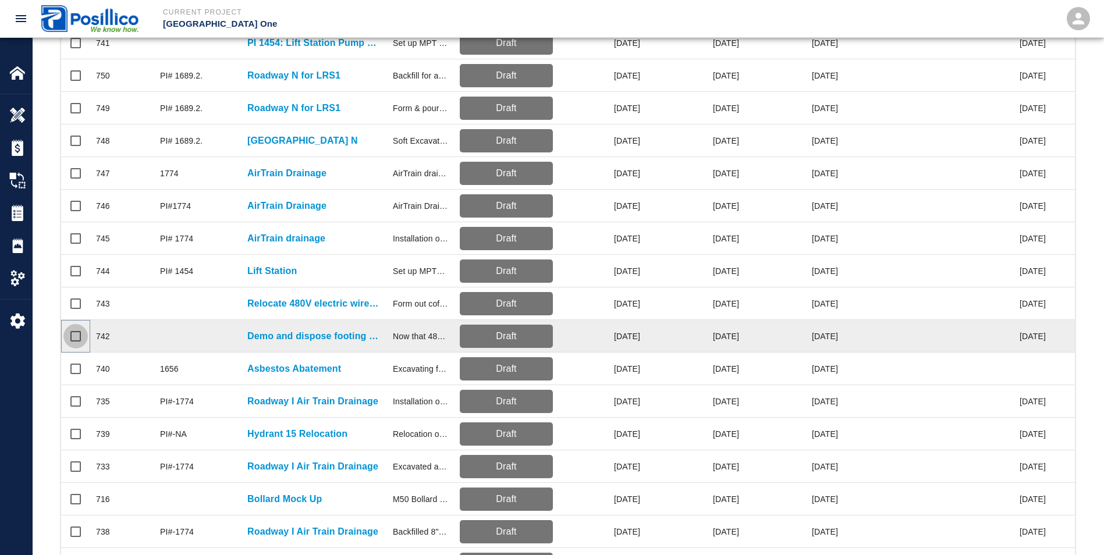
click at [76, 336] on input "Select row" at bounding box center [75, 336] width 24 height 24
checkbox input "true"
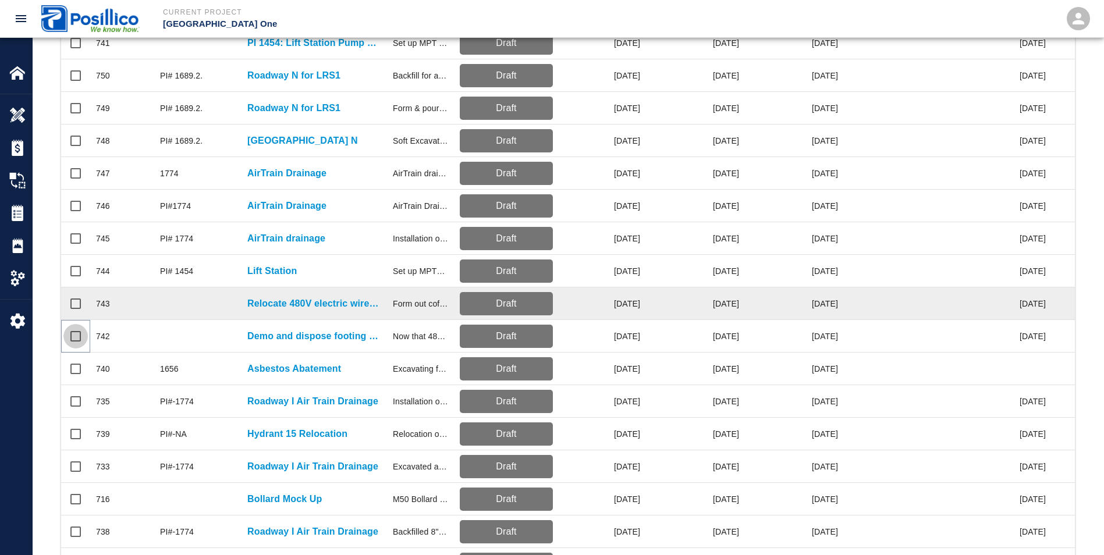
checkbox input "true"
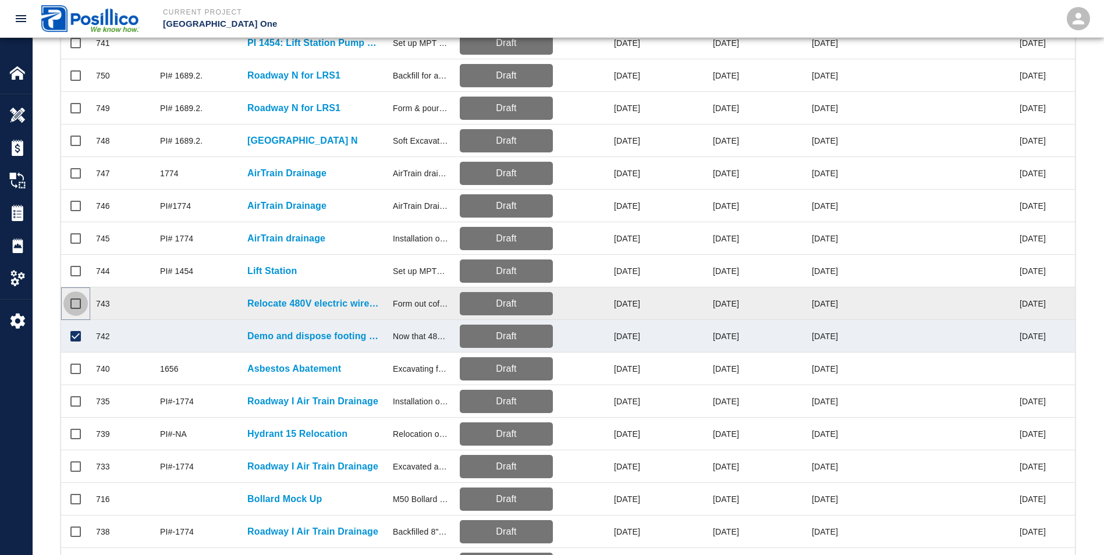
click at [73, 306] on input "Select row" at bounding box center [75, 304] width 24 height 24
checkbox input "true"
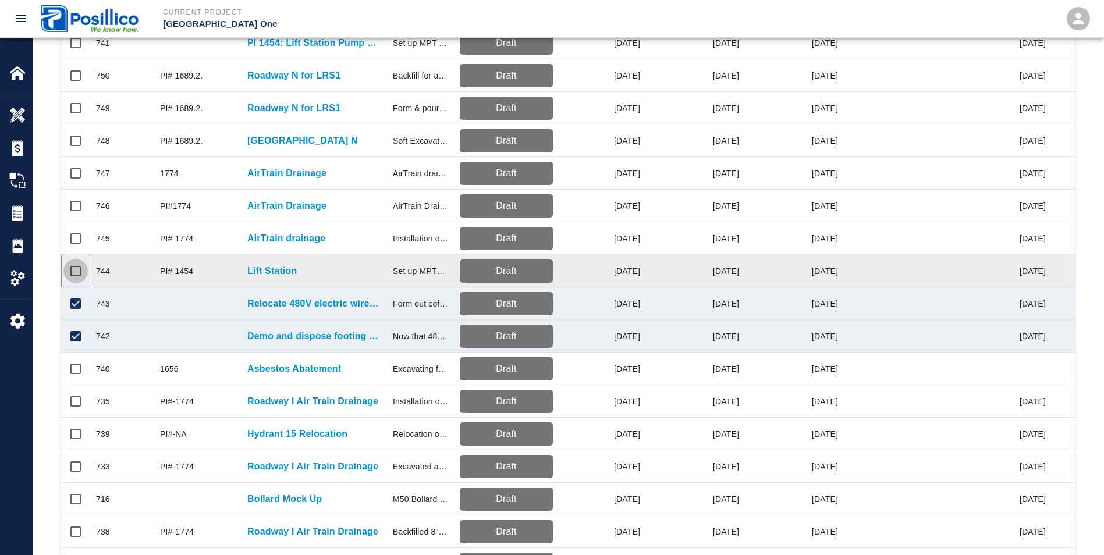
click at [73, 274] on input "Select row" at bounding box center [75, 271] width 24 height 24
checkbox input "true"
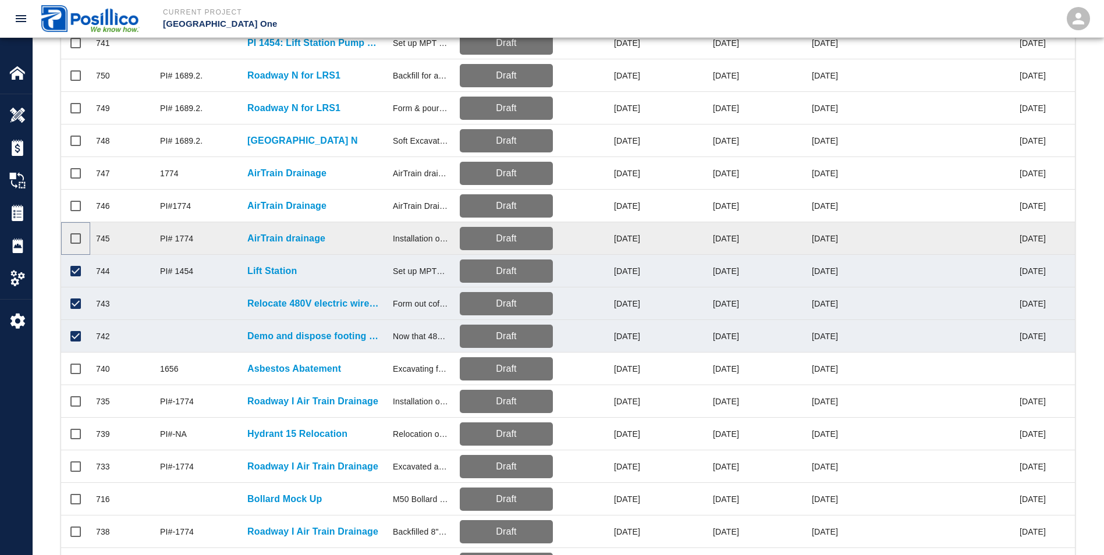
click at [73, 240] on input "Select row" at bounding box center [75, 238] width 24 height 24
checkbox input "true"
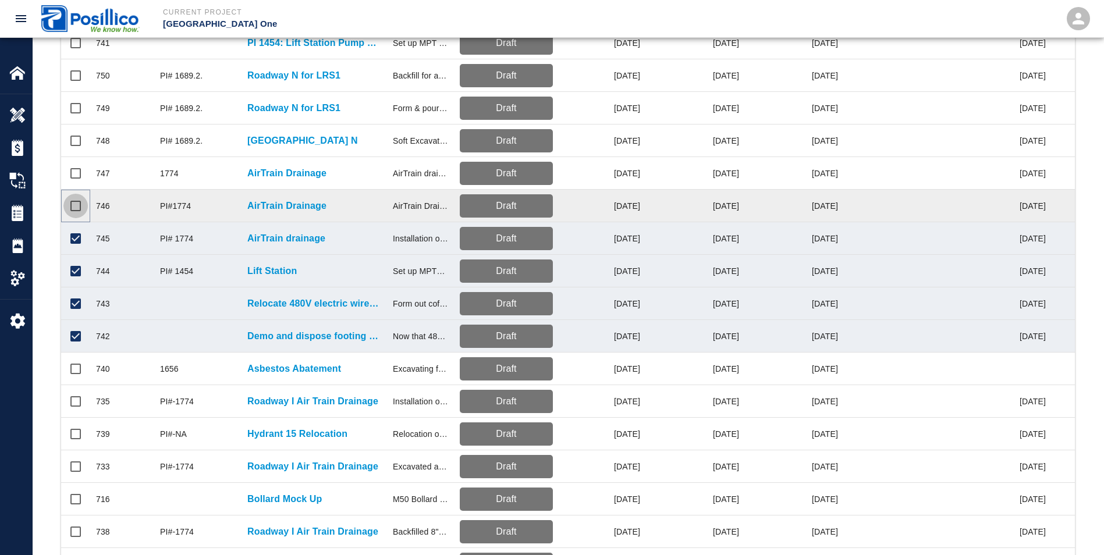
click at [75, 208] on input "Select row" at bounding box center [75, 206] width 24 height 24
checkbox input "true"
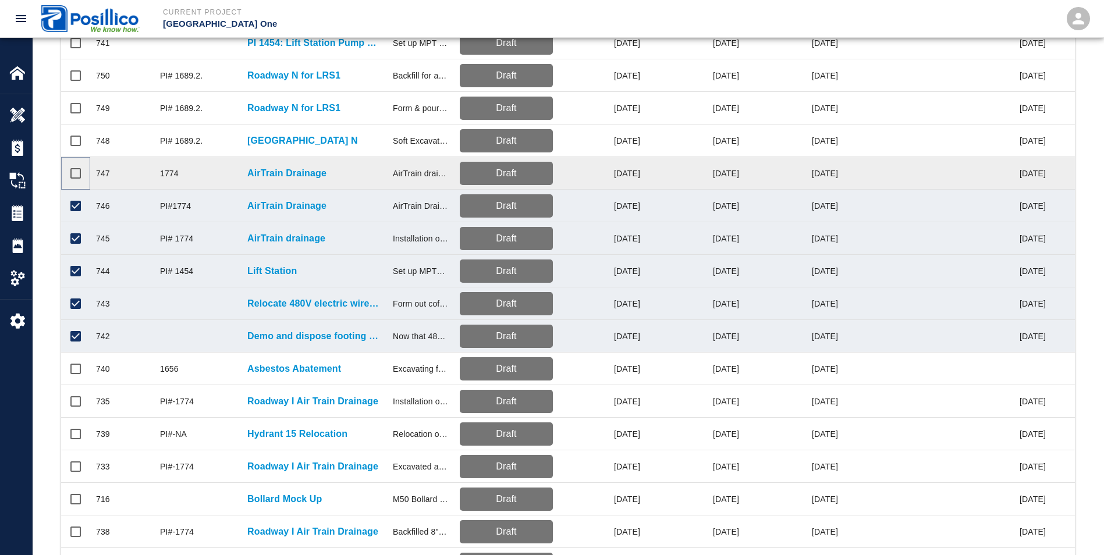
click at [75, 172] on input "Select row" at bounding box center [75, 173] width 24 height 24
checkbox input "true"
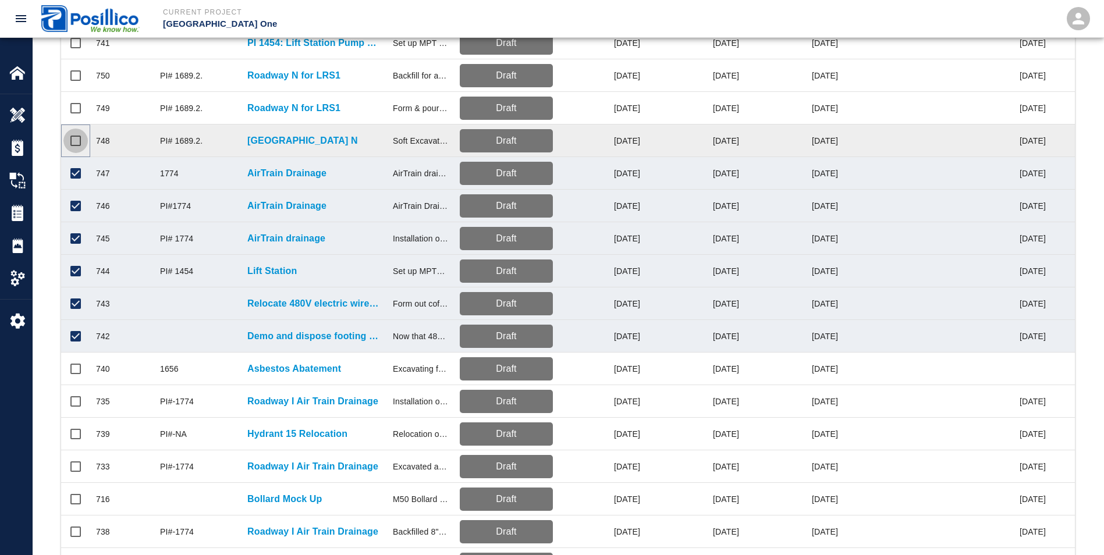
click at [70, 140] on input "Select row" at bounding box center [75, 141] width 24 height 24
checkbox input "true"
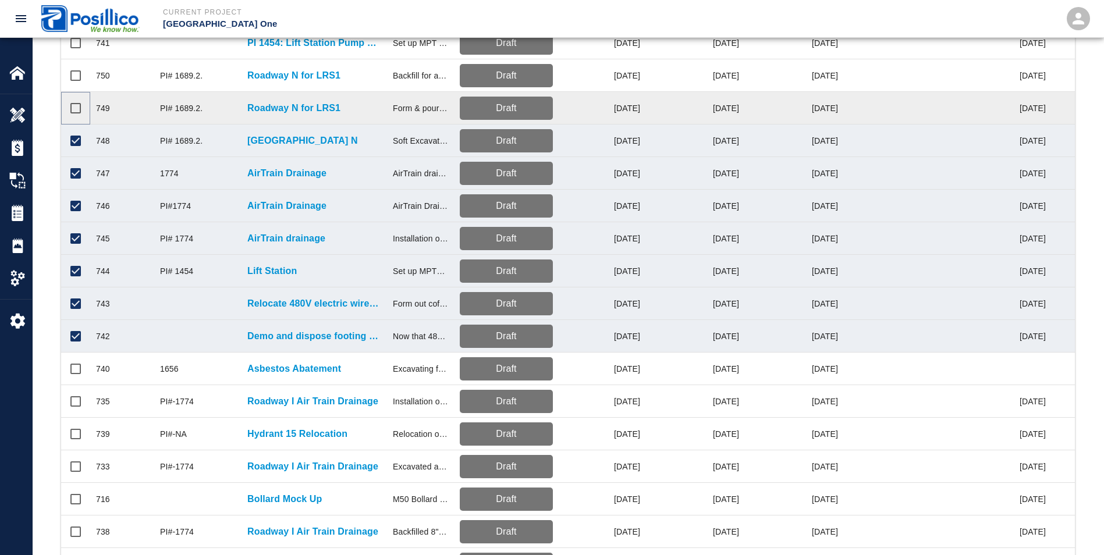
click at [72, 108] on input "Select row" at bounding box center [75, 108] width 24 height 24
checkbox input "true"
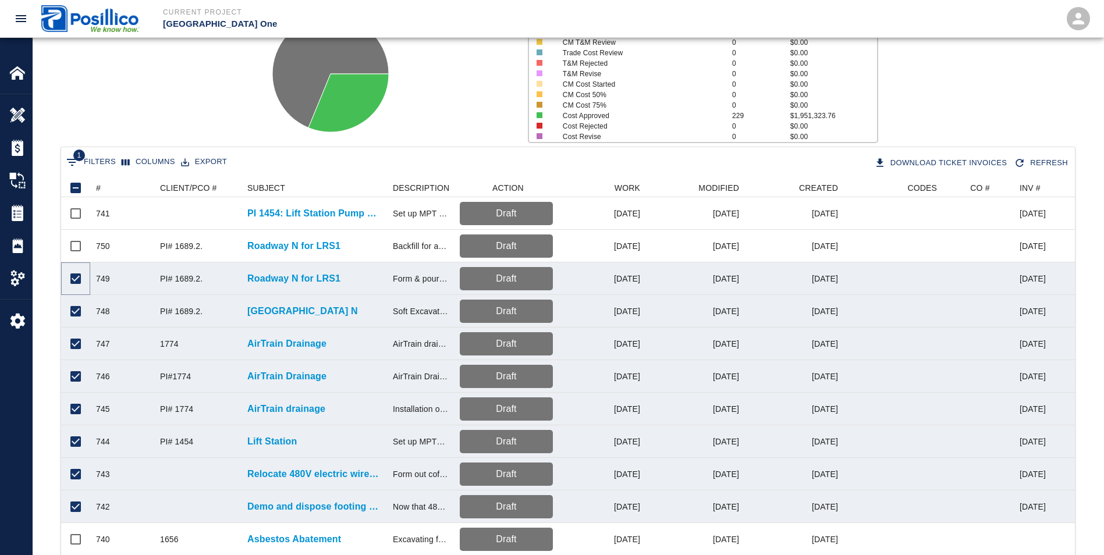
scroll to position [116, 0]
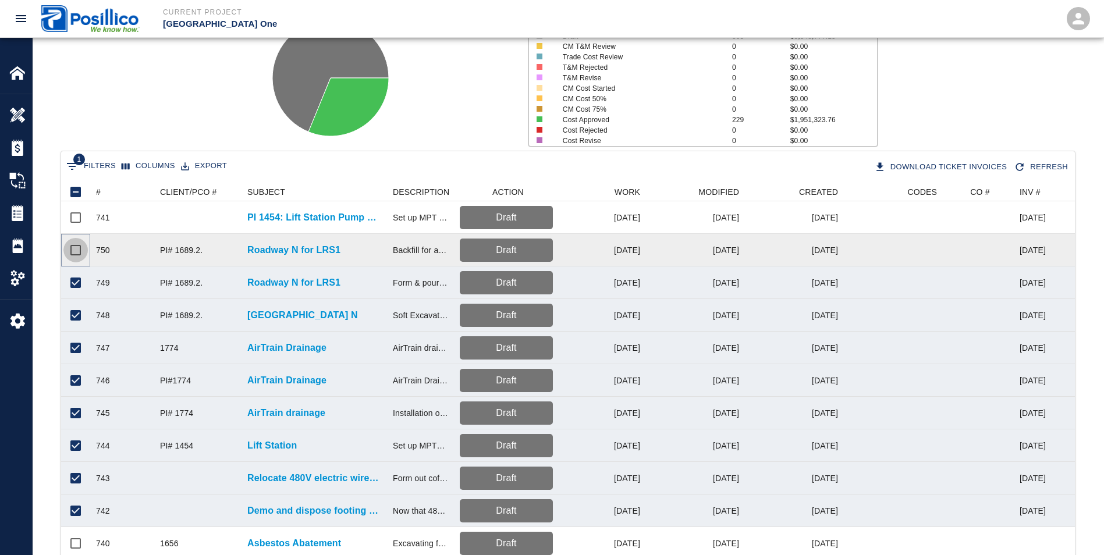
click at [74, 253] on input "Select row" at bounding box center [75, 250] width 24 height 24
checkbox input "true"
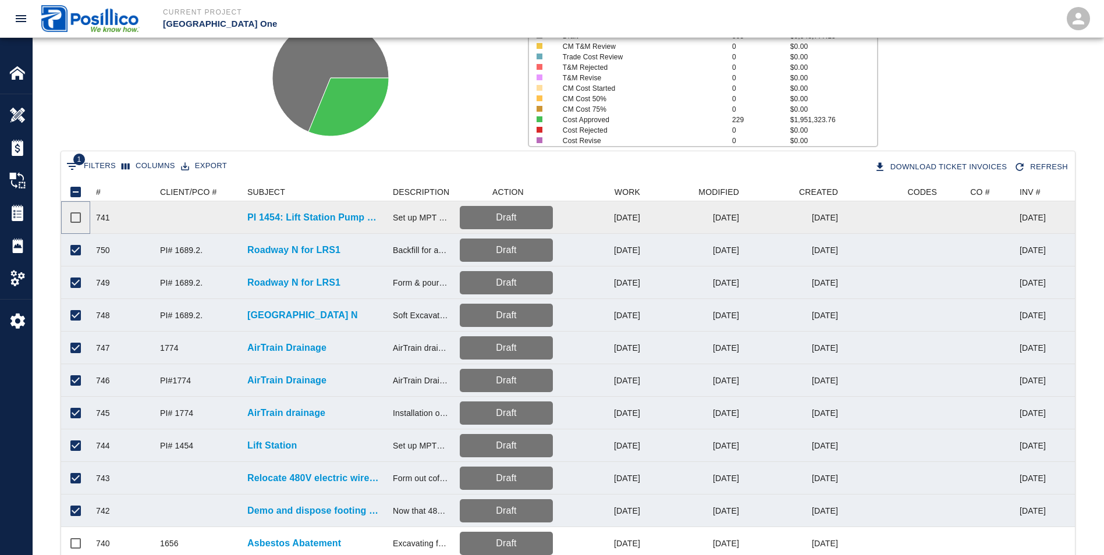
click at [73, 217] on input "Select row" at bounding box center [75, 217] width 24 height 24
checkbox input "true"
click at [198, 165] on button "Export" at bounding box center [204, 166] width 52 height 18
click at [198, 190] on li "Download as CSV" at bounding box center [219, 190] width 95 height 21
click at [139, 117] on div "Status # $ Attached to CO 0 $0.00 Draft 505 $5,548,777.15 CM T&M Review 0 $0.00…" at bounding box center [563, 73] width 1080 height 155
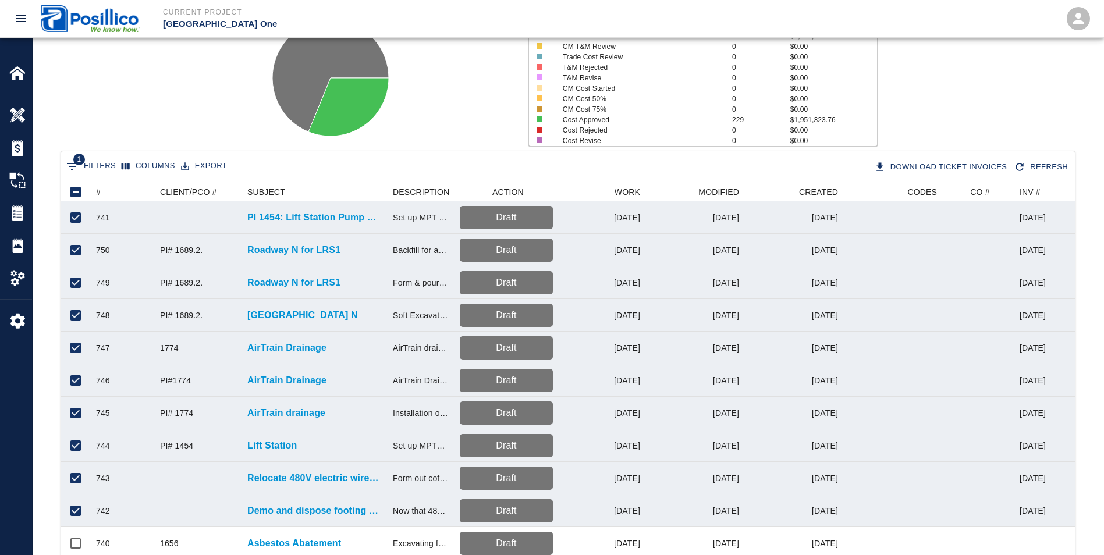
click at [111, 104] on div "Status # $ Attached to CO 0 $0.00 Draft 505 $5,548,777.15 CM T&M Review 0 $0.00…" at bounding box center [563, 73] width 1080 height 155
click at [106, 111] on div "Status # $ Attached to CO 0 $0.00 Draft 505 $5,548,777.15 CM T&M Review 0 $0.00…" at bounding box center [563, 73] width 1080 height 155
click at [77, 508] on input "Unselect row" at bounding box center [75, 511] width 24 height 24
checkbox input "false"
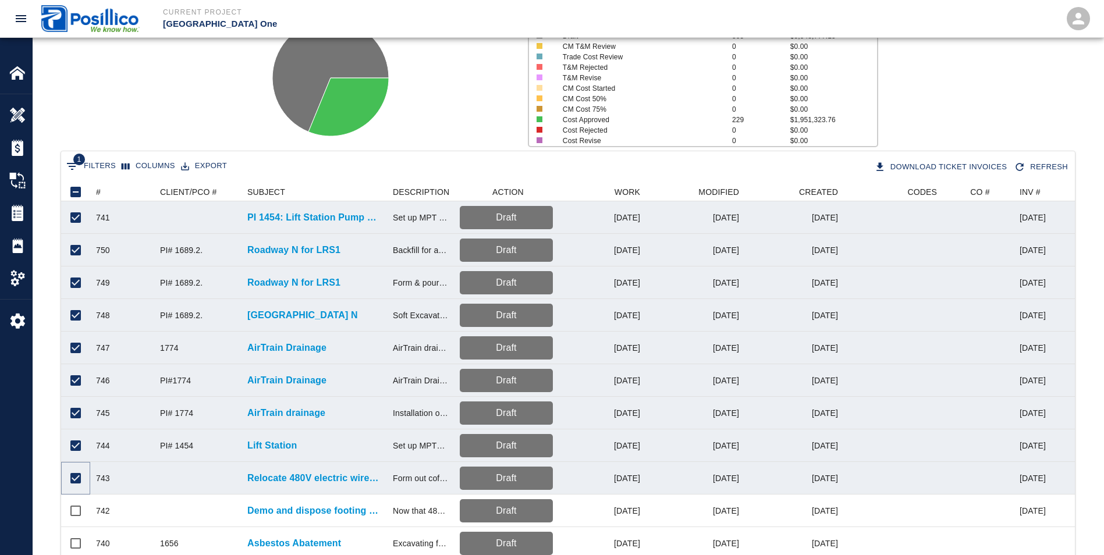
click at [73, 477] on input "Unselect row" at bounding box center [75, 478] width 24 height 24
checkbox input "false"
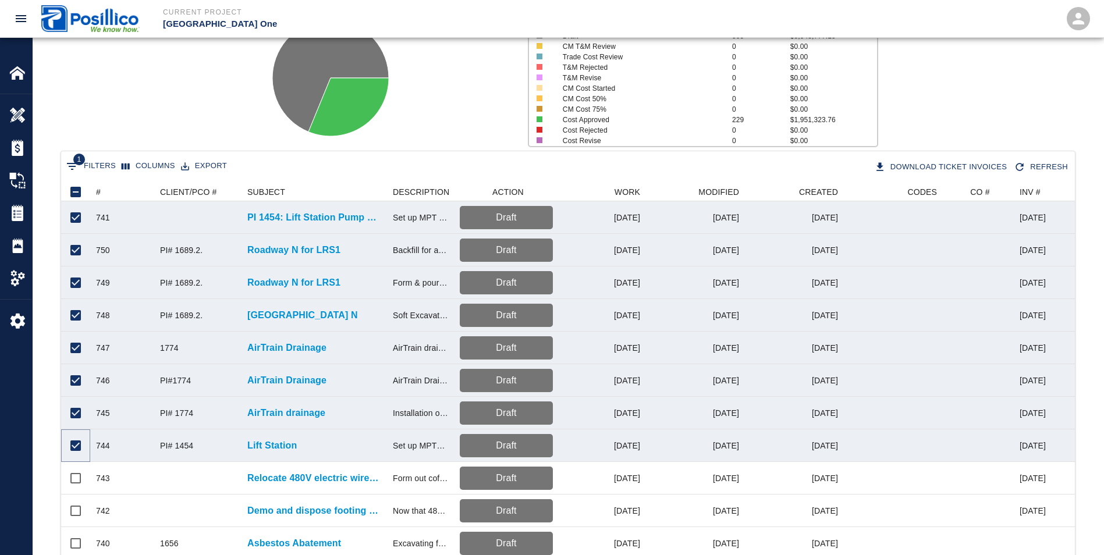
click at [72, 446] on input "Unselect row" at bounding box center [75, 446] width 24 height 24
checkbox input "false"
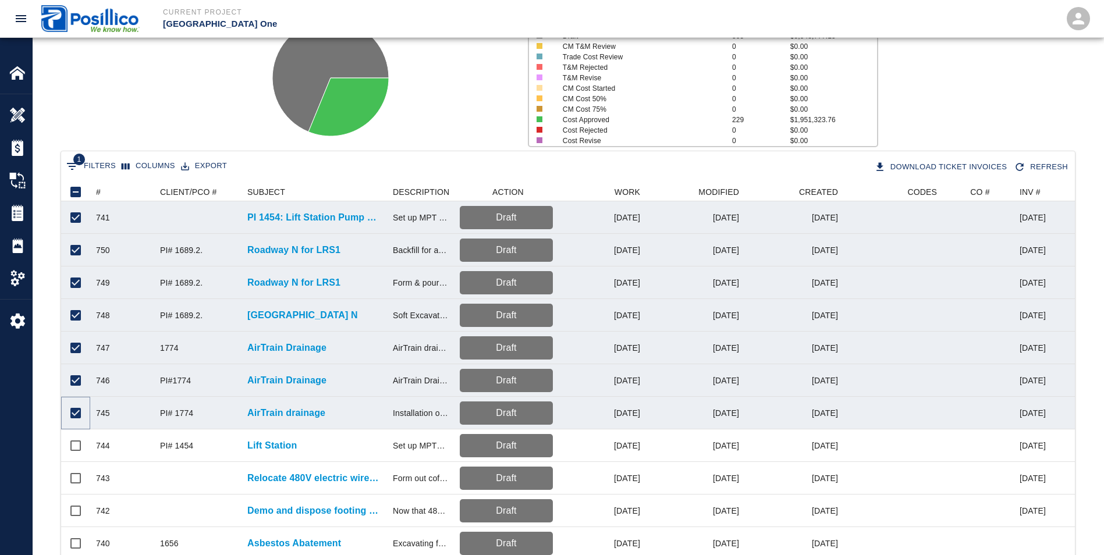
click at [76, 406] on input "Unselect row" at bounding box center [75, 413] width 24 height 24
checkbox input "false"
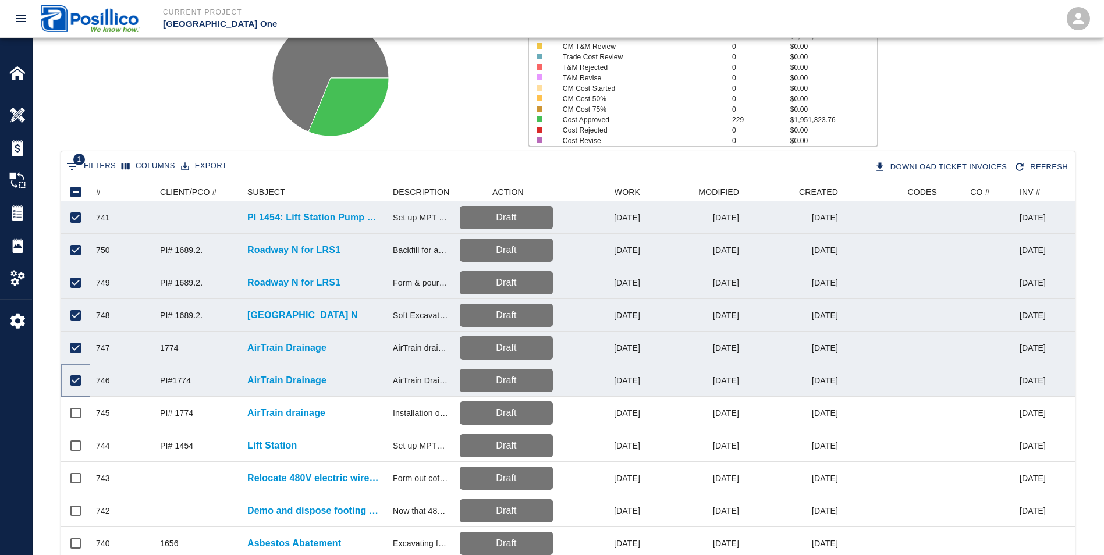
click at [70, 380] on input "Unselect row" at bounding box center [75, 380] width 24 height 24
checkbox input "false"
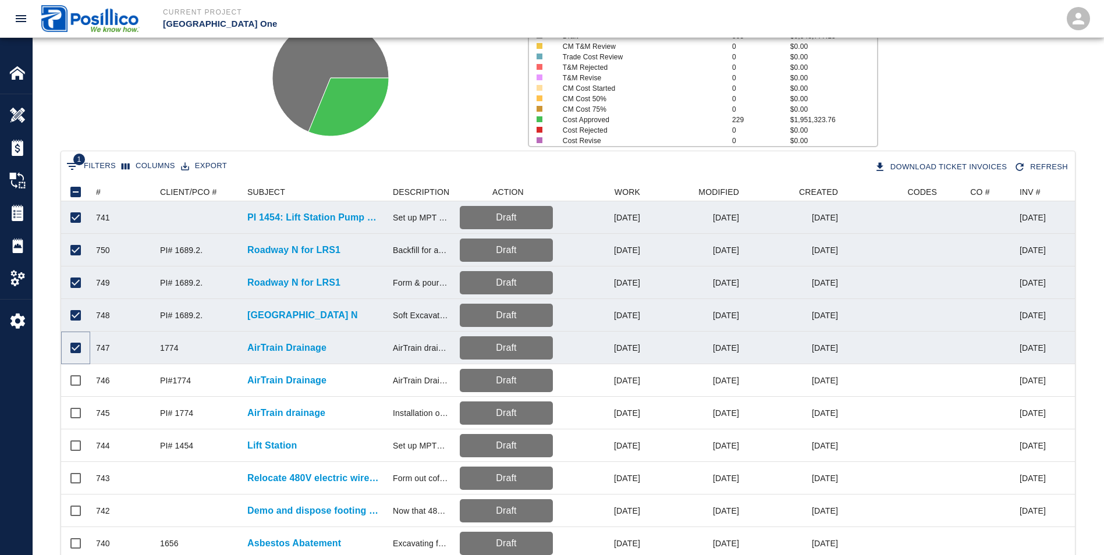
click at [70, 348] on input "Unselect row" at bounding box center [75, 348] width 24 height 24
checkbox input "false"
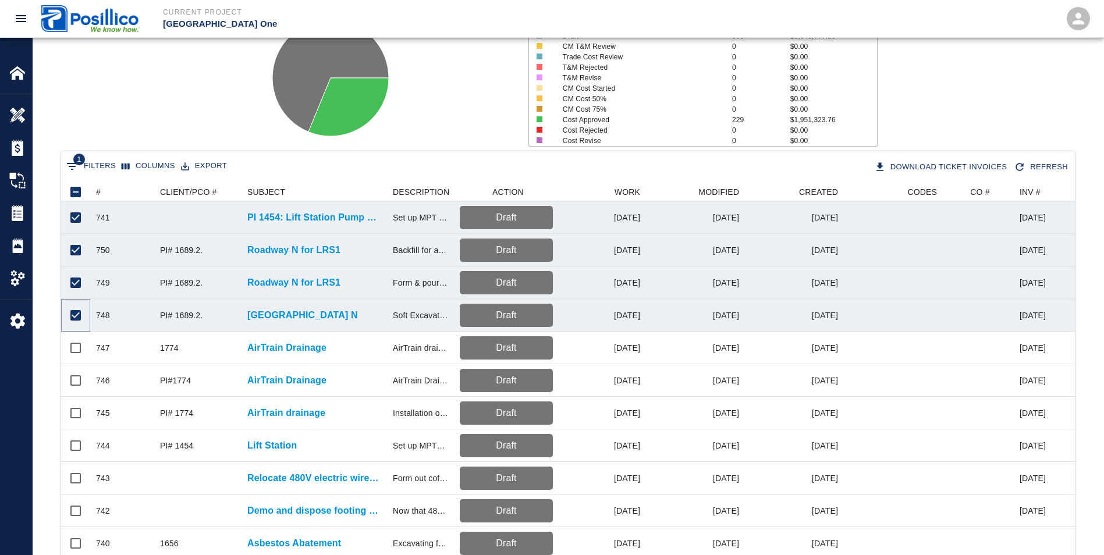
click at [75, 314] on input "Unselect row" at bounding box center [75, 315] width 24 height 24
checkbox input "false"
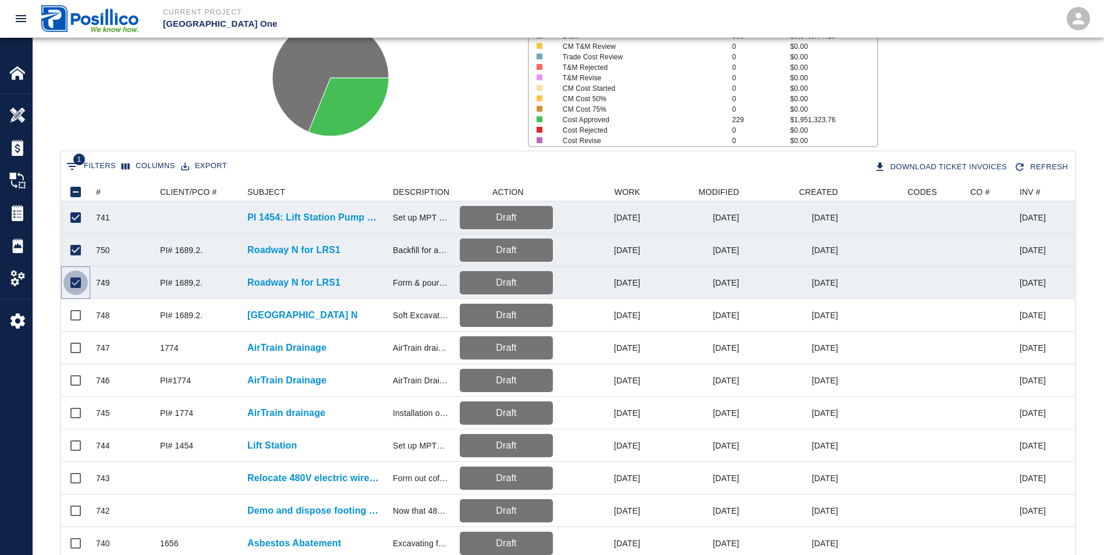
click at [73, 287] on input "Unselect row" at bounding box center [75, 283] width 24 height 24
checkbox input "false"
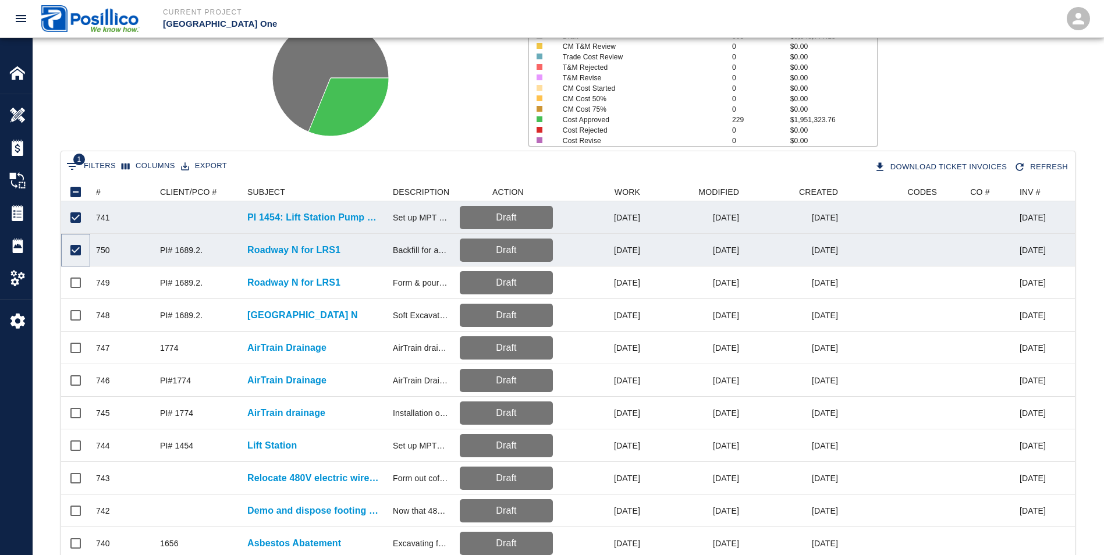
click at [70, 251] on input "Unselect row" at bounding box center [75, 250] width 24 height 24
checkbox input "false"
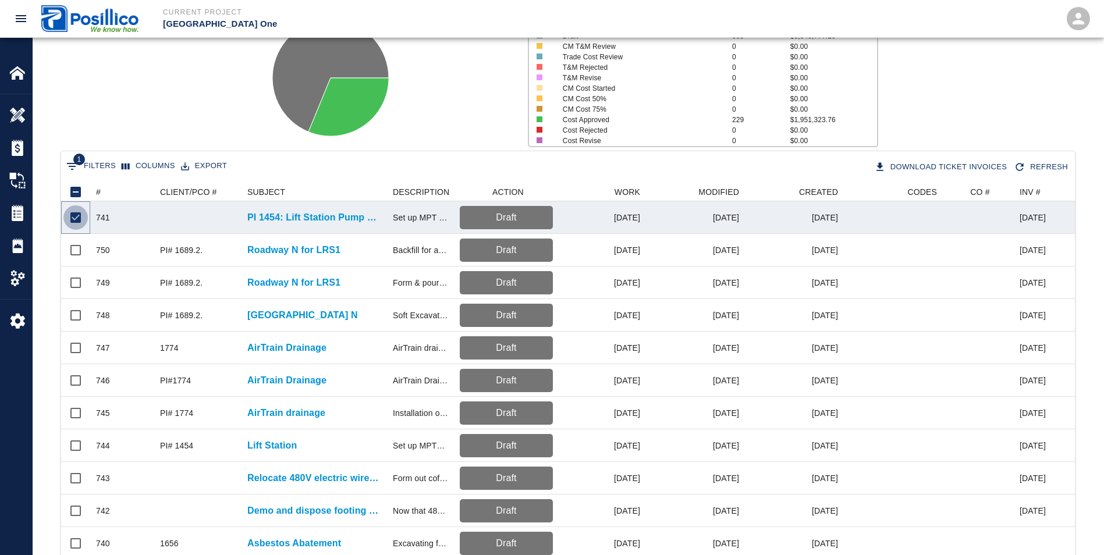
click at [77, 219] on input "Unselect row" at bounding box center [75, 217] width 24 height 24
checkbox input "false"
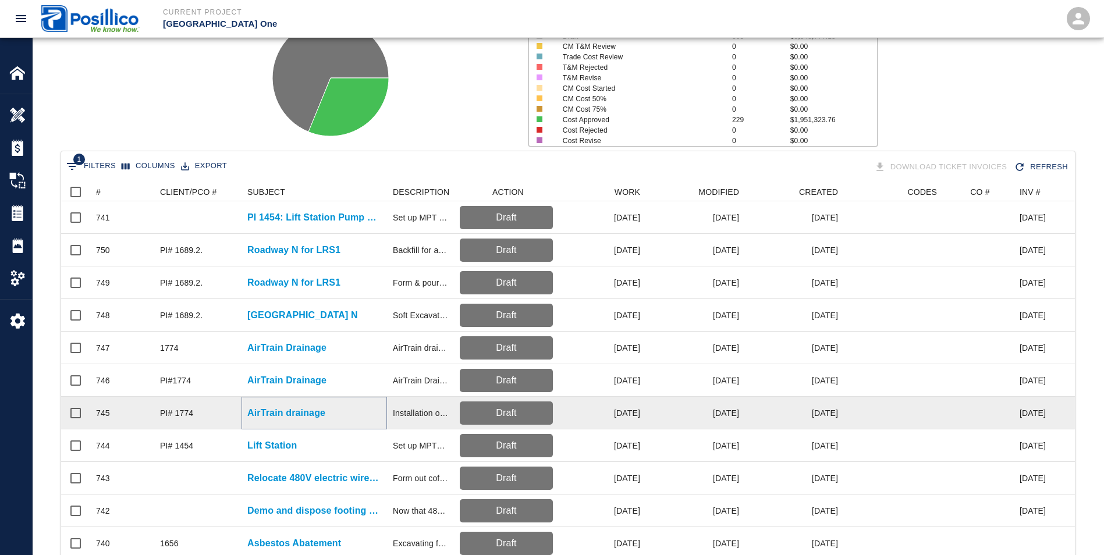
click at [264, 416] on p "AirTrain drainage" at bounding box center [286, 413] width 78 height 14
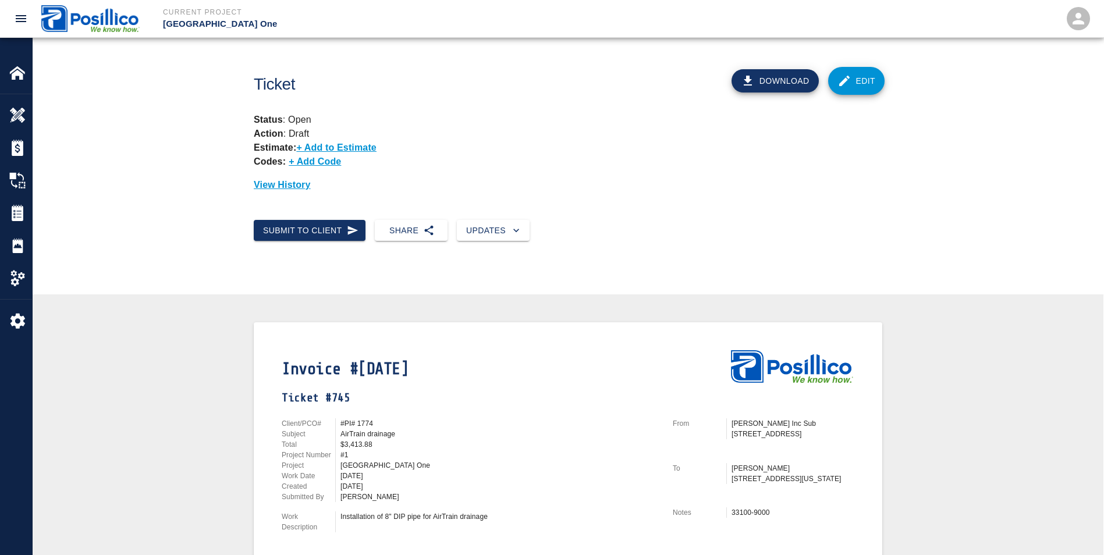
click at [845, 76] on icon at bounding box center [845, 81] width 14 height 14
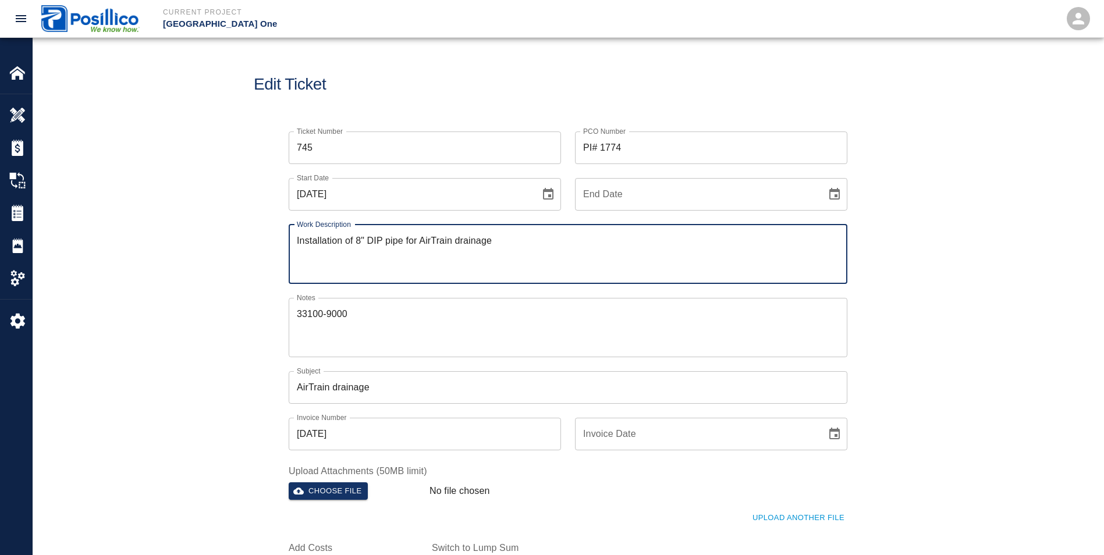
click at [420, 392] on input "AirTrain drainage" at bounding box center [568, 387] width 559 height 33
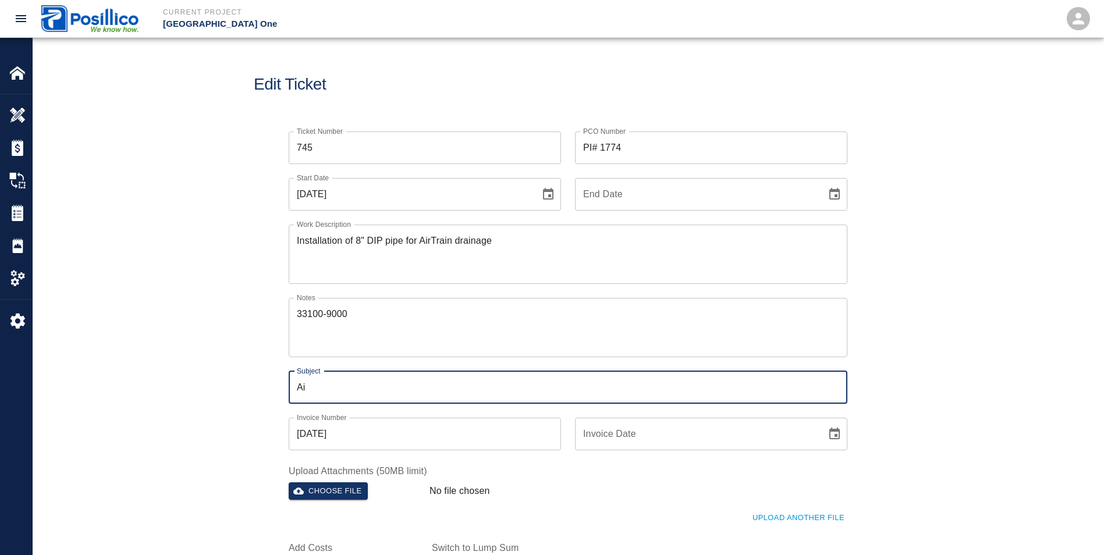
type input "A"
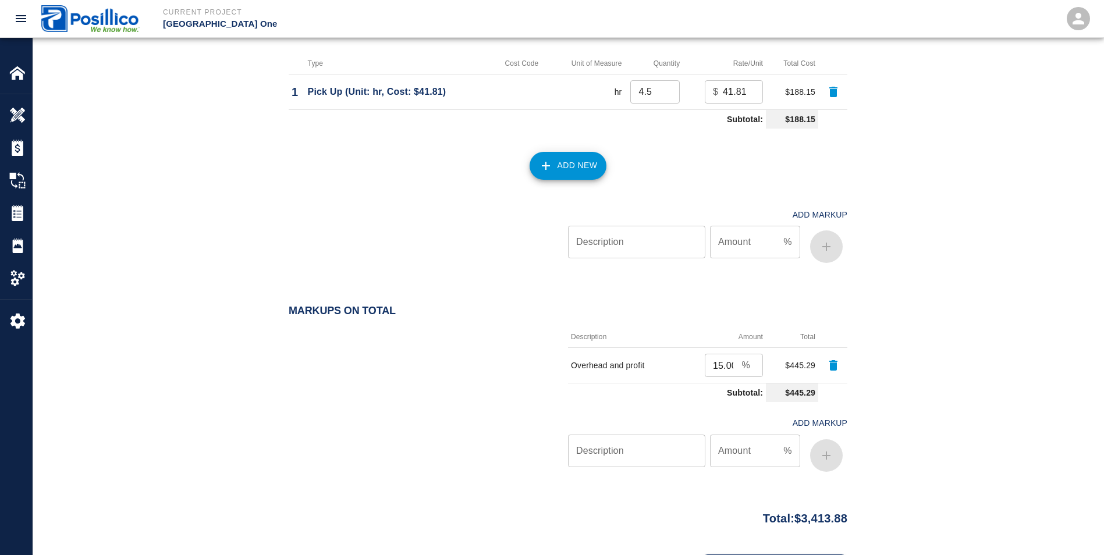
scroll to position [1283, 0]
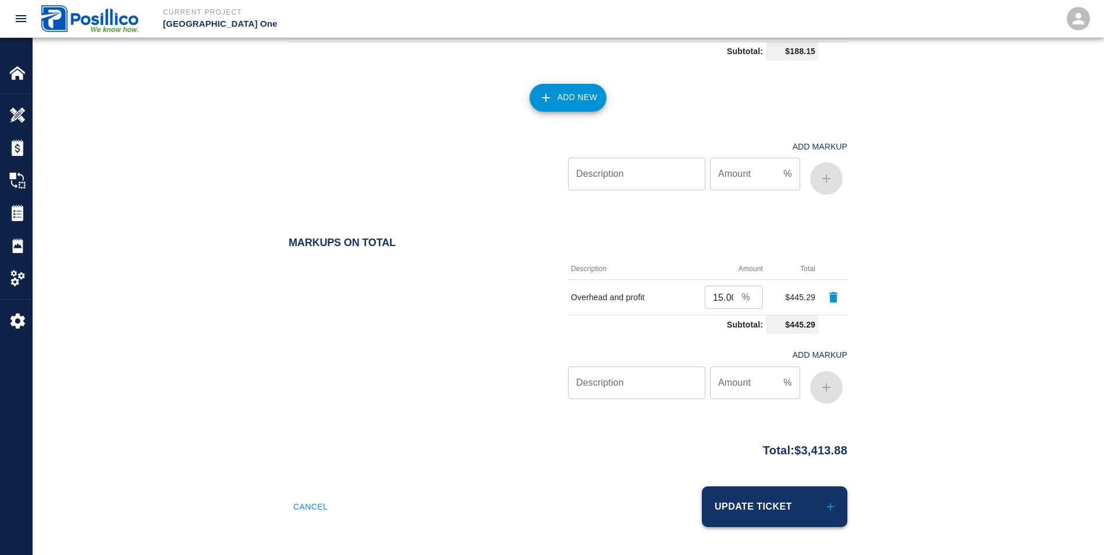
type input "Roadway I Air Train Drainage"
click at [773, 508] on button "Update Ticket" at bounding box center [775, 507] width 146 height 41
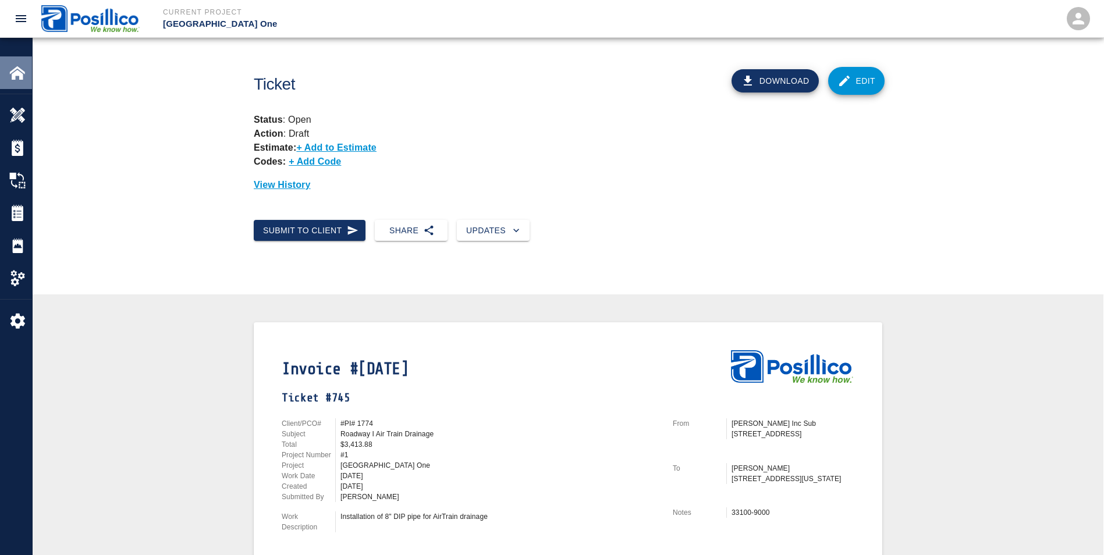
click at [10, 75] on img at bounding box center [17, 73] width 16 height 16
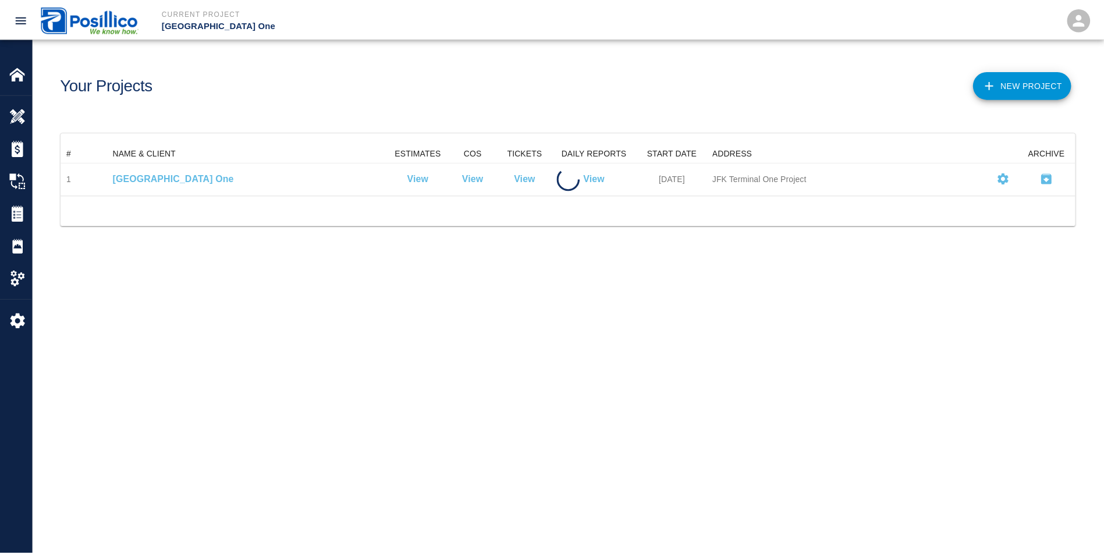
scroll to position [42, 1014]
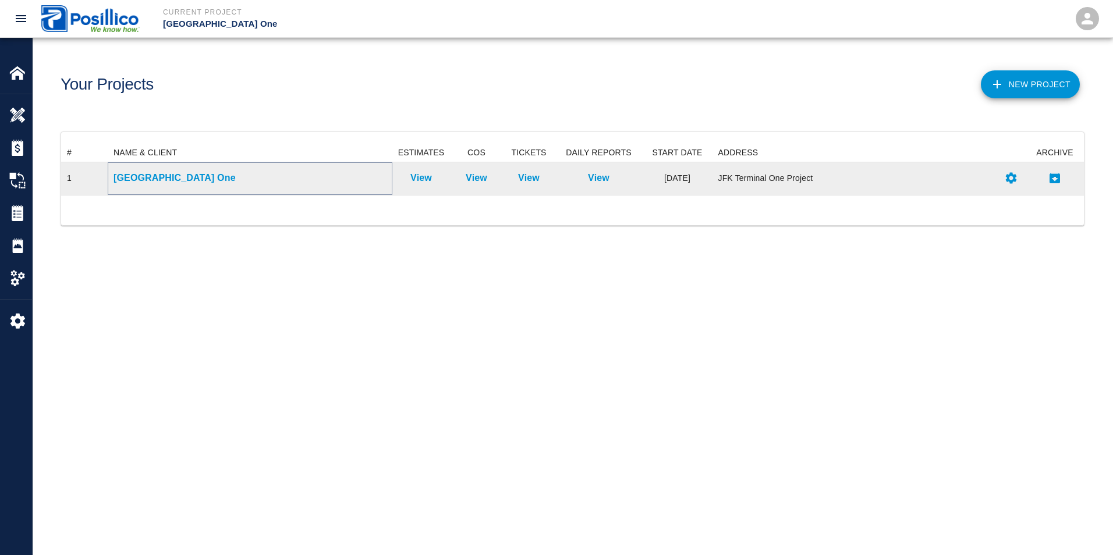
click at [154, 178] on p "[GEOGRAPHIC_DATA] One" at bounding box center [250, 178] width 273 height 14
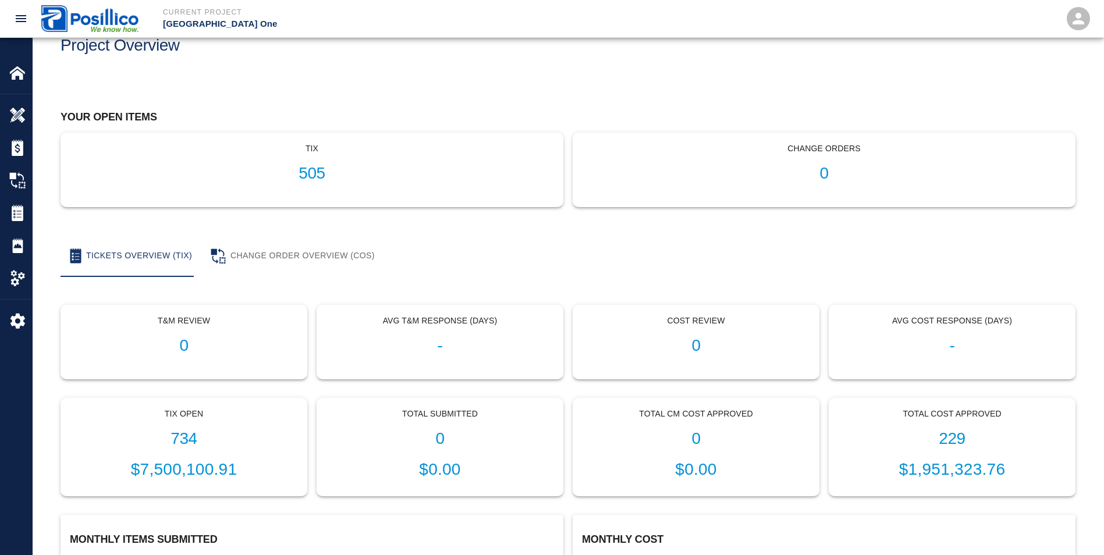
scroll to position [58, 0]
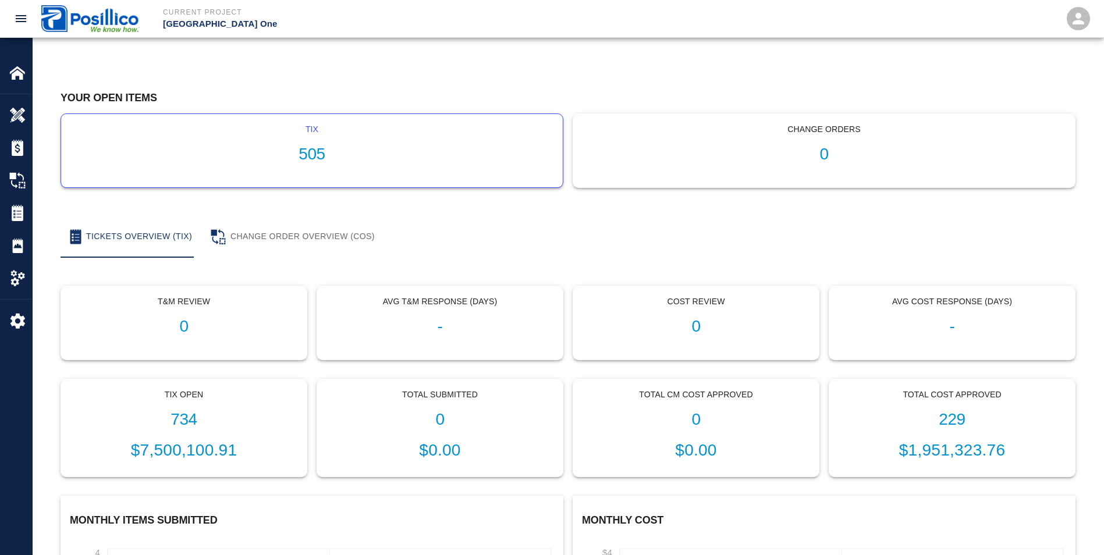
click at [410, 153] on h1 "505" at bounding box center [311, 154] width 483 height 19
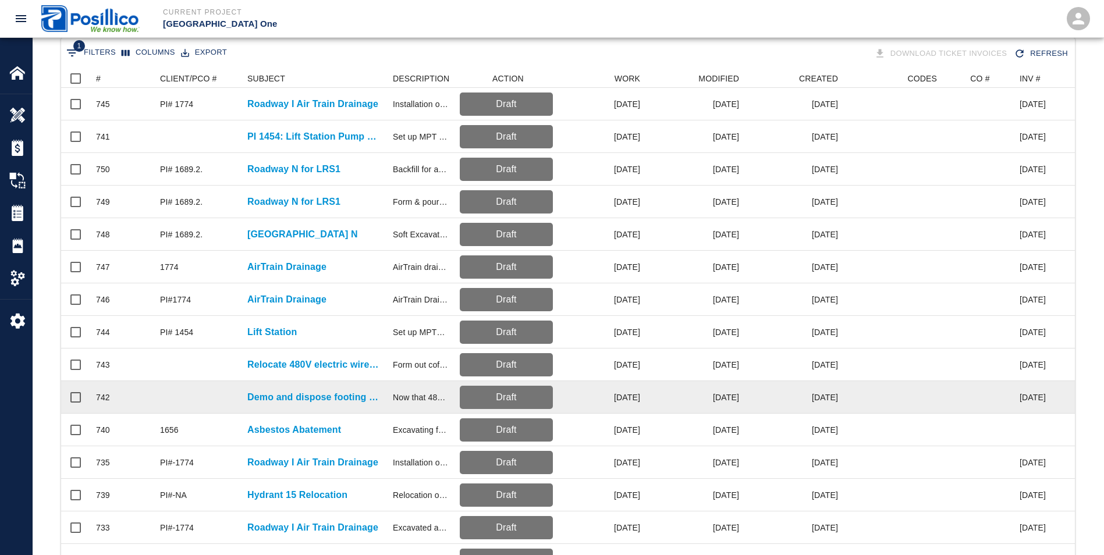
scroll to position [233, 0]
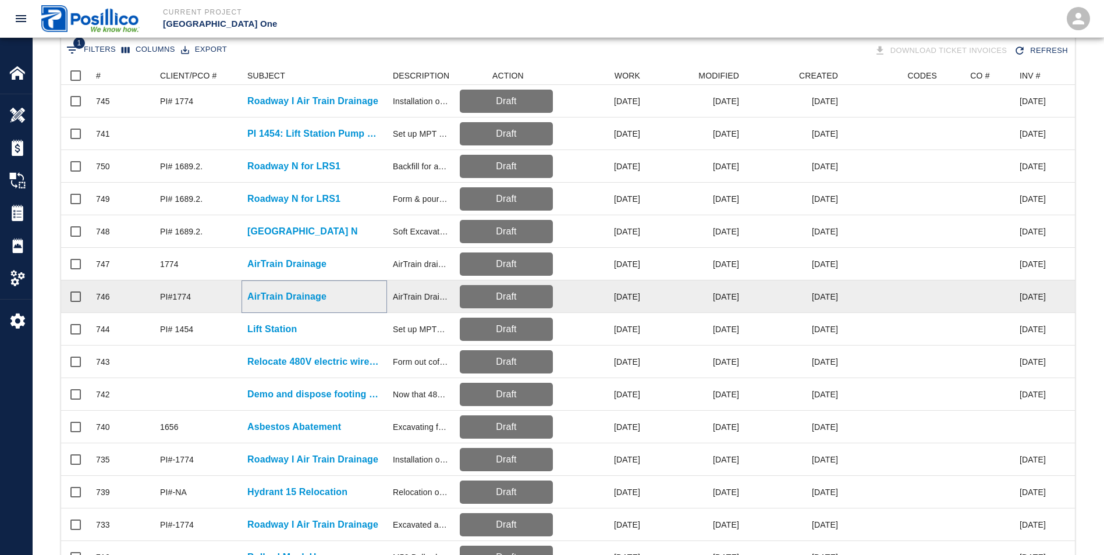
click at [274, 300] on p "AirTrain Drainage" at bounding box center [286, 297] width 79 height 14
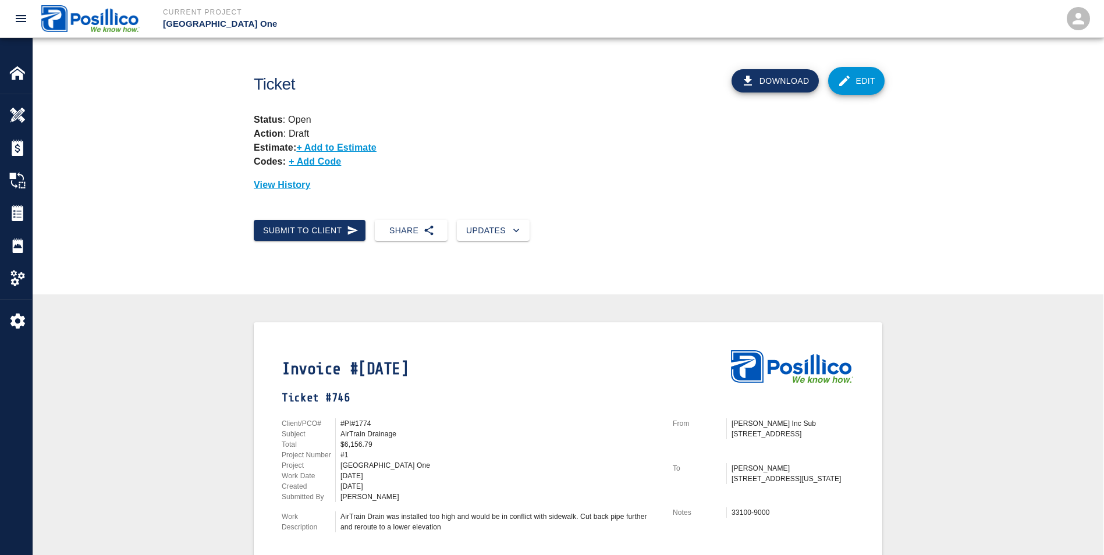
click at [863, 88] on link "Edit" at bounding box center [856, 81] width 57 height 28
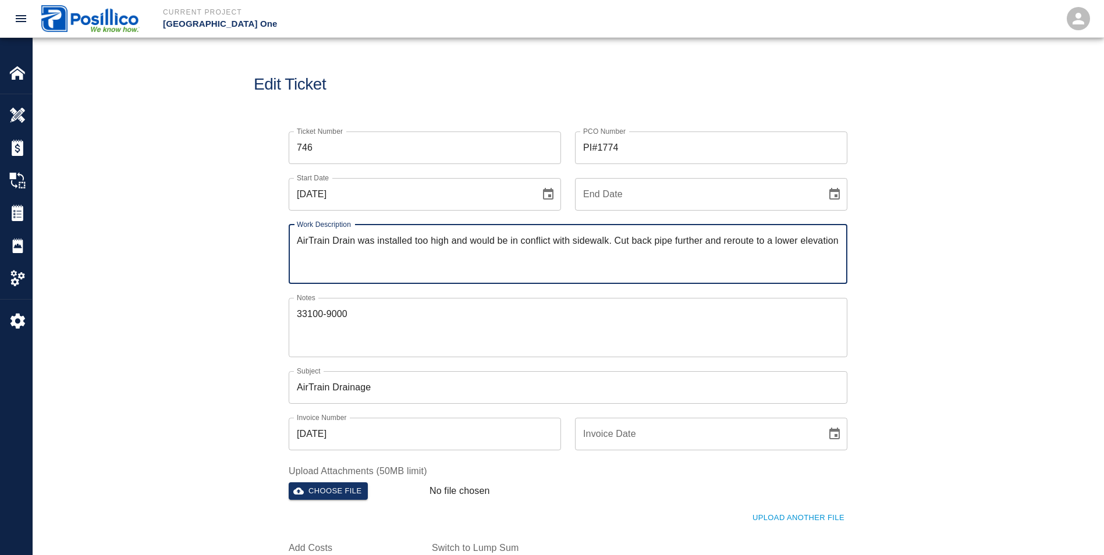
scroll to position [175, 0]
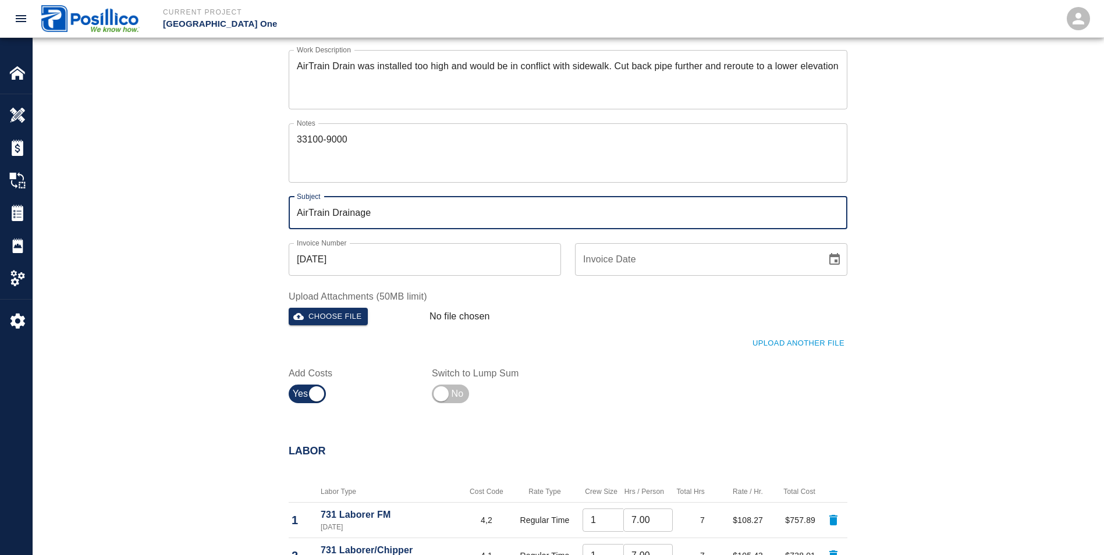
click at [414, 206] on input "AirTrain Drainage" at bounding box center [568, 213] width 559 height 33
type input "A"
type input "Roadway I Air Train Drainage"
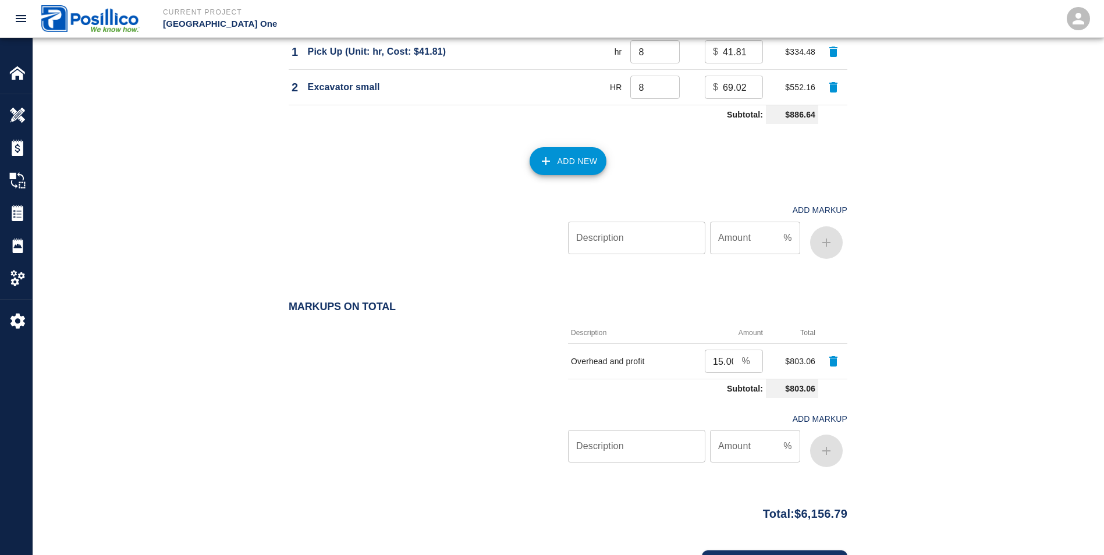
scroll to position [1368, 0]
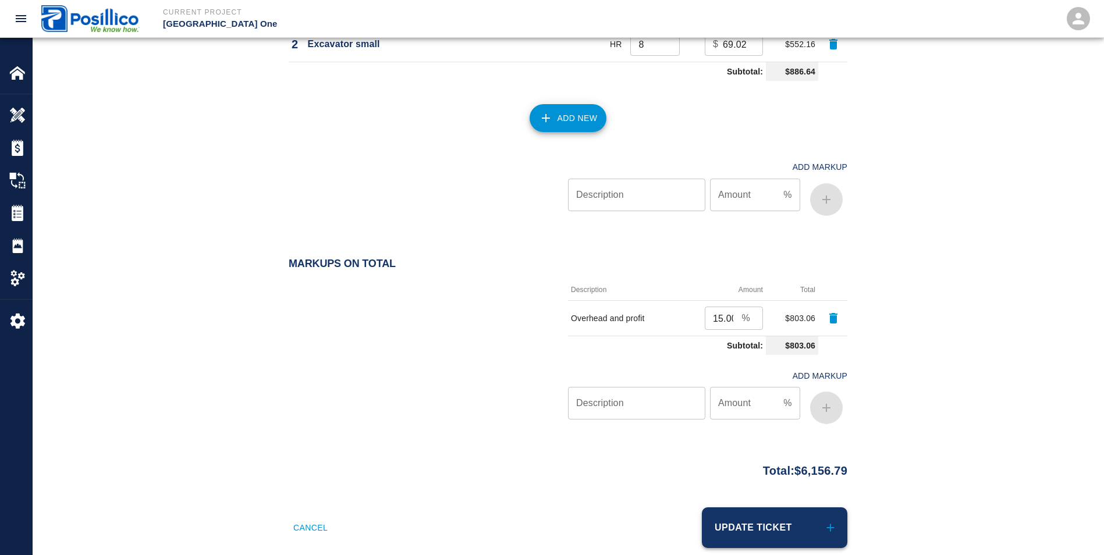
click at [745, 516] on button "Update Ticket" at bounding box center [775, 528] width 146 height 41
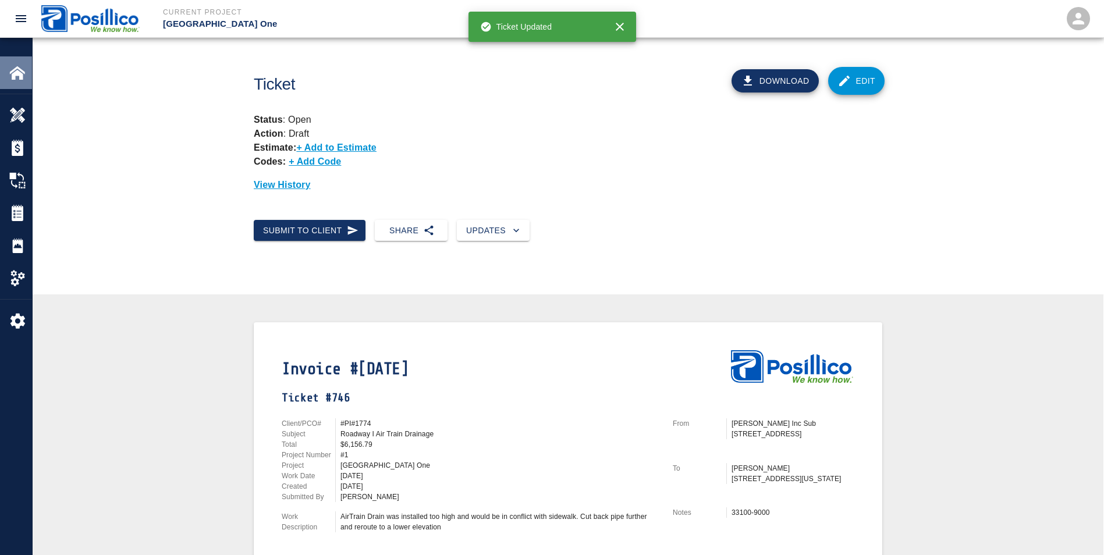
click at [20, 81] on div "Home" at bounding box center [16, 72] width 32 height 33
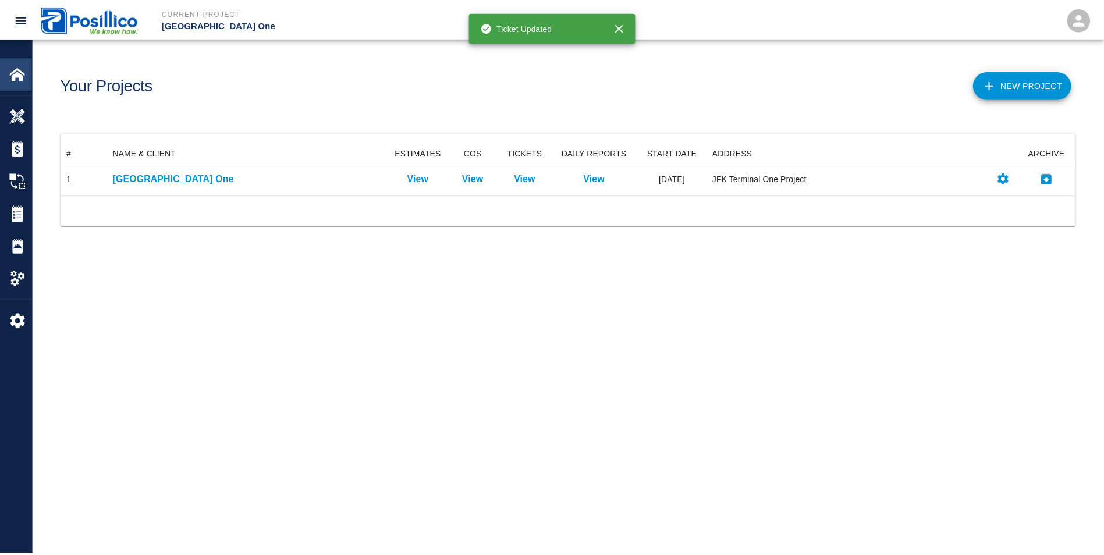
scroll to position [42, 1014]
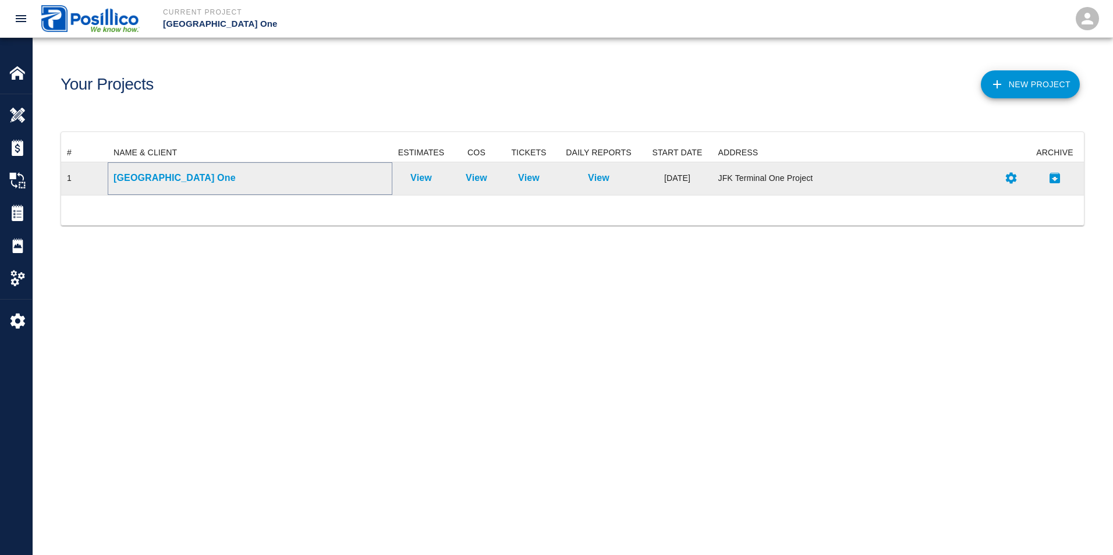
click at [137, 179] on p "[GEOGRAPHIC_DATA] One" at bounding box center [250, 178] width 273 height 14
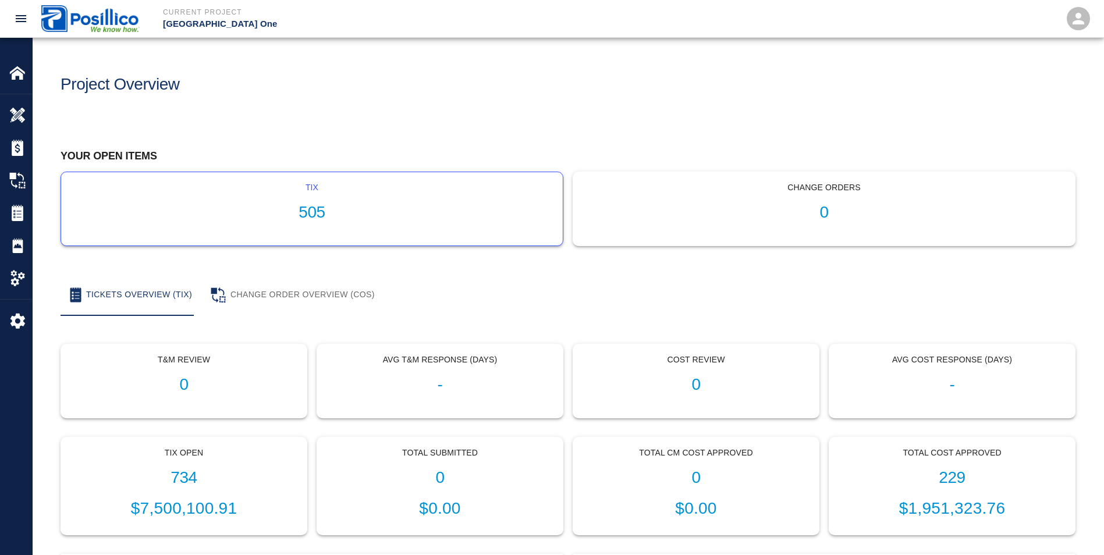
click at [264, 205] on h1 "505" at bounding box center [311, 212] width 483 height 19
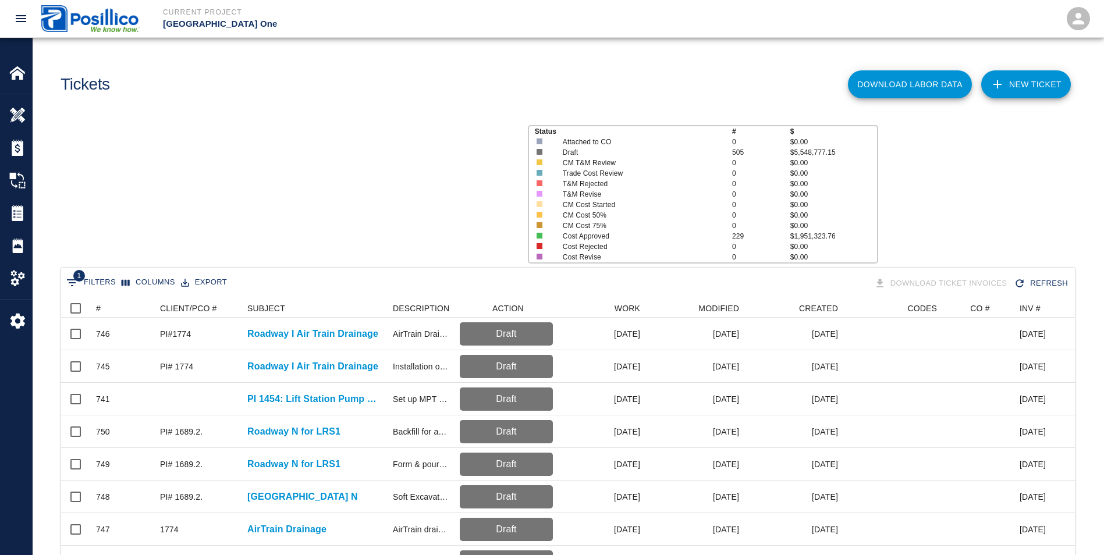
scroll to position [671, 1005]
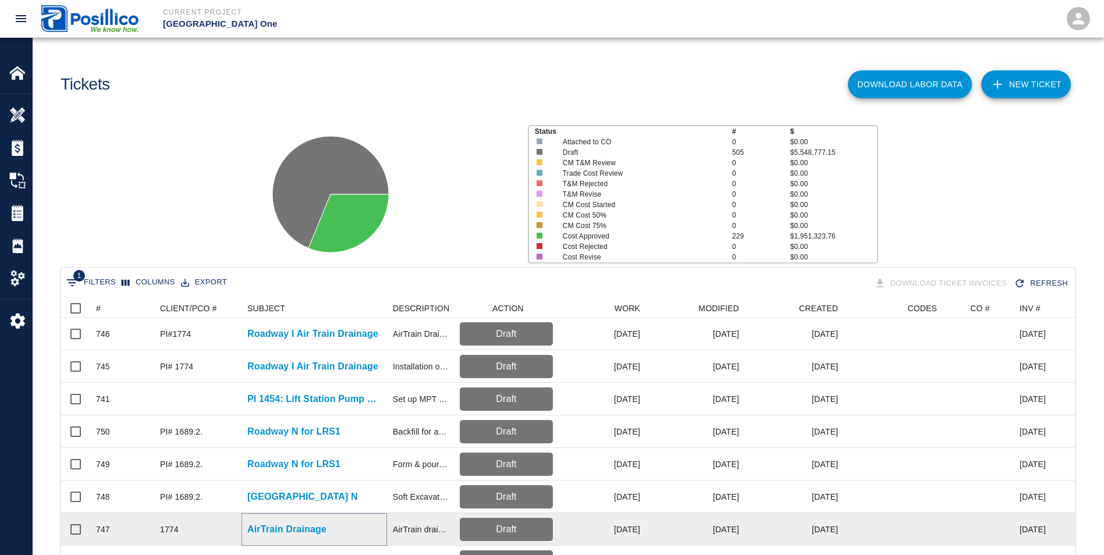
click at [288, 526] on p "AirTrain Drainage" at bounding box center [286, 530] width 79 height 14
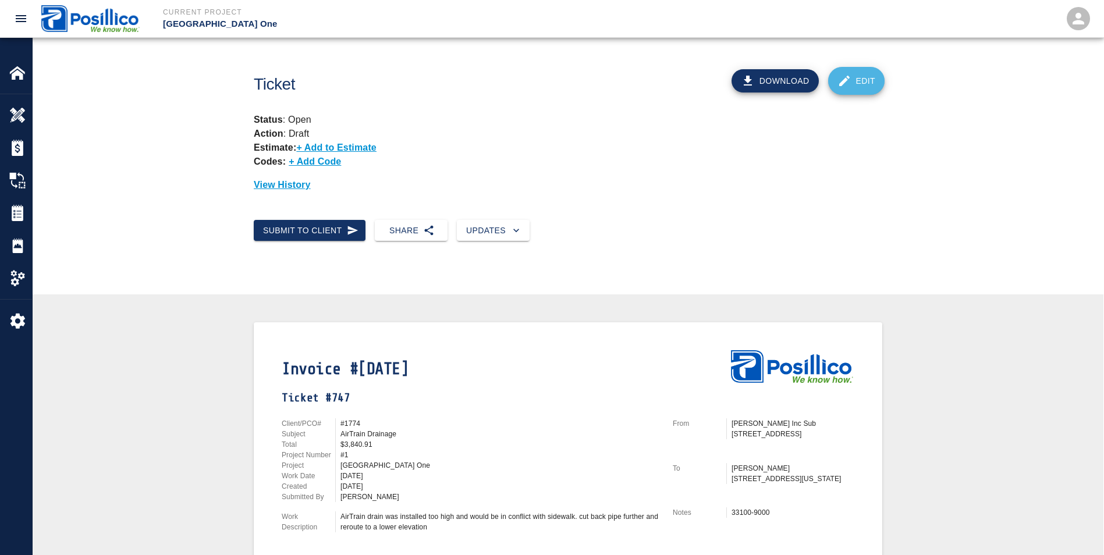
click at [860, 87] on link "Edit" at bounding box center [856, 81] width 57 height 28
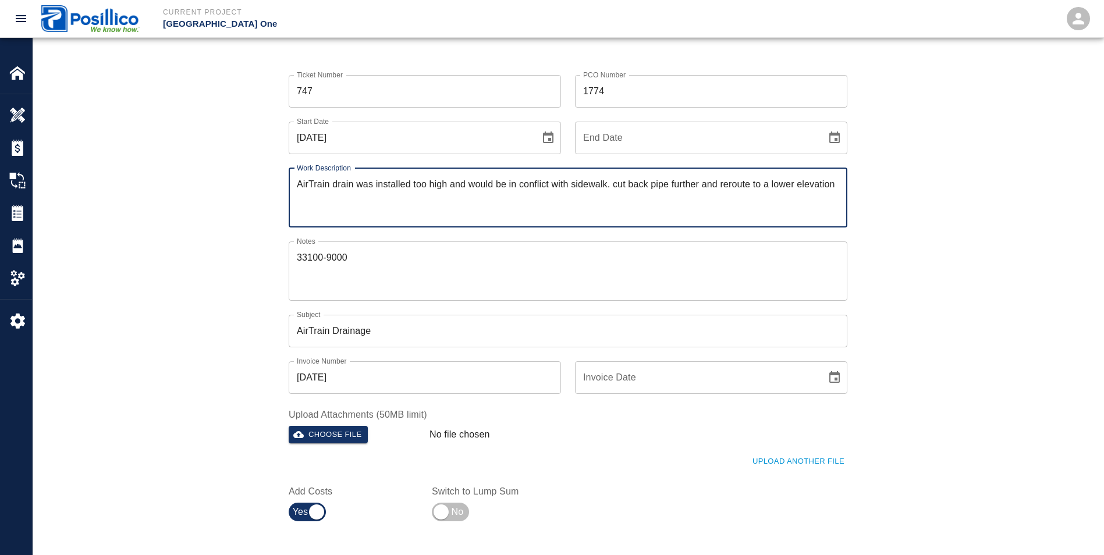
scroll to position [58, 0]
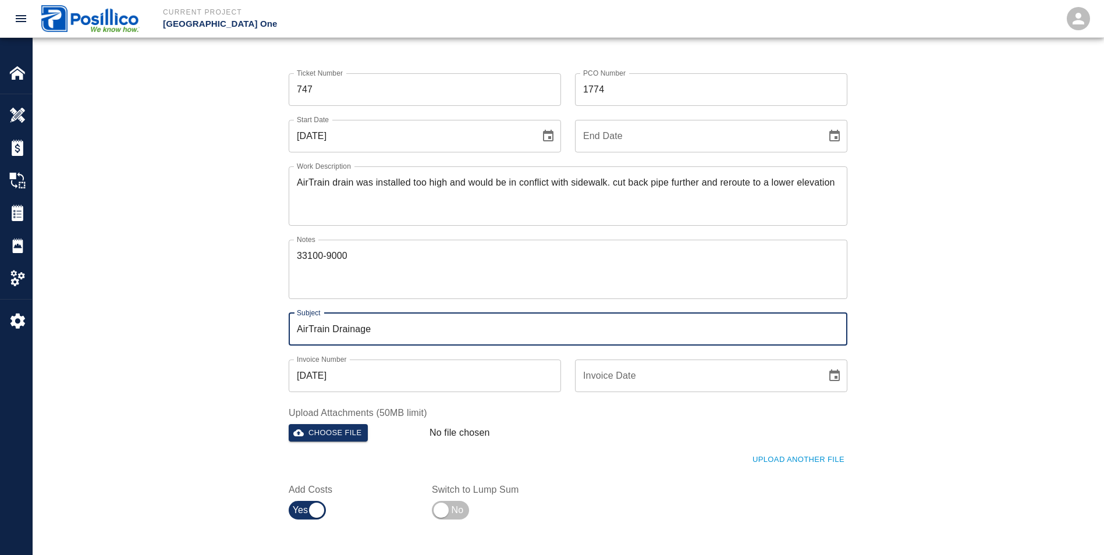
click at [393, 325] on input "AirTrain Drainage" at bounding box center [568, 329] width 559 height 33
type input "A"
type input "Roadway I Air Train Drainage"
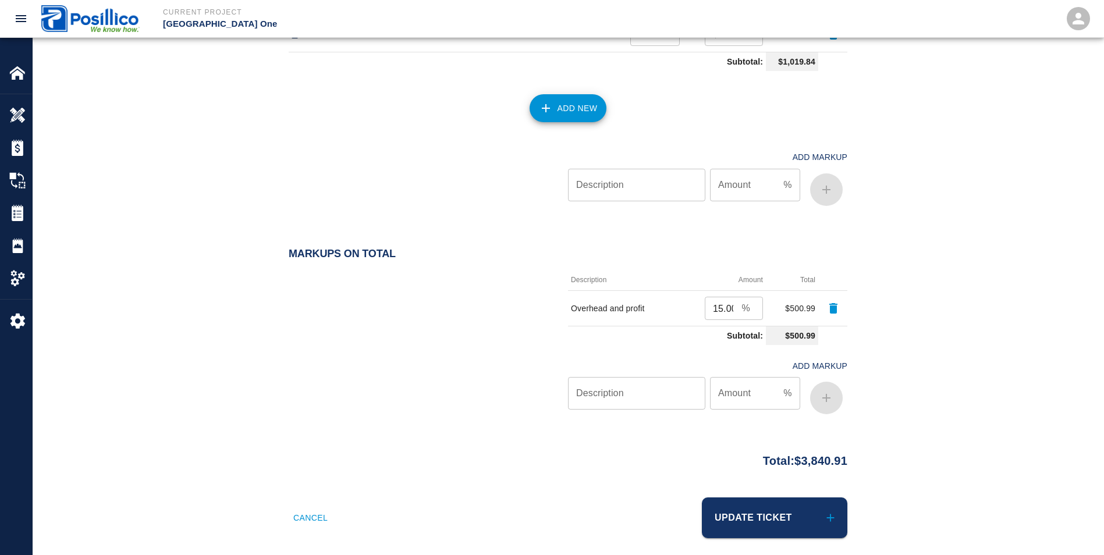
scroll to position [1226, 0]
click at [786, 530] on div "Cancel Update Ticket" at bounding box center [568, 524] width 1071 height 83
click at [764, 497] on button "Update Ticket" at bounding box center [775, 517] width 146 height 41
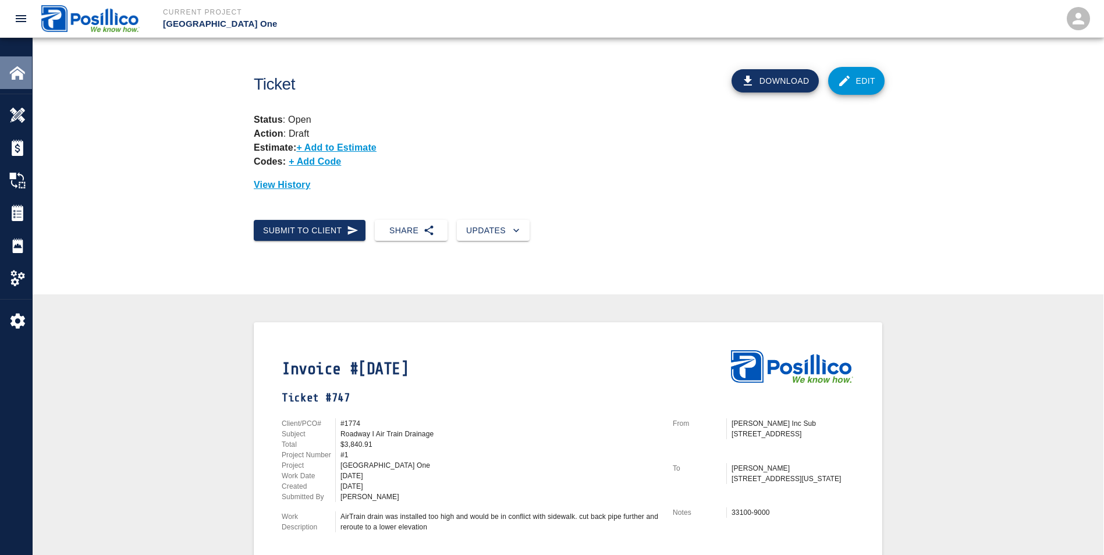
click at [25, 79] on img at bounding box center [17, 73] width 16 height 16
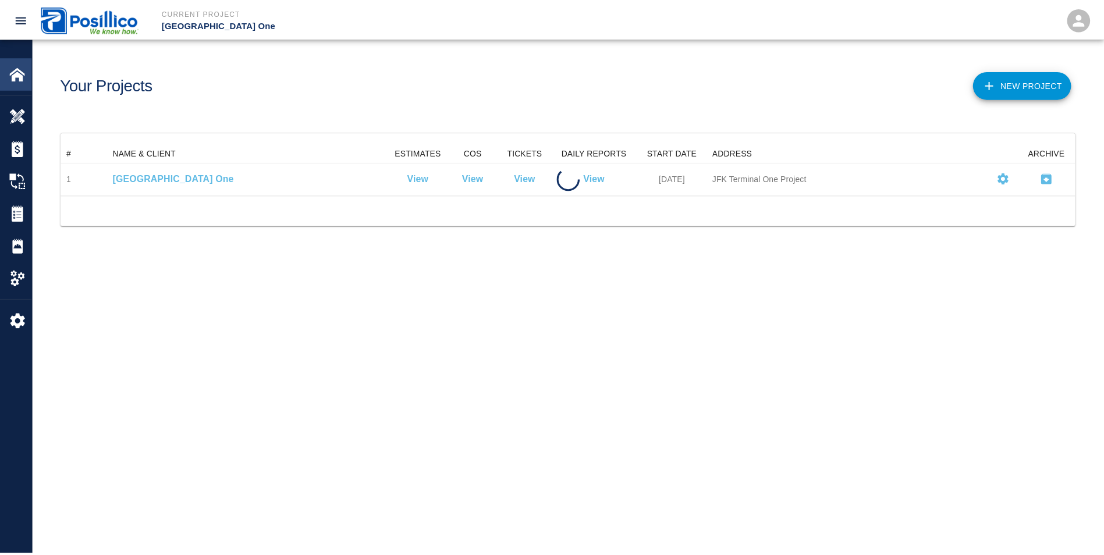
scroll to position [42, 1014]
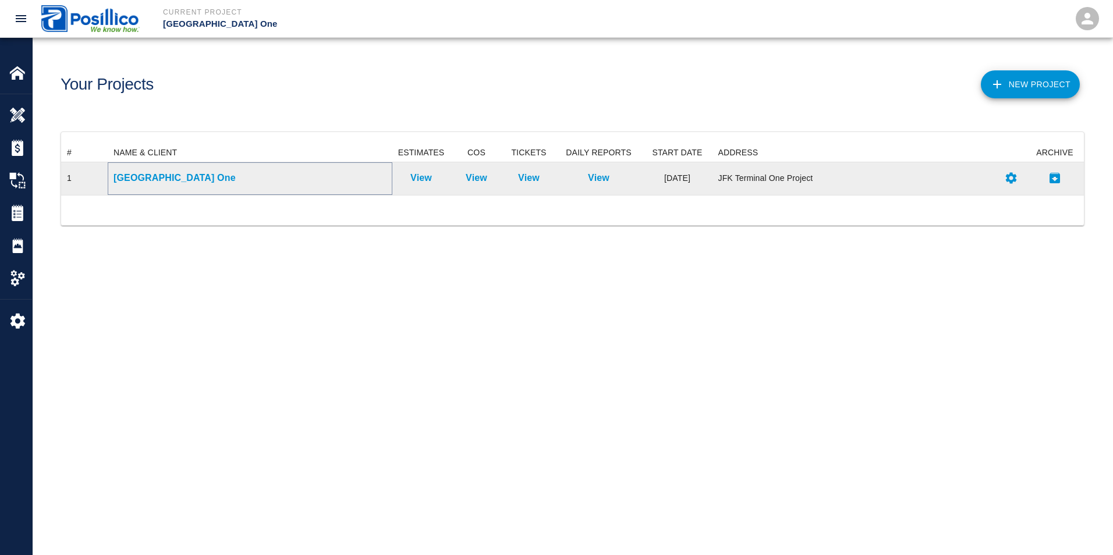
click at [163, 176] on p "[GEOGRAPHIC_DATA] One" at bounding box center [250, 178] width 273 height 14
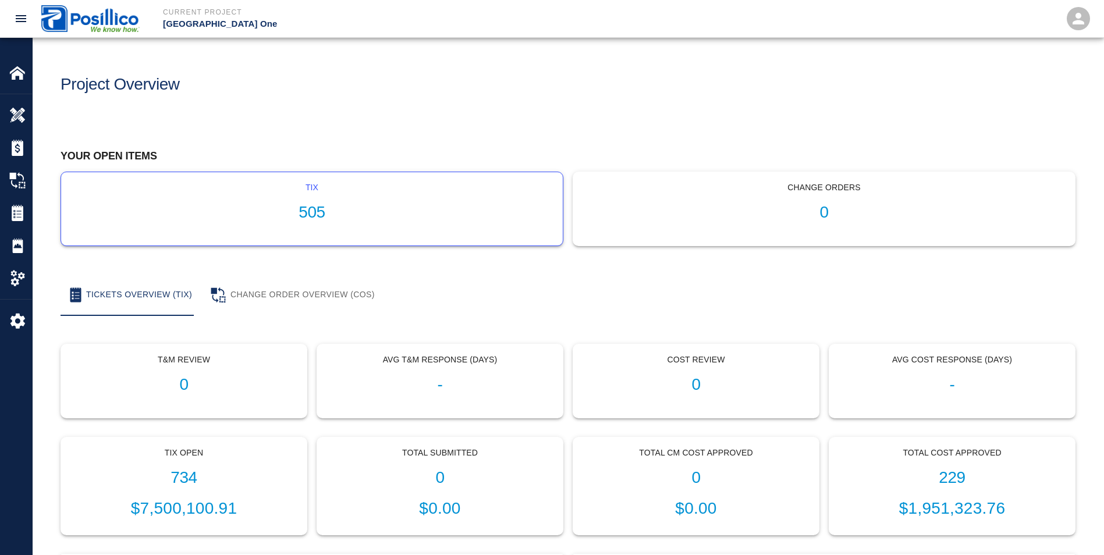
click at [296, 205] on h1 "505" at bounding box center [311, 212] width 483 height 19
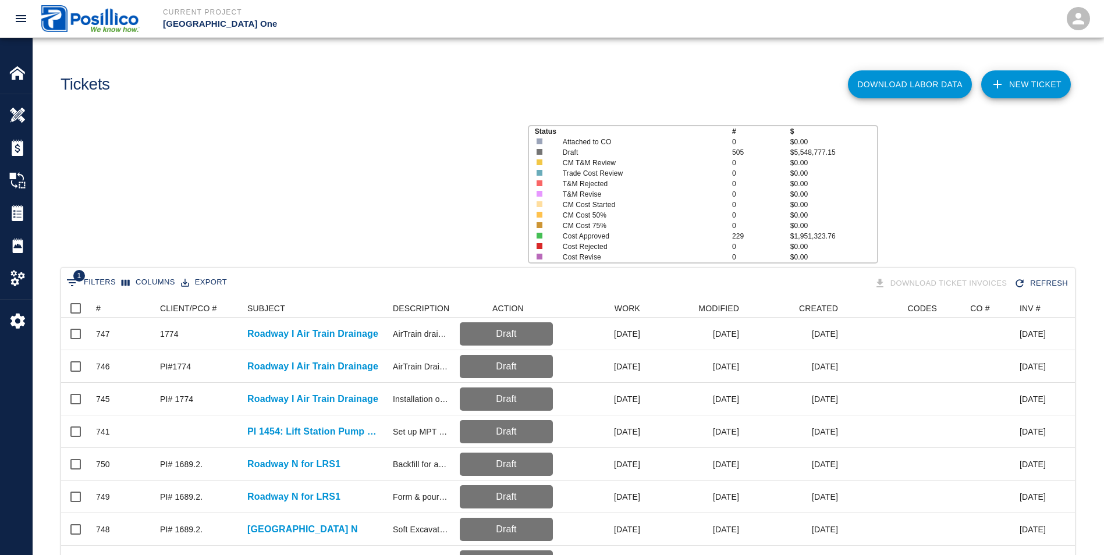
scroll to position [671, 1005]
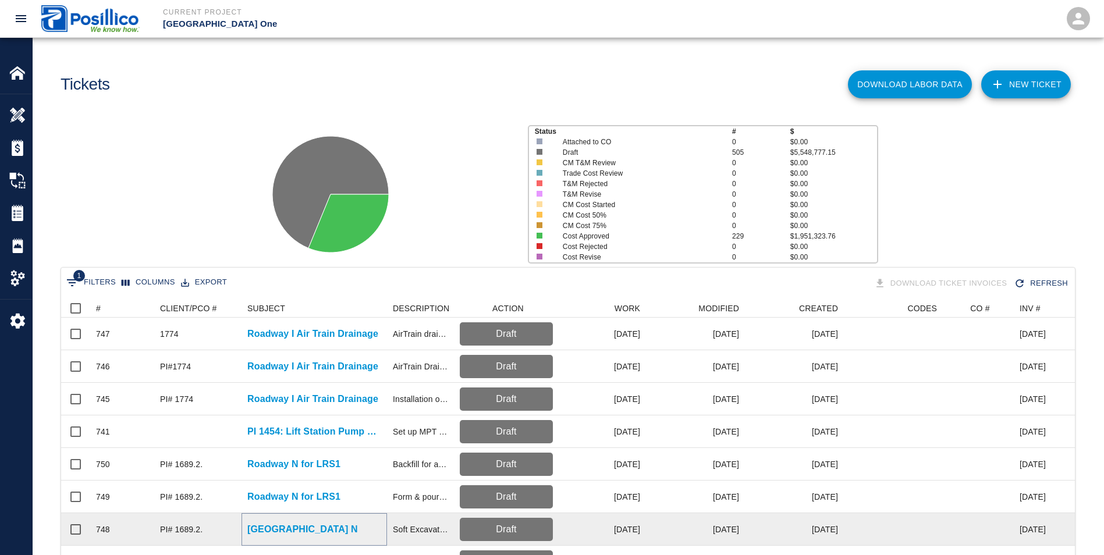
click at [259, 530] on p "[GEOGRAPHIC_DATA] N" at bounding box center [302, 530] width 111 height 14
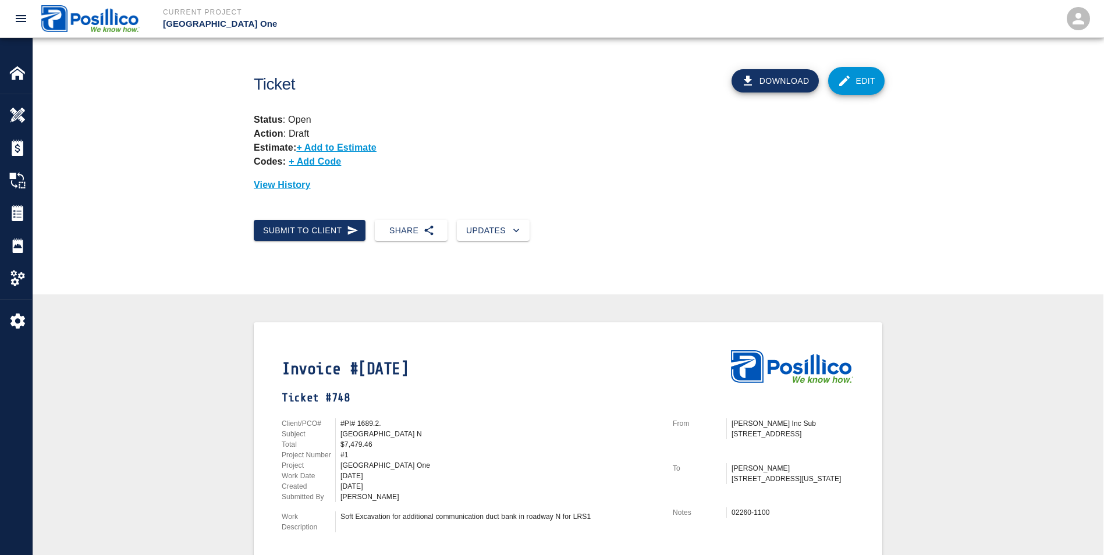
click at [853, 83] on link "Edit" at bounding box center [856, 81] width 57 height 28
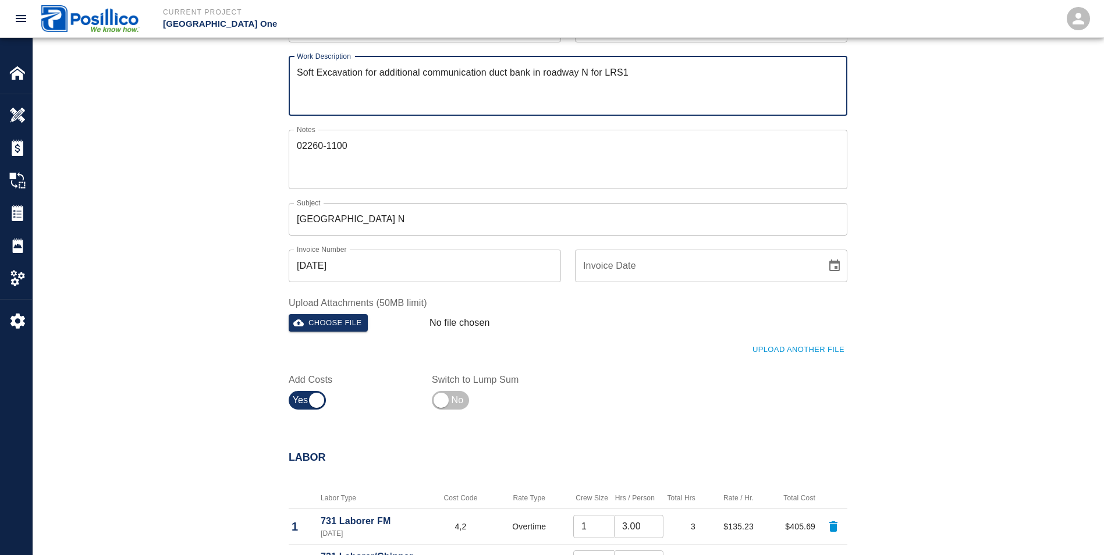
scroll to position [175, 0]
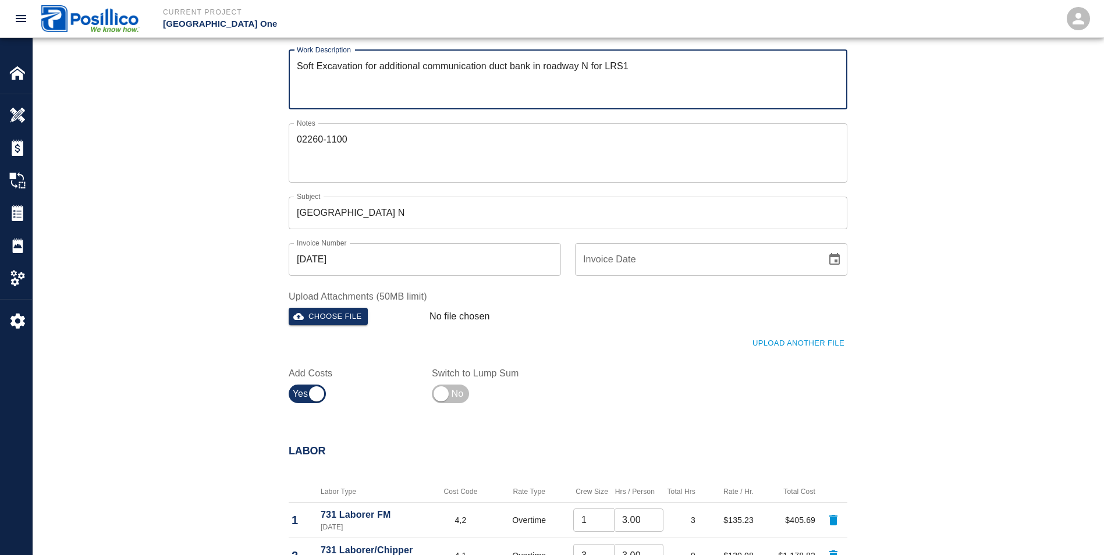
click at [395, 209] on input "[GEOGRAPHIC_DATA] N" at bounding box center [568, 213] width 559 height 33
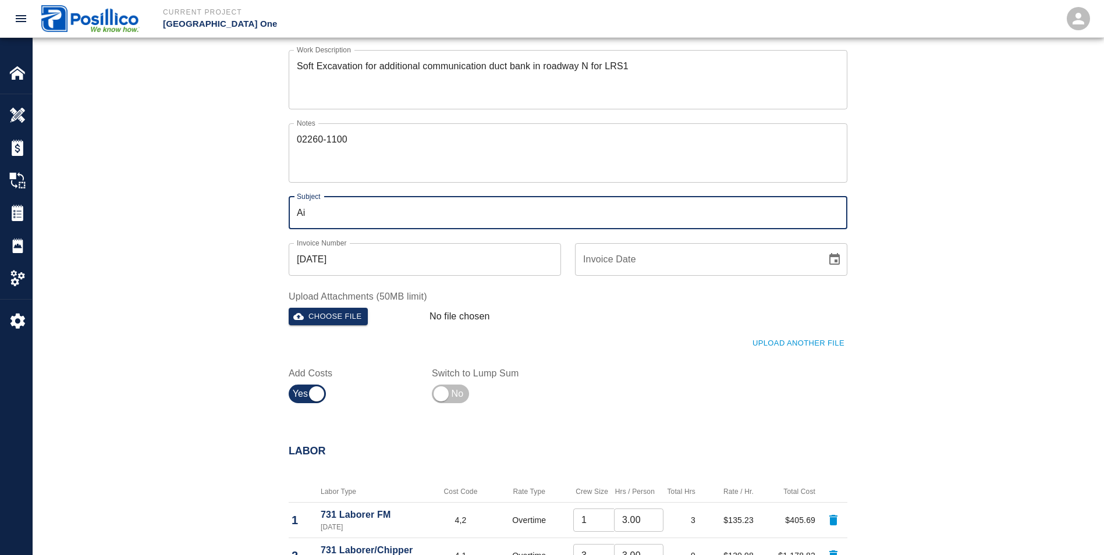
type input "A"
click at [403, 205] on input "Roadway N Comm Duct bank" at bounding box center [568, 213] width 559 height 33
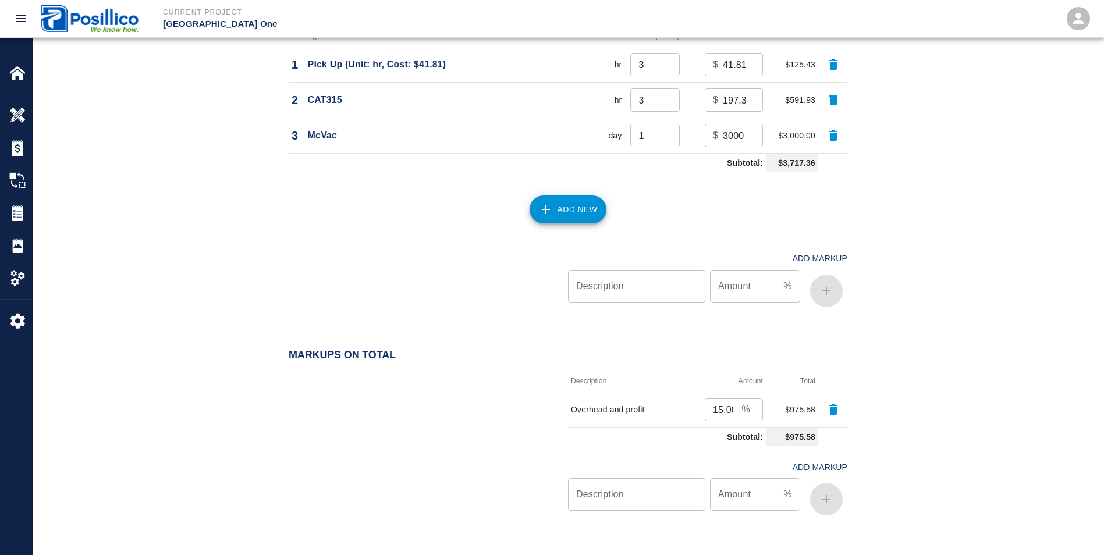
scroll to position [1261, 0]
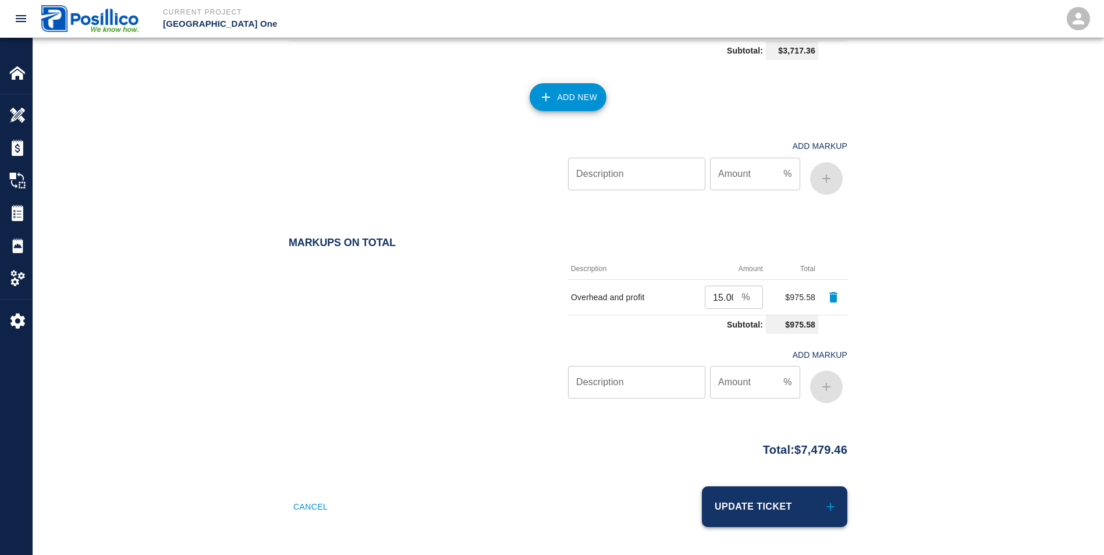
type input "Roadway N Comm Duct Bank"
click at [770, 522] on button "Update Ticket" at bounding box center [775, 507] width 146 height 41
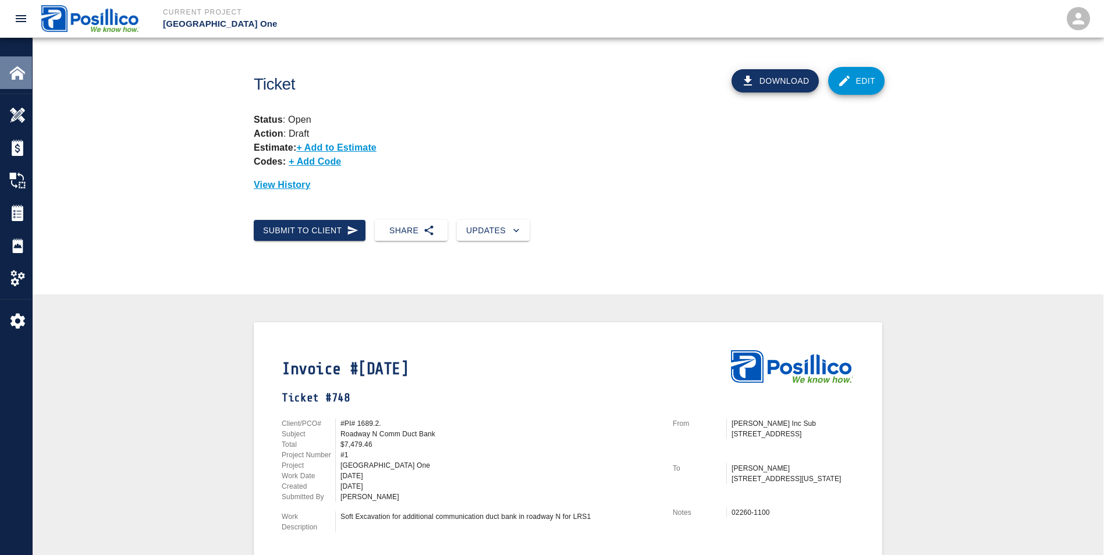
click at [10, 74] on img at bounding box center [17, 73] width 16 height 16
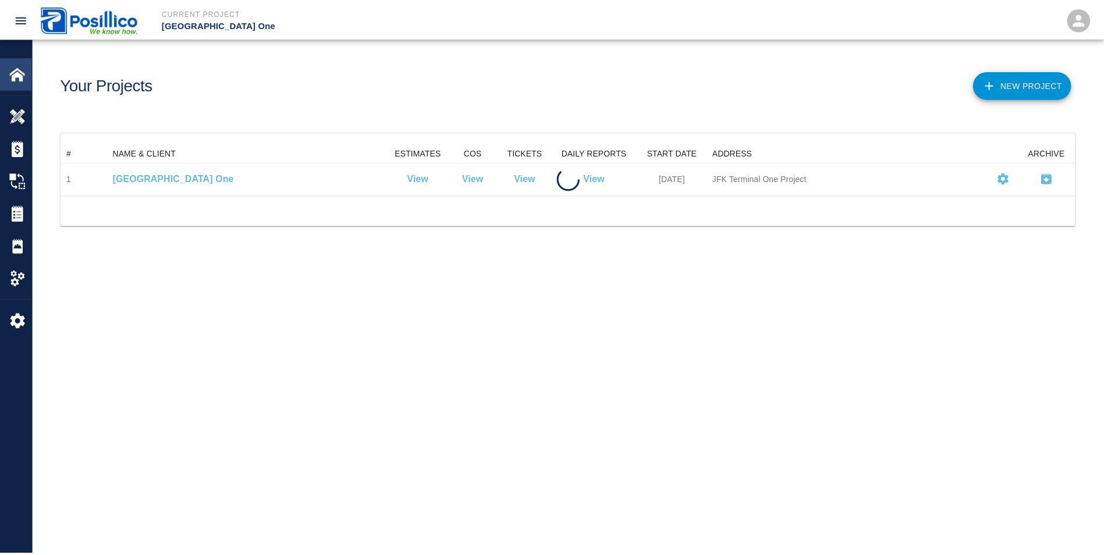
scroll to position [42, 1014]
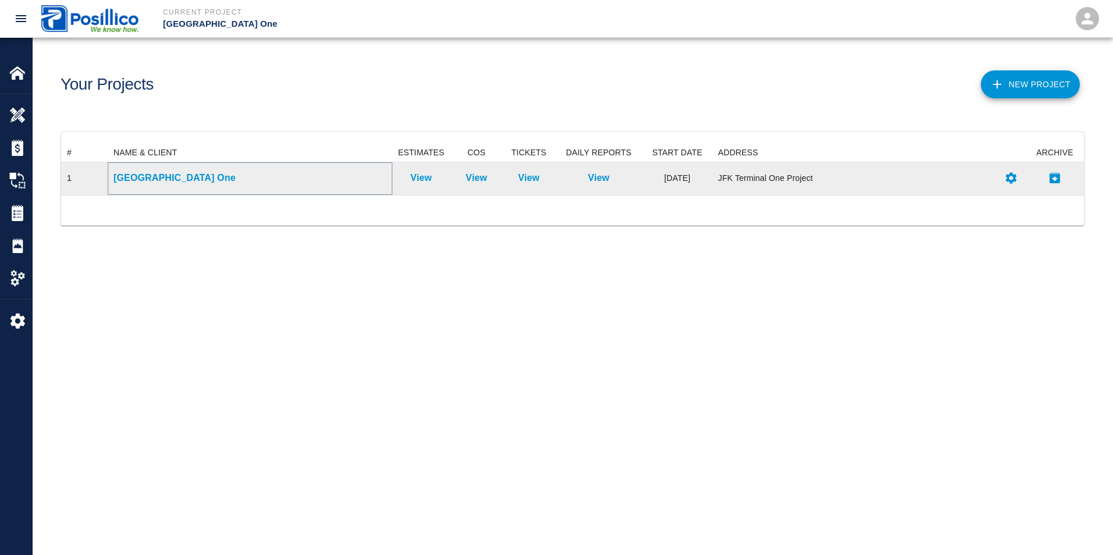
click at [159, 183] on p "[GEOGRAPHIC_DATA] One" at bounding box center [250, 178] width 273 height 14
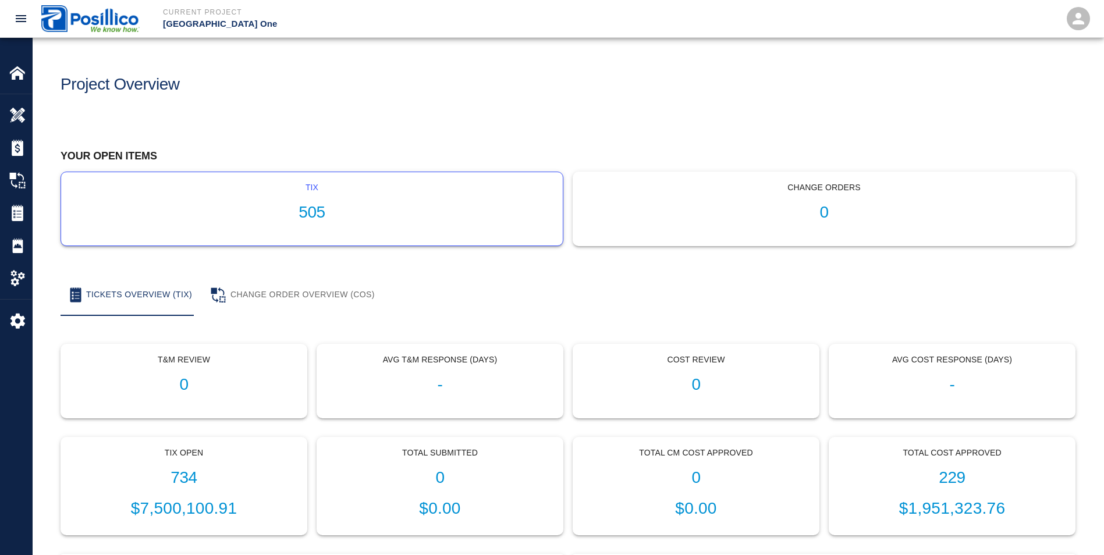
click at [393, 182] on div "tix 505" at bounding box center [312, 208] width 502 height 73
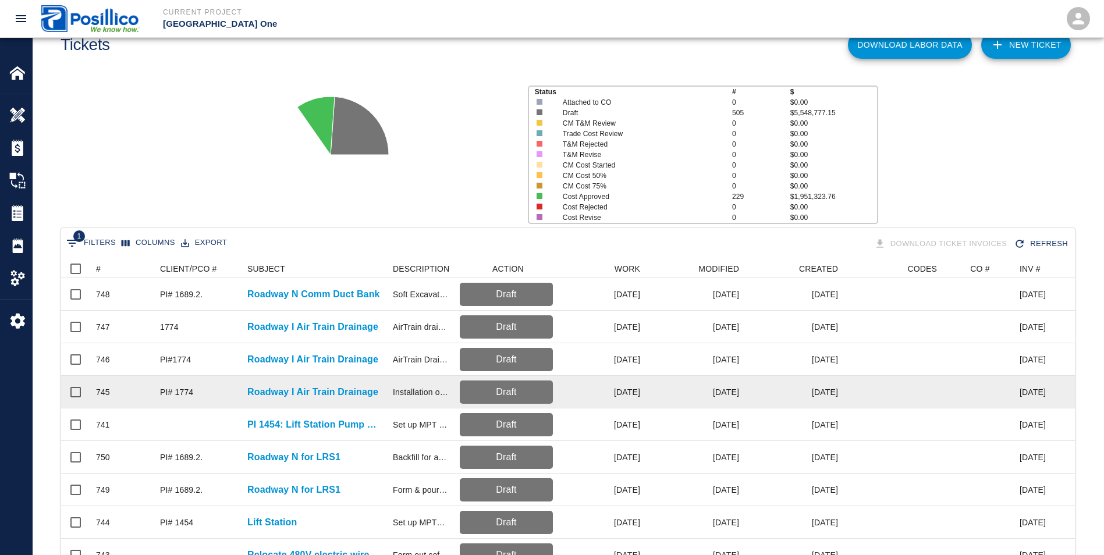
scroll to position [233, 0]
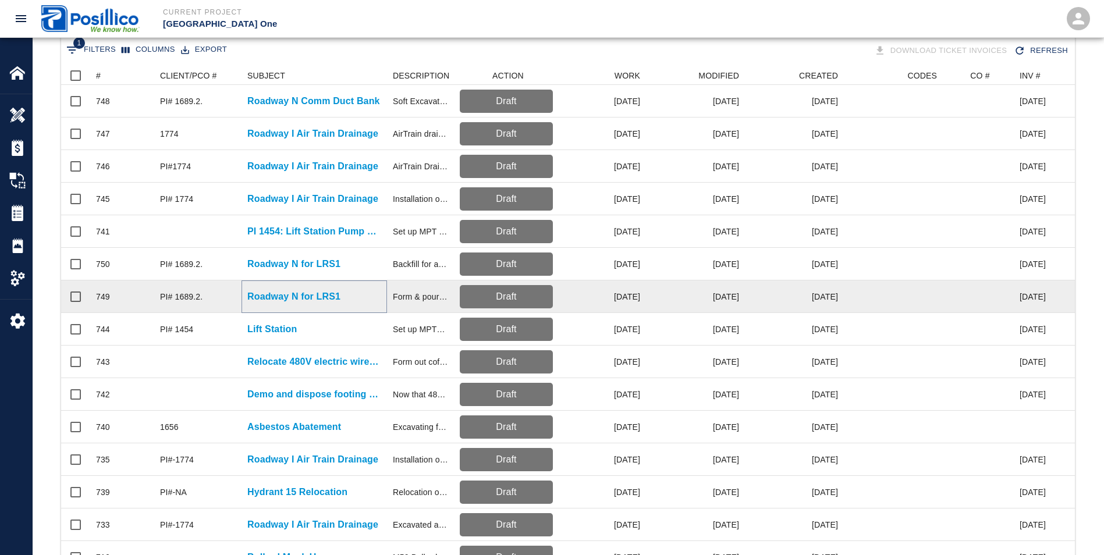
click at [271, 297] on p "Roadway N for LRS1" at bounding box center [293, 297] width 93 height 14
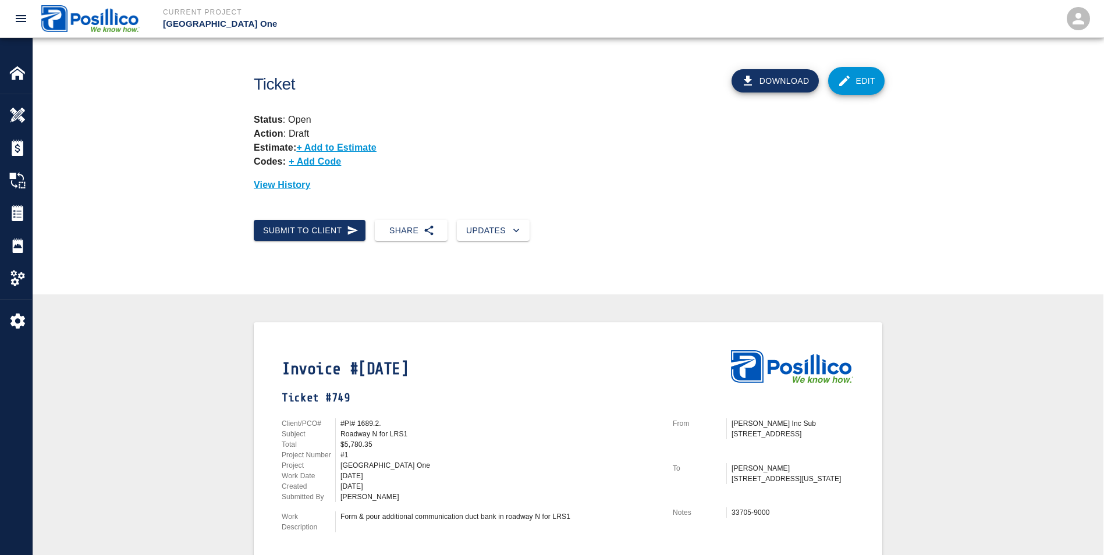
click at [869, 87] on link "Edit" at bounding box center [856, 81] width 57 height 28
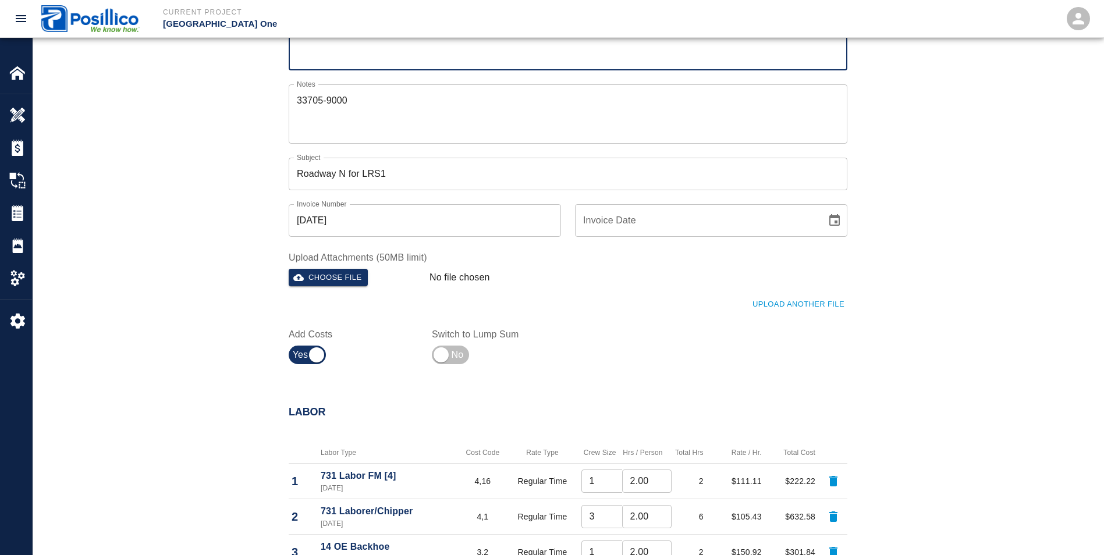
scroll to position [233, 0]
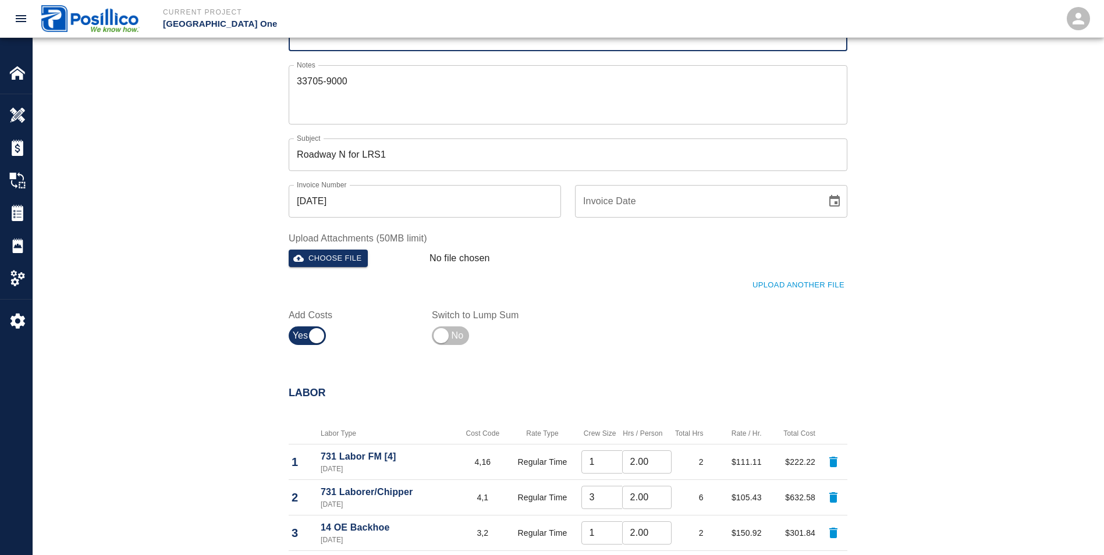
click at [405, 154] on input "Roadway N for LRS1" at bounding box center [568, 155] width 559 height 33
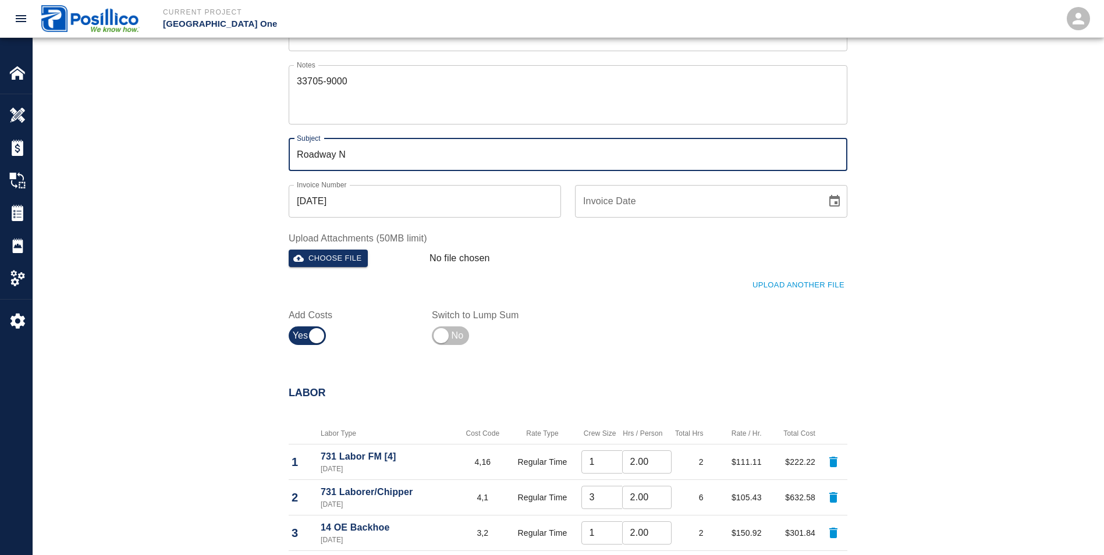
type input "Roadway N Comm Duct Bank"
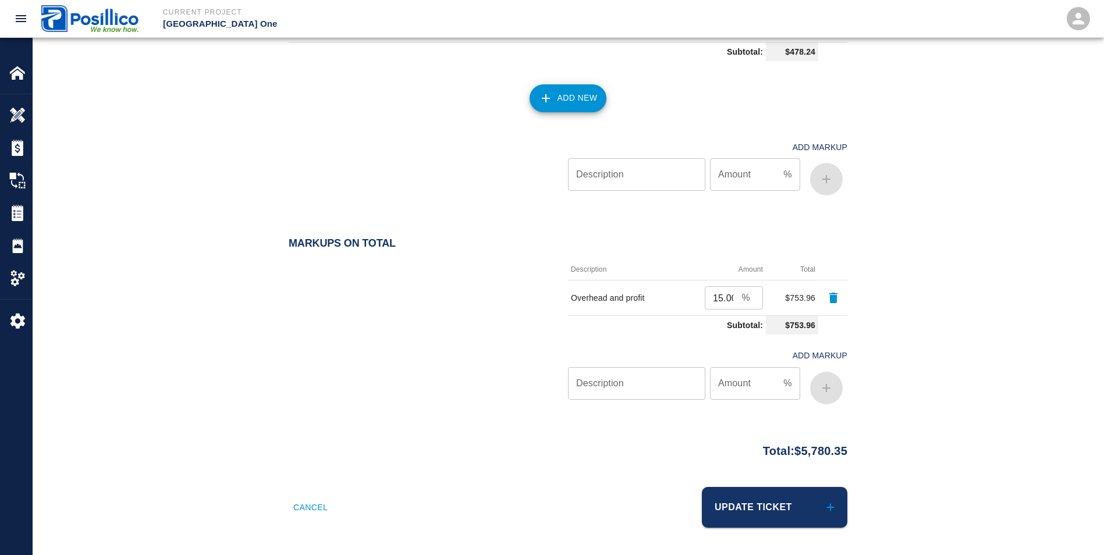
scroll to position [1460, 0]
click at [749, 499] on button "Update Ticket" at bounding box center [775, 507] width 146 height 41
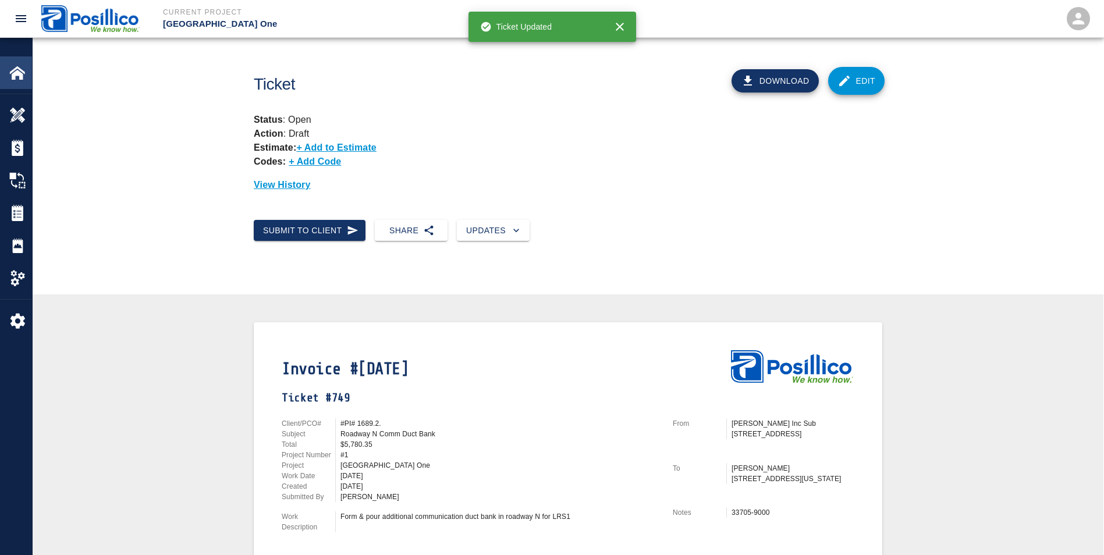
click at [16, 80] on img at bounding box center [17, 73] width 16 height 16
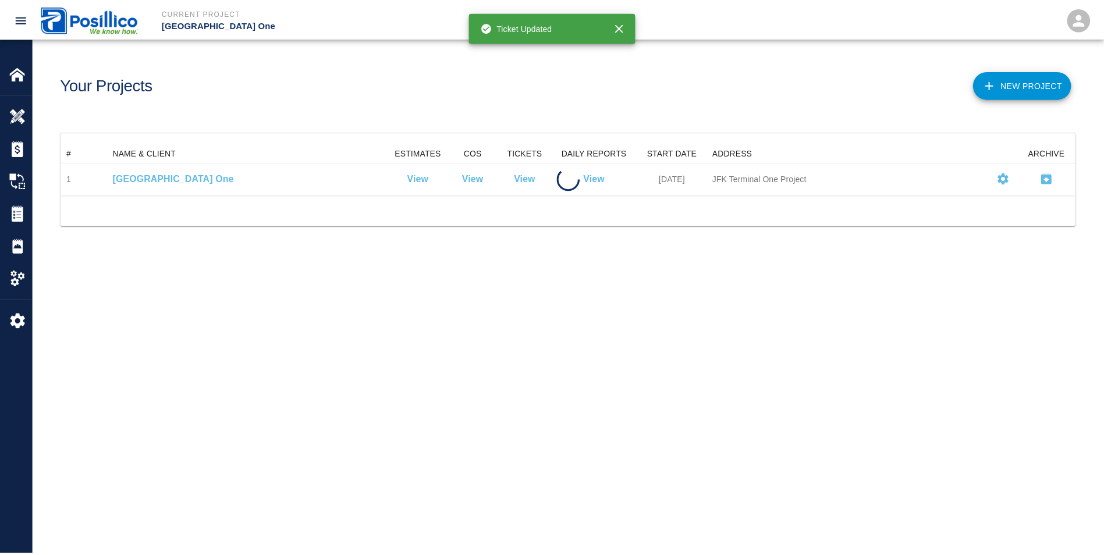
scroll to position [42, 1014]
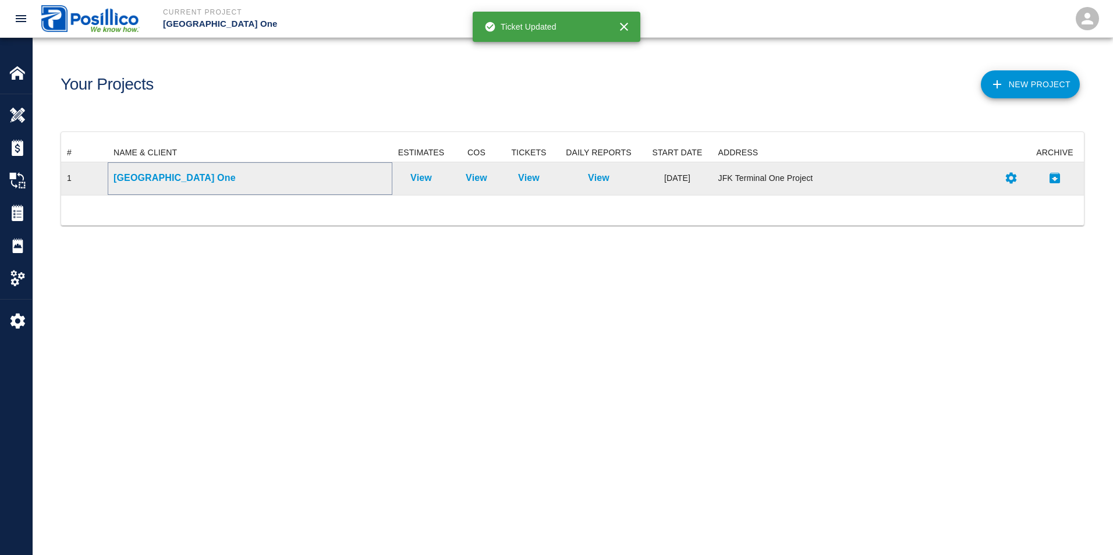
click at [162, 183] on p "[GEOGRAPHIC_DATA] One" at bounding box center [250, 178] width 273 height 14
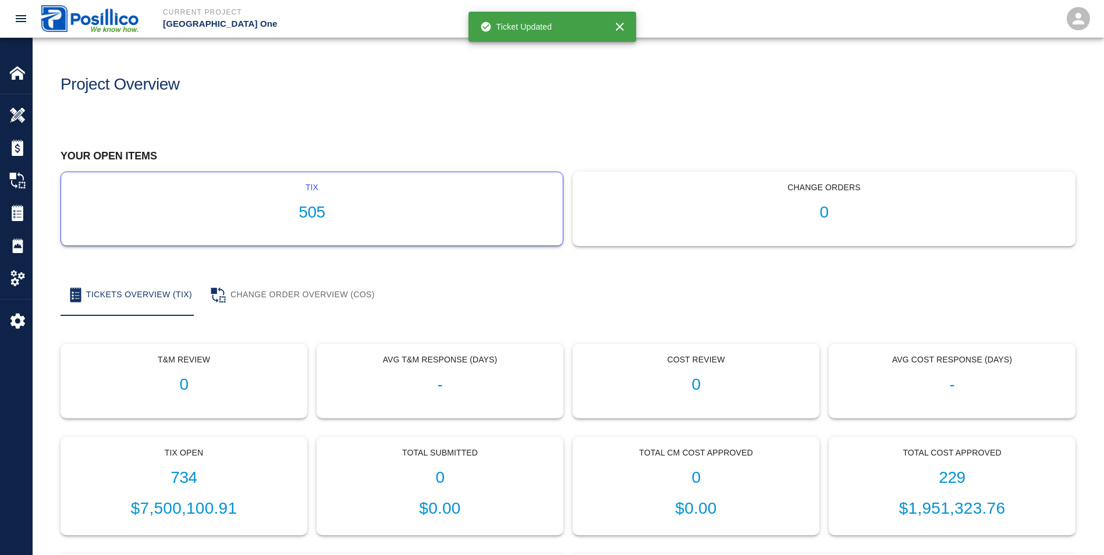
click at [294, 206] on h1 "505" at bounding box center [311, 212] width 483 height 19
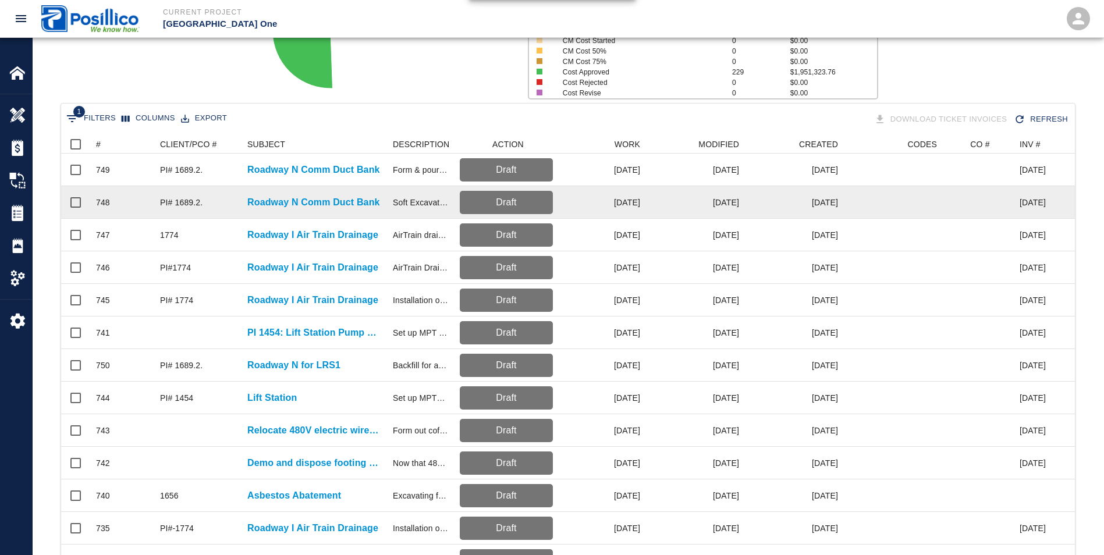
scroll to position [175, 0]
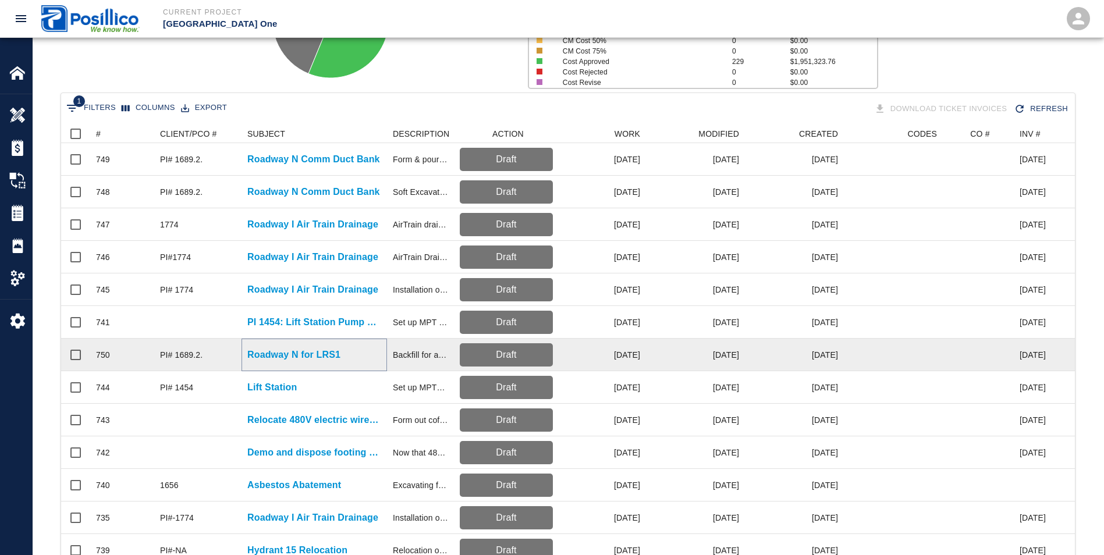
click at [279, 356] on p "Roadway N for LRS1" at bounding box center [293, 355] width 93 height 14
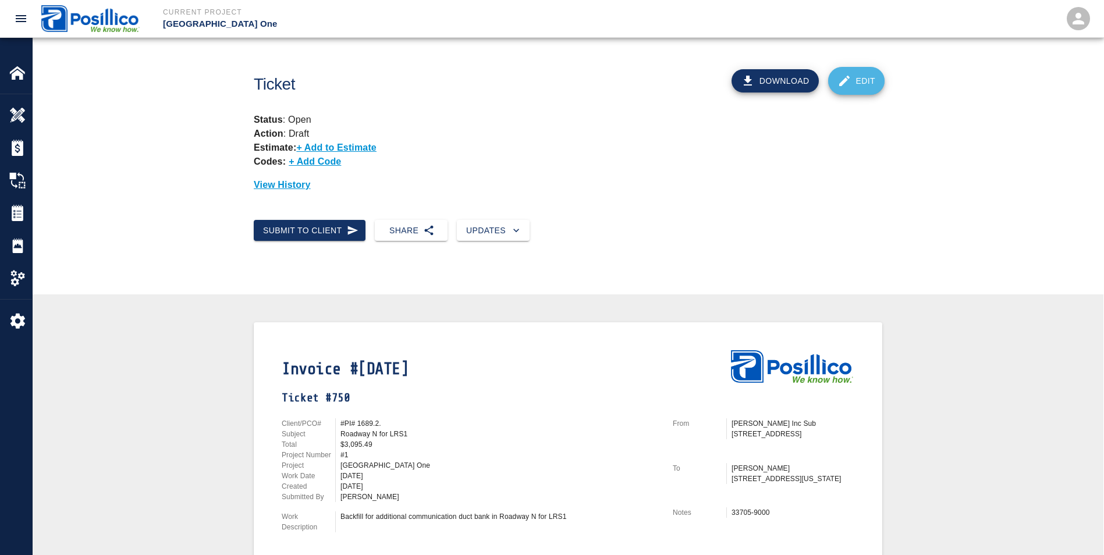
click at [863, 80] on link "Edit" at bounding box center [856, 81] width 57 height 28
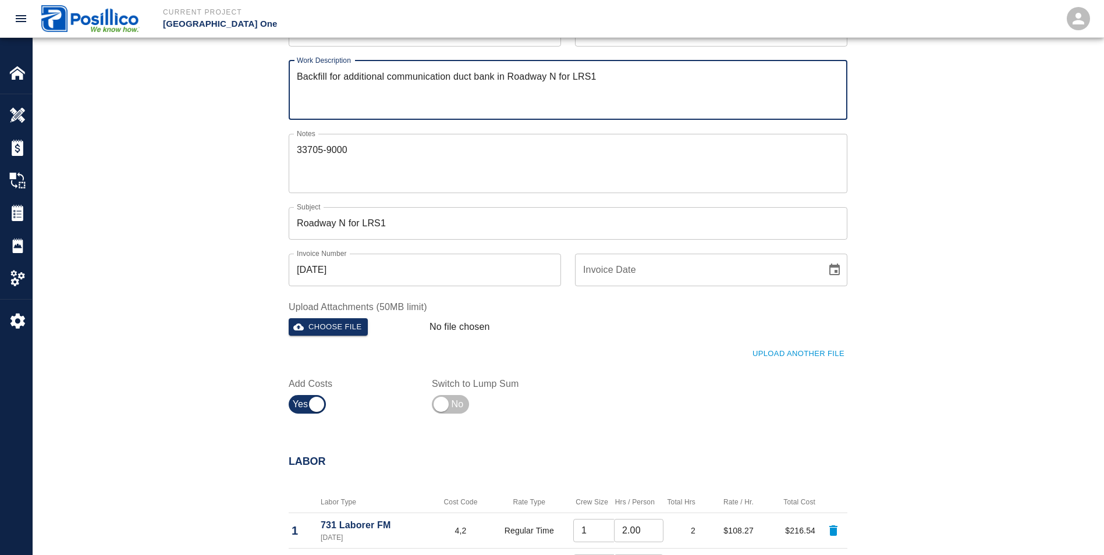
scroll to position [233, 0]
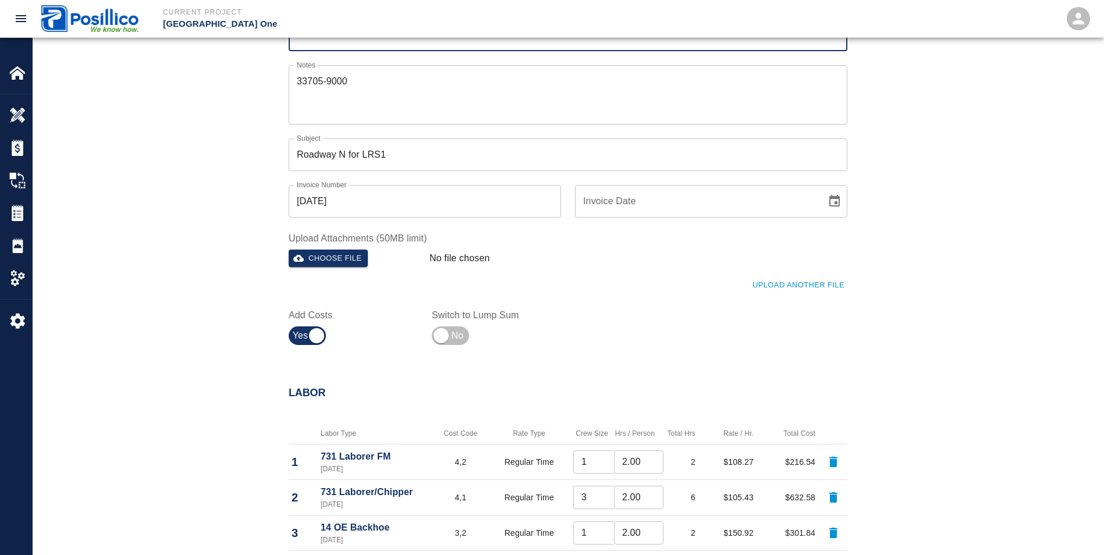
click at [413, 162] on input "Roadway N for LRS1" at bounding box center [568, 155] width 559 height 33
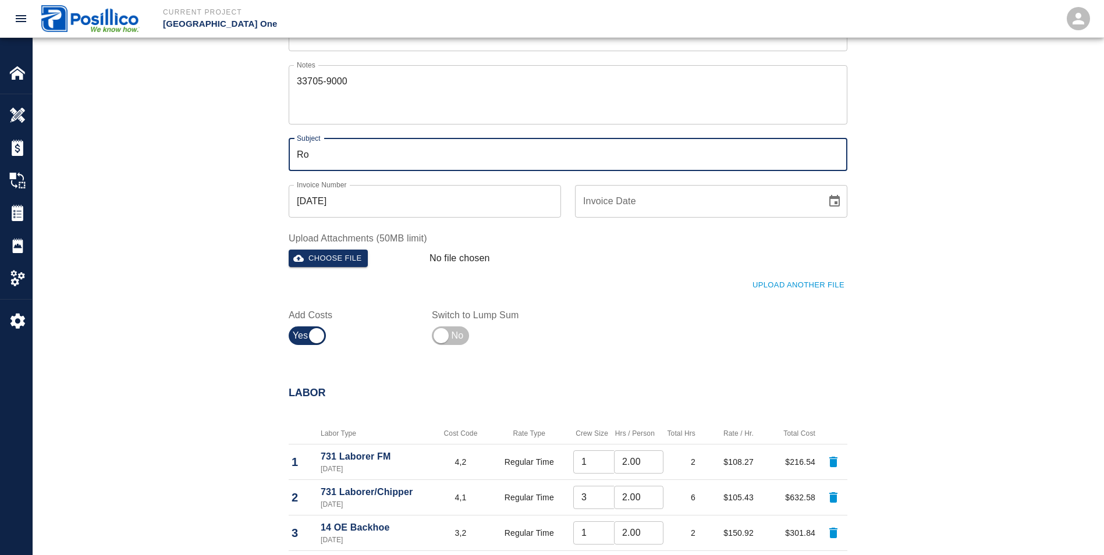
type input "R"
type input "Roadway N Comm Duct Bank"
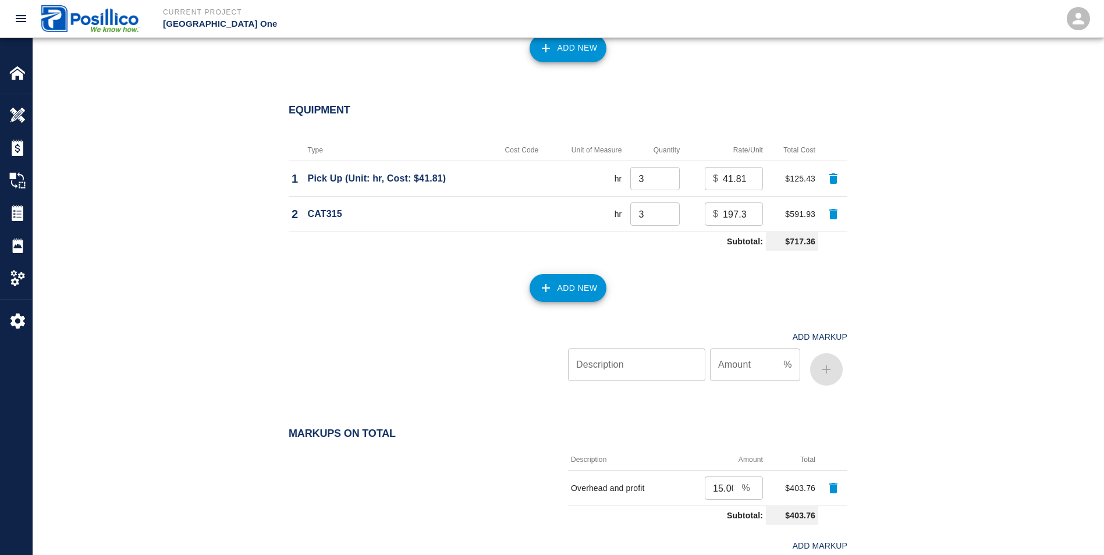
scroll to position [1297, 0]
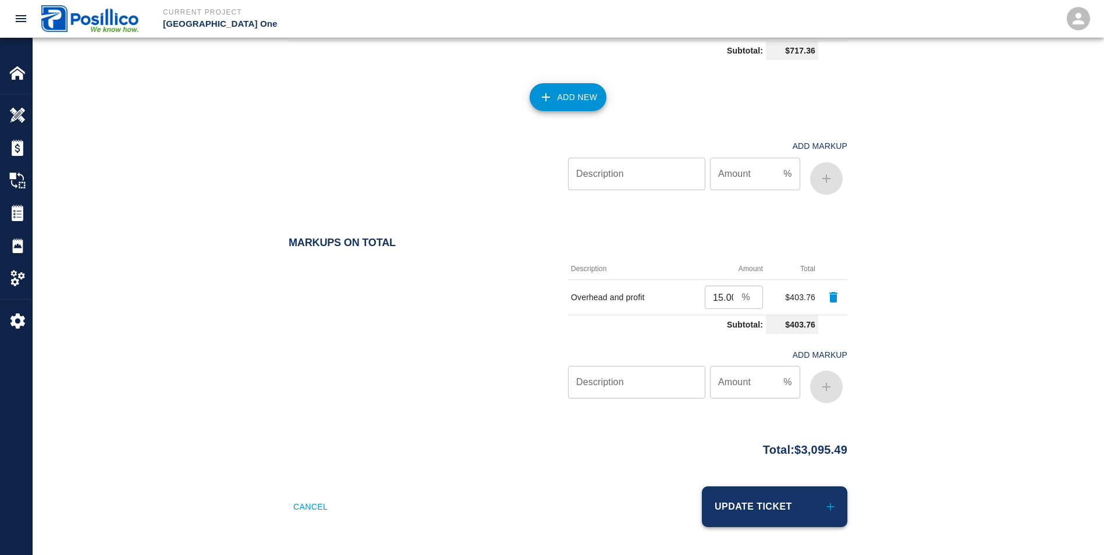
click at [712, 507] on button "Update Ticket" at bounding box center [775, 507] width 146 height 41
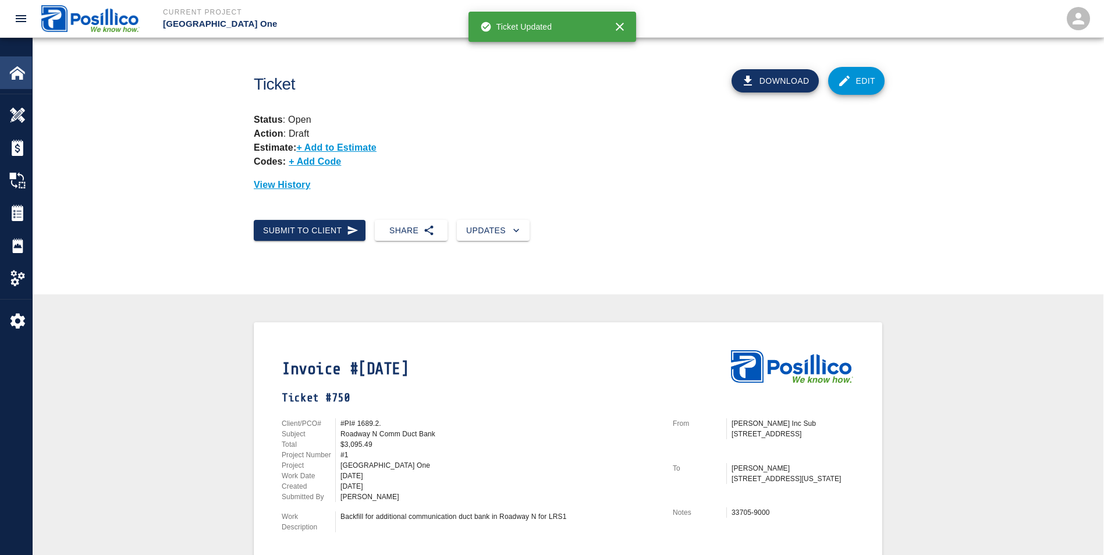
click at [13, 66] on img at bounding box center [17, 73] width 16 height 16
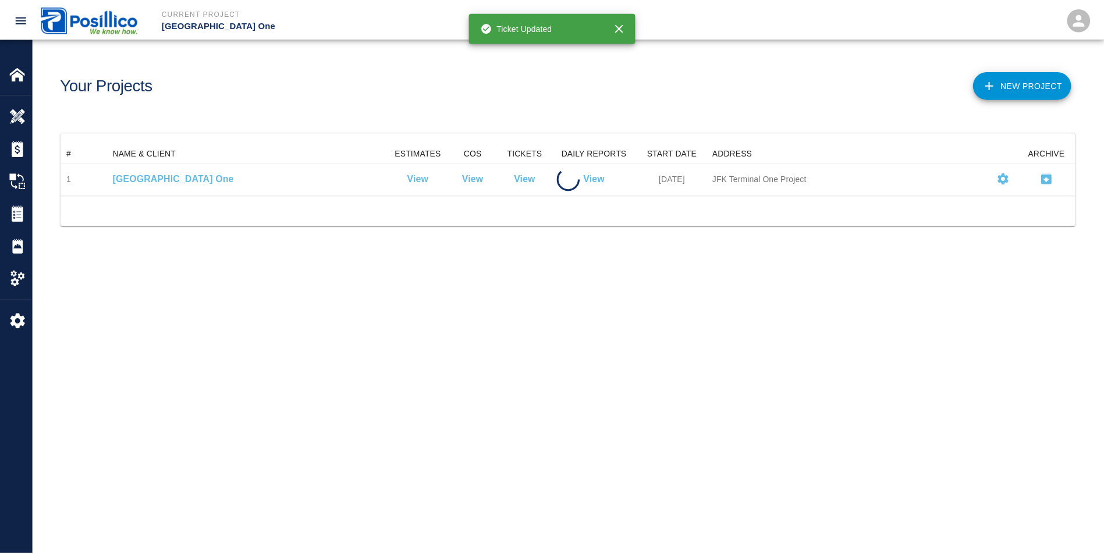
scroll to position [42, 1014]
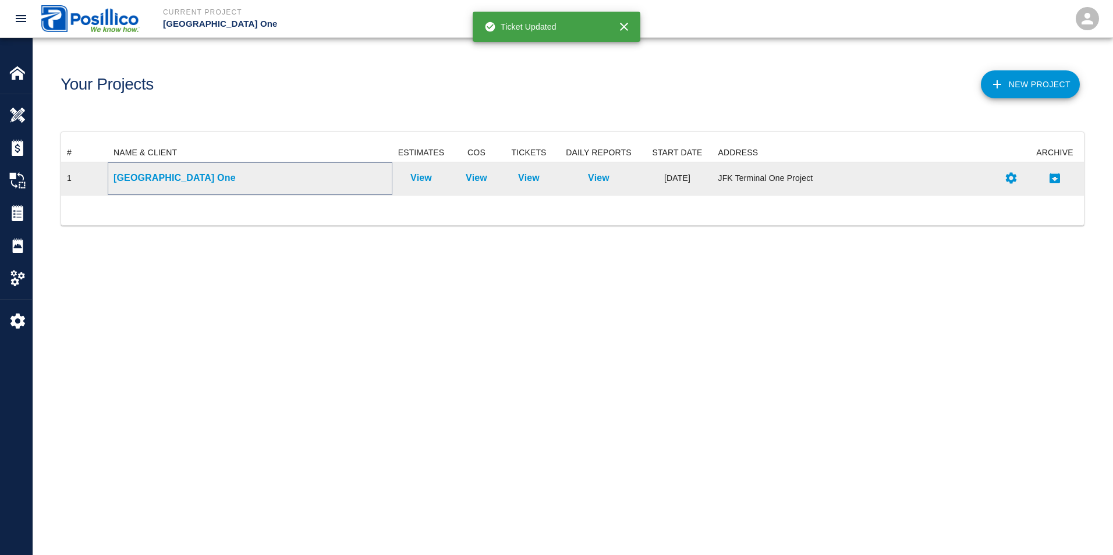
click at [162, 180] on p "[GEOGRAPHIC_DATA] One" at bounding box center [250, 178] width 273 height 14
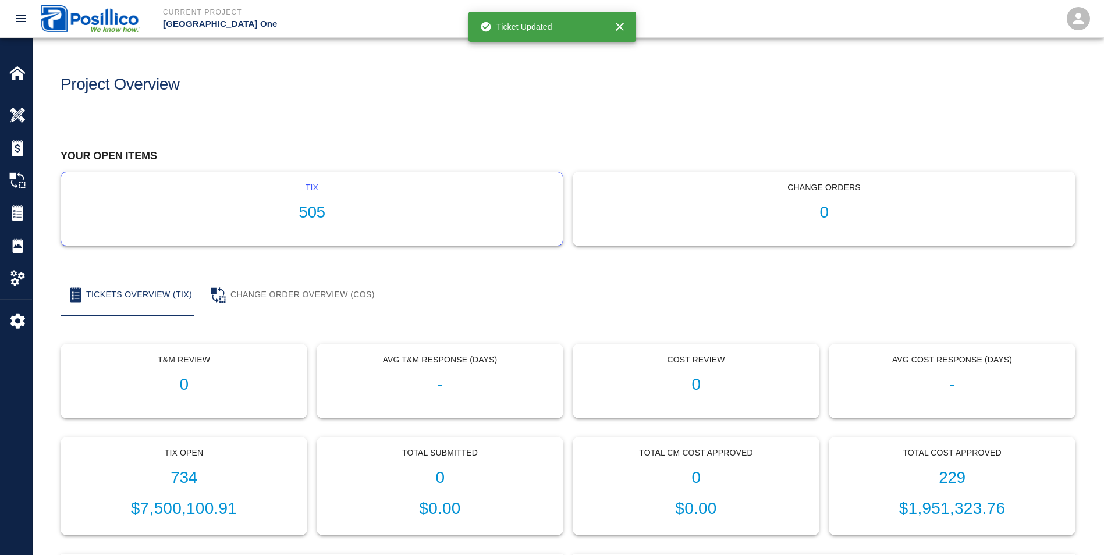
click at [265, 216] on h1 "505" at bounding box center [311, 212] width 483 height 19
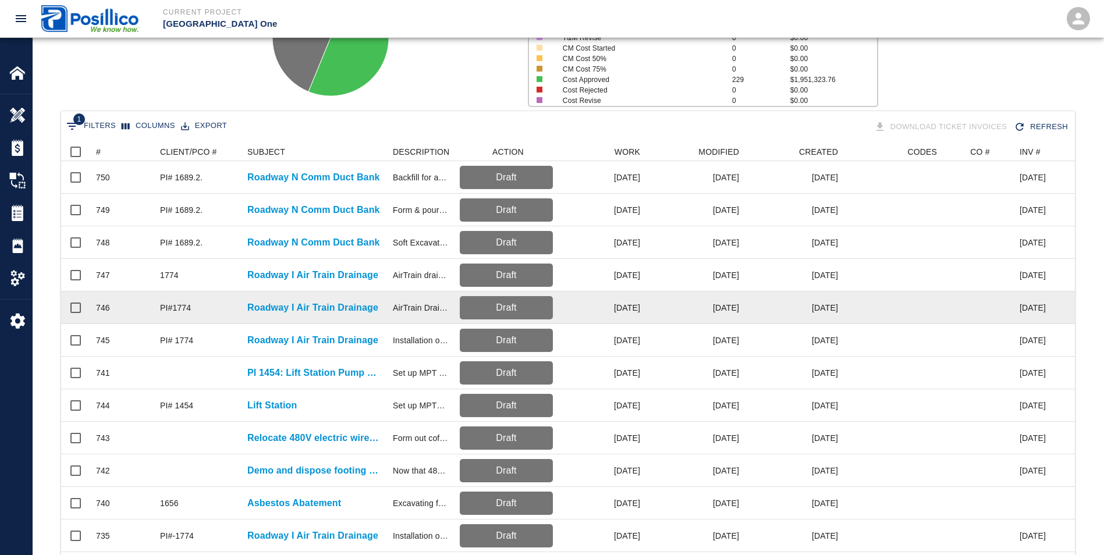
scroll to position [175, 0]
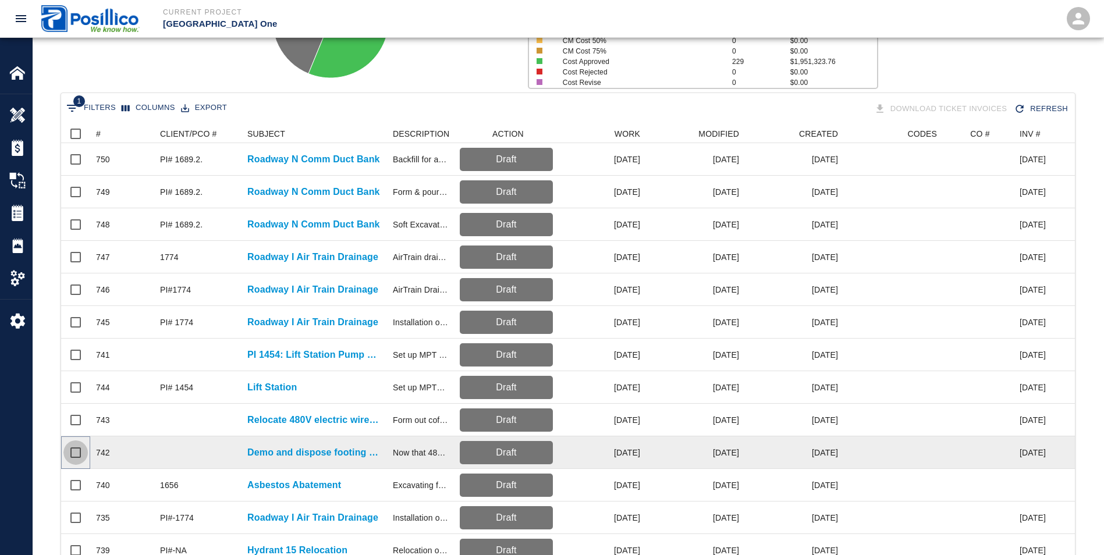
click at [72, 459] on input "Select row" at bounding box center [75, 453] width 24 height 24
checkbox input "true"
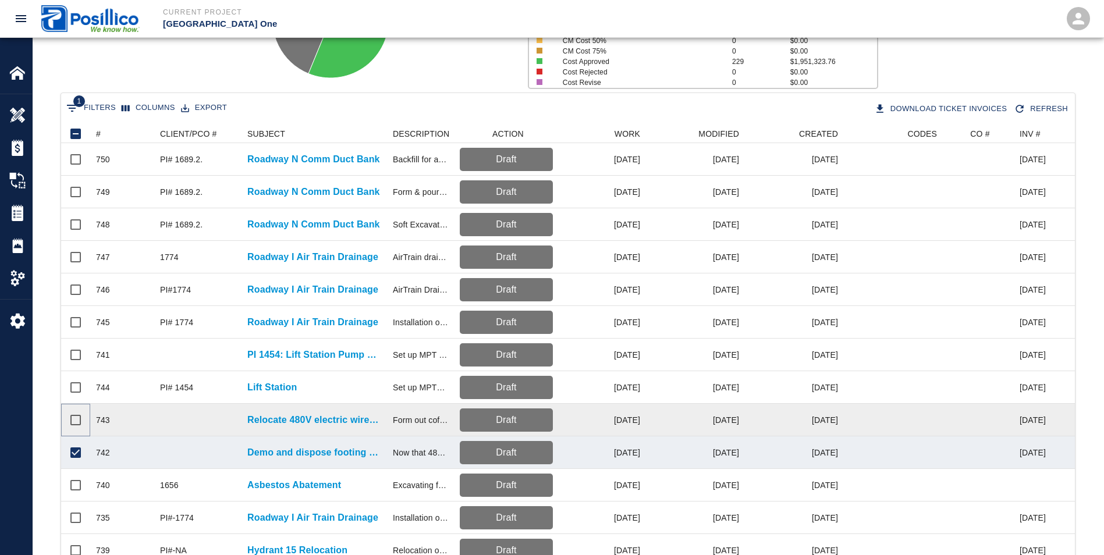
click at [73, 421] on input "Select row" at bounding box center [75, 420] width 24 height 24
checkbox input "true"
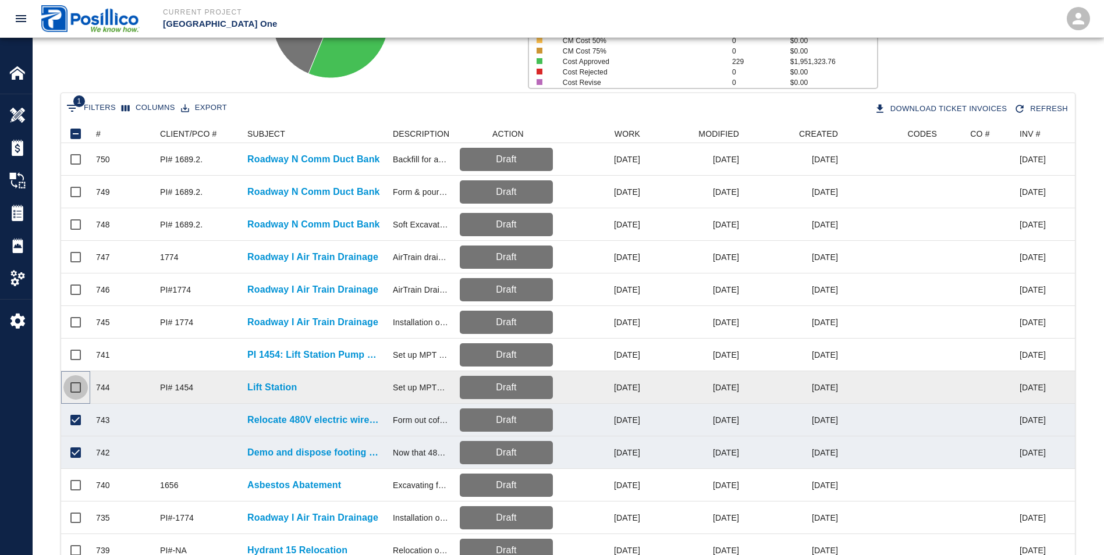
click at [75, 392] on input "Select row" at bounding box center [75, 387] width 24 height 24
checkbox input "true"
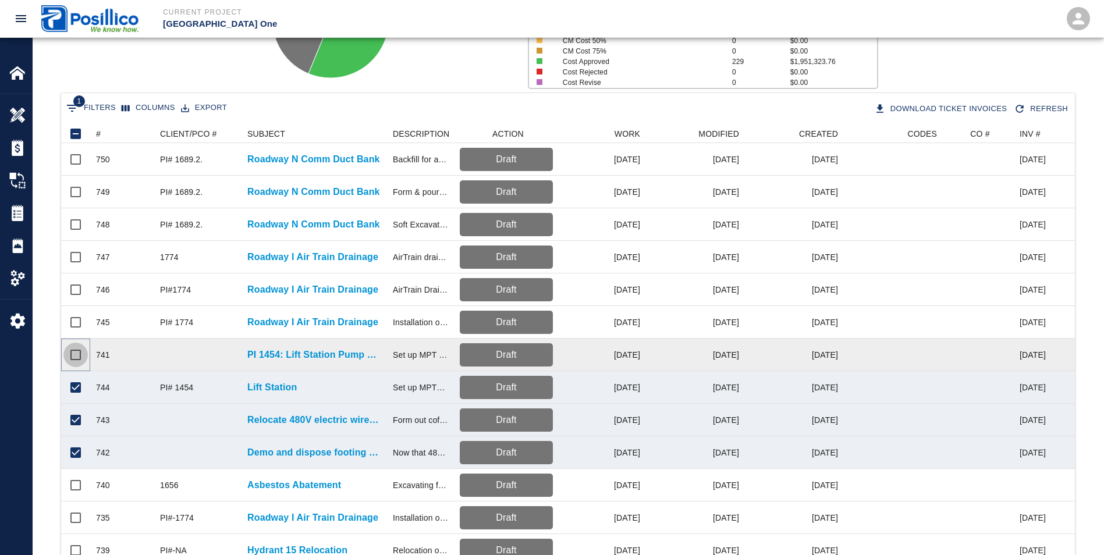
click at [74, 355] on input "Select row" at bounding box center [75, 355] width 24 height 24
checkbox input "true"
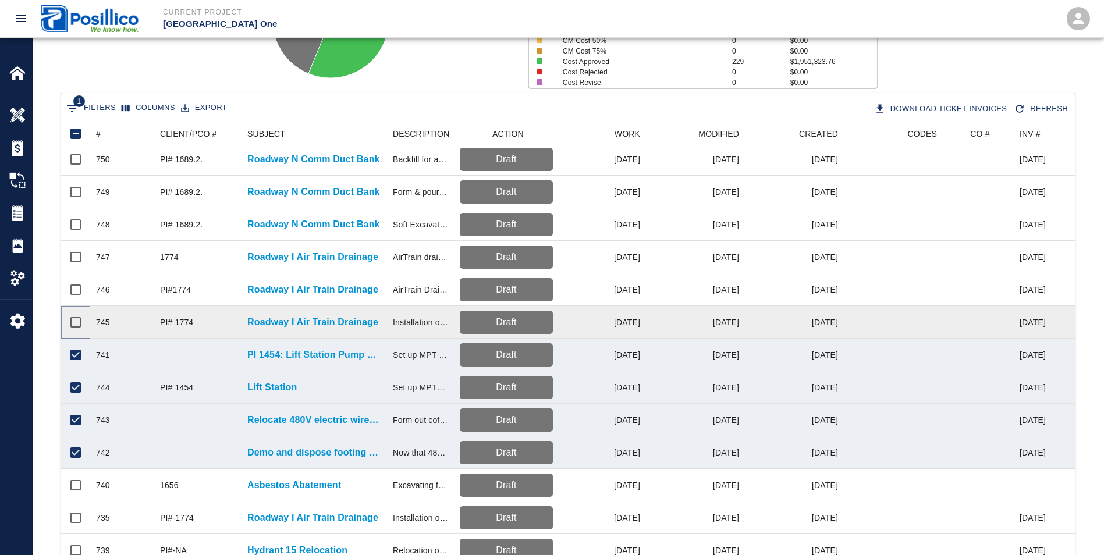
click at [70, 326] on input "Select row" at bounding box center [75, 322] width 24 height 24
checkbox input "true"
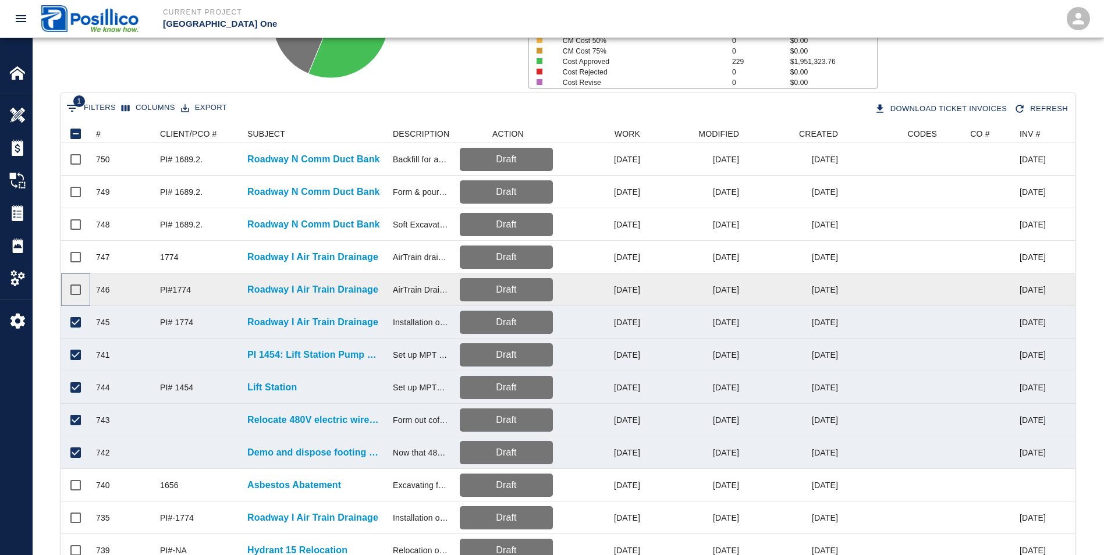
click at [75, 290] on input "Select row" at bounding box center [75, 290] width 24 height 24
checkbox input "true"
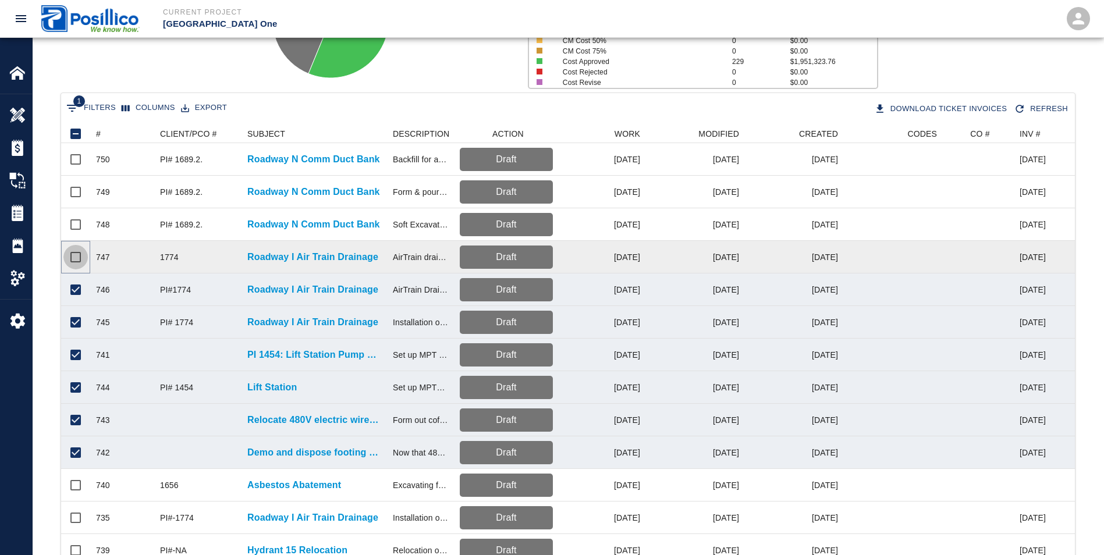
click at [76, 254] on input "Select row" at bounding box center [75, 257] width 24 height 24
checkbox input "true"
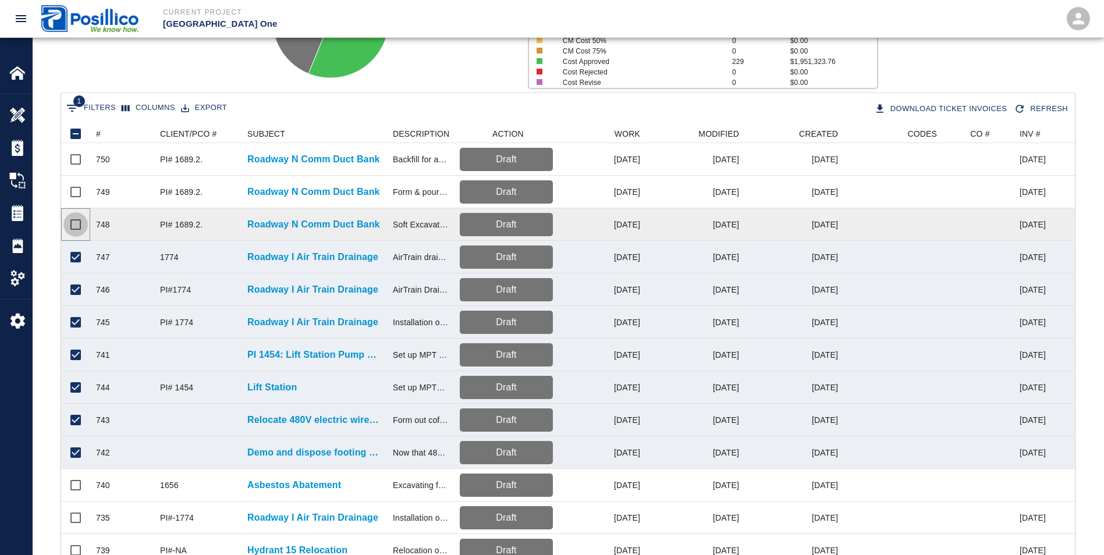
click at [77, 230] on input "Select row" at bounding box center [75, 224] width 24 height 24
checkbox input "true"
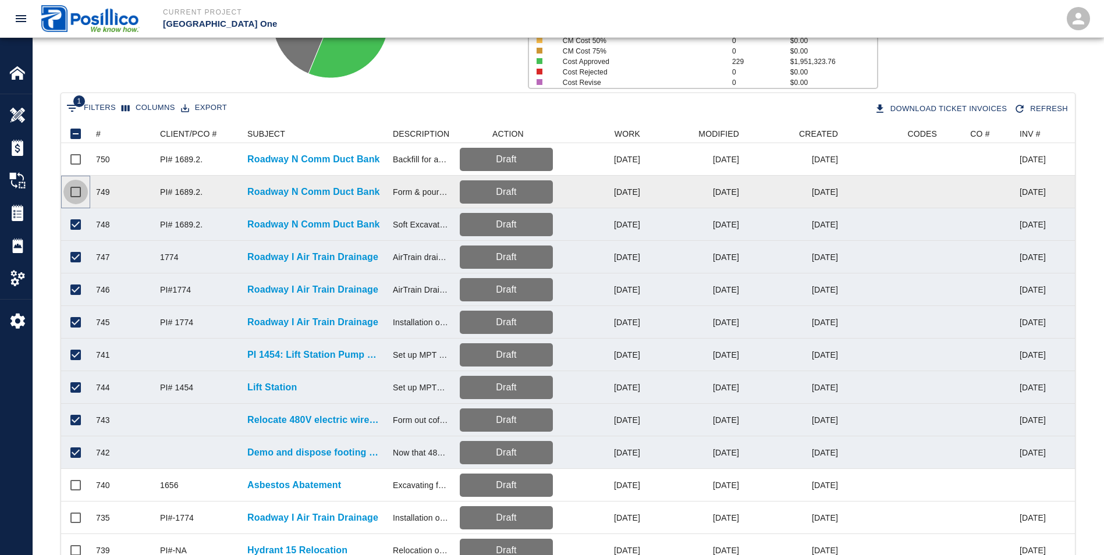
click at [75, 190] on input "Select row" at bounding box center [75, 192] width 24 height 24
checkbox input "true"
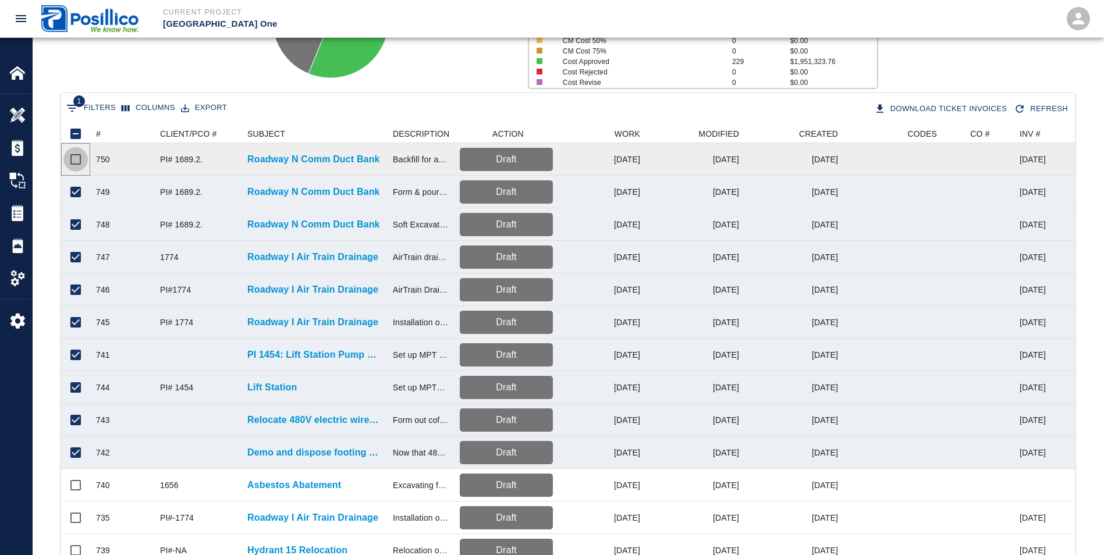
click at [75, 153] on input "Select row" at bounding box center [75, 159] width 24 height 24
checkbox input "true"
click at [197, 106] on button "Export" at bounding box center [204, 108] width 52 height 18
click at [201, 129] on li "Download as CSV" at bounding box center [219, 132] width 95 height 21
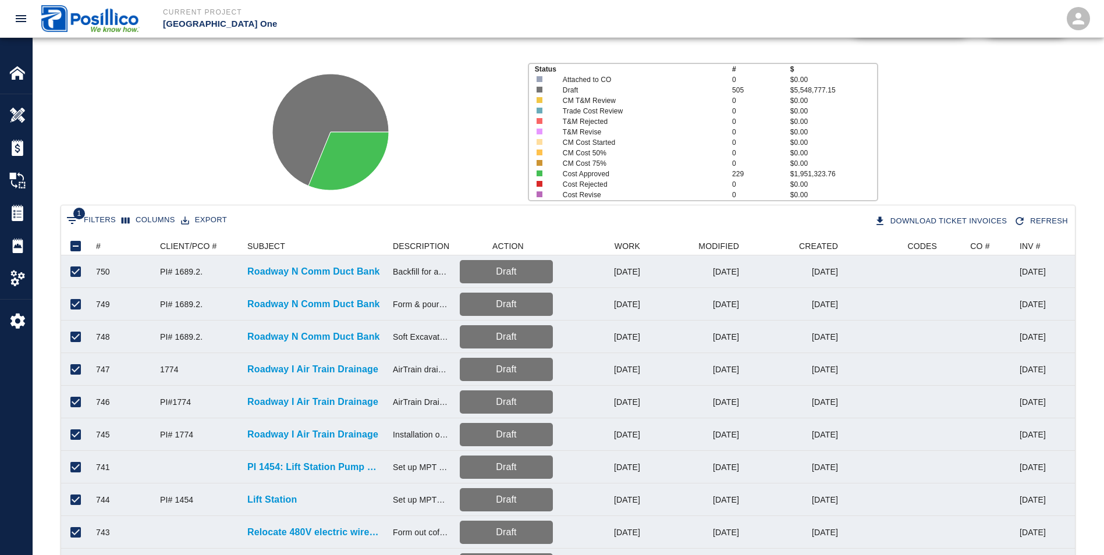
scroll to position [0, 0]
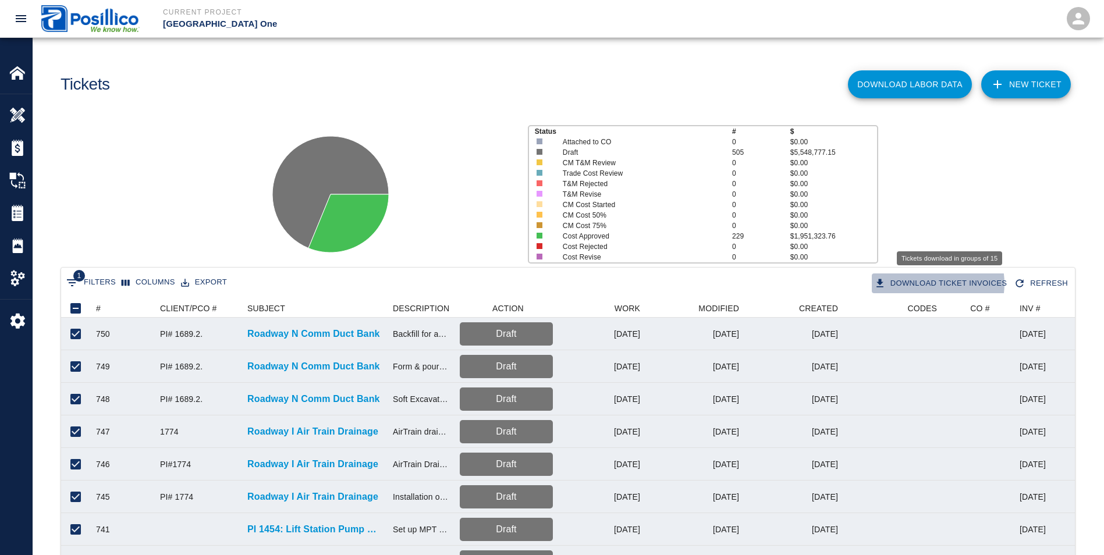
click at [942, 284] on button "Download Ticket Invoices" at bounding box center [942, 284] width 140 height 20
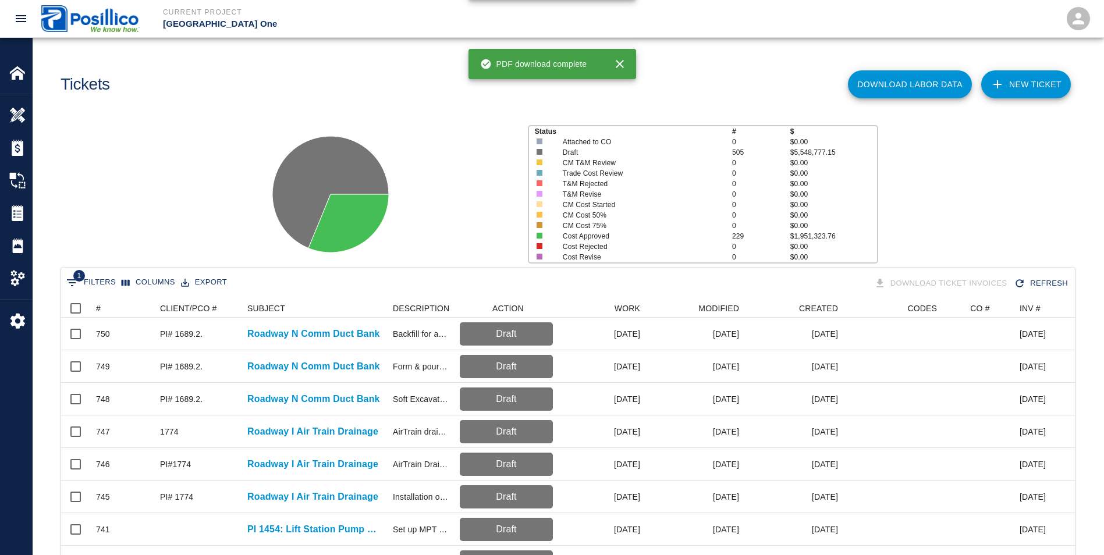
checkbox input "false"
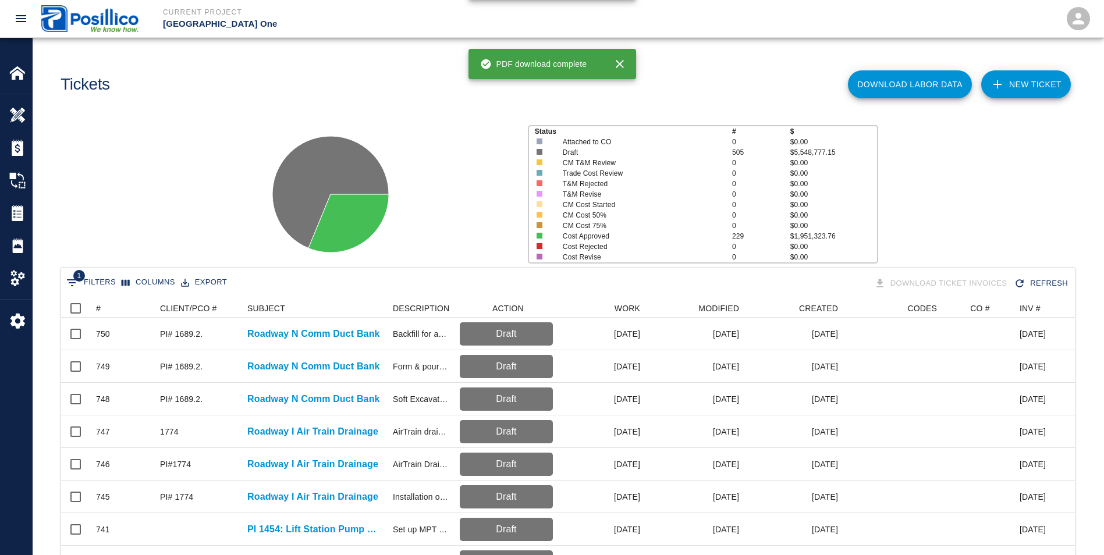
checkbox input "false"
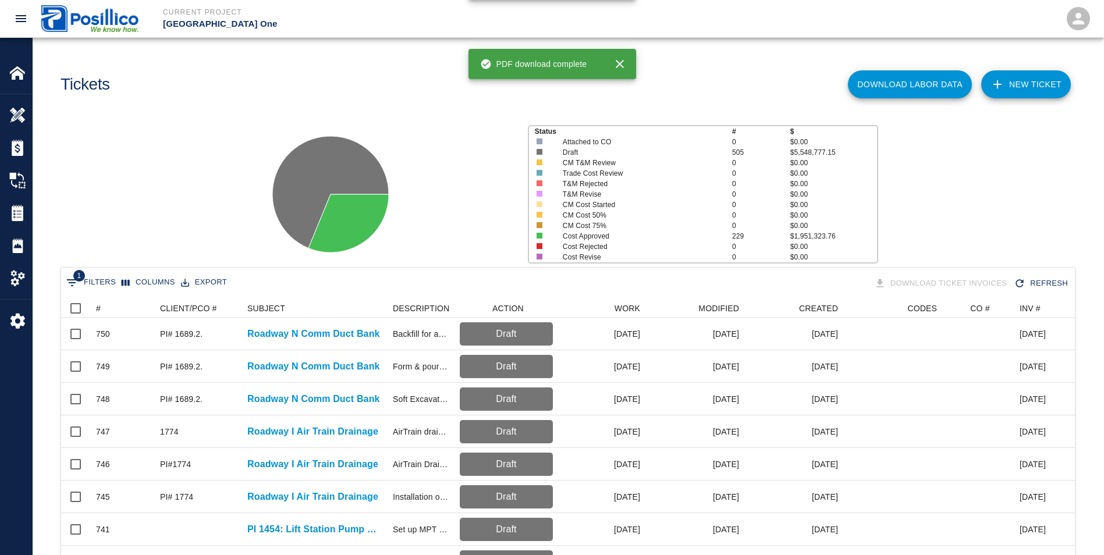
checkbox input "false"
